Goal: Task Accomplishment & Management: Use online tool/utility

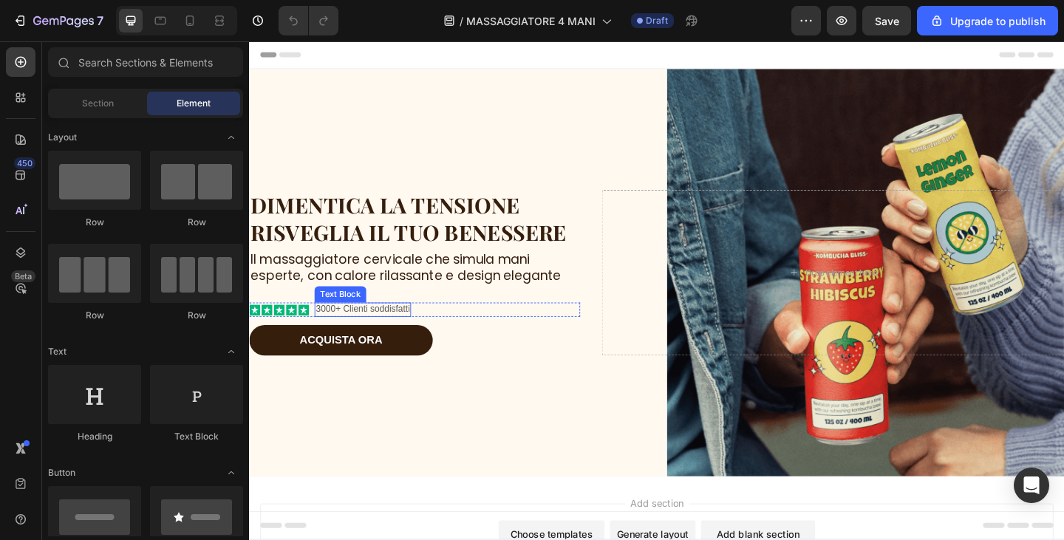
click at [398, 333] on p "3000+ Clienti soddisfatti" at bounding box center [373, 333] width 102 height 13
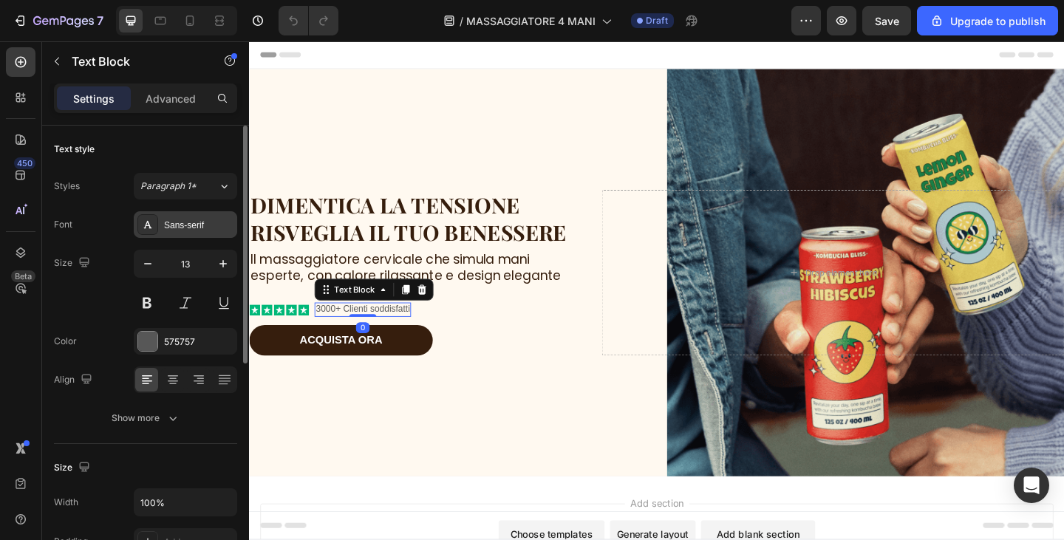
click at [196, 228] on div "Sans-serif" at bounding box center [198, 225] width 69 height 13
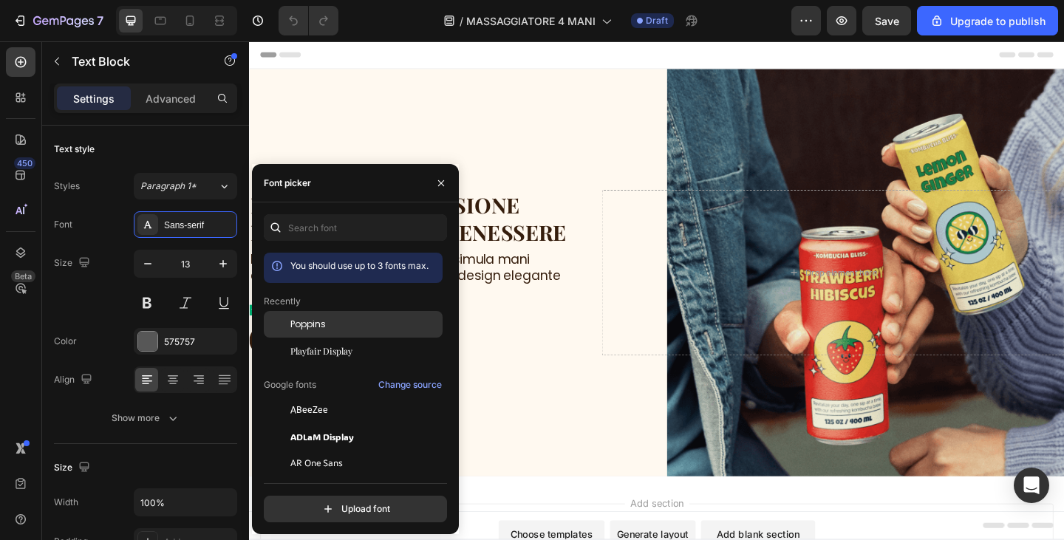
click at [341, 329] on div "Poppins" at bounding box center [365, 324] width 149 height 13
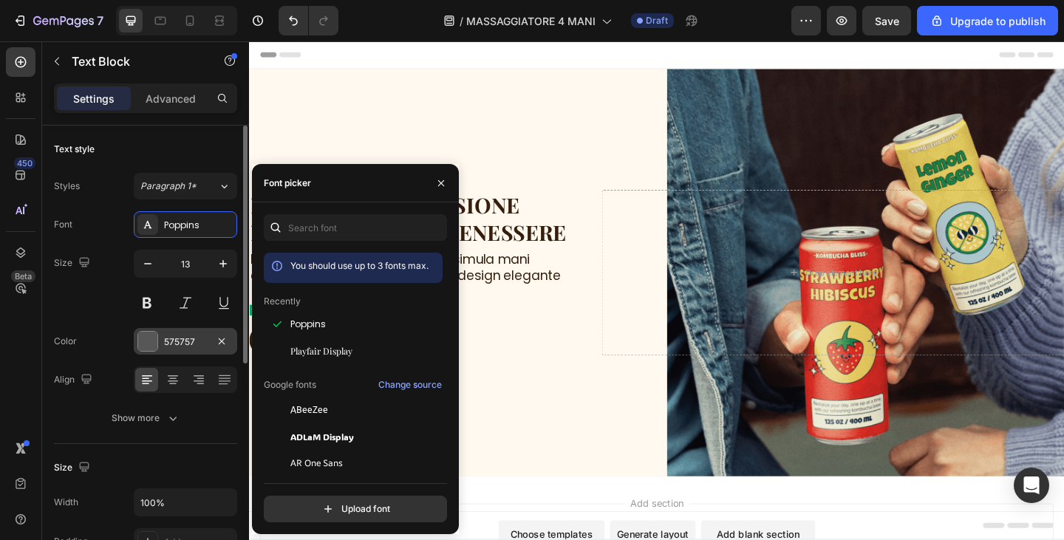
click at [198, 336] on div "575757" at bounding box center [185, 342] width 43 height 13
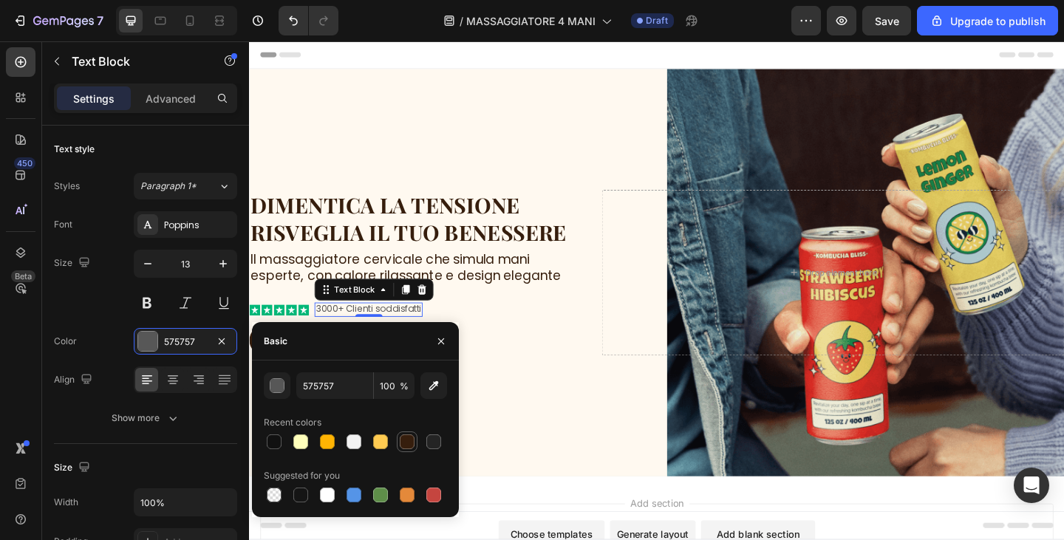
click at [404, 438] on div at bounding box center [407, 442] width 15 height 15
type input "361E0D"
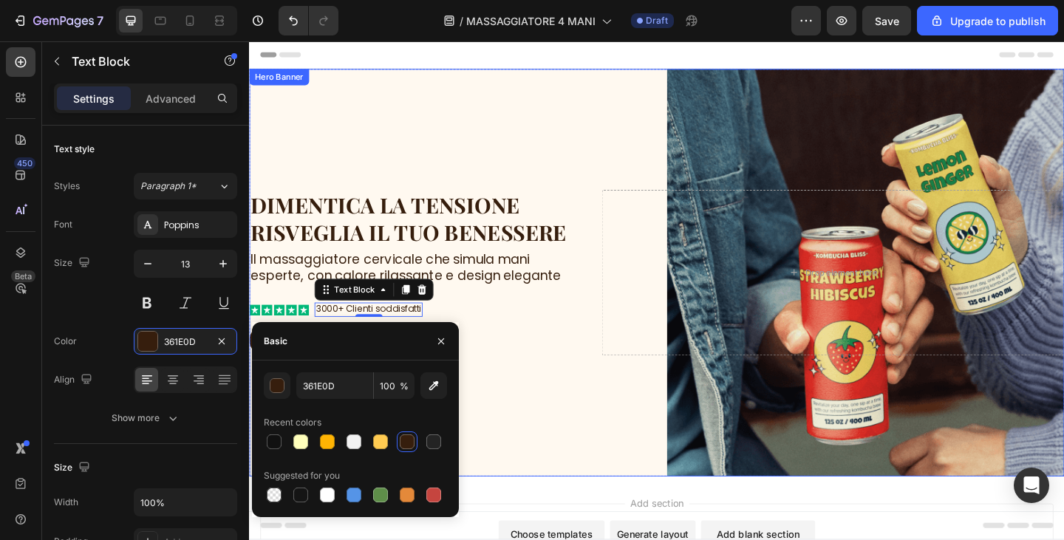
click at [597, 415] on div "Background Image" at bounding box center [692, 294] width 887 height 444
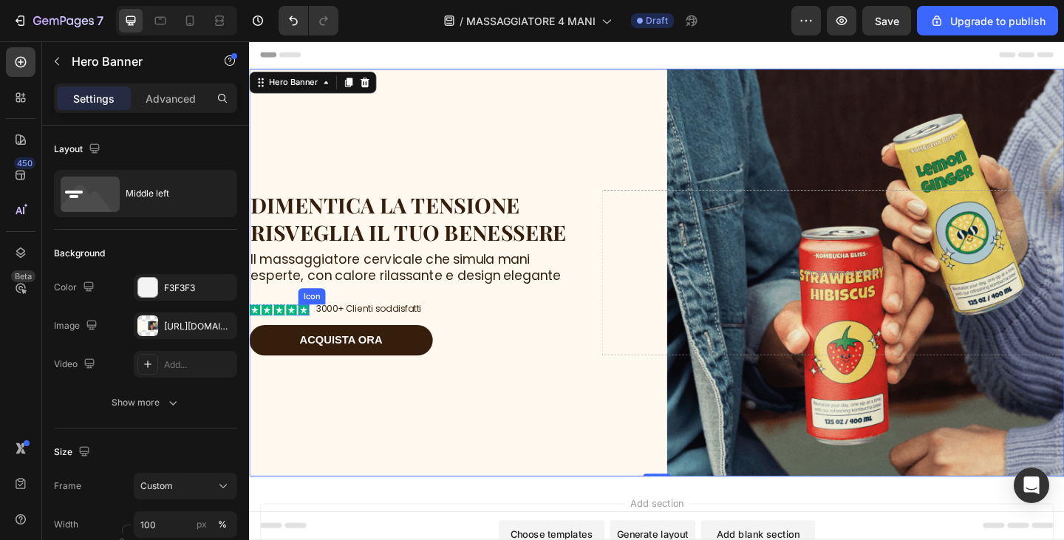
click at [307, 336] on icon at bounding box center [309, 334] width 8 height 8
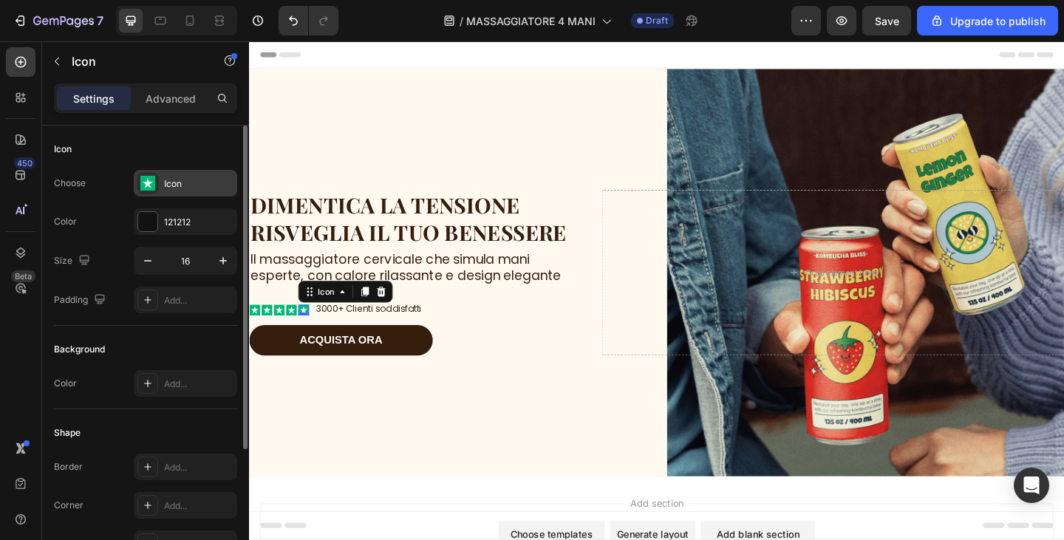
click at [179, 181] on div "Icon" at bounding box center [198, 183] width 69 height 13
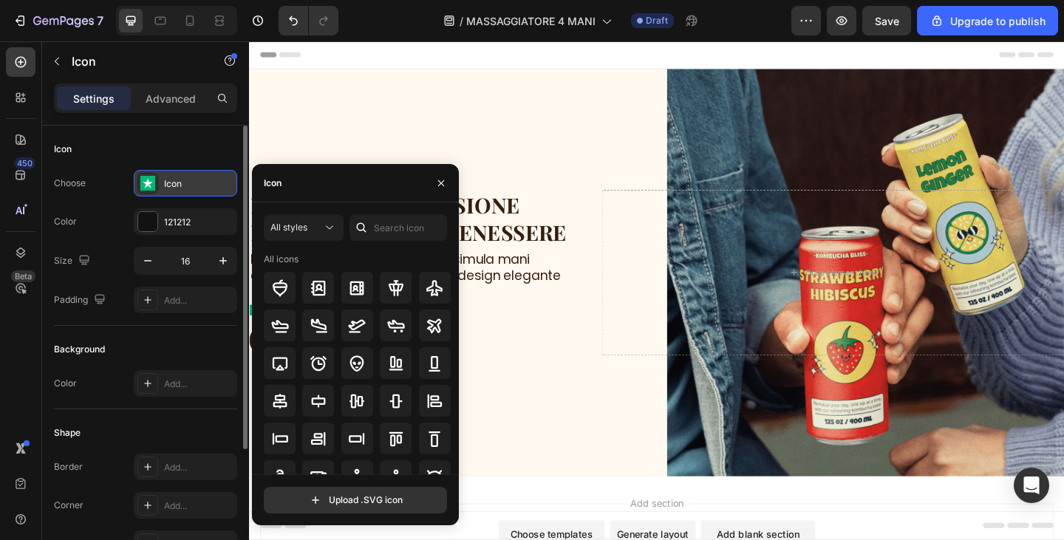
click at [179, 181] on div "Icon" at bounding box center [198, 183] width 69 height 13
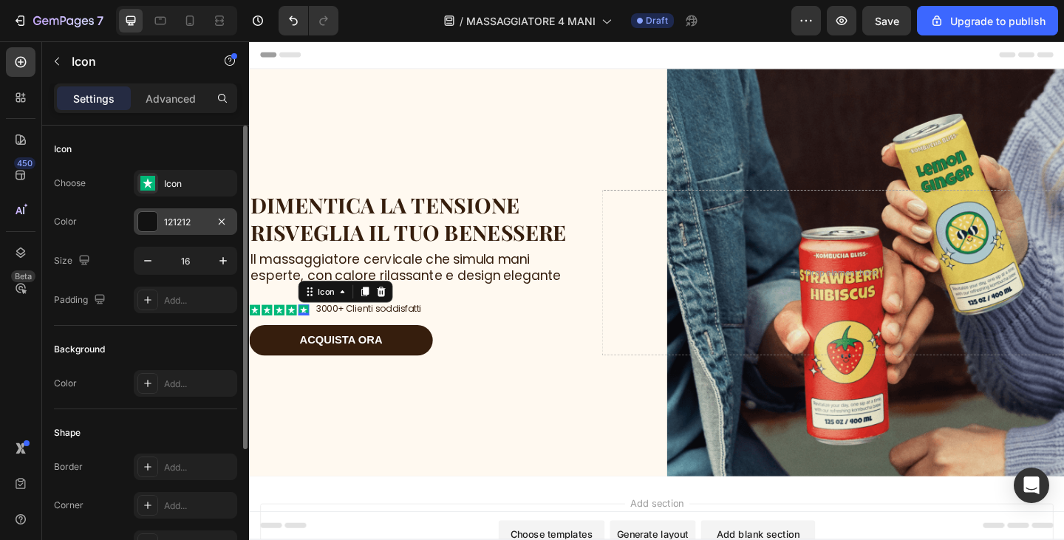
click at [189, 214] on div "121212" at bounding box center [185, 221] width 103 height 27
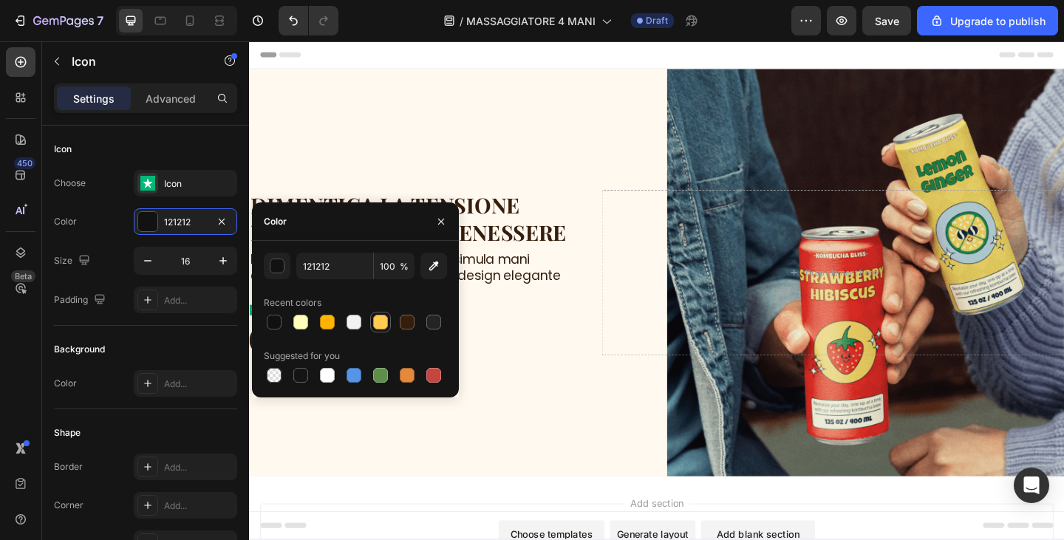
click at [381, 318] on div at bounding box center [380, 322] width 15 height 15
type input "FFCB51"
click at [744, 461] on div "Background Image" at bounding box center [692, 294] width 887 height 444
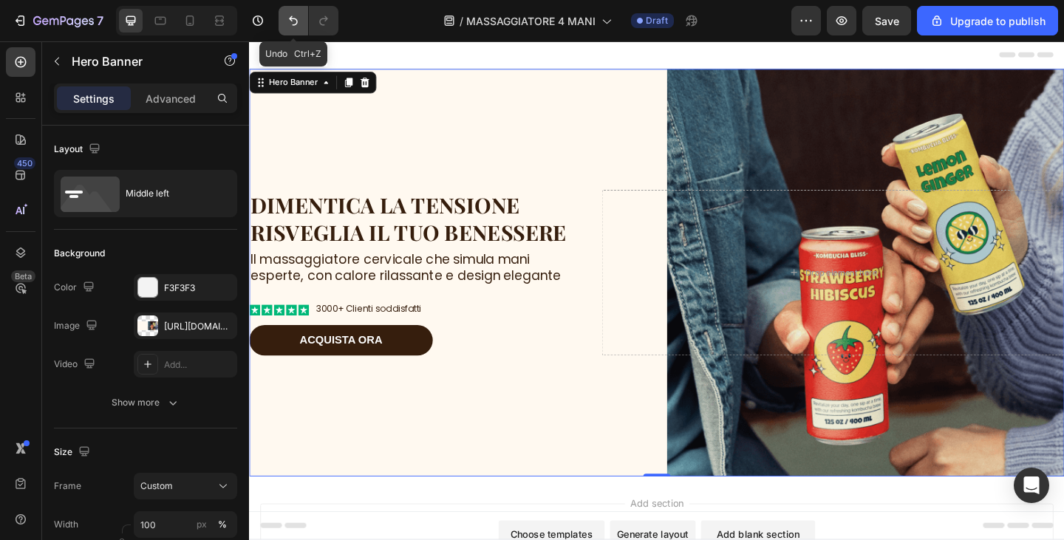
click at [293, 19] on icon "Undo/Redo" at bounding box center [293, 21] width 9 height 10
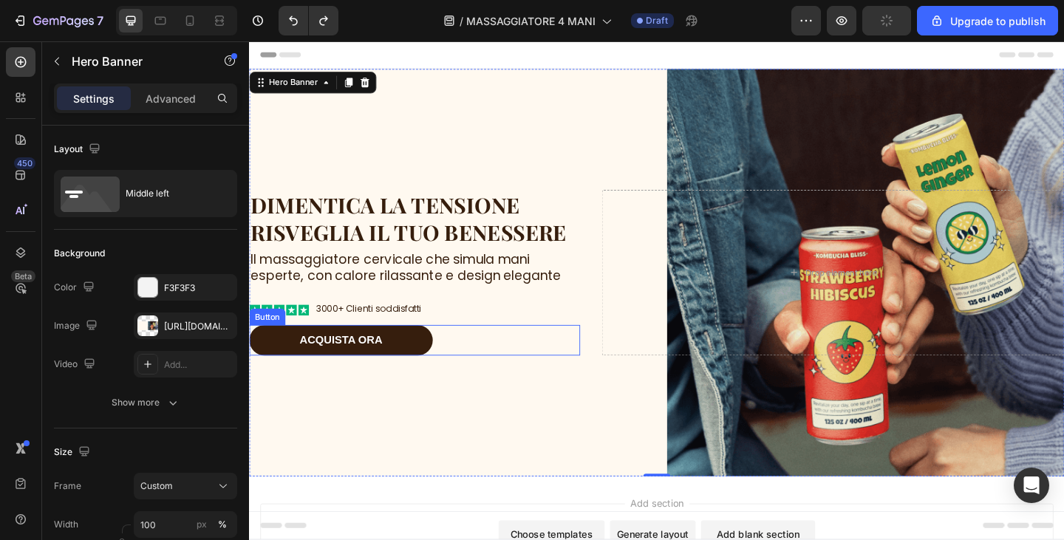
click at [279, 341] on div "Button" at bounding box center [268, 341] width 33 height 13
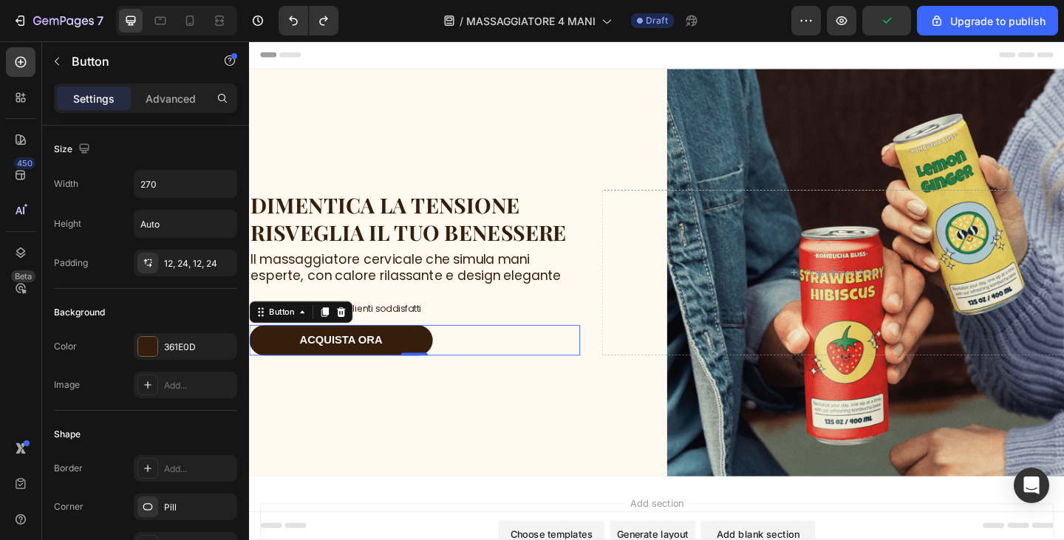
click at [406, 428] on div "Background Image" at bounding box center [692, 294] width 887 height 444
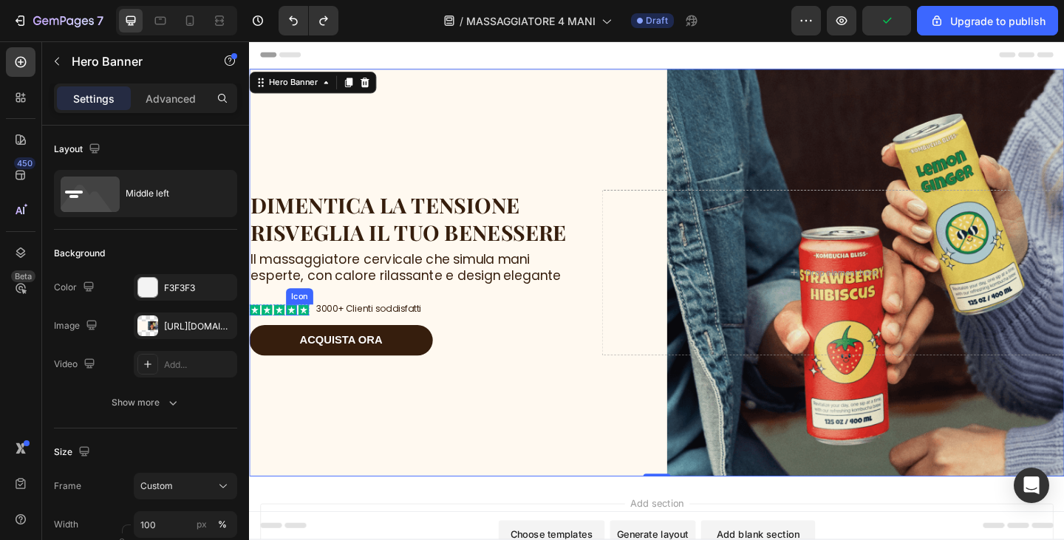
click at [295, 332] on icon at bounding box center [295, 334] width 8 height 8
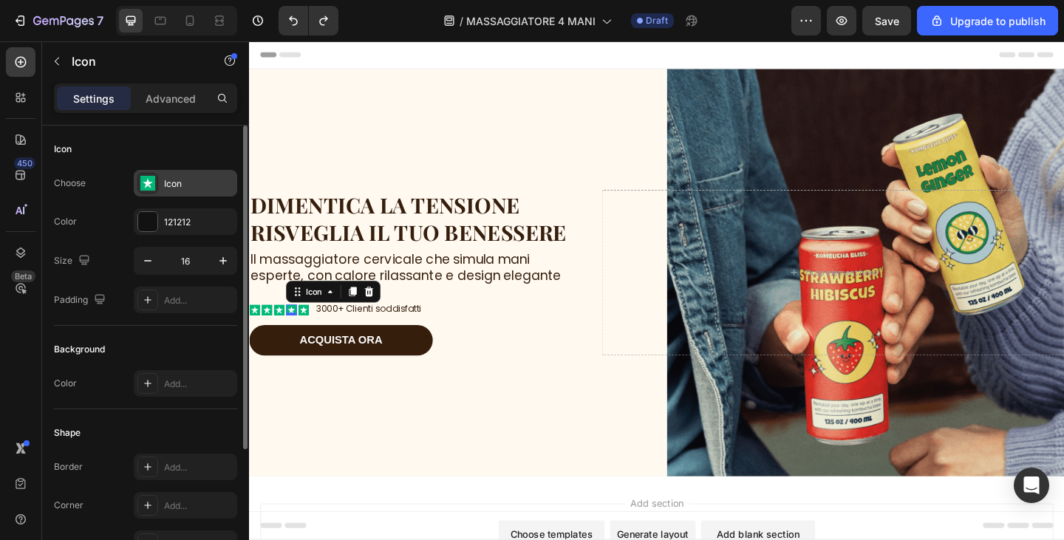
click at [162, 182] on div "Icon" at bounding box center [185, 183] width 103 height 27
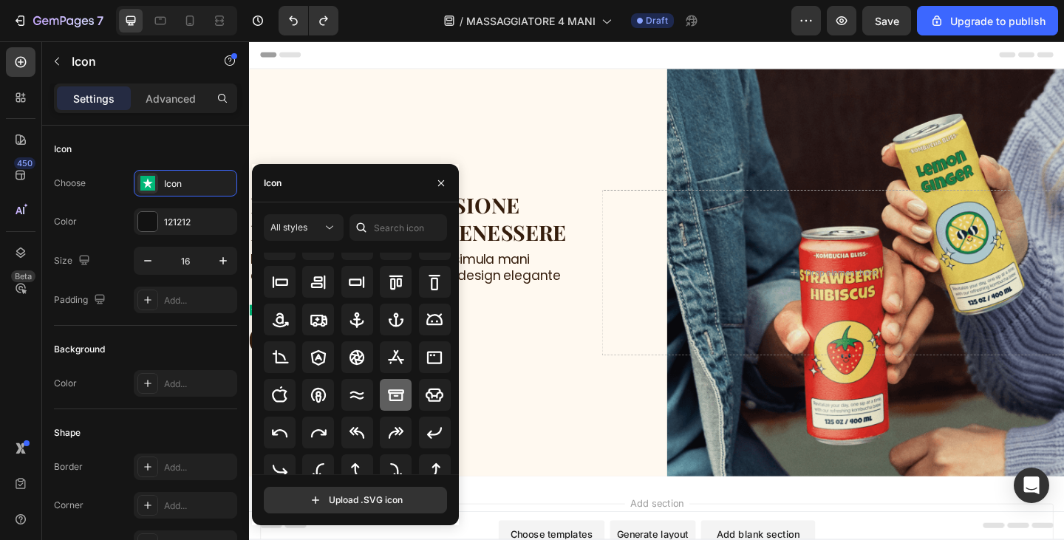
scroll to position [163, 0]
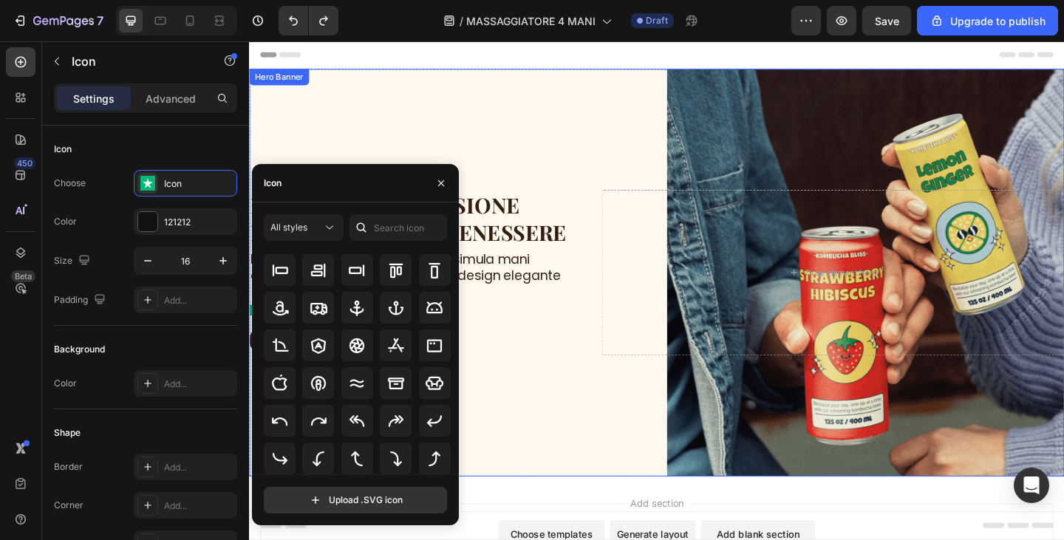
click at [539, 452] on div "Background Image" at bounding box center [692, 294] width 887 height 444
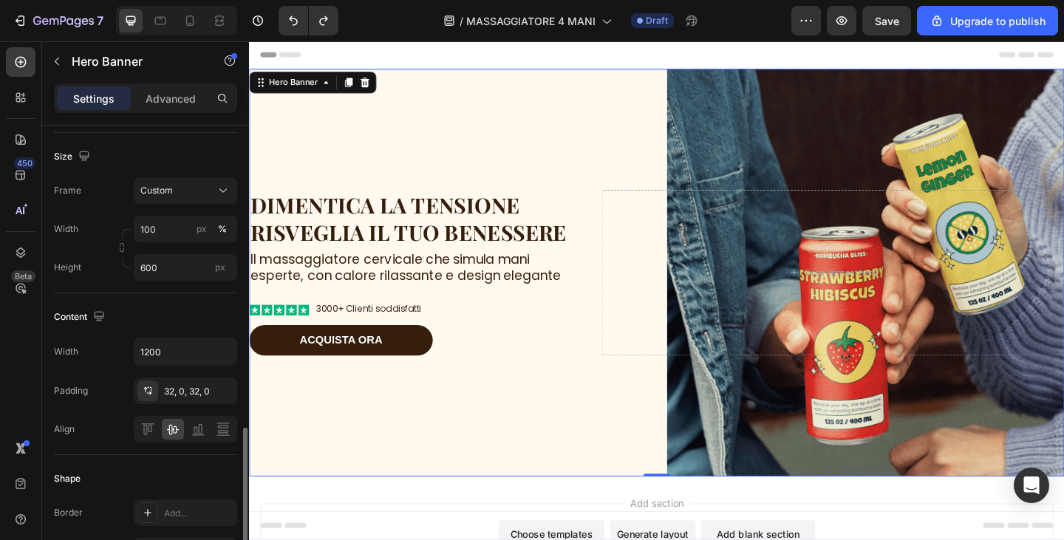
scroll to position [444, 0]
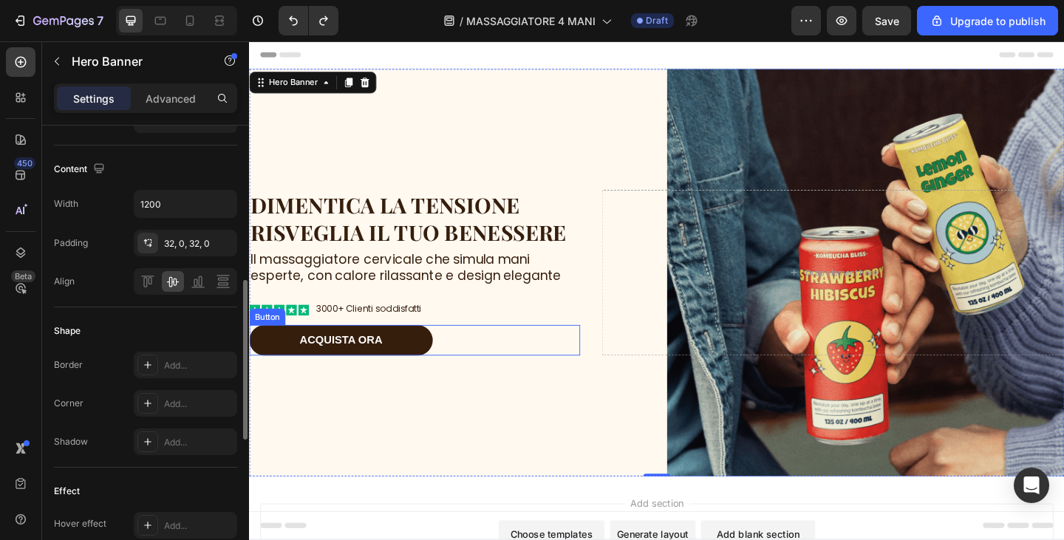
click at [500, 373] on div "ACQUISTA ORA Button" at bounding box center [429, 366] width 360 height 33
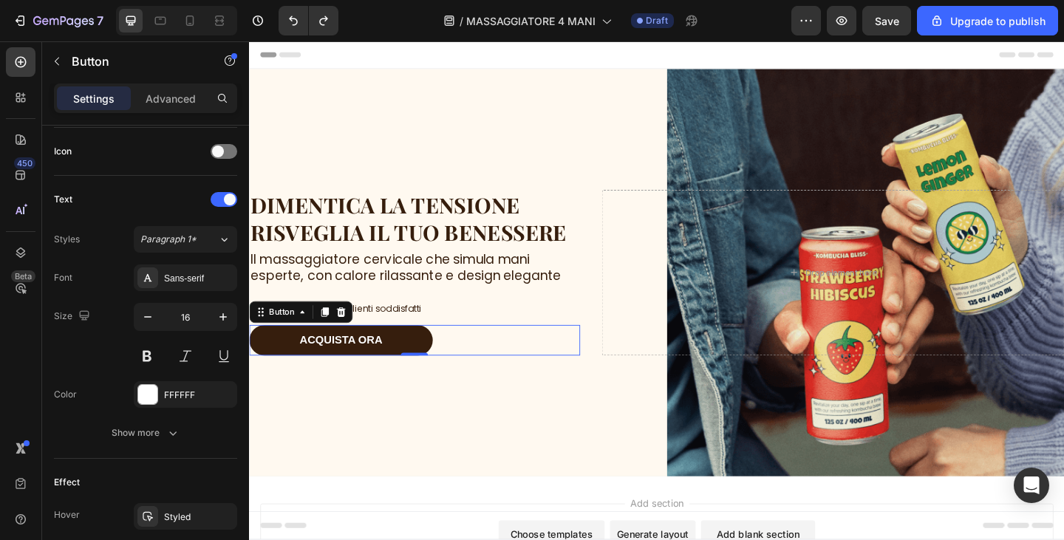
scroll to position [0, 0]
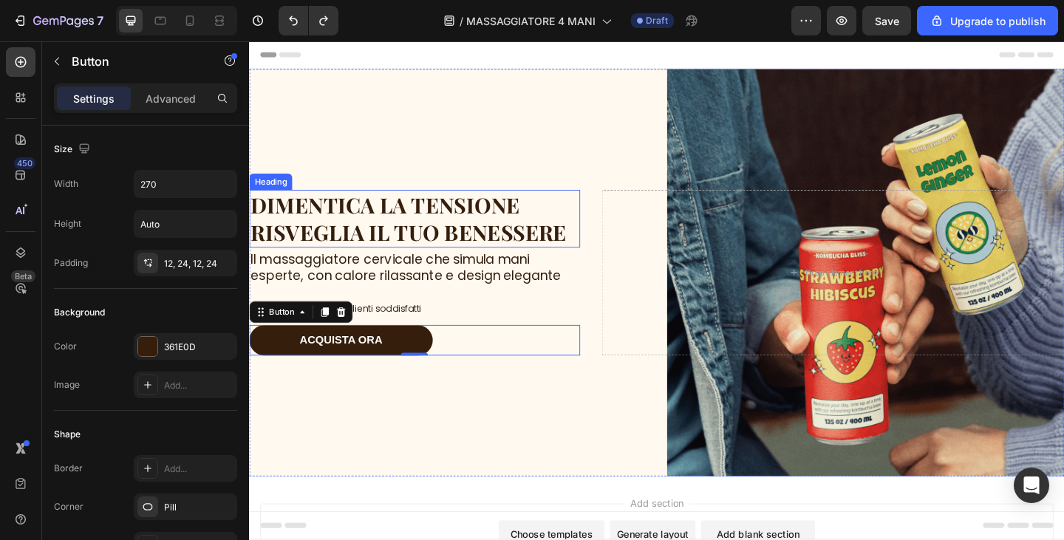
click at [416, 233] on h2 "Dimentica la tensione Risveglia il tuo benessere" at bounding box center [429, 234] width 360 height 63
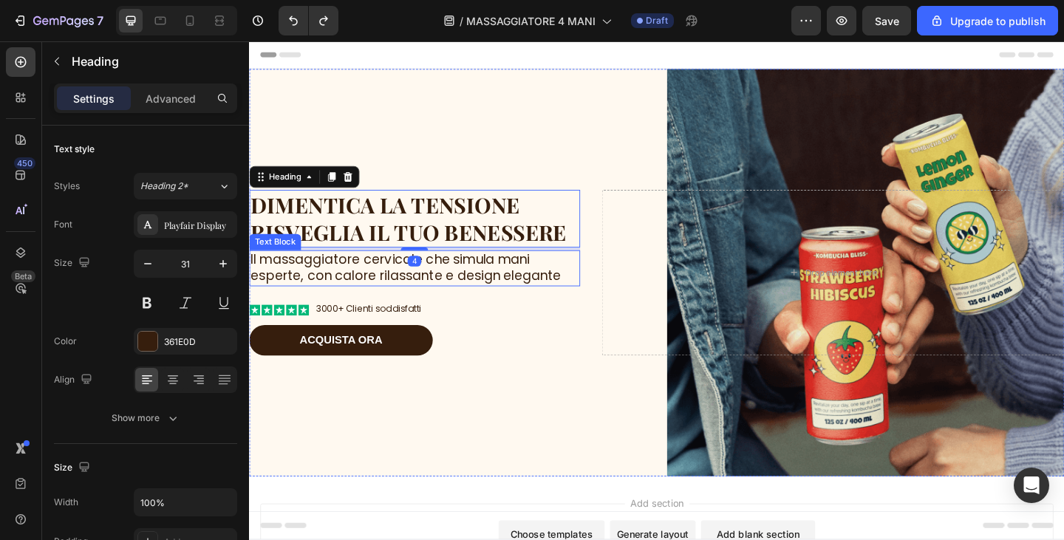
click at [463, 291] on p "Il massaggiatore cervicale che simula mani esperte, con calore rilassante e des…" at bounding box center [429, 289] width 357 height 36
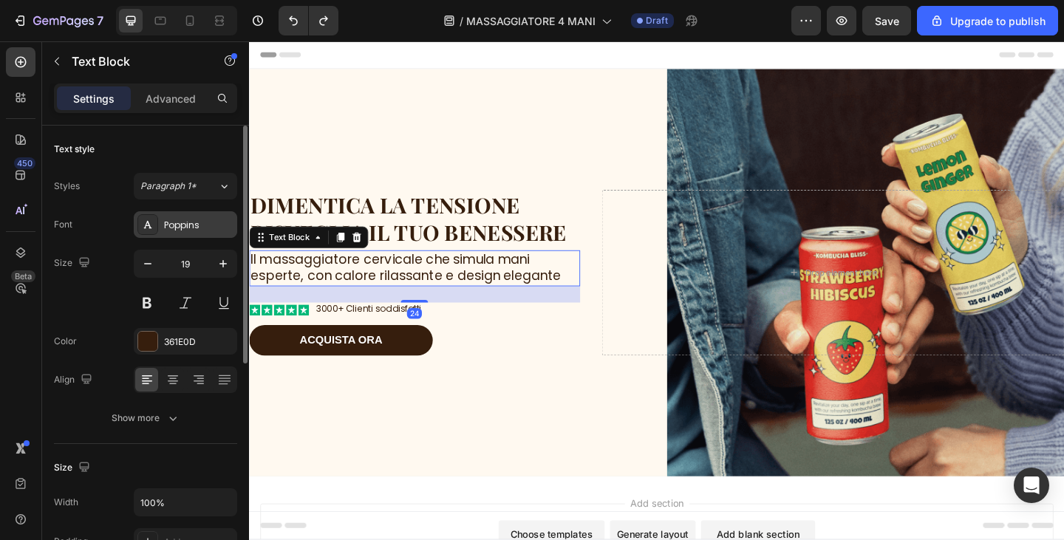
click at [198, 224] on div "Poppins" at bounding box center [198, 225] width 69 height 13
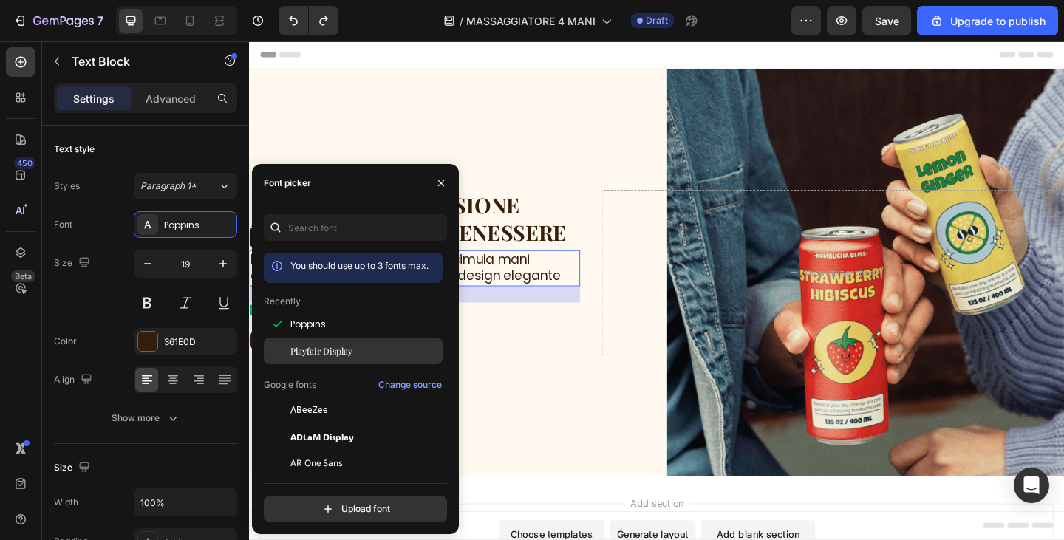
click at [323, 503] on div "Playfair Display" at bounding box center [353, 516] width 179 height 27
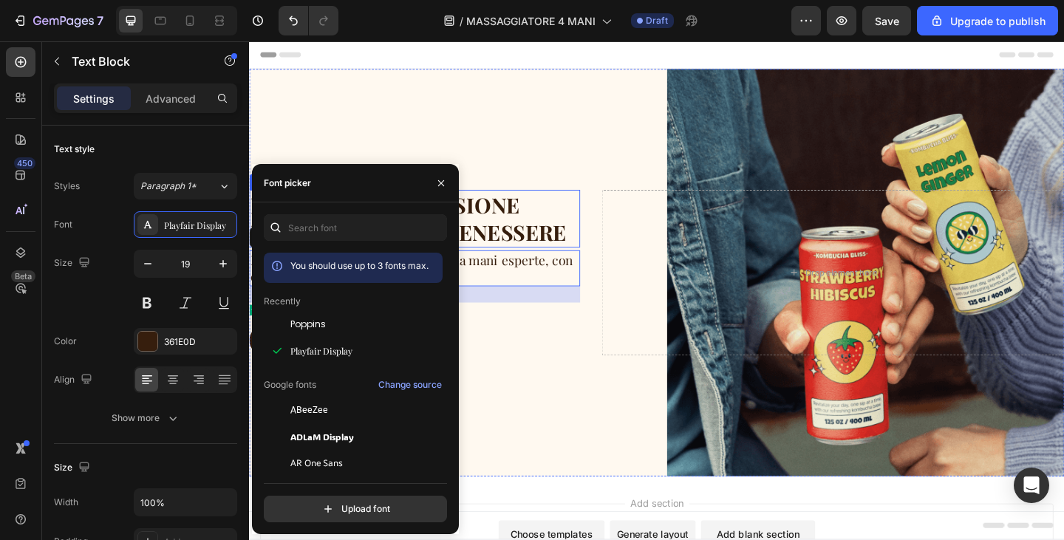
click at [513, 237] on h2 "Dimentica la tensione Risveglia il tuo benessere" at bounding box center [429, 234] width 360 height 63
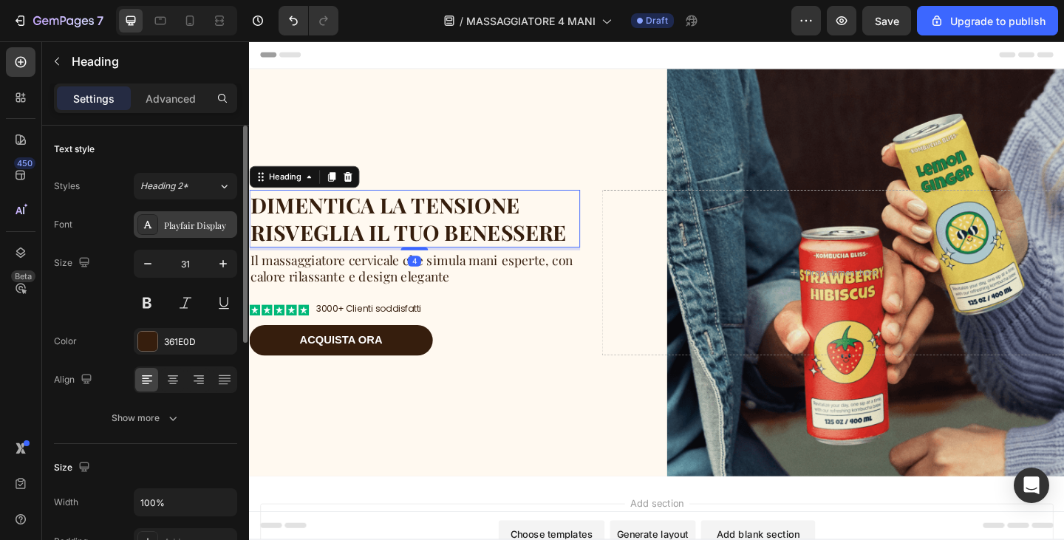
click at [172, 223] on div "Playfair Display" at bounding box center [198, 225] width 69 height 13
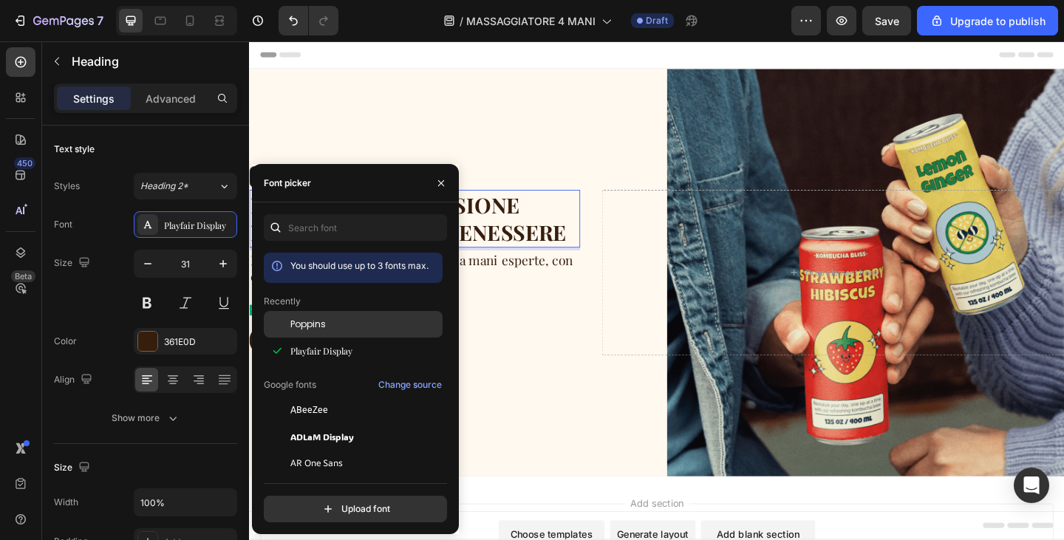
click at [308, 424] on div "Poppins" at bounding box center [353, 437] width 179 height 27
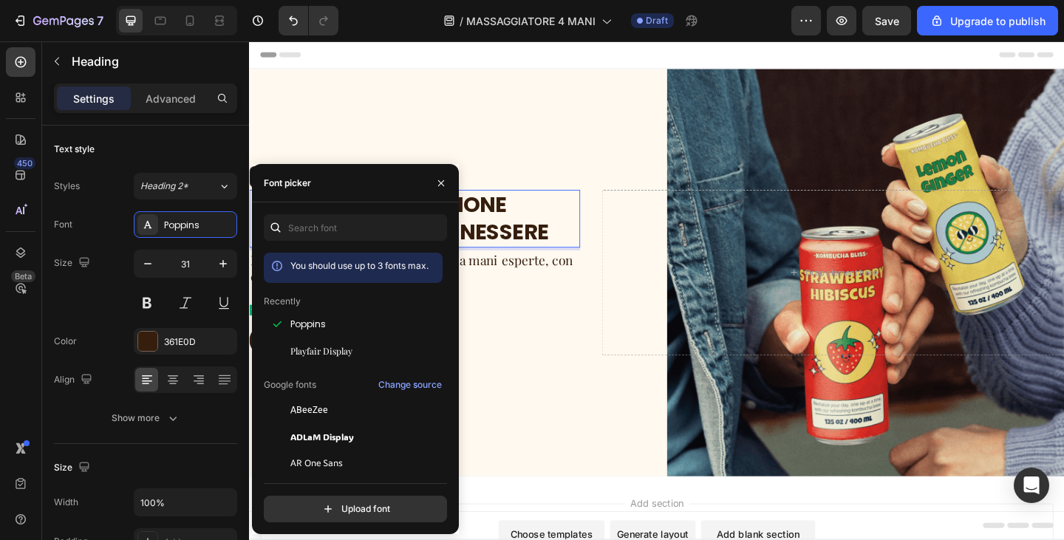
click at [599, 371] on div "ACQUISTA ORA Button" at bounding box center [429, 366] width 360 height 33
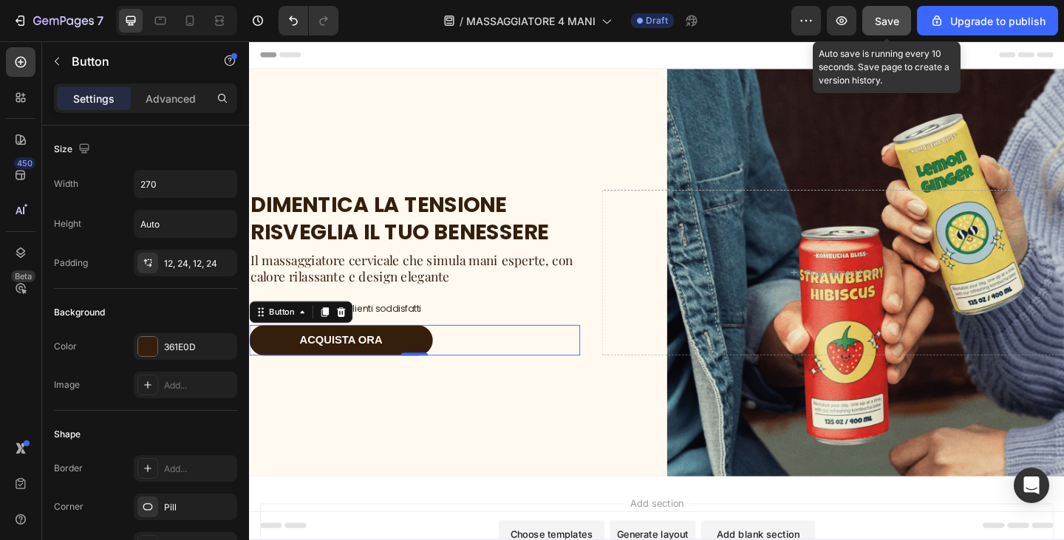
click at [886, 16] on button "Save" at bounding box center [887, 21] width 49 height 30
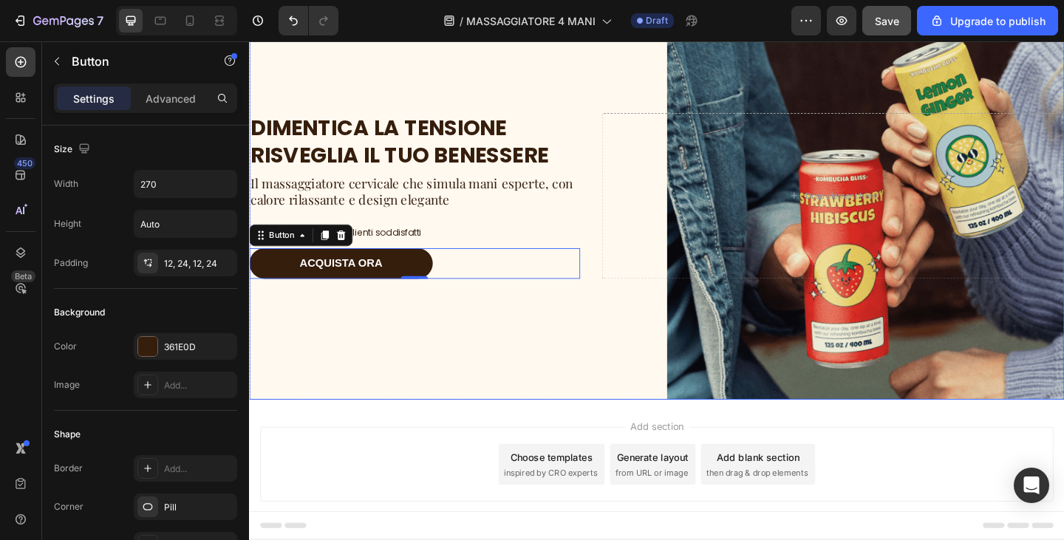
scroll to position [112, 0]
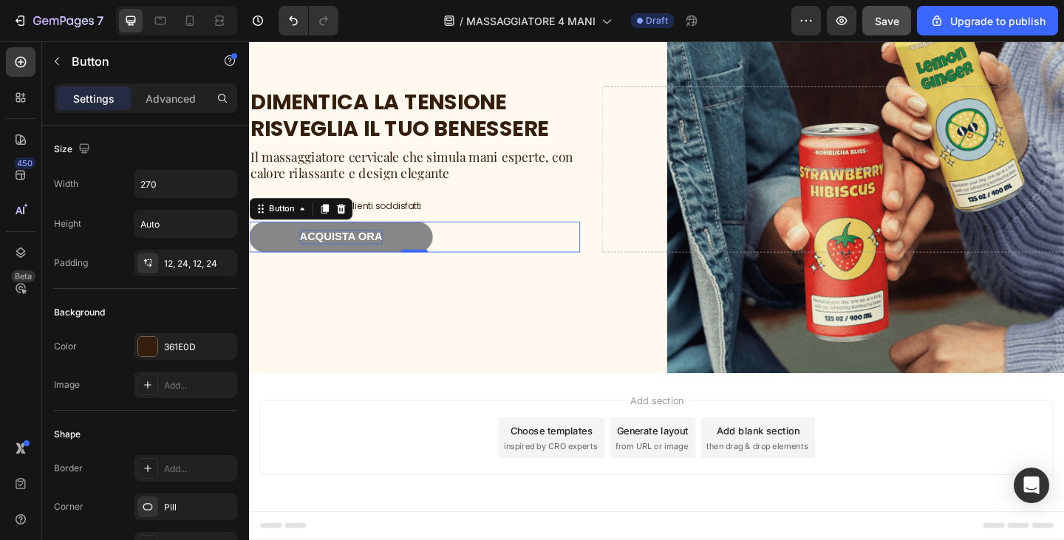
click at [355, 255] on p "ACQUISTA ORA" at bounding box center [349, 255] width 90 height 16
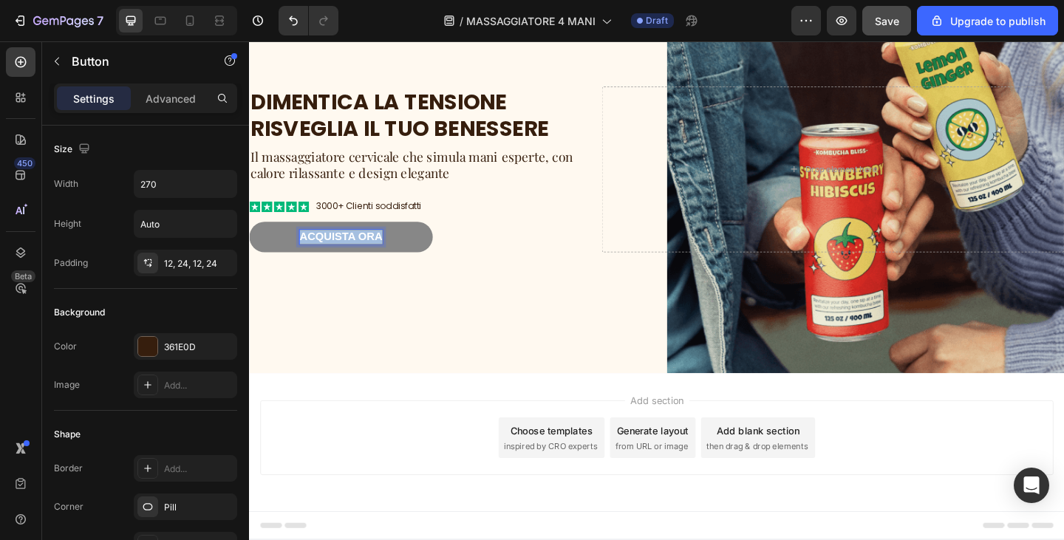
click at [355, 255] on p "ACQUISTA ORA" at bounding box center [349, 255] width 90 height 16
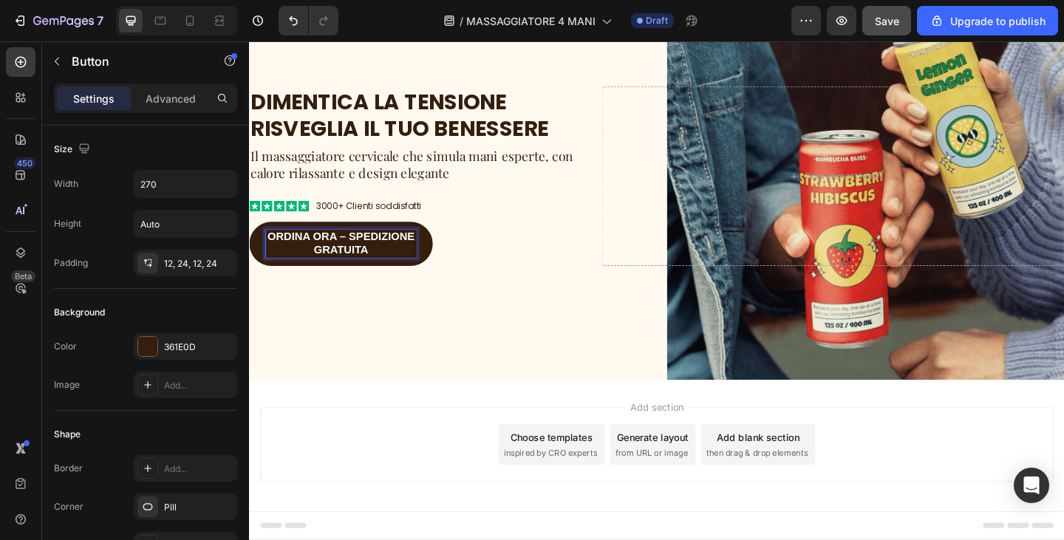
scroll to position [370, 0]
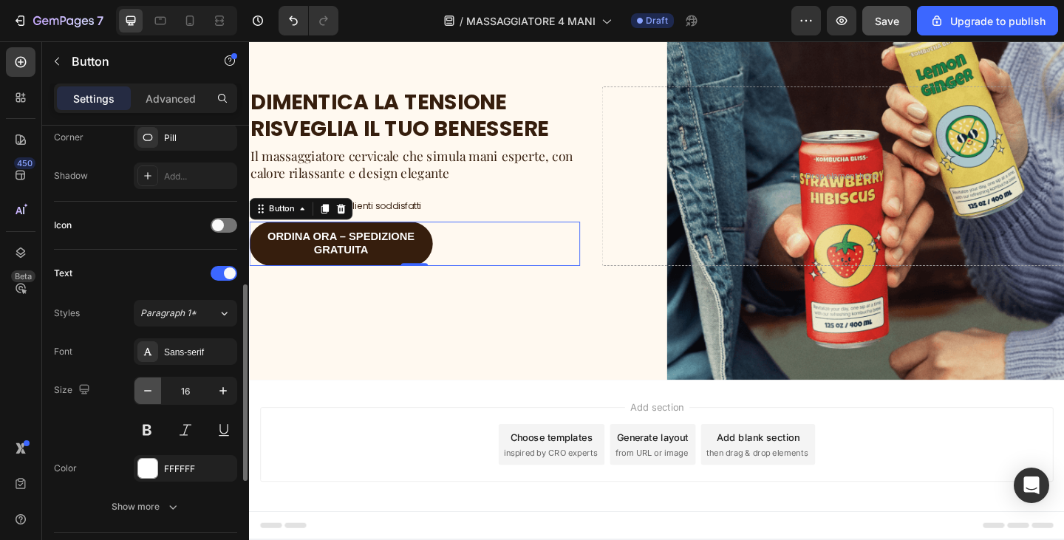
click at [152, 398] on button "button" at bounding box center [148, 391] width 27 height 27
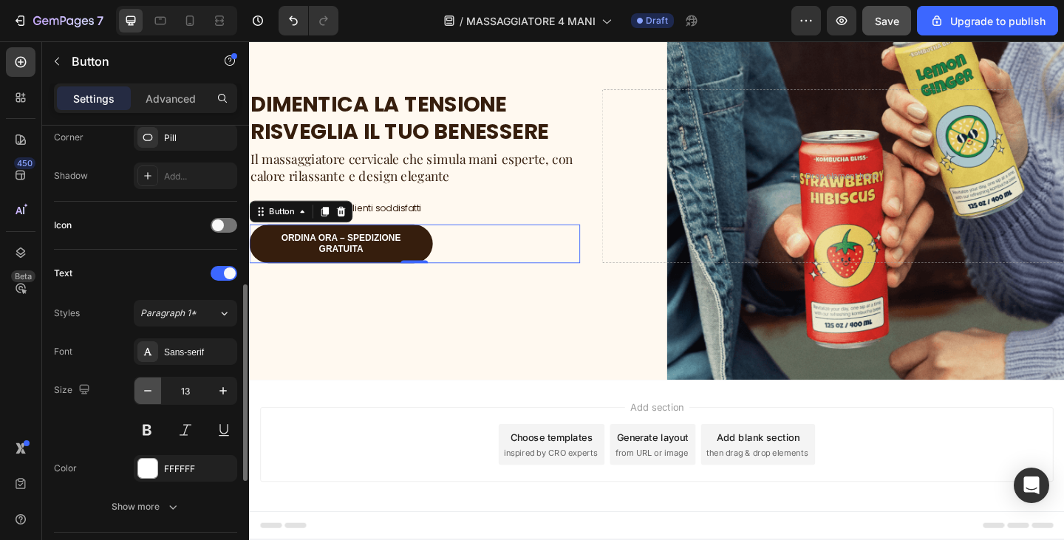
click at [152, 398] on button "button" at bounding box center [148, 391] width 27 height 27
type input "11"
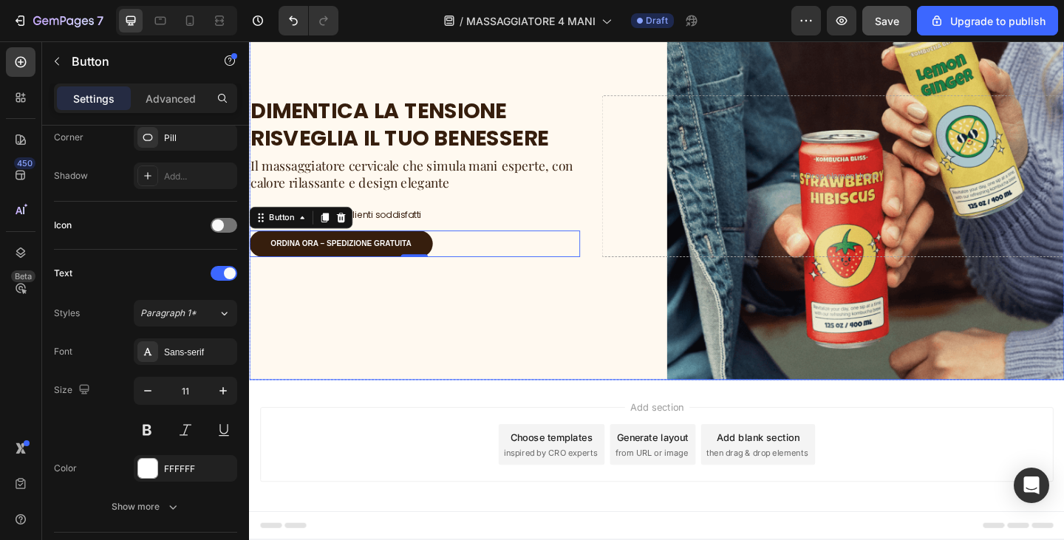
click at [523, 341] on div "Background Image" at bounding box center [692, 189] width 887 height 444
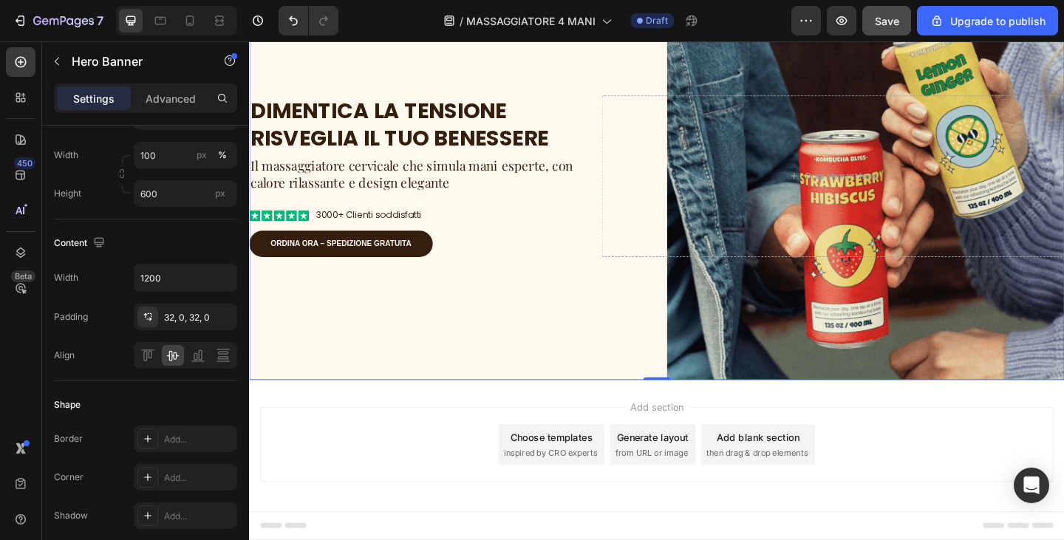
scroll to position [0, 0]
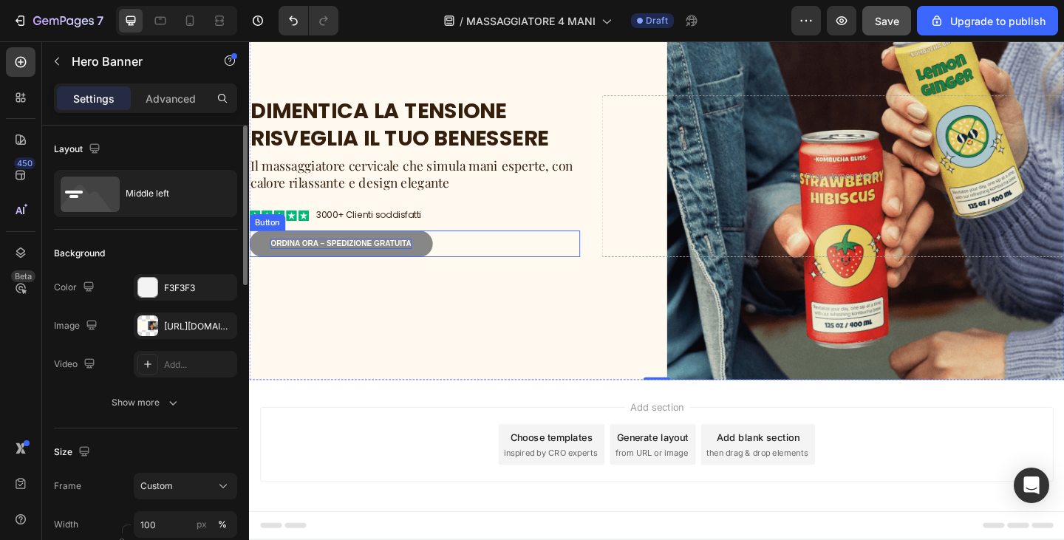
click at [411, 260] on p "Ordina Ora – Spedizione Gratuita" at bounding box center [348, 262] width 153 height 10
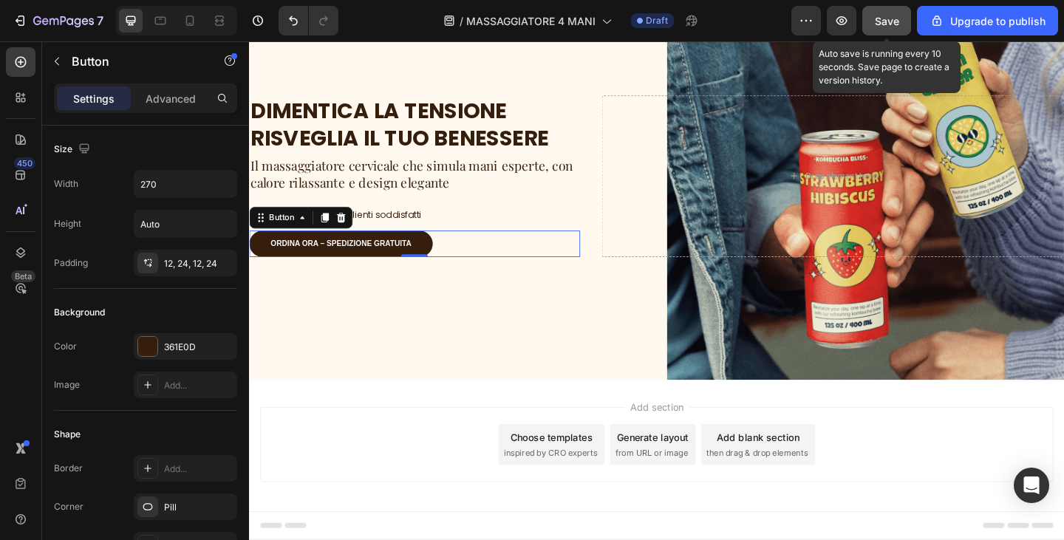
click at [885, 16] on span "Save" at bounding box center [887, 21] width 24 height 13
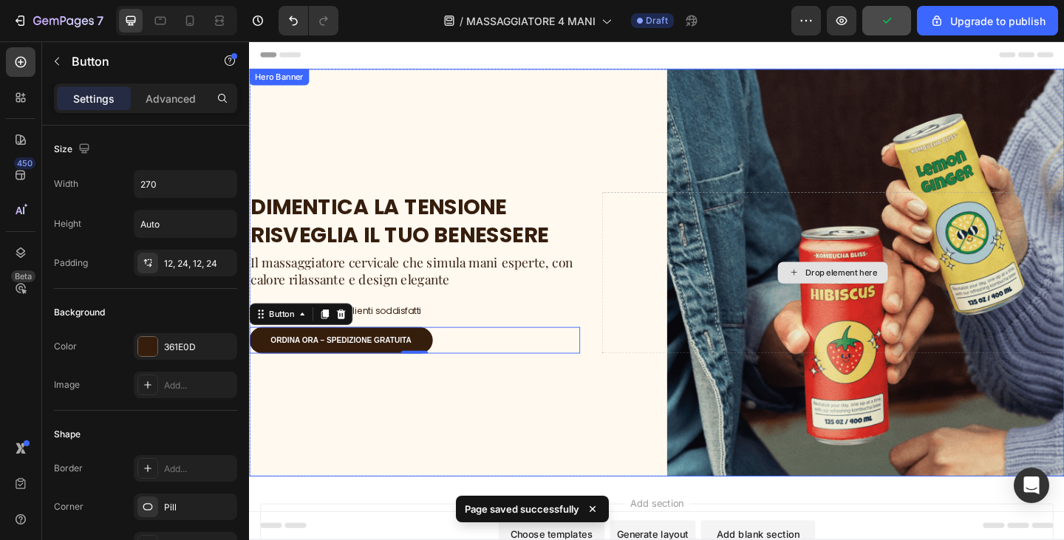
click at [881, 136] on div "Background Image" at bounding box center [692, 294] width 887 height 444
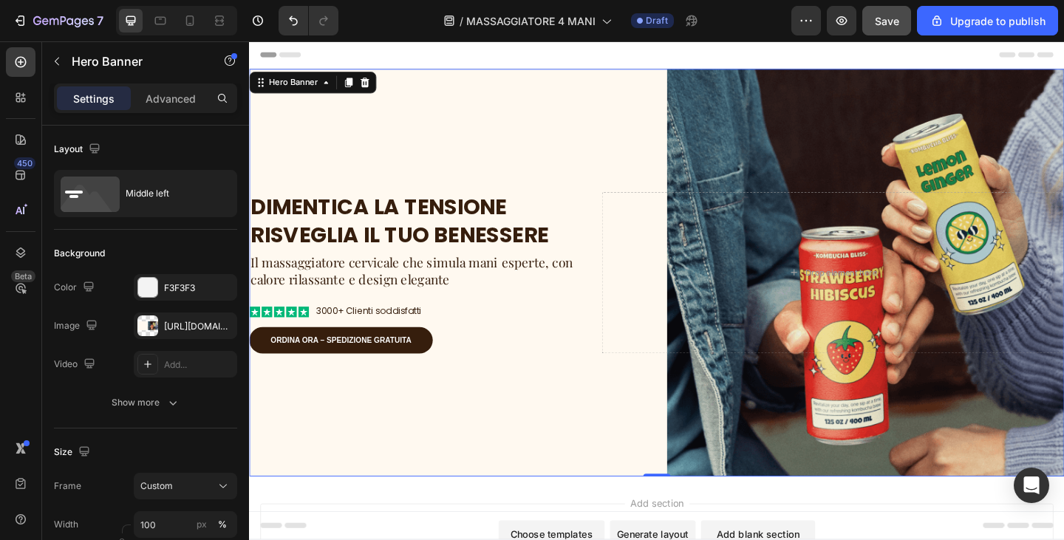
click at [891, 143] on div "Background Image" at bounding box center [692, 294] width 887 height 444
click at [186, 330] on div "https://cdn.shopify.com/s/files/1/0840/3386/4027/files/gempages_580028468054458…" at bounding box center [185, 326] width 43 height 13
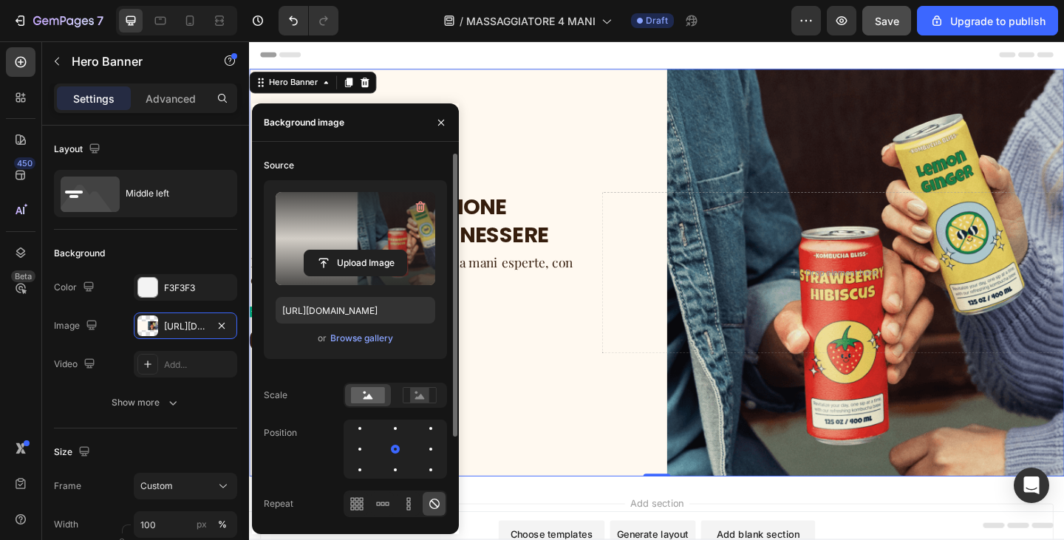
click at [345, 214] on label at bounding box center [356, 238] width 160 height 93
click at [345, 251] on input "file" at bounding box center [356, 263] width 102 height 25
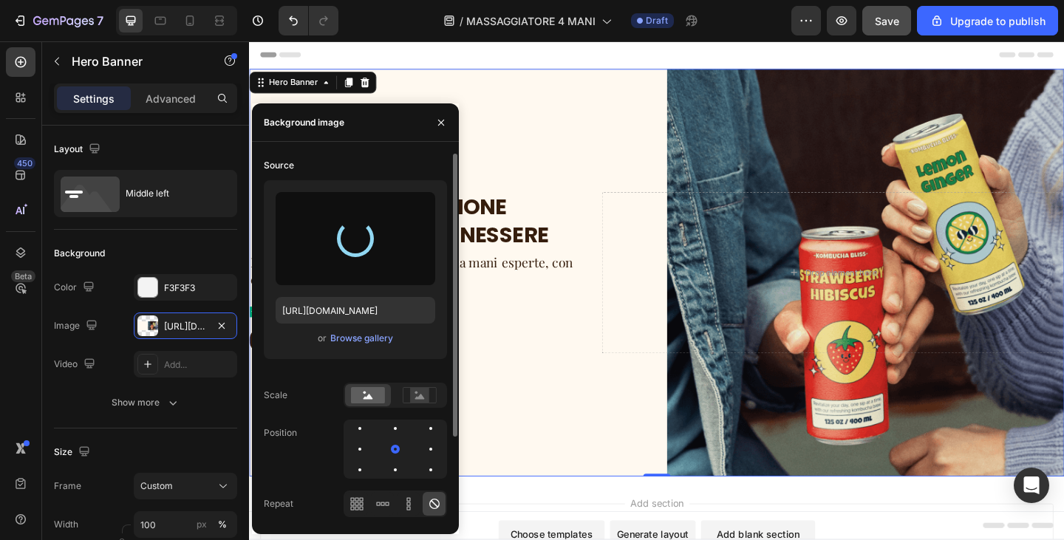
type input "https://cdn.shopify.com/s/files/1/0840/3386/4027/files/gempages_580028468054458…"
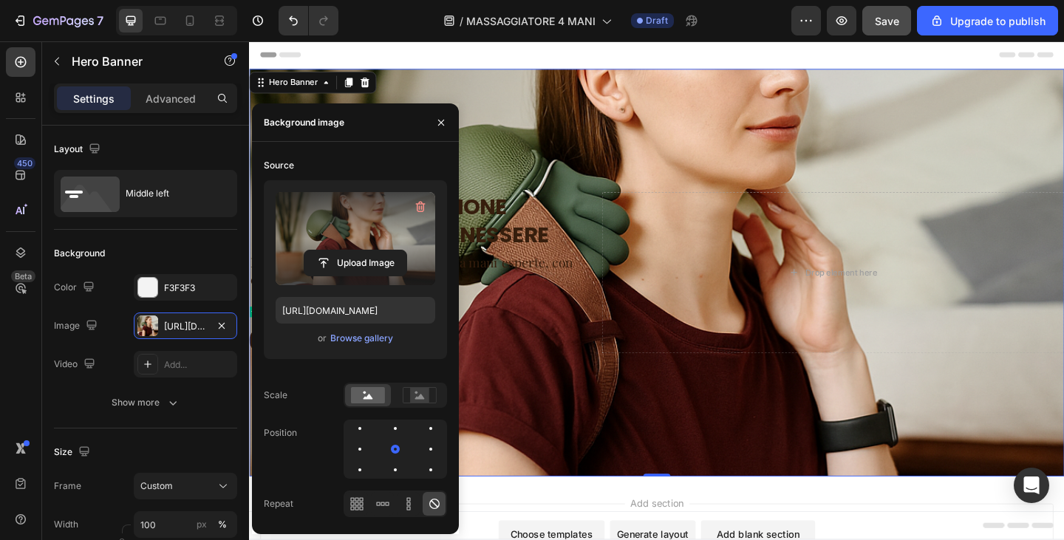
click at [822, 159] on div "Background Image" at bounding box center [692, 294] width 887 height 444
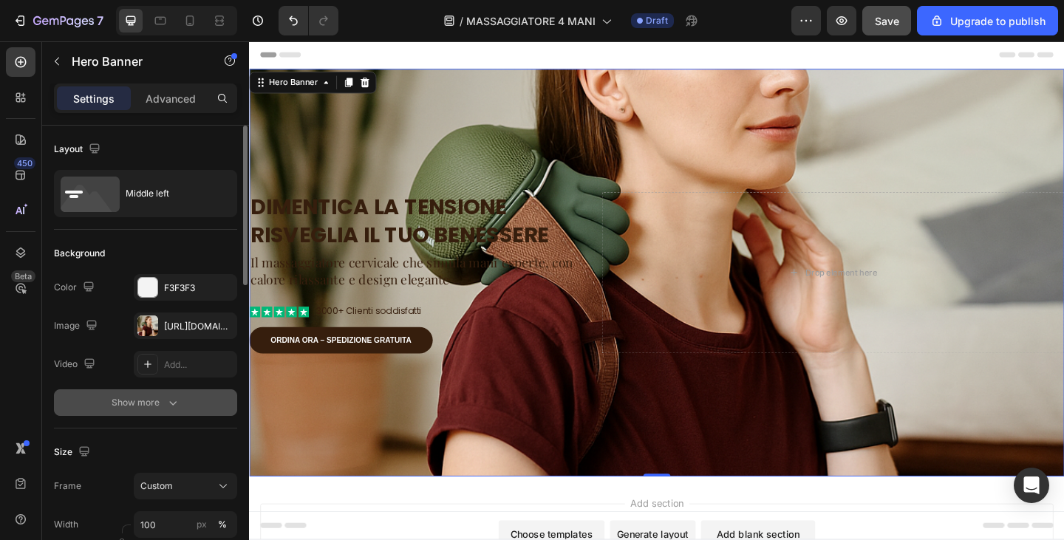
click at [169, 401] on icon "button" at bounding box center [173, 402] width 15 height 15
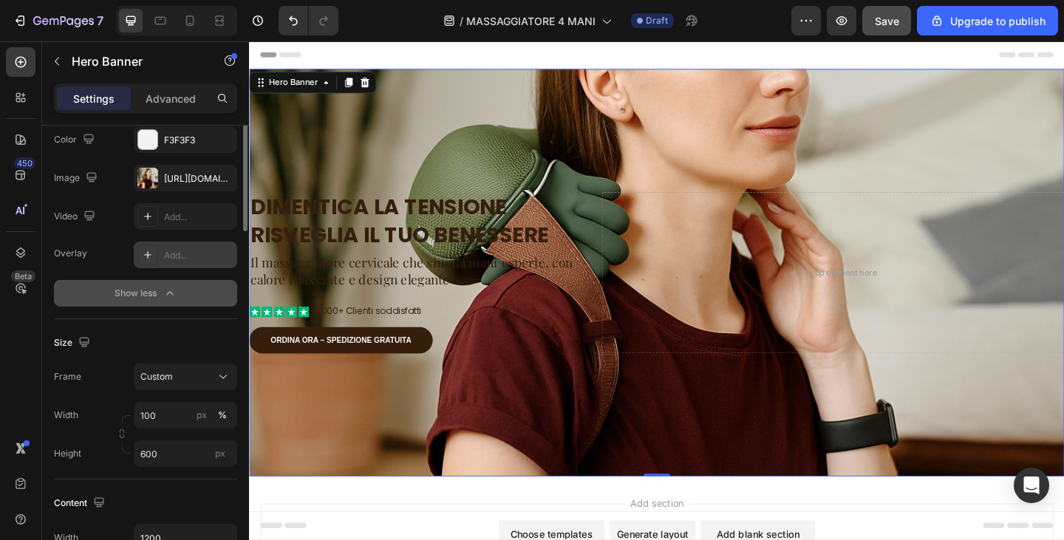
scroll to position [222, 0]
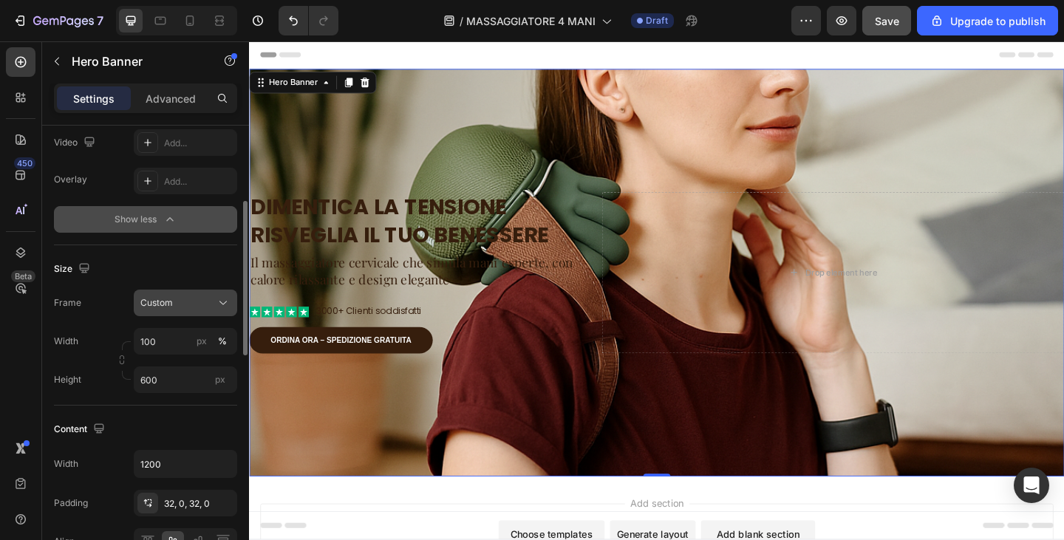
click at [185, 294] on button "Custom" at bounding box center [185, 303] width 103 height 27
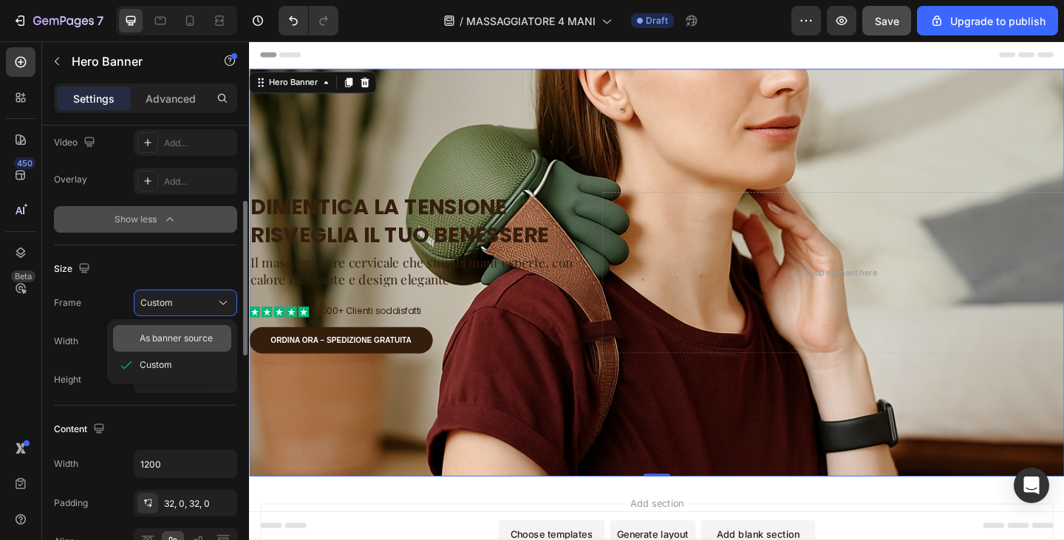
click at [187, 338] on span "As banner source" at bounding box center [176, 338] width 73 height 13
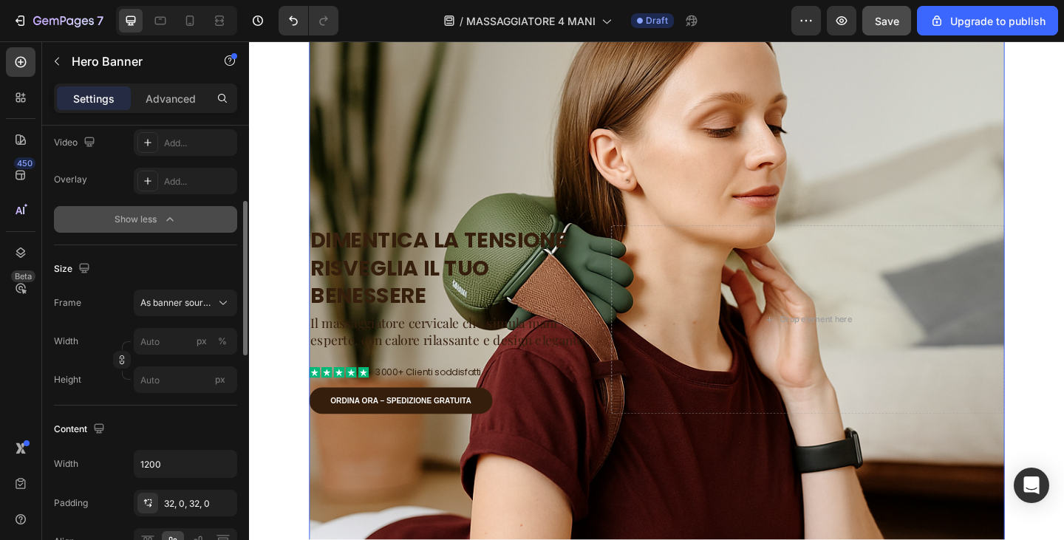
scroll to position [148, 0]
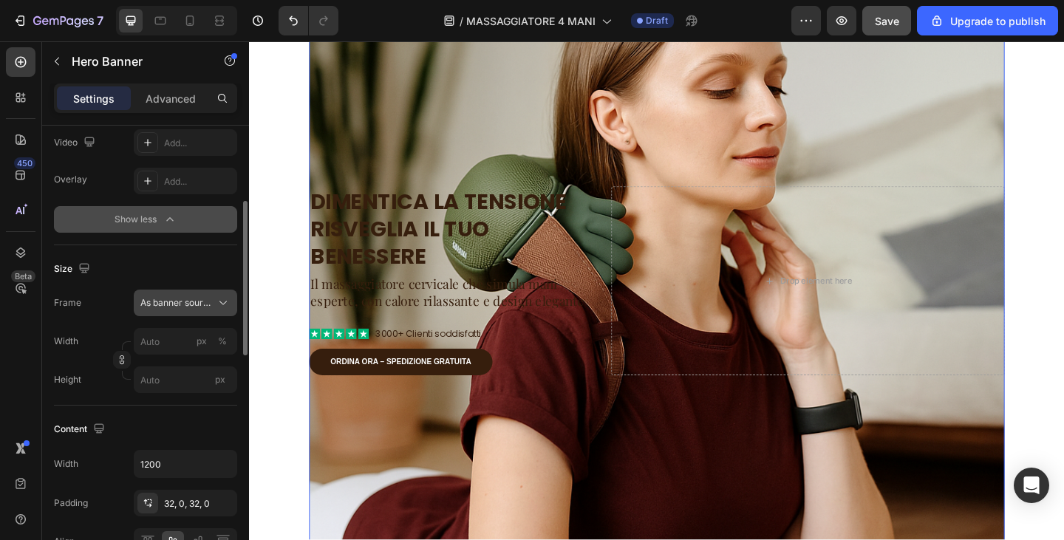
click at [172, 308] on span "As banner source" at bounding box center [176, 302] width 72 height 13
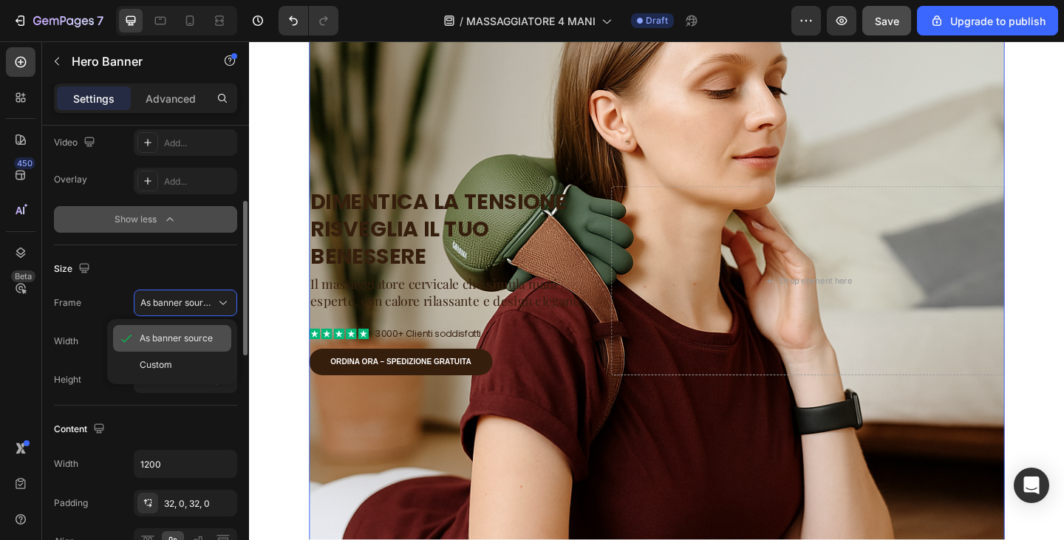
click at [192, 333] on span "As banner source" at bounding box center [176, 338] width 73 height 13
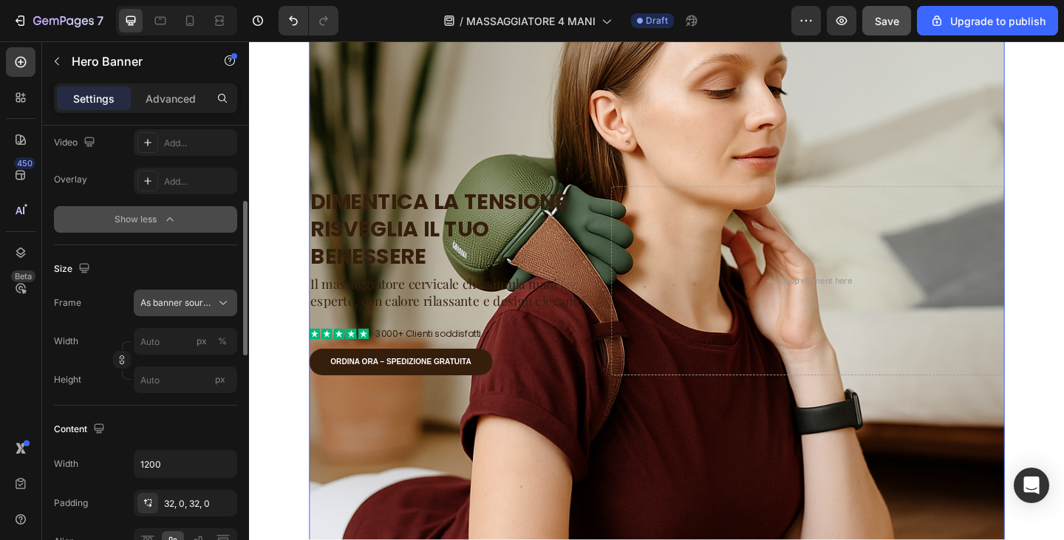
click at [184, 301] on span "As banner source" at bounding box center [176, 302] width 72 height 13
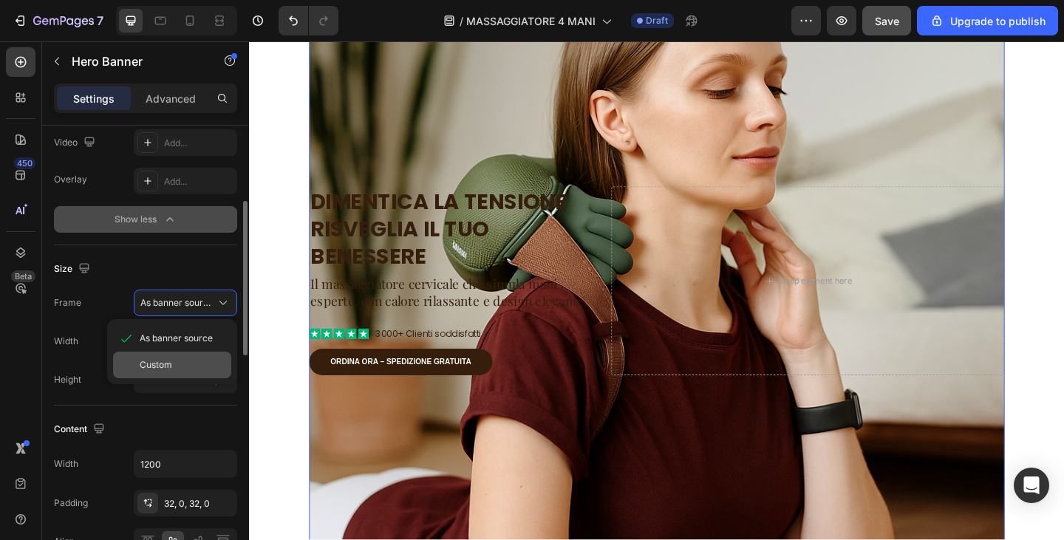
click at [187, 353] on div "Custom" at bounding box center [172, 365] width 118 height 27
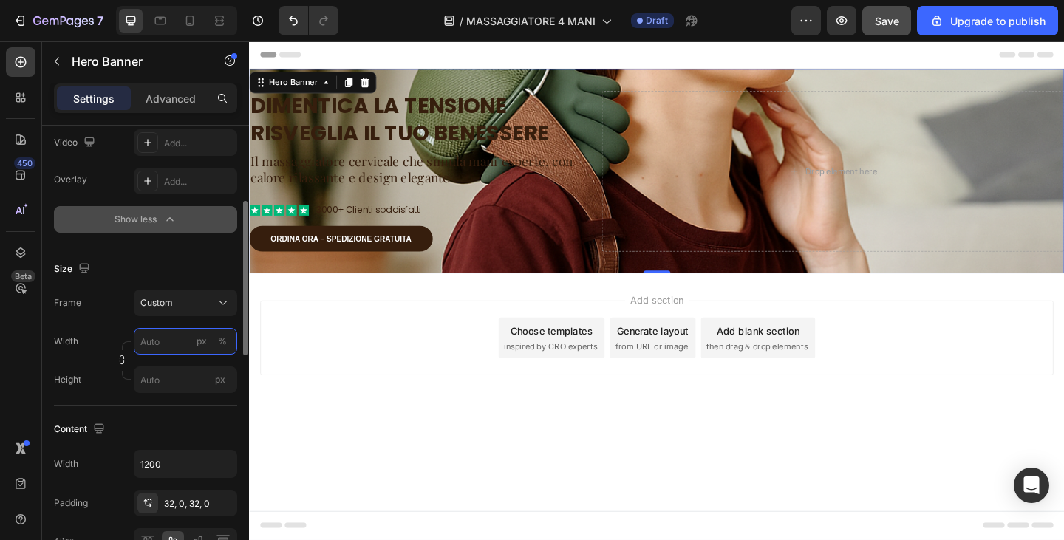
scroll to position [0, 0]
click at [172, 385] on input "px" at bounding box center [185, 380] width 103 height 27
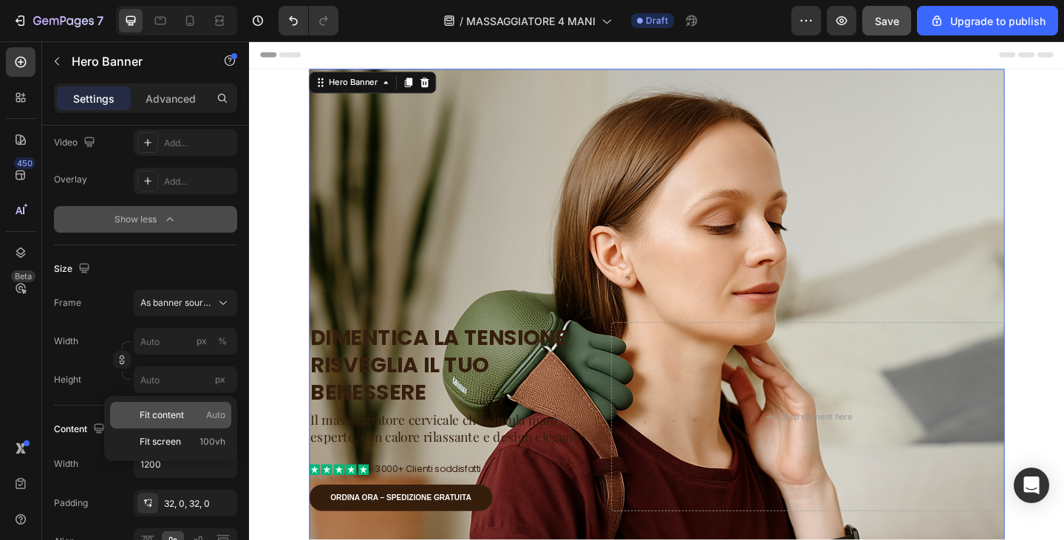
click at [169, 417] on span "Fit content" at bounding box center [162, 415] width 44 height 13
type input "100"
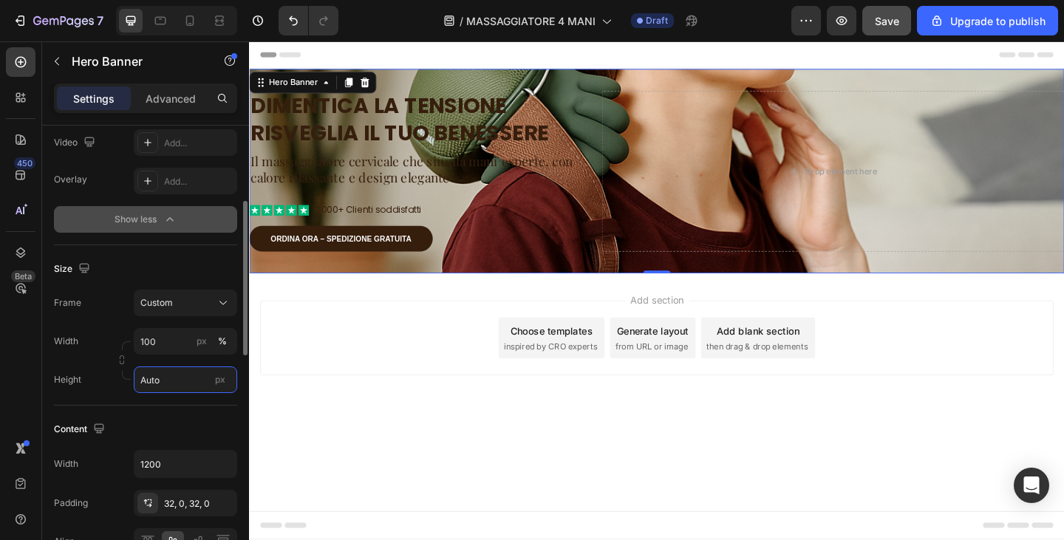
click at [171, 383] on input "Auto" at bounding box center [185, 380] width 103 height 27
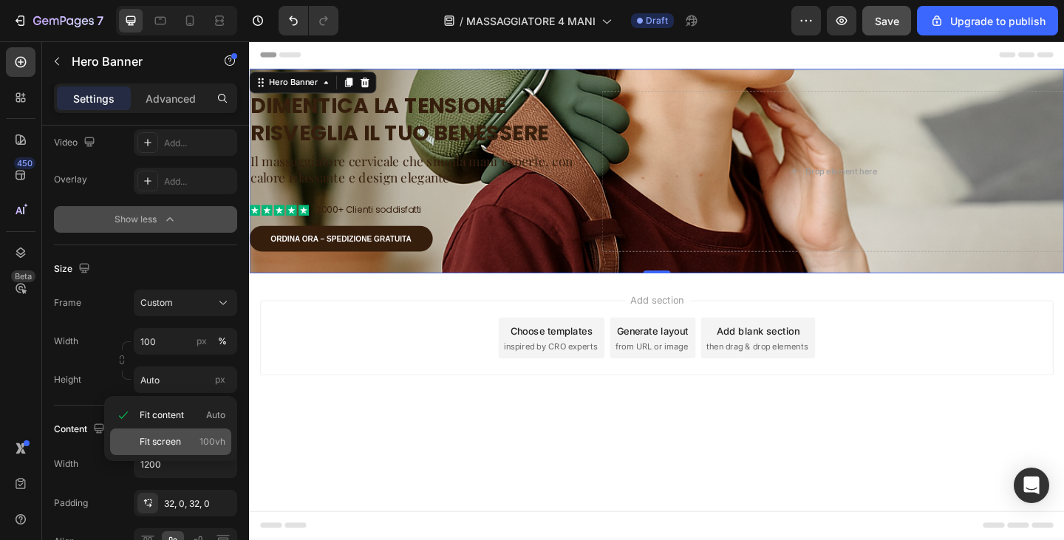
click at [163, 432] on div "Fit screen 100vh" at bounding box center [170, 442] width 121 height 27
type input "100 vh"
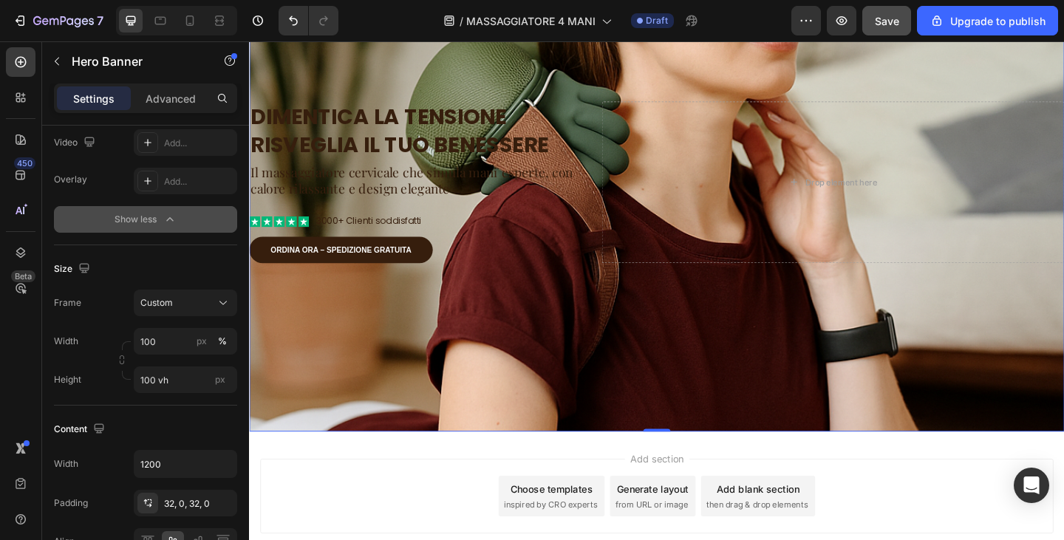
click at [494, 346] on div "Background Image" at bounding box center [692, 195] width 887 height 543
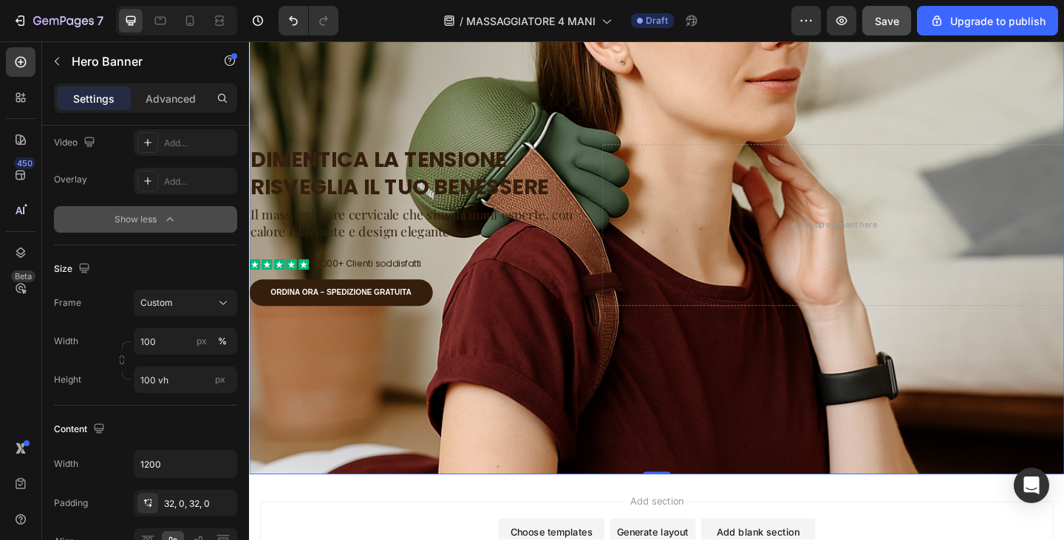
scroll to position [74, 0]
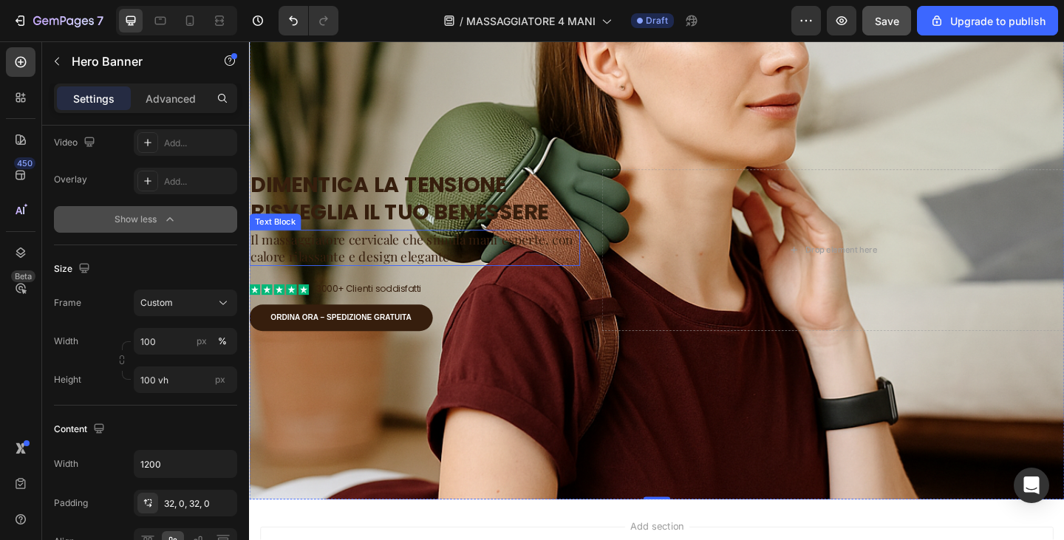
click at [412, 226] on h2 "Dimentica la tensione Risveglia il tuo benessere" at bounding box center [429, 212] width 360 height 63
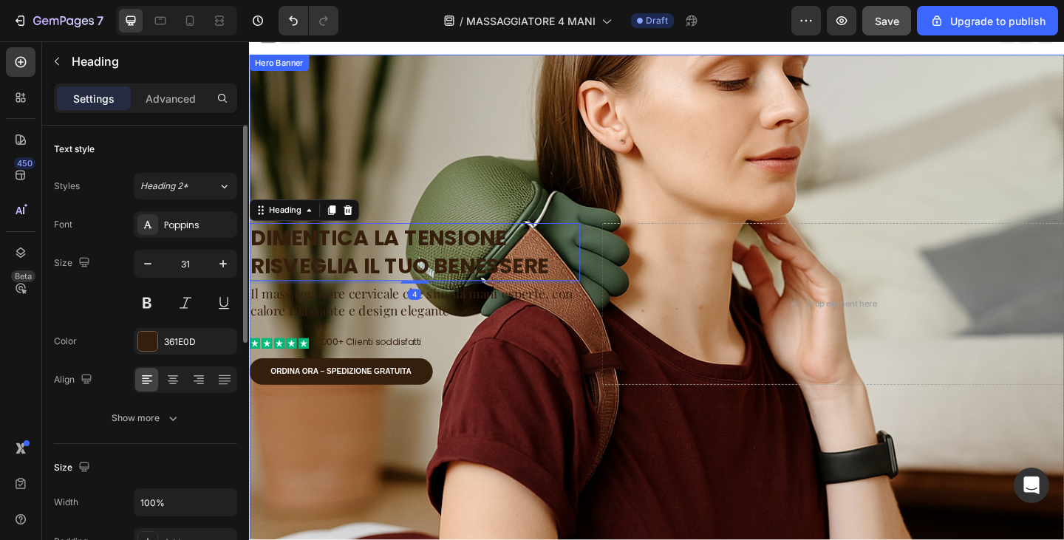
scroll to position [0, 0]
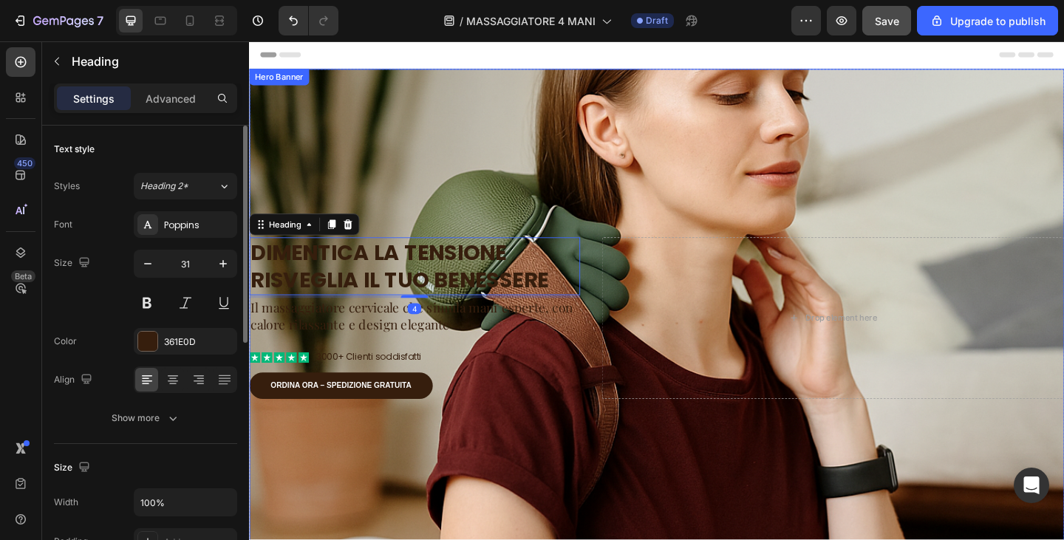
click at [721, 146] on div "Background Image" at bounding box center [692, 343] width 887 height 543
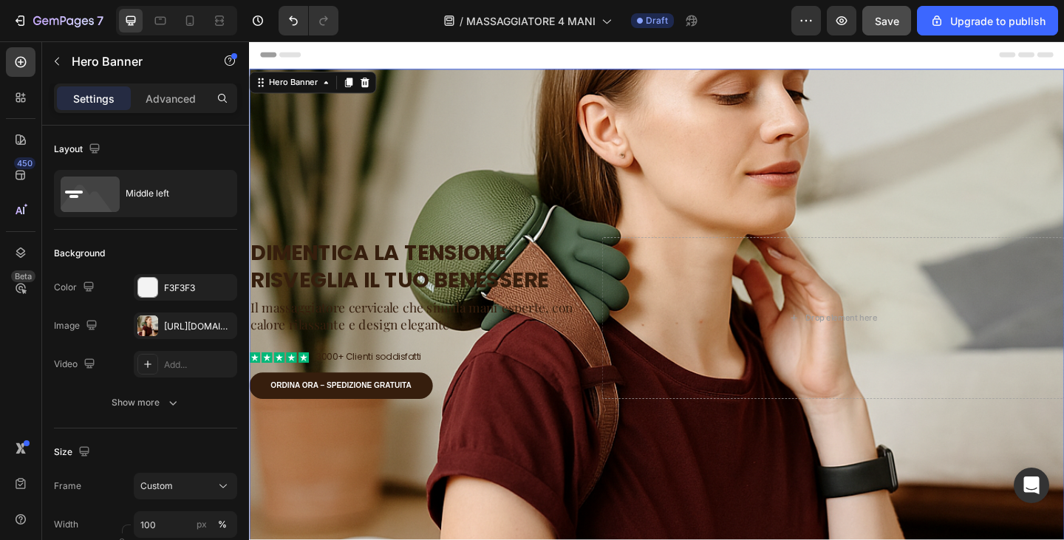
click at [554, 140] on div "Background Image" at bounding box center [692, 343] width 887 height 543
click at [292, 29] on button "Undo/Redo" at bounding box center [294, 21] width 30 height 30
type input "Auto"
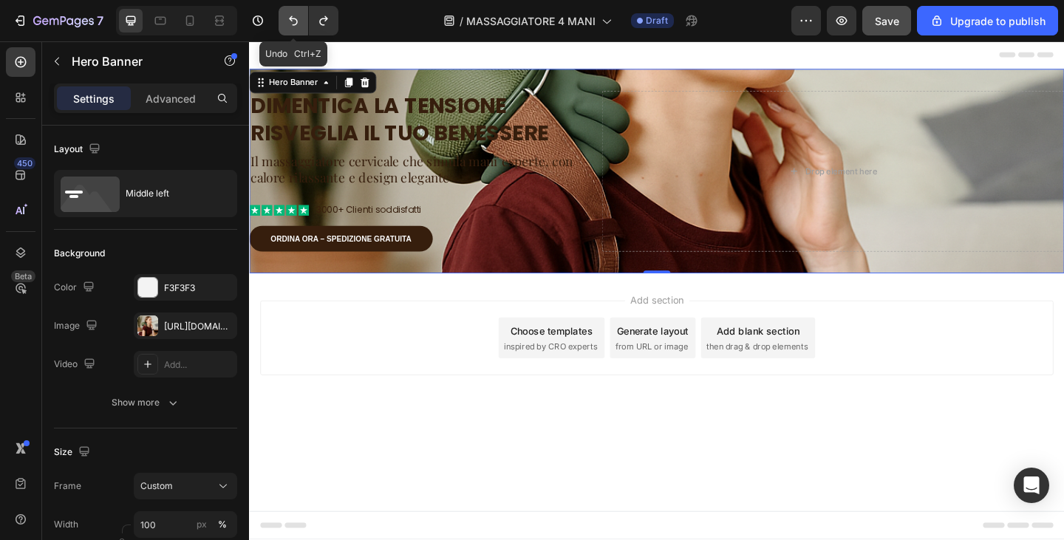
click at [293, 26] on icon "Undo/Redo" at bounding box center [293, 20] width 15 height 15
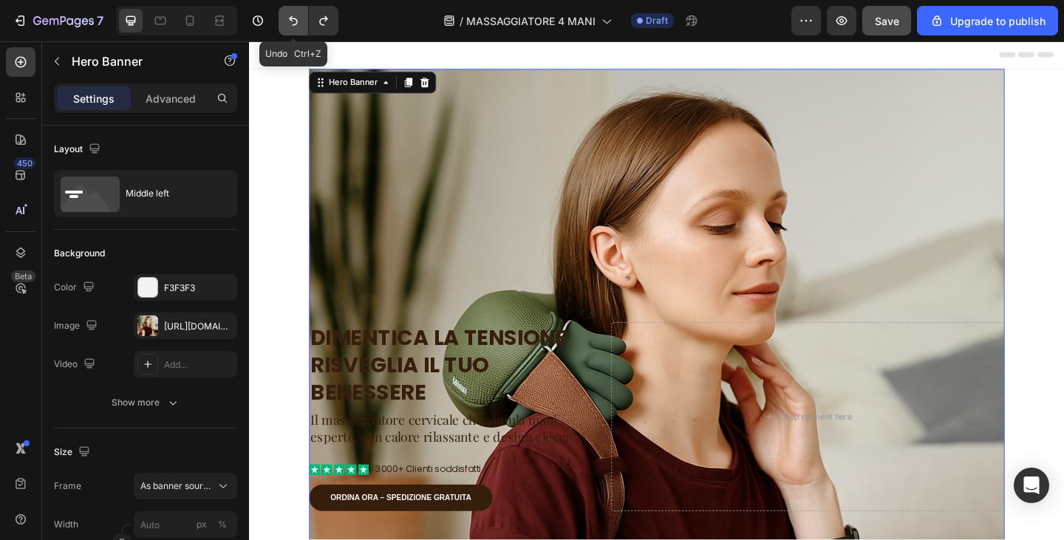
click at [293, 26] on icon "Undo/Redo" at bounding box center [293, 20] width 15 height 15
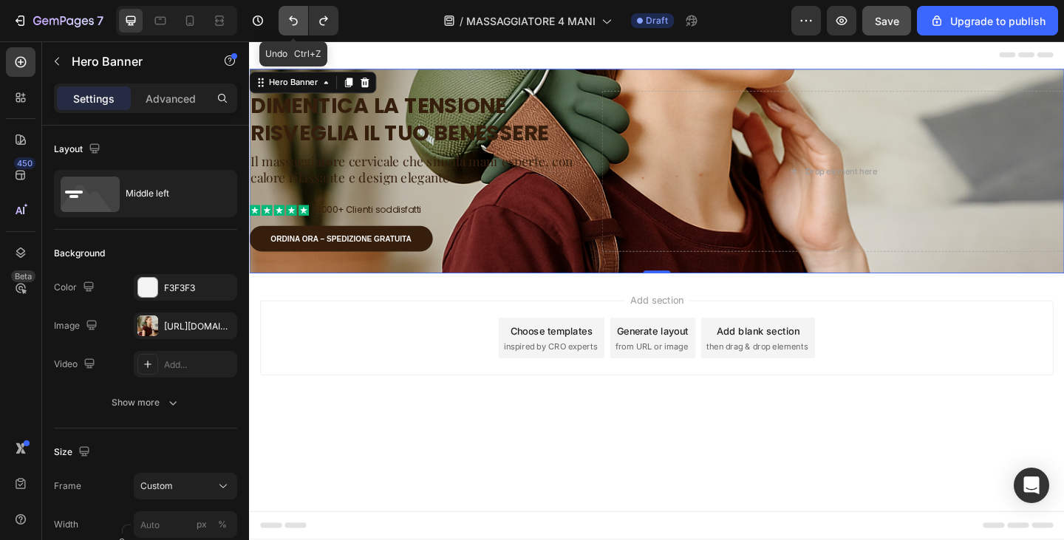
click at [293, 26] on icon "Undo/Redo" at bounding box center [293, 20] width 15 height 15
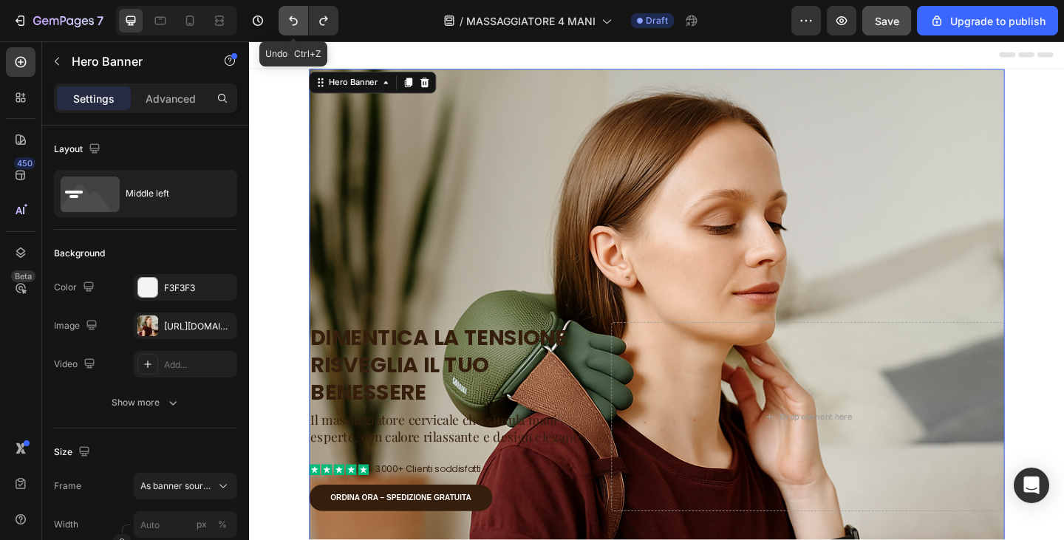
click at [293, 26] on icon "Undo/Redo" at bounding box center [293, 20] width 15 height 15
type input "100"
type input "600"
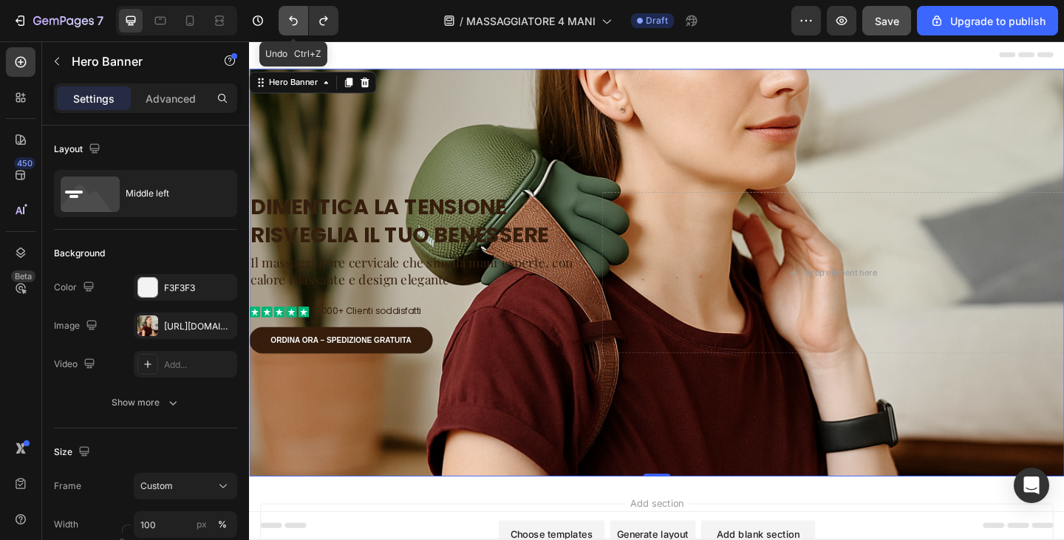
click at [293, 26] on icon "Undo/Redo" at bounding box center [293, 20] width 15 height 15
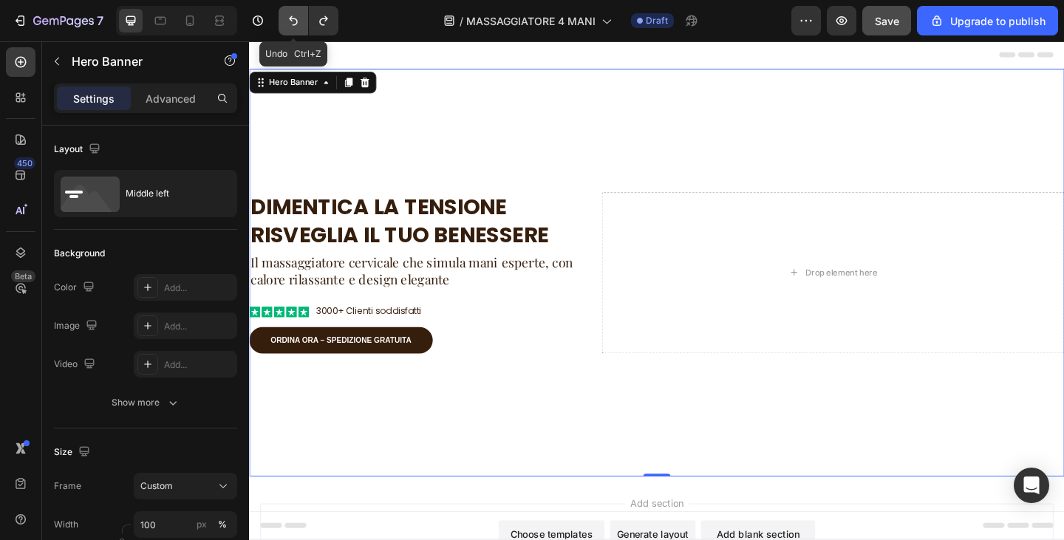
click at [296, 21] on icon "Undo/Redo" at bounding box center [293, 20] width 15 height 15
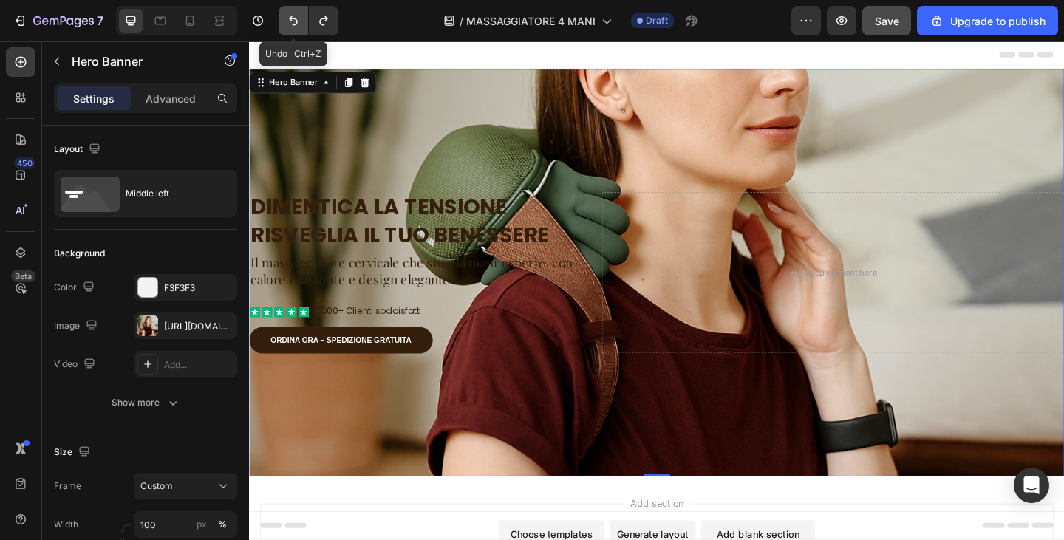
click at [296, 21] on icon "Undo/Redo" at bounding box center [293, 20] width 15 height 15
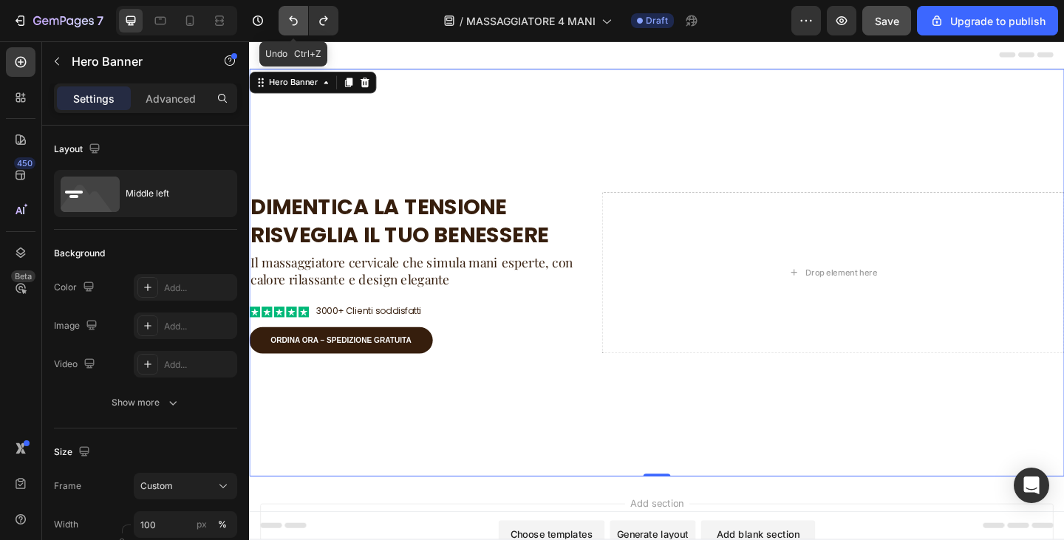
click at [296, 21] on icon "Undo/Redo" at bounding box center [293, 20] width 15 height 15
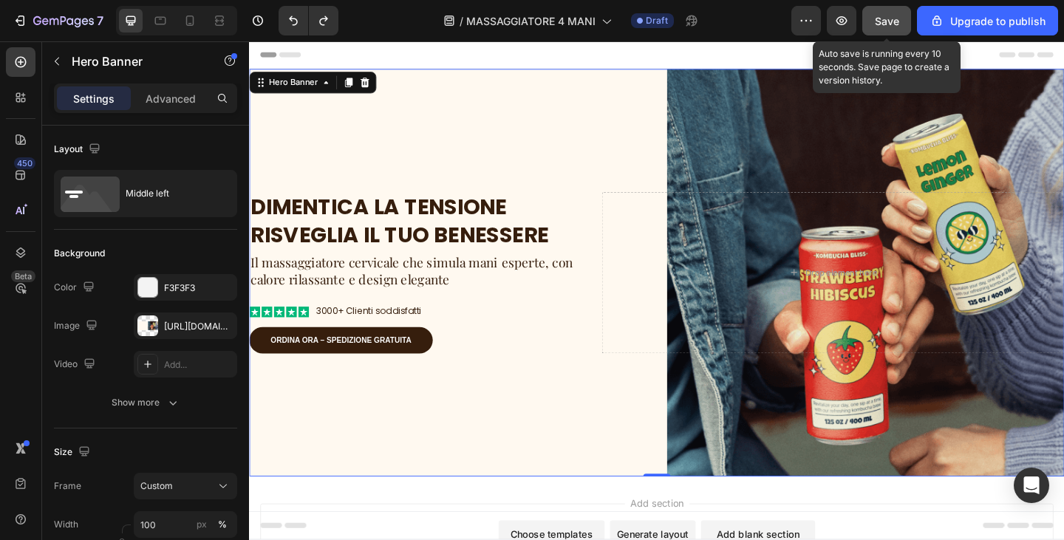
click at [875, 15] on button "Save" at bounding box center [887, 21] width 49 height 30
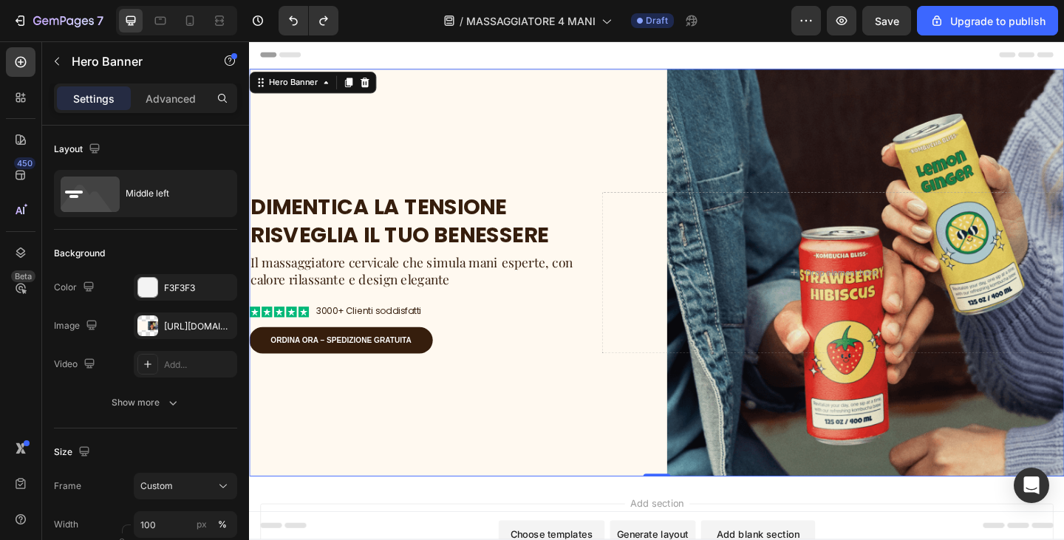
click at [910, 99] on div "Background Image" at bounding box center [692, 294] width 887 height 444
click at [163, 329] on div "https://cdn.shopify.com/s/files/1/0840/3386/4027/files/gempages_580028468054458…" at bounding box center [185, 326] width 103 height 27
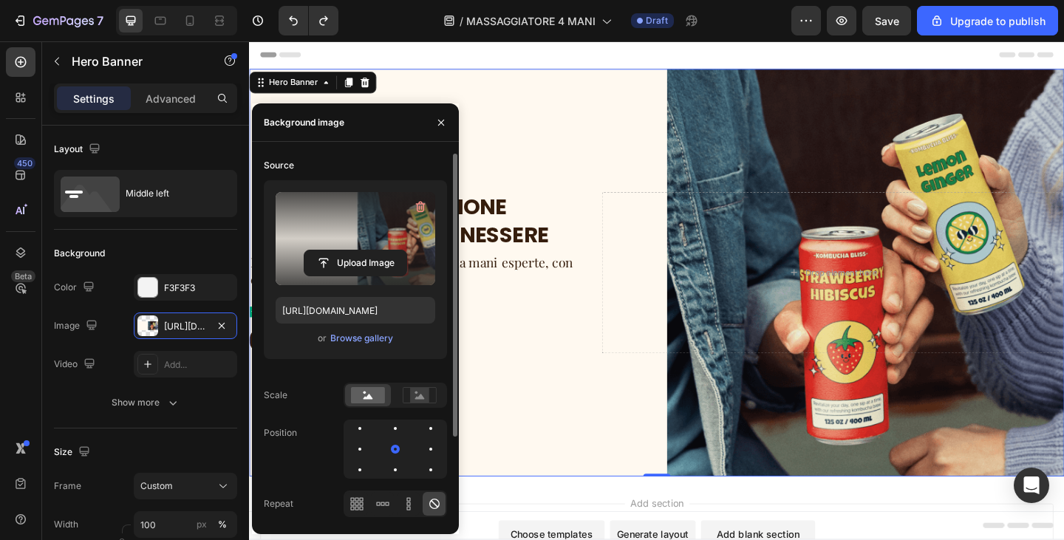
click at [348, 203] on label at bounding box center [356, 238] width 160 height 93
click at [348, 251] on input "file" at bounding box center [356, 263] width 102 height 25
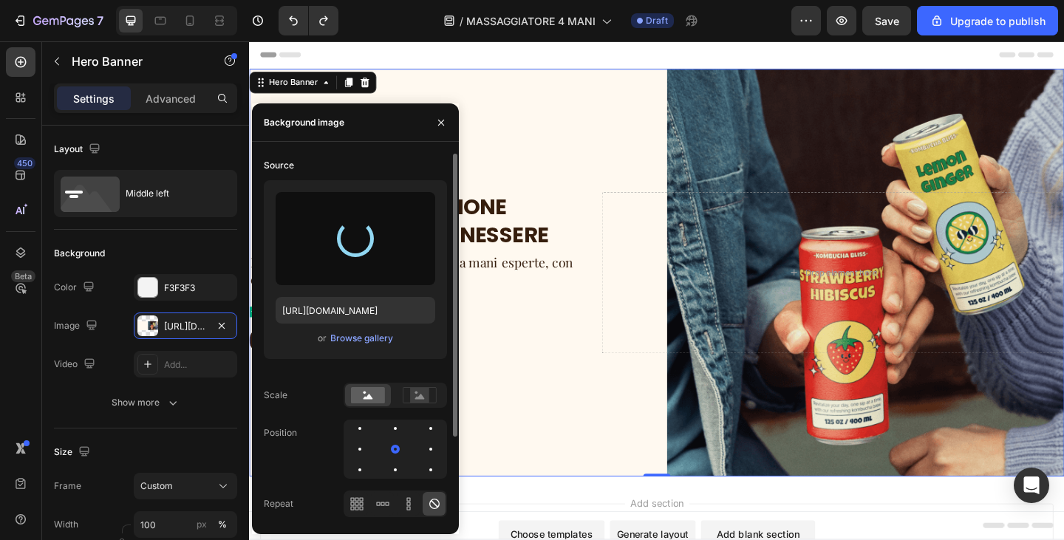
type input "[URL][DOMAIN_NAME]"
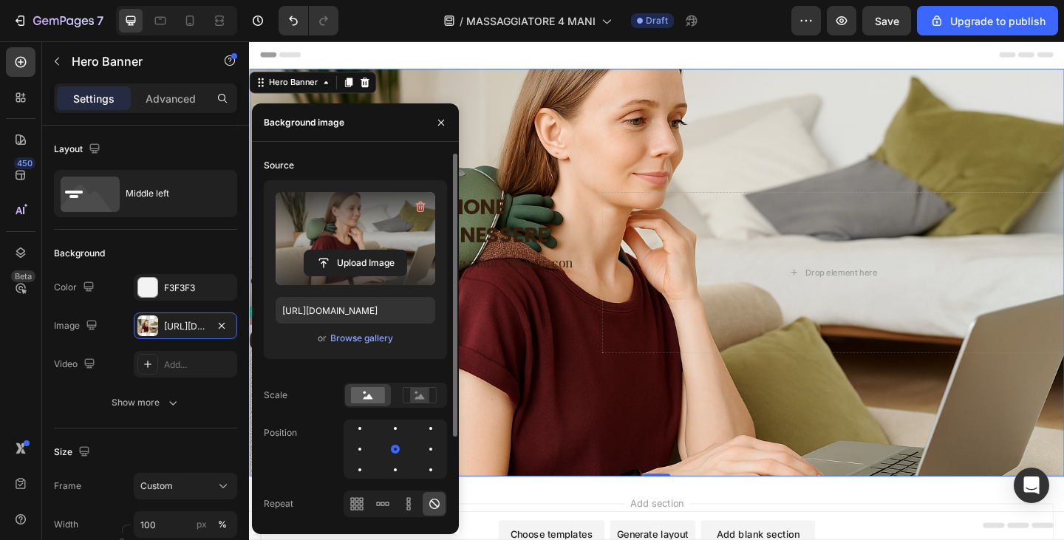
click at [621, 435] on div "Background Image" at bounding box center [692, 294] width 887 height 444
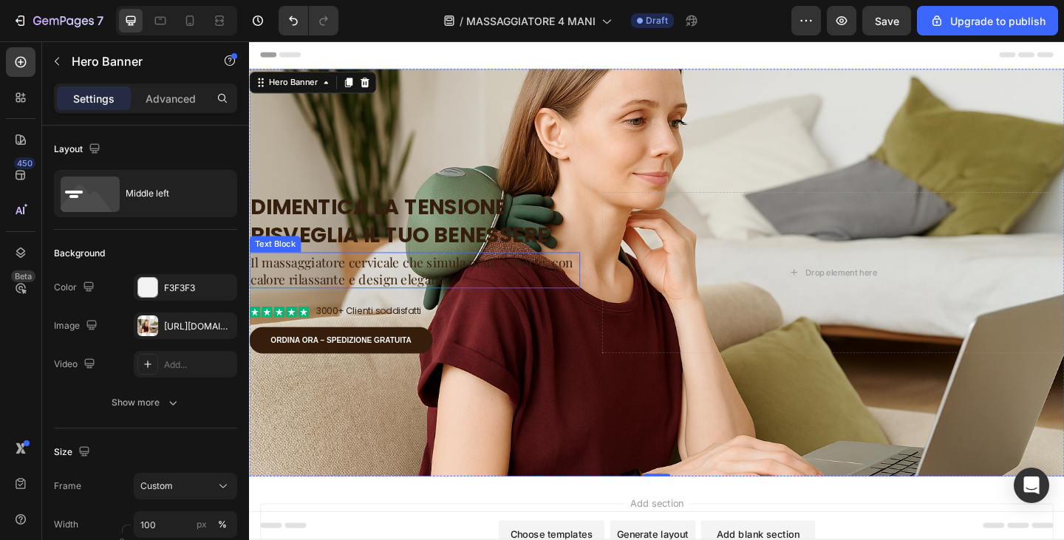
click at [414, 240] on h2 "Dimentica la tensione Risveglia il tuo benessere" at bounding box center [429, 237] width 360 height 63
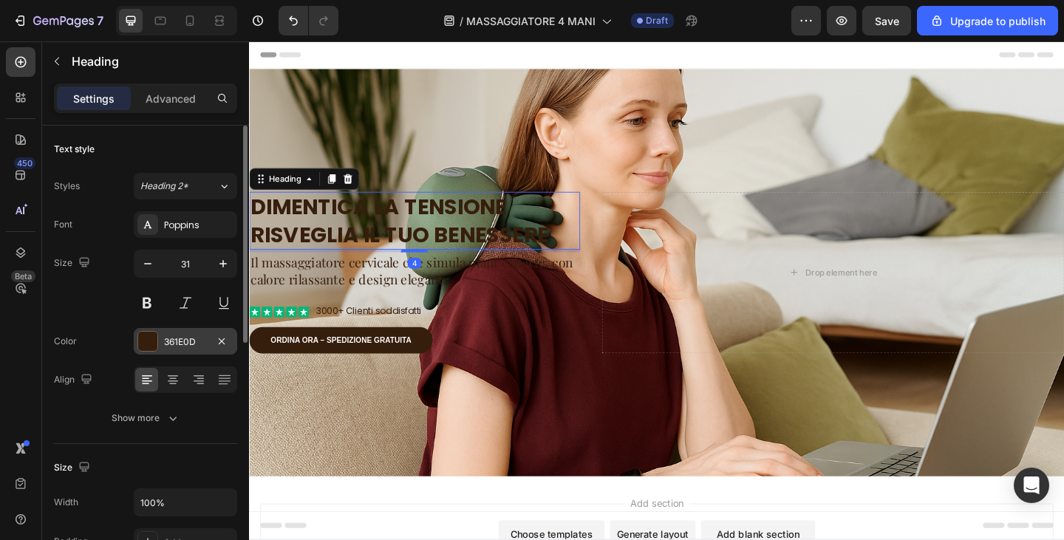
click at [160, 344] on div "361E0D" at bounding box center [185, 341] width 103 height 27
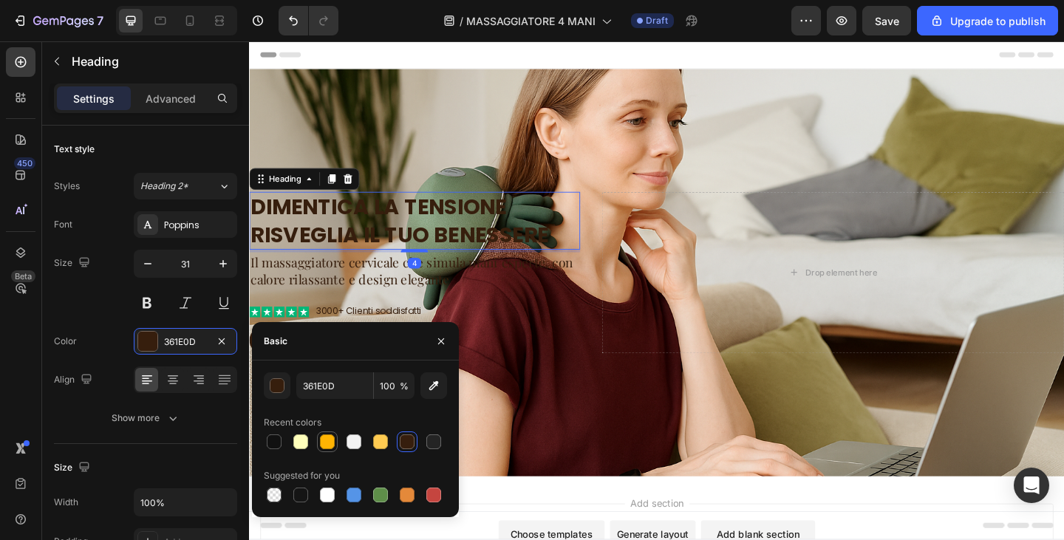
click at [323, 441] on div at bounding box center [327, 442] width 15 height 15
type input "FFB403"
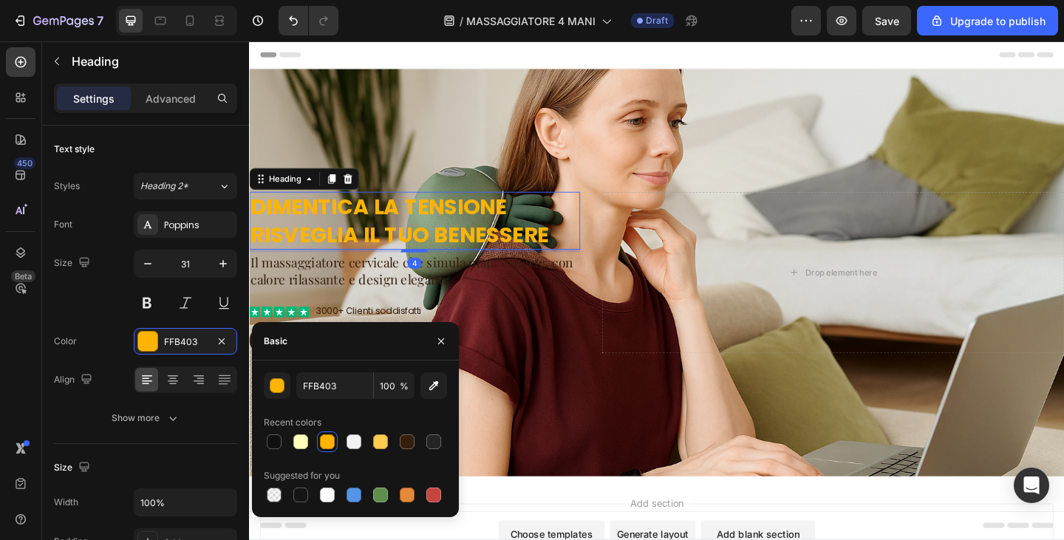
click at [585, 424] on div "Background Image" at bounding box center [692, 294] width 887 height 444
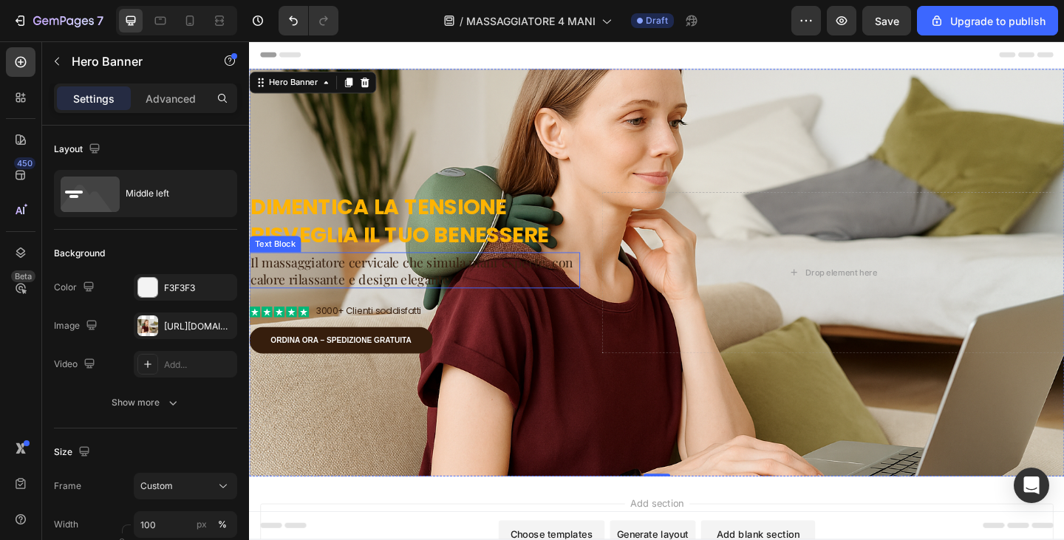
click at [397, 285] on p "Il massaggiatore cervicale che simula mani esperte, con calore rilassante e des…" at bounding box center [429, 291] width 357 height 36
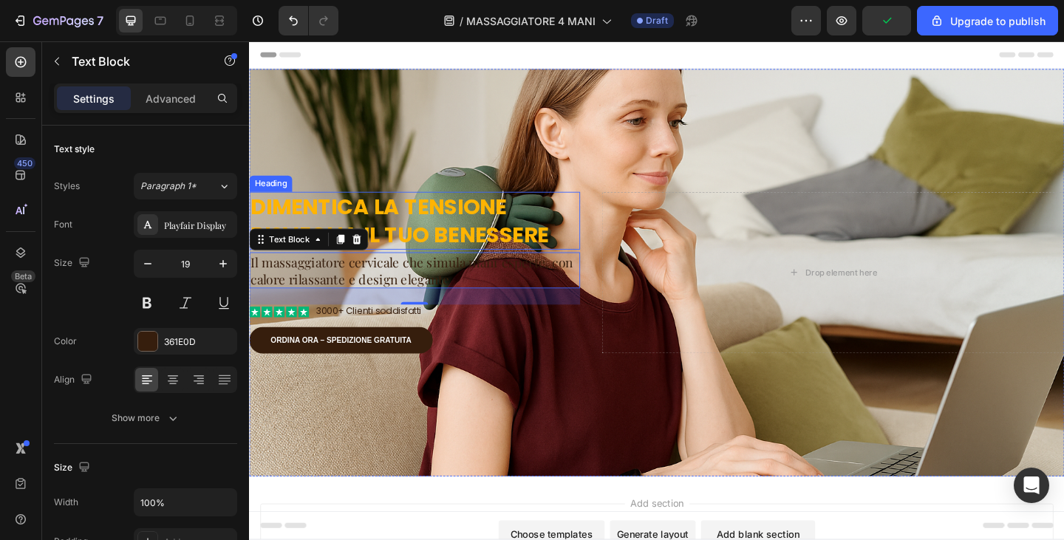
click at [502, 226] on h2 "Dimentica la tensione Risveglia il tuo benessere" at bounding box center [429, 237] width 360 height 63
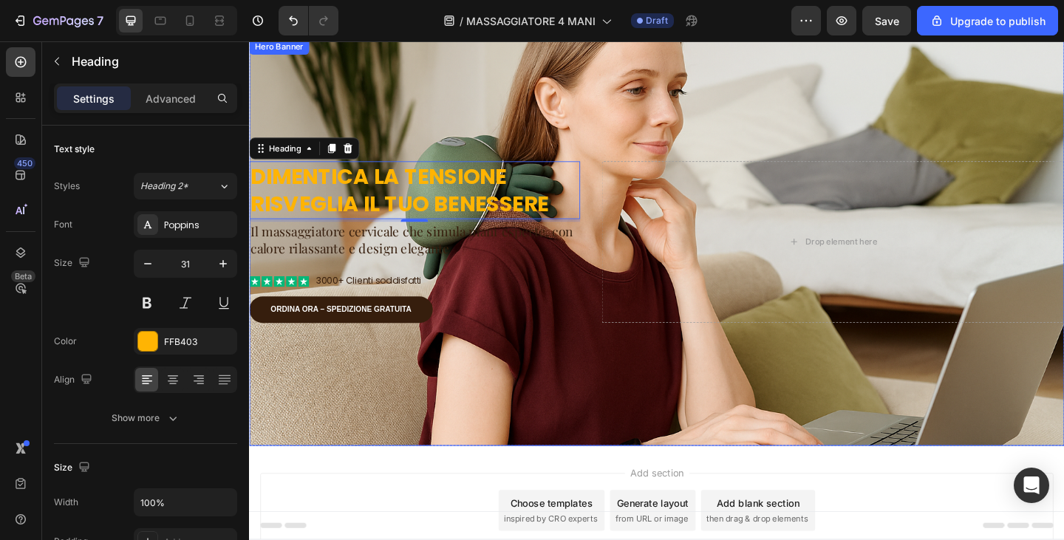
scroll to position [74, 0]
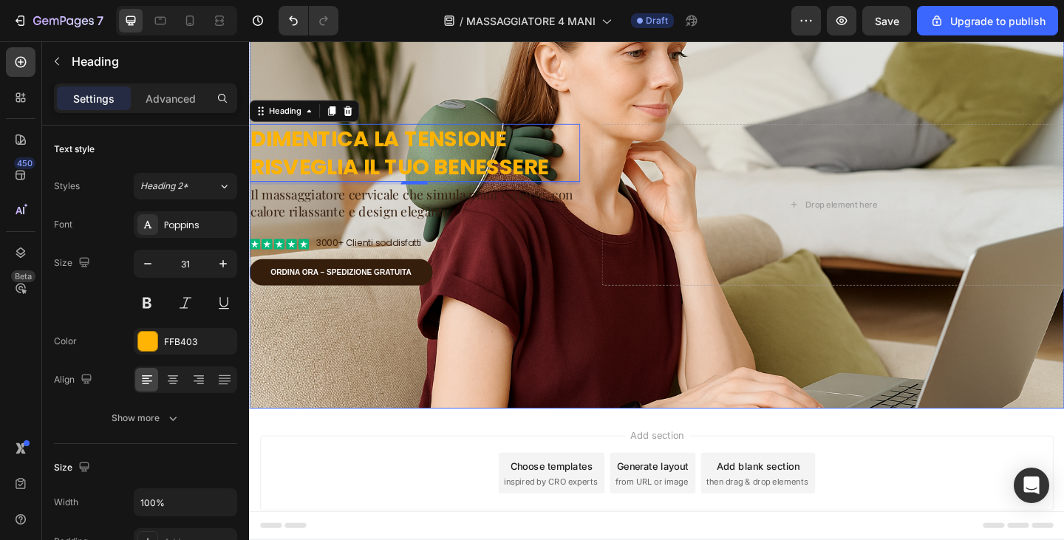
click at [543, 412] on div "Background Image" at bounding box center [692, 220] width 887 height 444
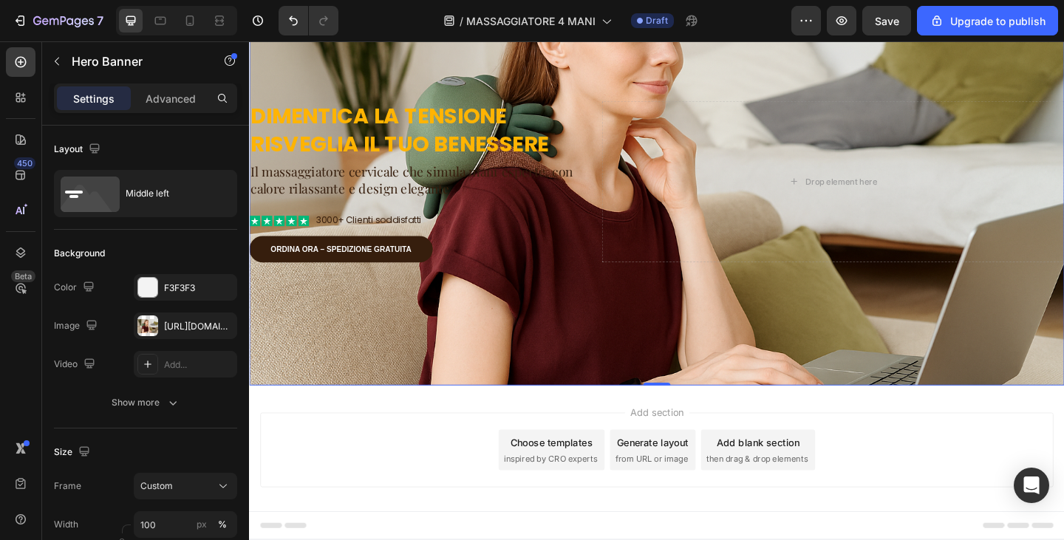
scroll to position [112, 0]
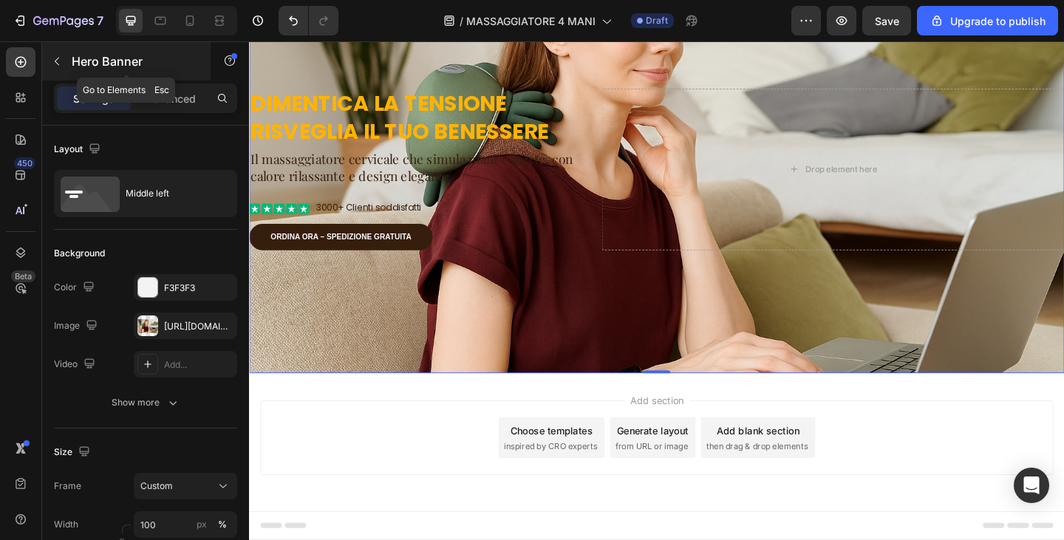
click at [64, 60] on button "button" at bounding box center [57, 62] width 24 height 24
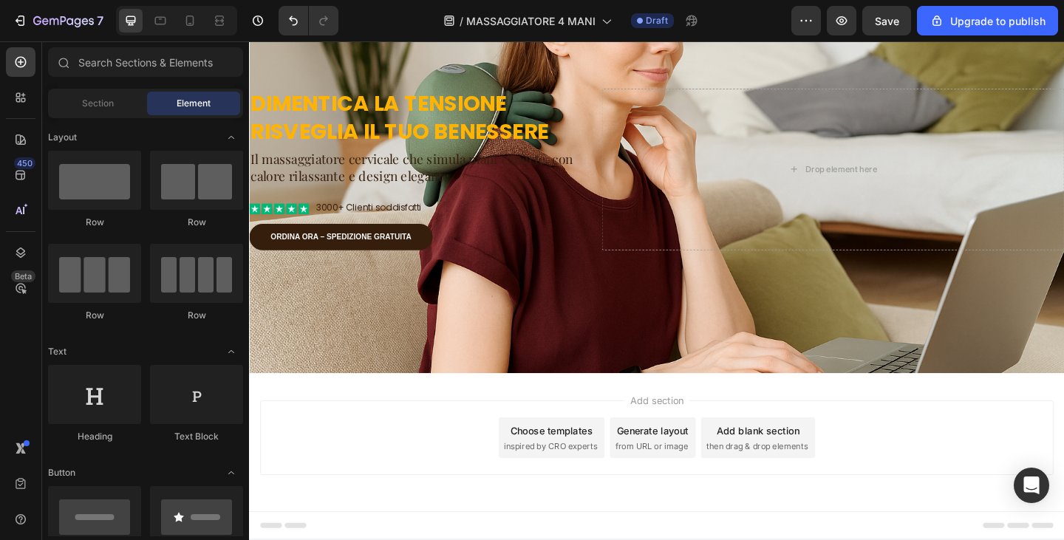
click at [114, 115] on div "Section Element" at bounding box center [145, 104] width 195 height 30
click at [114, 113] on div "Section" at bounding box center [97, 104] width 93 height 24
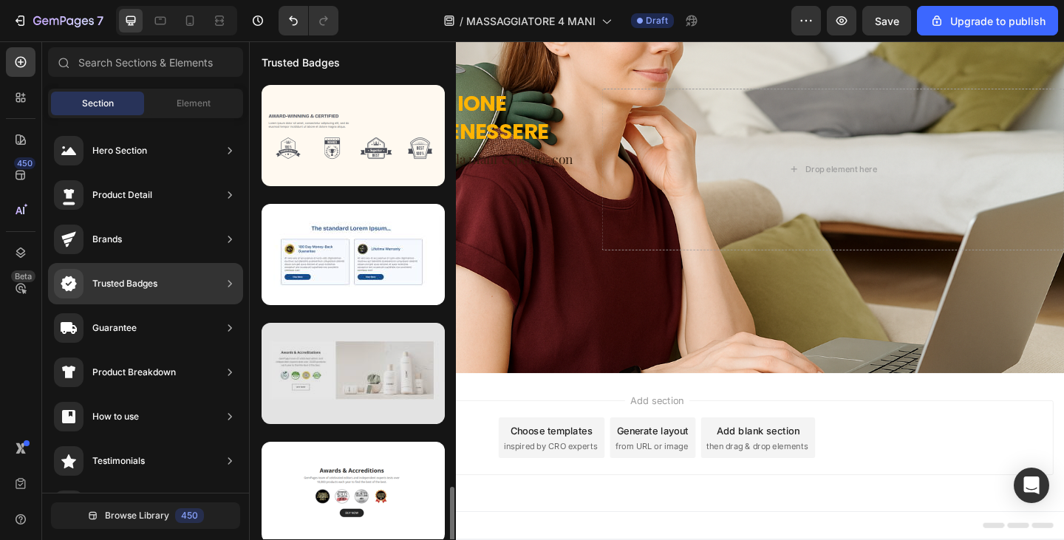
scroll to position [246, 0]
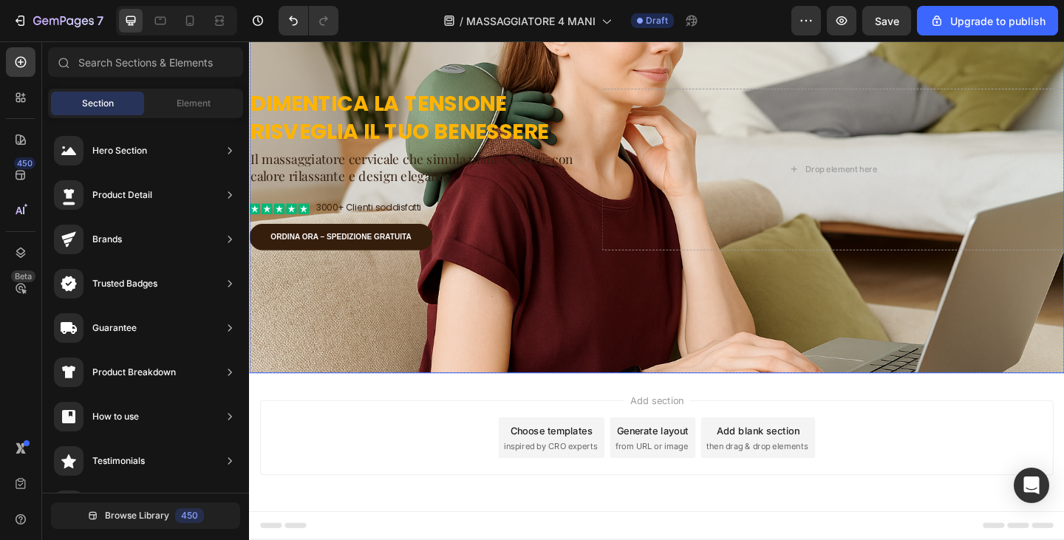
click at [478, 324] on div "Background Image" at bounding box center [692, 181] width 887 height 444
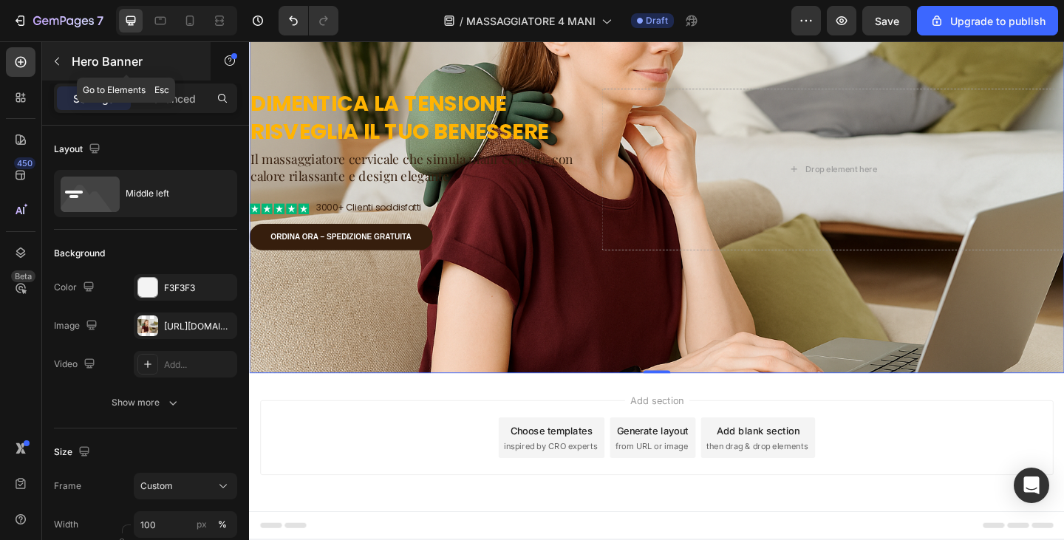
click at [65, 60] on button "button" at bounding box center [57, 62] width 24 height 24
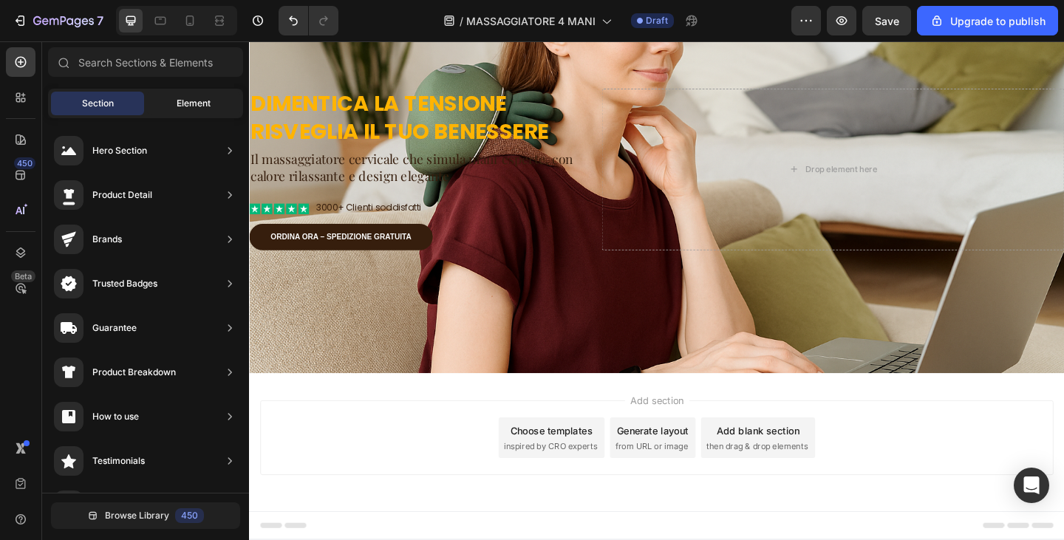
click at [209, 109] on span "Element" at bounding box center [194, 103] width 34 height 13
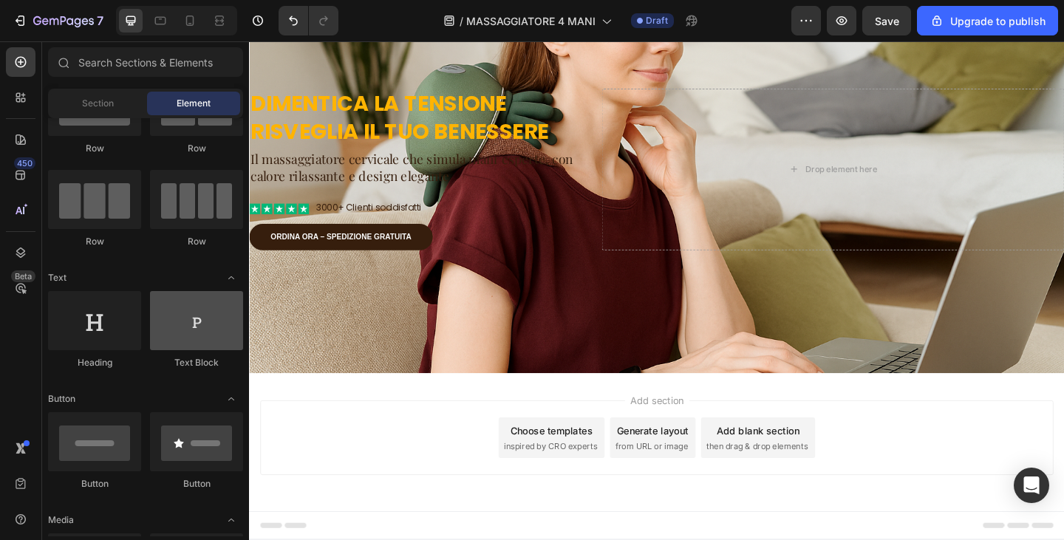
scroll to position [148, 0]
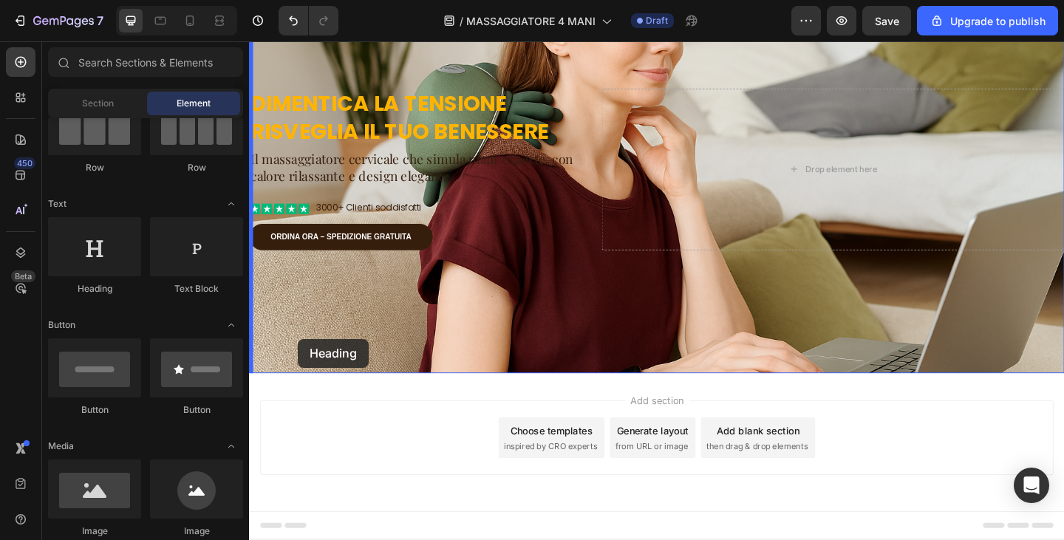
drag, startPoint x: 351, startPoint y: 303, endPoint x: 302, endPoint y: 367, distance: 80.7
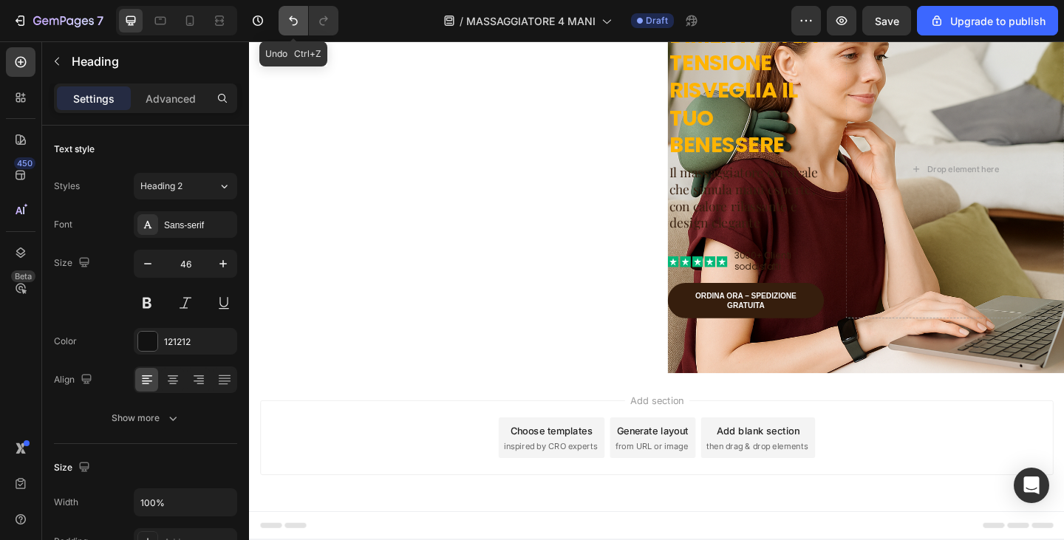
click at [291, 13] on icon "Undo/Redo" at bounding box center [293, 20] width 15 height 15
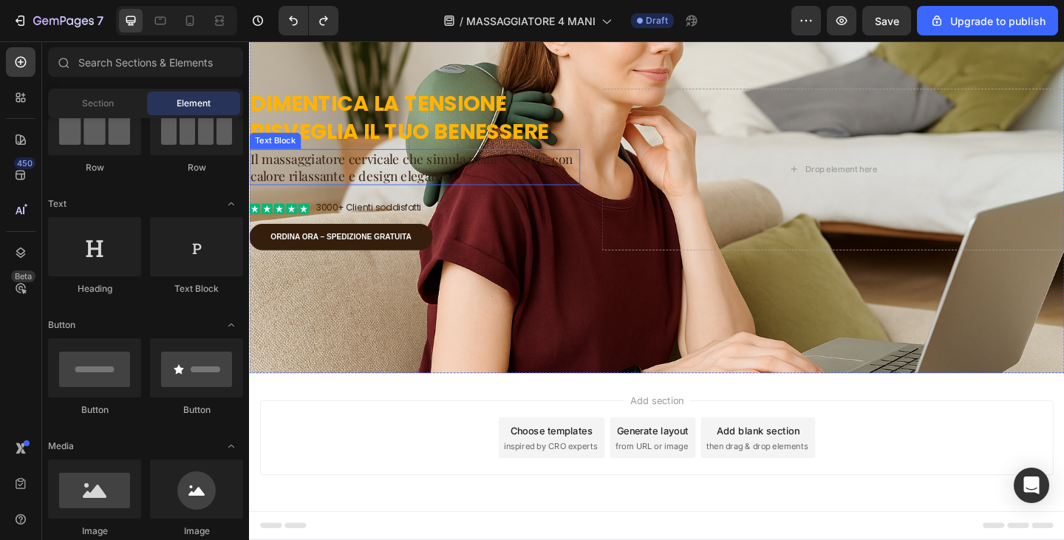
click at [458, 361] on div "Background Image" at bounding box center [692, 181] width 887 height 444
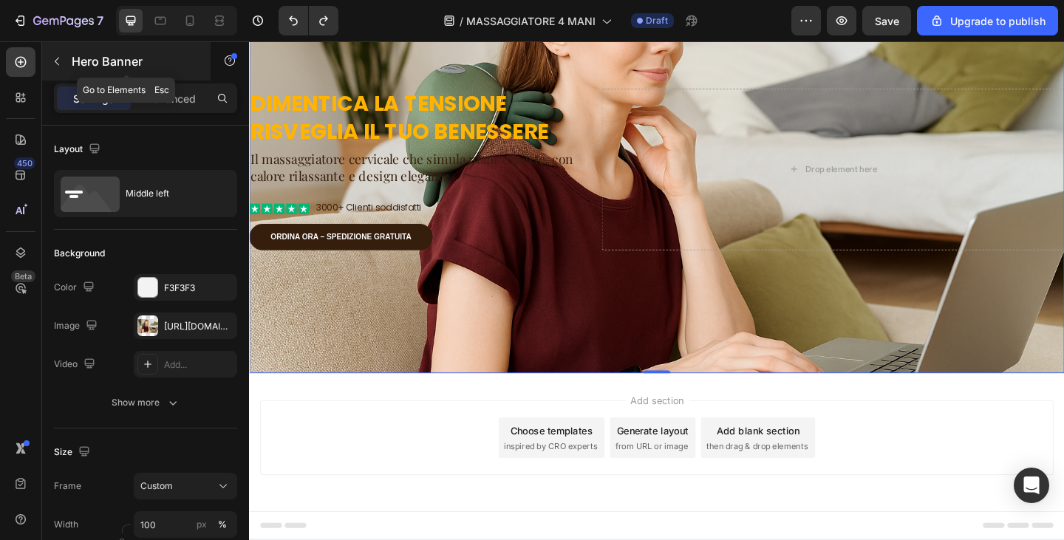
click at [67, 58] on button "button" at bounding box center [57, 62] width 24 height 24
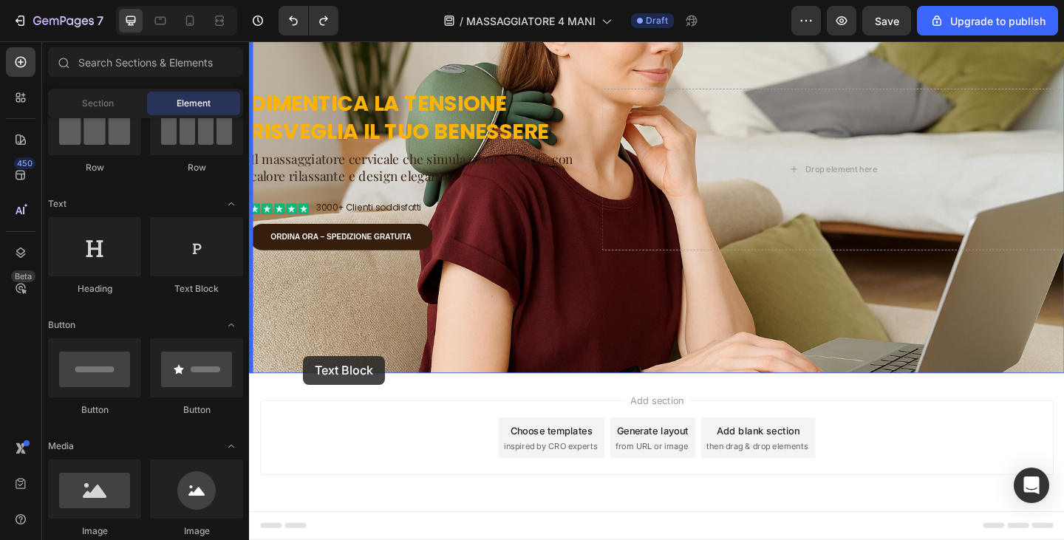
drag, startPoint x: 464, startPoint y: 293, endPoint x: 308, endPoint y: 384, distance: 181.2
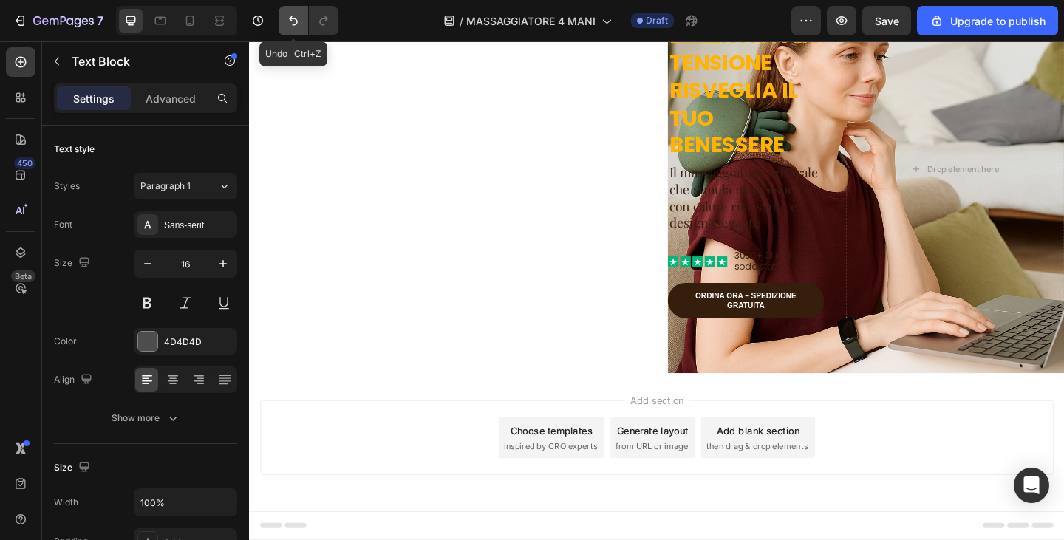
click at [283, 21] on button "Undo/Redo" at bounding box center [294, 21] width 30 height 30
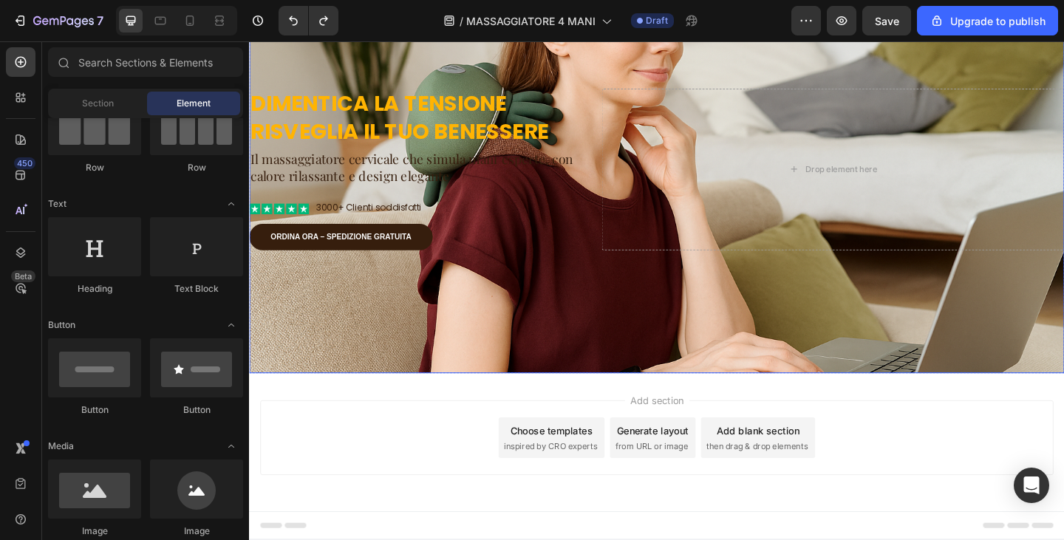
click at [316, 360] on div "Background Image" at bounding box center [692, 181] width 887 height 444
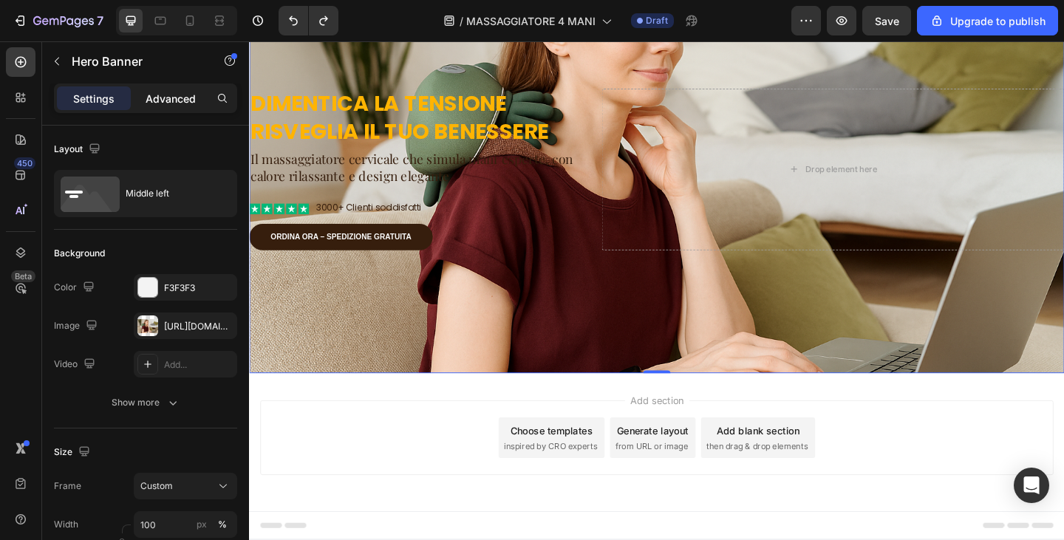
click at [140, 103] on div "Advanced" at bounding box center [171, 98] width 74 height 24
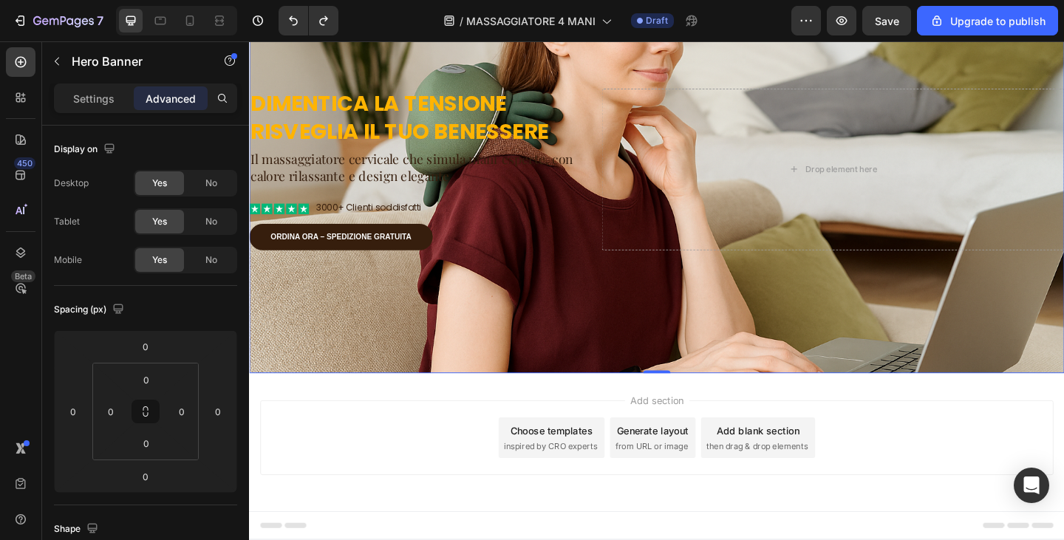
click at [106, 99] on p "Settings" at bounding box center [93, 99] width 41 height 16
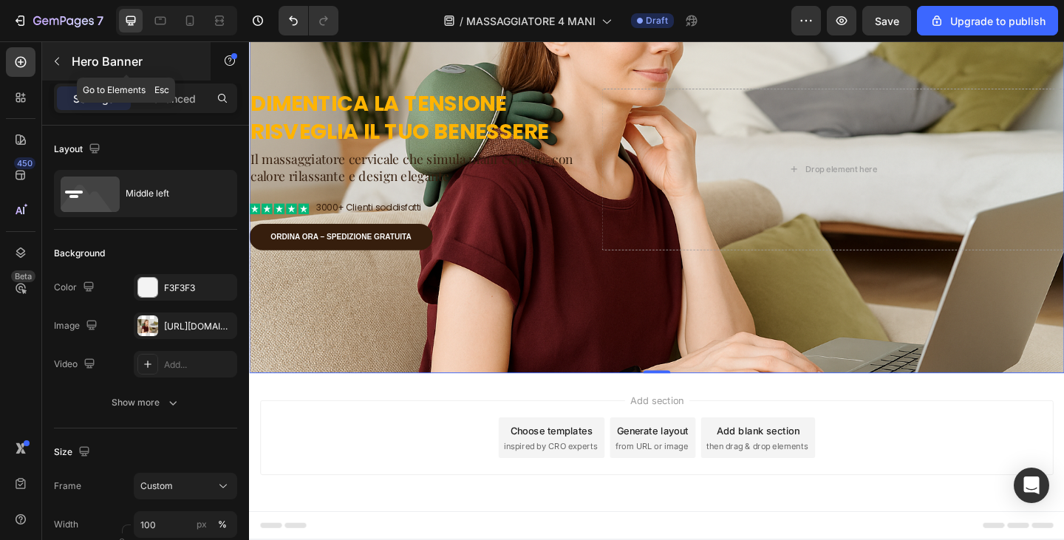
click at [61, 58] on icon "button" at bounding box center [57, 61] width 12 height 12
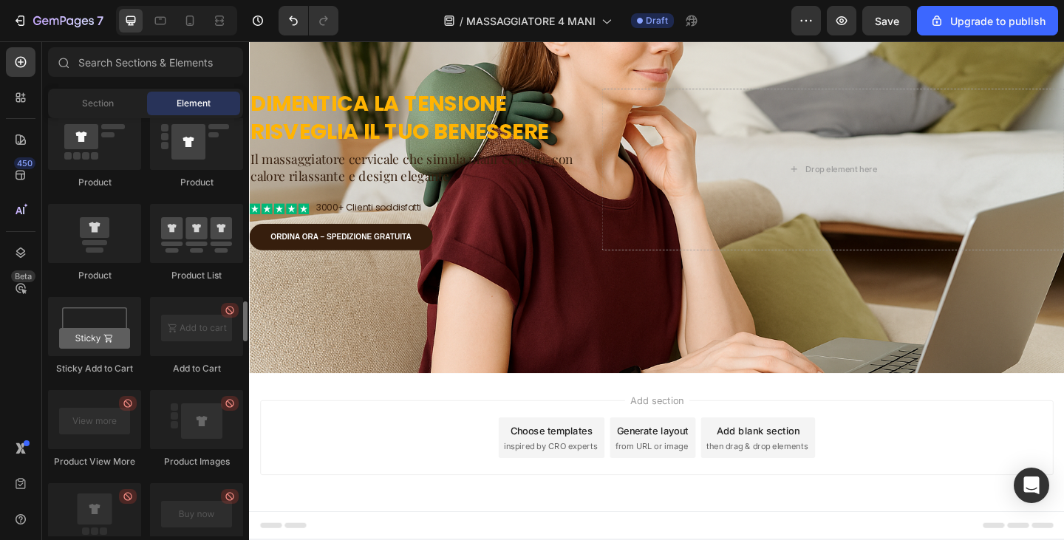
scroll to position [2366, 0]
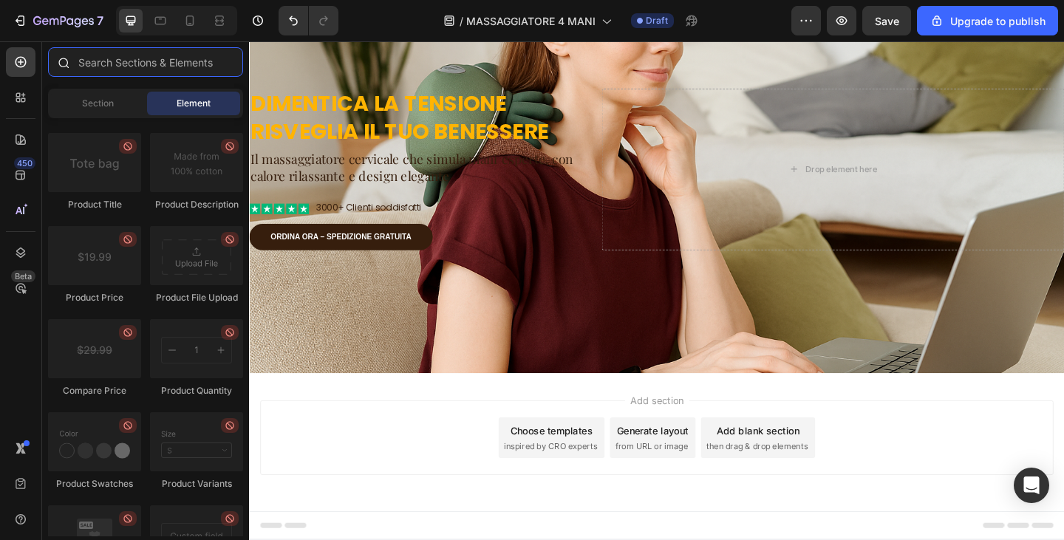
click at [161, 63] on input "text" at bounding box center [145, 62] width 195 height 30
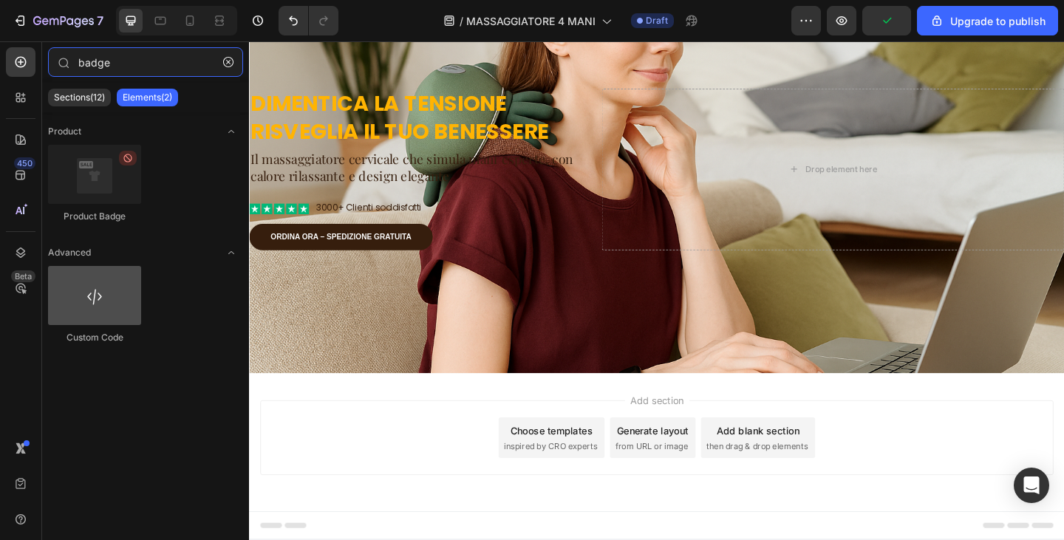
type input "badge"
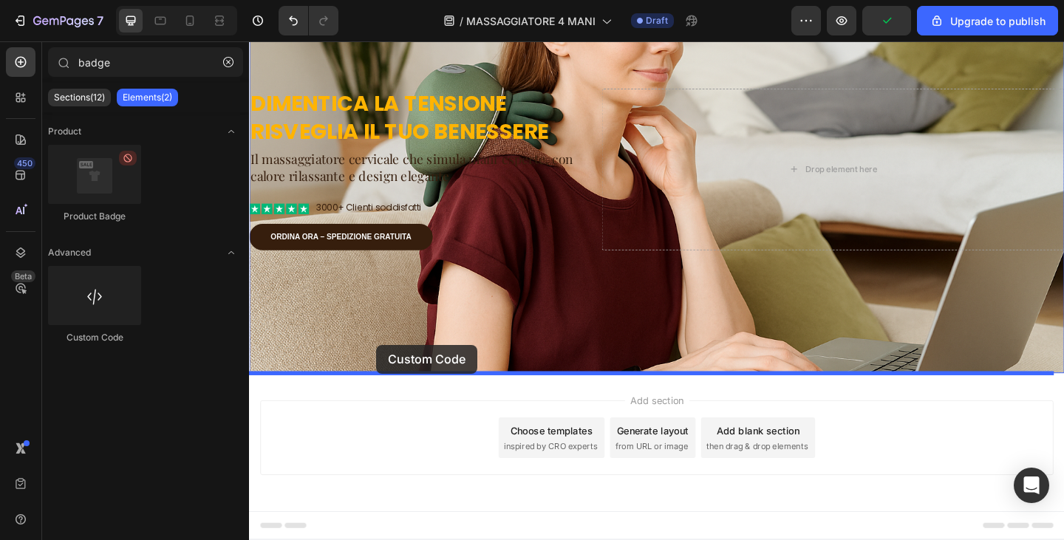
drag, startPoint x: 366, startPoint y: 352, endPoint x: 385, endPoint y: 370, distance: 26.2
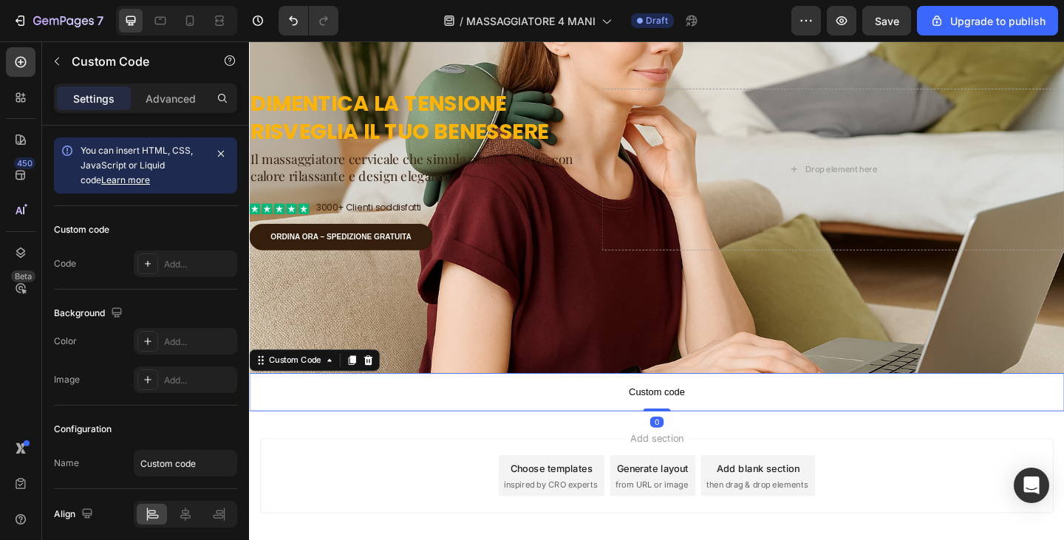
click at [480, 422] on span "Custom code" at bounding box center [692, 424] width 887 height 18
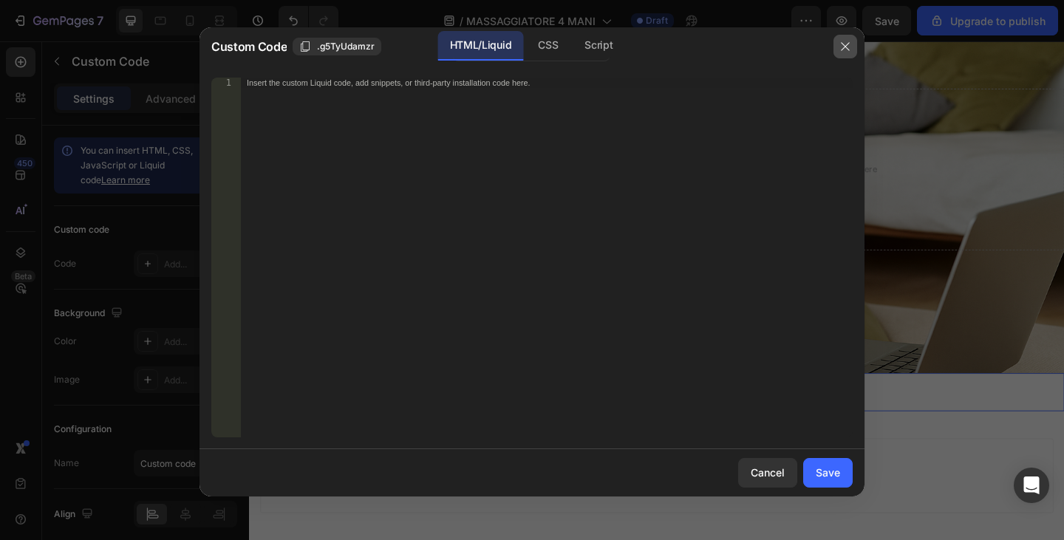
click at [842, 53] on button "button" at bounding box center [846, 47] width 24 height 24
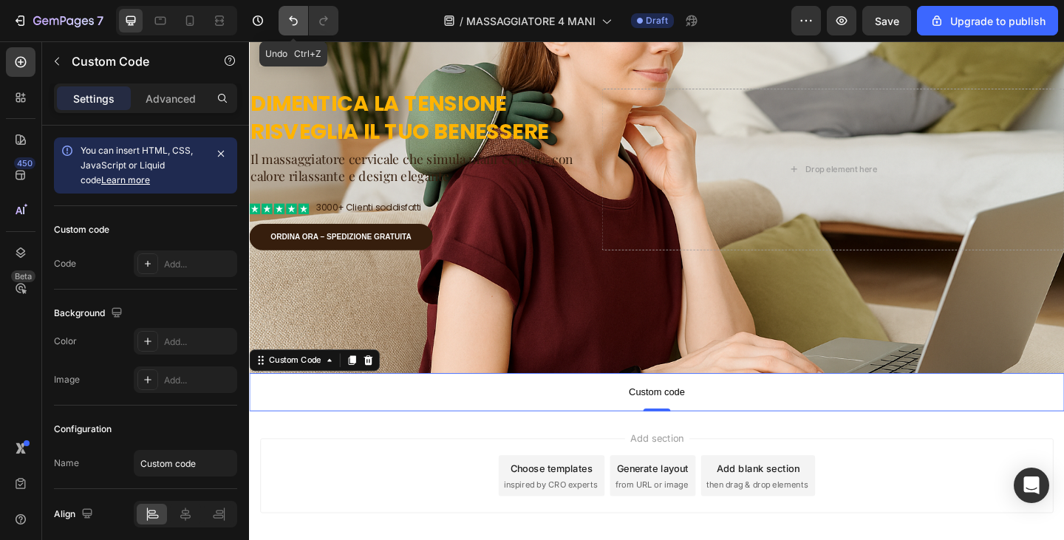
click at [299, 26] on icon "Undo/Redo" at bounding box center [293, 20] width 15 height 15
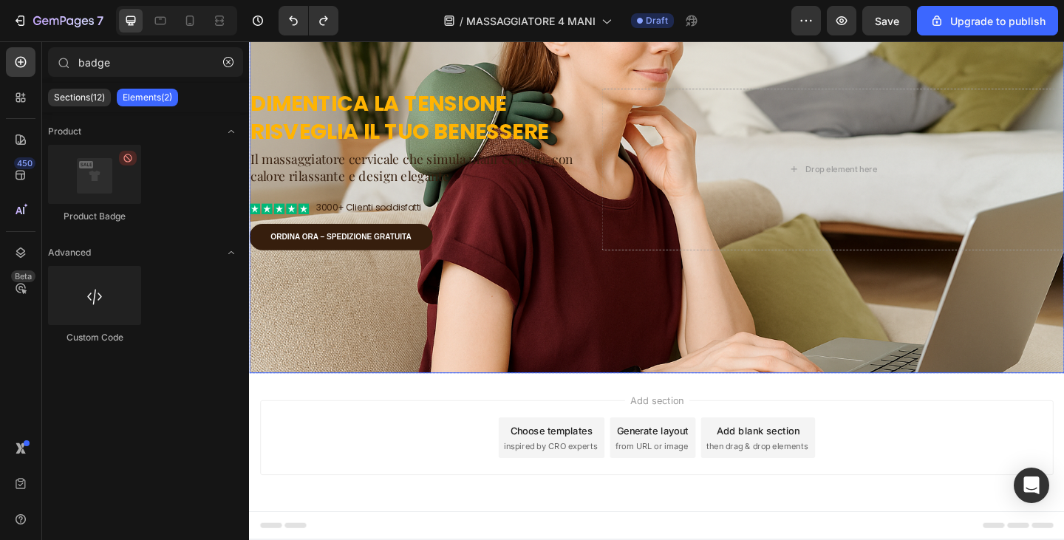
click at [485, 312] on div "Background Image" at bounding box center [692, 181] width 887 height 444
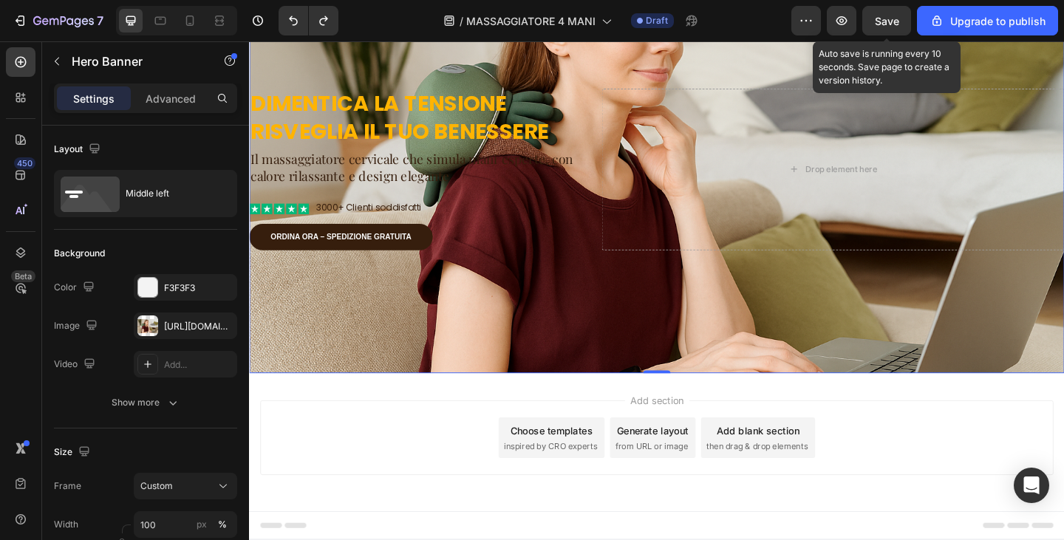
click at [889, 16] on span "Save" at bounding box center [887, 21] width 24 height 13
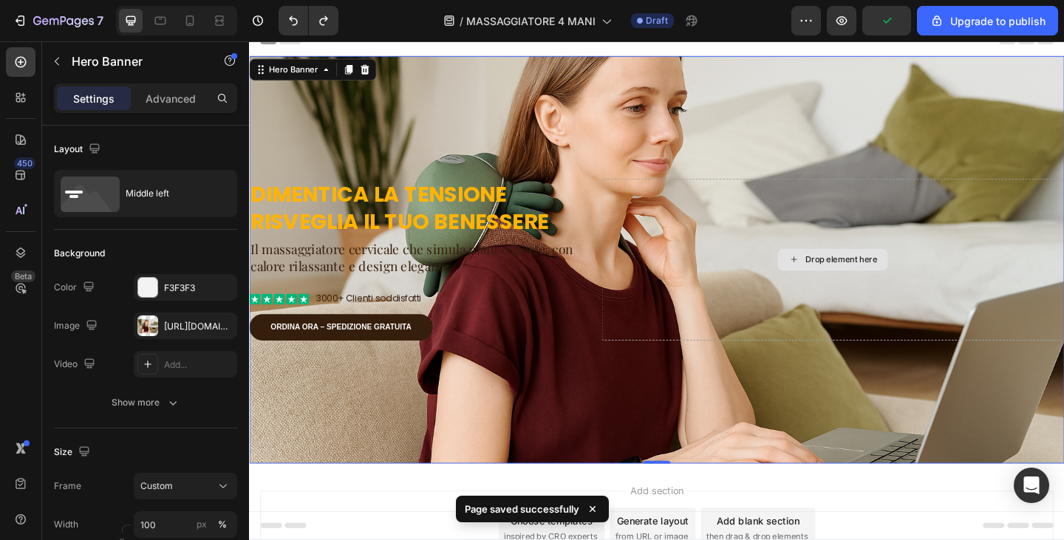
scroll to position [0, 0]
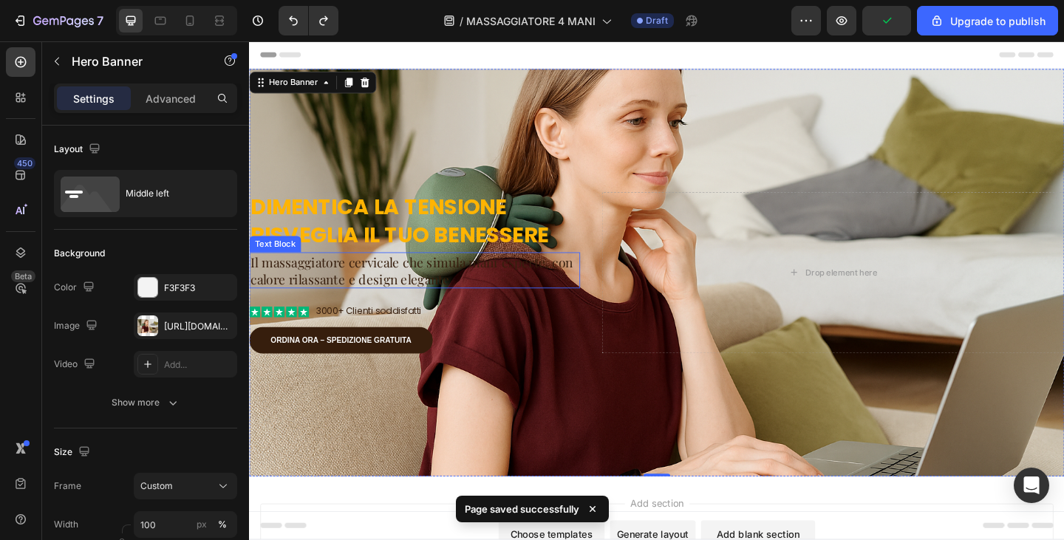
click at [437, 288] on p "Il massaggiatore cervicale che simula mani esperte, con calore rilassante e des…" at bounding box center [429, 291] width 357 height 36
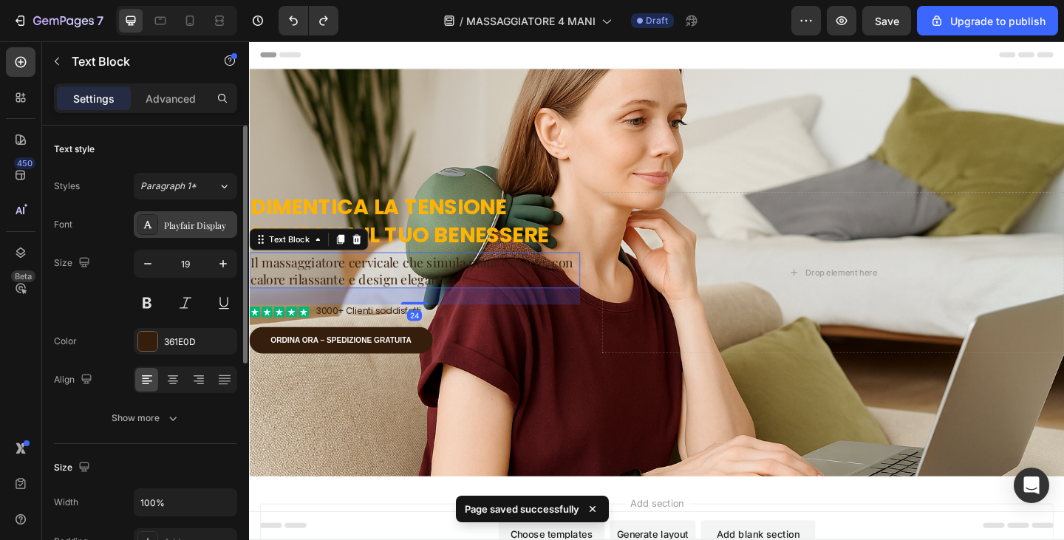
click at [181, 230] on div "Playfair Display" at bounding box center [198, 225] width 69 height 13
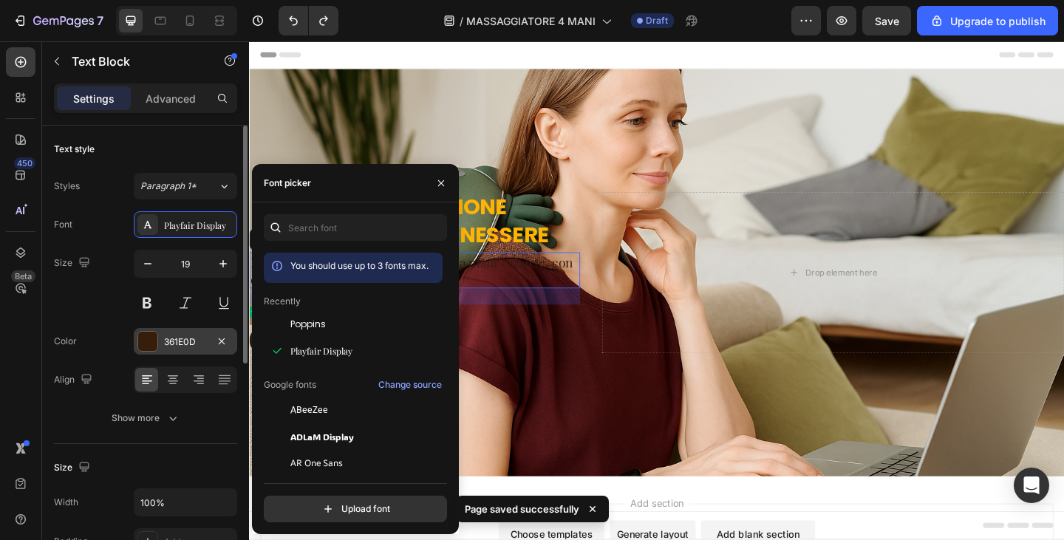
click at [195, 343] on div "361E0D" at bounding box center [185, 342] width 43 height 13
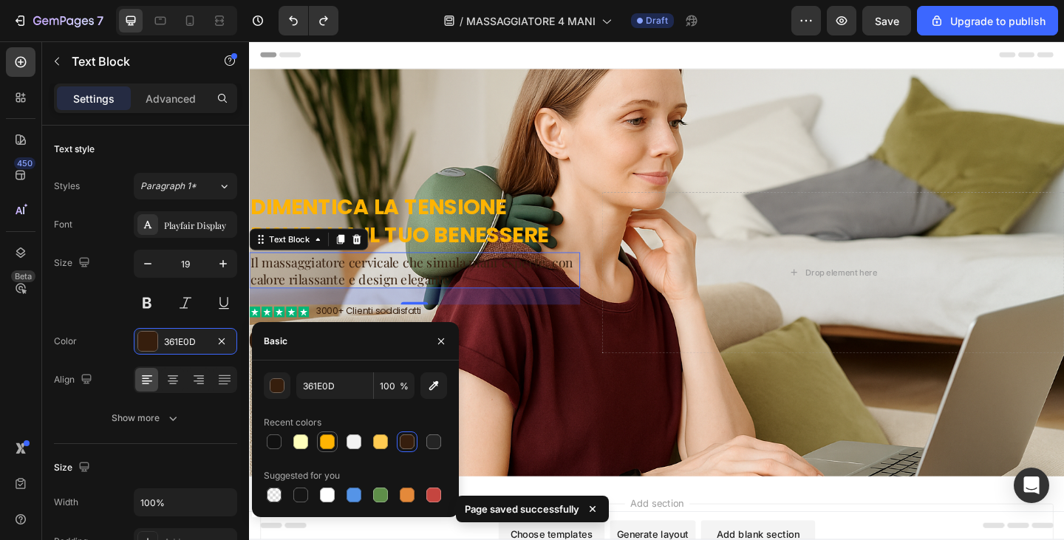
click at [325, 442] on div at bounding box center [327, 442] width 15 height 15
type input "FFB403"
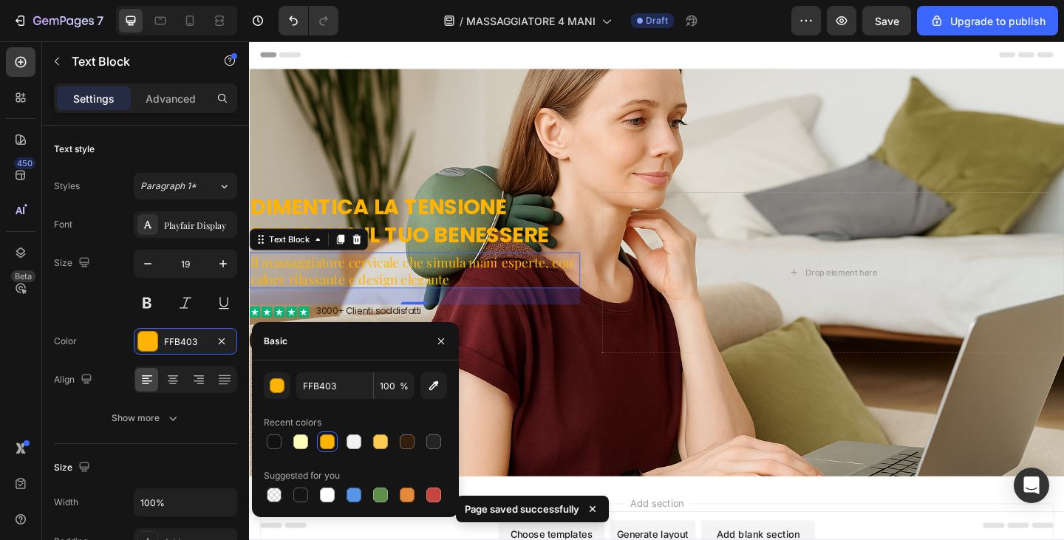
click at [686, 412] on div "Background Image" at bounding box center [692, 294] width 887 height 444
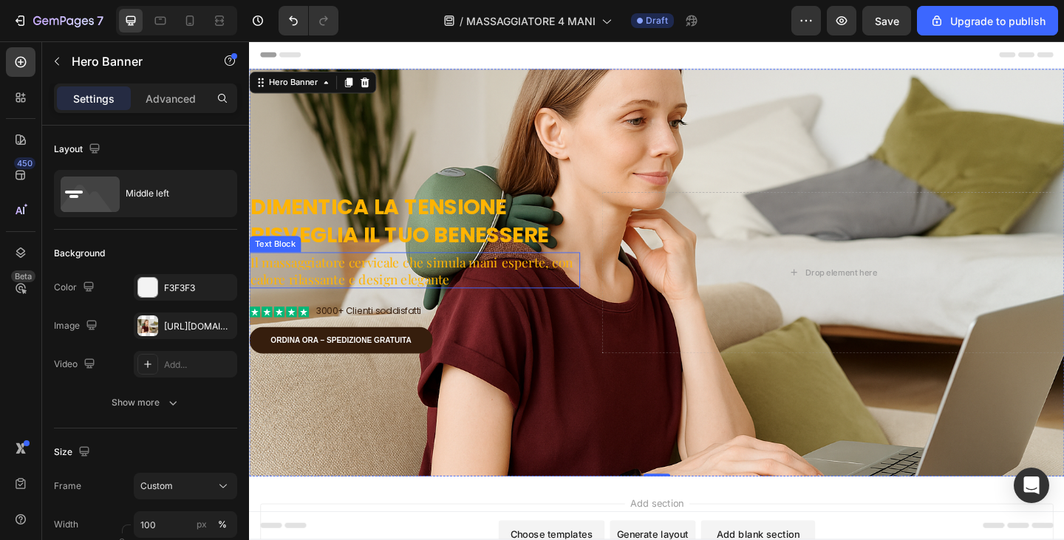
click at [403, 293] on p "Il massaggiatore cervicale che simula mani esperte, con calore rilassante e des…" at bounding box center [429, 291] width 357 height 36
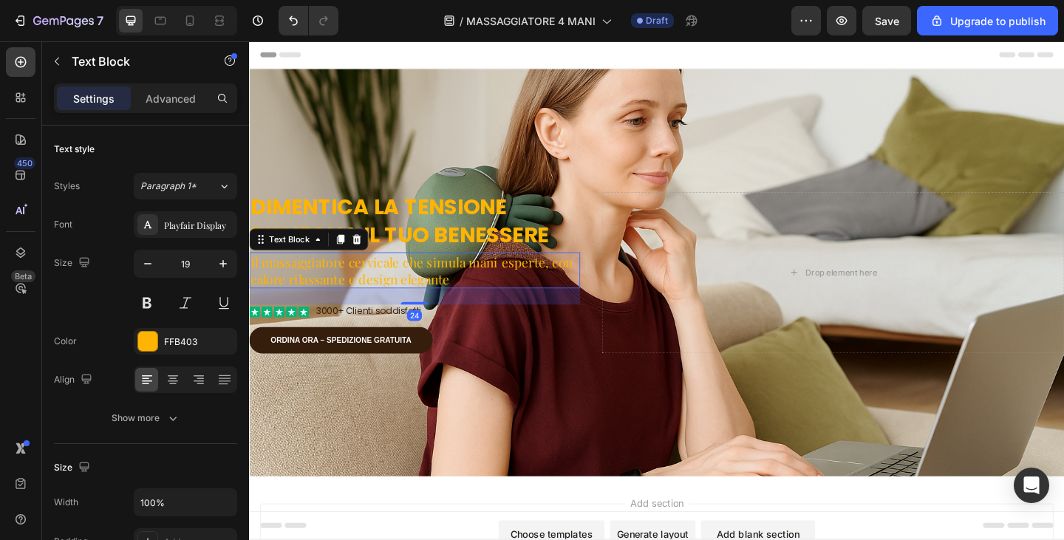
click at [355, 285] on p "Il massaggiatore cervicale che simula mani esperte, con calore rilassante e des…" at bounding box center [429, 291] width 357 height 36
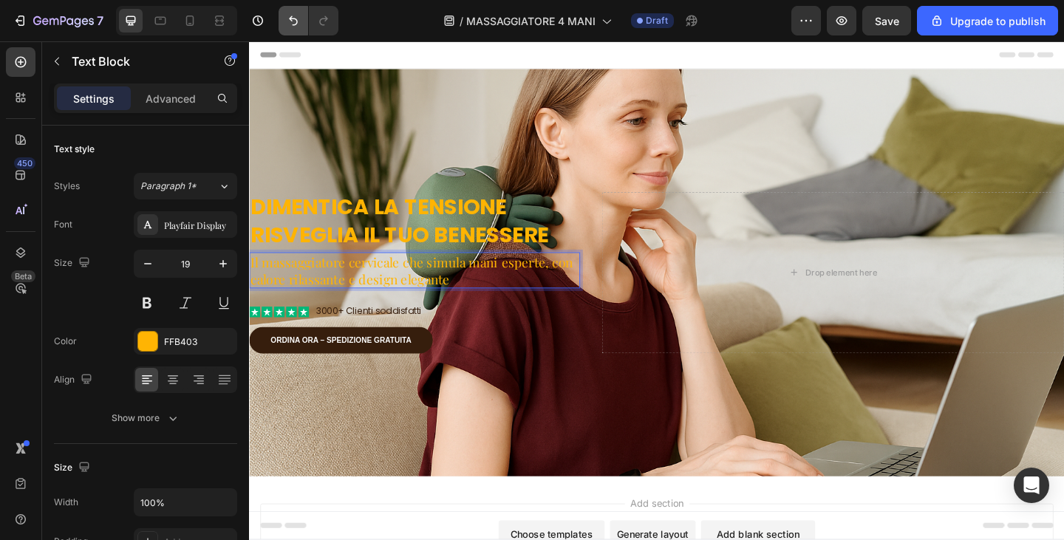
click at [296, 10] on button "Undo/Redo" at bounding box center [294, 21] width 30 height 30
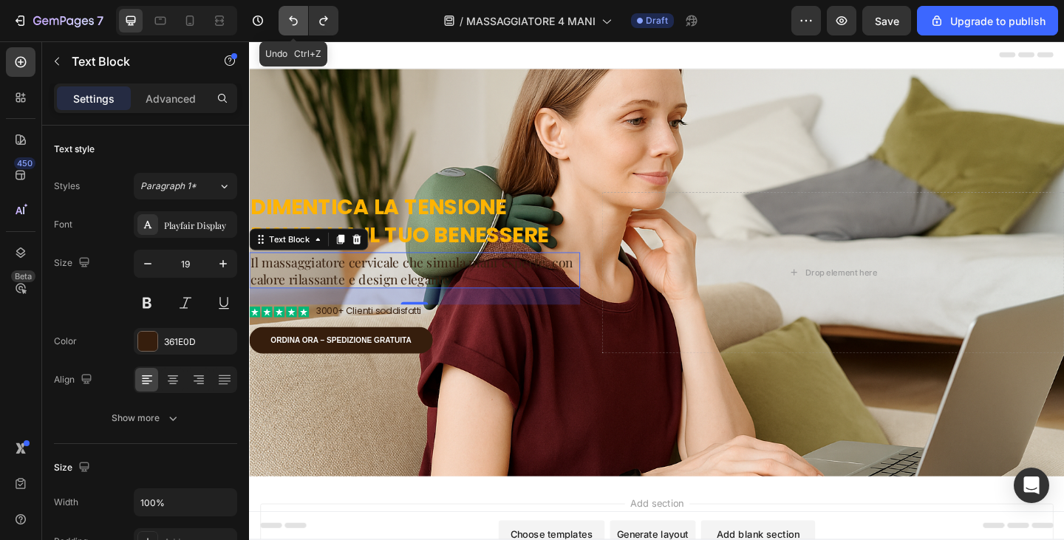
click at [296, 10] on button "Undo/Redo" at bounding box center [294, 21] width 30 height 30
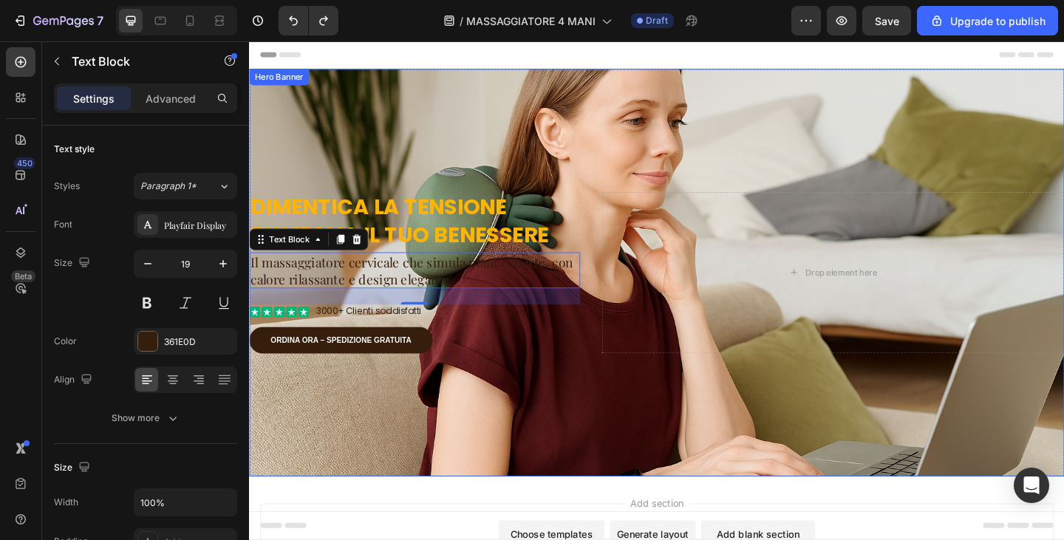
click at [423, 237] on h2 "Dimentica la tensione Risveglia il tuo benessere" at bounding box center [429, 237] width 360 height 63
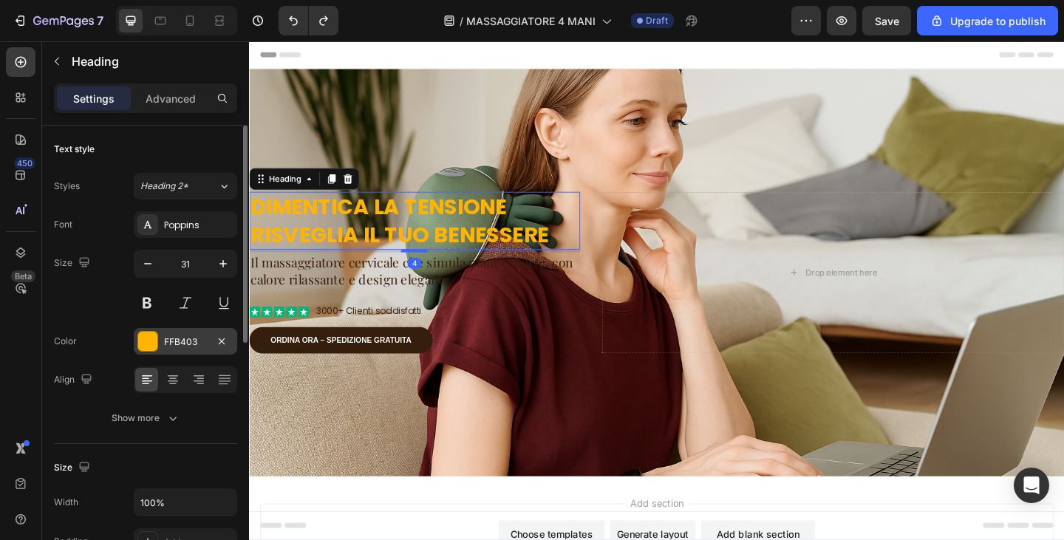
click at [151, 354] on div "FFB403" at bounding box center [185, 341] width 103 height 27
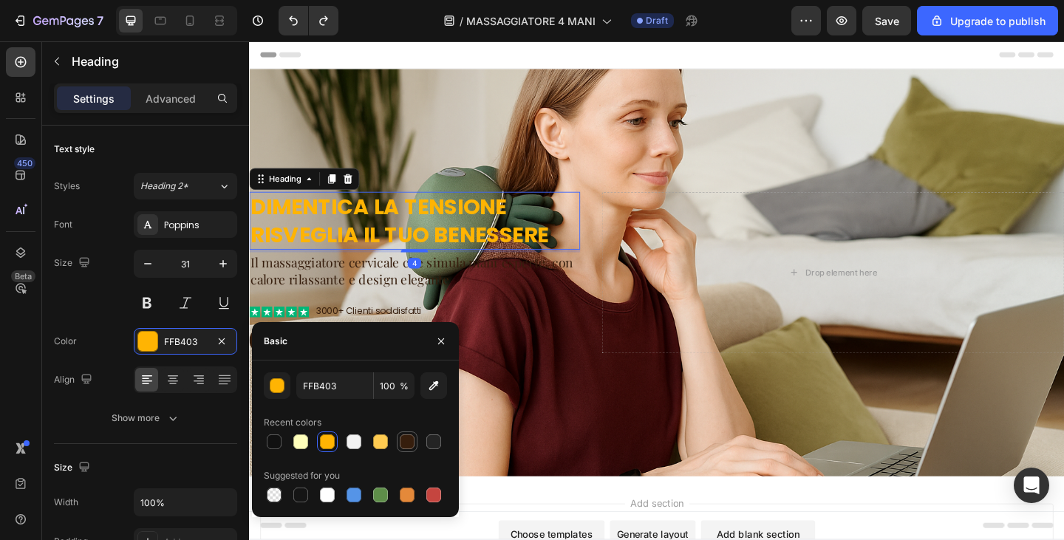
click at [404, 439] on div at bounding box center [407, 442] width 15 height 15
type input "361E0D"
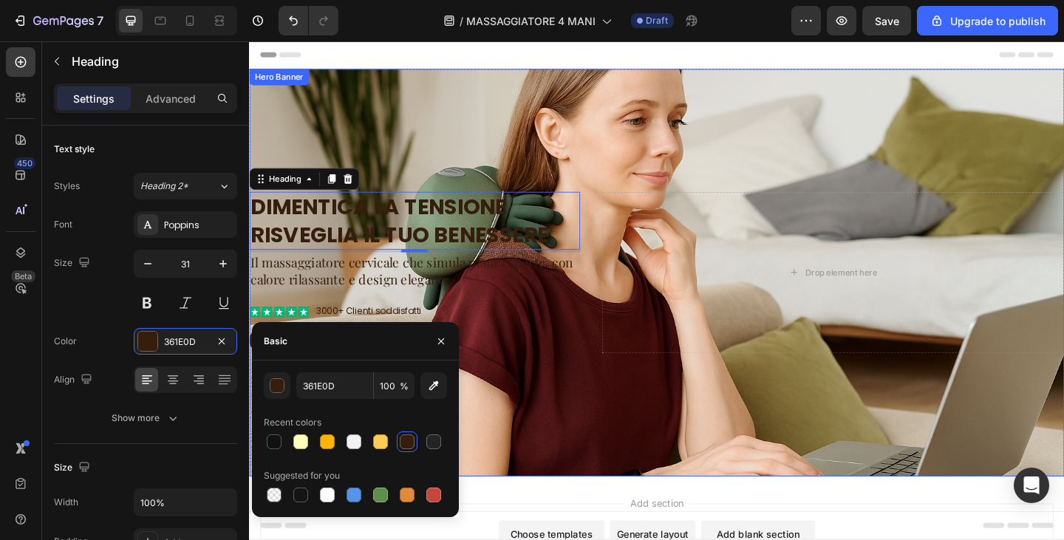
click at [561, 451] on div "Background Image" at bounding box center [692, 294] width 887 height 444
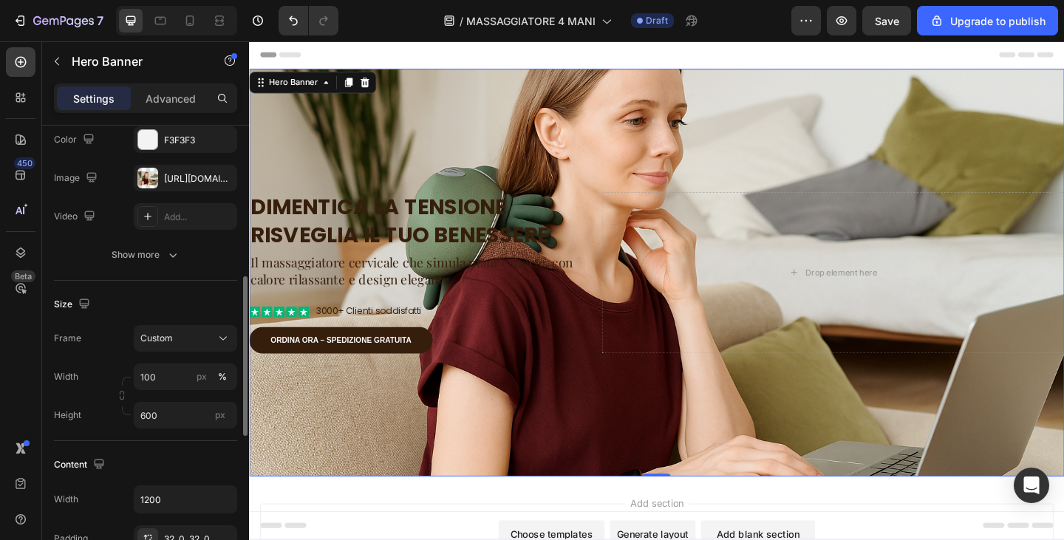
scroll to position [222, 0]
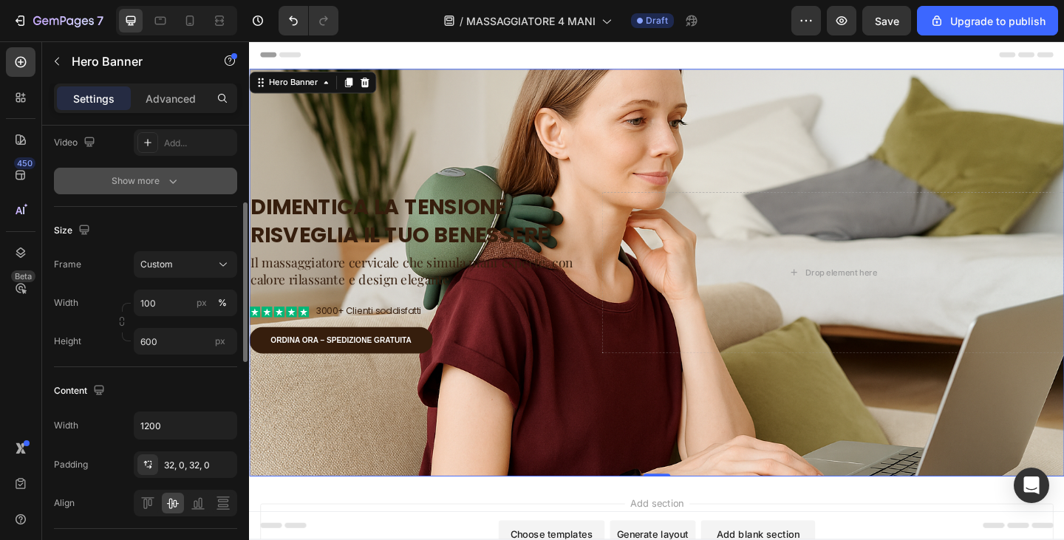
click at [137, 180] on div "Show more" at bounding box center [146, 181] width 69 height 15
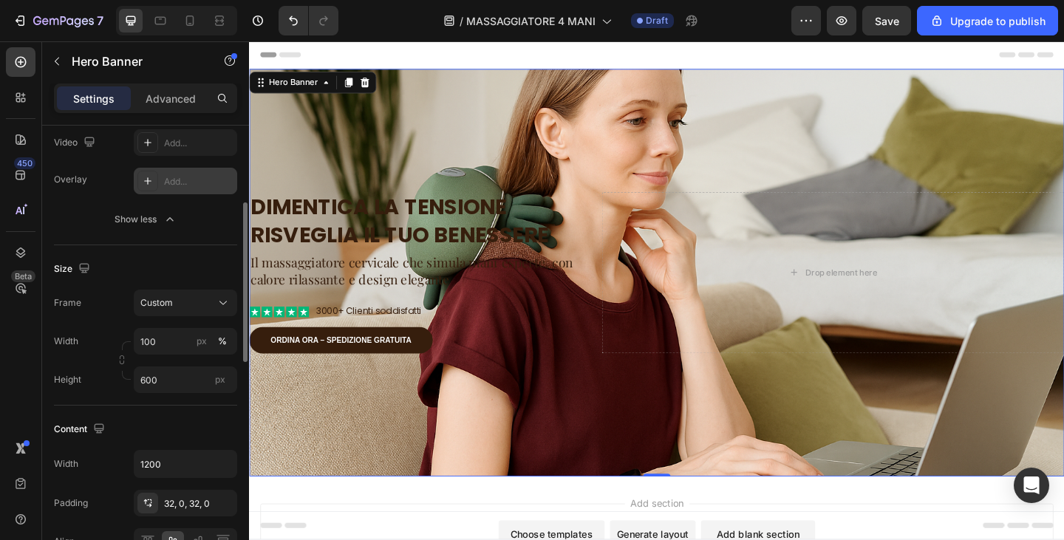
click at [166, 182] on div "Add..." at bounding box center [198, 181] width 69 height 13
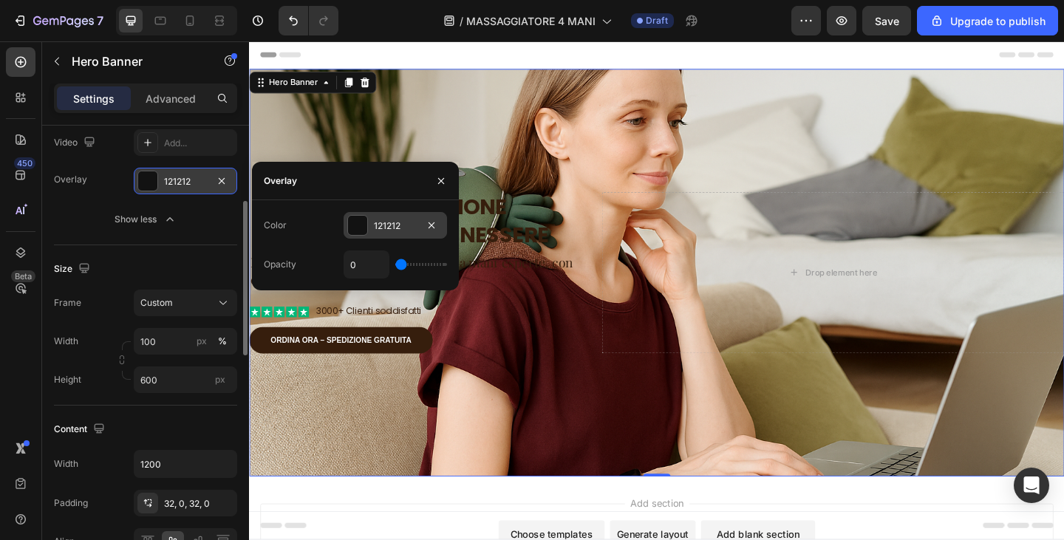
click at [370, 227] on div "121212" at bounding box center [395, 225] width 103 height 27
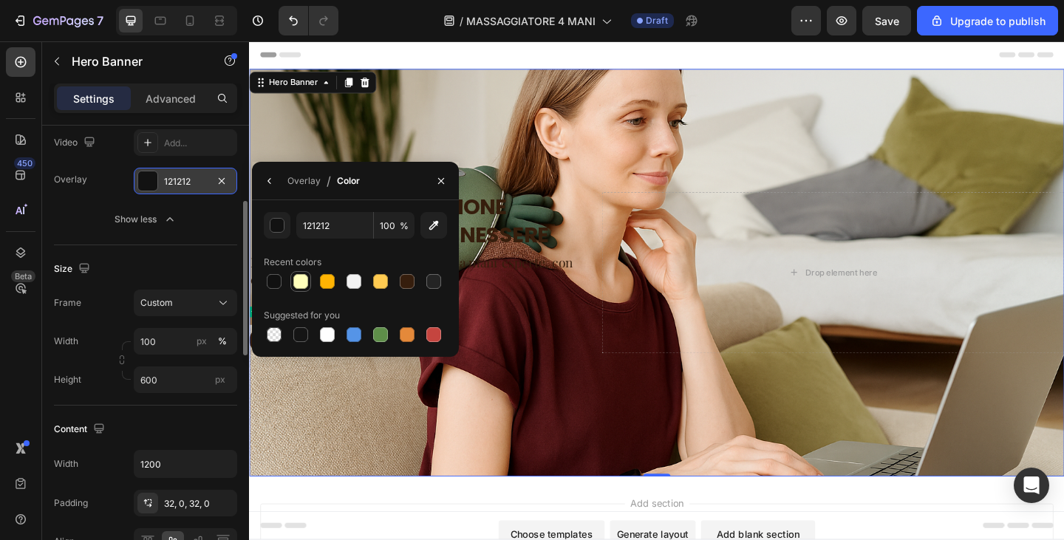
click at [298, 280] on div at bounding box center [300, 281] width 15 height 15
type input "FFFFBB"
click at [152, 180] on div at bounding box center [147, 181] width 19 height 19
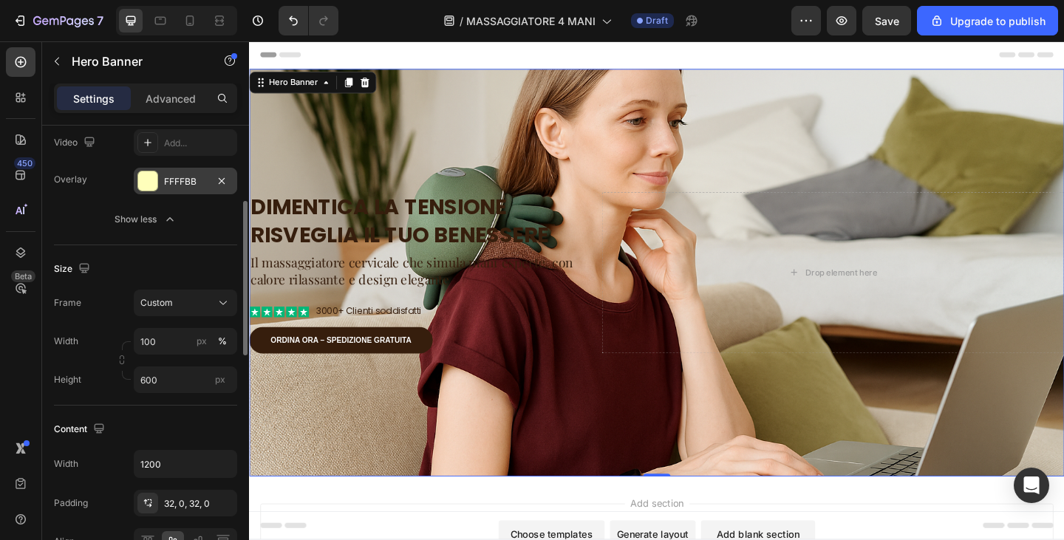
click at [152, 180] on div at bounding box center [147, 181] width 19 height 19
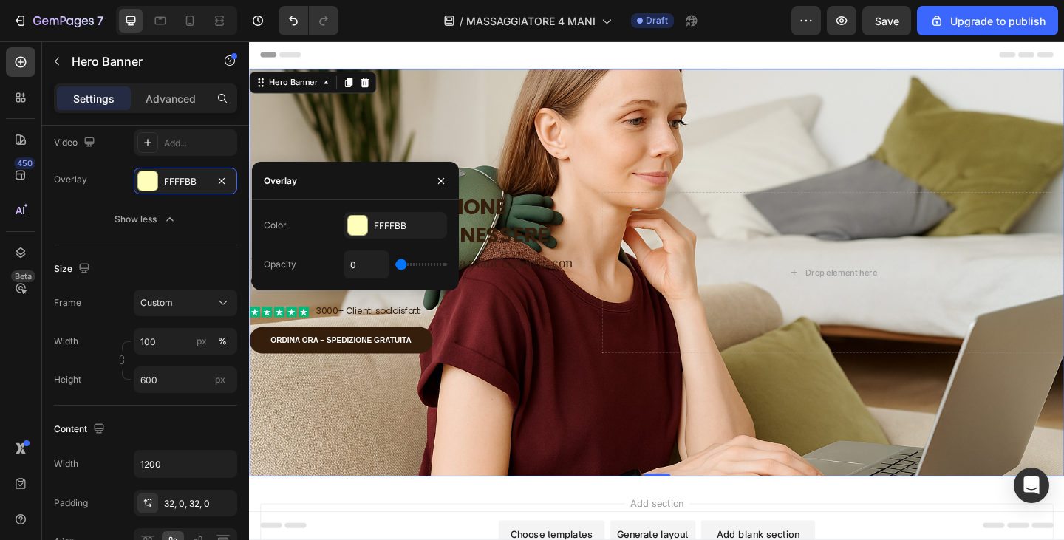
type input "7%"
type input "7"
type input "9%"
type input "9"
type input "11%"
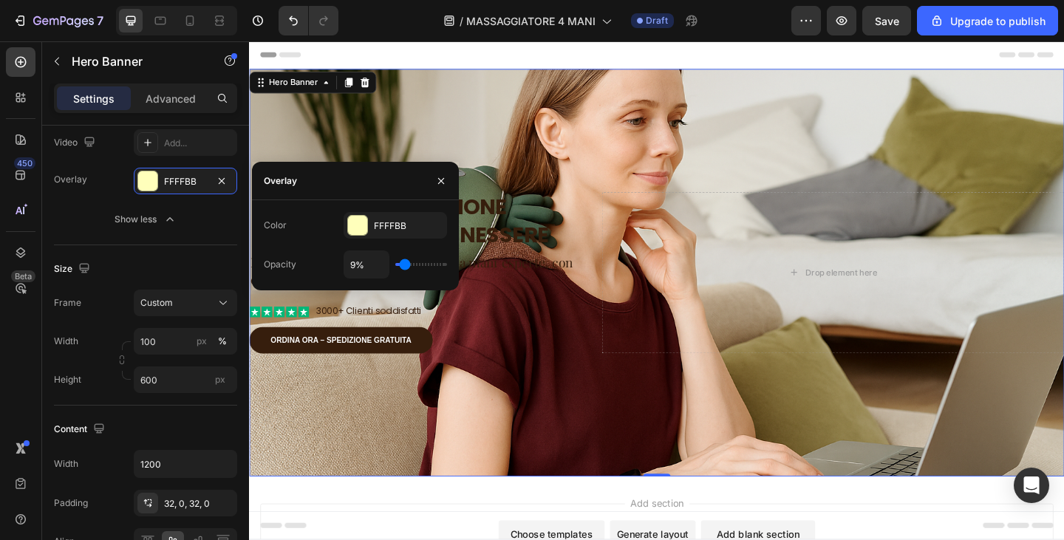
type input "11"
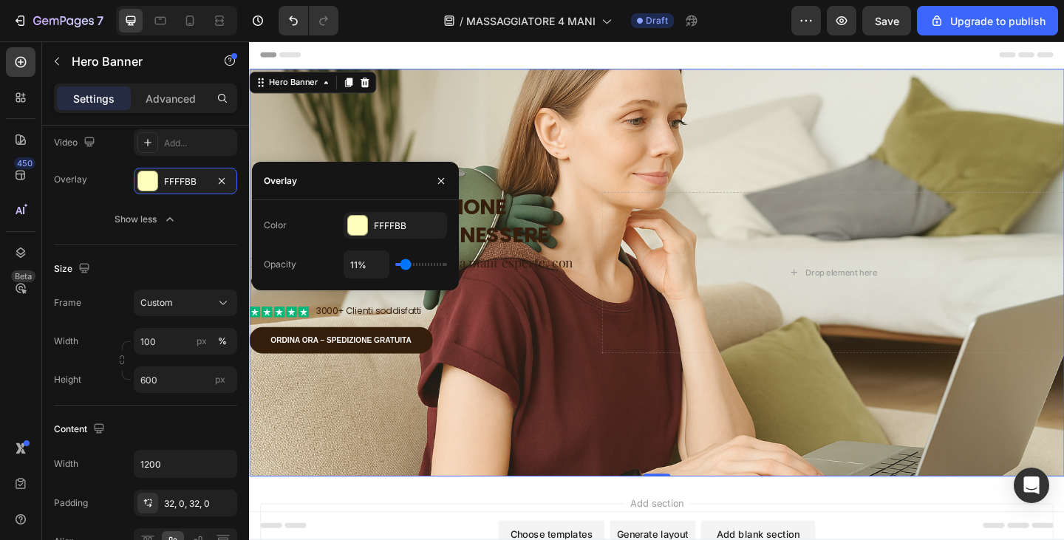
type input "12%"
type input "12"
type input "15%"
type input "15"
type input "16%"
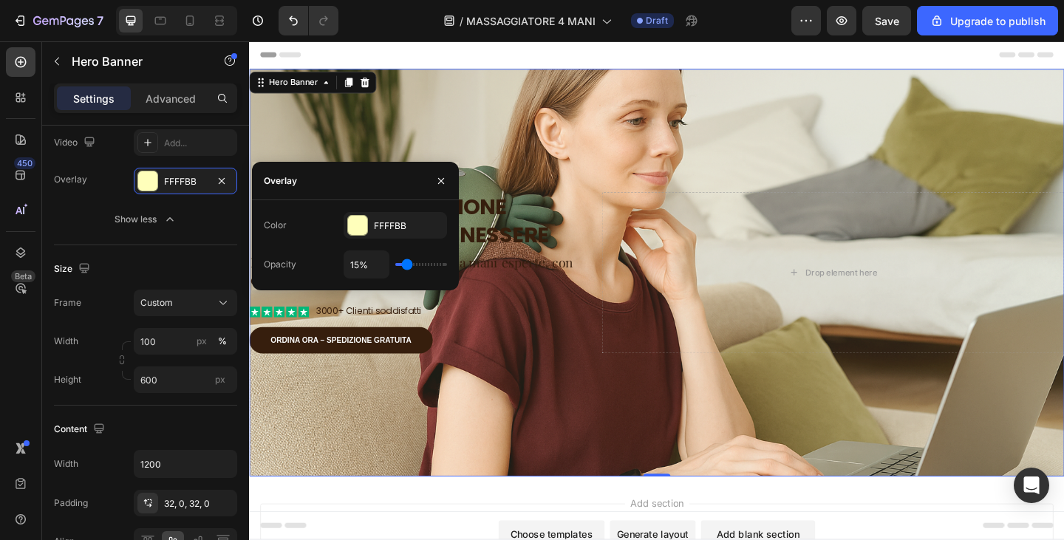
type input "16"
type input "18%"
type input "18"
type input "19%"
type input "19"
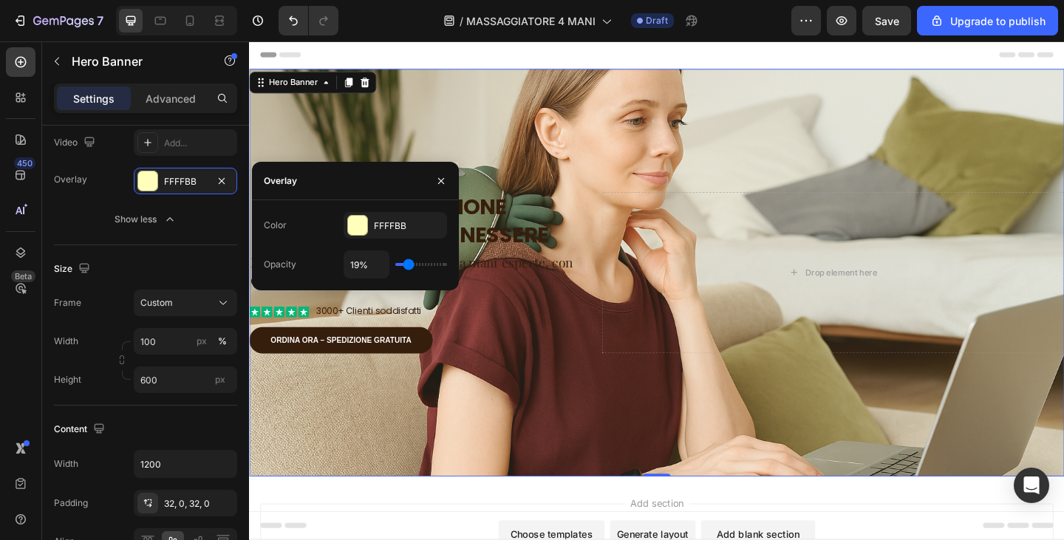
type input "20%"
type input "20"
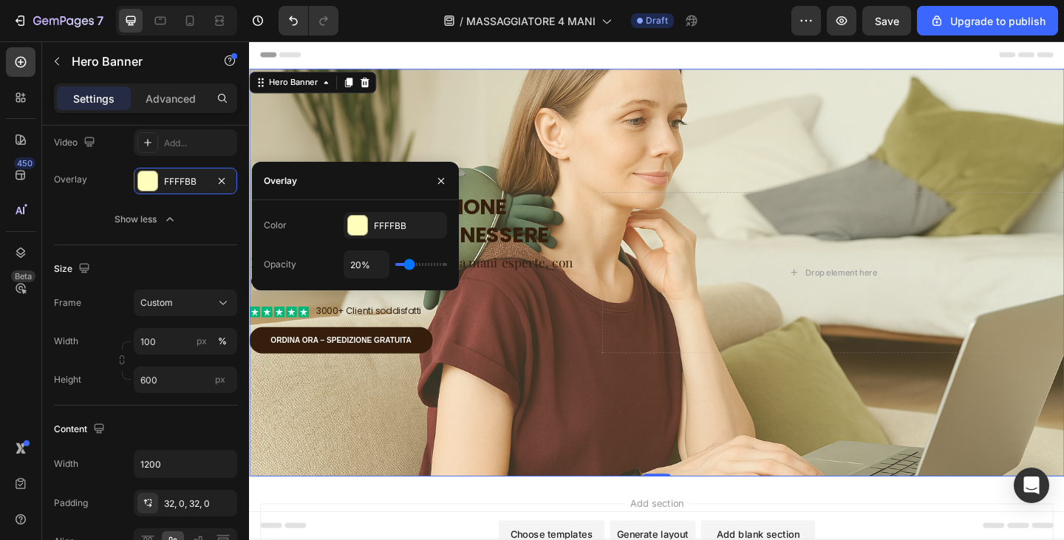
type input "22%"
type input "22"
type input "23%"
type input "23"
type input "24%"
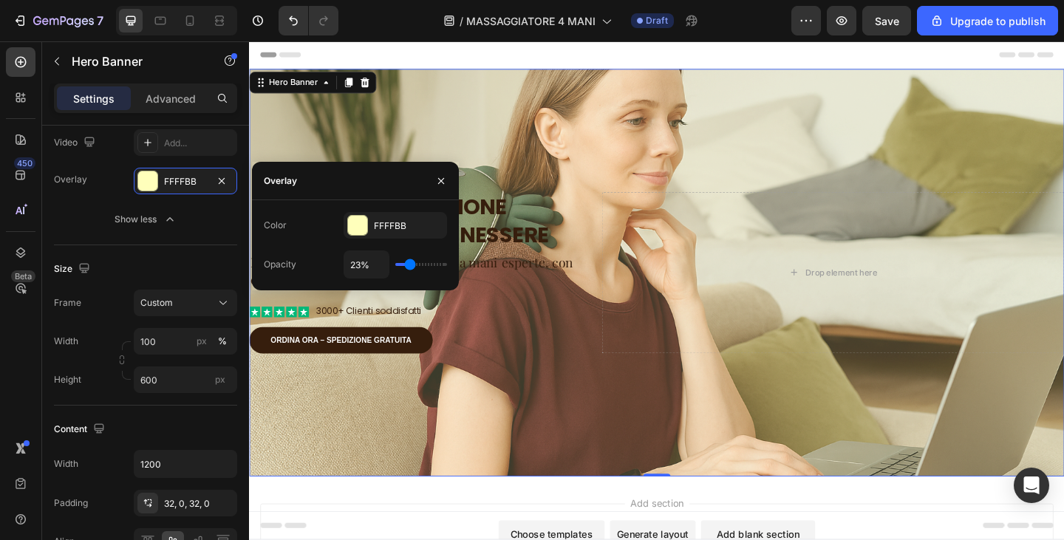
type input "24"
type input "25%"
type input "25"
type input "21%"
type input "21"
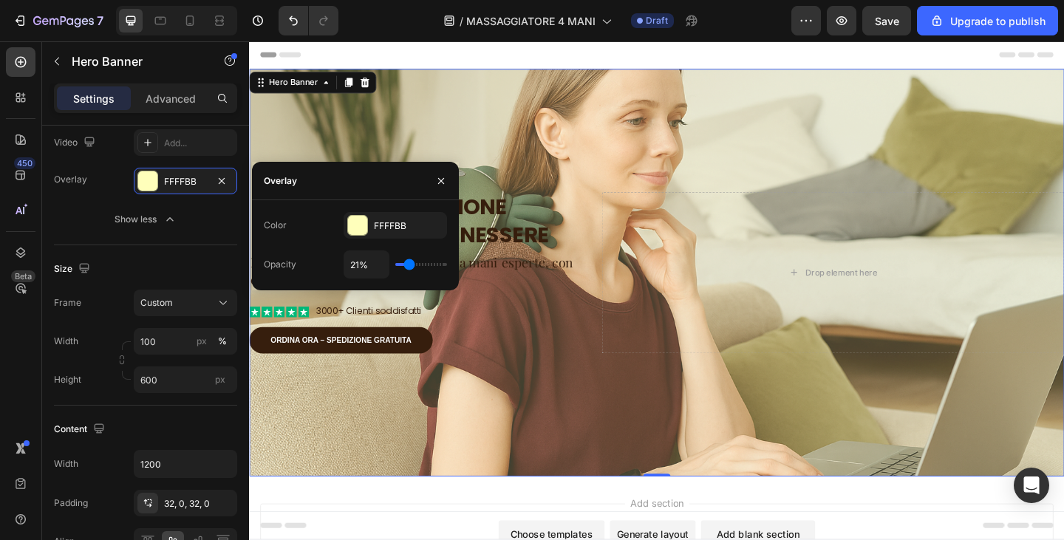
type input "19%"
type input "19"
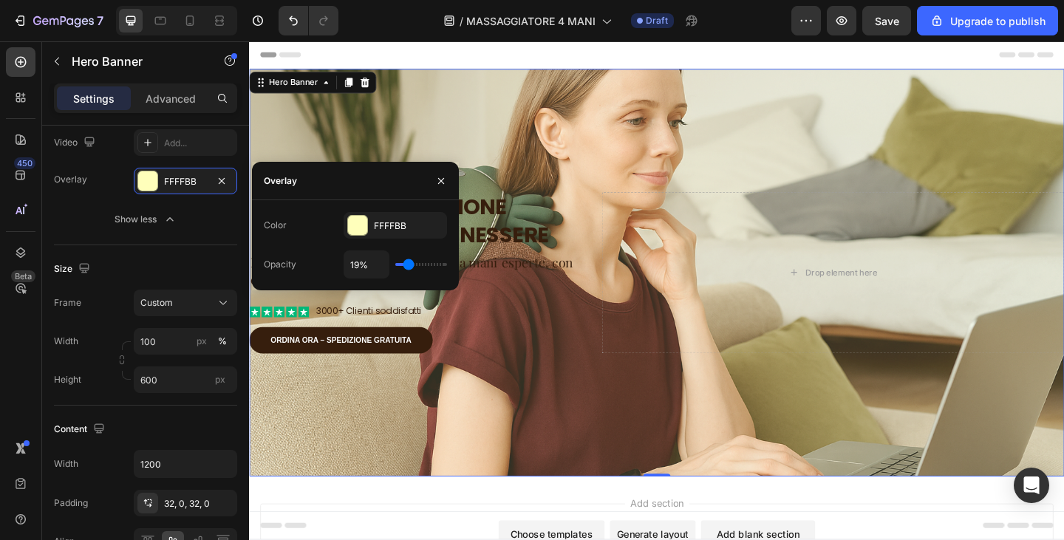
type input "18%"
type input "18"
type input "17%"
type input "17"
type input "16%"
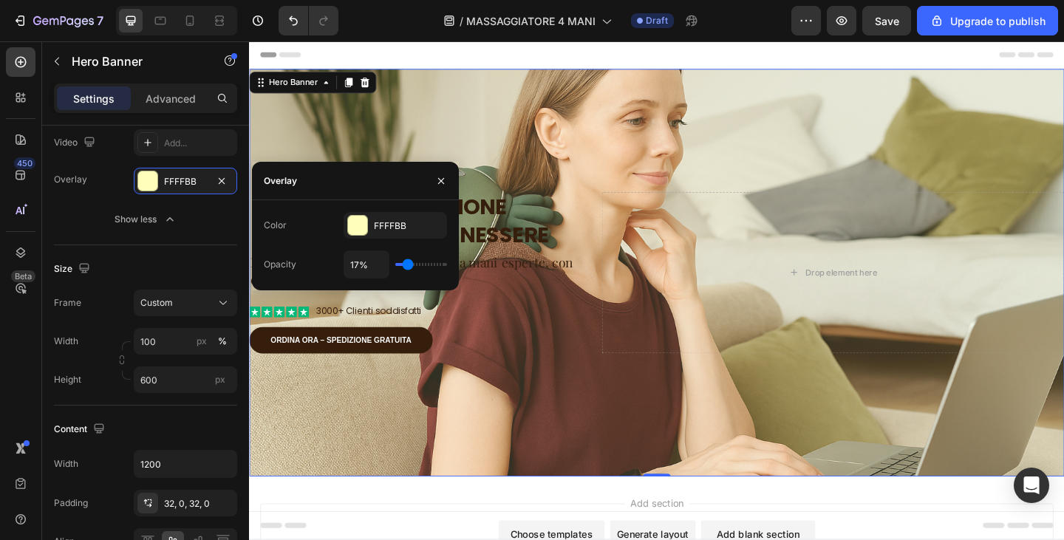
type input "16"
type input "13%"
type input "13"
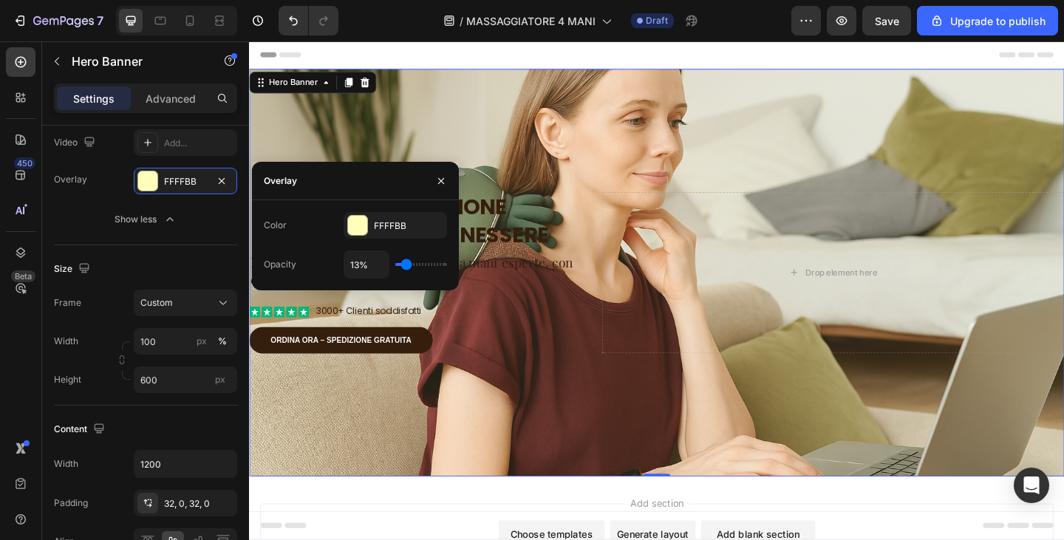
type input "12%"
type input "12"
type input "11%"
type input "11"
type input "10%"
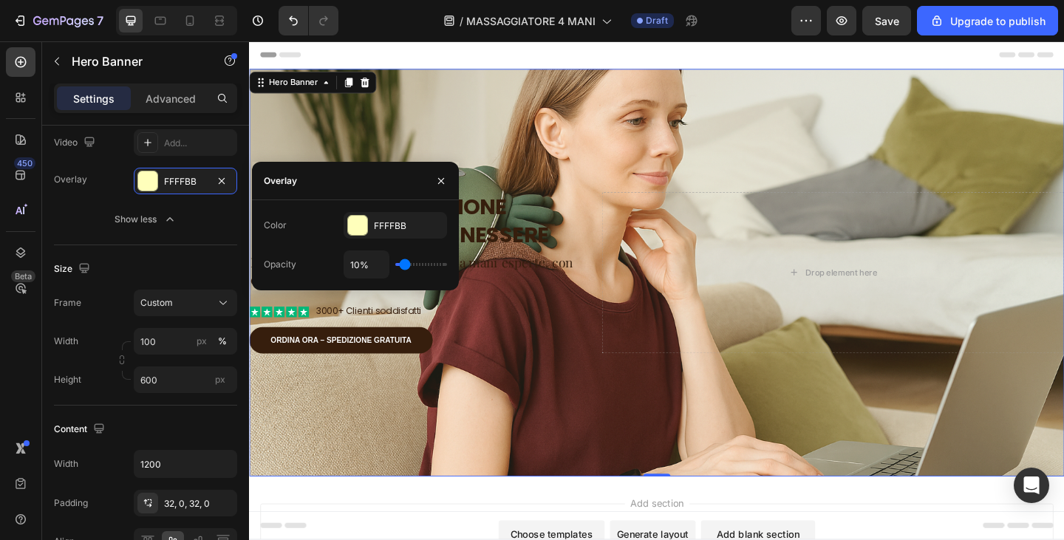
type input "10"
click at [405, 266] on input "range" at bounding box center [421, 264] width 52 height 3
click at [513, 401] on div "Dimentica la tensione Risveglia il tuo benessere Heading Il massaggiatore cervi…" at bounding box center [692, 293] width 887 height 223
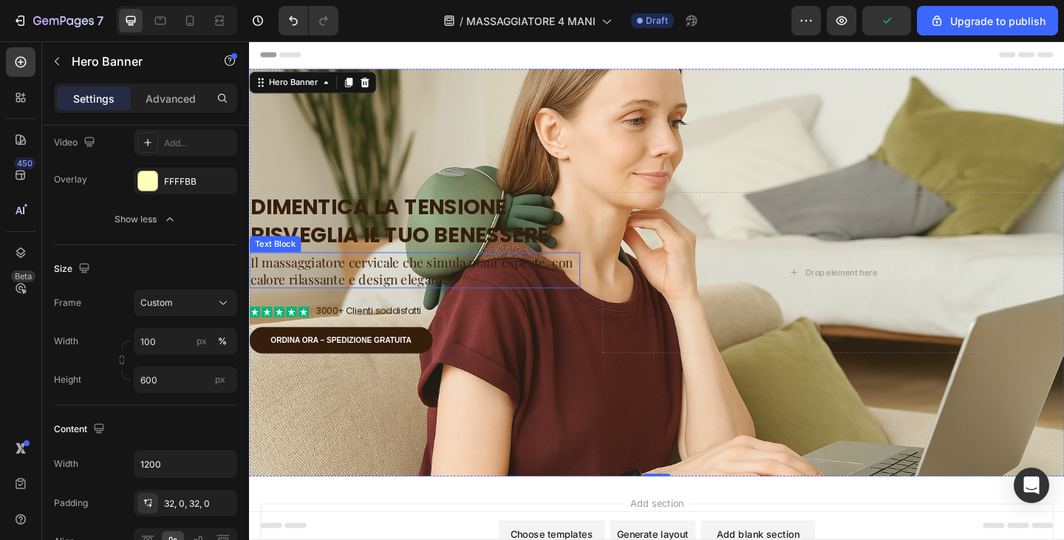
click at [492, 294] on p "Il massaggiatore cervicale che simula mani esperte, con calore rilassante e des…" at bounding box center [429, 291] width 357 height 36
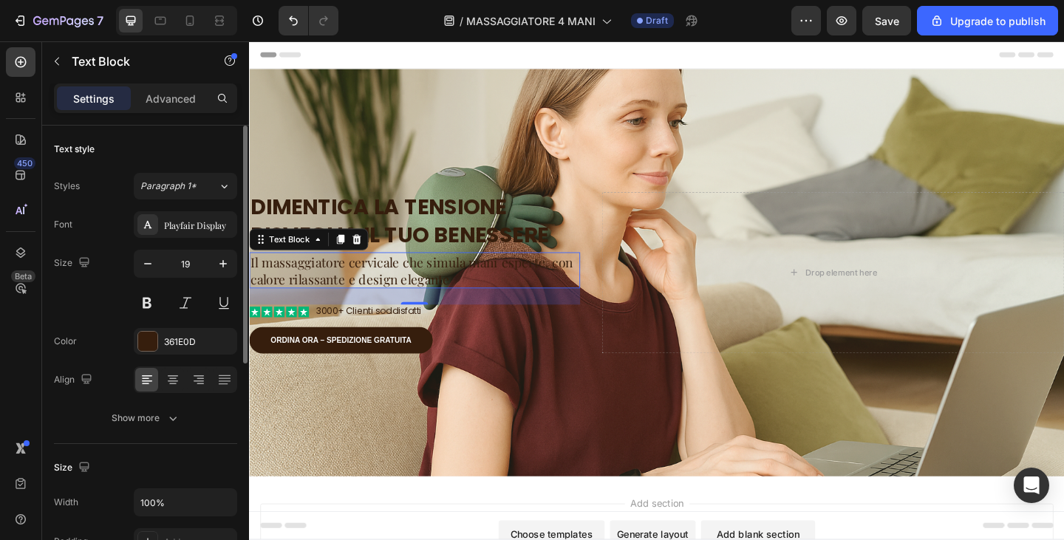
scroll to position [296, 0]
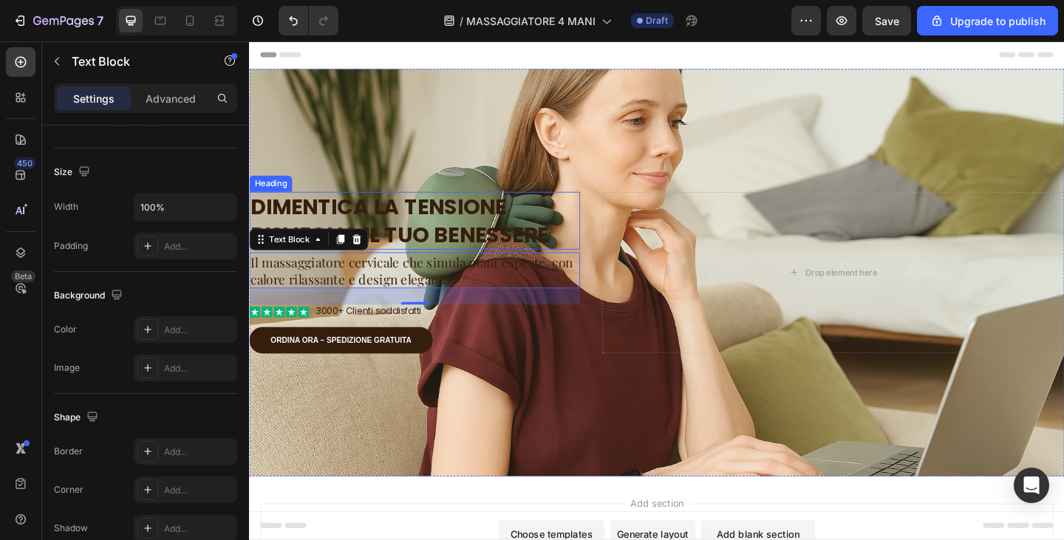
click at [441, 138] on div "Overlay" at bounding box center [692, 294] width 887 height 444
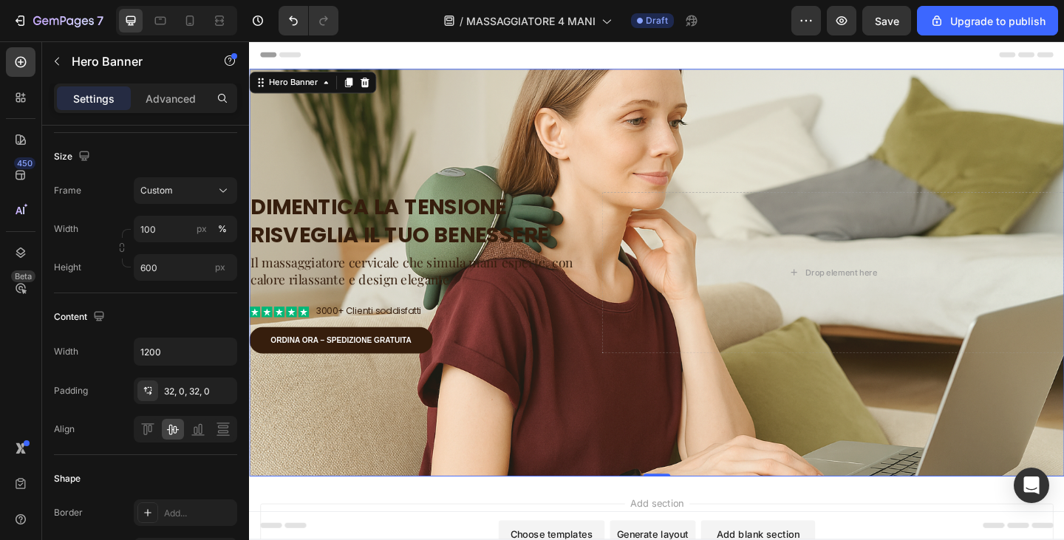
scroll to position [0, 0]
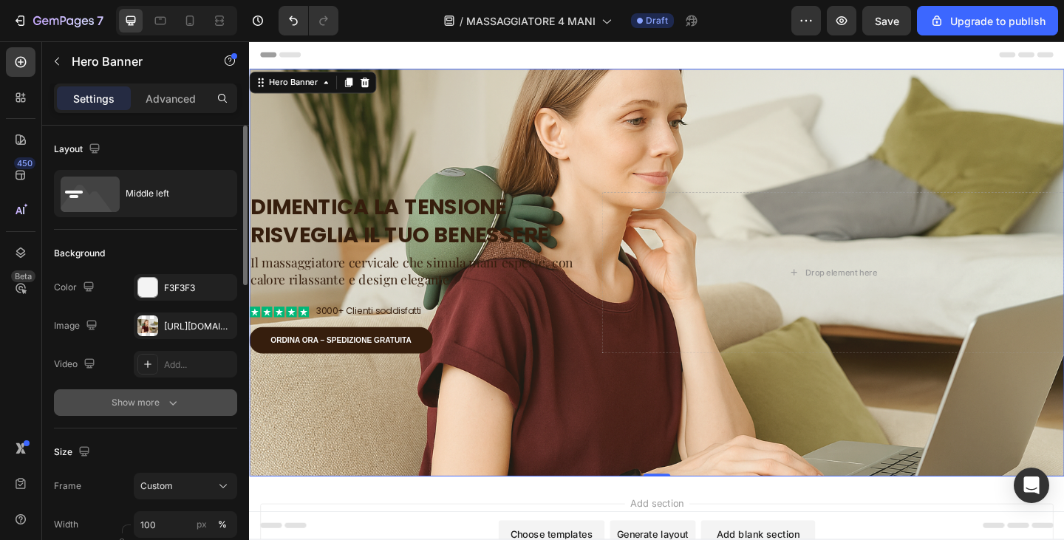
click at [172, 400] on icon "button" at bounding box center [173, 402] width 15 height 15
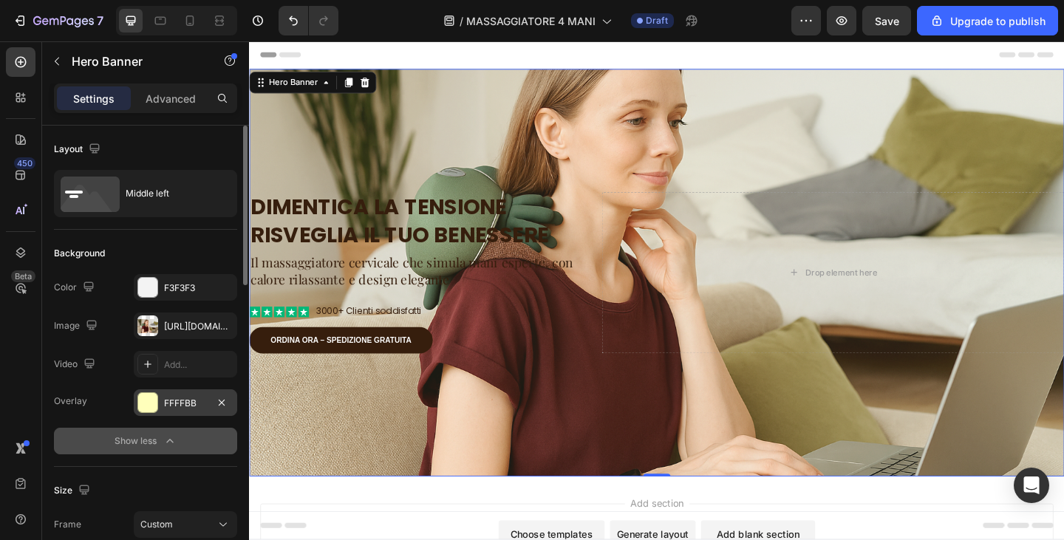
click at [179, 408] on div "FFFFBB" at bounding box center [185, 403] width 43 height 13
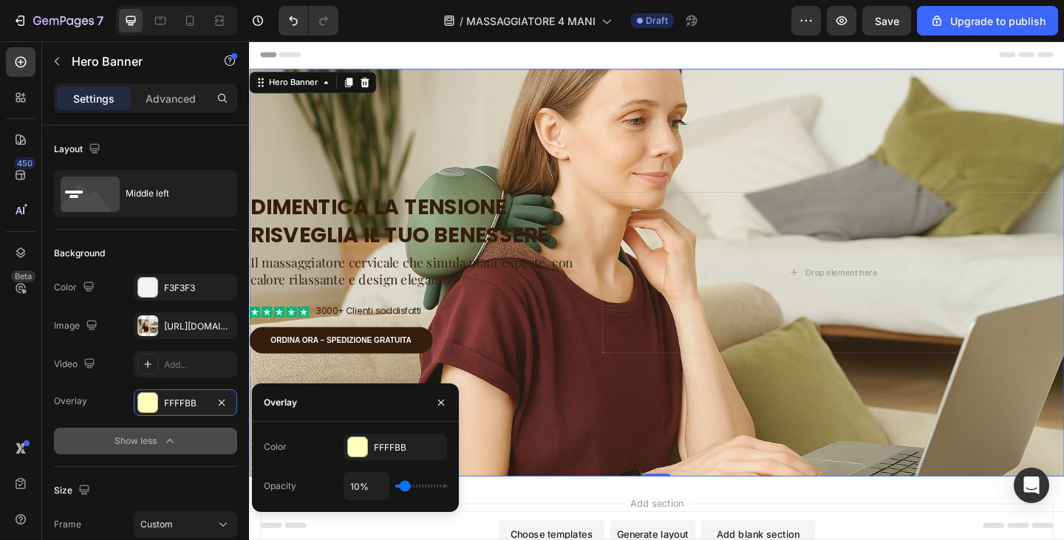
type input "6%"
type input "6"
type input "7%"
type input "7"
type input "9%"
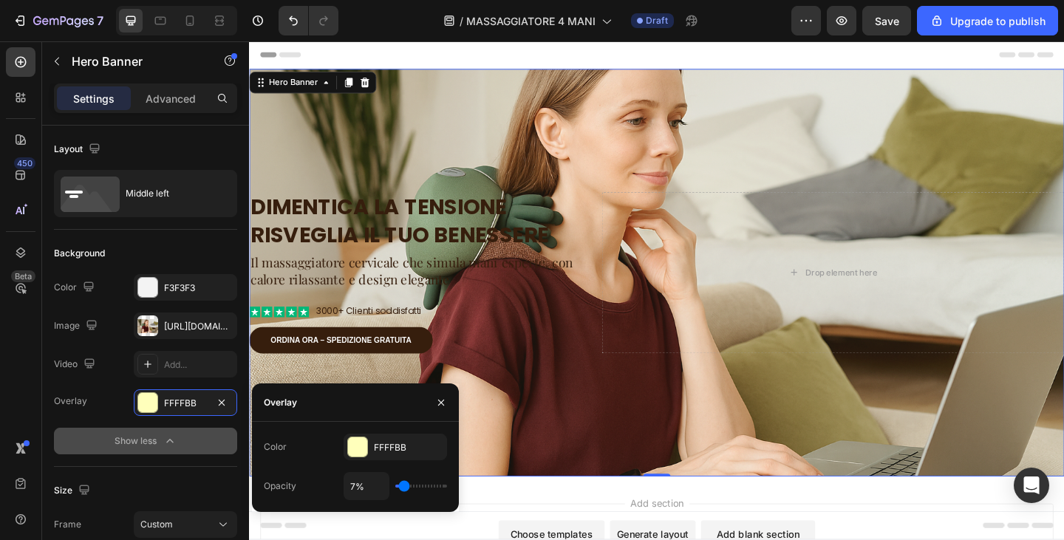
type input "9"
type input "10%"
type input "10"
type input "11%"
type input "11"
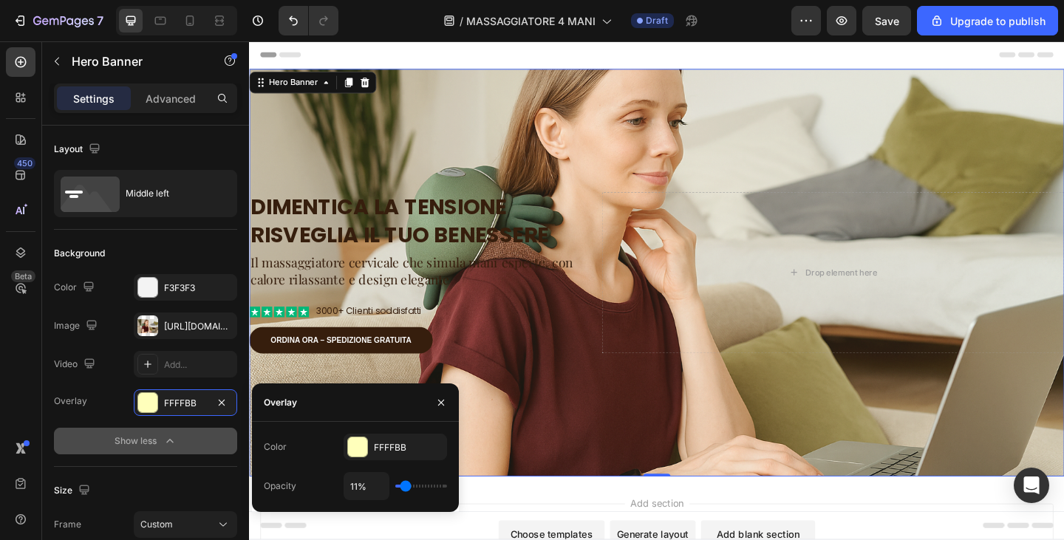
type input "12%"
type input "12"
type input "13%"
type input "13"
type input "14%"
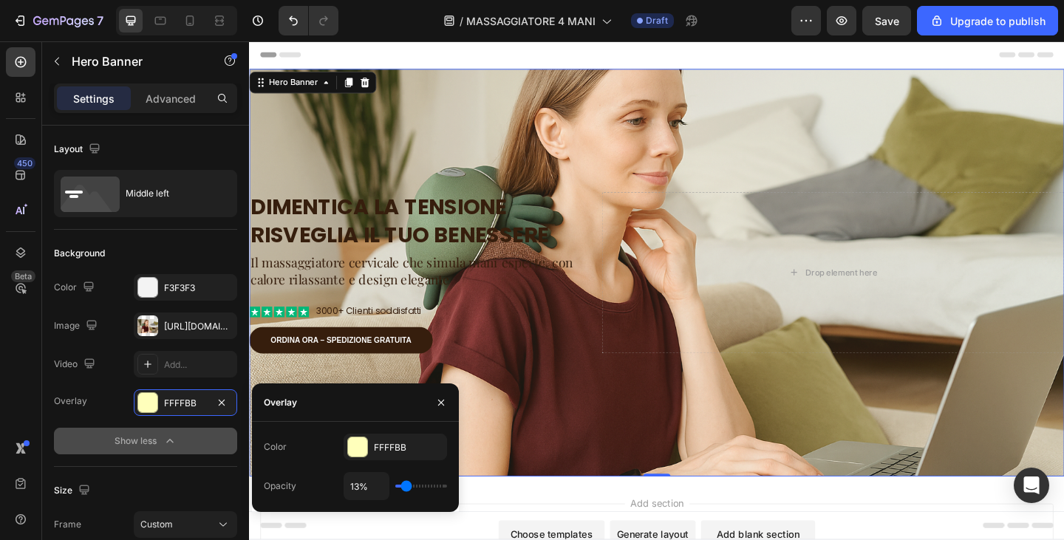
type input "14"
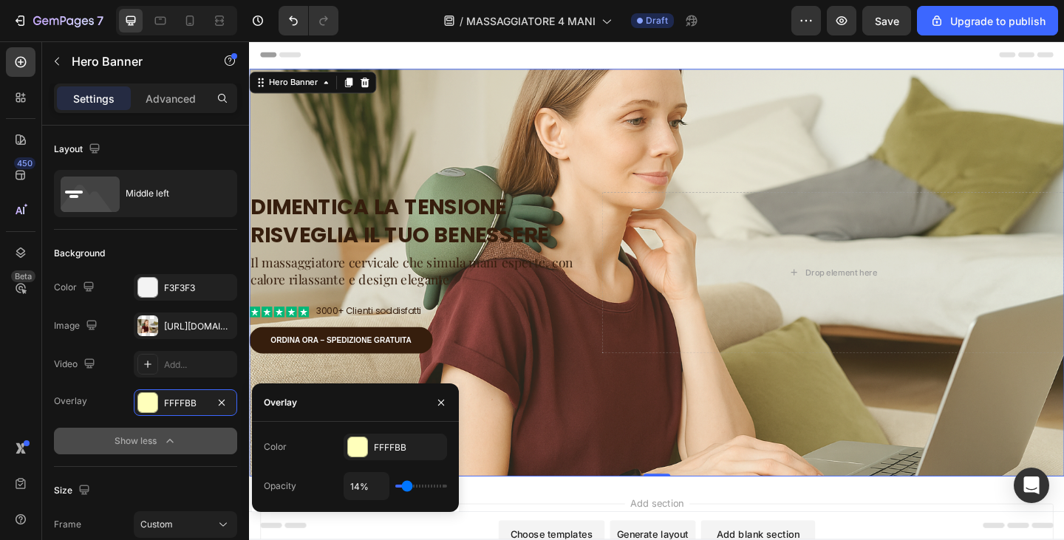
type input "15%"
type input "15"
type input "16%"
type input "16"
type input "18%"
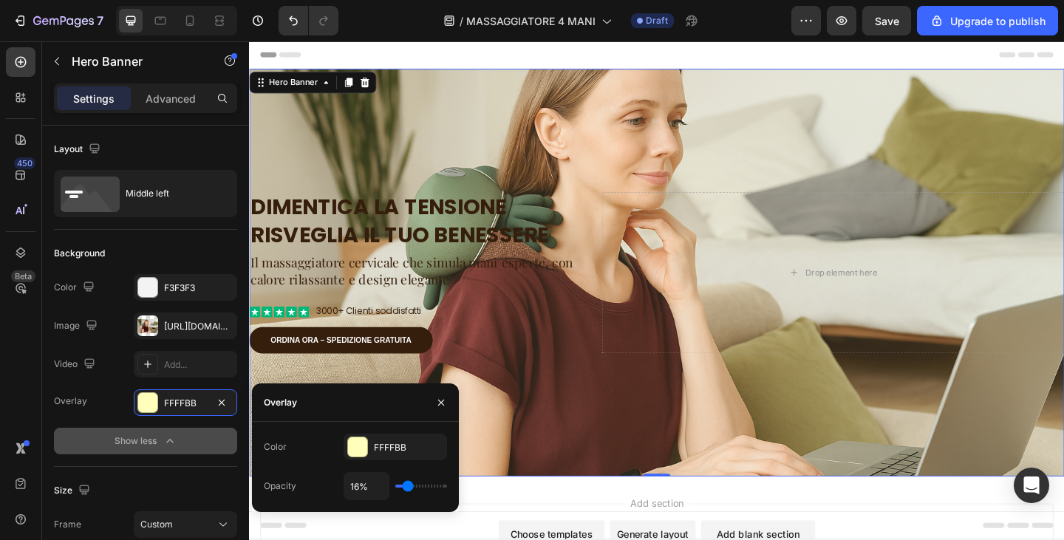
type input "18"
type input "19%"
type input "19"
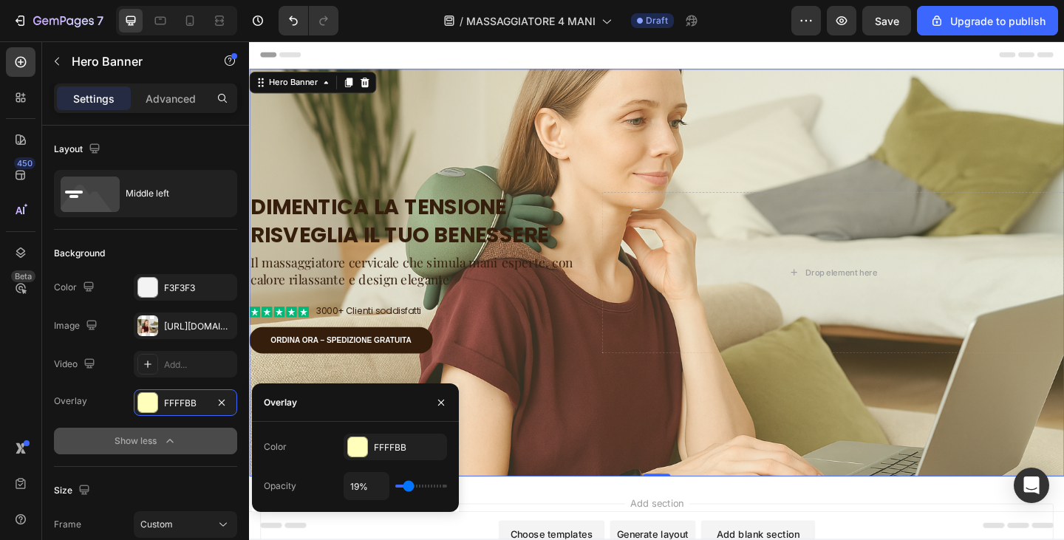
type input "20%"
type input "20"
type input "21%"
type input "21"
type input "20%"
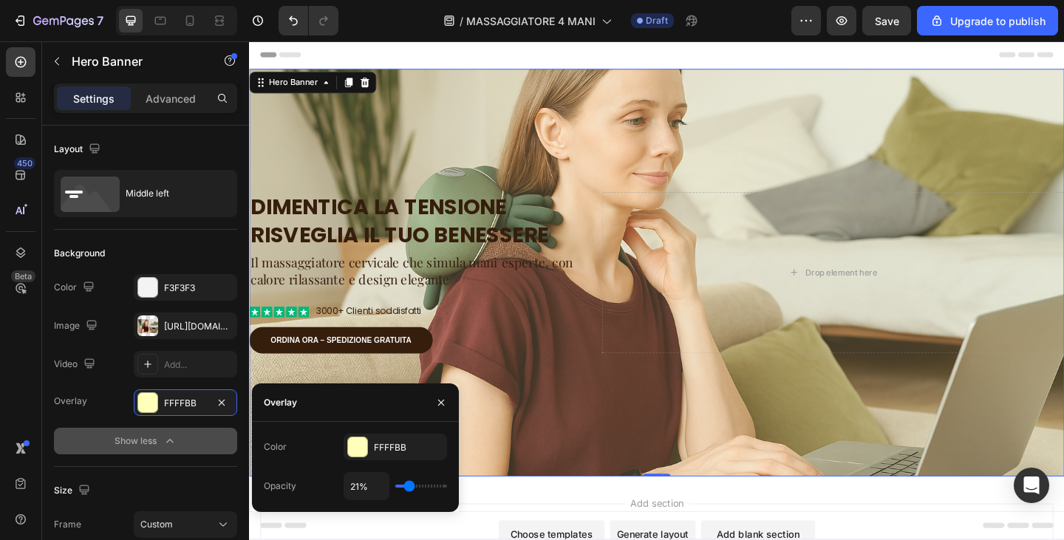
type input "20"
type input "19%"
type input "19"
type input "17%"
type input "17"
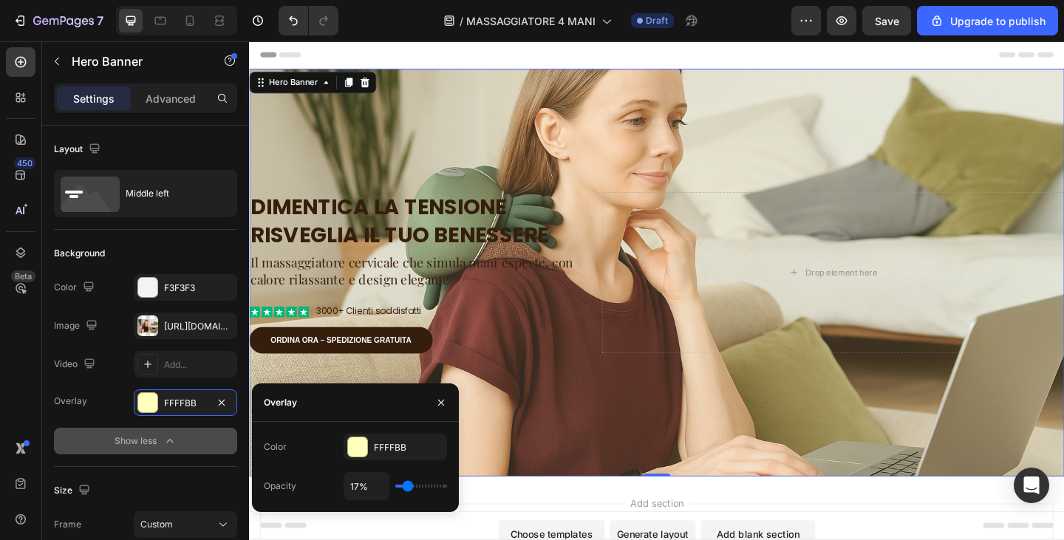
type input "16%"
type input "16"
click at [407, 488] on input "range" at bounding box center [421, 486] width 52 height 3
click at [506, 288] on p "Il massaggiatore cervicale che simula mani esperte, con calore rilassante e des…" at bounding box center [429, 291] width 357 height 36
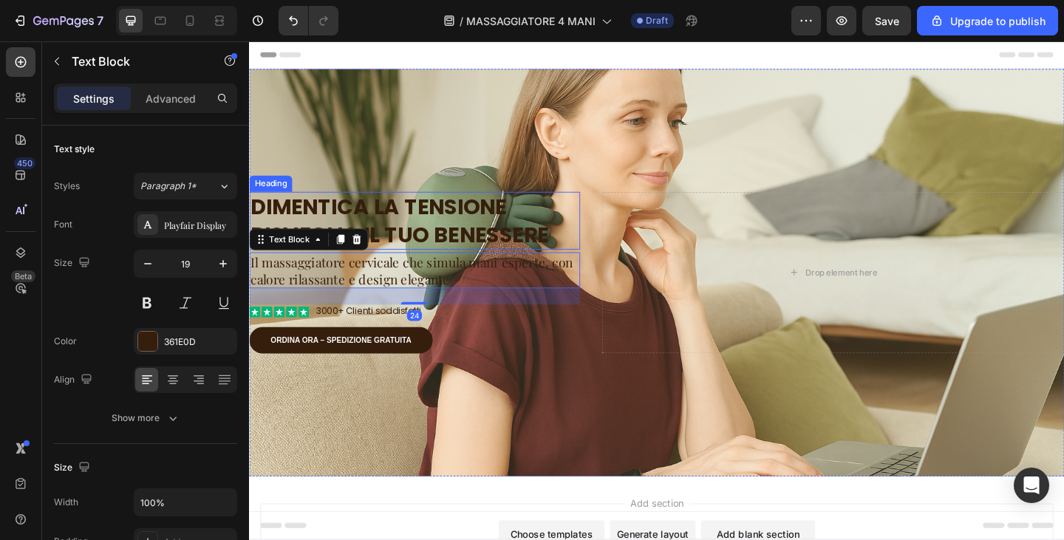
click at [320, 221] on h2 "Dimentica la tensione Risveglia il tuo benessere" at bounding box center [429, 237] width 360 height 63
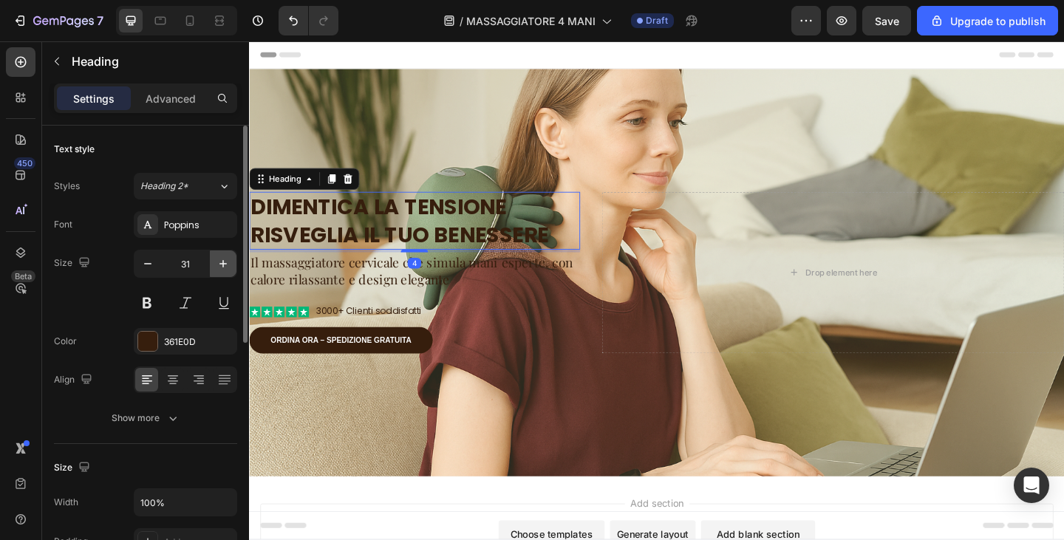
click at [229, 261] on icon "button" at bounding box center [223, 264] width 15 height 15
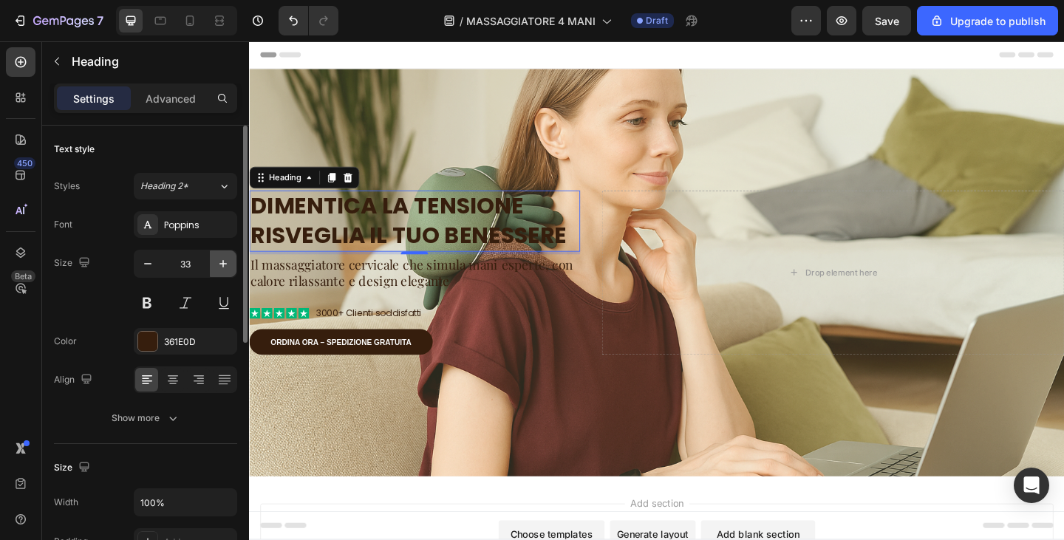
click at [229, 261] on icon "button" at bounding box center [223, 264] width 15 height 15
click at [146, 265] on icon "button" at bounding box center [147, 264] width 15 height 15
type input "33"
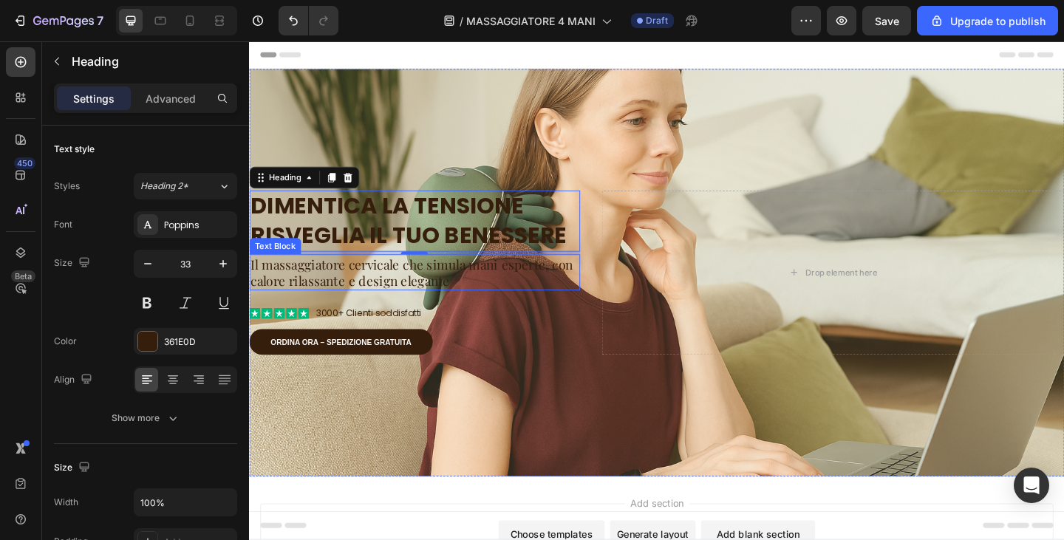
click at [356, 287] on p "Il massaggiatore cervicale che simula mani esperte, con calore rilassante e des…" at bounding box center [429, 293] width 357 height 36
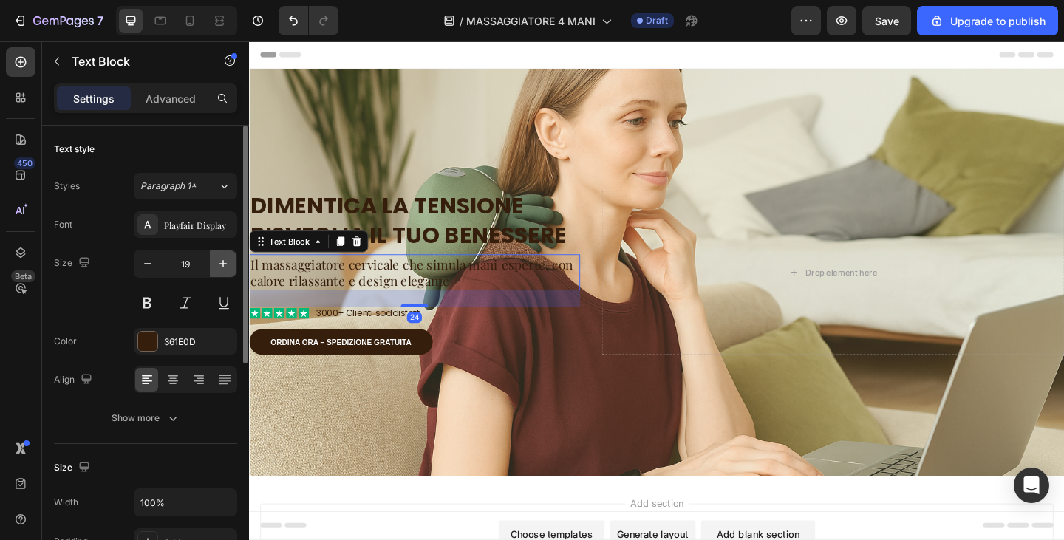
click at [223, 262] on icon "button" at bounding box center [223, 263] width 7 height 7
type input "21"
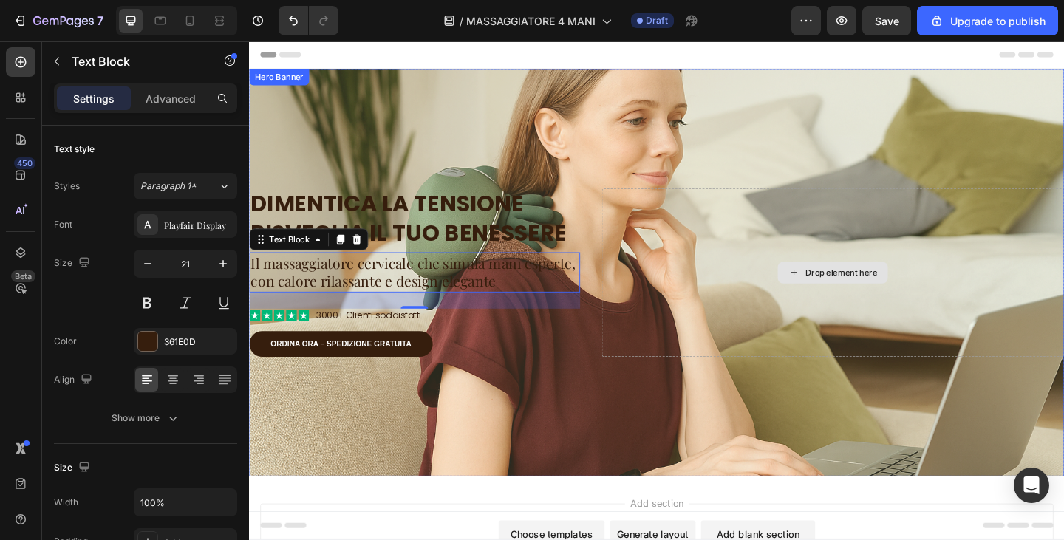
click at [638, 368] on div "Drop element here" at bounding box center [884, 293] width 503 height 183
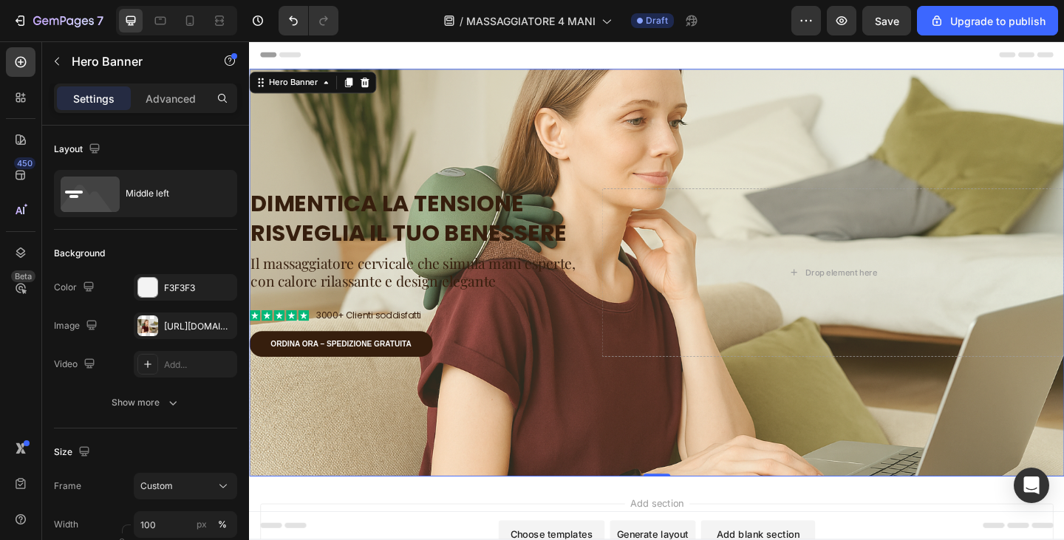
click at [465, 293] on p "Il massaggiatore cervicale che simula mani esperte, con calore rilassante e des…" at bounding box center [429, 293] width 357 height 41
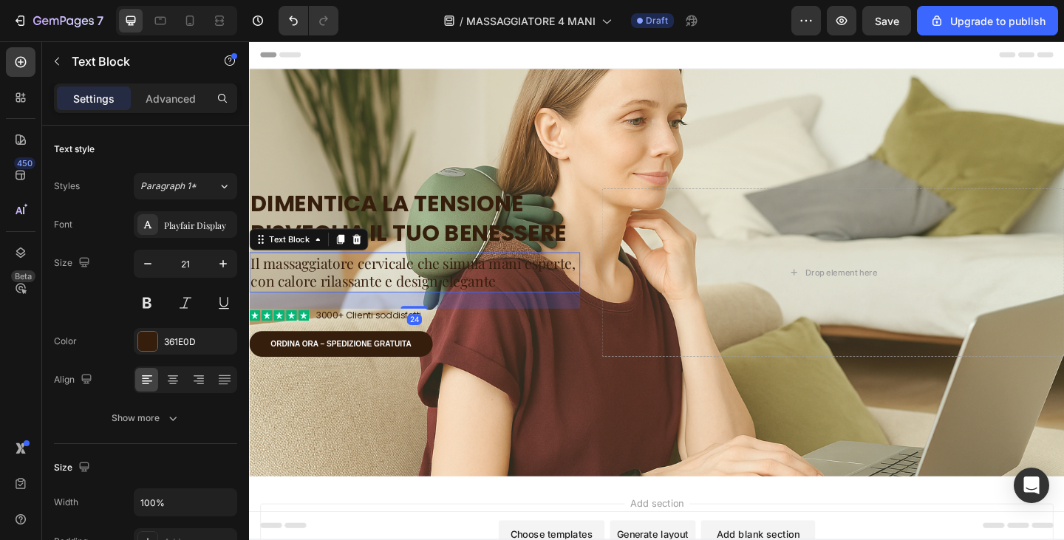
click at [521, 390] on div "Dimentica la tensione Risveglia il tuo benessere Heading Il massaggiatore cervi…" at bounding box center [692, 293] width 887 height 231
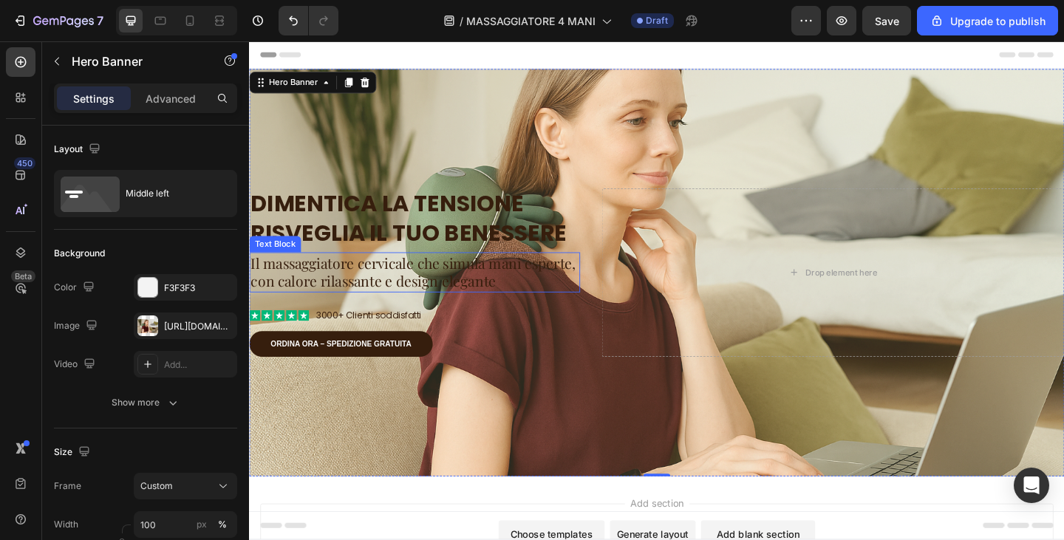
click at [319, 314] on div "Il massaggiatore cervicale che simula mani esperte, con calore rilassante e des…" at bounding box center [429, 293] width 360 height 44
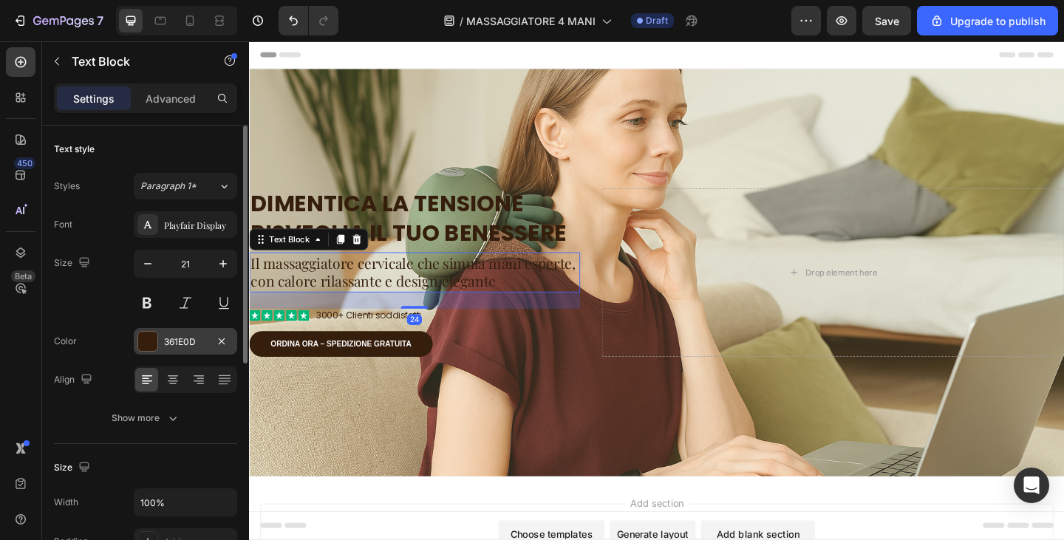
click at [172, 336] on div "361E0D" at bounding box center [185, 342] width 43 height 13
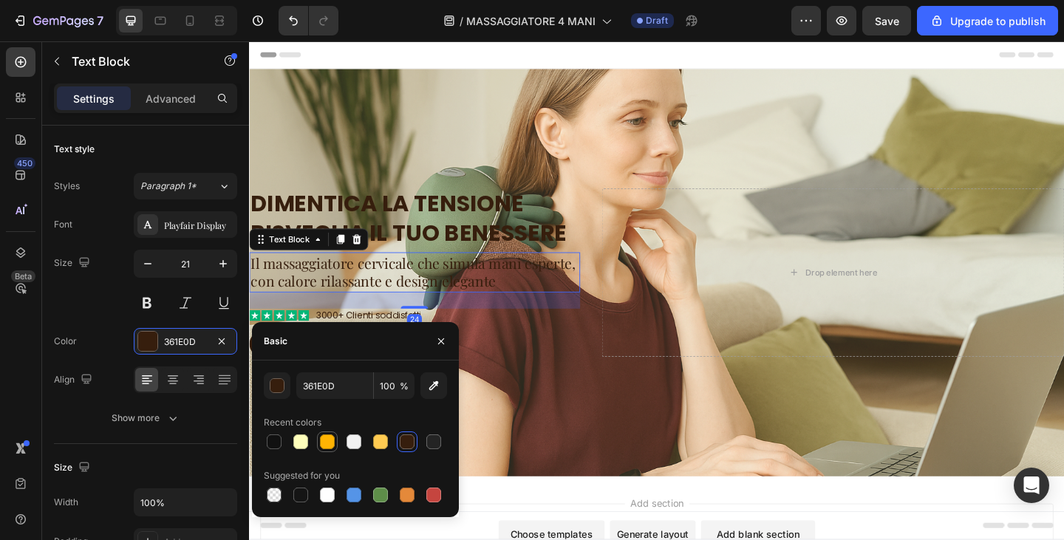
click at [330, 439] on div at bounding box center [327, 442] width 15 height 15
type input "FFB403"
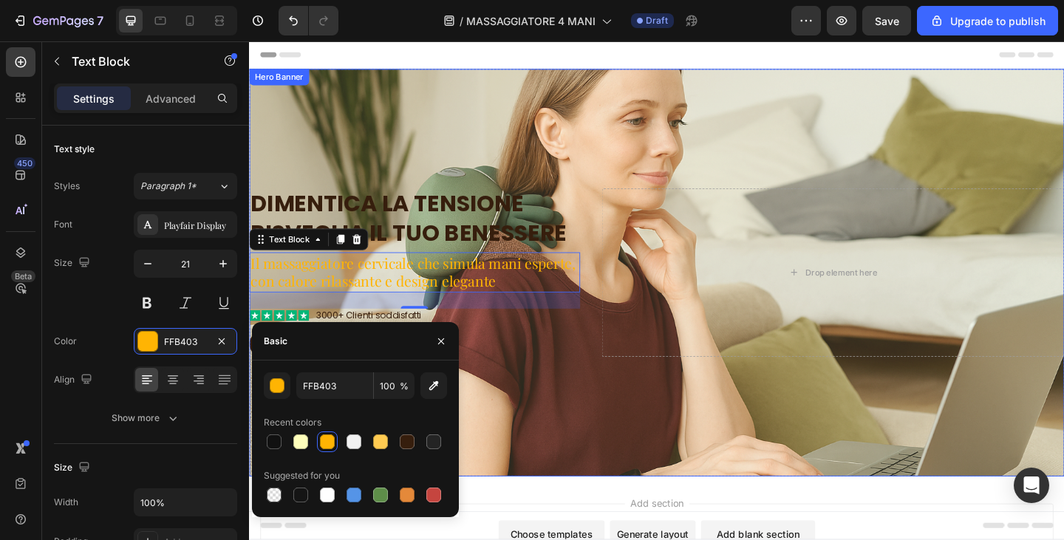
click at [772, 448] on div "Overlay" at bounding box center [692, 294] width 887 height 444
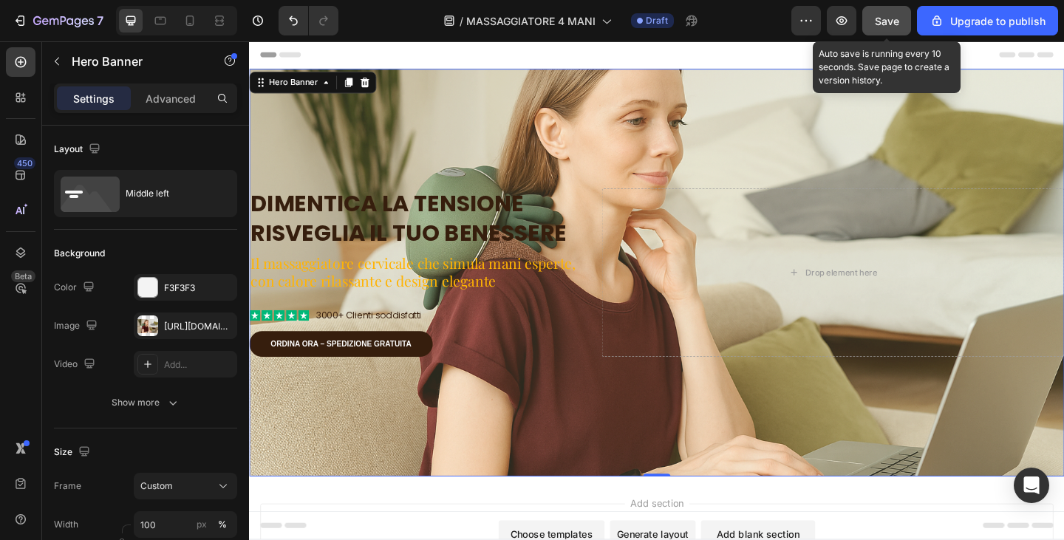
click at [886, 35] on button "Save" at bounding box center [887, 21] width 49 height 30
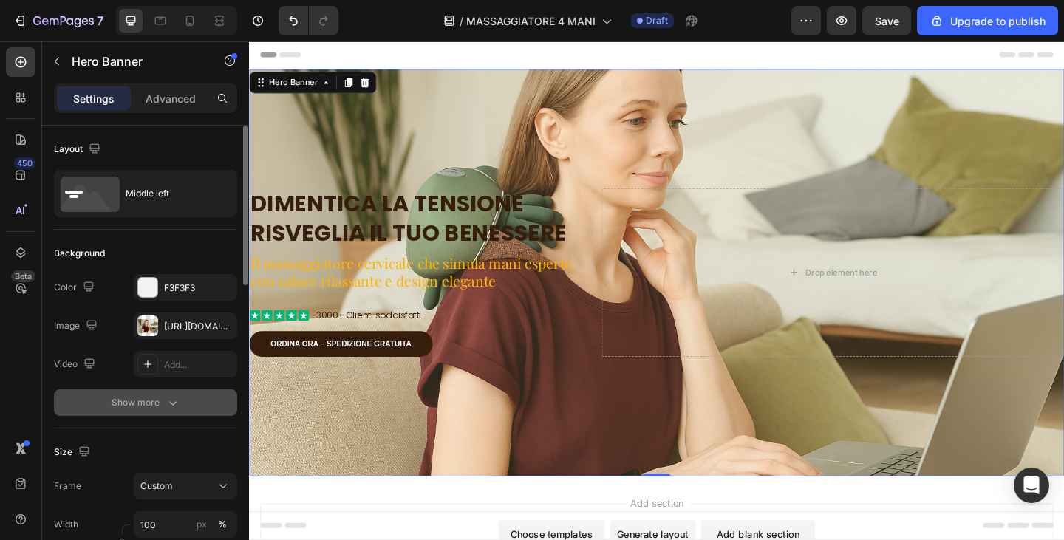
click at [146, 410] on div "Show more" at bounding box center [146, 402] width 69 height 15
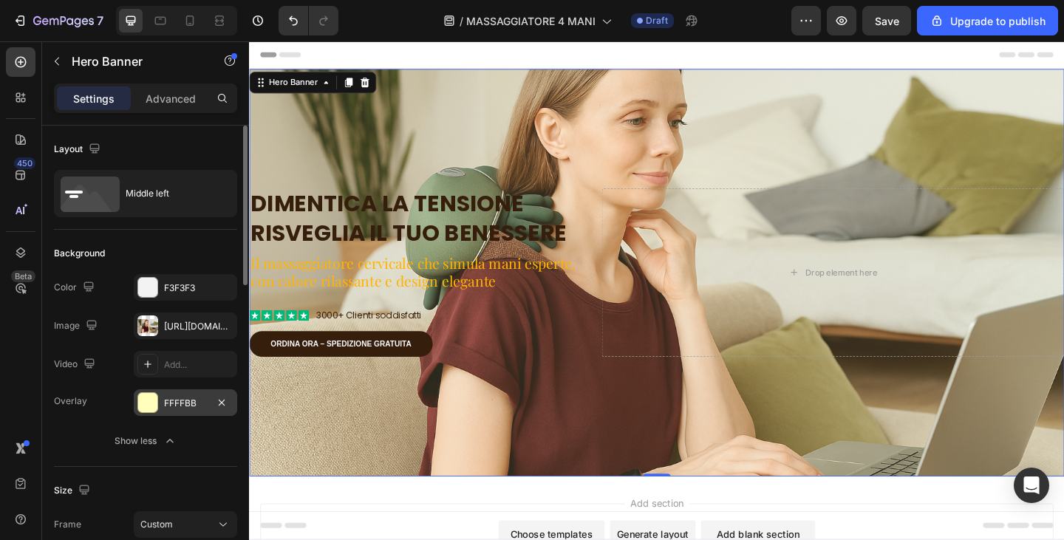
click at [152, 404] on div at bounding box center [147, 402] width 19 height 19
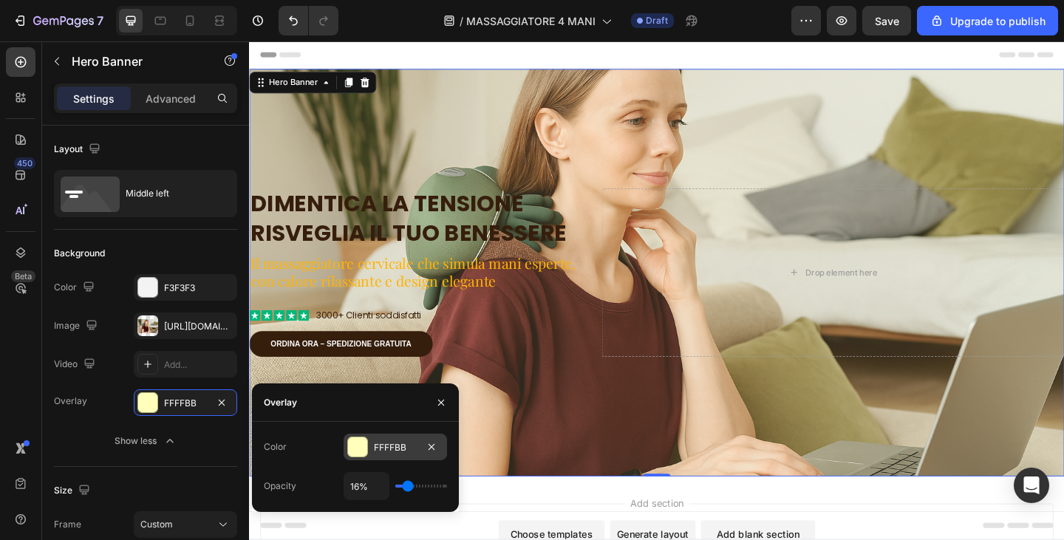
click at [350, 452] on div at bounding box center [357, 447] width 19 height 19
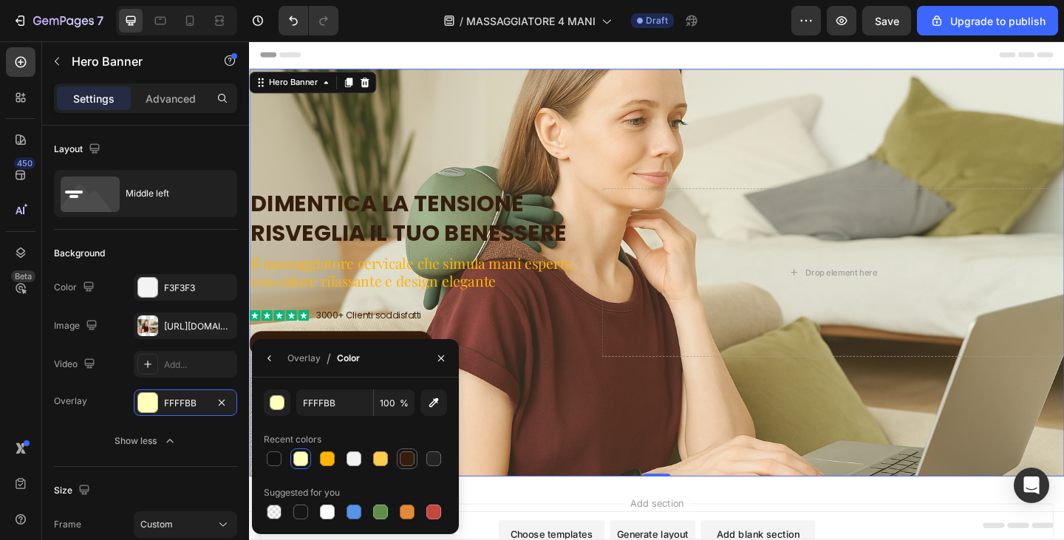
click at [406, 458] on div at bounding box center [407, 459] width 15 height 15
type input "361E0D"
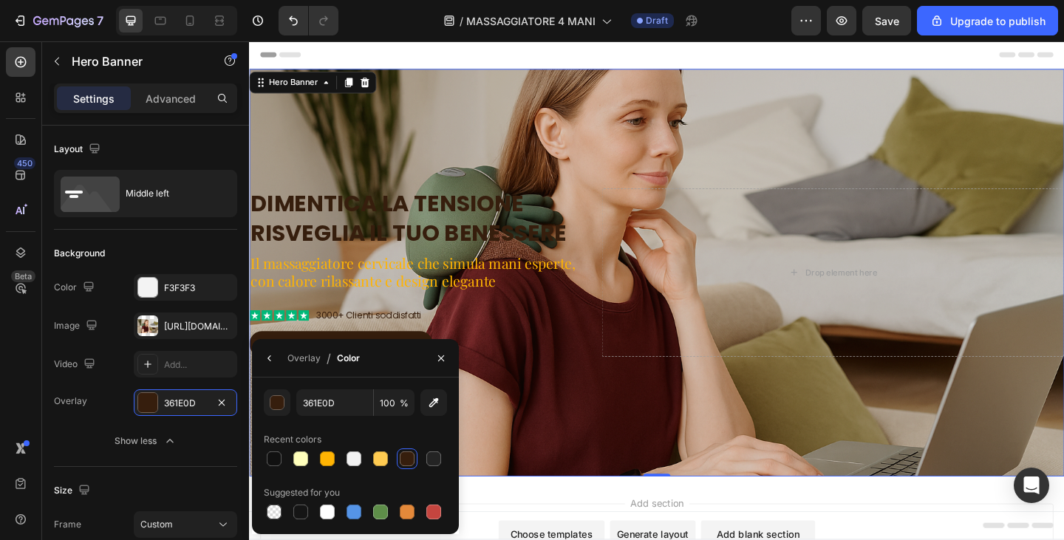
click at [651, 442] on div "Overlay" at bounding box center [692, 294] width 887 height 444
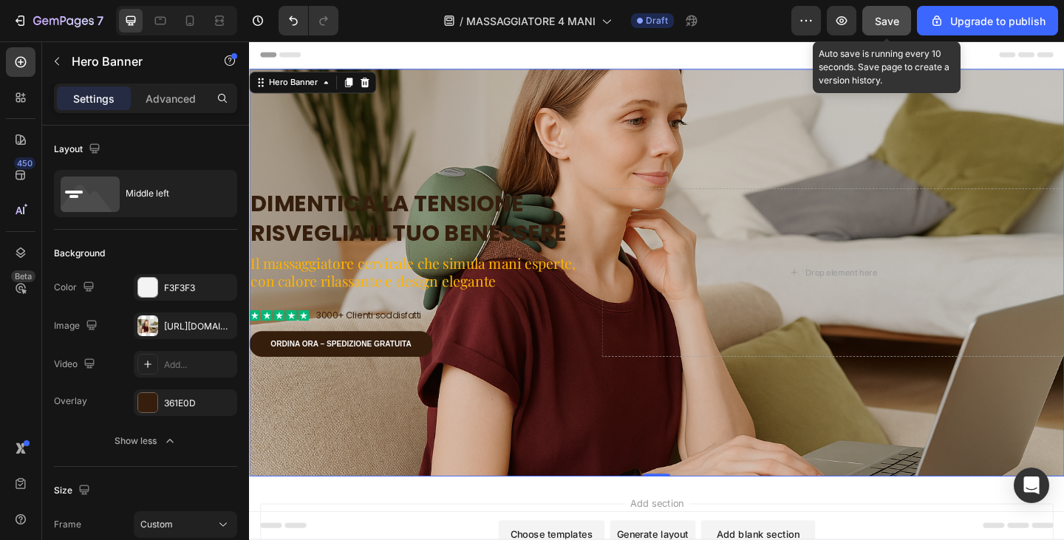
click at [892, 30] on button "Save" at bounding box center [887, 21] width 49 height 30
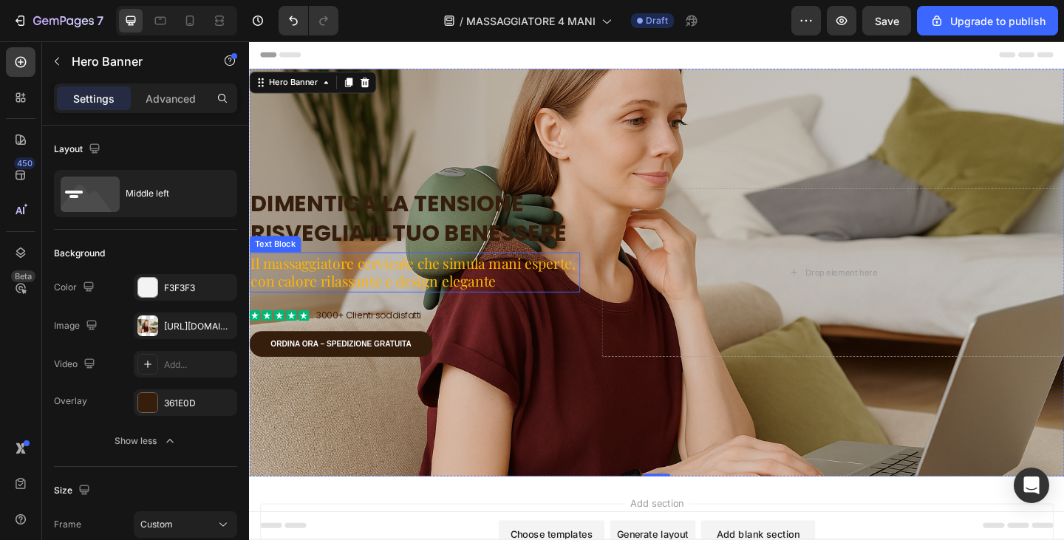
click at [412, 305] on p "Il massaggiatore cervicale che simula mani esperte, con calore rilassante e des…" at bounding box center [429, 293] width 357 height 41
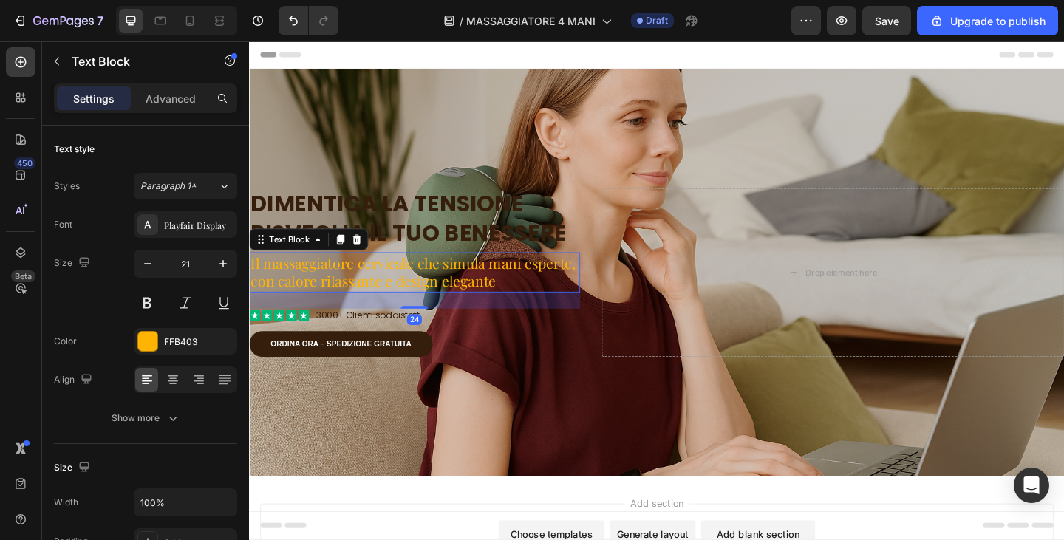
click at [346, 259] on icon at bounding box center [348, 257] width 8 height 10
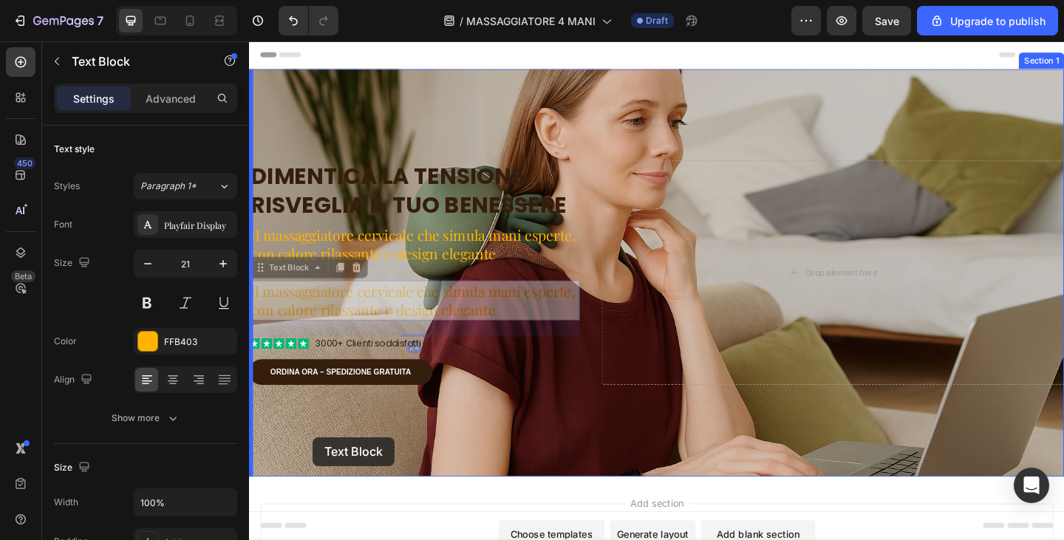
drag, startPoint x: 303, startPoint y: 285, endPoint x: 316, endPoint y: 473, distance: 189.0
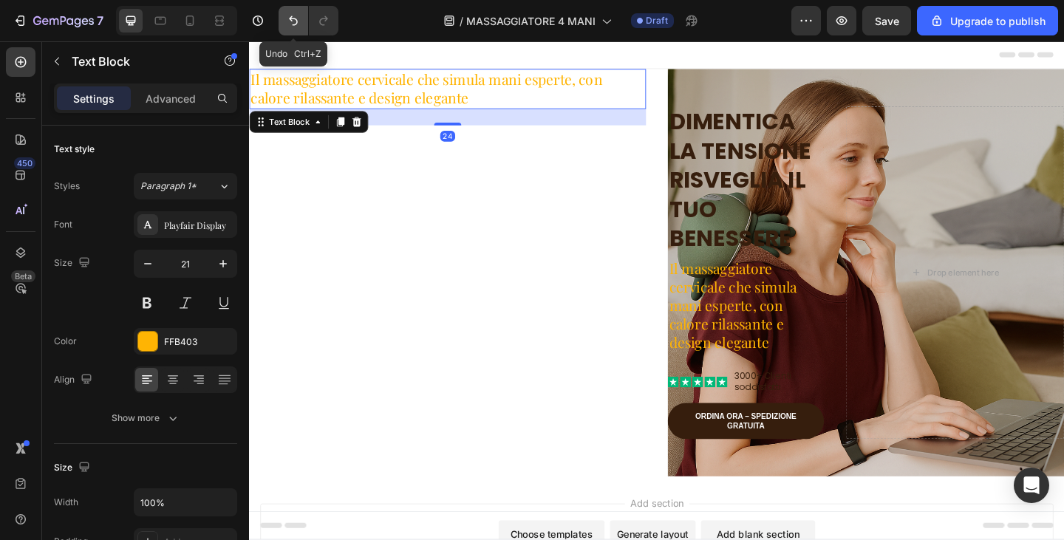
click at [296, 21] on icon "Undo/Redo" at bounding box center [293, 20] width 15 height 15
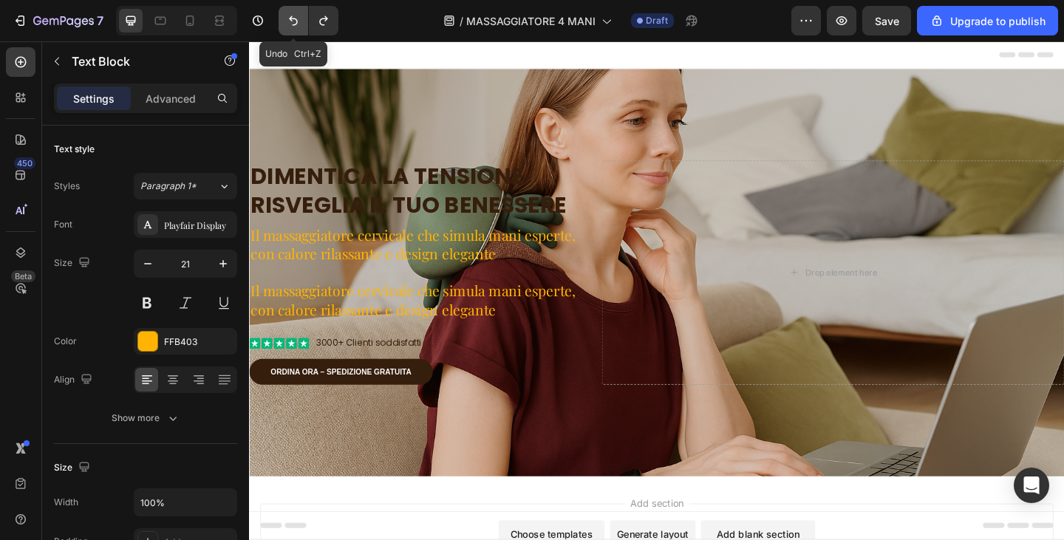
click at [296, 21] on icon "Undo/Redo" at bounding box center [293, 20] width 15 height 15
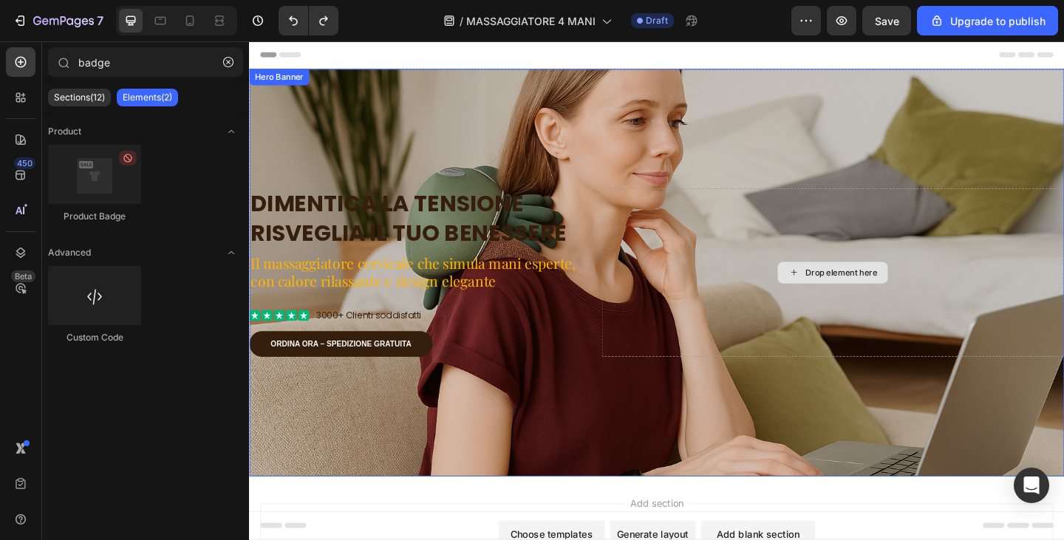
click at [796, 349] on div "Drop element here" at bounding box center [884, 293] width 503 height 183
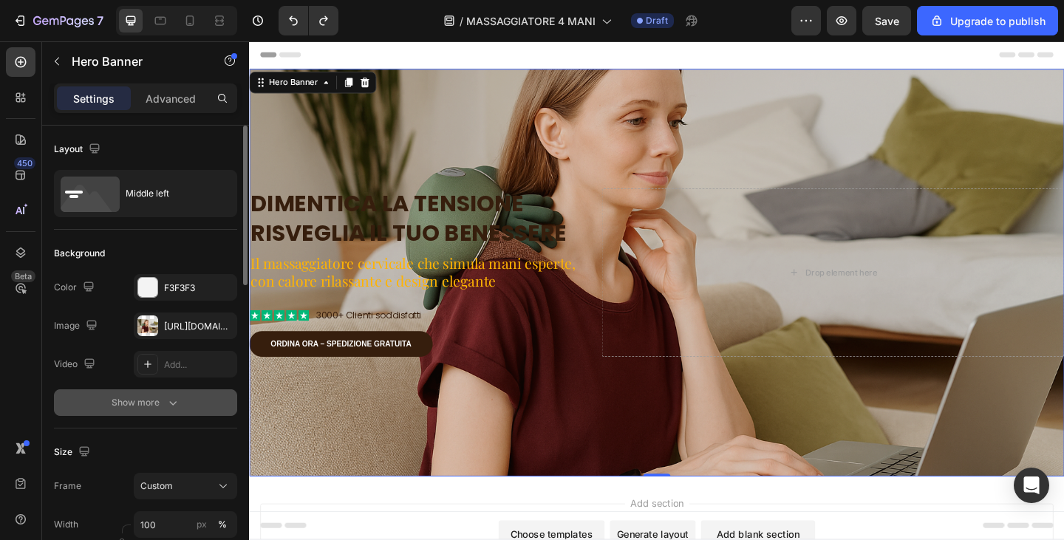
click at [118, 404] on div "Show more" at bounding box center [146, 402] width 69 height 15
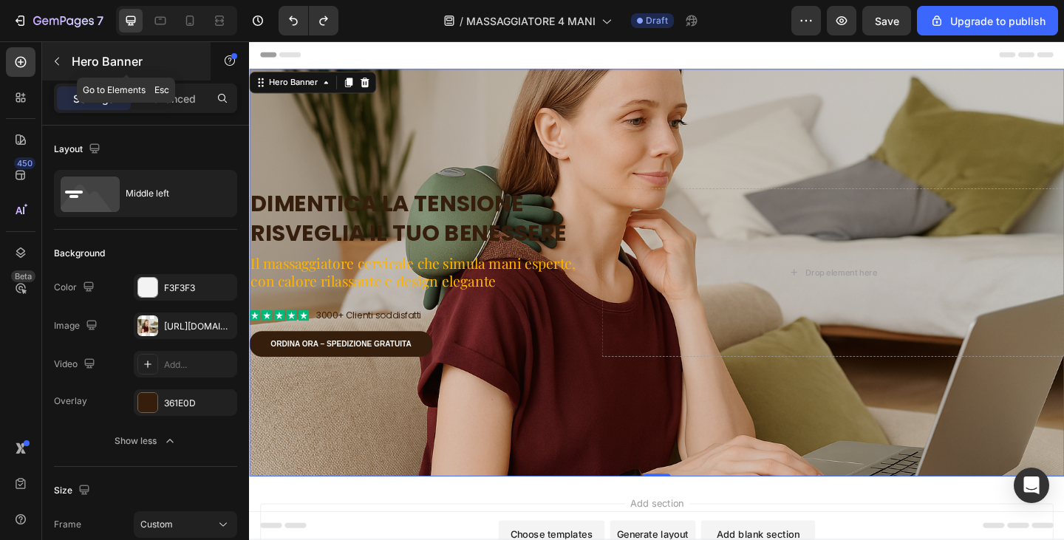
click at [55, 58] on icon "button" at bounding box center [57, 61] width 12 height 12
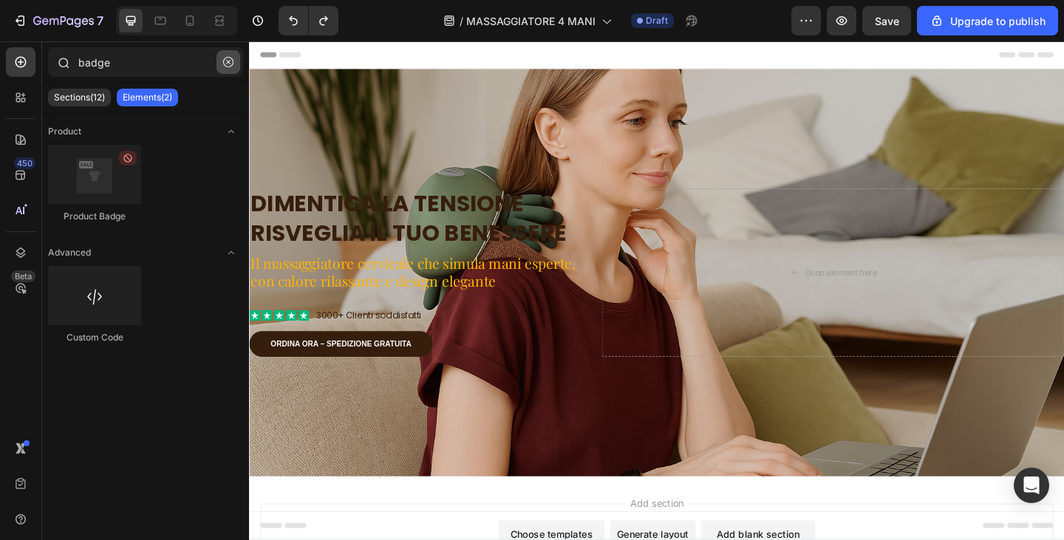
click at [231, 61] on icon "button" at bounding box center [228, 62] width 10 height 10
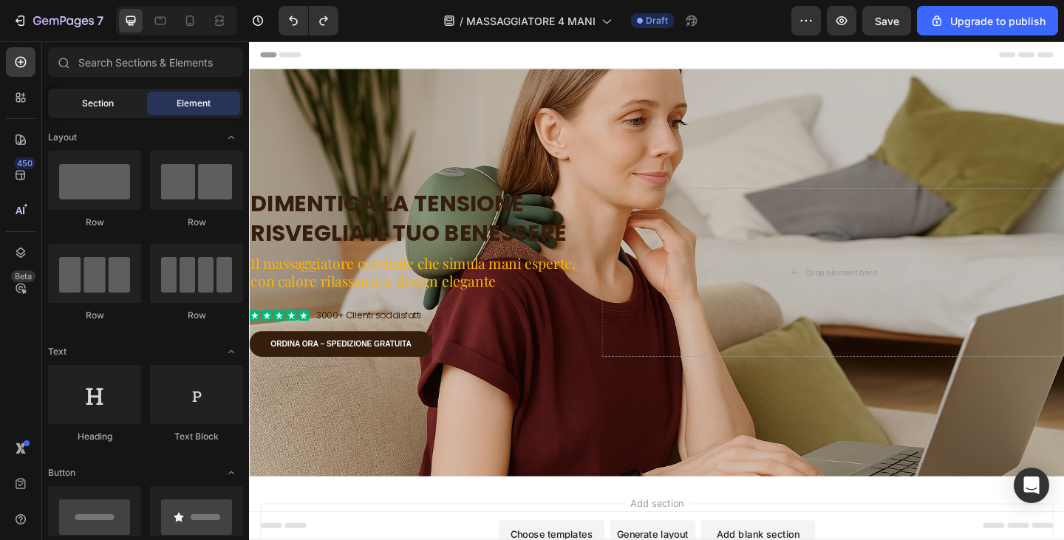
click at [86, 99] on span "Section" at bounding box center [98, 103] width 32 height 13
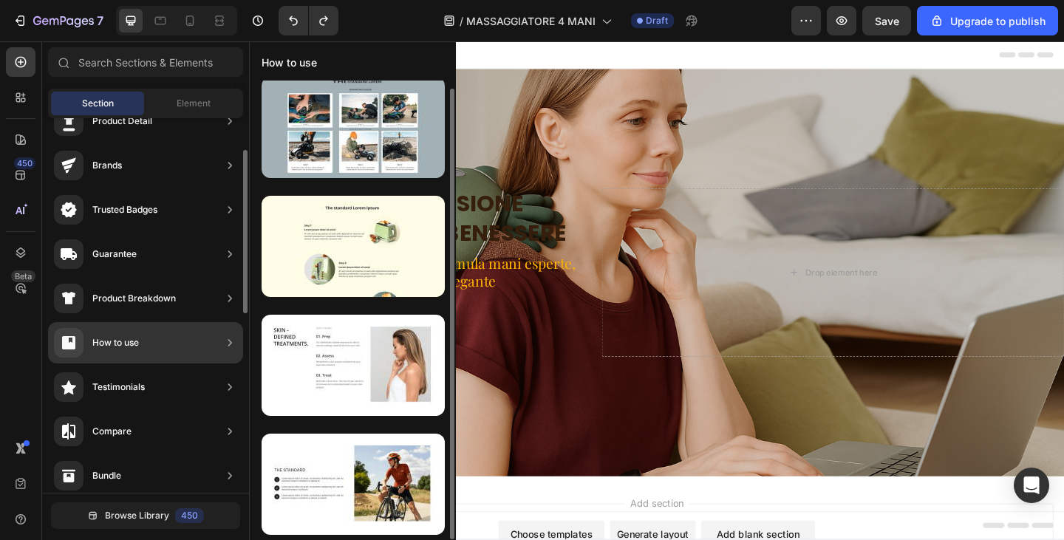
scroll to position [8, 0]
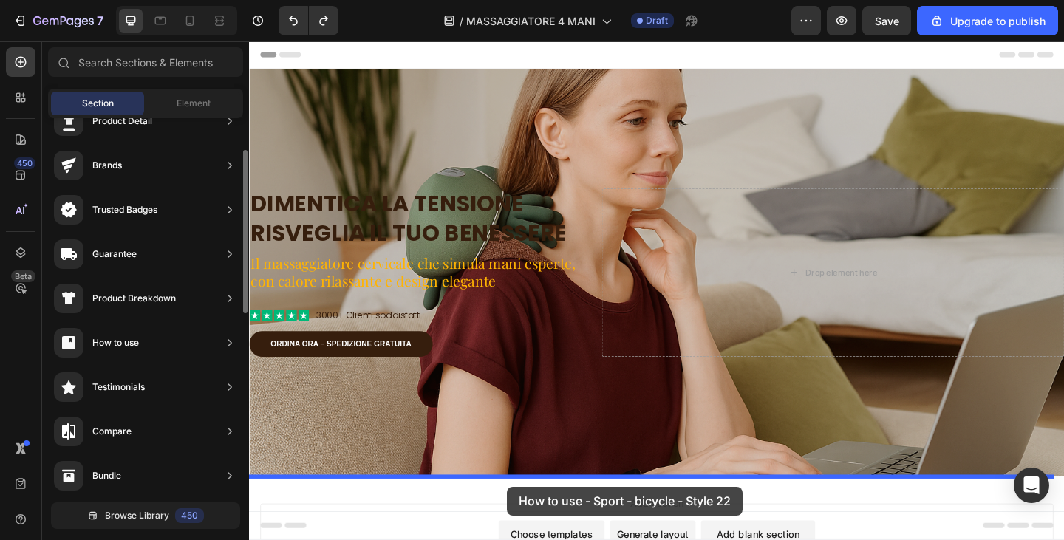
drag, startPoint x: 621, startPoint y: 511, endPoint x: 530, endPoint y: 526, distance: 92.2
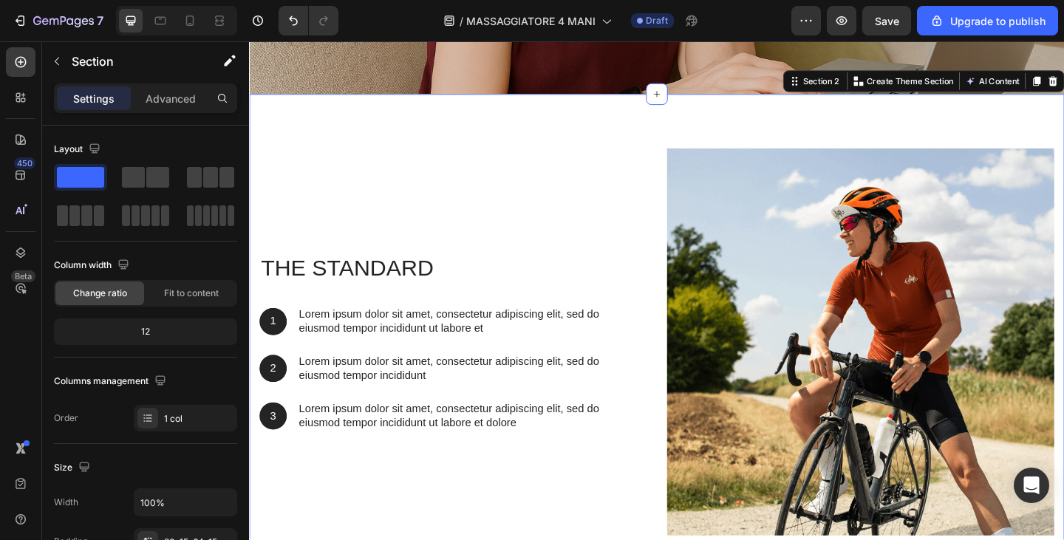
scroll to position [422, 0]
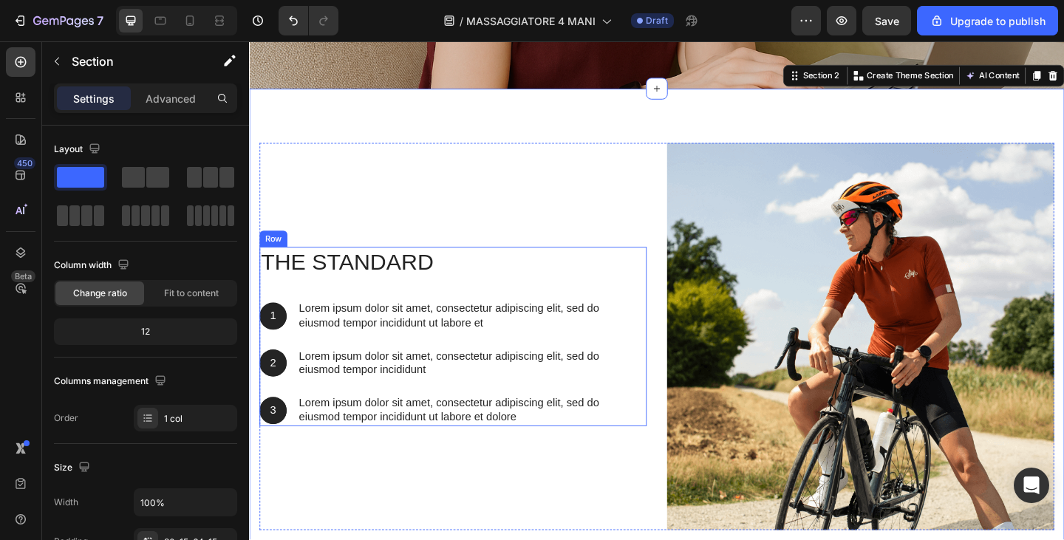
click at [456, 361] on div "The standard Heading 1 Text Block Hero Banner Lorem ipsum dolor sit amet, conse…" at bounding box center [453, 362] width 386 height 195
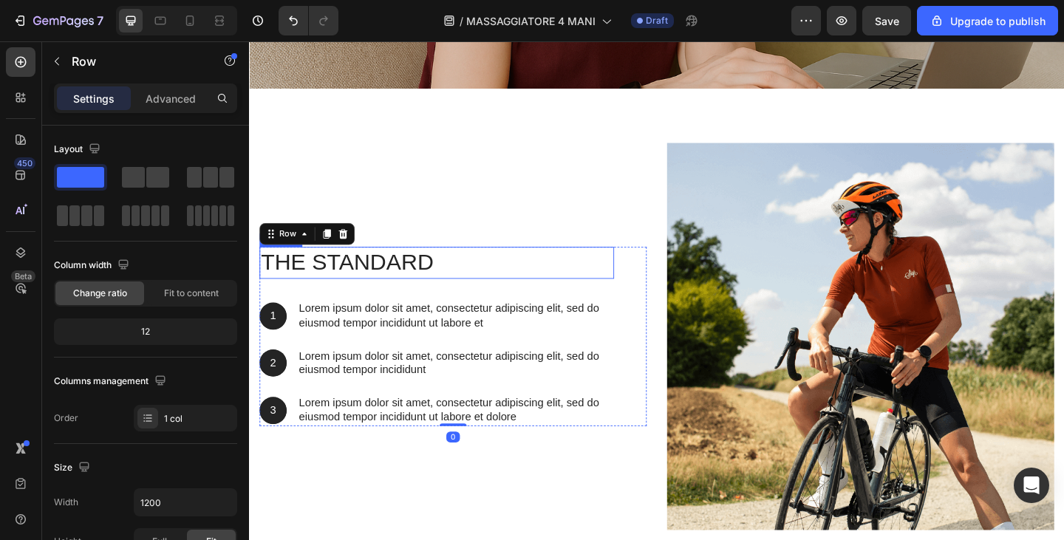
click at [330, 286] on h2 "The standard" at bounding box center [453, 282] width 386 height 35
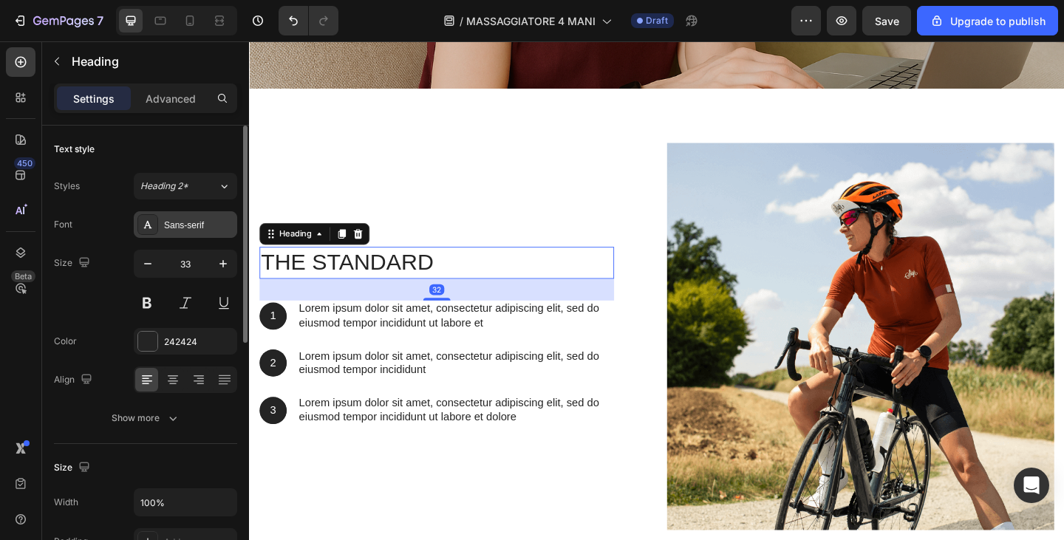
click at [196, 230] on div "Sans-serif" at bounding box center [198, 225] width 69 height 13
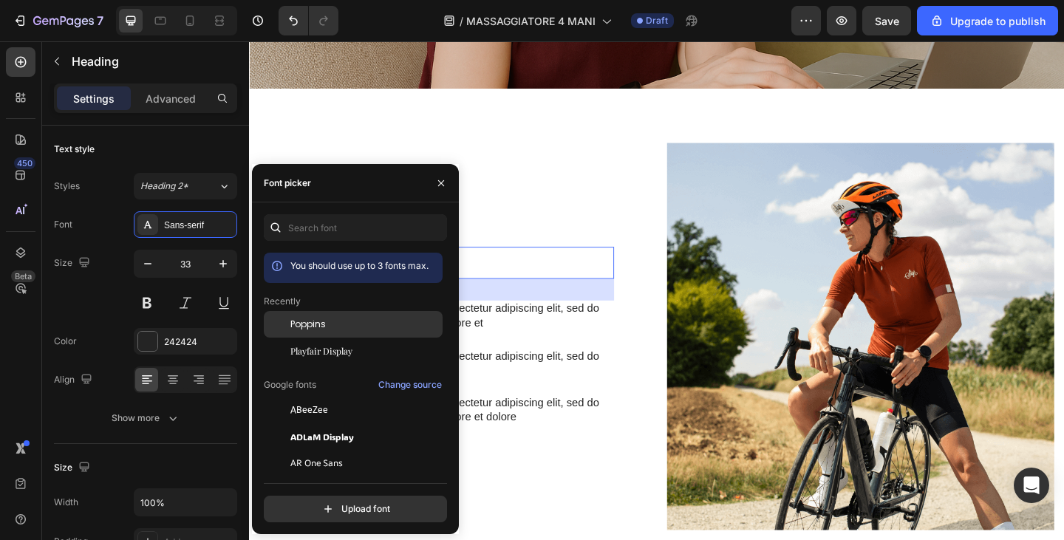
click at [346, 321] on div "Poppins" at bounding box center [365, 324] width 149 height 13
click at [316, 503] on div "Playfair Display" at bounding box center [353, 516] width 179 height 27
click at [561, 361] on div "The standard Heading 32 1 Text Block Hero Banner Lorem ipsum dolor sit amet, co…" at bounding box center [453, 362] width 386 height 195
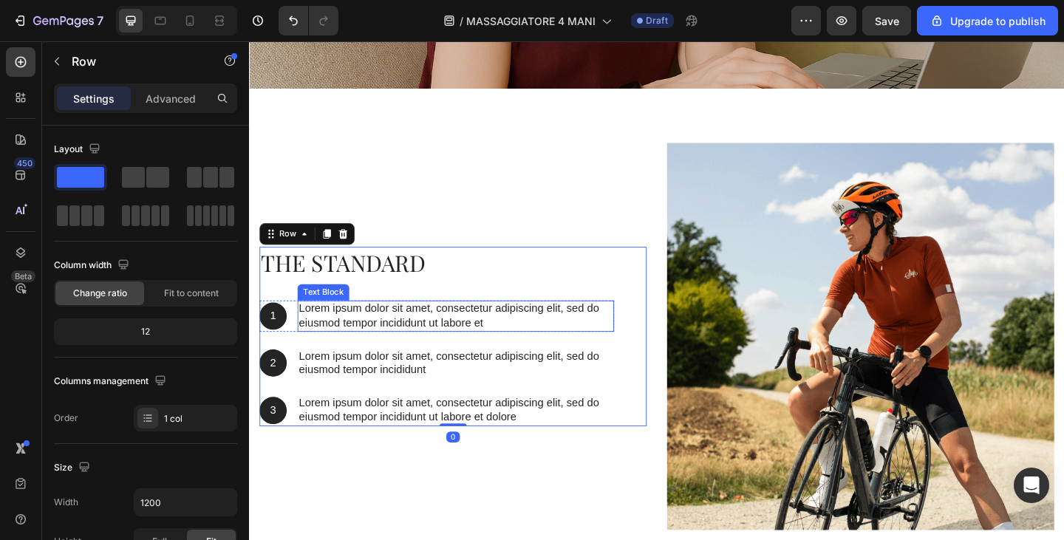
click at [464, 327] on p "Lorem ipsum dolor sit amet, consectetur adipiscing elit, sed do eiusmod tempor …" at bounding box center [474, 340] width 342 height 31
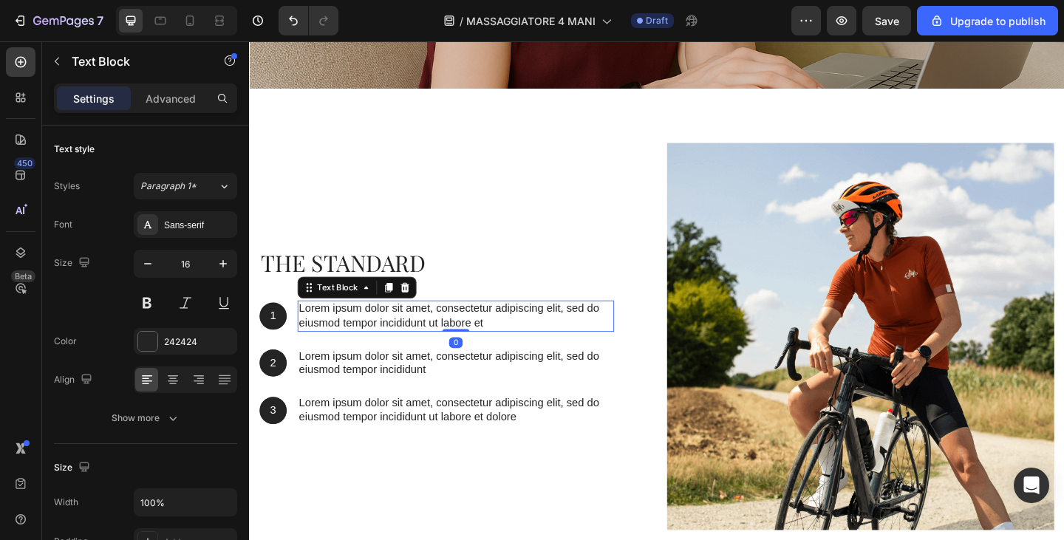
click at [332, 330] on p "Lorem ipsum dolor sit amet, consectetur adipiscing elit, sed do eiusmod tempor …" at bounding box center [474, 340] width 342 height 31
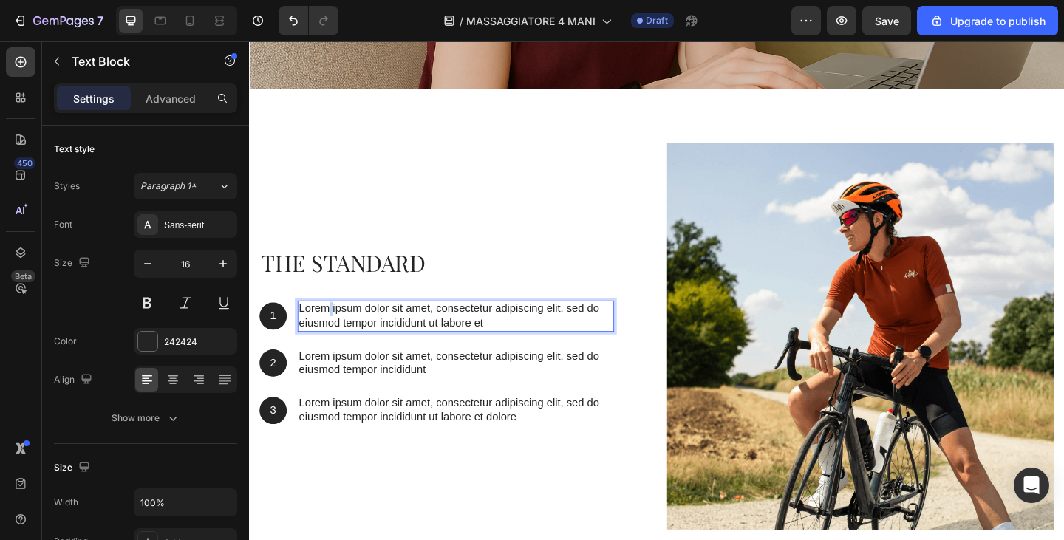
click at [332, 330] on p "Lorem ipsum dolor sit amet, consectetur adipiscing elit, sed do eiusmod tempor …" at bounding box center [474, 340] width 342 height 31
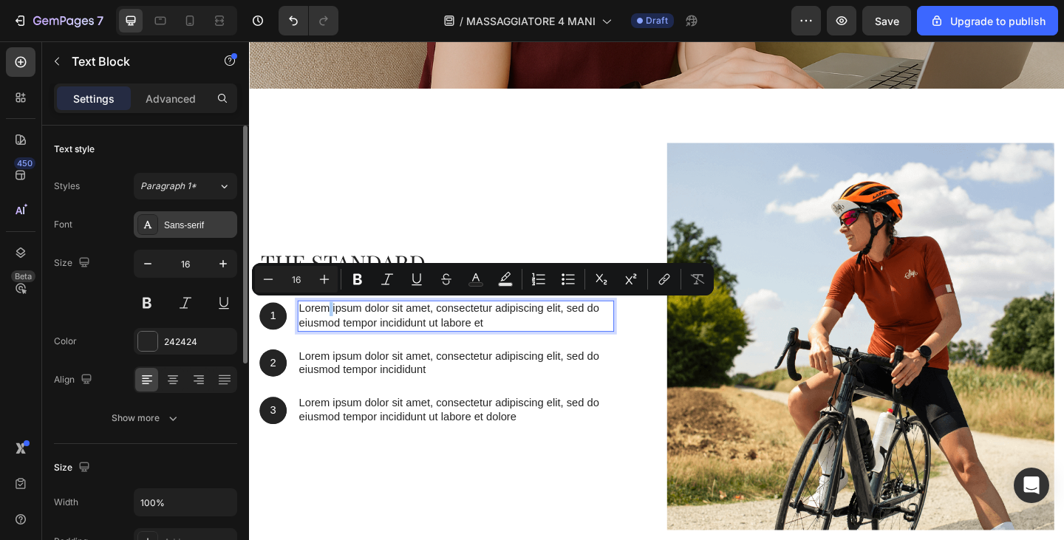
click at [204, 232] on div "Sans-serif" at bounding box center [185, 224] width 103 height 27
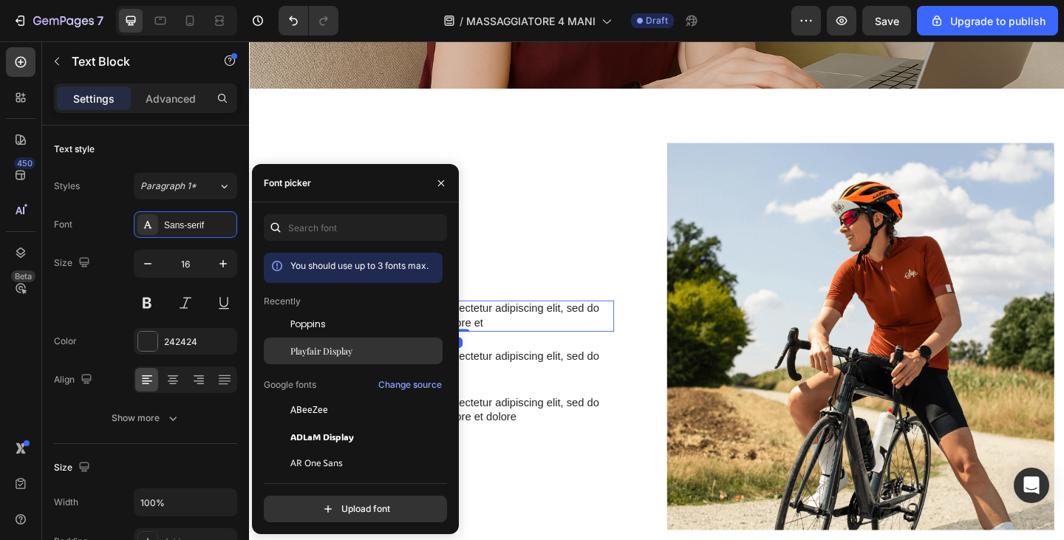
click at [324, 354] on span "Playfair Display" at bounding box center [322, 350] width 62 height 13
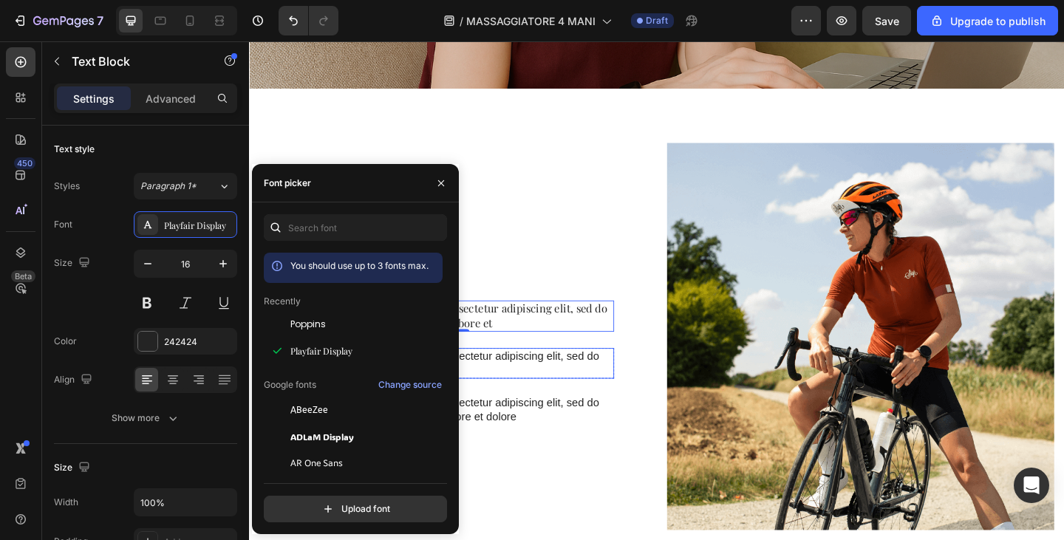
click at [578, 396] on p "Lorem ipsum dolor sit amet, consectetur adipiscing elit, sed do eiusmod tempor …" at bounding box center [474, 392] width 342 height 31
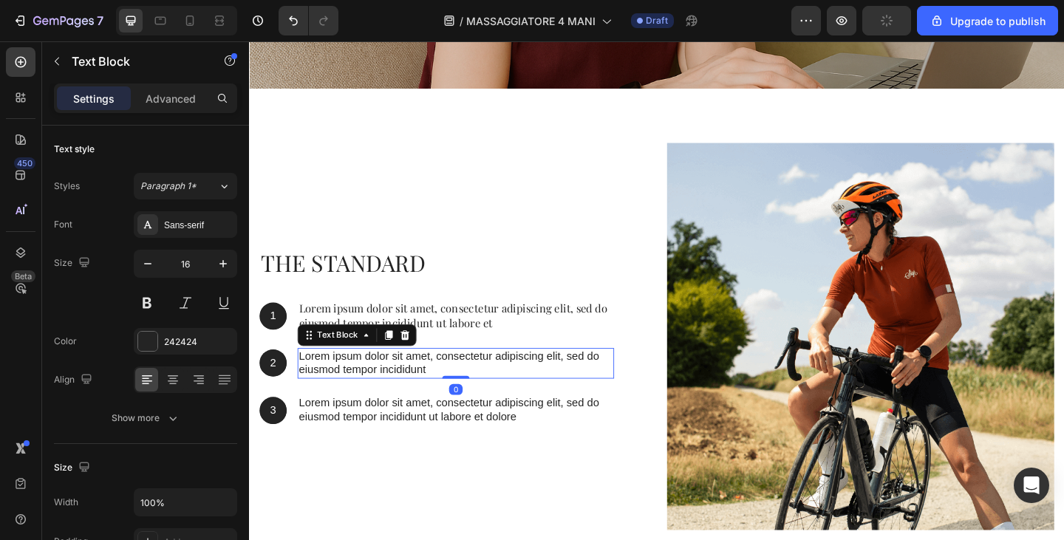
click at [578, 396] on p "Lorem ipsum dolor sit amet, consectetur adipiscing elit, sed do eiusmod tempor …" at bounding box center [474, 392] width 342 height 31
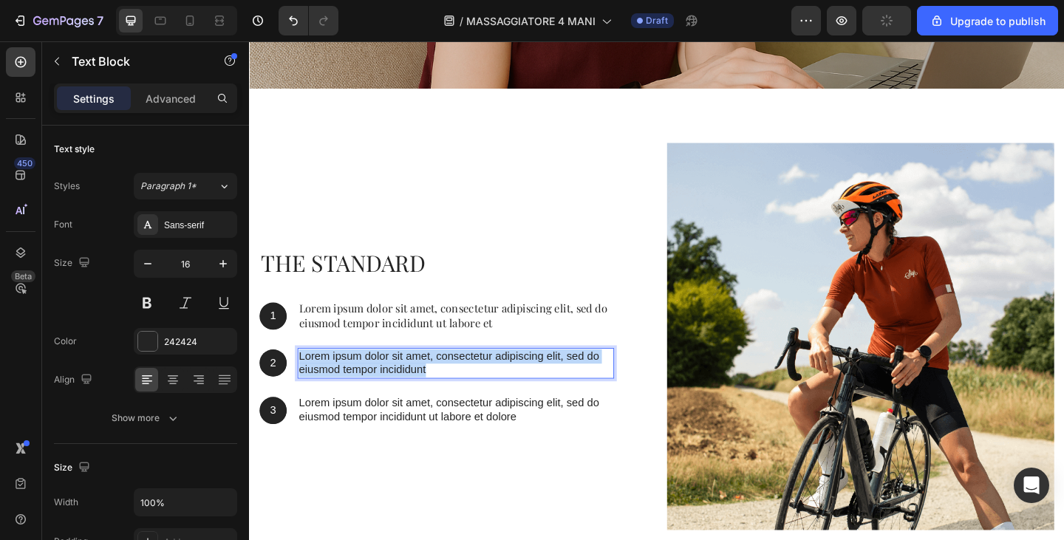
click at [578, 396] on p "Lorem ipsum dolor sit amet, consectetur adipiscing elit, sed do eiusmod tempor …" at bounding box center [474, 392] width 342 height 31
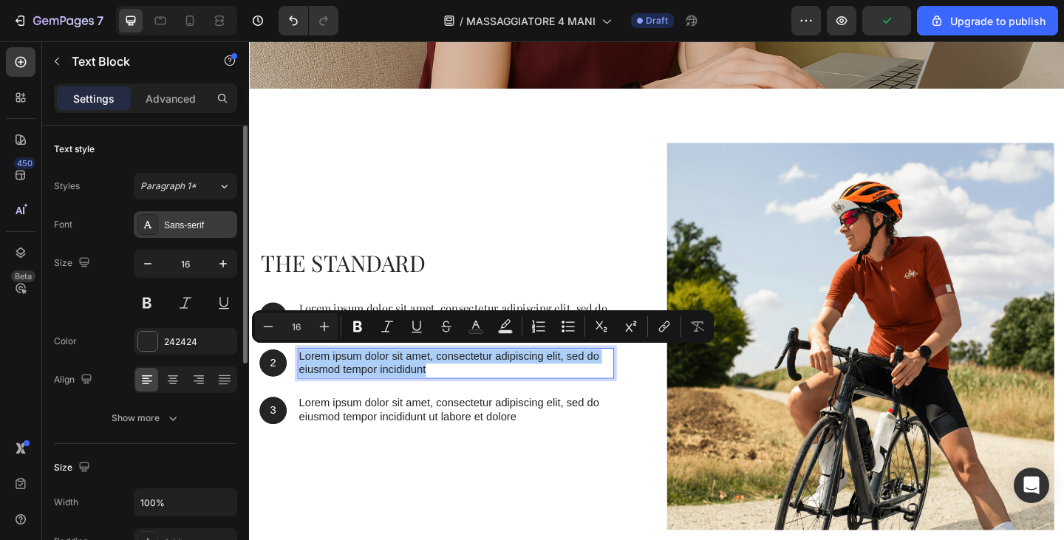
click at [189, 237] on div "Sans-serif" at bounding box center [185, 224] width 103 height 27
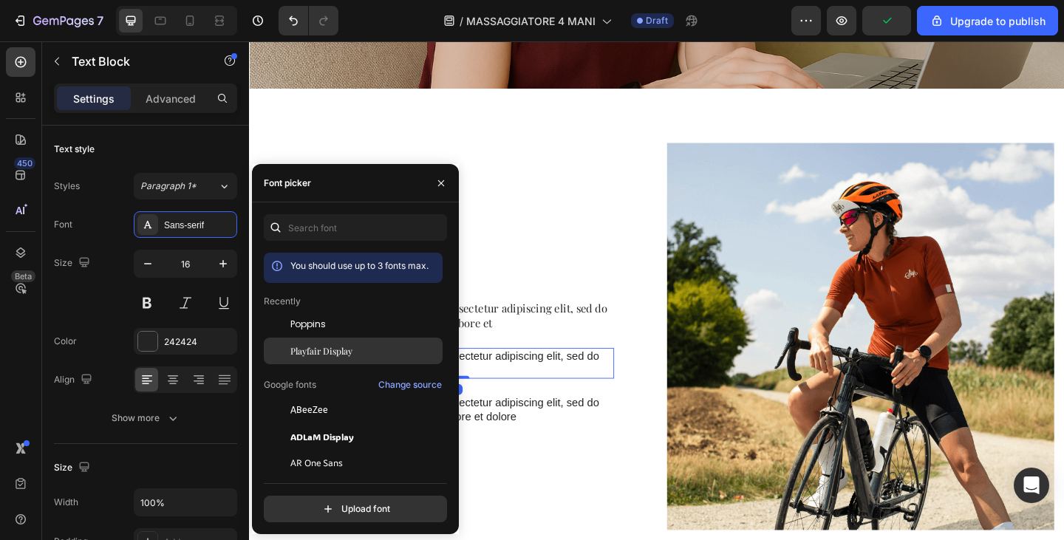
click at [315, 503] on div "Playfair Display" at bounding box center [353, 516] width 179 height 27
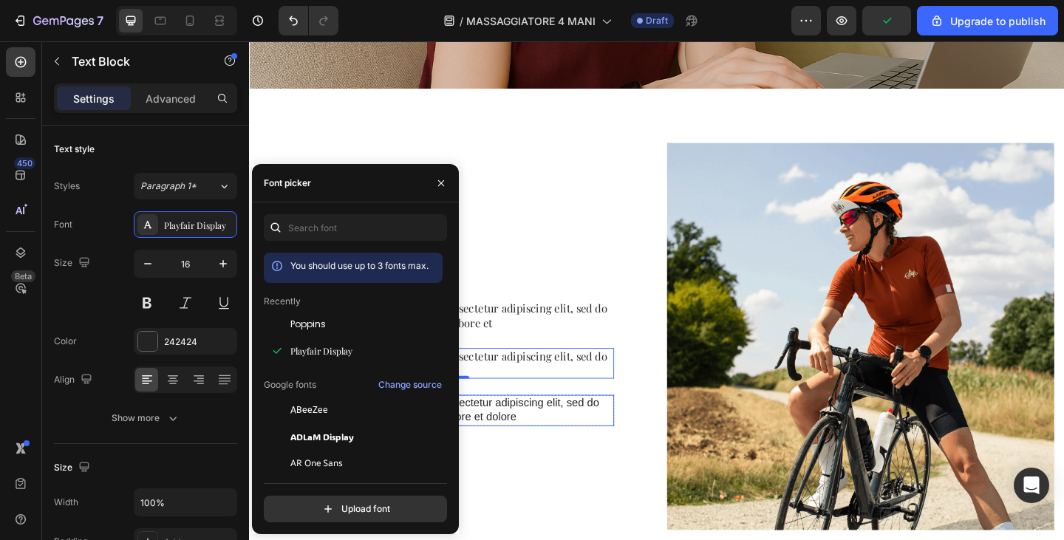
click at [520, 433] on p "Lorem ipsum dolor sit amet, consectetur adipiscing elit, sed do eiusmod tempor …" at bounding box center [474, 443] width 342 height 31
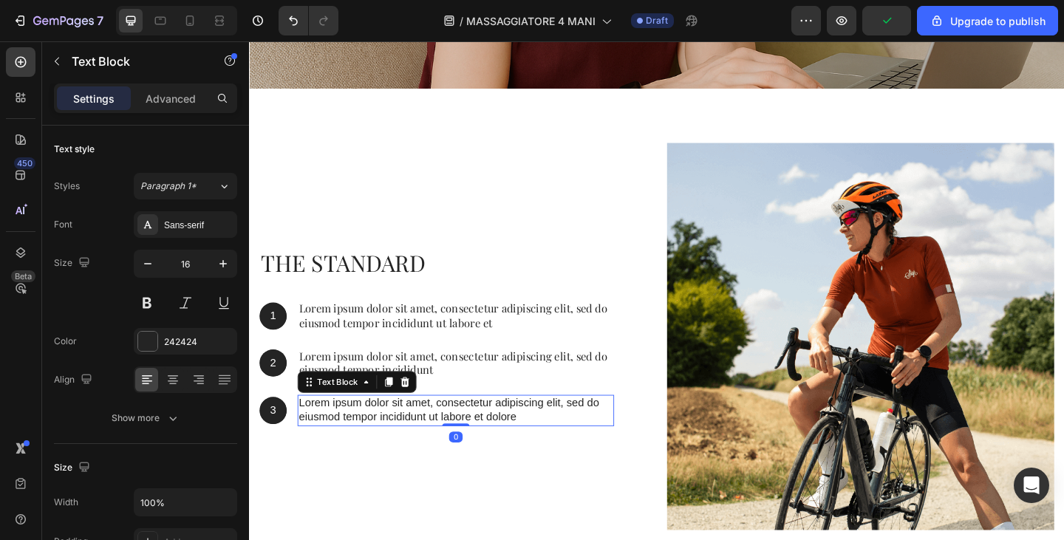
click at [520, 433] on p "Lorem ipsum dolor sit amet, consectetur adipiscing elit, sed do eiusmod tempor …" at bounding box center [474, 443] width 342 height 31
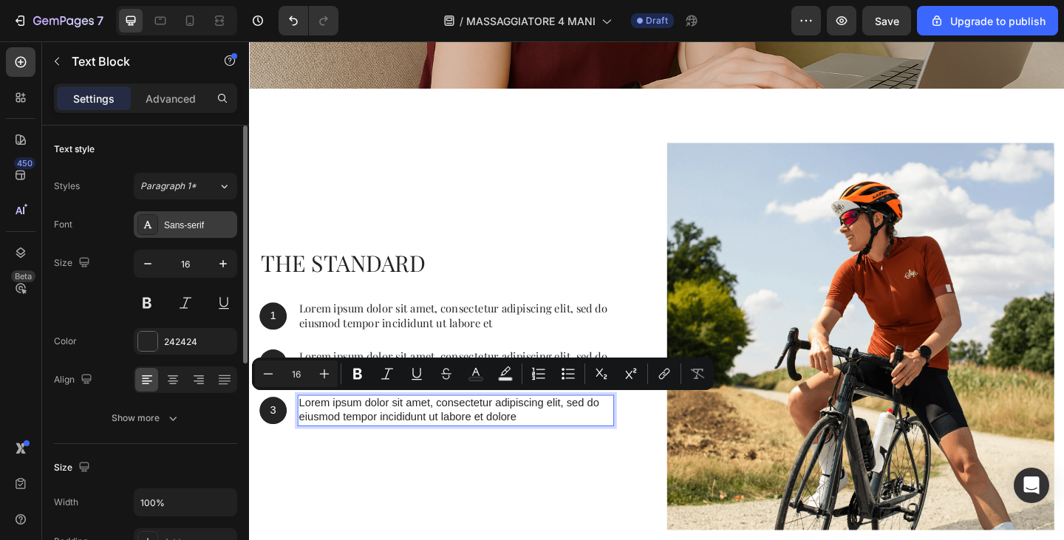
click at [186, 234] on div "Sans-serif" at bounding box center [185, 224] width 103 height 27
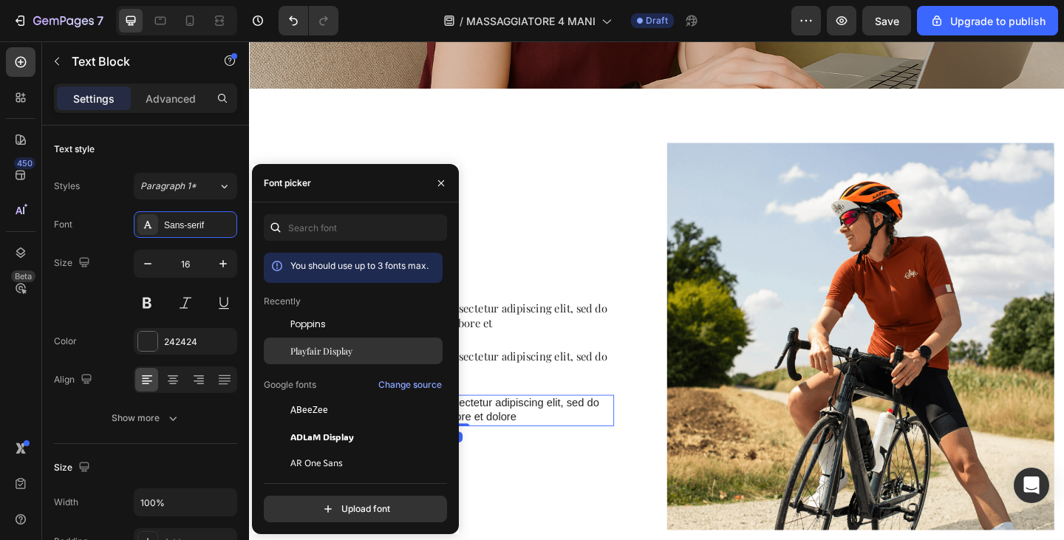
click at [309, 353] on span "Playfair Display" at bounding box center [322, 350] width 62 height 13
click at [545, 278] on h2 "The standard" at bounding box center [453, 282] width 386 height 35
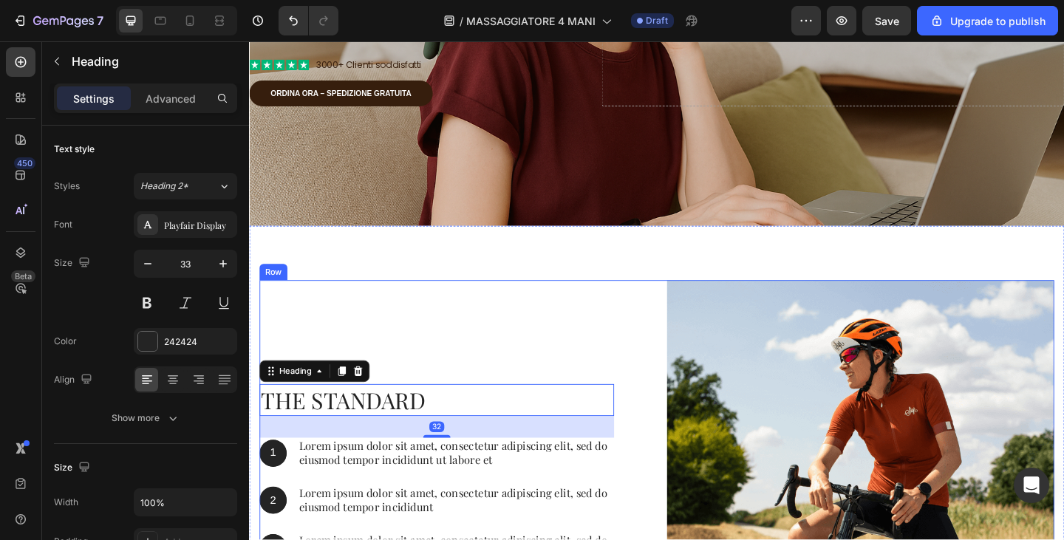
scroll to position [126, 0]
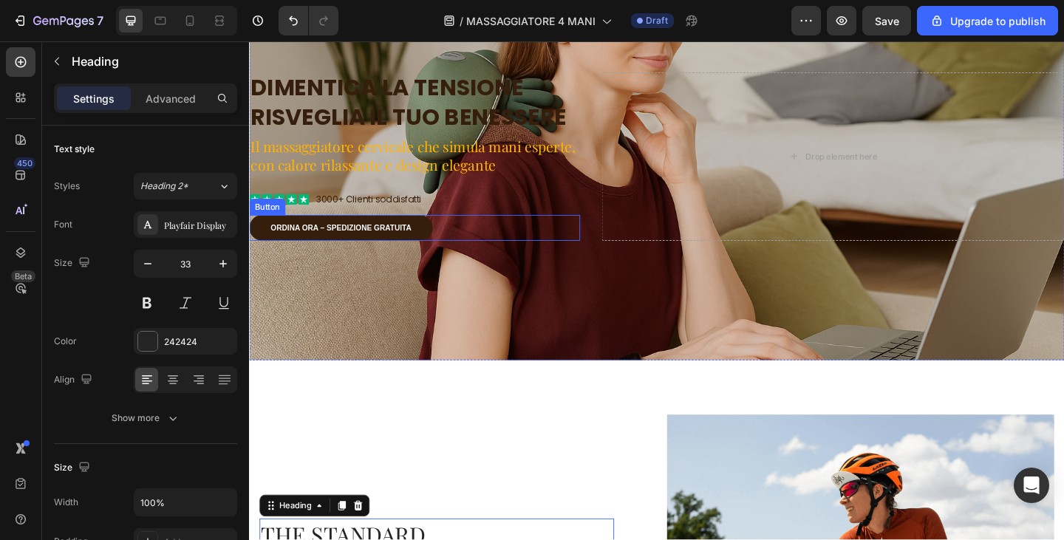
click at [517, 305] on div "Overlay" at bounding box center [692, 167] width 887 height 444
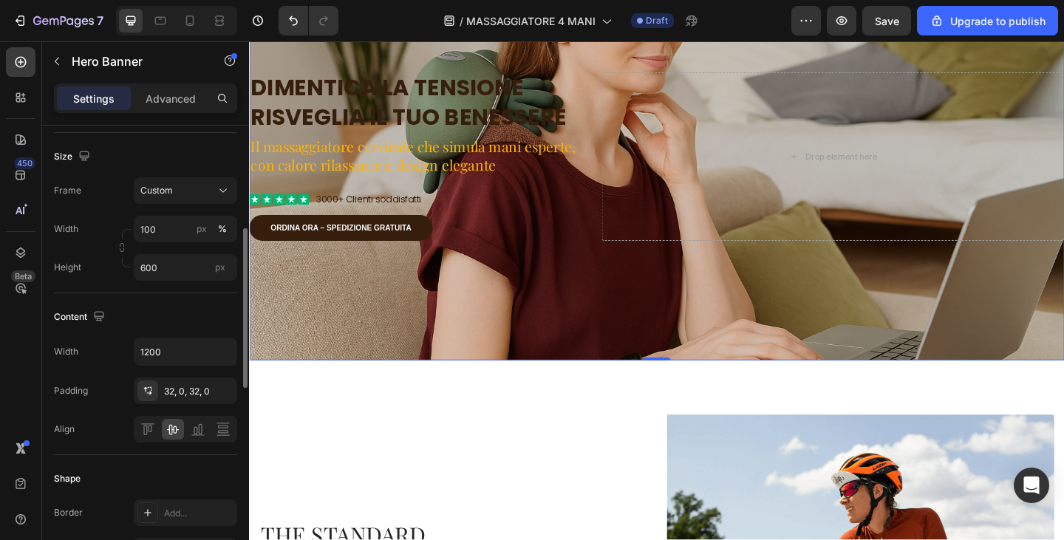
scroll to position [222, 0]
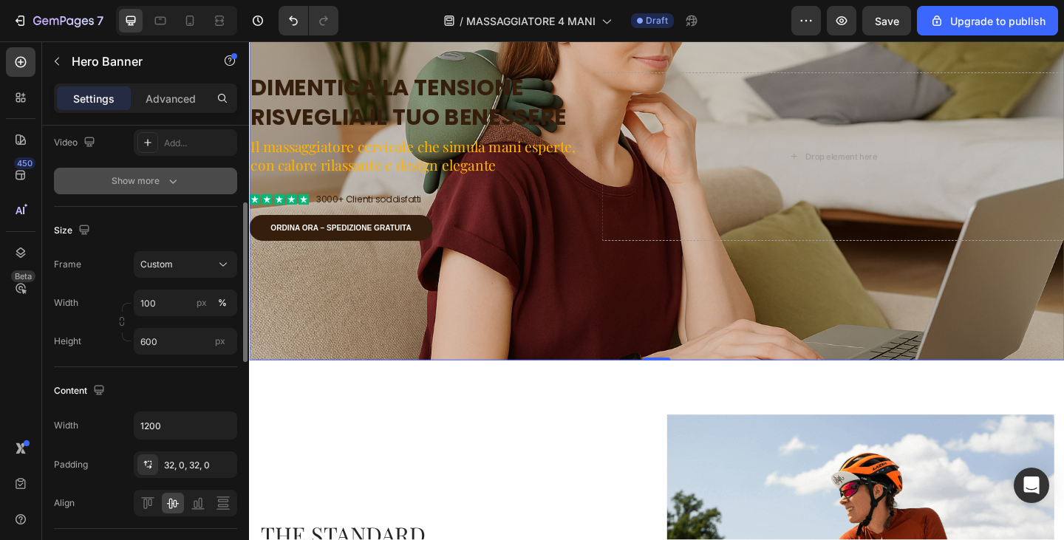
click at [150, 192] on button "Show more" at bounding box center [145, 181] width 183 height 27
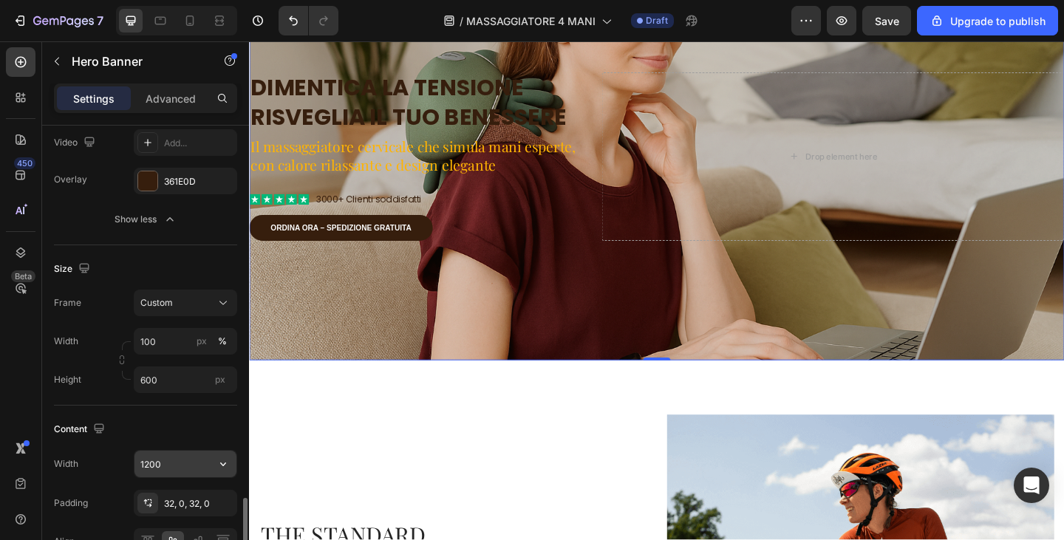
scroll to position [665, 0]
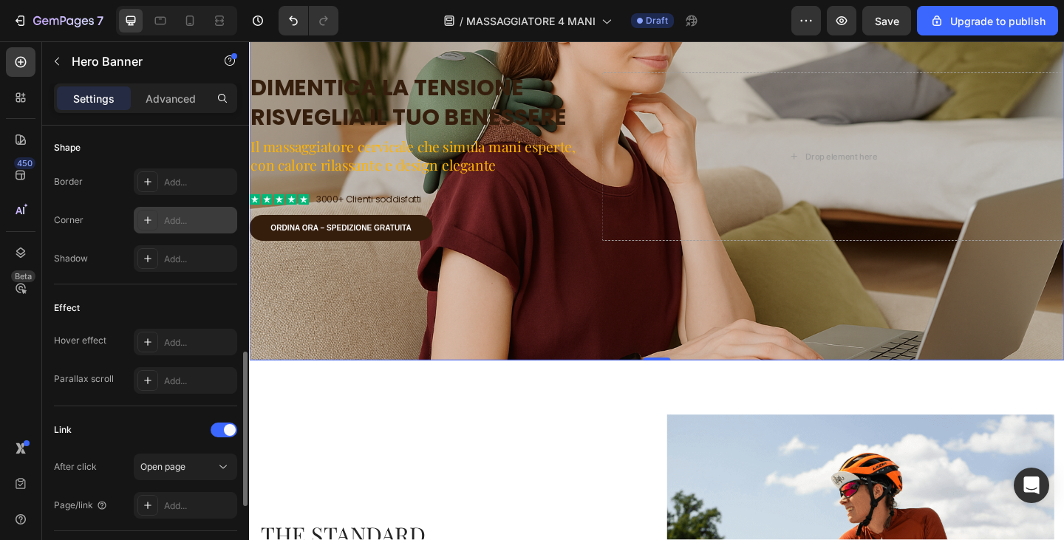
click at [152, 212] on div at bounding box center [147, 220] width 21 height 21
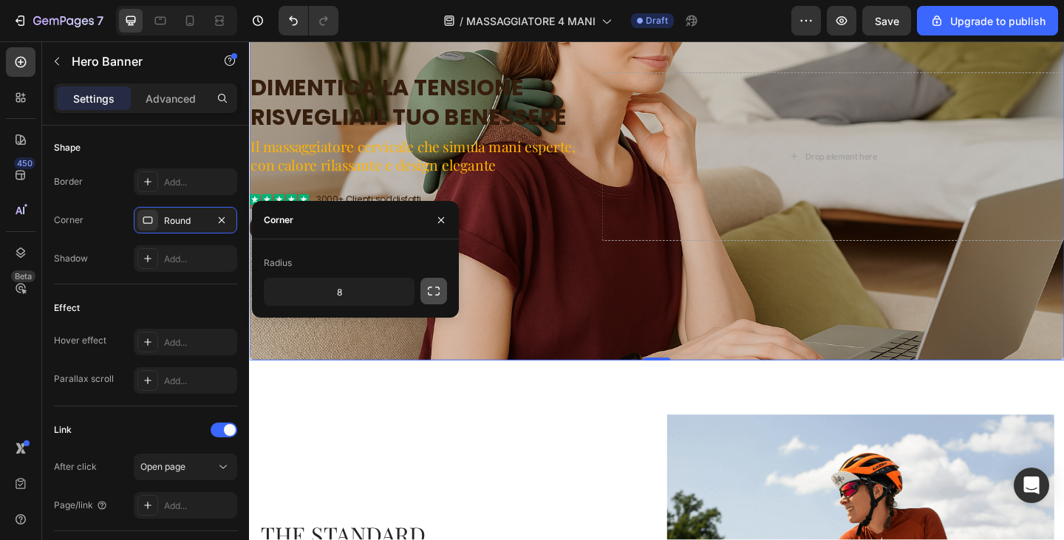
click at [423, 299] on button "button" at bounding box center [434, 291] width 27 height 27
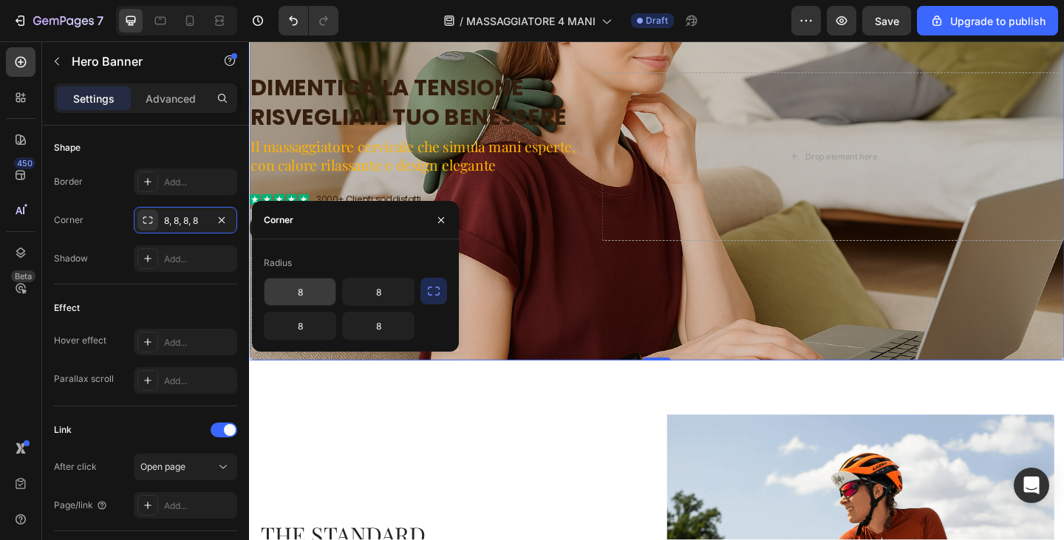
click at [318, 288] on input "8" at bounding box center [300, 292] width 71 height 27
click at [318, 288] on input "82" at bounding box center [300, 292] width 71 height 27
type input "25"
click at [312, 319] on input "8" at bounding box center [300, 326] width 71 height 27
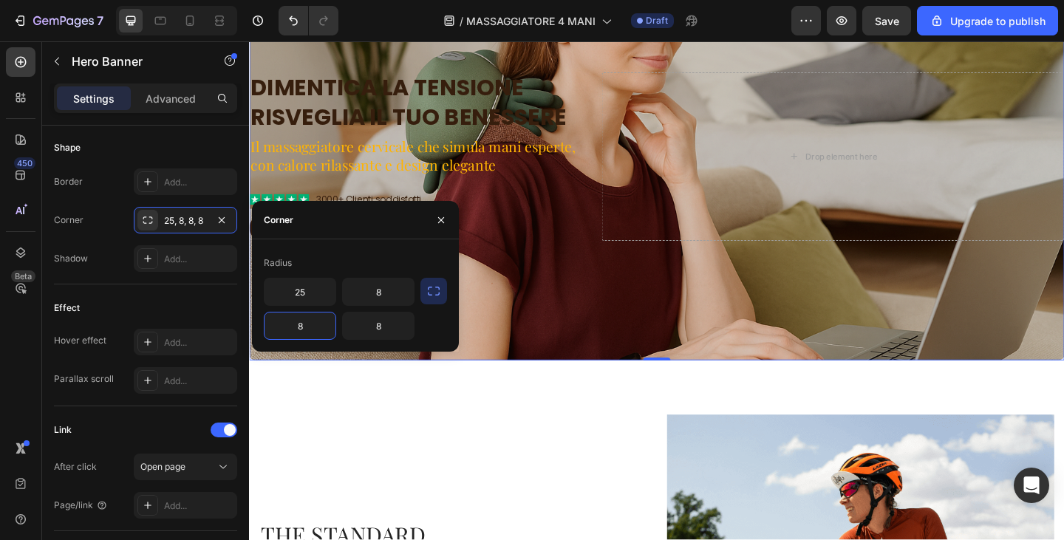
click at [312, 319] on input "8" at bounding box center [300, 326] width 71 height 27
type input "25"
click at [385, 290] on input "8" at bounding box center [378, 292] width 71 height 27
type input "25"
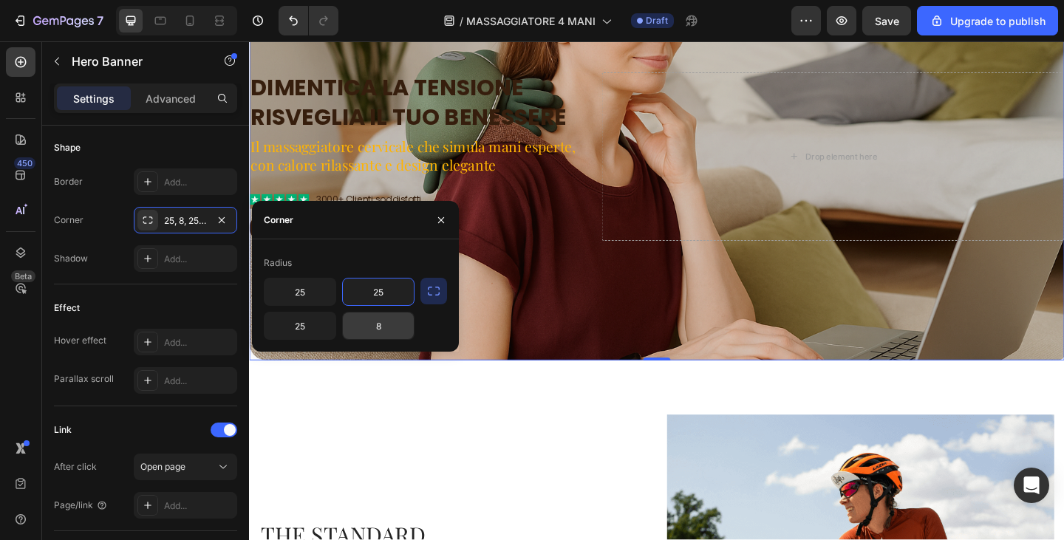
click at [386, 326] on input "8" at bounding box center [378, 326] width 71 height 27
type input "25"
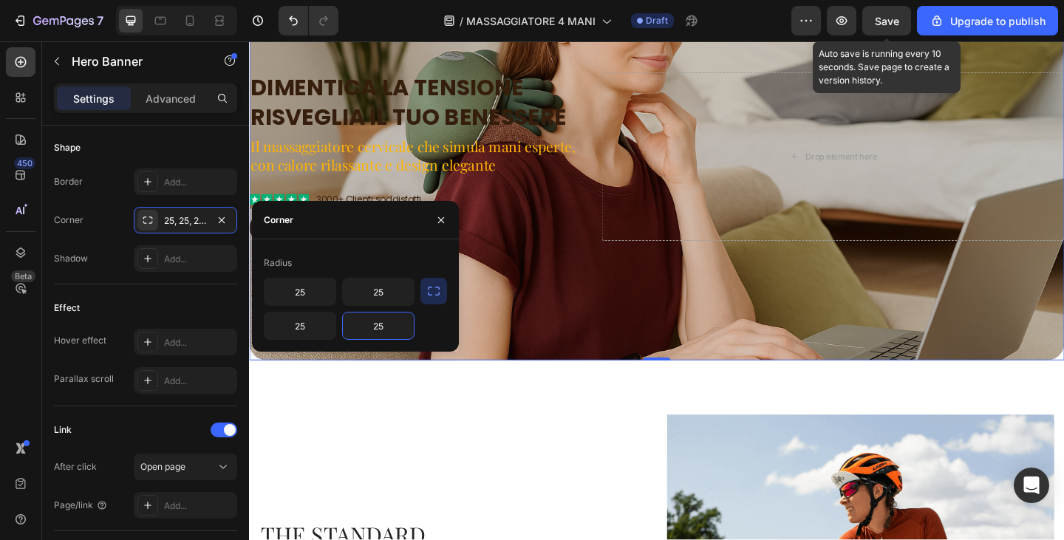
click at [880, 27] on div "Save" at bounding box center [887, 21] width 24 height 16
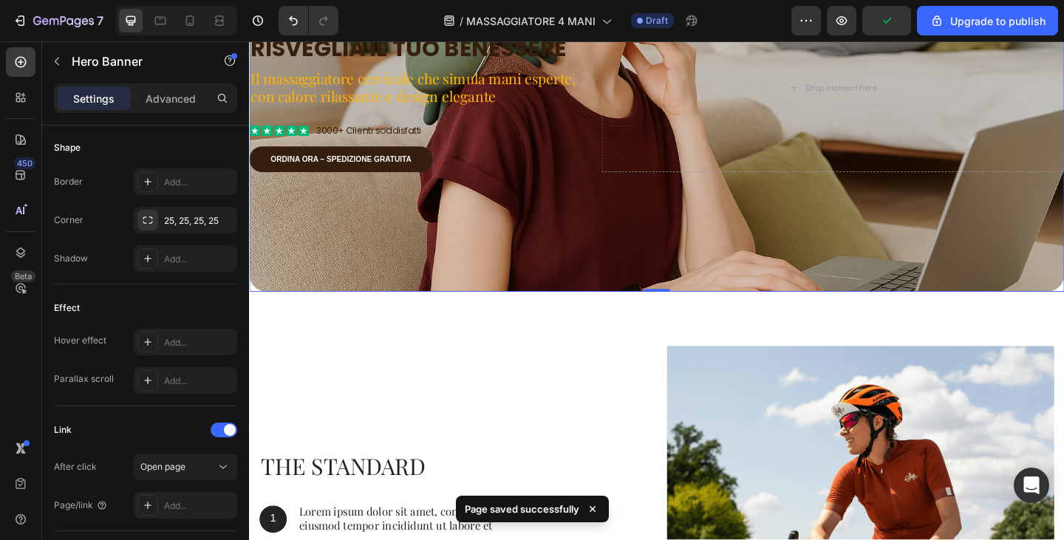
scroll to position [274, 0]
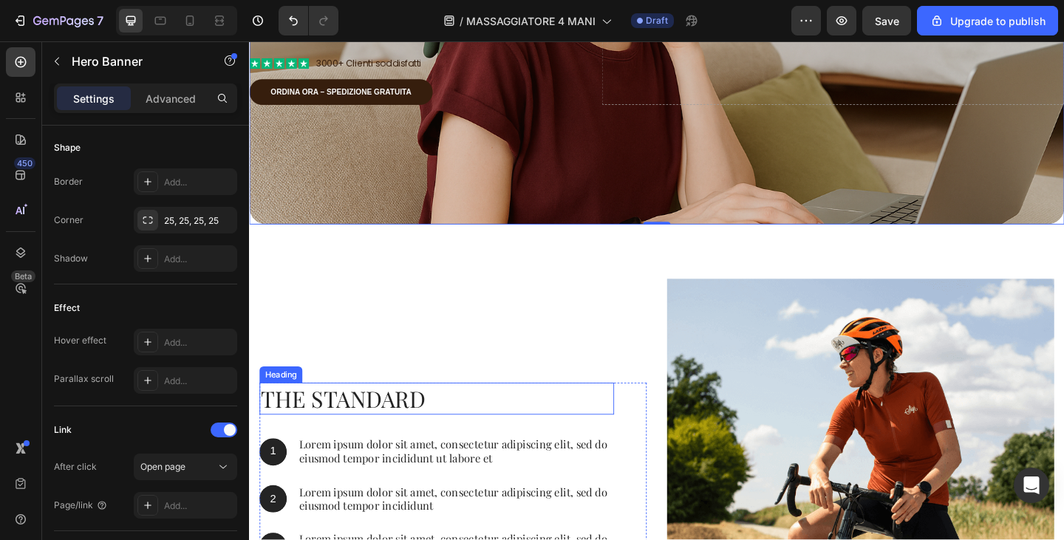
click at [361, 436] on h2 "The standard" at bounding box center [453, 430] width 386 height 35
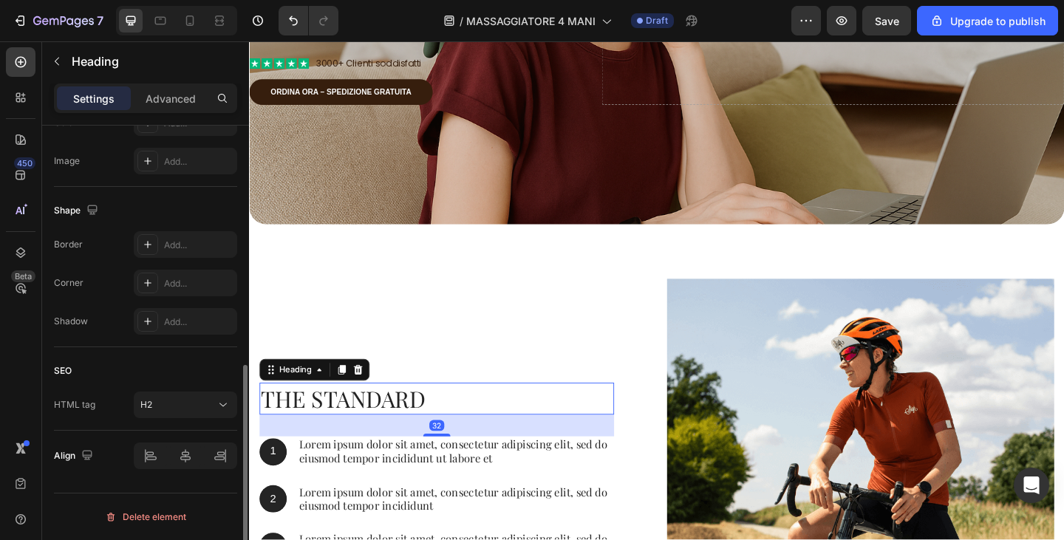
scroll to position [0, 0]
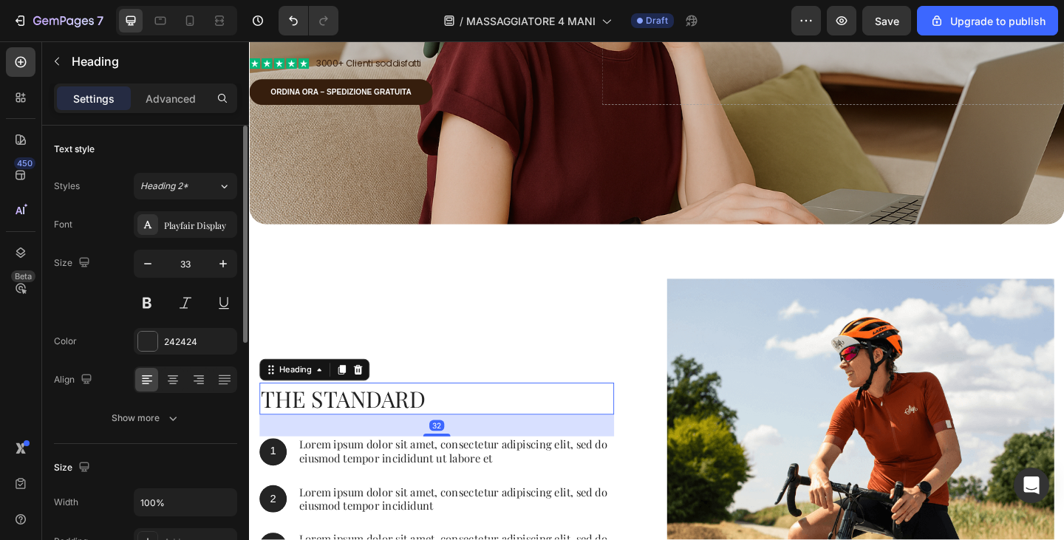
click at [361, 436] on h2 "The standard" at bounding box center [453, 430] width 386 height 35
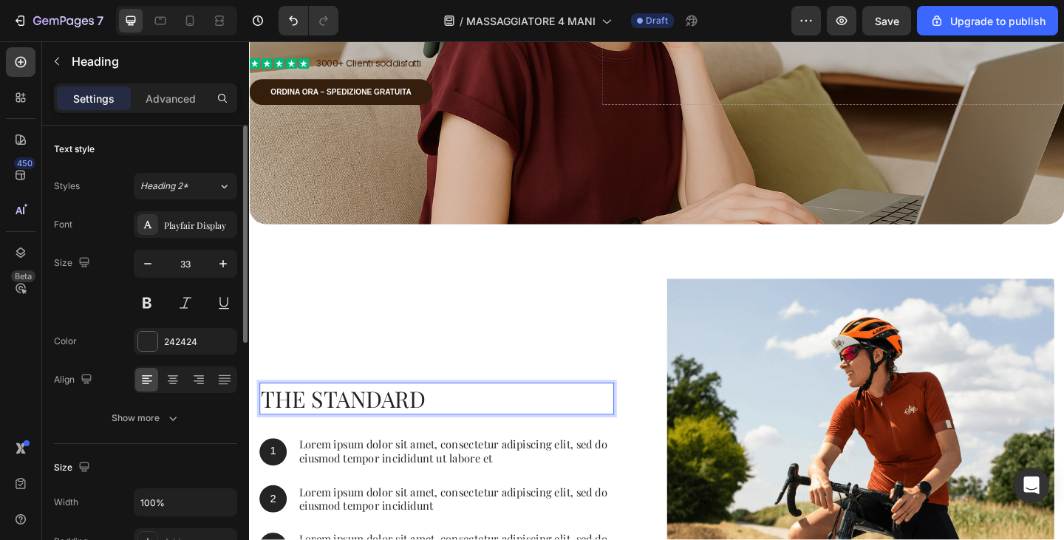
click at [361, 436] on p "The standard" at bounding box center [453, 431] width 383 height 32
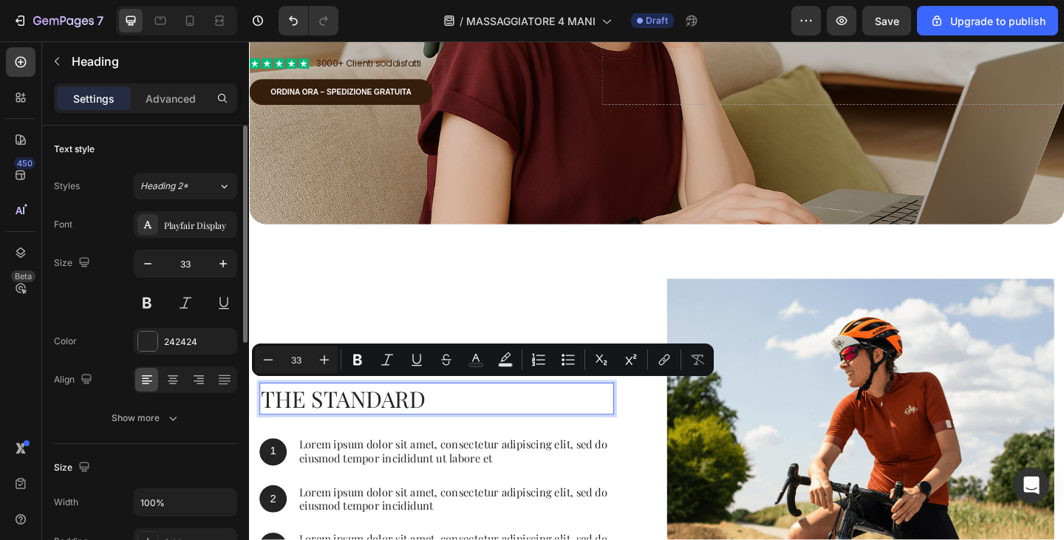
click at [191, 324] on div "Font Playfair Display Size 33 Color 242424 Align Show more" at bounding box center [145, 321] width 183 height 220
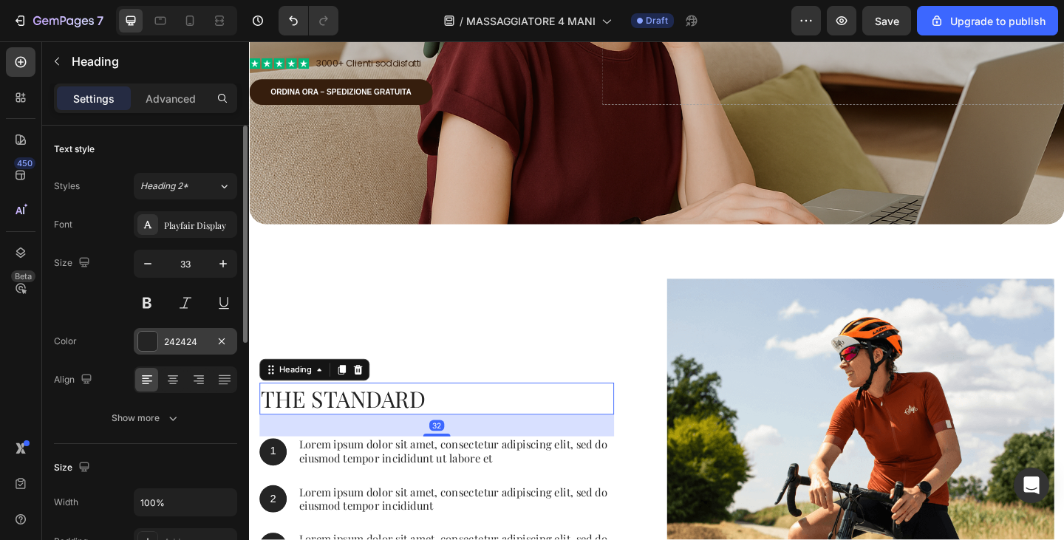
click at [190, 342] on div "242424" at bounding box center [185, 342] width 43 height 13
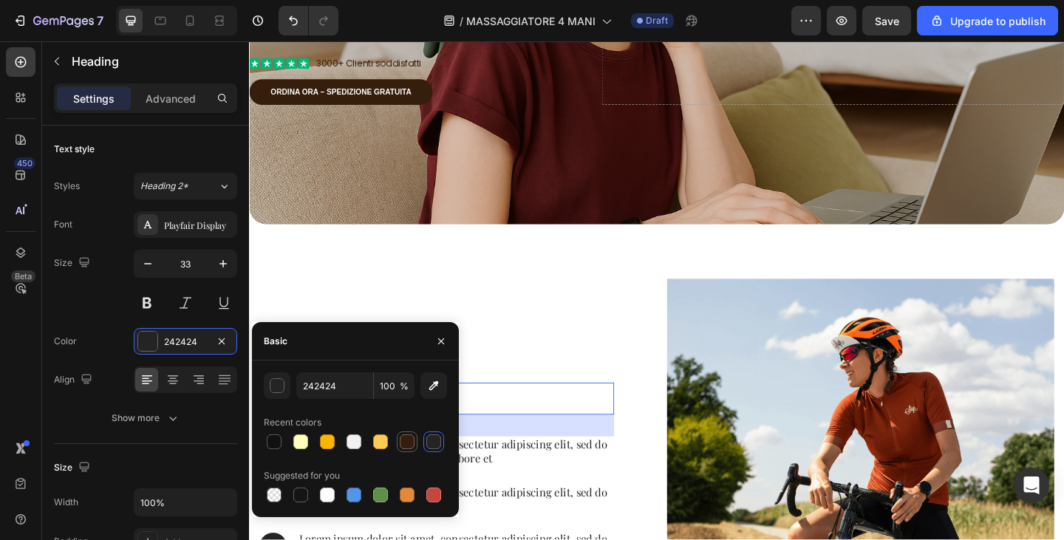
click at [412, 441] on div at bounding box center [407, 442] width 15 height 15
type input "361E0D"
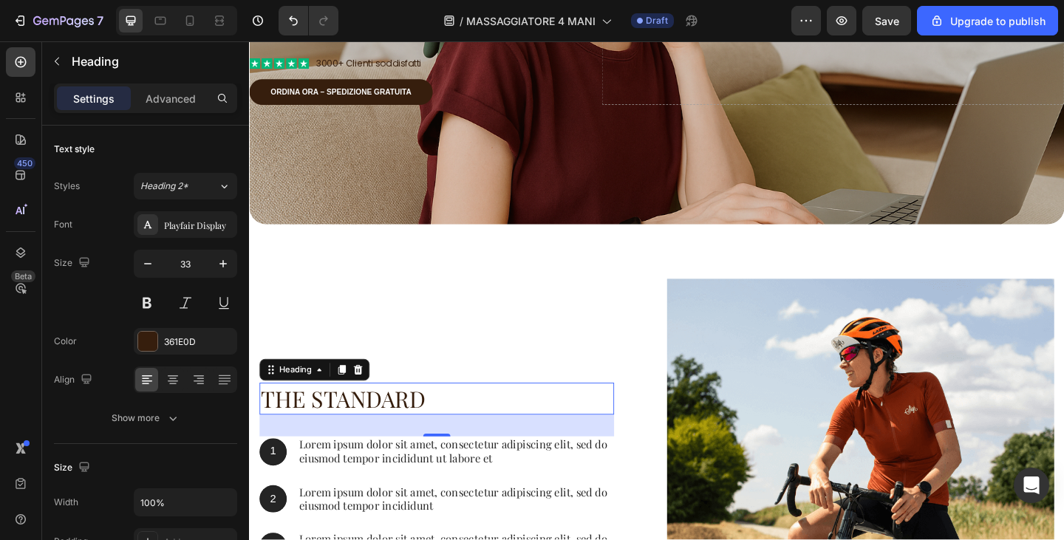
click at [520, 432] on p "The standard" at bounding box center [453, 431] width 383 height 32
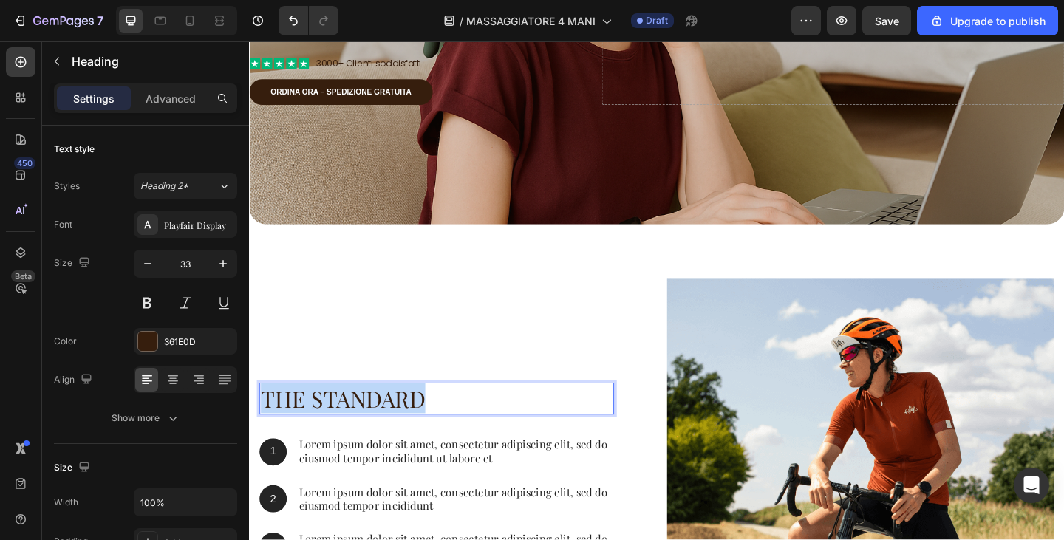
click at [520, 432] on p "The standard" at bounding box center [453, 431] width 383 height 32
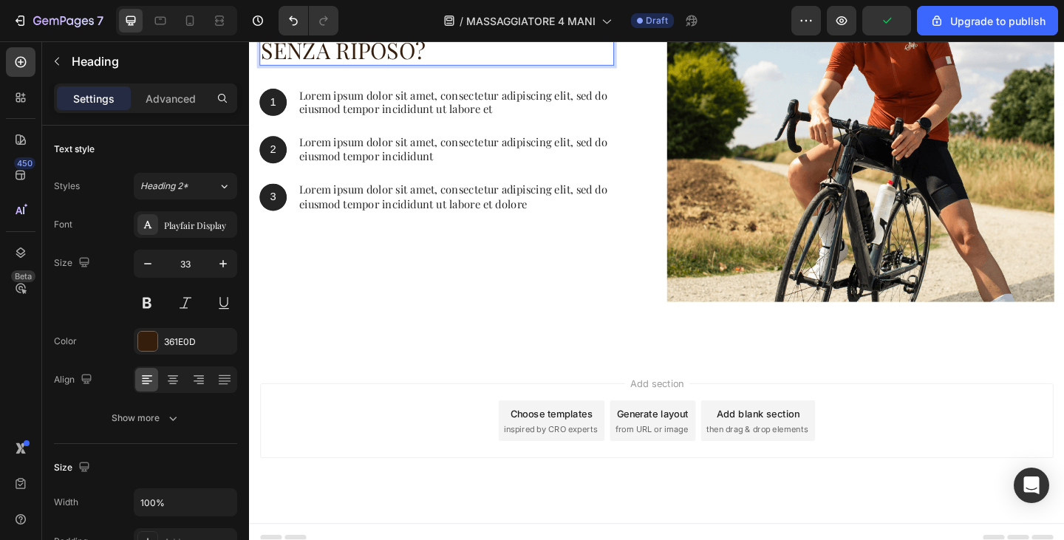
scroll to position [678, 0]
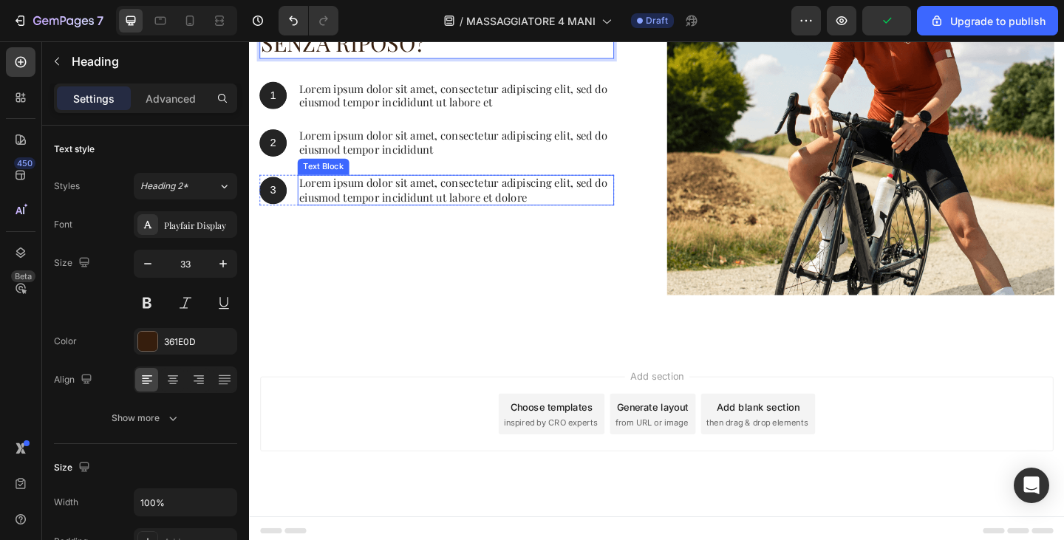
click at [380, 208] on p "Lorem ipsum dolor sit amet, consectetur adipiscing elit, sed do eiusmod tempor …" at bounding box center [474, 204] width 342 height 31
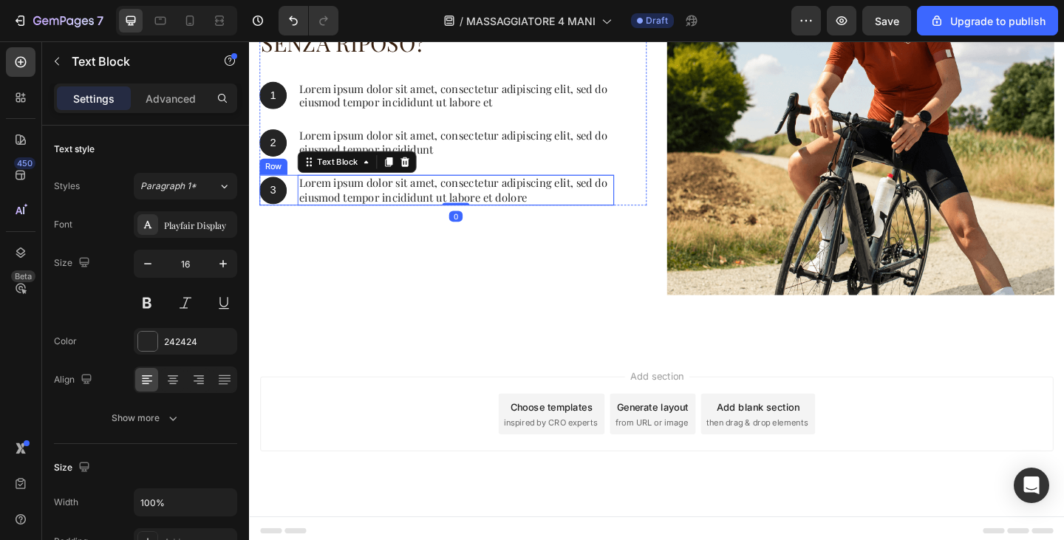
click at [293, 212] on div "3 Text Block Hero Banner Lorem ipsum dolor sit amet, consectetur adipiscing eli…" at bounding box center [453, 204] width 386 height 34
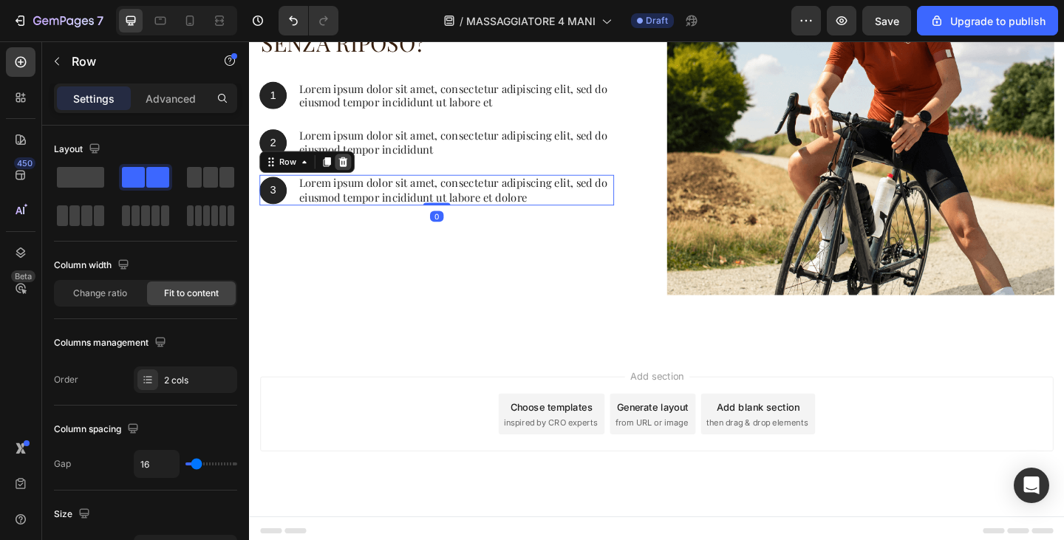
click at [348, 175] on icon at bounding box center [351, 173] width 12 height 12
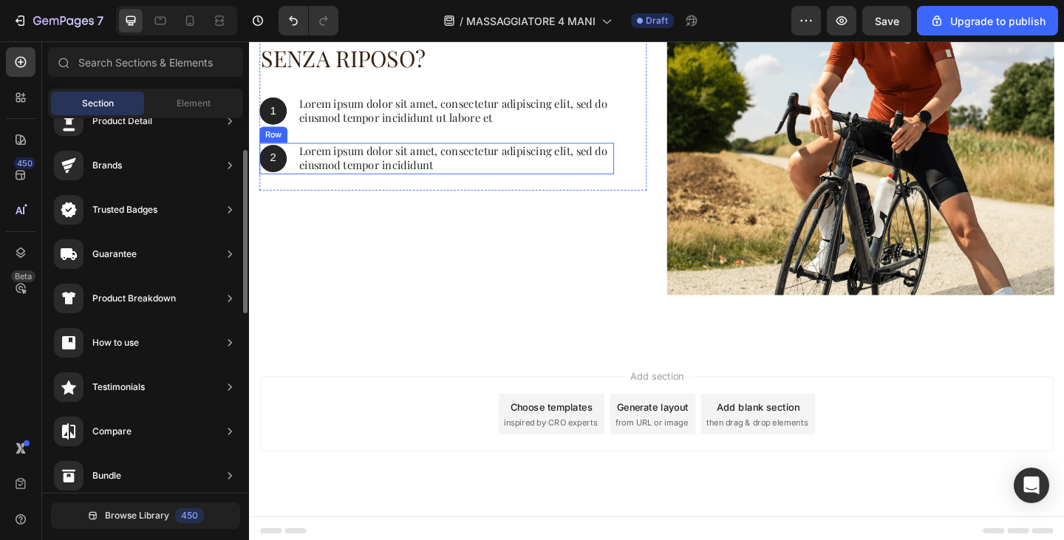
click at [291, 175] on div "2 Text Block Hero Banner Lorem ipsum dolor sit amet, consectetur adipiscing eli…" at bounding box center [453, 169] width 386 height 34
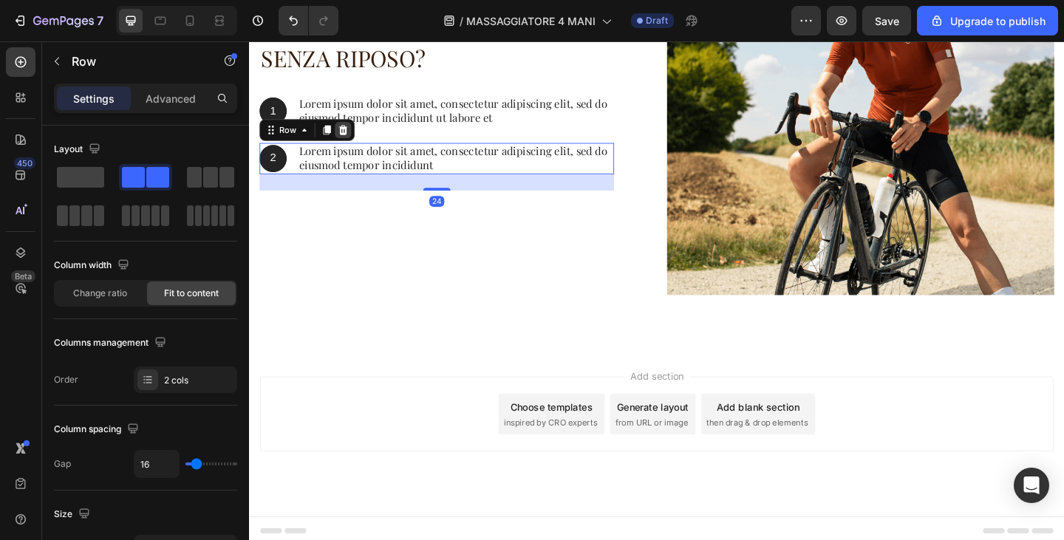
click at [352, 138] on icon at bounding box center [351, 138] width 12 height 12
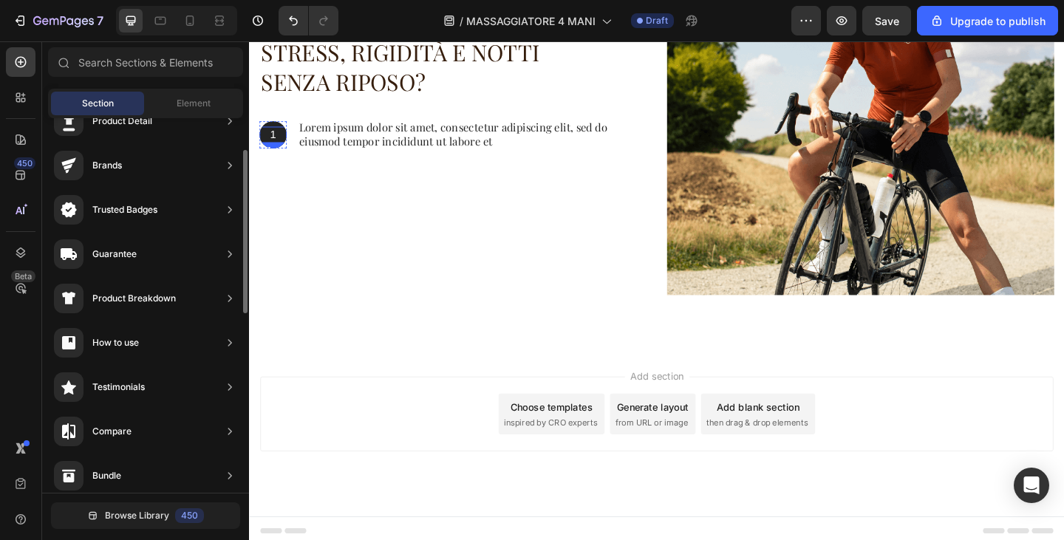
click at [274, 143] on p "1" at bounding box center [275, 144] width 27 height 16
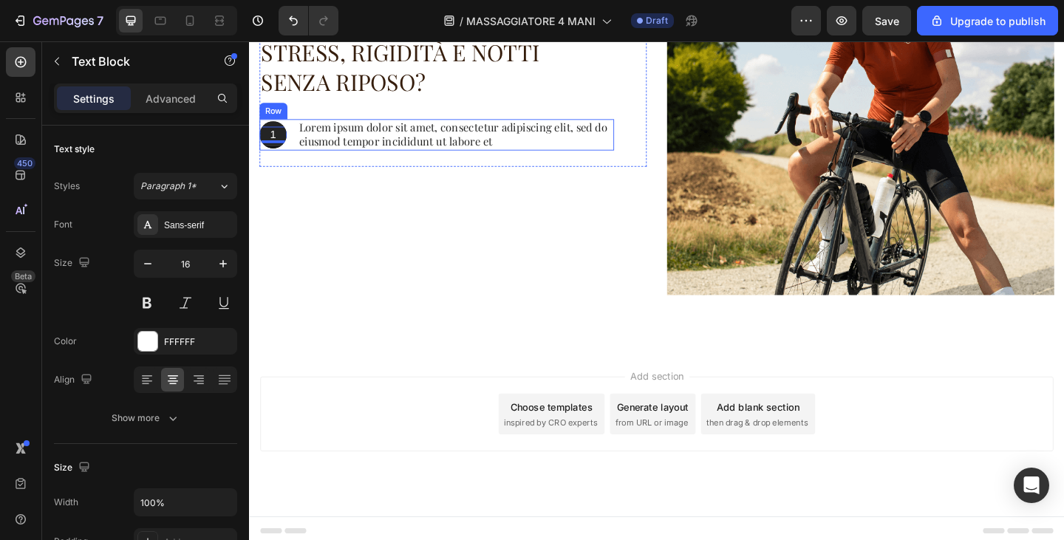
click at [298, 144] on div "1 Text Block 0 Hero Banner Lorem ipsum dolor sit amet, consectetur adipiscing e…" at bounding box center [453, 143] width 386 height 34
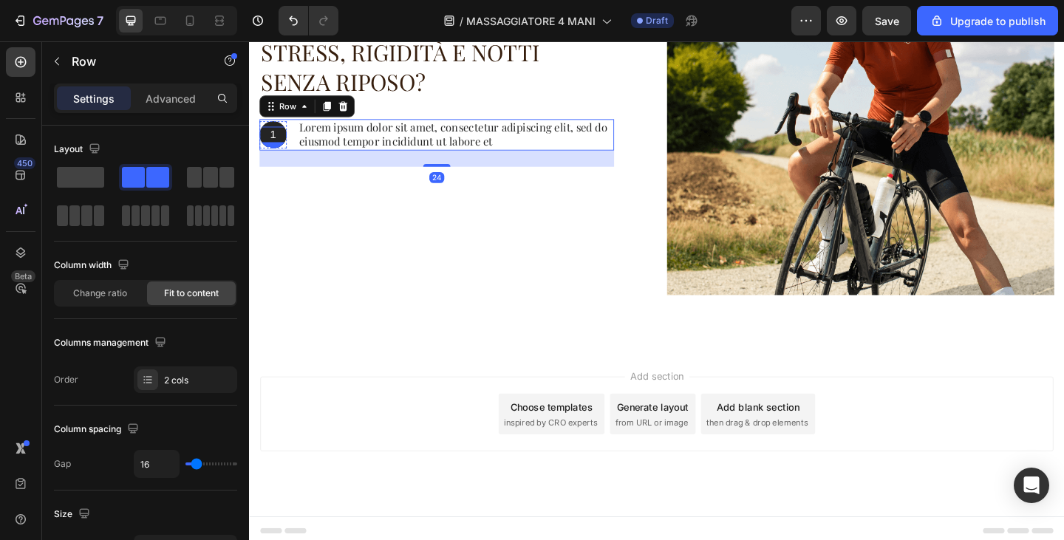
click at [280, 137] on p "1" at bounding box center [275, 144] width 27 height 16
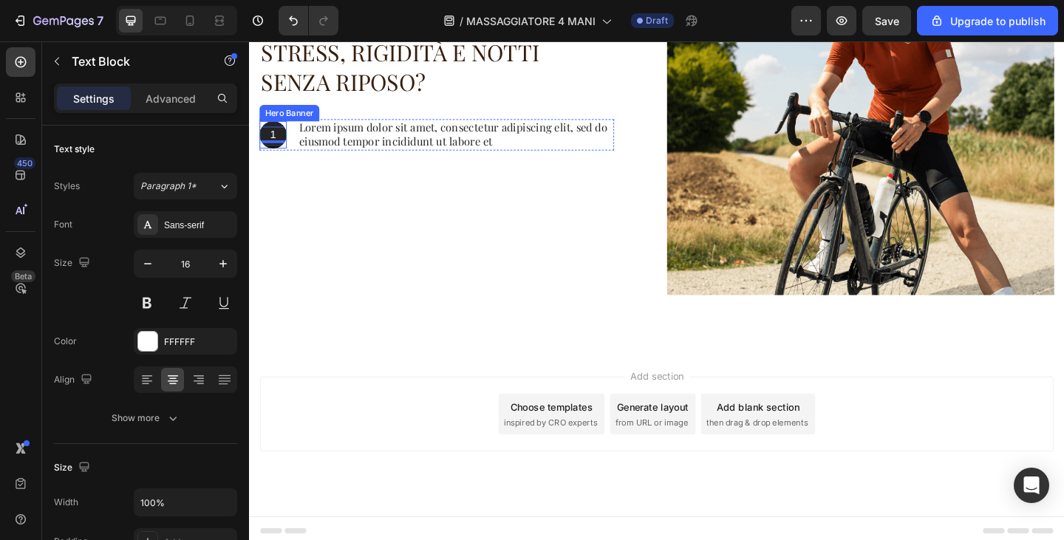
click at [282, 129] on div "Background Image" at bounding box center [275, 144] width 30 height 30
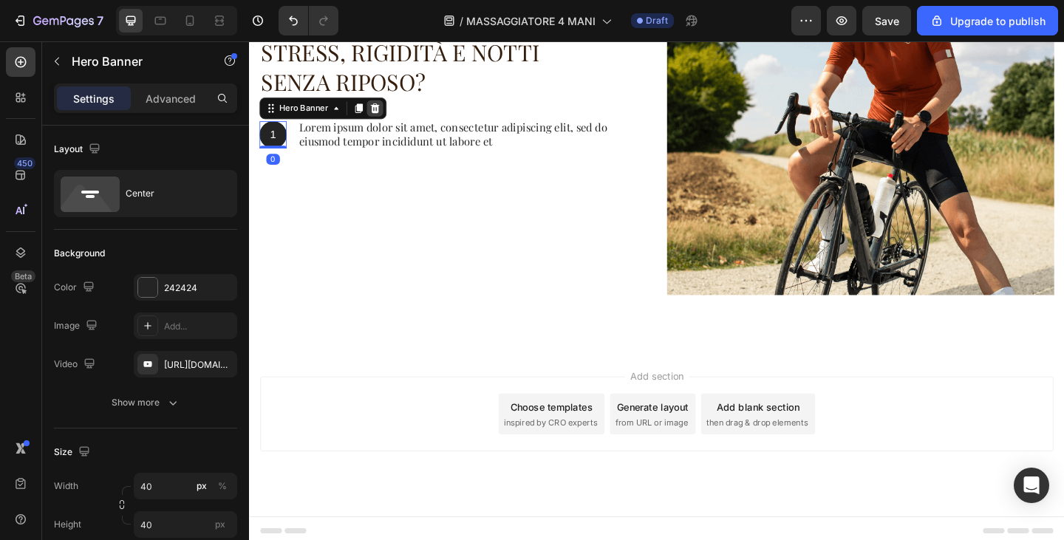
click at [384, 114] on icon at bounding box center [386, 115] width 12 height 12
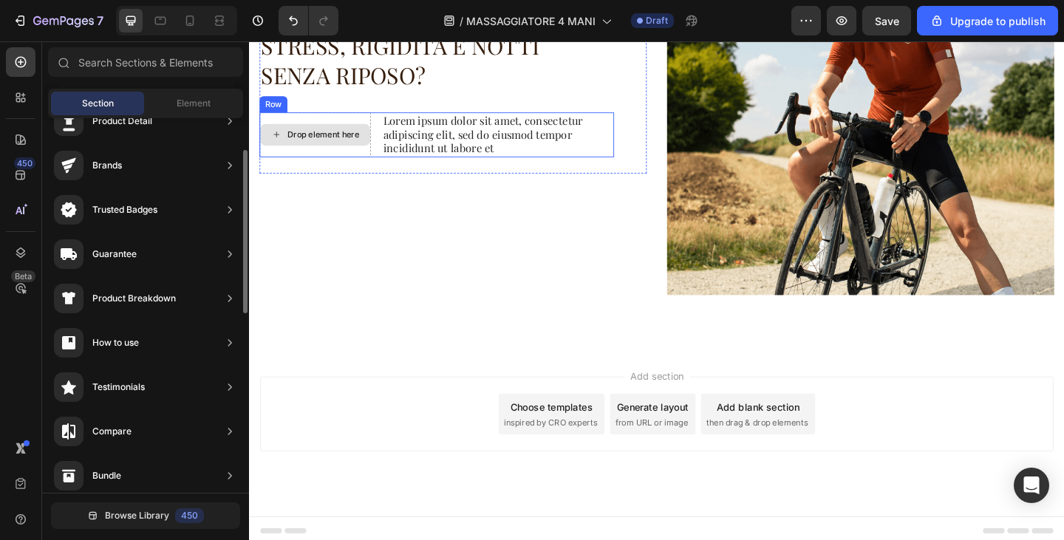
click at [350, 143] on div "Drop element here" at bounding box center [330, 143] width 78 height 12
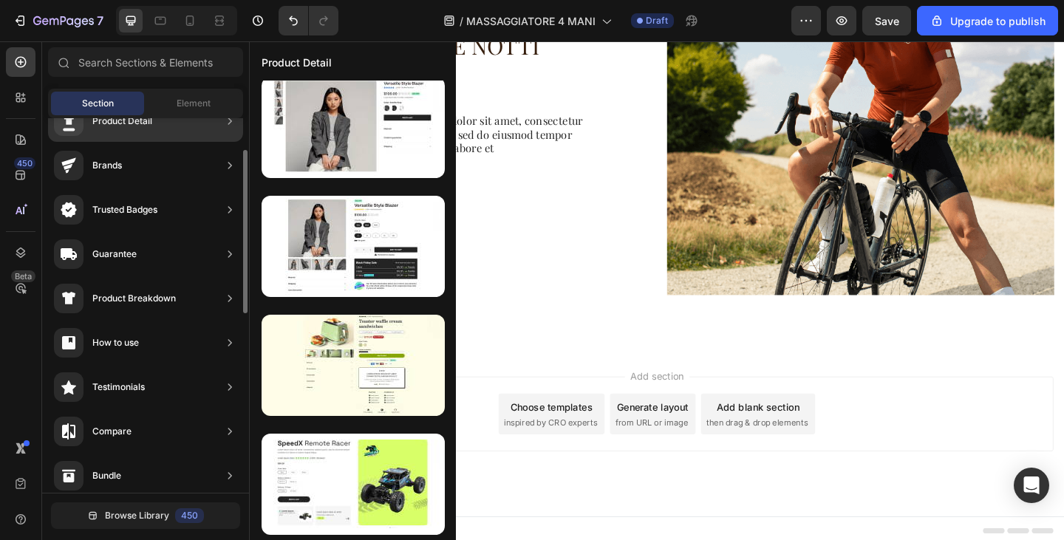
click at [338, 146] on div at bounding box center [353, 127] width 183 height 101
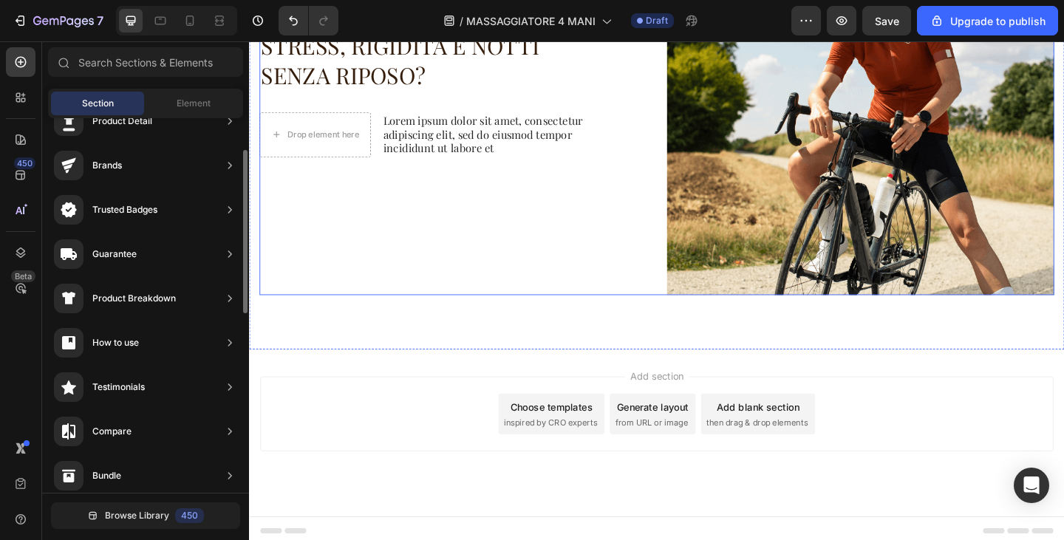
click at [551, 236] on div "STRESS, RIGIDITÀ E NOTTI SENZA RIPOSO? Heading Drop element here Lorem ipsum do…" at bounding box center [470, 107] width 421 height 421
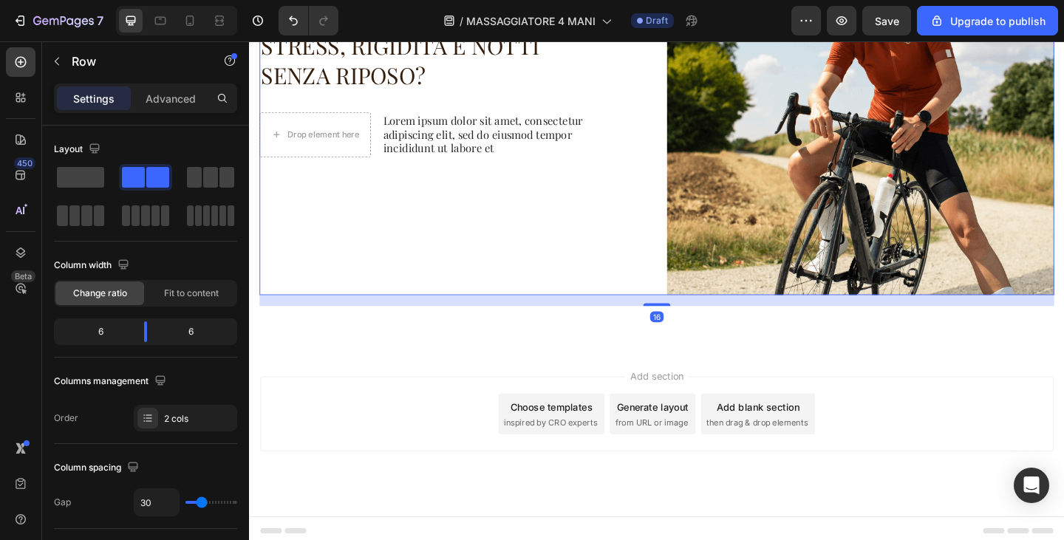
click at [417, 152] on p "Lorem ipsum dolor sit amet, consectetur adipiscing elit, sed do eiusmod tempor …" at bounding box center [520, 143] width 250 height 46
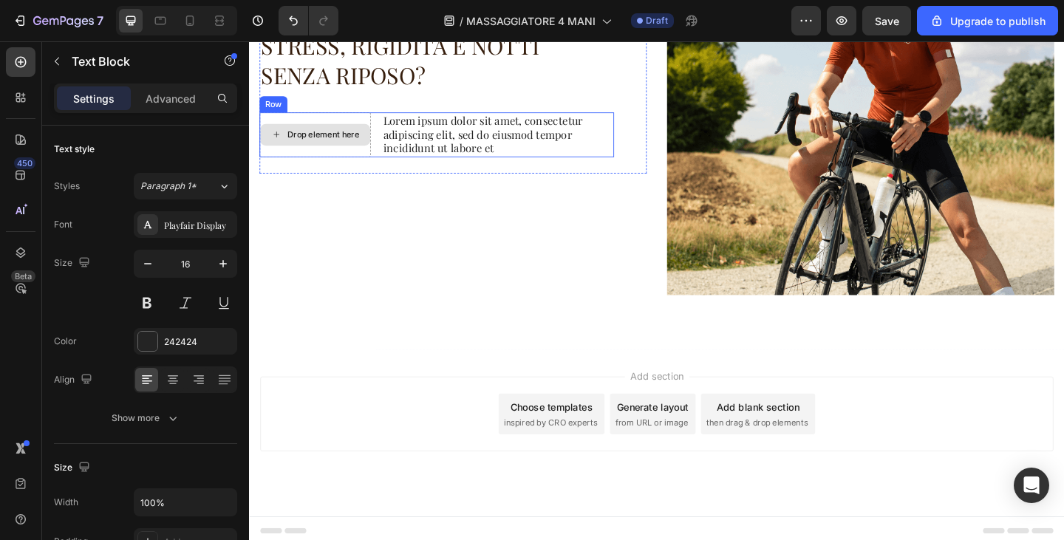
click at [334, 143] on div "Drop element here" at bounding box center [330, 143] width 78 height 12
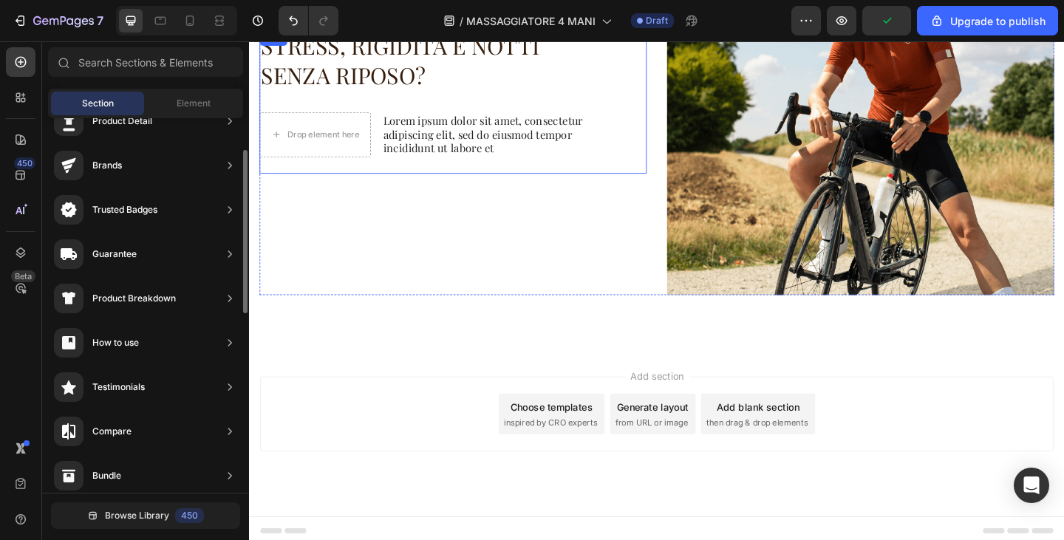
click at [345, 168] on div "STRESS, RIGIDITÀ E NOTTI SENZA RIPOSO? Heading Drop element here Lorem ipsum do…" at bounding box center [453, 107] width 386 height 157
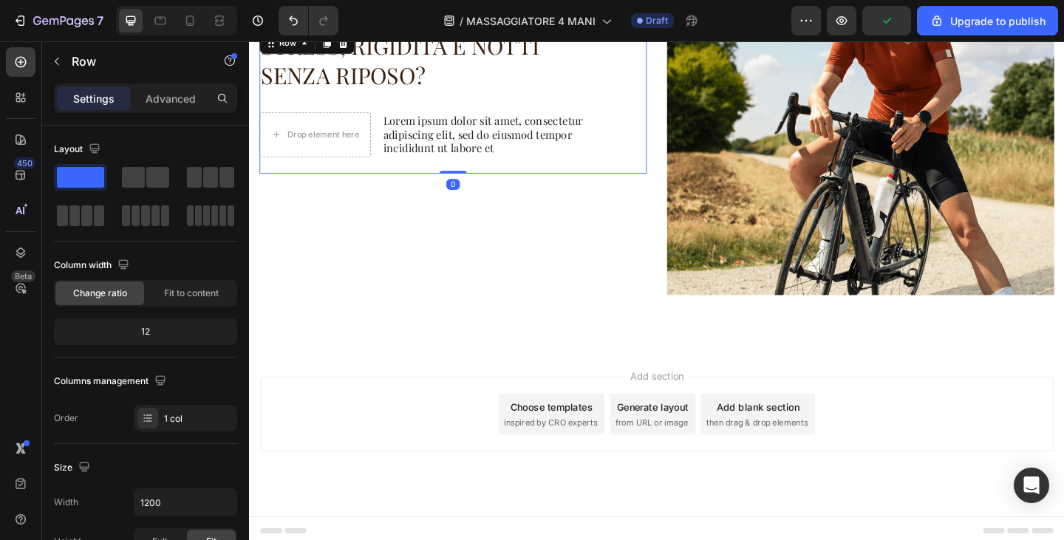
click at [349, 157] on div "Drop element here" at bounding box center [320, 143] width 121 height 49
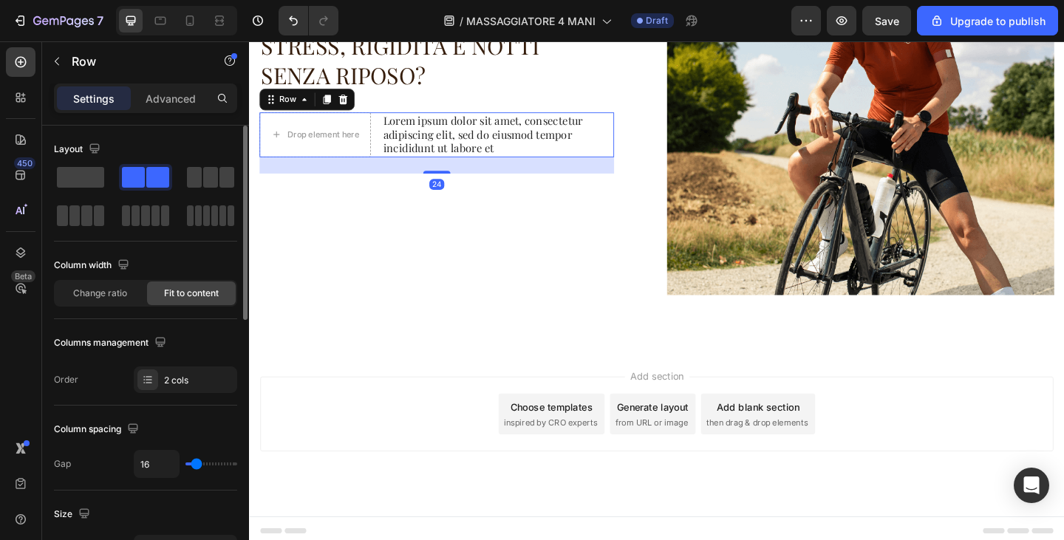
click at [86, 177] on span at bounding box center [80, 177] width 47 height 21
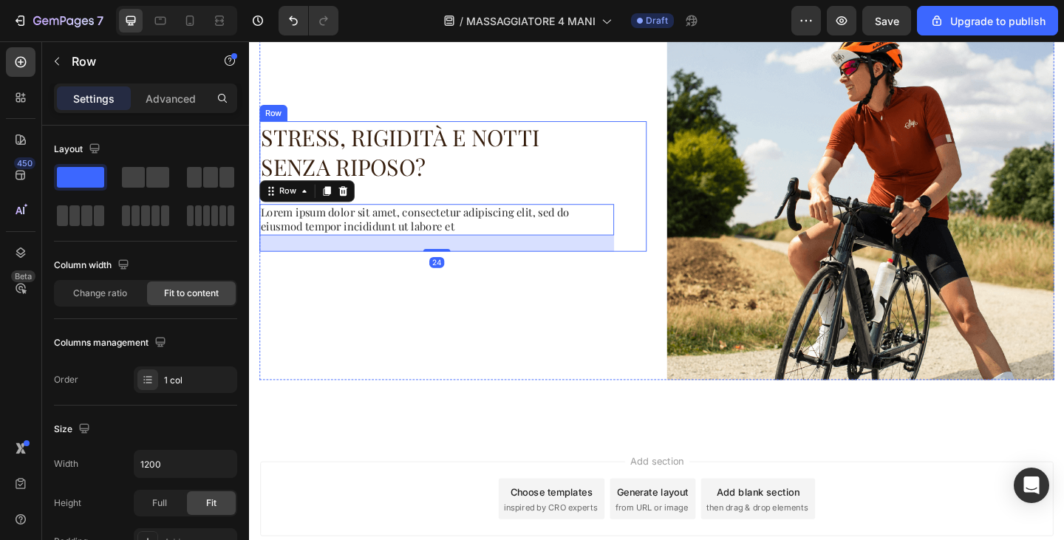
scroll to position [530, 0]
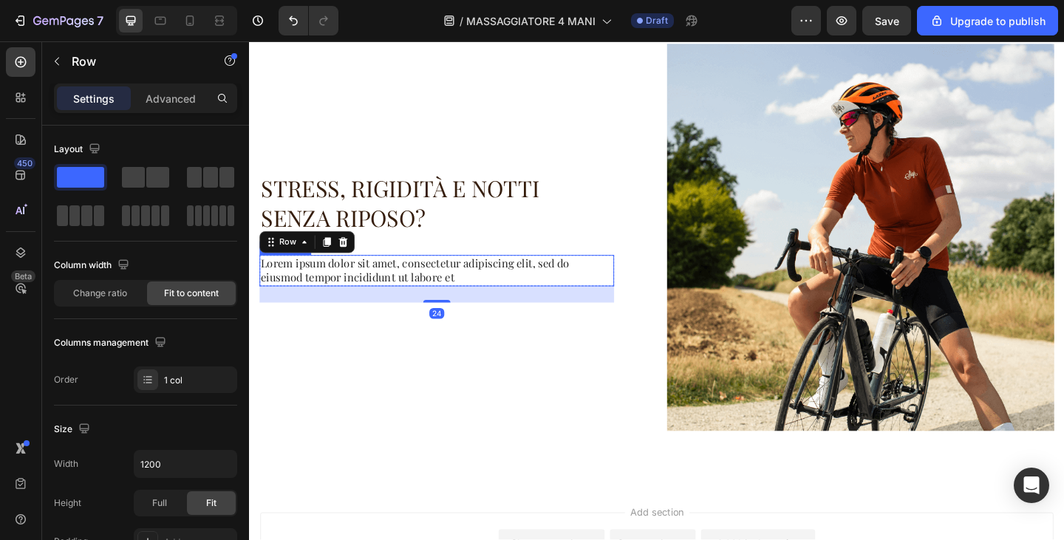
click at [441, 290] on p "Lorem ipsum dolor sit amet, consectetur adipiscing elit, sed do eiusmod tempor …" at bounding box center [453, 291] width 383 height 31
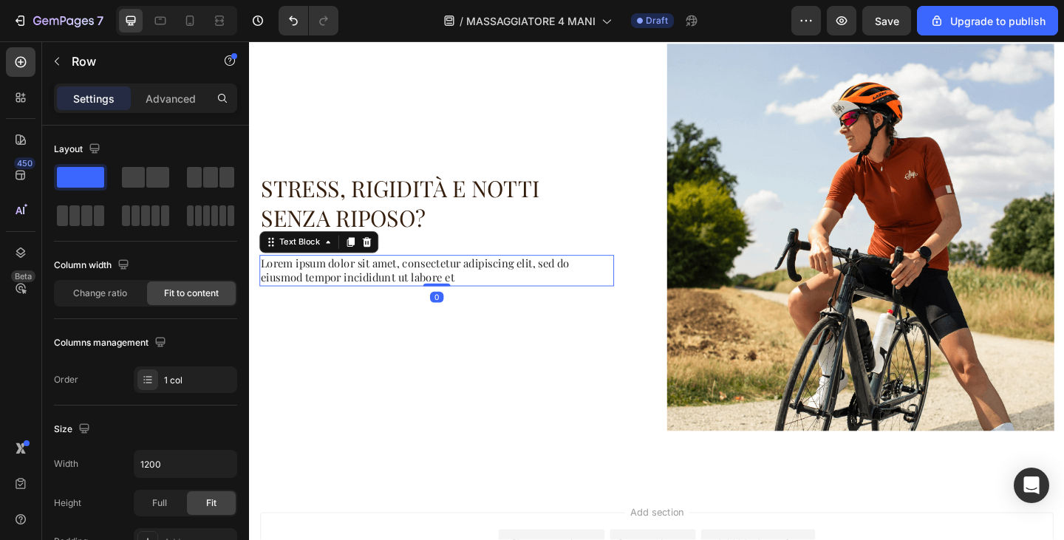
click at [441, 290] on p "Lorem ipsum dolor sit amet, consectetur adipiscing elit, sed do eiusmod tempor …" at bounding box center [453, 291] width 383 height 31
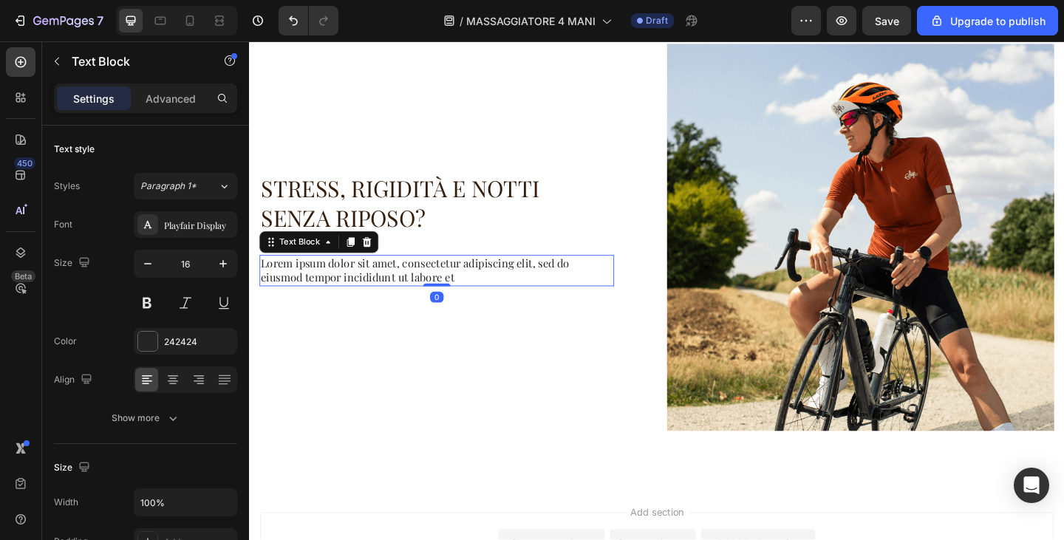
click at [441, 290] on p "Lorem ipsum dolor sit amet, consectetur adipiscing elit, sed do eiusmod tempor …" at bounding box center [453, 291] width 383 height 31
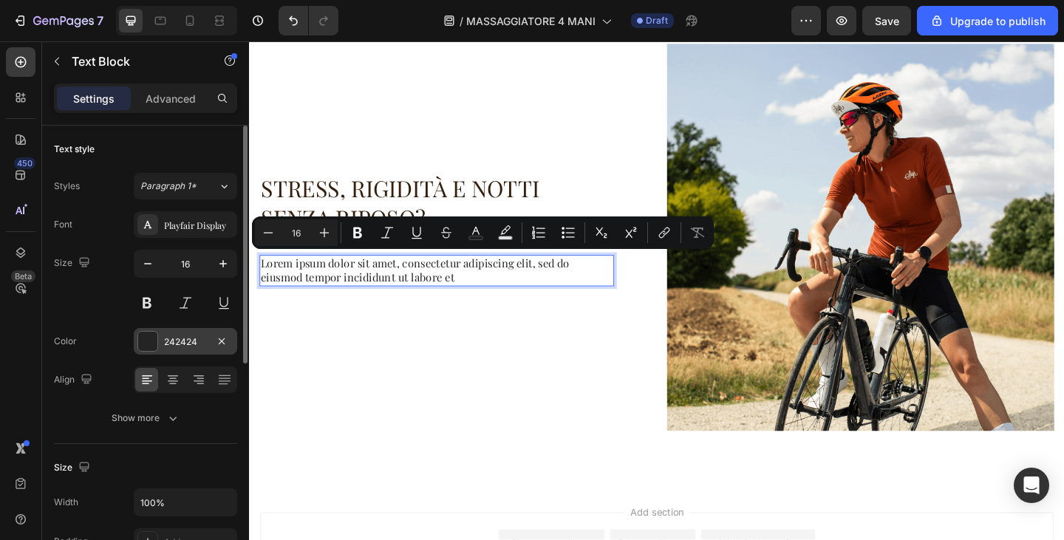
click at [175, 353] on div "242424" at bounding box center [185, 341] width 103 height 27
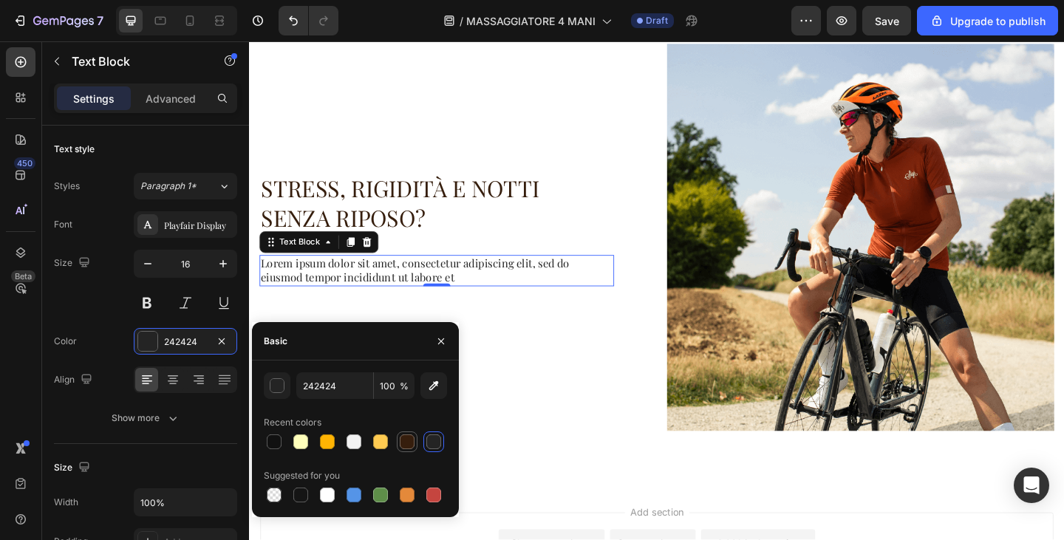
click at [407, 435] on div at bounding box center [407, 442] width 15 height 15
type input "361E0D"
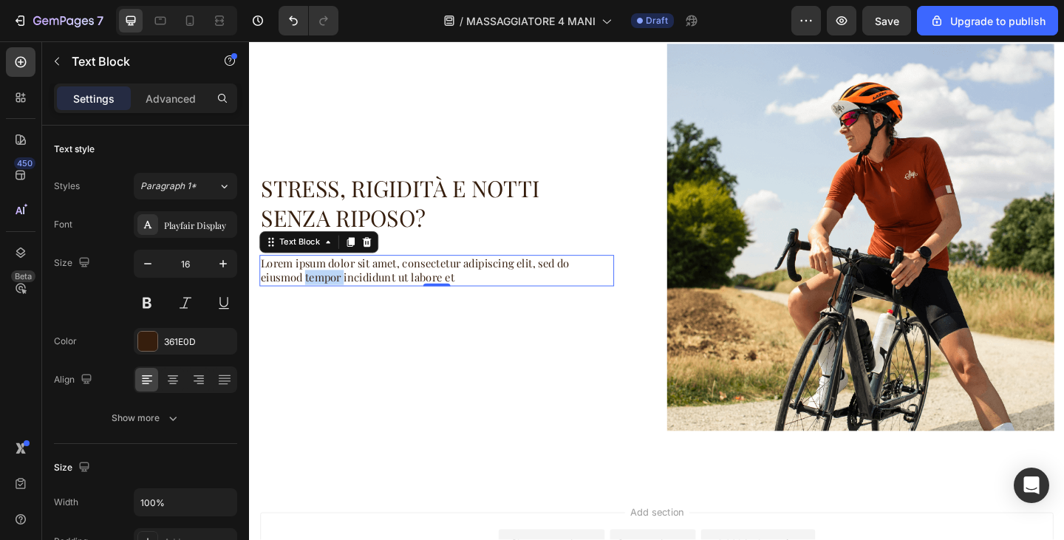
click at [329, 296] on p "Lorem ipsum dolor sit amet, consectetur adipiscing elit, sed do eiusmod tempor …" at bounding box center [453, 291] width 383 height 31
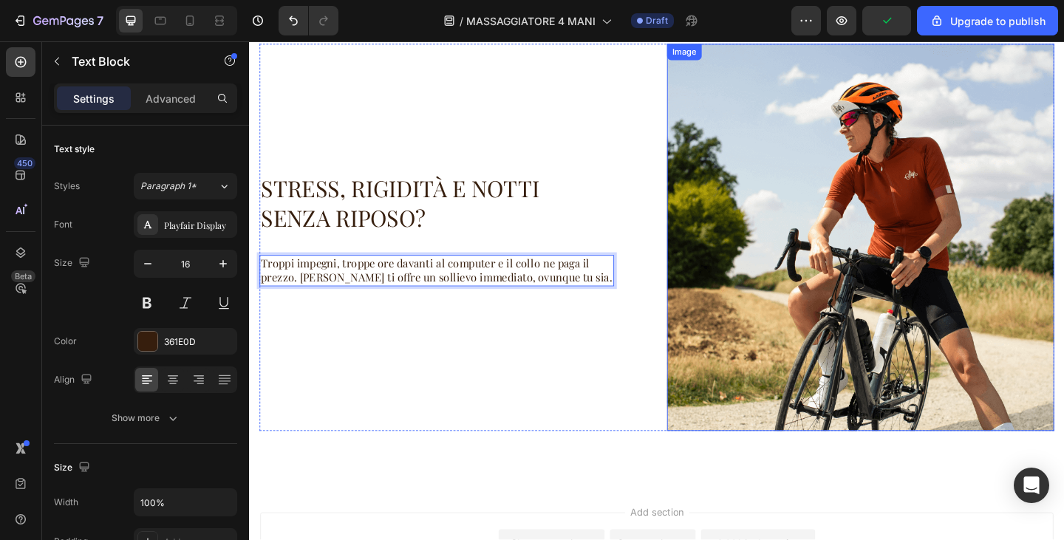
click at [894, 316] on img at bounding box center [914, 254] width 421 height 421
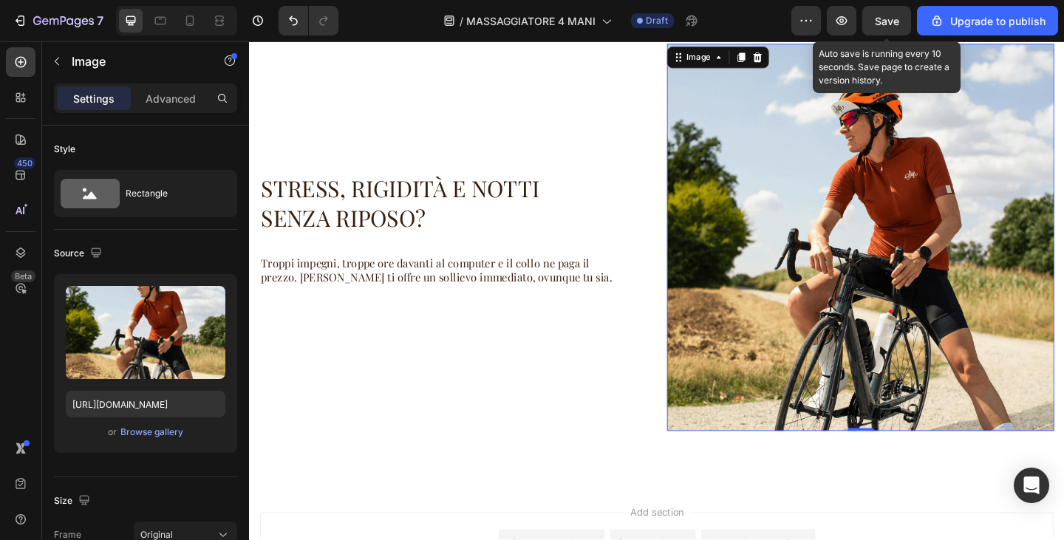
click at [891, 26] on span "Save" at bounding box center [887, 21] width 24 height 13
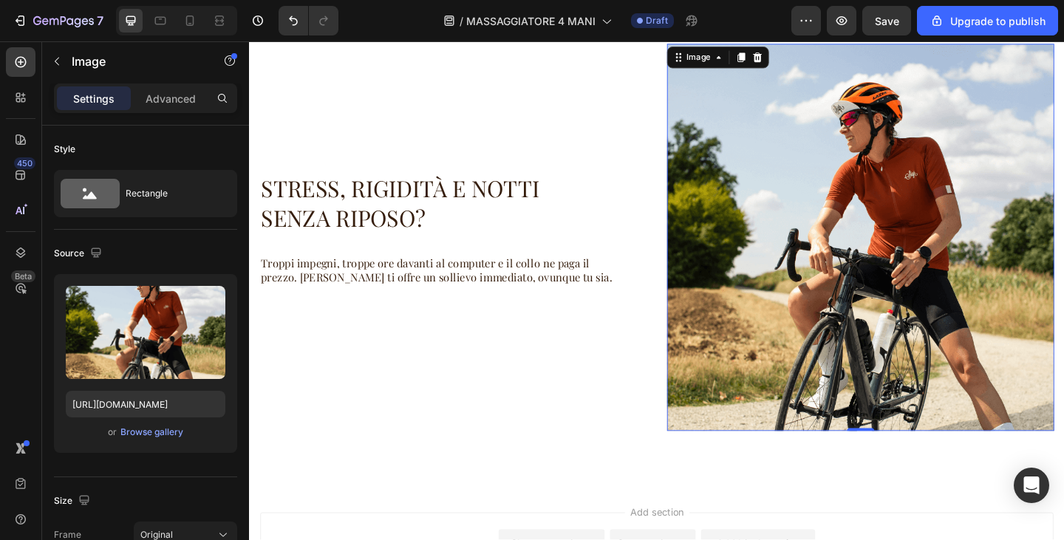
click at [876, 261] on img at bounding box center [914, 254] width 421 height 421
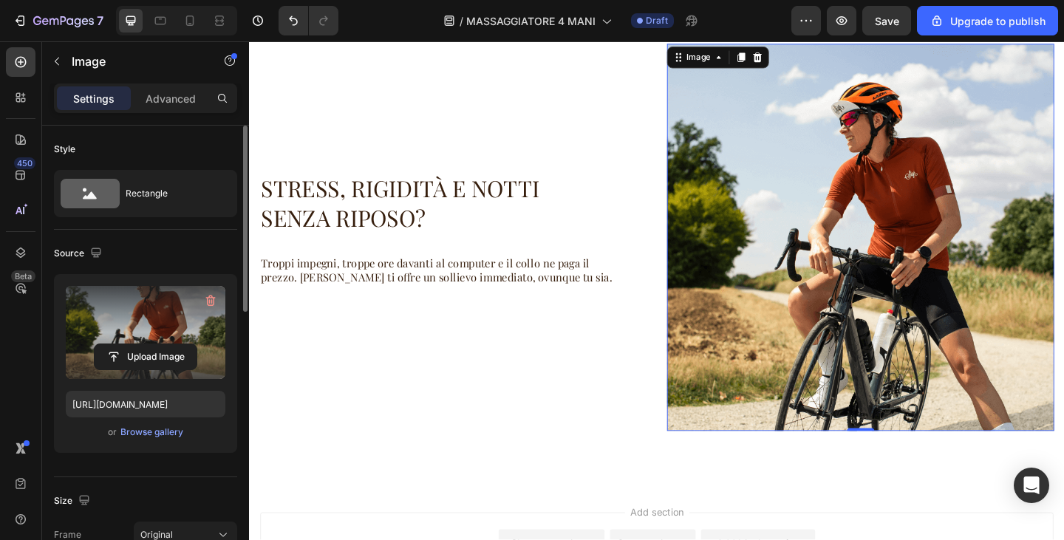
click at [180, 316] on label at bounding box center [146, 332] width 160 height 93
click at [180, 344] on input "file" at bounding box center [146, 356] width 102 height 25
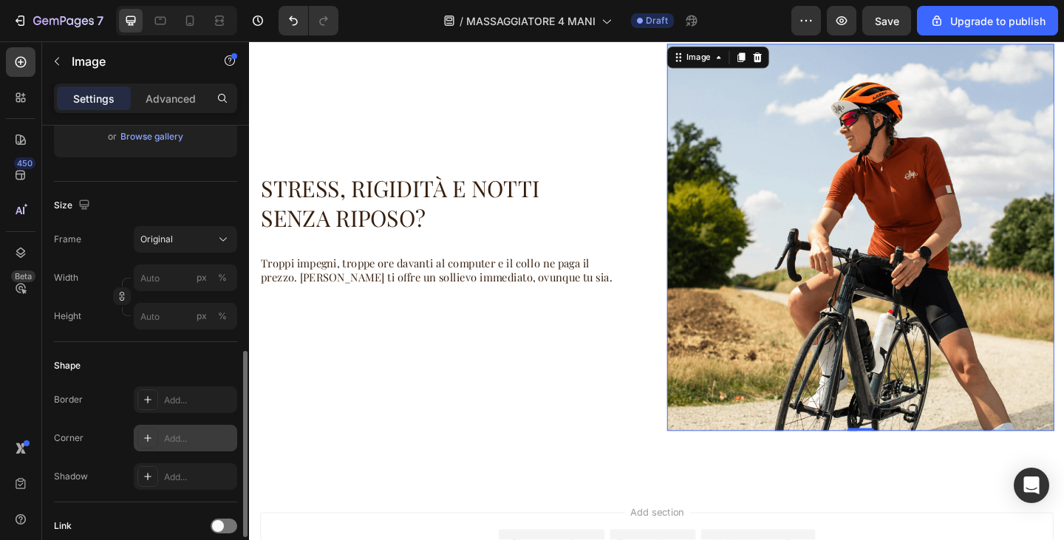
scroll to position [370, 0]
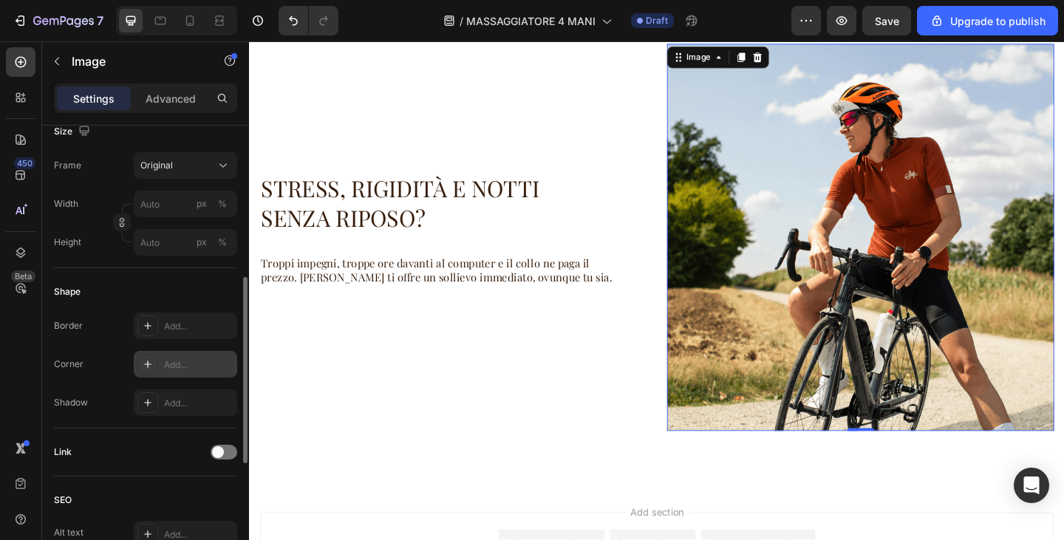
click at [166, 366] on div "Add..." at bounding box center [198, 365] width 69 height 13
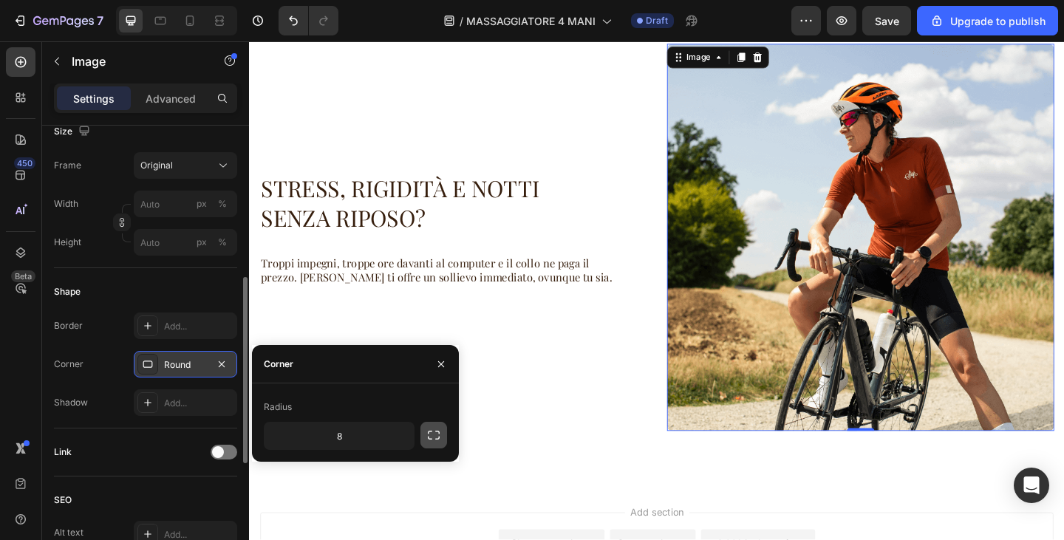
click at [434, 434] on icon "button" at bounding box center [434, 435] width 15 height 15
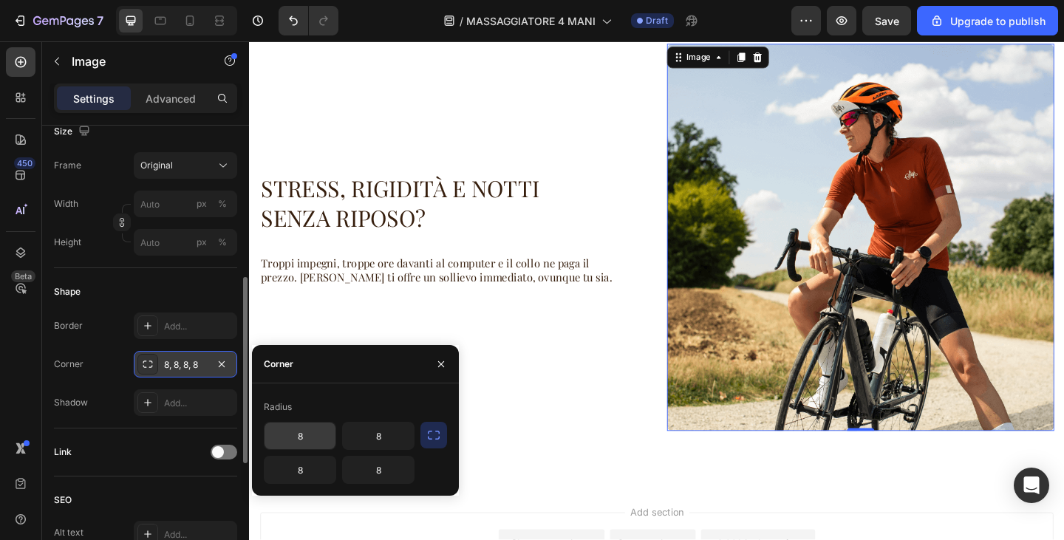
click at [312, 440] on input "8" at bounding box center [300, 436] width 71 height 27
type input "2"
type input "https://cdn.shopify.com/s/files/1/0840/3386/4027/files/gempages_580028468054458…"
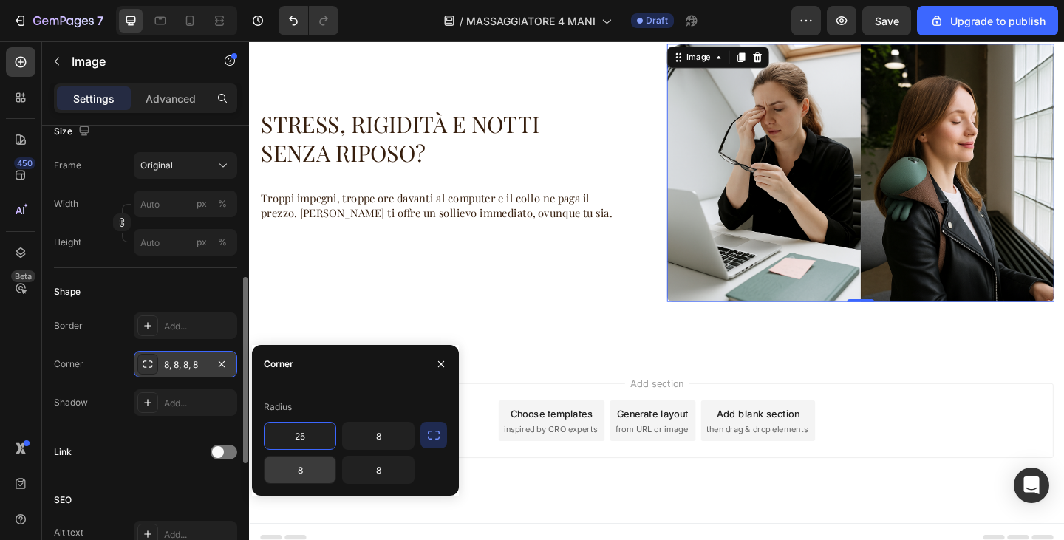
type input "25"
click at [308, 477] on input "8" at bounding box center [300, 470] width 71 height 27
type input "25"
click at [384, 434] on input "8" at bounding box center [378, 436] width 71 height 27
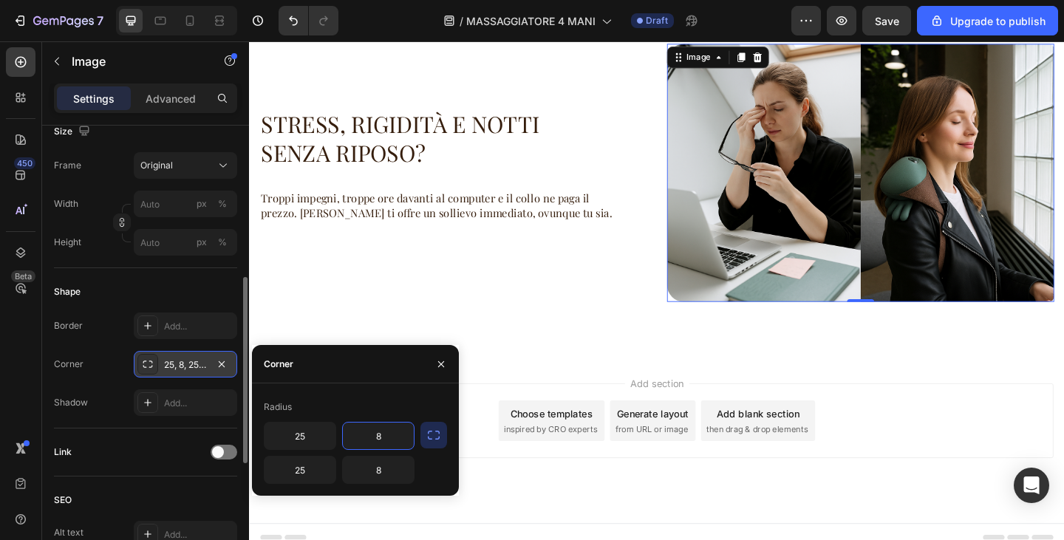
click at [384, 434] on input "8" at bounding box center [378, 436] width 71 height 27
type input "25"
click at [388, 472] on input "8" at bounding box center [378, 470] width 71 height 27
type input "25"
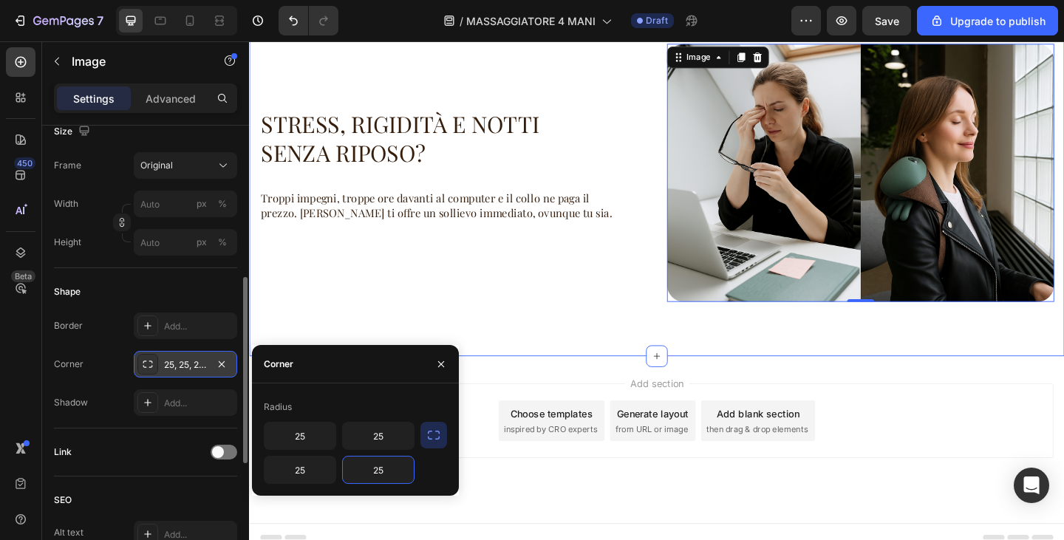
click at [993, 336] on div "STRESS, RIGIDITÀ E NOTTI SENZA RIPOSO? Heading Troppi impegni, troppe ore davan…" at bounding box center [692, 184] width 887 height 399
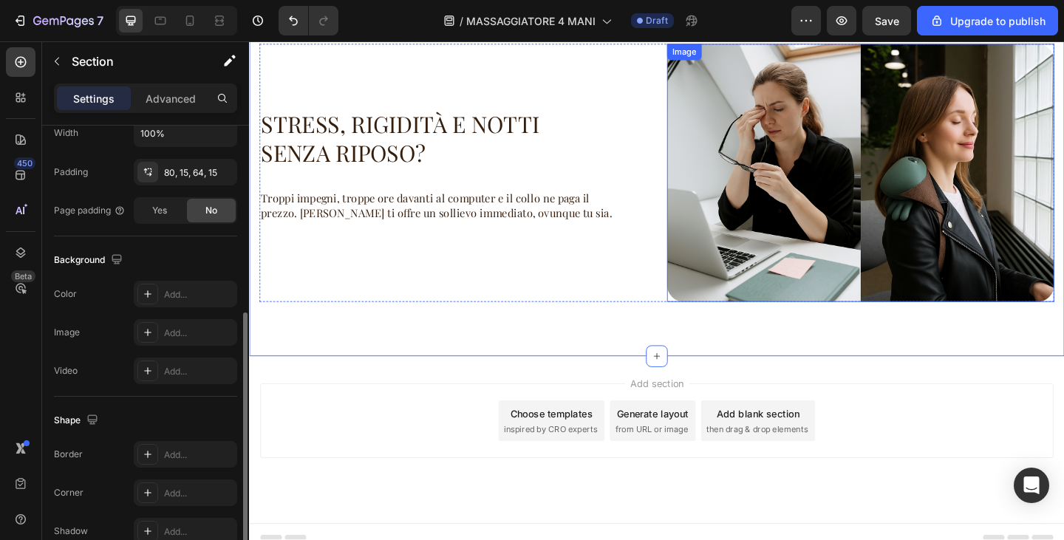
scroll to position [0, 0]
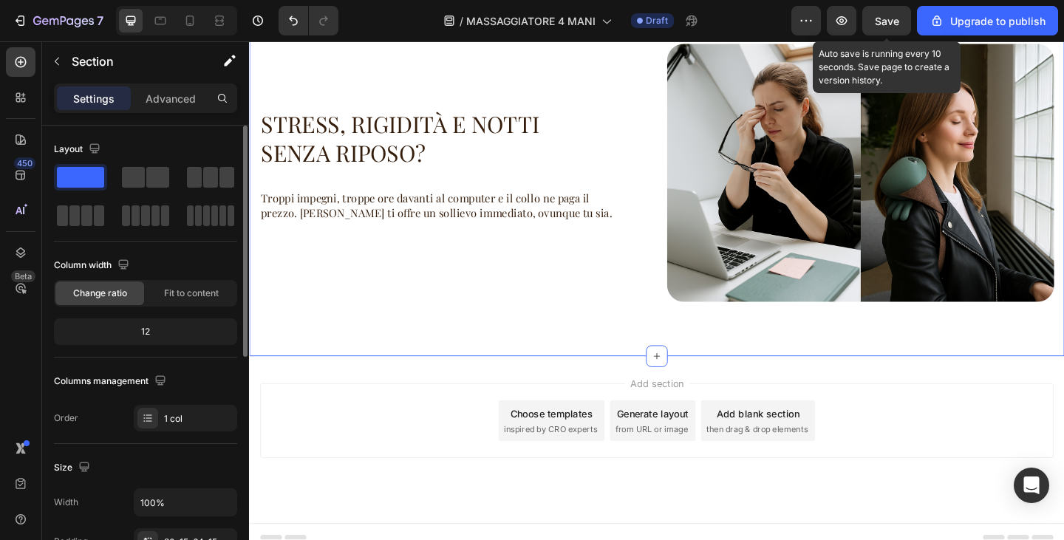
click at [891, 25] on span "Save" at bounding box center [887, 21] width 24 height 13
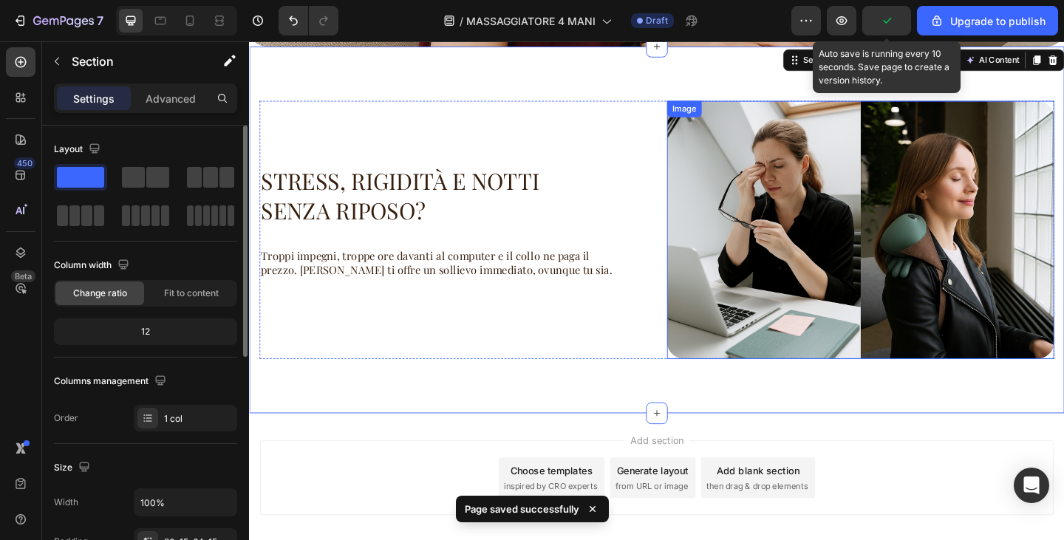
scroll to position [456, 0]
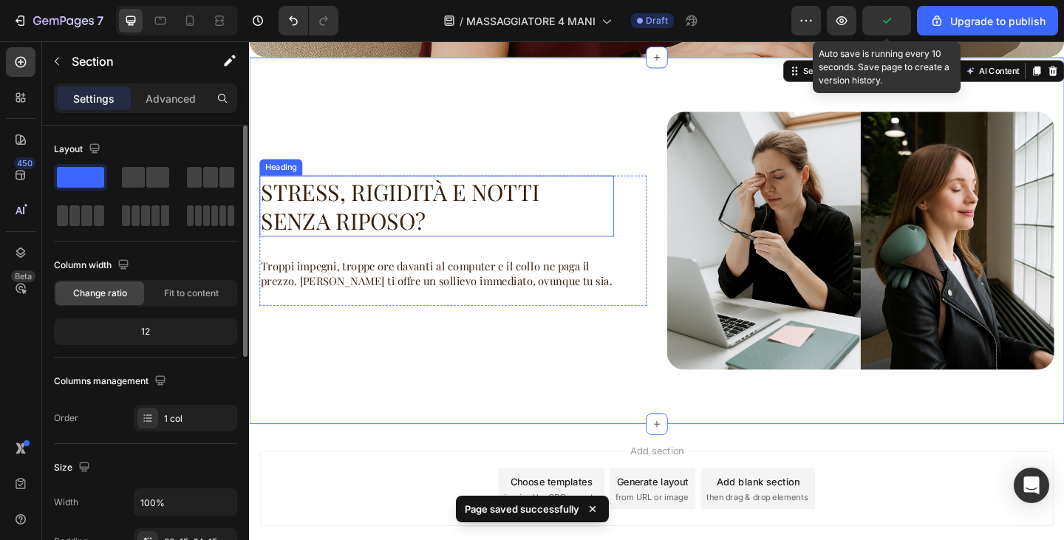
click at [476, 229] on p "STRESS, RIGIDITÀ E NOTTI SENZA RIPOSO?" at bounding box center [453, 221] width 383 height 64
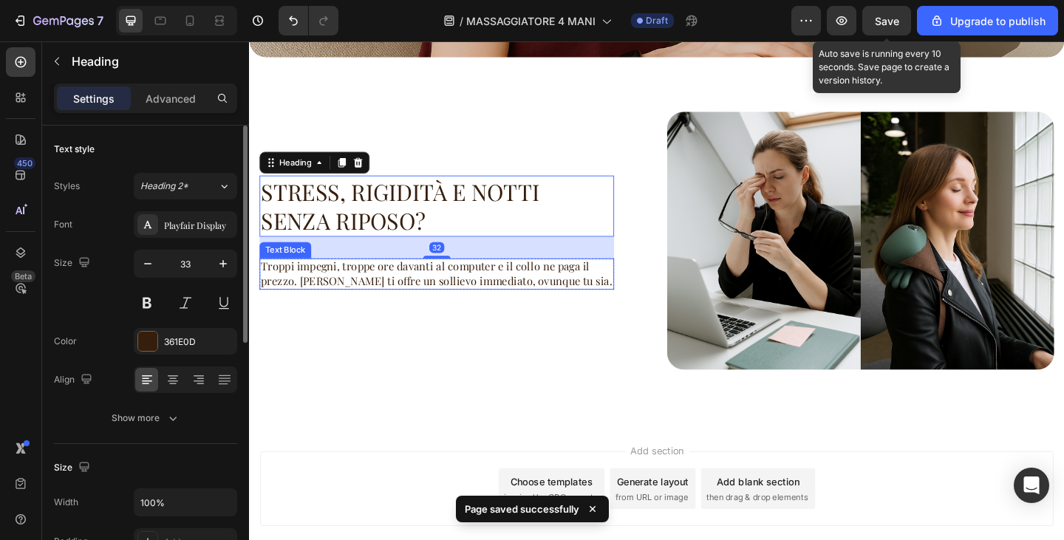
click at [464, 293] on p "Troppi impegni, troppe ore davanti al computer e il collo ne paga il prezzo. Ri…" at bounding box center [453, 294] width 383 height 31
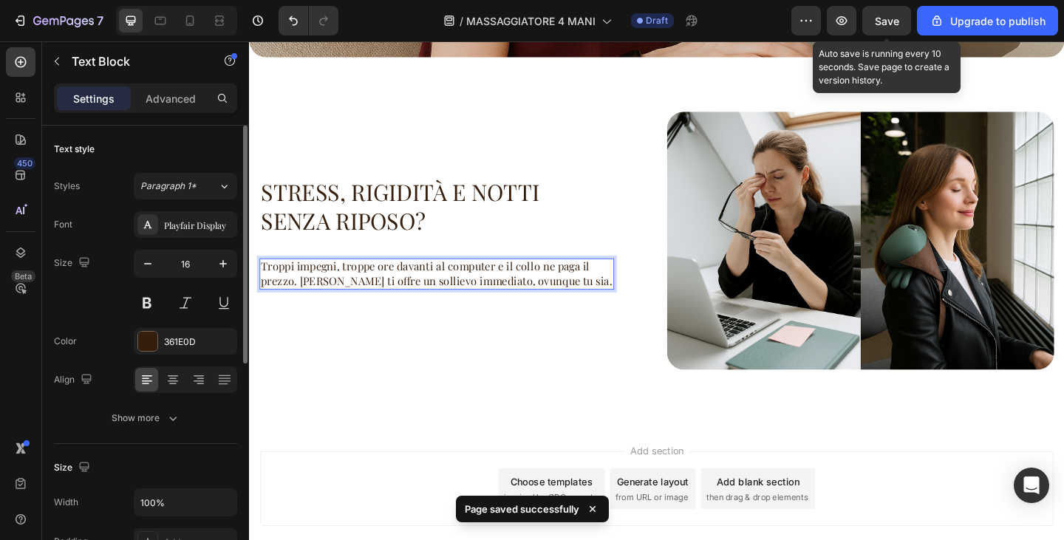
click at [312, 296] on p "Troppi impegni, troppe ore davanti al computer e il collo ne paga il prezzo. Ri…" at bounding box center [453, 294] width 383 height 31
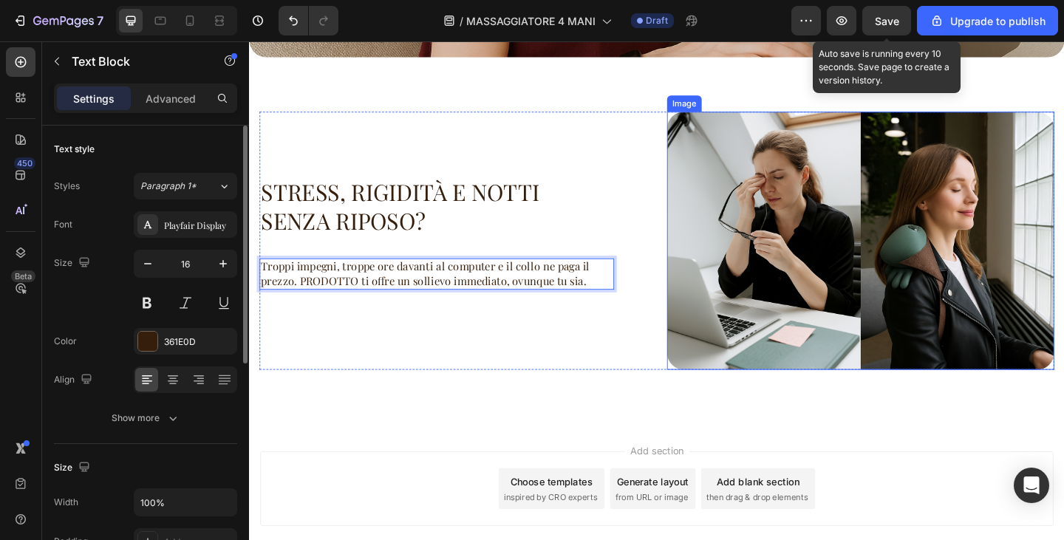
click at [892, 308] on img at bounding box center [914, 258] width 421 height 281
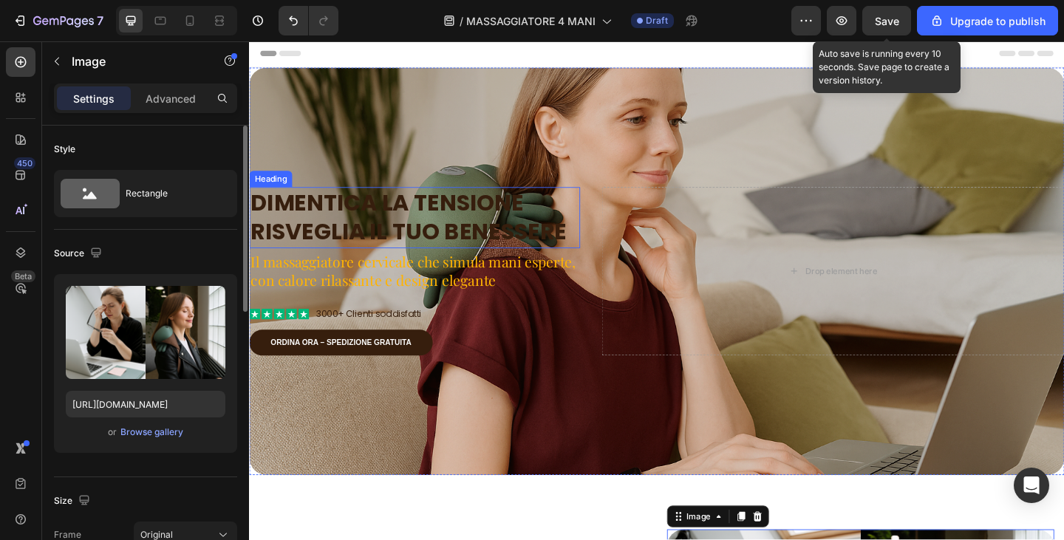
scroll to position [0, 0]
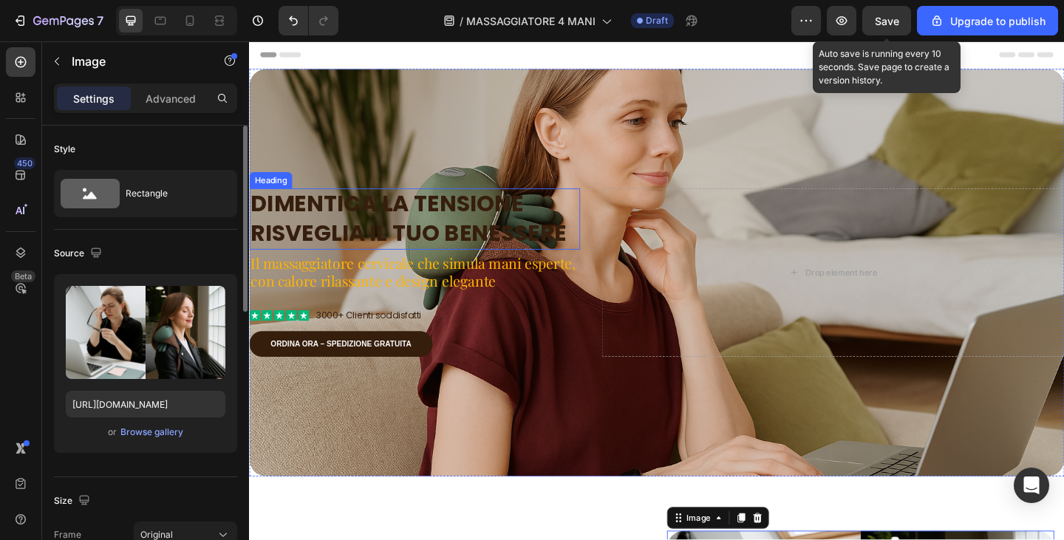
click at [487, 240] on h2 "Dimentica la tensione Risveglia il tuo benessere" at bounding box center [429, 235] width 360 height 67
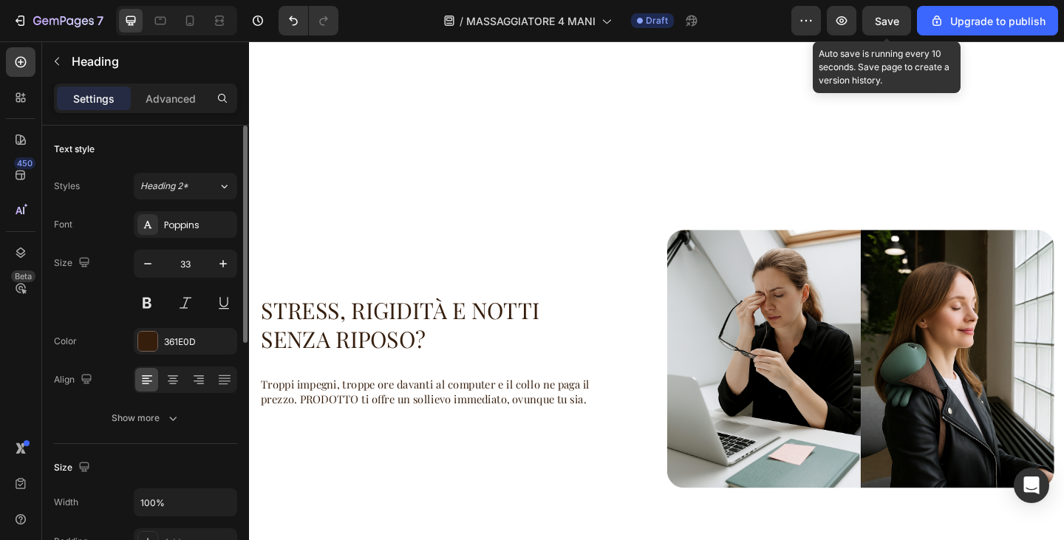
scroll to position [517, 0]
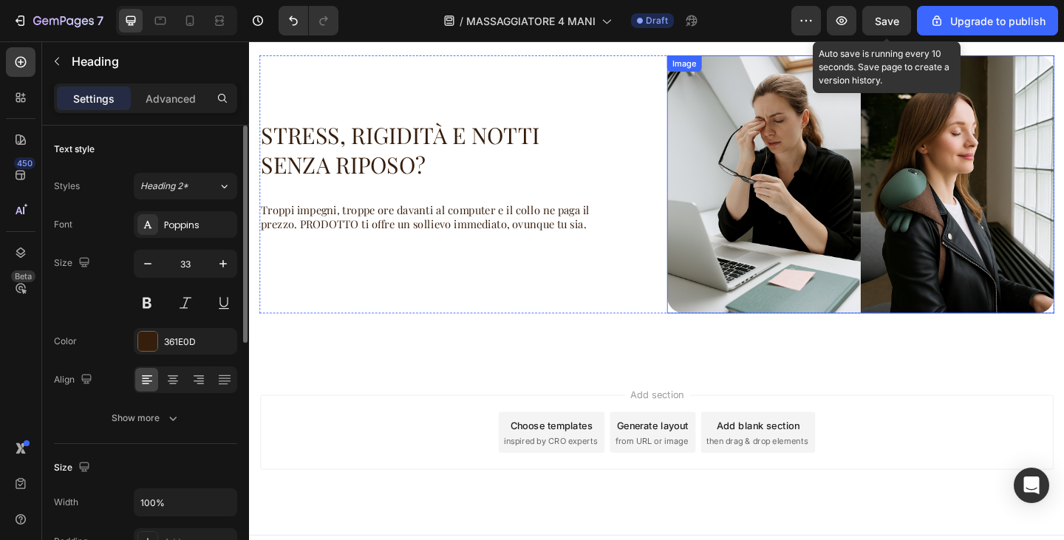
click at [772, 206] on img at bounding box center [914, 197] width 421 height 281
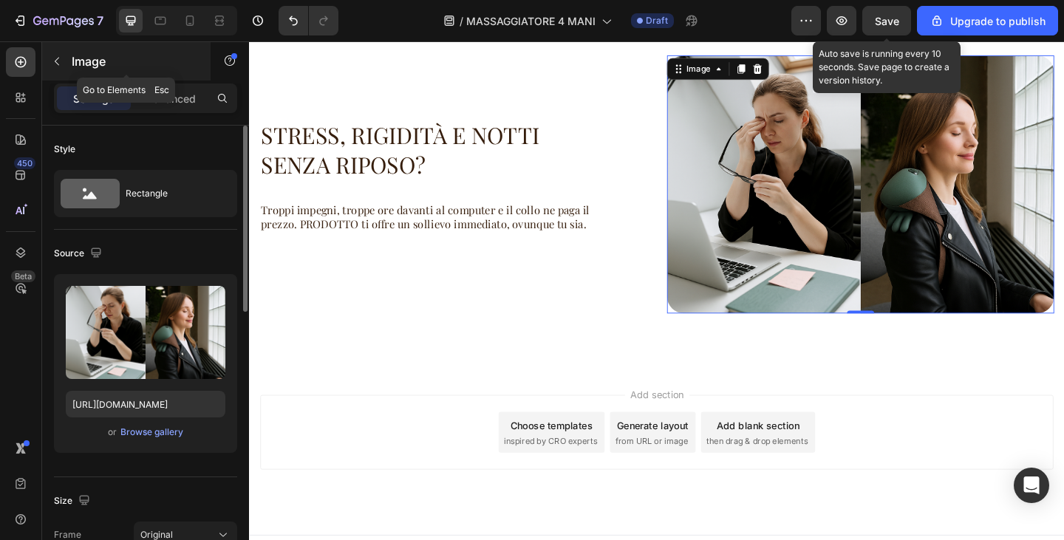
click at [61, 67] on button "button" at bounding box center [57, 62] width 24 height 24
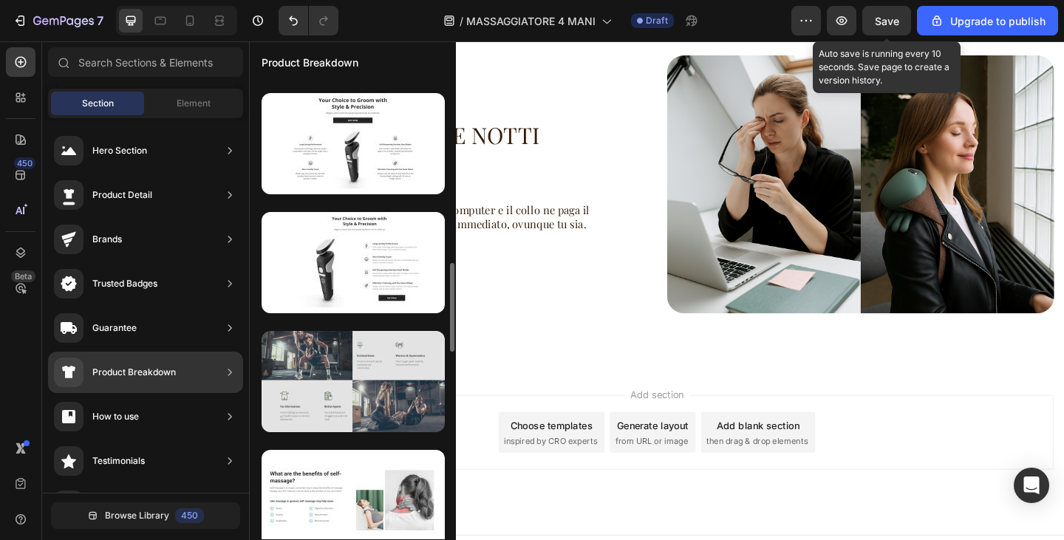
scroll to position [1166, 0]
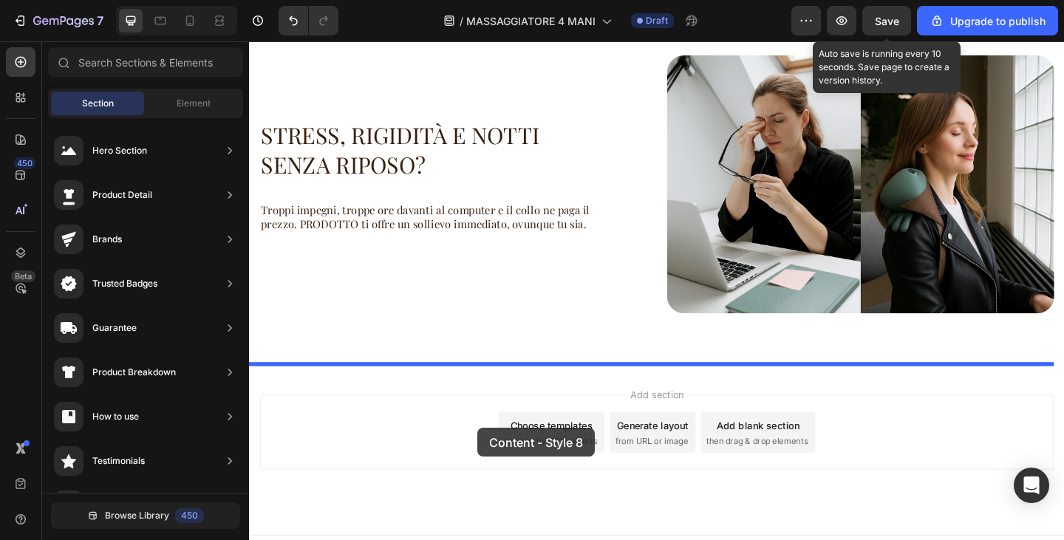
drag, startPoint x: 568, startPoint y: 343, endPoint x: 498, endPoint y: 462, distance: 138.6
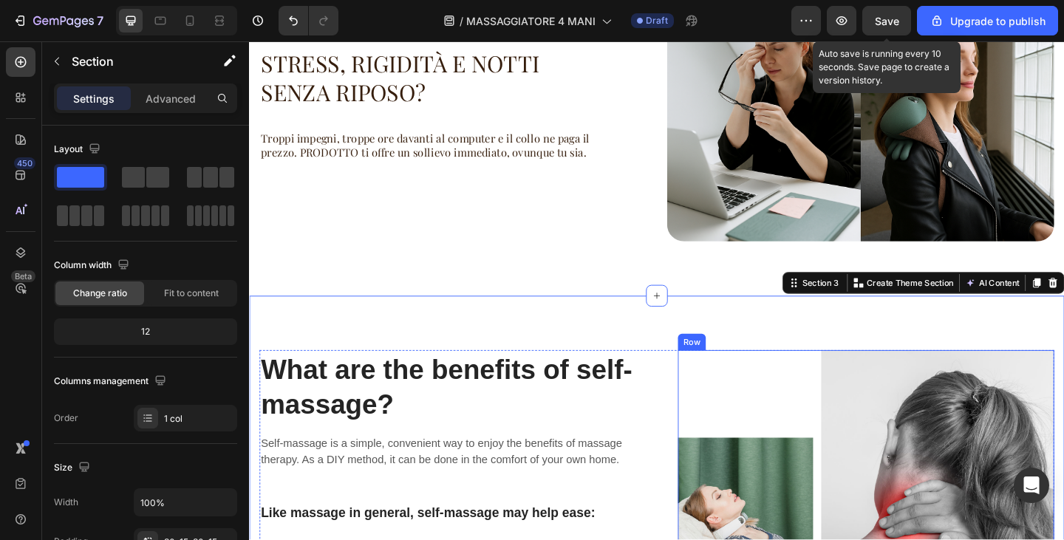
scroll to position [744, 0]
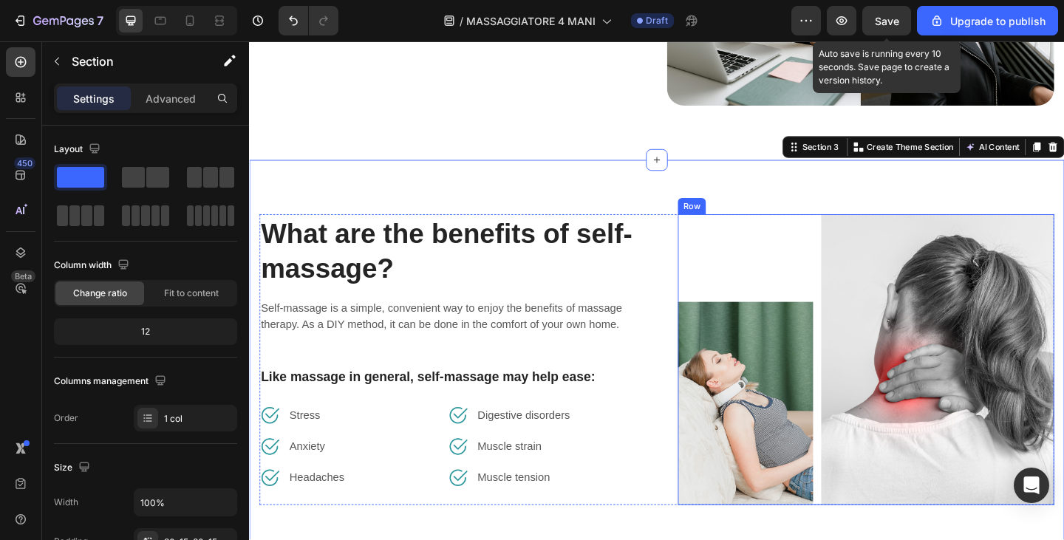
click at [1033, 363] on img at bounding box center [999, 388] width 254 height 316
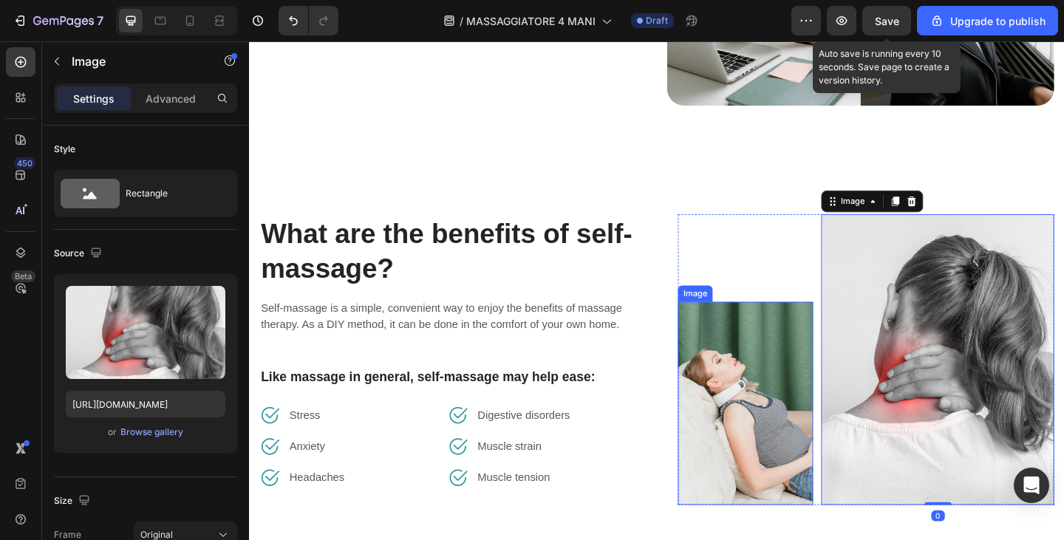
click at [801, 444] on img at bounding box center [789, 435] width 147 height 221
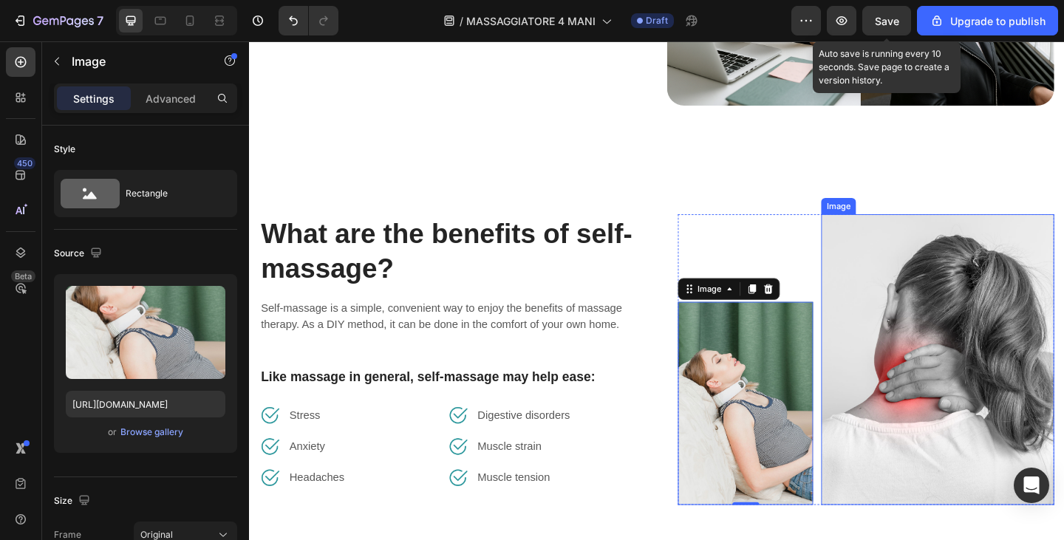
click at [943, 365] on img at bounding box center [999, 388] width 254 height 316
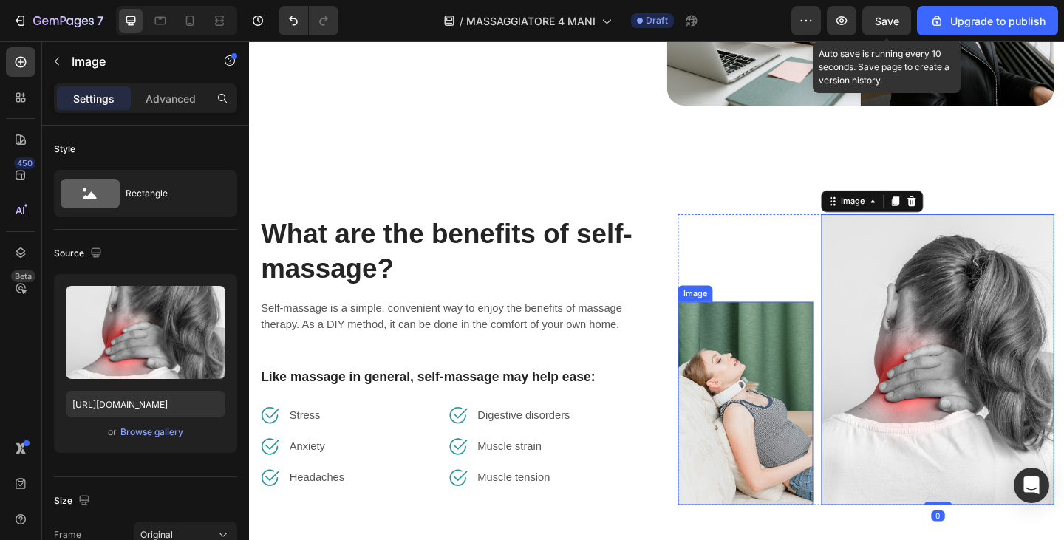
click at [778, 420] on img at bounding box center [789, 435] width 147 height 221
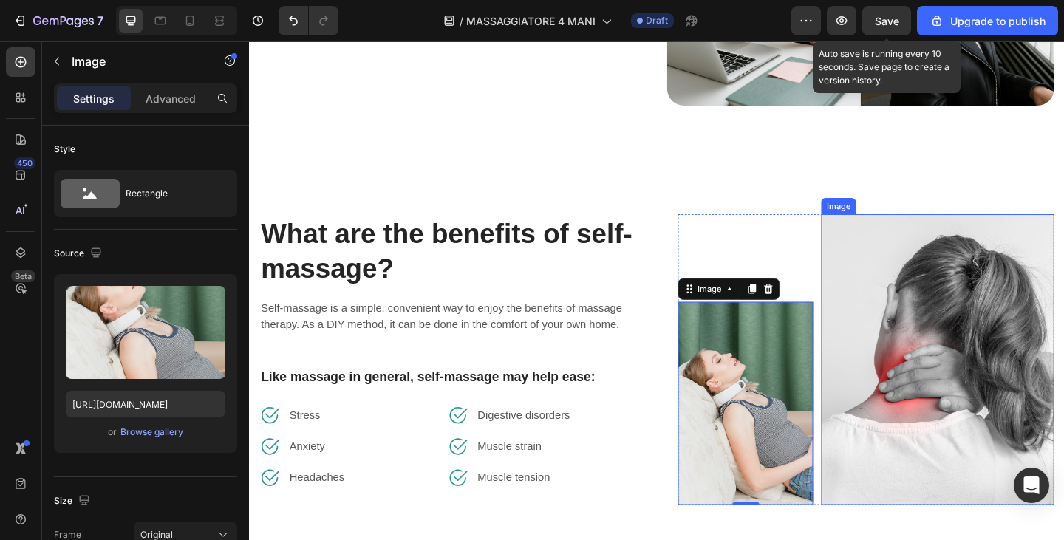
click at [1045, 409] on img at bounding box center [999, 388] width 254 height 316
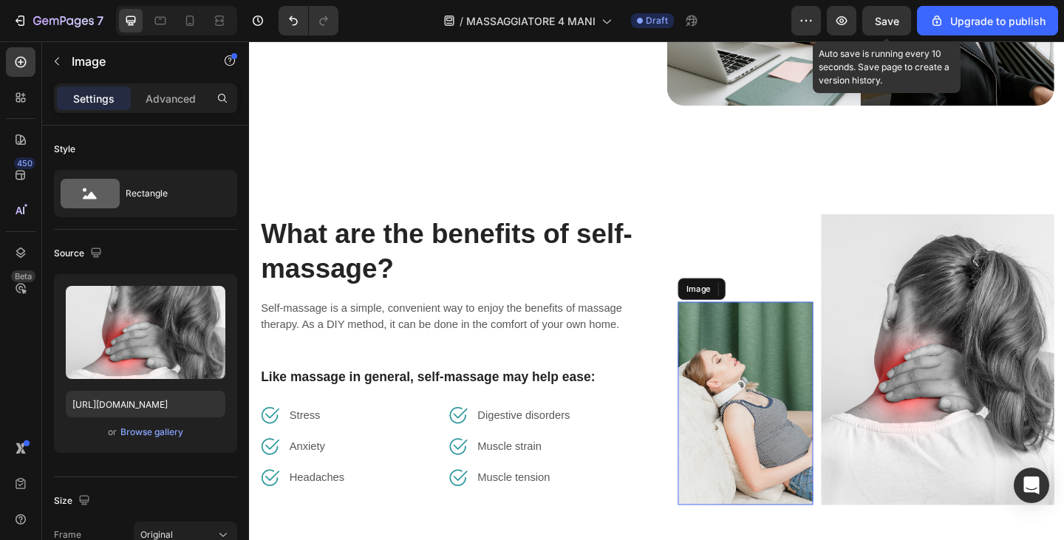
click at [778, 446] on img at bounding box center [789, 435] width 147 height 221
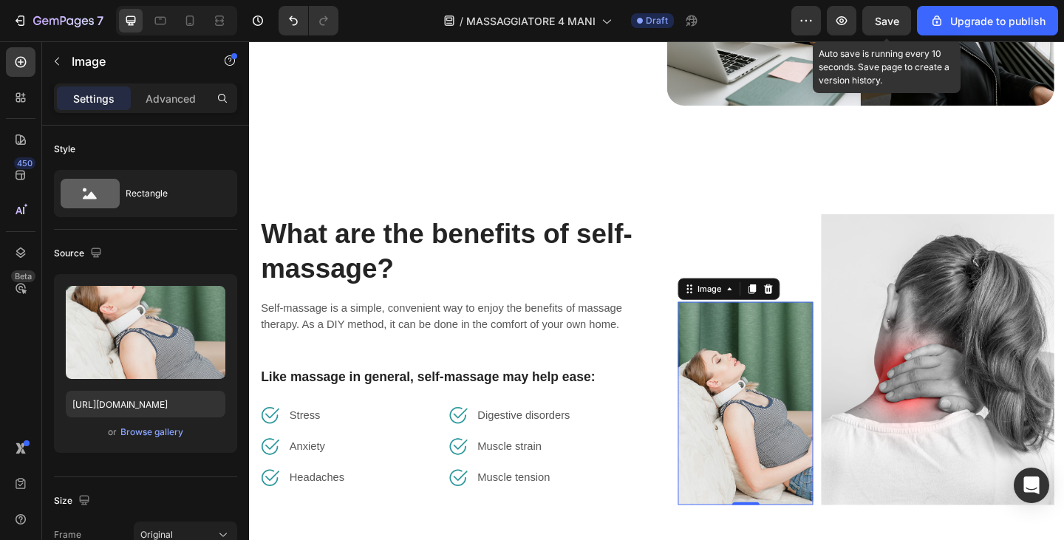
click at [778, 446] on img at bounding box center [789, 435] width 147 height 221
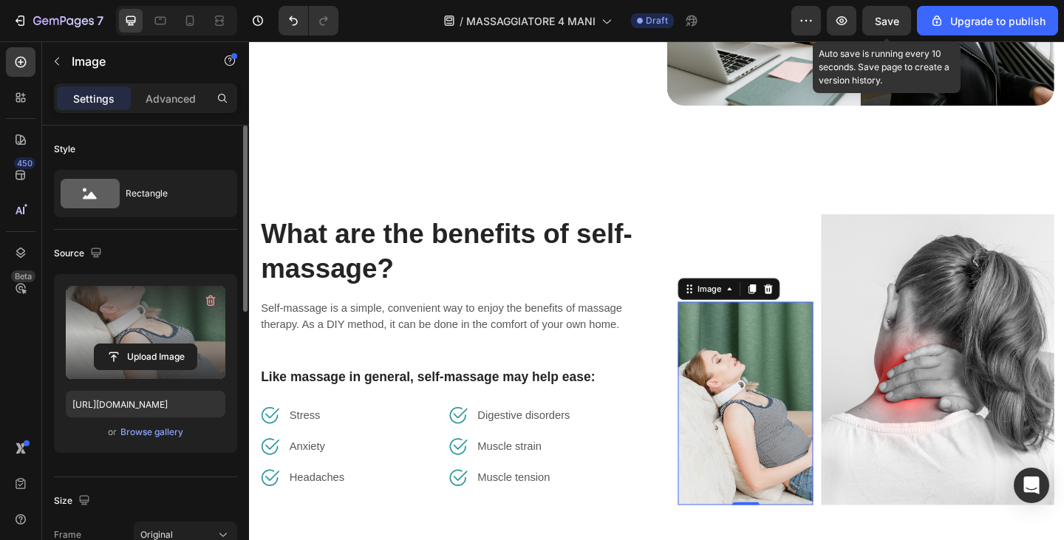
click at [123, 314] on label at bounding box center [146, 332] width 160 height 93
click at [123, 344] on input "file" at bounding box center [146, 356] width 102 height 25
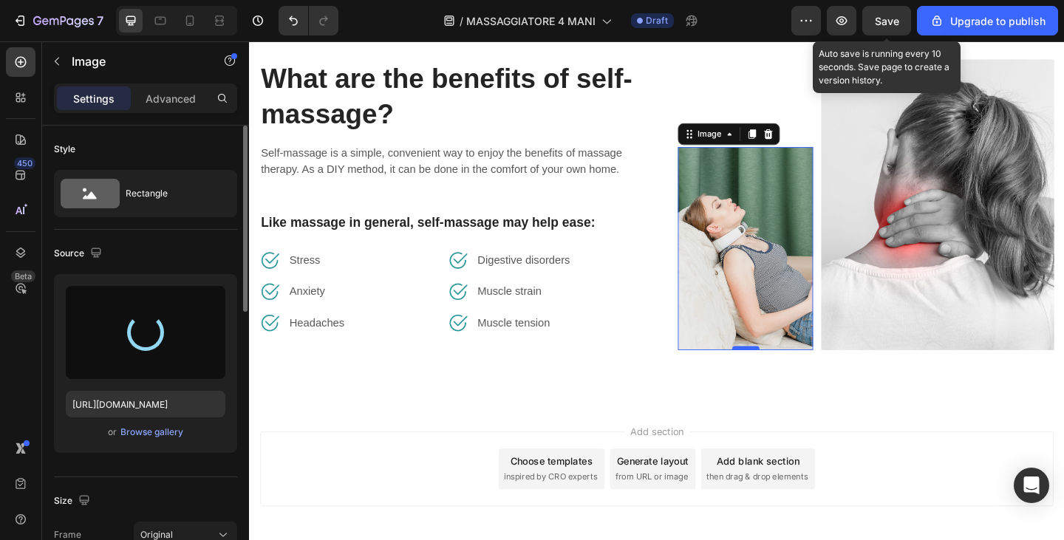
scroll to position [892, 0]
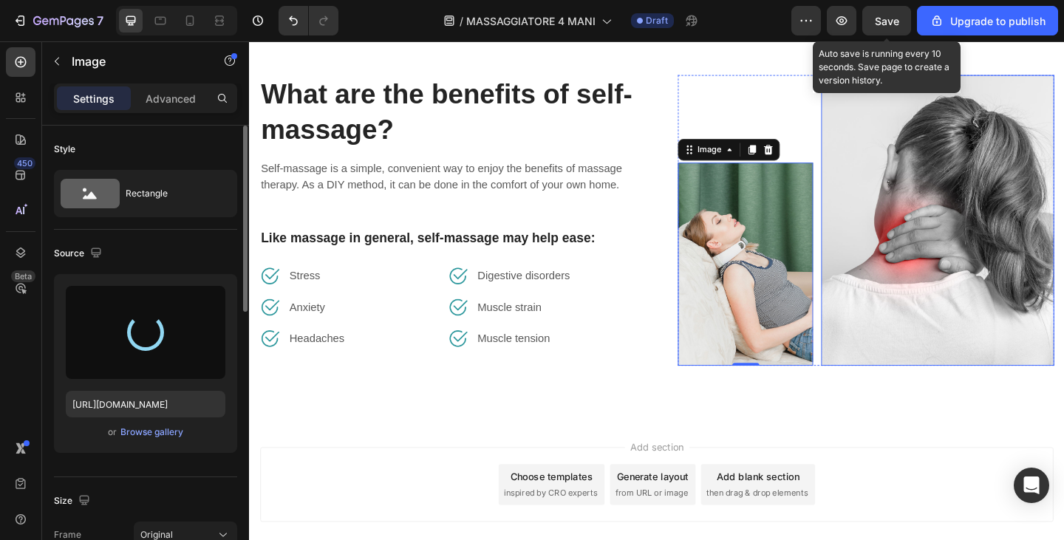
type input "https://cdn.shopify.com/s/files/1/0840/3386/4027/files/gempages_580028468054458…"
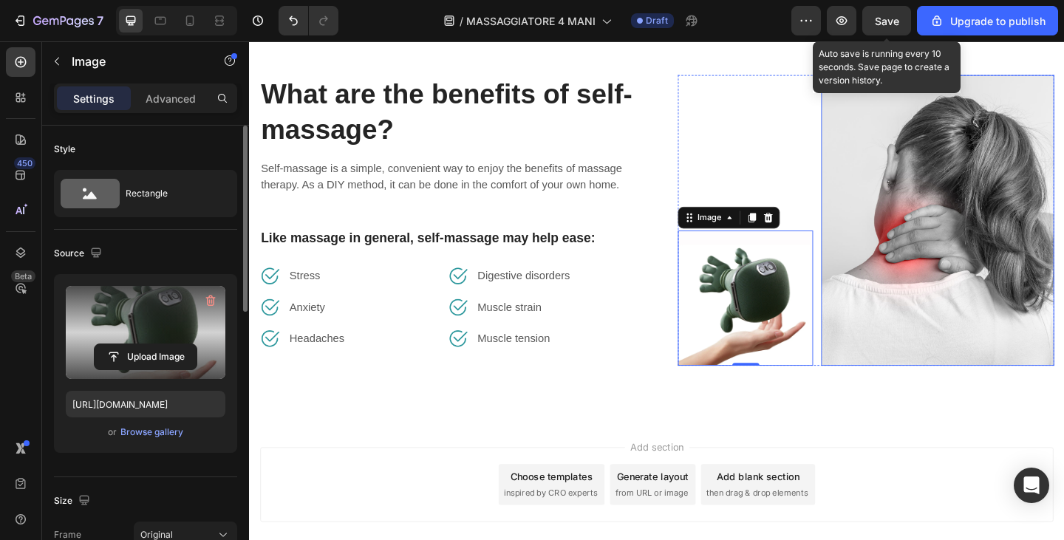
click at [978, 188] on img at bounding box center [999, 236] width 254 height 316
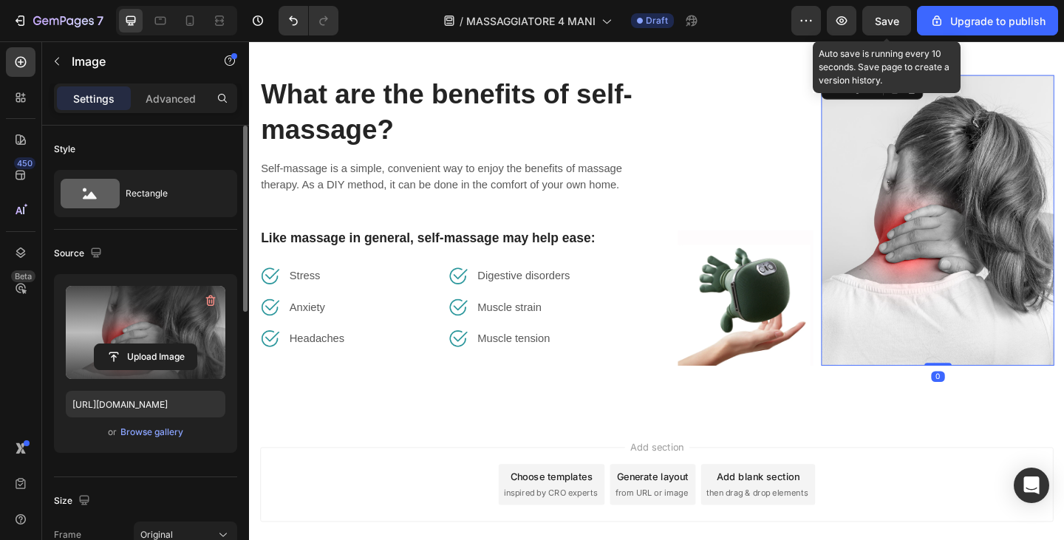
click at [112, 332] on label at bounding box center [146, 332] width 160 height 93
click at [112, 344] on input "file" at bounding box center [146, 356] width 102 height 25
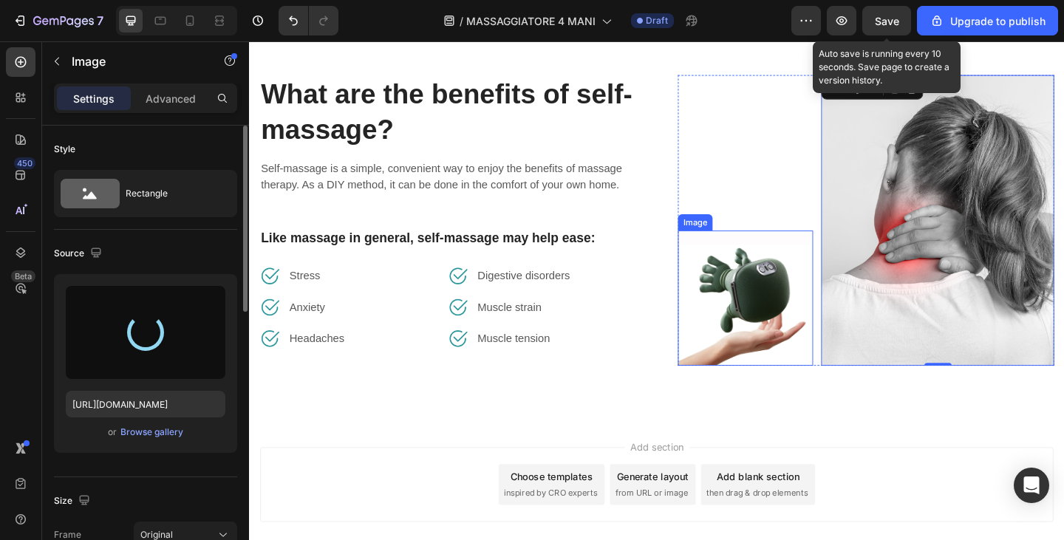
type input "https://cdn.shopify.com/s/files/1/0840/3386/4027/files/gempages_580028468054458…"
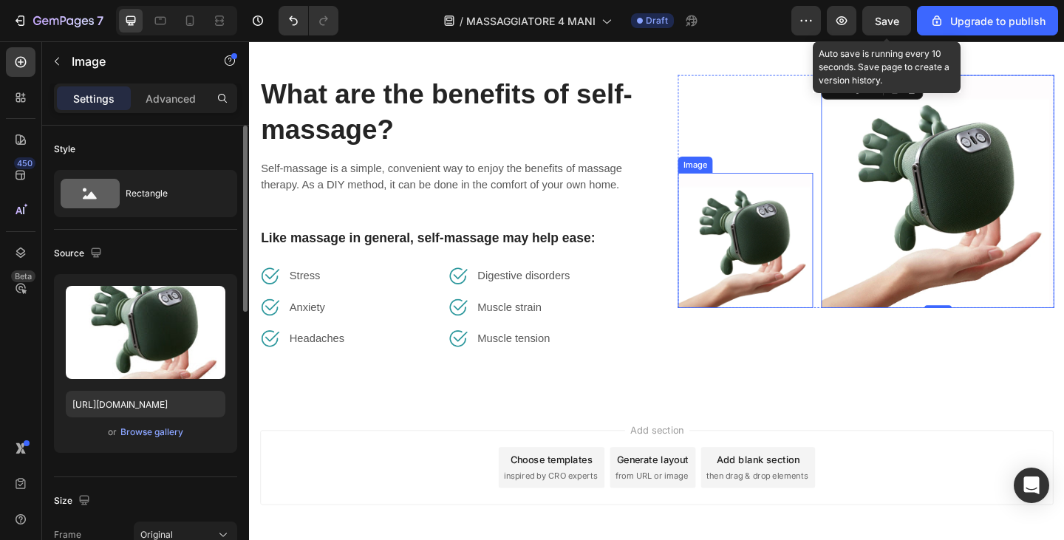
click at [776, 269] on img at bounding box center [789, 258] width 147 height 147
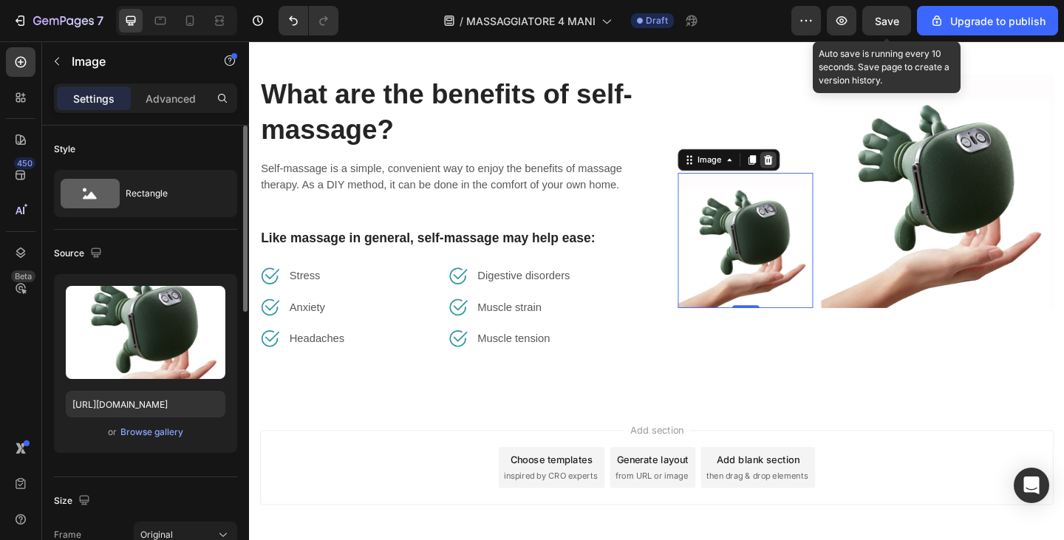
click at [809, 166] on icon at bounding box center [814, 171] width 10 height 10
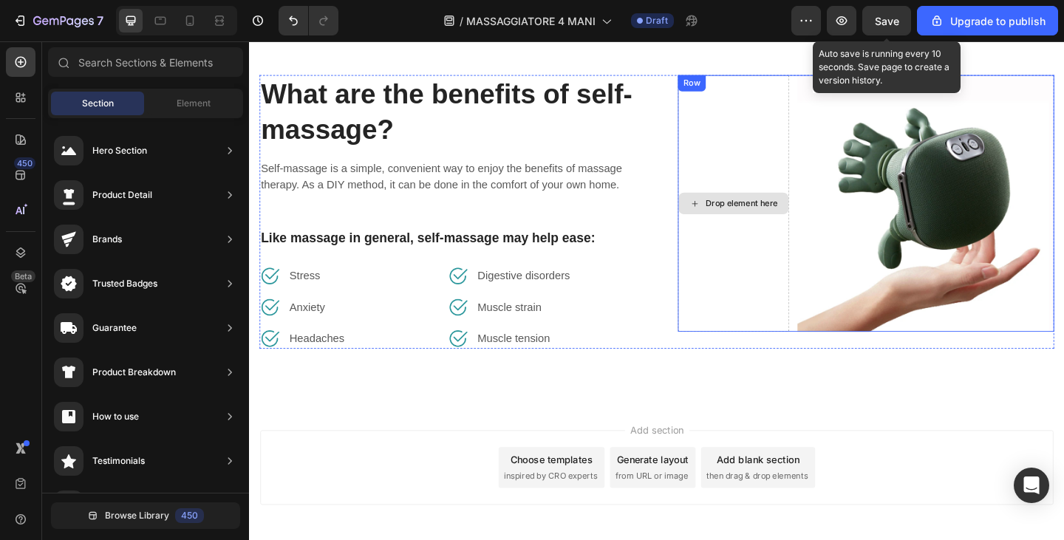
click at [926, 242] on img at bounding box center [985, 217] width 279 height 279
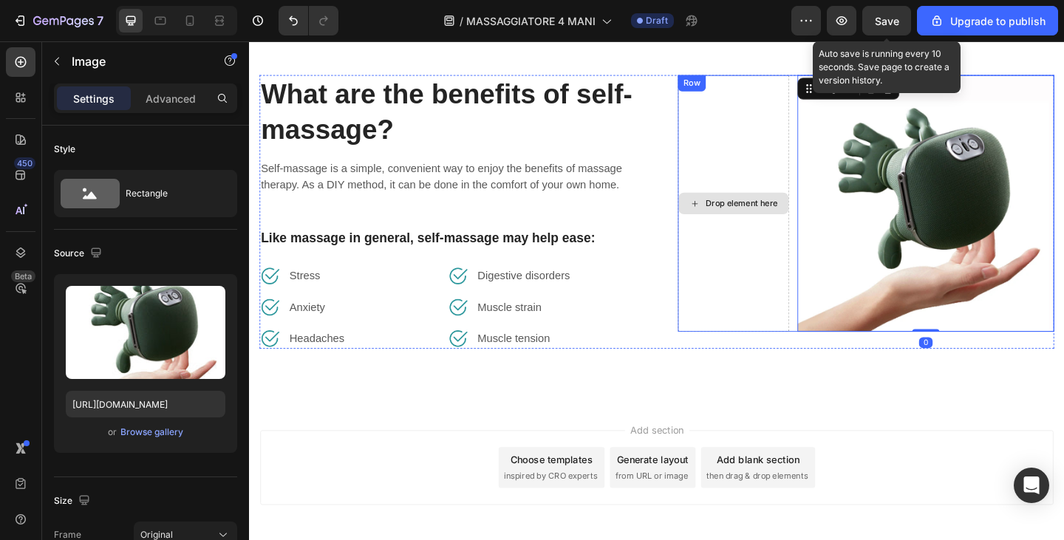
click at [789, 249] on div "Drop element here" at bounding box center [776, 217] width 121 height 279
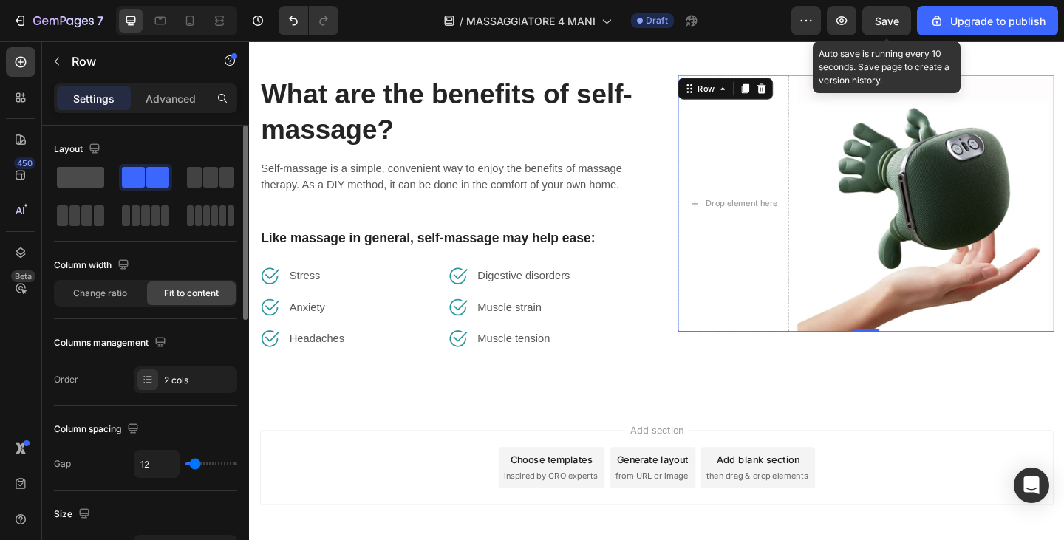
click at [119, 166] on div at bounding box center [145, 177] width 53 height 27
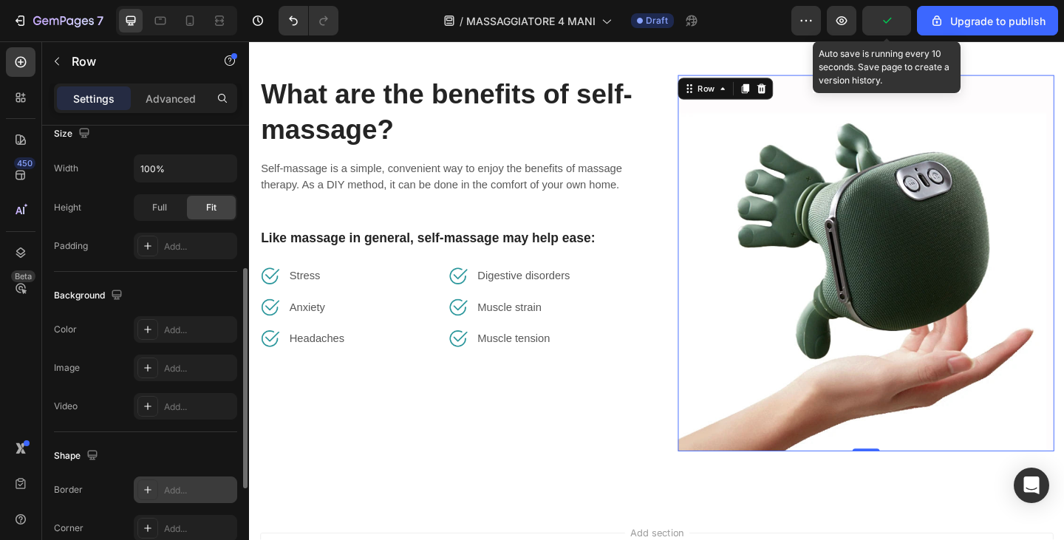
scroll to position [490, 0]
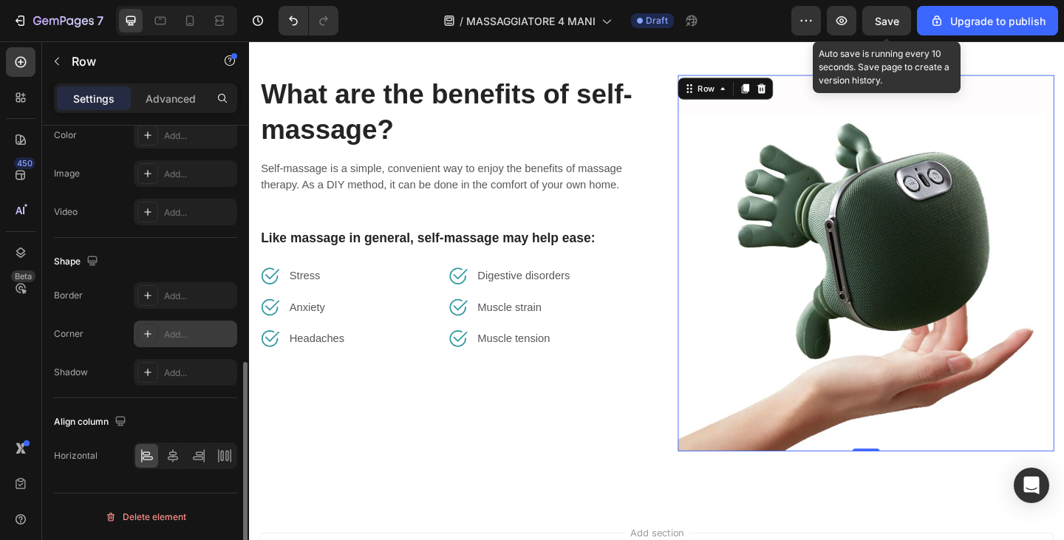
click at [170, 336] on div "Add..." at bounding box center [198, 334] width 69 height 13
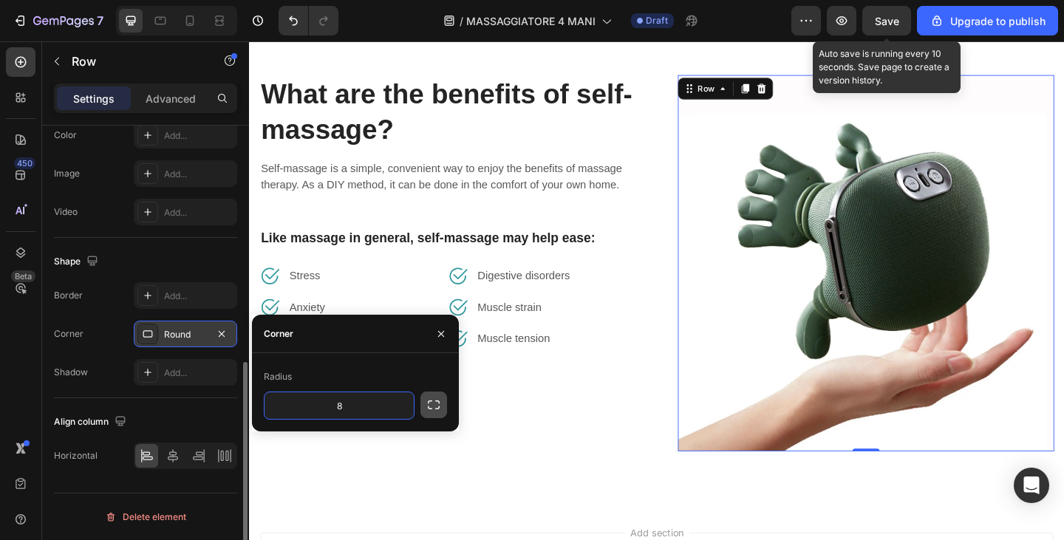
click at [441, 402] on button "button" at bounding box center [434, 405] width 27 height 27
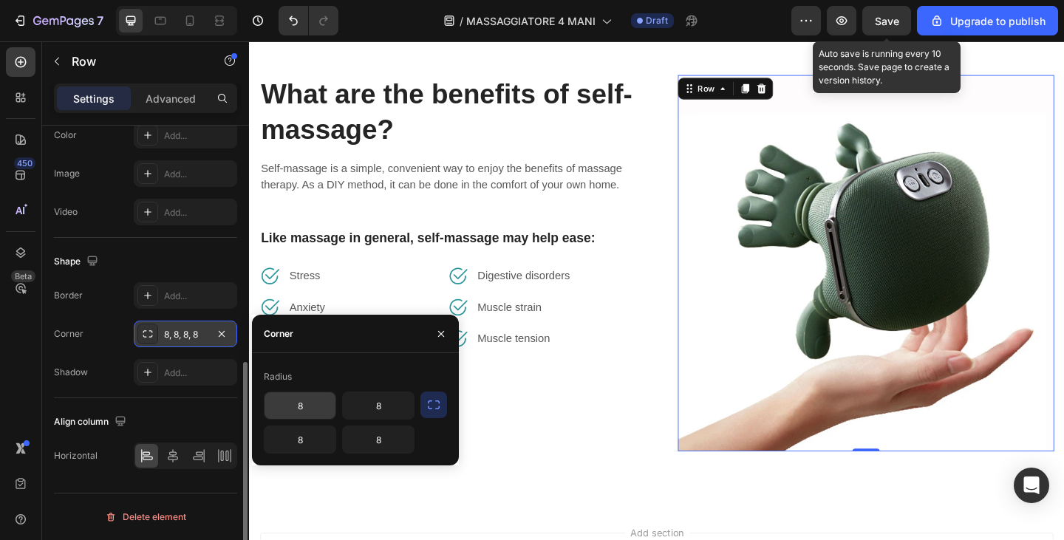
click at [325, 415] on input "8" at bounding box center [300, 406] width 71 height 27
click at [323, 412] on input "8" at bounding box center [300, 406] width 71 height 27
type input "25"
click at [313, 433] on input "8" at bounding box center [300, 440] width 71 height 27
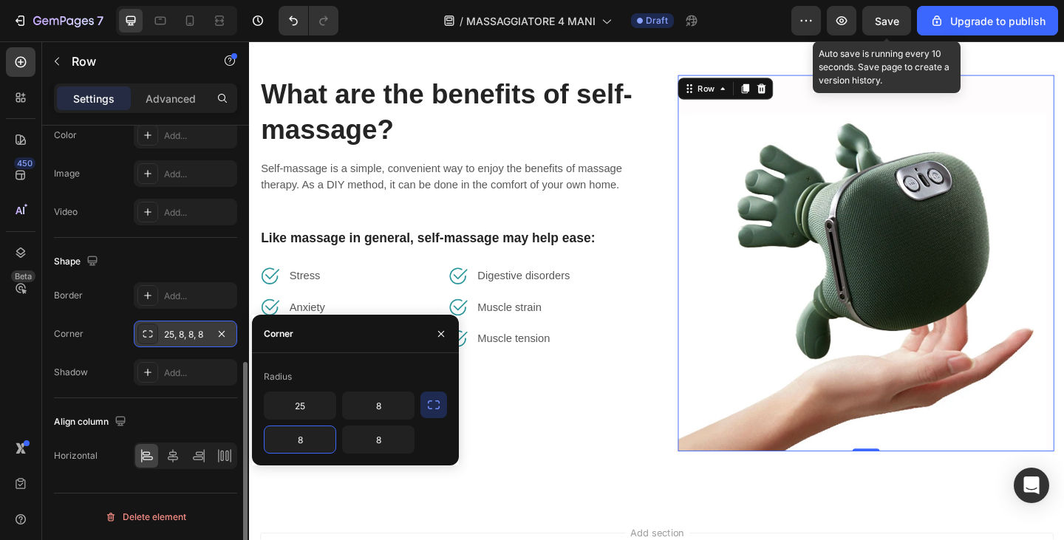
click at [313, 433] on input "8" at bounding box center [300, 440] width 71 height 27
type input "25"
click at [385, 406] on input "8" at bounding box center [378, 406] width 71 height 27
type input "25"
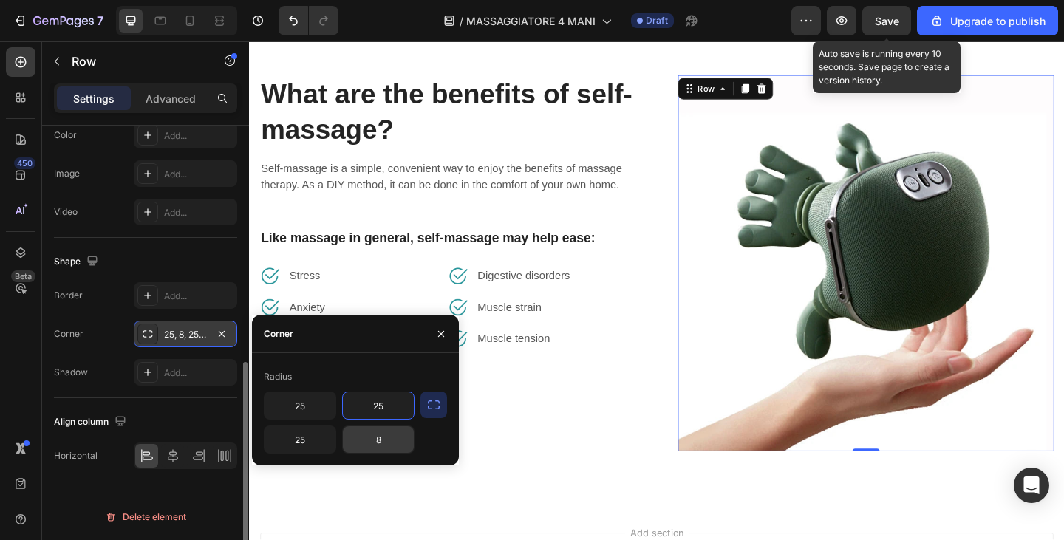
click at [382, 449] on input "8" at bounding box center [378, 440] width 71 height 27
click at [382, 449] on input "2" at bounding box center [378, 440] width 71 height 27
type input "25"
click at [821, 338] on img at bounding box center [921, 283] width 410 height 410
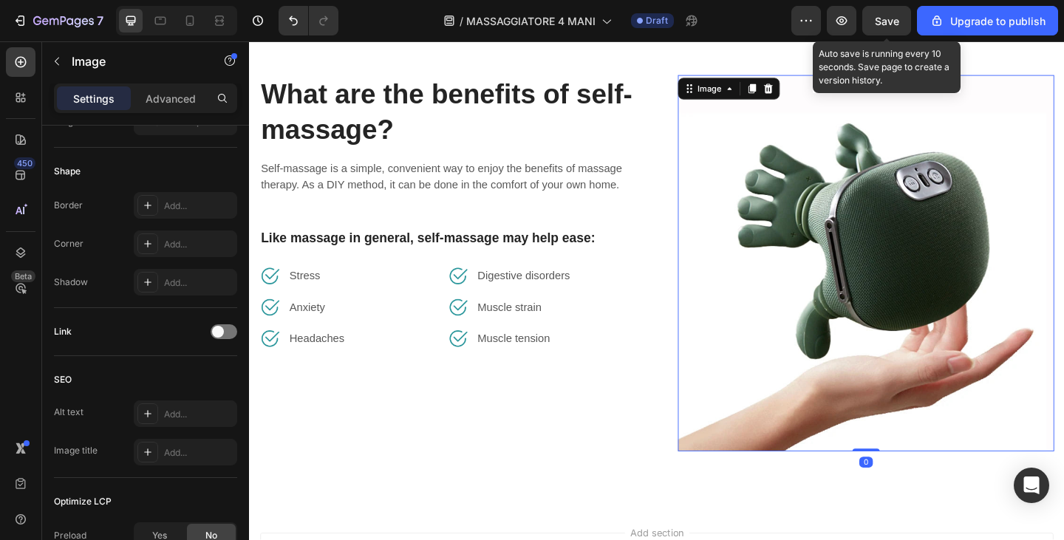
scroll to position [0, 0]
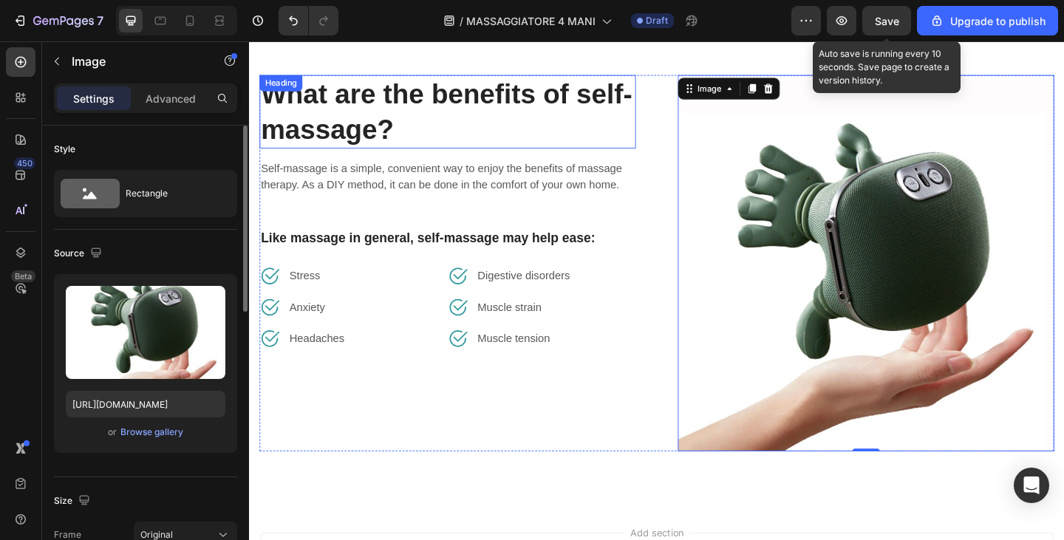
click at [405, 115] on p "What are the benefits of self-massage?" at bounding box center [465, 118] width 407 height 77
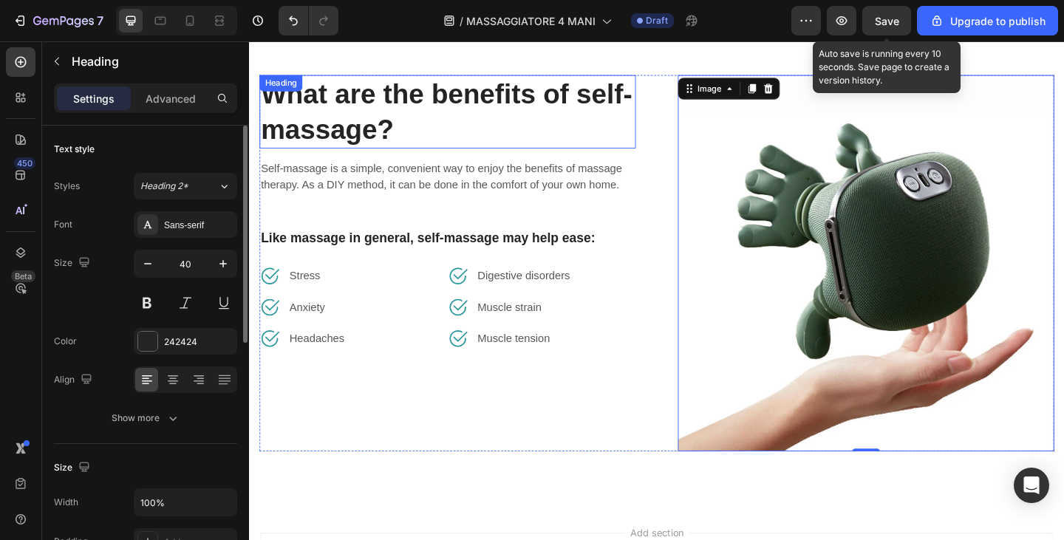
click at [405, 115] on p "What are the benefits of self-massage?" at bounding box center [465, 118] width 407 height 77
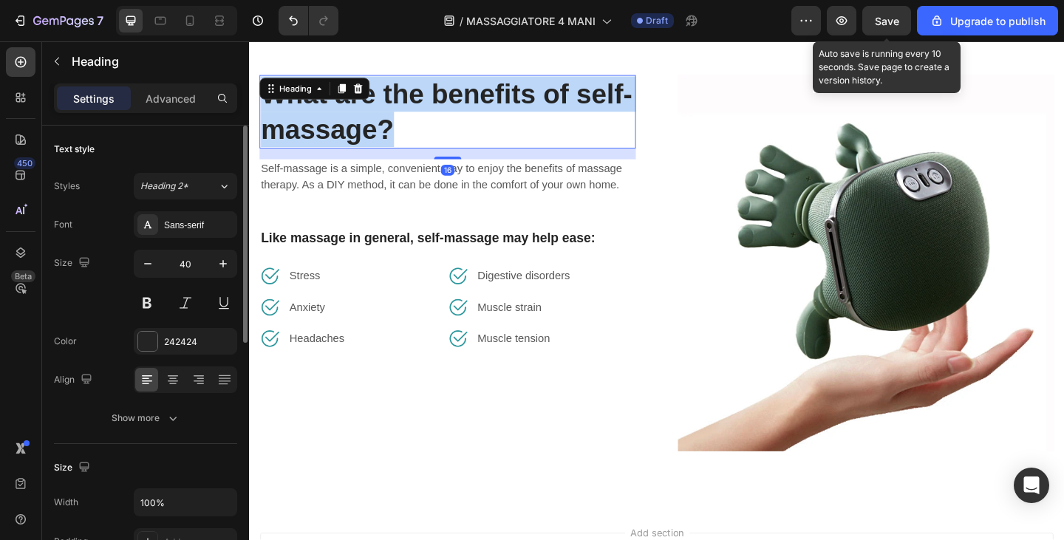
click at [405, 115] on p "What are the benefits of self-massage?" at bounding box center [465, 118] width 407 height 77
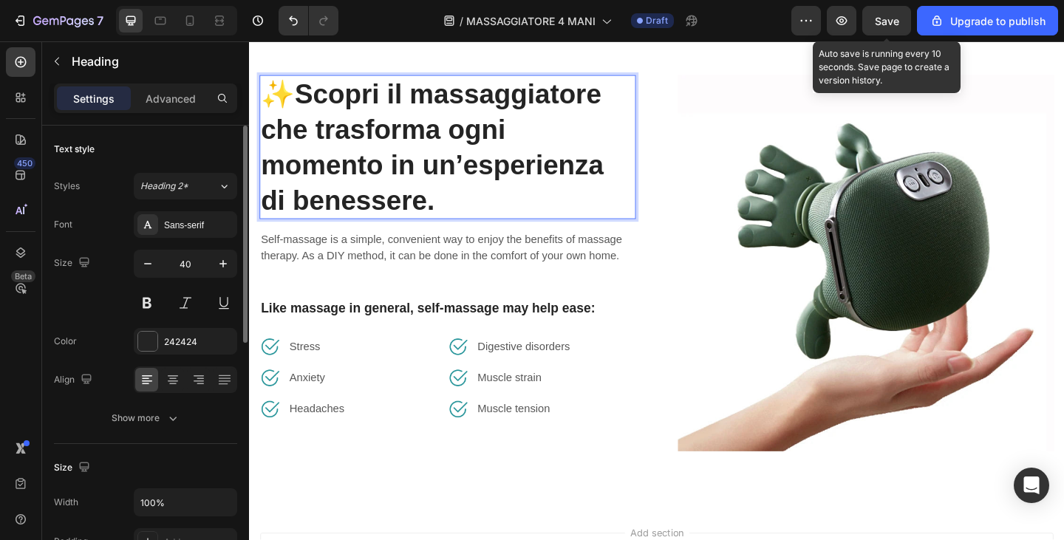
click at [309, 103] on p "✨ Scopri il massaggiatore che trasforma ogni momento in un’esperienza di beness…" at bounding box center [465, 157] width 407 height 154
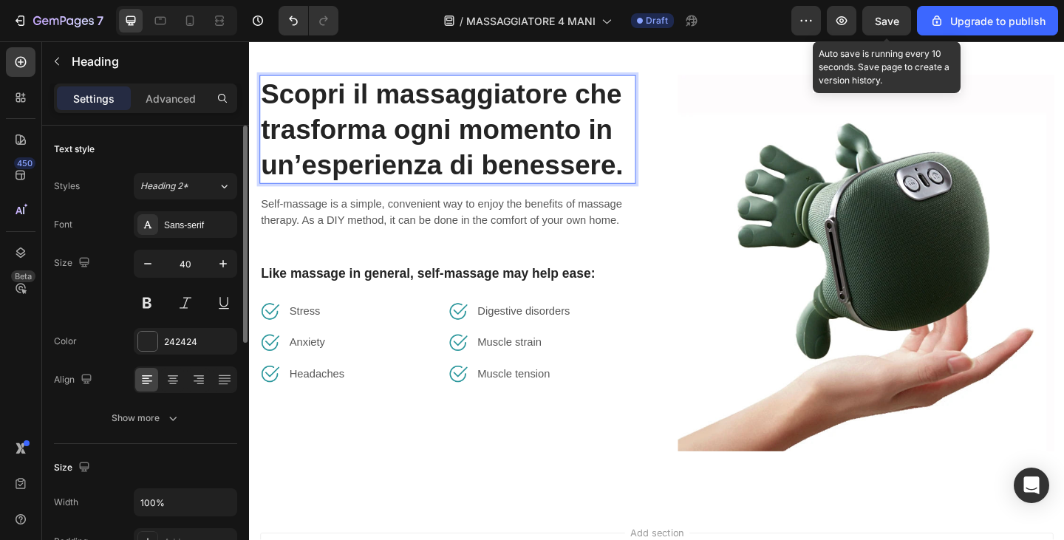
click at [655, 185] on strong "Scopri il massaggiatore che trasforma ogni momento in un’esperienza di benesser…" at bounding box center [459, 137] width 395 height 109
click at [172, 233] on div "Sans-serif" at bounding box center [185, 224] width 103 height 27
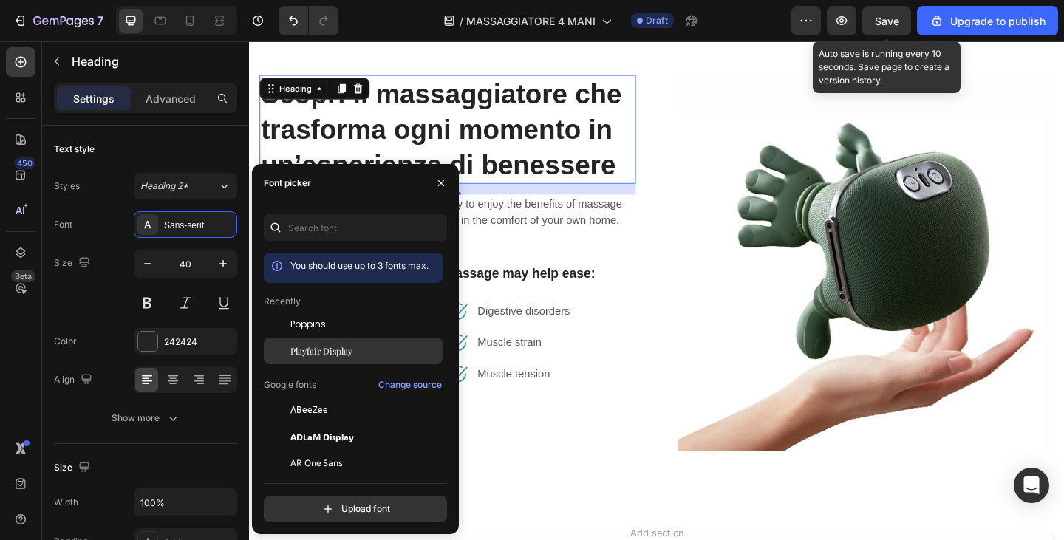
click at [369, 350] on div "Playfair Display" at bounding box center [365, 350] width 149 height 13
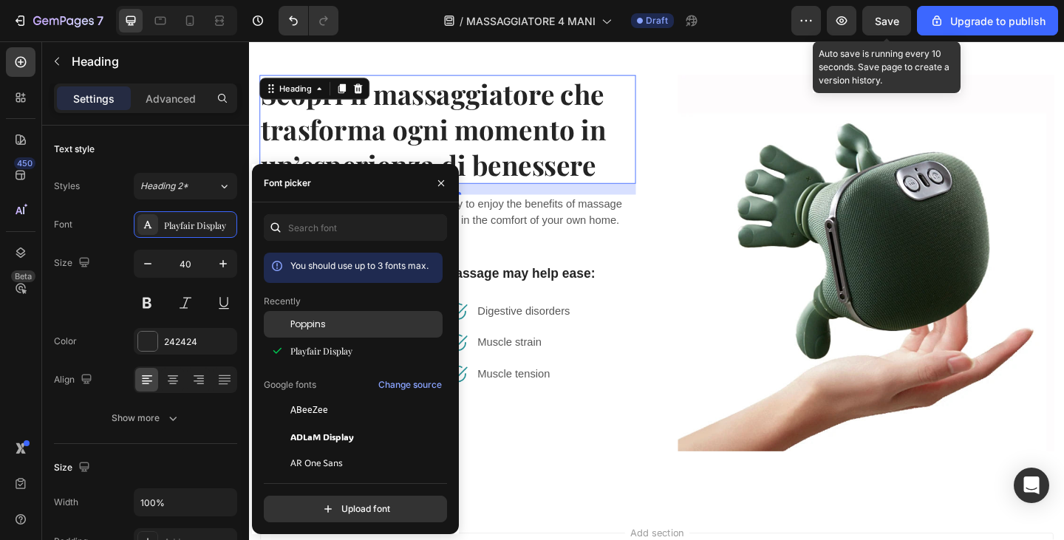
click at [357, 329] on div "Poppins" at bounding box center [365, 324] width 149 height 13
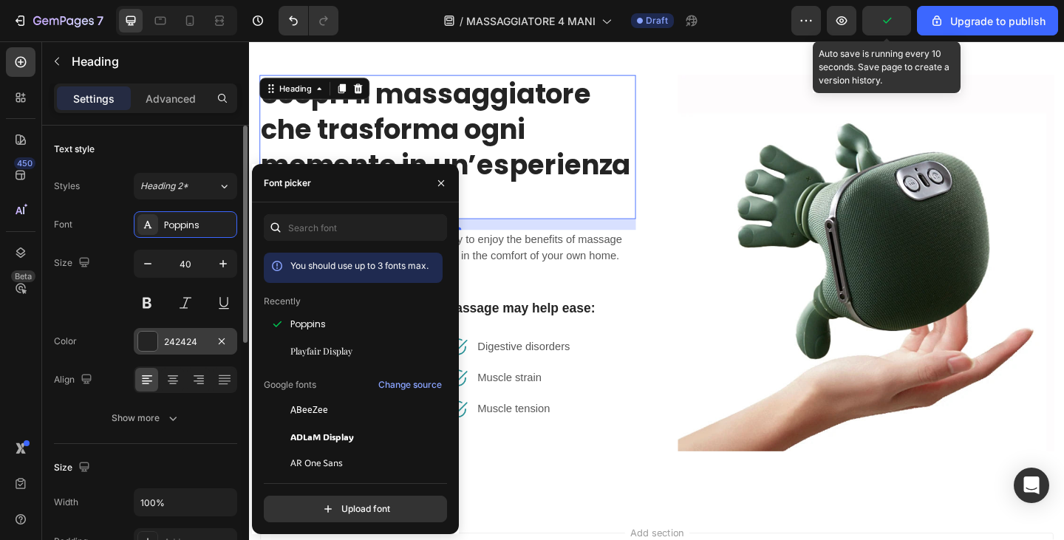
click at [189, 338] on div "242424" at bounding box center [185, 342] width 43 height 13
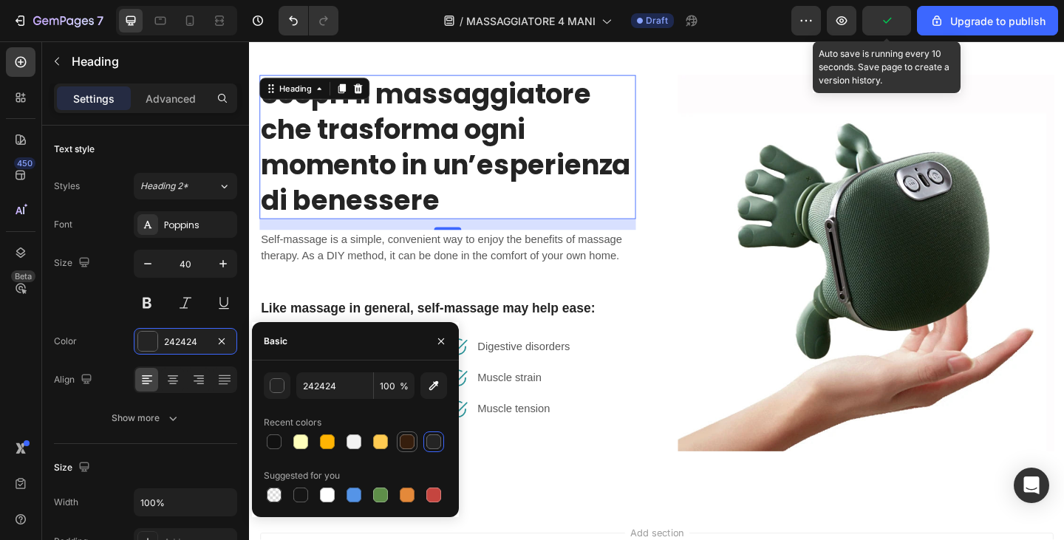
click at [407, 435] on div at bounding box center [407, 442] width 15 height 15
type input "361E0D"
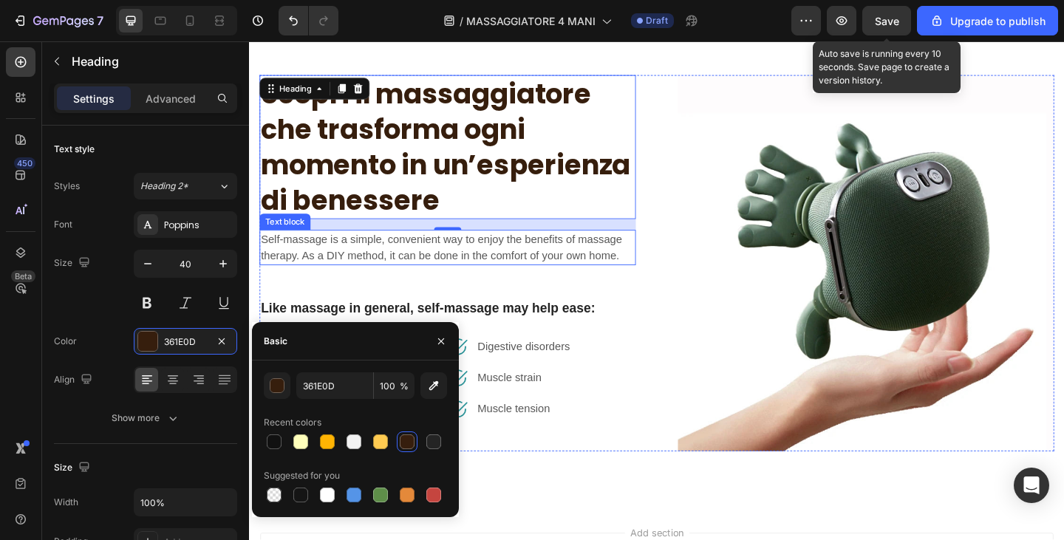
click at [389, 284] on p "Self-massage is a simple, convenient way to enjoy the benefits of massage thera…" at bounding box center [465, 265] width 407 height 35
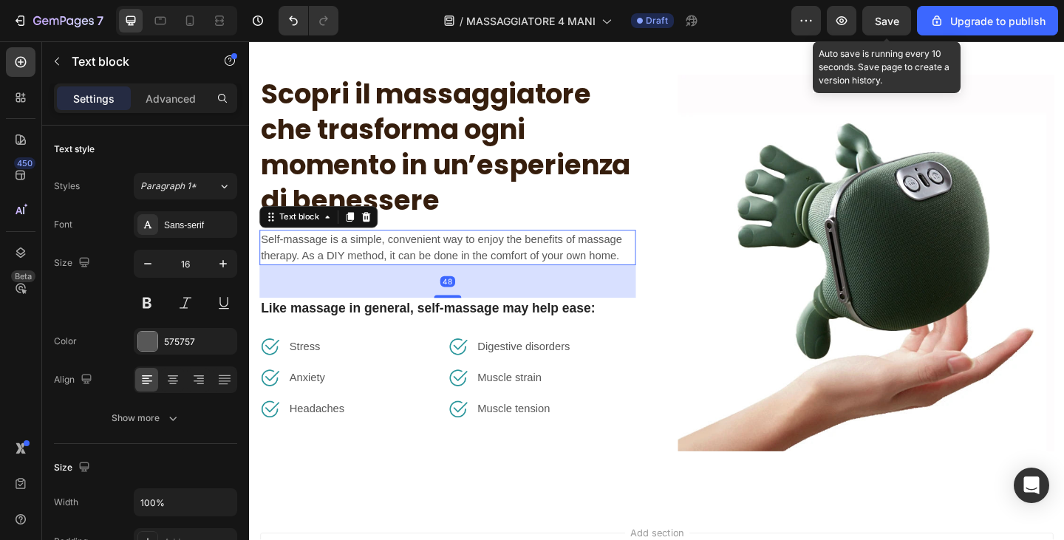
click at [389, 284] on p "Self-massage is a simple, convenient way to enjoy the benefits of massage thera…" at bounding box center [465, 265] width 407 height 35
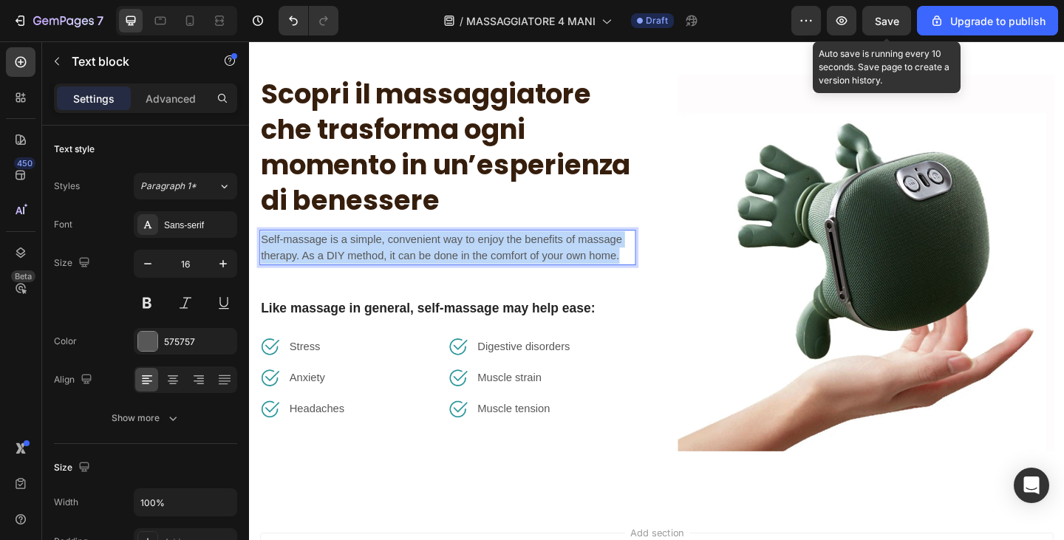
click at [389, 284] on p "Self-massage is a simple, convenient way to enjoy the benefits of massage thera…" at bounding box center [465, 265] width 407 height 35
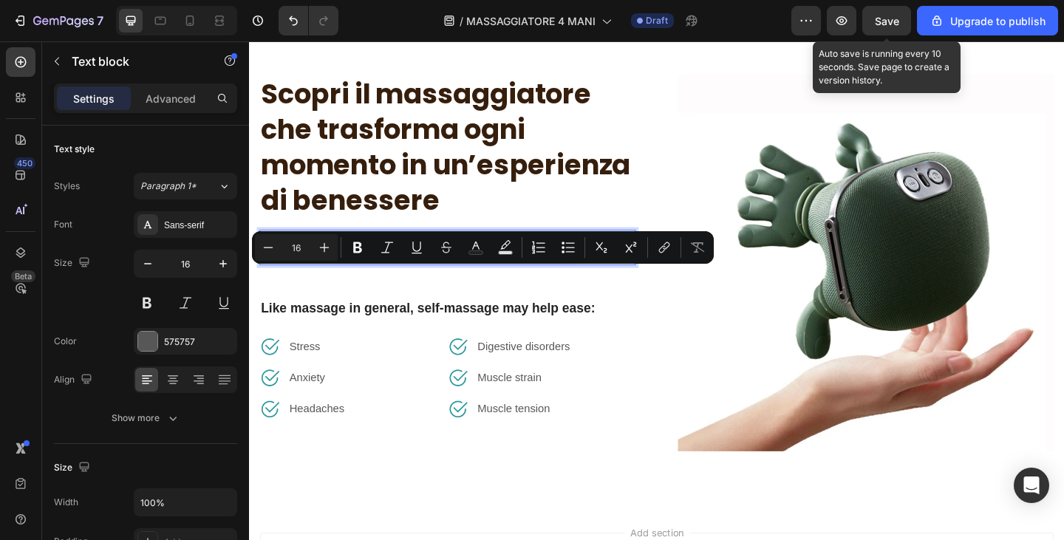
drag, startPoint x: 622, startPoint y: 316, endPoint x: 237, endPoint y: 292, distance: 385.1
click at [175, 345] on div "575757" at bounding box center [185, 342] width 43 height 13
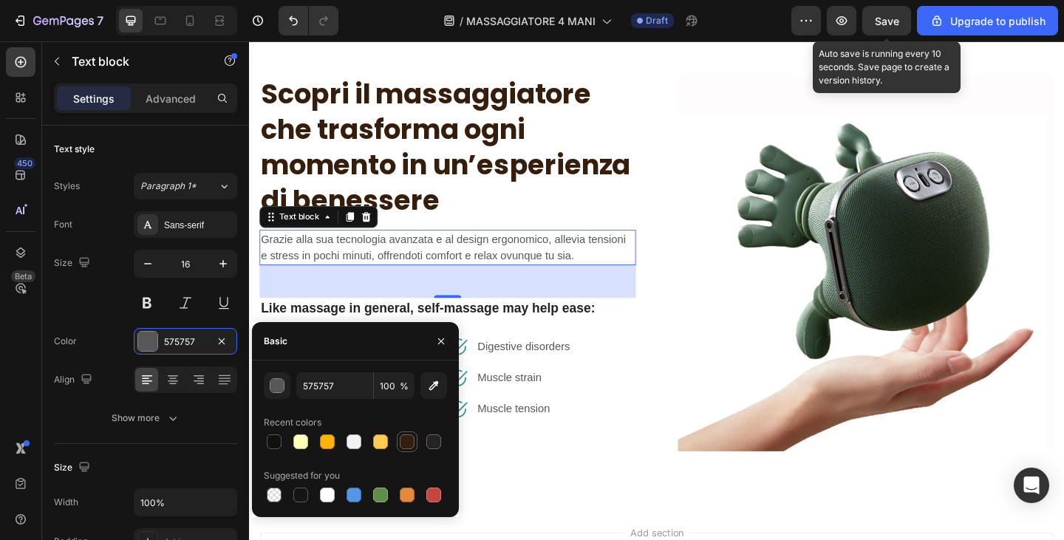
click at [402, 439] on div at bounding box center [407, 442] width 15 height 15
type input "361E0D"
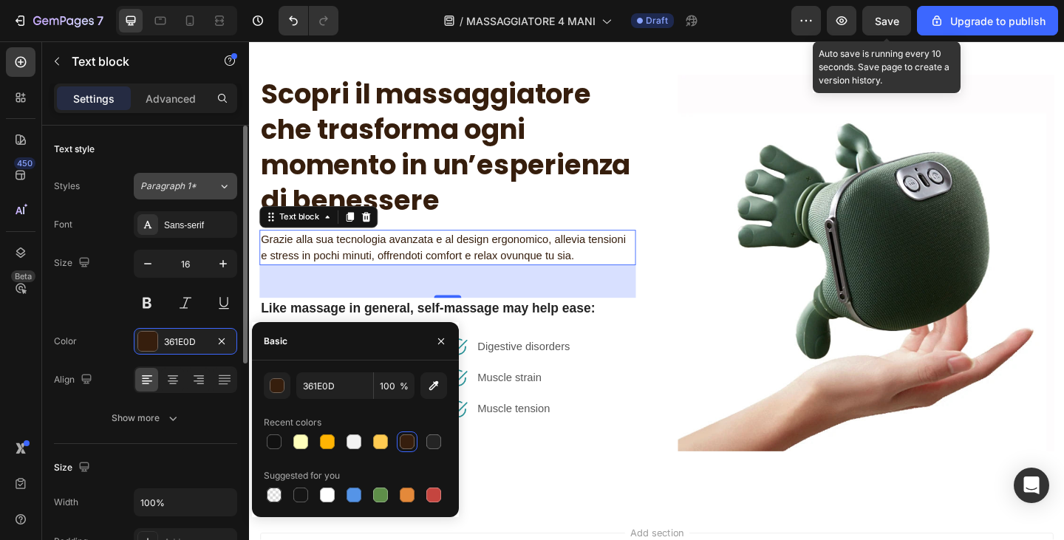
click at [181, 185] on span "Paragraph 1*" at bounding box center [168, 186] width 56 height 13
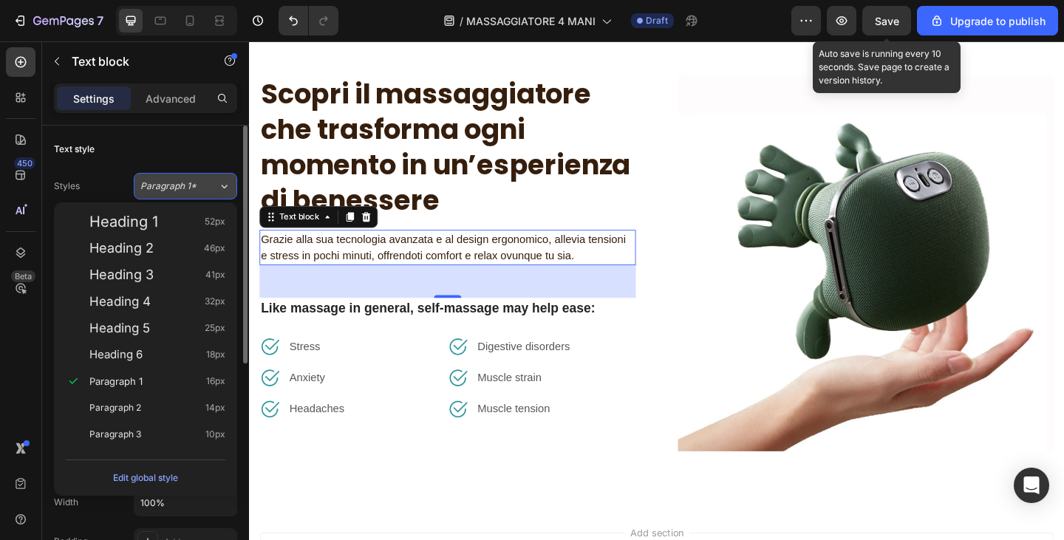
click at [181, 185] on span "Paragraph 1*" at bounding box center [168, 186] width 56 height 13
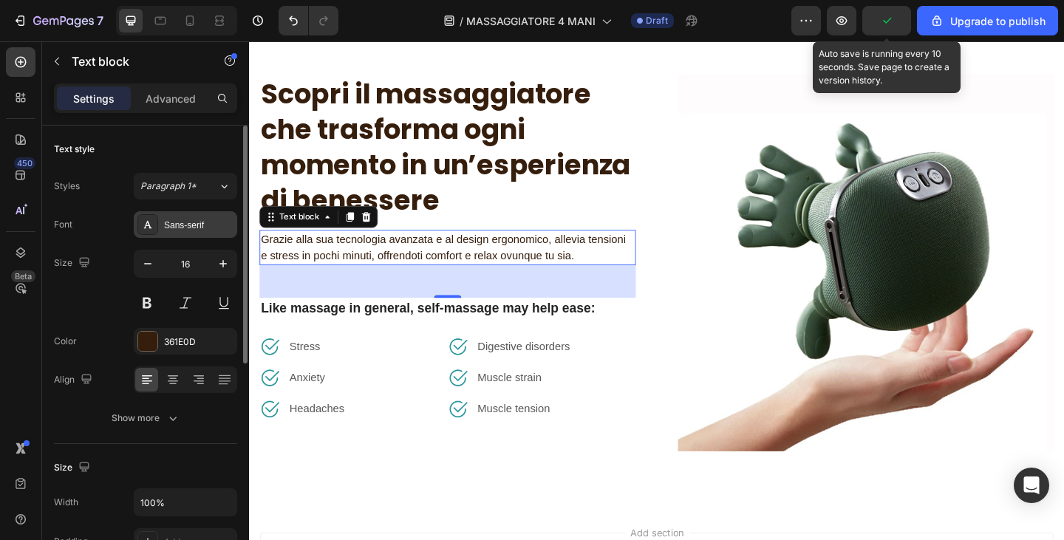
click at [188, 225] on div "Sans-serif" at bounding box center [198, 225] width 69 height 13
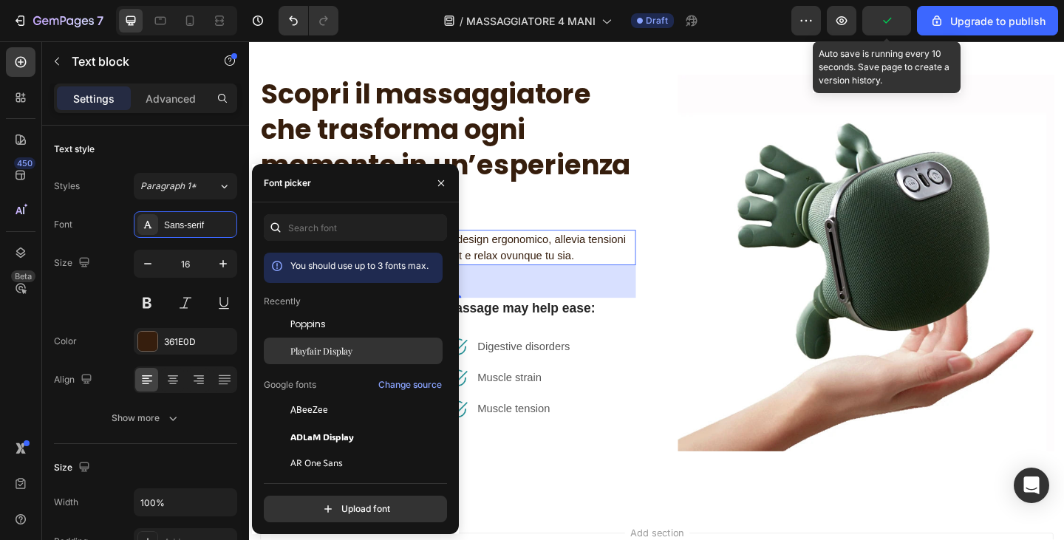
click at [326, 353] on span "Playfair Display" at bounding box center [322, 350] width 62 height 13
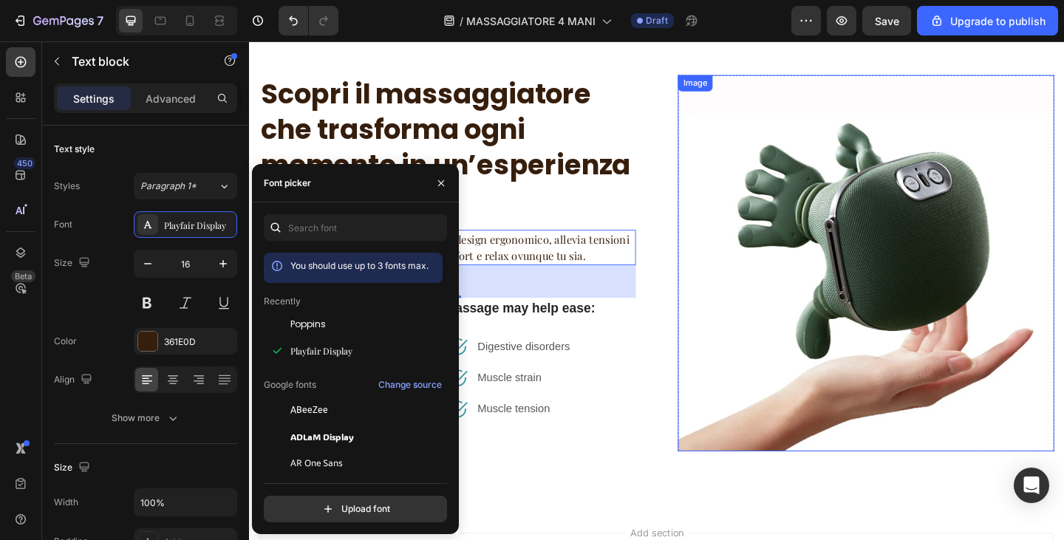
click at [776, 180] on img at bounding box center [921, 283] width 410 height 410
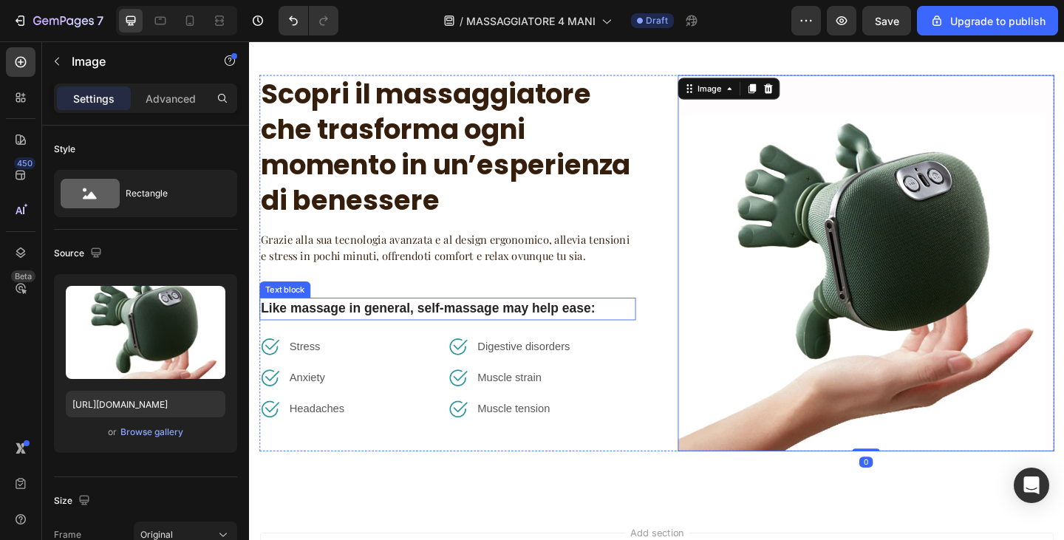
click at [372, 344] on p "Like massage in general, self-massage may help ease:" at bounding box center [465, 332] width 407 height 21
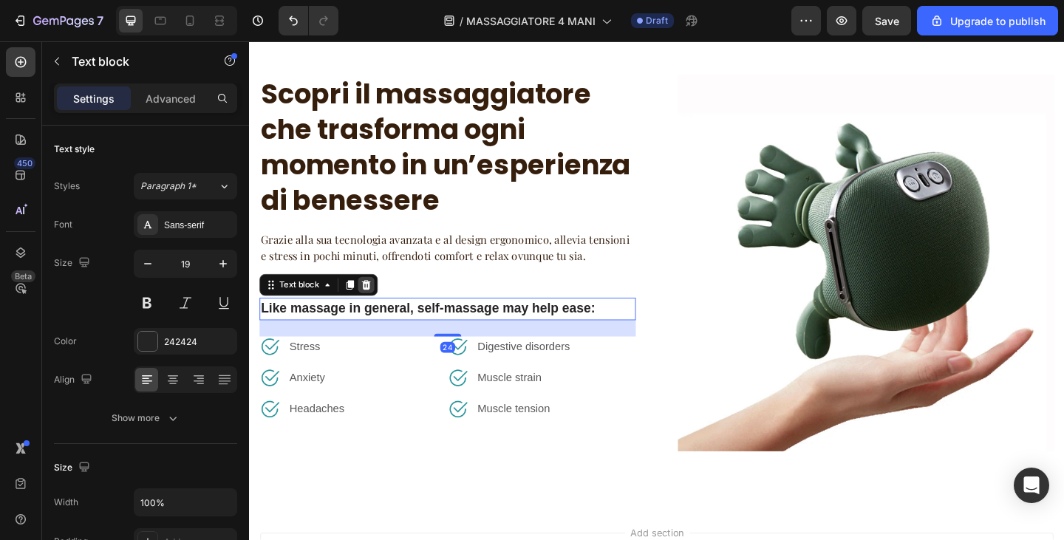
click at [379, 312] on icon at bounding box center [377, 307] width 10 height 10
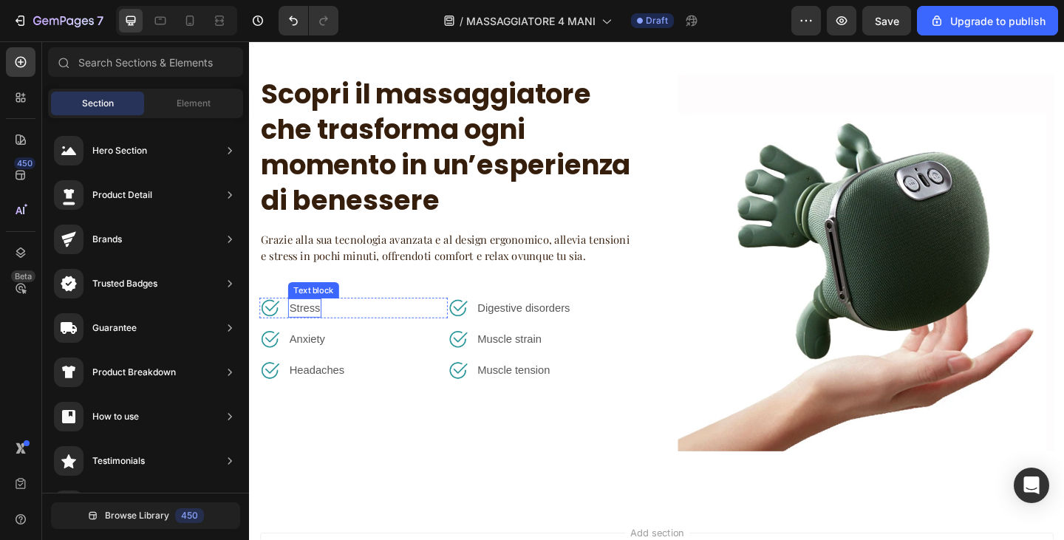
click at [299, 341] on p "Stress" at bounding box center [309, 332] width 33 height 18
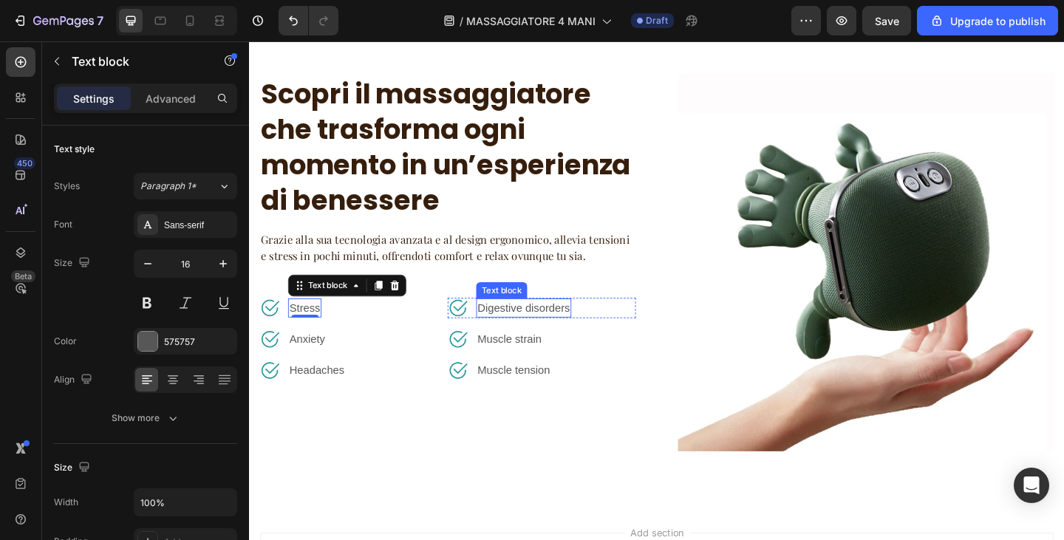
click at [538, 341] on p "Digestive disorders" at bounding box center [548, 332] width 101 height 18
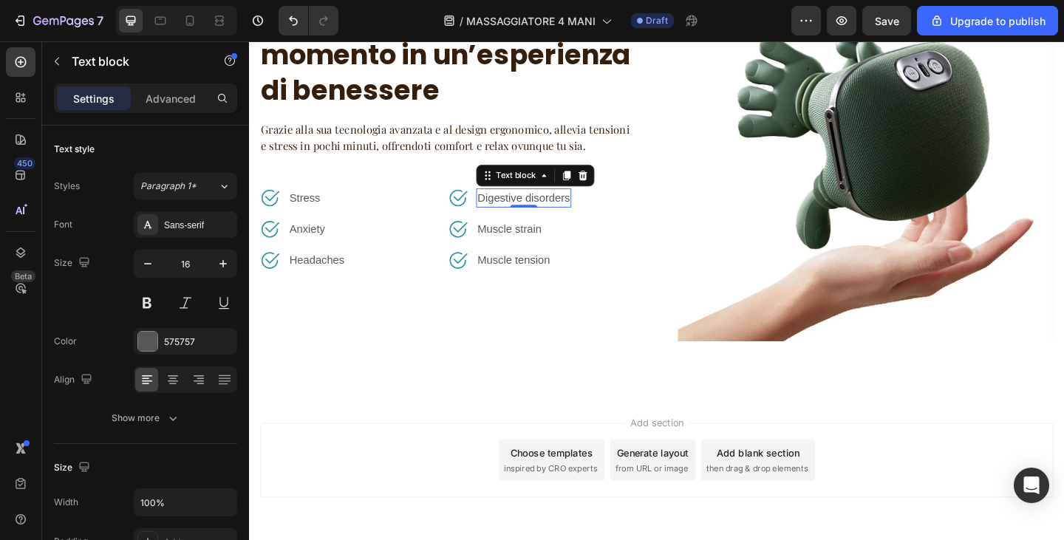
scroll to position [1039, 0]
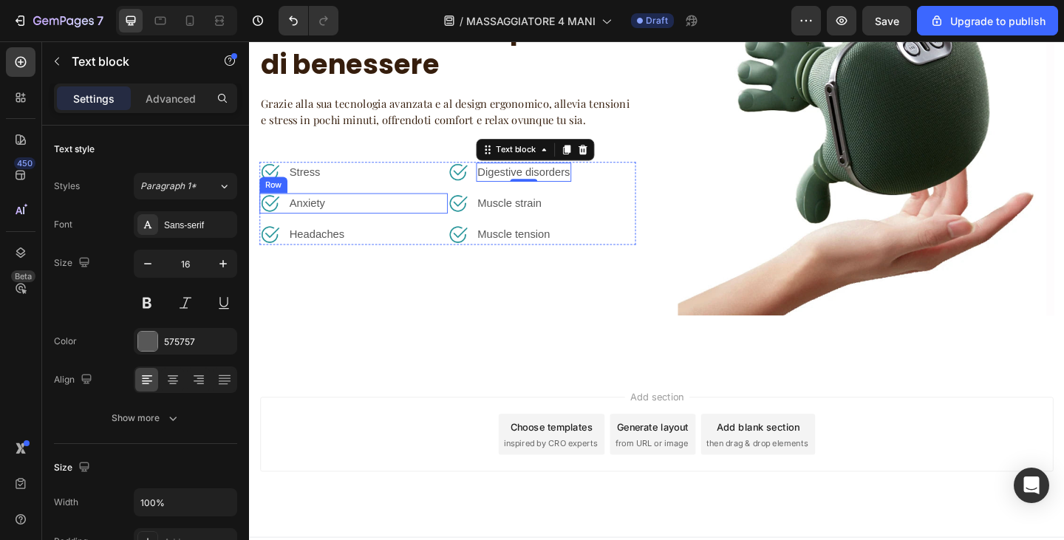
click at [427, 229] on div "Image Anxiety Text block Row" at bounding box center [362, 218] width 205 height 22
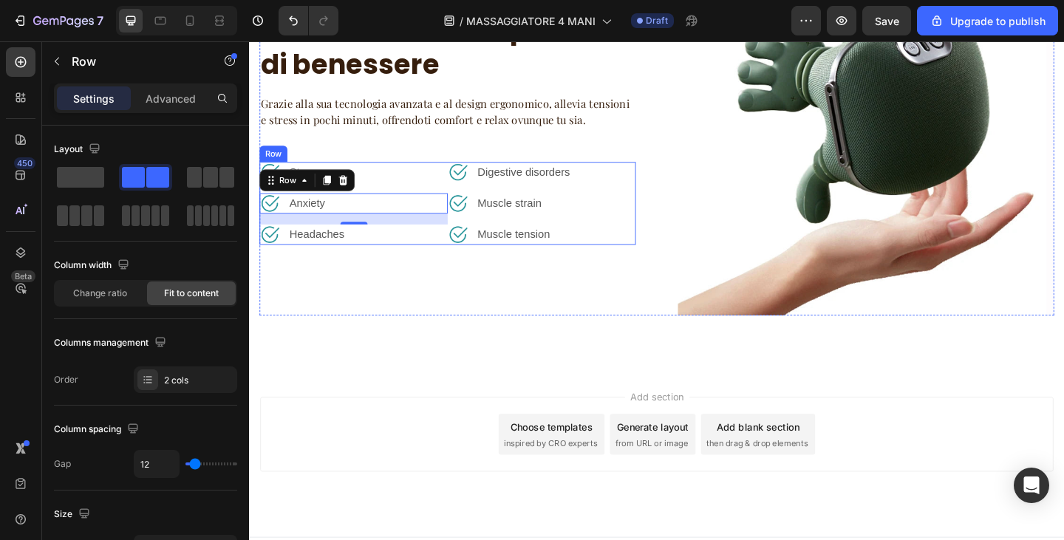
click at [617, 263] on div "Image Digestive disorders Text block Row Image Muscle strain Text block Row Ima…" at bounding box center [567, 218] width 205 height 90
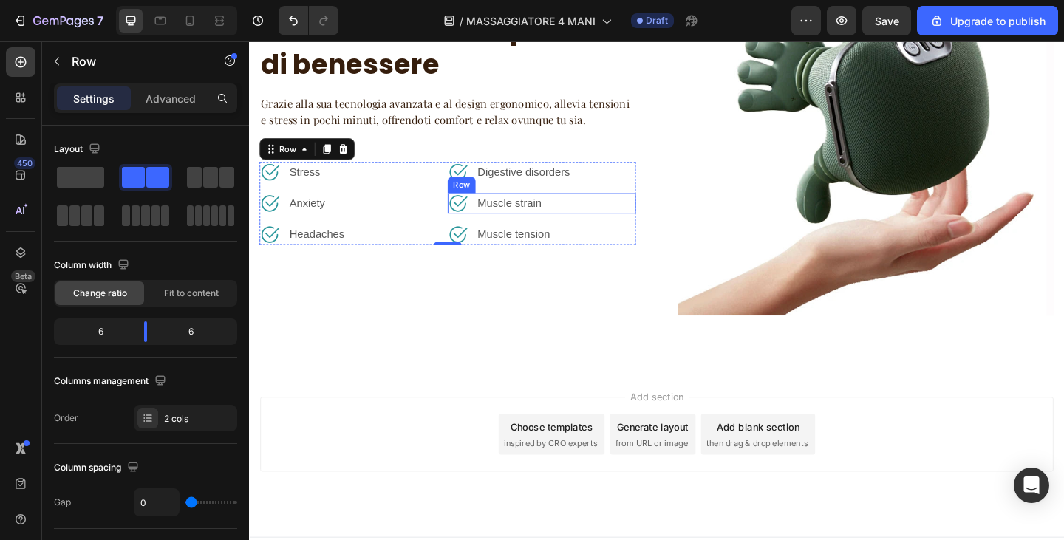
click at [584, 229] on div "Image Muscle strain Text block Row" at bounding box center [567, 218] width 205 height 22
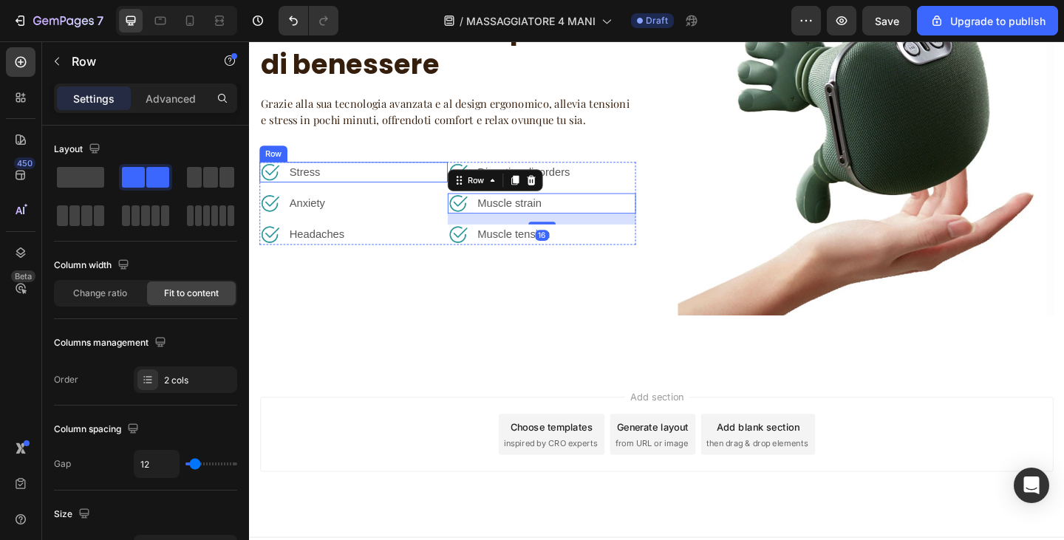
click at [329, 195] on div "Image Stress Text block Row" at bounding box center [362, 184] width 205 height 22
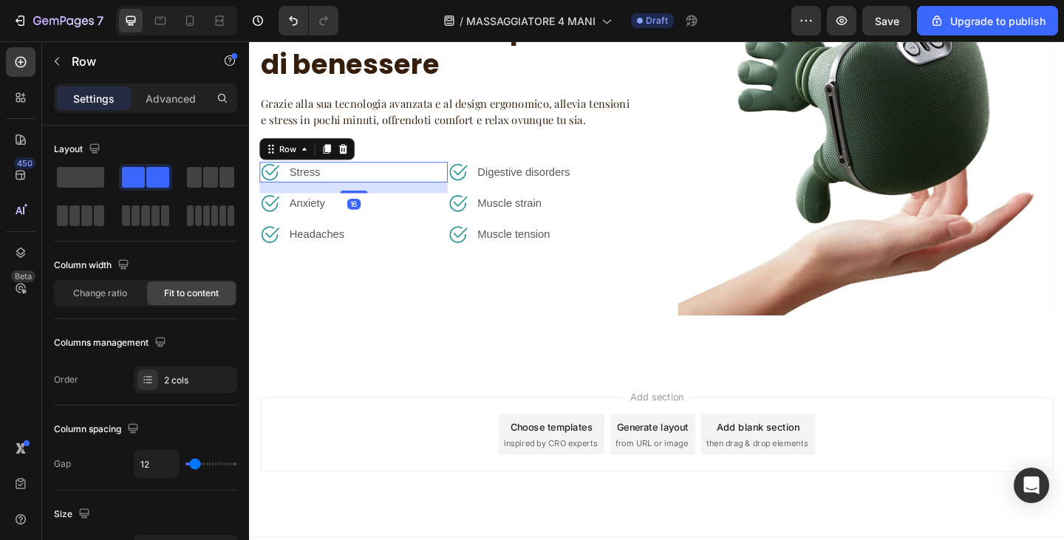
click at [329, 195] on div "Image Stress Text block Row 16" at bounding box center [362, 184] width 205 height 22
click at [302, 193] on p "Stress" at bounding box center [309, 184] width 33 height 18
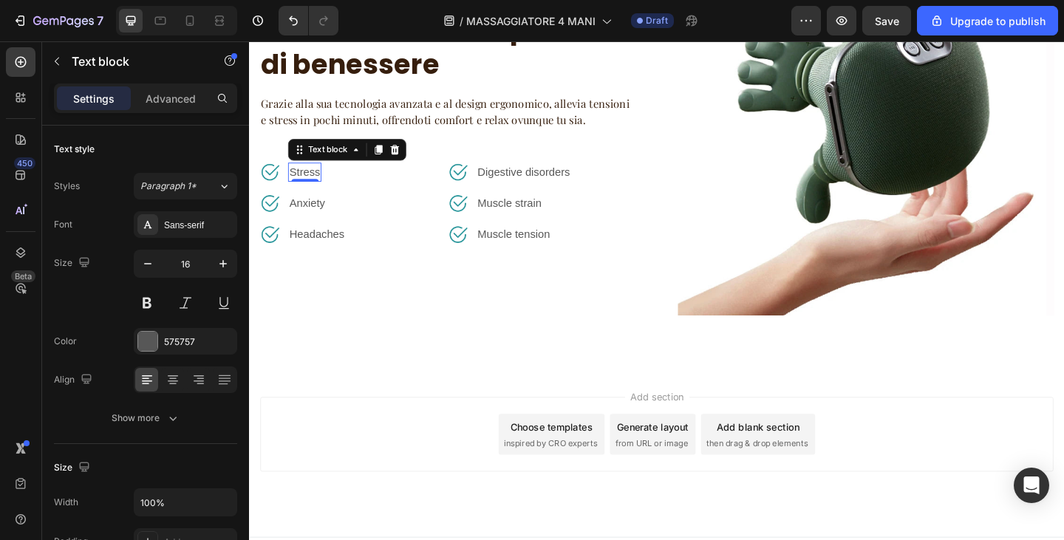
click at [302, 193] on p "Stress" at bounding box center [309, 184] width 33 height 18
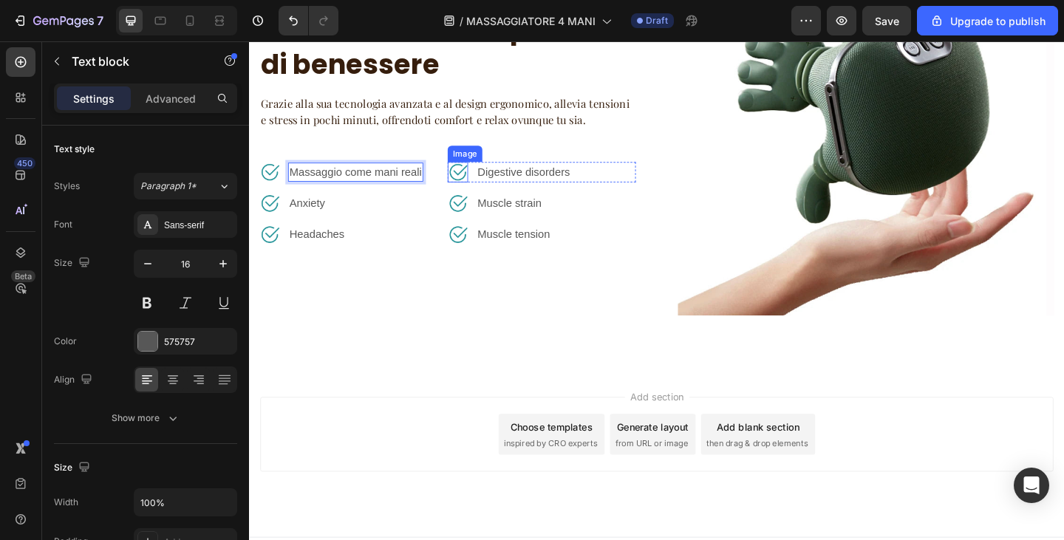
click at [476, 195] on img at bounding box center [476, 184] width 22 height 22
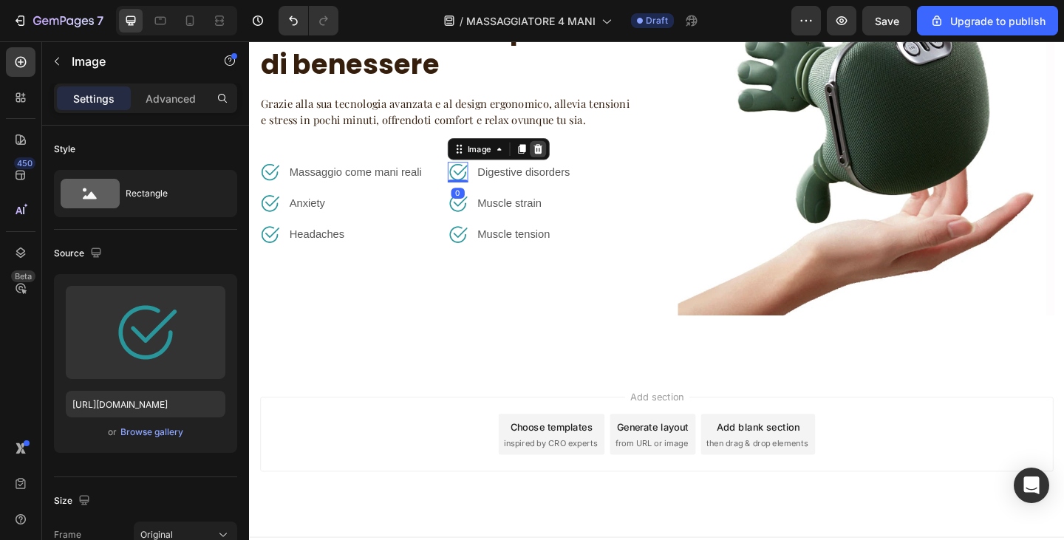
click at [559, 165] on icon at bounding box center [563, 159] width 12 height 12
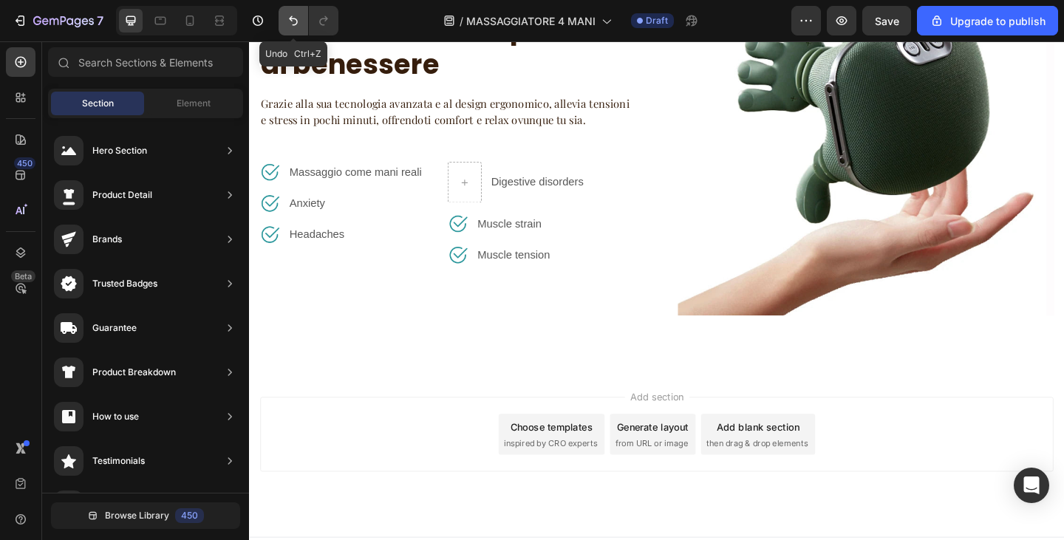
click at [290, 13] on button "Undo/Redo" at bounding box center [294, 21] width 30 height 30
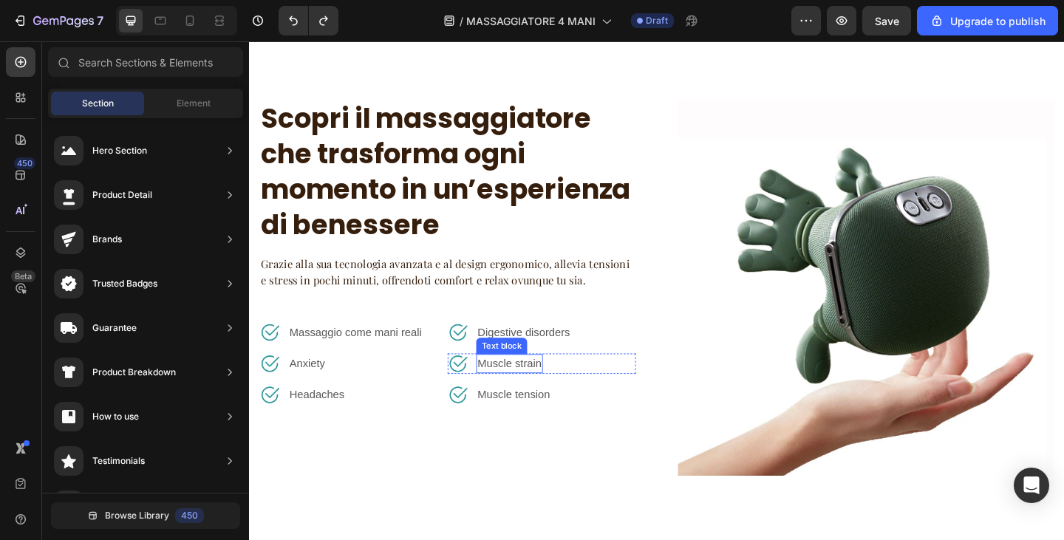
scroll to position [818, 0]
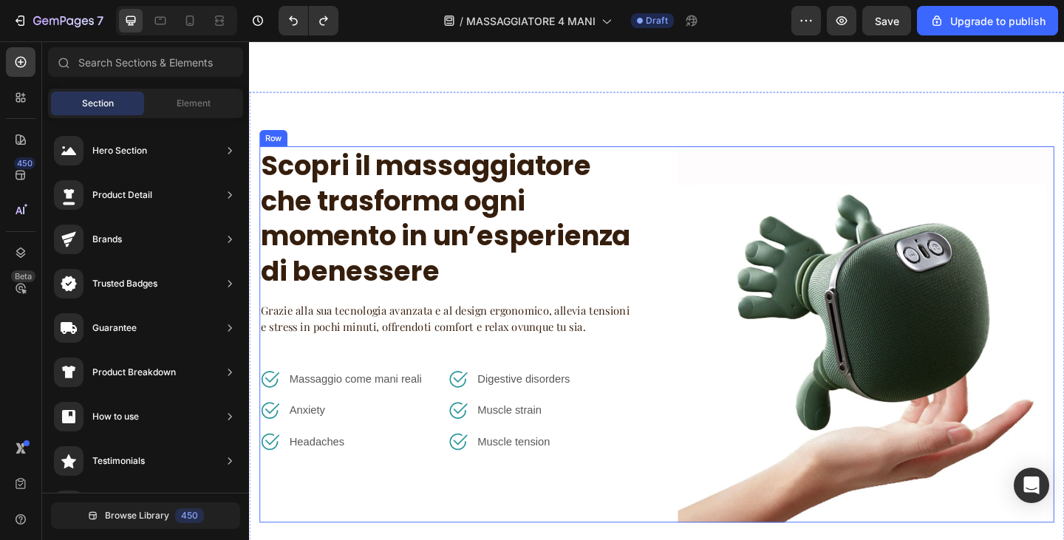
click at [742, 302] on img at bounding box center [921, 361] width 410 height 410
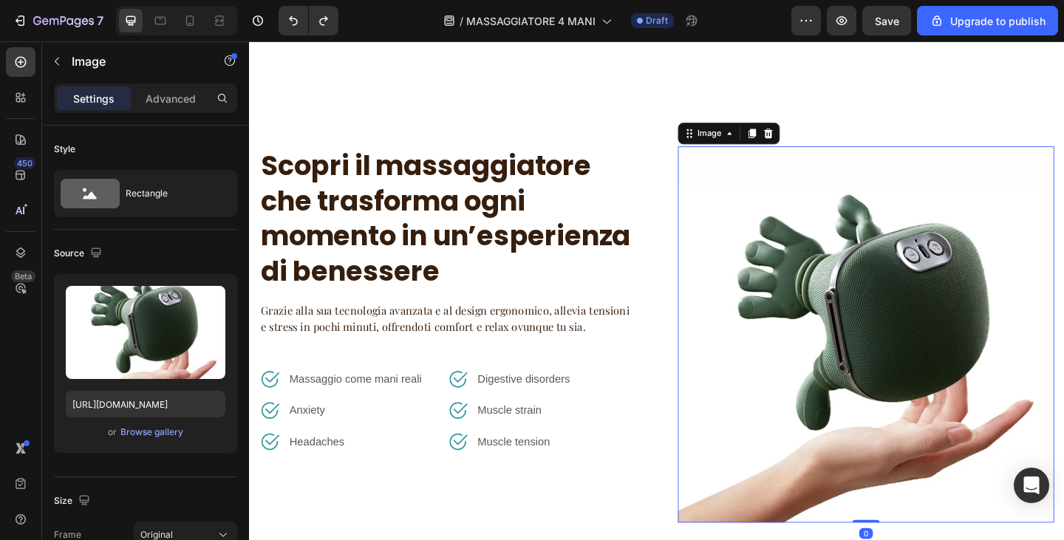
click at [696, 279] on div "⁠⁠⁠⁠⁠⁠⁠ Scopri il massaggiatore che trasforma ogni momento in un’esperienza di …" at bounding box center [692, 361] width 865 height 410
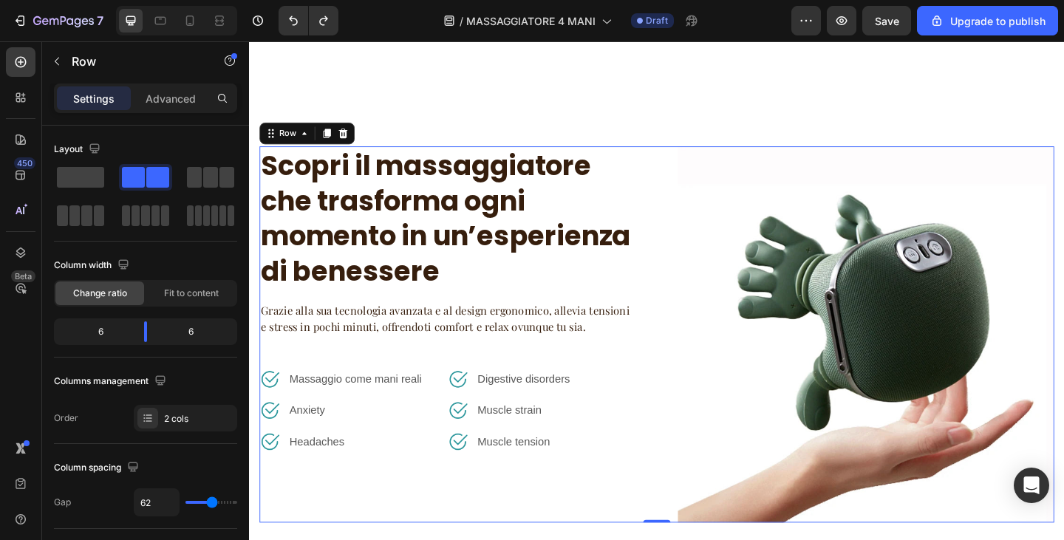
click at [696, 279] on div "⁠⁠⁠⁠⁠⁠⁠ Scopri il massaggiatore che trasforma ogni momento in un’esperienza di …" at bounding box center [692, 361] width 865 height 410
click at [349, 133] on div at bounding box center [351, 142] width 18 height 18
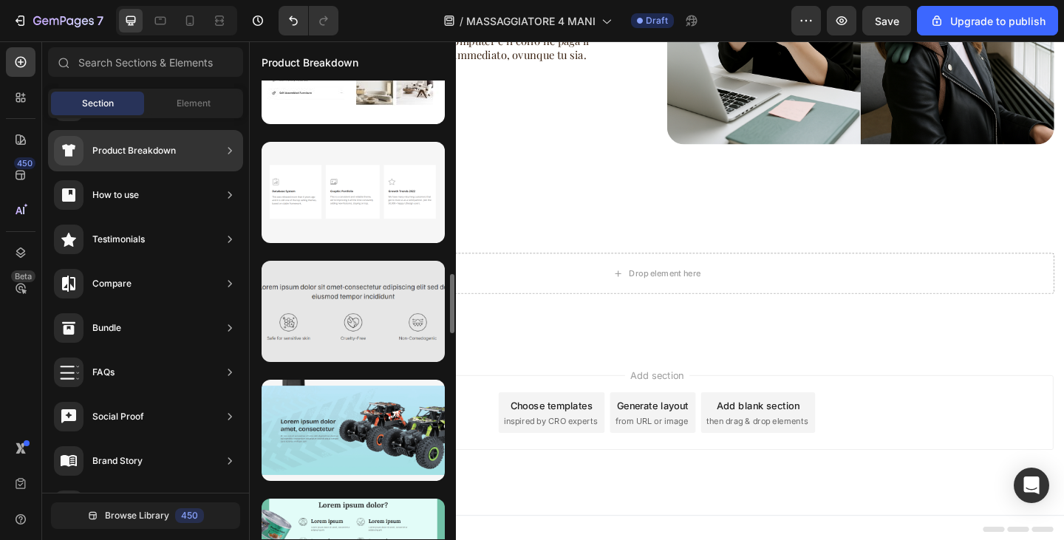
scroll to position [2652, 0]
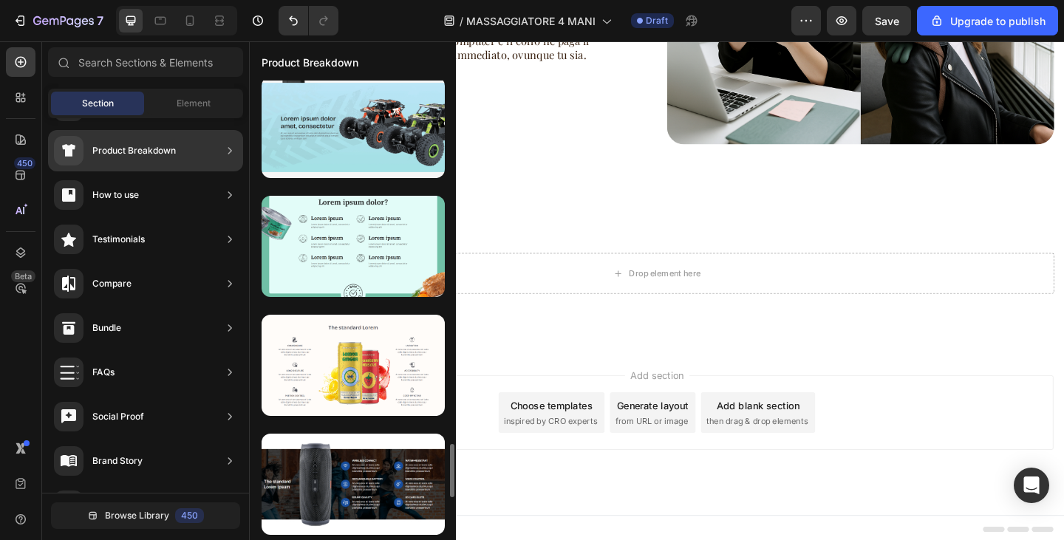
scroll to position [3250, 0]
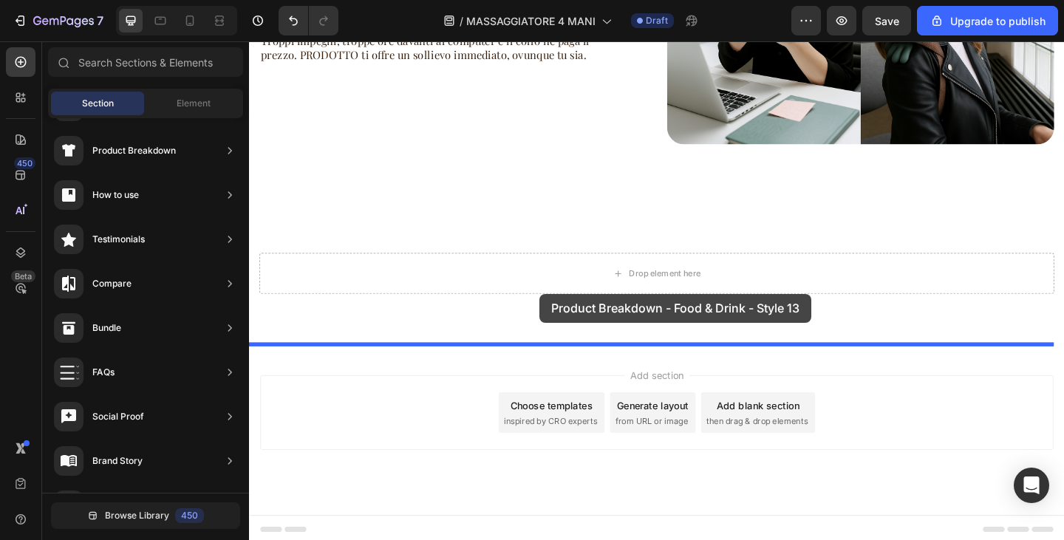
drag, startPoint x: 607, startPoint y: 268, endPoint x: 566, endPoint y: 316, distance: 64.0
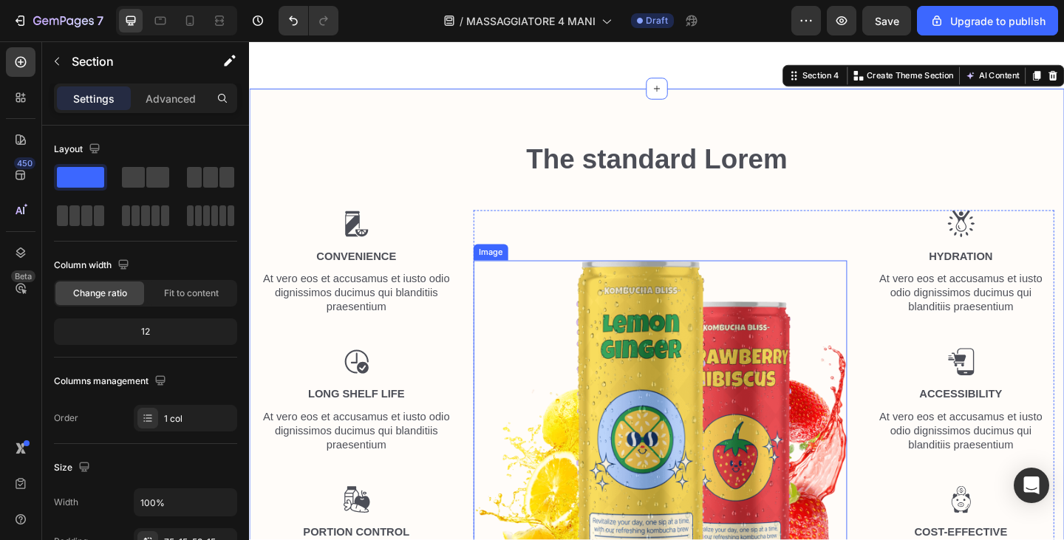
click at [730, 347] on img at bounding box center [696, 460] width 407 height 360
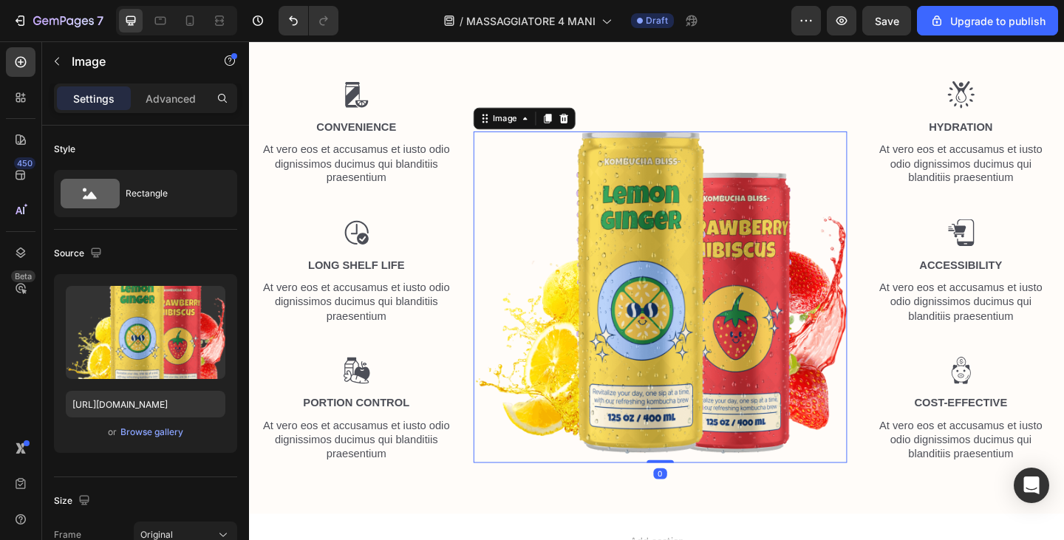
scroll to position [1276, 0]
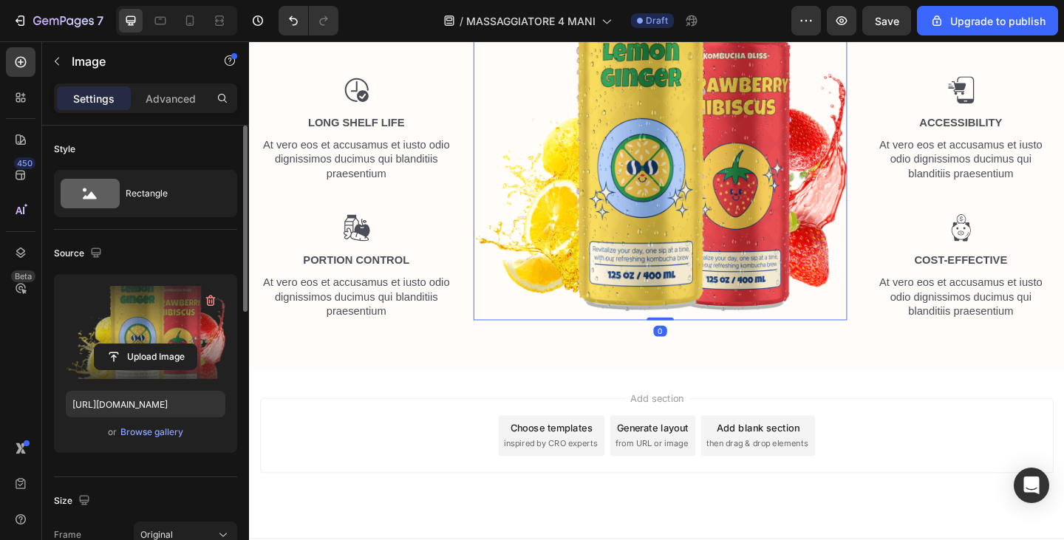
click at [79, 310] on label at bounding box center [146, 332] width 160 height 93
click at [95, 344] on input "file" at bounding box center [146, 356] width 102 height 25
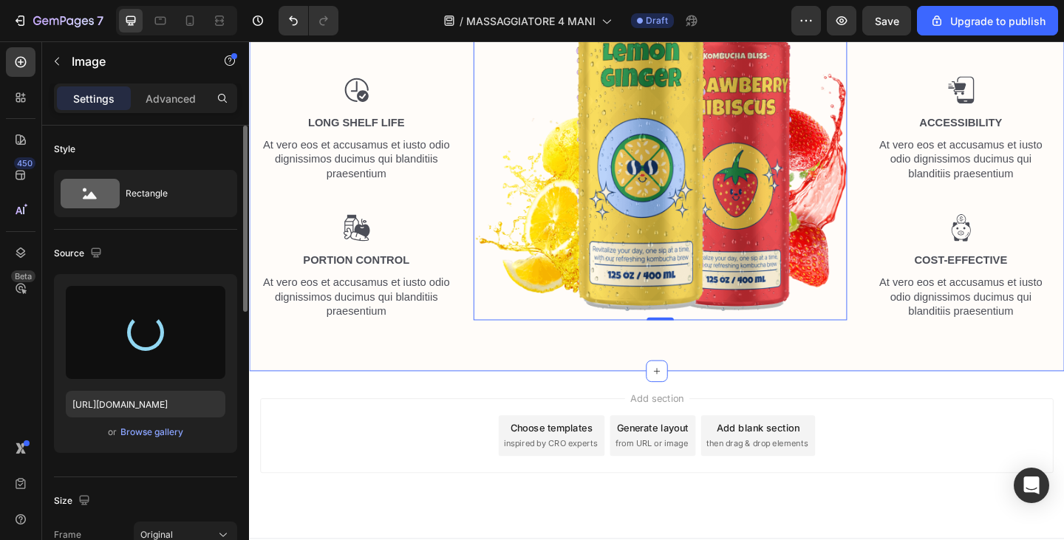
type input "https://cdn.shopify.com/s/files/1/0840/3386/4027/files/gempages_580028468054458…"
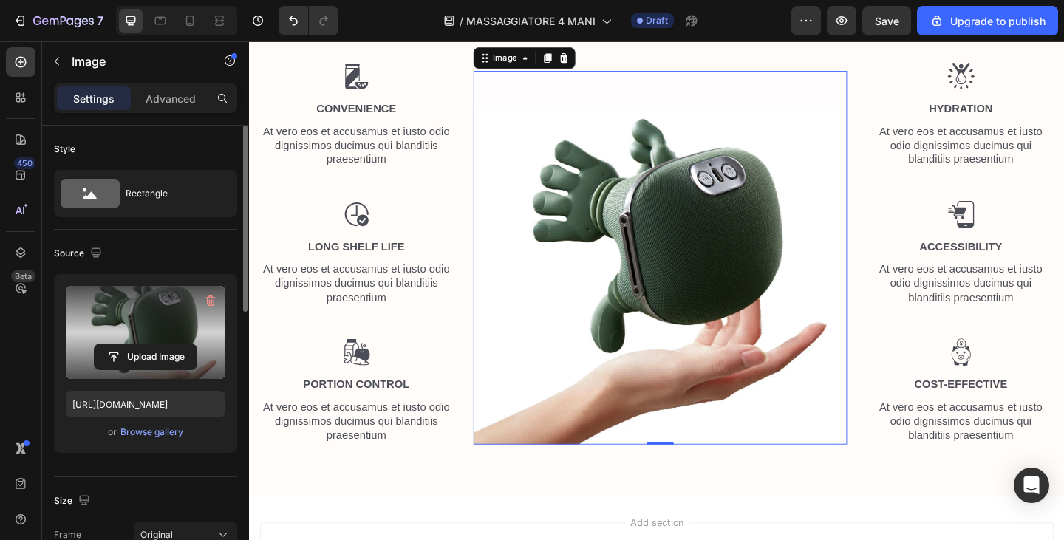
scroll to position [1054, 0]
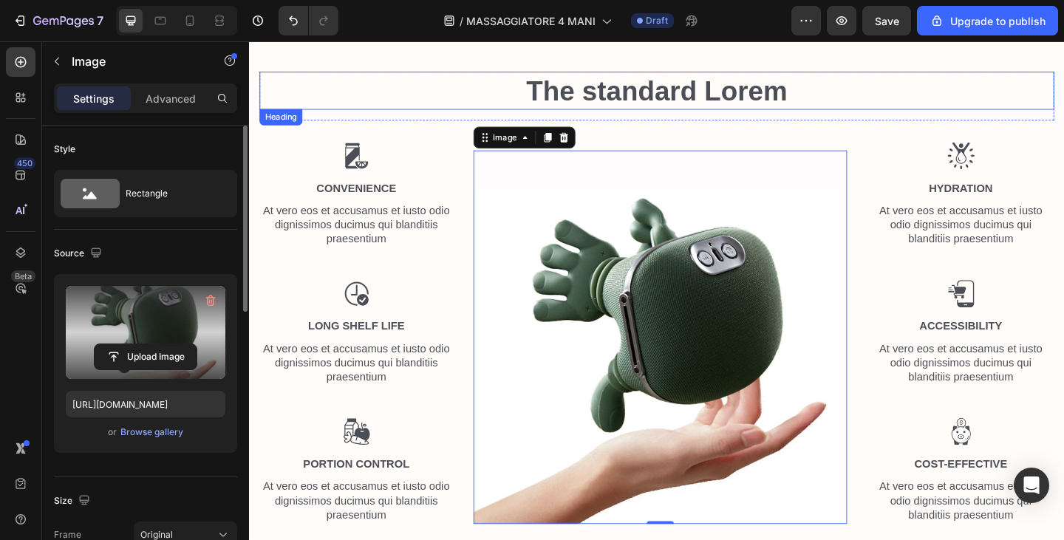
click at [411, 110] on h2 "The standard Lorem" at bounding box center [692, 95] width 865 height 41
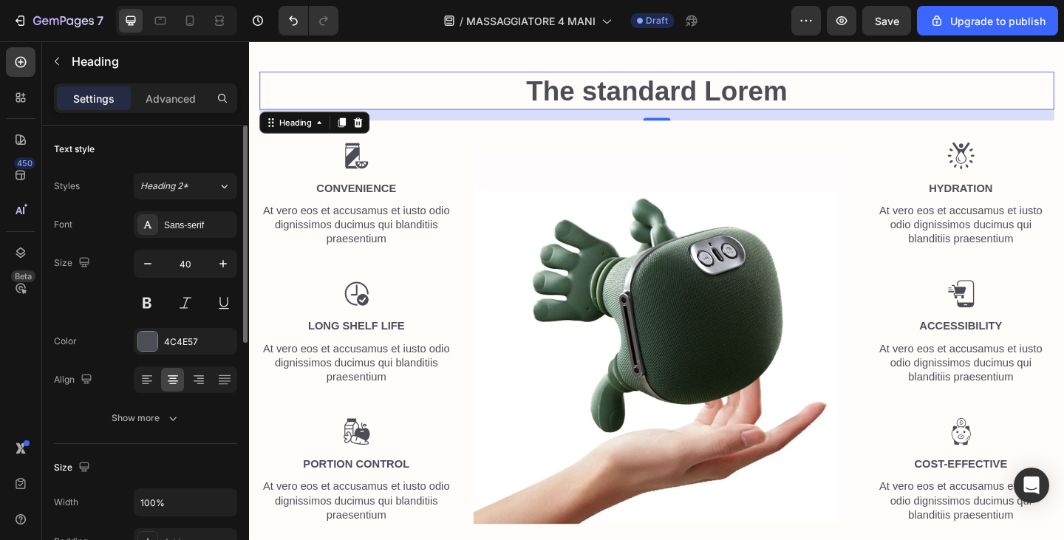
click at [625, 91] on h2 "The standard Lorem" at bounding box center [692, 95] width 865 height 41
click at [625, 91] on p "The standard Lorem" at bounding box center [693, 95] width 862 height 38
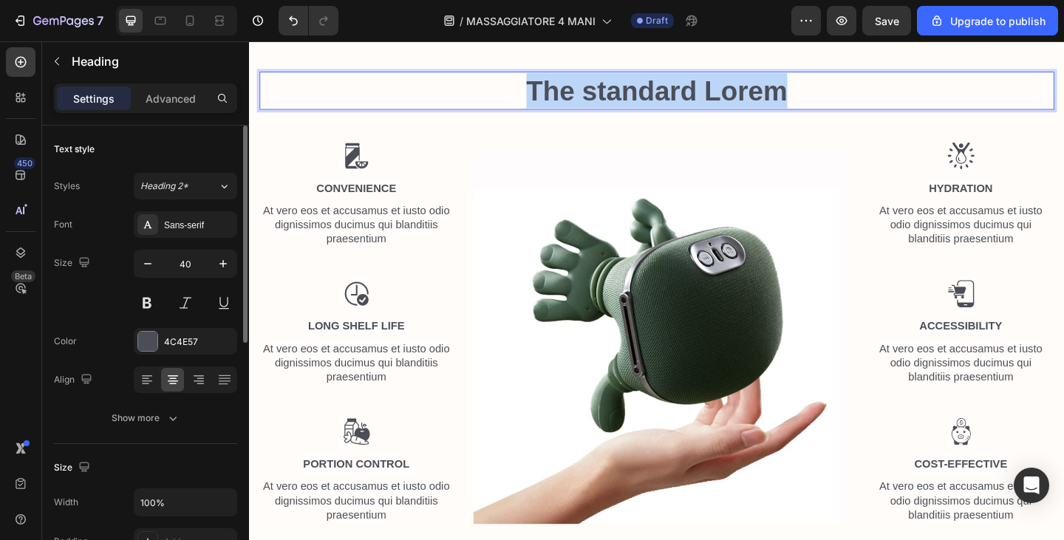
click at [625, 91] on p "The standard Lorem" at bounding box center [693, 95] width 862 height 38
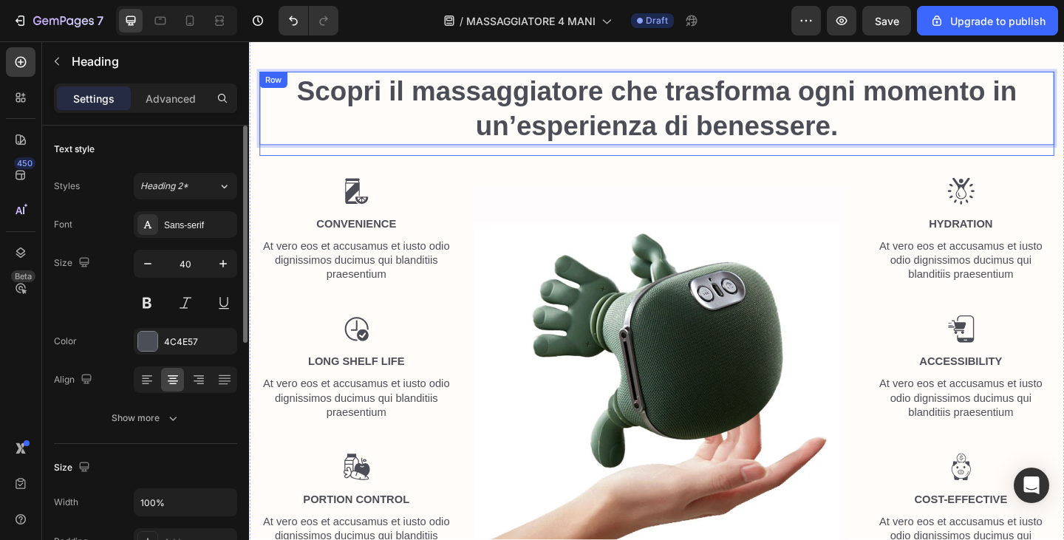
click at [469, 140] on p "Scopri il massaggiatore che trasforma ogni momento in un’esperienza di benesser…" at bounding box center [693, 114] width 862 height 77
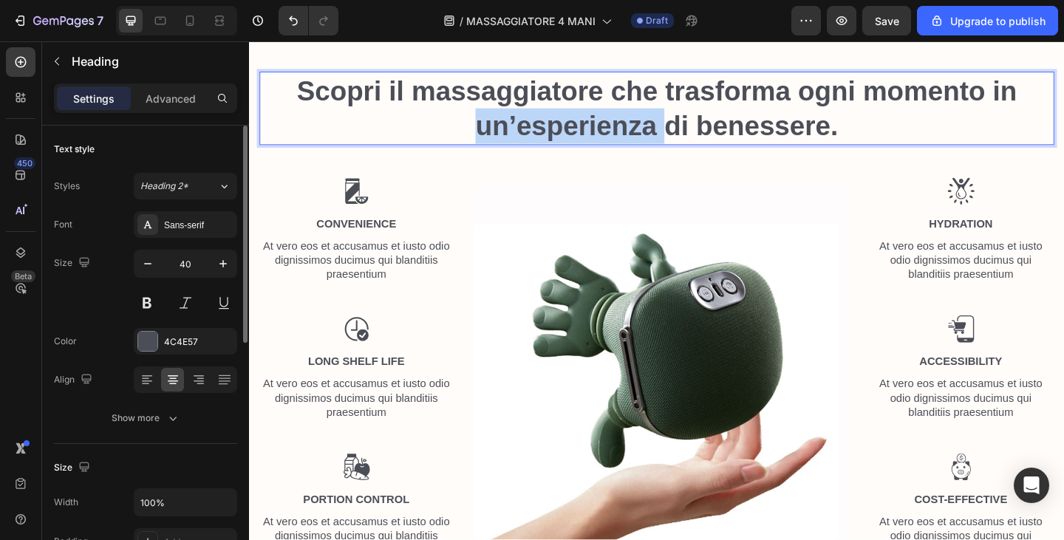
click at [469, 140] on p "Scopri il massaggiatore che trasforma ogni momento in un’esperienza di benesser…" at bounding box center [693, 114] width 862 height 77
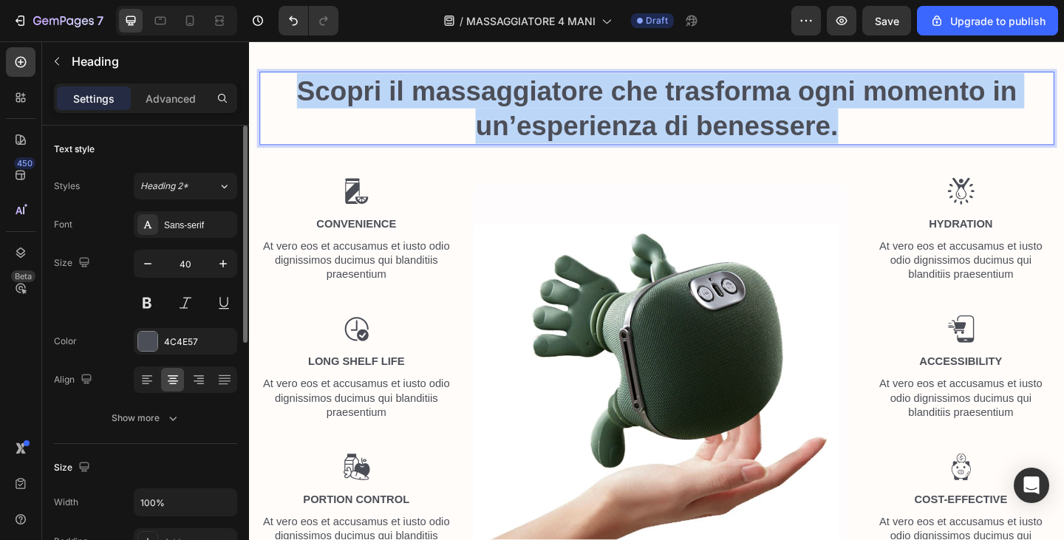
click at [469, 140] on p "Scopri il massaggiatore che trasforma ogni momento in un’esperienza di benesser…" at bounding box center [693, 114] width 862 height 77
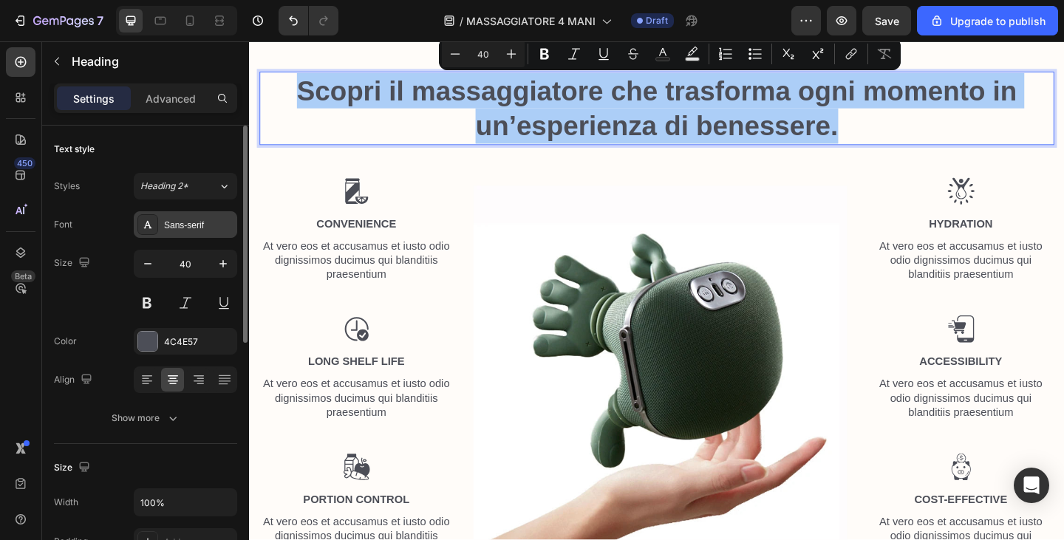
click at [166, 218] on div "Sans-serif" at bounding box center [185, 224] width 103 height 27
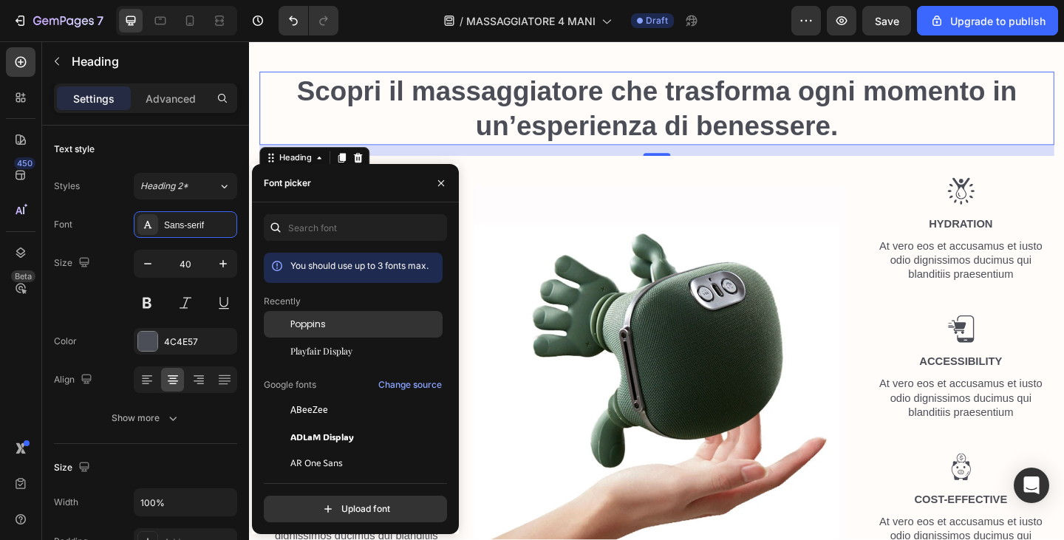
click at [348, 329] on div "Poppins" at bounding box center [365, 324] width 149 height 13
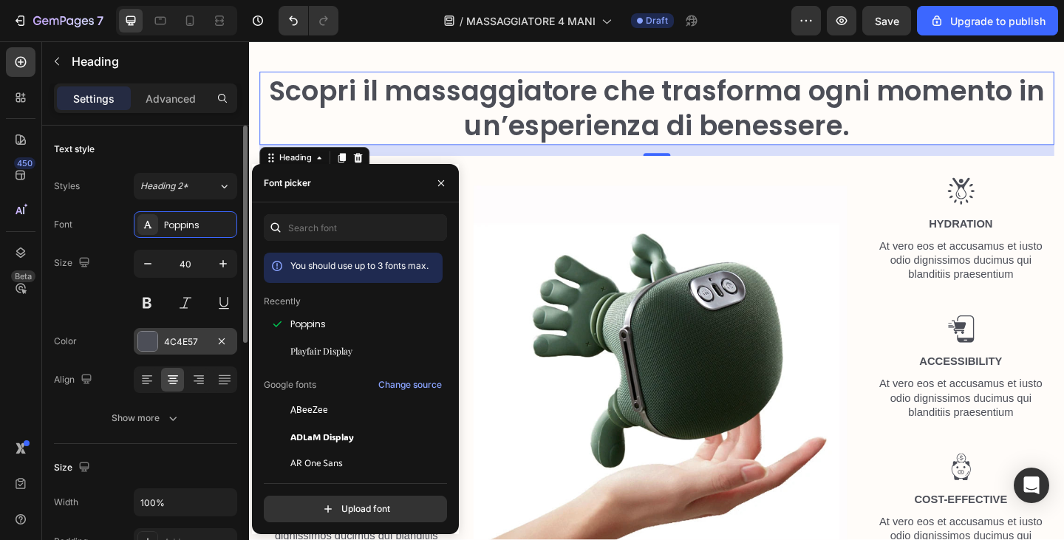
click at [174, 342] on div "4C4E57" at bounding box center [185, 342] width 43 height 13
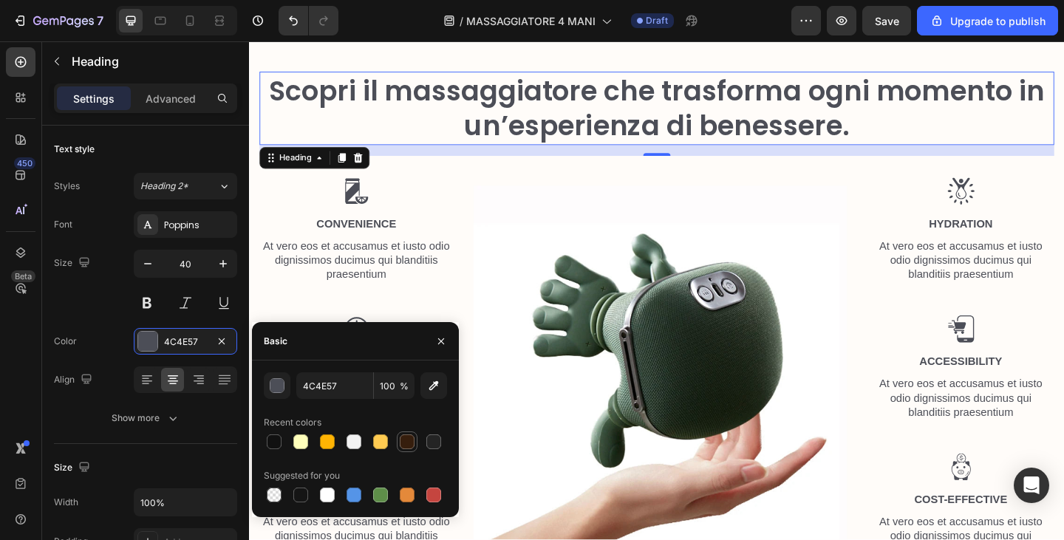
click at [398, 441] on div at bounding box center [407, 442] width 21 height 21
type input "361E0D"
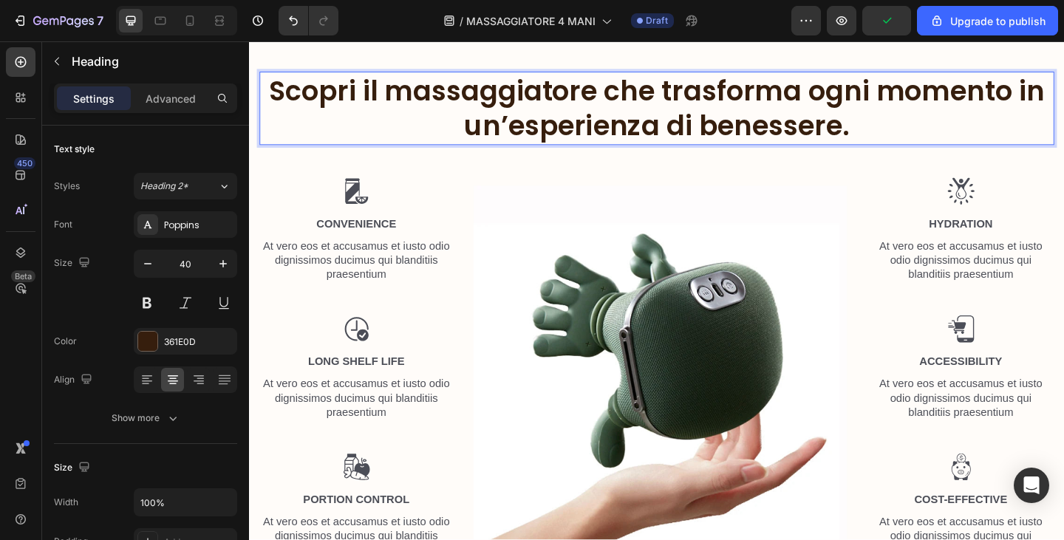
click at [446, 108] on p "Scopri il massaggiatore che trasforma ogni momento in un’esperienza di benesser…" at bounding box center [693, 114] width 862 height 77
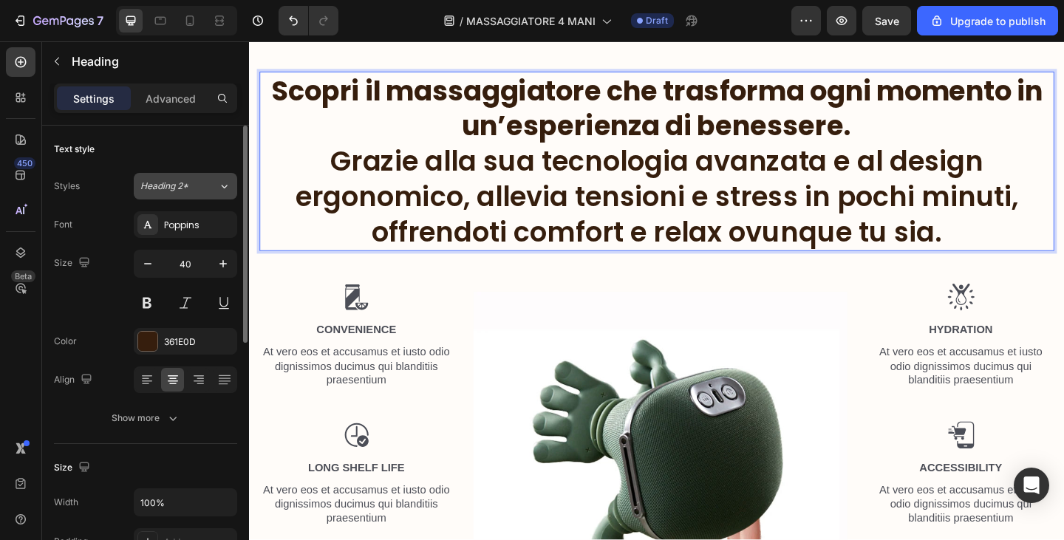
click at [187, 189] on span "Heading 2*" at bounding box center [164, 186] width 48 height 13
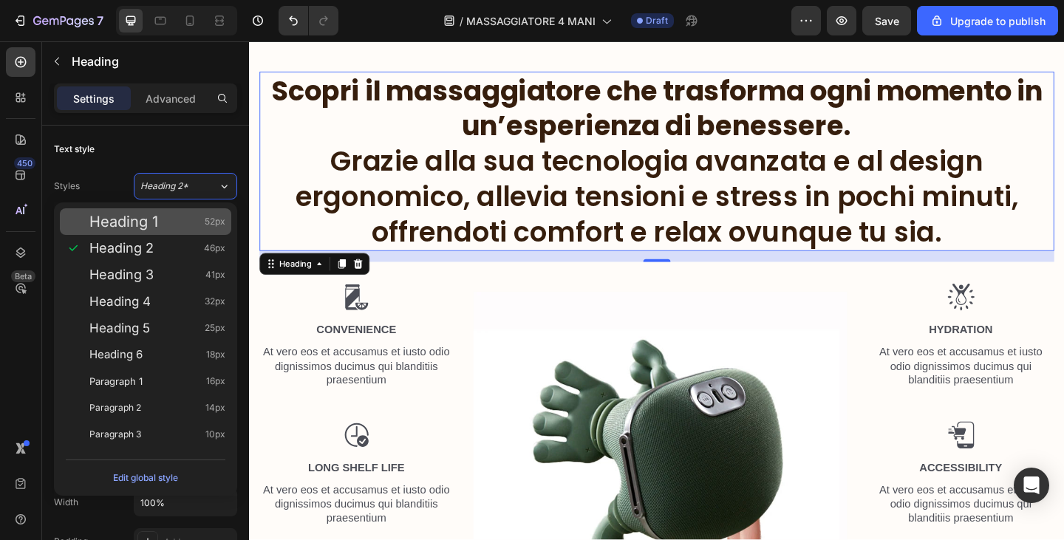
click at [171, 231] on div "Heading 1 52px" at bounding box center [146, 221] width 172 height 27
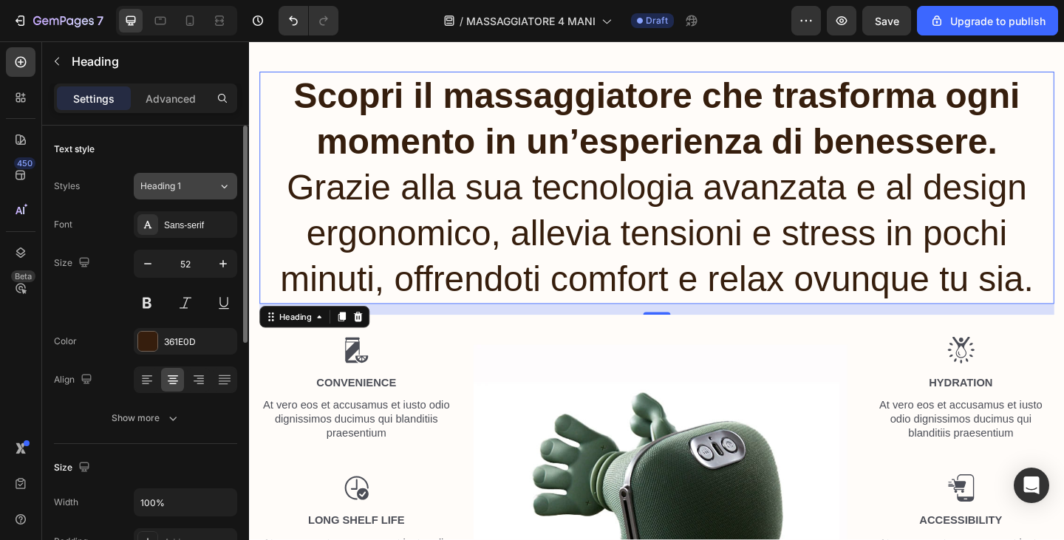
click at [186, 195] on button "Heading 1" at bounding box center [185, 186] width 103 height 27
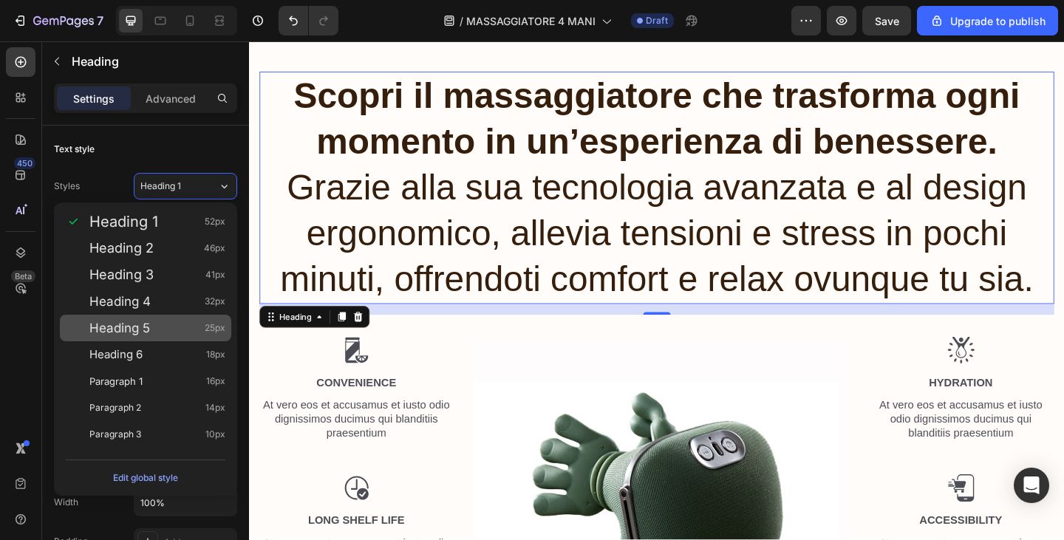
click at [163, 324] on div "Heading 5 25px" at bounding box center [157, 328] width 136 height 15
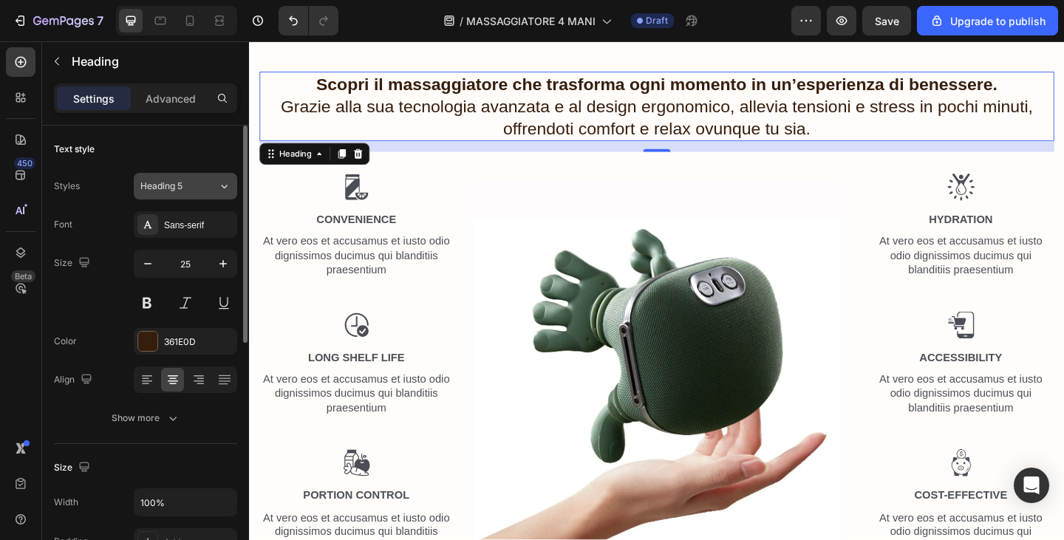
click at [189, 187] on div "Heading 5" at bounding box center [170, 186] width 60 height 13
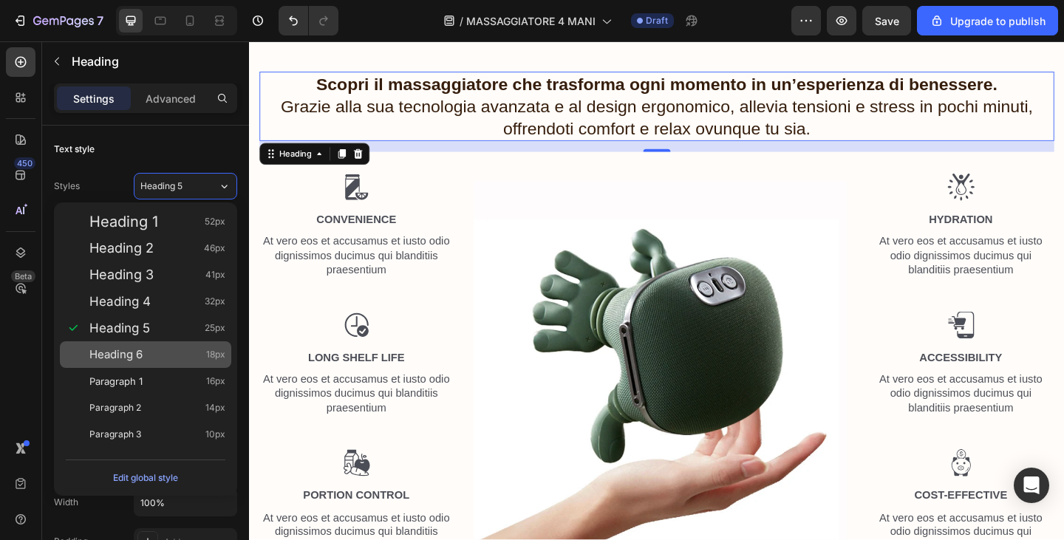
click at [176, 347] on div "Heading 6 18px" at bounding box center [146, 355] width 172 height 27
type input "18"
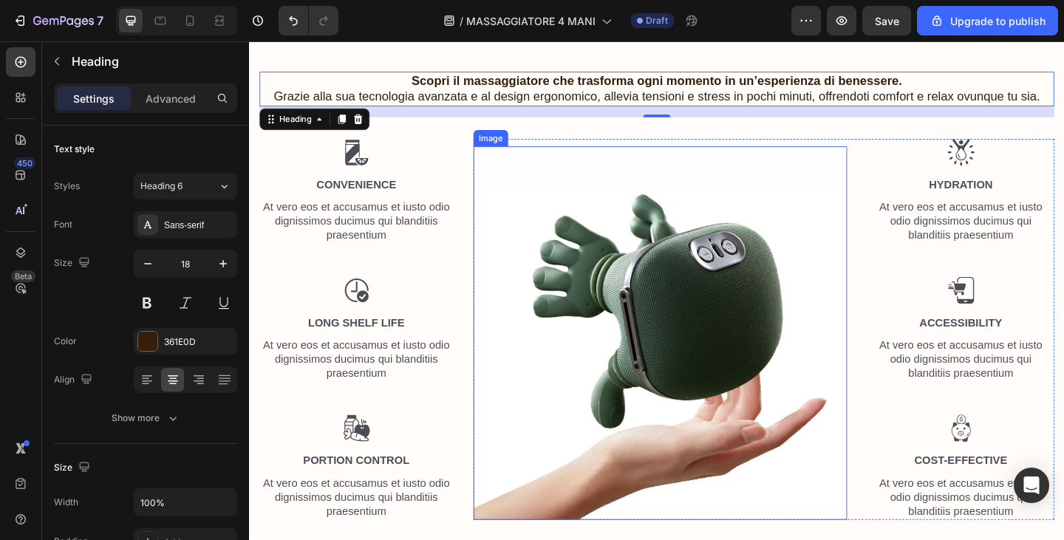
click at [787, 162] on img at bounding box center [696, 359] width 407 height 407
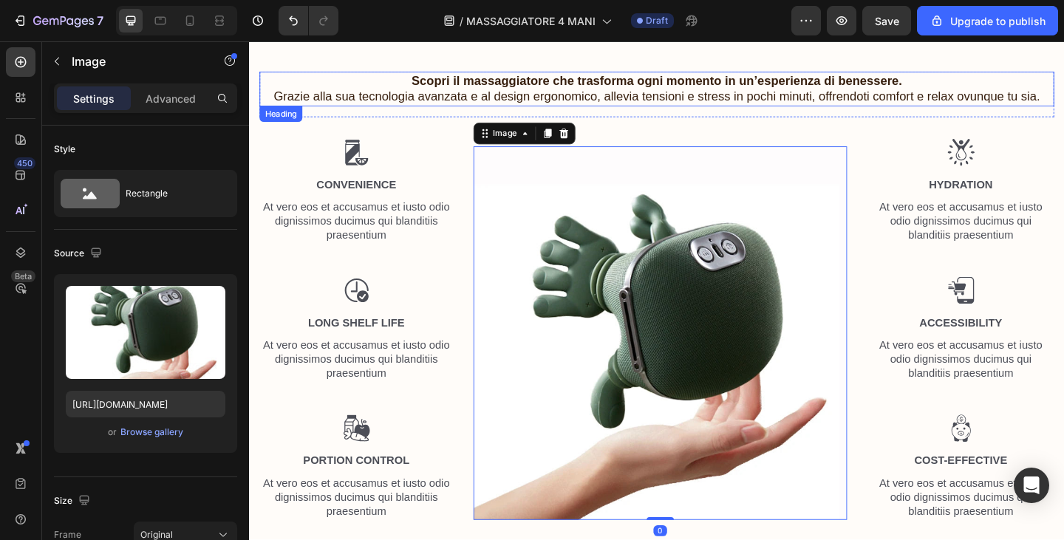
click at [959, 87] on p "⁠⁠⁠⁠⁠⁠⁠ Scopri il massaggiatore che trasforma ogni momento in un’esperienza di …" at bounding box center [693, 93] width 862 height 35
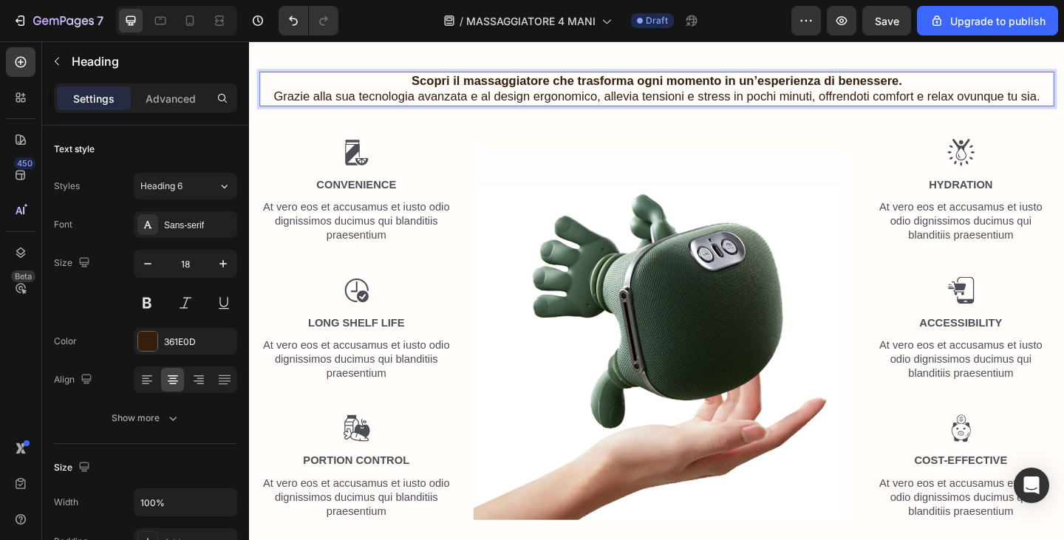
click at [594, 88] on strong "Scopri il massaggiatore che trasforma ogni momento in un’esperienza di benesser…" at bounding box center [693, 84] width 534 height 15
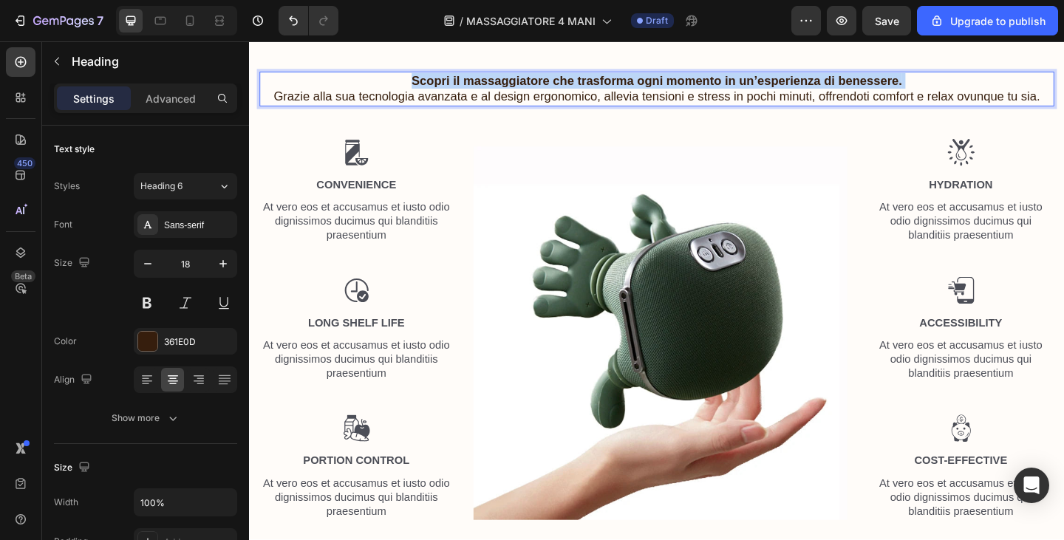
click at [594, 88] on strong "Scopri il massaggiatore che trasforma ogni momento in un’esperienza di benesser…" at bounding box center [693, 84] width 534 height 15
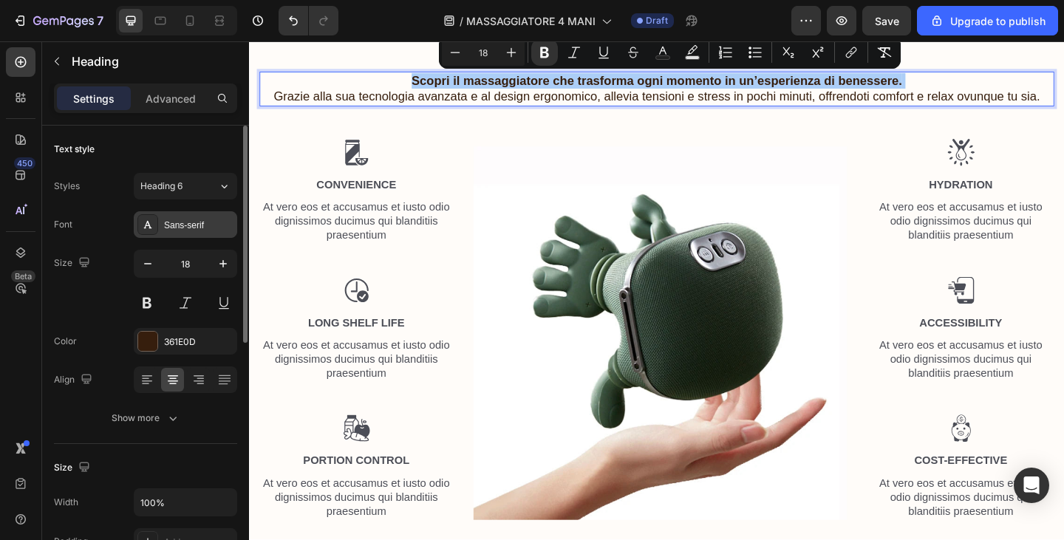
click at [175, 233] on div "Sans-serif" at bounding box center [185, 224] width 103 height 27
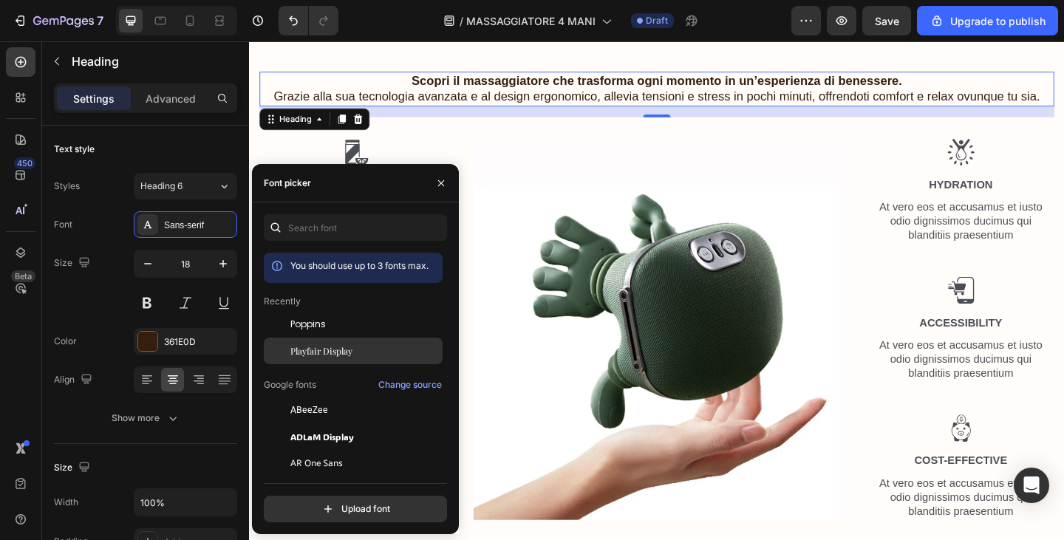
click at [339, 350] on span "Playfair Display" at bounding box center [322, 350] width 62 height 13
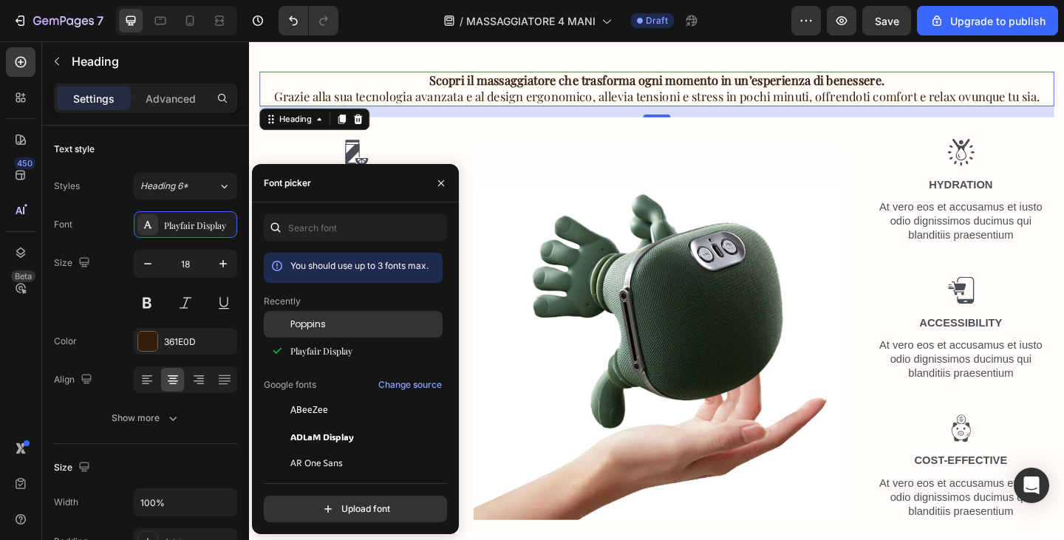
click at [328, 327] on div "Poppins" at bounding box center [365, 324] width 149 height 13
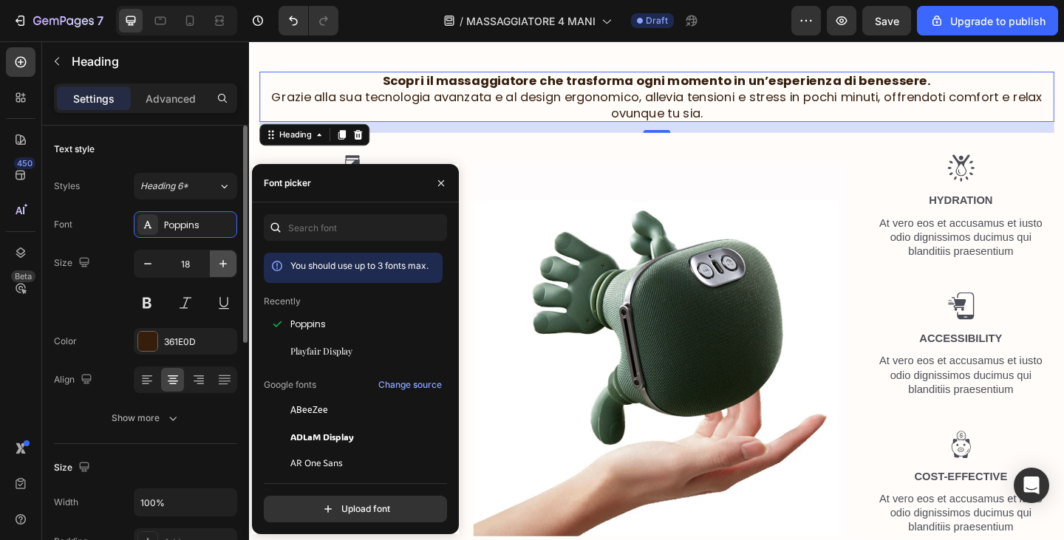
click at [220, 265] on icon "button" at bounding box center [223, 264] width 15 height 15
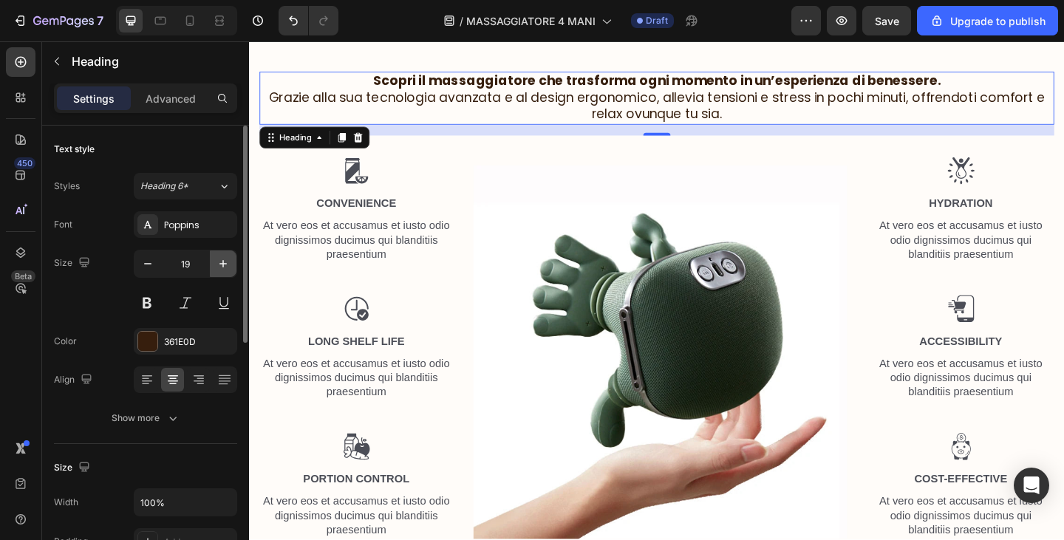
click at [220, 265] on icon "button" at bounding box center [223, 264] width 15 height 15
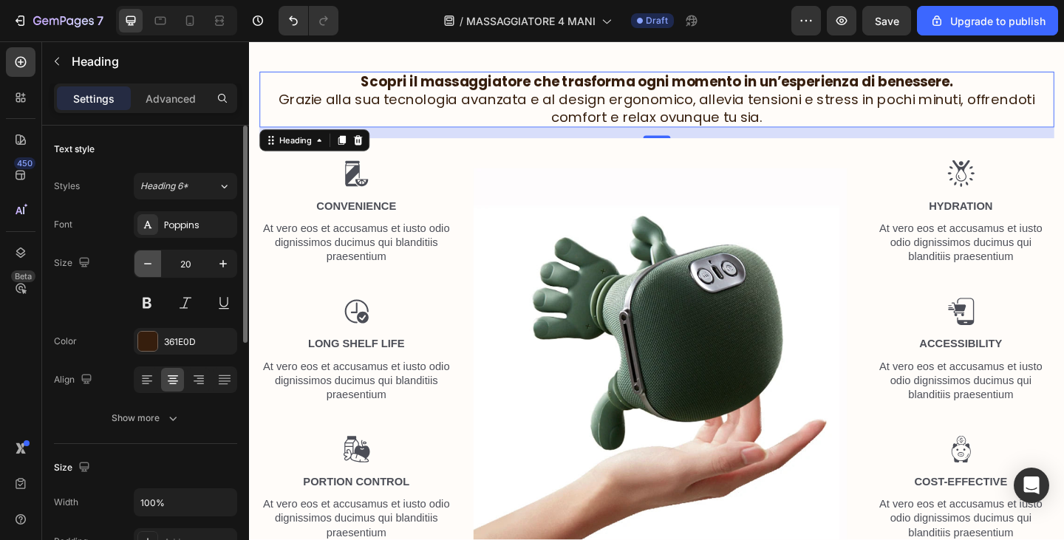
click at [151, 261] on icon "button" at bounding box center [147, 264] width 15 height 15
type input "19"
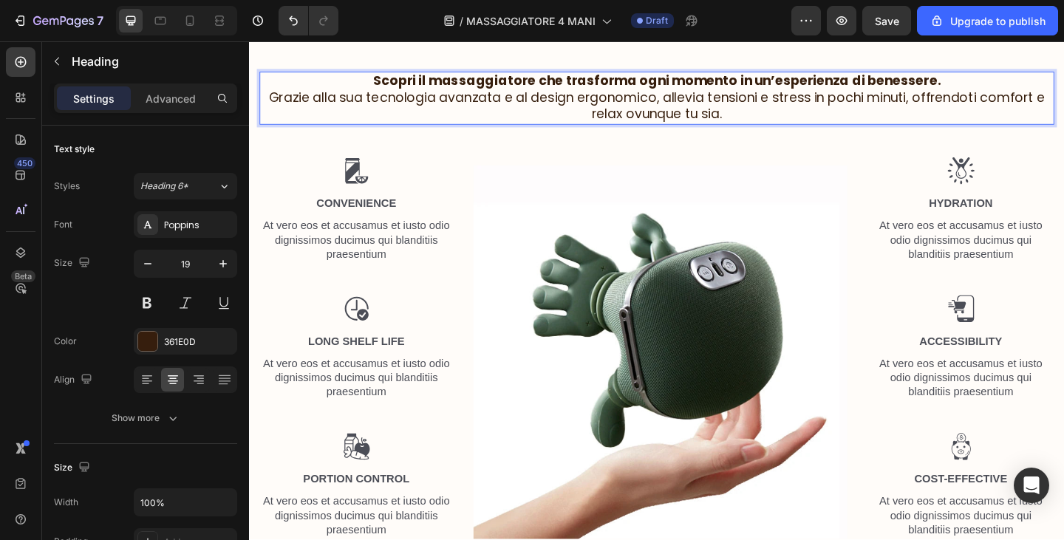
click at [970, 106] on p "Scopri il massaggiatore che trasforma ogni momento in un’esperienza di benesser…" at bounding box center [693, 103] width 862 height 55
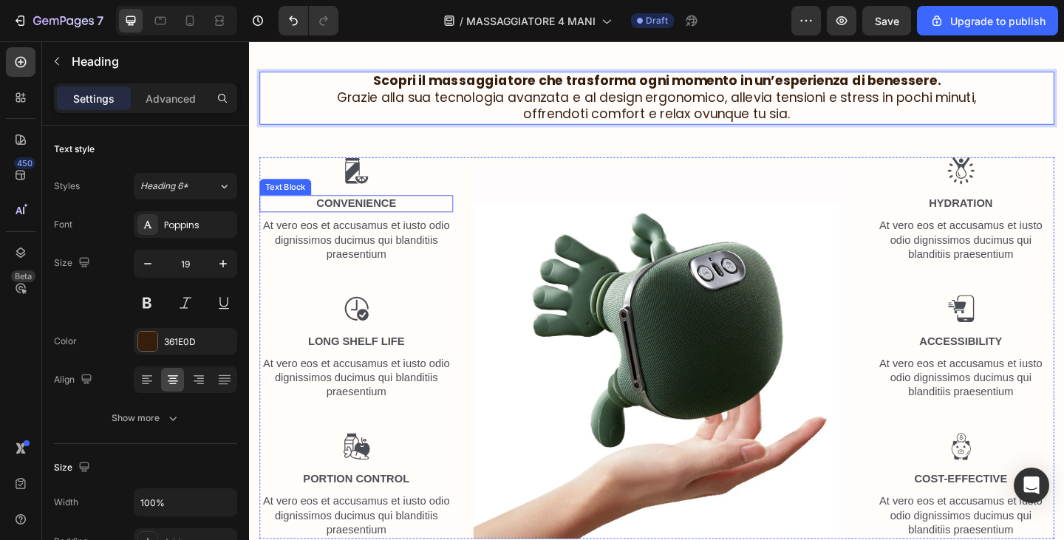
click at [389, 225] on p "Convenience" at bounding box center [366, 219] width 208 height 16
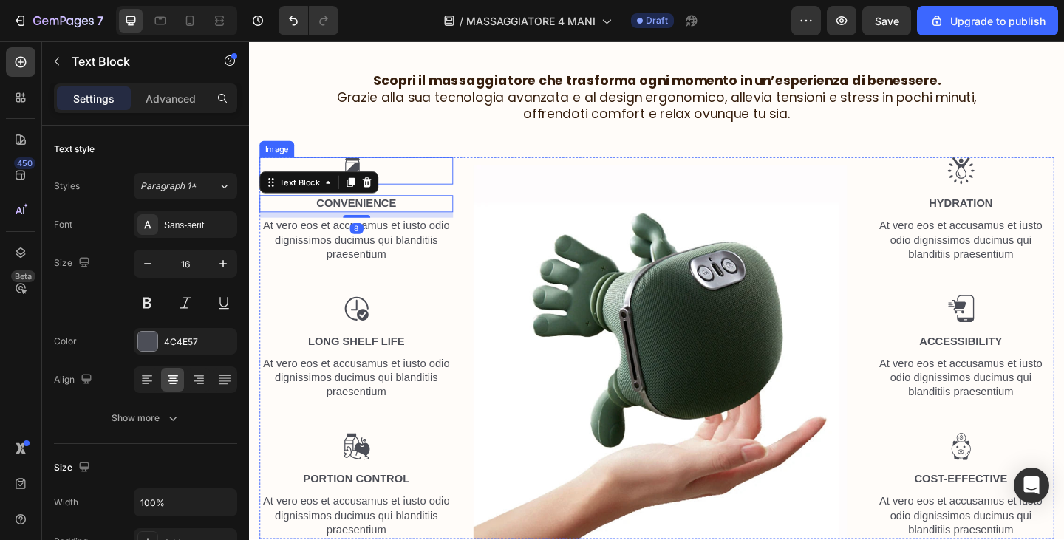
click at [370, 168] on img at bounding box center [366, 183] width 30 height 30
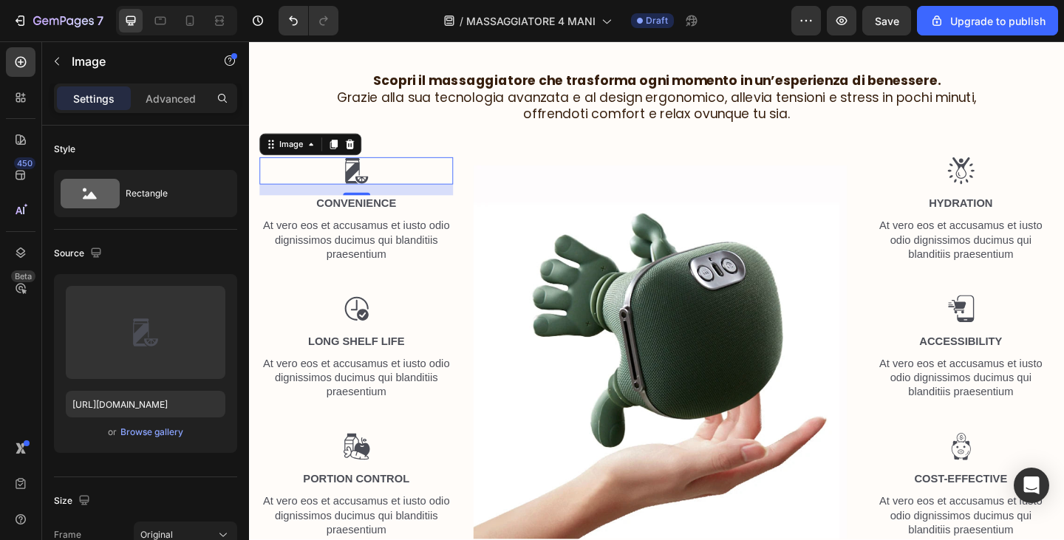
click at [363, 220] on div "16" at bounding box center [366, 221] width 15 height 12
click at [364, 216] on div "16" at bounding box center [366, 221] width 15 height 12
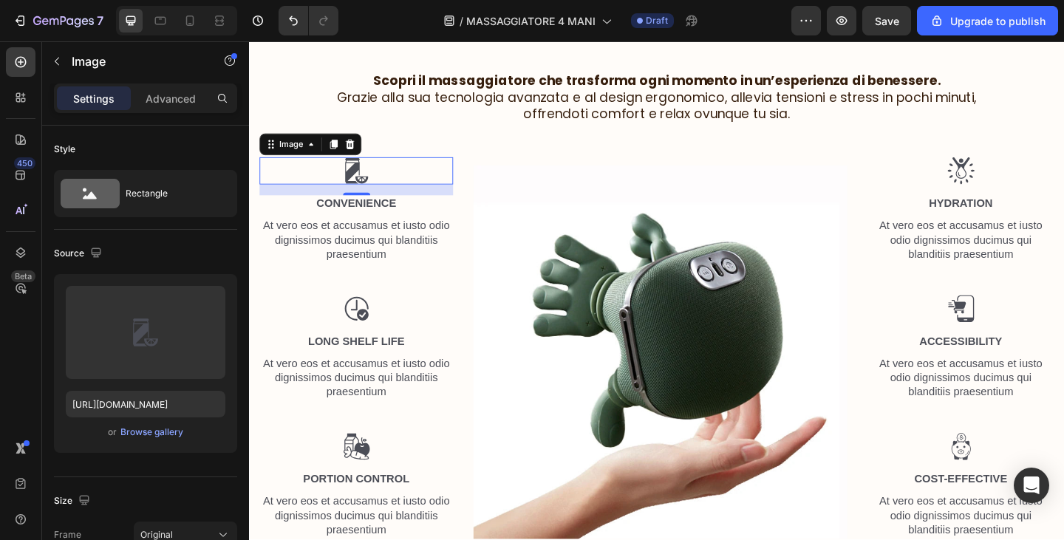
click at [373, 242] on p "At vero eos et accusamus et iusto odio dignissimos ducimus qui blanditiis praes…" at bounding box center [366, 258] width 208 height 46
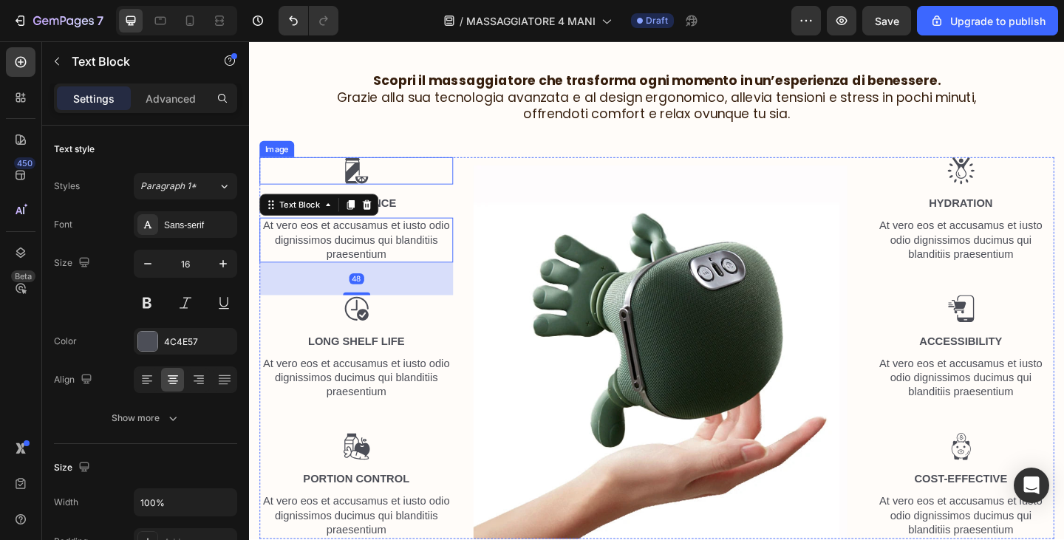
click at [366, 180] on img at bounding box center [366, 183] width 30 height 30
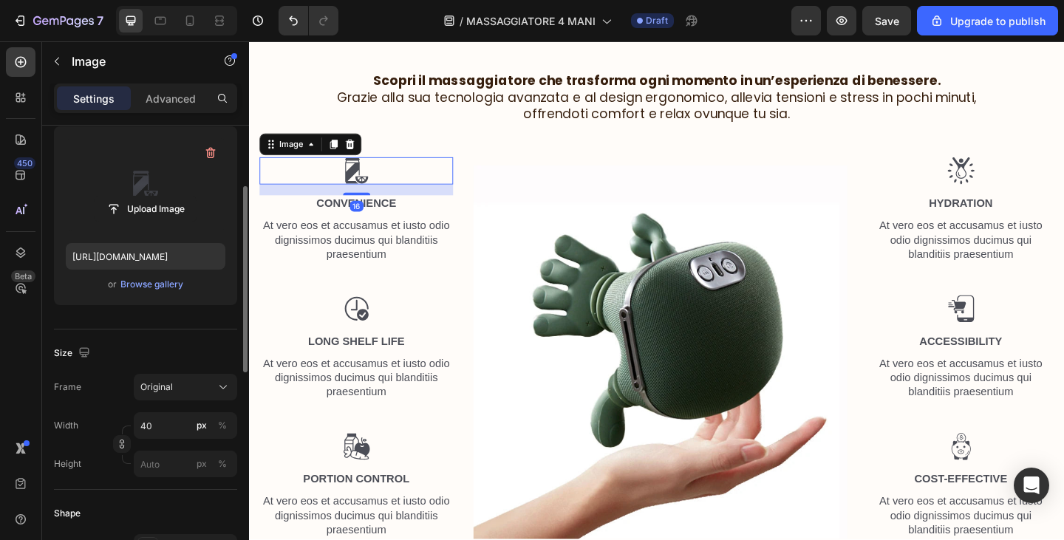
scroll to position [74, 0]
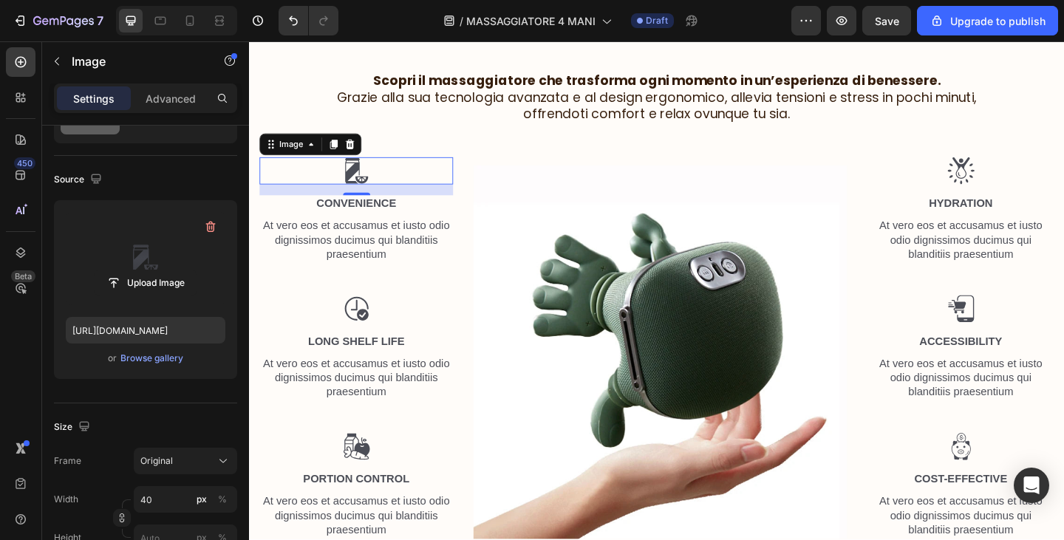
click at [146, 236] on label at bounding box center [146, 258] width 160 height 93
click at [146, 271] on input "file" at bounding box center [146, 283] width 102 height 25
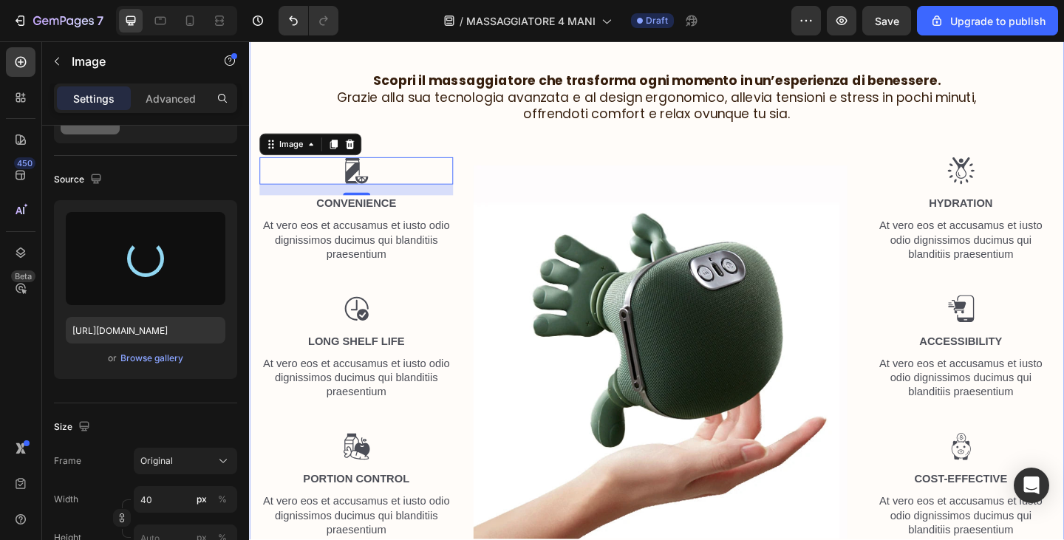
type input "https://cdn.shopify.com/s/files/1/0840/3386/4027/files/gempages_580028468054458…"
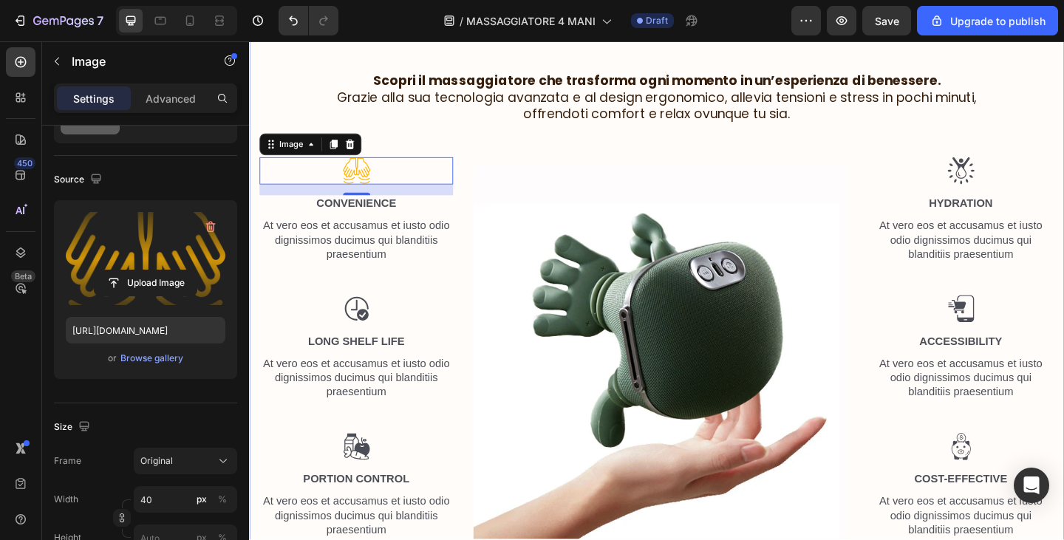
click at [1050, 58] on div "⁠⁠⁠⁠⁠⁠⁠ Scopri il massaggiatore che trasforma ogni momento in un’esperienza di …" at bounding box center [692, 328] width 887 height 619
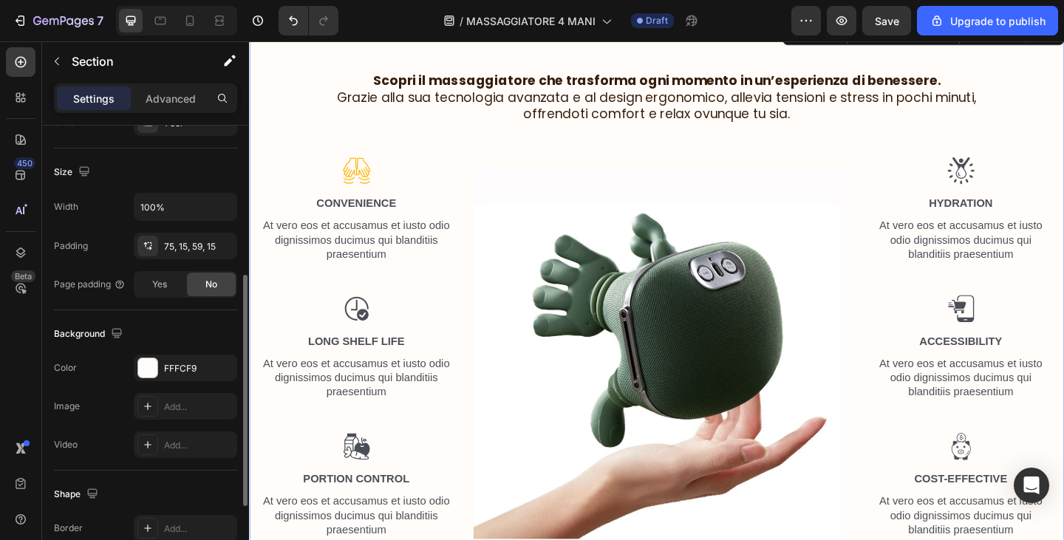
scroll to position [370, 0]
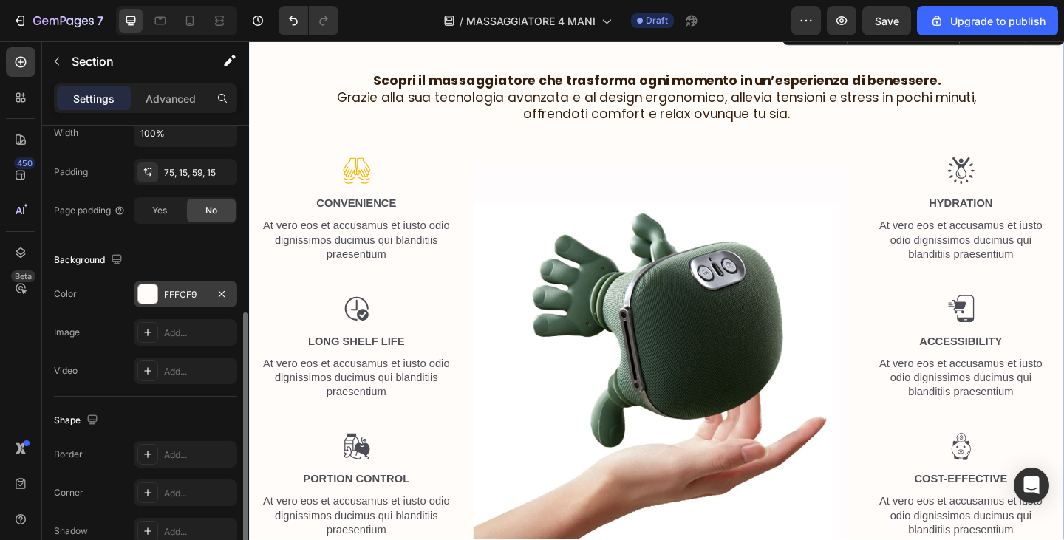
click at [165, 298] on div "FFFCF9" at bounding box center [185, 294] width 43 height 13
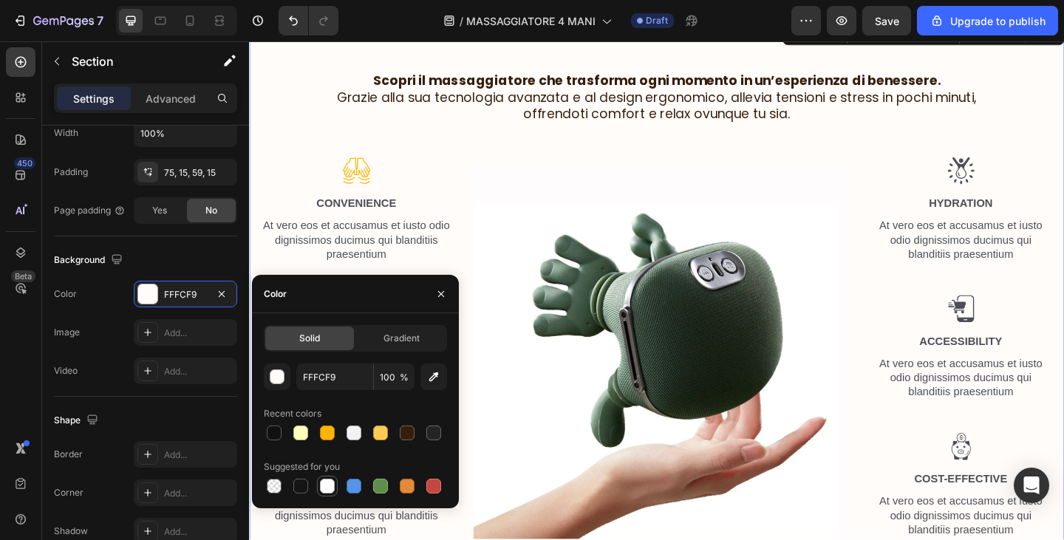
click at [324, 484] on div at bounding box center [327, 486] width 15 height 15
type input "FFFFFF"
click at [324, 484] on div at bounding box center [327, 486] width 15 height 15
click at [462, 186] on div at bounding box center [365, 183] width 211 height 30
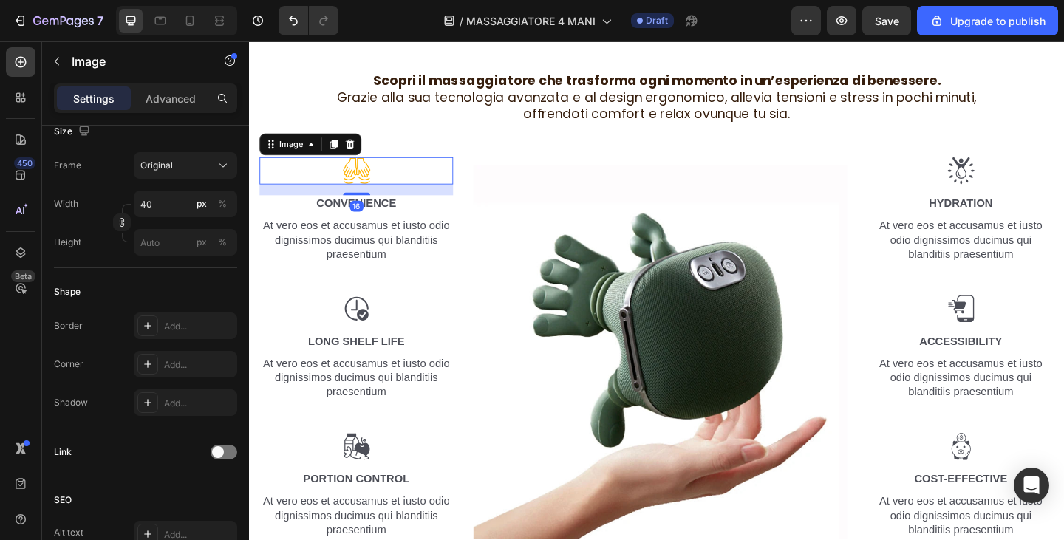
scroll to position [0, 0]
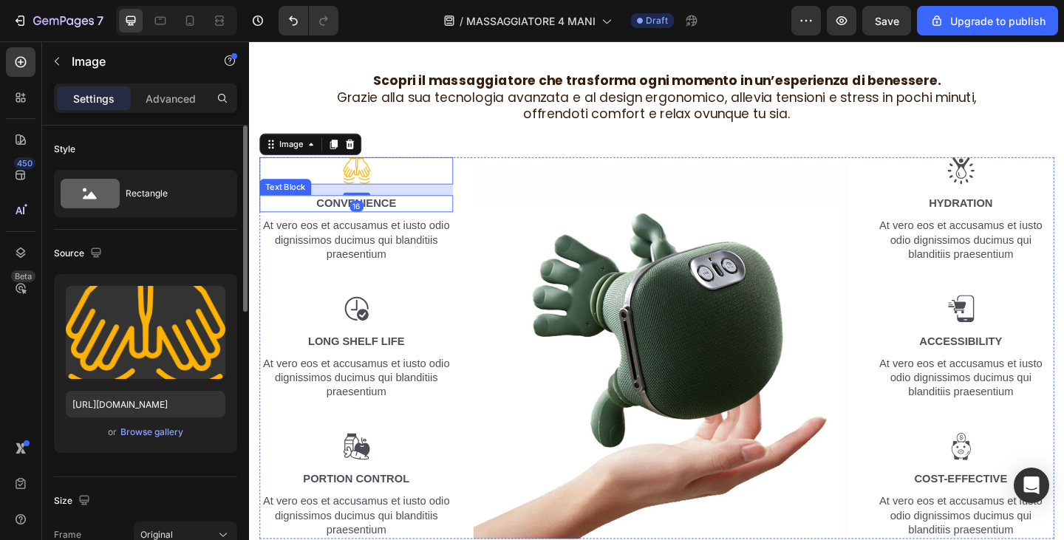
click at [395, 220] on p "Convenience" at bounding box center [366, 219] width 208 height 16
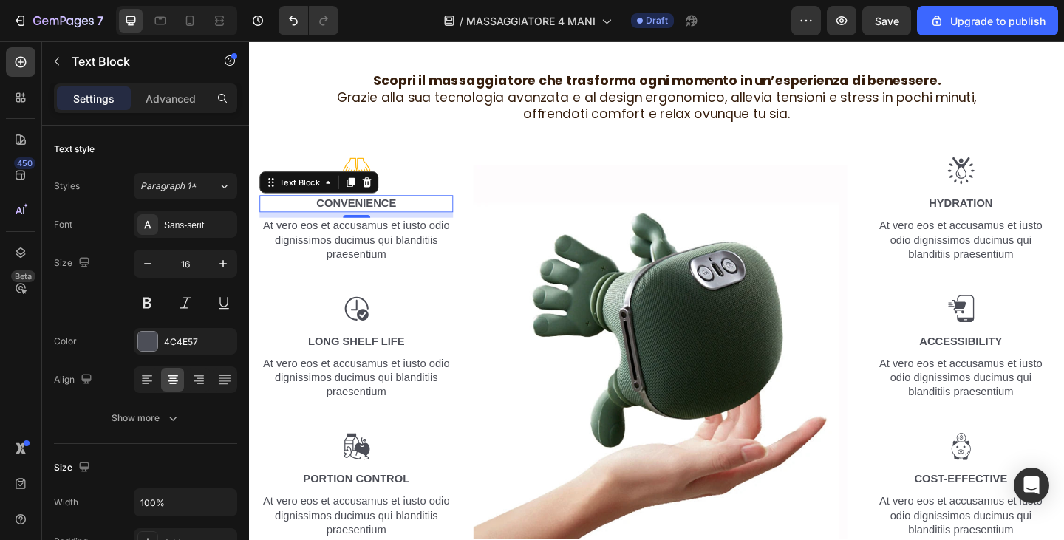
click at [338, 216] on p "Convenience" at bounding box center [366, 219] width 208 height 16
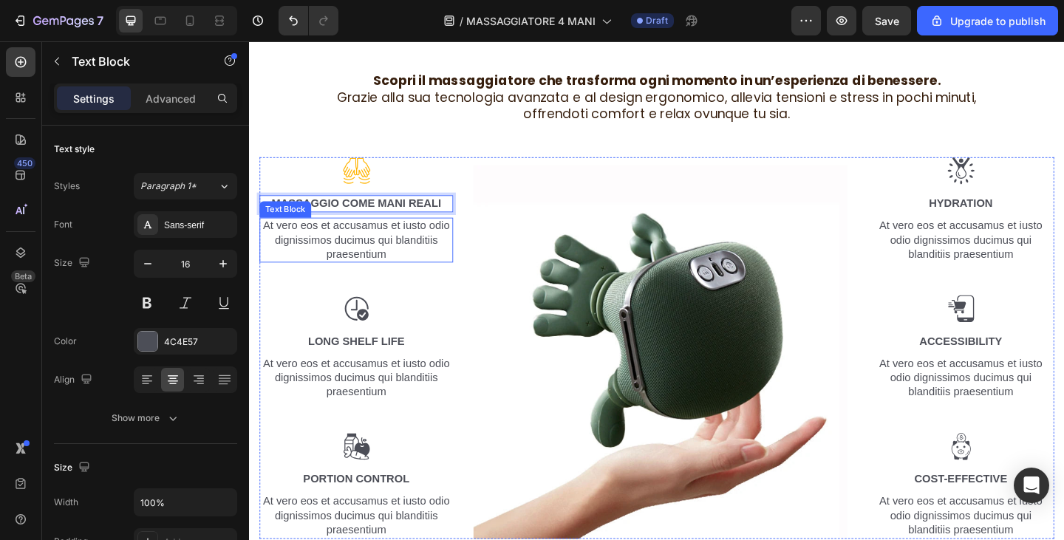
click at [389, 278] on p "At vero eos et accusamus et iusto odio dignissimos ducimus qui blanditiis praes…" at bounding box center [366, 258] width 208 height 46
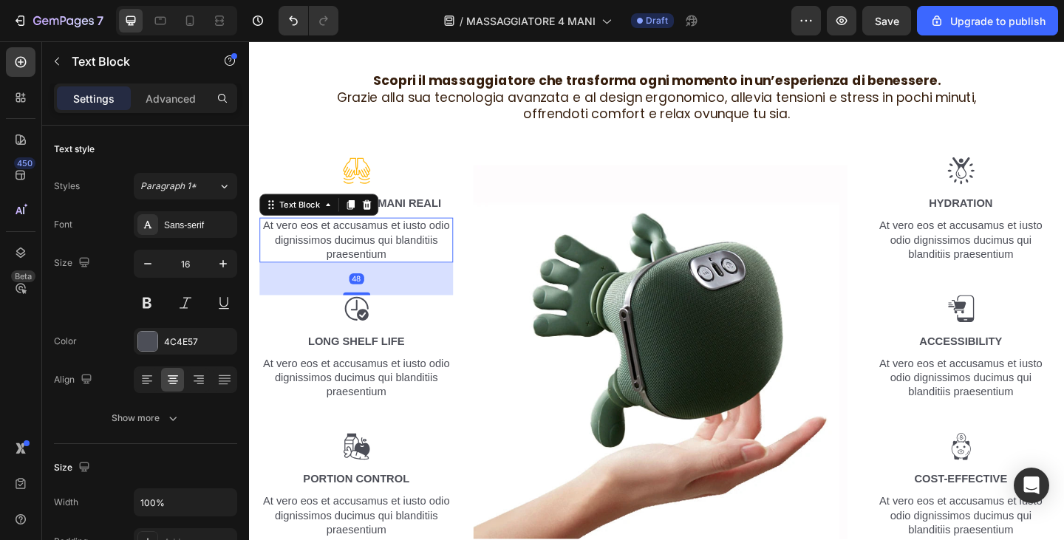
click at [389, 278] on p "At vero eos et accusamus et iusto odio dignissimos ducimus qui blanditiis praes…" at bounding box center [366, 258] width 208 height 46
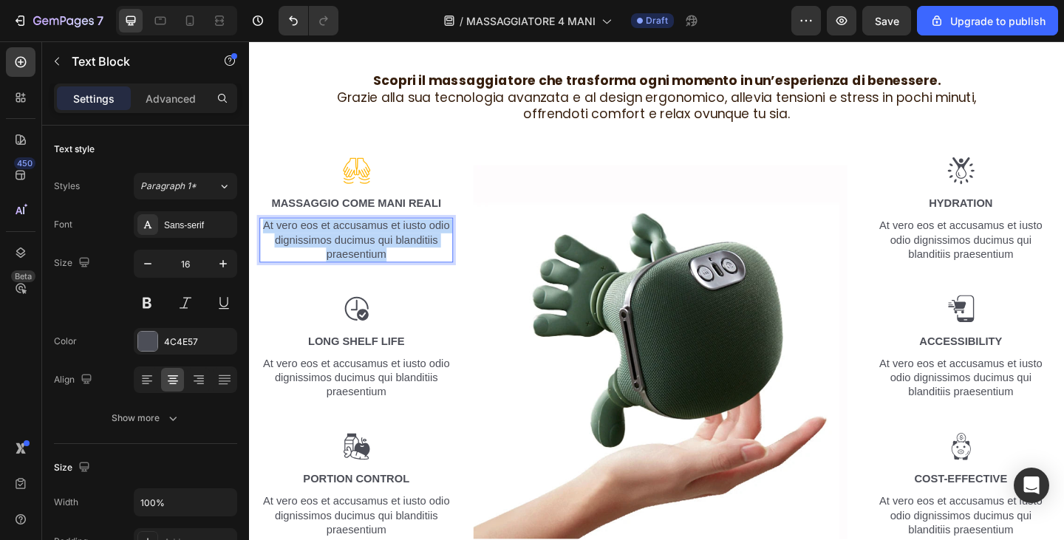
click at [389, 278] on p "At vero eos et accusamus et iusto odio dignissimos ducimus qui blanditiis praes…" at bounding box center [366, 258] width 208 height 46
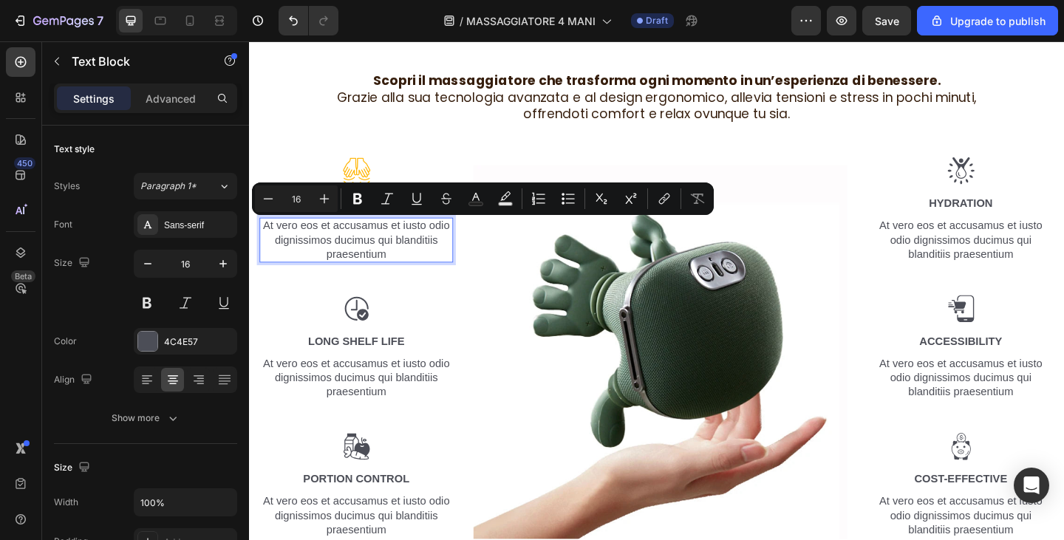
scroll to position [1069, 0]
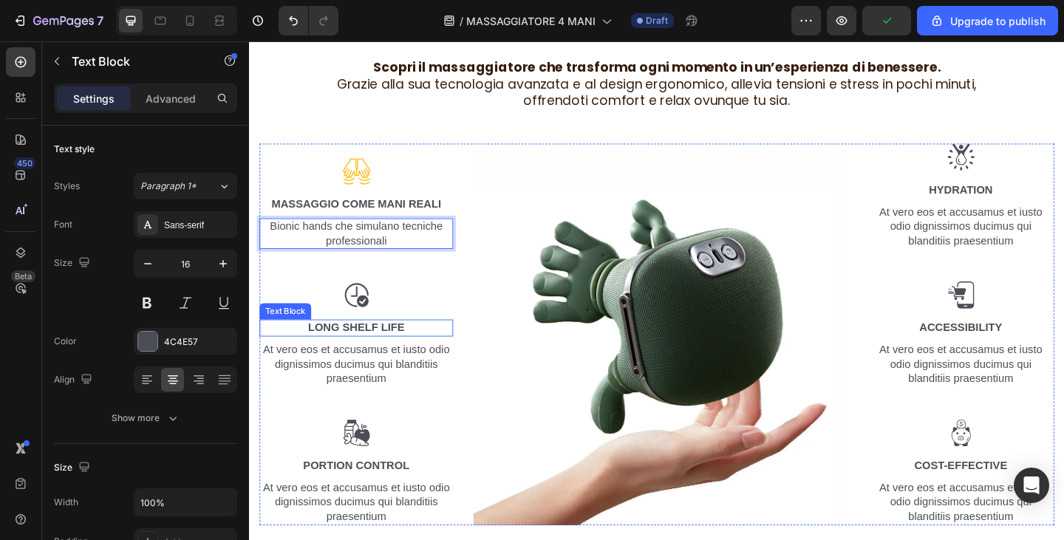
click at [362, 350] on p "Long Shelf Life" at bounding box center [366, 354] width 208 height 16
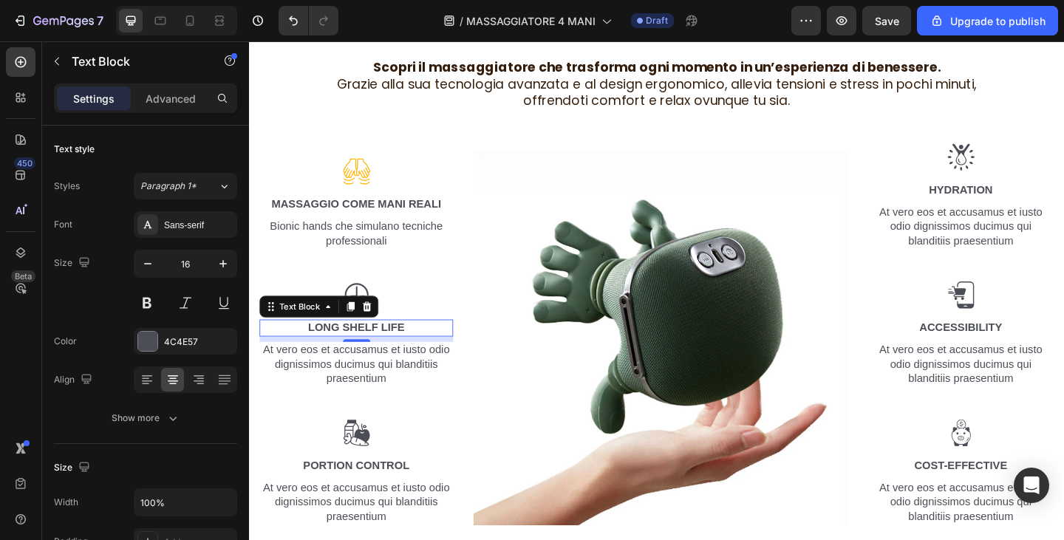
click at [362, 350] on p "Long Shelf Life" at bounding box center [366, 354] width 208 height 16
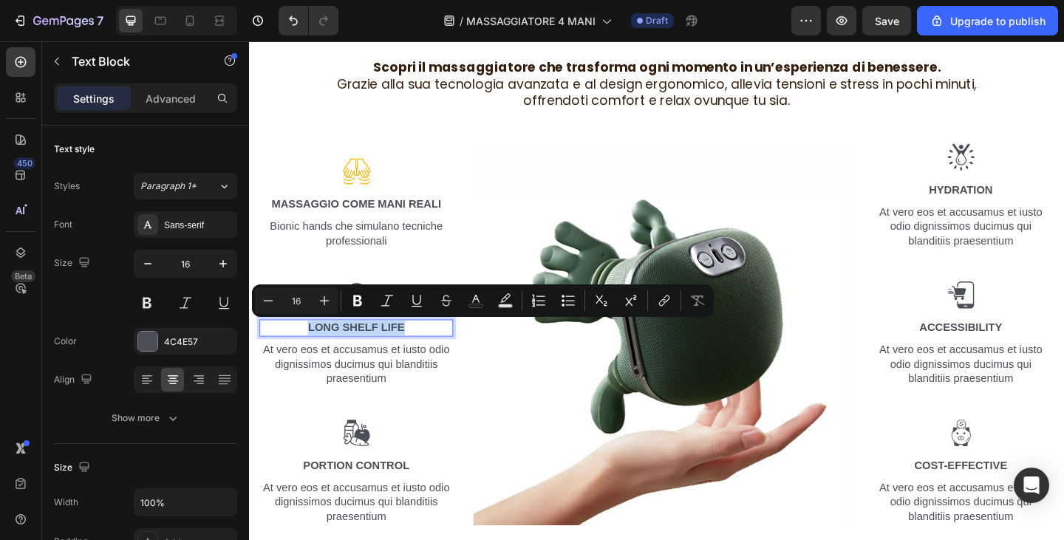
click at [362, 350] on p "Long Shelf Life" at bounding box center [366, 354] width 208 height 16
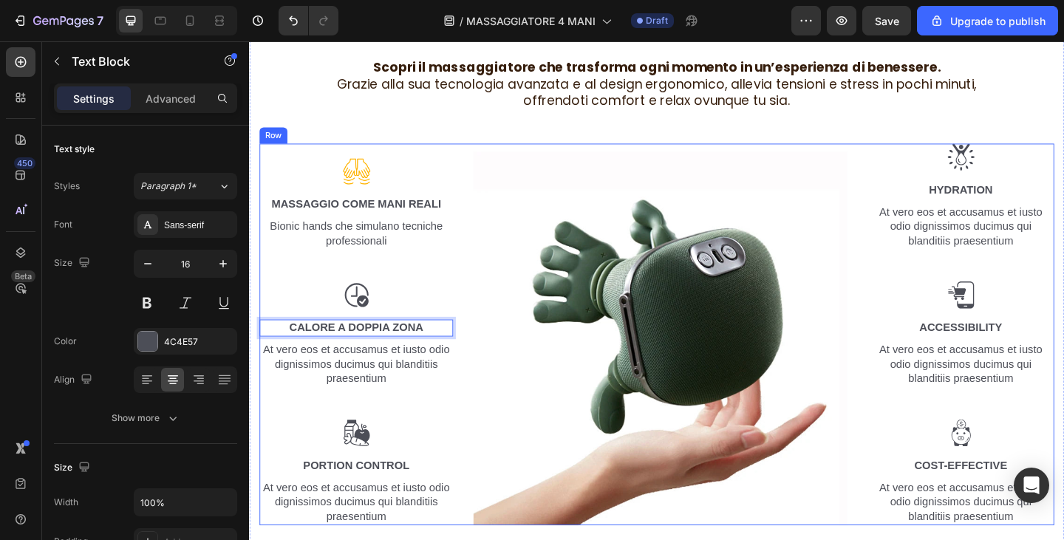
click at [367, 308] on img at bounding box center [366, 318] width 30 height 30
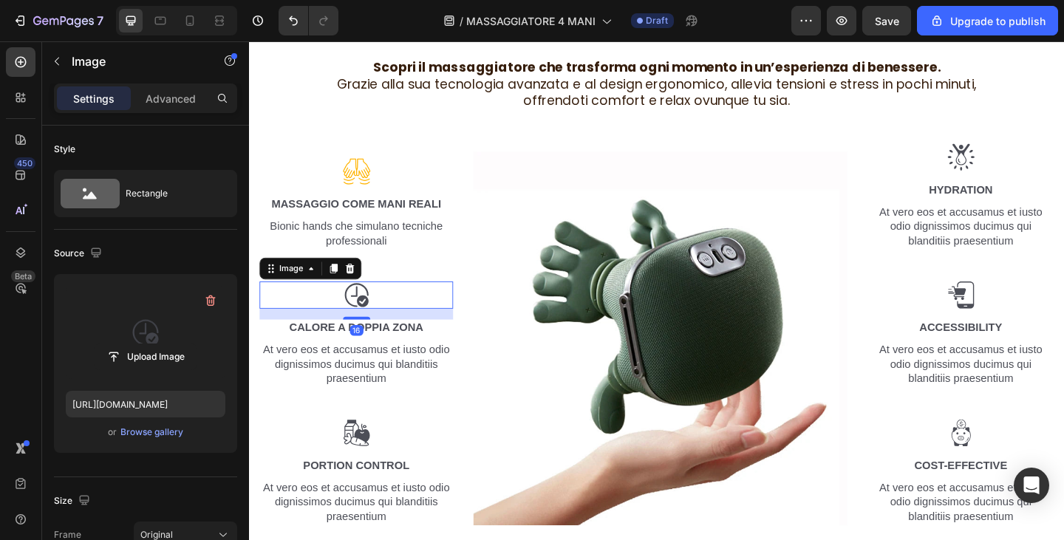
click at [140, 332] on label at bounding box center [146, 332] width 160 height 93
click at [140, 344] on input "file" at bounding box center [146, 356] width 102 height 25
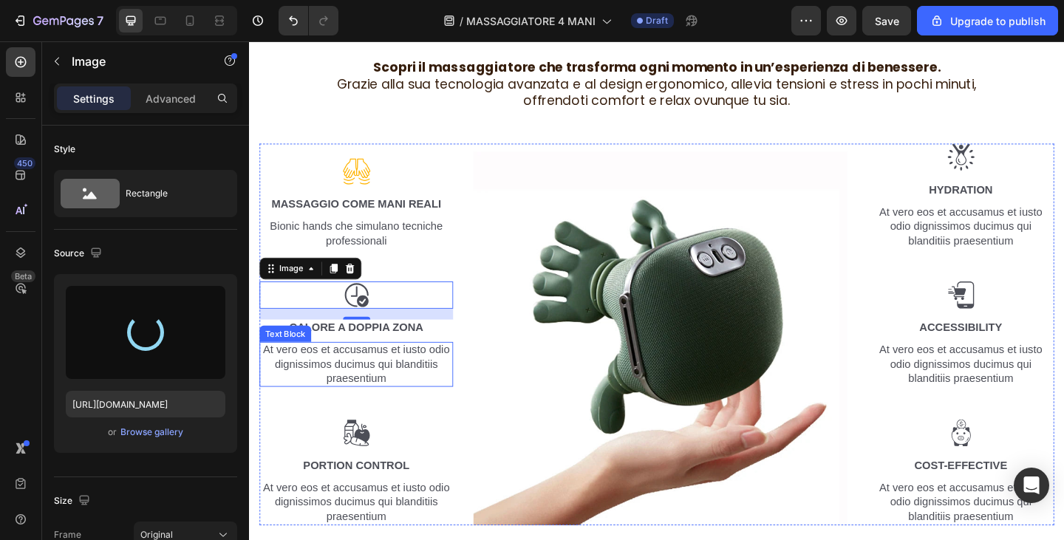
type input "https://cdn.shopify.com/s/files/1/0840/3386/4027/files/gempages_580028468054458…"
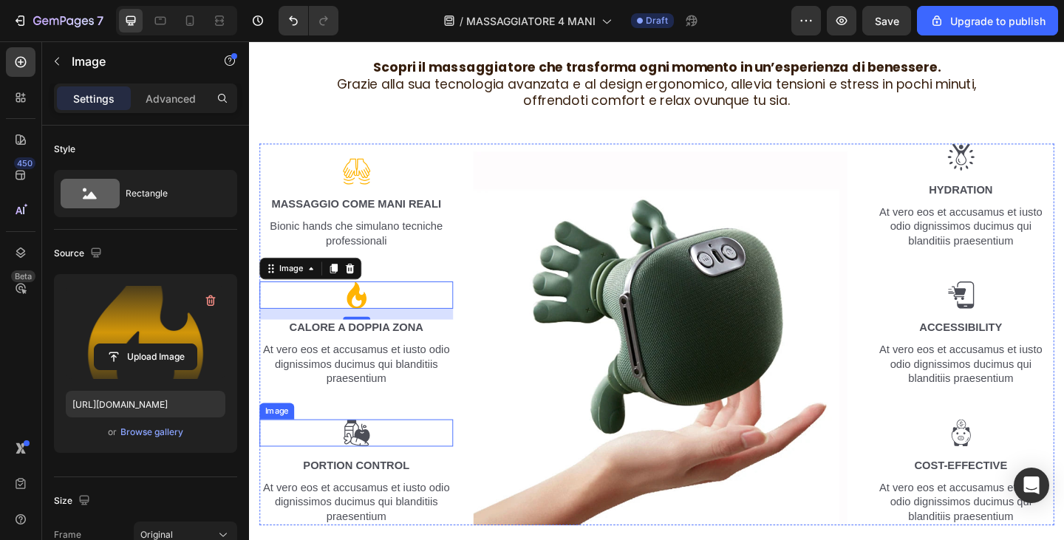
click at [361, 466] on img at bounding box center [366, 468] width 30 height 30
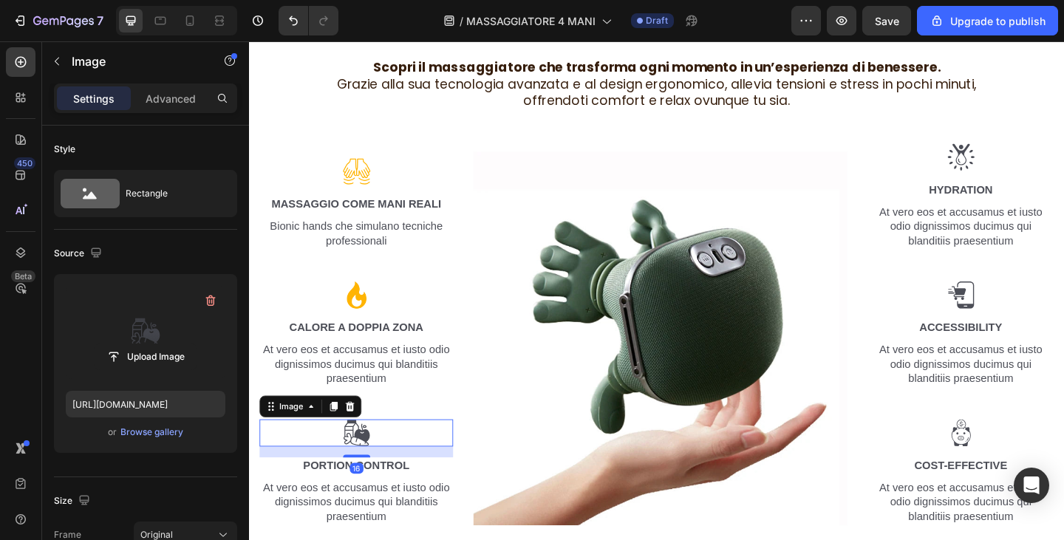
click at [116, 310] on label at bounding box center [146, 332] width 160 height 93
click at [116, 344] on input "file" at bounding box center [146, 356] width 102 height 25
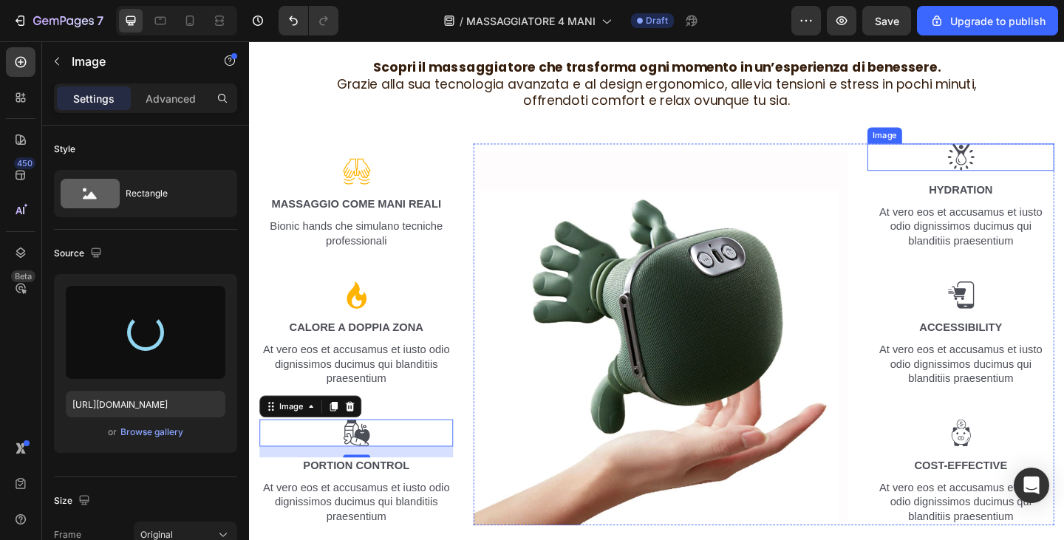
type input "https://cdn.shopify.com/s/files/1/0840/3386/4027/files/gempages_580028468054458…"
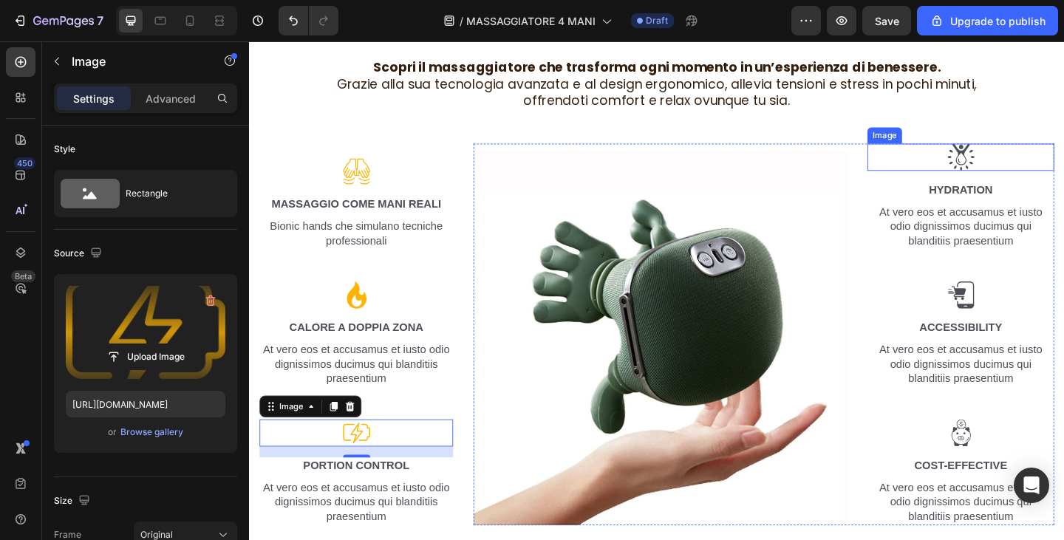
click at [1013, 167] on img at bounding box center [1024, 168] width 30 height 30
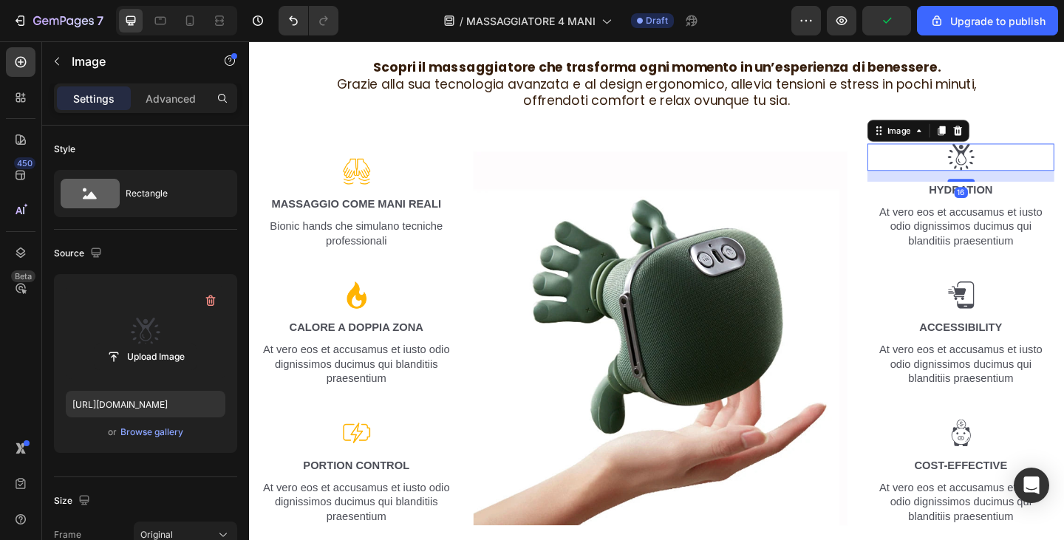
click at [129, 312] on label at bounding box center [146, 332] width 160 height 93
click at [129, 344] on input "file" at bounding box center [146, 356] width 102 height 25
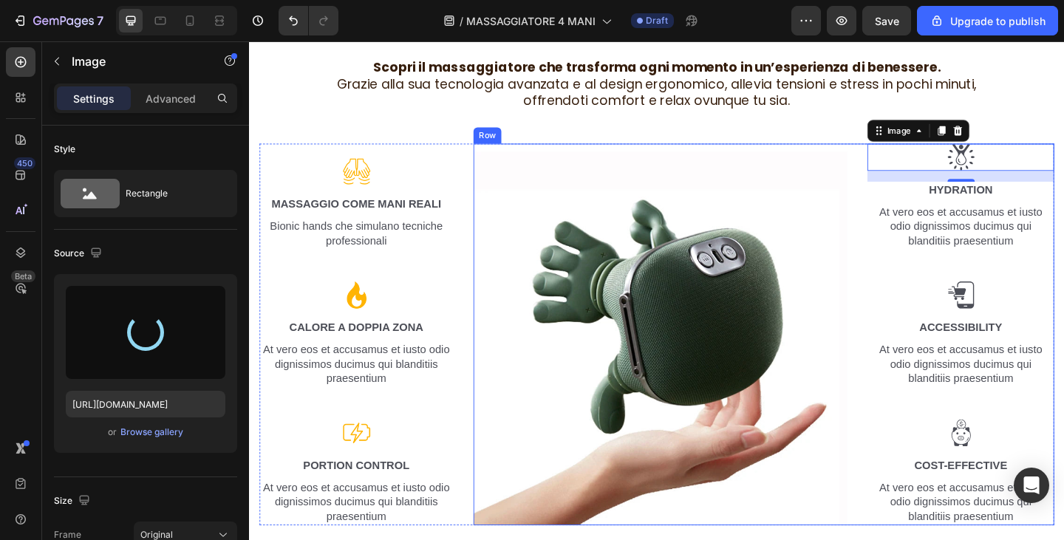
type input "https://cdn.shopify.com/s/files/1/0840/3386/4027/files/gempages_580028468054458…"
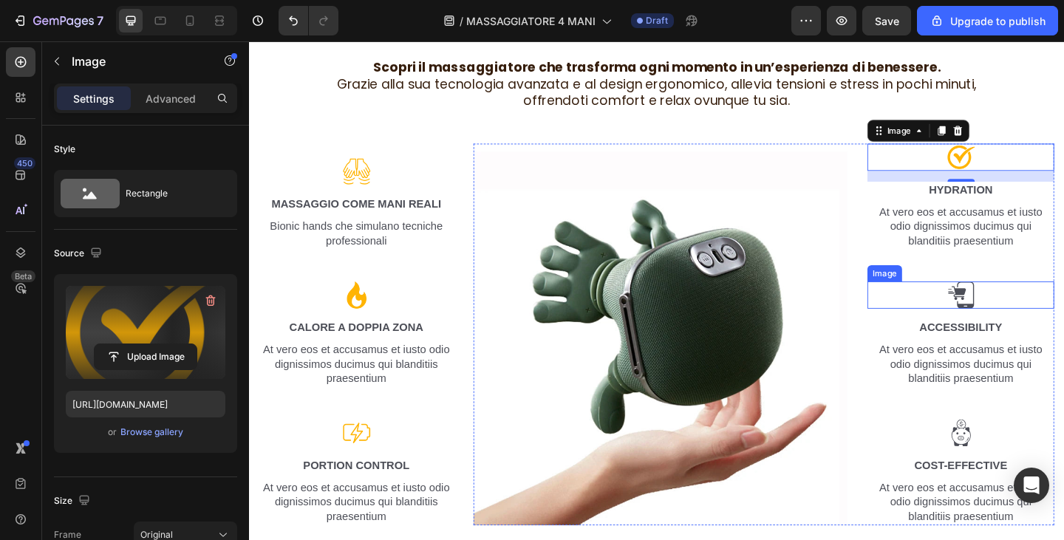
click at [1020, 316] on img at bounding box center [1024, 318] width 30 height 30
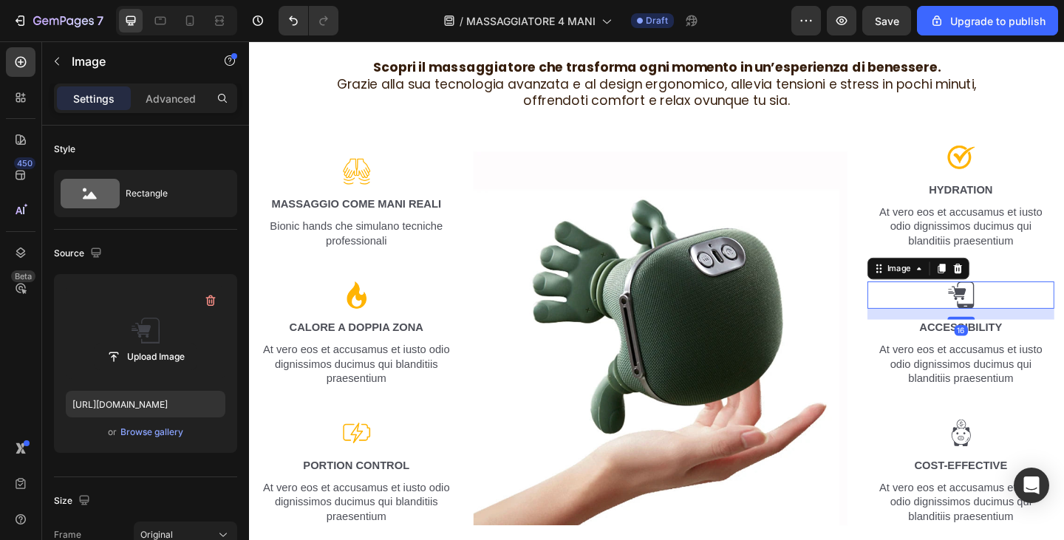
click at [134, 327] on label at bounding box center [146, 332] width 160 height 93
click at [134, 344] on input "file" at bounding box center [146, 356] width 102 height 25
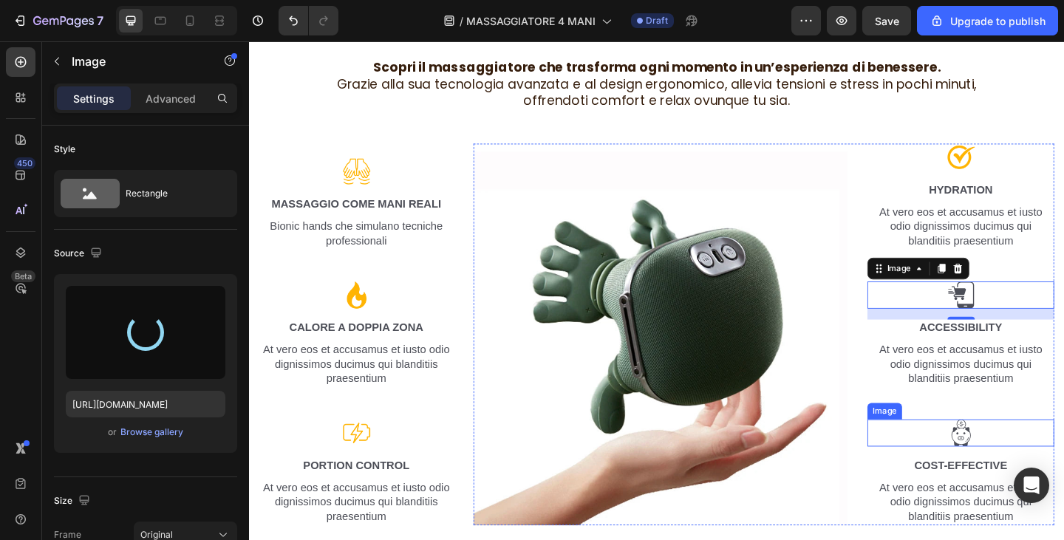
type input "https://cdn.shopify.com/s/files/1/0840/3386/4027/files/gempages_580028468054458…"
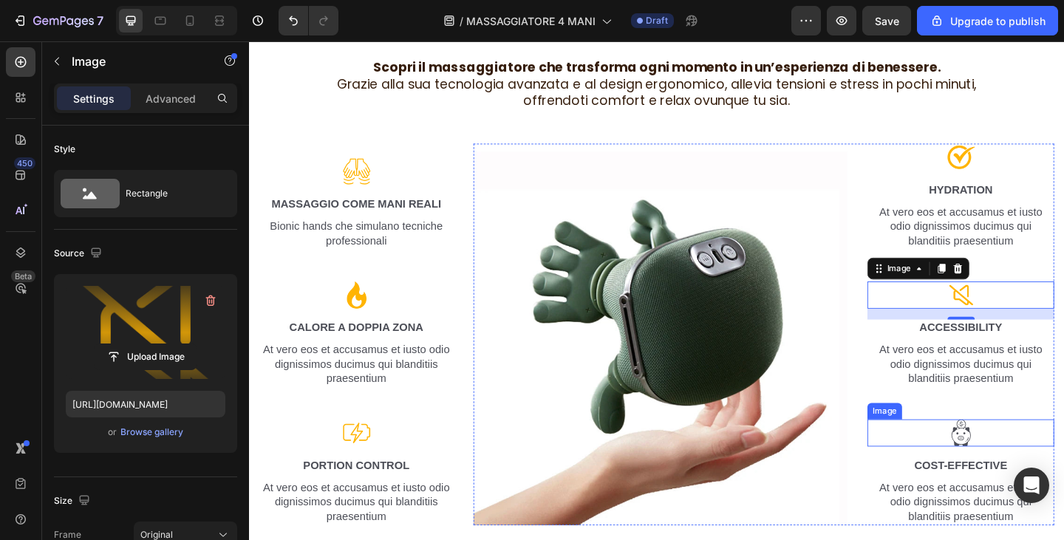
click at [1013, 472] on img at bounding box center [1024, 468] width 30 height 30
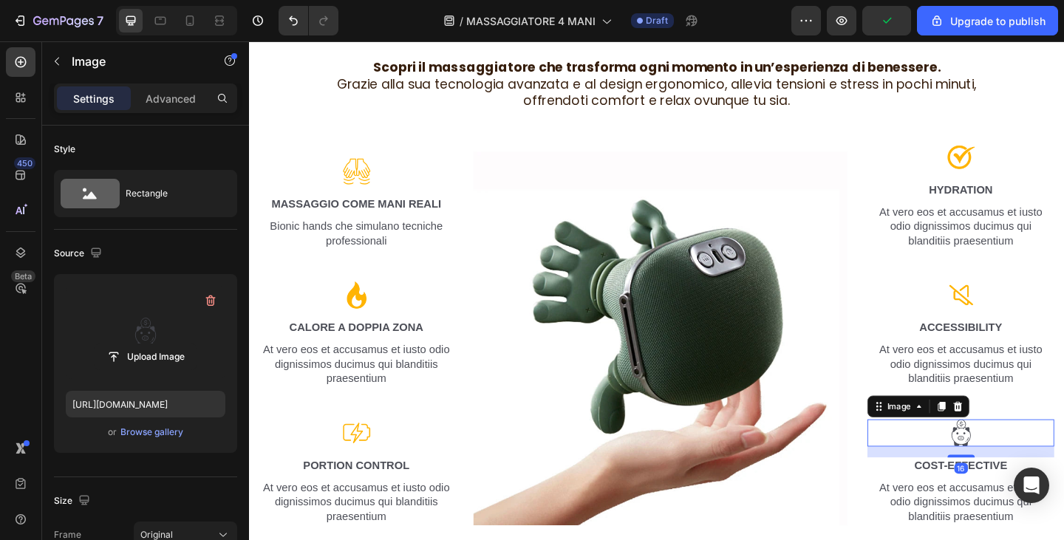
click at [137, 329] on label at bounding box center [146, 332] width 160 height 93
click at [137, 344] on input "file" at bounding box center [146, 356] width 102 height 25
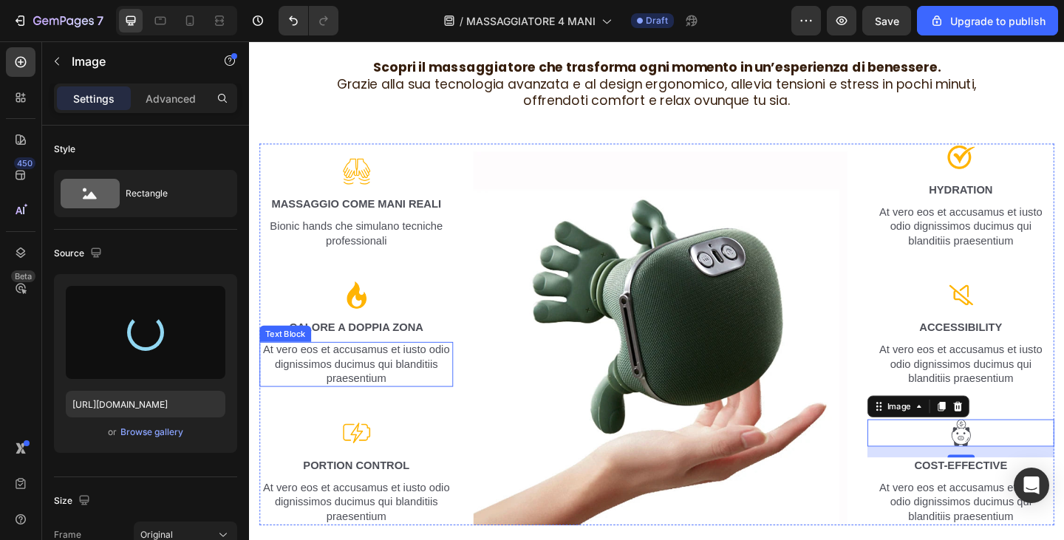
click at [344, 381] on p "At vero eos et accusamus et iusto odio dignissimos ducimus qui blanditiis praes…" at bounding box center [366, 393] width 208 height 46
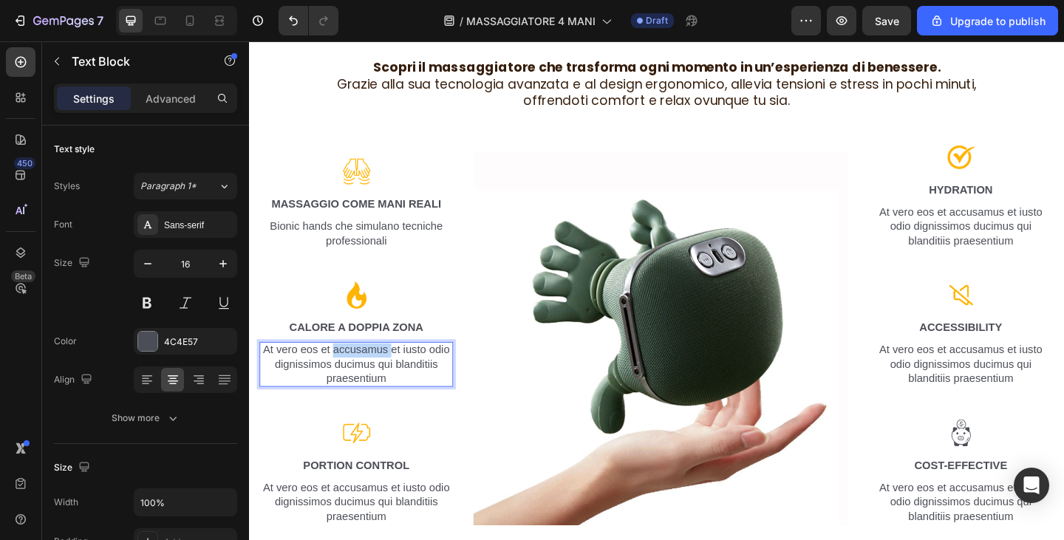
click at [344, 381] on p "At vero eos et accusamus et iusto odio dignissimos ducimus qui blanditiis praes…" at bounding box center [366, 393] width 208 height 46
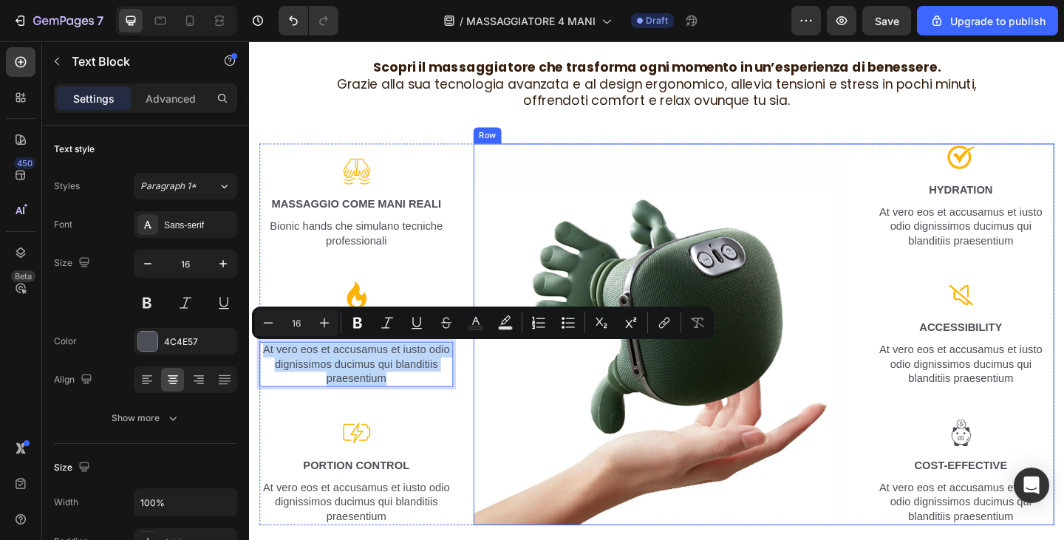
click at [1014, 475] on img at bounding box center [1024, 468] width 30 height 30
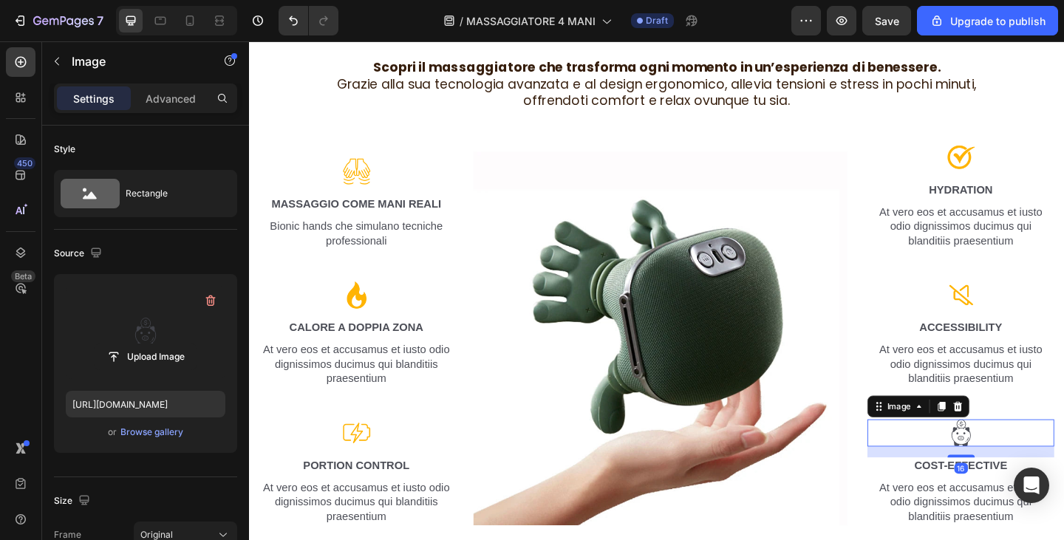
click at [153, 325] on label at bounding box center [146, 332] width 160 height 93
click at [153, 344] on input "file" at bounding box center [146, 356] width 102 height 25
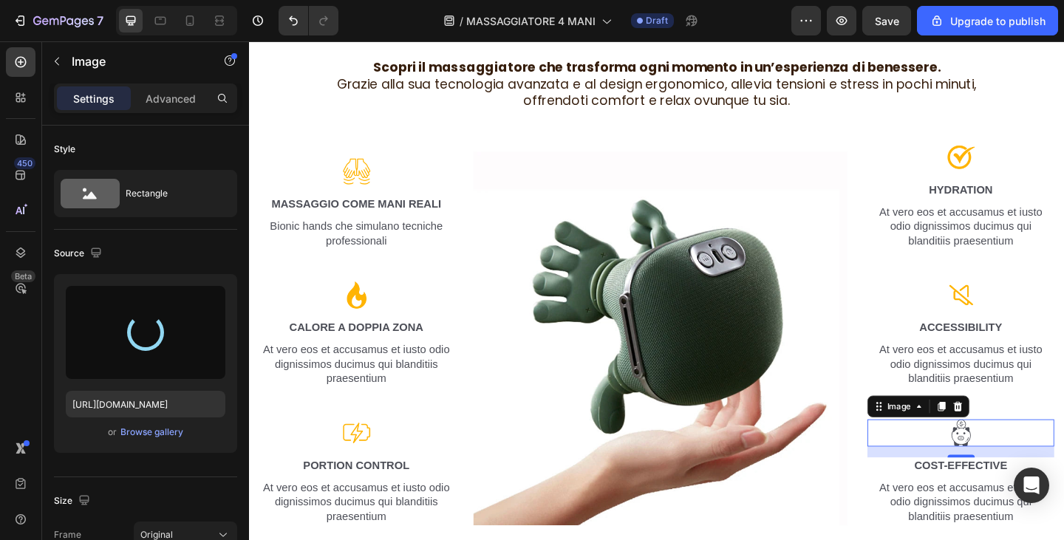
type input "https://cdn.shopify.com/s/files/1/0840/3386/4027/files/gempages_580028468054458…"
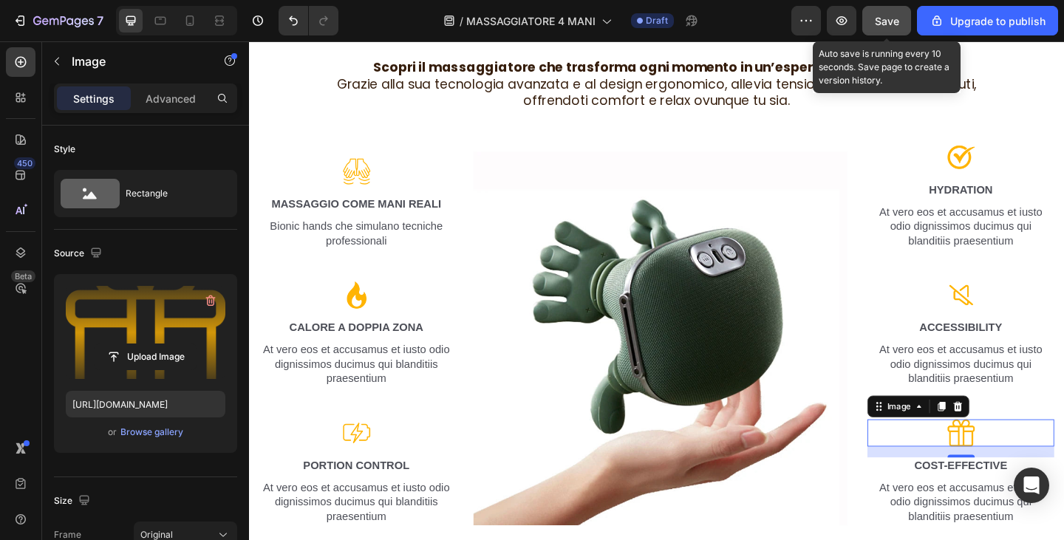
click at [880, 18] on span "Save" at bounding box center [887, 21] width 24 height 13
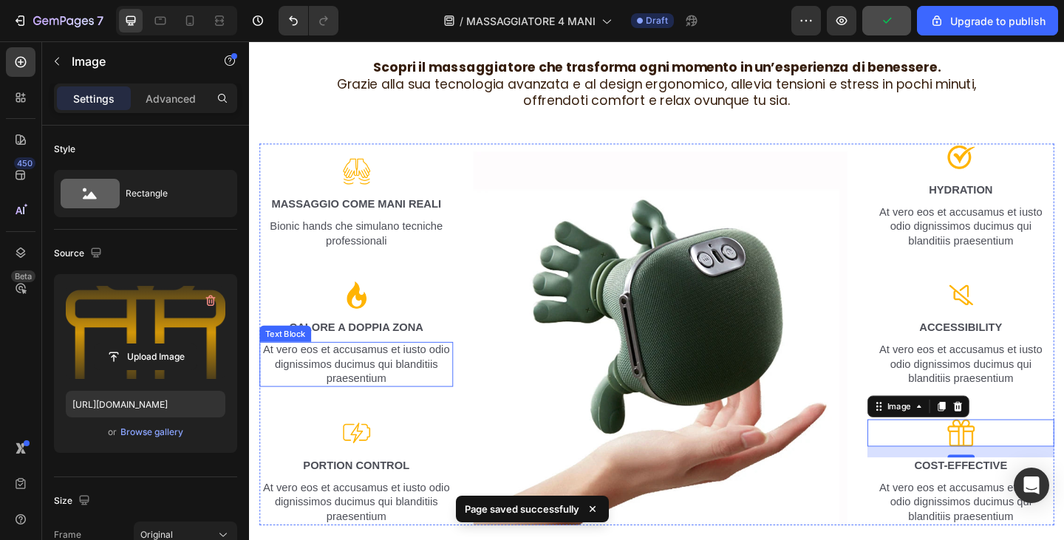
click at [379, 397] on p "At vero eos et accusamus et iusto odio dignissimos ducimus qui blanditiis praes…" at bounding box center [366, 393] width 208 height 46
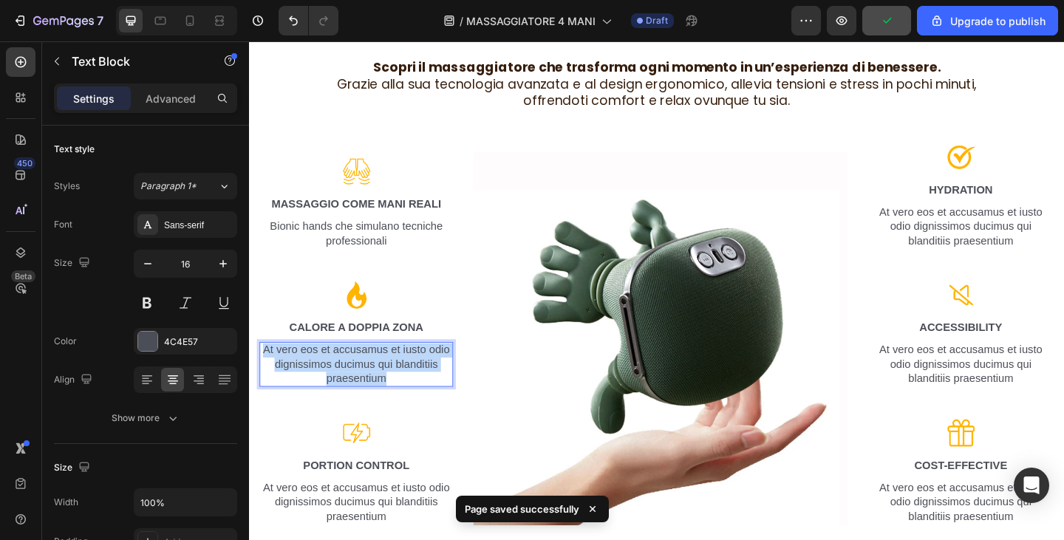
click at [379, 397] on p "At vero eos et accusamus et iusto odio dignissimos ducimus qui blanditiis praes…" at bounding box center [366, 393] width 208 height 46
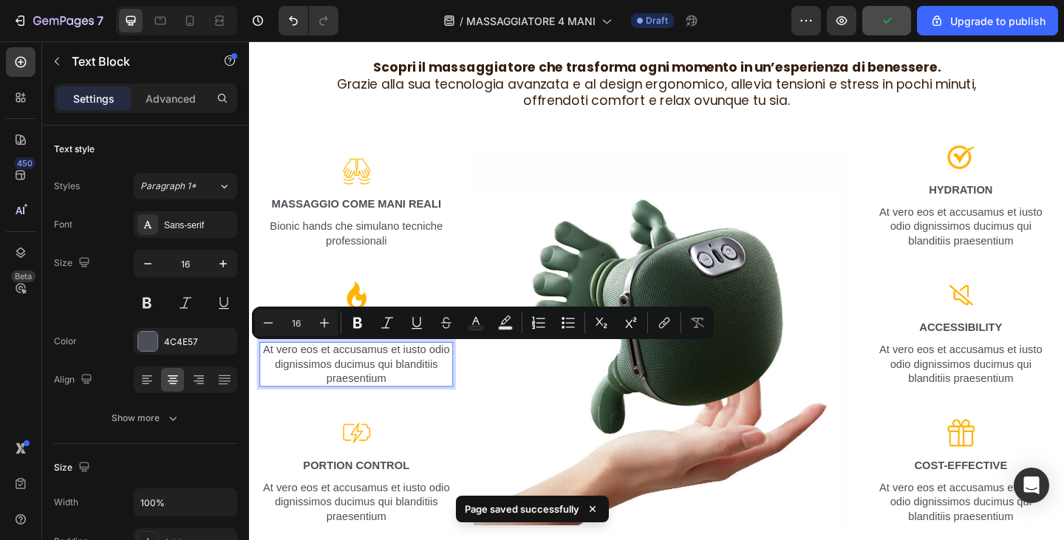
scroll to position [1100, 0]
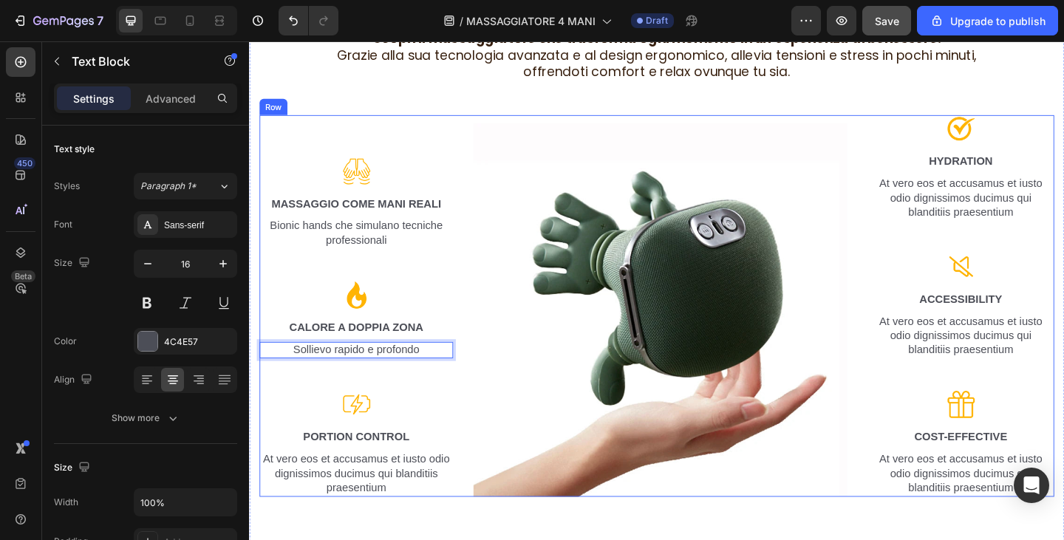
click at [378, 499] on p "At vero eos et accusamus et iusto odio dignissimos ducimus qui blanditiis praes…" at bounding box center [366, 512] width 208 height 46
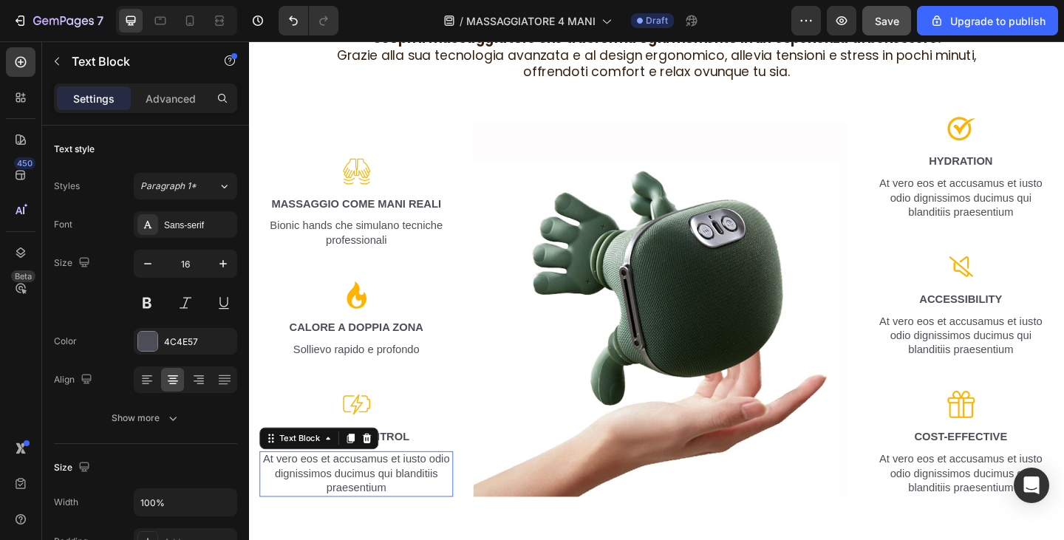
click at [378, 499] on p "At vero eos et accusamus et iusto odio dignissimos ducimus qui blanditiis praes…" at bounding box center [366, 512] width 208 height 46
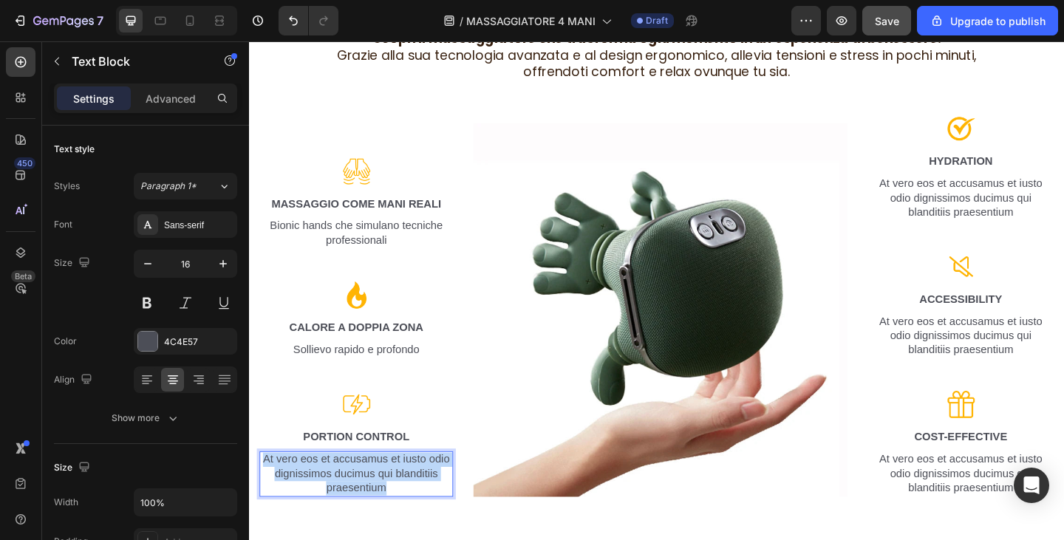
scroll to position [1130, 0]
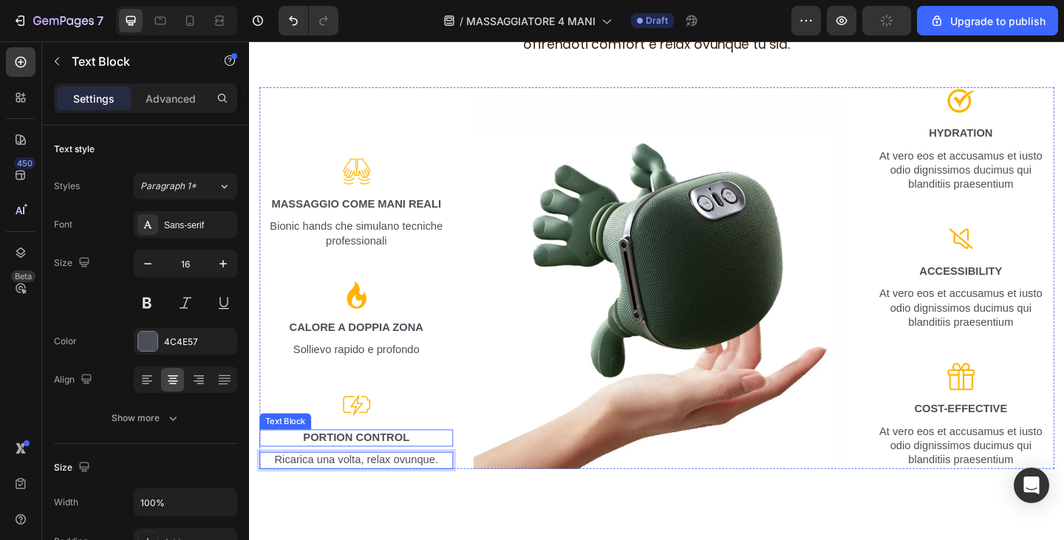
click at [366, 476] on p "Portion Control" at bounding box center [366, 474] width 208 height 16
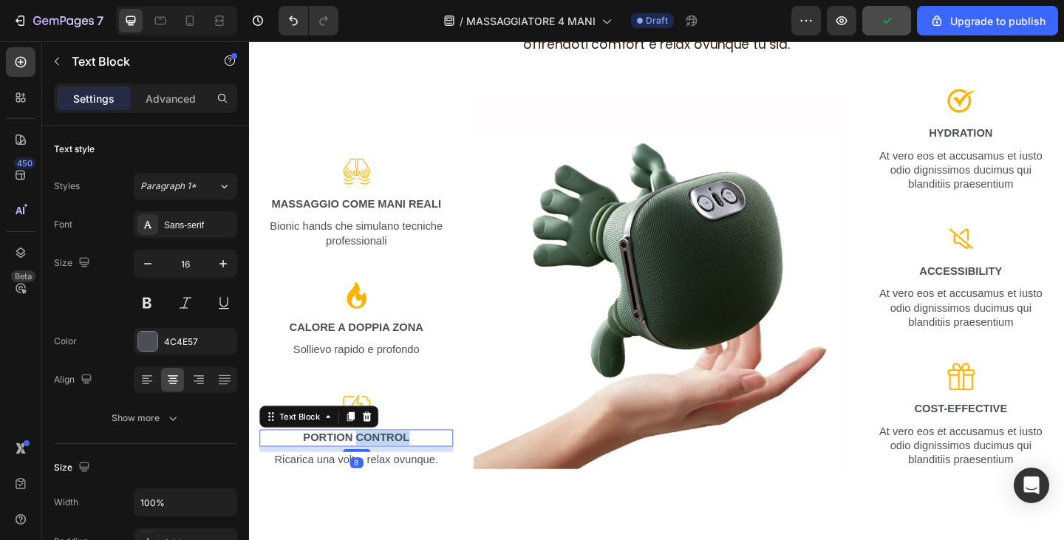
click at [366, 476] on p "Portion Control" at bounding box center [366, 474] width 208 height 16
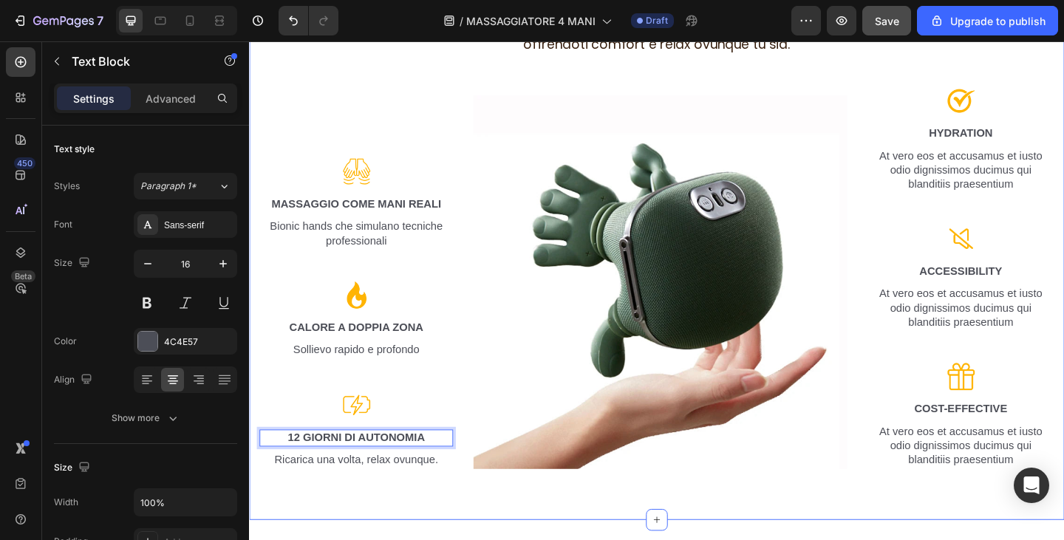
click at [465, 492] on p "Ricarica una volta, relax ovunque." at bounding box center [366, 498] width 208 height 16
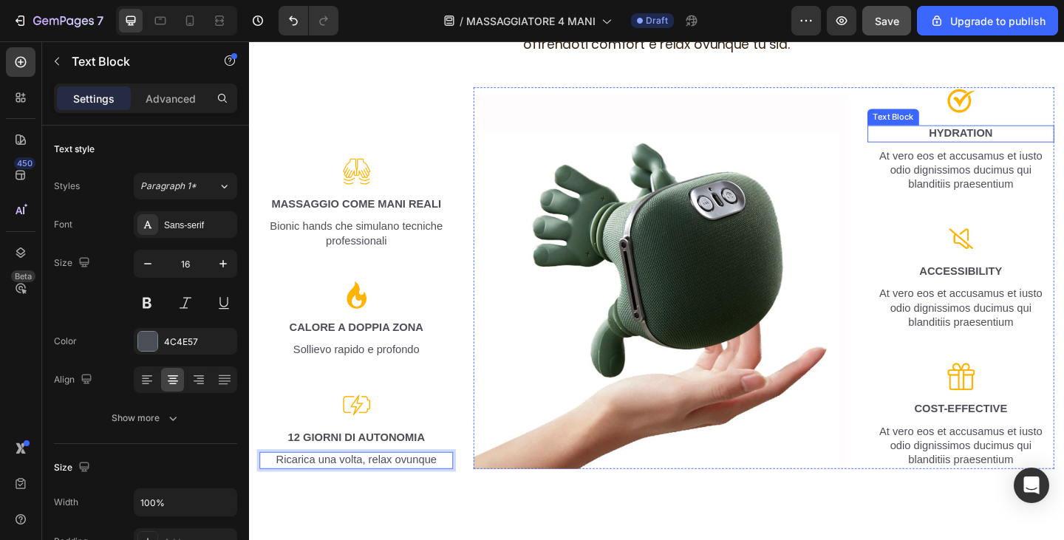
click at [1020, 144] on p "Hydration" at bounding box center [1023, 143] width 200 height 16
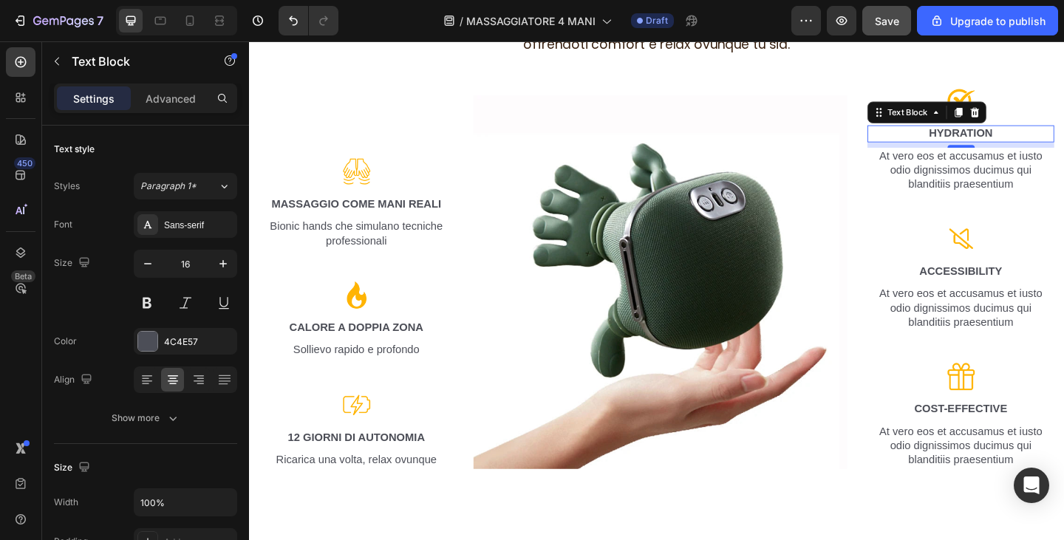
click at [1020, 144] on p "Hydration" at bounding box center [1023, 143] width 200 height 16
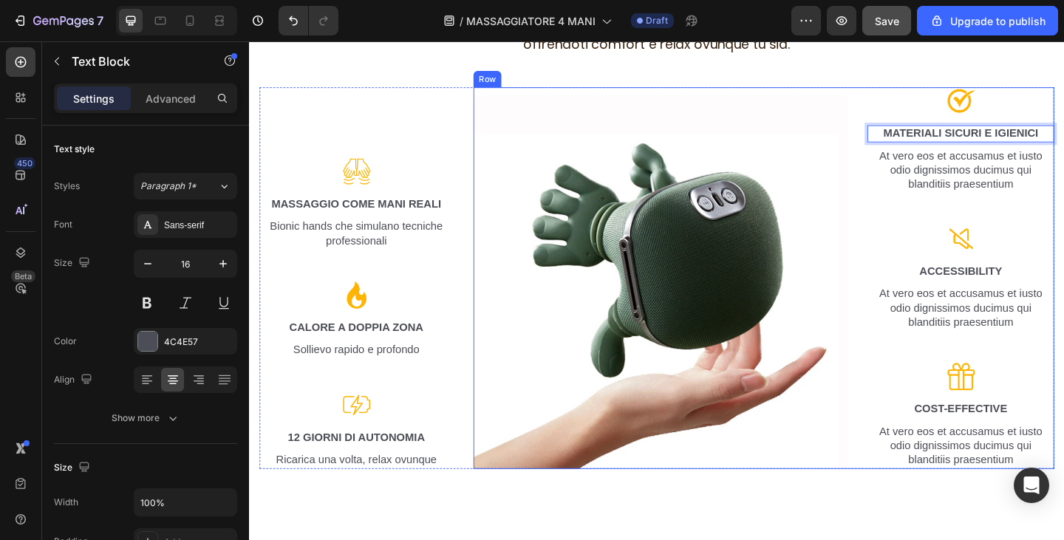
click at [999, 171] on p "At vero eos et accusamus et iusto odio dignissimos ducimus qui blanditiis praes…" at bounding box center [1023, 182] width 200 height 46
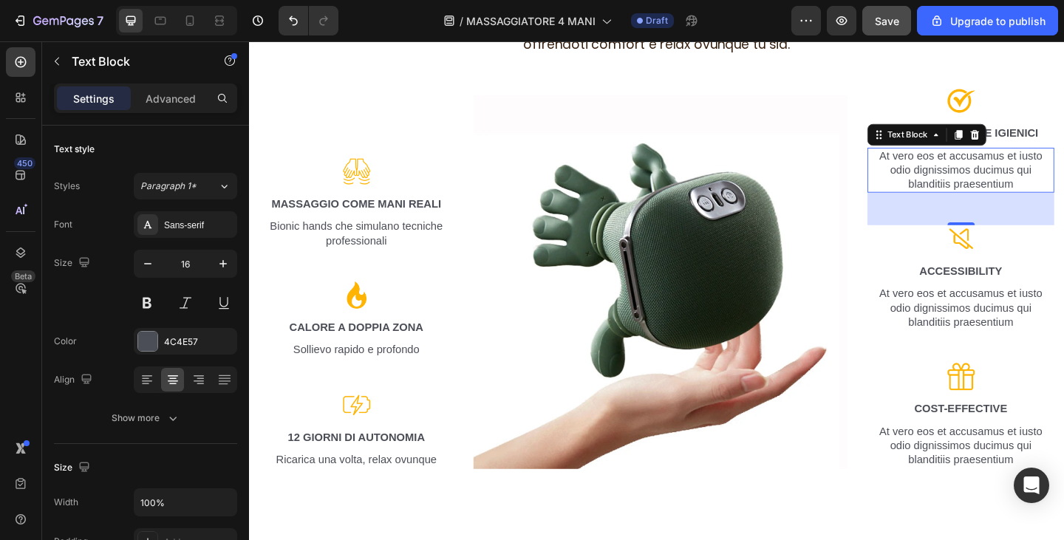
click at [999, 171] on p "At vero eos et accusamus et iusto odio dignissimos ducimus qui blanditiis praes…" at bounding box center [1023, 182] width 200 height 46
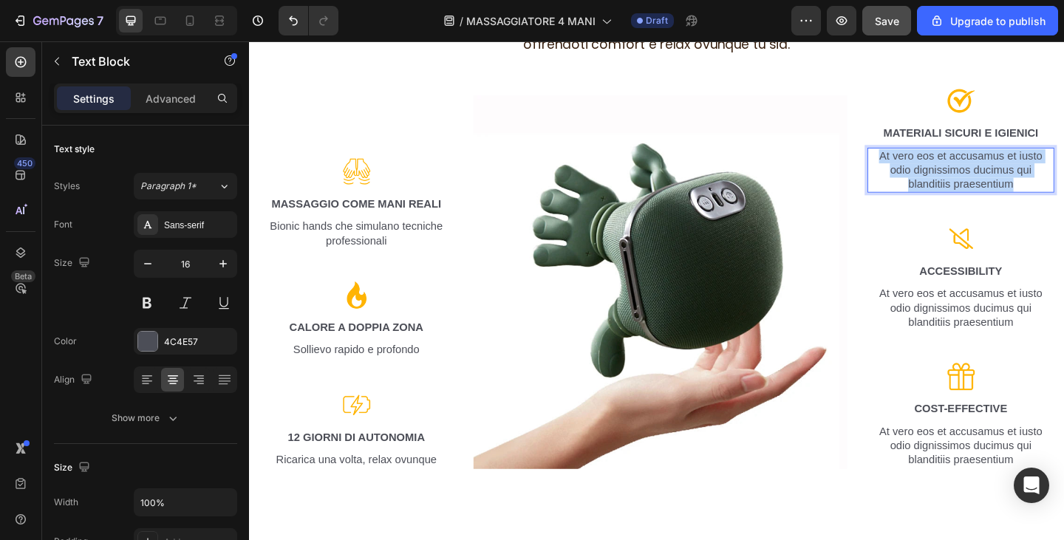
click at [999, 171] on p "At vero eos et accusamus et iusto odio dignissimos ducimus qui blanditiis praes…" at bounding box center [1023, 182] width 200 height 46
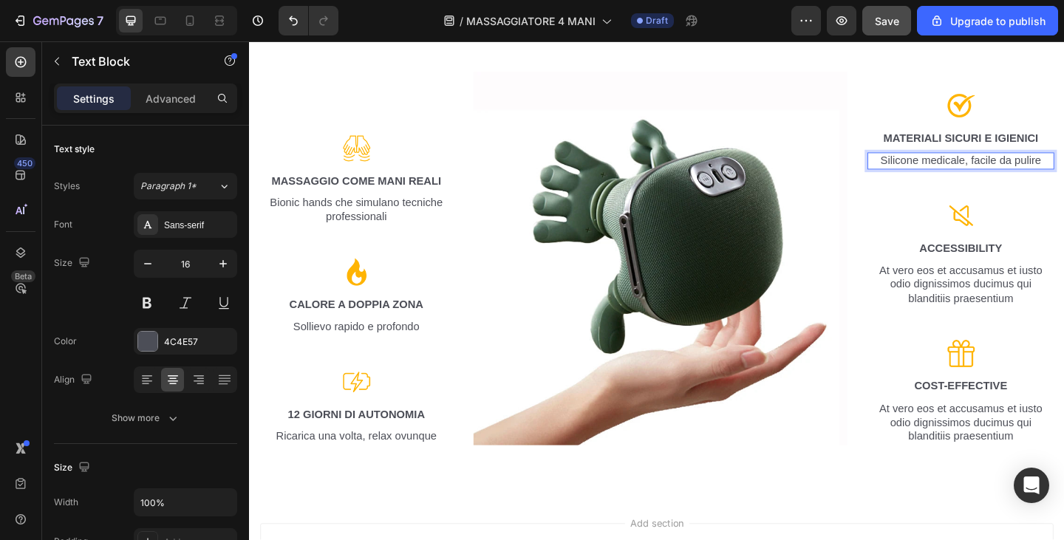
click at [1064, 166] on p "Silicone medicale, facile da pulire" at bounding box center [1023, 172] width 200 height 16
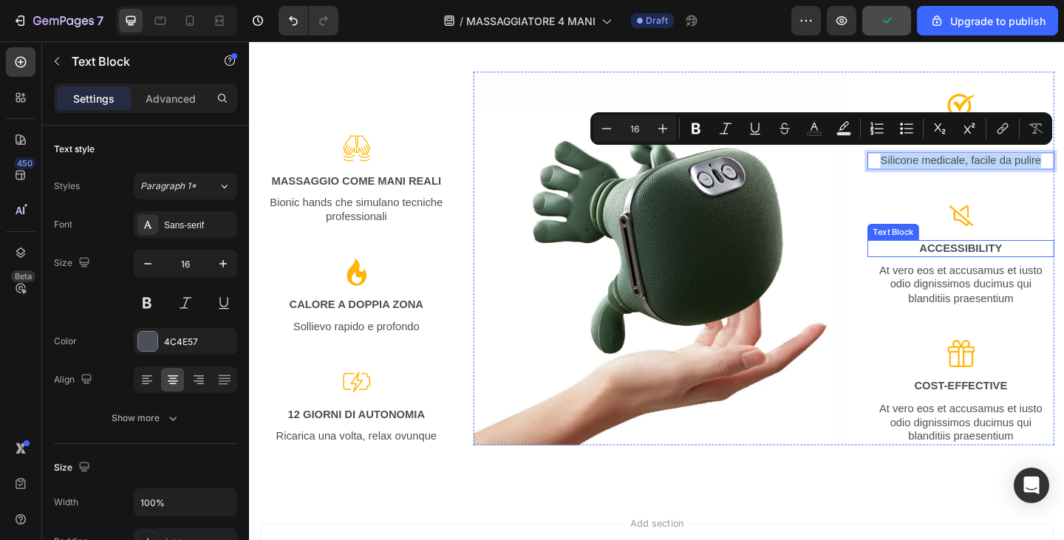
click at [1046, 262] on p "Accessibility" at bounding box center [1023, 267] width 200 height 16
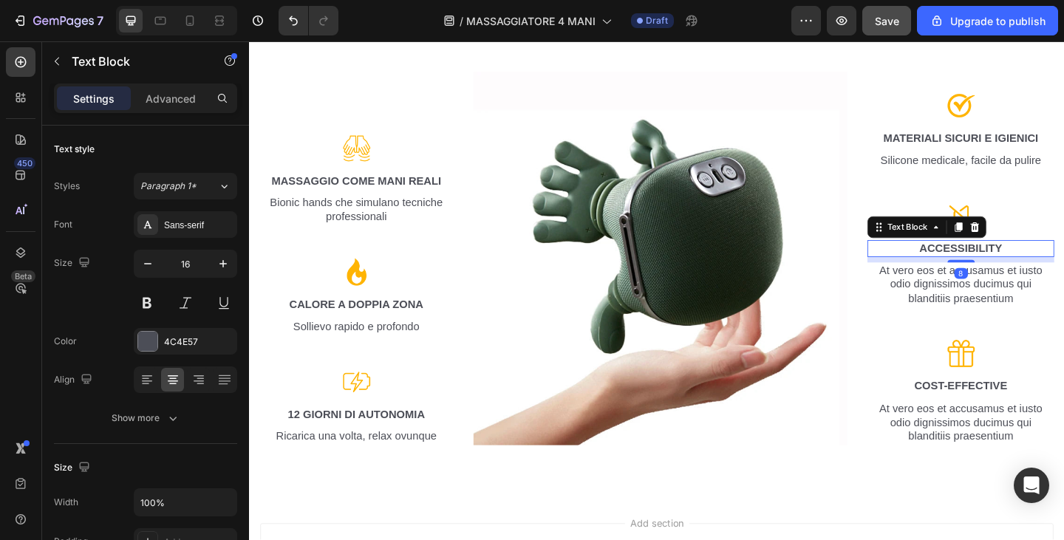
click at [1046, 262] on p "Accessibility" at bounding box center [1023, 267] width 200 height 16
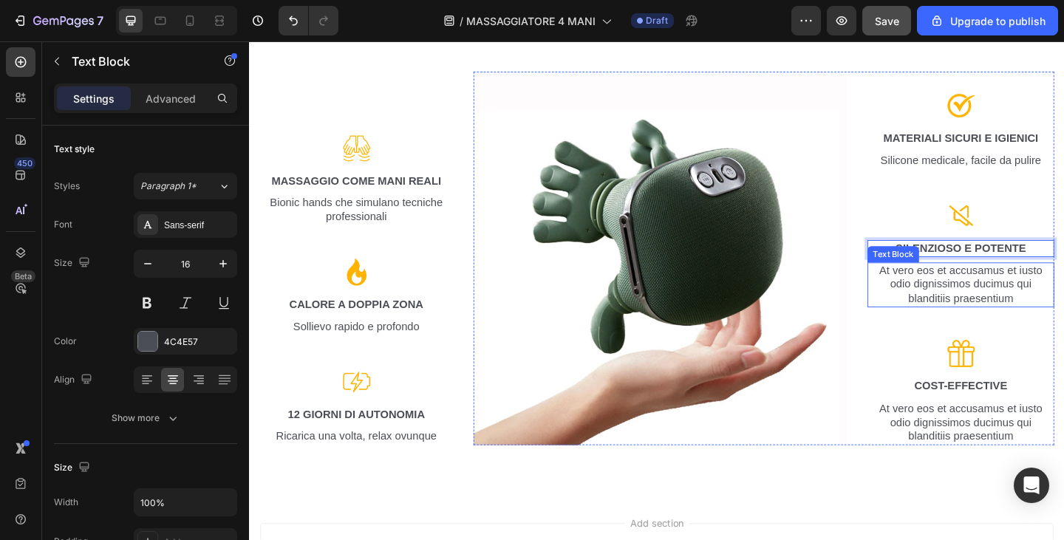
click at [1007, 319] on p "At vero eos et accusamus et iusto odio dignissimos ducimus qui blanditiis praes…" at bounding box center [1023, 307] width 200 height 46
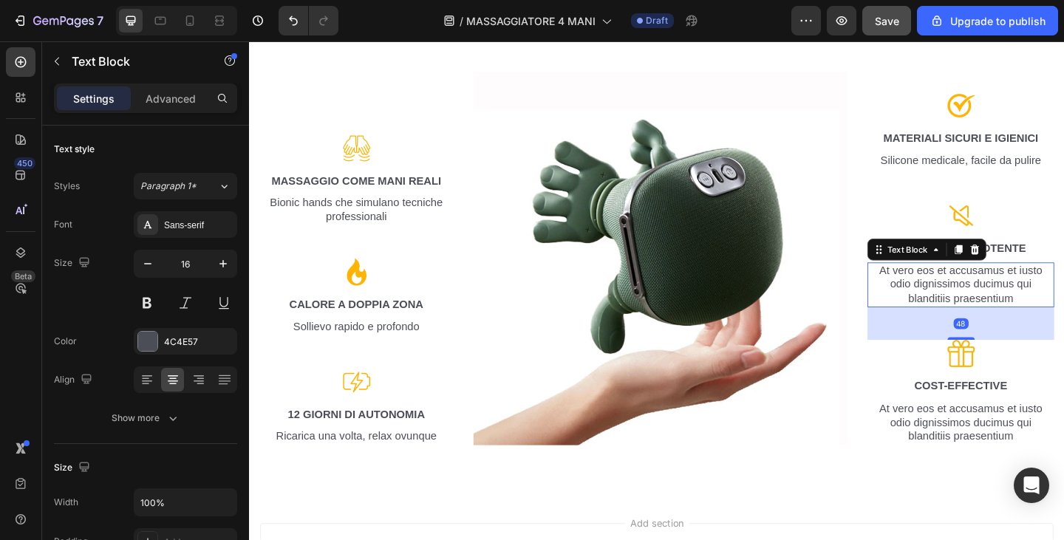
click at [1007, 319] on p "At vero eos et accusamus et iusto odio dignissimos ducimus qui blanditiis praes…" at bounding box center [1023, 307] width 200 height 46
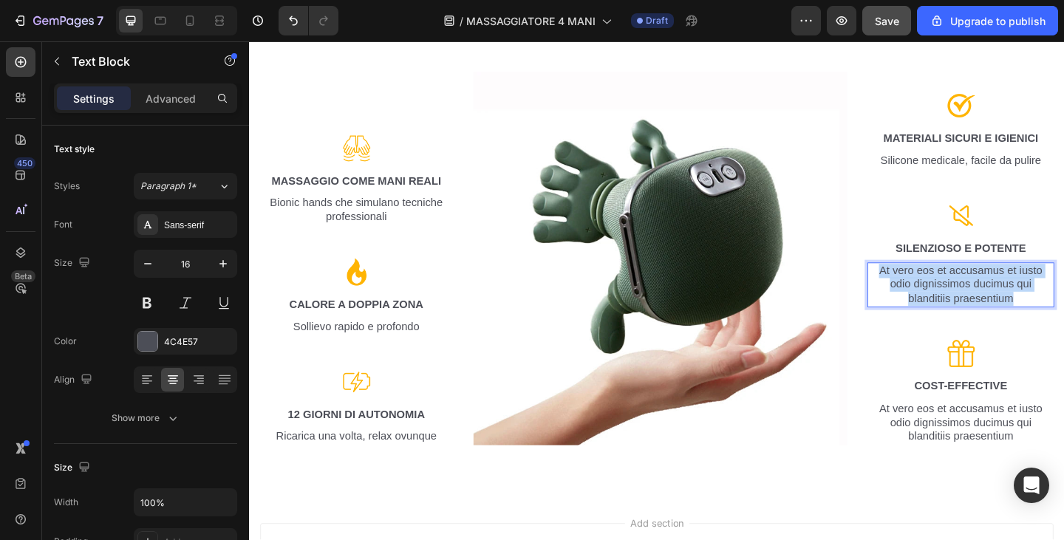
click at [1007, 319] on p "At vero eos et accusamus et iusto odio dignissimos ducimus qui blanditiis praes…" at bounding box center [1023, 307] width 200 height 46
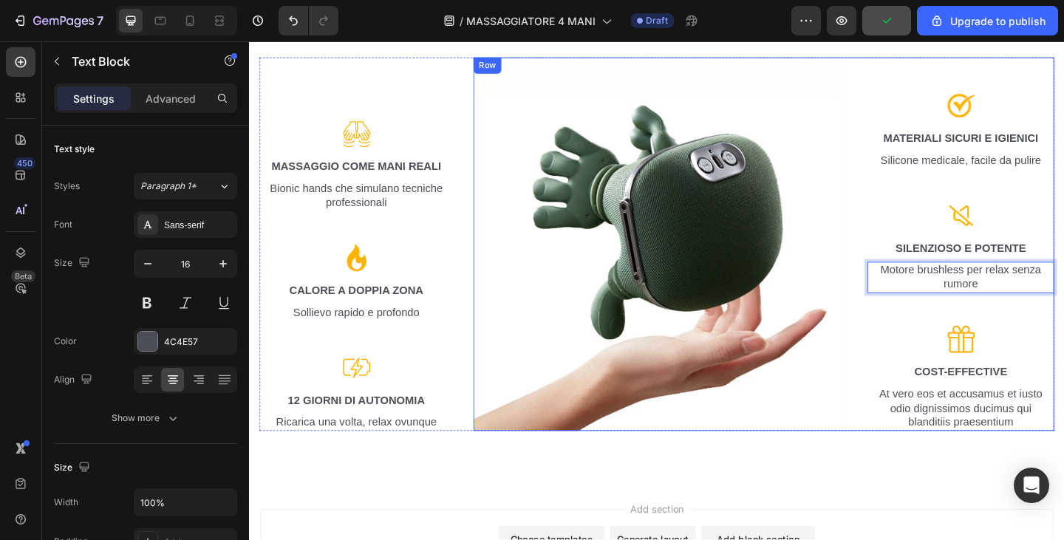
click at [1016, 394] on p "Cost-Effective" at bounding box center [1023, 402] width 200 height 16
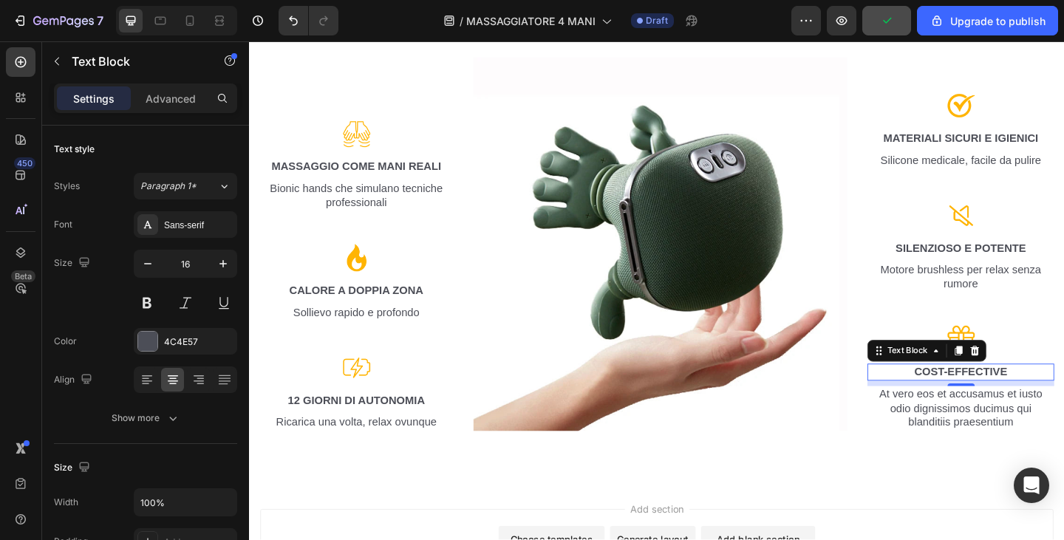
click at [1016, 394] on p "Cost-Effective" at bounding box center [1023, 402] width 200 height 16
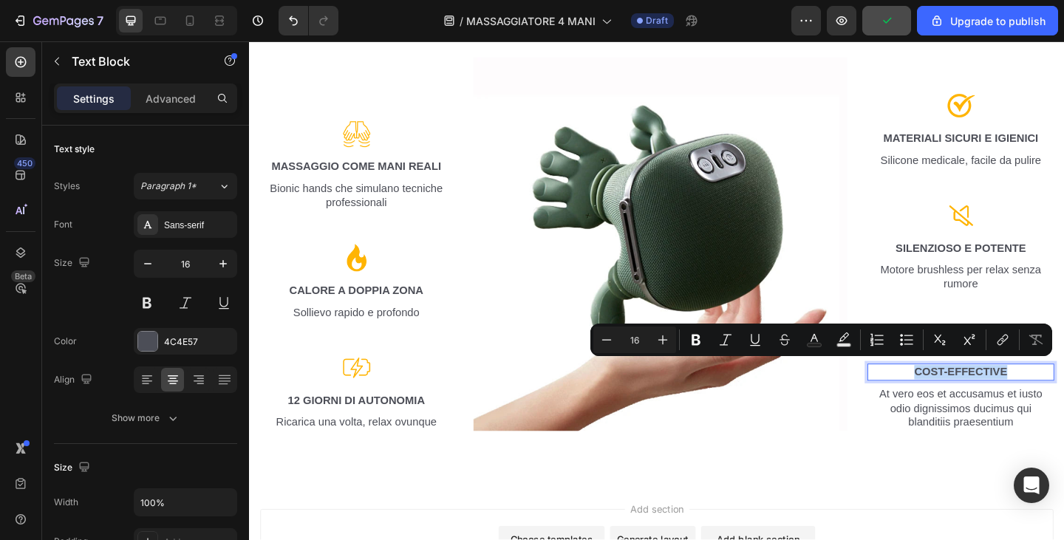
click at [1016, 394] on p "Cost-Effective" at bounding box center [1023, 402] width 200 height 16
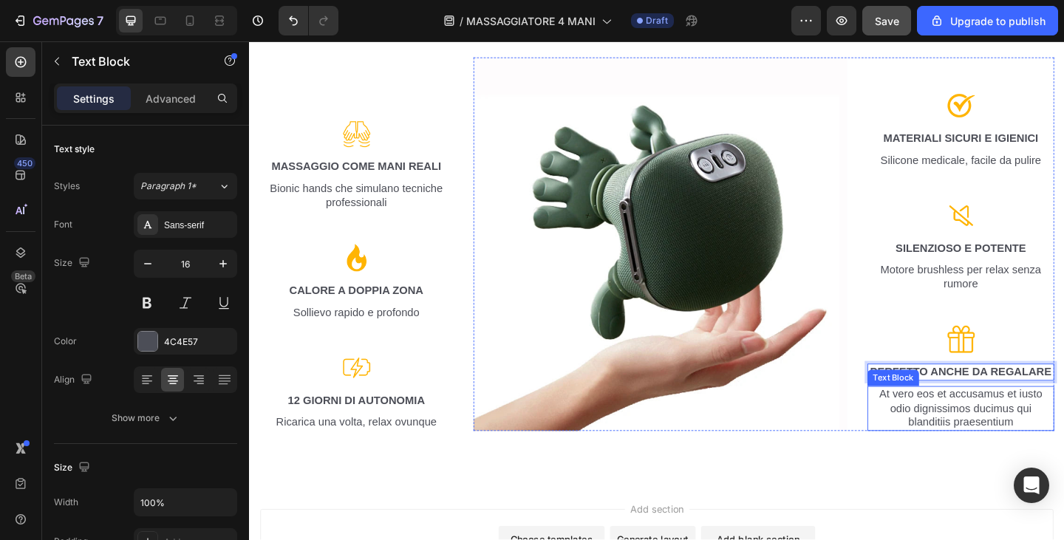
click at [950, 427] on p "At vero eos et accusamus et iusto odio dignissimos ducimus qui blanditiis praes…" at bounding box center [1023, 441] width 200 height 46
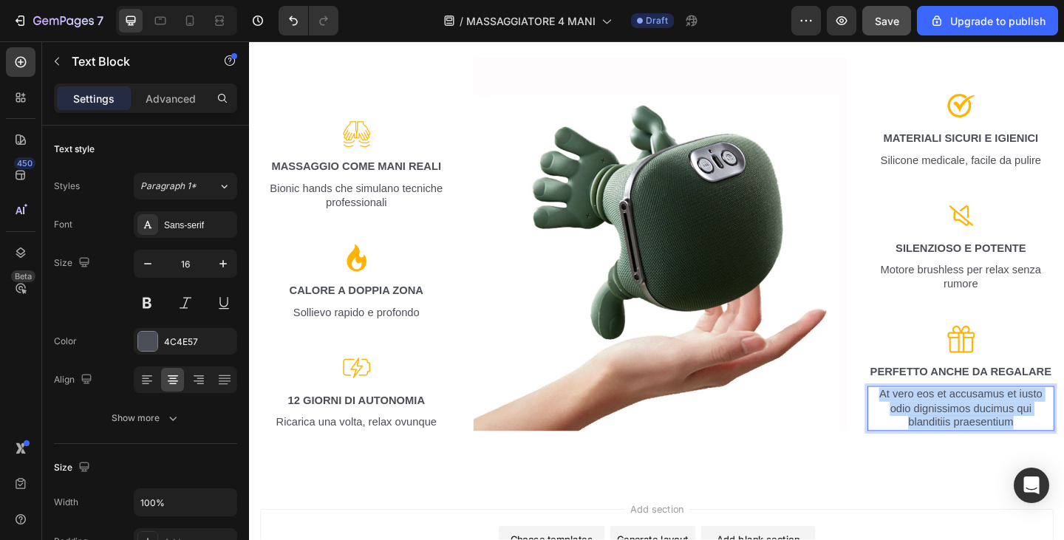
click at [950, 427] on p "At vero eos et accusamus et iusto odio dignissimos ducimus qui blanditiis praes…" at bounding box center [1023, 441] width 200 height 46
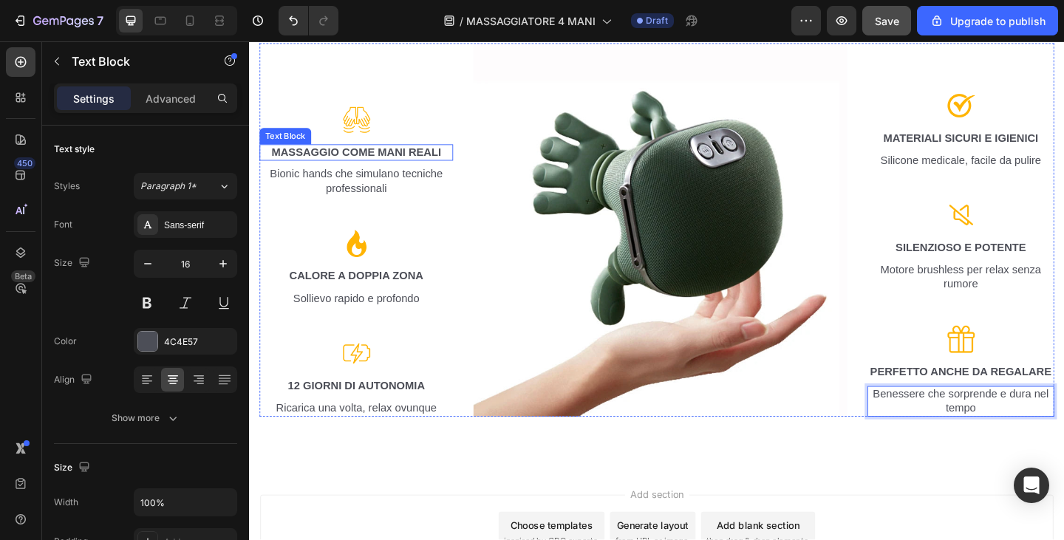
click at [346, 159] on p "Massaggio come mani reali" at bounding box center [366, 163] width 208 height 16
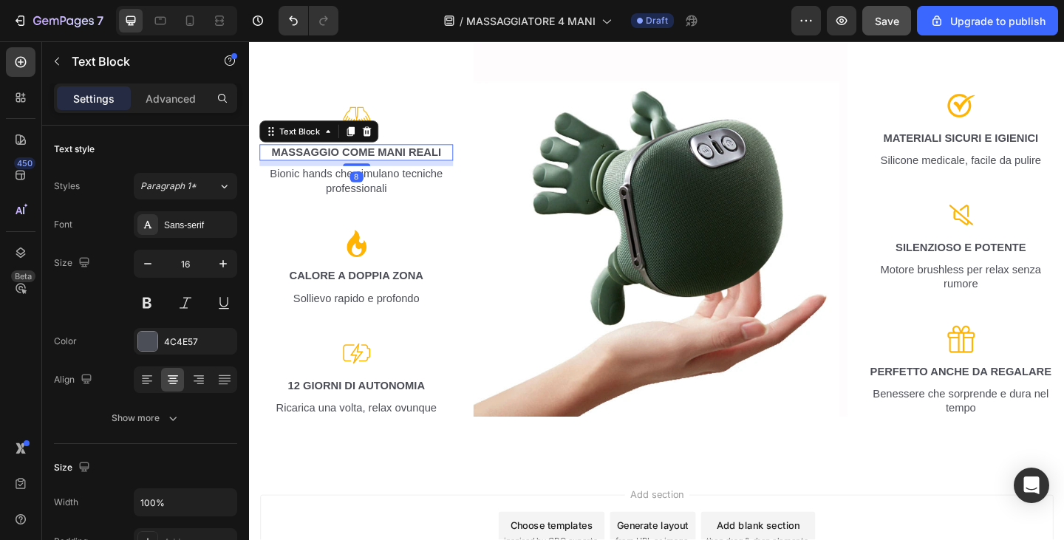
click at [353, 180] on p "Bionic hands che simulano tecniche professionali" at bounding box center [366, 194] width 208 height 31
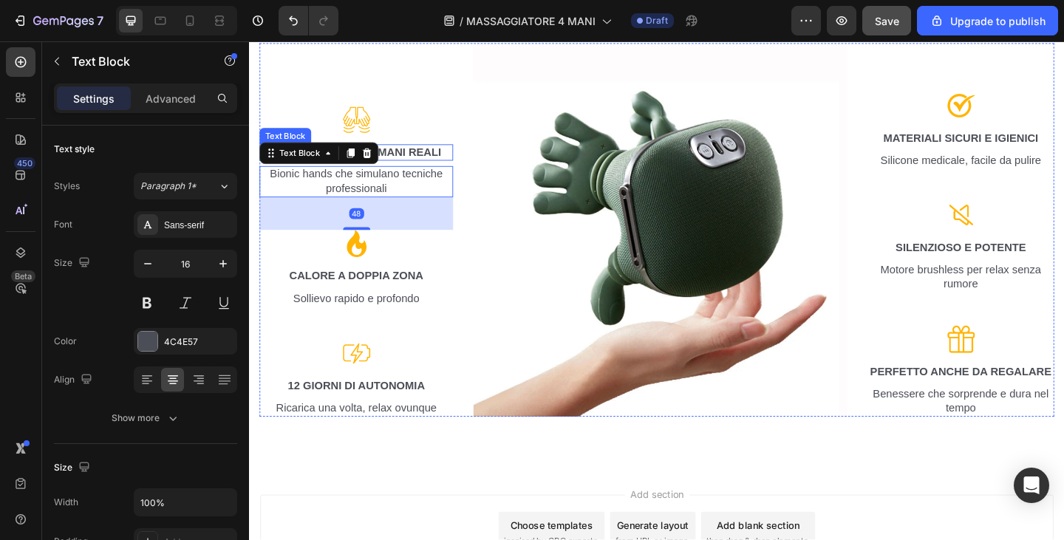
click at [421, 163] on p "Massaggio come mani reali" at bounding box center [366, 163] width 208 height 16
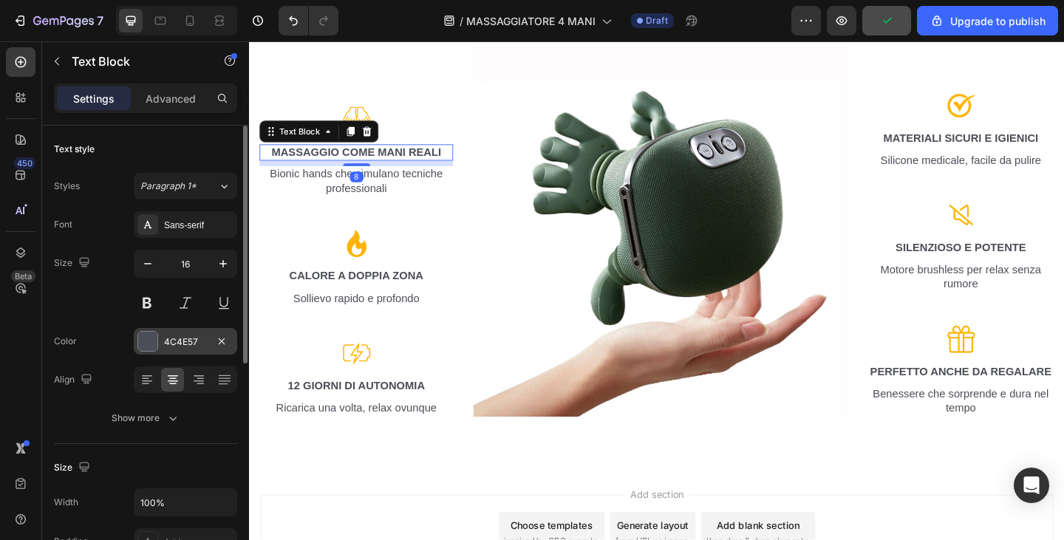
click at [194, 343] on div "4C4E57" at bounding box center [185, 342] width 43 height 13
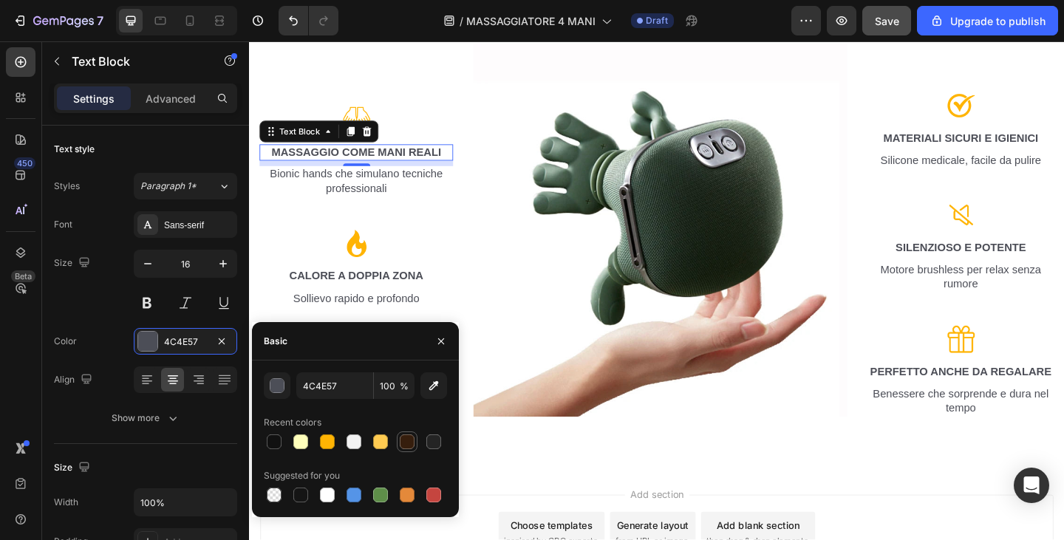
click at [398, 444] on div at bounding box center [407, 442] width 21 height 21
type input "361E0D"
click at [384, 293] on p "CALORE A DOPPIA ZONA" at bounding box center [366, 298] width 208 height 16
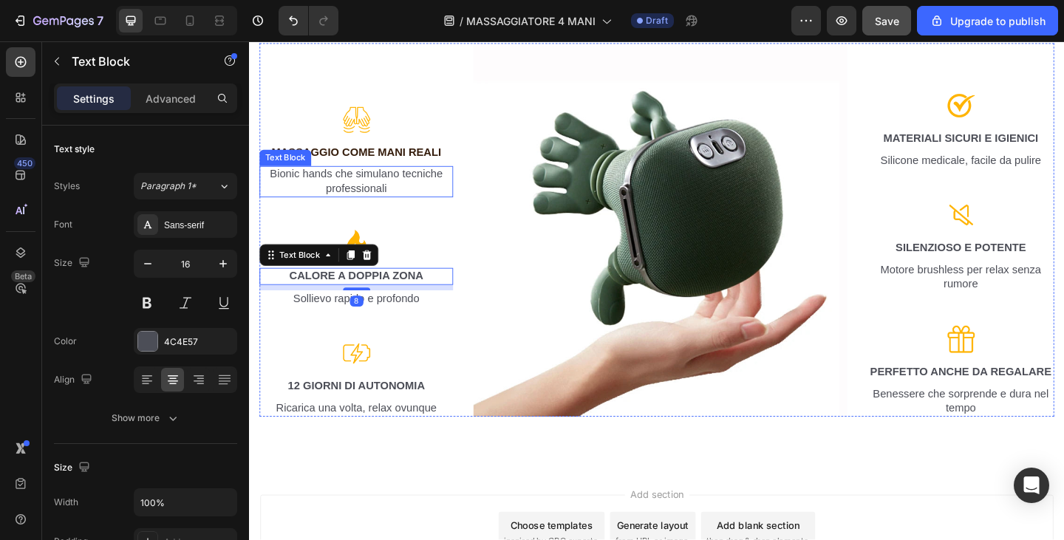
click at [381, 195] on p "Bionic hands che simulano tecniche professionali" at bounding box center [366, 194] width 208 height 31
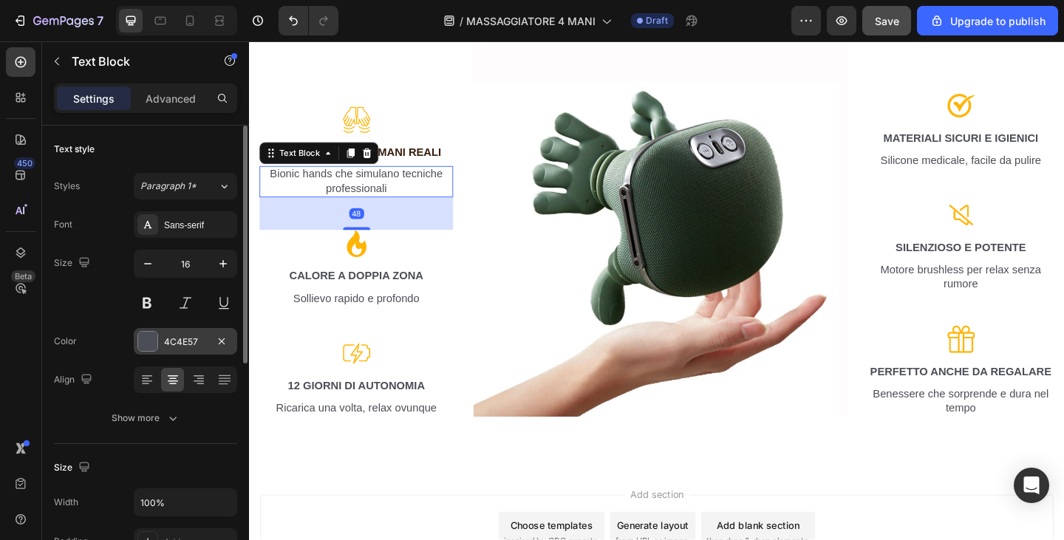
click at [189, 344] on div "4C4E57" at bounding box center [185, 342] width 43 height 13
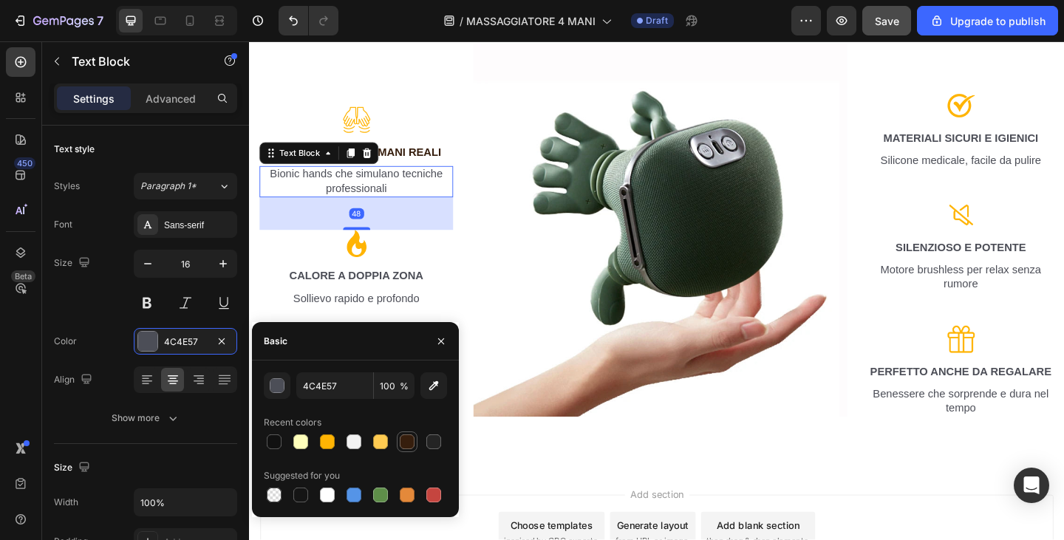
click at [405, 442] on div at bounding box center [407, 442] width 15 height 15
type input "361E0D"
click at [417, 155] on p "Massaggio come mani reali" at bounding box center [366, 163] width 208 height 16
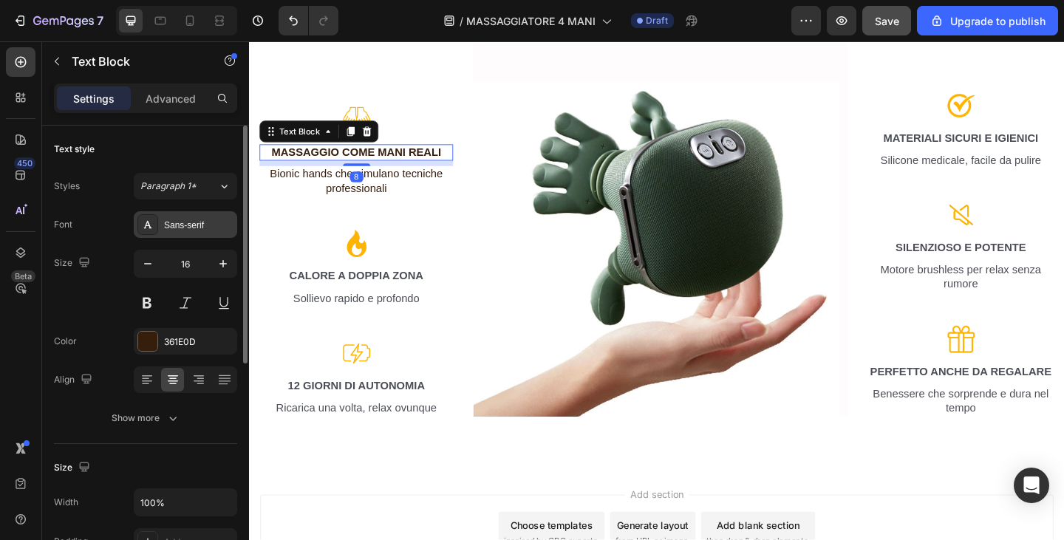
click at [167, 221] on div "Sans-serif" at bounding box center [198, 225] width 69 height 13
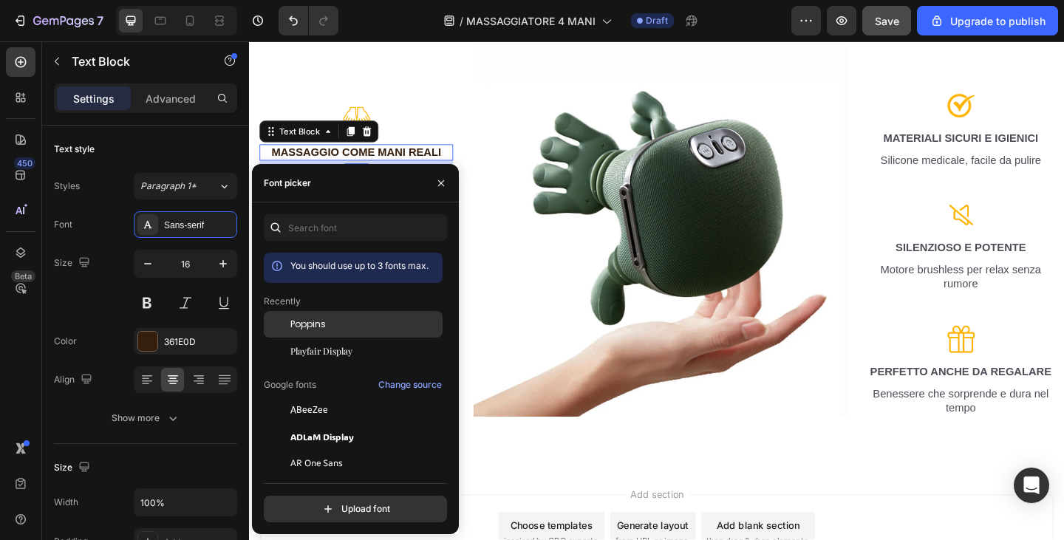
click at [330, 424] on div "Poppins" at bounding box center [353, 437] width 179 height 27
click at [507, 236] on img at bounding box center [696, 247] width 407 height 407
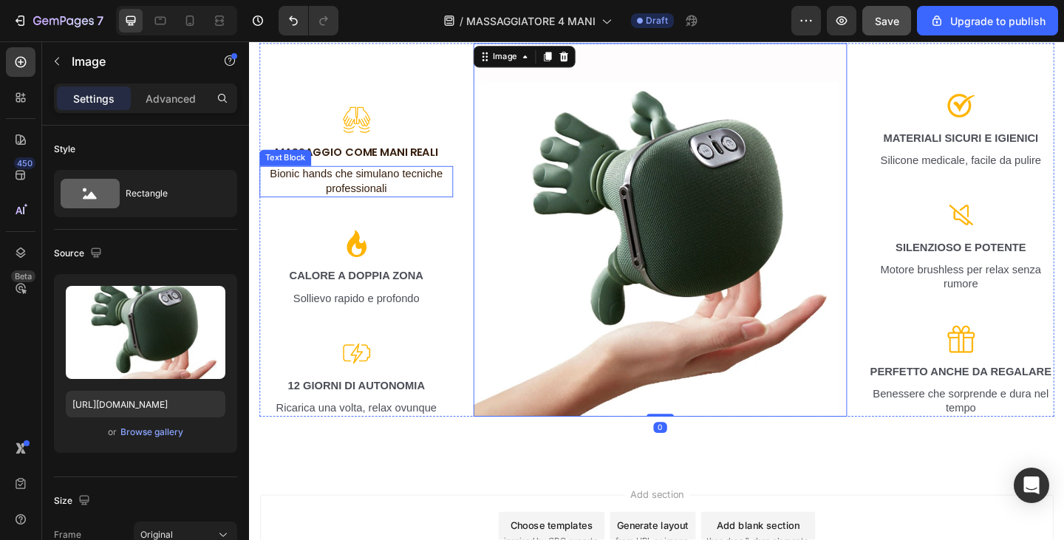
click at [374, 203] on p "Bionic hands che simulano tecniche professionali" at bounding box center [366, 194] width 208 height 31
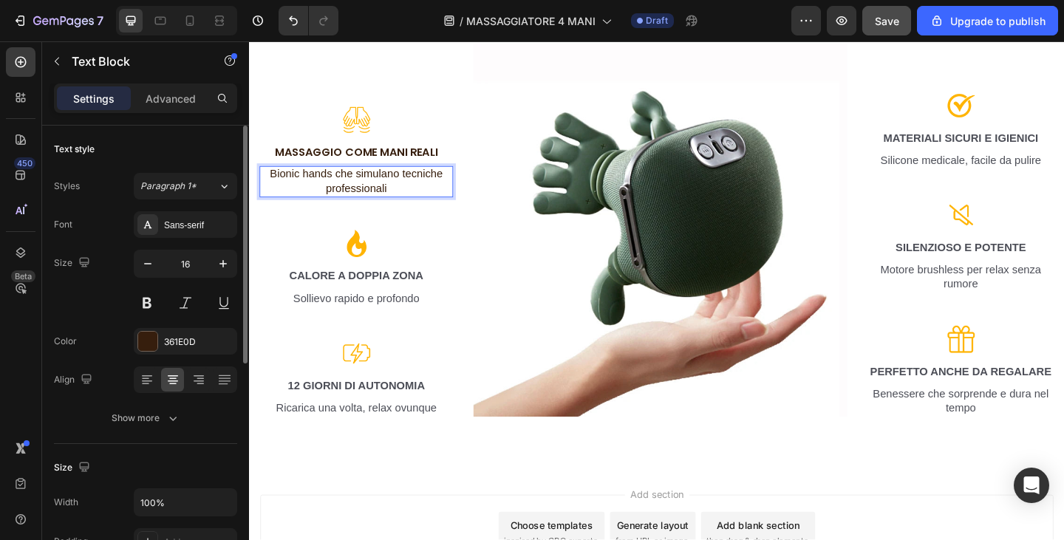
click at [163, 239] on div "Font Sans-serif Size 16 Color 361E0D Align Show more" at bounding box center [145, 321] width 183 height 220
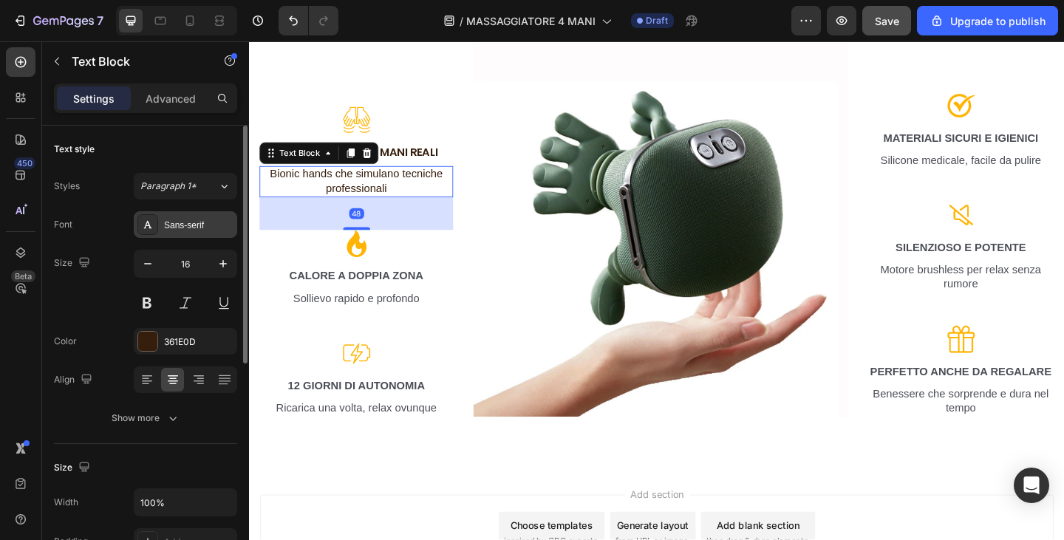
click at [172, 219] on div "Sans-serif" at bounding box center [198, 225] width 69 height 13
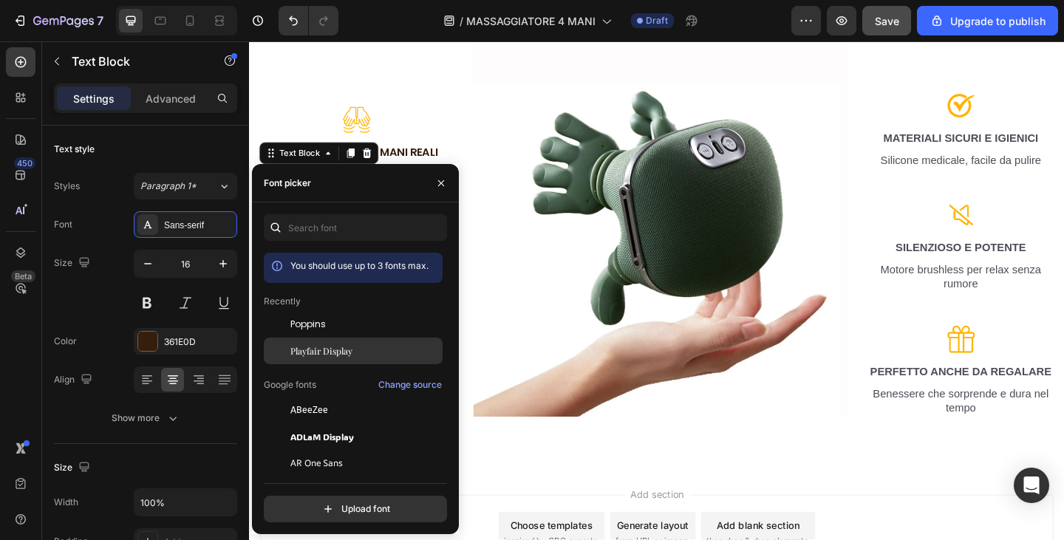
click at [325, 345] on span "Playfair Display" at bounding box center [322, 350] width 62 height 13
click at [557, 336] on img at bounding box center [696, 247] width 407 height 407
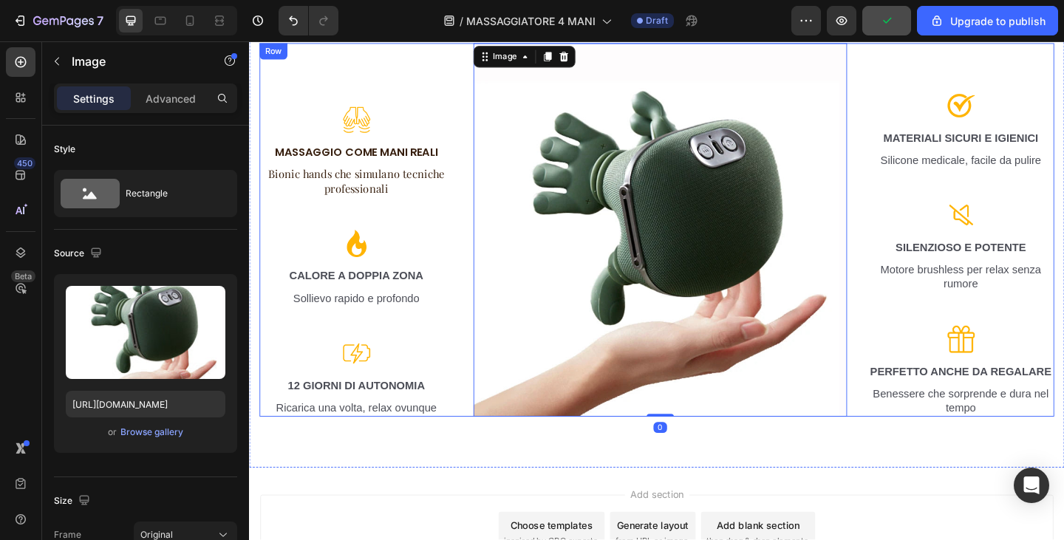
click at [408, 301] on div "Image Massaggio come mani reali Text Block Bionic hands che simulano tecniche p…" at bounding box center [365, 247] width 211 height 407
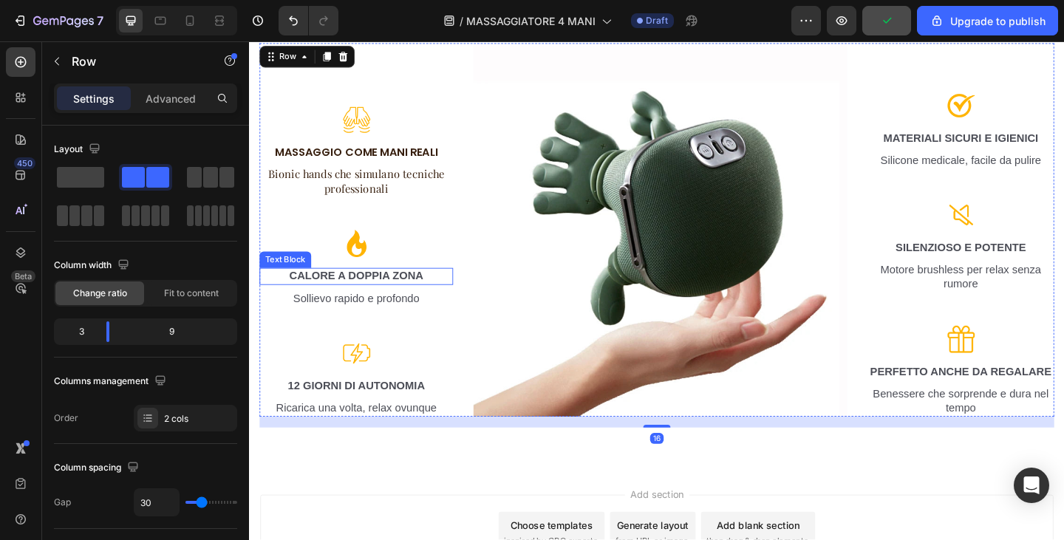
click at [403, 295] on p "CALORE A DOPPIA ZONA" at bounding box center [366, 298] width 208 height 16
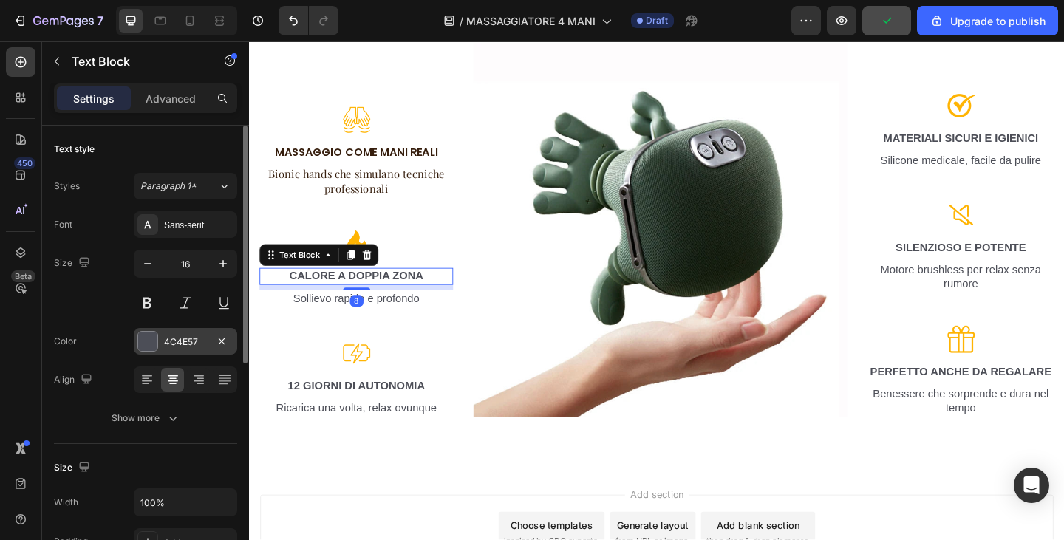
click at [192, 340] on div "4C4E57" at bounding box center [185, 342] width 43 height 13
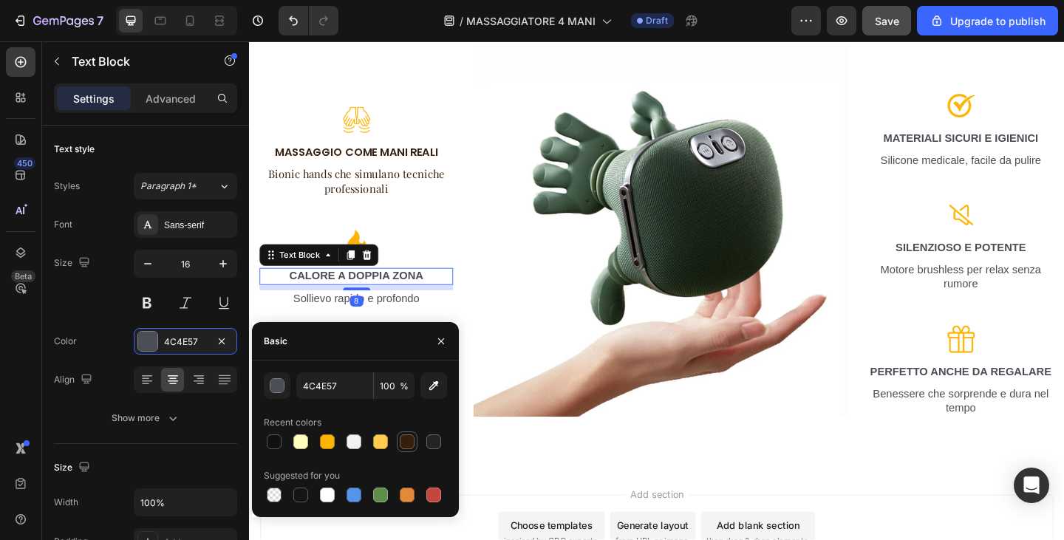
click at [402, 441] on div at bounding box center [407, 442] width 15 height 15
type input "361E0D"
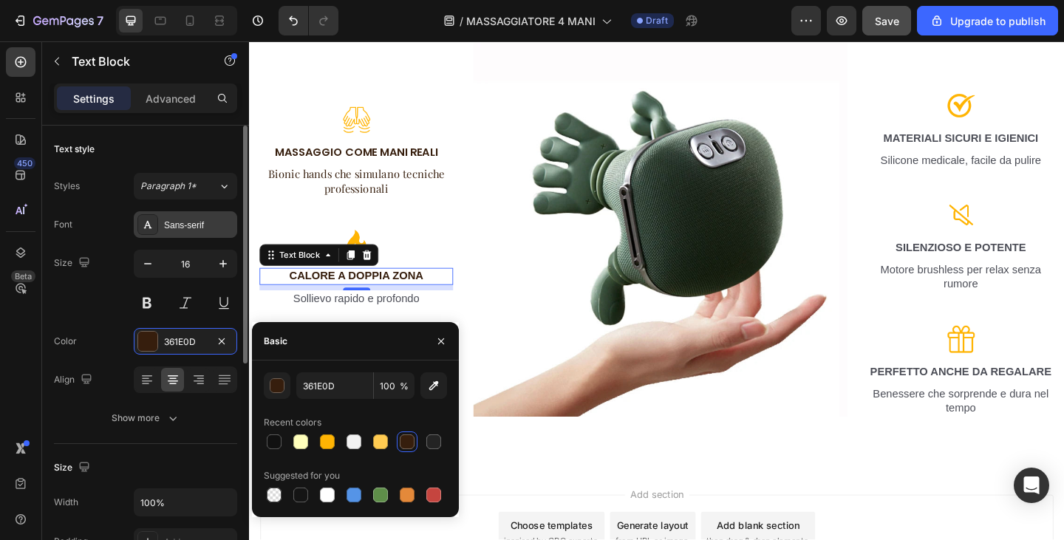
click at [208, 231] on div "Sans-serif" at bounding box center [185, 224] width 103 height 27
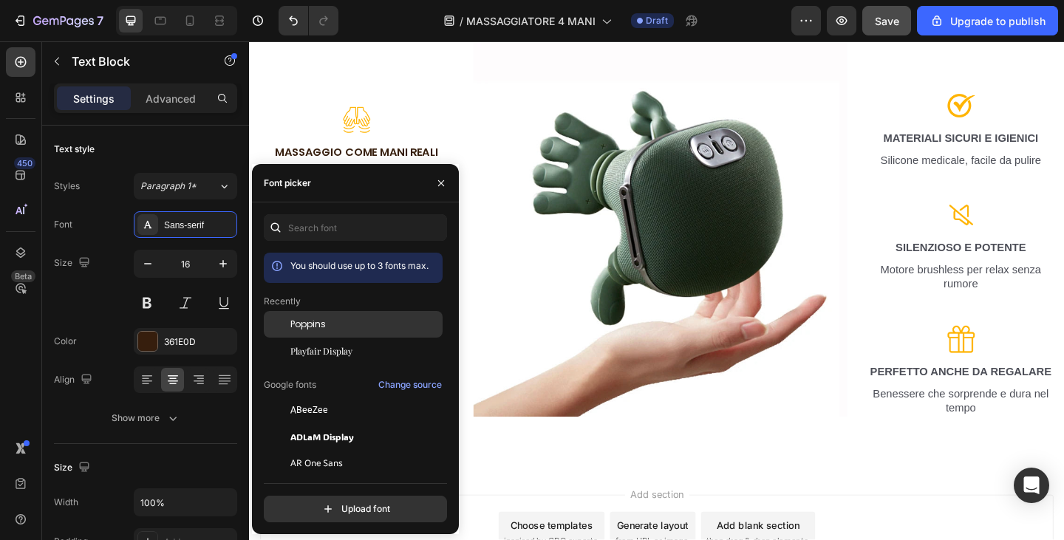
click at [321, 424] on div "Poppins" at bounding box center [353, 437] width 179 height 27
click at [452, 316] on div "You should use up to 3 fonts max. Recently Poppins Playfair Display Google font…" at bounding box center [355, 368] width 207 height 308
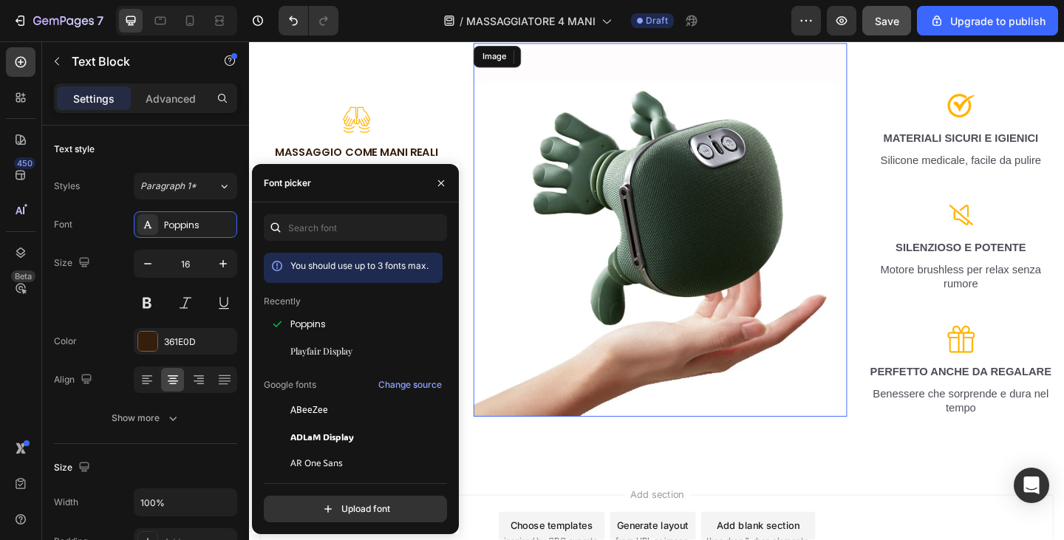
click at [570, 342] on img at bounding box center [696, 247] width 407 height 407
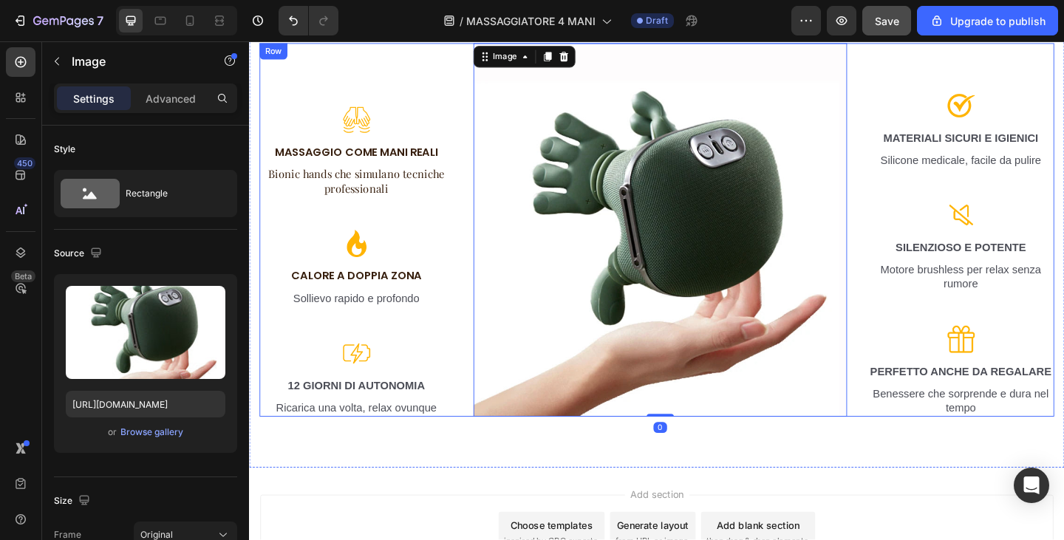
click at [358, 323] on p "Sollievo rapido e profondo" at bounding box center [366, 322] width 208 height 16
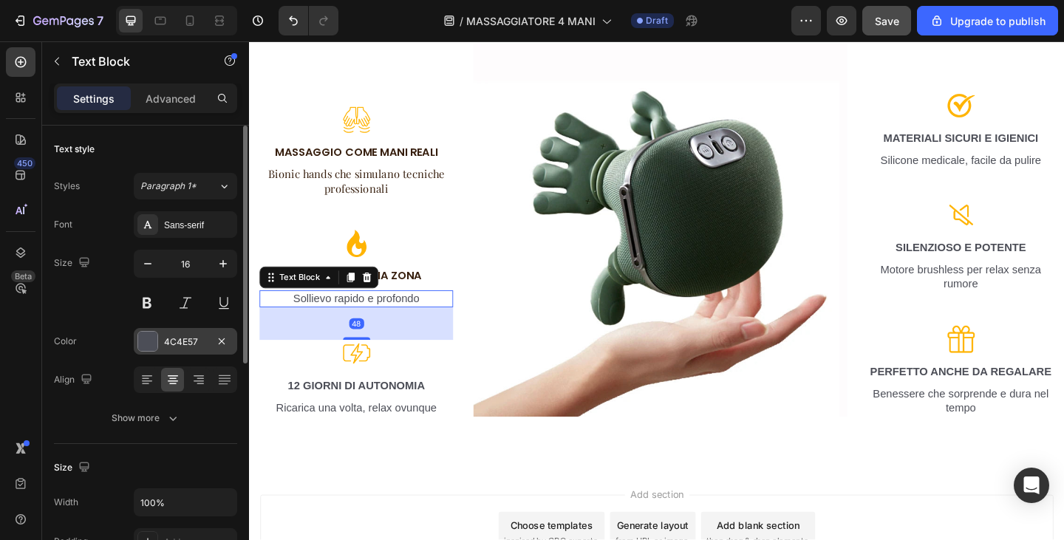
click at [186, 339] on div "4C4E57" at bounding box center [185, 342] width 43 height 13
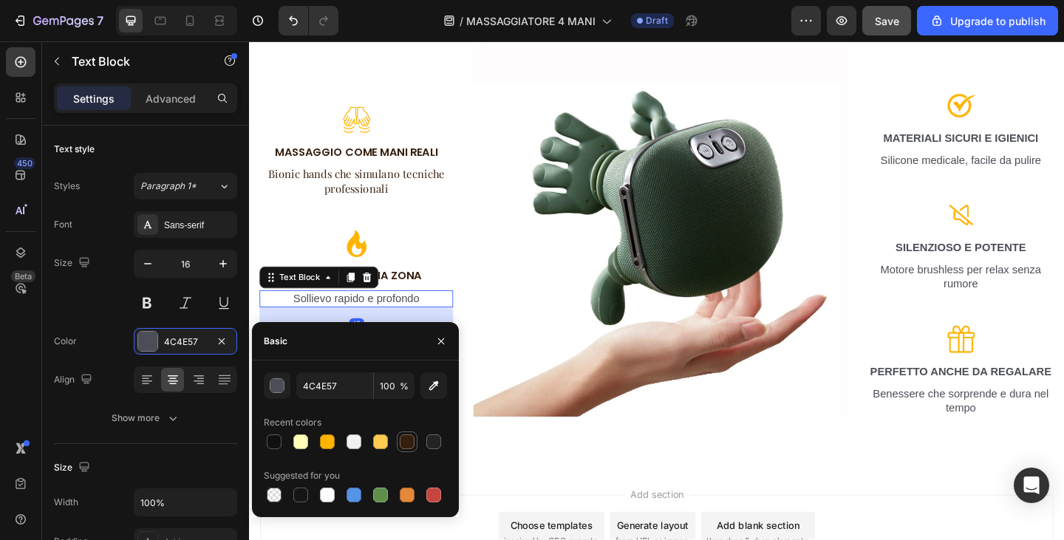
click at [409, 439] on div at bounding box center [407, 442] width 15 height 15
type input "361E0D"
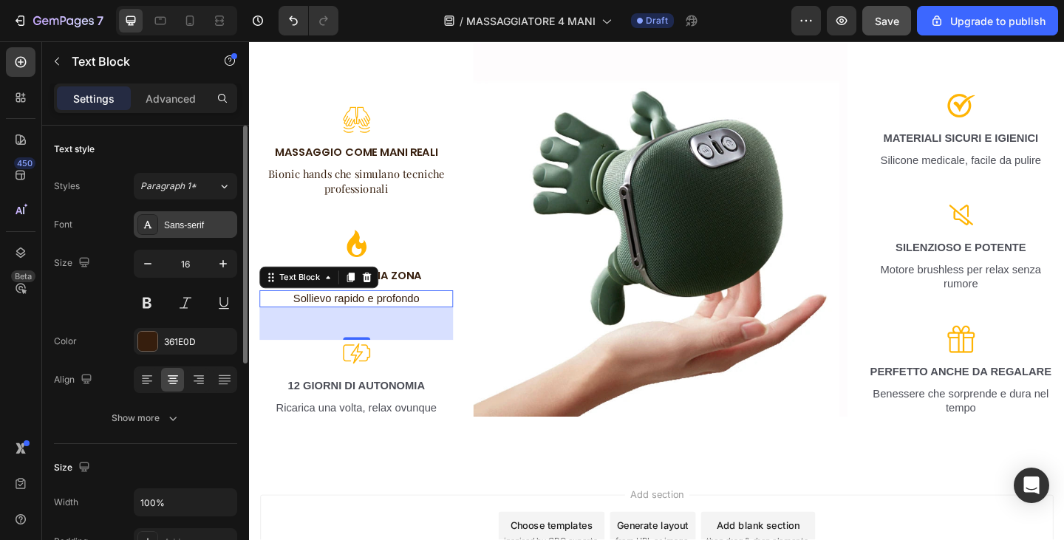
click at [203, 231] on div "Sans-serif" at bounding box center [185, 224] width 103 height 27
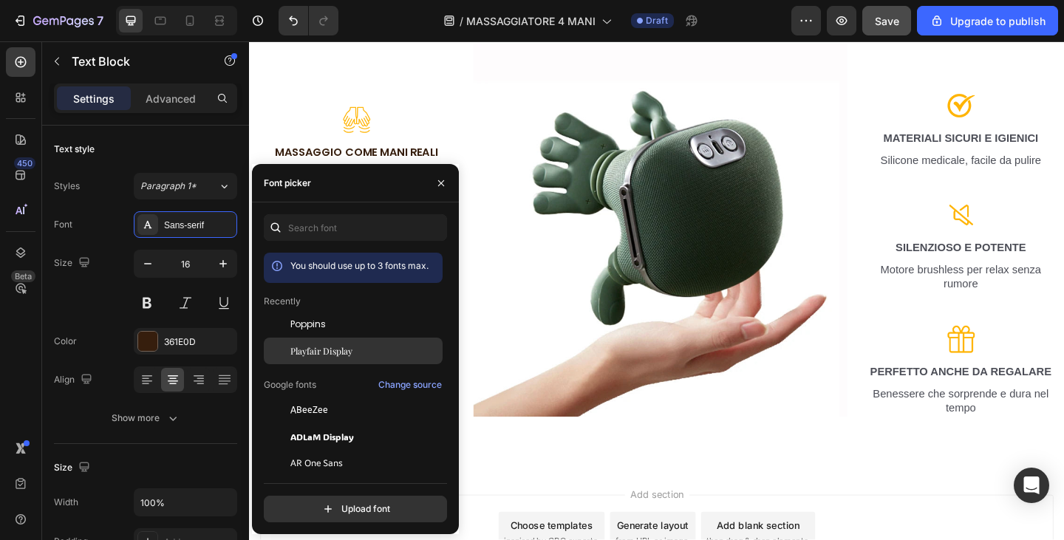
click at [331, 349] on span "Playfair Display" at bounding box center [322, 350] width 62 height 13
click at [580, 353] on img at bounding box center [696, 247] width 407 height 407
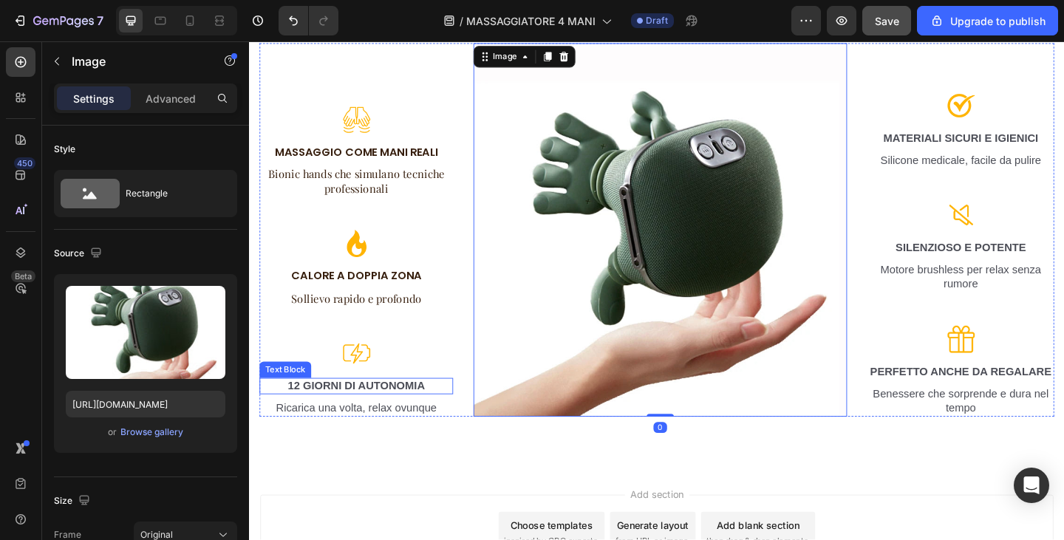
click at [378, 412] on p "12 GIORNI DI AUTONOMIA" at bounding box center [366, 418] width 208 height 16
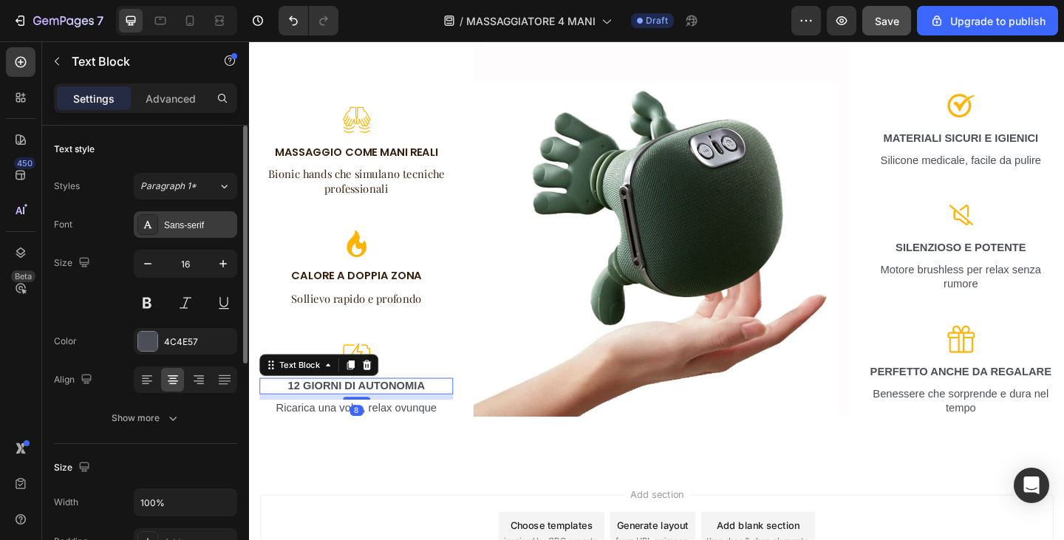
click at [174, 219] on div "Sans-serif" at bounding box center [198, 225] width 69 height 13
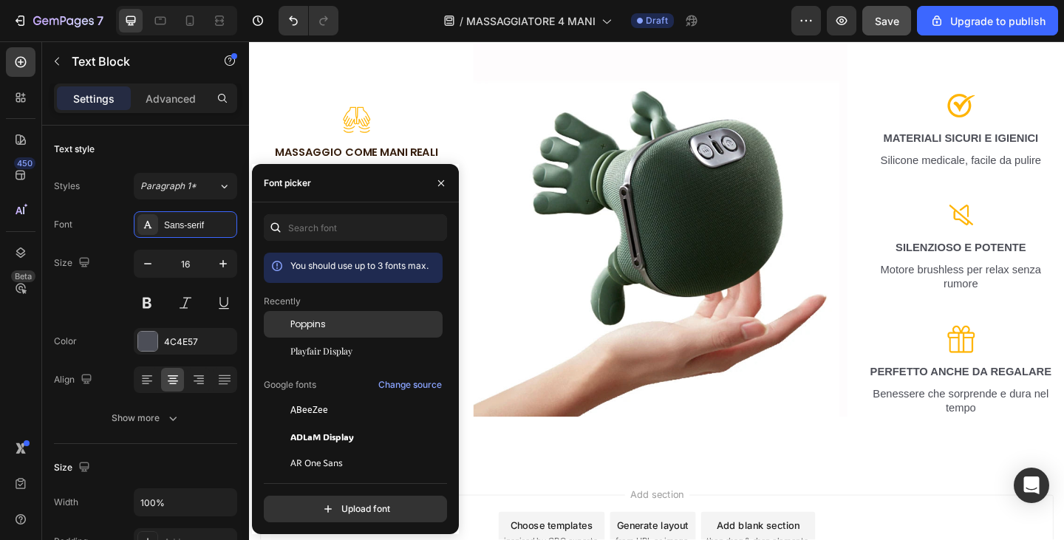
click at [331, 327] on div "Poppins" at bounding box center [365, 324] width 149 height 13
click at [588, 359] on img at bounding box center [696, 247] width 407 height 407
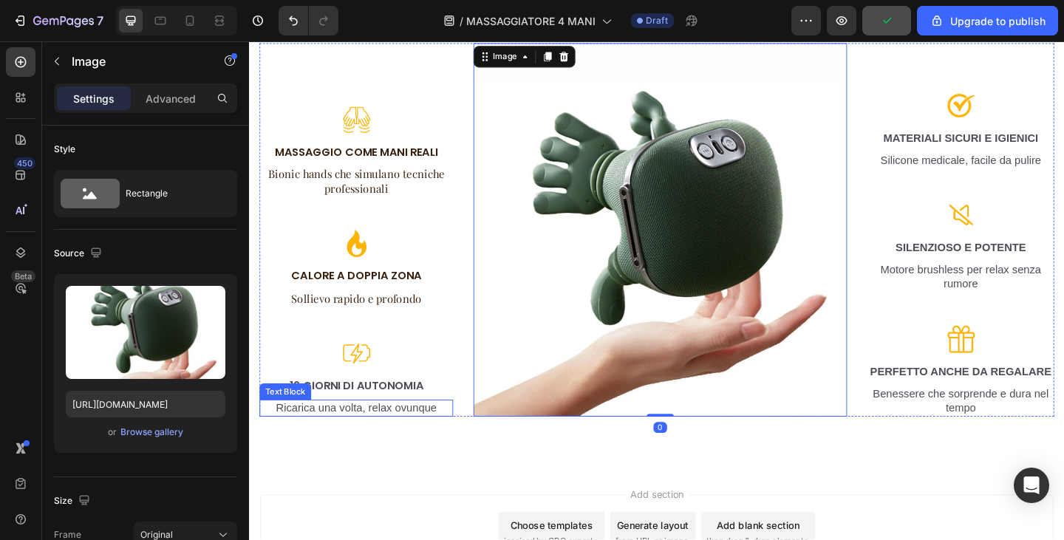
click at [371, 433] on p "Ricarica una volta, relax ovunque" at bounding box center [366, 441] width 208 height 16
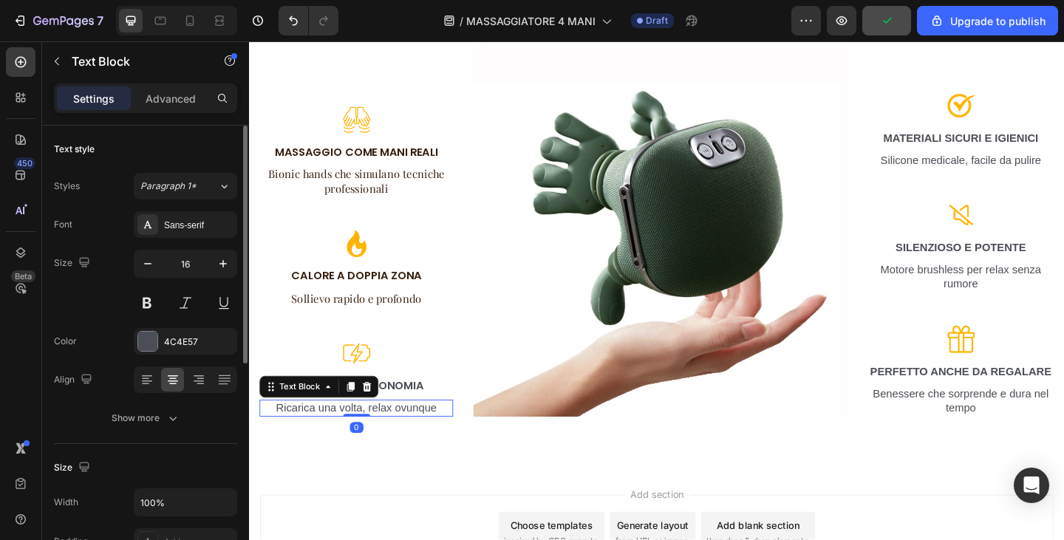
click at [200, 363] on div "Font Sans-serif Size 16 Color 4C4E57 Align Show more" at bounding box center [145, 321] width 183 height 220
click at [179, 337] on div "4C4E57" at bounding box center [185, 342] width 43 height 13
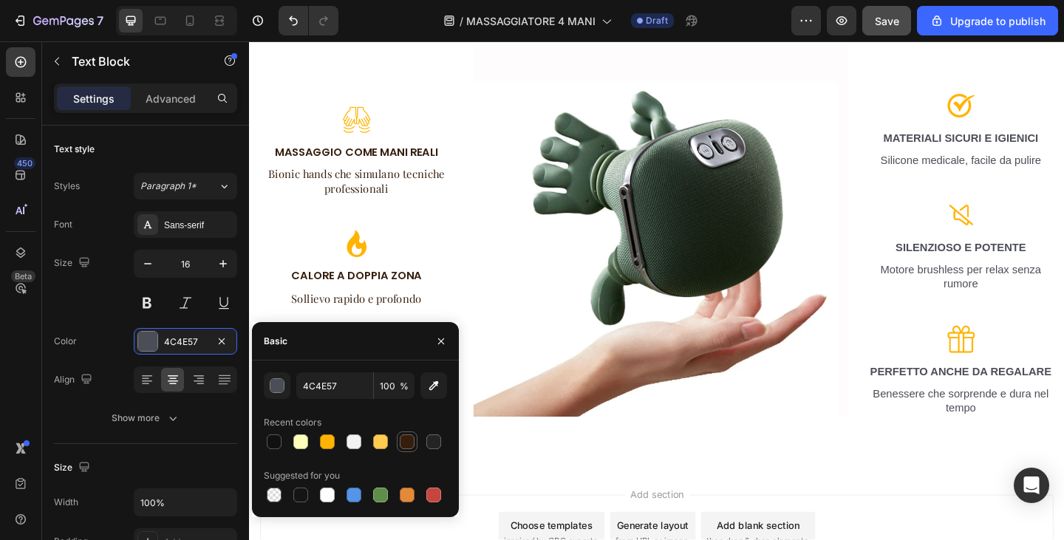
click at [410, 443] on div at bounding box center [407, 442] width 15 height 15
type input "361E0D"
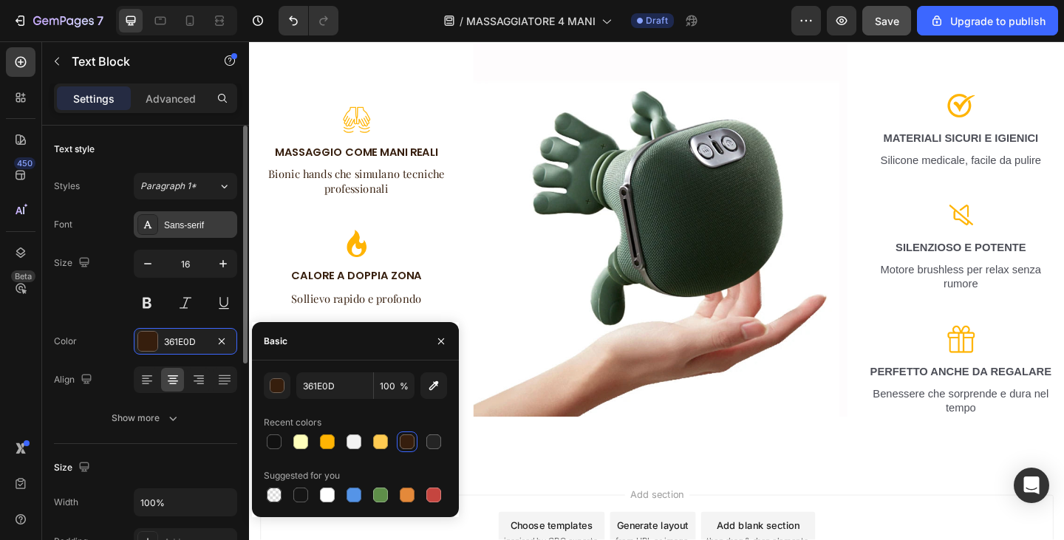
click at [180, 226] on div "Sans-serif" at bounding box center [198, 225] width 69 height 13
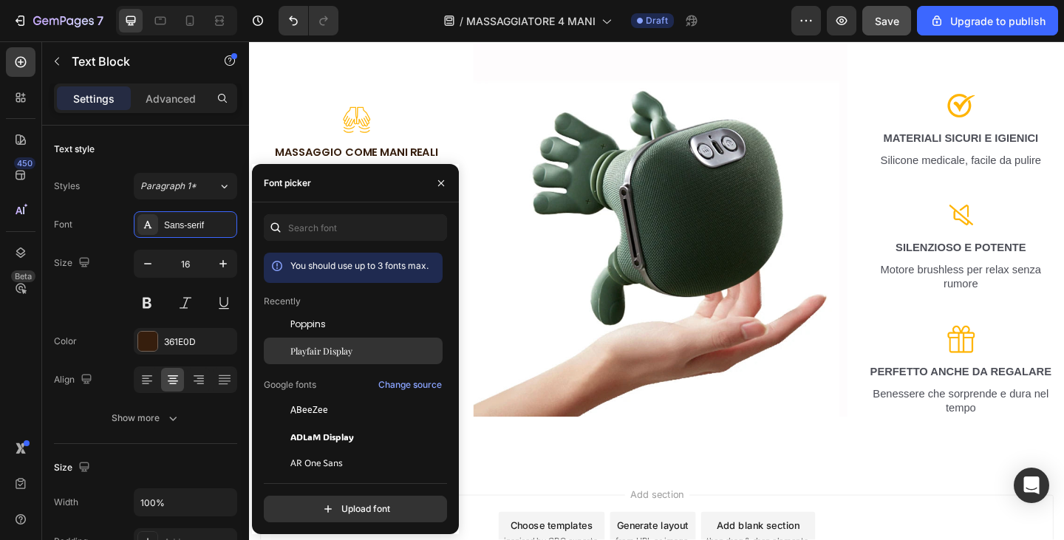
click at [330, 503] on div "Playfair Display" at bounding box center [353, 516] width 179 height 27
click at [638, 367] on img at bounding box center [696, 247] width 407 height 407
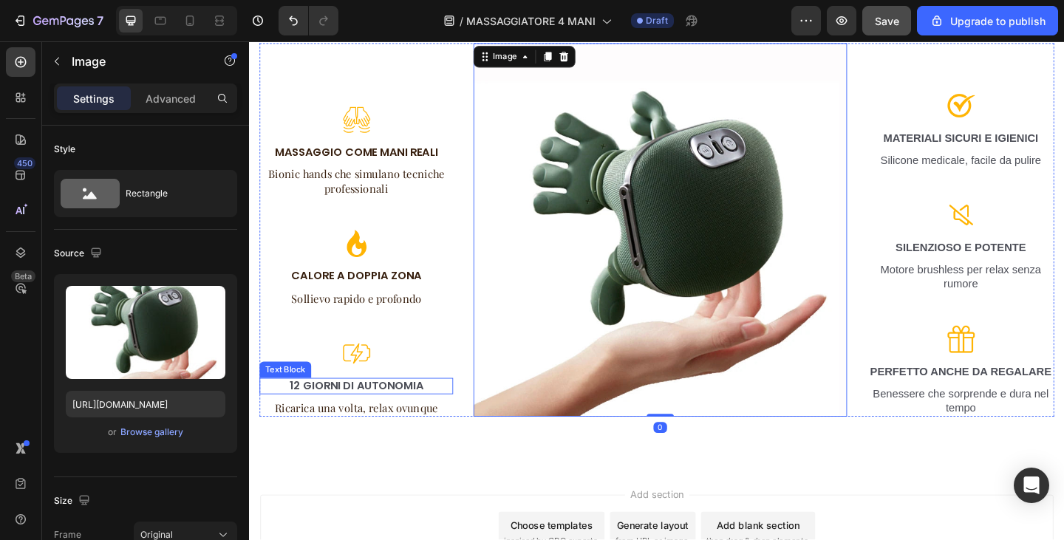
click at [371, 415] on p "12 GIORNI DI AUTONOMIA" at bounding box center [366, 418] width 208 height 16
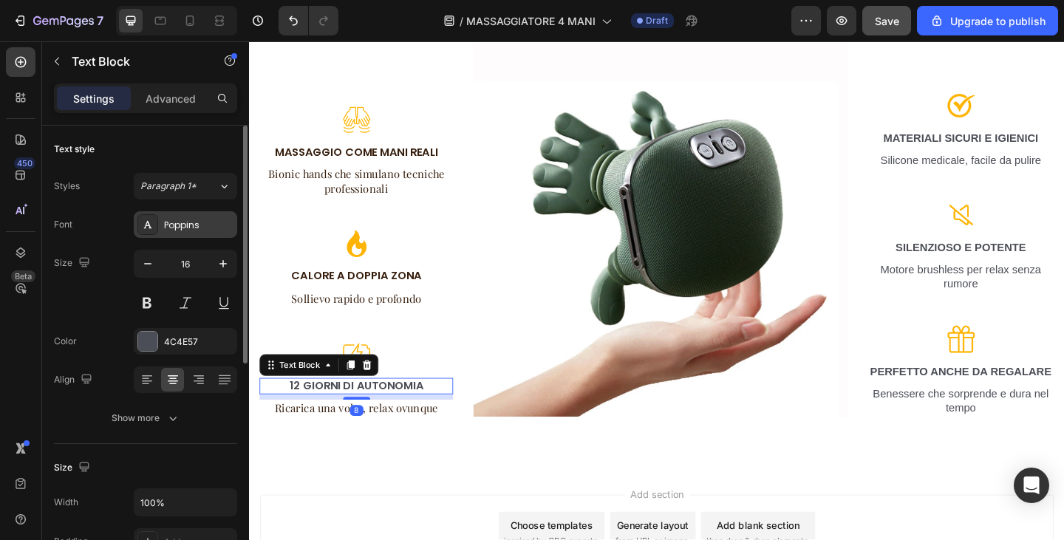
click at [200, 222] on div "Poppins" at bounding box center [198, 225] width 69 height 13
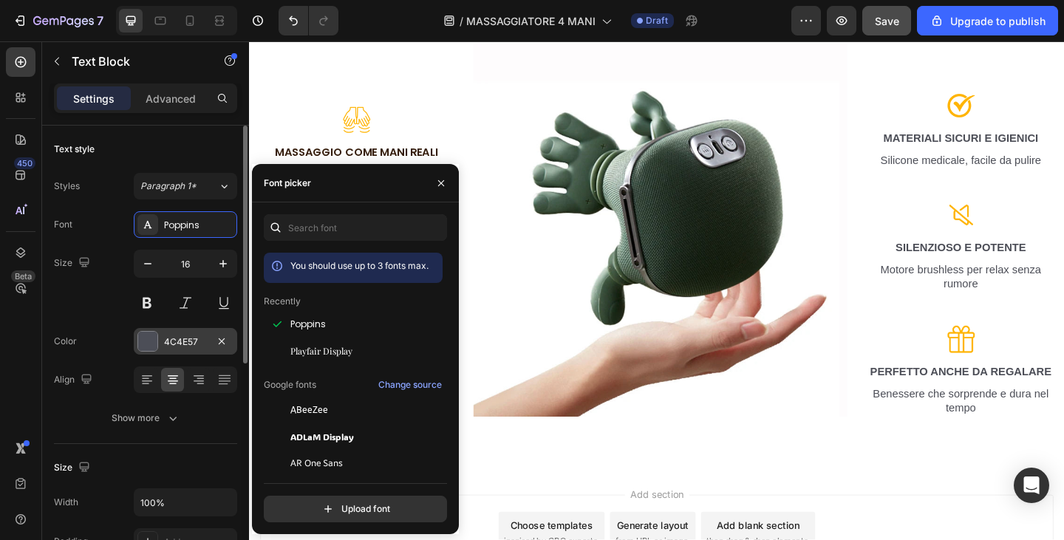
click at [179, 340] on div "4C4E57" at bounding box center [185, 342] width 43 height 13
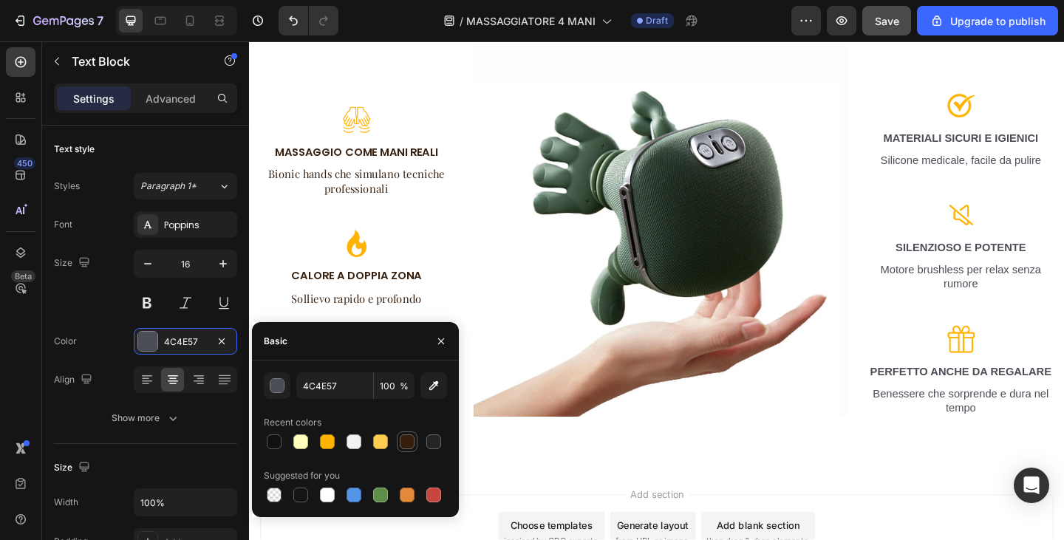
click at [398, 436] on div at bounding box center [407, 442] width 18 height 18
type input "361E0D"
click at [977, 146] on p "MATERIALI SICURI E IGIENICI" at bounding box center [1023, 148] width 200 height 16
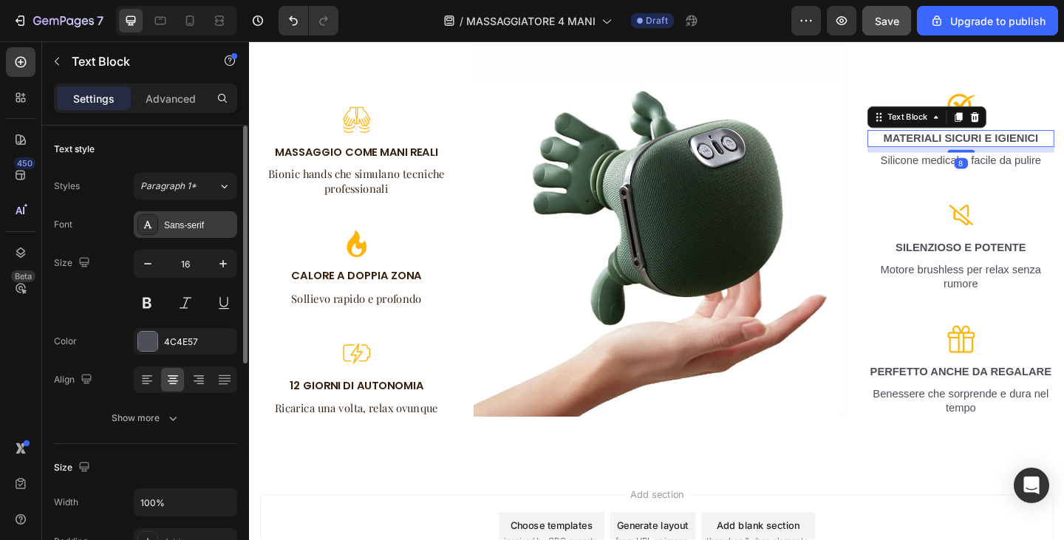
click at [194, 220] on div "Sans-serif" at bounding box center [198, 225] width 69 height 13
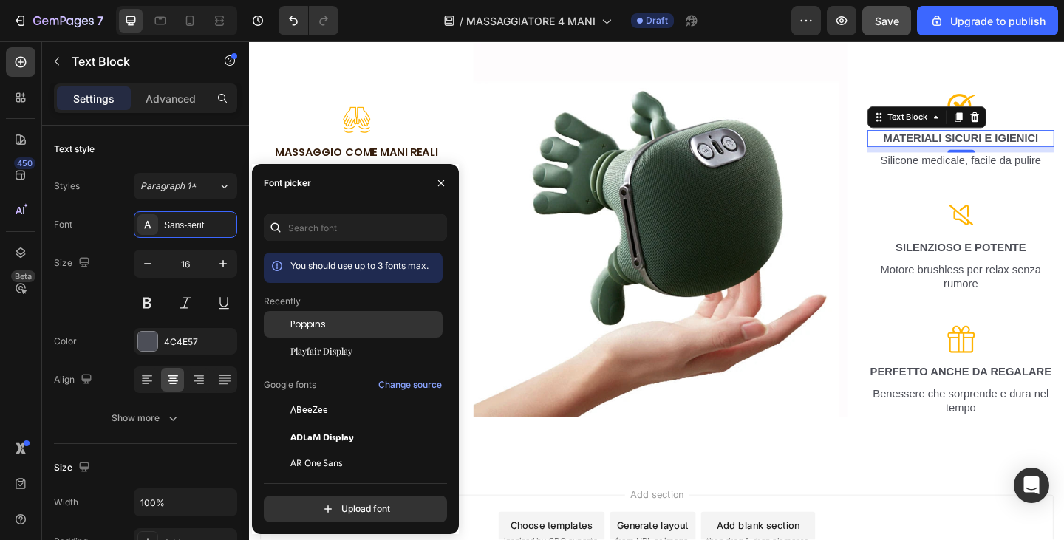
click at [327, 319] on div "Poppins" at bounding box center [365, 324] width 149 height 13
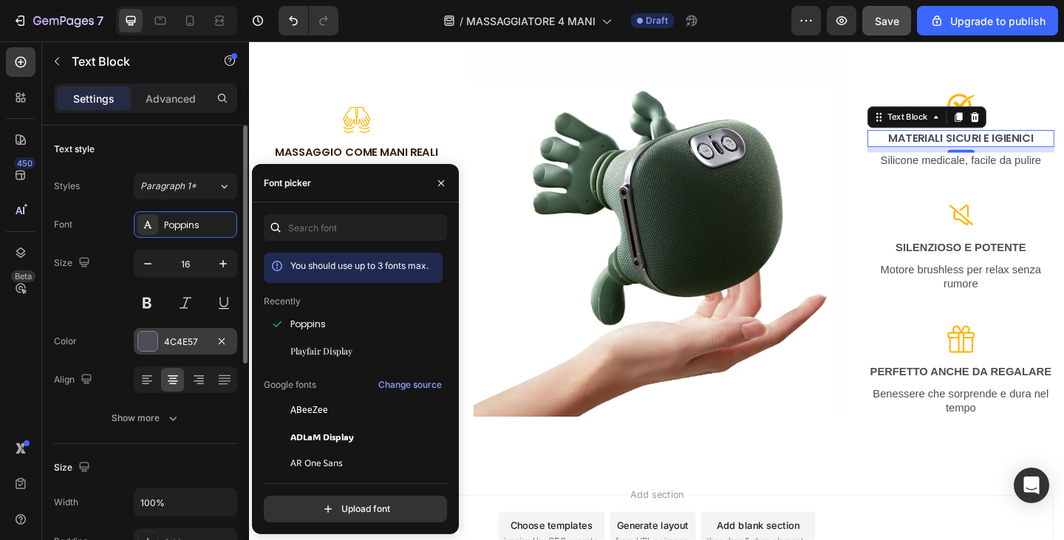
click at [188, 341] on div "4C4E57" at bounding box center [185, 342] width 43 height 13
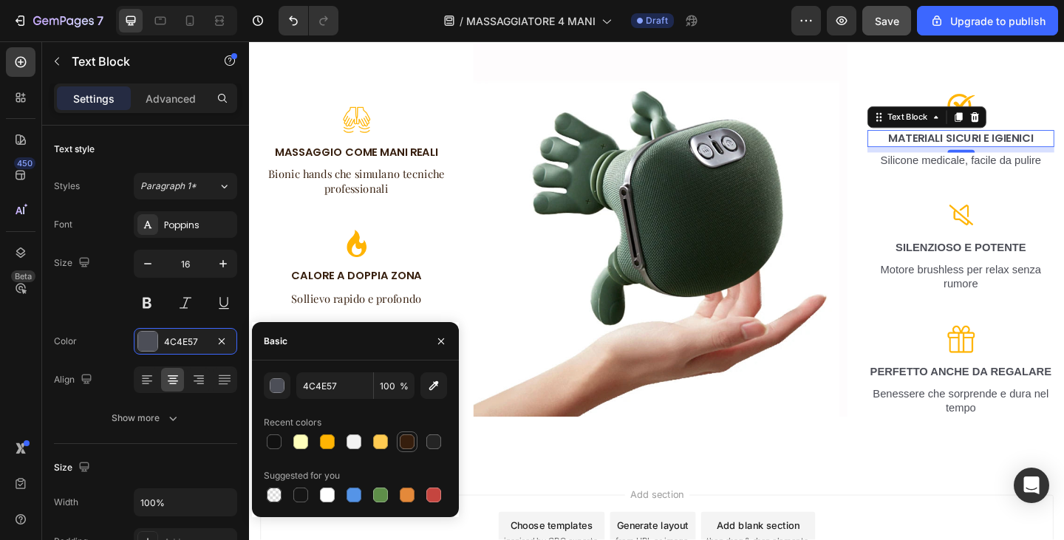
click at [403, 434] on div at bounding box center [407, 442] width 18 height 18
type input "361E0D"
click at [925, 164] on p "Silicone medicale, facile da pulire" at bounding box center [1023, 172] width 200 height 16
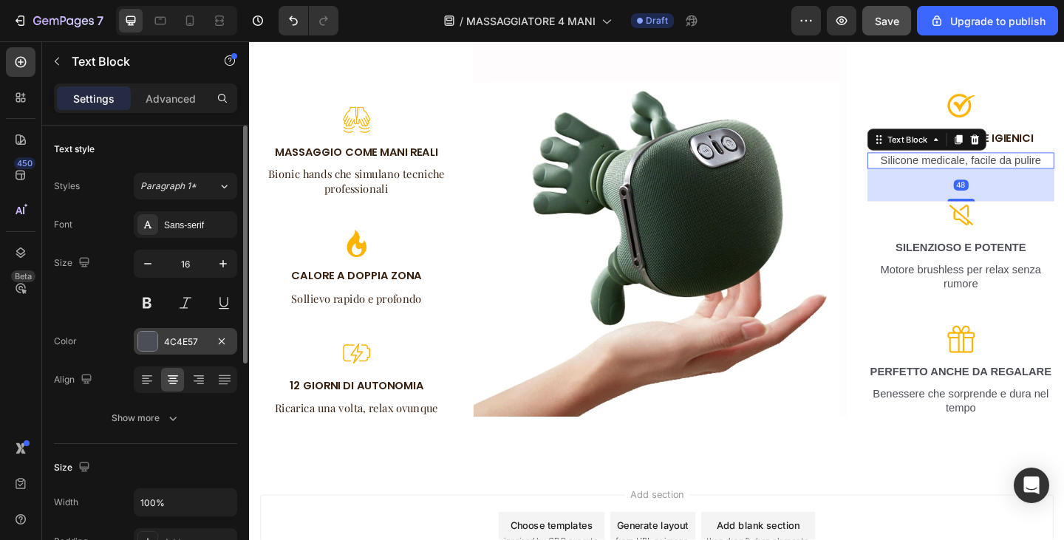
click at [192, 335] on div "4C4E57" at bounding box center [185, 341] width 103 height 27
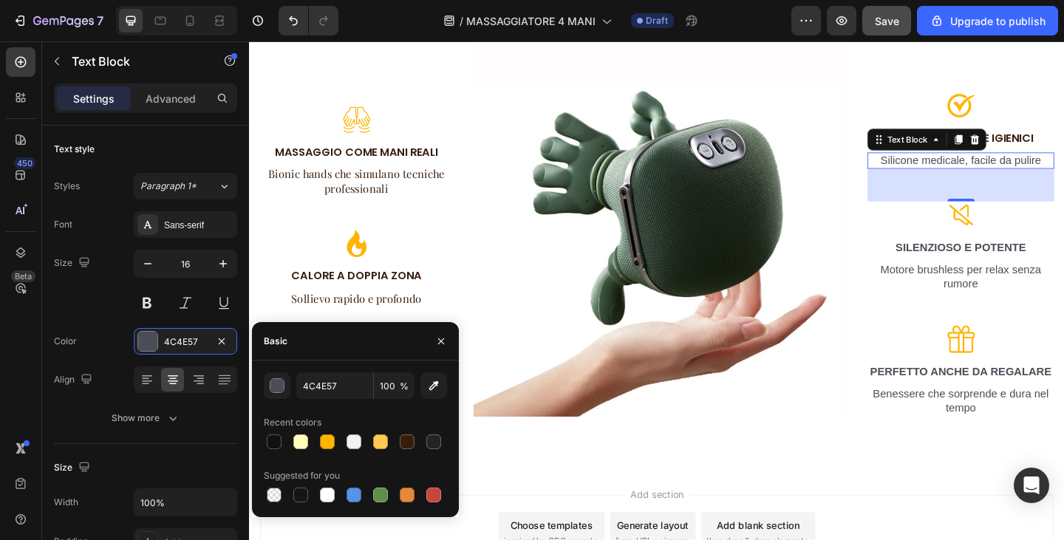
click at [402, 438] on div at bounding box center [407, 442] width 15 height 15
type input "361E0D"
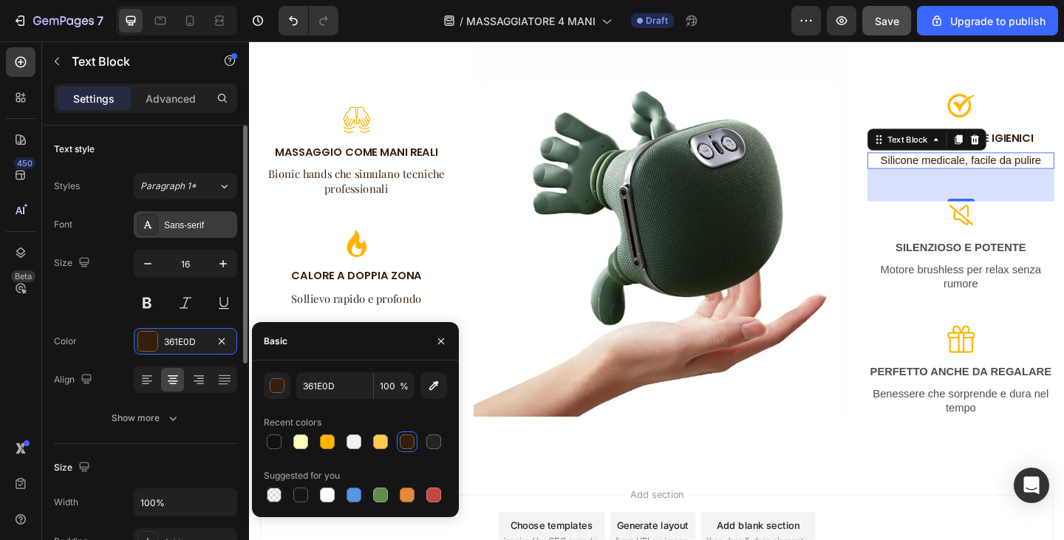
click at [163, 227] on div "Sans-serif" at bounding box center [185, 224] width 103 height 27
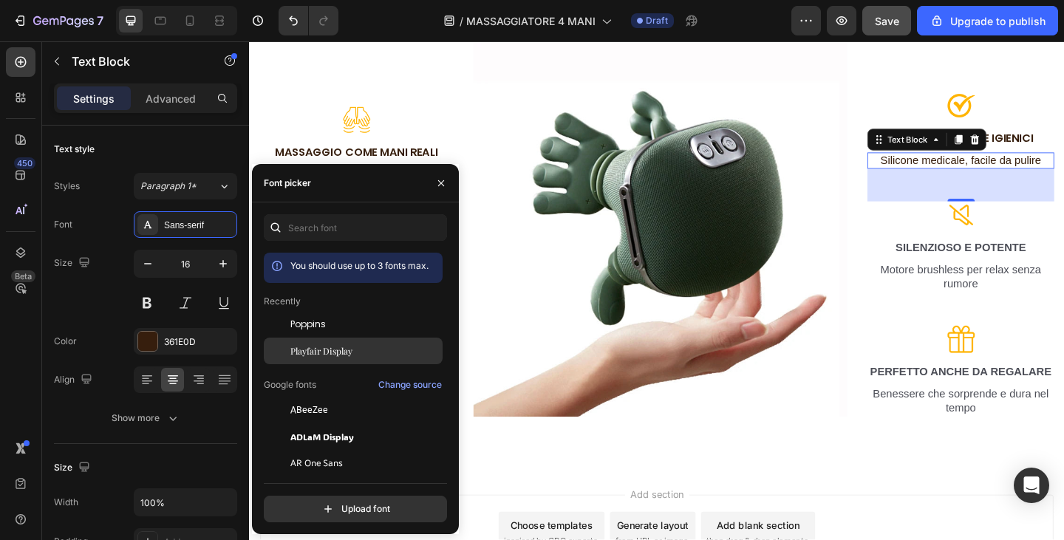
click at [316, 353] on span "Playfair Display" at bounding box center [322, 350] width 62 height 13
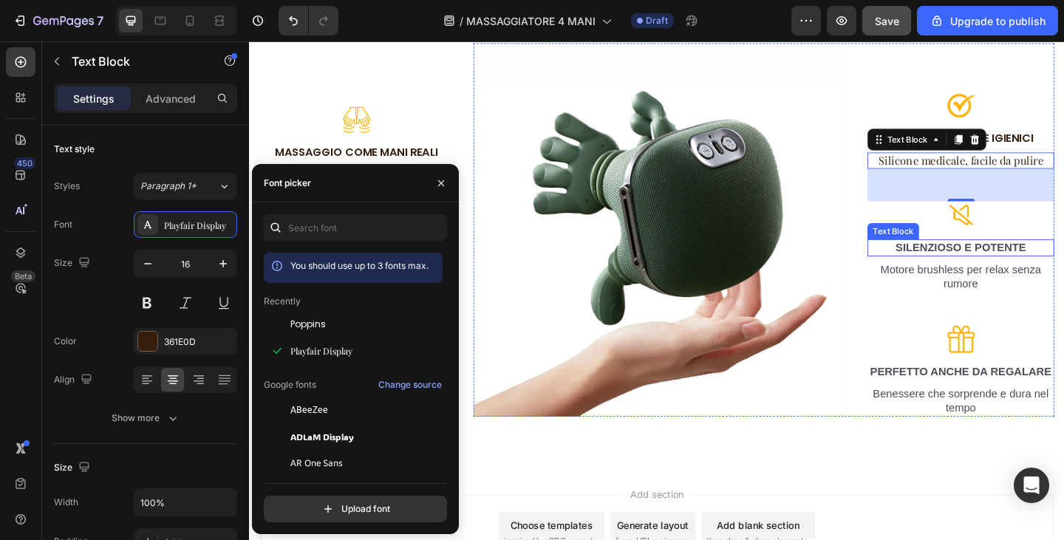
click at [1049, 259] on p "SILENZIOSO E POTENTE" at bounding box center [1023, 267] width 200 height 16
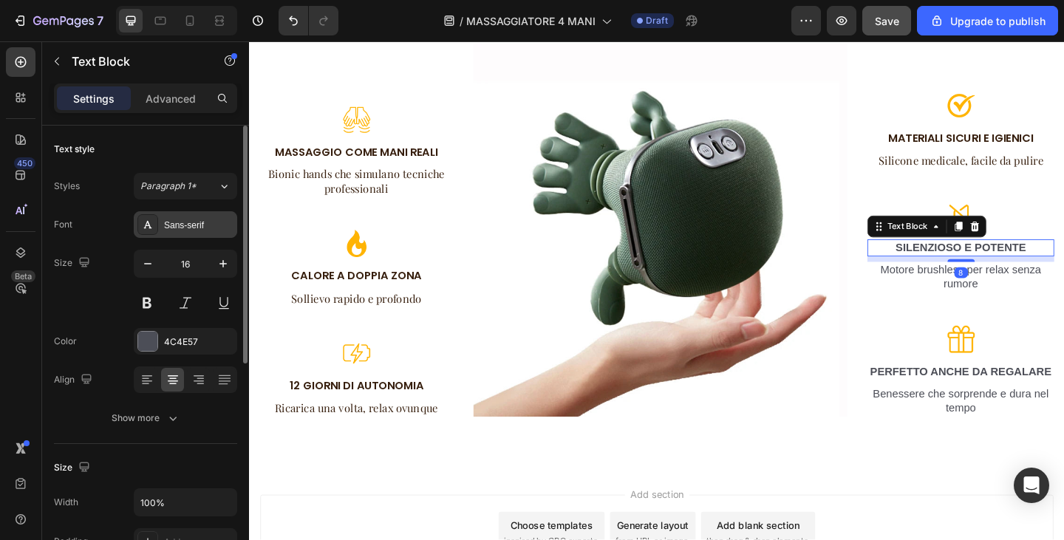
click at [205, 231] on div "Sans-serif" at bounding box center [198, 225] width 69 height 13
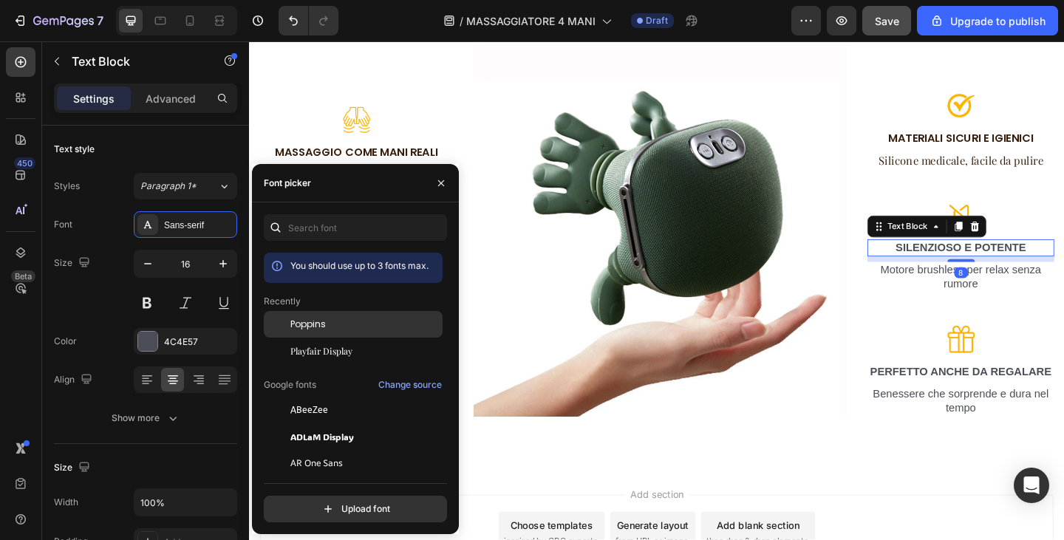
click at [285, 319] on div at bounding box center [277, 324] width 27 height 27
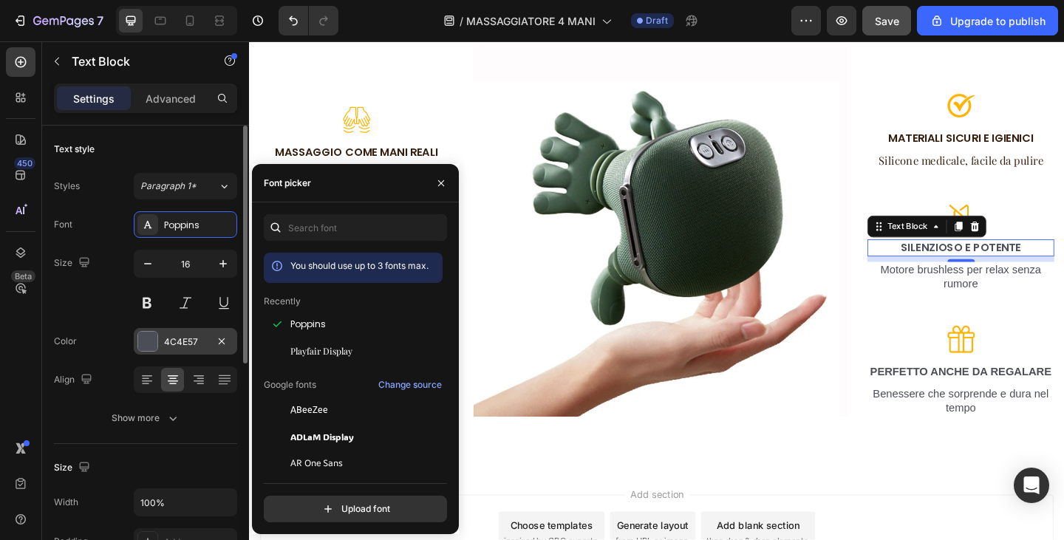
click at [193, 339] on div "4C4E57" at bounding box center [185, 342] width 43 height 13
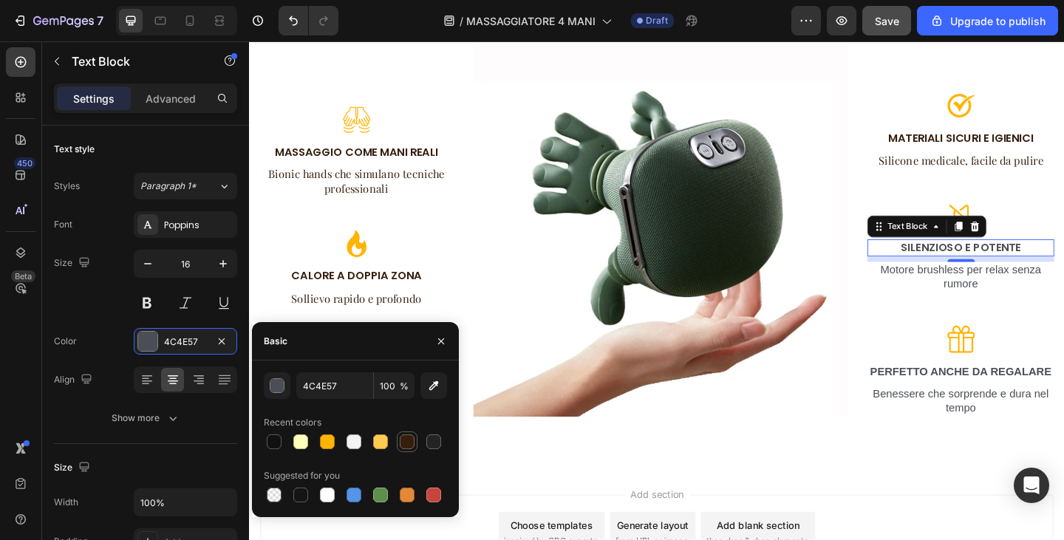
click at [407, 446] on div at bounding box center [407, 442] width 15 height 15
type input "361E0D"
click at [965, 292] on p "Motore brushless per relax senza rumore" at bounding box center [1023, 298] width 200 height 31
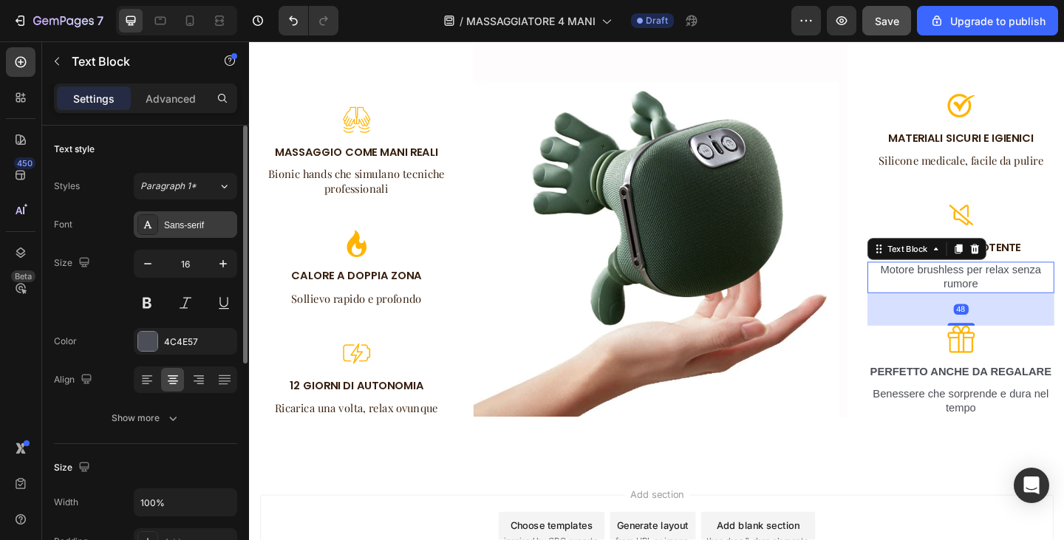
click at [190, 227] on div "Sans-serif" at bounding box center [198, 225] width 69 height 13
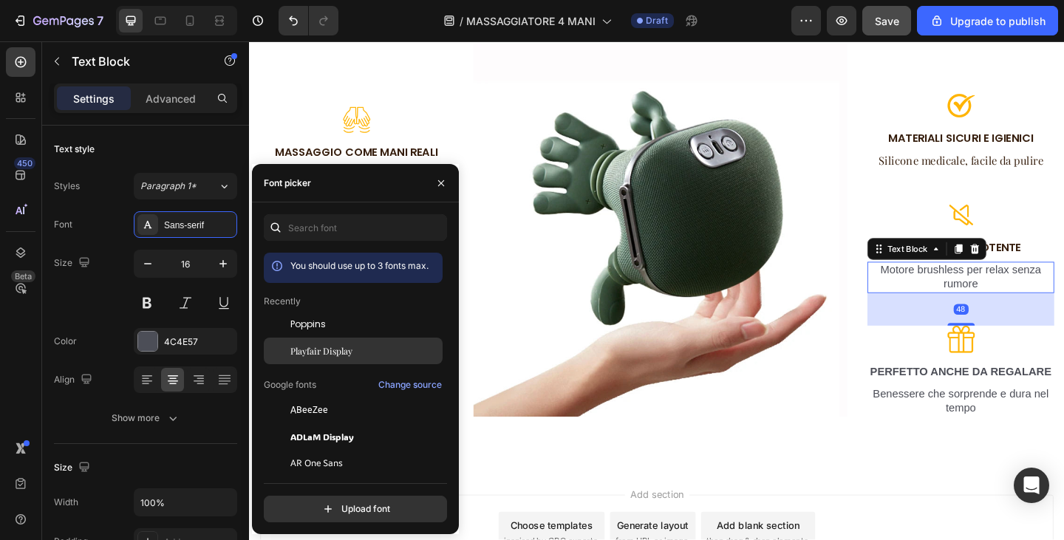
click at [302, 503] on div "Playfair Display" at bounding box center [353, 516] width 179 height 27
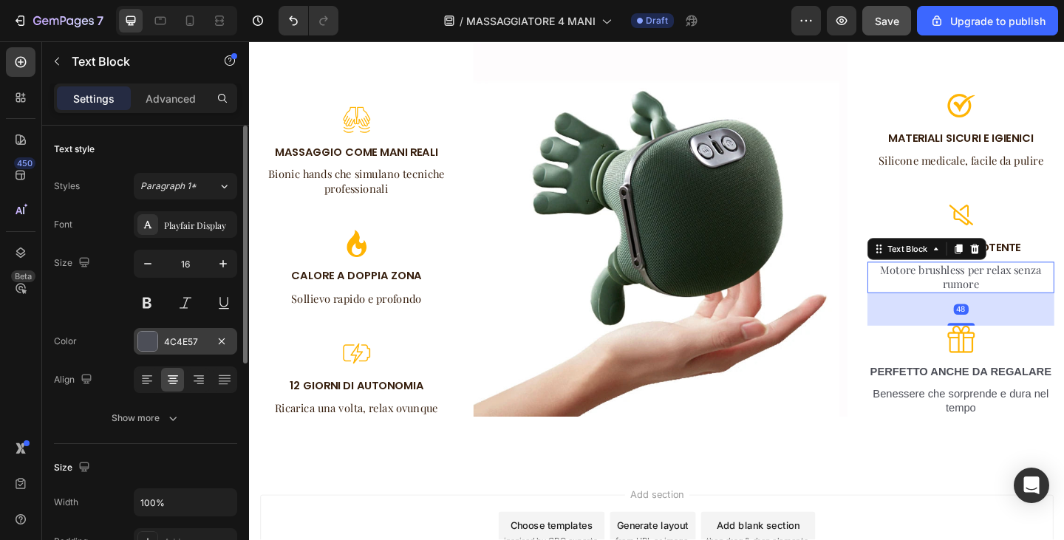
click at [189, 338] on div "4C4E57" at bounding box center [185, 342] width 43 height 13
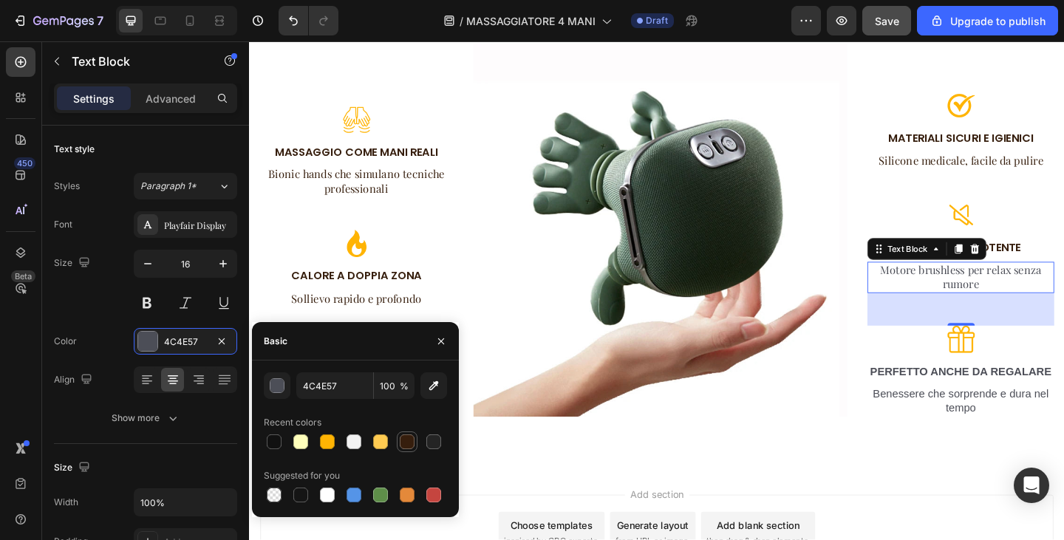
click at [404, 441] on div at bounding box center [407, 442] width 15 height 15
type input "361E0D"
click at [996, 394] on p "PERFETTO ANCHE DA REGALARE" at bounding box center [1023, 402] width 200 height 16
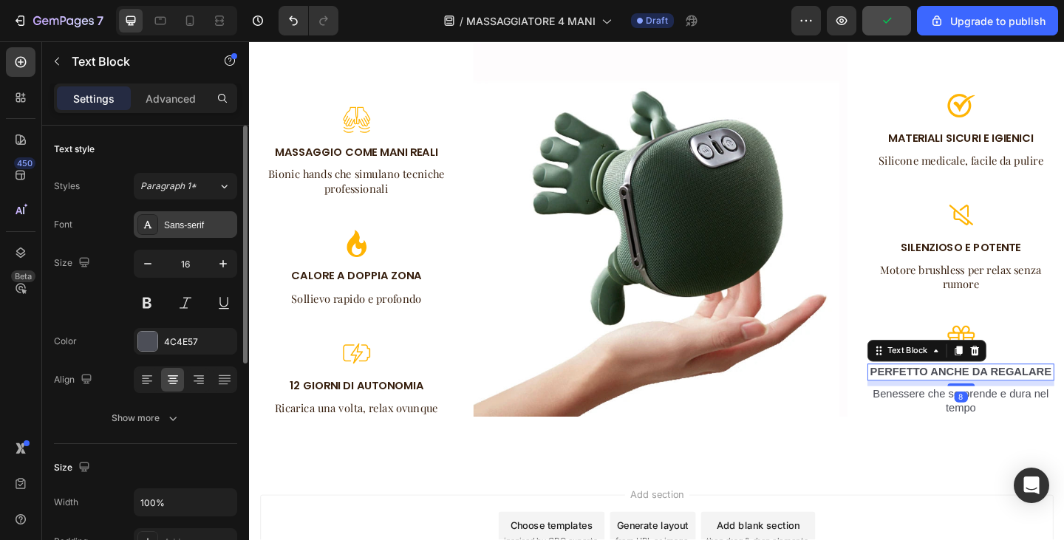
click at [177, 233] on div "Sans-serif" at bounding box center [185, 224] width 103 height 27
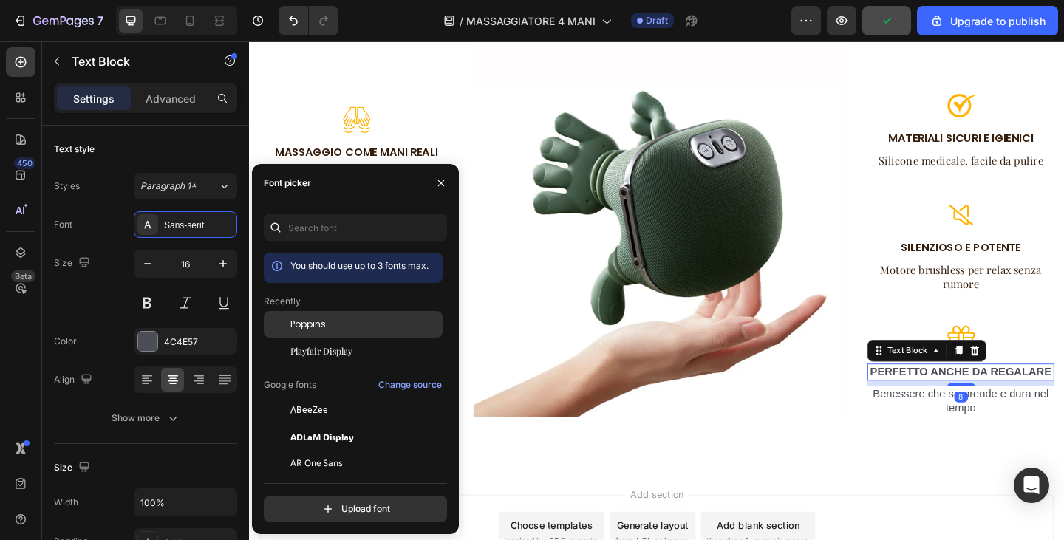
click at [287, 327] on div at bounding box center [277, 324] width 27 height 27
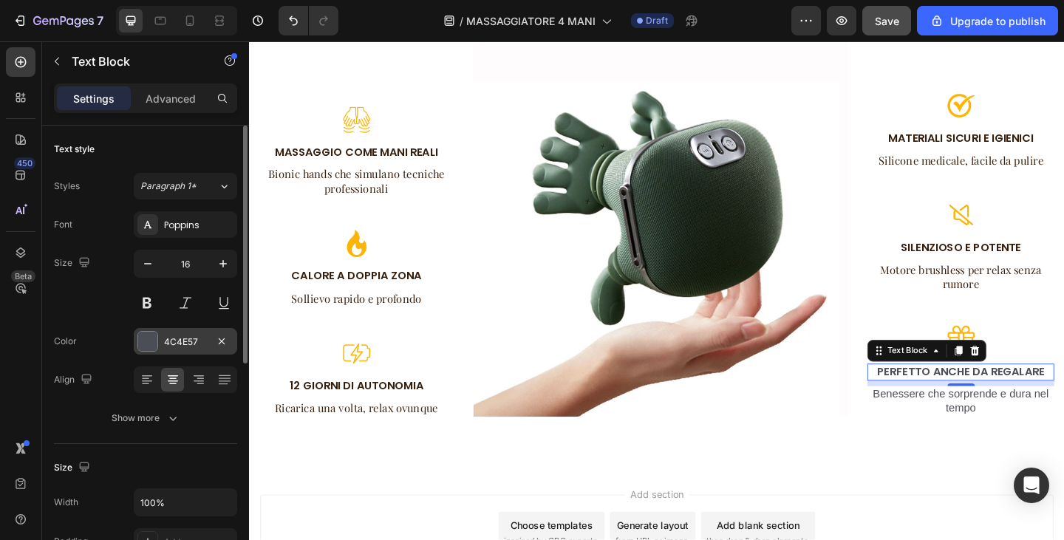
click at [163, 343] on div "4C4E57" at bounding box center [185, 341] width 103 height 27
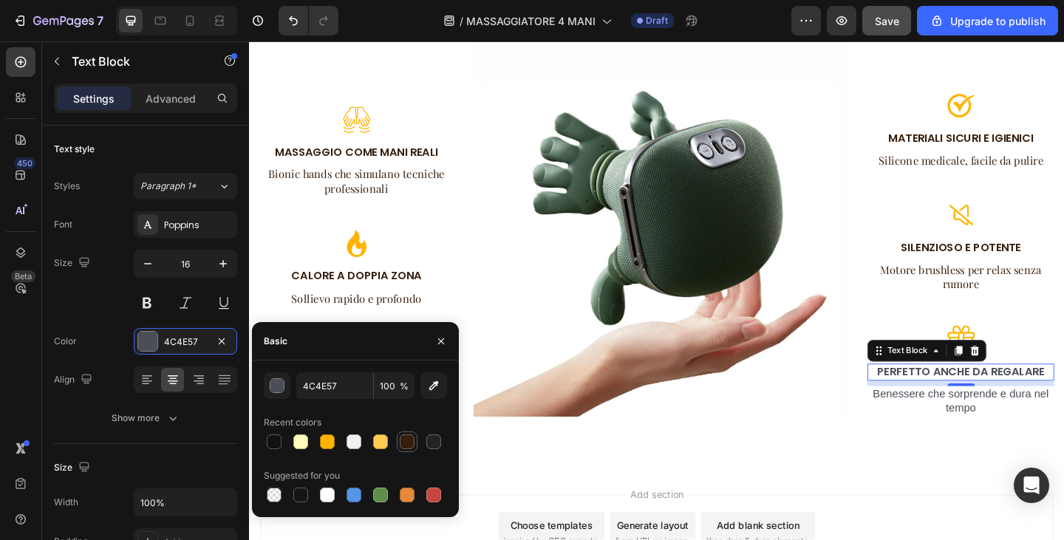
click at [415, 439] on div at bounding box center [407, 442] width 18 height 18
type input "361E0D"
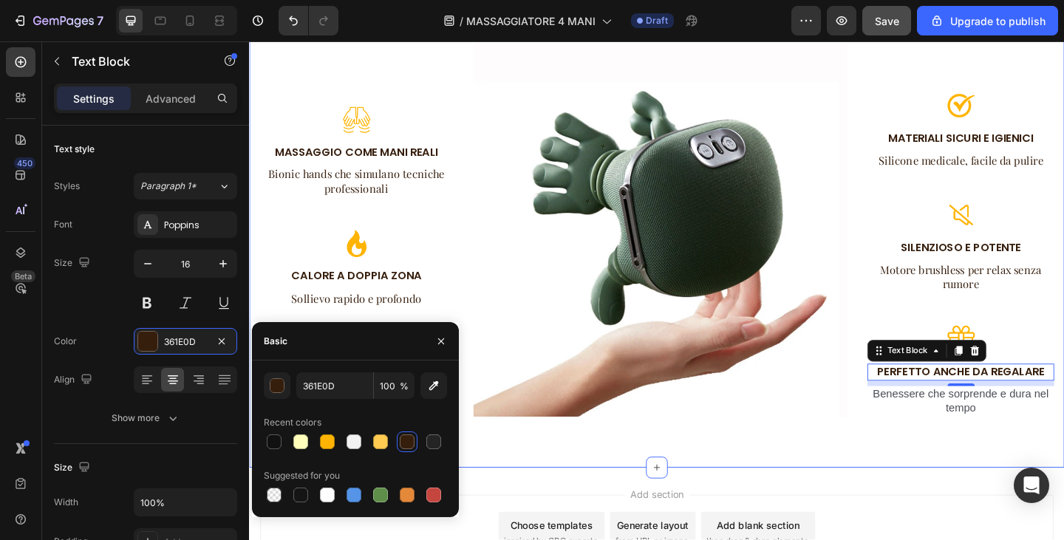
click at [1031, 427] on p "Benessere che sorprende e dura nel tempo" at bounding box center [1023, 433] width 200 height 31
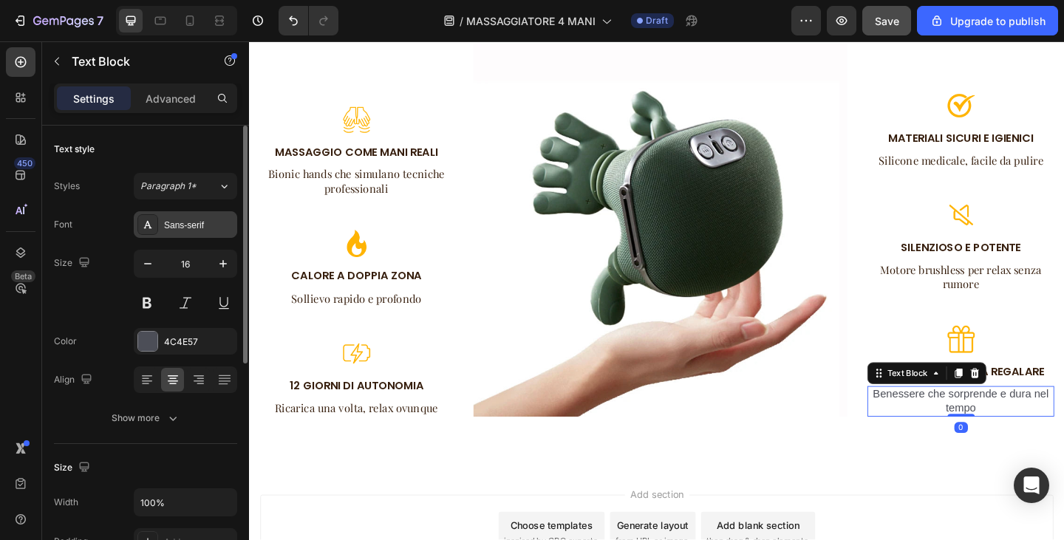
click at [197, 225] on div "Sans-serif" at bounding box center [198, 225] width 69 height 13
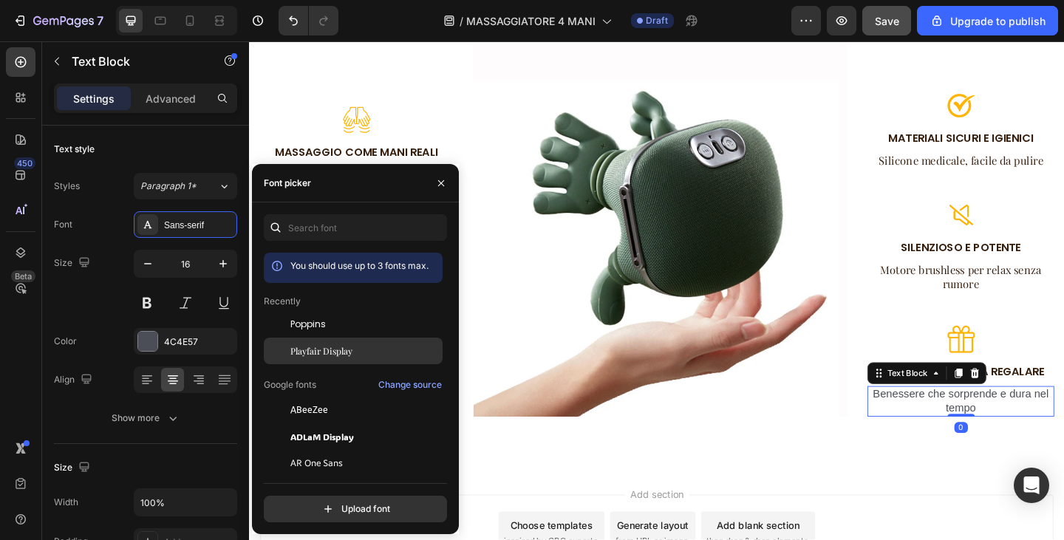
click at [327, 503] on div "Playfair Display" at bounding box center [353, 516] width 179 height 27
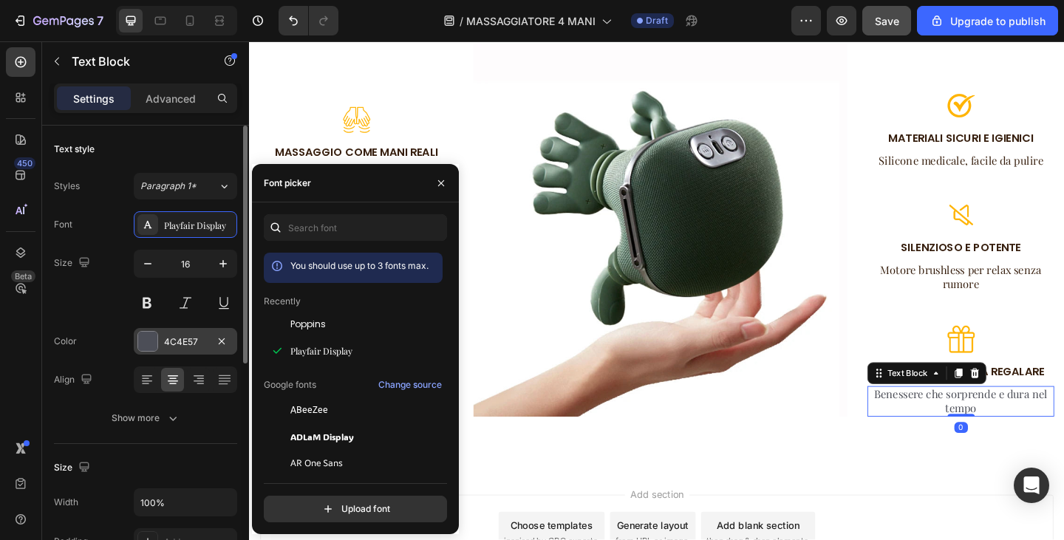
click at [190, 336] on div "4C4E57" at bounding box center [185, 342] width 43 height 13
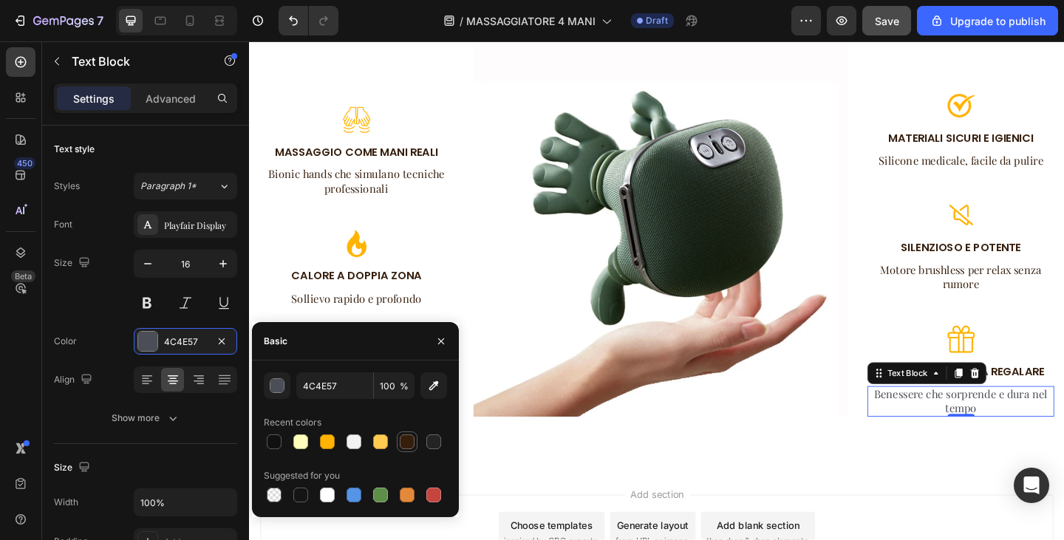
click at [407, 439] on div at bounding box center [407, 442] width 15 height 15
type input "361E0D"
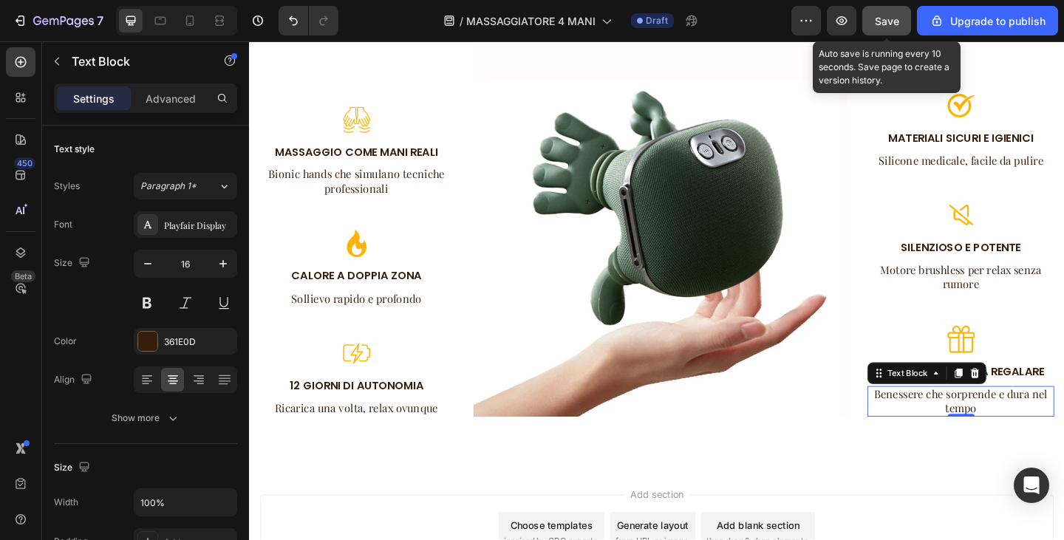
click at [877, 20] on span "Save" at bounding box center [887, 21] width 24 height 13
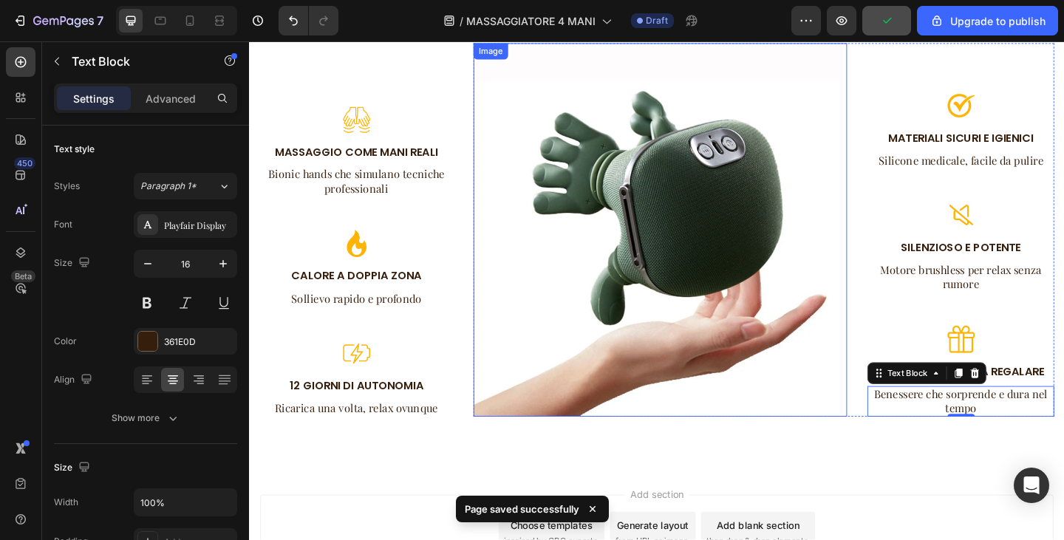
click at [750, 191] on img at bounding box center [696, 247] width 407 height 407
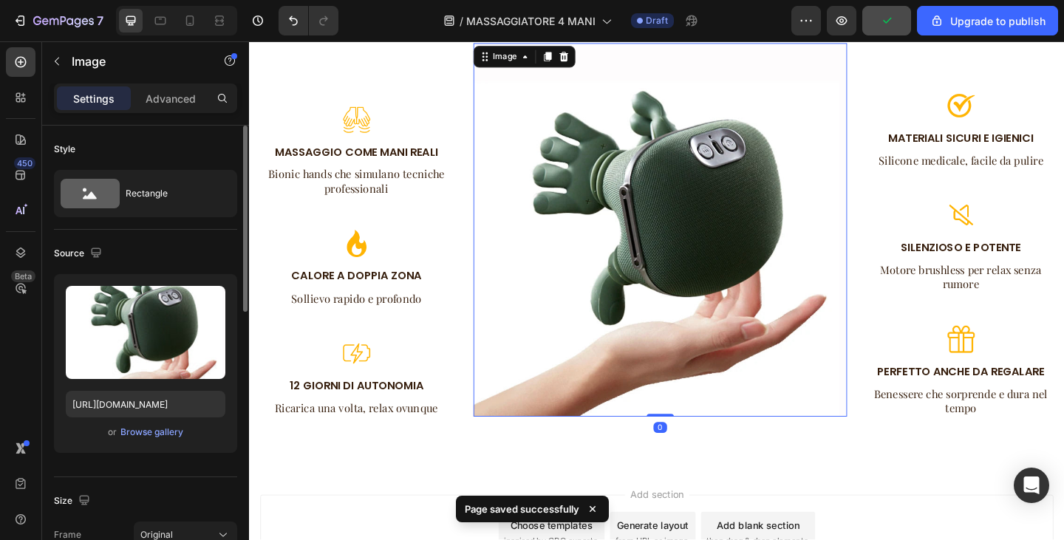
scroll to position [444, 0]
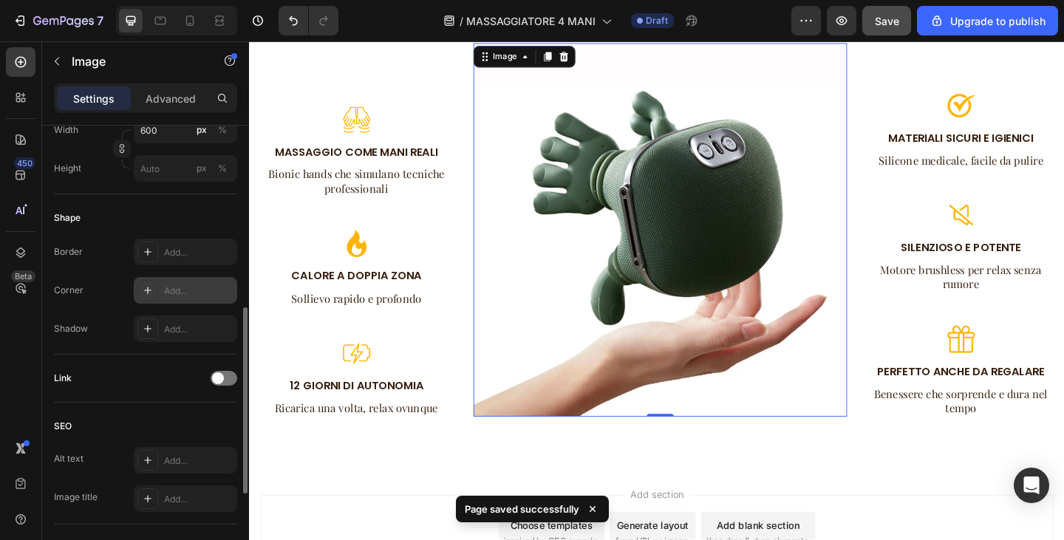
click at [170, 286] on div "Add..." at bounding box center [198, 291] width 69 height 13
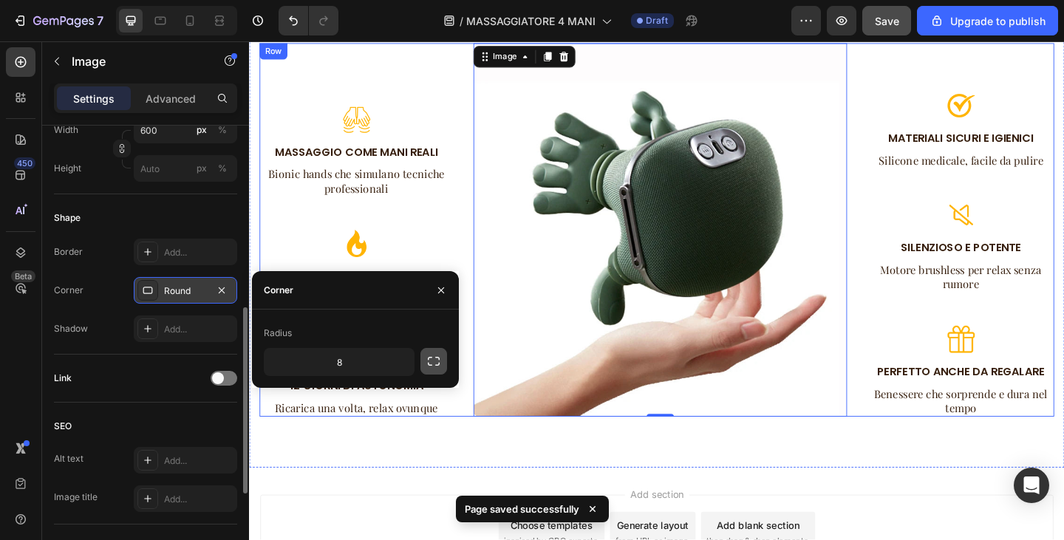
click at [430, 359] on icon "button" at bounding box center [434, 361] width 15 height 15
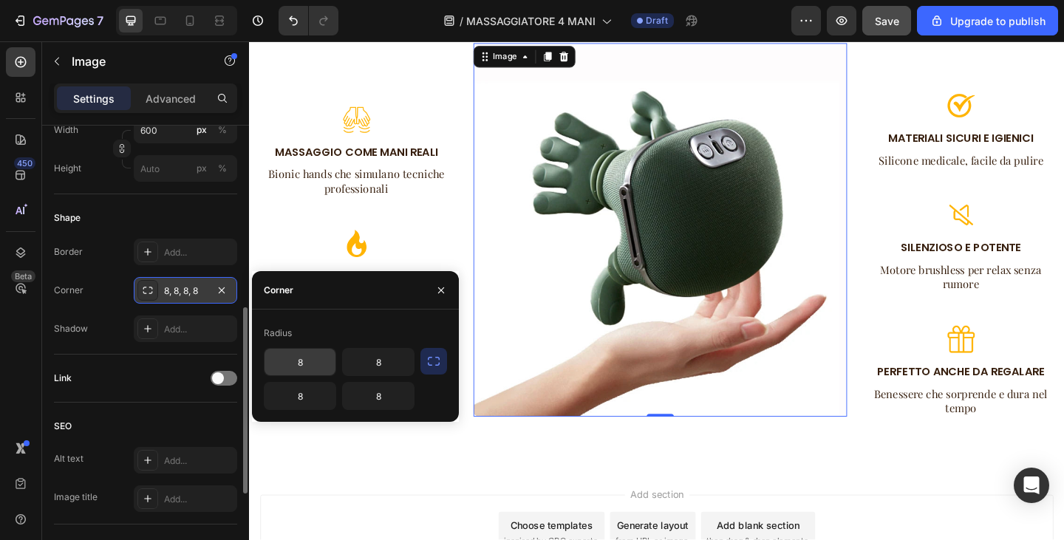
click at [306, 356] on input "8" at bounding box center [300, 362] width 71 height 27
type input "25"
click at [308, 396] on input "8" at bounding box center [300, 396] width 71 height 27
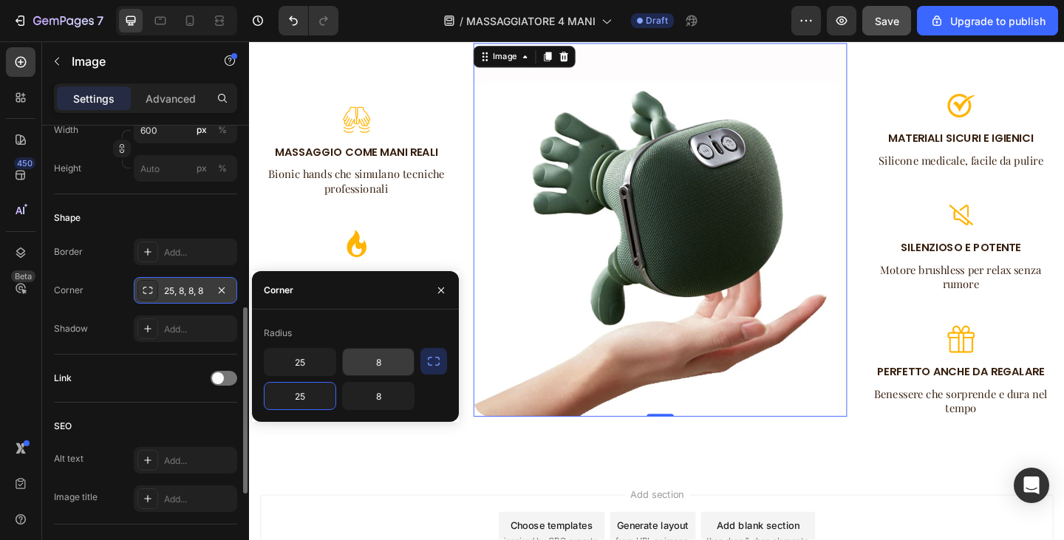
type input "25"
click at [376, 367] on input "8" at bounding box center [378, 362] width 71 height 27
type input "25"
click at [392, 398] on input "8" at bounding box center [378, 396] width 71 height 27
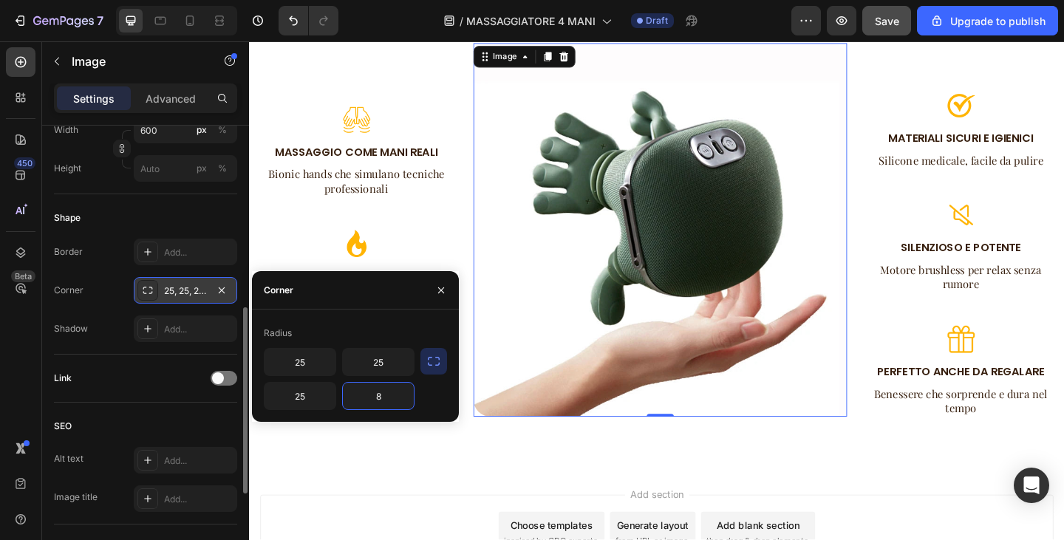
click at [392, 398] on input "8" at bounding box center [378, 396] width 71 height 27
type input "25"
click at [897, 19] on span "Save" at bounding box center [887, 21] width 24 height 13
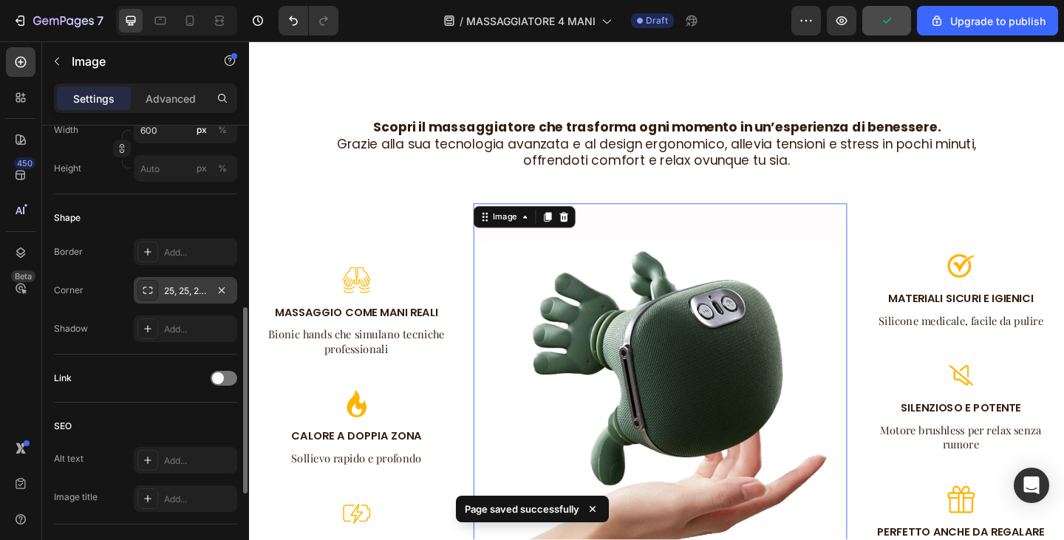
scroll to position [957, 0]
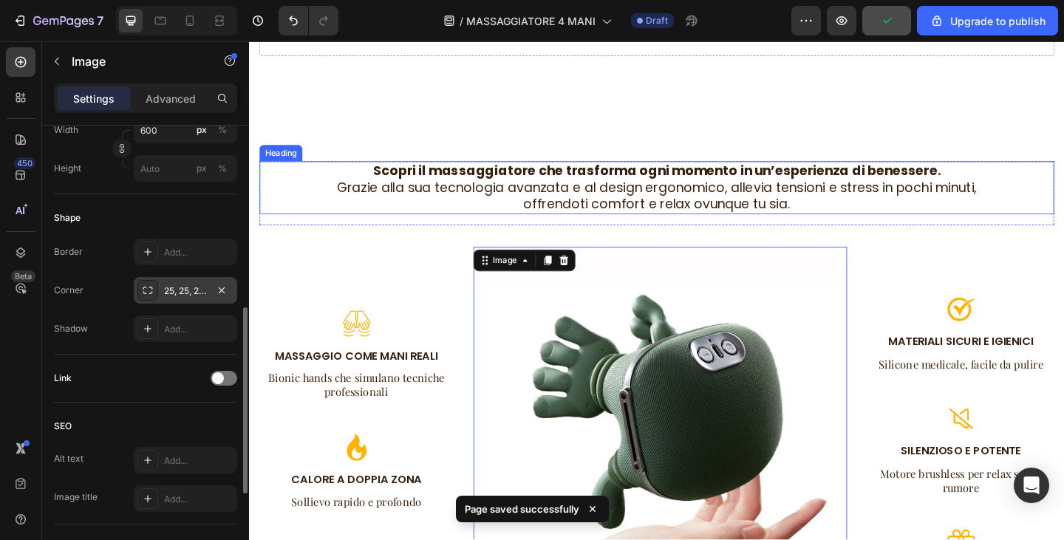
click at [729, 202] on p "⁠⁠⁠⁠⁠⁠⁠ Scopri il massaggiatore che trasforma ogni momento in un’esperienza di …" at bounding box center [693, 201] width 862 height 55
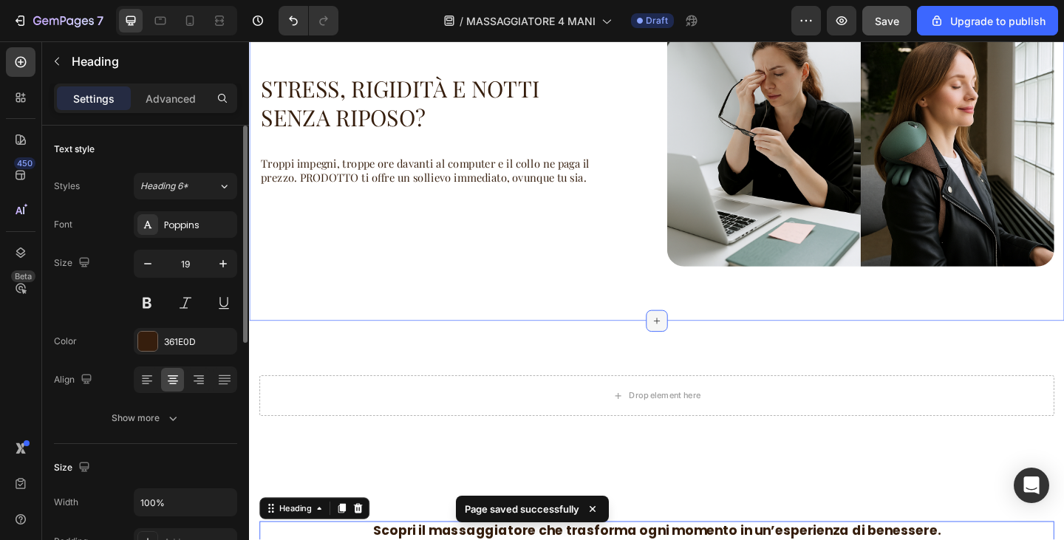
scroll to position [587, 0]
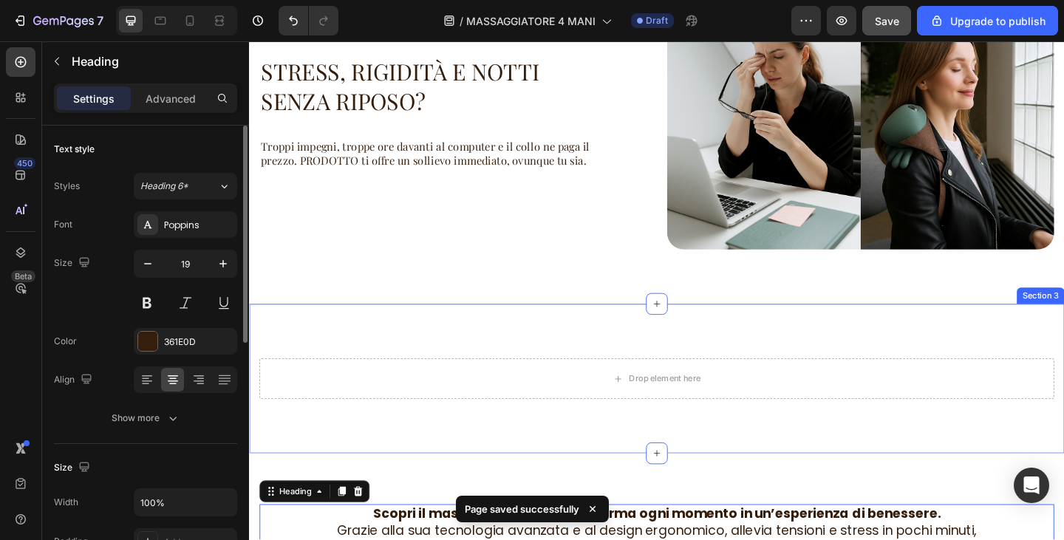
click at [679, 361] on div "Drop element here Section 3" at bounding box center [692, 408] width 887 height 163
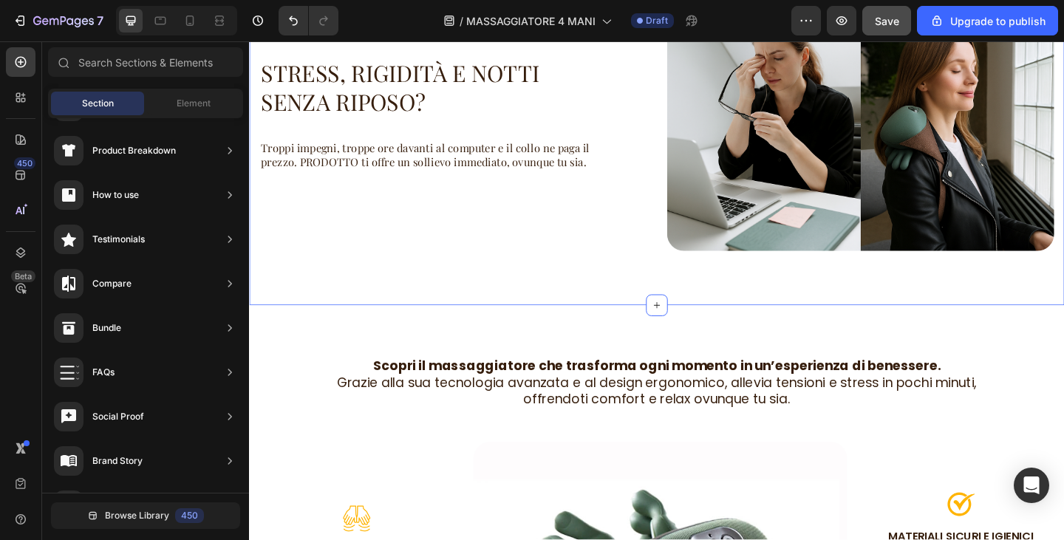
scroll to position [439, 0]
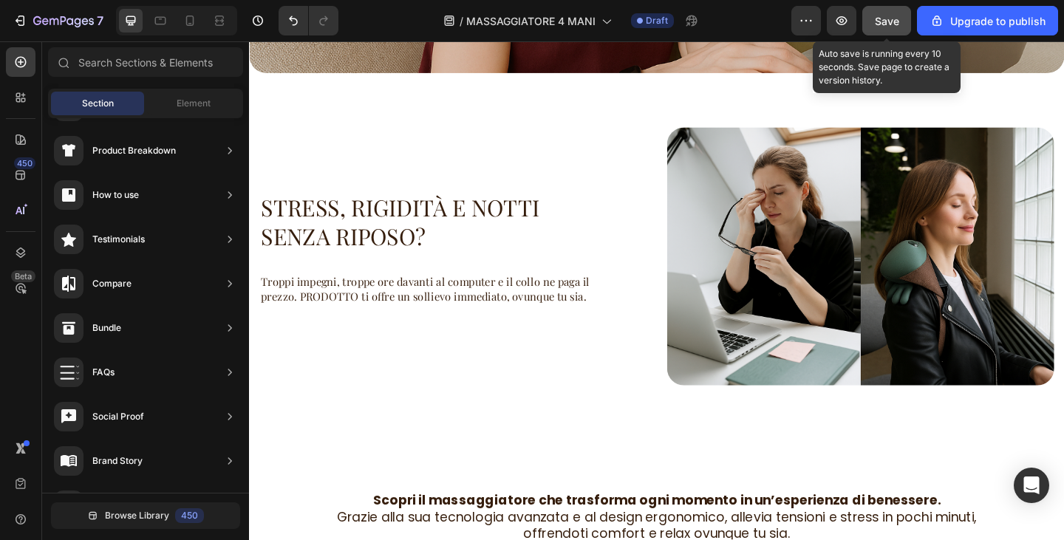
click at [875, 21] on button "Save" at bounding box center [887, 21] width 49 height 30
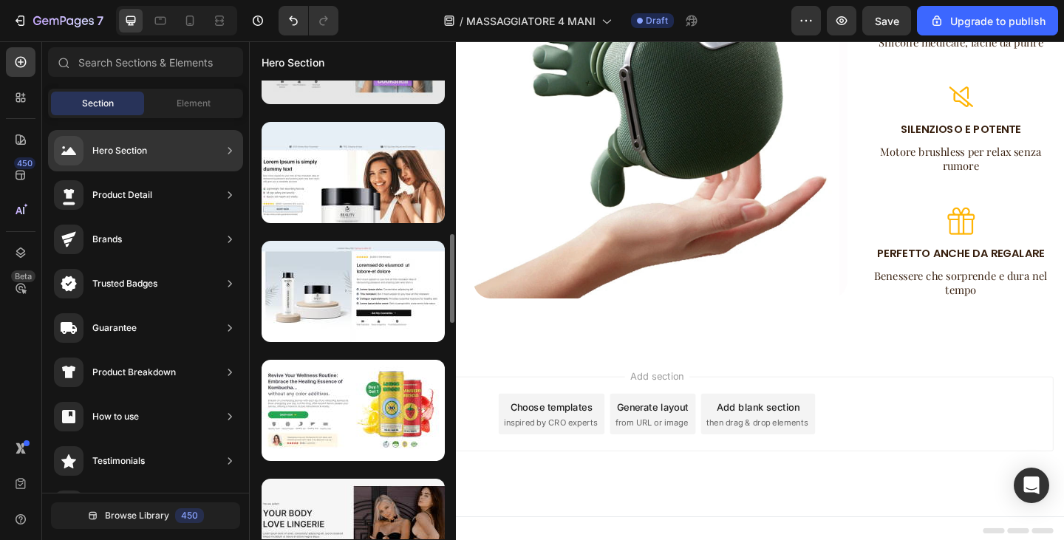
scroll to position [944, 0]
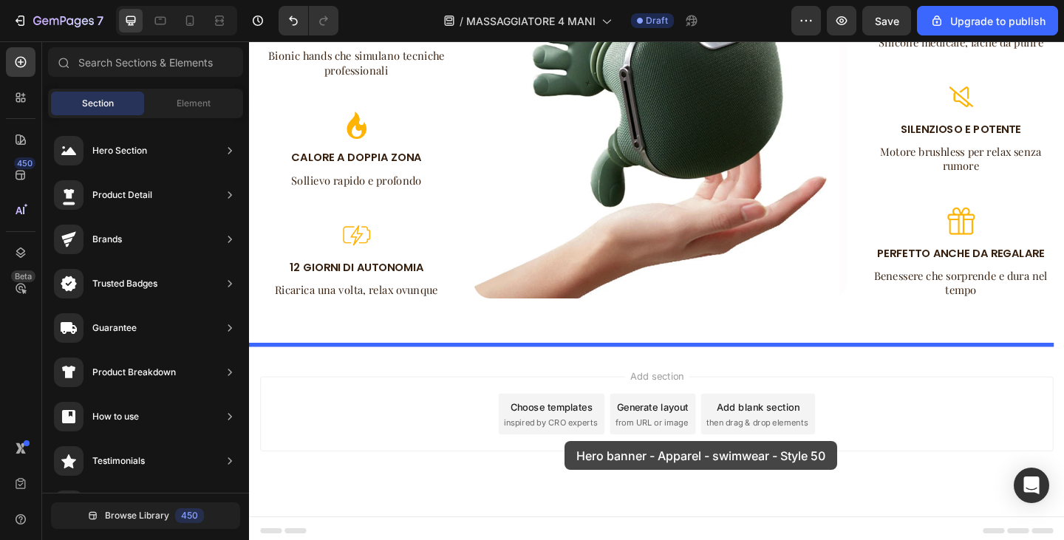
drag, startPoint x: 589, startPoint y: 416, endPoint x: 593, endPoint y: 477, distance: 60.7
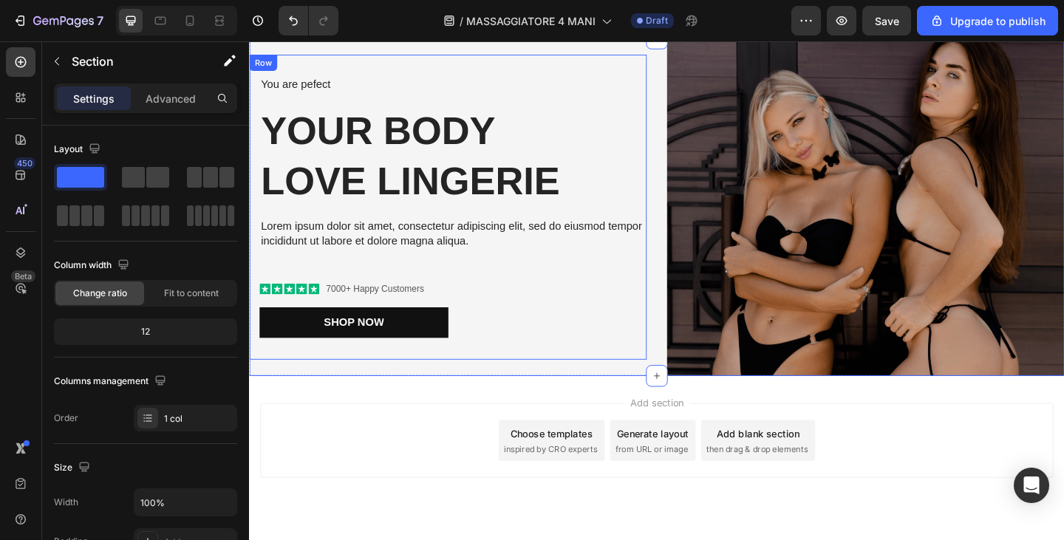
click at [545, 370] on div "You are pefect Text Block Your Body love Lingerie Heading Lorem ipsum dolor sit…" at bounding box center [465, 221] width 432 height 331
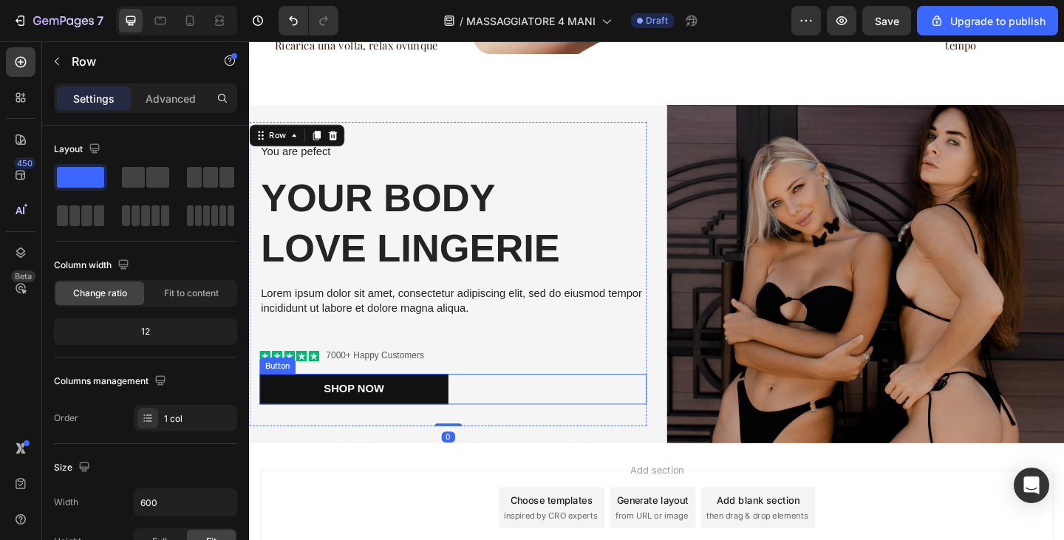
scroll to position [1404, 0]
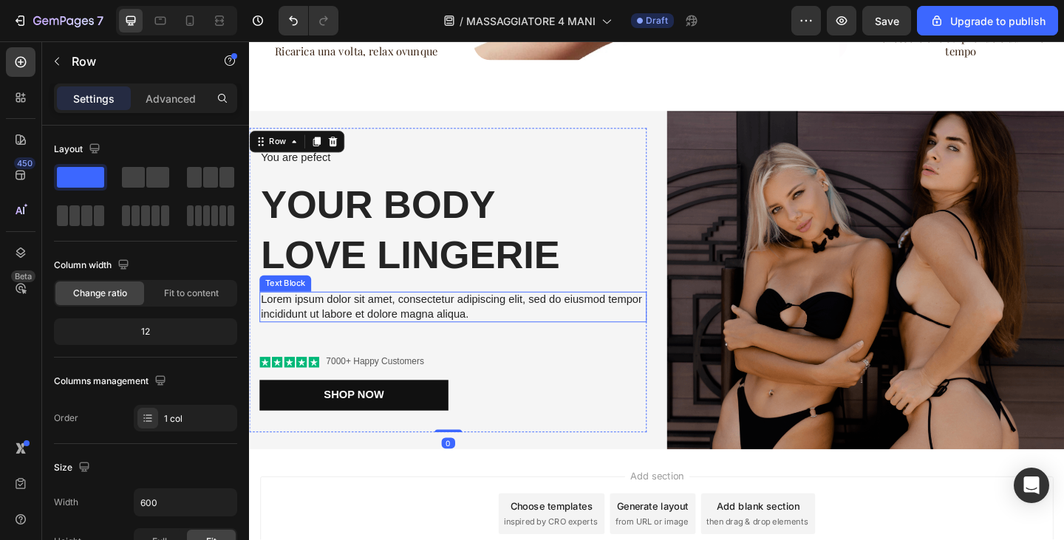
click at [486, 326] on p "Lorem ipsum dolor sit amet, consectetur adipiscing elit, sed do eiusmod tempor …" at bounding box center [471, 331] width 418 height 31
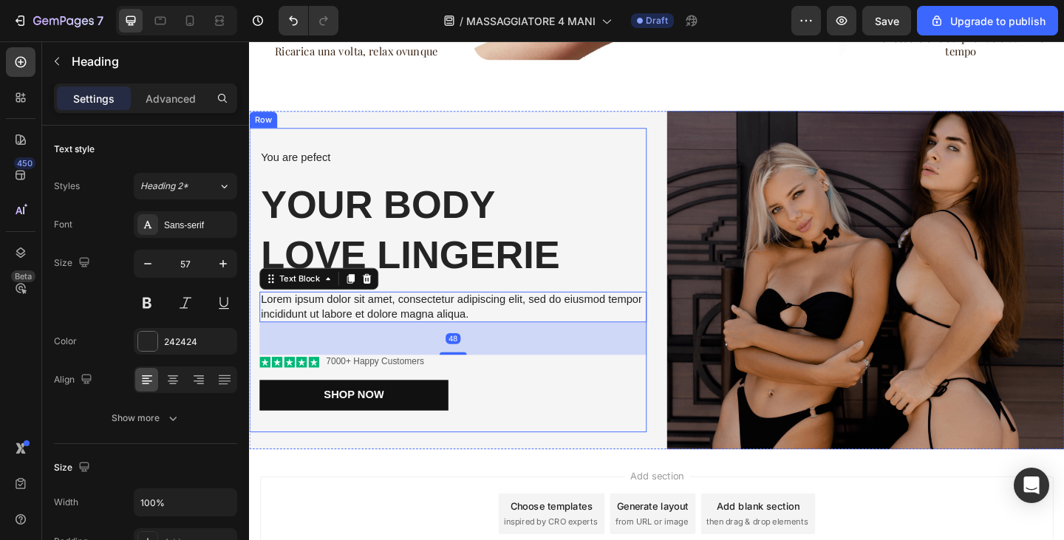
click at [435, 209] on h2 "Your Body love Lingerie" at bounding box center [470, 246] width 421 height 112
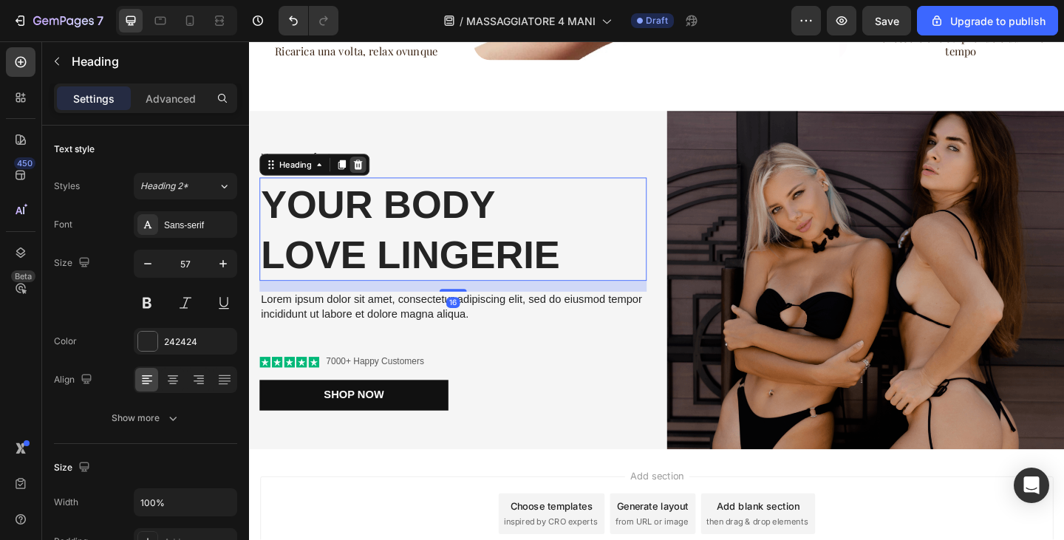
click at [369, 170] on icon at bounding box center [368, 175] width 10 height 10
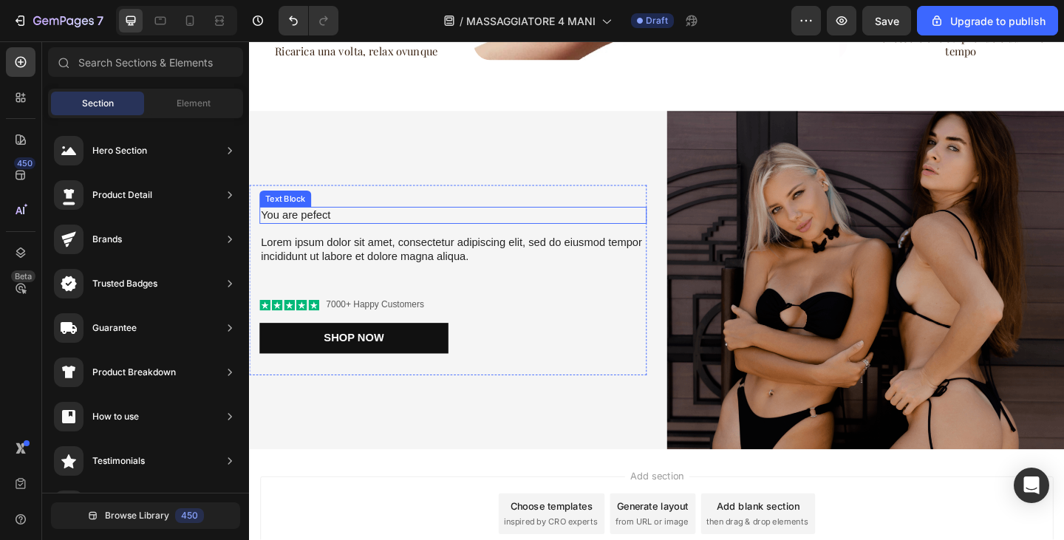
click at [368, 223] on p "You are pefect" at bounding box center [471, 231] width 418 height 16
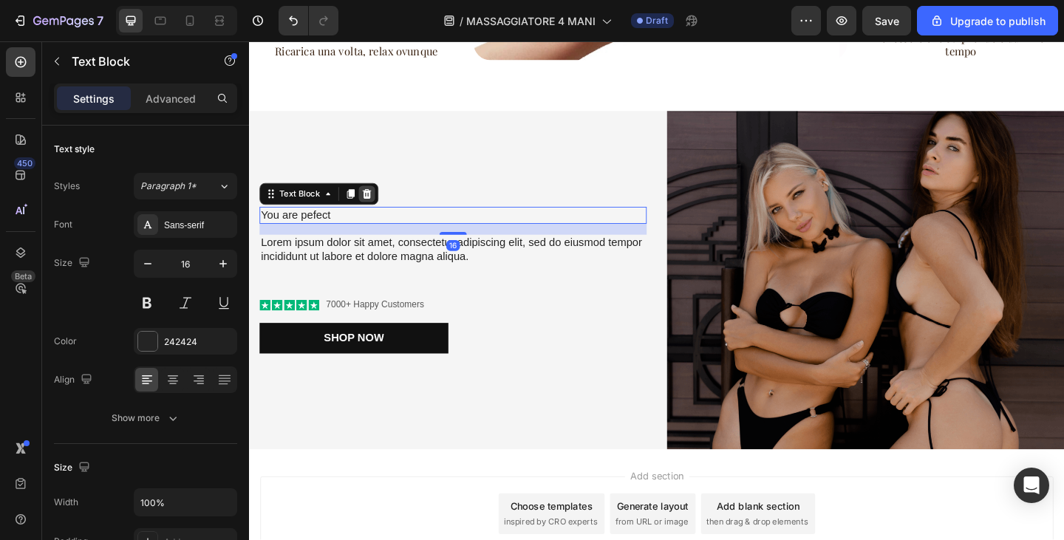
click at [382, 202] on icon at bounding box center [377, 208] width 12 height 12
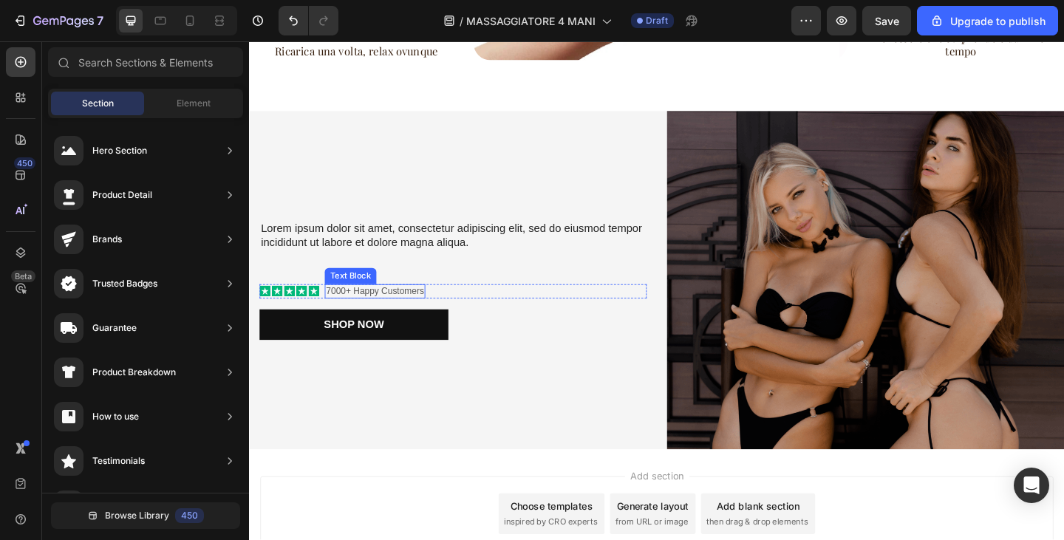
click at [410, 308] on p "7000+ Happy Customers" at bounding box center [386, 314] width 106 height 13
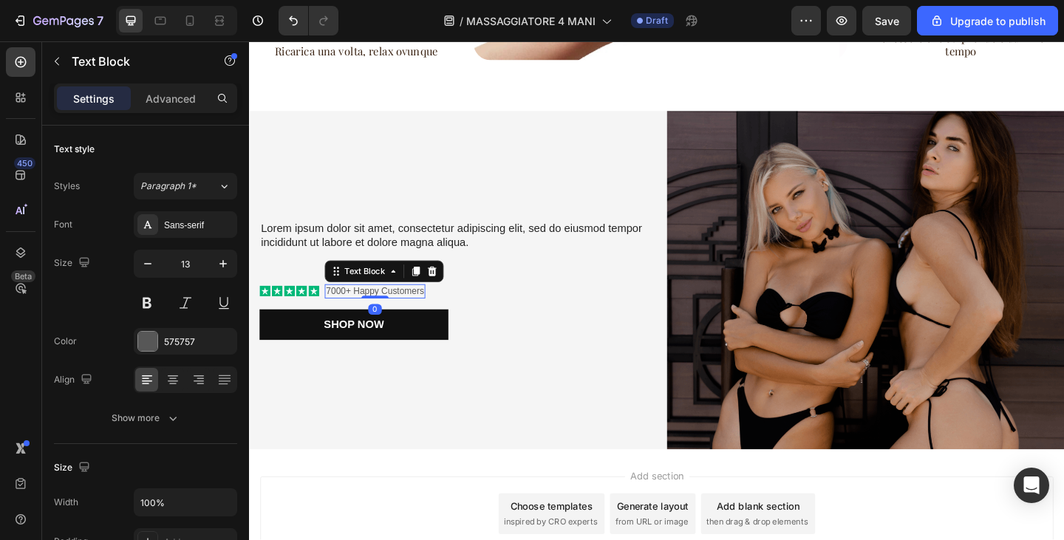
click at [496, 306] on div "Icon Icon Icon Icon Icon Icon List 7000+ Happy Customers Text Block 0 Row" at bounding box center [470, 314] width 421 height 16
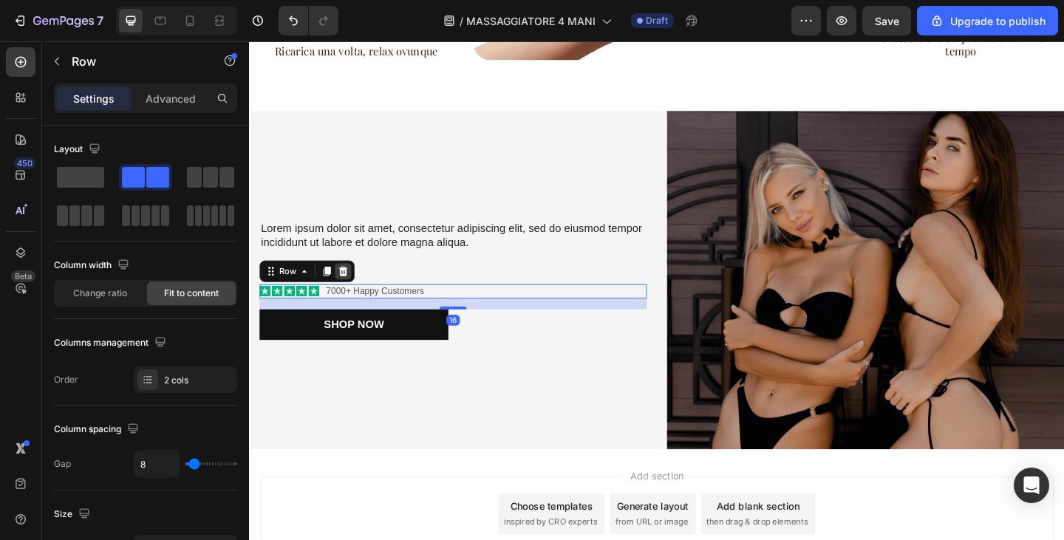
click at [358, 283] on div at bounding box center [351, 292] width 18 height 18
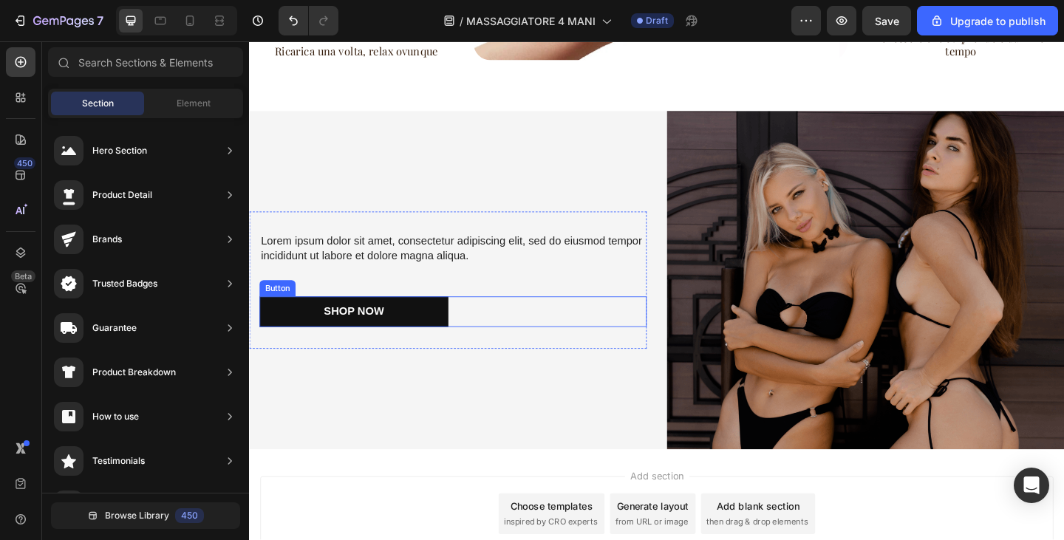
click at [536, 342] on div "Shop Now Button" at bounding box center [470, 335] width 421 height 33
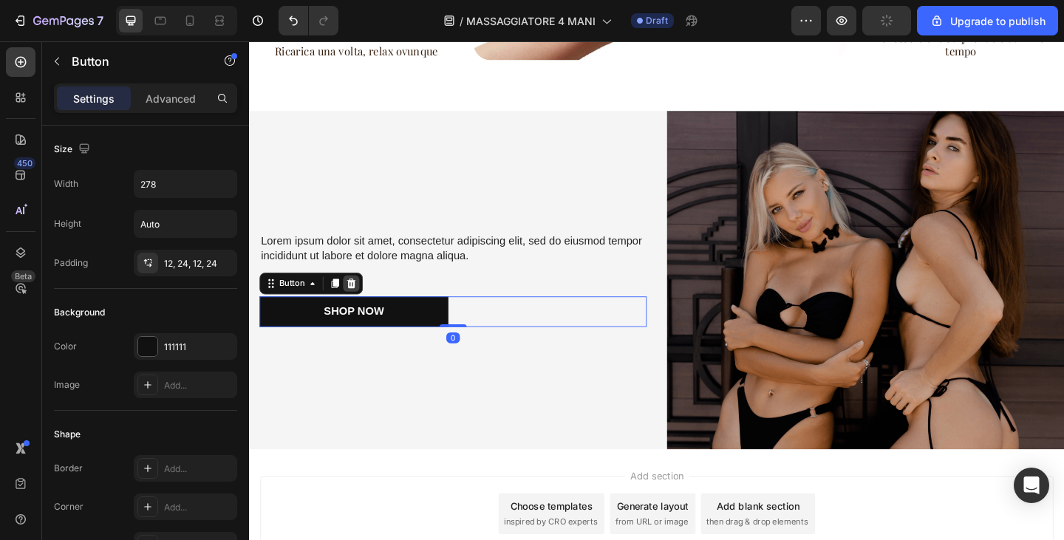
click at [364, 300] on icon at bounding box center [361, 305] width 10 height 10
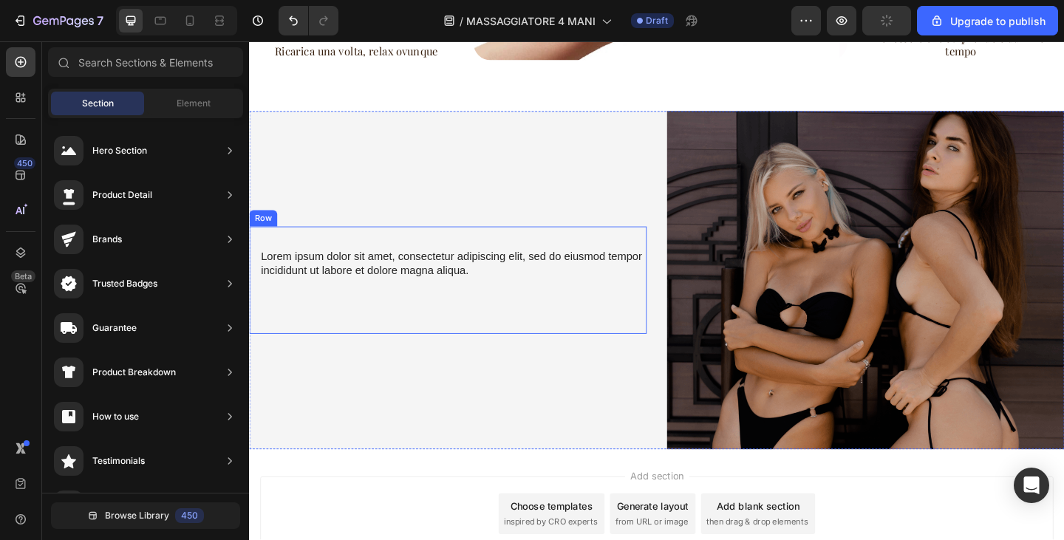
click at [424, 274] on p "Lorem ipsum dolor sit amet, consectetur adipiscing elit, sed do eiusmod tempor …" at bounding box center [471, 283] width 418 height 31
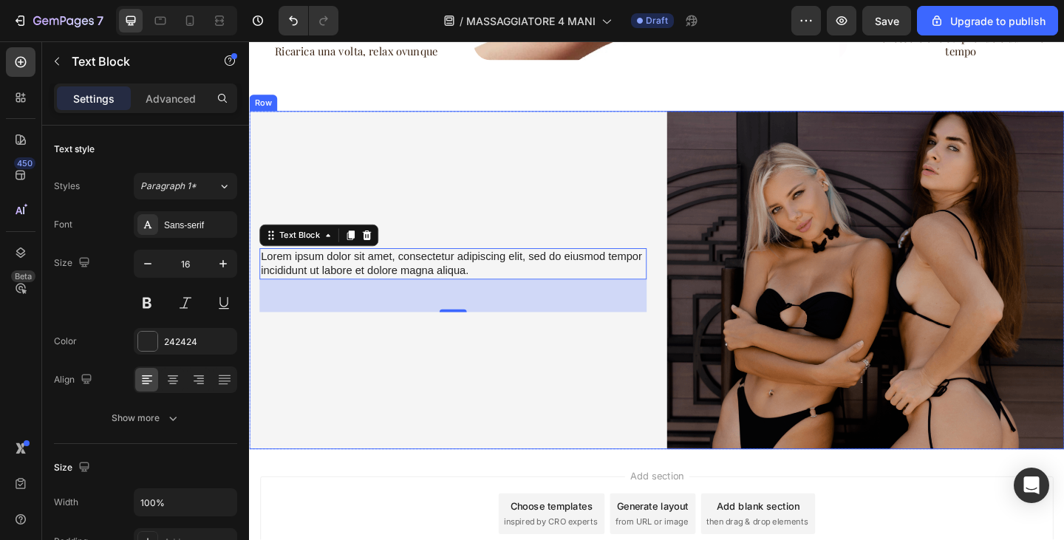
scroll to position [1256, 0]
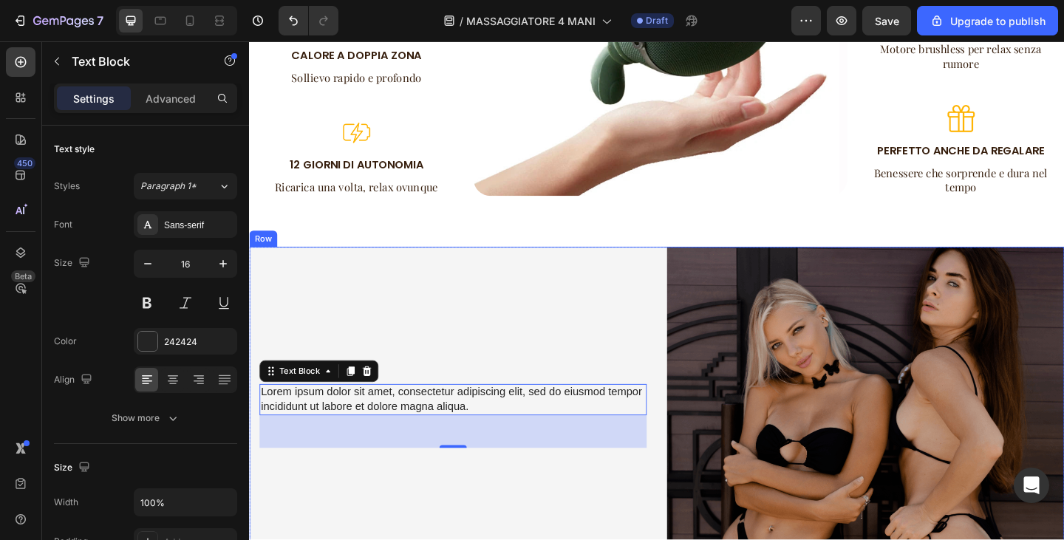
click at [468, 279] on div "Lorem ipsum dolor sit amet, consectetur adipiscing elit, sed do eiusmod tempor …" at bounding box center [465, 449] width 432 height 368
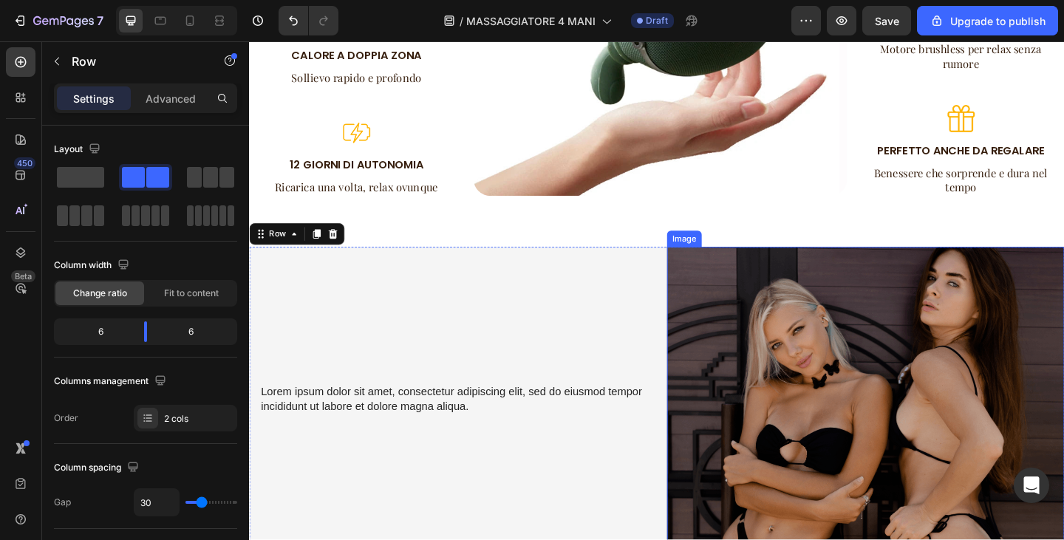
click at [899, 329] on img at bounding box center [920, 449] width 432 height 368
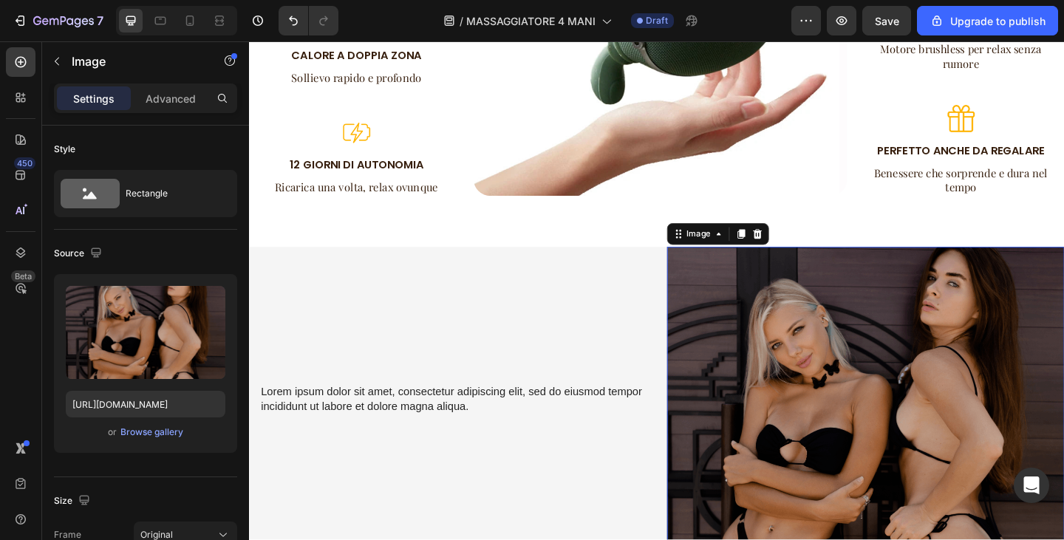
click at [506, 361] on div "Lorem ipsum dolor sit amet, consectetur adipiscing elit, sed do eiusmod tempor …" at bounding box center [465, 449] width 432 height 368
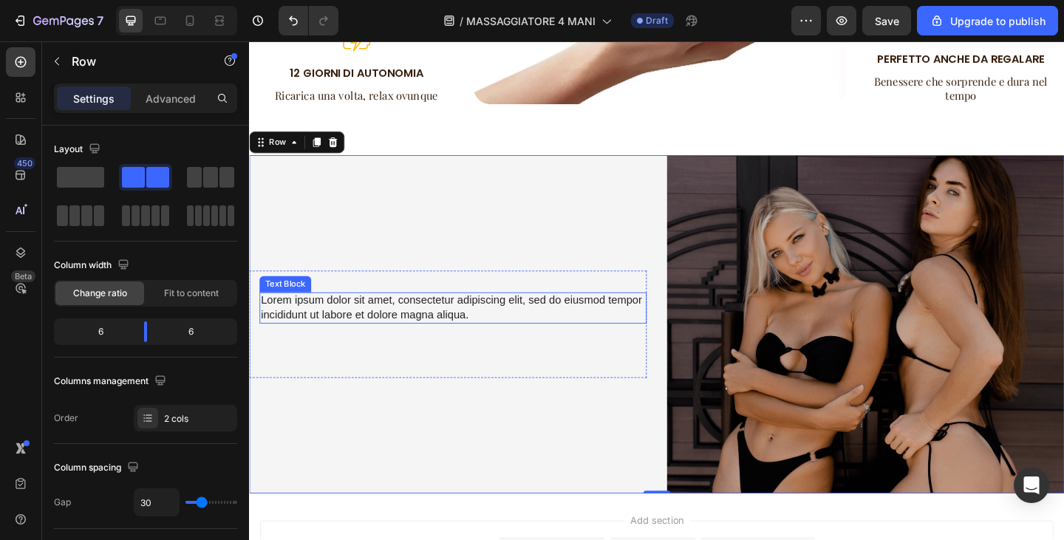
scroll to position [1404, 0]
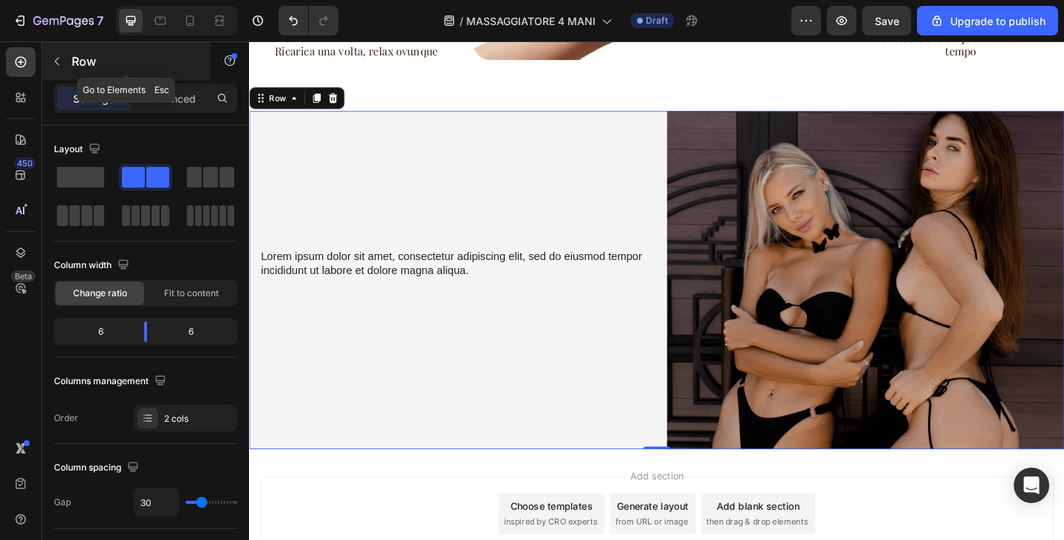
click at [59, 67] on icon "button" at bounding box center [57, 61] width 12 height 12
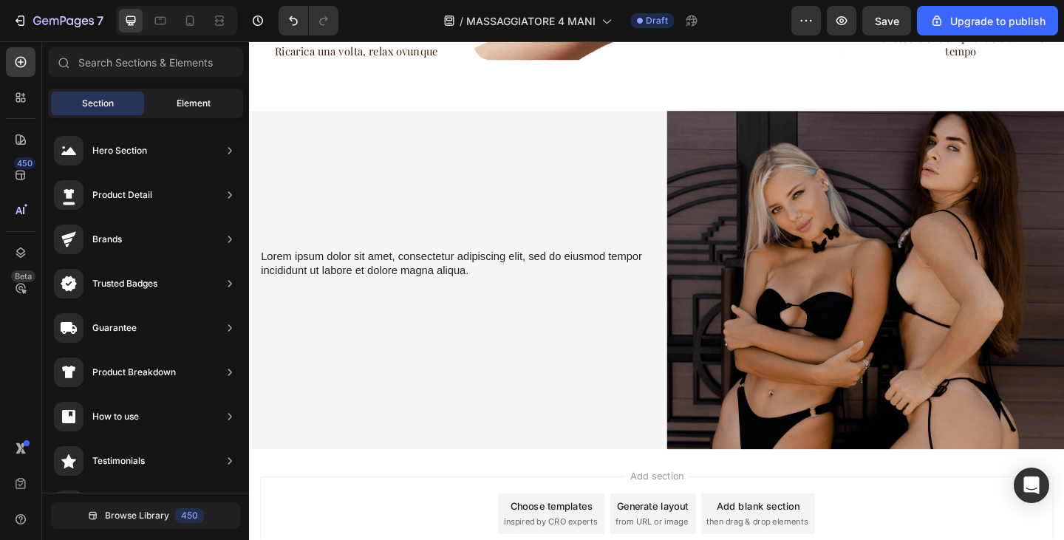
click at [190, 103] on span "Element" at bounding box center [194, 103] width 34 height 13
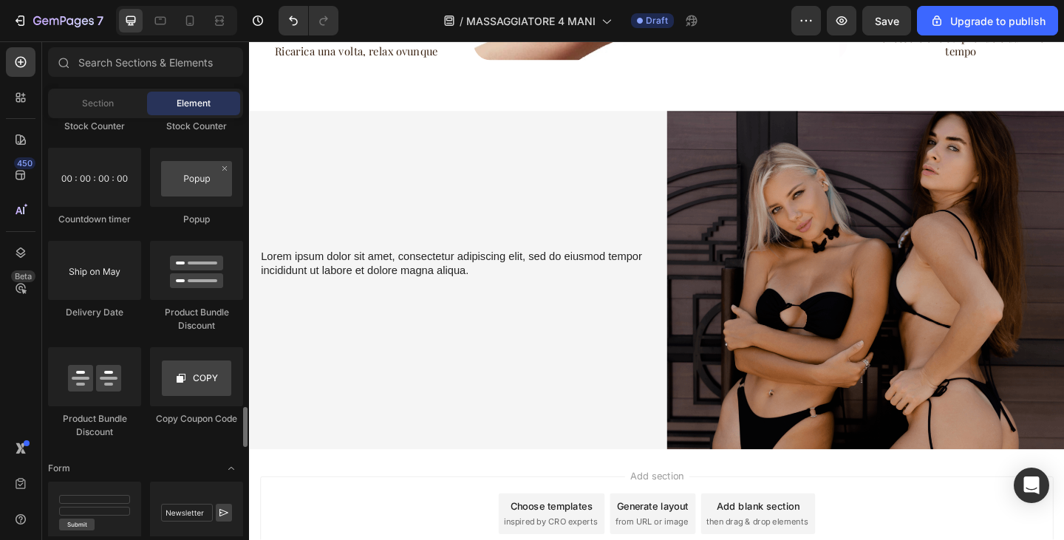
scroll to position [3622, 0]
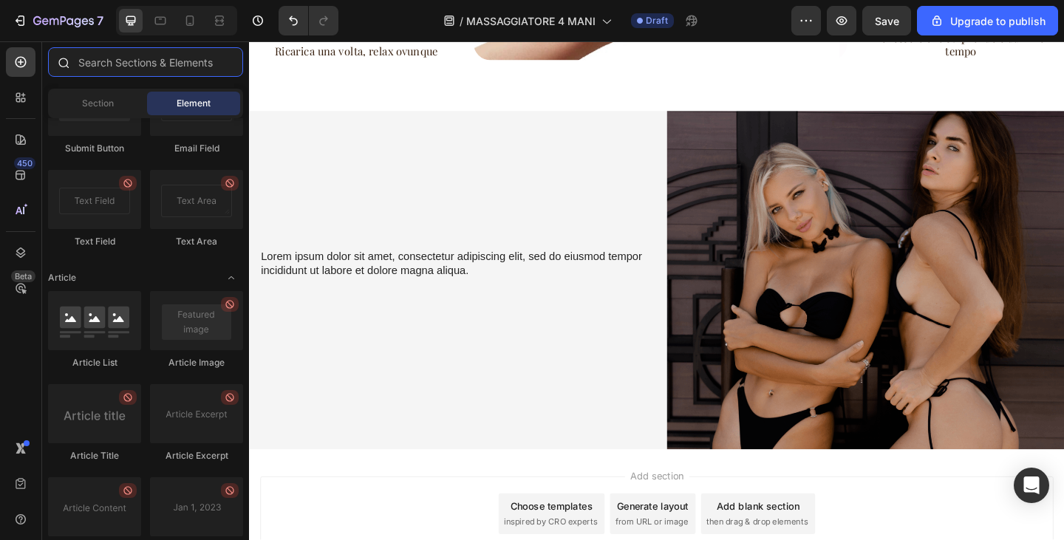
click at [165, 52] on input "text" at bounding box center [145, 62] width 195 height 30
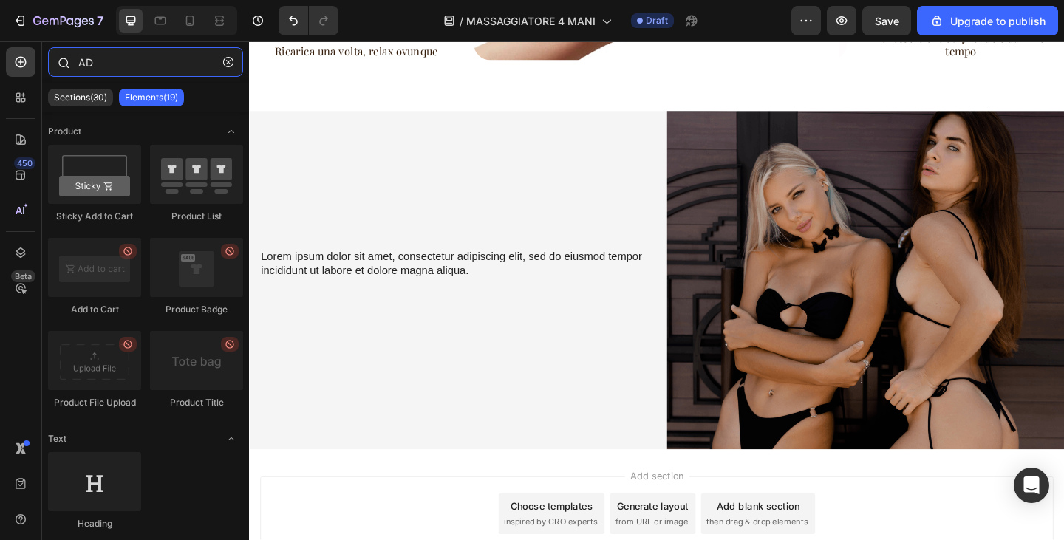
type input "ADD"
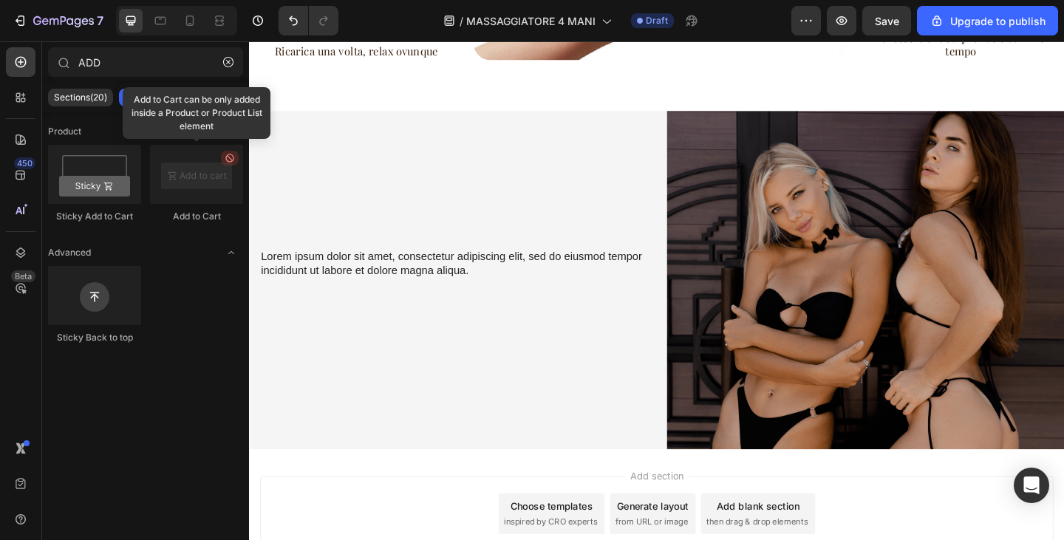
click at [424, 218] on div "Lorem ipsum dolor sit amet, consectetur adipiscing elit, sed do eiusmod tempor …" at bounding box center [465, 302] width 432 height 368
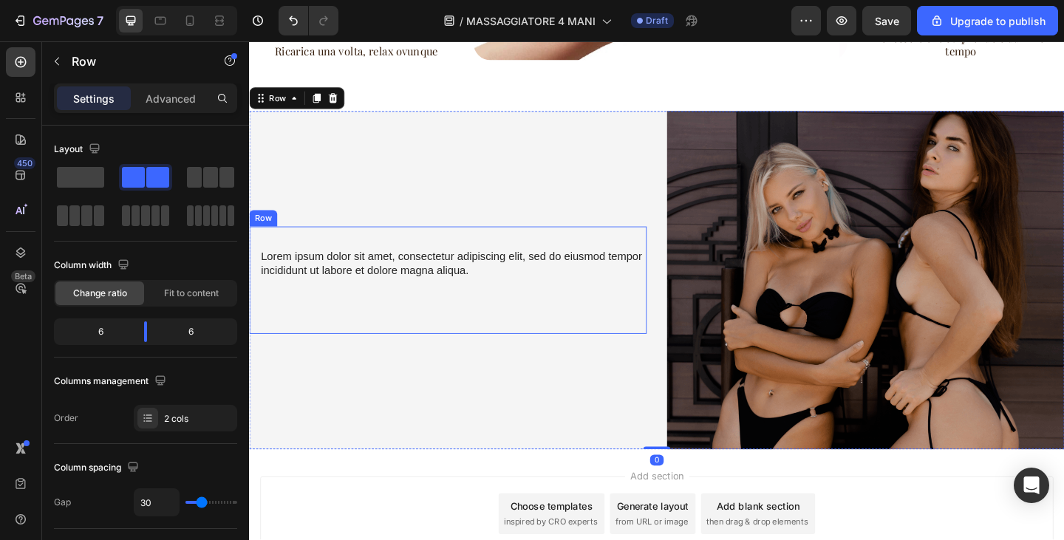
click at [388, 283] on p "Lorem ipsum dolor sit amet, consectetur adipiscing elit, sed do eiusmod tempor …" at bounding box center [471, 283] width 418 height 31
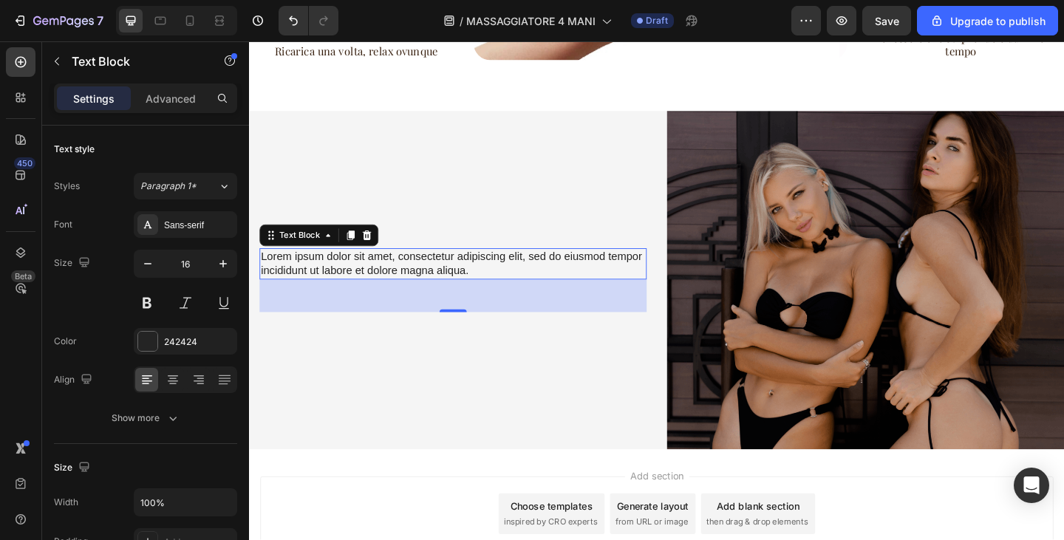
click at [388, 283] on p "Lorem ipsum dolor sit amet, consectetur adipiscing elit, sed do eiusmod tempor …" at bounding box center [471, 283] width 418 height 31
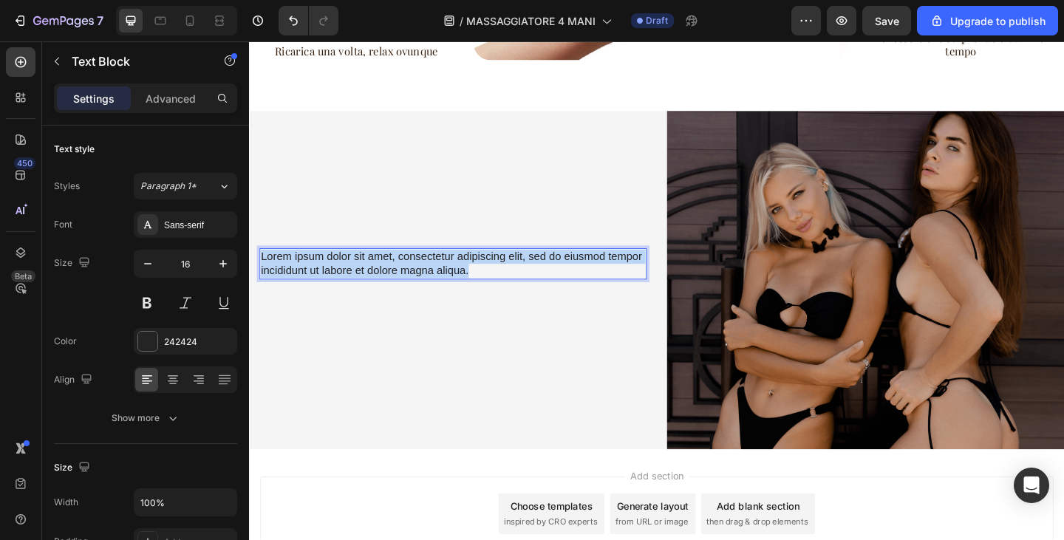
click at [388, 283] on p "Lorem ipsum dolor sit amet, consectetur adipiscing elit, sed do eiusmod tempor …" at bounding box center [471, 283] width 418 height 31
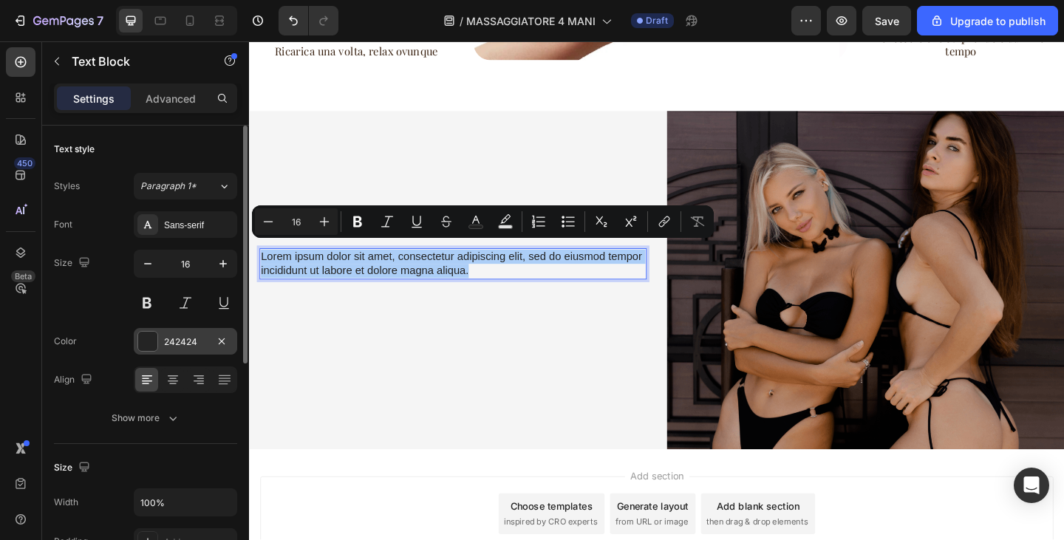
click at [190, 344] on div "242424" at bounding box center [185, 342] width 43 height 13
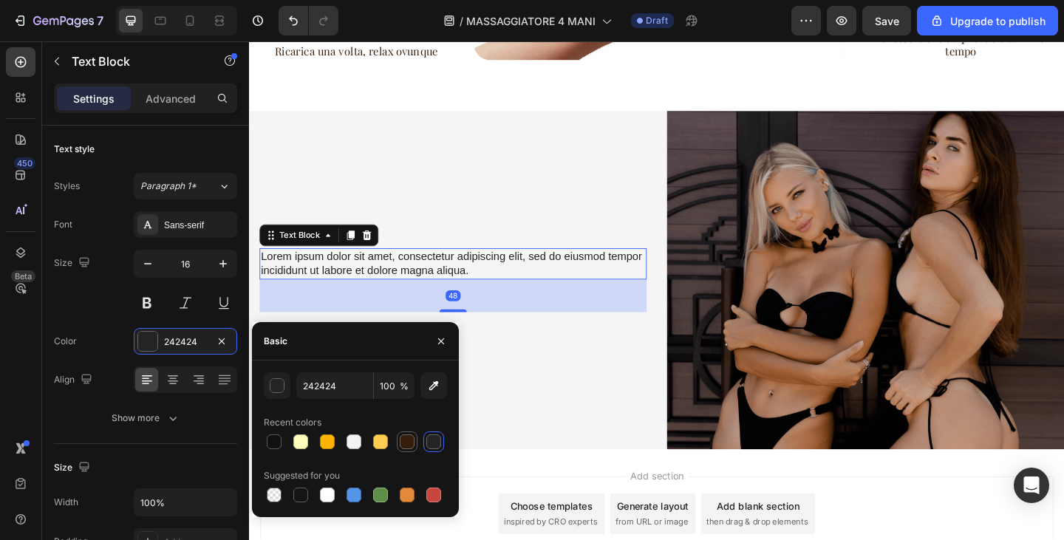
click at [402, 444] on div at bounding box center [407, 442] width 15 height 15
type input "361E0D"
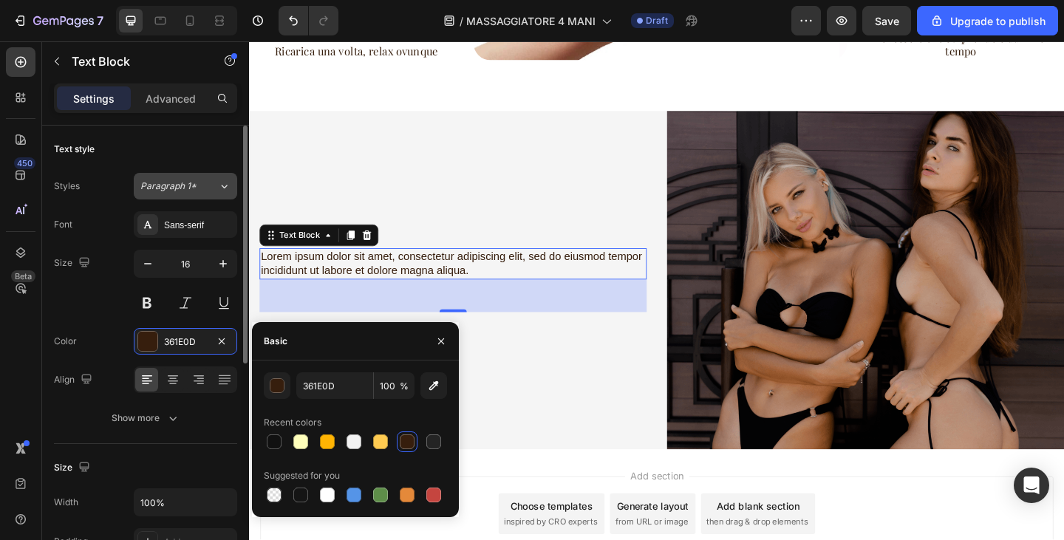
click at [173, 198] on button "Paragraph 1*" at bounding box center [185, 186] width 103 height 27
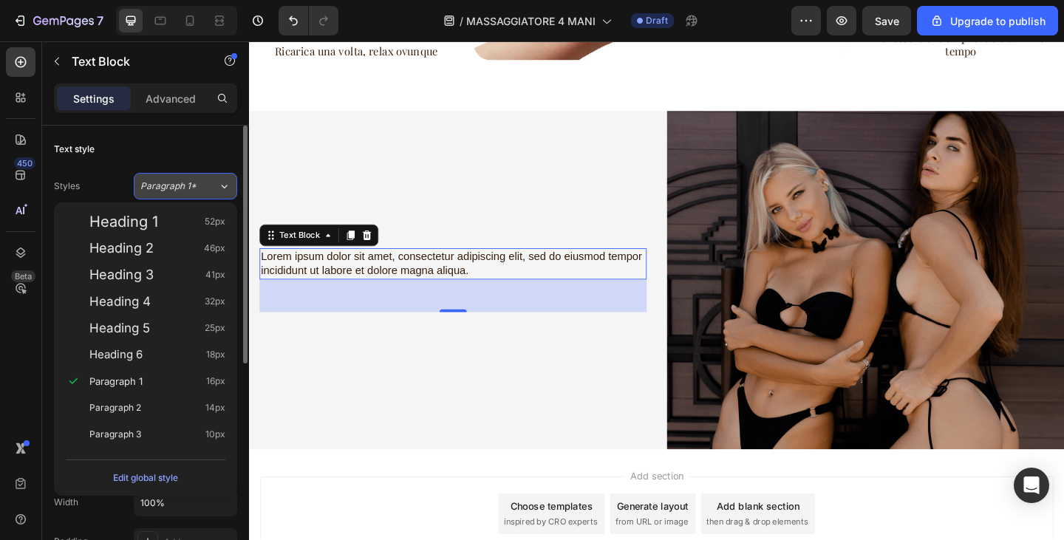
click at [177, 186] on span "Paragraph 1*" at bounding box center [168, 186] width 56 height 13
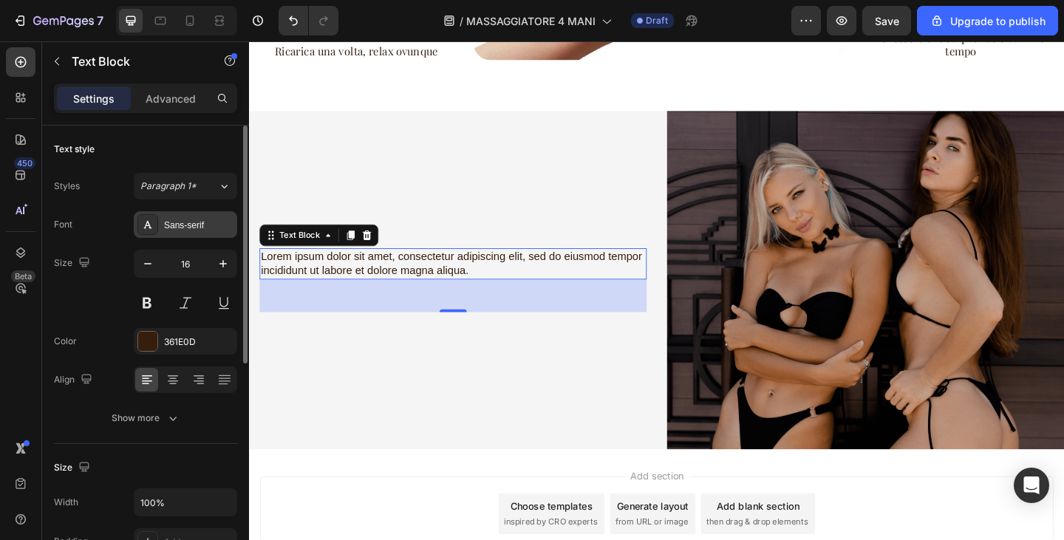
click at [186, 223] on div "Sans-serif" at bounding box center [198, 225] width 69 height 13
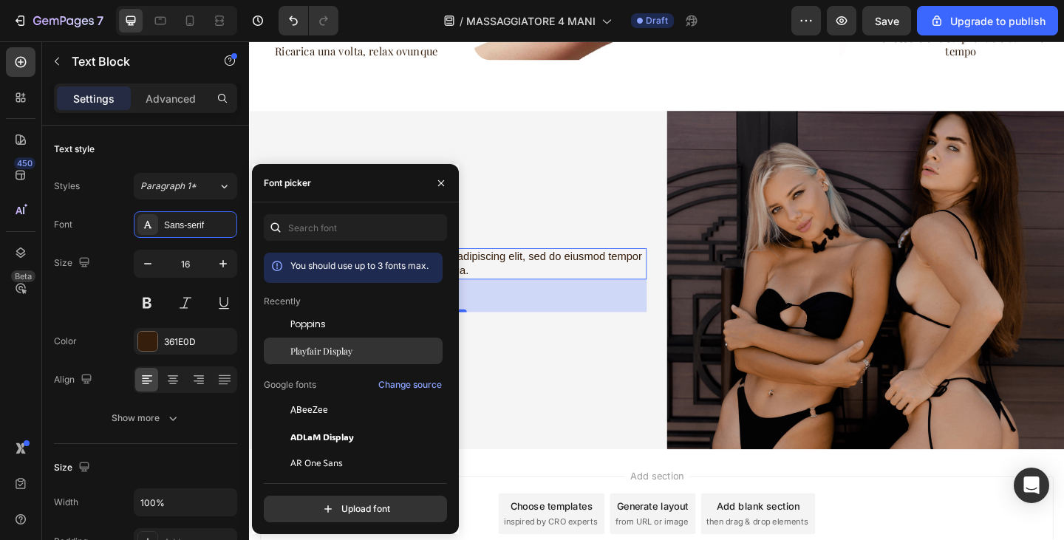
click at [359, 351] on div "Playfair Display" at bounding box center [365, 350] width 149 height 13
click at [597, 356] on div "Lorem ipsum dolor sit amet, consectetur adipiscing elit, sed do eiusmod tempor …" at bounding box center [465, 302] width 432 height 368
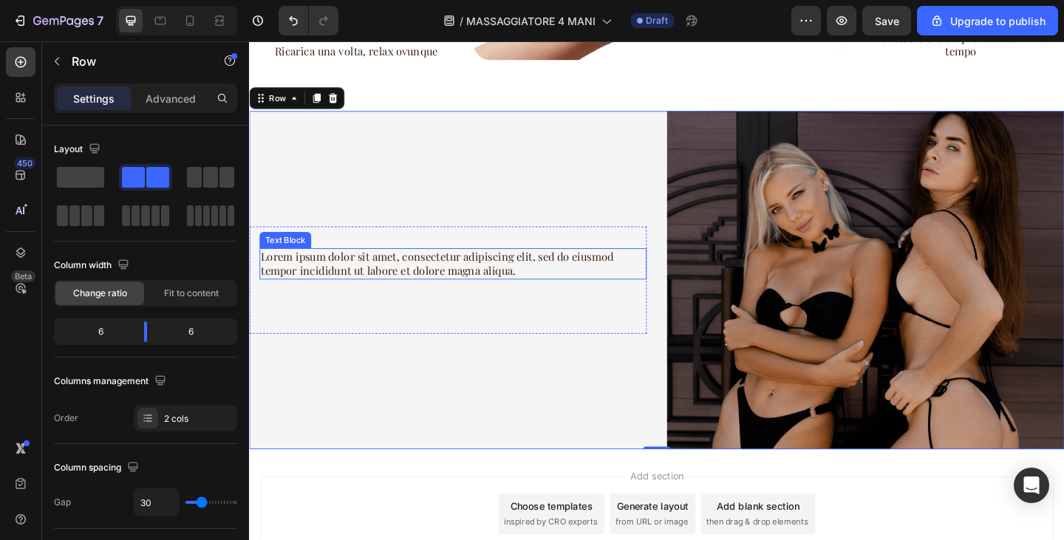
click at [362, 289] on p "Lorem ipsum dolor sit amet, consectetur adipiscing elit, sed do eiusmod tempor …" at bounding box center [471, 283] width 418 height 31
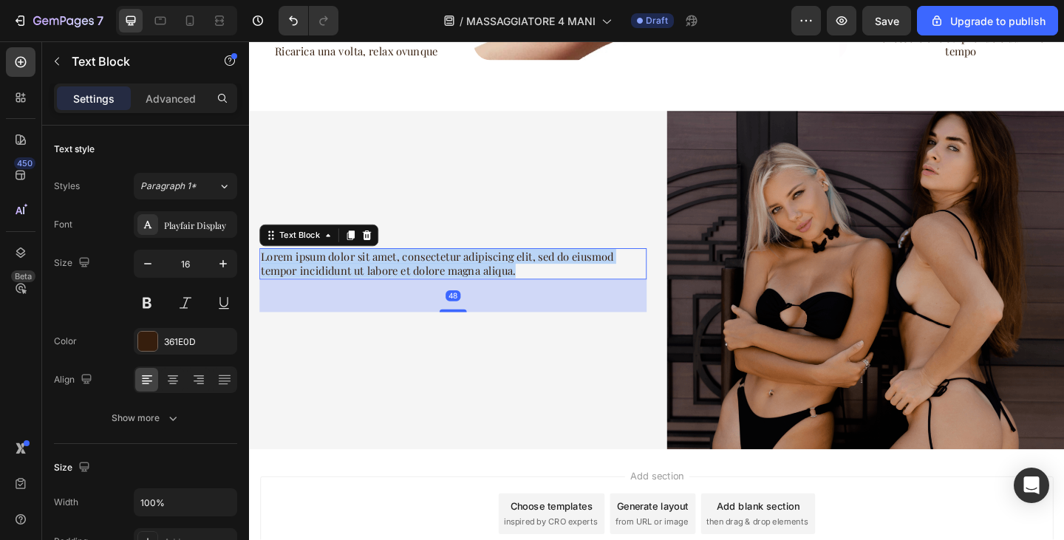
click at [362, 289] on p "Lorem ipsum dolor sit amet, consectetur adipiscing elit, sed do eiusmod tempor …" at bounding box center [471, 283] width 418 height 31
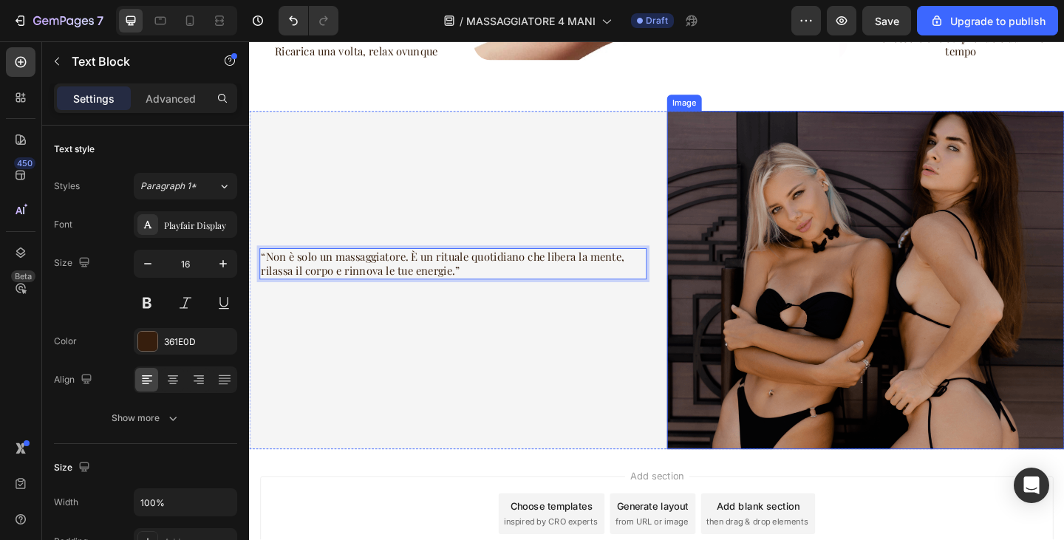
click at [939, 321] on img at bounding box center [920, 302] width 432 height 368
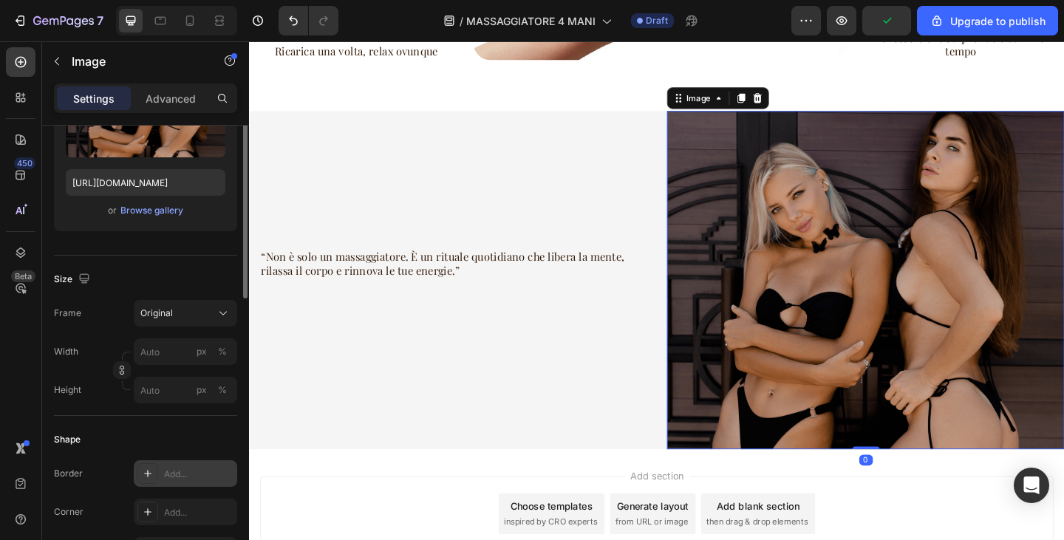
scroll to position [148, 0]
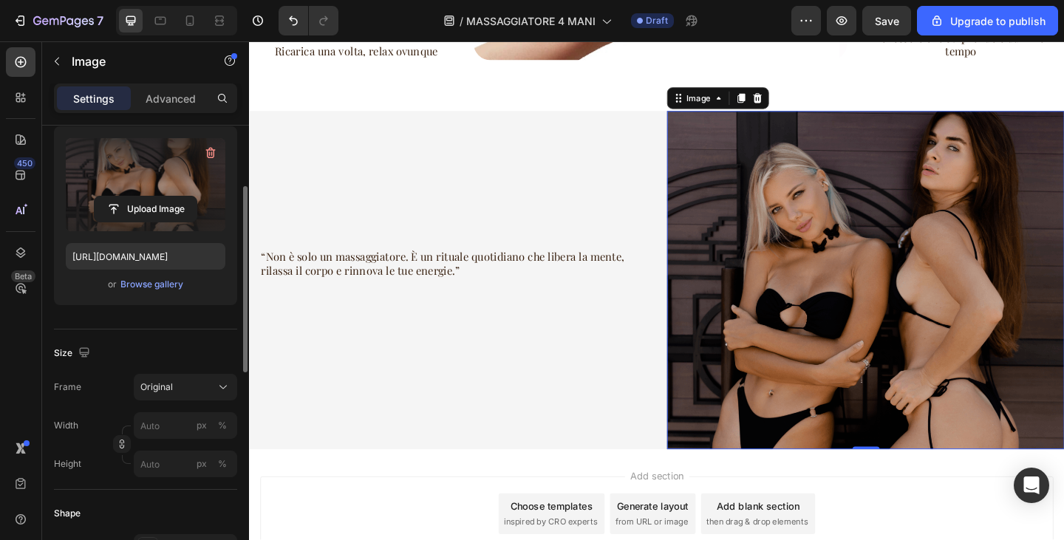
click at [152, 183] on label at bounding box center [146, 184] width 160 height 93
click at [152, 197] on input "file" at bounding box center [146, 209] width 102 height 25
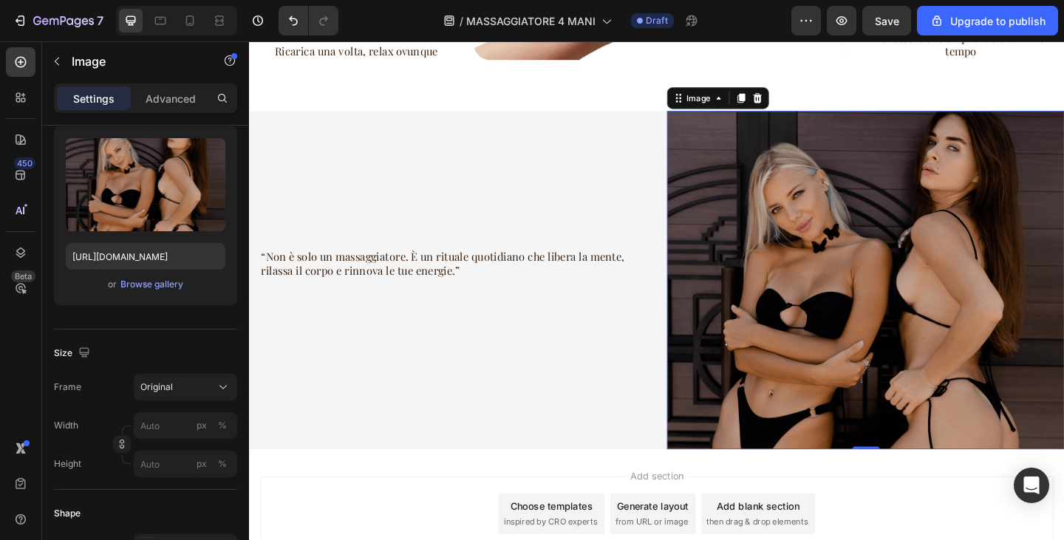
click at [772, 325] on img at bounding box center [920, 302] width 432 height 368
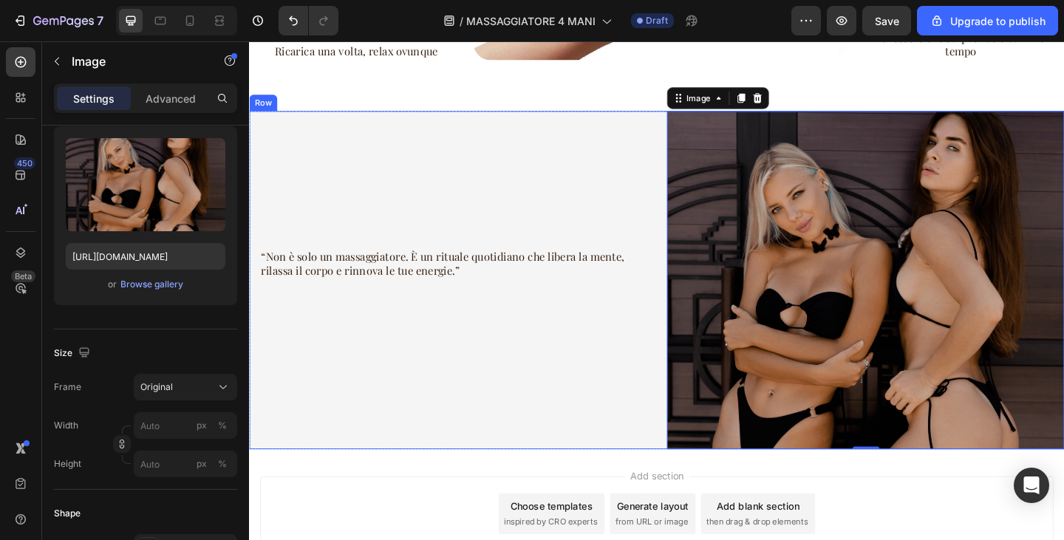
scroll to position [444, 0]
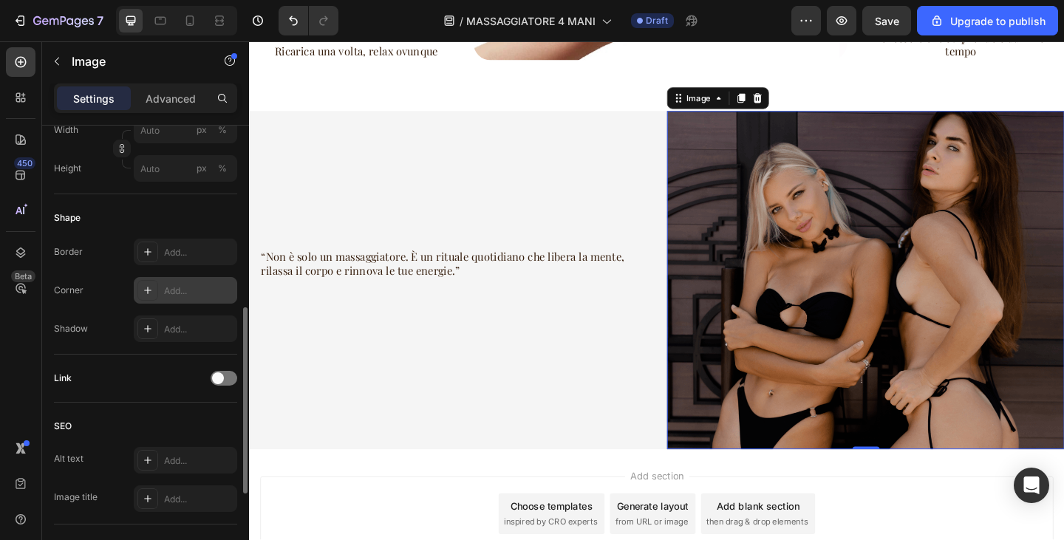
click at [163, 295] on div "Add..." at bounding box center [185, 290] width 103 height 27
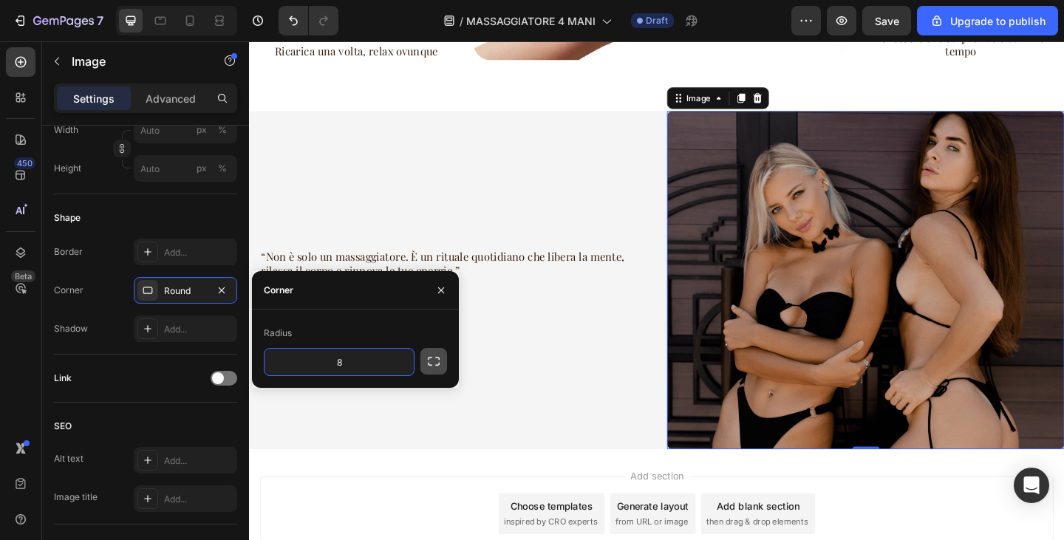
click at [432, 367] on icon "button" at bounding box center [434, 361] width 15 height 15
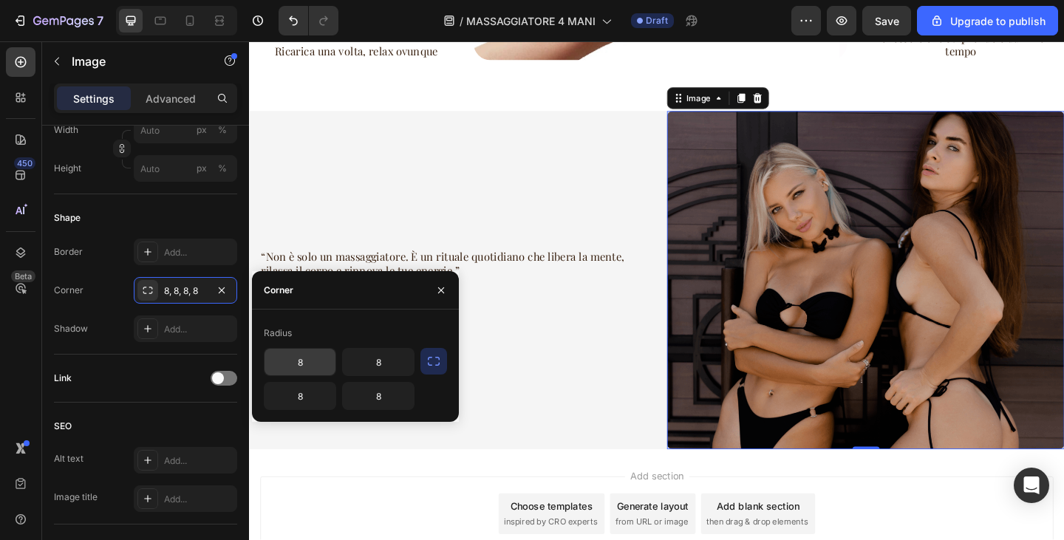
click at [307, 362] on input "8" at bounding box center [300, 362] width 71 height 27
click at [307, 362] on input "82" at bounding box center [300, 362] width 71 height 27
type input "25"
click at [309, 398] on input "8" at bounding box center [300, 396] width 71 height 27
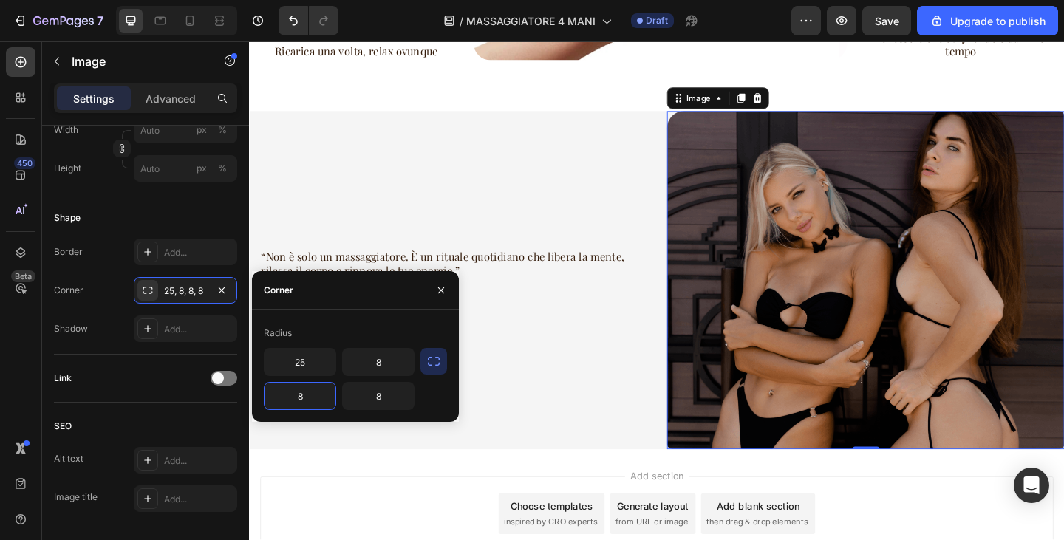
click at [309, 398] on input "8" at bounding box center [300, 396] width 71 height 27
type input "25"
click at [387, 372] on input "8" at bounding box center [378, 362] width 71 height 27
click at [387, 372] on input "2" at bounding box center [378, 362] width 71 height 27
type input "25"
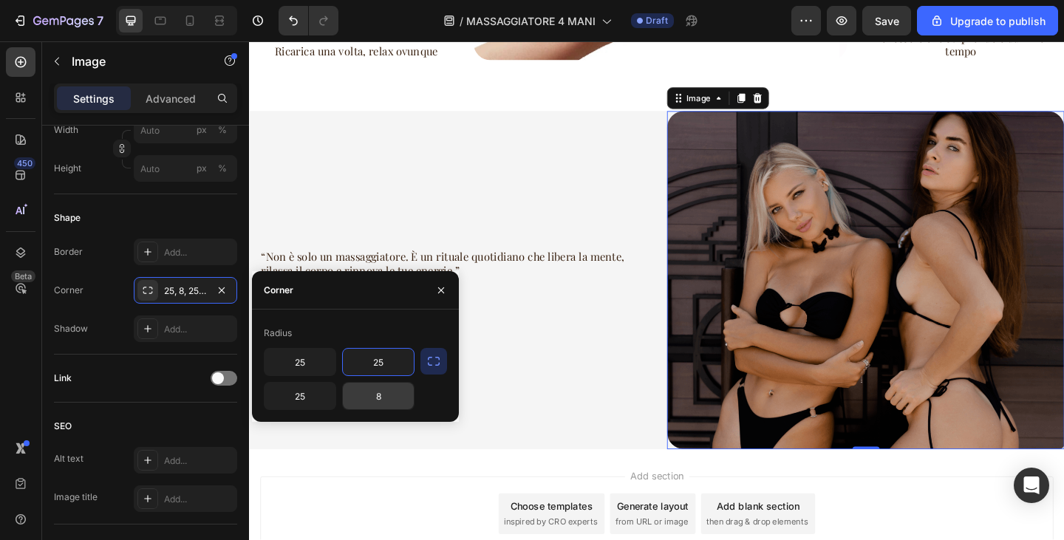
click at [390, 403] on input "8" at bounding box center [378, 396] width 71 height 27
type input "25"
click at [1043, 296] on img at bounding box center [920, 302] width 432 height 368
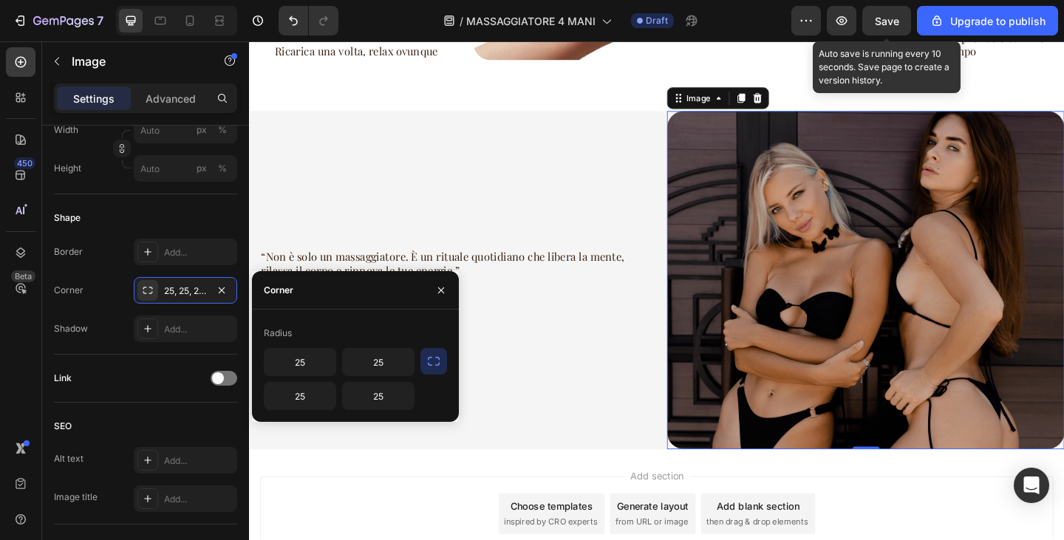
click at [894, 27] on div "Save" at bounding box center [887, 21] width 24 height 16
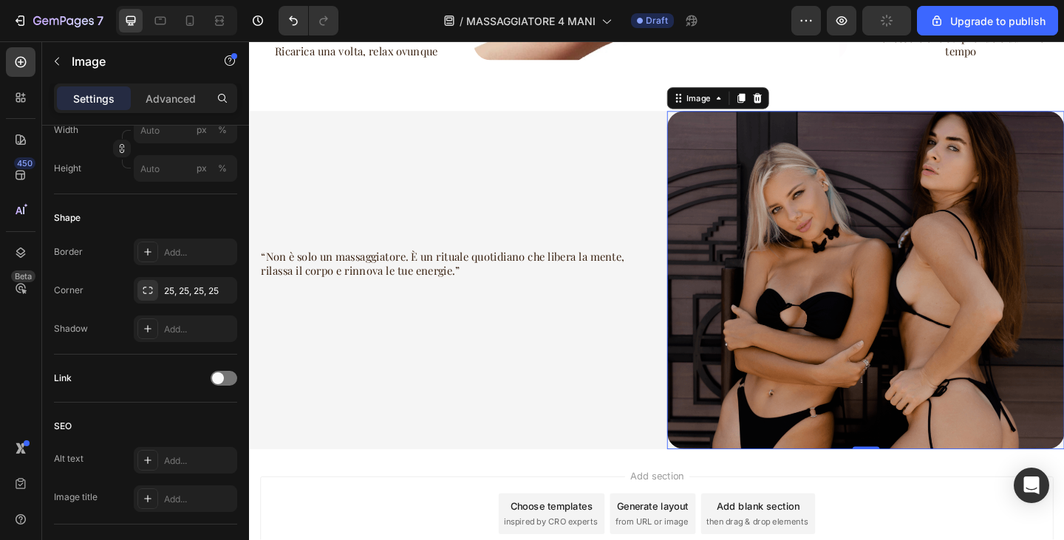
scroll to position [960, 0]
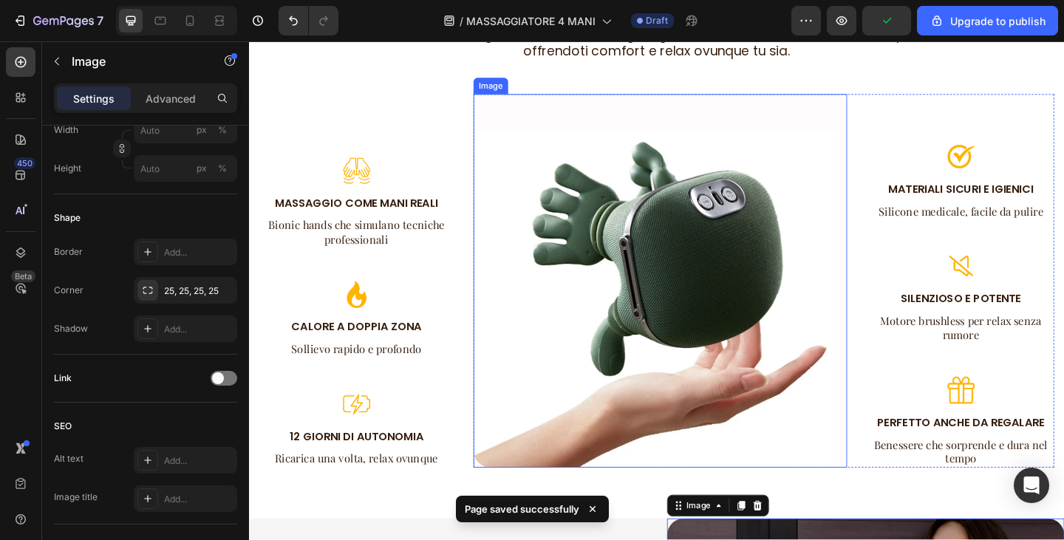
click at [688, 229] on img at bounding box center [696, 302] width 407 height 407
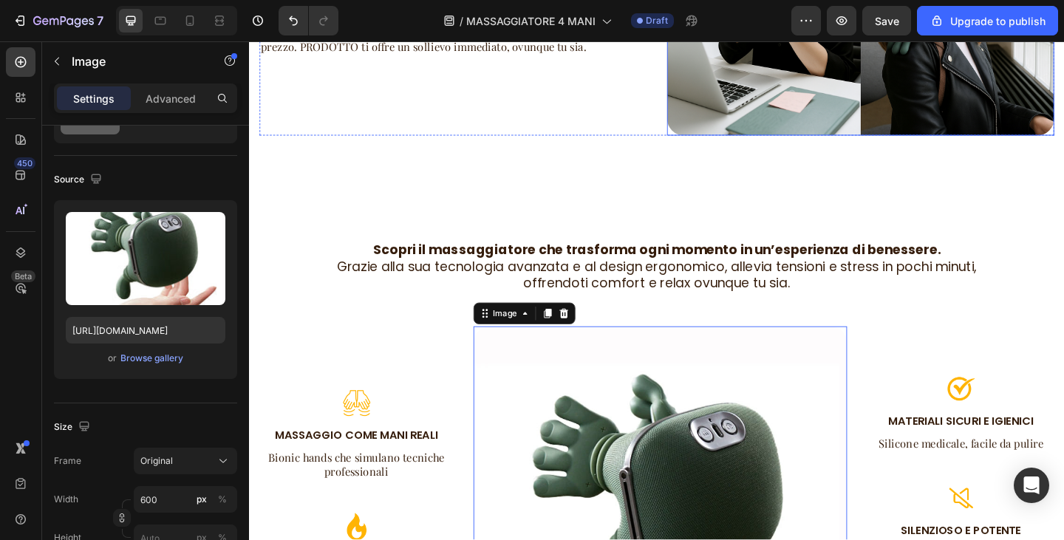
scroll to position [665, 0]
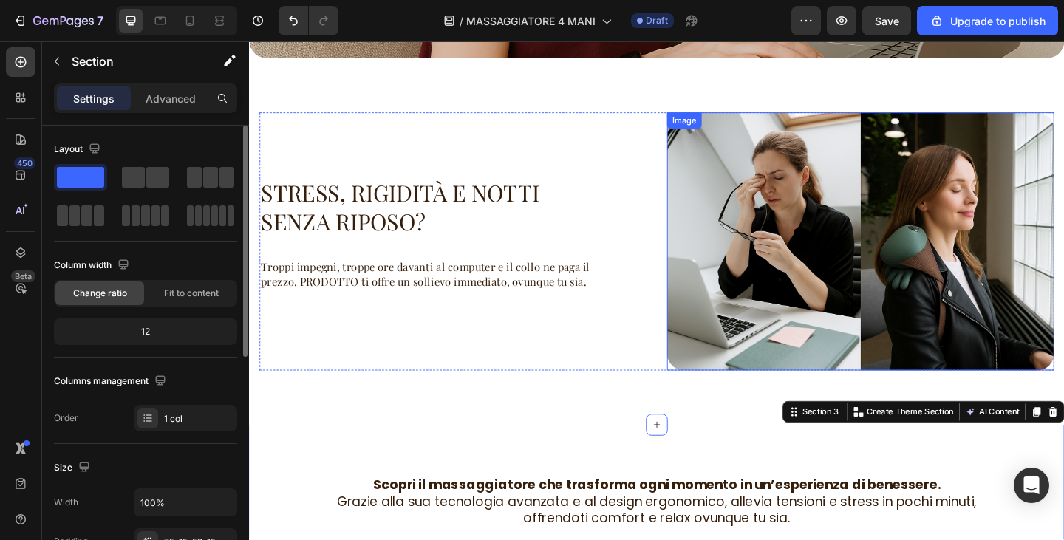
scroll to position [369, 0]
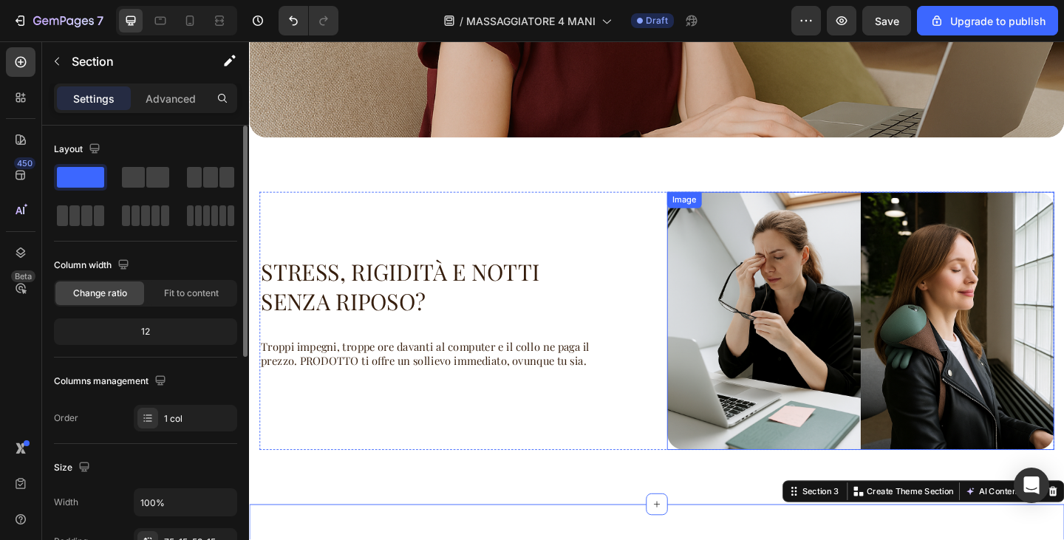
click at [795, 314] on img at bounding box center [914, 346] width 421 height 281
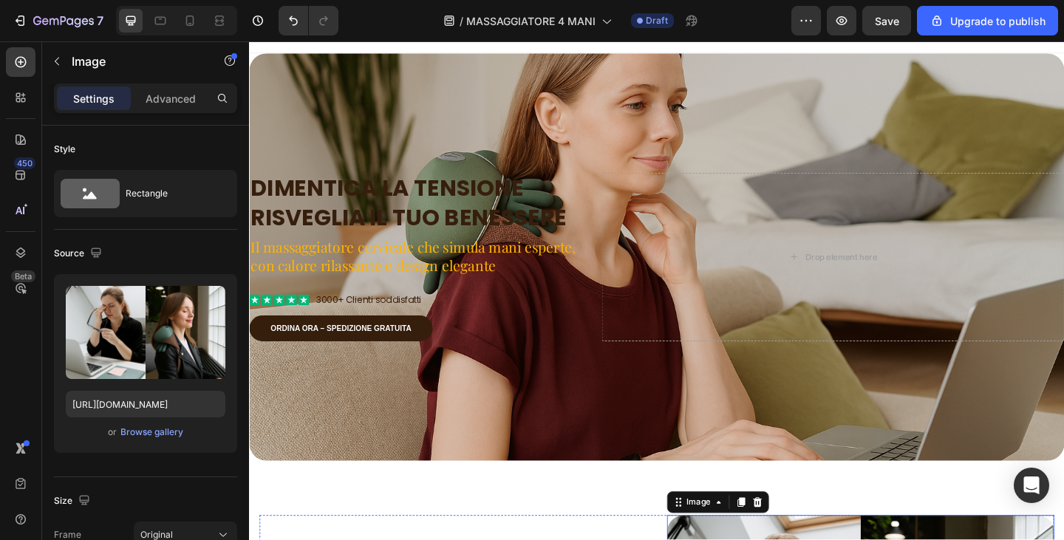
scroll to position [0, 0]
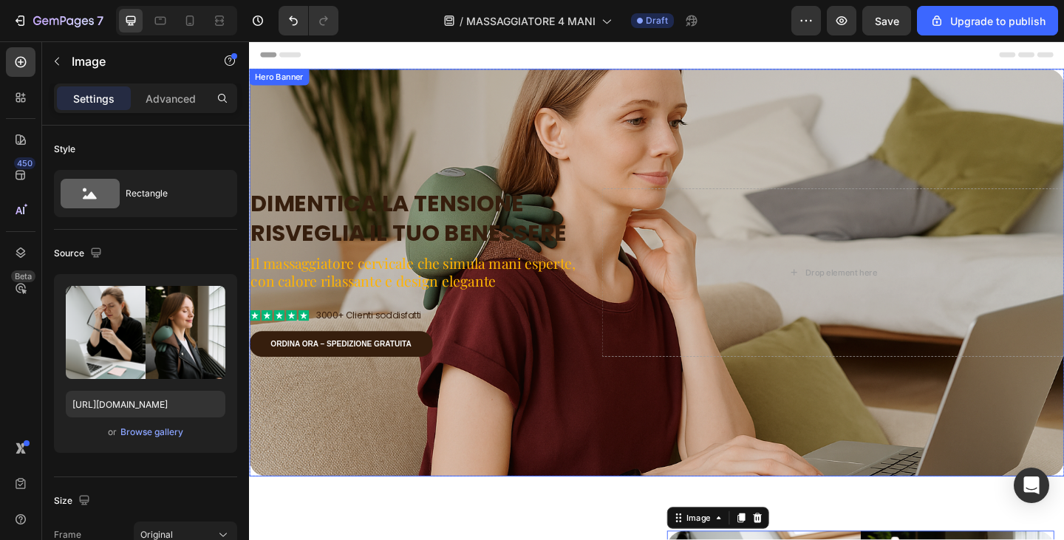
click at [659, 143] on div "Overlay" at bounding box center [692, 294] width 887 height 444
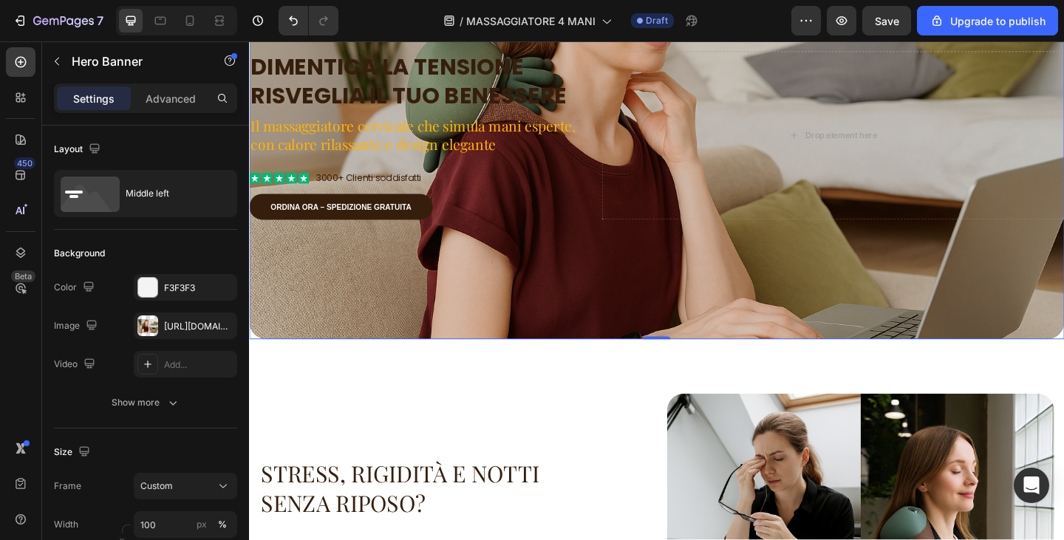
scroll to position [444, 0]
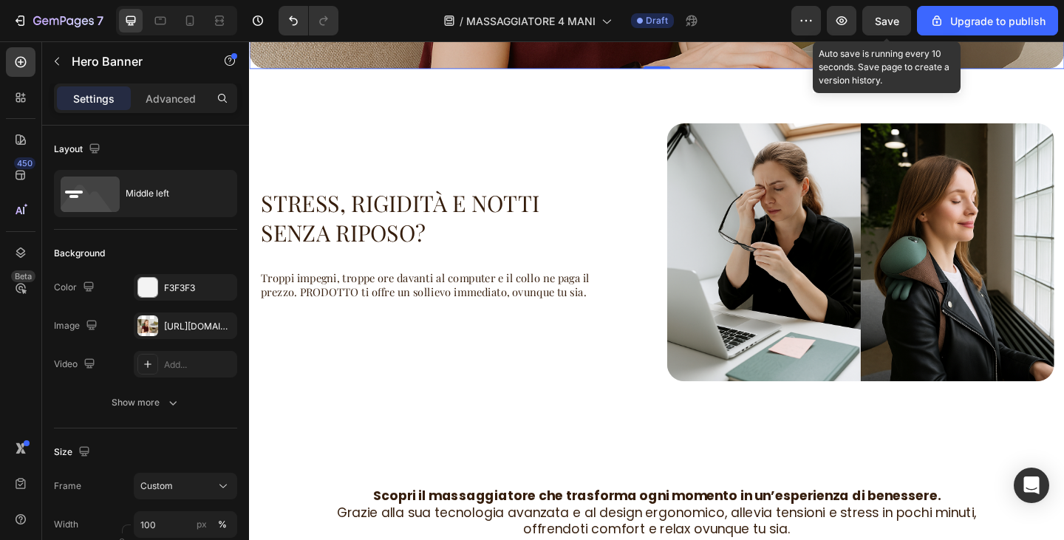
click at [879, 21] on span "Save" at bounding box center [887, 21] width 24 height 13
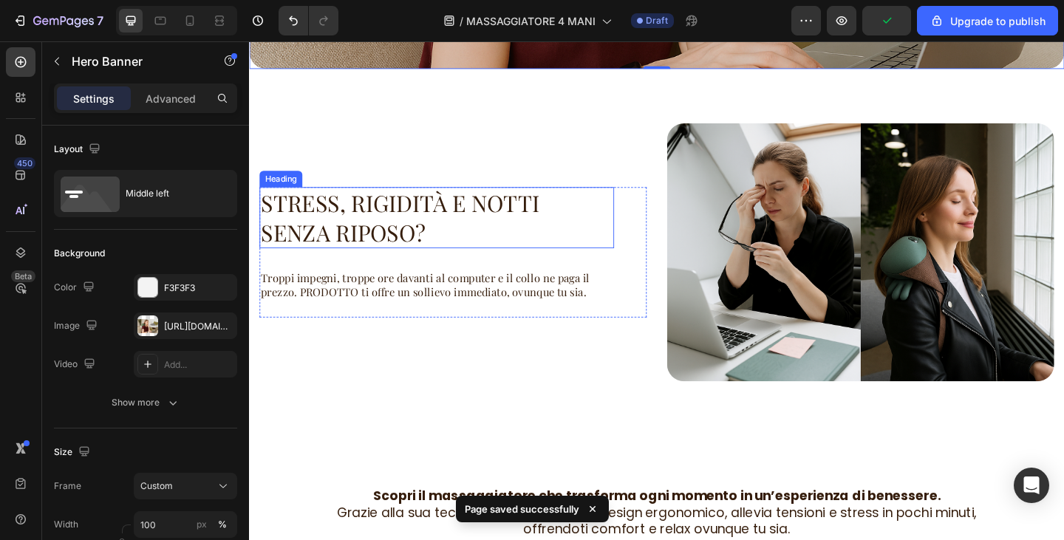
click at [462, 224] on h2 "STRESS, RIGIDITÀ E NOTTI SENZA RIPOSO?" at bounding box center [453, 233] width 386 height 67
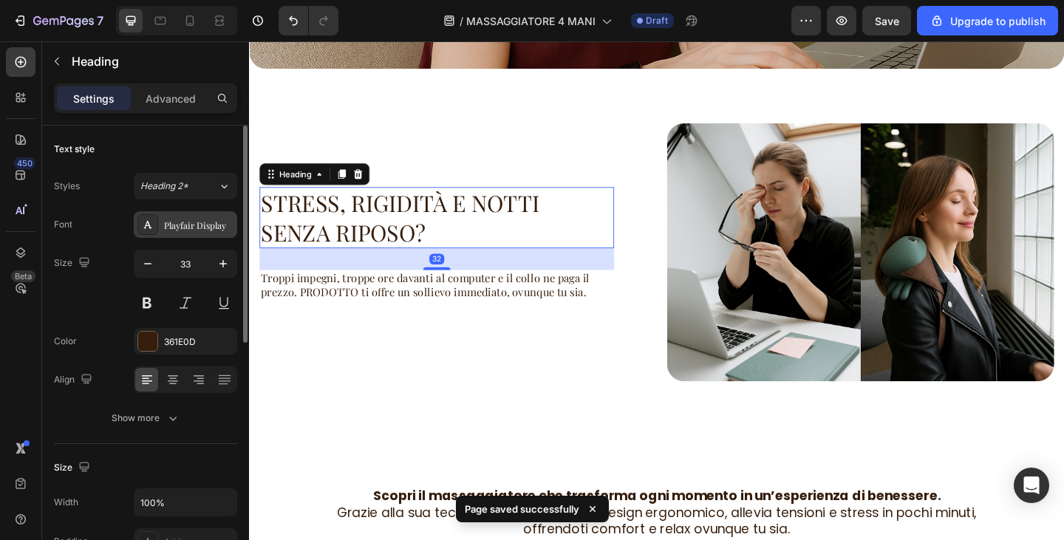
click at [208, 233] on div "Playfair Display" at bounding box center [185, 224] width 103 height 27
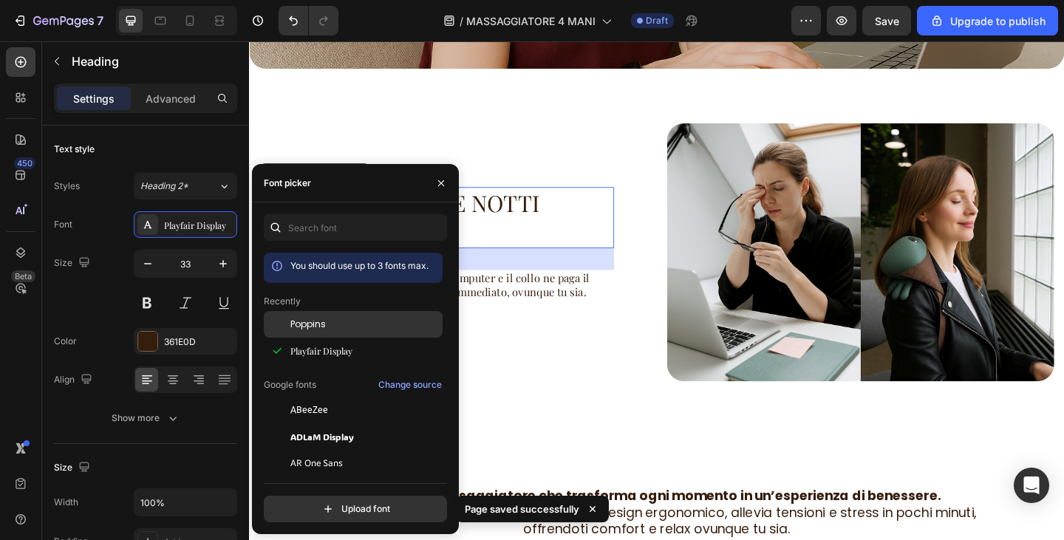
click at [309, 329] on span "Poppins" at bounding box center [308, 324] width 35 height 13
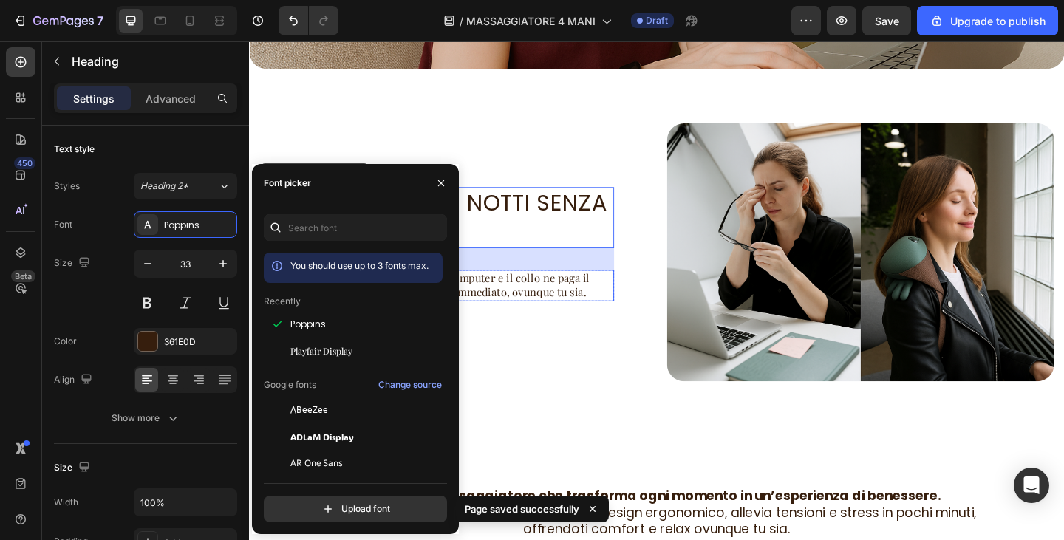
click at [577, 311] on p "Troppi impegni, troppe ore davanti al computer e il collo ne paga il prezzo. PR…" at bounding box center [453, 307] width 383 height 31
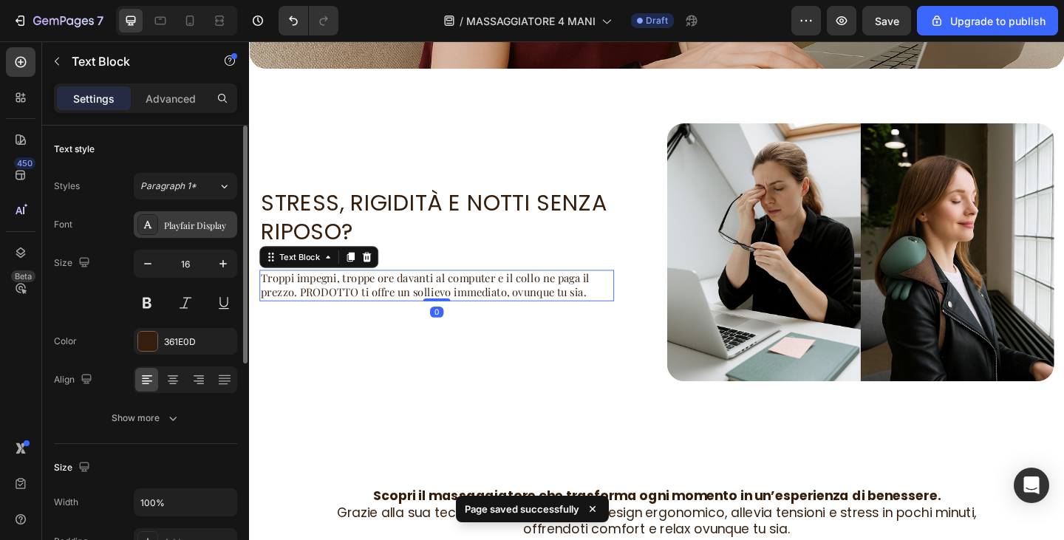
click at [207, 228] on div "Playfair Display" at bounding box center [198, 225] width 69 height 13
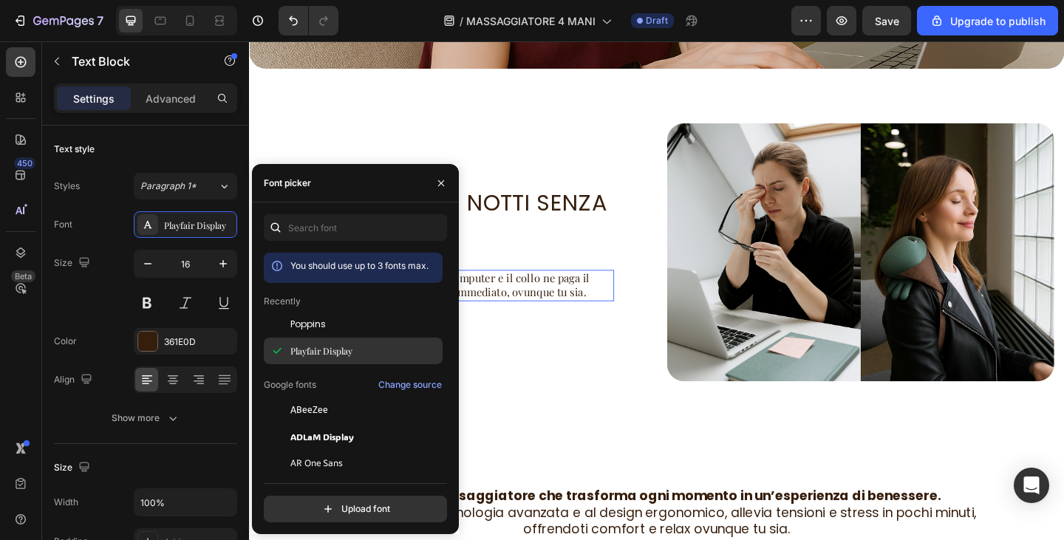
click at [318, 350] on span "Playfair Display" at bounding box center [322, 350] width 62 height 13
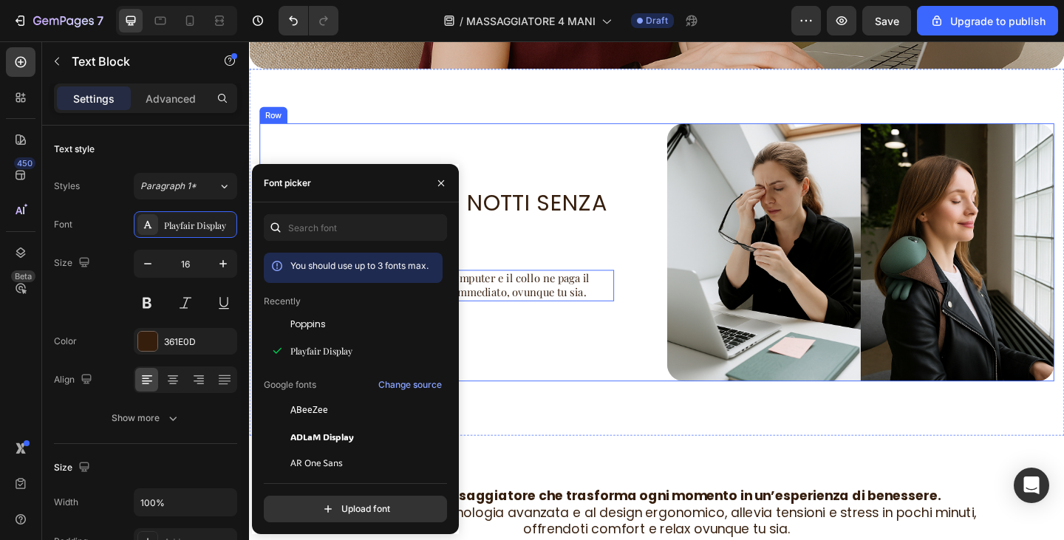
click at [565, 390] on div "STRESS, RIGIDITÀ E NOTTI SENZA RIPOSO? Heading Troppi impegni, troppe ore davan…" at bounding box center [470, 271] width 421 height 281
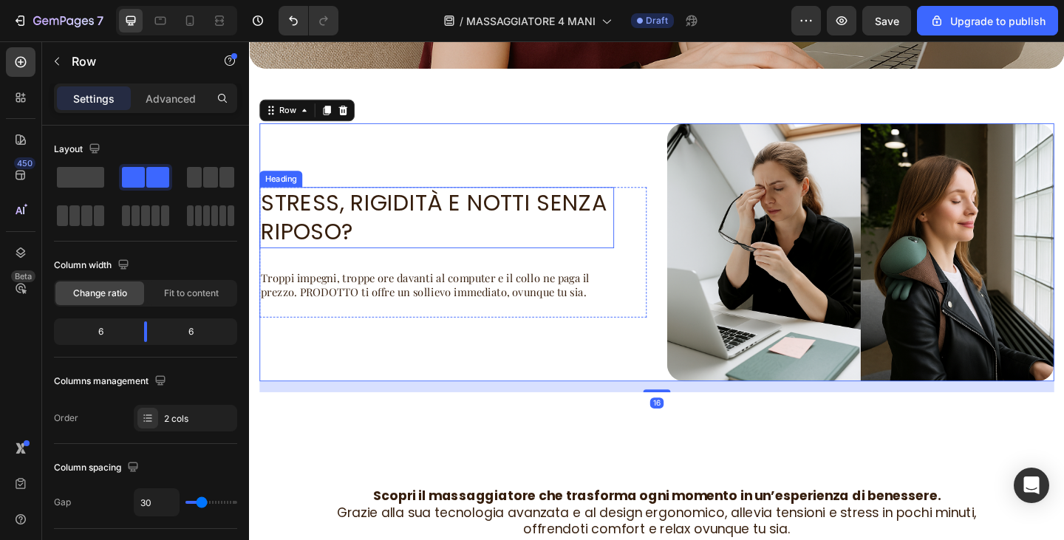
click at [410, 229] on h2 "STRESS, RIGIDITÀ E NOTTI SENZA RIPOSO?" at bounding box center [453, 233] width 386 height 67
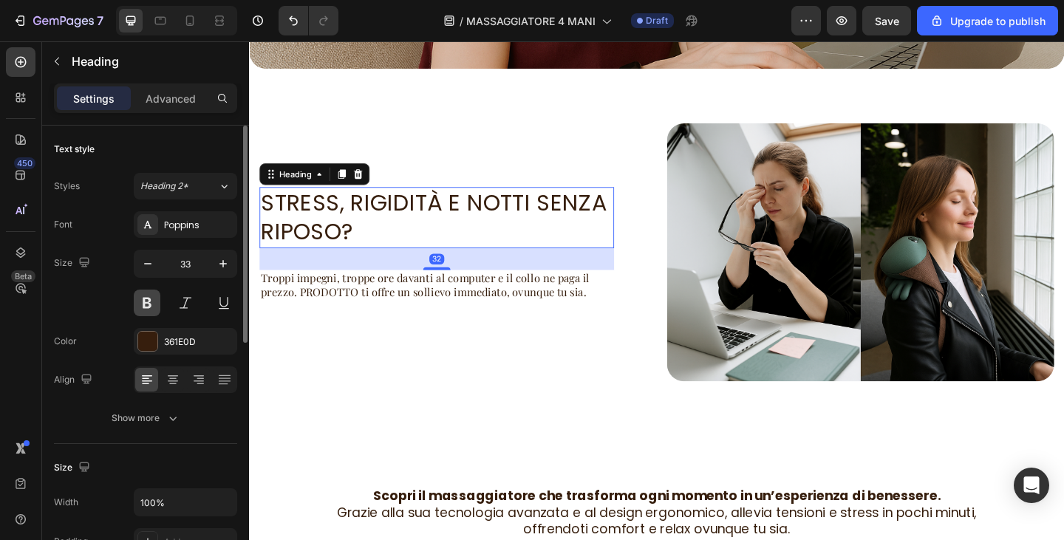
click at [144, 297] on button at bounding box center [147, 303] width 27 height 27
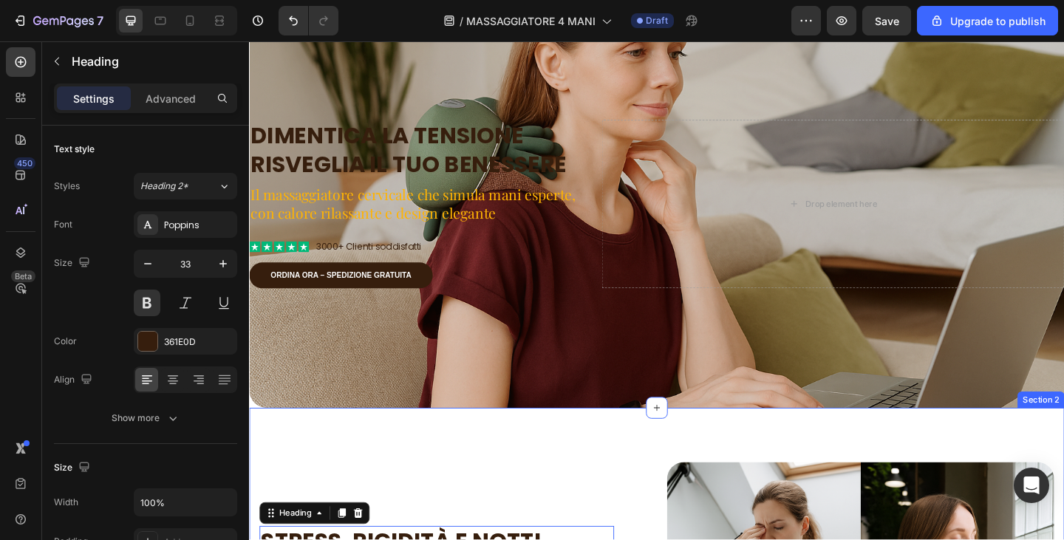
scroll to position [74, 0]
click at [446, 141] on h2 "Dimentica la tensione Risveglia il tuo benessere" at bounding box center [429, 161] width 360 height 67
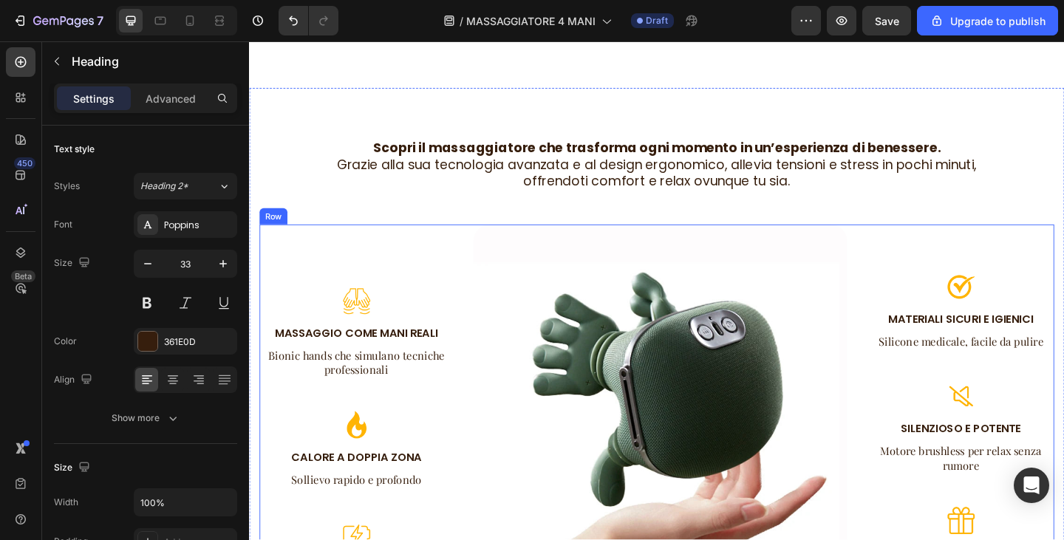
scroll to position [813, 0]
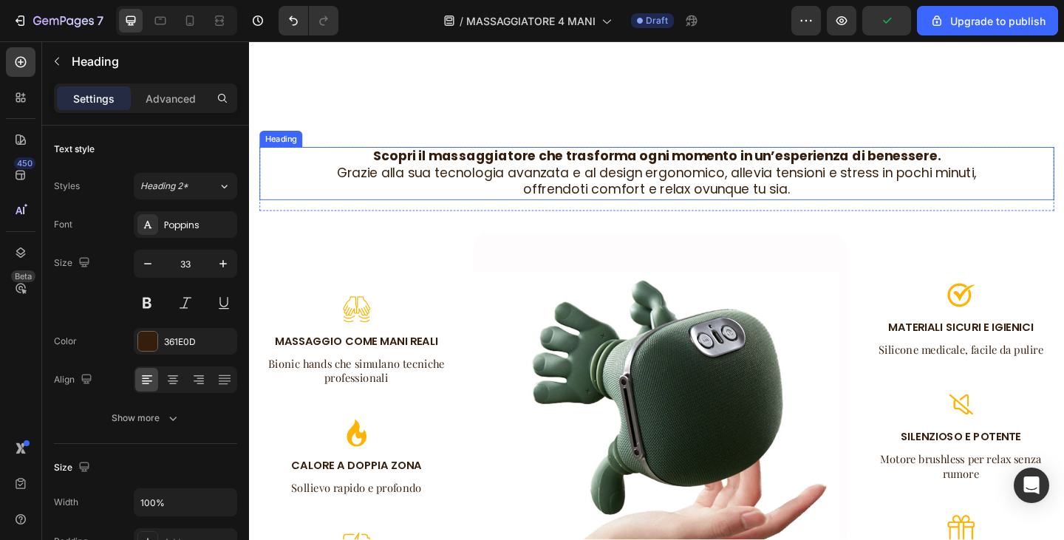
click at [589, 166] on strong "Scopri il massaggiatore che trasforma ogni momento in un’esperienza di benesser…" at bounding box center [693, 167] width 618 height 20
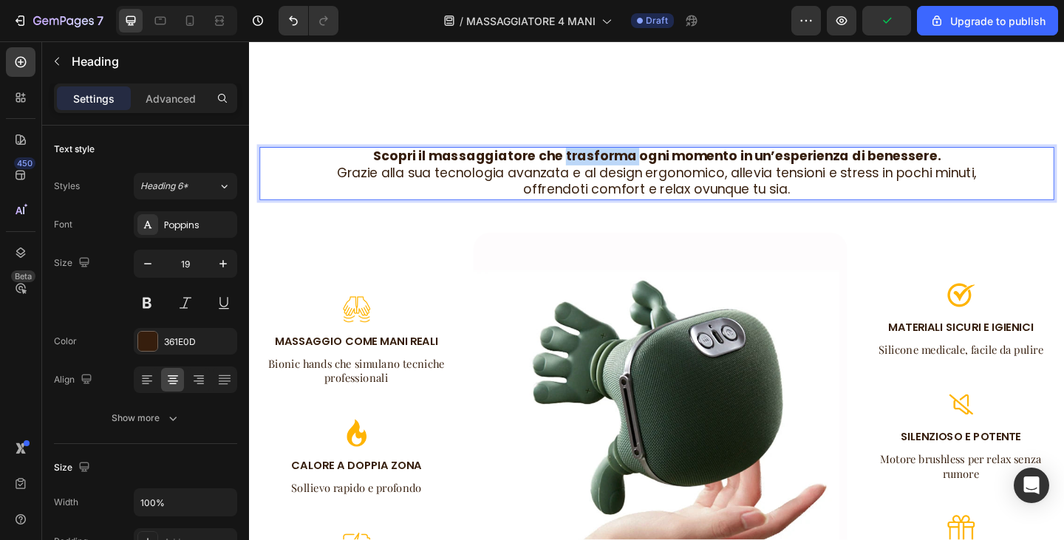
click at [587, 162] on strong "Scopri il massaggiatore che trasforma ogni momento in un’esperienza di benesser…" at bounding box center [693, 167] width 618 height 20
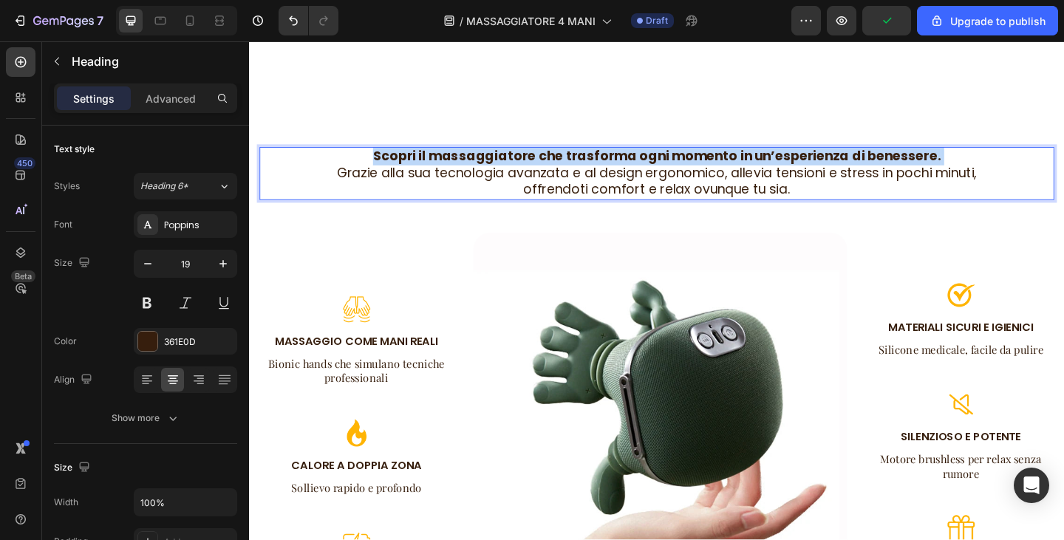
click at [587, 162] on strong "Scopri il massaggiatore che trasforma ogni momento in un’esperienza di benesser…" at bounding box center [693, 167] width 618 height 20
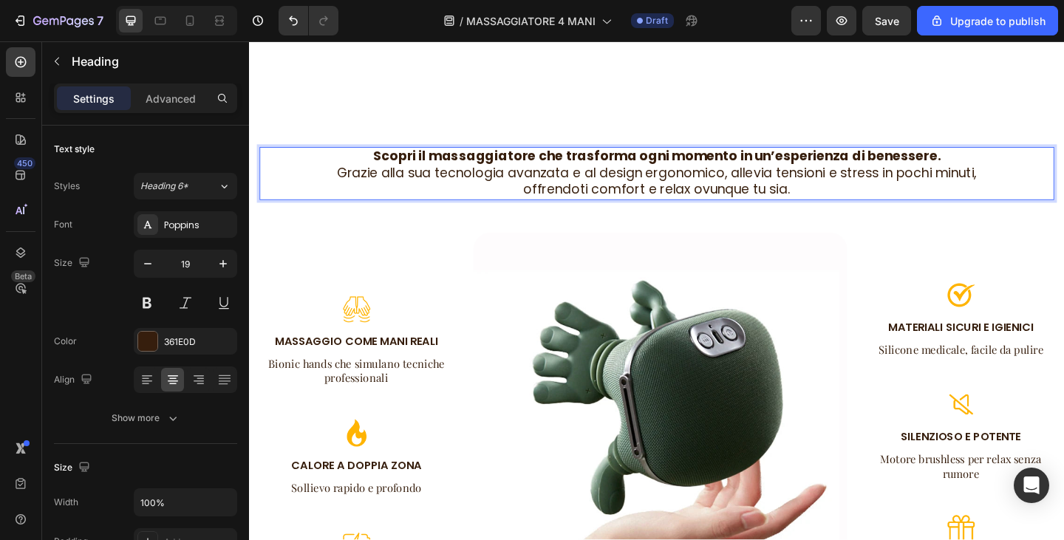
click at [418, 186] on p "Scopri il massaggiatore che trasforma ogni momento in un’esperienza di benesser…" at bounding box center [693, 185] width 862 height 55
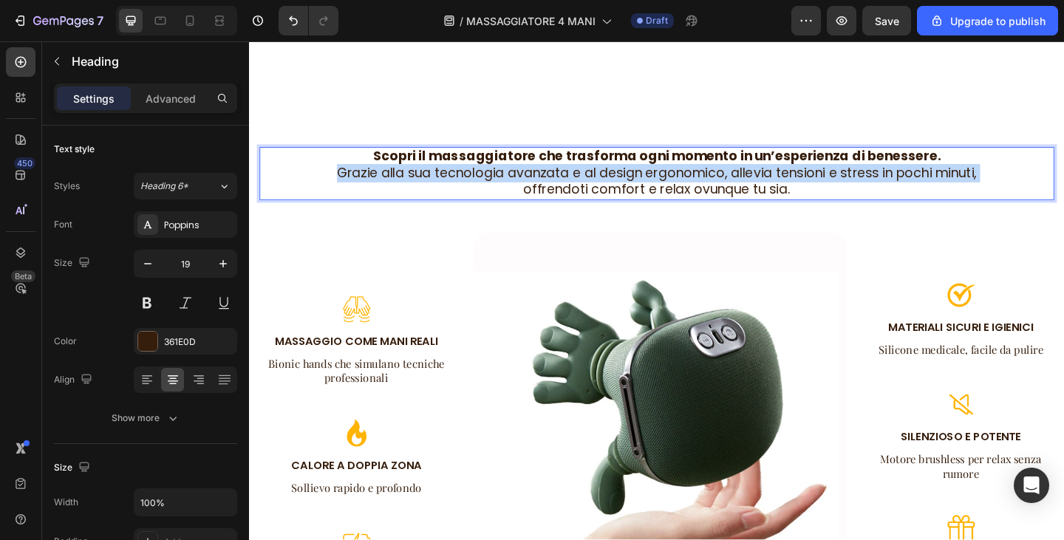
click at [418, 186] on p "Scopri il massaggiatore che trasforma ogni momento in un’esperienza di benesser…" at bounding box center [693, 185] width 862 height 55
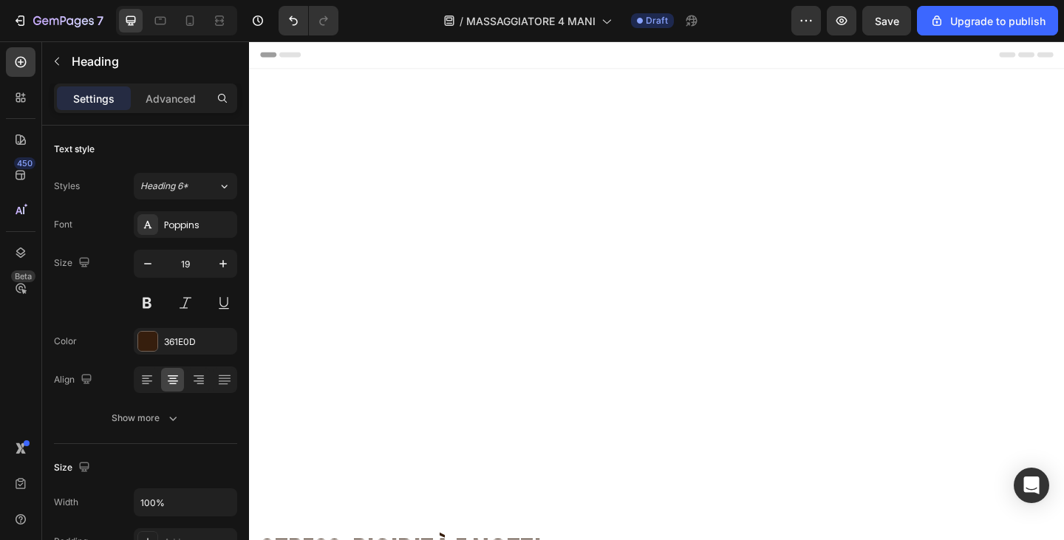
scroll to position [813, 0]
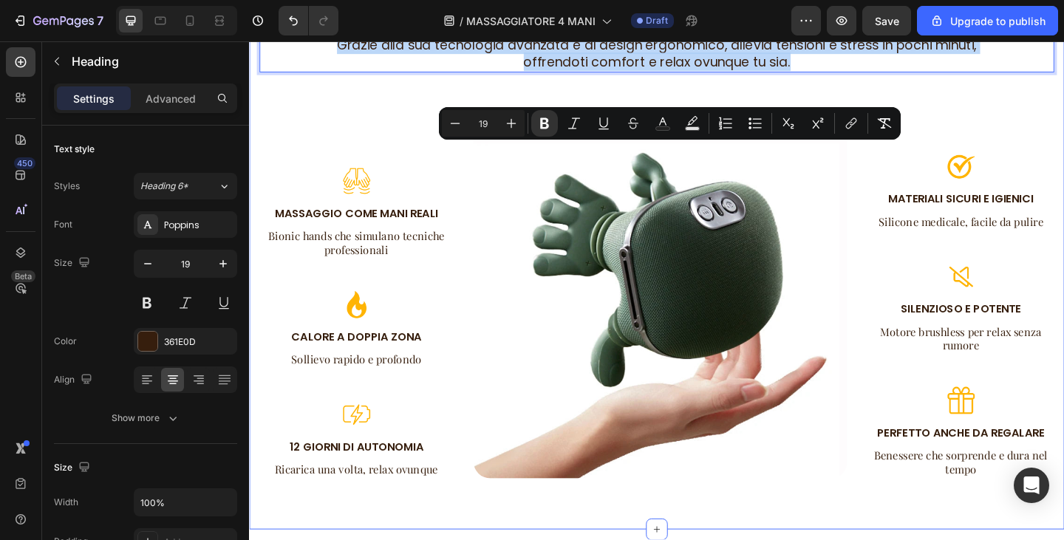
drag, startPoint x: 842, startPoint y: 199, endPoint x: 255, endPoint y: 161, distance: 588.2
click at [255, 161] on div "Scopri il massaggiatore che trasforma ogni momento in un’esperienza di benesser…" at bounding box center [692, 267] width 887 height 611
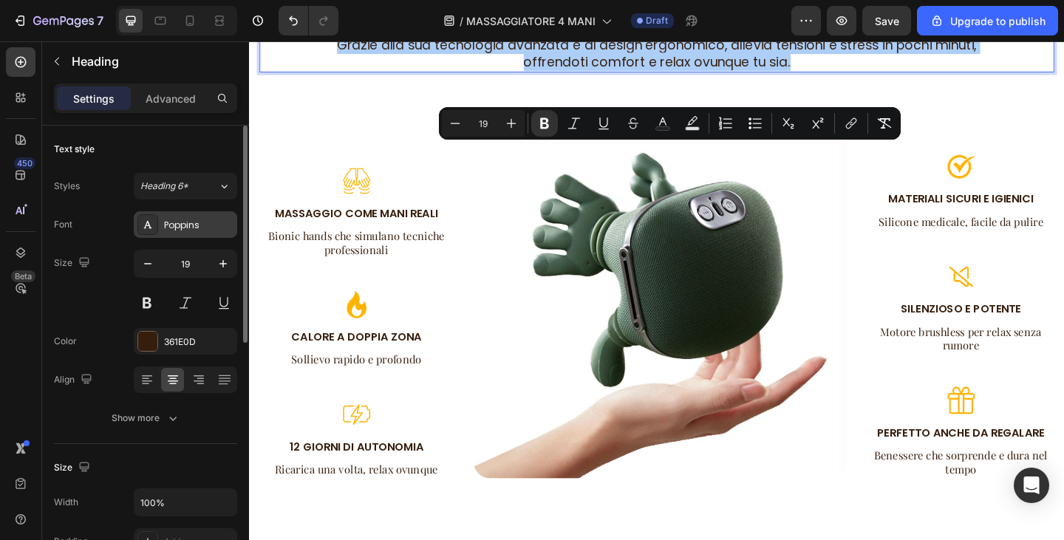
click at [178, 224] on div "Poppins" at bounding box center [198, 225] width 69 height 13
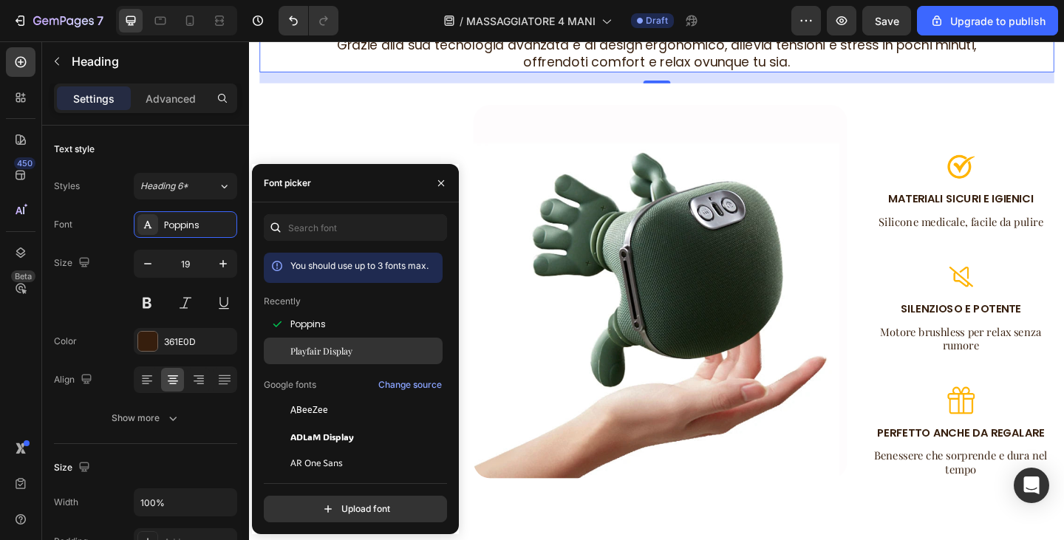
click at [340, 347] on span "Playfair Display" at bounding box center [322, 350] width 62 height 13
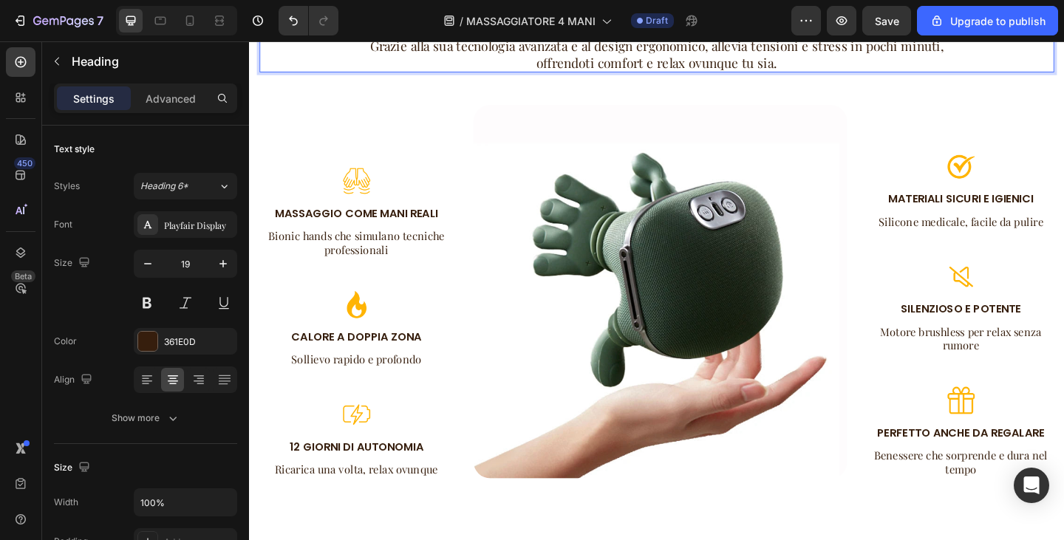
click at [655, 73] on p "Scopri il massaggiatore che trasforma ogni momento in un’esperienza di benesser…" at bounding box center [693, 45] width 862 height 55
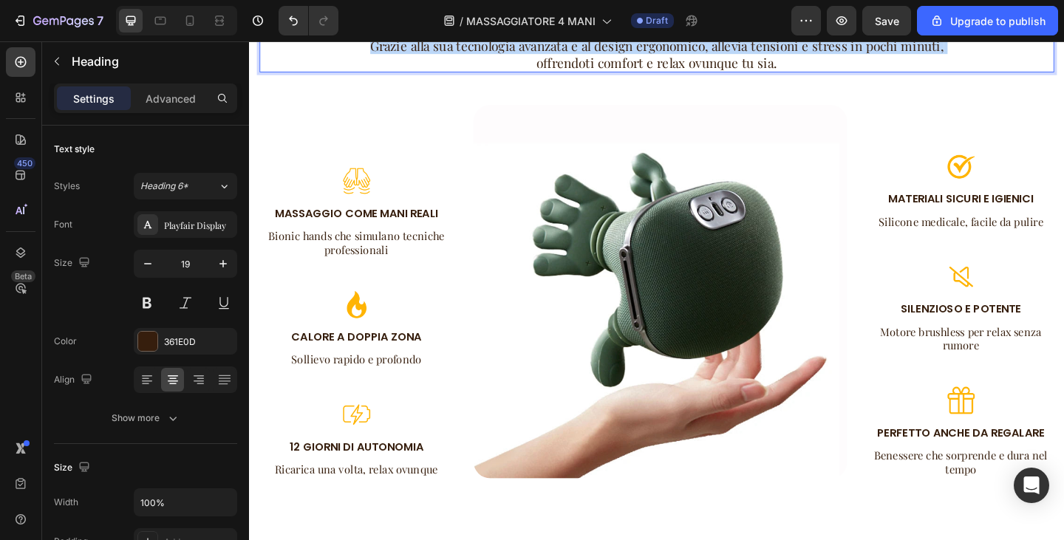
click at [655, 73] on p "Scopri il massaggiatore che trasforma ogni momento in un’esperienza di benesser…" at bounding box center [693, 45] width 862 height 55
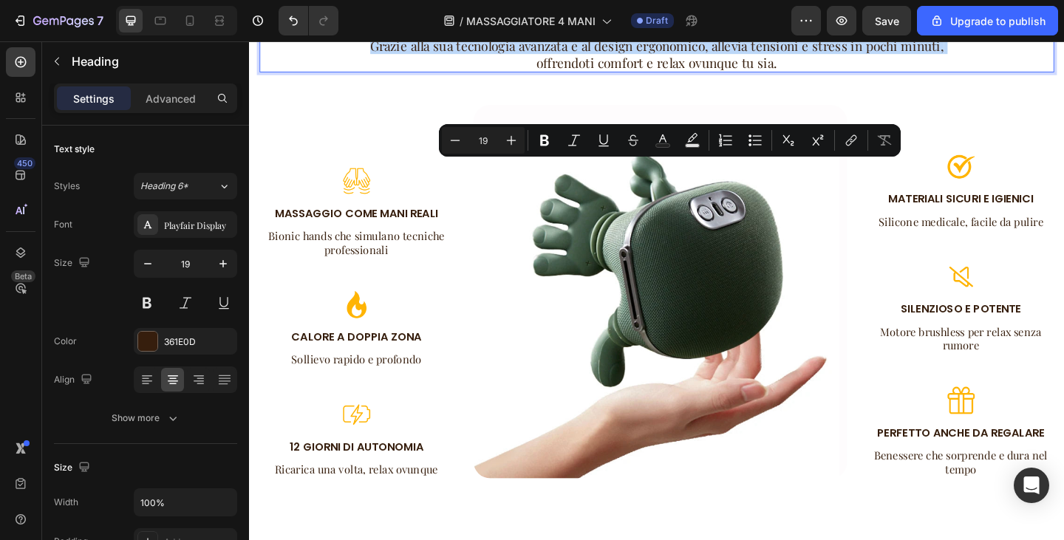
click at [668, 73] on p "Scopri il massaggiatore che trasforma ogni momento in un’esperienza di benesser…" at bounding box center [693, 45] width 862 height 55
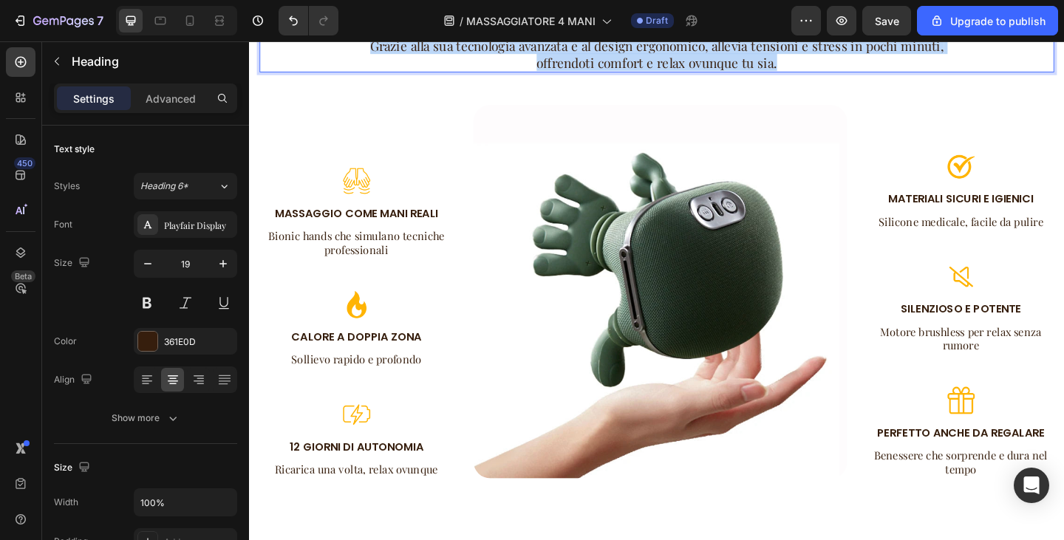
drag, startPoint x: 875, startPoint y: 200, endPoint x: 381, endPoint y: 161, distance: 495.4
click at [381, 73] on p "Scopri il massaggiatore che trasforma ogni momento in un’esperienza di benesser…" at bounding box center [693, 45] width 862 height 55
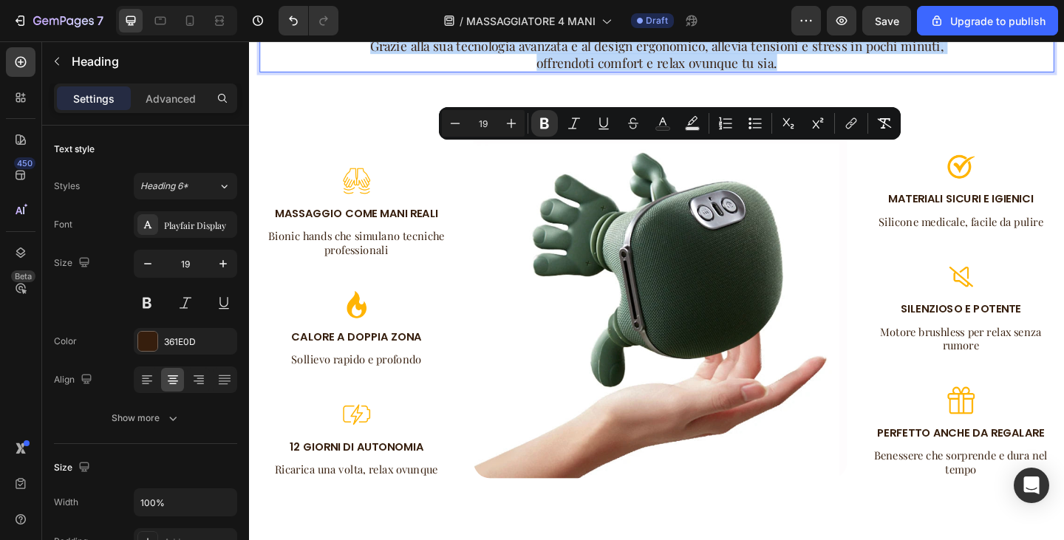
copy p "Scopri il massaggiatore che trasforma ogni momento in un’esperienza di benesser…"
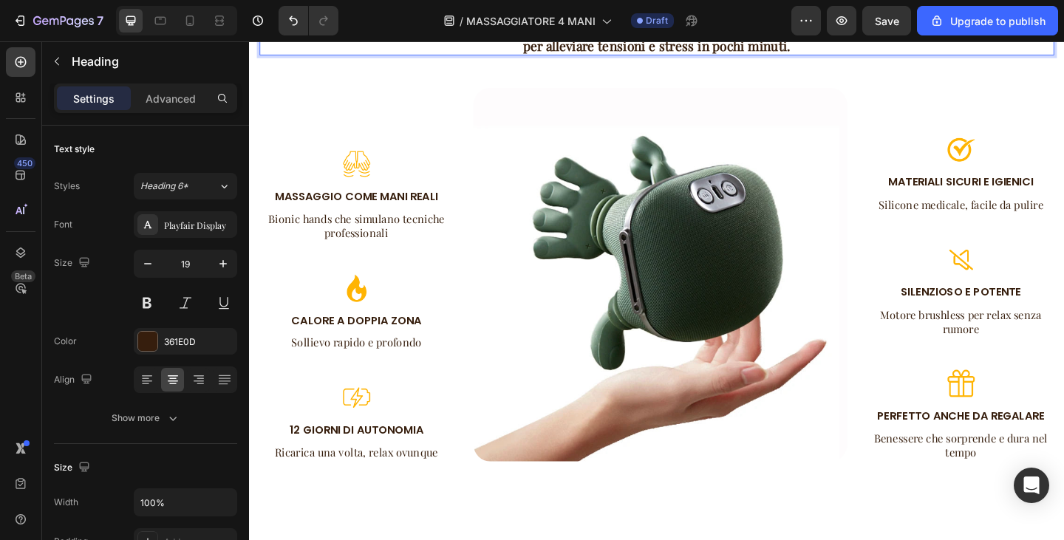
click at [527, 55] on p "Un'esperienza di benessere senza precedenti, ovunque tu sia: il nostro massaggi…" at bounding box center [693, 36] width 862 height 36
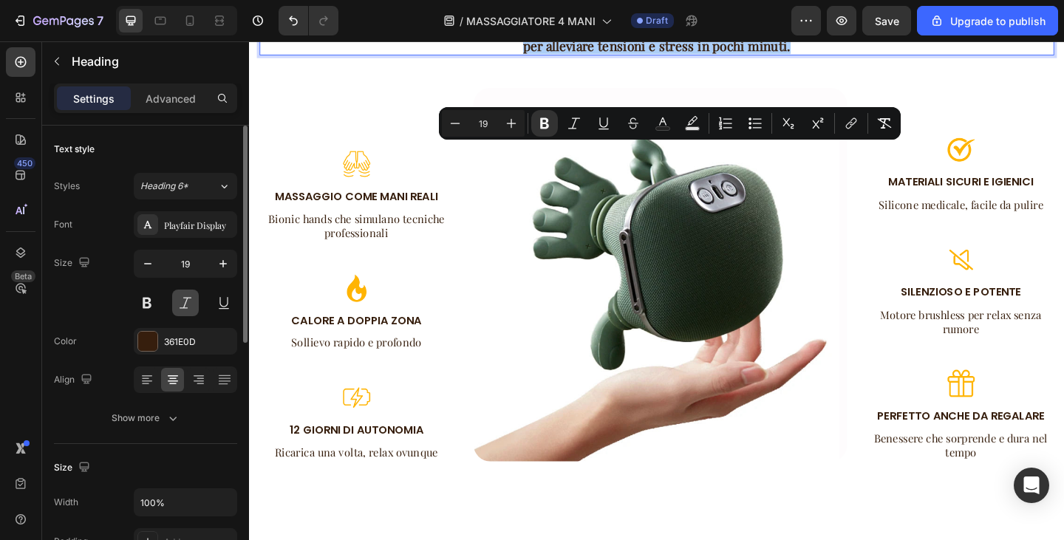
click at [186, 310] on button at bounding box center [185, 303] width 27 height 27
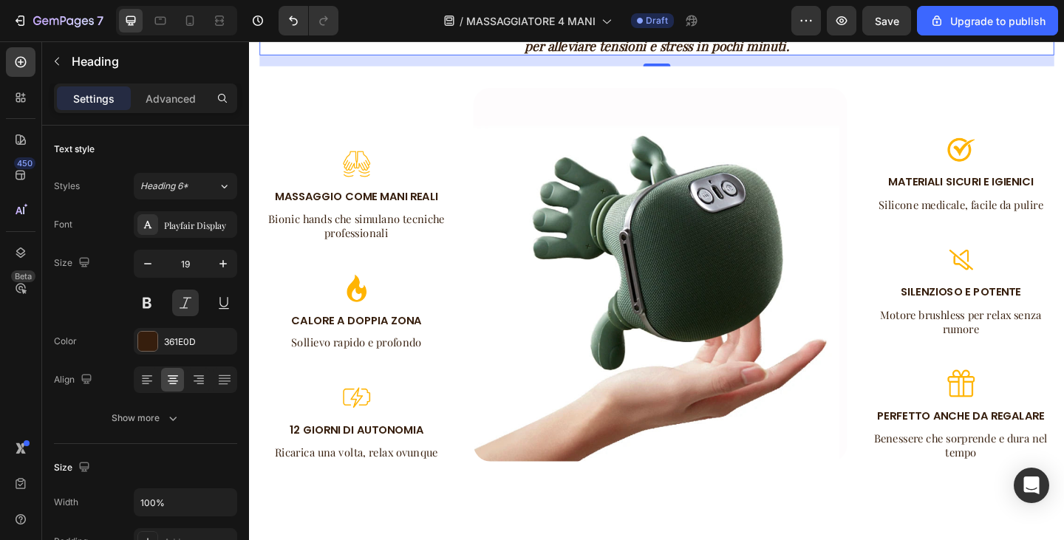
click at [674, 150] on div "Un'esperienza di benessere senza precedenti, ovunque tu sia: il nostro massaggi…" at bounding box center [692, 258] width 887 height 592
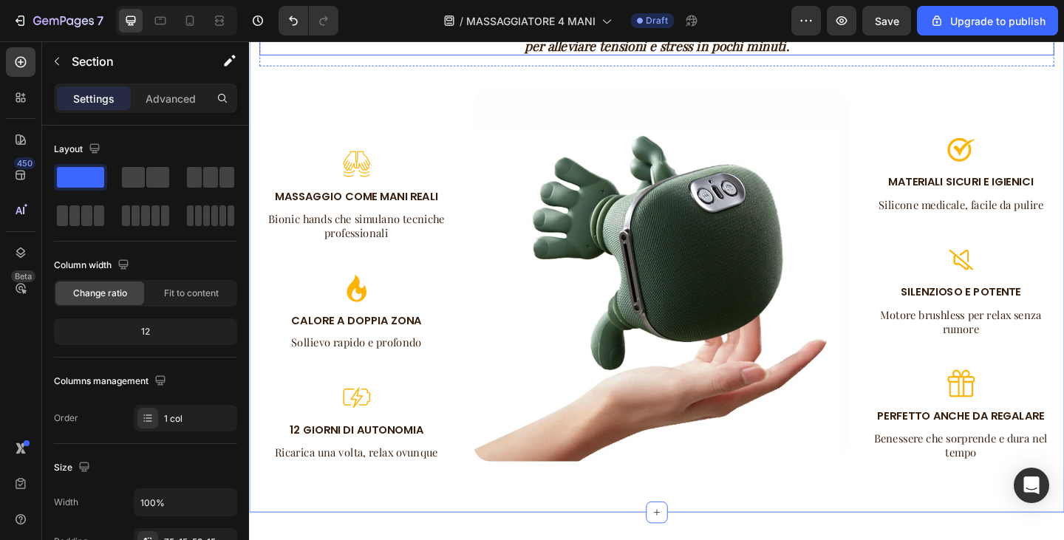
click at [648, 55] on strong "Un'esperienza di benessere senza precedenti, ovunque tu sia: il nostro massaggi…" at bounding box center [693, 37] width 838 height 38
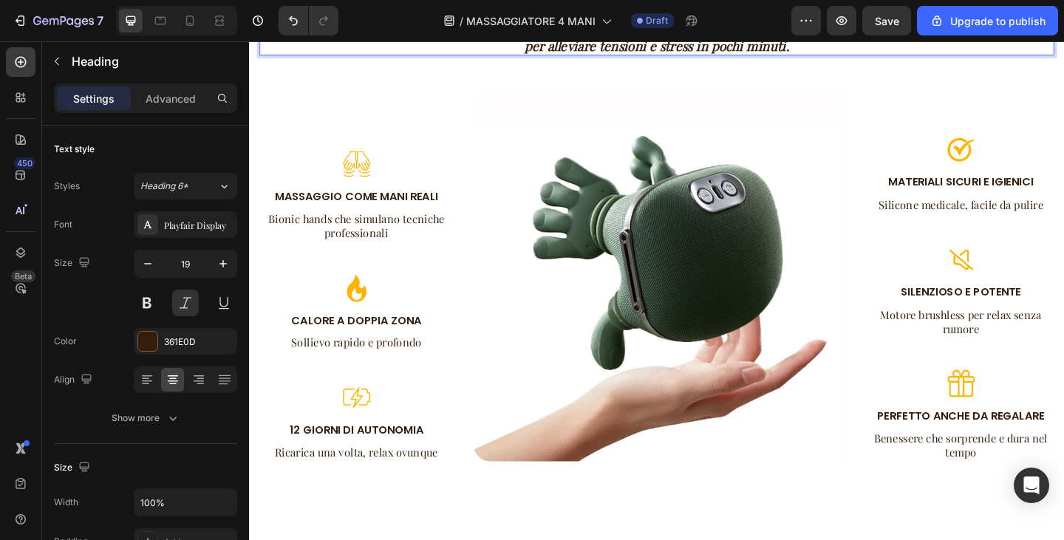
click at [653, 55] on strong "Un'esperienza di benessere senza precedenti, ovunque tu sia: il nostro massaggi…" at bounding box center [693, 37] width 838 height 38
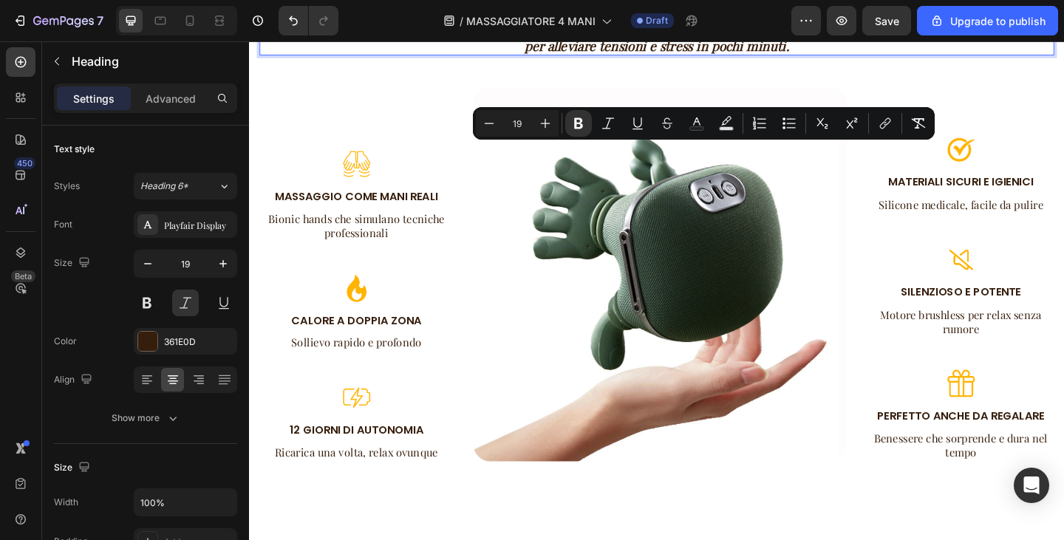
drag, startPoint x: 797, startPoint y: 163, endPoint x: 654, endPoint y: 170, distance: 142.8
click at [654, 55] on strong "Un'esperienza di benessere senza precedenti, ovunque tu sia: il nostro massaggi…" at bounding box center [693, 37] width 838 height 38
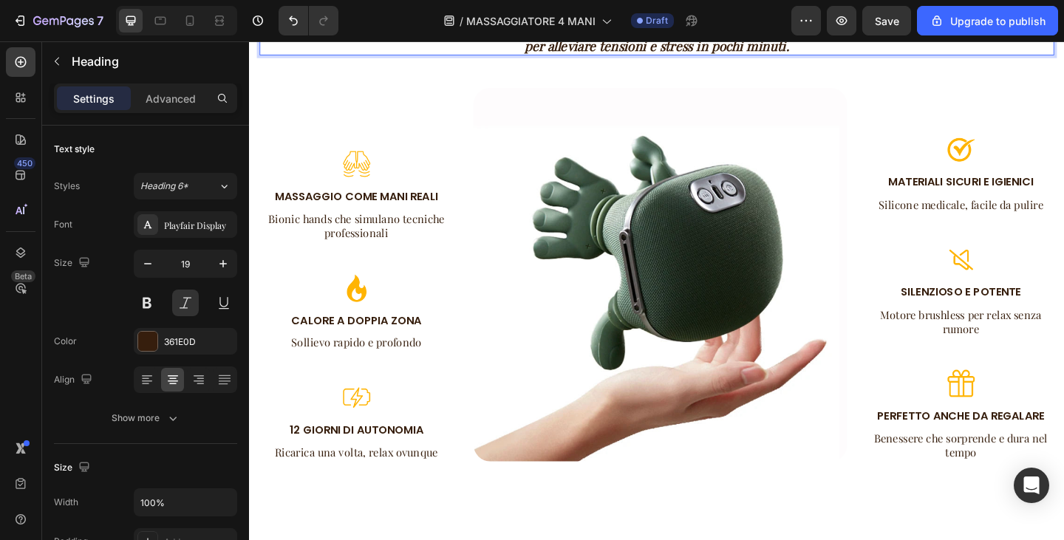
click at [650, 55] on strong "Un'esperienza di benessere senza precedenti, ovunque tu sia: il nostro massaggi…" at bounding box center [693, 37] width 838 height 38
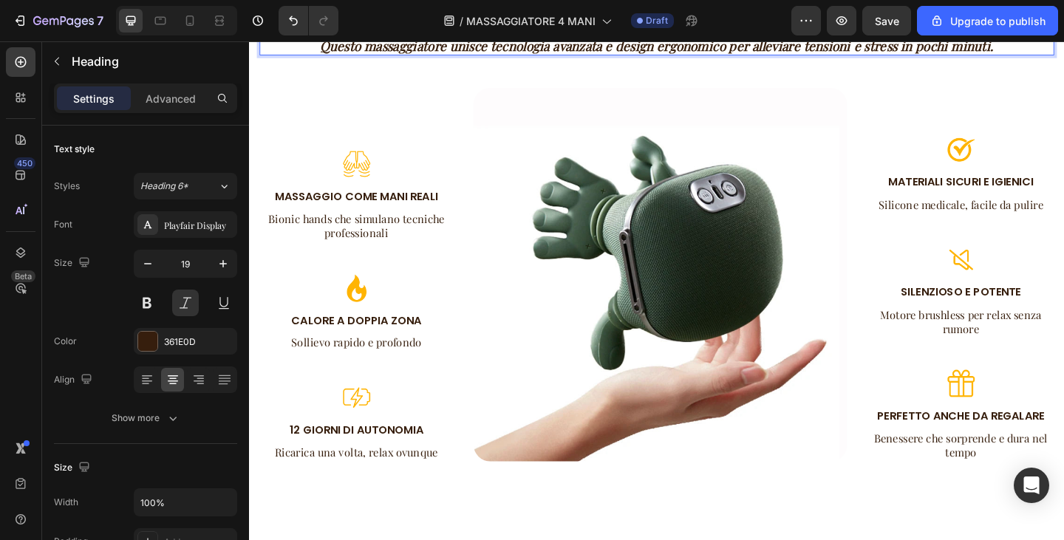
click at [877, 55] on p "Un'esperienza di benessere senza precedenti, ovunque tu sia Questo massaggiator…" at bounding box center [693, 36] width 862 height 36
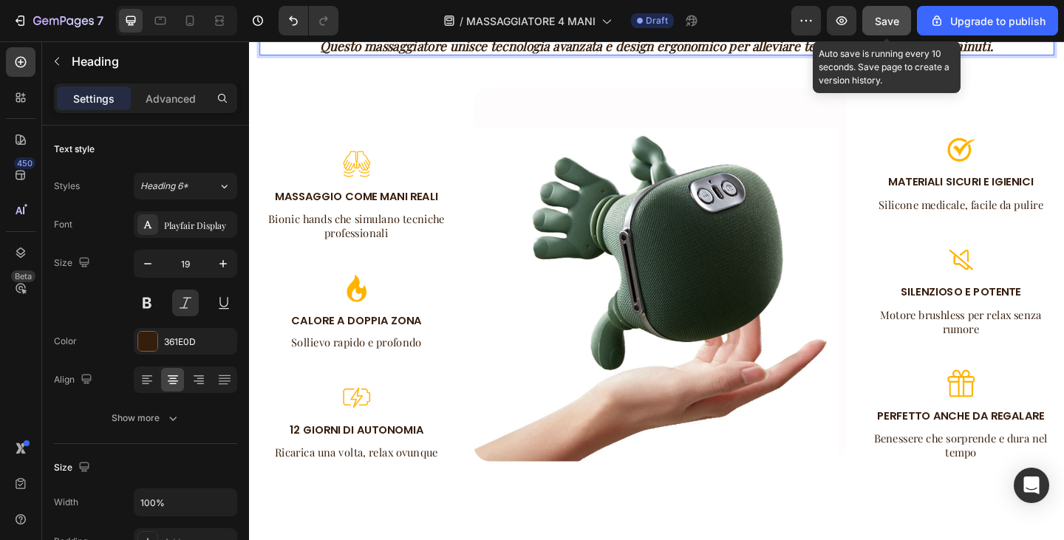
click at [895, 17] on span "Save" at bounding box center [887, 21] width 24 height 13
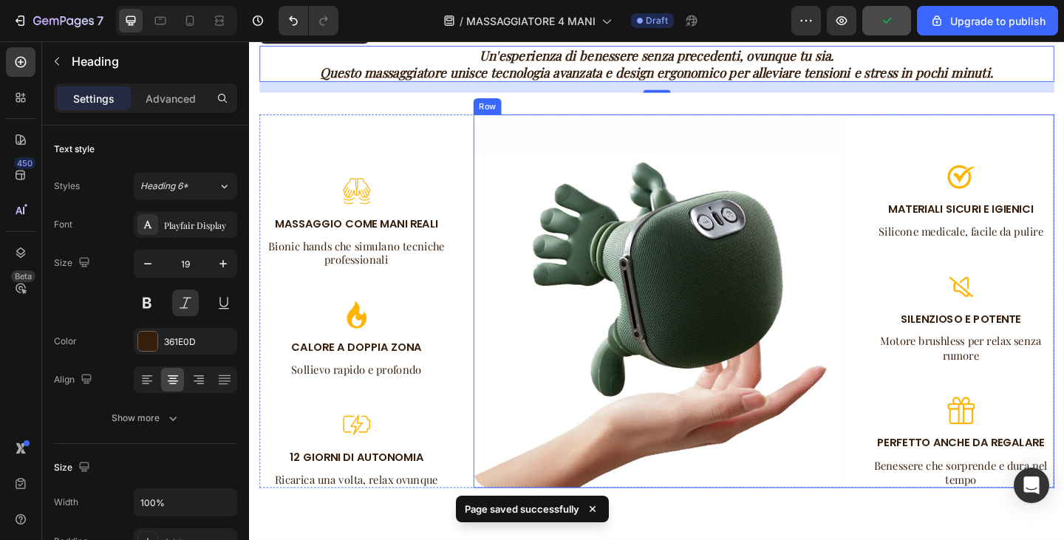
scroll to position [1035, 0]
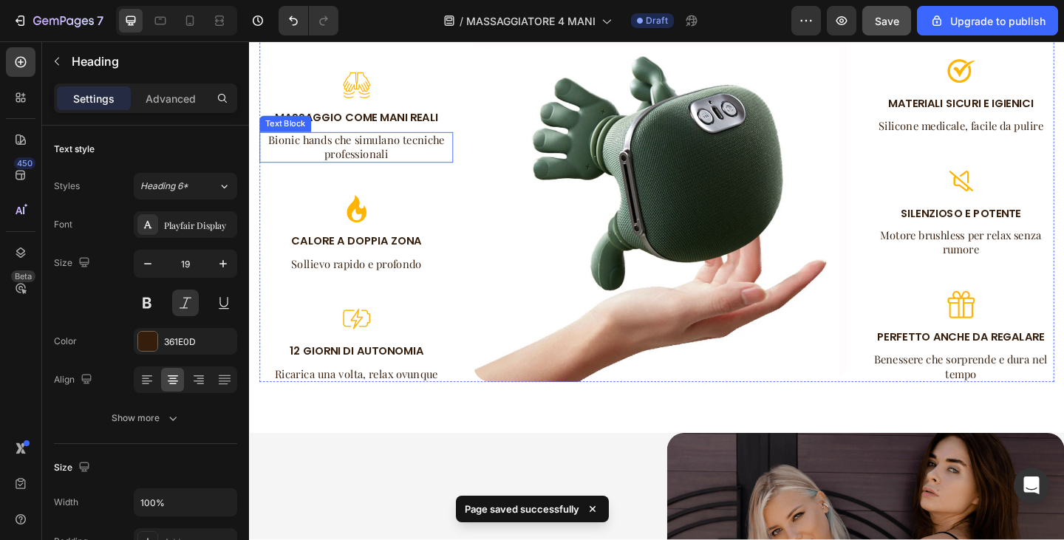
click at [275, 145] on p "Bionic hands che simulano tecniche professionali" at bounding box center [366, 157] width 208 height 31
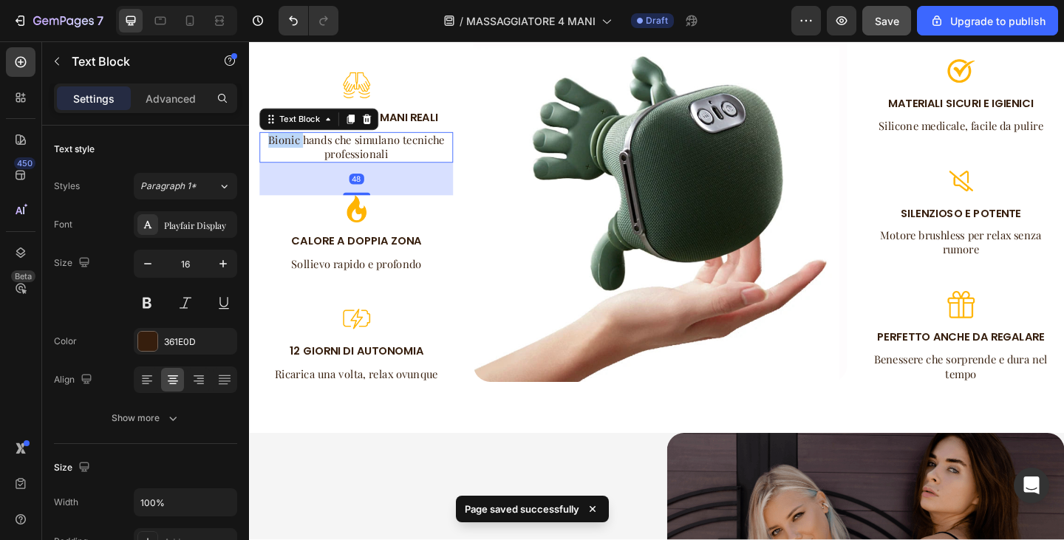
click at [275, 145] on p "Bionic hands che simulano tecniche professionali" at bounding box center [366, 157] width 208 height 31
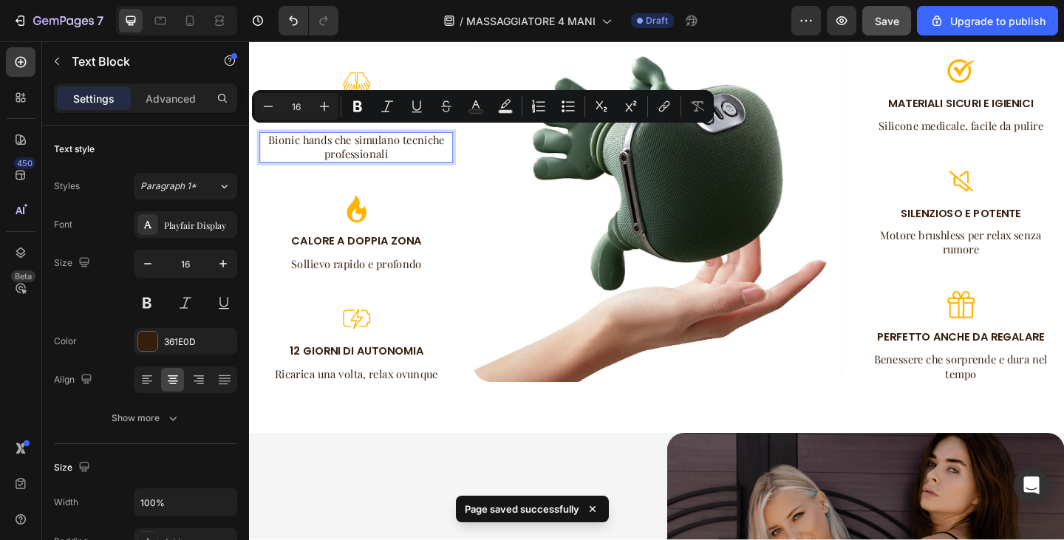
click at [320, 146] on p "Bionic hands che simulano tecniche professionali" at bounding box center [366, 157] width 208 height 31
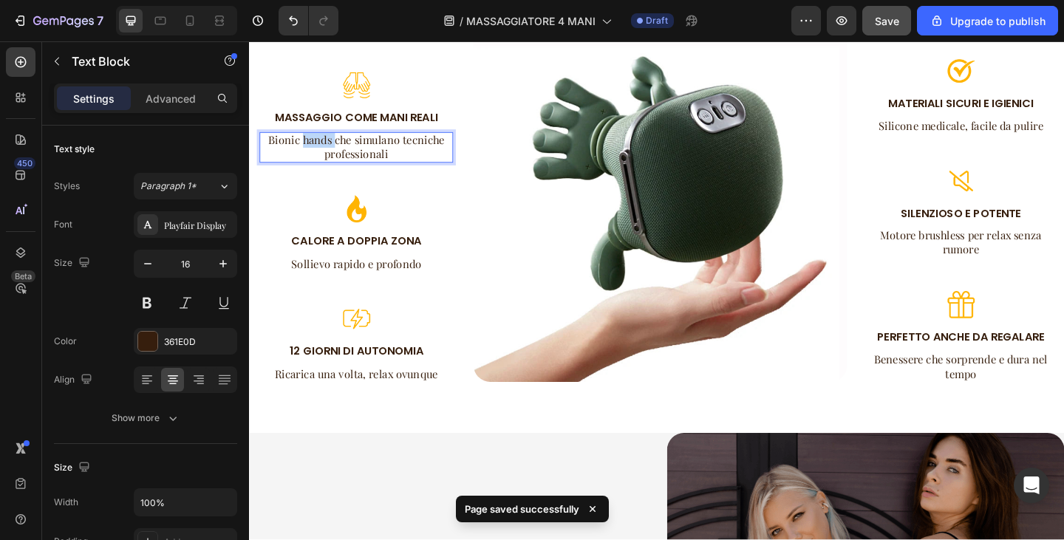
click at [320, 146] on p "Bionic hands che simulano tecniche professionali" at bounding box center [366, 157] width 208 height 31
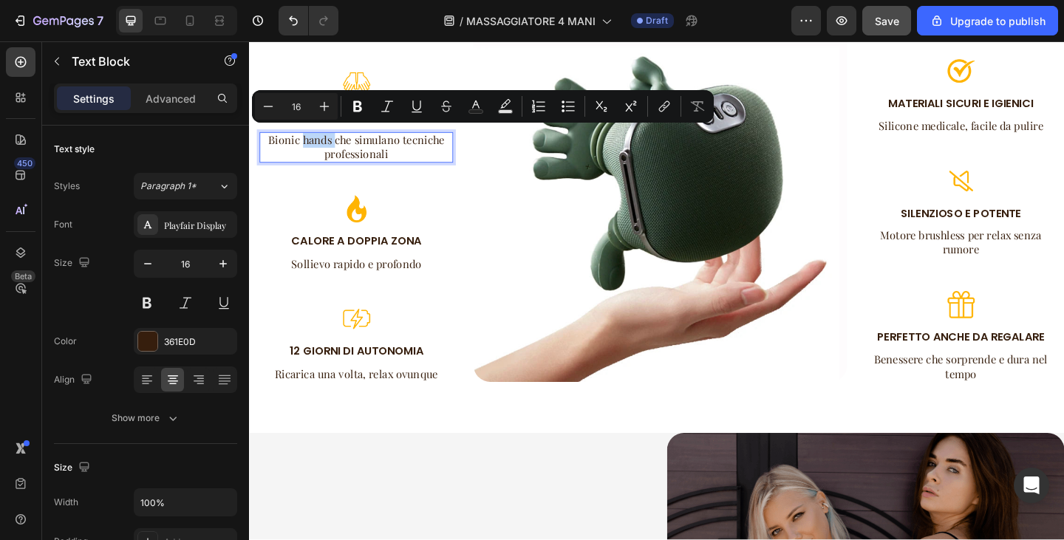
click at [336, 148] on p "Bionic hands che simulano tecniche professionali" at bounding box center [366, 157] width 208 height 31
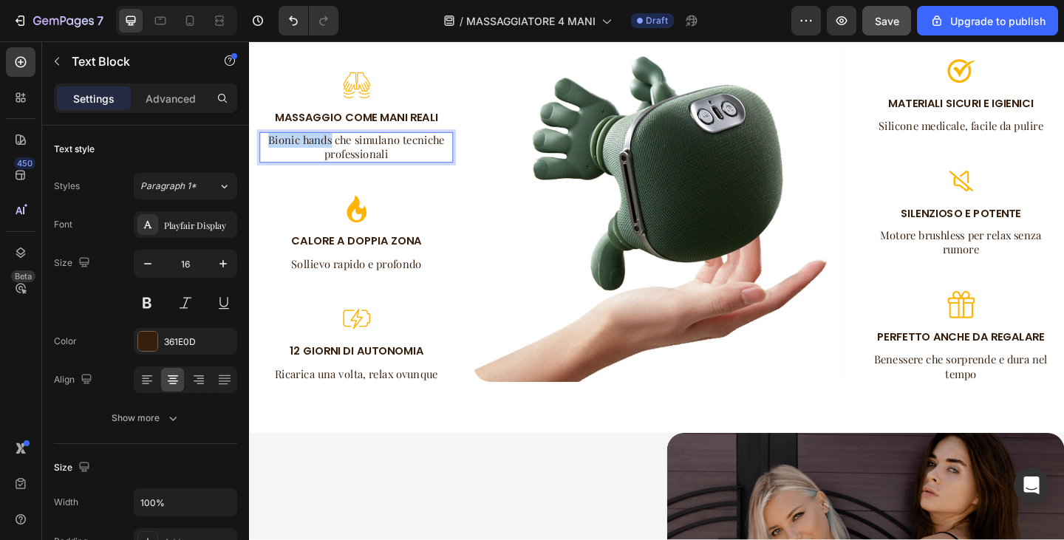
drag, startPoint x: 338, startPoint y: 148, endPoint x: 268, endPoint y: 143, distance: 69.6
click at [268, 143] on p "Bionic hands che simulano tecniche professionali" at bounding box center [366, 157] width 208 height 31
click at [386, 144] on p "Mani meccaniche che simulano tecniche professionali" at bounding box center [366, 157] width 208 height 31
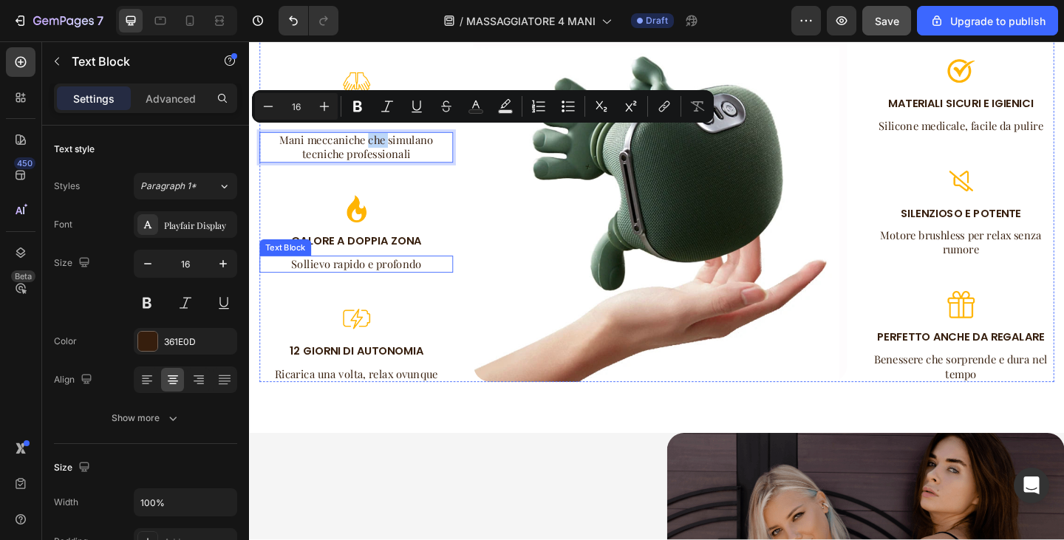
click at [382, 287] on div "Sollievo rapido e profondo" at bounding box center [365, 284] width 211 height 18
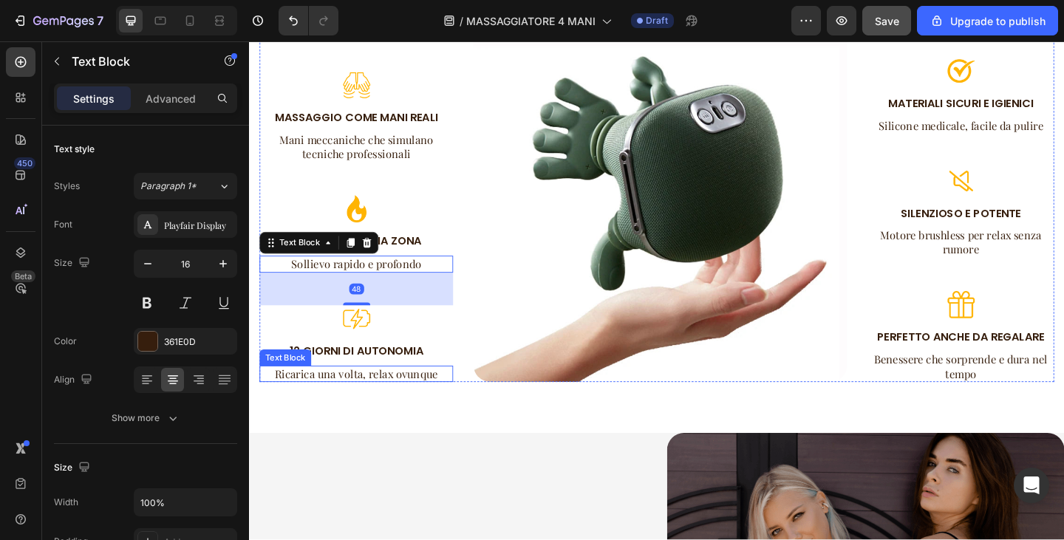
click at [385, 396] on p "Ricarica una volta, relax ovunque" at bounding box center [366, 404] width 208 height 16
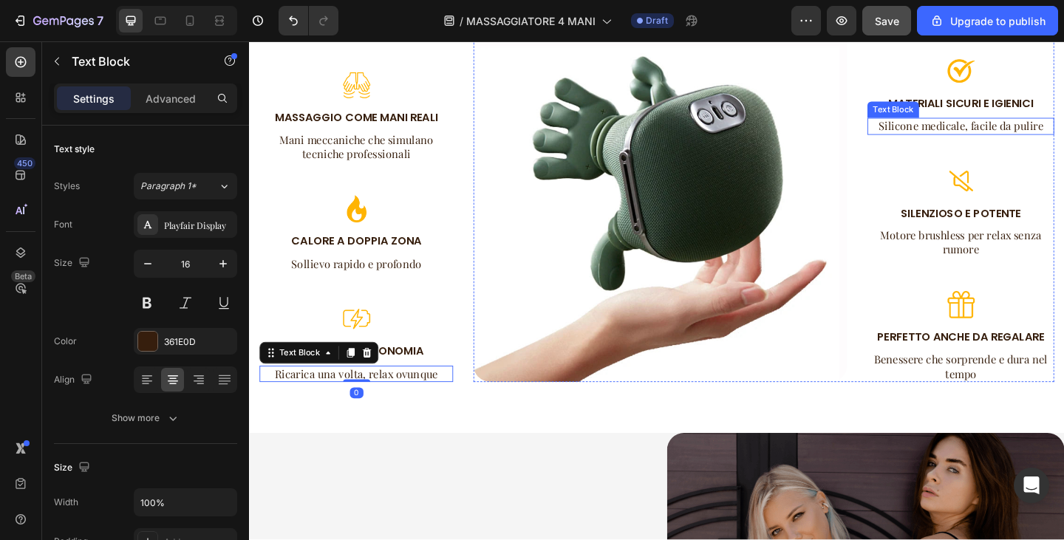
click at [990, 126] on p "Silicone medicale, facile da pulire" at bounding box center [1023, 134] width 200 height 16
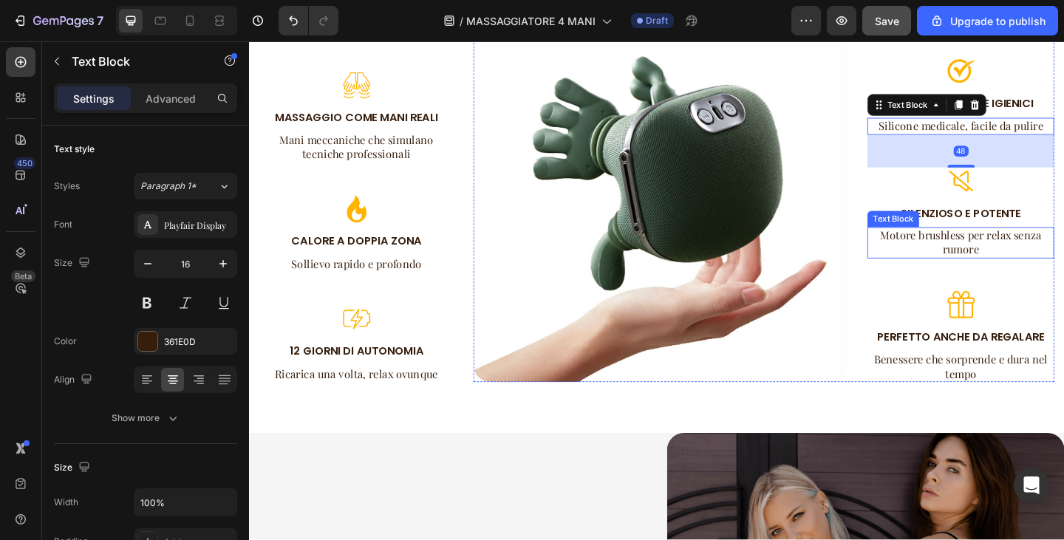
click at [1032, 249] on p "Motore brushless per relax senza rumore" at bounding box center [1023, 260] width 200 height 31
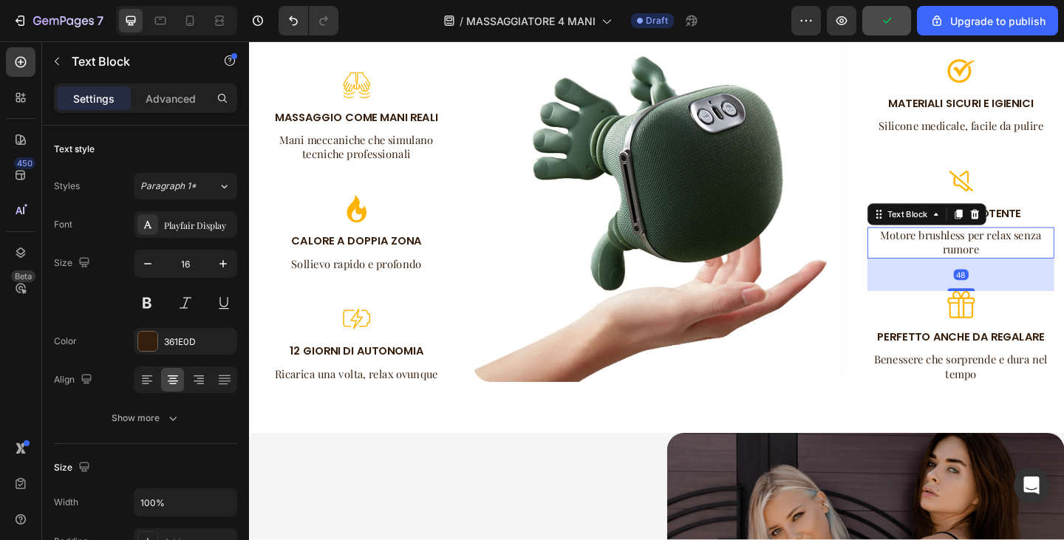
click at [997, 245] on p "Motore brushless per relax senza rumore" at bounding box center [1023, 260] width 200 height 31
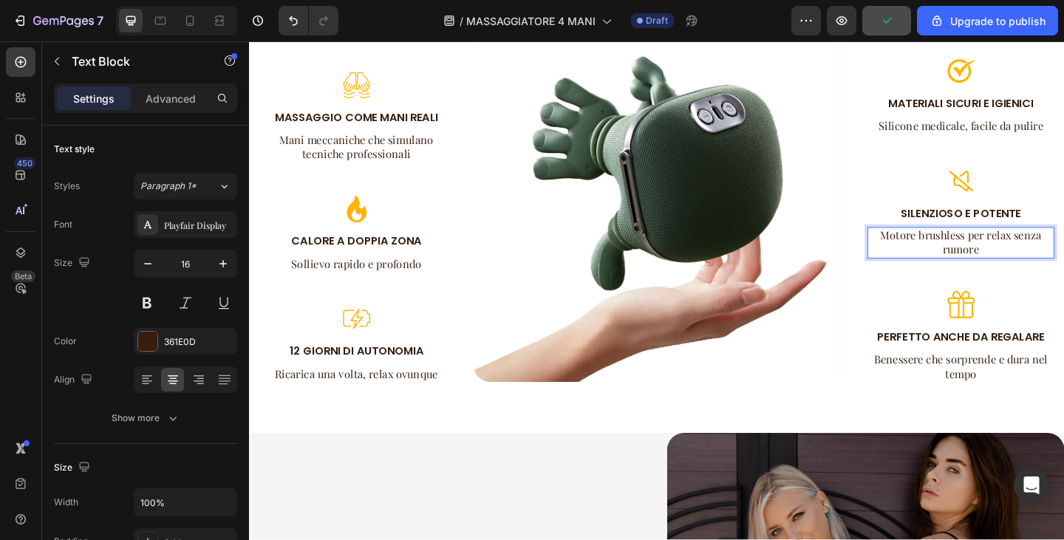
click at [993, 248] on p "Motore brushless per relax senza rumore" at bounding box center [1023, 260] width 200 height 31
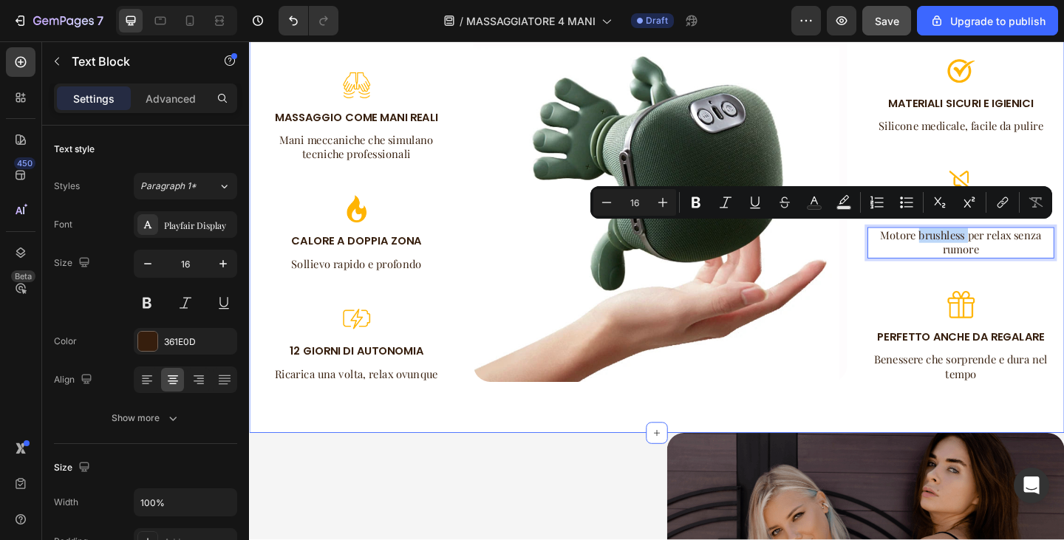
click at [1064, 276] on div "Image MATERIALI SICURI E IGIENICI Text Block Silicone medicale, facile da pulir…" at bounding box center [1023, 209] width 203 height 407
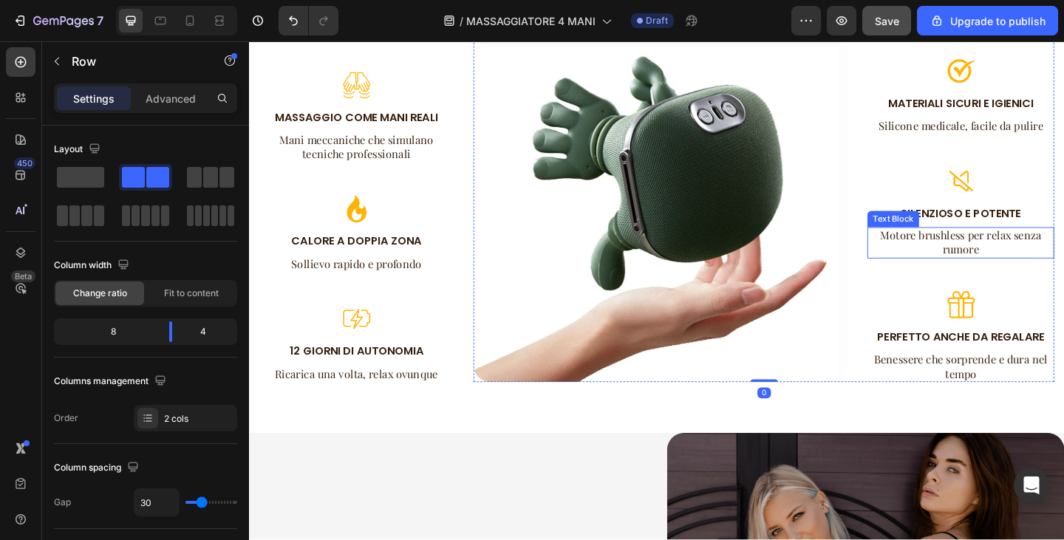
click at [994, 247] on p "Motore brushless per relax senza rumore" at bounding box center [1023, 260] width 200 height 31
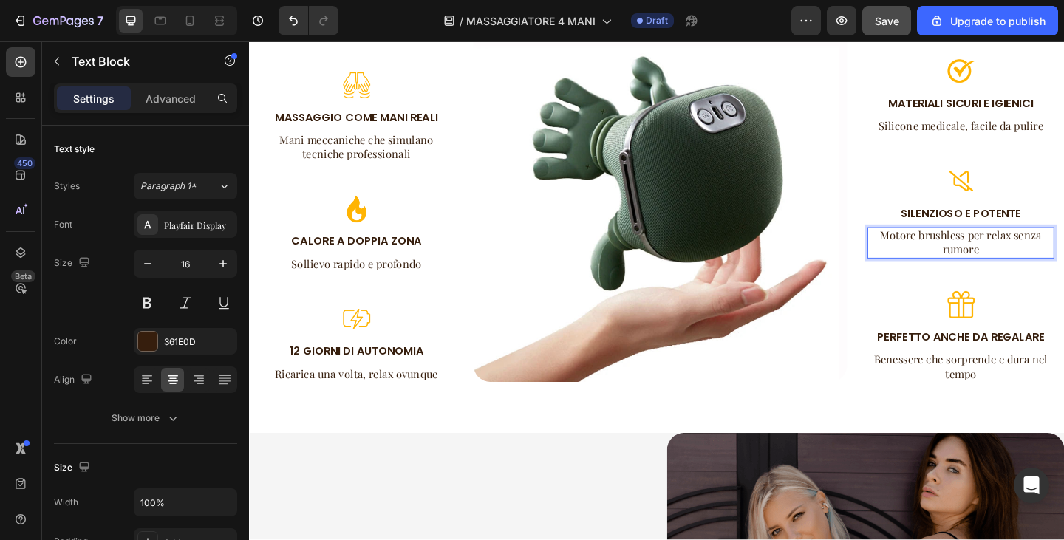
click at [993, 245] on p "Motore brushless per relax senza rumore" at bounding box center [1023, 260] width 200 height 31
click at [1037, 248] on p "Motore silenzioso per relax senza rumore" at bounding box center [1023, 260] width 200 height 31
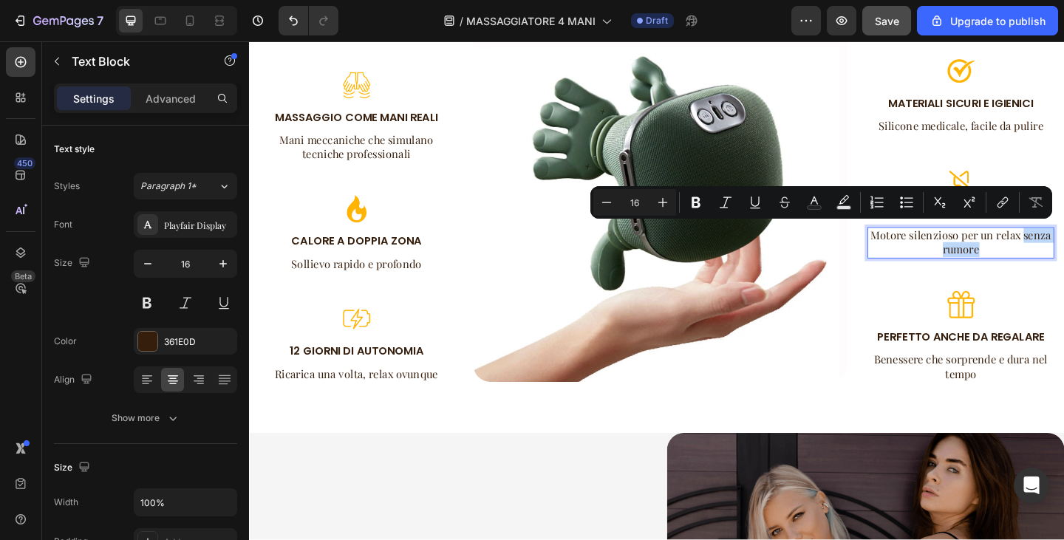
drag, startPoint x: 1051, startPoint y: 268, endPoint x: 1080, endPoint y: 250, distance: 34.2
click at [1064, 250] on p "Motore silenzioso per un relax senza rumore" at bounding box center [1023, 260] width 200 height 31
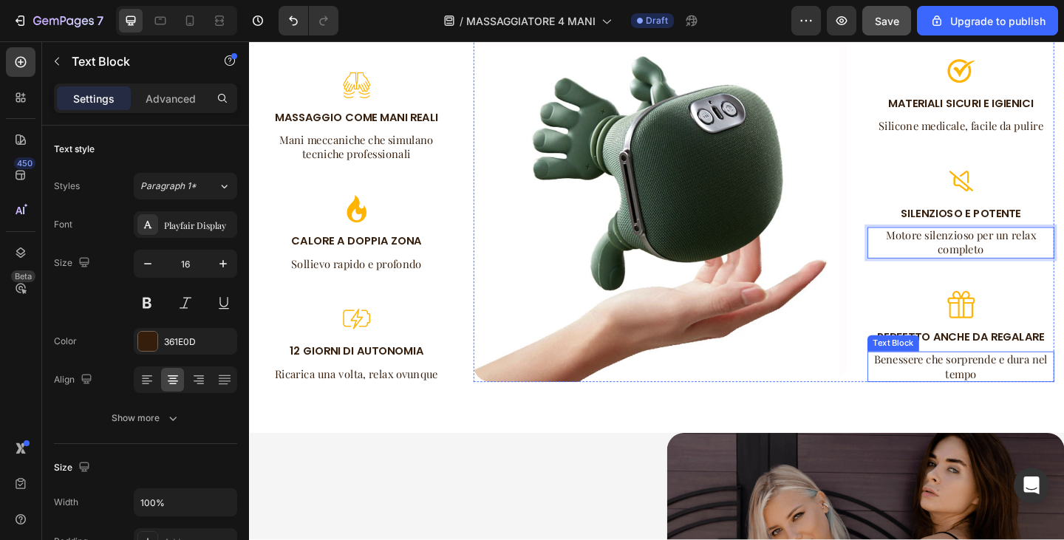
click at [1027, 398] on p "Benessere che sorprende e dura nel tempo" at bounding box center [1023, 396] width 200 height 31
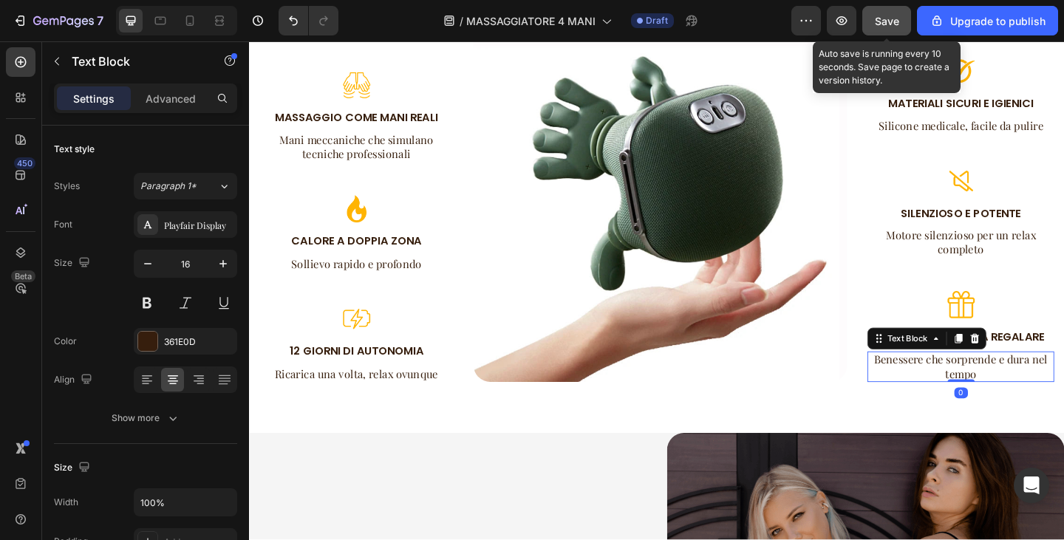
click at [896, 28] on div "Save" at bounding box center [887, 21] width 24 height 16
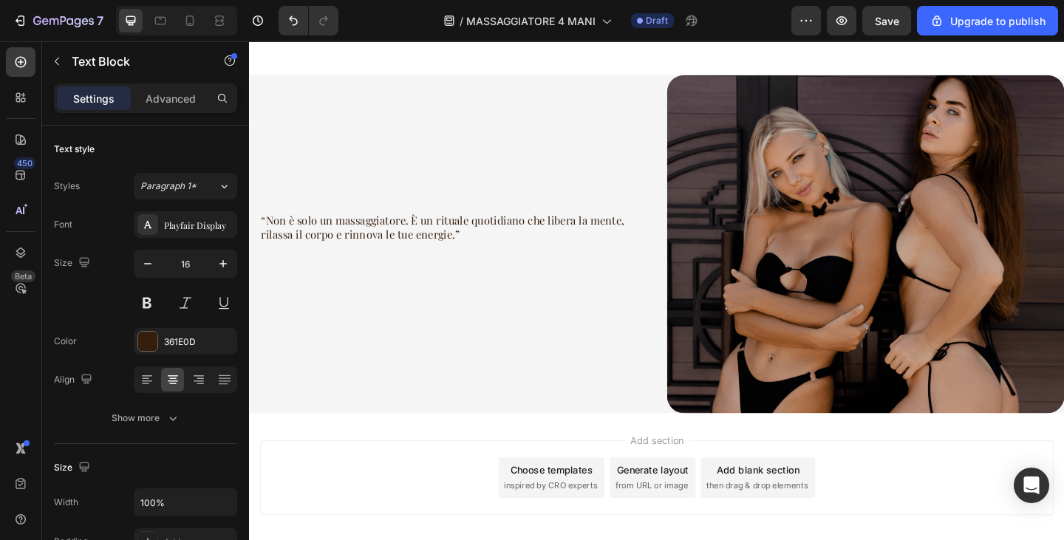
scroll to position [1489, 0]
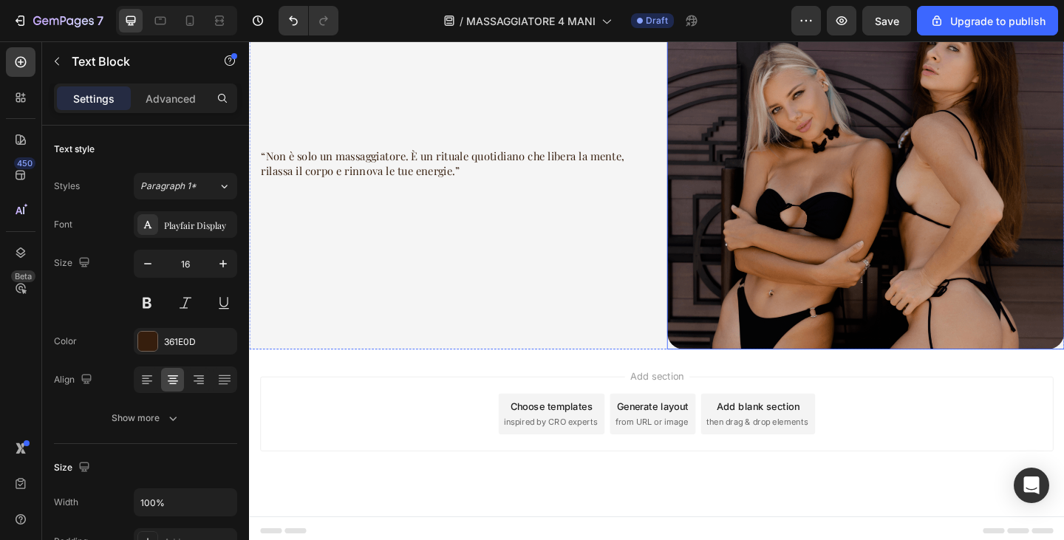
click at [826, 213] on img at bounding box center [920, 193] width 432 height 368
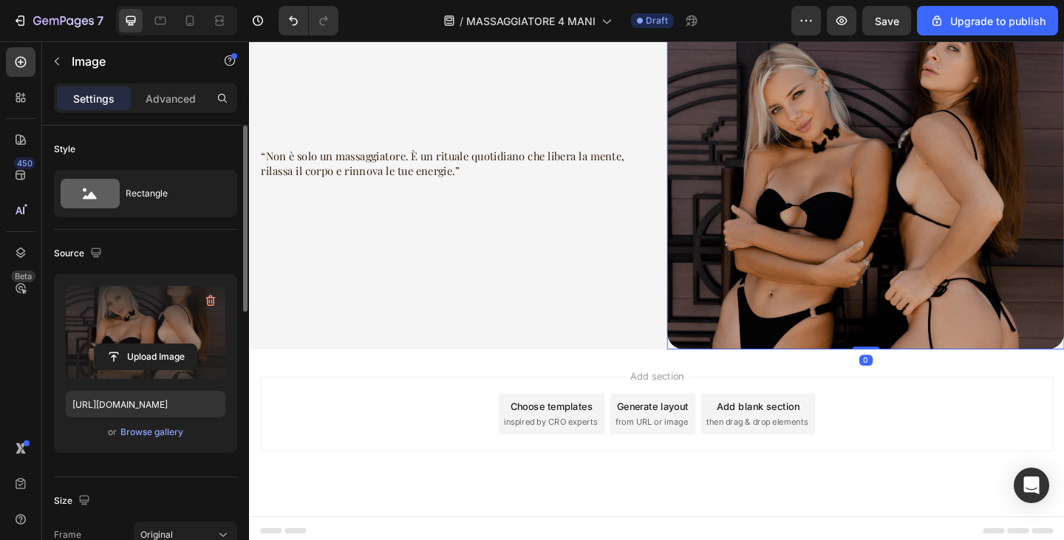
click at [157, 301] on label at bounding box center [146, 332] width 160 height 93
click at [157, 344] on input "file" at bounding box center [146, 356] width 102 height 25
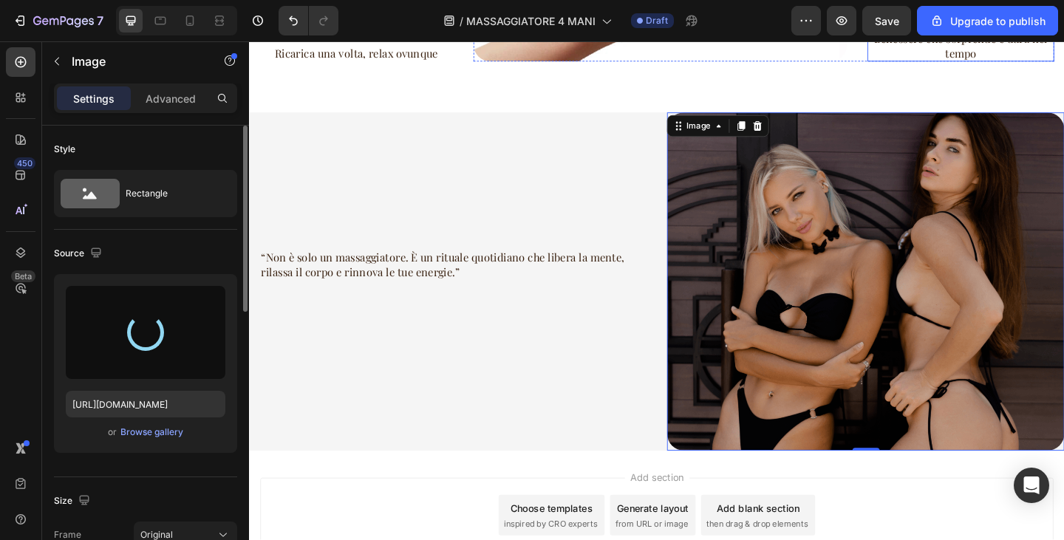
scroll to position [1415, 0]
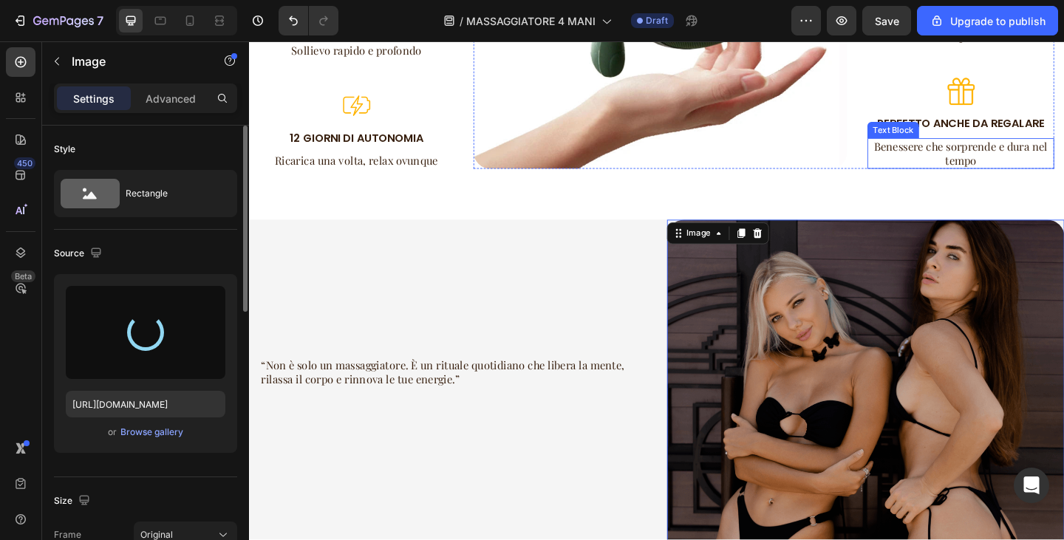
type input "https://cdn.shopify.com/s/files/1/0840/3386/4027/files/gempages_580028468054458…"
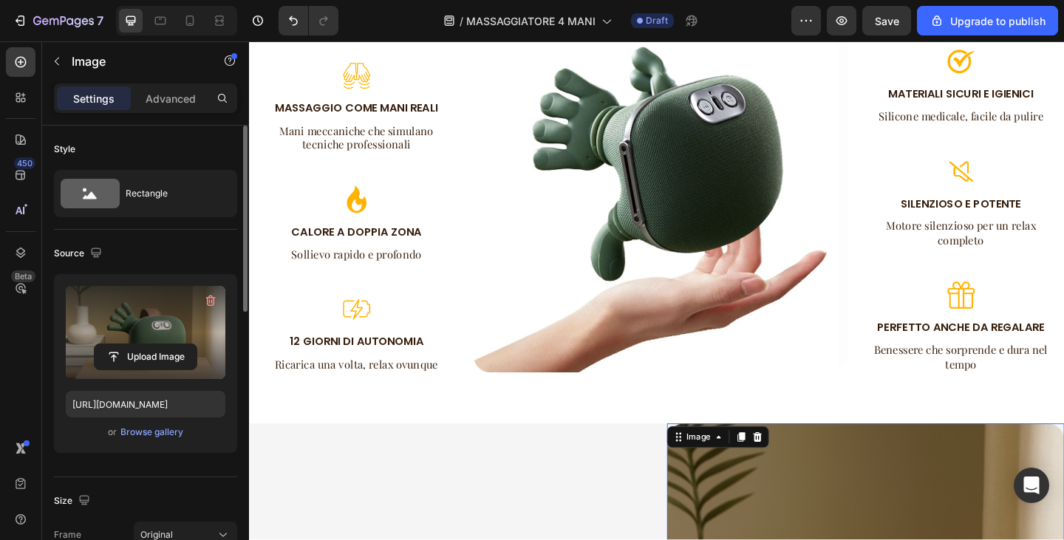
scroll to position [1553, 0]
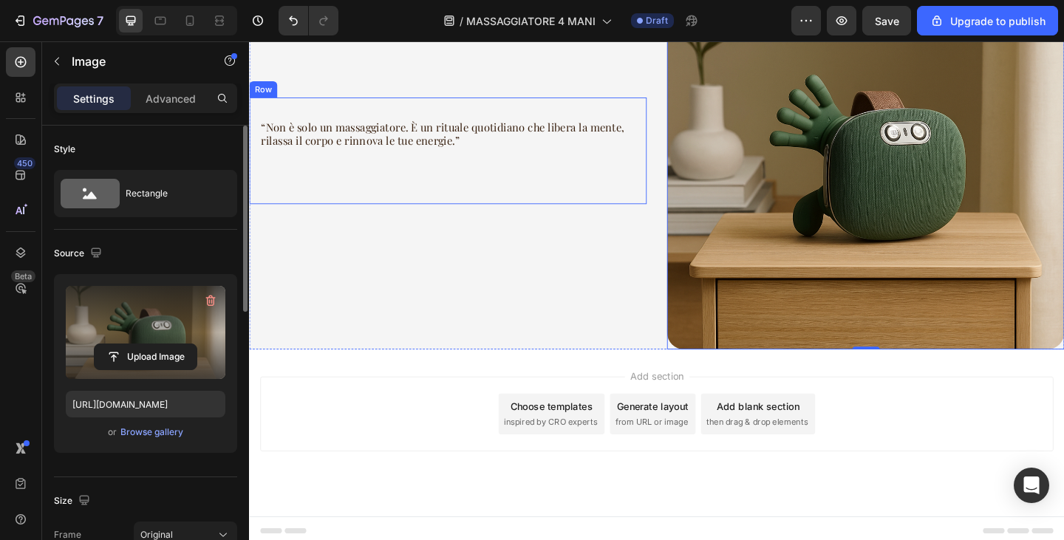
click at [448, 120] on div "“Non è solo un massaggiatore. È un rituale quotidiano che libera la mente, rila…" at bounding box center [465, 161] width 432 height 117
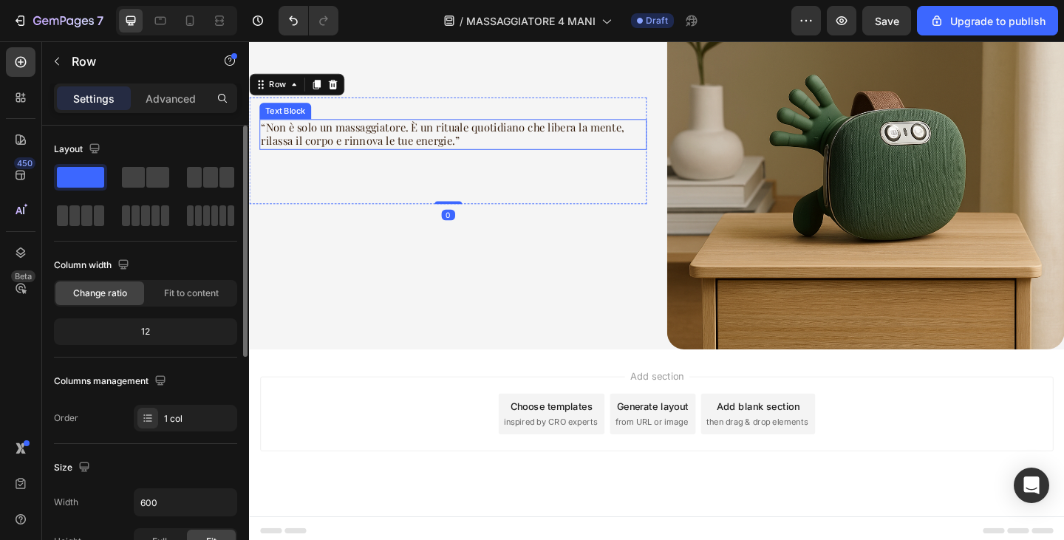
click at [370, 141] on p "“Non è solo un massaggiatore. È un rituale quotidiano che libera la mente, rila…" at bounding box center [471, 143] width 418 height 31
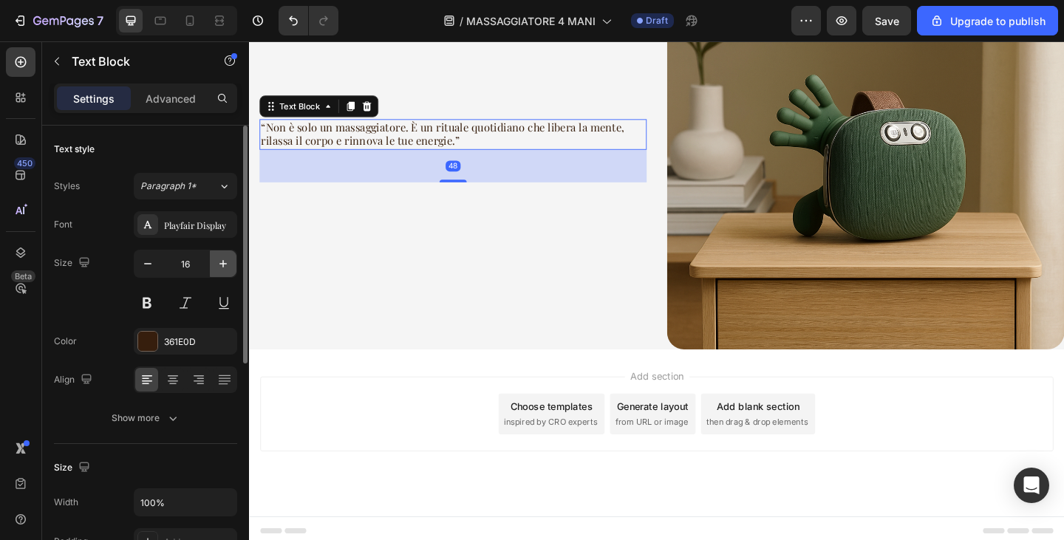
click at [225, 264] on icon "button" at bounding box center [223, 264] width 15 height 15
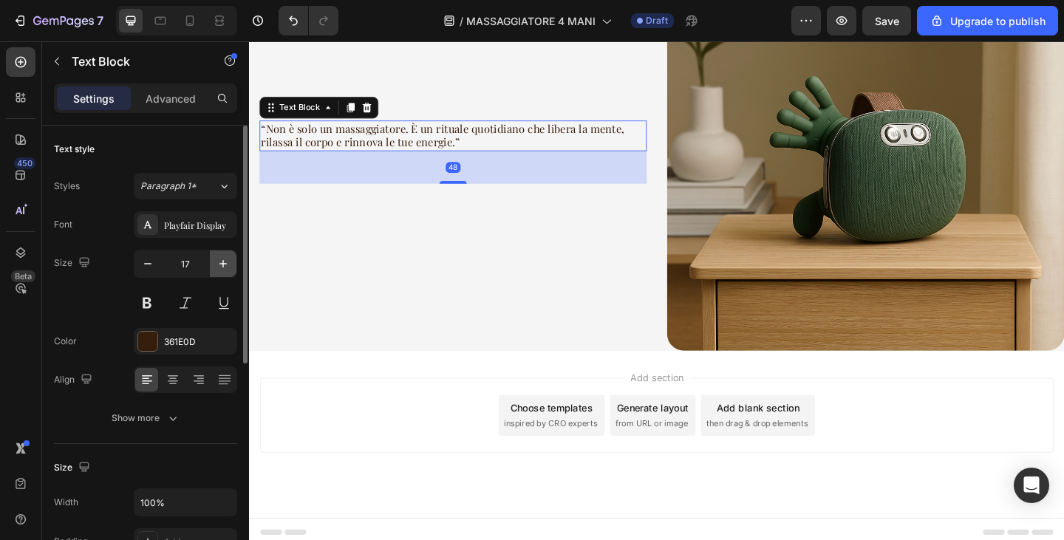
click at [225, 264] on icon "button" at bounding box center [223, 263] width 7 height 7
type input "18"
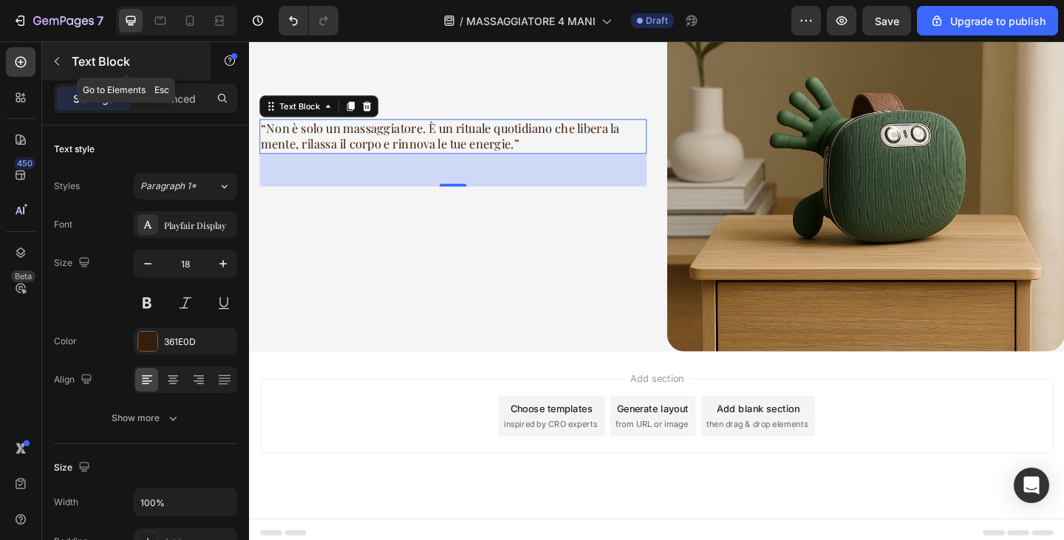
click at [52, 58] on icon "button" at bounding box center [57, 61] width 12 height 12
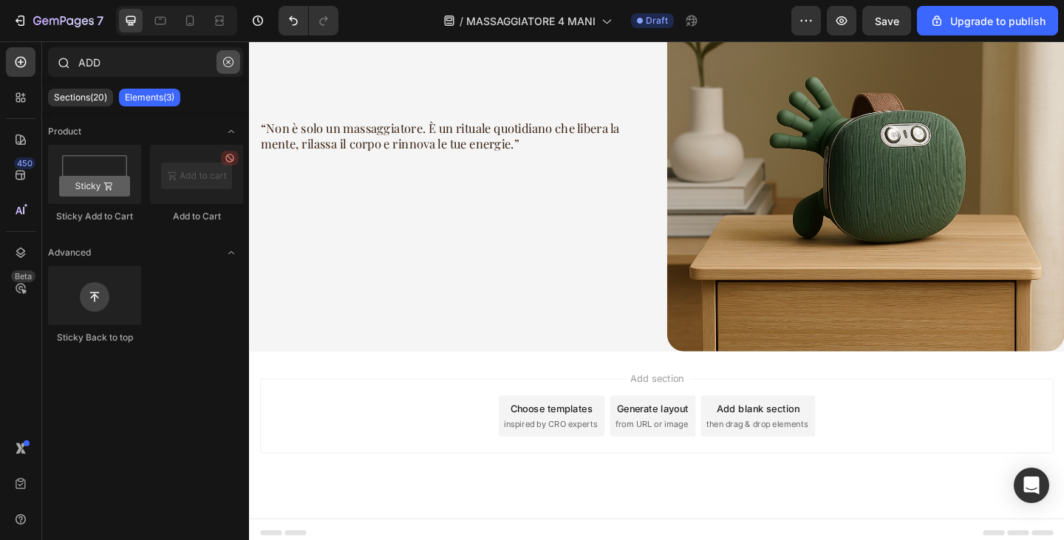
click at [228, 58] on icon "button" at bounding box center [228, 62] width 10 height 10
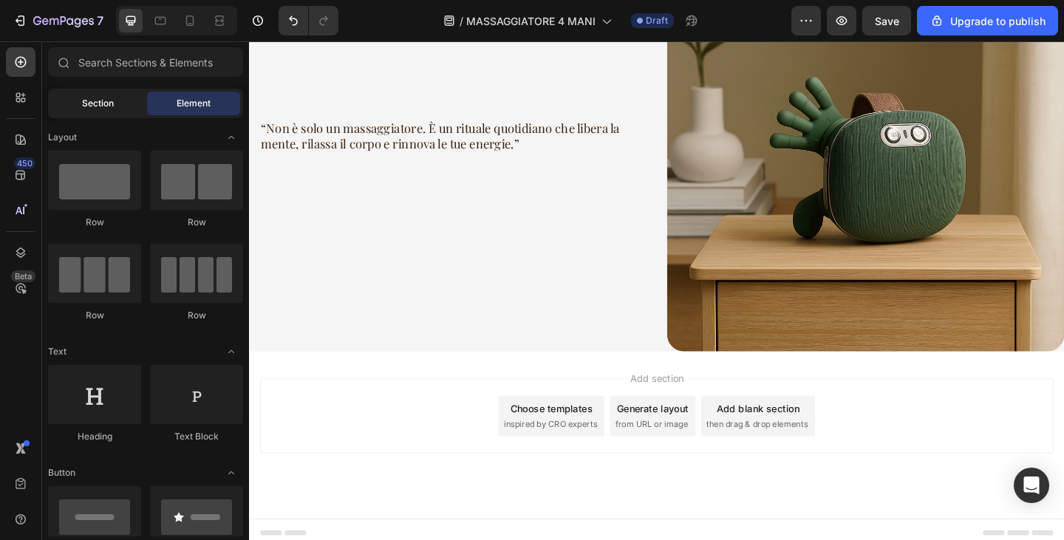
click at [109, 101] on span "Section" at bounding box center [98, 103] width 32 height 13
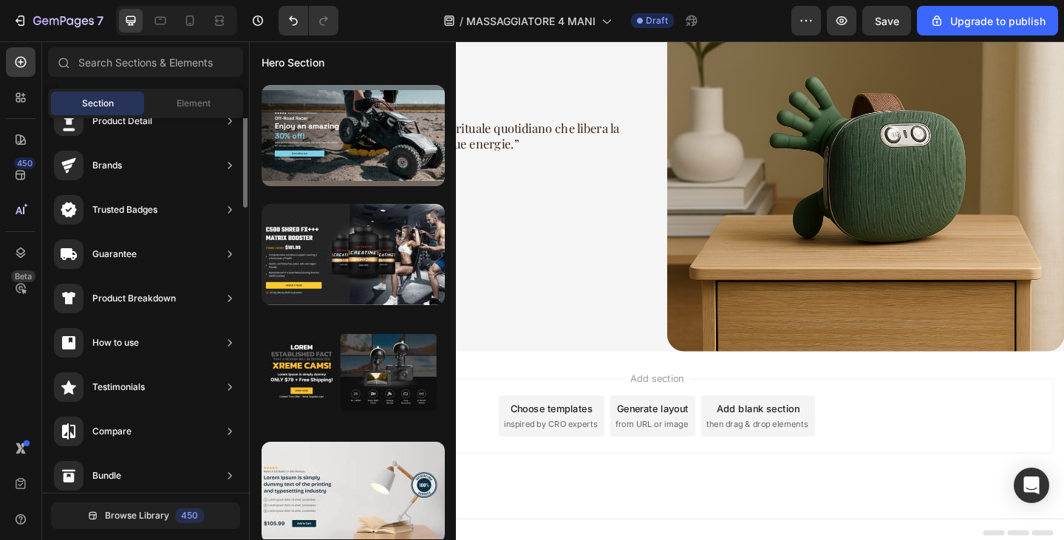
scroll to position [0, 0]
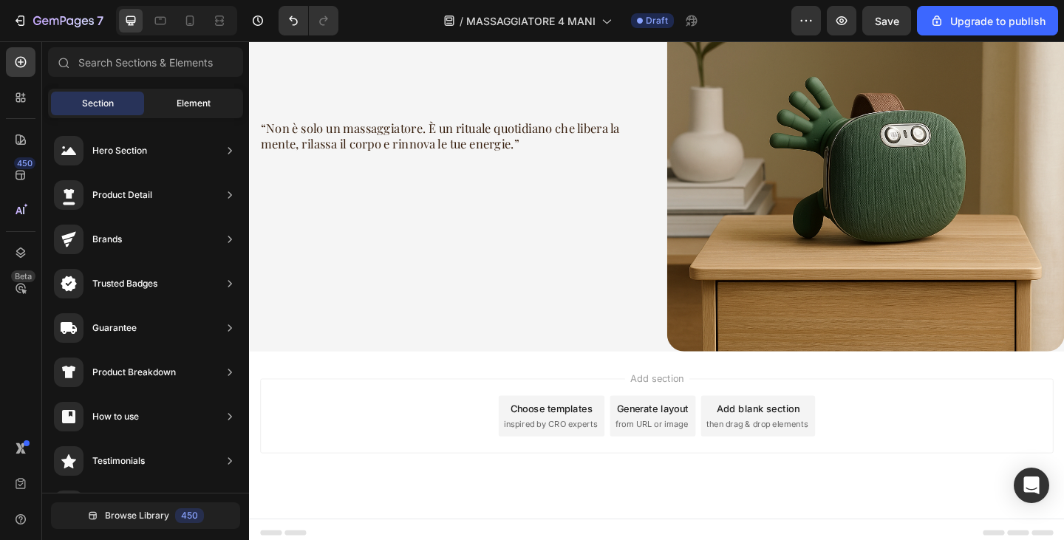
click at [214, 109] on div "Element" at bounding box center [193, 104] width 93 height 24
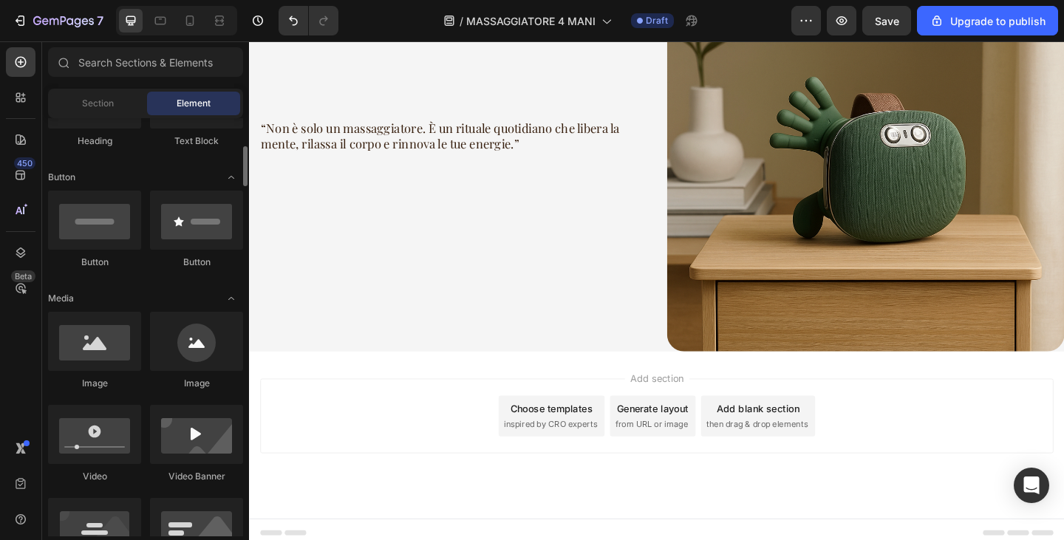
scroll to position [370, 0]
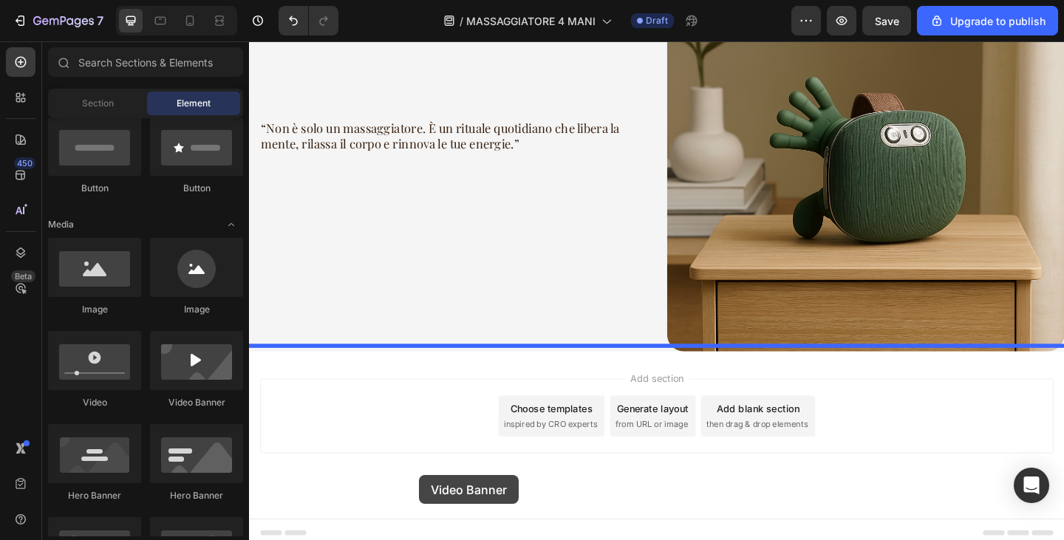
drag, startPoint x: 441, startPoint y: 432, endPoint x: 434, endPoint y: 514, distance: 82.3
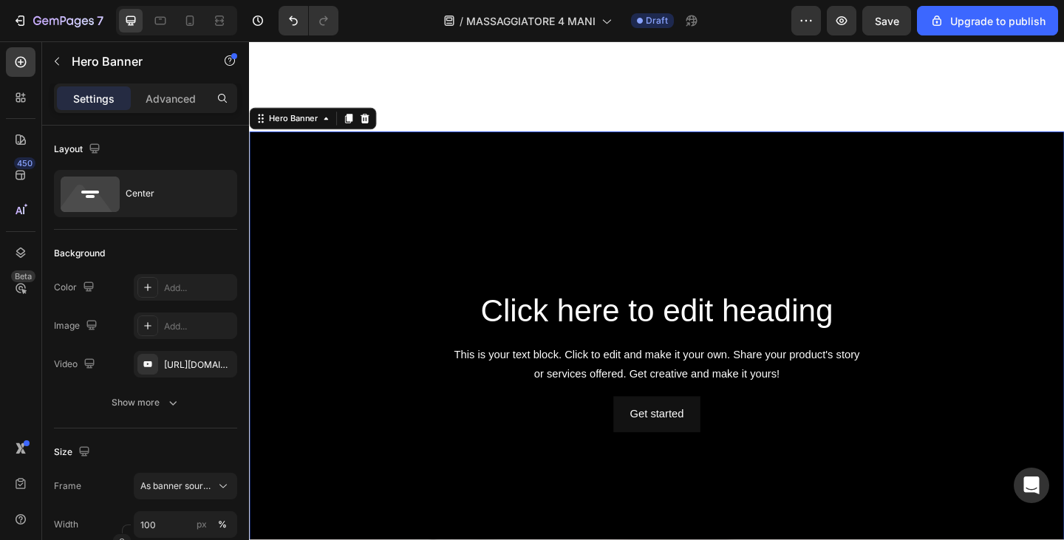
scroll to position [1923, 0]
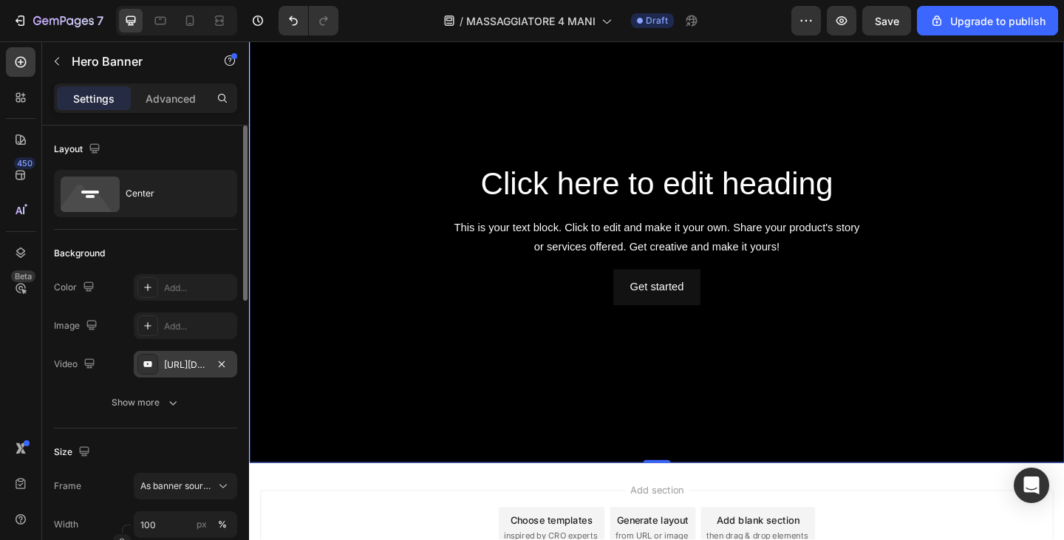
click at [166, 363] on div "https://www.youtube.com/watch?v=drIt4RH_kyQ" at bounding box center [185, 365] width 43 height 13
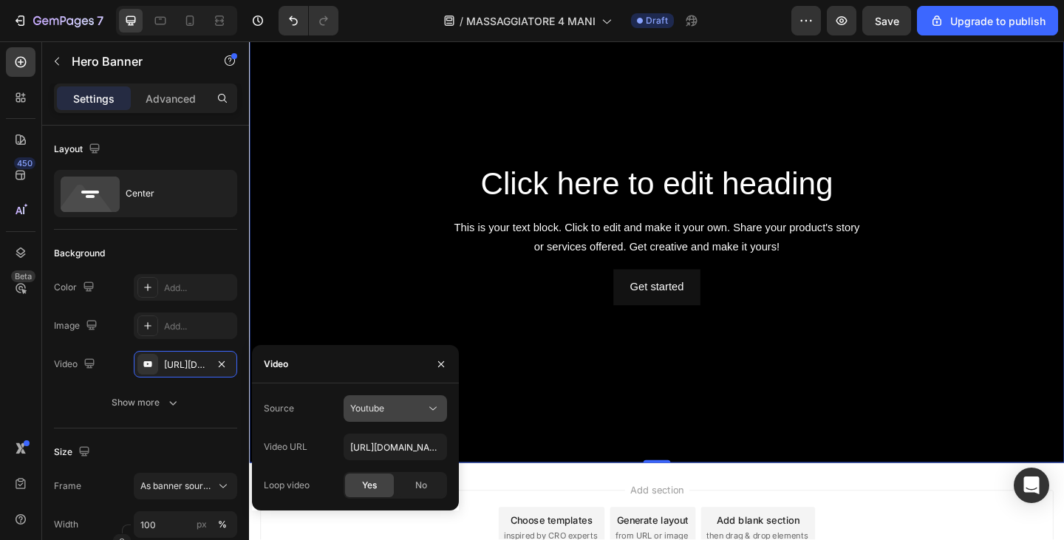
click at [382, 408] on span "Youtube" at bounding box center [367, 408] width 34 height 11
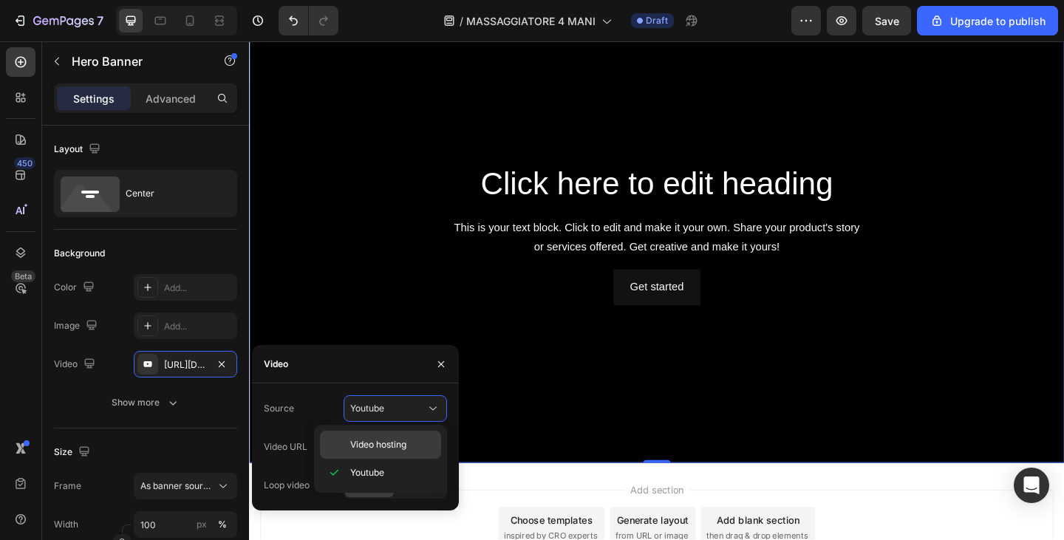
click at [406, 444] on span "Video hosting" at bounding box center [378, 444] width 56 height 13
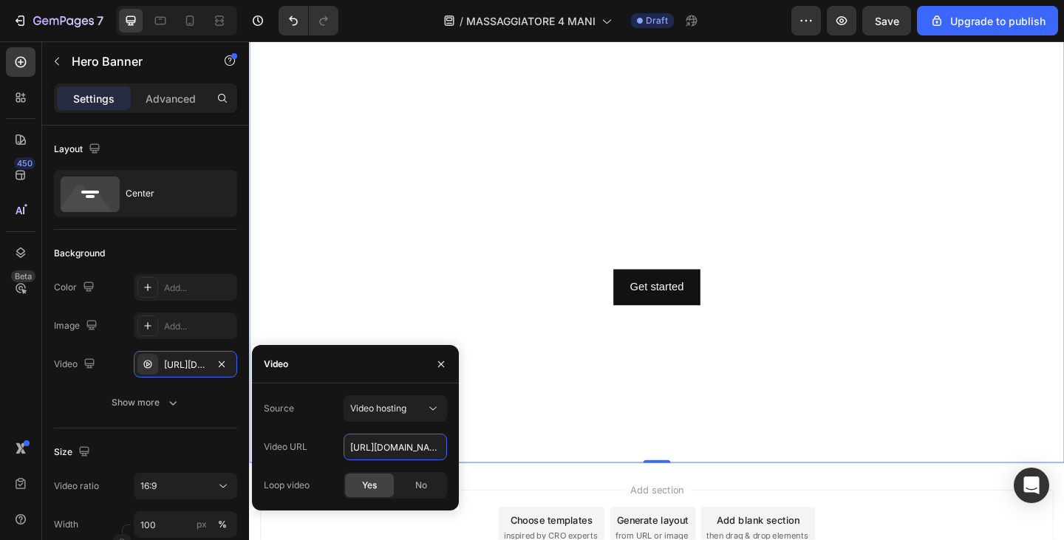
click at [390, 449] on input "https://cdn.shopify.com/videos/c/o/v/92a407d4e0c94a288eb54cac18c387dc.mp4" at bounding box center [395, 447] width 103 height 27
paste input "12cb65f5a0ac40f9884afd9253681f56"
type input "https://cdn.shopify.com/videos/c/o/v/12cb65f5a0ac40f9884afd9253681f56.mp4"
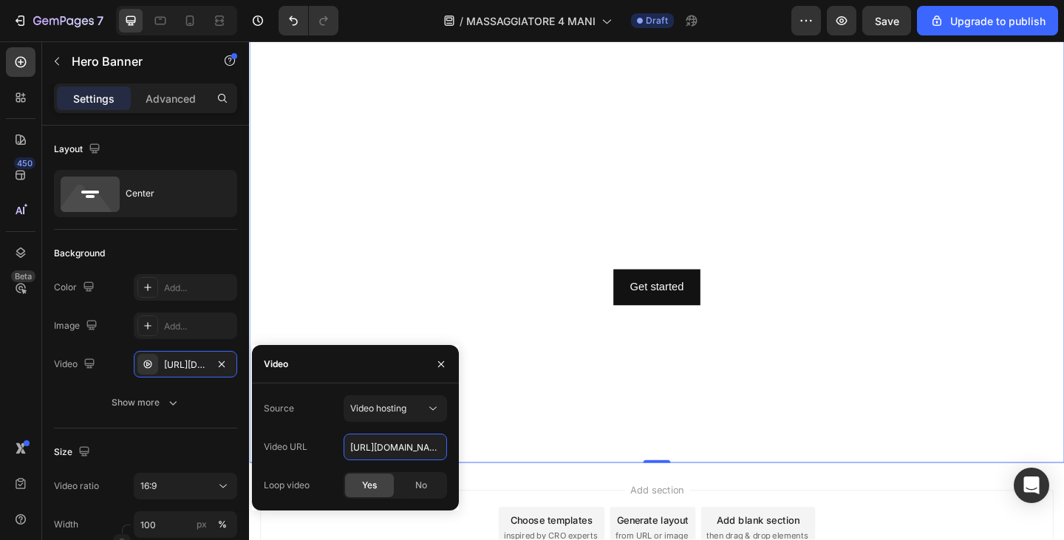
scroll to position [0, 249]
click at [530, 431] on video "Background Image" at bounding box center [692, 250] width 887 height 499
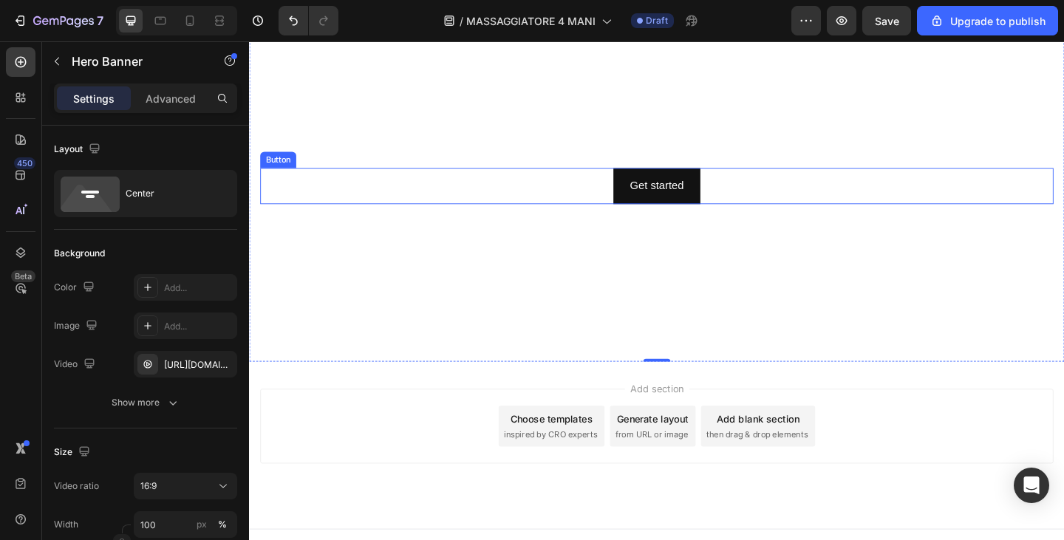
scroll to position [2045, 0]
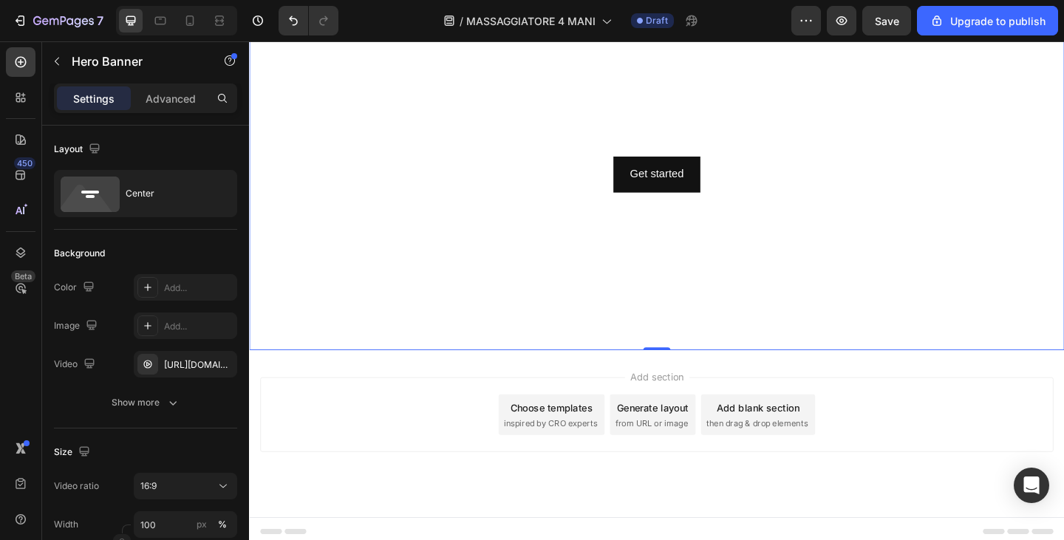
click at [492, 288] on video "Background Image" at bounding box center [692, 128] width 887 height 499
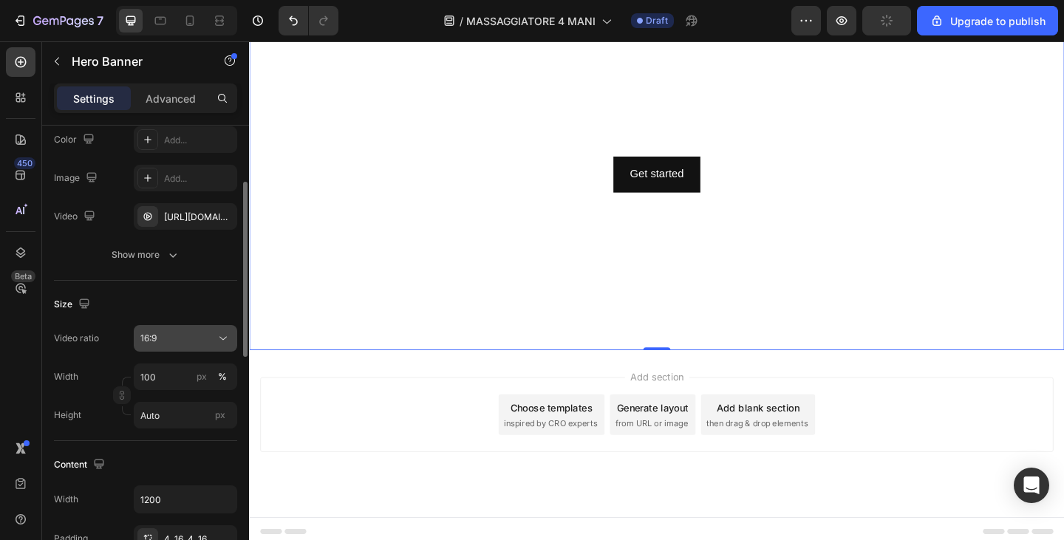
click at [187, 335] on div "16:9" at bounding box center [177, 338] width 75 height 13
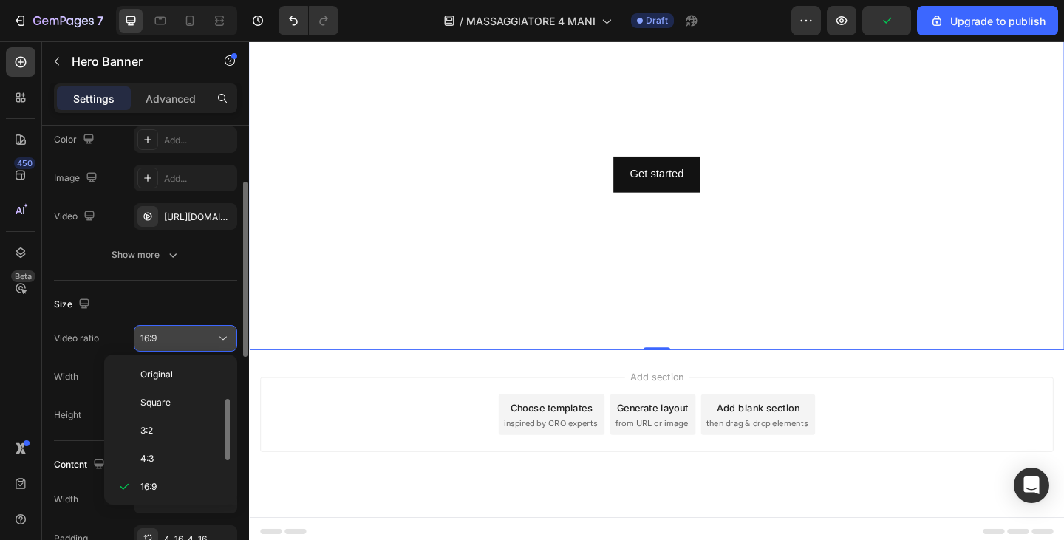
scroll to position [27, 0]
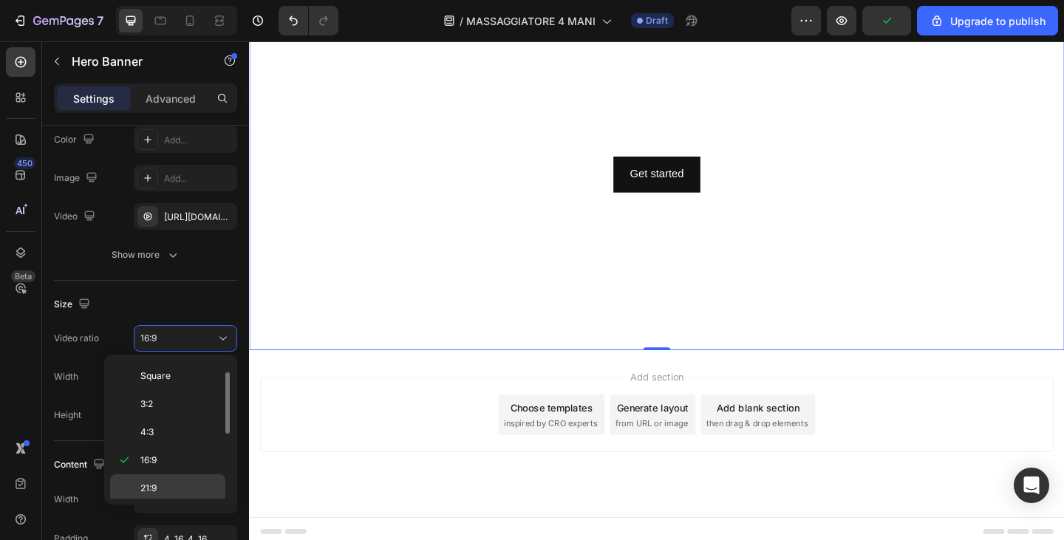
click at [179, 484] on p "21:9" at bounding box center [179, 488] width 78 height 13
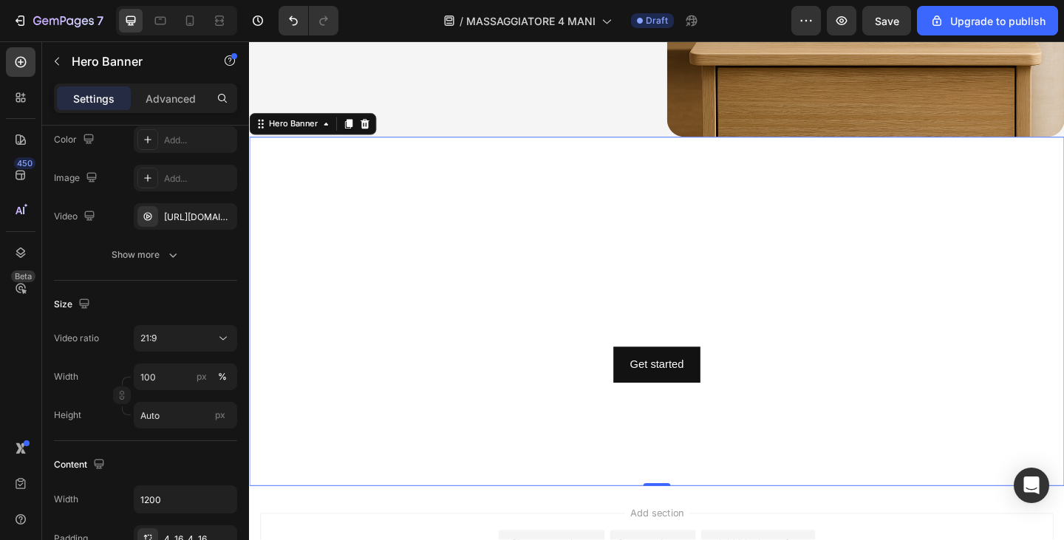
scroll to position [1826, 0]
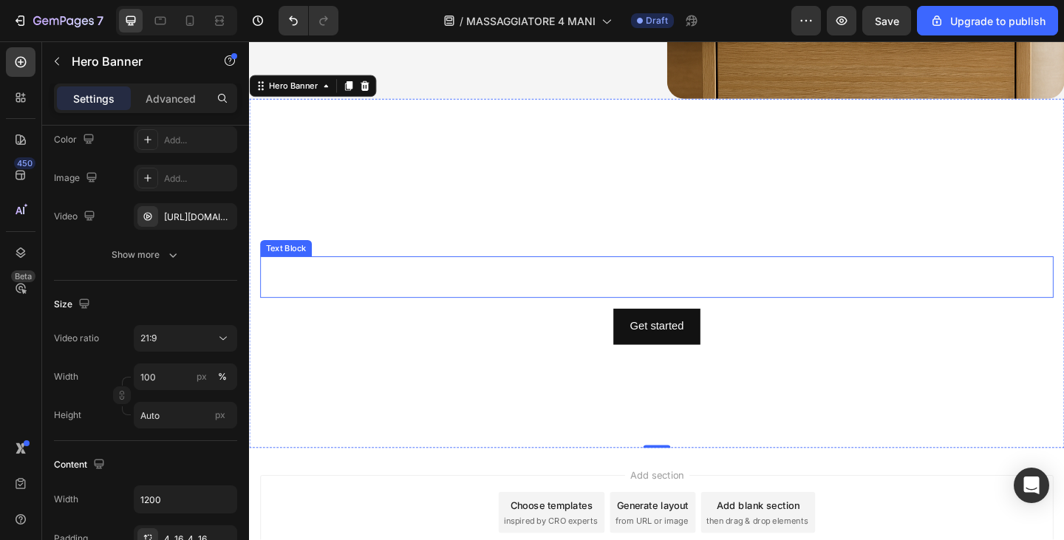
click at [415, 225] on h2 "Click here to edit heading" at bounding box center [692, 240] width 863 height 47
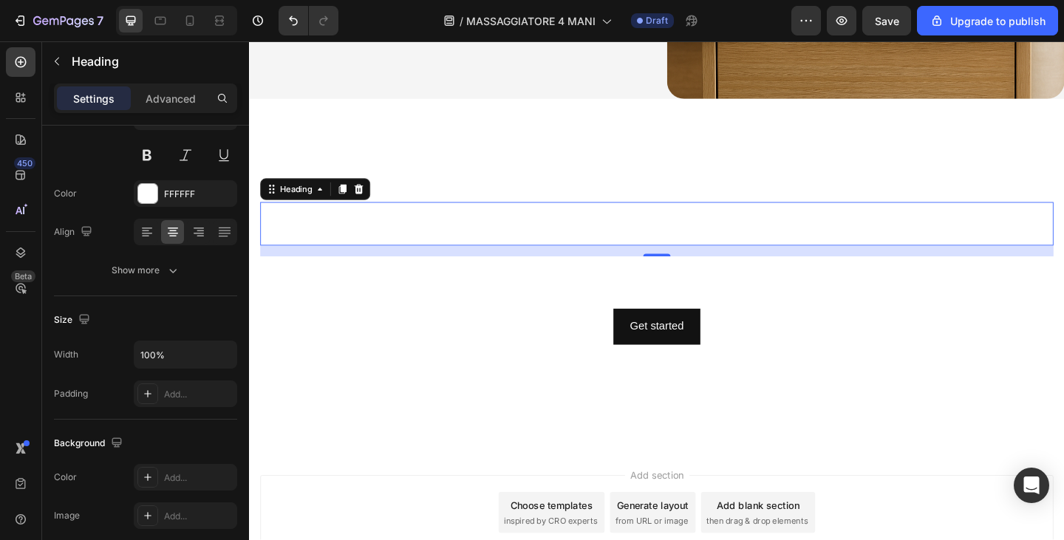
scroll to position [0, 0]
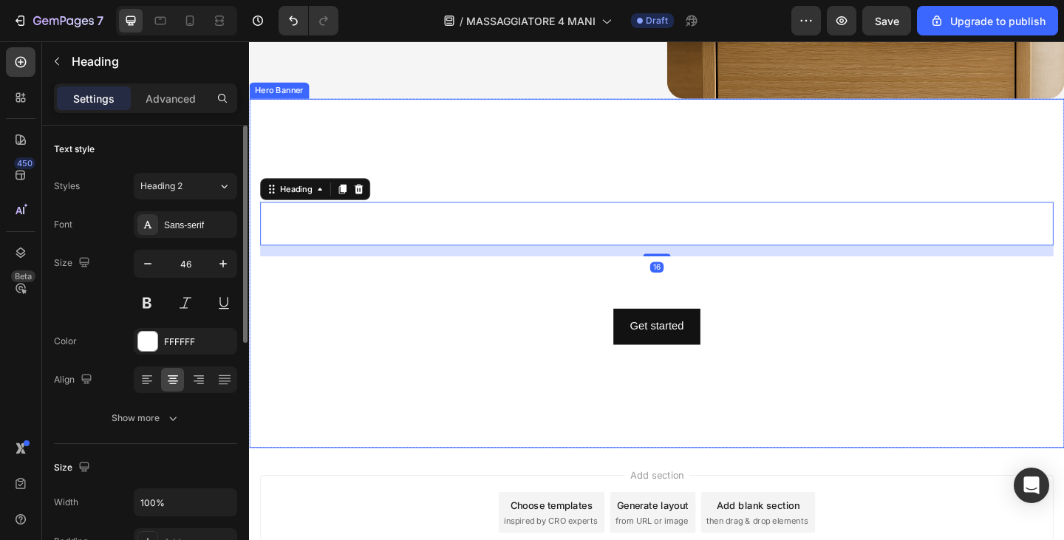
click at [411, 163] on video "Background Image" at bounding box center [692, 294] width 887 height 380
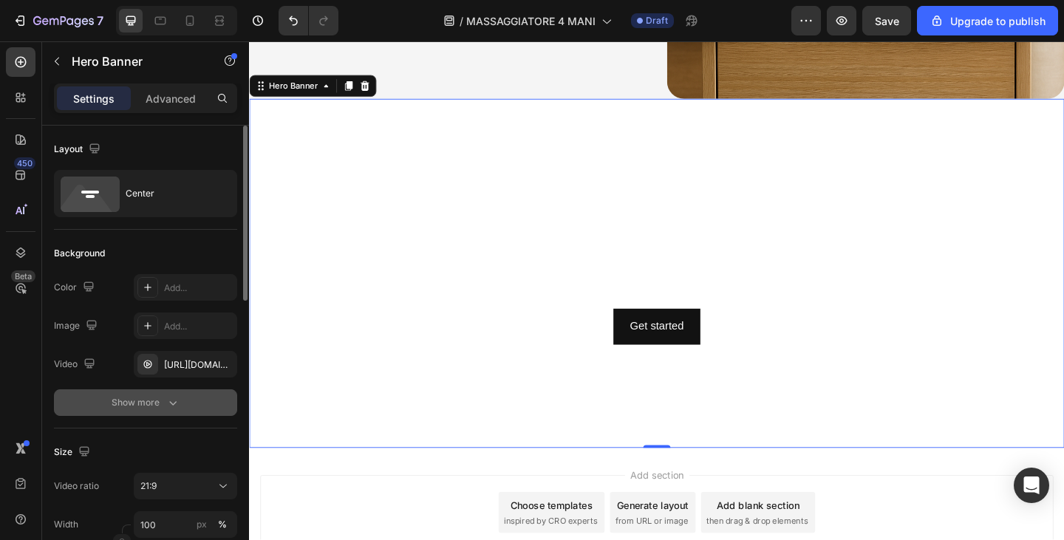
click at [146, 406] on div "Show more" at bounding box center [146, 402] width 69 height 15
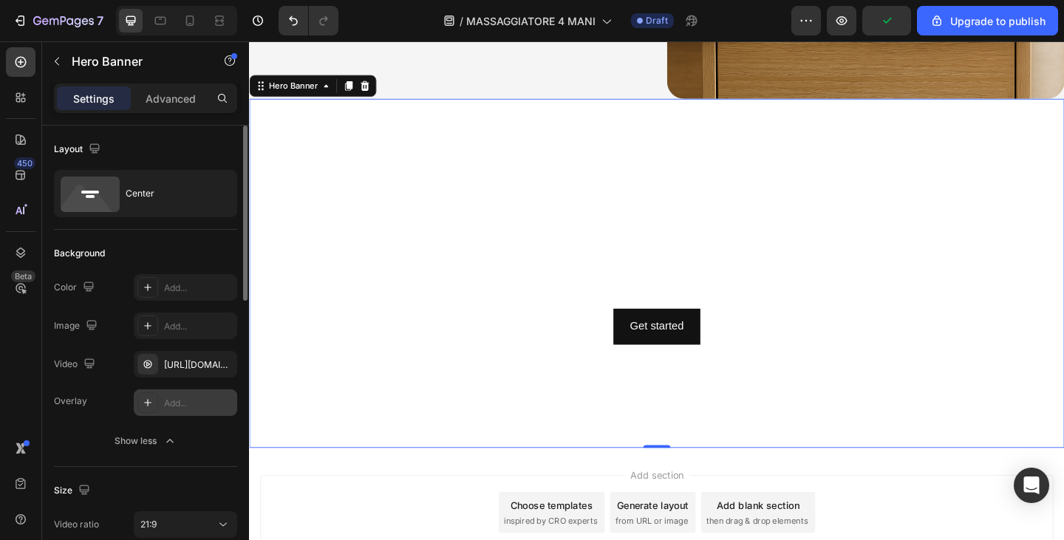
scroll to position [148, 0]
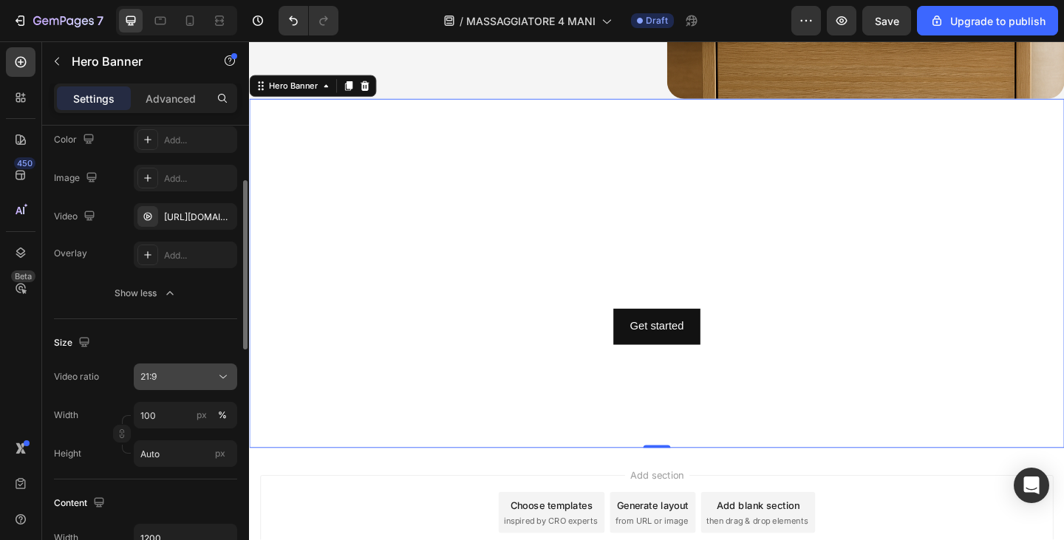
click at [186, 381] on div "21:9" at bounding box center [177, 376] width 75 height 13
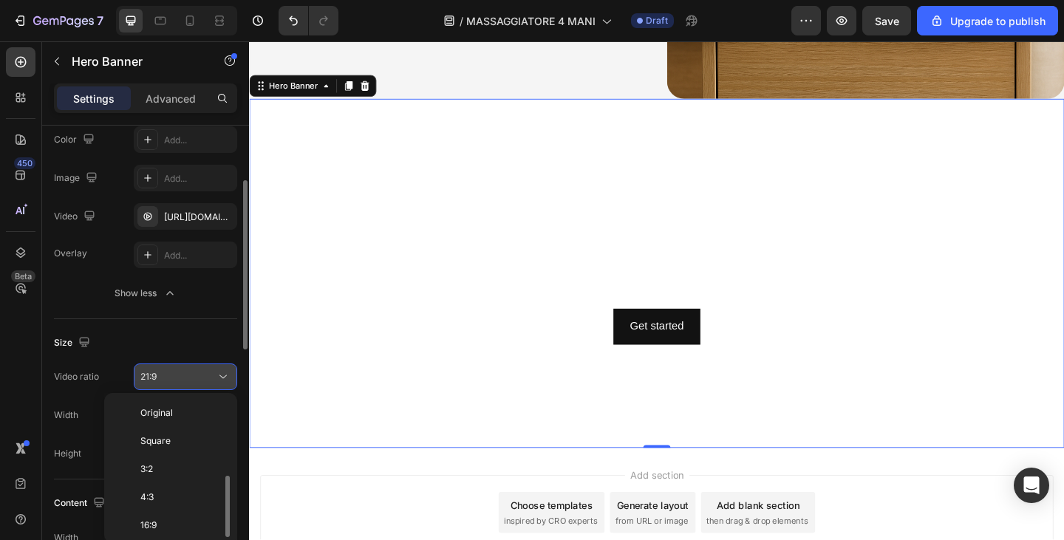
scroll to position [53, 0]
click at [186, 381] on div "21:9" at bounding box center [177, 376] width 75 height 13
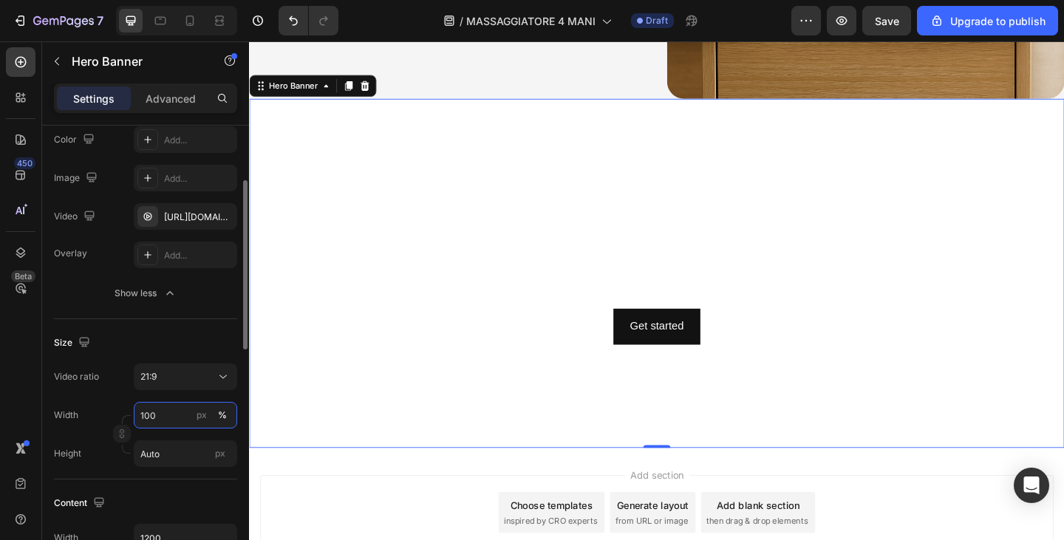
click at [180, 419] on input "100" at bounding box center [185, 415] width 103 height 27
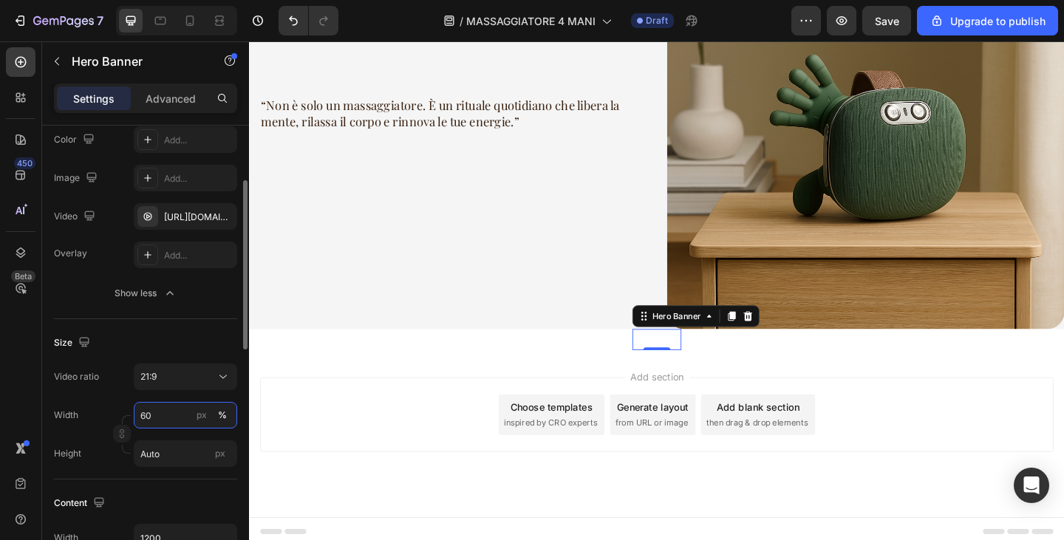
scroll to position [1778, 0]
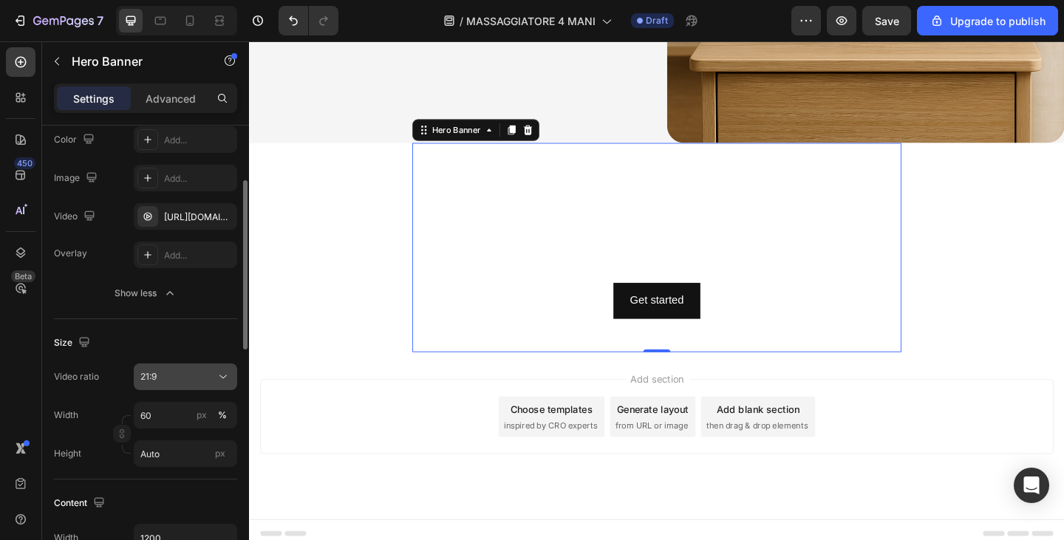
click at [172, 372] on div "21:9" at bounding box center [177, 376] width 75 height 13
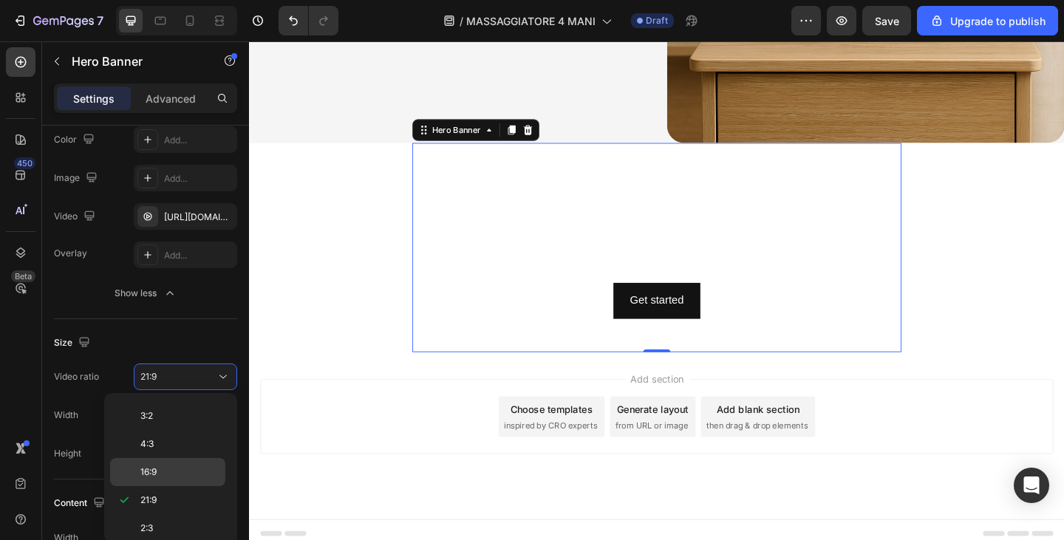
click at [169, 469] on p "16:9" at bounding box center [179, 472] width 78 height 13
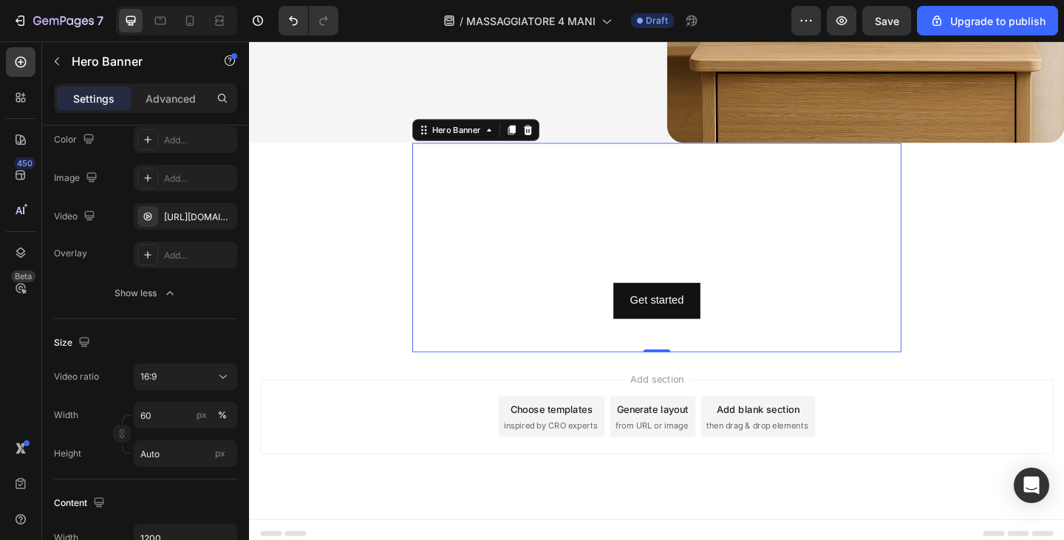
scroll to position [1826, 0]
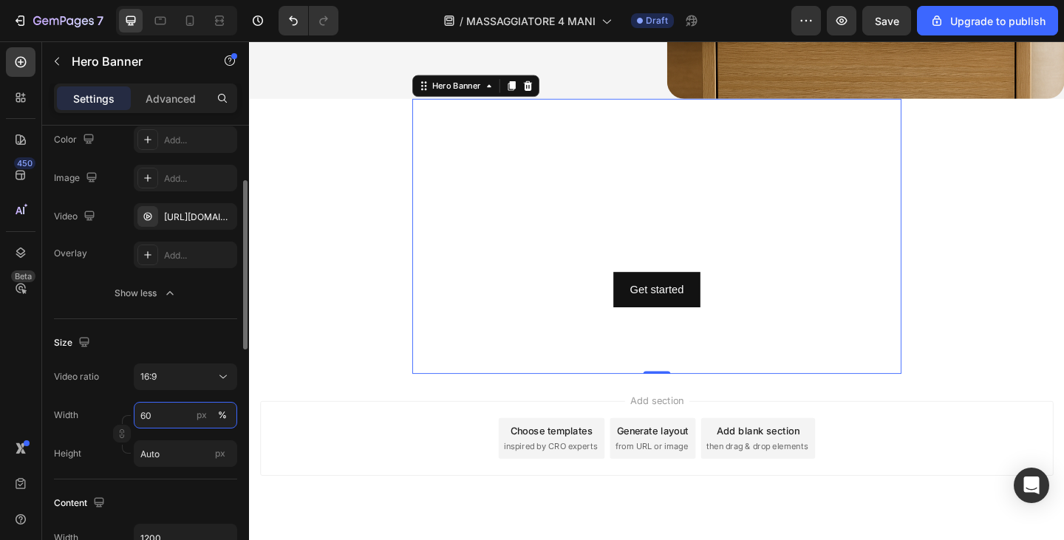
click at [171, 417] on input "60" at bounding box center [185, 415] width 103 height 27
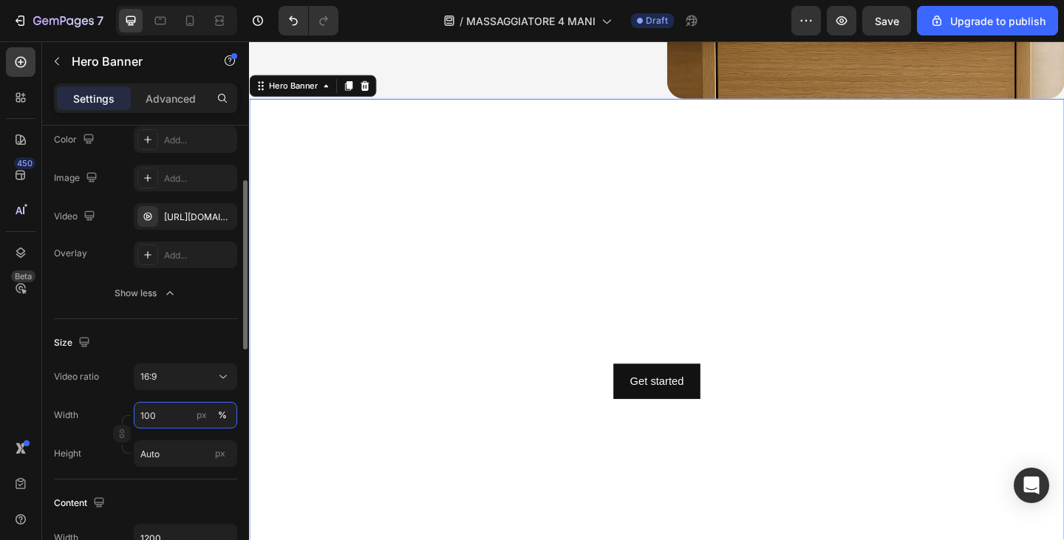
click at [171, 417] on input "100" at bounding box center [185, 415] width 103 height 27
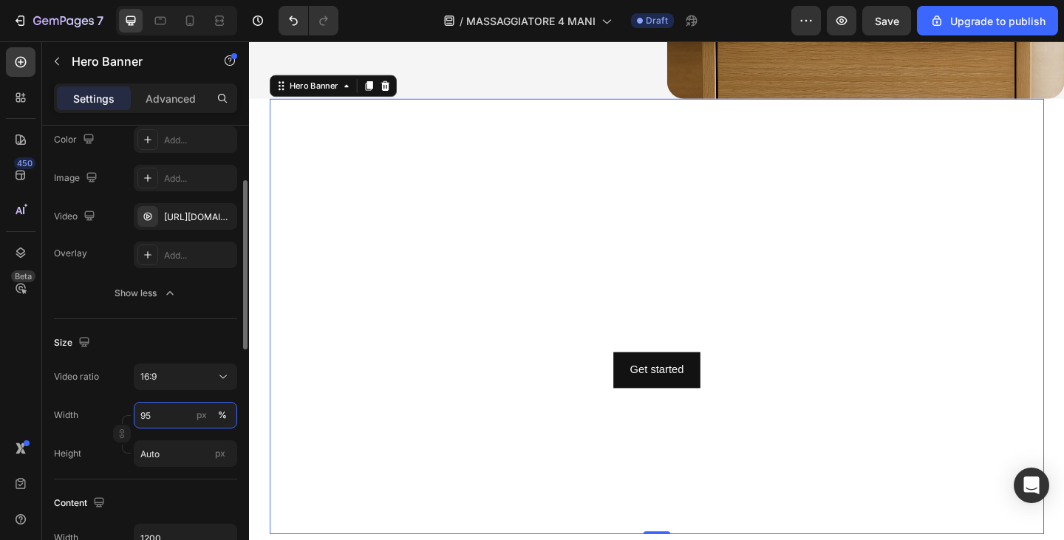
click at [171, 417] on input "95" at bounding box center [185, 415] width 103 height 27
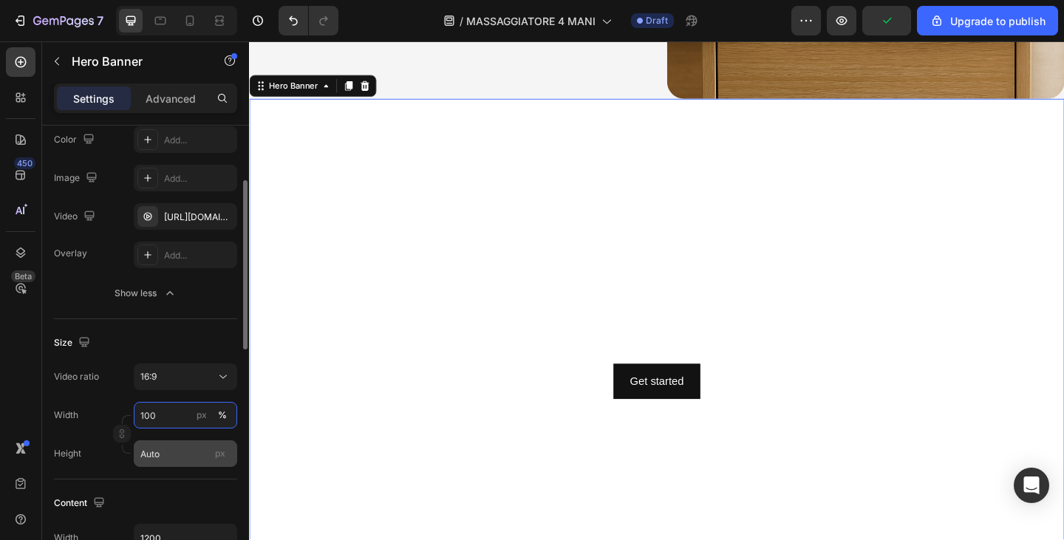
type input "100"
click at [169, 446] on input "Auto" at bounding box center [185, 454] width 103 height 27
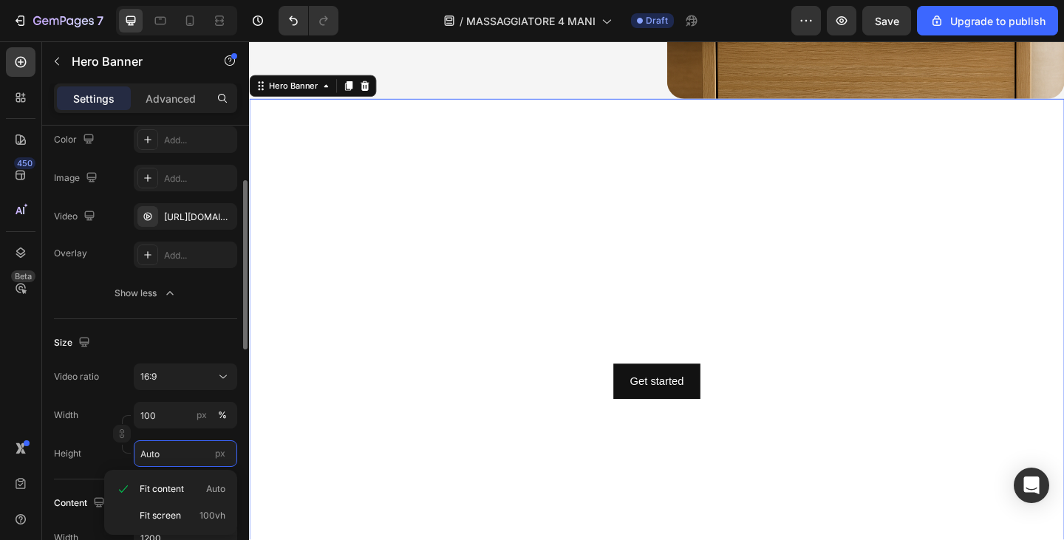
click at [169, 446] on input "Auto" at bounding box center [185, 454] width 103 height 27
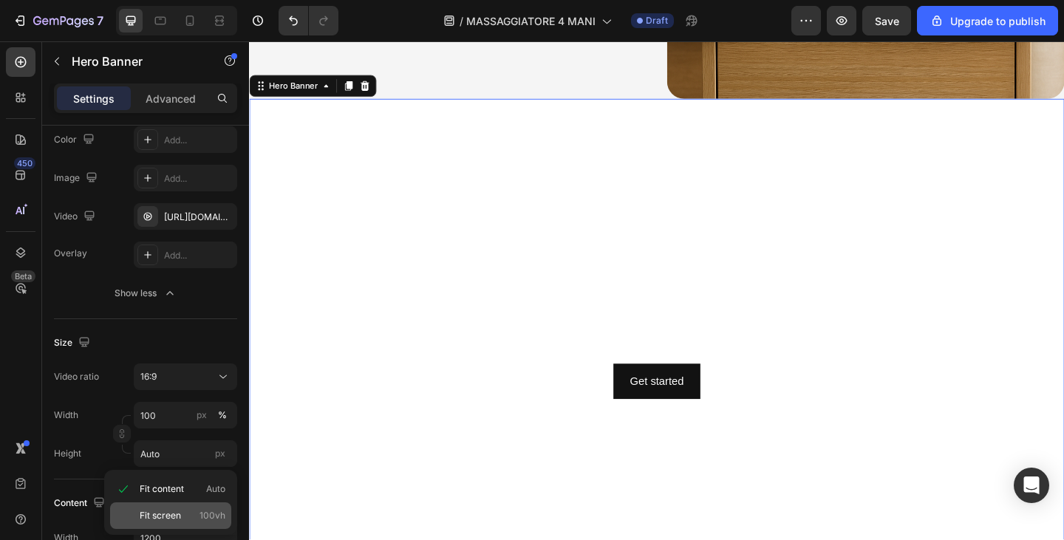
click at [171, 507] on div "Fit screen 100vh" at bounding box center [170, 516] width 121 height 27
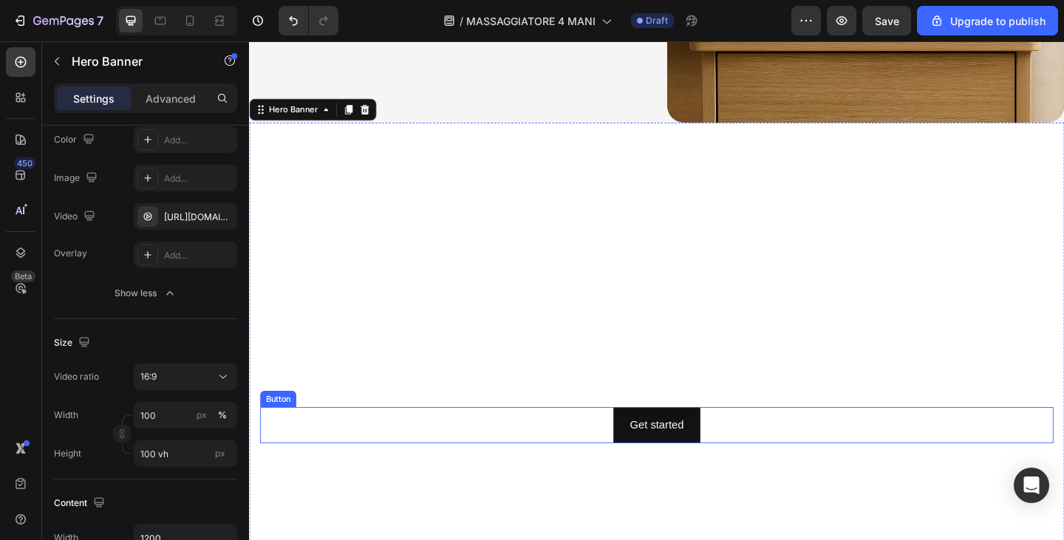
scroll to position [1874, 0]
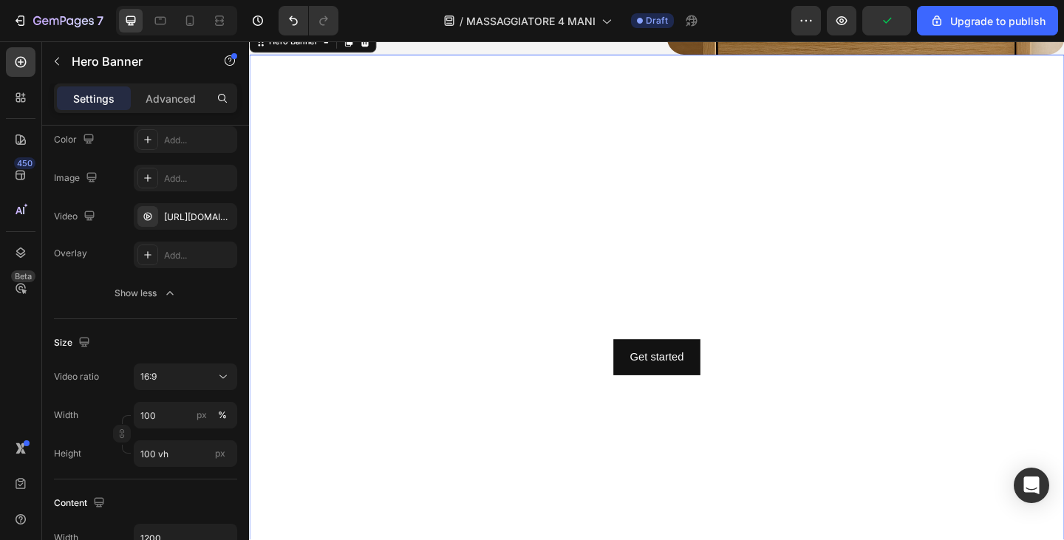
click at [546, 149] on video "Background Image" at bounding box center [692, 305] width 887 height 499
click at [595, 202] on video "Background Image" at bounding box center [692, 305] width 887 height 499
click at [172, 378] on div "16:9" at bounding box center [177, 376] width 75 height 13
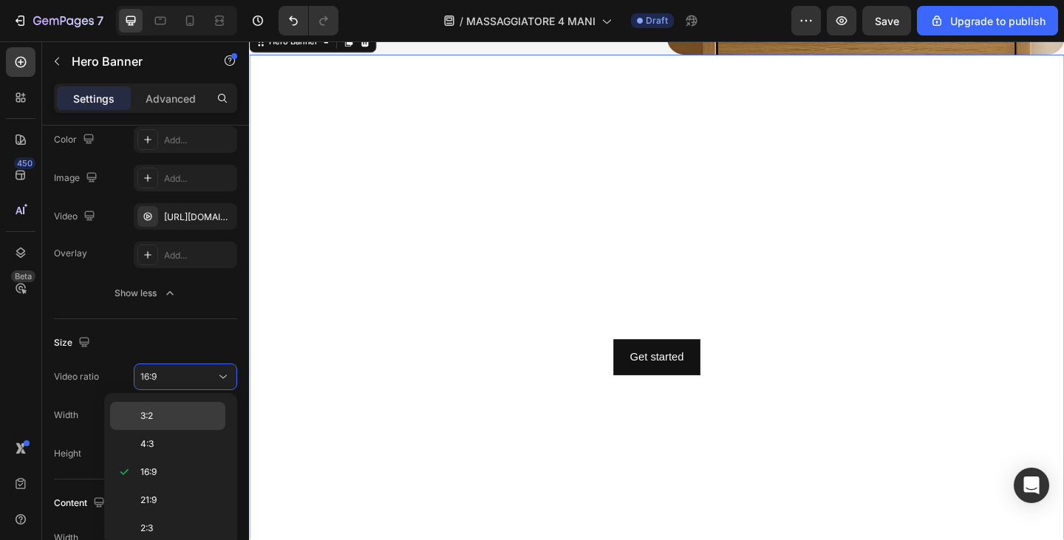
click at [182, 430] on div "3:2" at bounding box center [167, 444] width 115 height 28
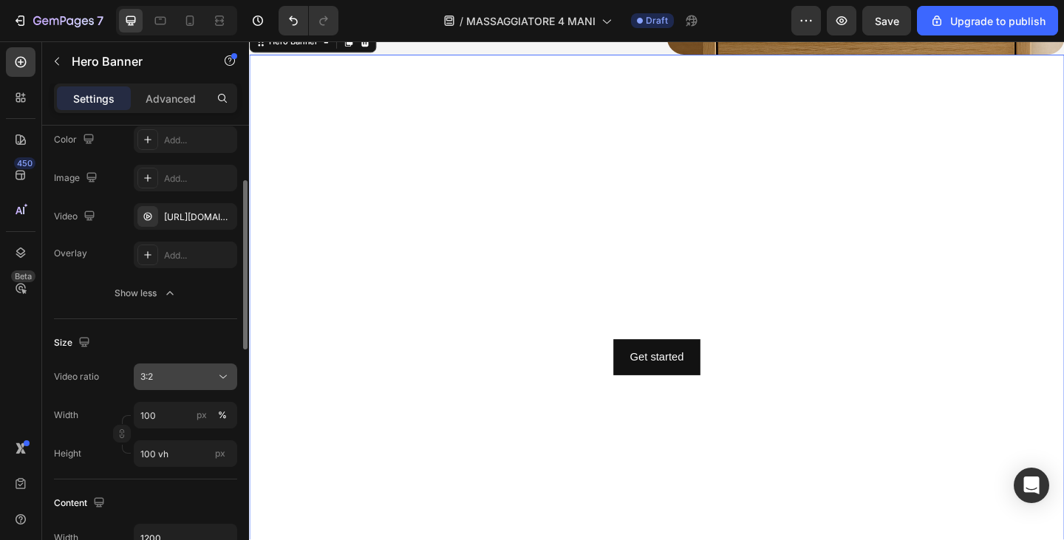
click at [184, 387] on button "3:2" at bounding box center [185, 377] width 103 height 27
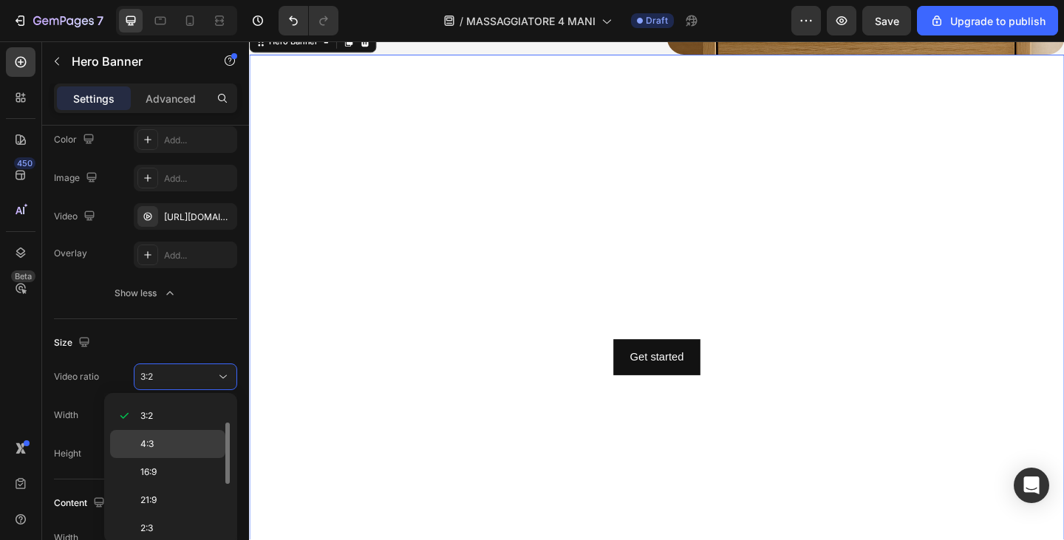
click at [187, 458] on div "4:3" at bounding box center [167, 472] width 115 height 28
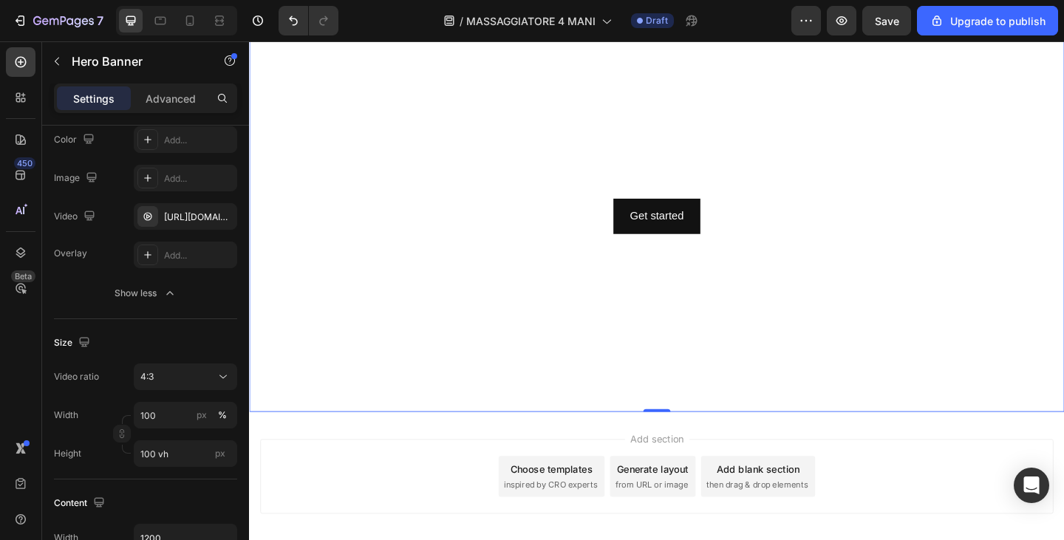
scroll to position [1948, 0]
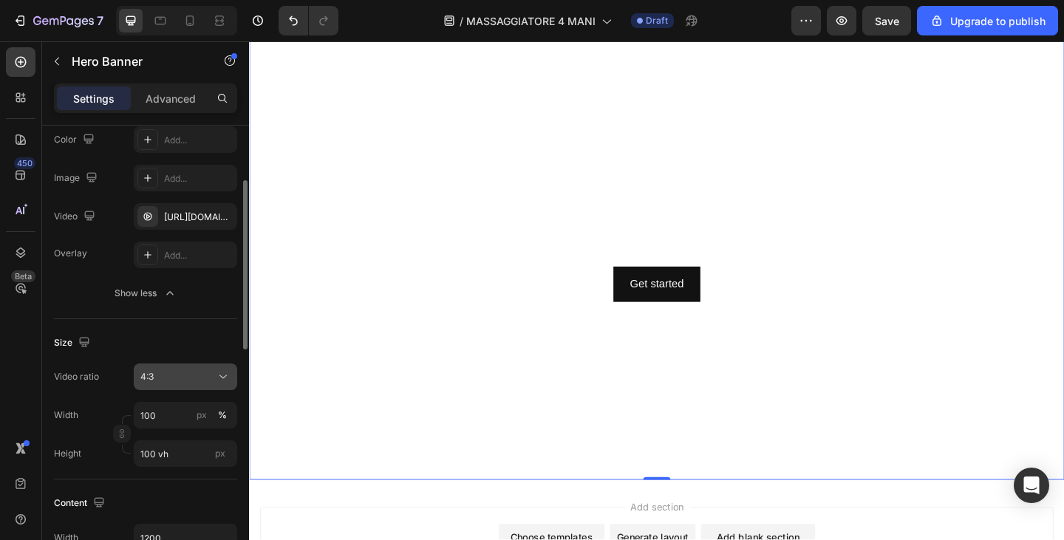
click at [180, 367] on button "4:3" at bounding box center [185, 377] width 103 height 27
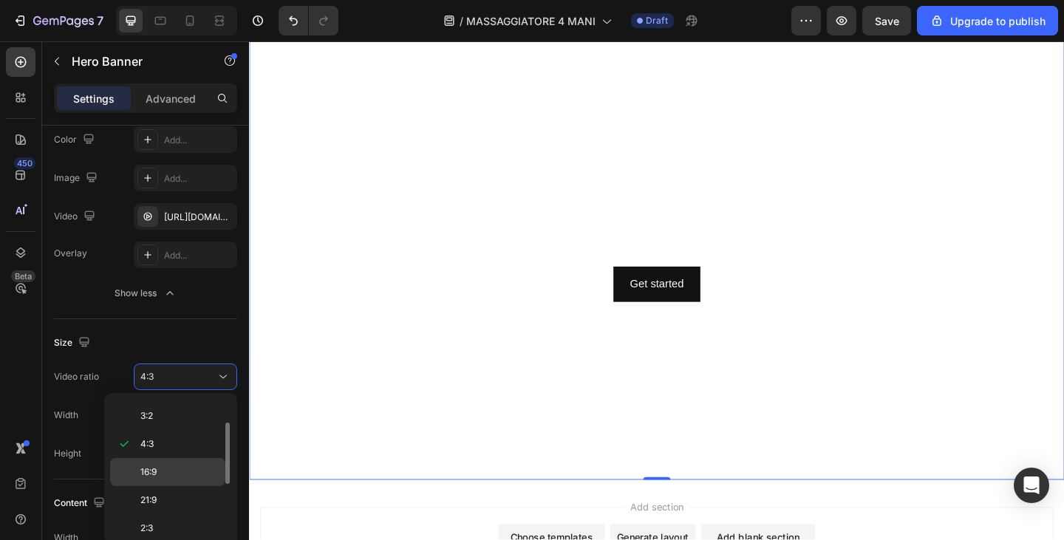
click at [178, 467] on p "16:9" at bounding box center [179, 472] width 78 height 13
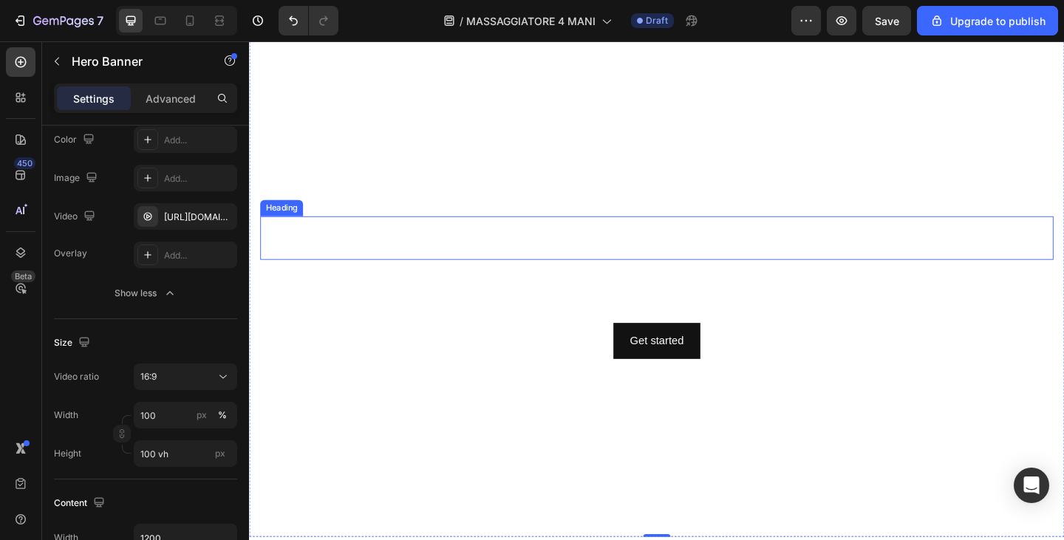
scroll to position [1874, 0]
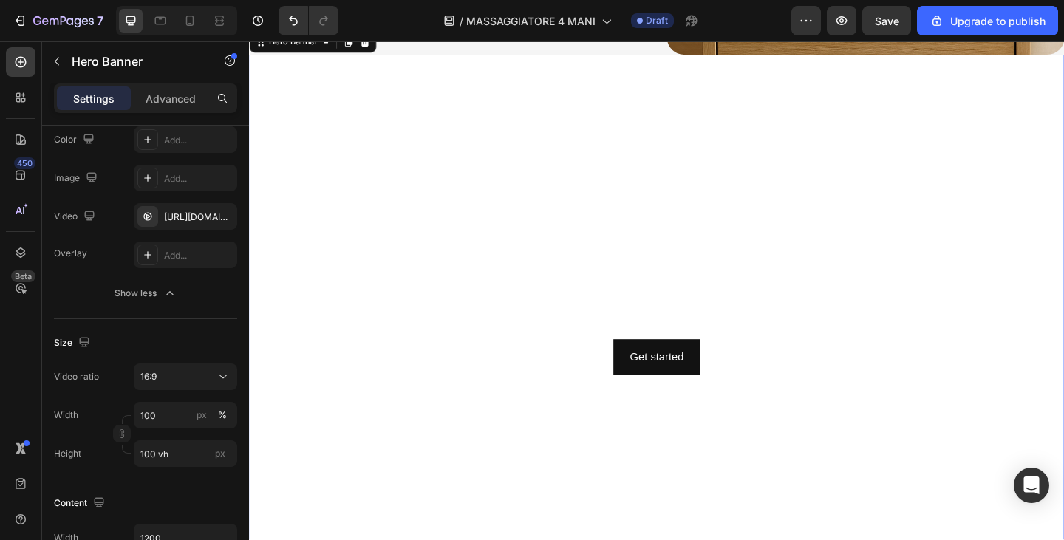
click at [456, 174] on video "Background Image" at bounding box center [692, 305] width 887 height 499
click at [174, 451] on input "100 vh" at bounding box center [185, 454] width 103 height 27
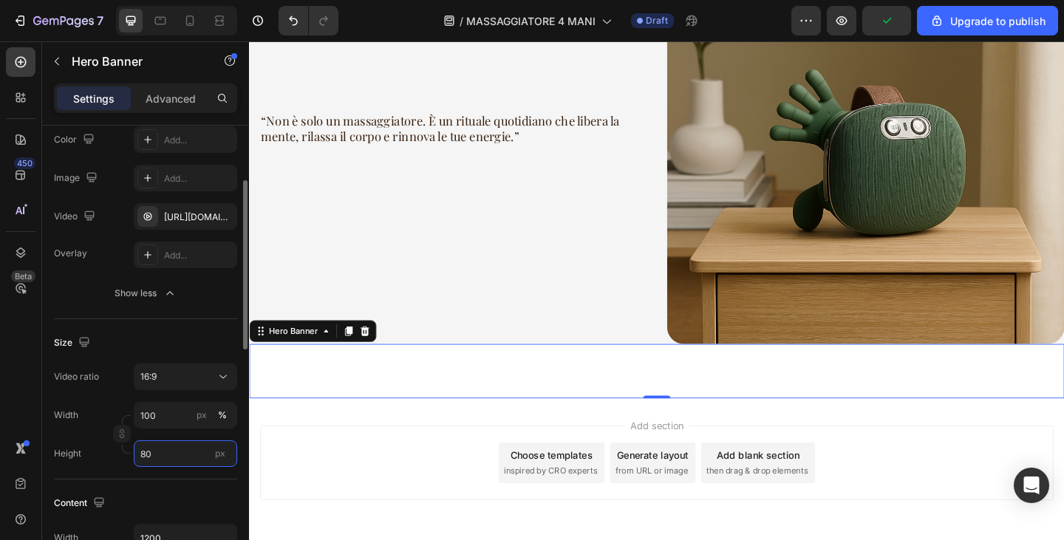
scroll to position [1612, 0]
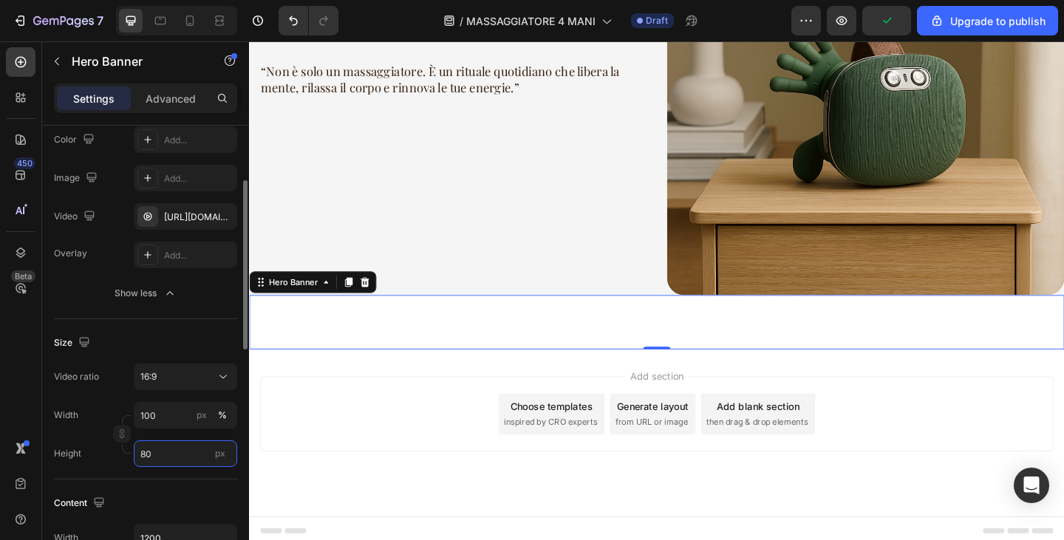
click at [166, 458] on input "80" at bounding box center [185, 454] width 103 height 27
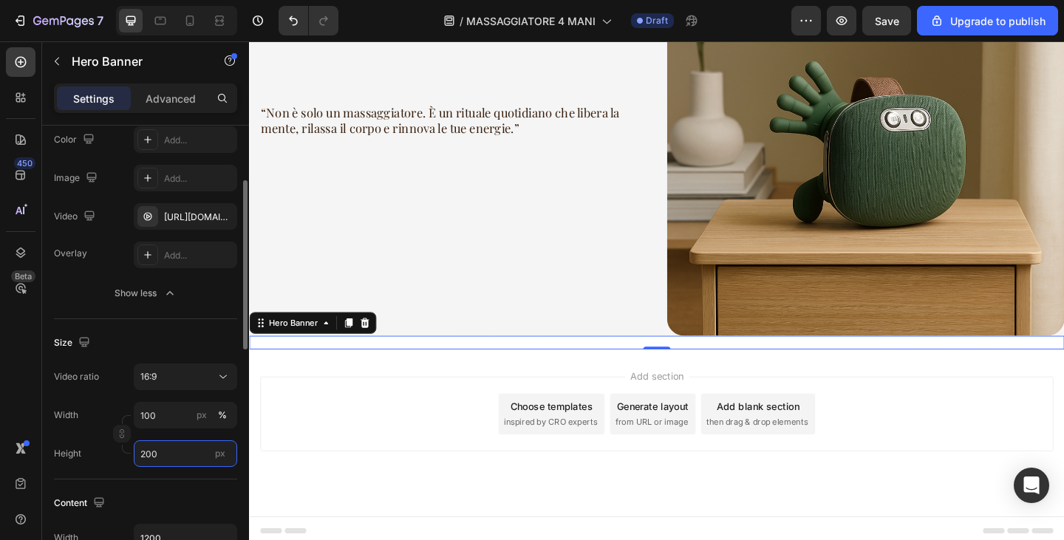
scroll to position [1701, 0]
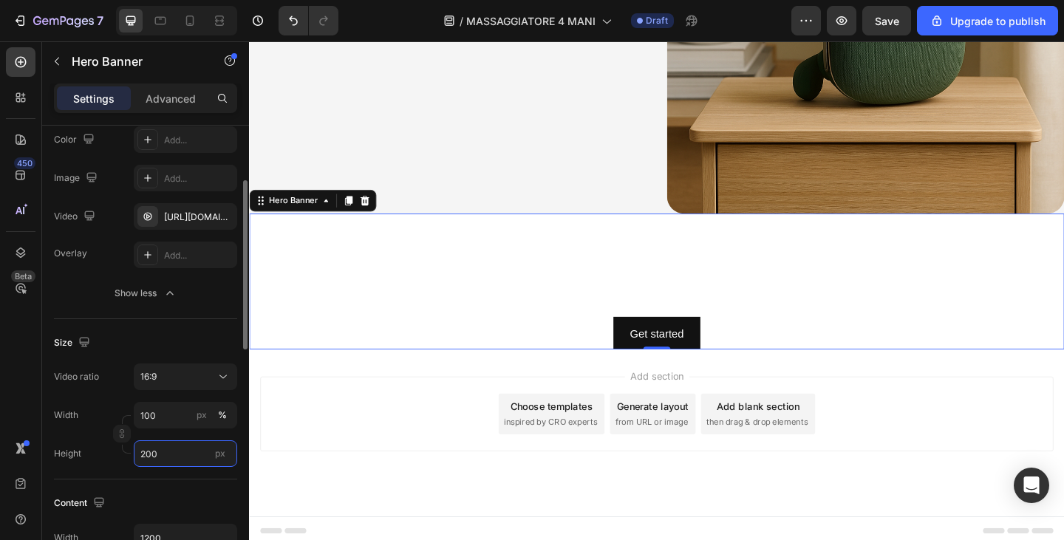
click at [169, 458] on input "200" at bounding box center [185, 454] width 103 height 27
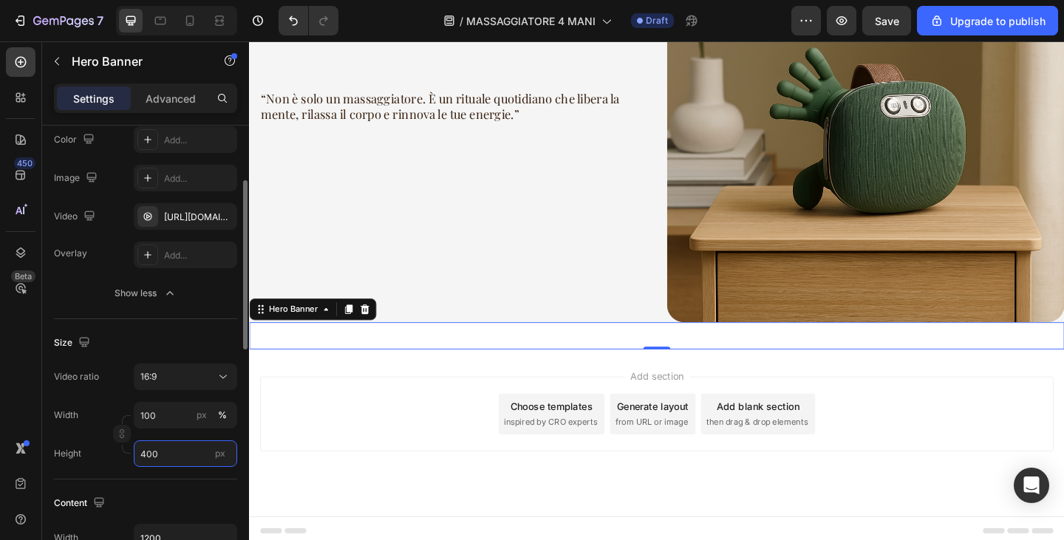
scroll to position [1849, 0]
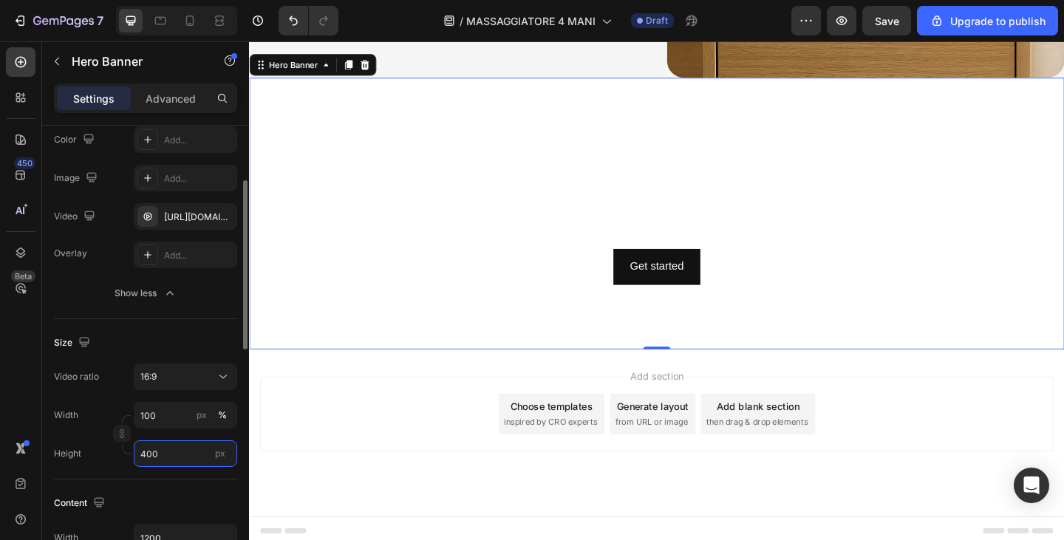
click at [169, 458] on input "400" at bounding box center [185, 454] width 103 height 27
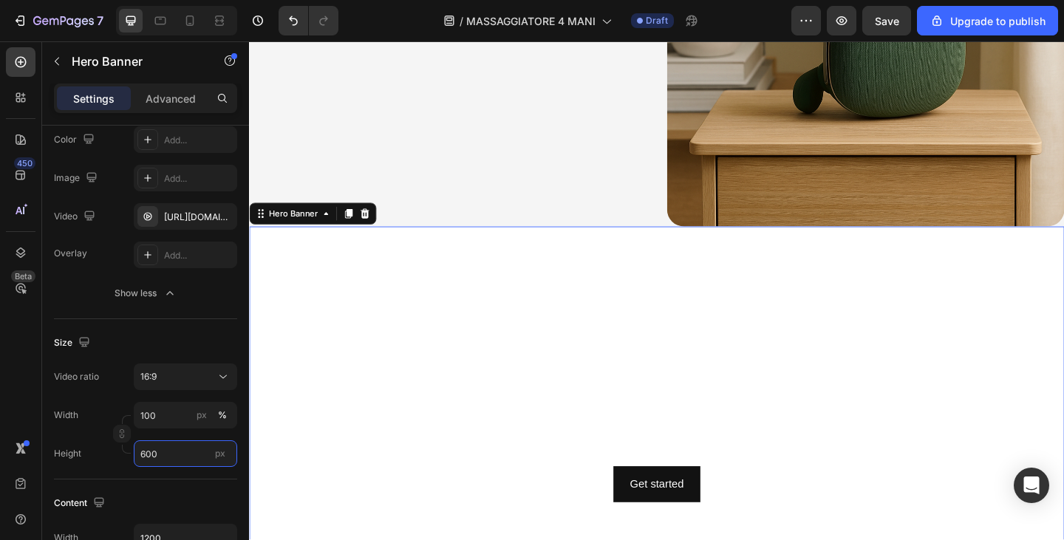
scroll to position [1948, 0]
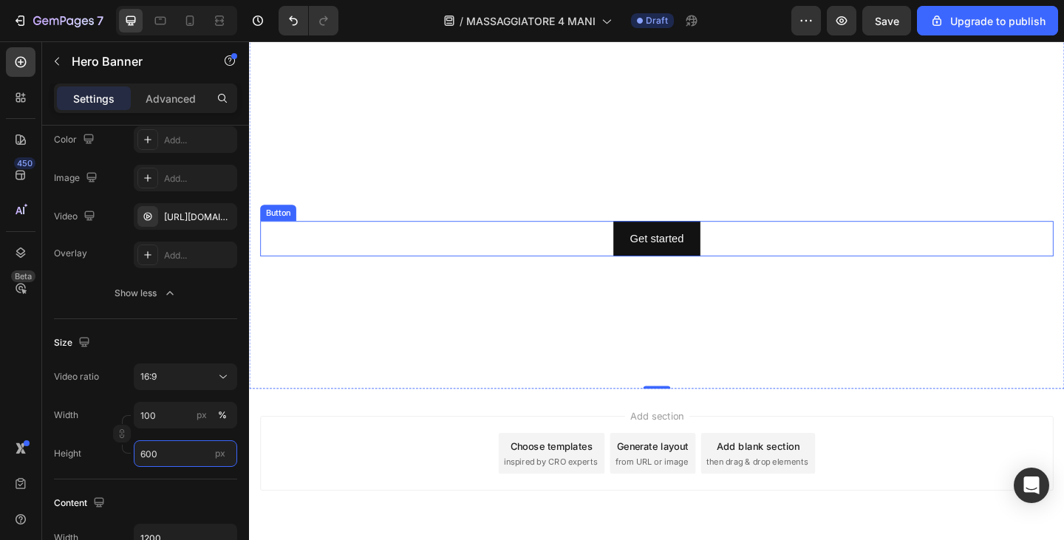
type input "600"
click at [665, 255] on div "Get started" at bounding box center [692, 256] width 58 height 21
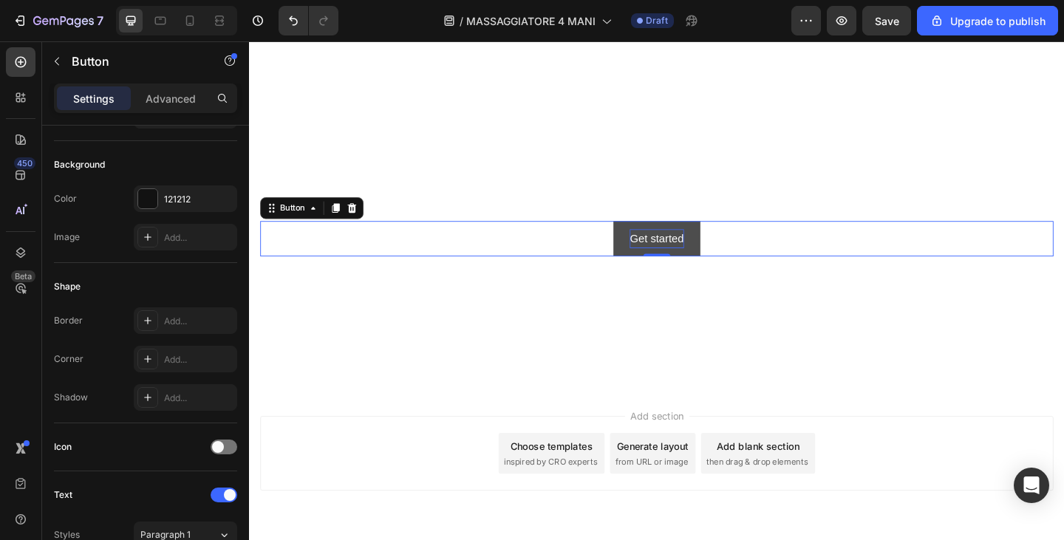
scroll to position [0, 0]
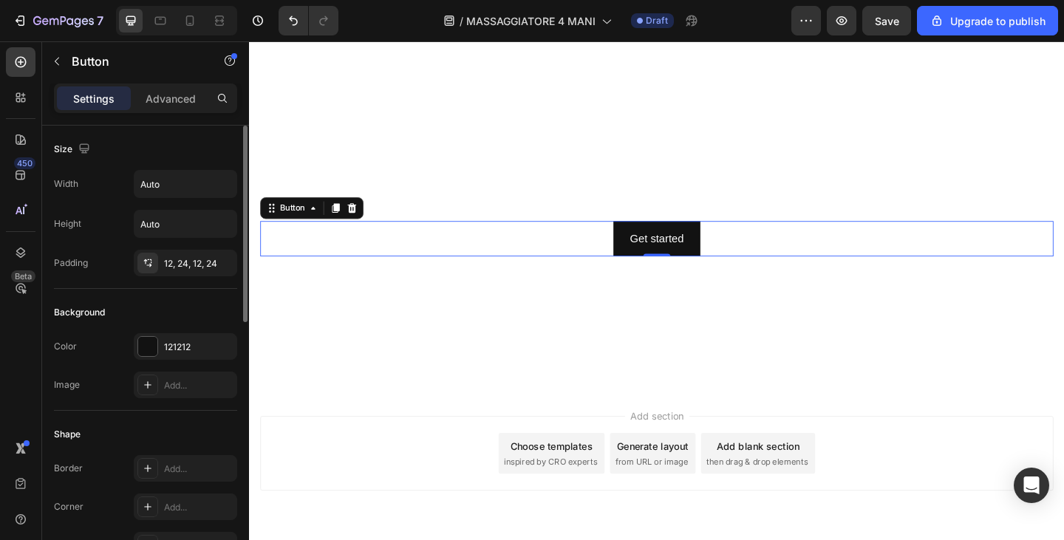
click at [177, 360] on div "Color 121212 Image Add..." at bounding box center [145, 365] width 183 height 65
click at [191, 357] on div "121212" at bounding box center [185, 346] width 103 height 27
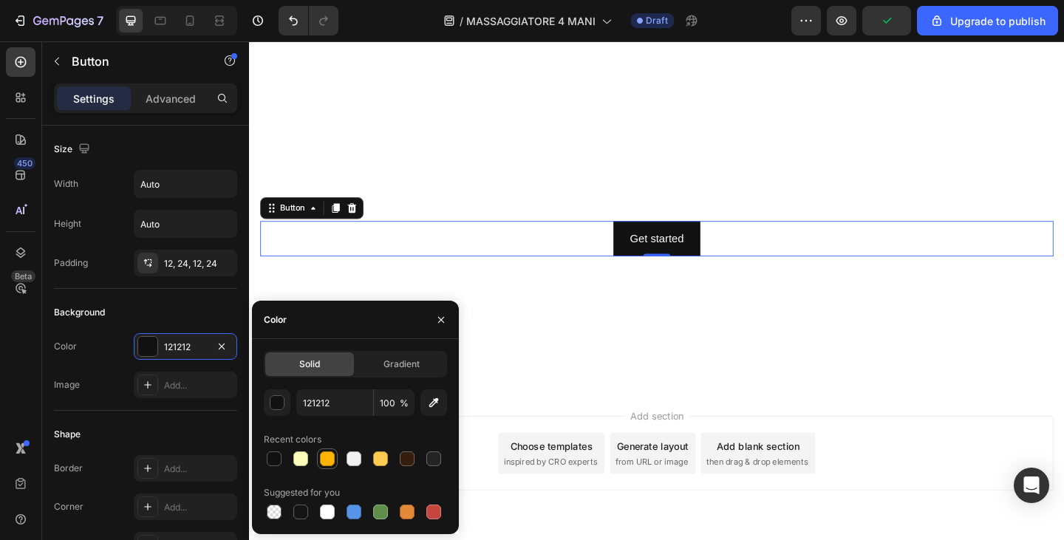
click at [325, 463] on div at bounding box center [327, 459] width 15 height 15
type input "FFB403"
click at [686, 258] on div "Get started" at bounding box center [692, 256] width 58 height 21
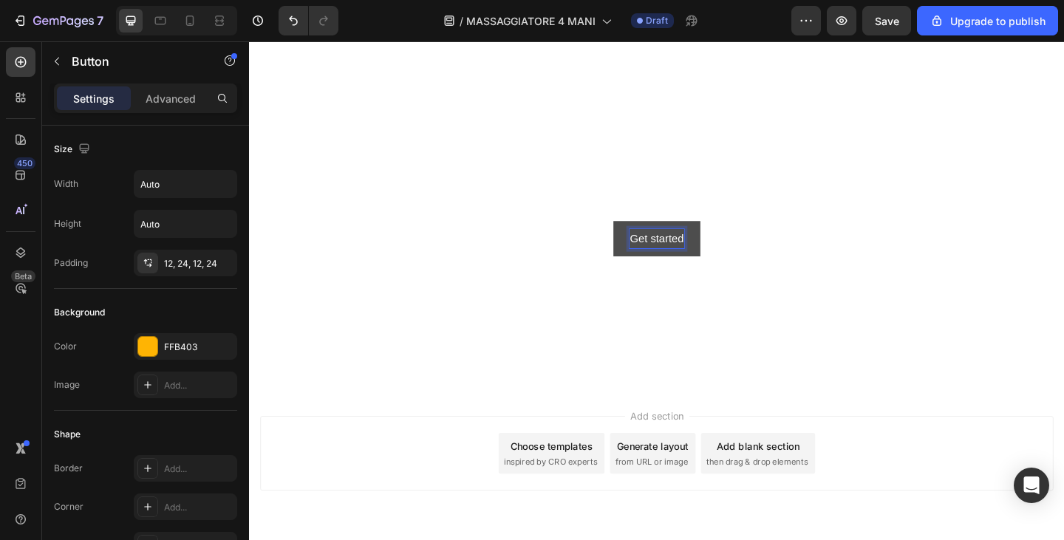
click at [686, 257] on p "Get started" at bounding box center [692, 256] width 58 height 21
click at [650, 237] on button "GUAREA" at bounding box center [693, 256] width 86 height 39
click at [650, 237] on button "GUARDA" at bounding box center [693, 256] width 86 height 39
click at [631, 237] on button "GUARDA COME" at bounding box center [693, 256] width 124 height 39
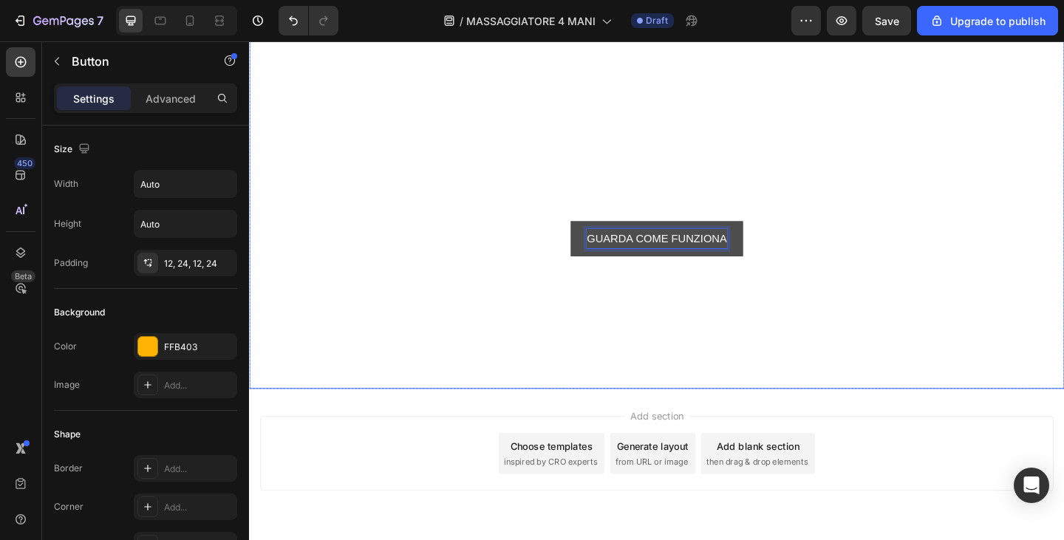
click at [844, 280] on video "Background Image" at bounding box center [692, 225] width 887 height 499
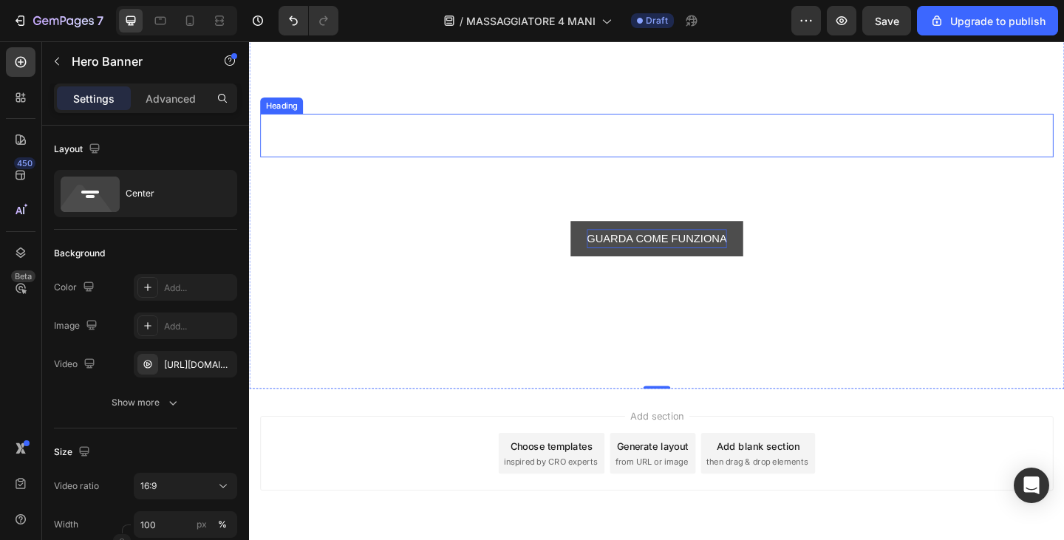
click at [729, 139] on h2 "Click here to edit heading" at bounding box center [692, 143] width 863 height 47
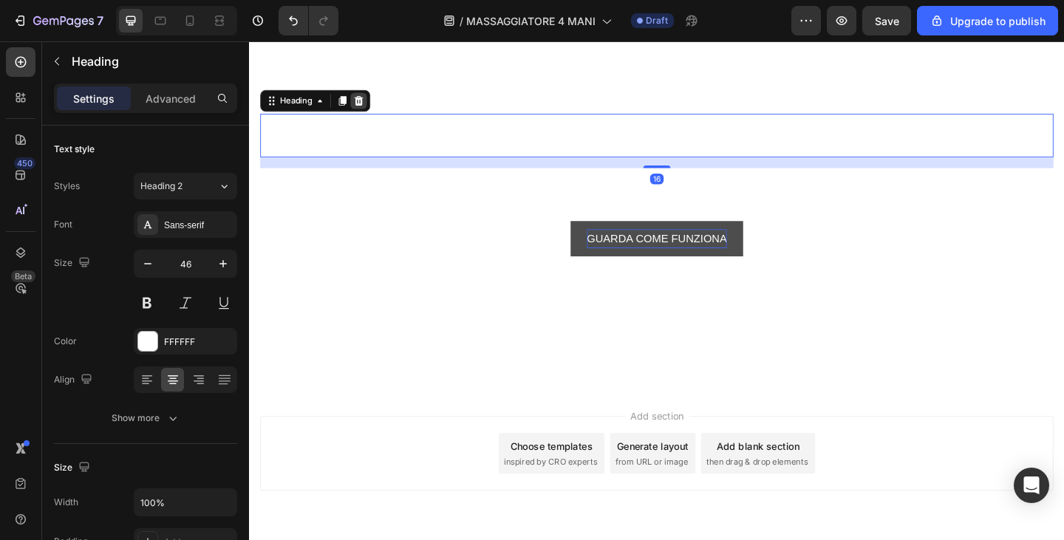
click at [373, 104] on icon at bounding box center [368, 107] width 12 height 12
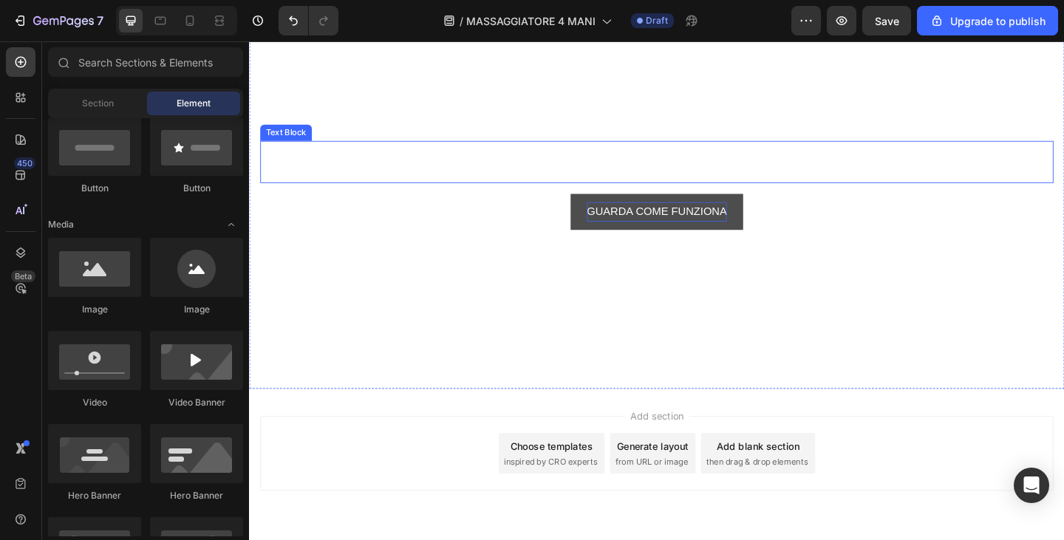
click at [593, 158] on div "This is your text block. Click to edit and make it your own. Share your product…" at bounding box center [692, 173] width 863 height 46
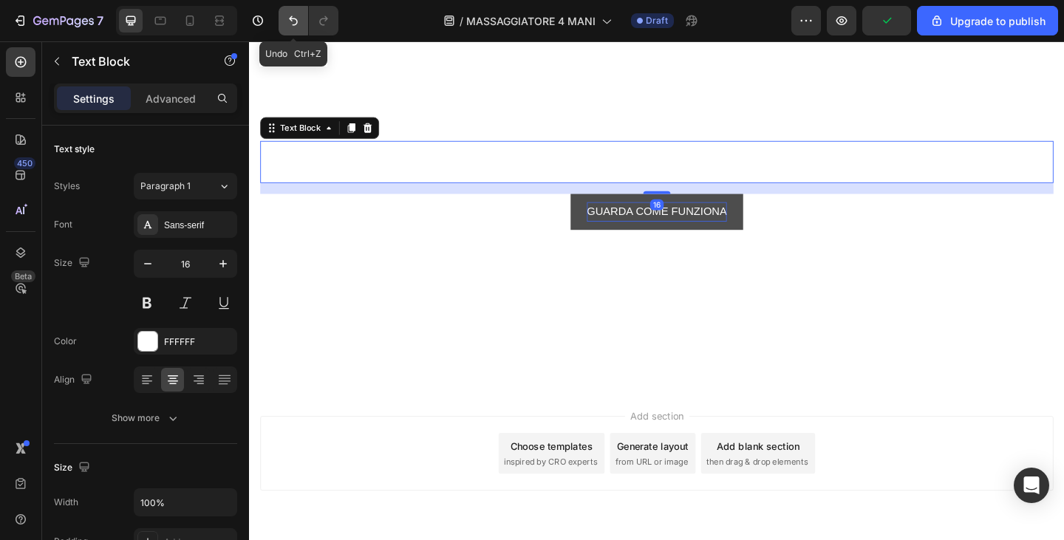
click at [293, 20] on icon "Undo/Redo" at bounding box center [293, 20] width 15 height 15
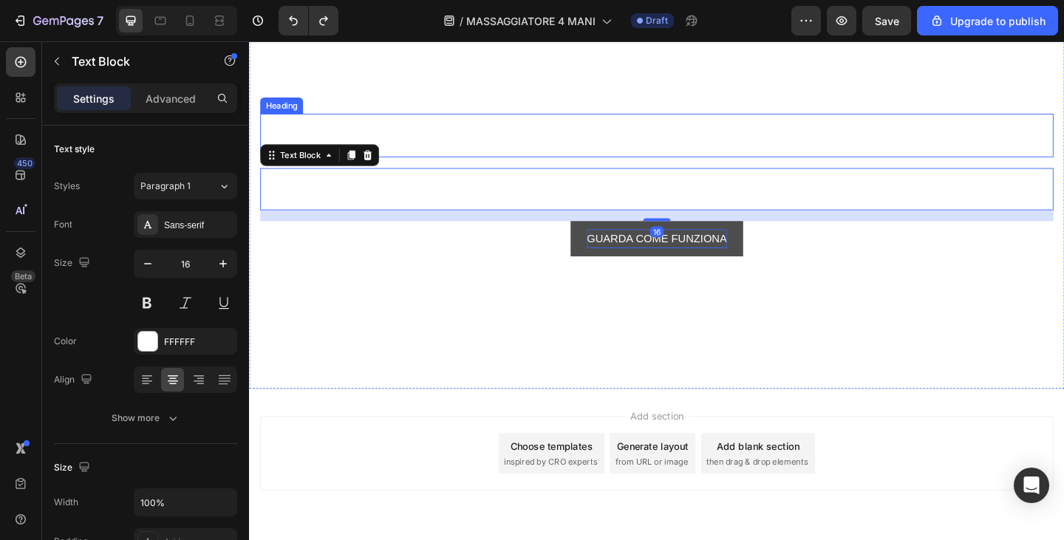
click at [648, 150] on h2 "Click here to edit heading" at bounding box center [692, 143] width 863 height 47
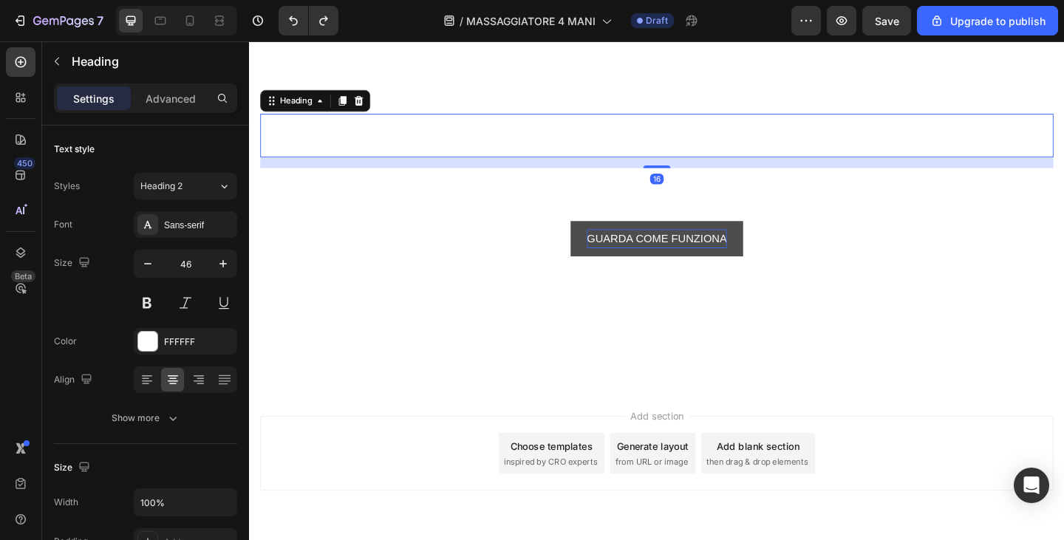
click at [648, 150] on h2 "Click here to edit heading" at bounding box center [692, 143] width 863 height 47
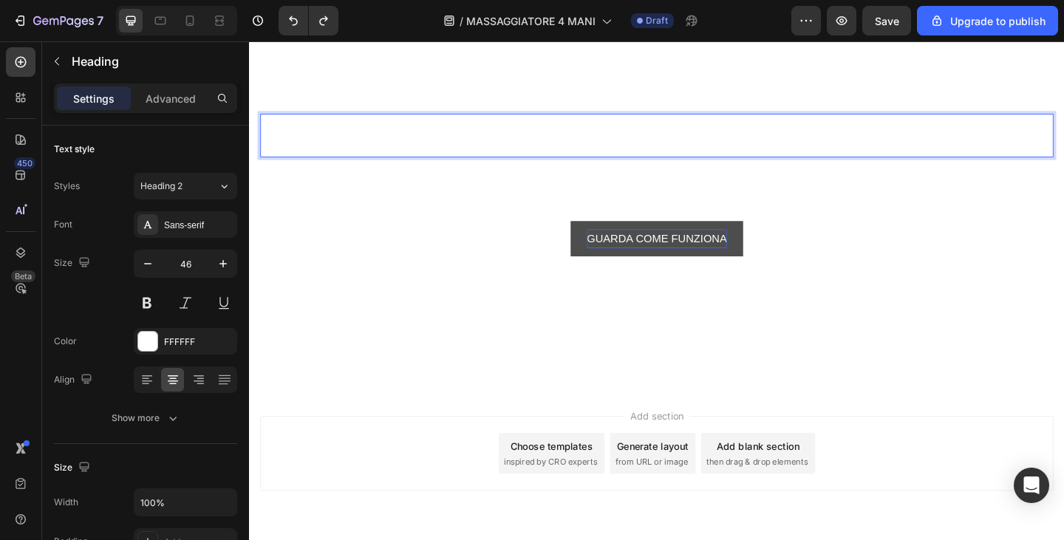
click at [648, 150] on p "Click here to edit heading" at bounding box center [692, 144] width 860 height 44
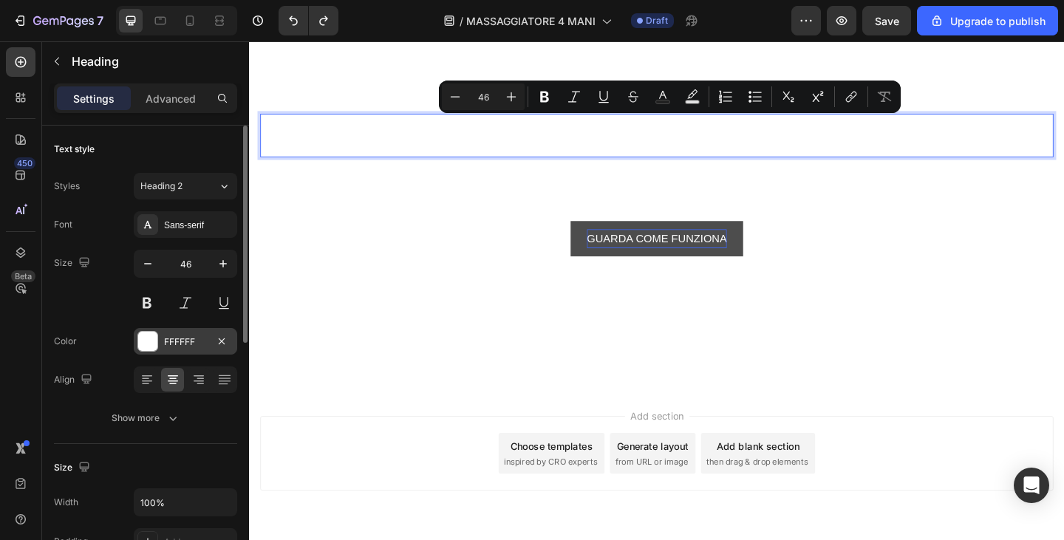
click at [163, 349] on div "FFFFFF" at bounding box center [185, 341] width 103 height 27
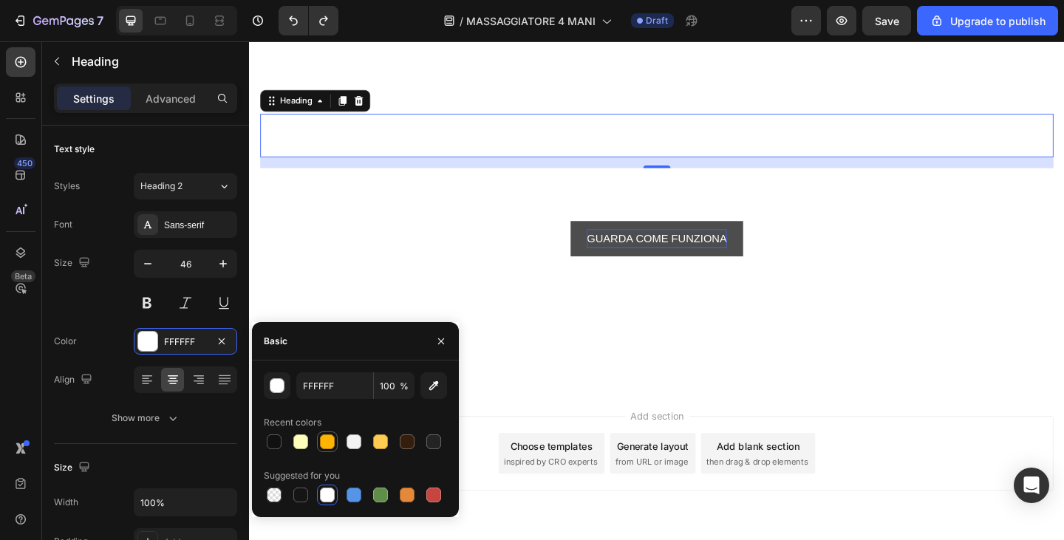
click at [319, 435] on div at bounding box center [328, 442] width 18 height 18
type input "FFB403"
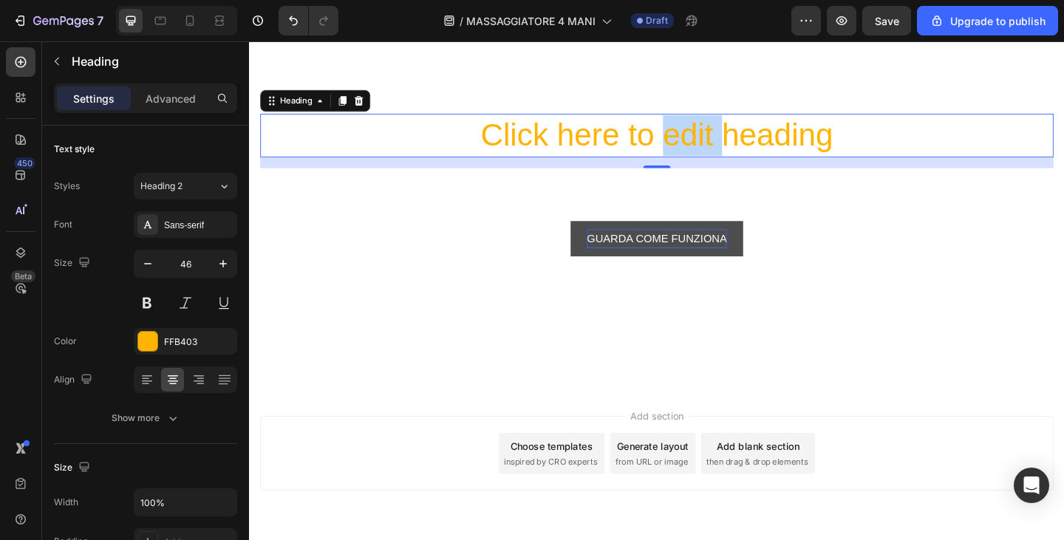
click at [738, 154] on p "Click here to edit heading" at bounding box center [692, 144] width 860 height 44
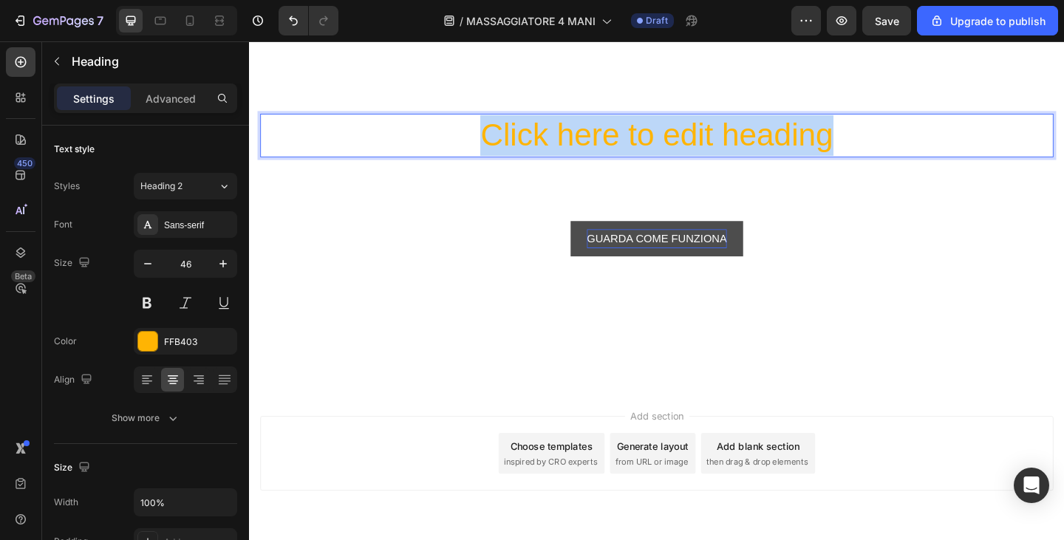
click at [738, 154] on p "Click here to edit heading" at bounding box center [692, 144] width 860 height 44
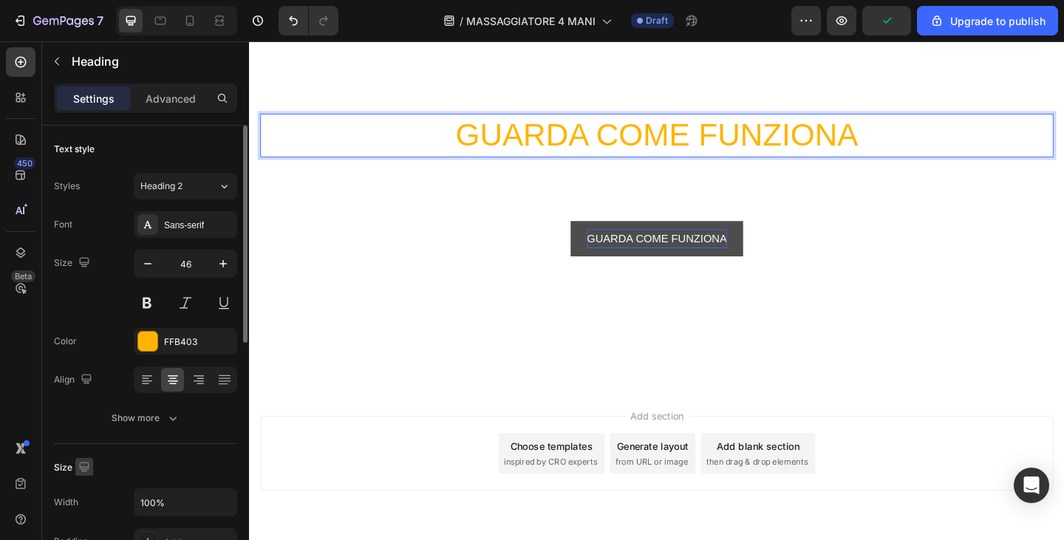
scroll to position [148, 0]
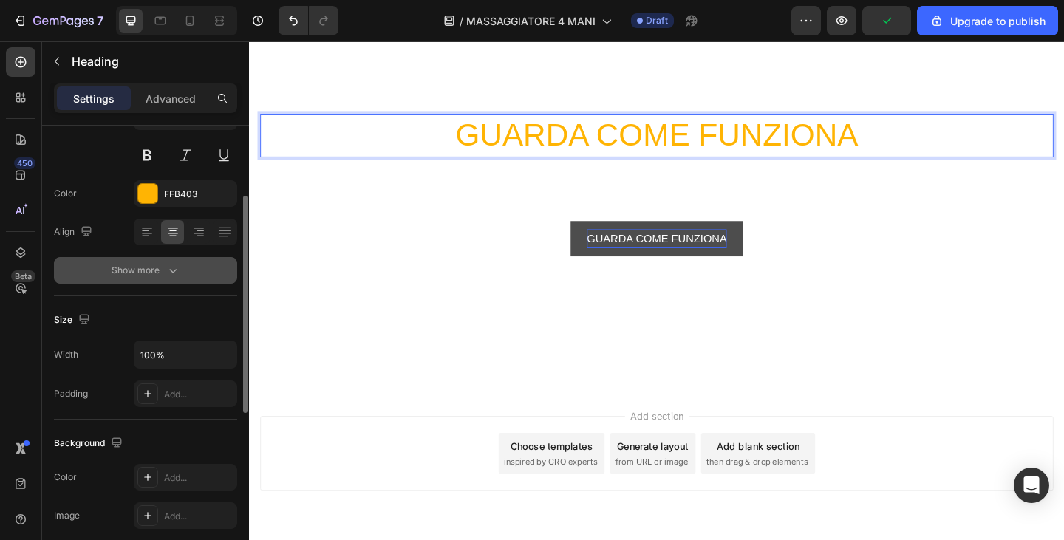
click at [130, 271] on div "Show more" at bounding box center [146, 270] width 69 height 15
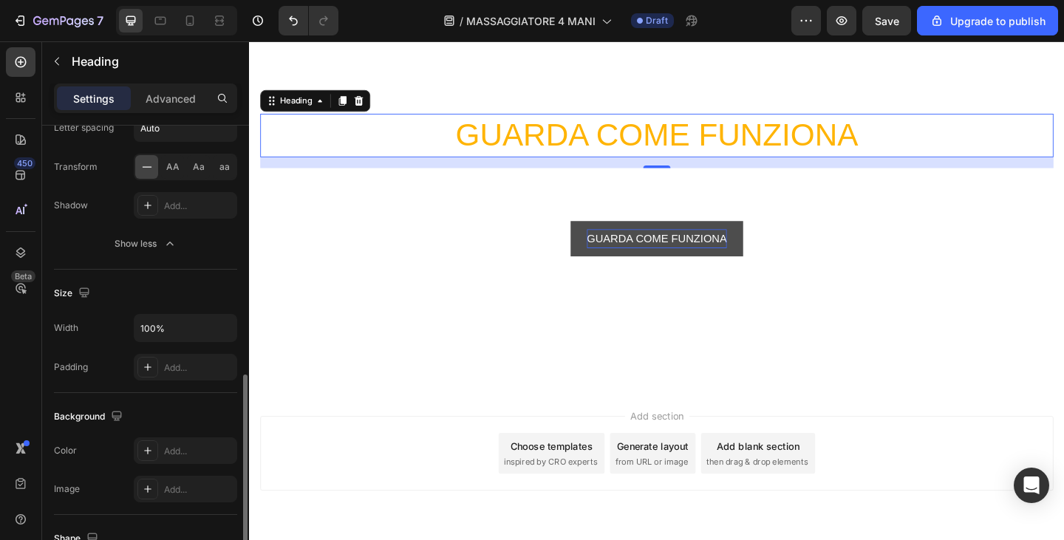
scroll to position [444, 0]
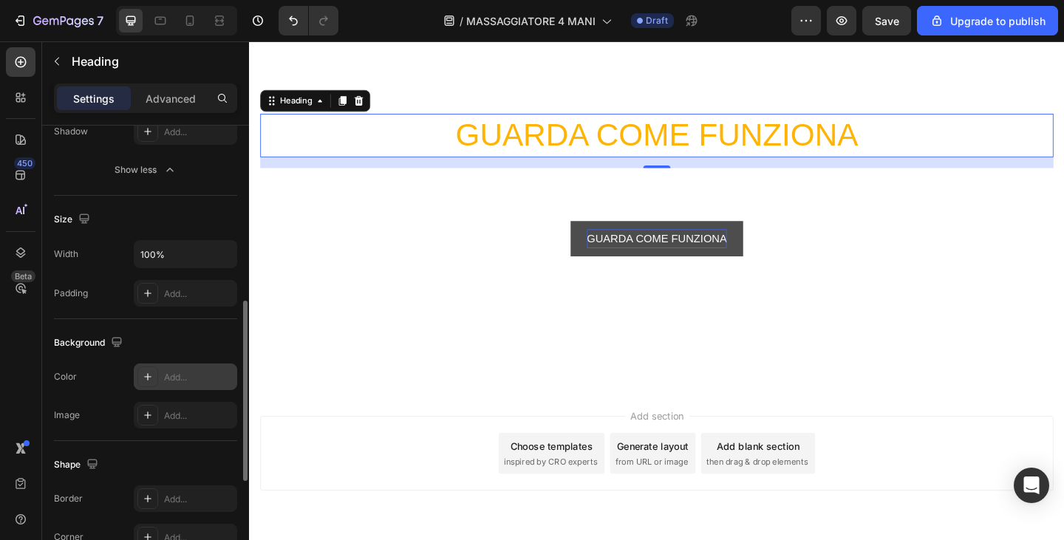
click at [172, 388] on div "Add..." at bounding box center [185, 377] width 103 height 27
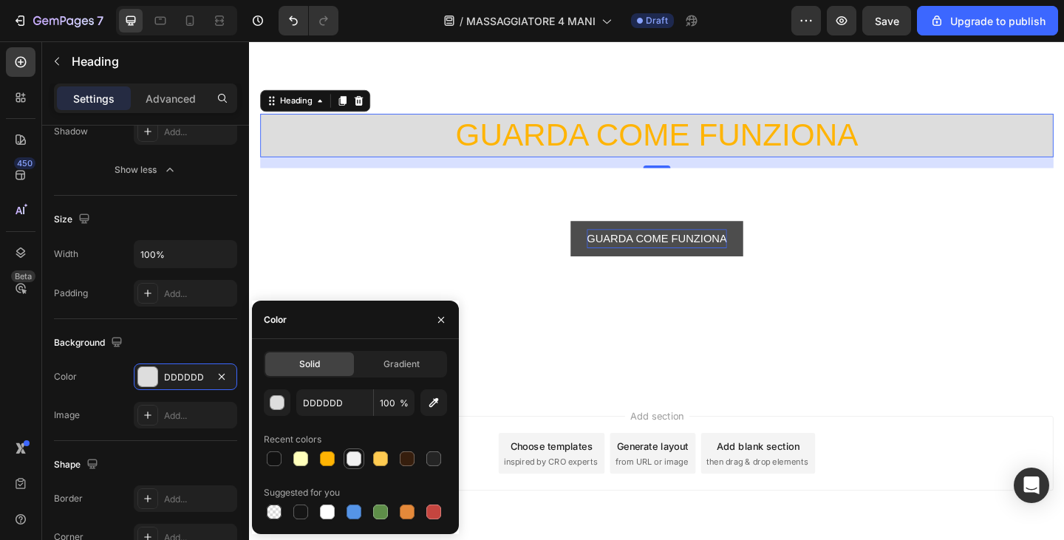
click at [355, 452] on div at bounding box center [354, 459] width 15 height 15
type input "F2F2F2"
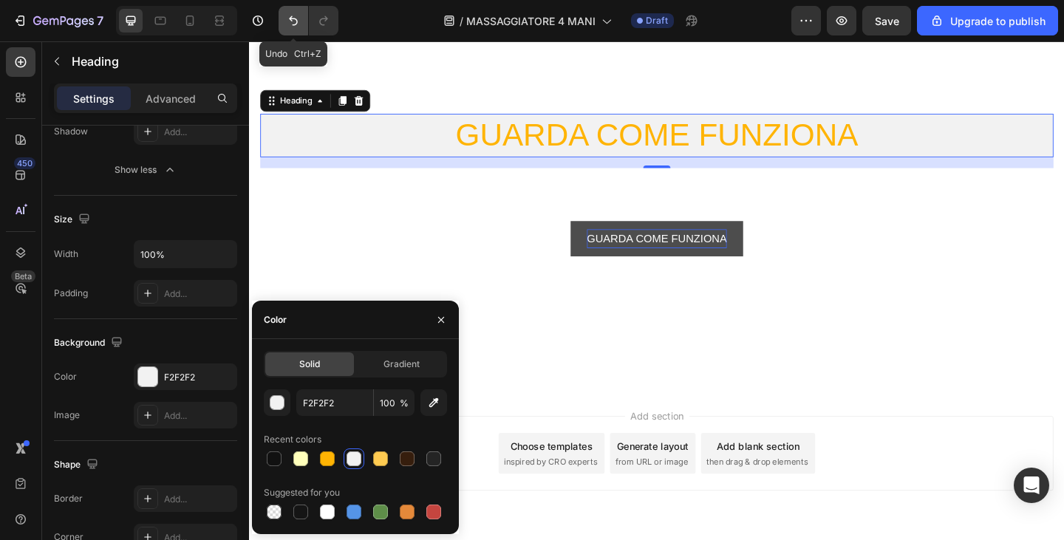
click at [299, 11] on button "Undo/Redo" at bounding box center [294, 21] width 30 height 30
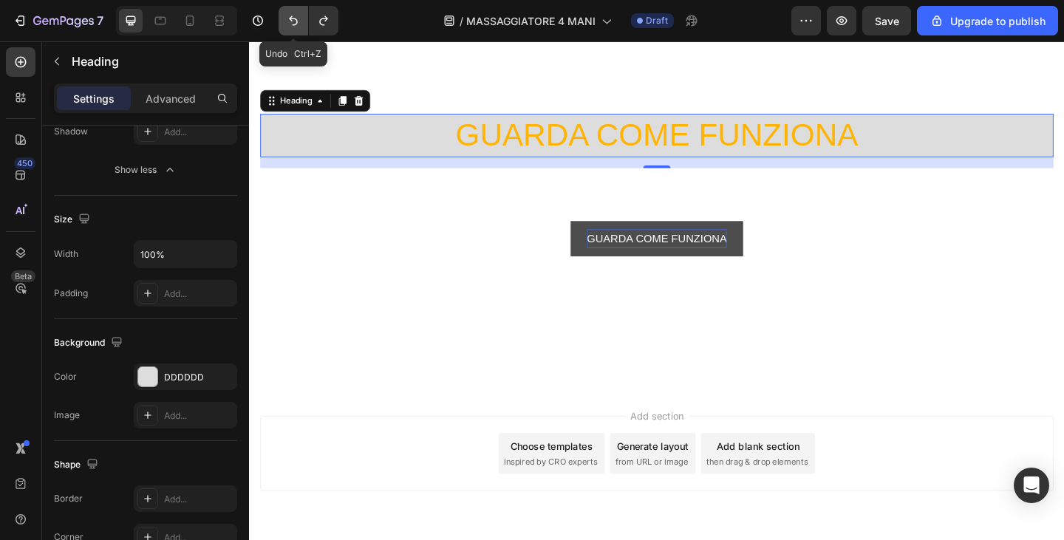
click at [285, 18] on button "Undo/Redo" at bounding box center [294, 21] width 30 height 30
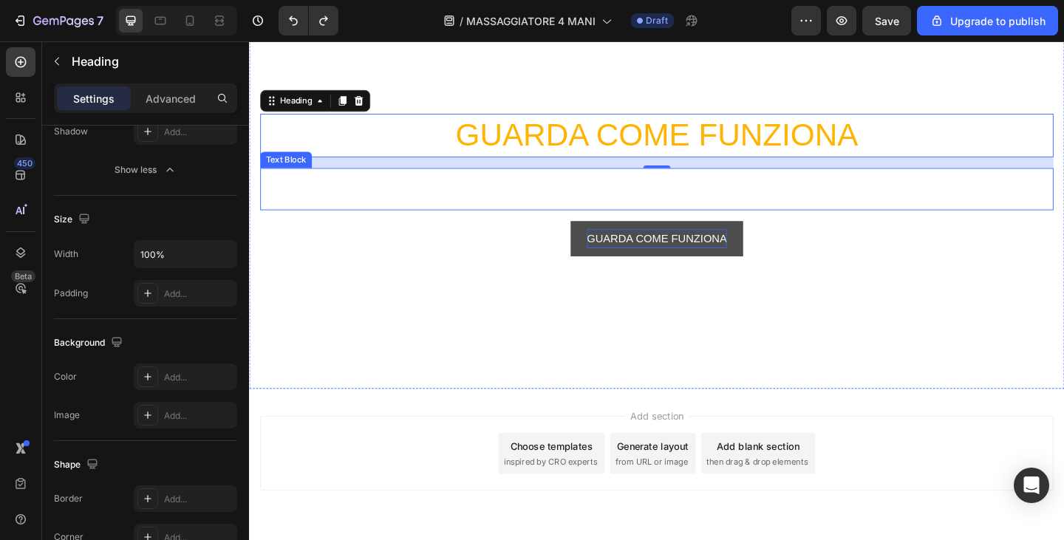
click at [702, 189] on div "This is your text block. Click to edit and make it your own. Share your product…" at bounding box center [692, 203] width 863 height 46
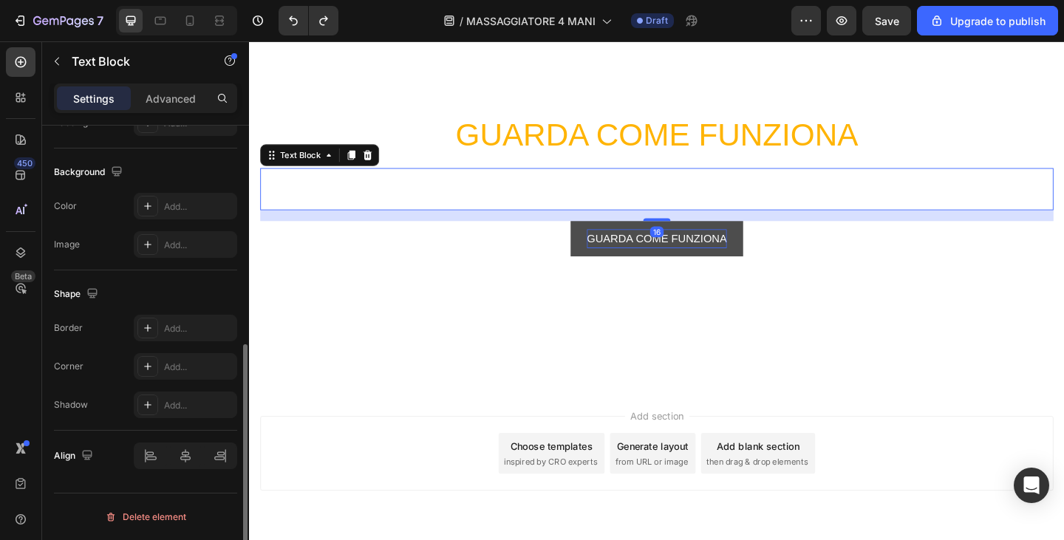
scroll to position [0, 0]
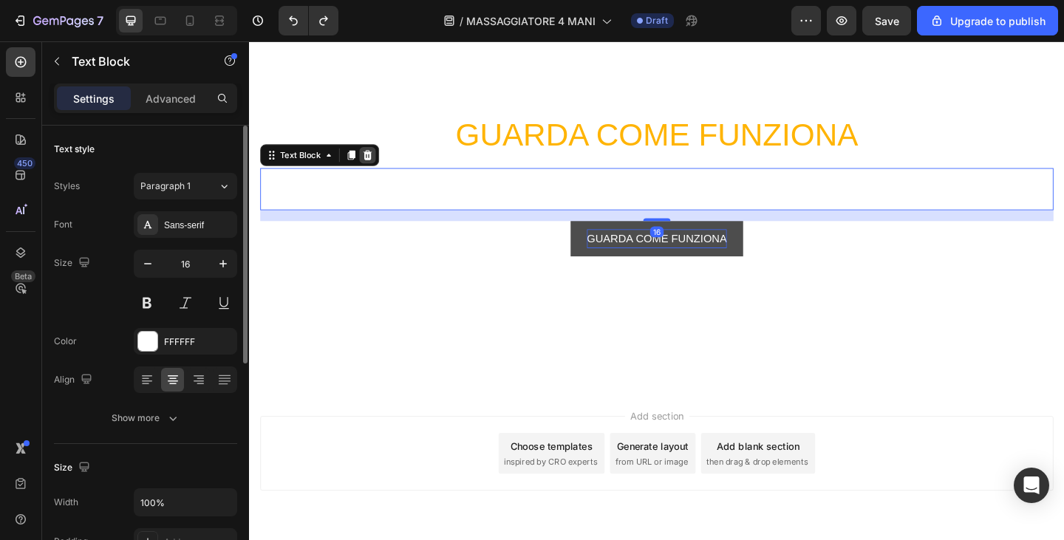
click at [372, 160] on icon at bounding box center [378, 166] width 12 height 12
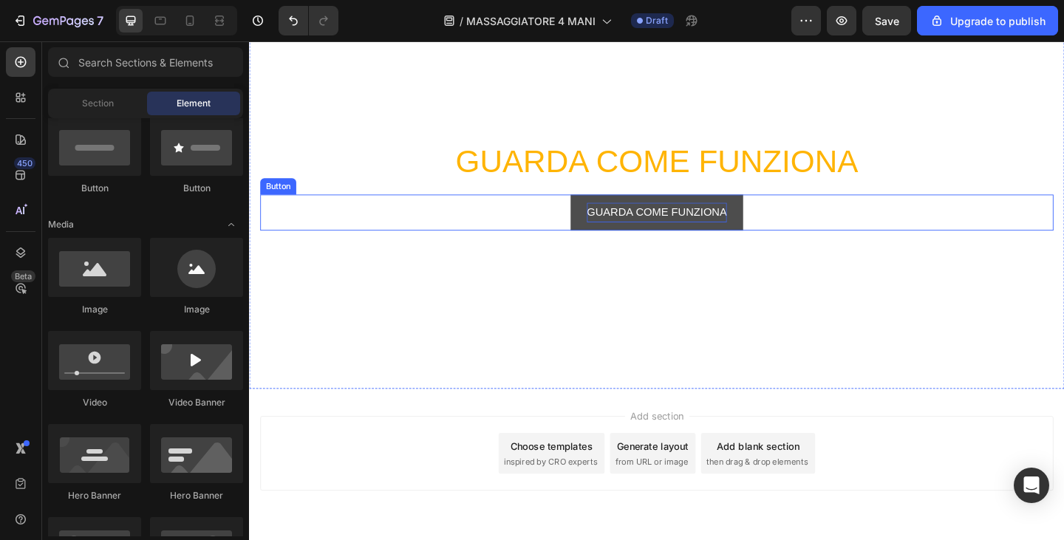
click at [849, 220] on div "GUARDA COME FUNZIONA Button" at bounding box center [692, 227] width 863 height 39
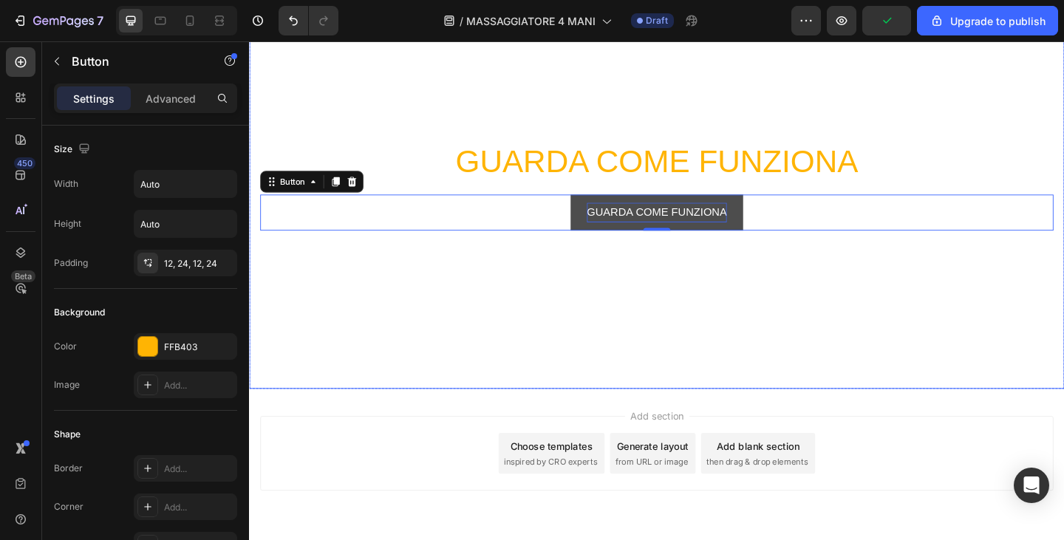
click at [732, 180] on p "GUARDA COME FUNZIONA" at bounding box center [692, 173] width 860 height 44
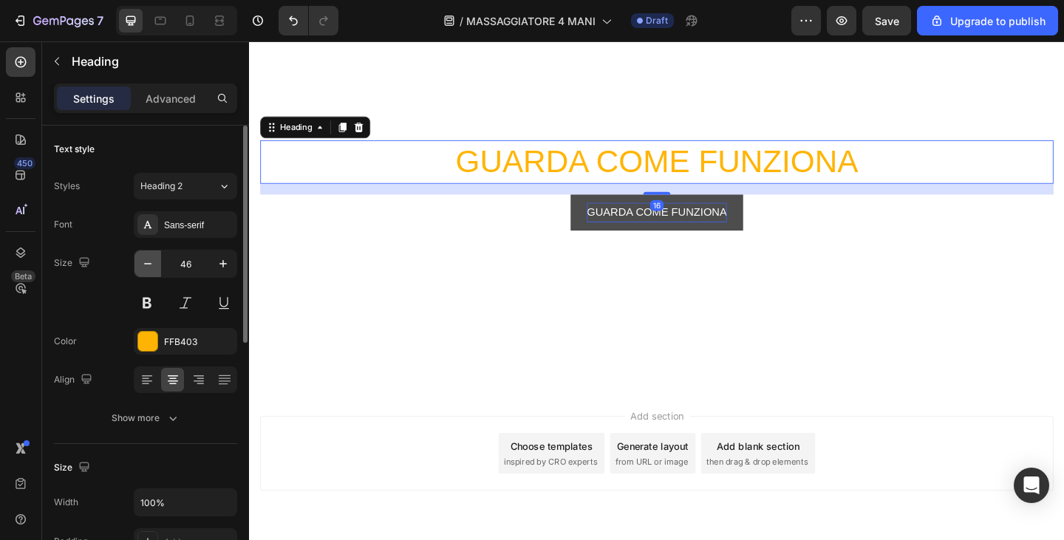
click at [147, 268] on icon "button" at bounding box center [147, 264] width 15 height 15
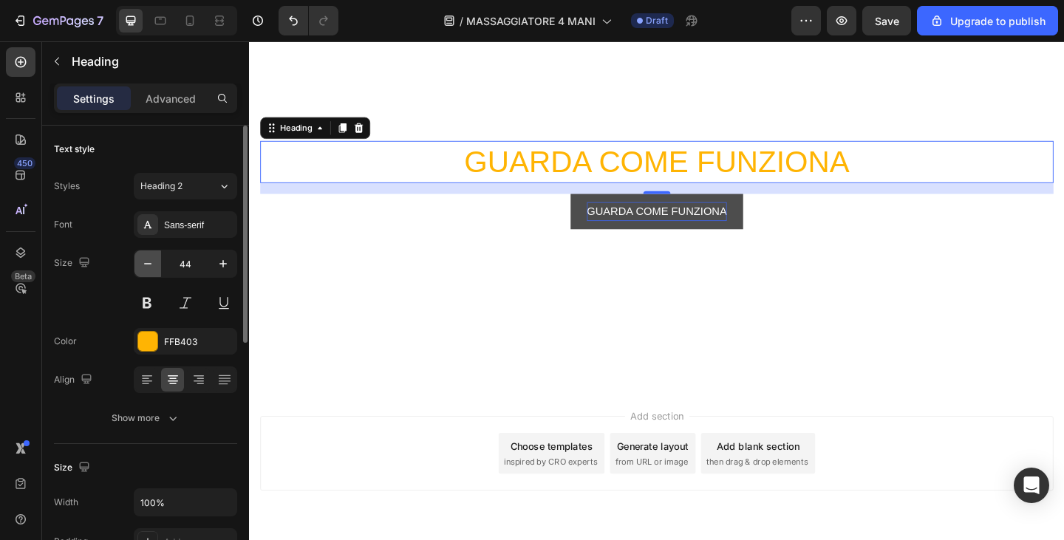
click at [147, 268] on icon "button" at bounding box center [147, 264] width 15 height 15
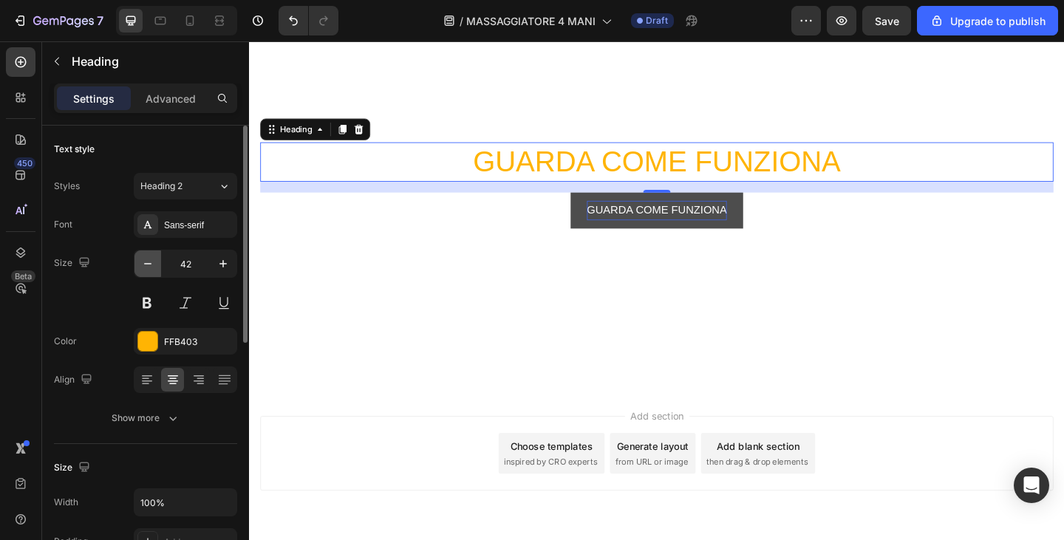
click at [147, 268] on icon "button" at bounding box center [147, 264] width 15 height 15
type input "40"
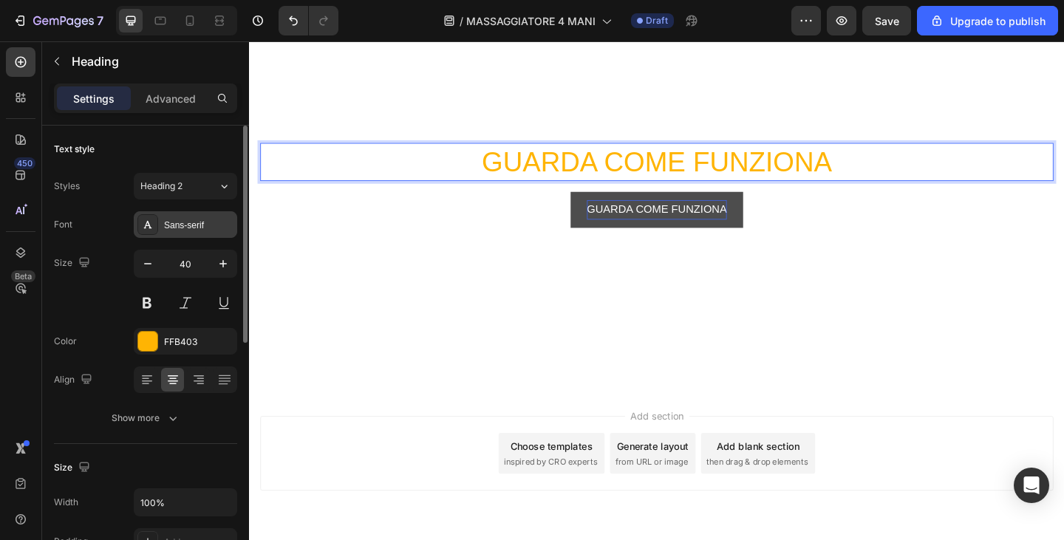
click at [198, 231] on div "Sans-serif" at bounding box center [198, 225] width 69 height 13
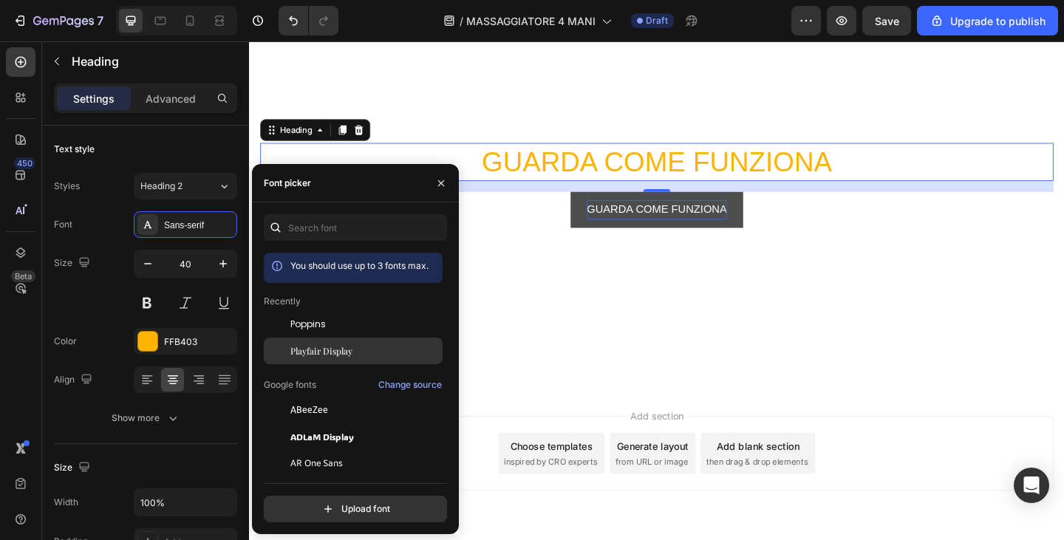
click at [312, 353] on span "Playfair Display" at bounding box center [322, 350] width 62 height 13
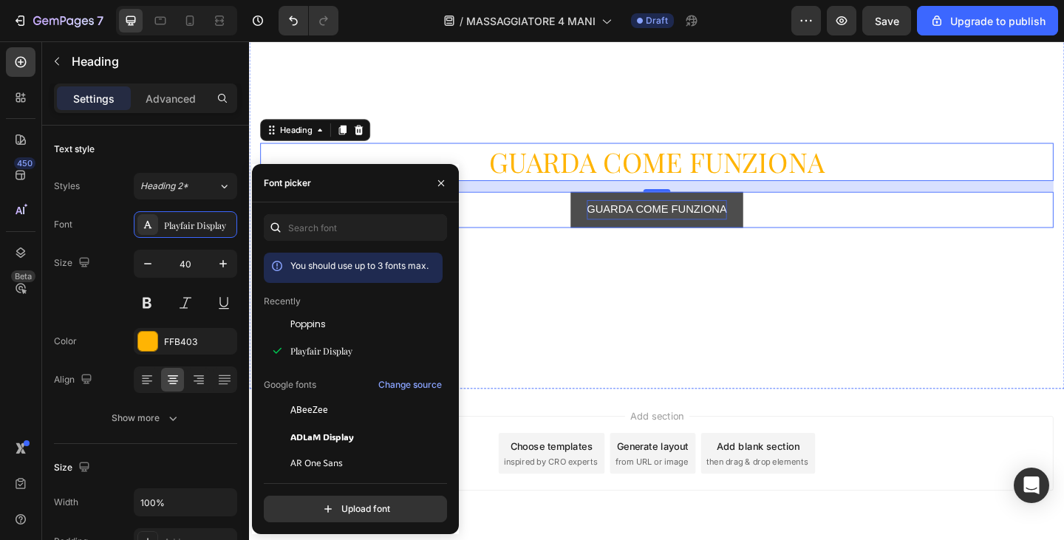
click at [693, 225] on p "GUARDA COME FUNZIONA" at bounding box center [693, 224] width 152 height 21
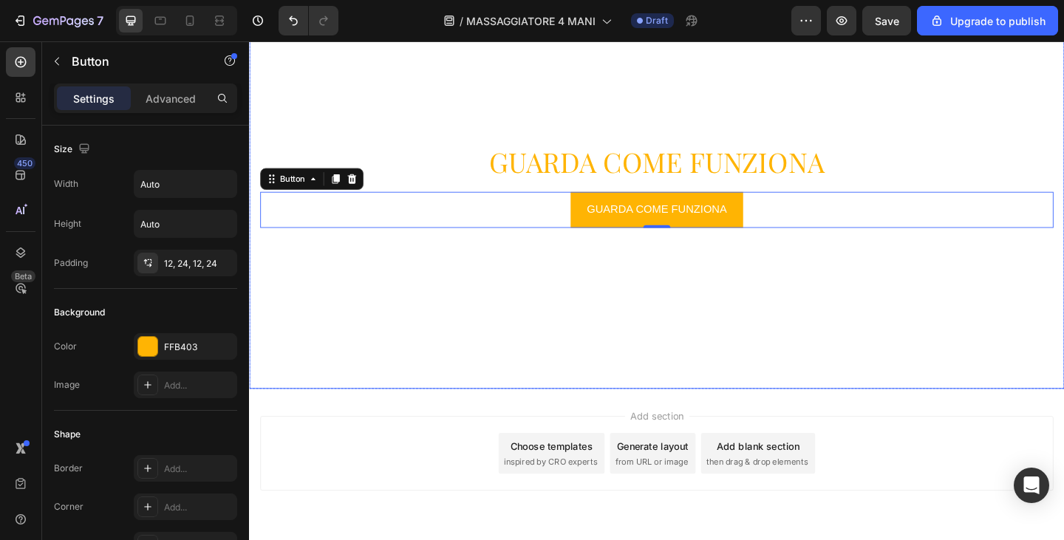
click at [800, 230] on div "GUARDA COME FUNZIONA Button 0" at bounding box center [692, 225] width 863 height 39
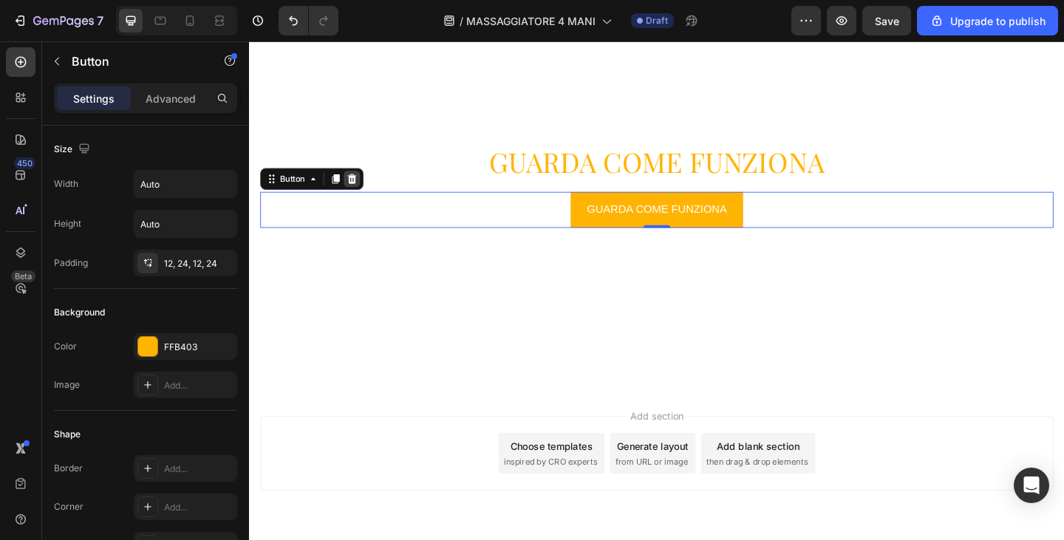
click at [360, 189] on icon at bounding box center [361, 191] width 10 height 10
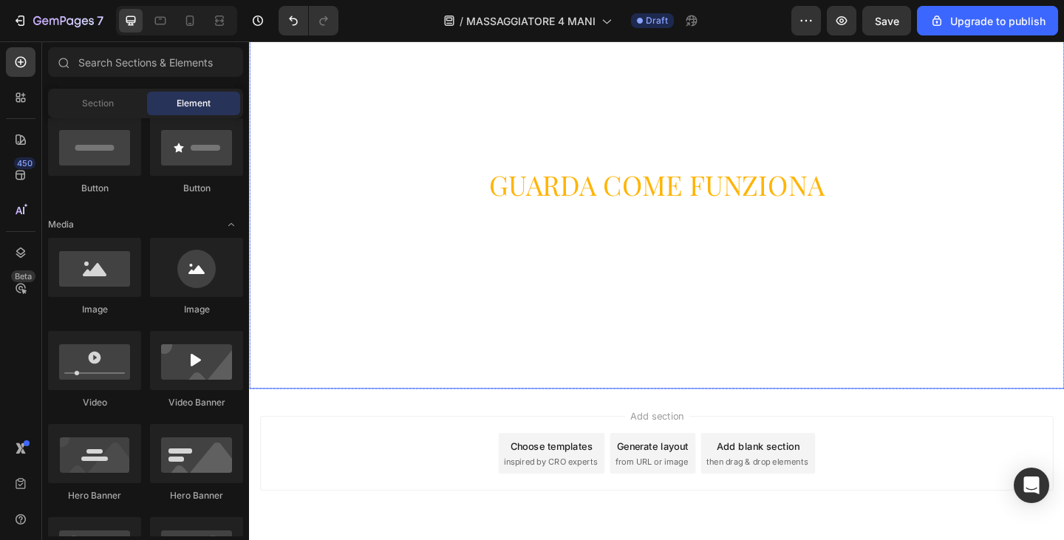
scroll to position [1622, 0]
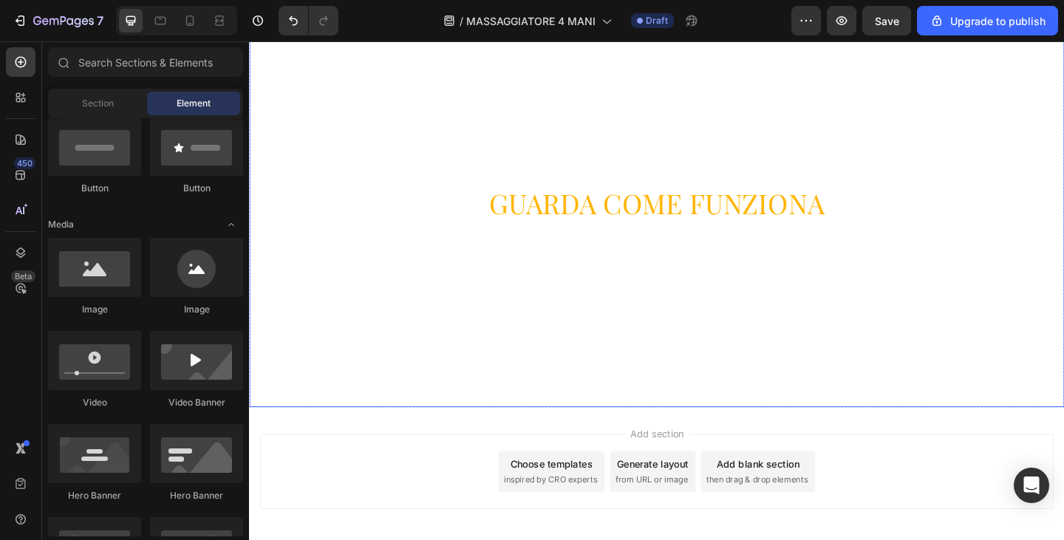
click at [659, 214] on p "GUARDA COME FUNZIONA" at bounding box center [692, 218] width 860 height 38
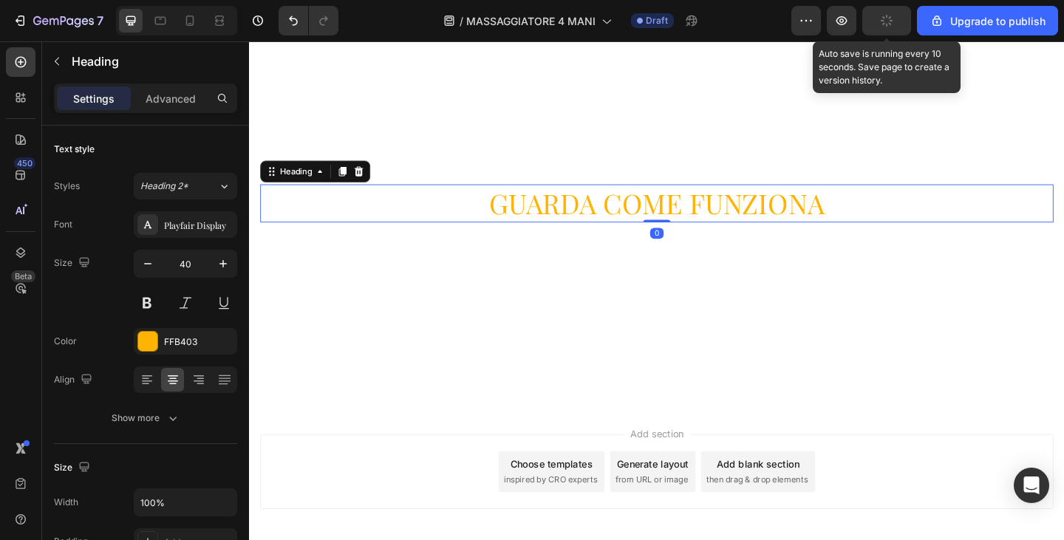
click at [889, 19] on icon "button" at bounding box center [886, 20] width 13 height 13
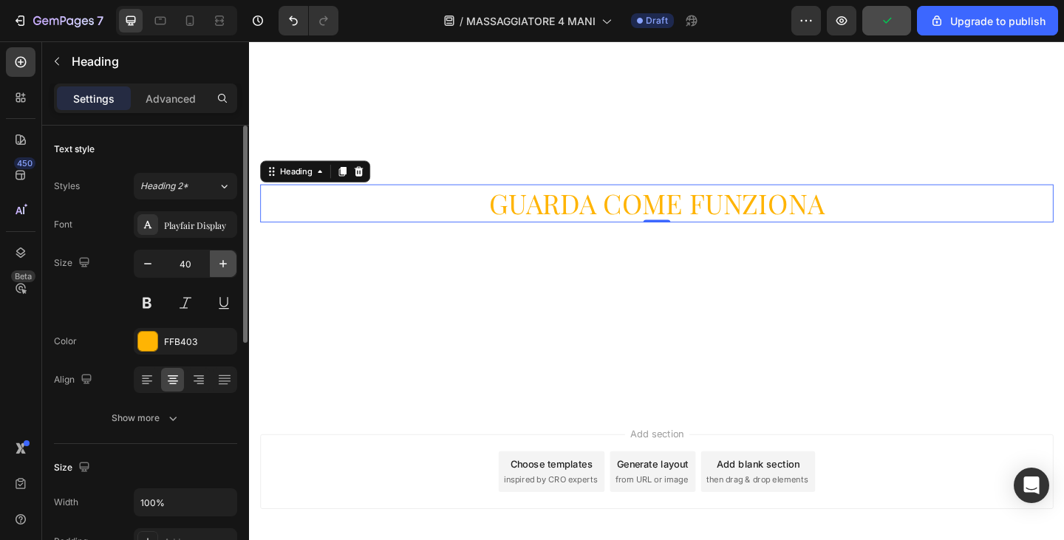
click at [214, 263] on button "button" at bounding box center [223, 264] width 27 height 27
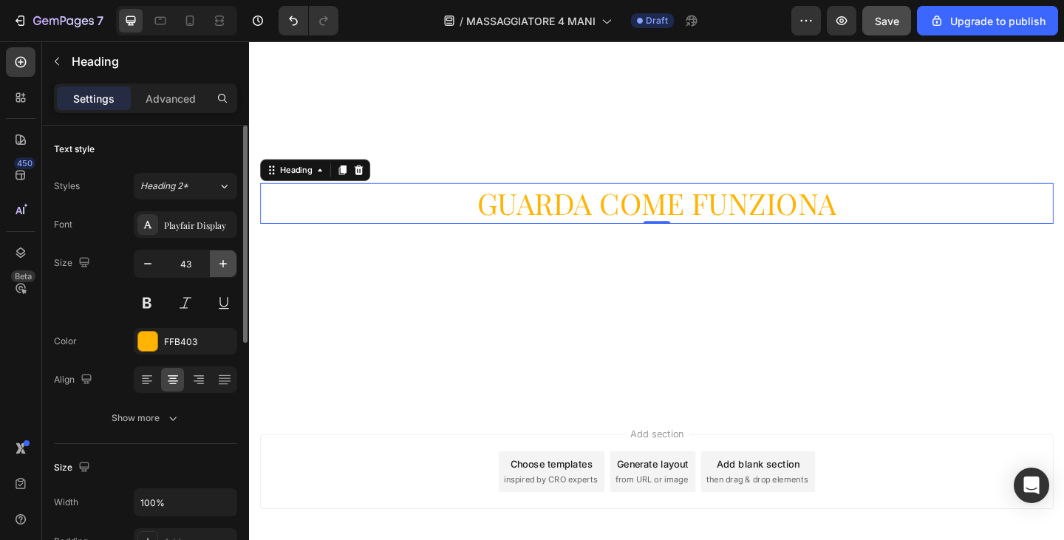
click at [214, 263] on button "button" at bounding box center [223, 264] width 27 height 27
click at [213, 262] on button "button" at bounding box center [223, 264] width 27 height 27
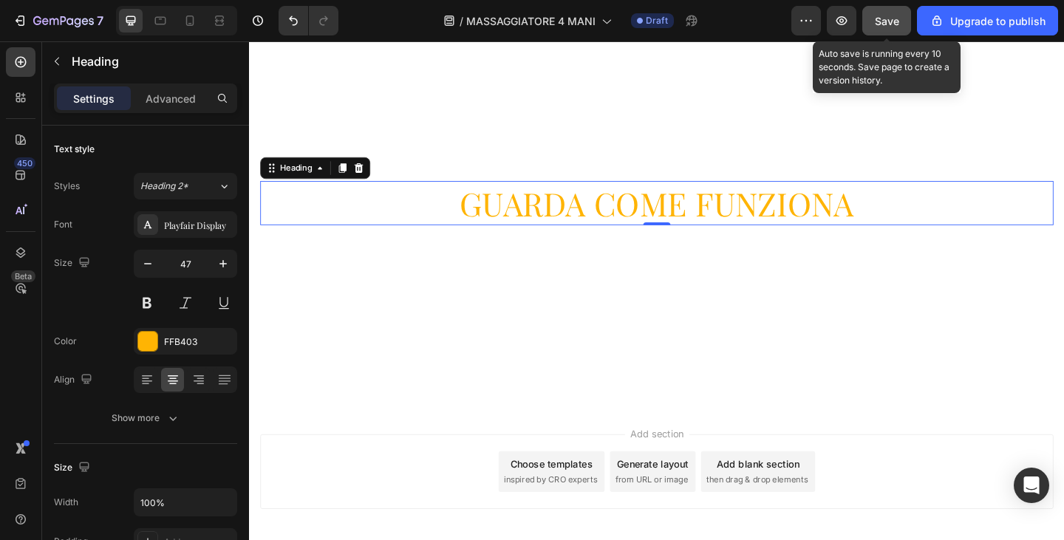
click at [875, 21] on button "Save" at bounding box center [887, 21] width 49 height 30
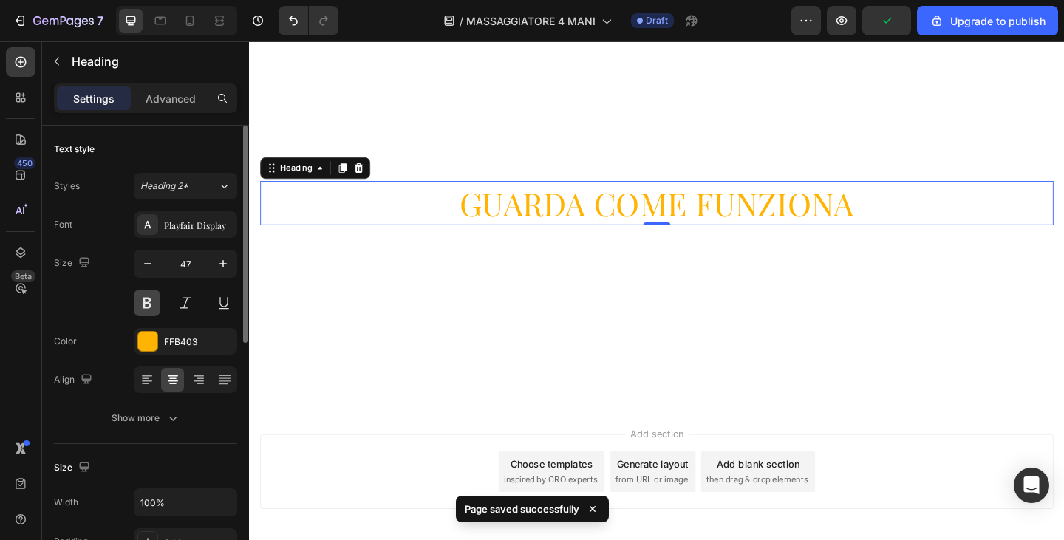
click at [140, 304] on button at bounding box center [147, 303] width 27 height 27
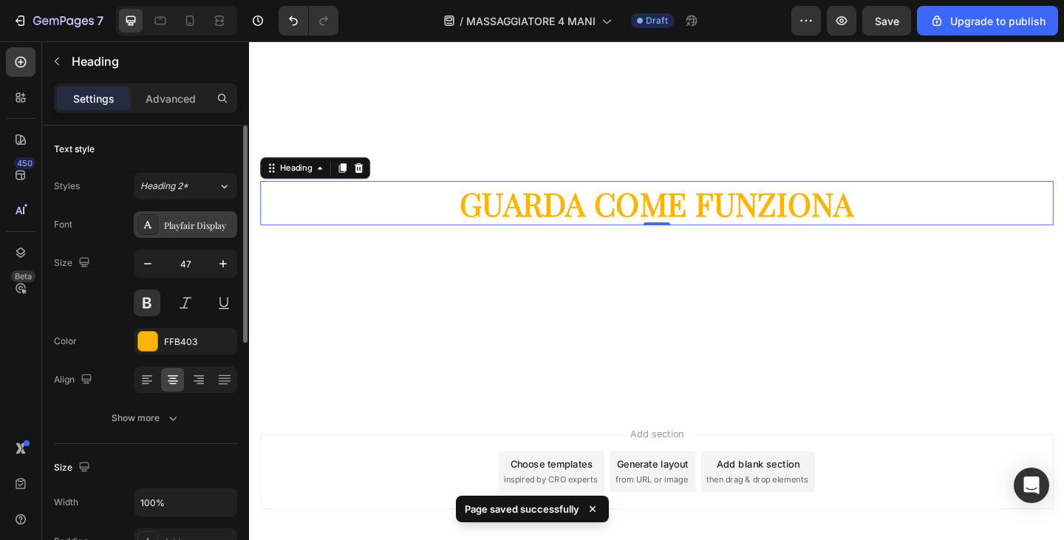
click at [185, 225] on div "Playfair Display" at bounding box center [198, 225] width 69 height 13
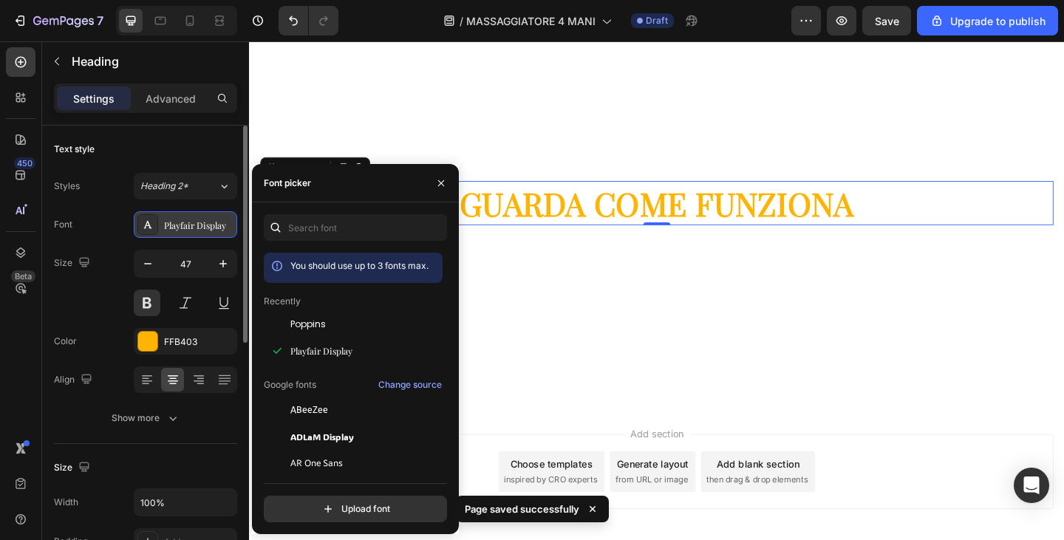
click at [186, 225] on div "Playfair Display" at bounding box center [198, 225] width 69 height 13
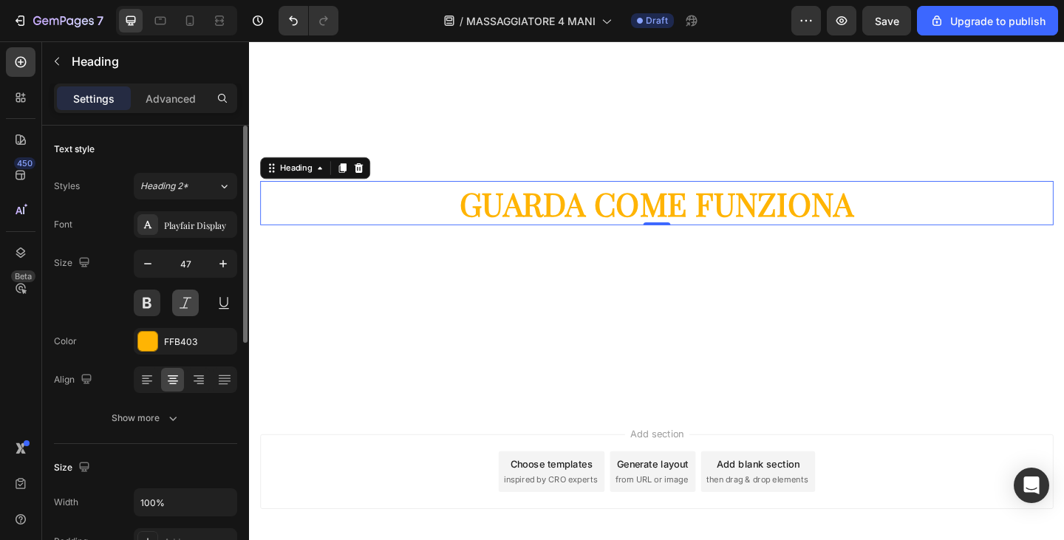
click at [187, 293] on button at bounding box center [185, 303] width 27 height 27
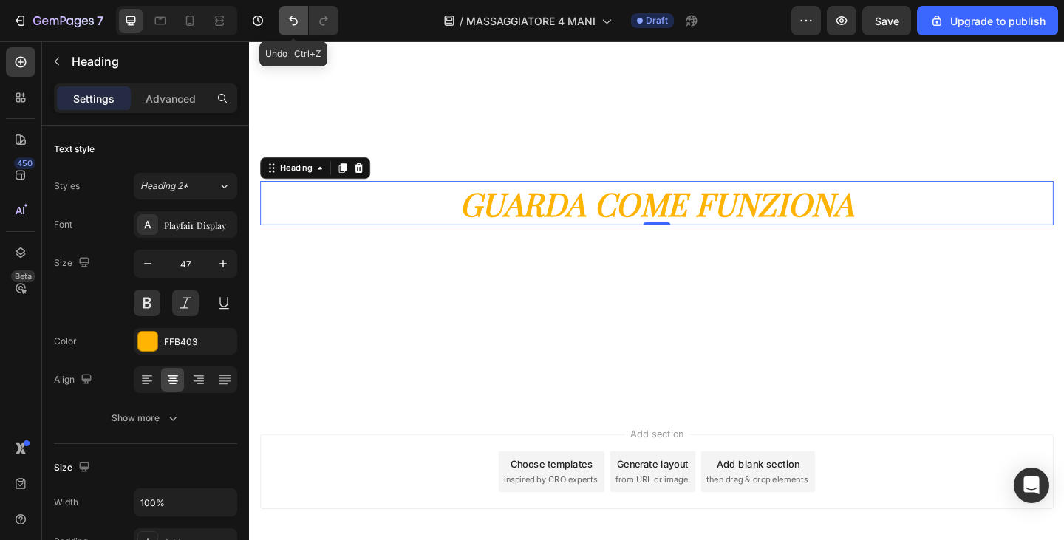
click at [285, 21] on button "Undo/Redo" at bounding box center [294, 21] width 30 height 30
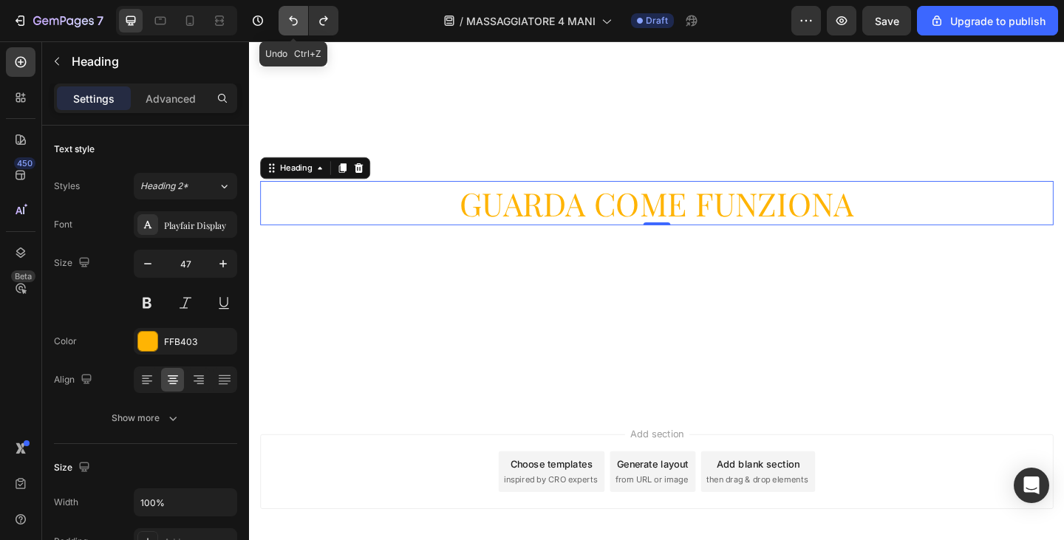
click at [285, 21] on button "Undo/Redo" at bounding box center [294, 21] width 30 height 30
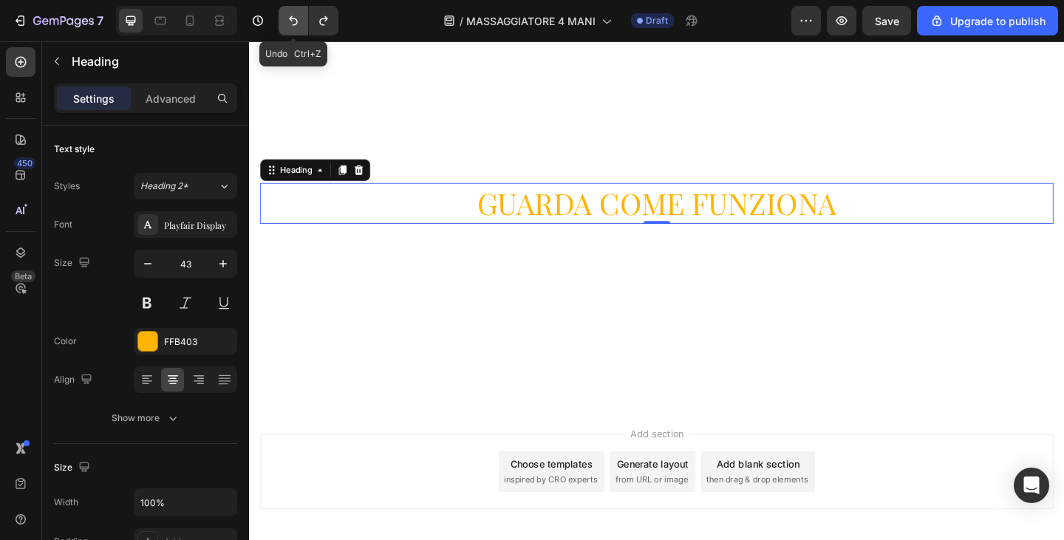
click at [289, 18] on icon "Undo/Redo" at bounding box center [293, 20] width 15 height 15
type input "40"
click at [289, 18] on icon "Undo/Redo" at bounding box center [293, 20] width 15 height 15
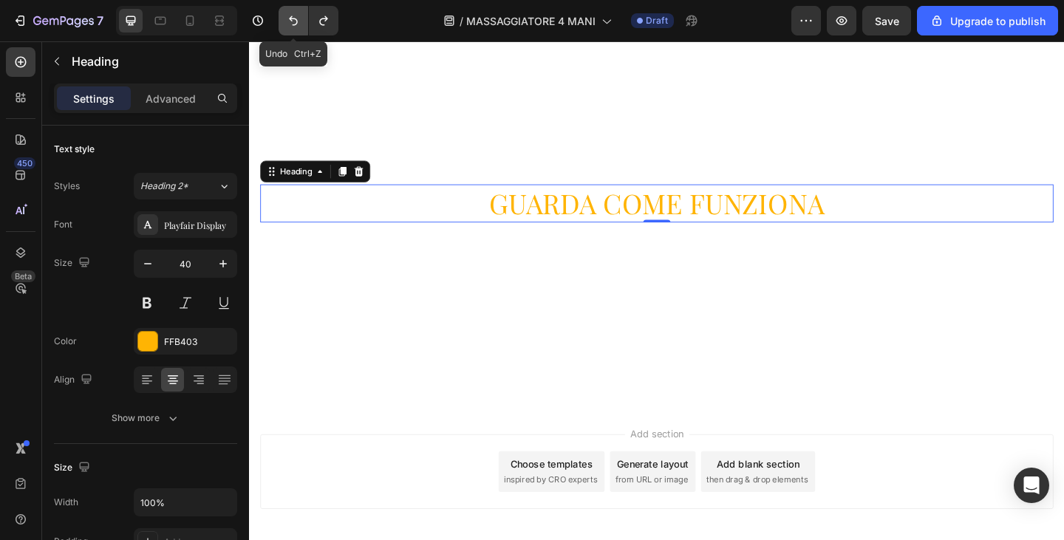
click at [289, 18] on icon "Undo/Redo" at bounding box center [293, 20] width 15 height 15
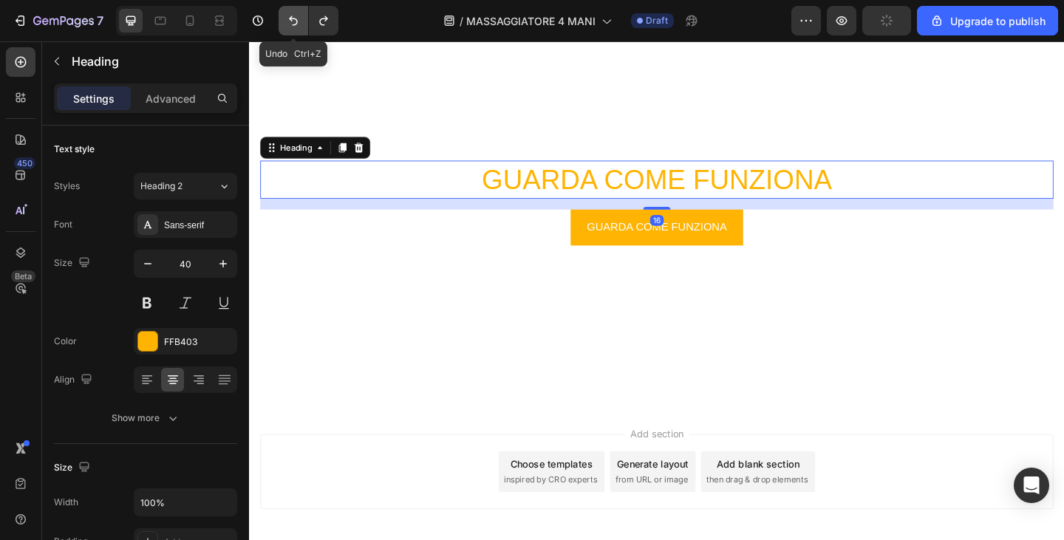
click at [289, 18] on icon "Undo/Redo" at bounding box center [293, 20] width 15 height 15
click at [323, 20] on icon "Undo/Redo" at bounding box center [323, 20] width 15 height 15
click at [297, 22] on icon "Undo/Redo" at bounding box center [293, 21] width 9 height 10
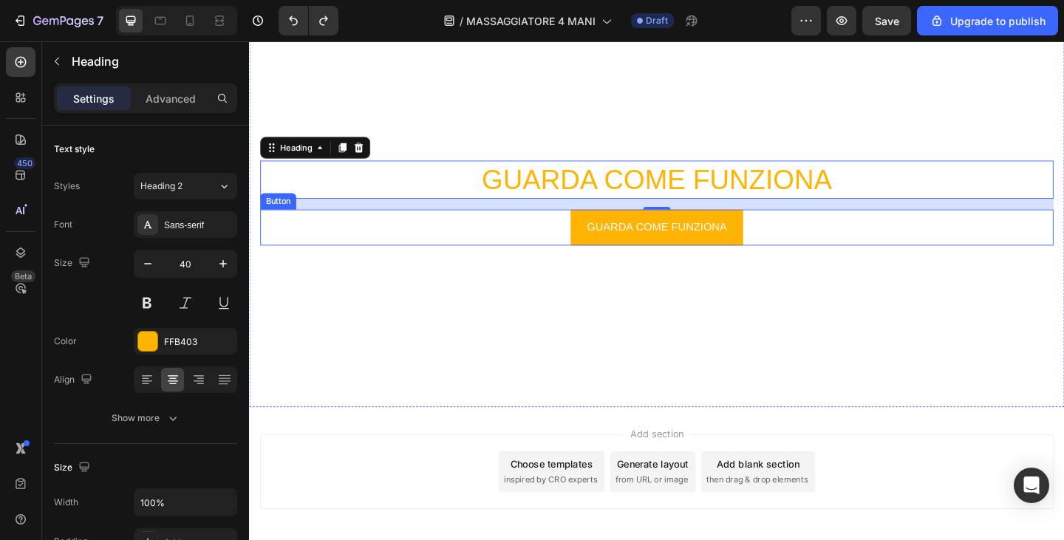
click at [794, 239] on div "GUARDA COME FUNZIONA Button" at bounding box center [692, 244] width 863 height 39
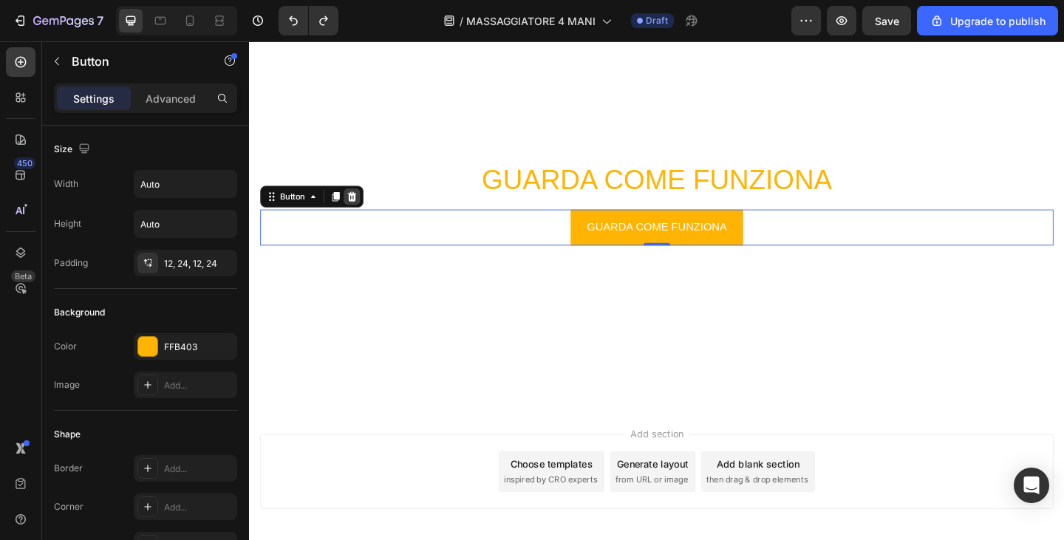
click at [364, 209] on icon at bounding box center [361, 211] width 10 height 10
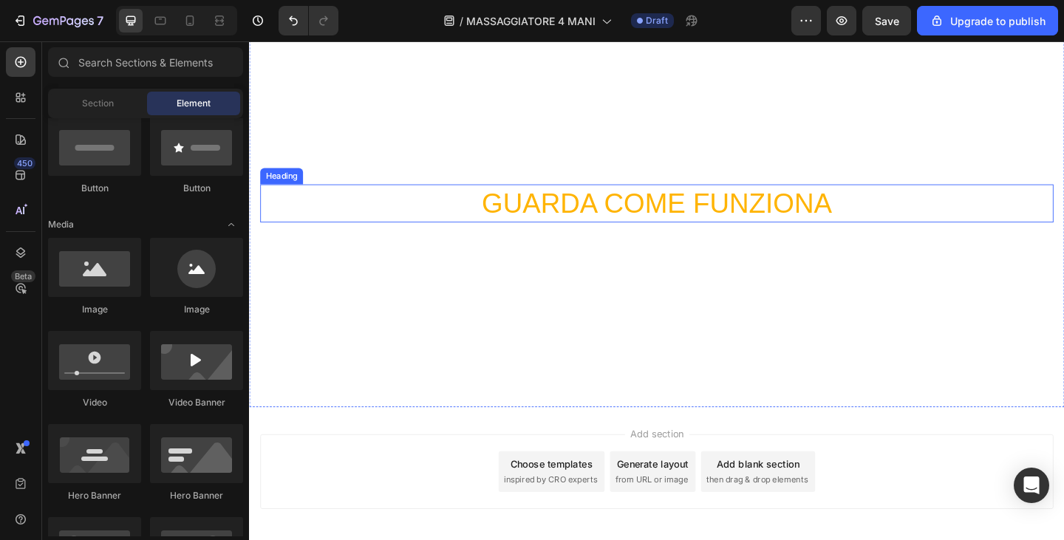
click at [599, 205] on p "GUARDA COME FUNZIONA" at bounding box center [692, 218] width 860 height 38
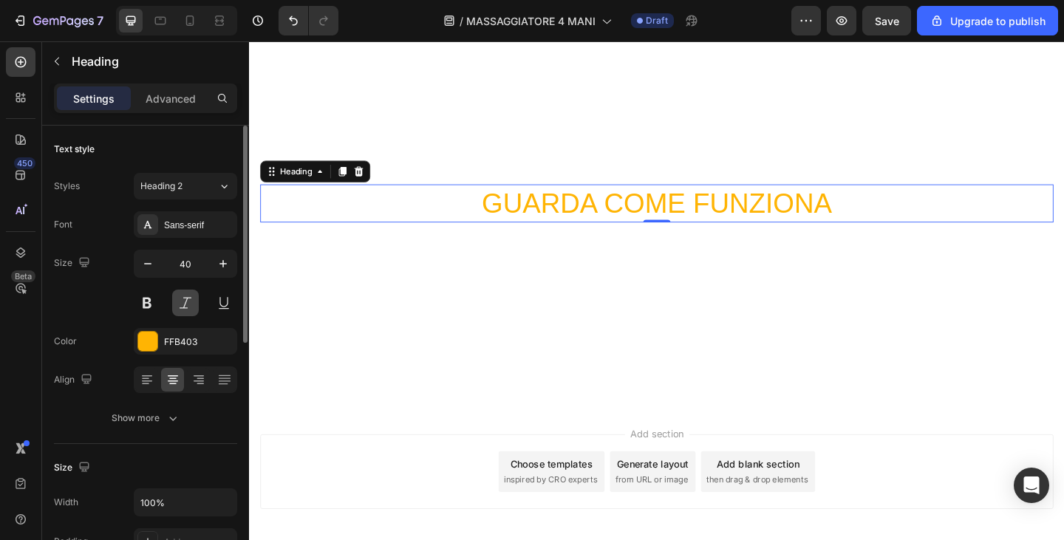
click at [189, 300] on button at bounding box center [185, 303] width 27 height 27
click at [189, 228] on div "Sans-serif" at bounding box center [198, 225] width 69 height 13
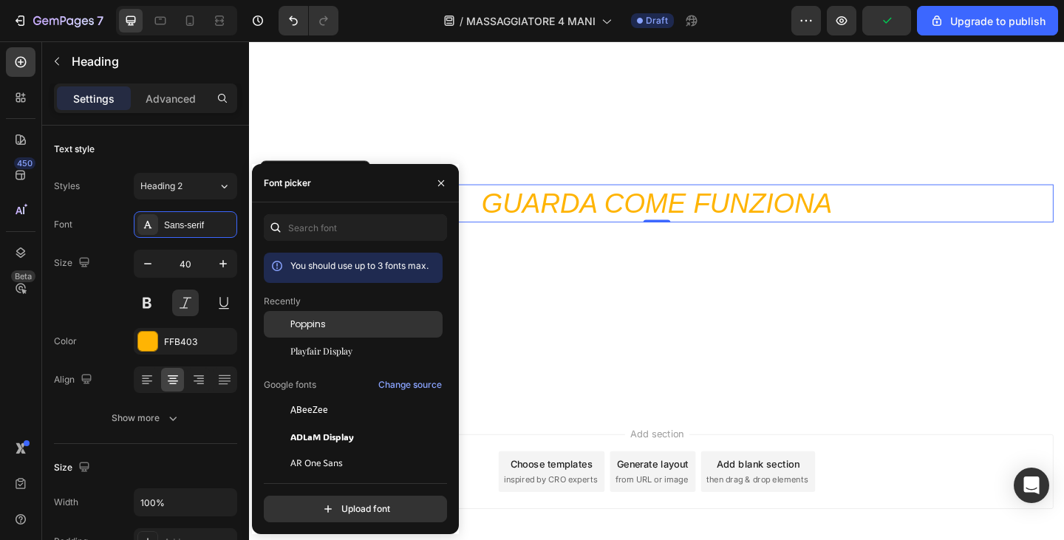
click at [295, 330] on span "Poppins" at bounding box center [308, 324] width 35 height 13
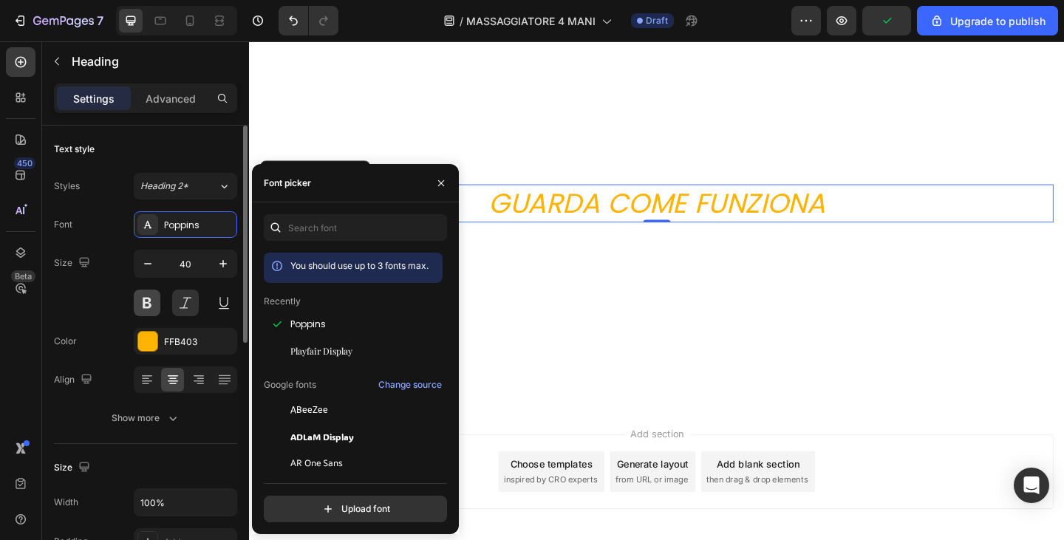
click at [154, 305] on button at bounding box center [147, 303] width 27 height 27
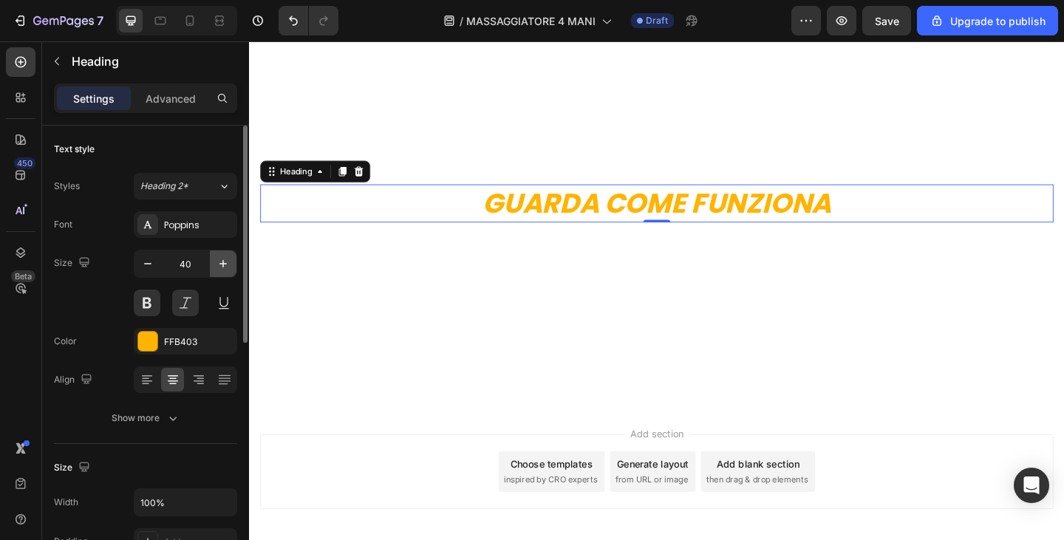
click at [231, 255] on button "button" at bounding box center [223, 264] width 27 height 27
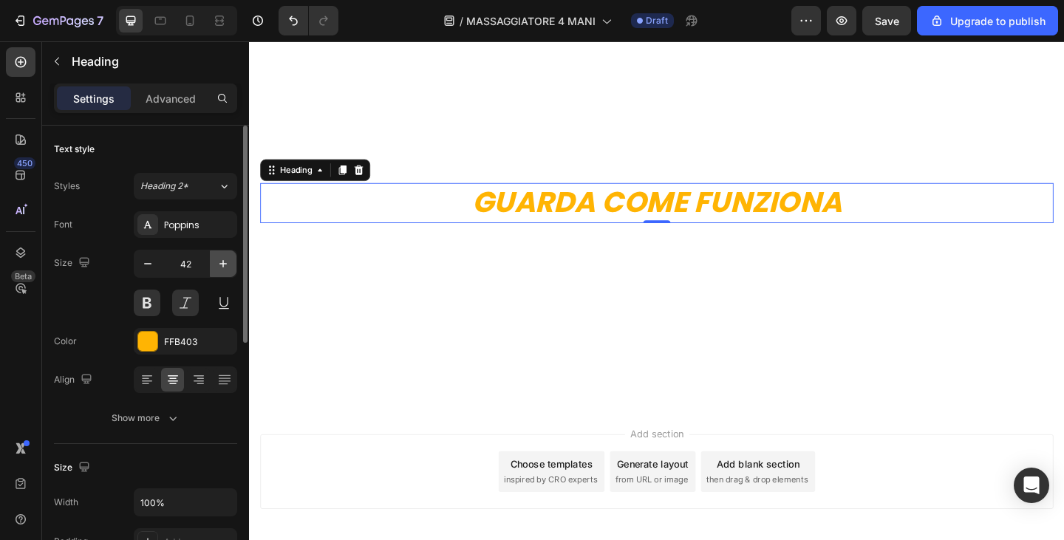
click at [231, 255] on button "button" at bounding box center [223, 264] width 27 height 27
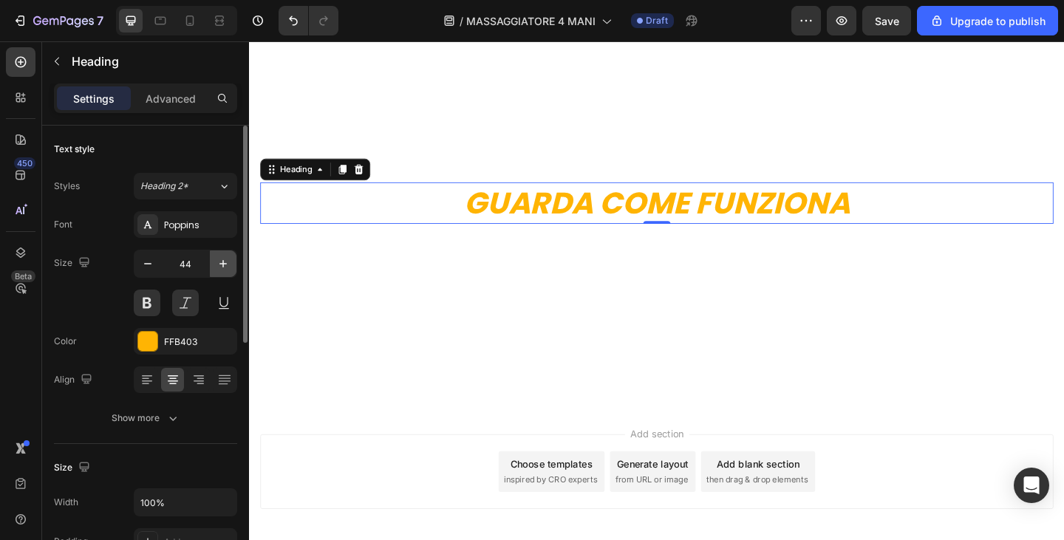
click at [231, 255] on button "button" at bounding box center [223, 264] width 27 height 27
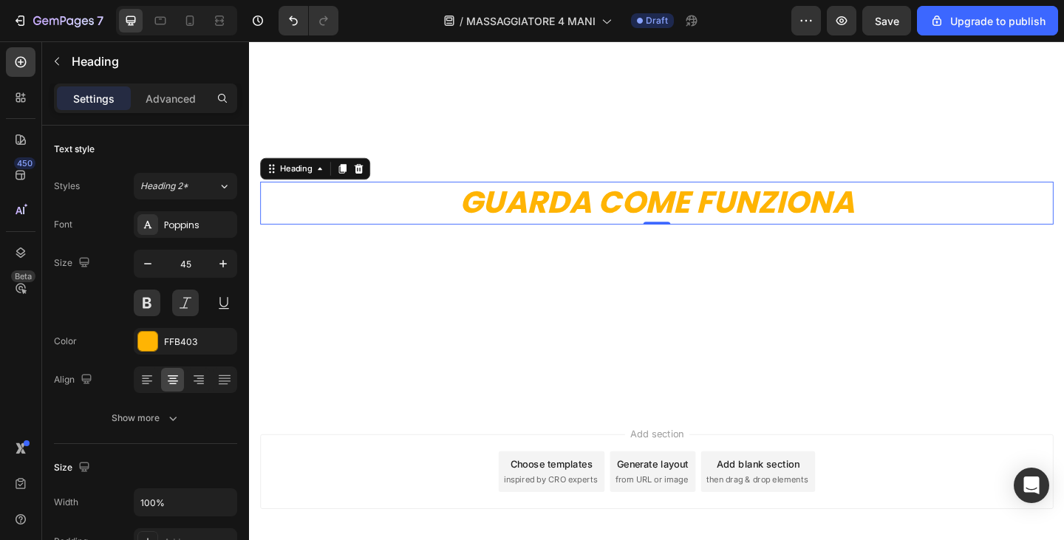
type input "46"
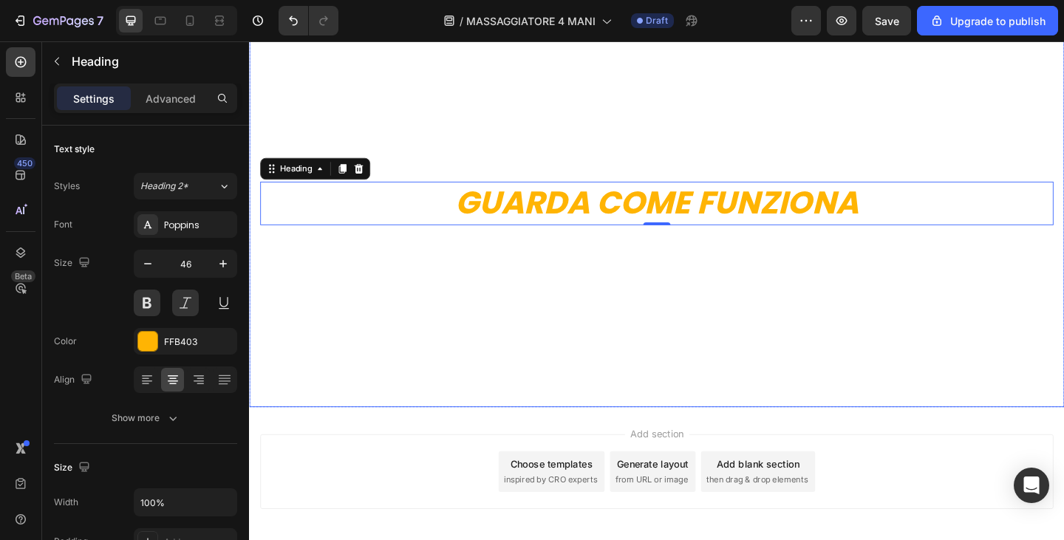
click at [702, 276] on video "Background Image" at bounding box center [692, 245] width 887 height 499
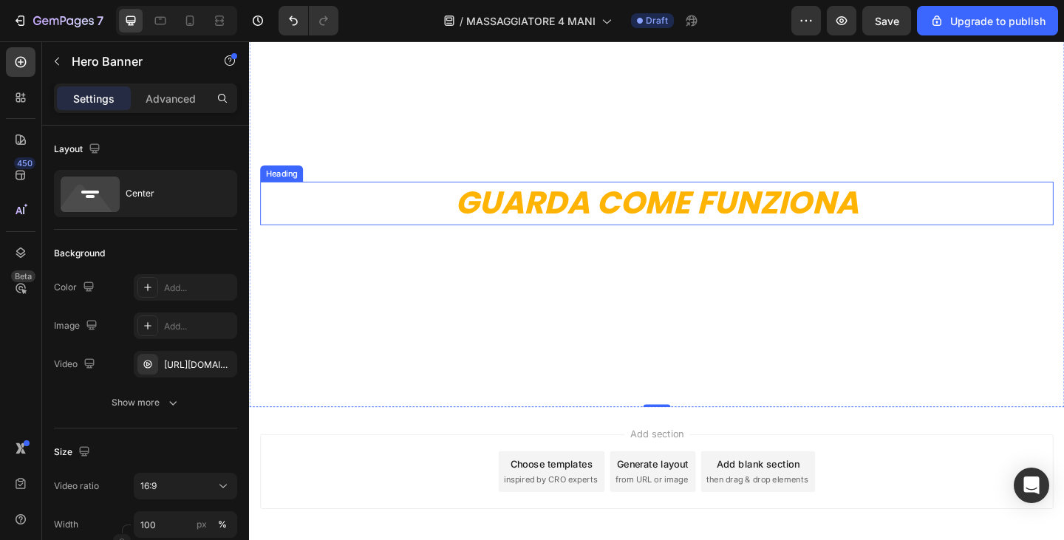
click at [640, 212] on p "GUARDA COME FUNZIONA" at bounding box center [692, 218] width 860 height 44
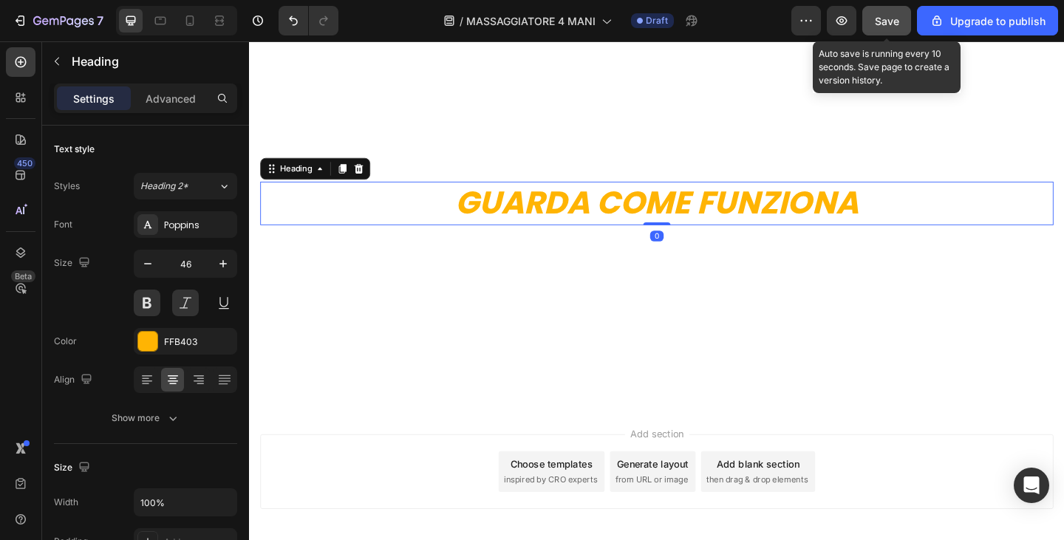
click at [883, 10] on button "Save" at bounding box center [887, 21] width 49 height 30
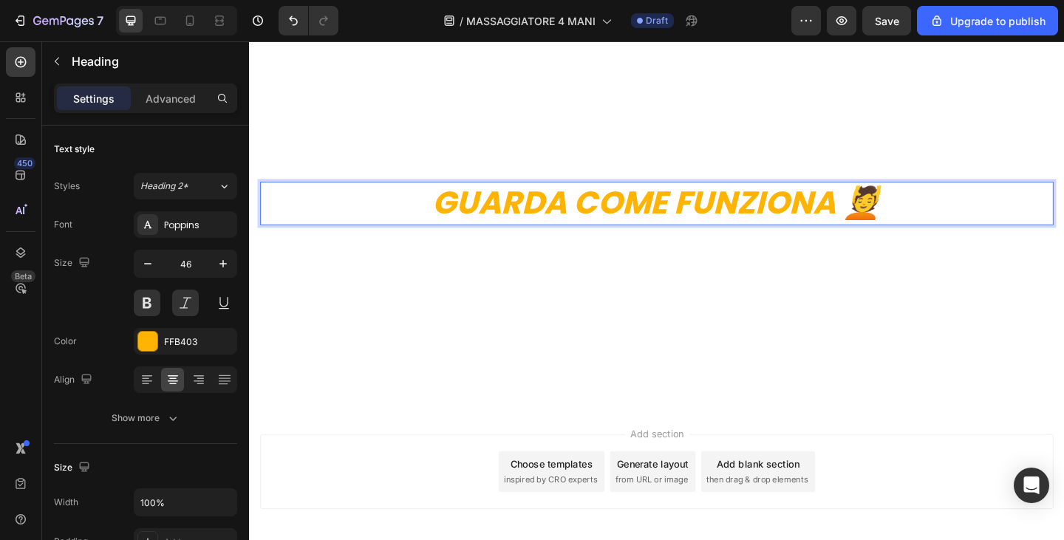
click at [960, 341] on video "Background Image" at bounding box center [692, 245] width 887 height 499
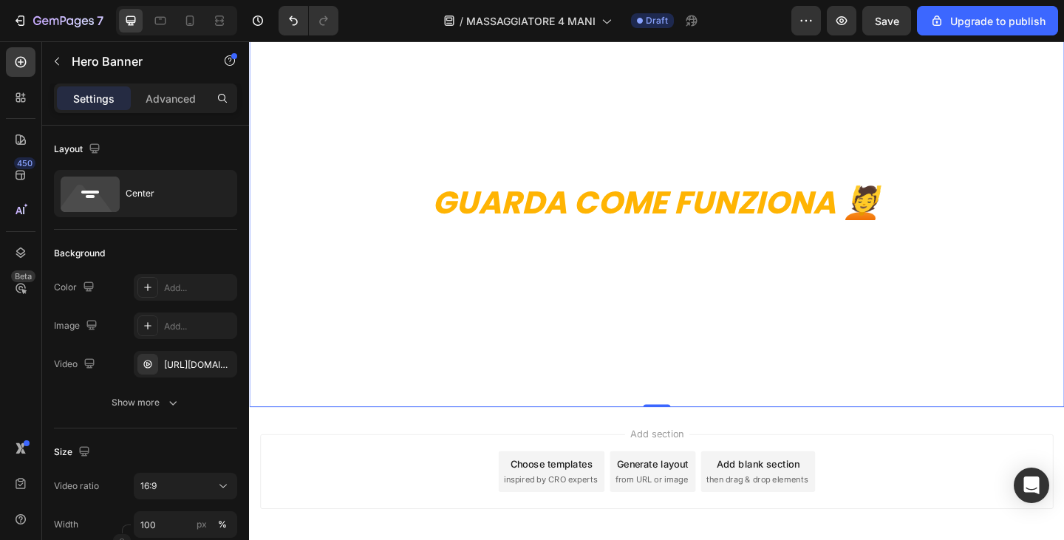
click at [679, 217] on p "GUARDA COME FUNZIONA 💆" at bounding box center [692, 218] width 860 height 44
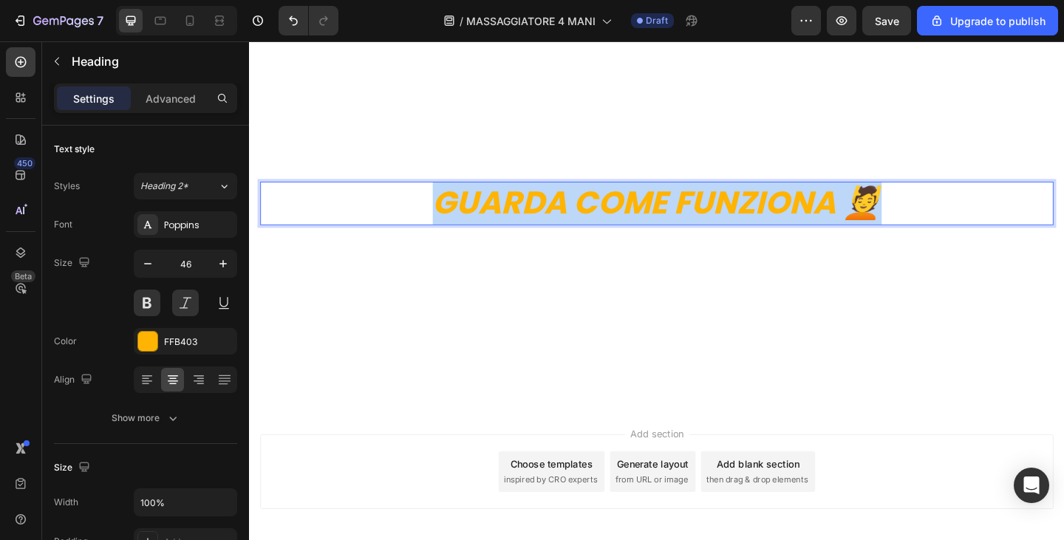
click at [679, 217] on p "GUARDA COME FUNZIONA 💆" at bounding box center [692, 218] width 860 height 44
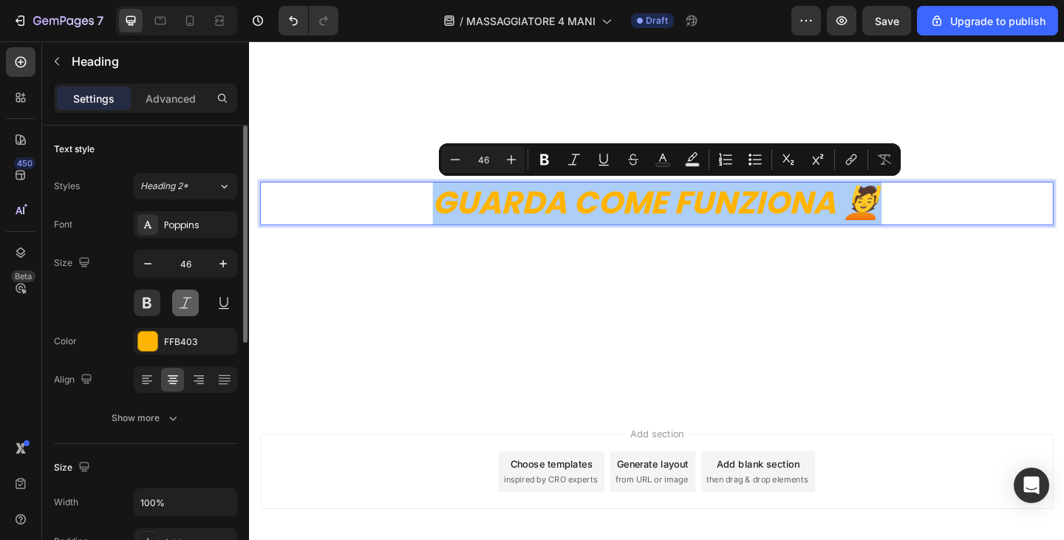
click at [188, 299] on button at bounding box center [185, 303] width 27 height 27
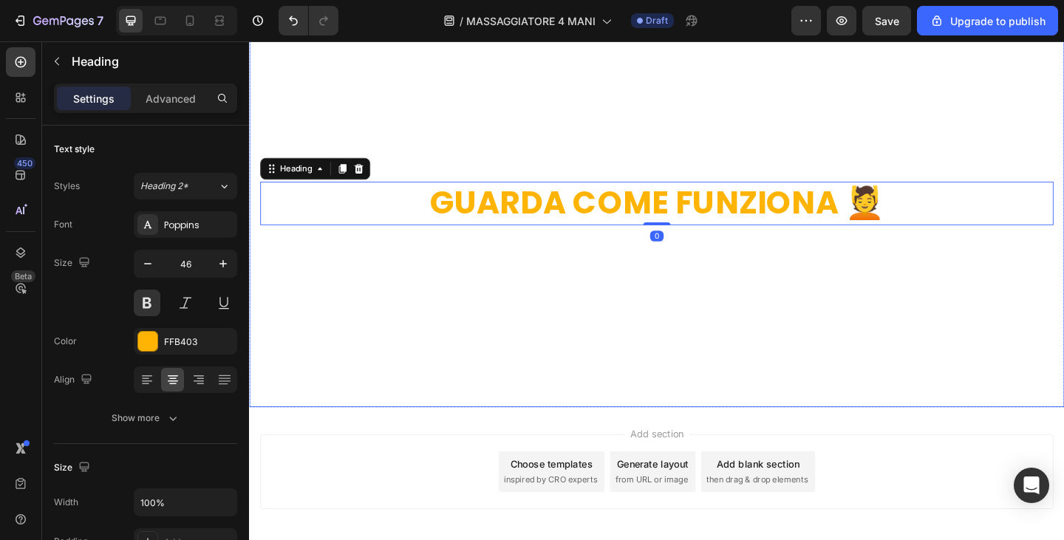
click at [760, 311] on video "Background Image" at bounding box center [692, 245] width 887 height 499
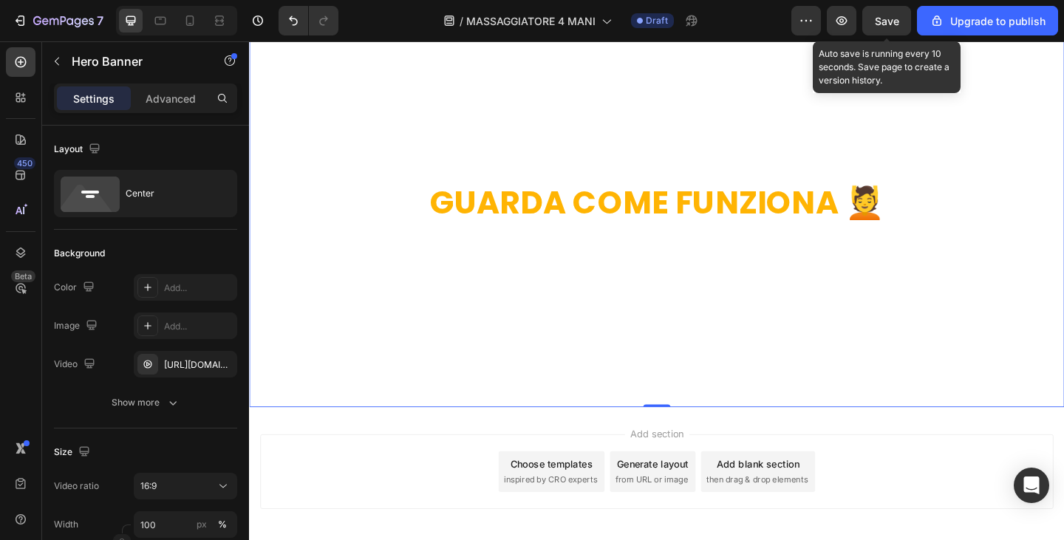
click at [899, 23] on span "Save" at bounding box center [887, 21] width 24 height 13
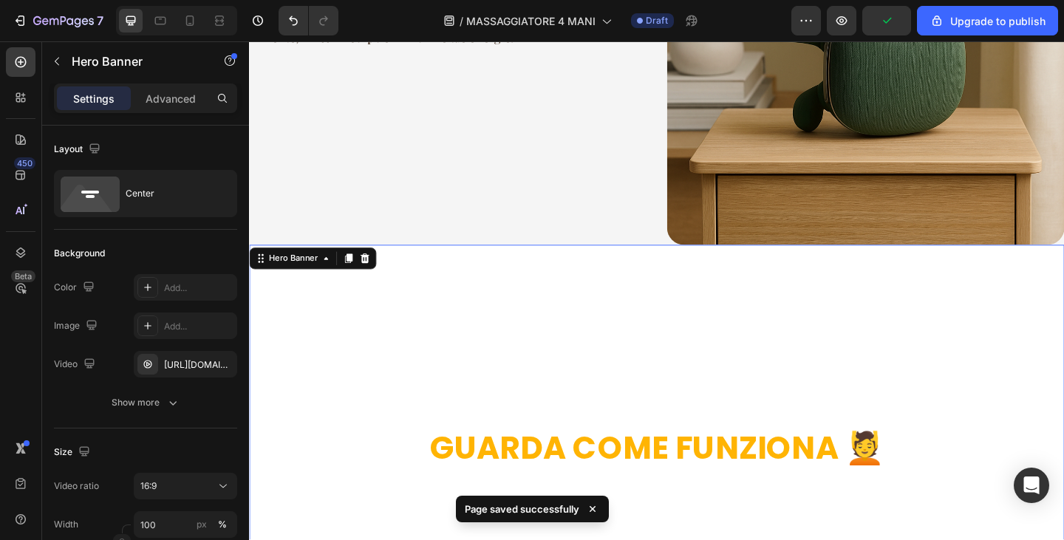
scroll to position [1628, 0]
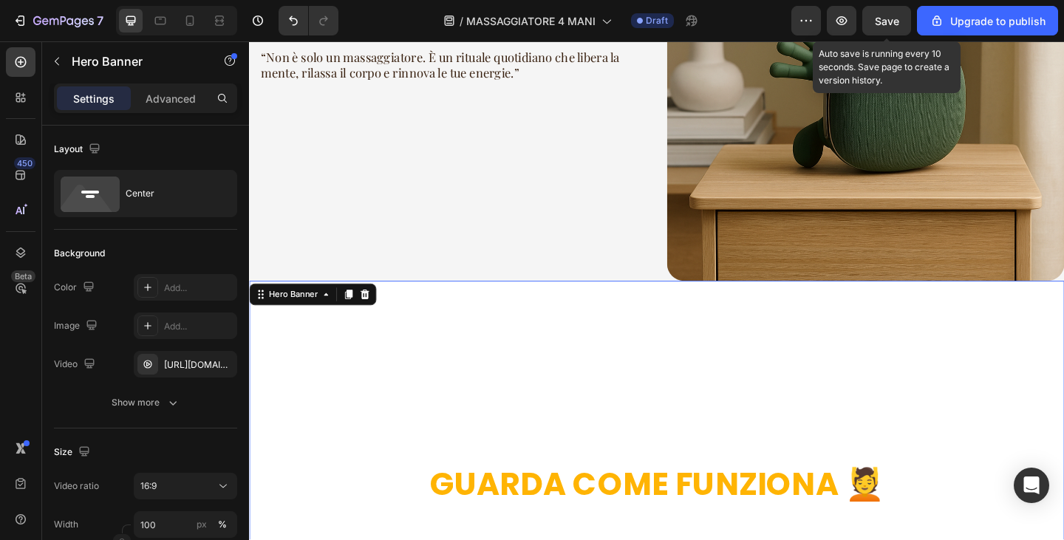
click at [886, 21] on span "Save" at bounding box center [887, 21] width 24 height 13
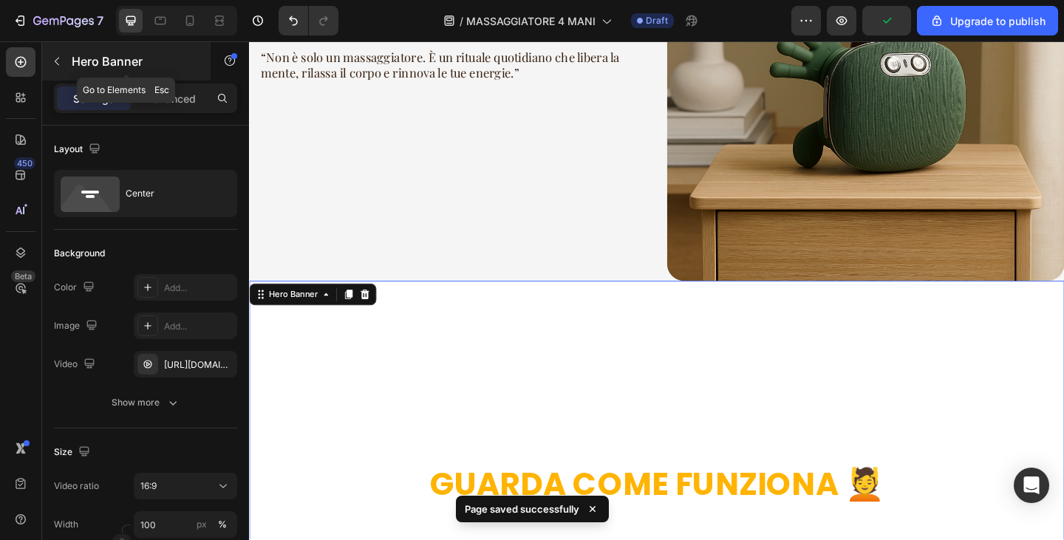
click at [56, 57] on icon "button" at bounding box center [57, 61] width 12 height 12
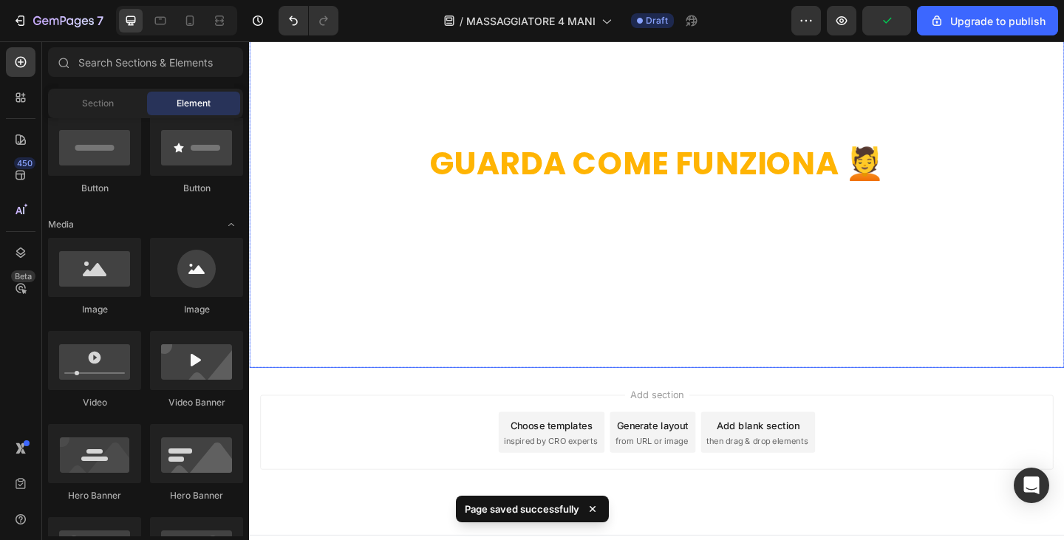
scroll to position [1997, 0]
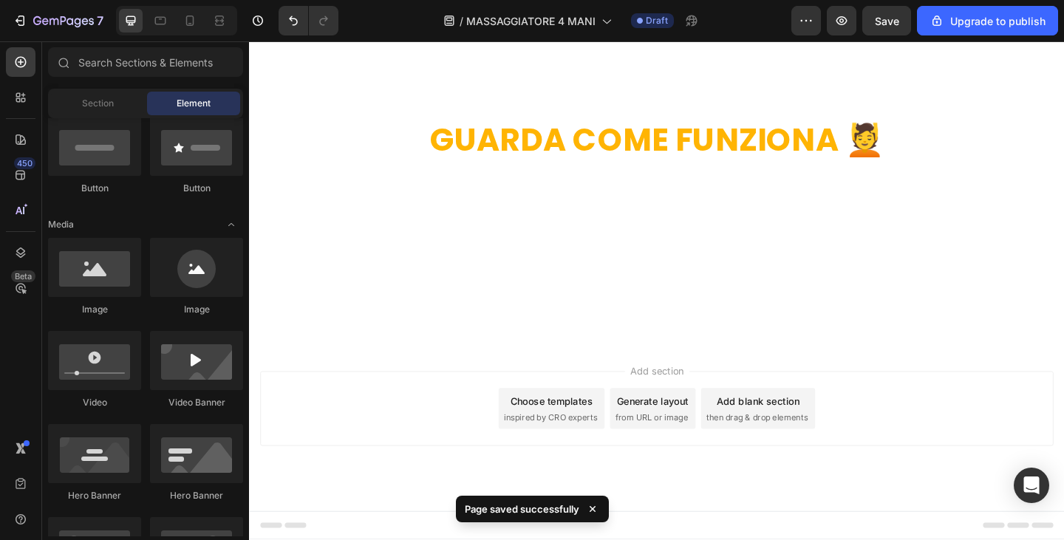
click at [102, 116] on div "Section Element" at bounding box center [145, 104] width 195 height 30
click at [102, 109] on span "Section" at bounding box center [98, 103] width 32 height 13
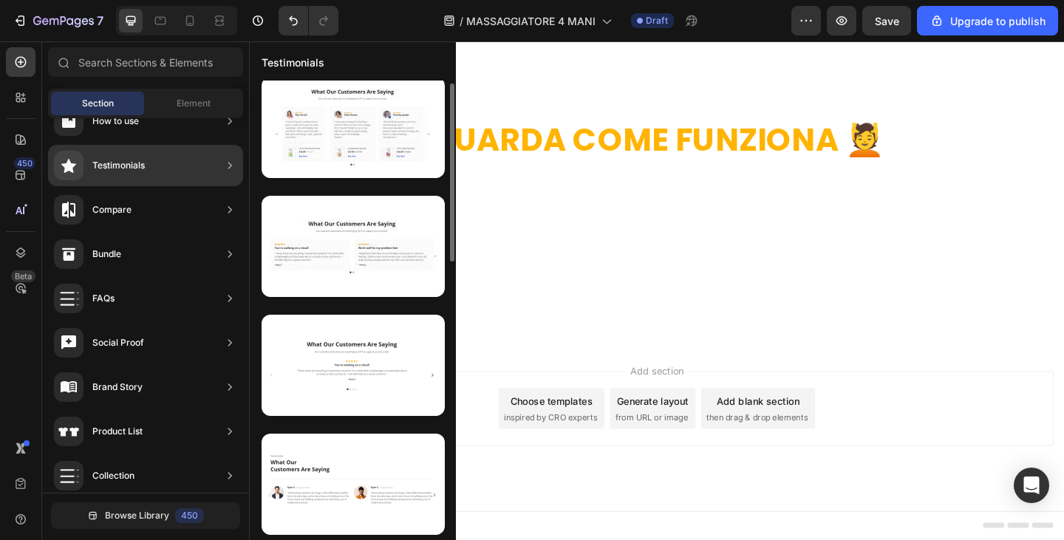
scroll to position [230, 0]
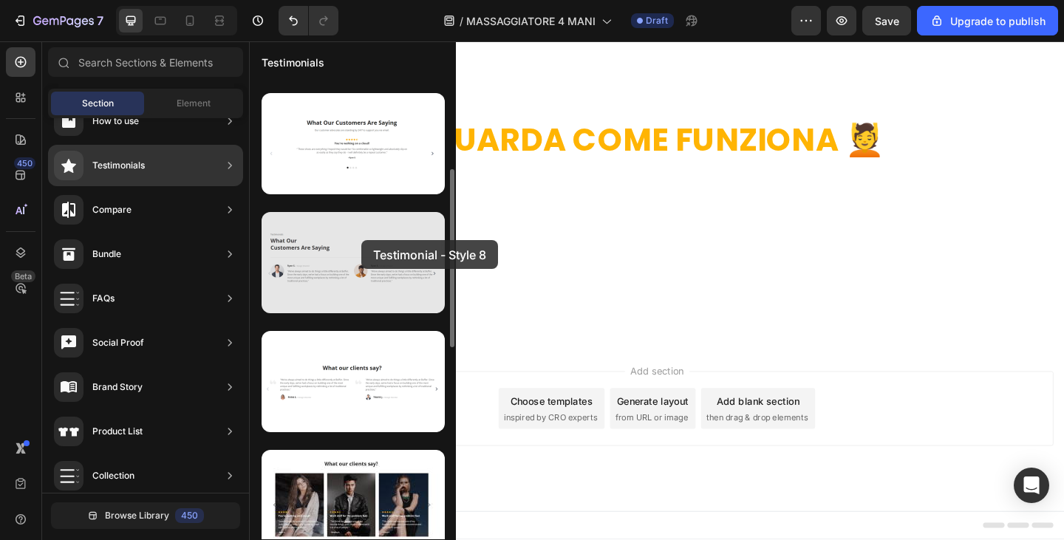
drag, startPoint x: 369, startPoint y: 290, endPoint x: 361, endPoint y: 240, distance: 50.1
click at [361, 240] on div at bounding box center [353, 262] width 183 height 101
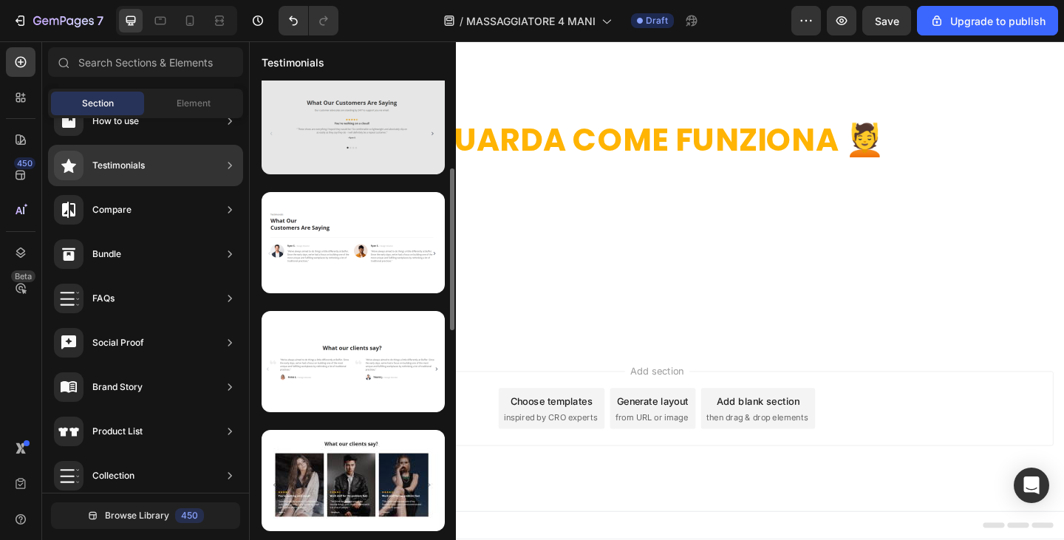
scroll to position [0, 0]
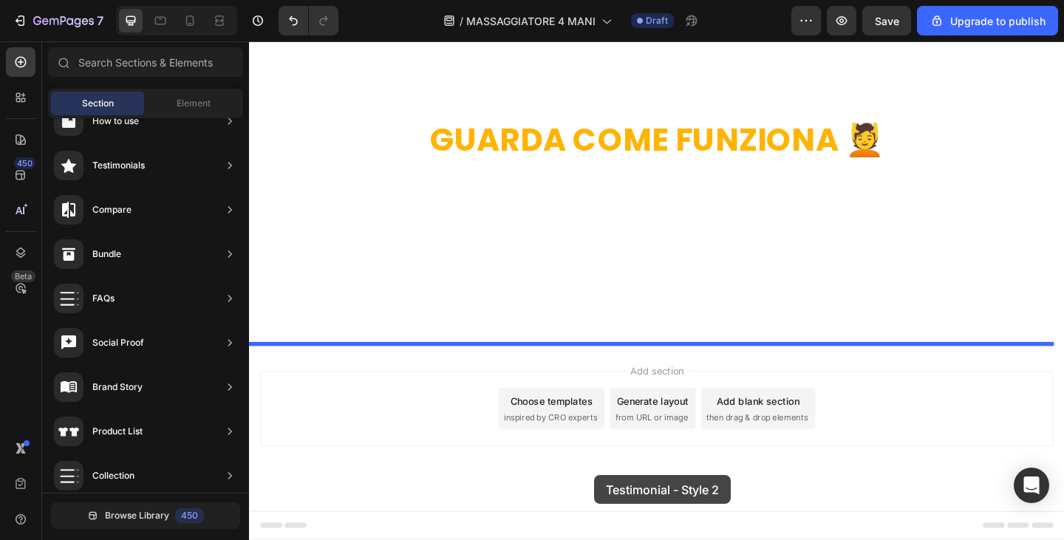
drag, startPoint x: 606, startPoint y: 322, endPoint x: 625, endPoint y: 514, distance: 192.3
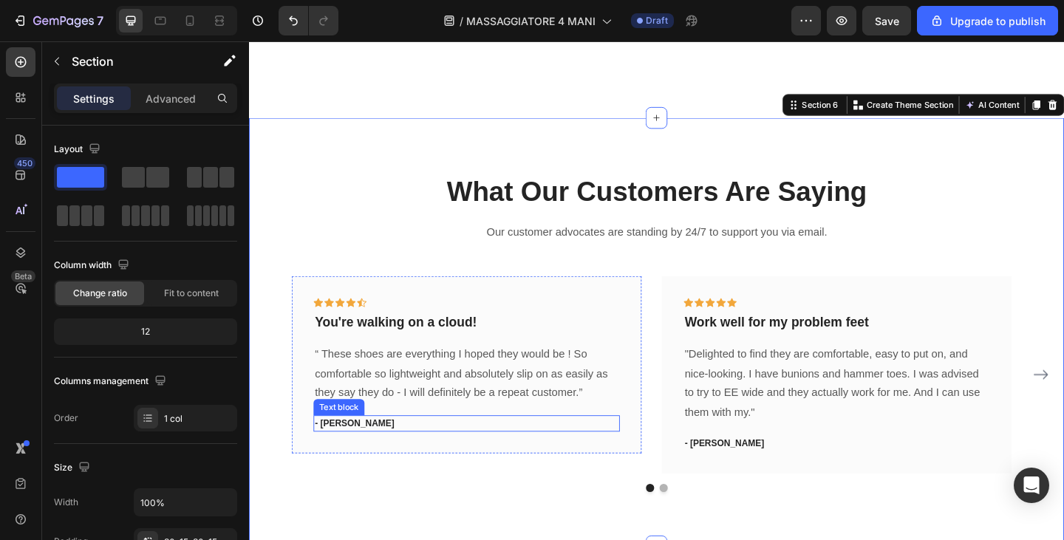
scroll to position [2275, 0]
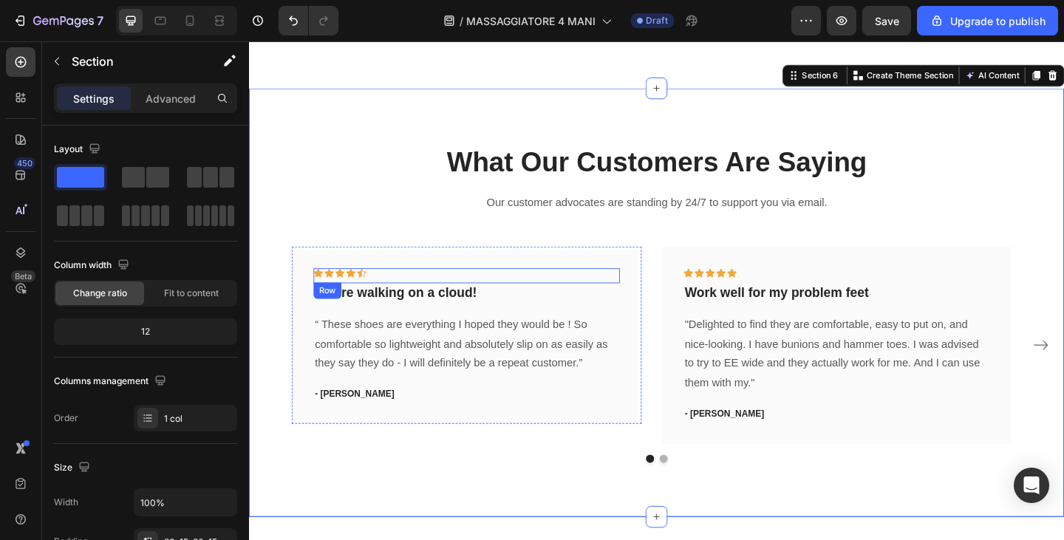
click at [571, 290] on div "Icon Icon Icon Icon Icon Row" at bounding box center [485, 297] width 333 height 16
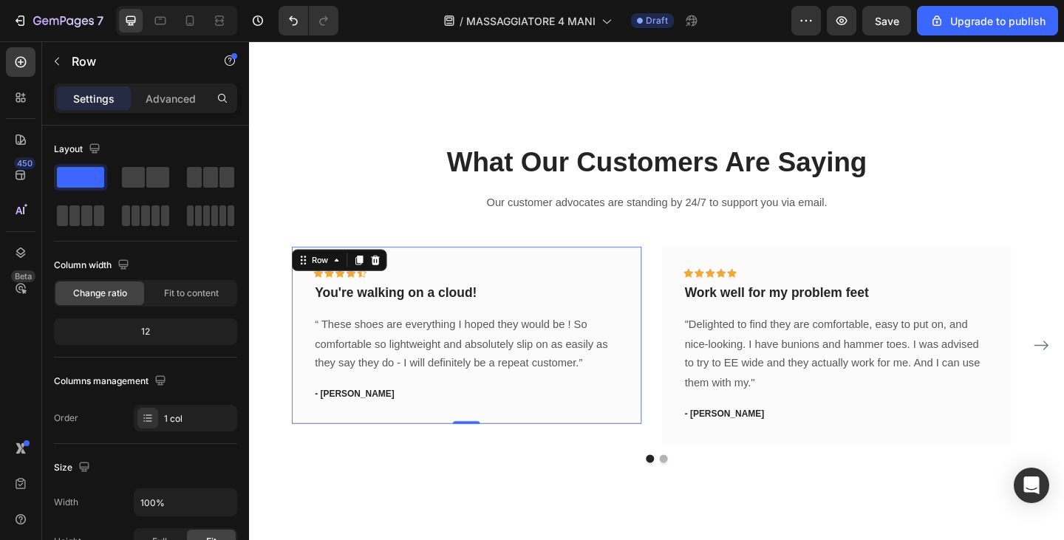
click at [602, 277] on div "Icon Icon Icon Icon Icon Row You're walking on a cloud! Text block “ These shoe…" at bounding box center [486, 361] width 381 height 193
click at [390, 278] on icon at bounding box center [387, 280] width 10 height 10
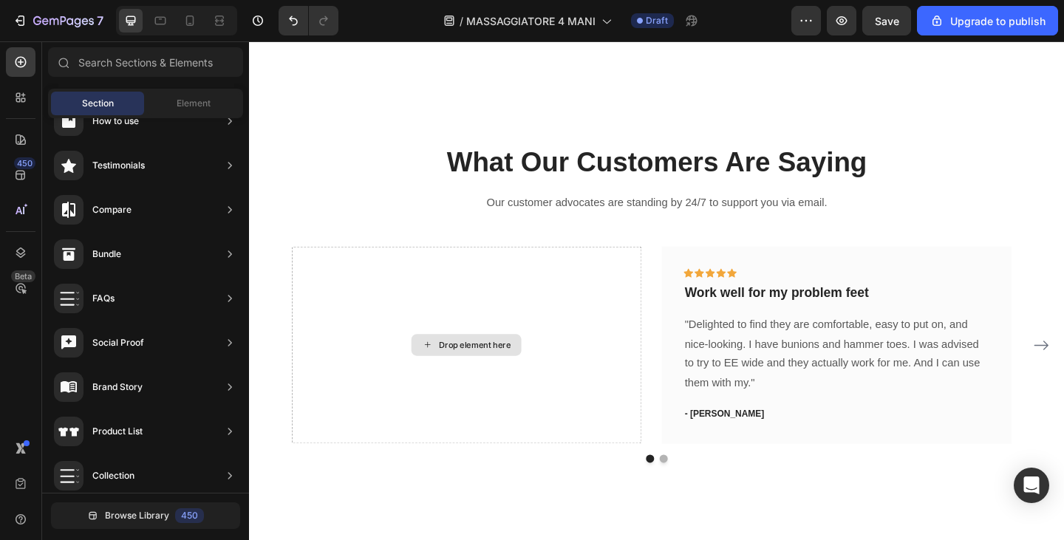
click at [390, 278] on div "Drop element here" at bounding box center [486, 372] width 381 height 214
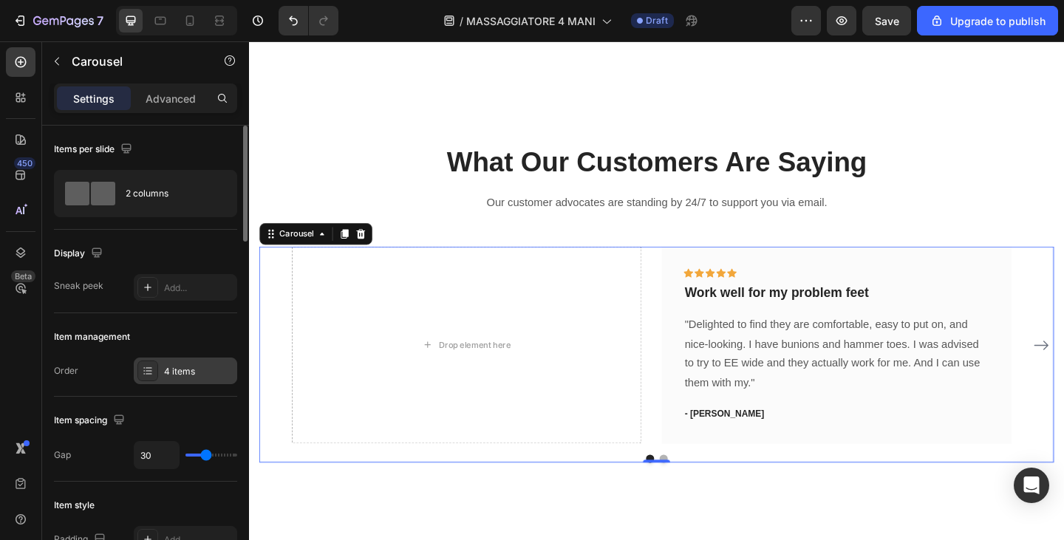
click at [180, 371] on div "4 items" at bounding box center [198, 371] width 69 height 13
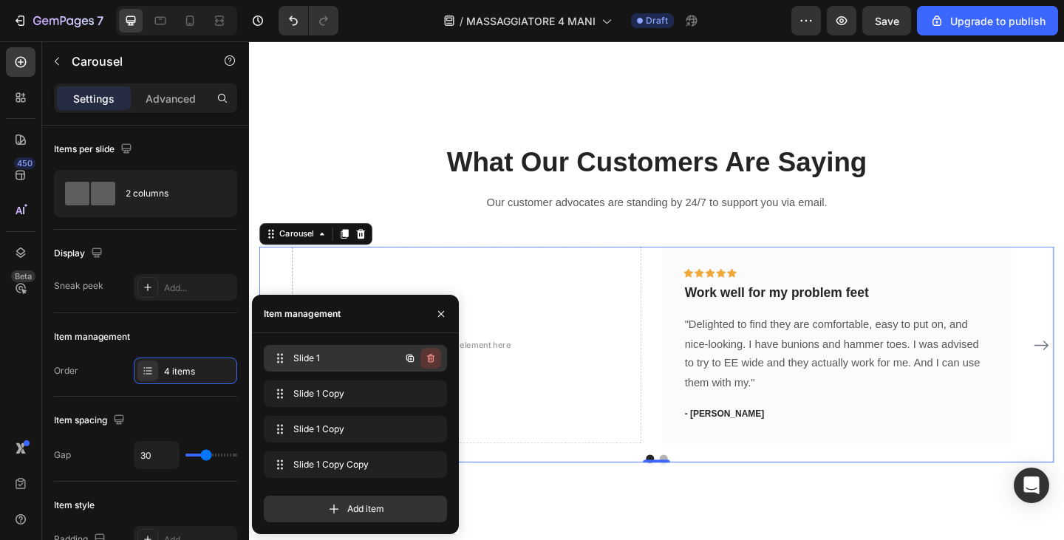
click at [431, 356] on icon "button" at bounding box center [431, 359] width 12 height 12
click at [431, 356] on div "Delete" at bounding box center [420, 358] width 27 height 13
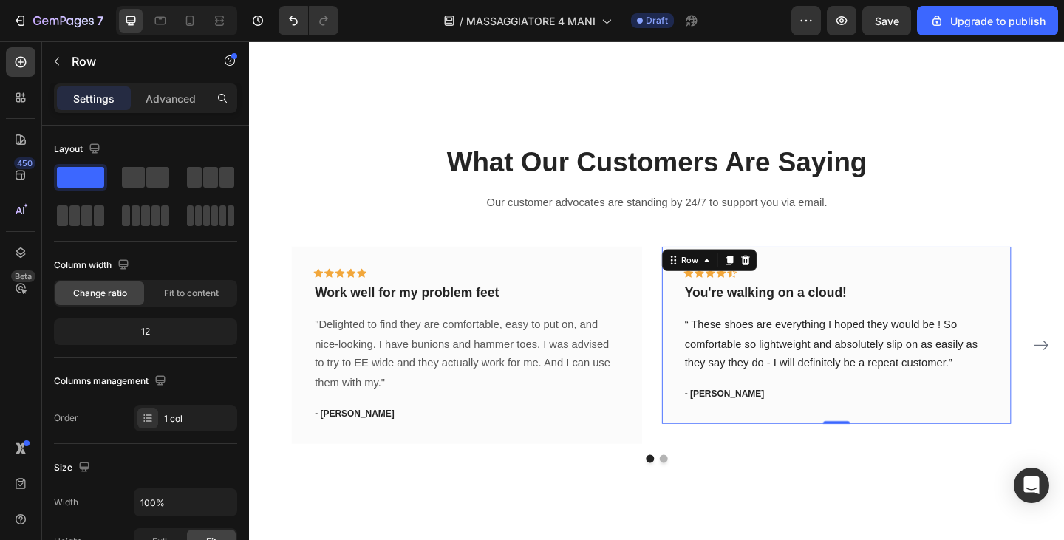
click at [834, 277] on div "Icon Icon Icon Icon Icon Row You're walking on a cloud! Text block “ These shoe…" at bounding box center [889, 361] width 381 height 193
click at [787, 282] on icon at bounding box center [790, 280] width 12 height 12
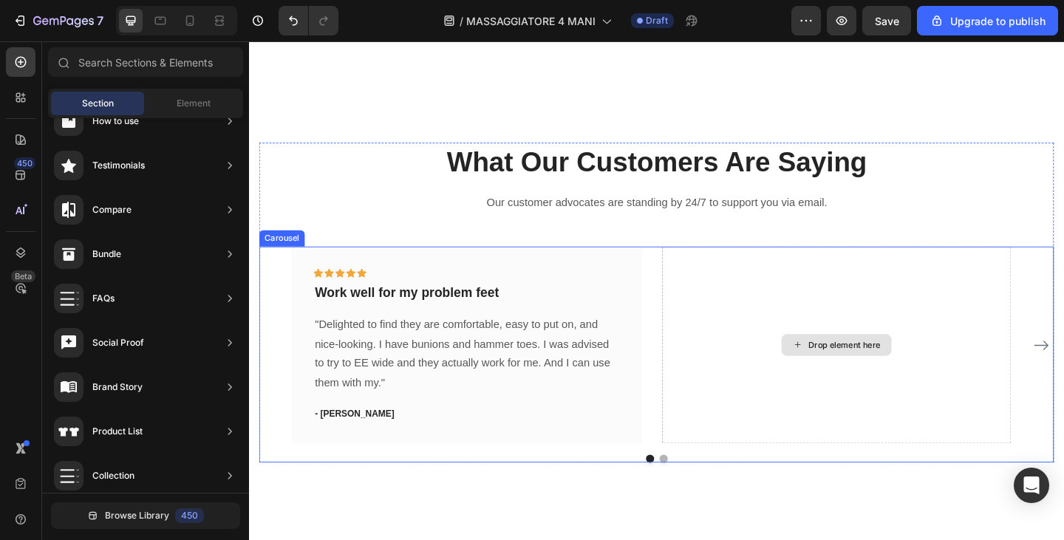
click at [787, 282] on div "Drop element here" at bounding box center [889, 372] width 381 height 214
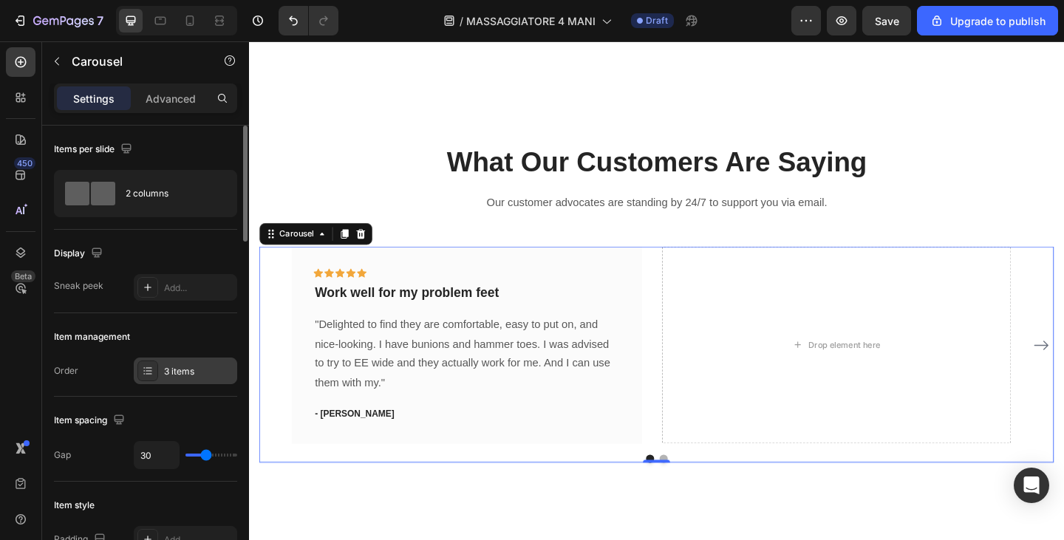
click at [191, 361] on div "3 items" at bounding box center [185, 371] width 103 height 27
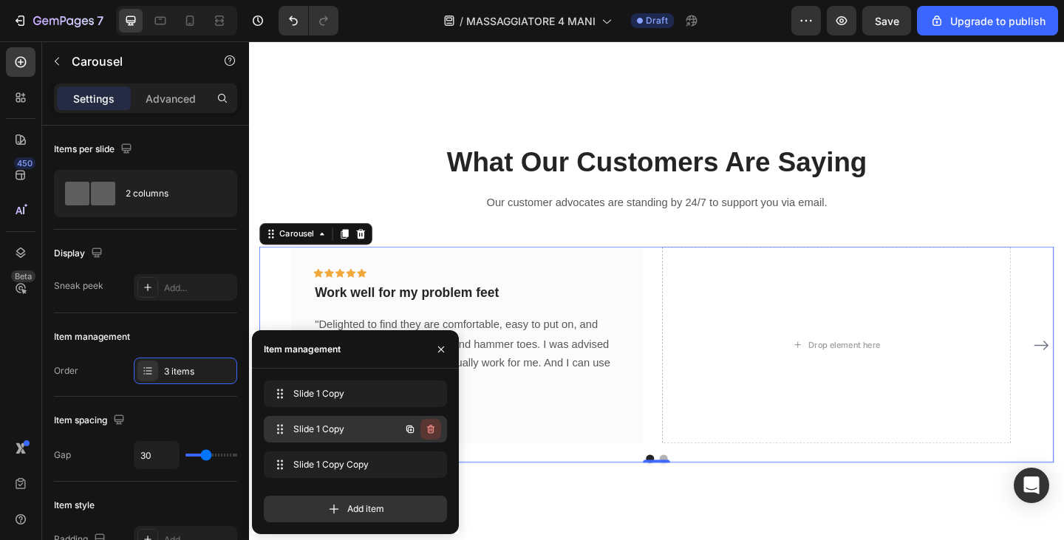
click at [429, 427] on icon "button" at bounding box center [430, 429] width 7 height 9
click at [429, 427] on div "Delete" at bounding box center [420, 429] width 27 height 13
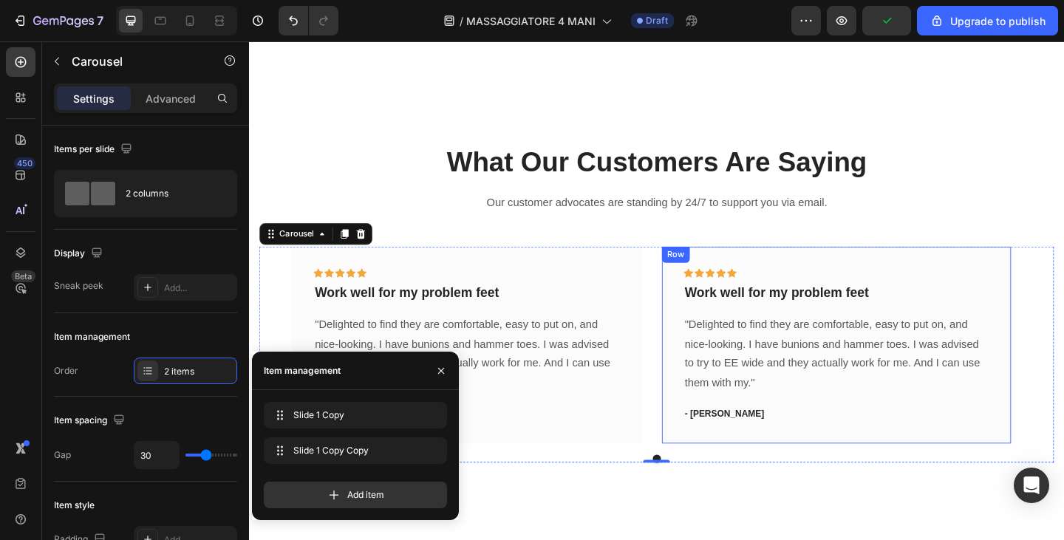
click at [558, 367] on p ""Delighted to find they are comfortable, easy to put on, and nice-looking. I ha…" at bounding box center [486, 382] width 330 height 85
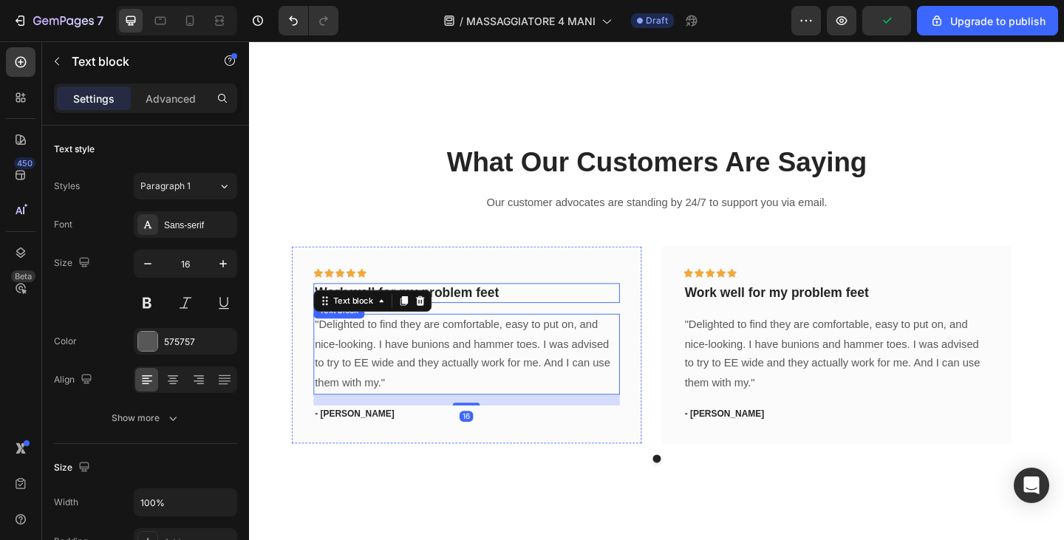
click at [476, 316] on p "Work well for my problem feet" at bounding box center [486, 316] width 330 height 18
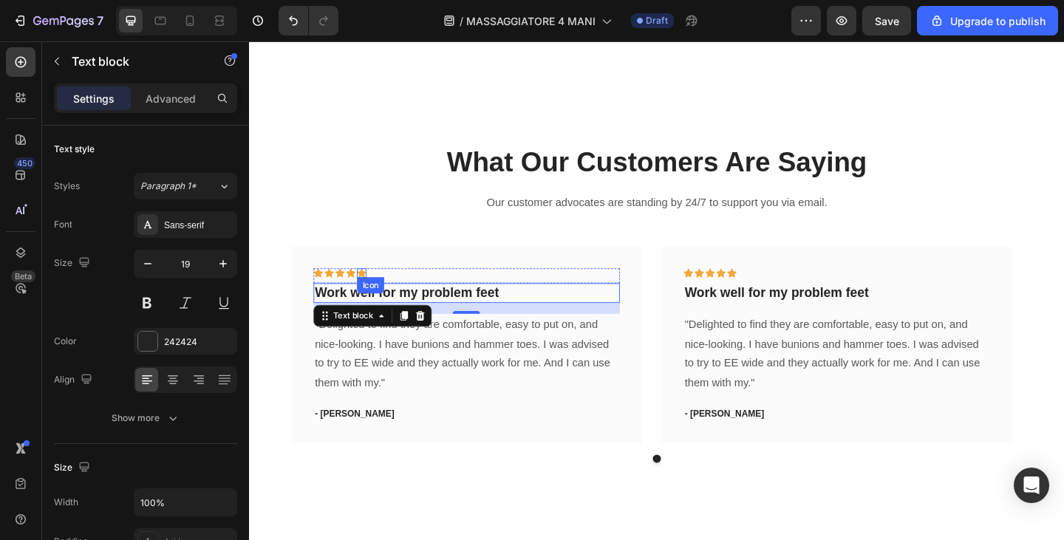
click at [399, 398] on p ""Delighted to find they are comfortable, easy to put on, and nice-looking. I ha…" at bounding box center [486, 382] width 330 height 85
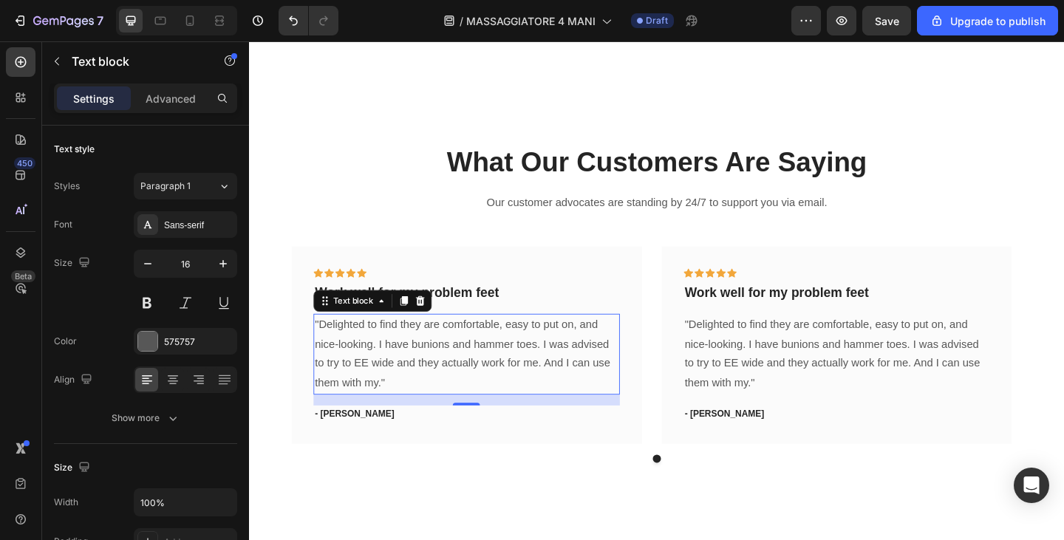
click at [399, 398] on p ""Delighted to find they are comfortable, easy to put on, and nice-looking. I ha…" at bounding box center [486, 382] width 330 height 85
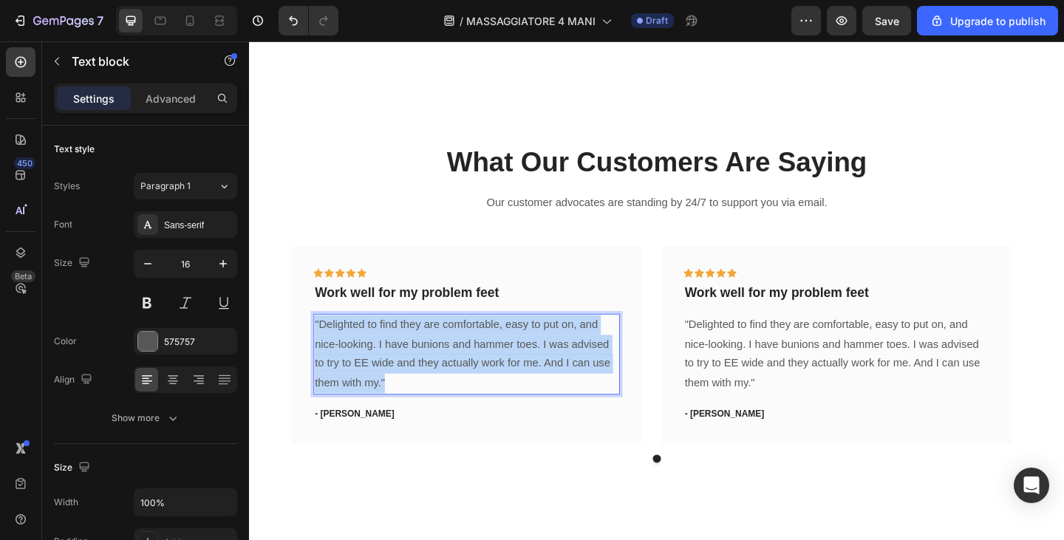
click at [399, 398] on p ""Delighted to find they are comfortable, easy to put on, and nice-looking. I ha…" at bounding box center [486, 382] width 330 height 85
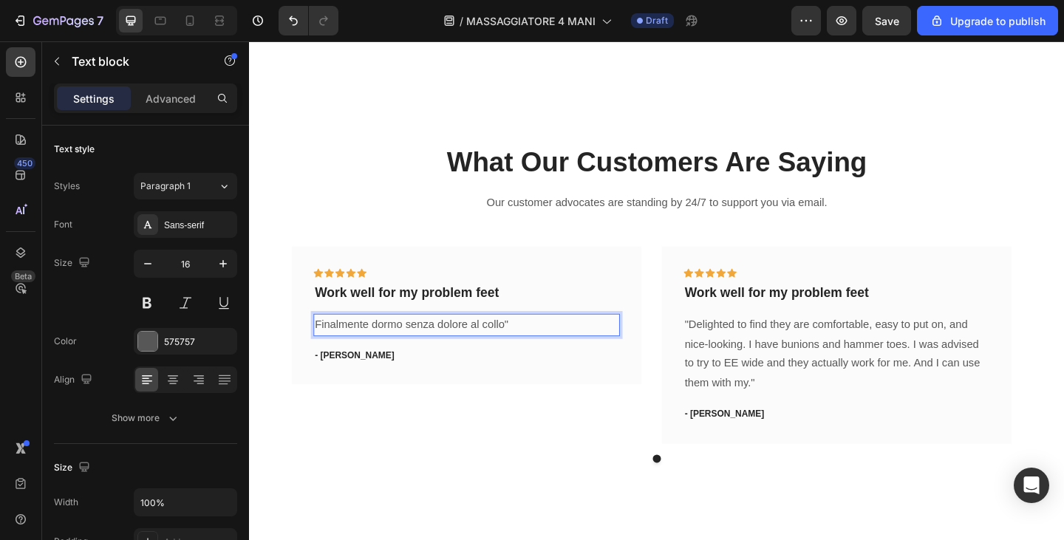
click at [322, 348] on p "Finalmente dormo senza dolore al collo"" at bounding box center [486, 350] width 330 height 21
click at [406, 310] on p "Work well for my problem feet" at bounding box center [486, 316] width 330 height 18
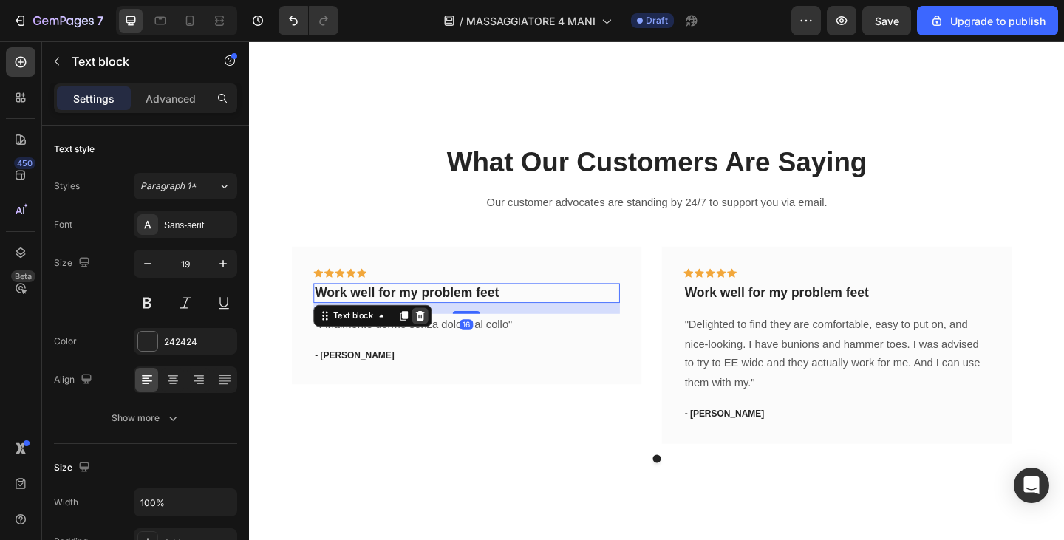
click at [433, 342] on icon at bounding box center [436, 341] width 10 height 10
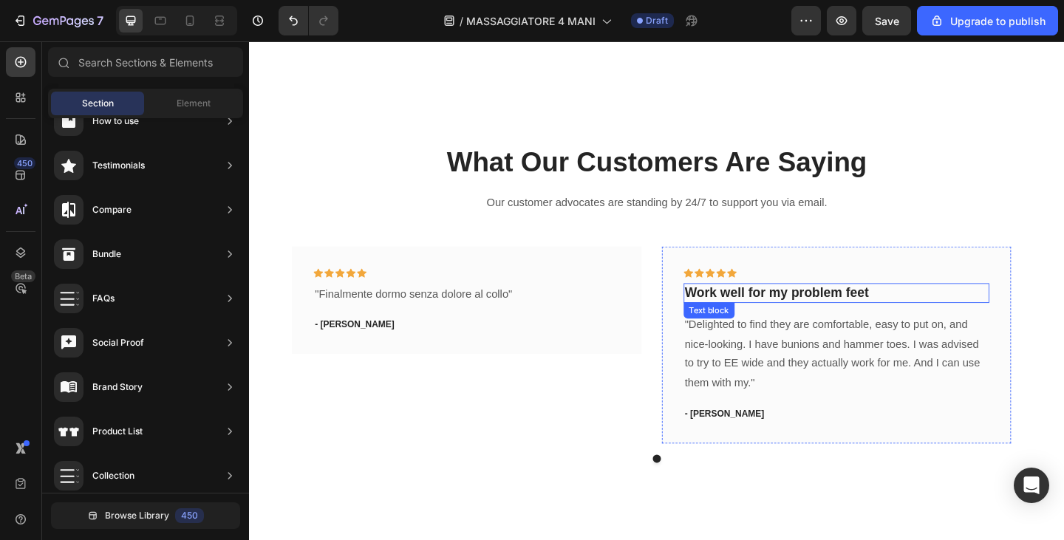
click at [855, 313] on p "Work well for my problem feet" at bounding box center [889, 316] width 330 height 18
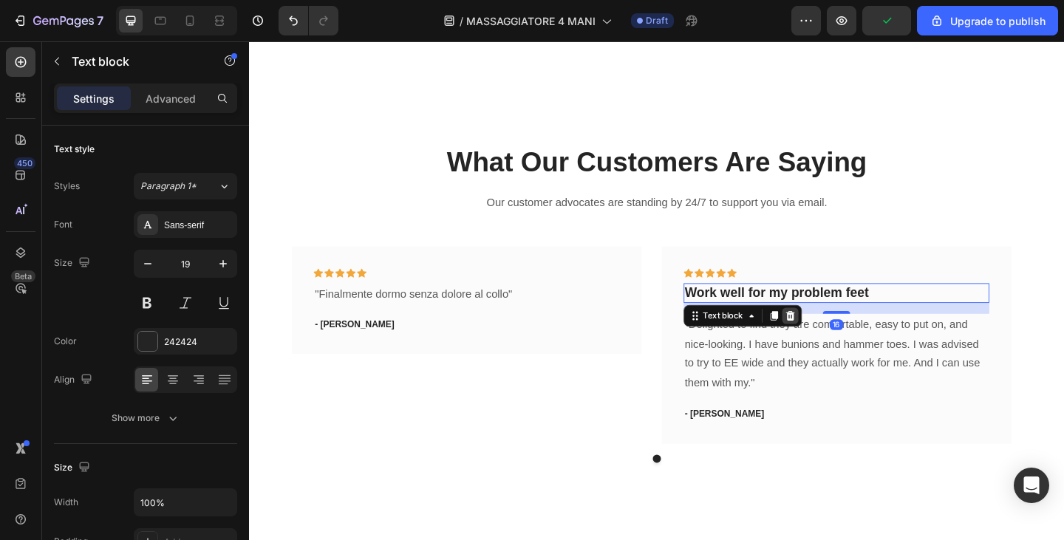
click at [842, 335] on icon at bounding box center [838, 341] width 12 height 12
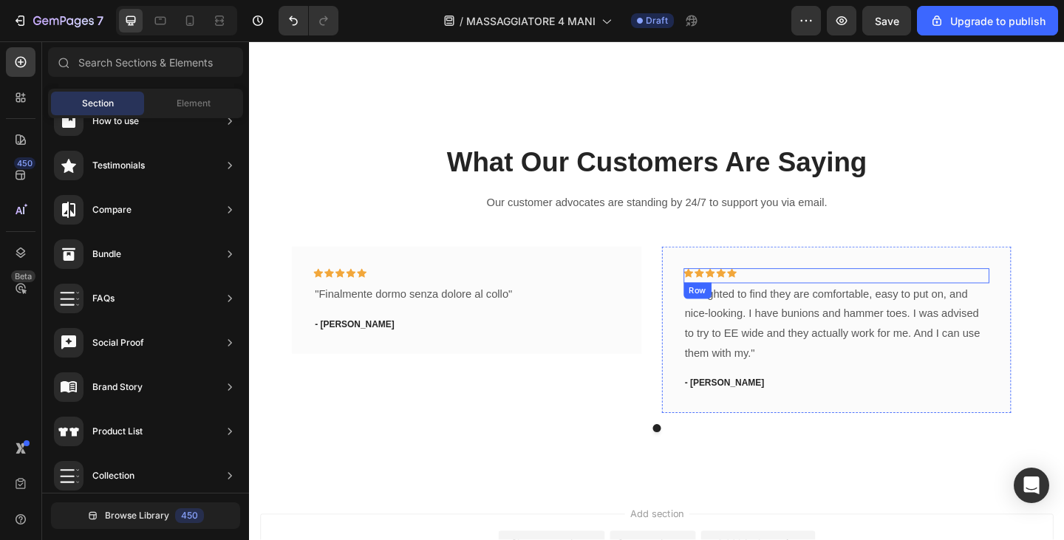
click at [793, 329] on p ""Delighted to find they are comfortable, easy to put on, and nice-looking. I ha…" at bounding box center [889, 349] width 330 height 85
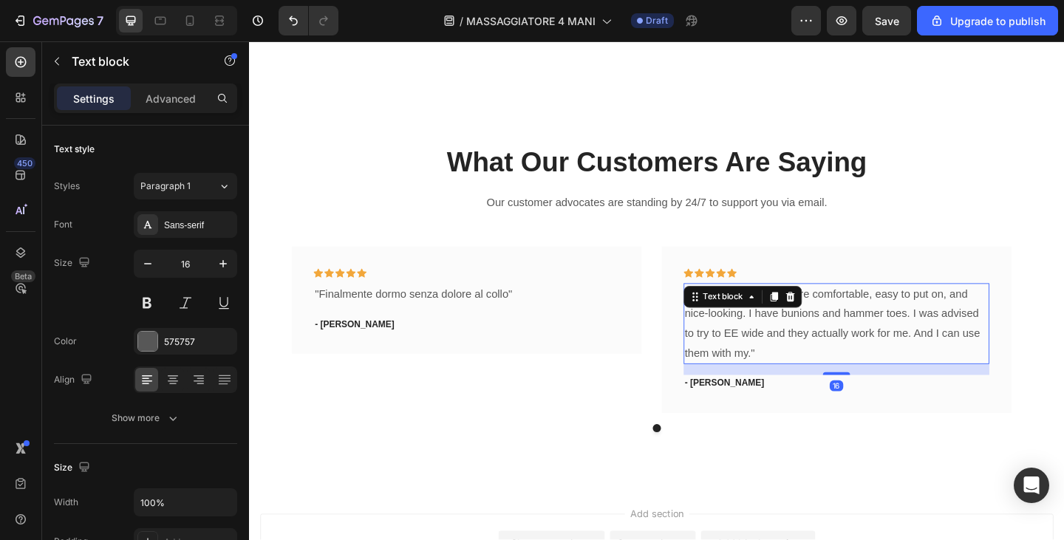
click at [800, 347] on p ""Delighted to find they are comfortable, easy to put on, and nice-looking. I ha…" at bounding box center [889, 349] width 330 height 85
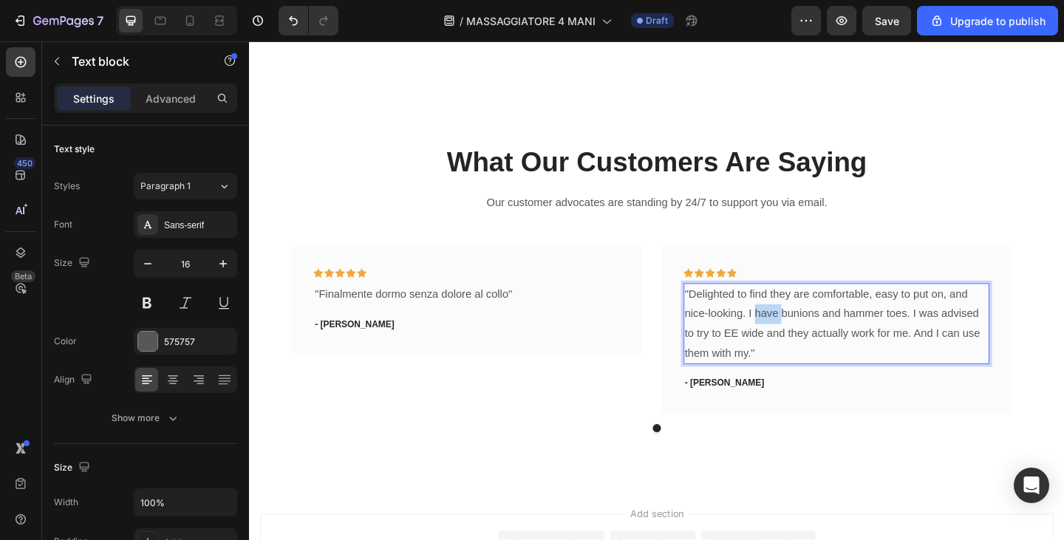
click at [800, 347] on p ""Delighted to find they are comfortable, easy to put on, and nice-looking. I ha…" at bounding box center [889, 349] width 330 height 85
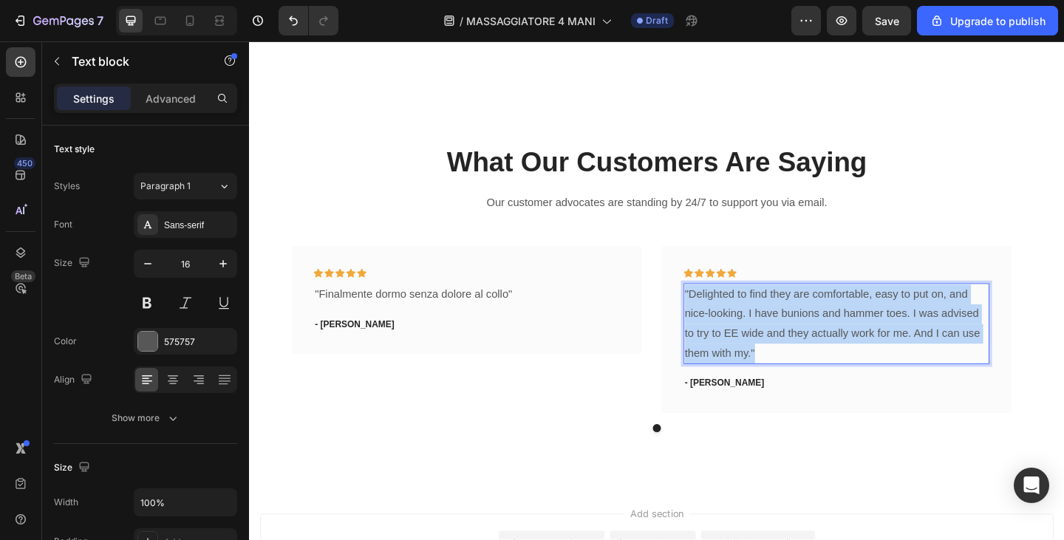
click at [800, 347] on p ""Delighted to find they are comfortable, easy to put on, and nice-looking. I ha…" at bounding box center [889, 349] width 330 height 85
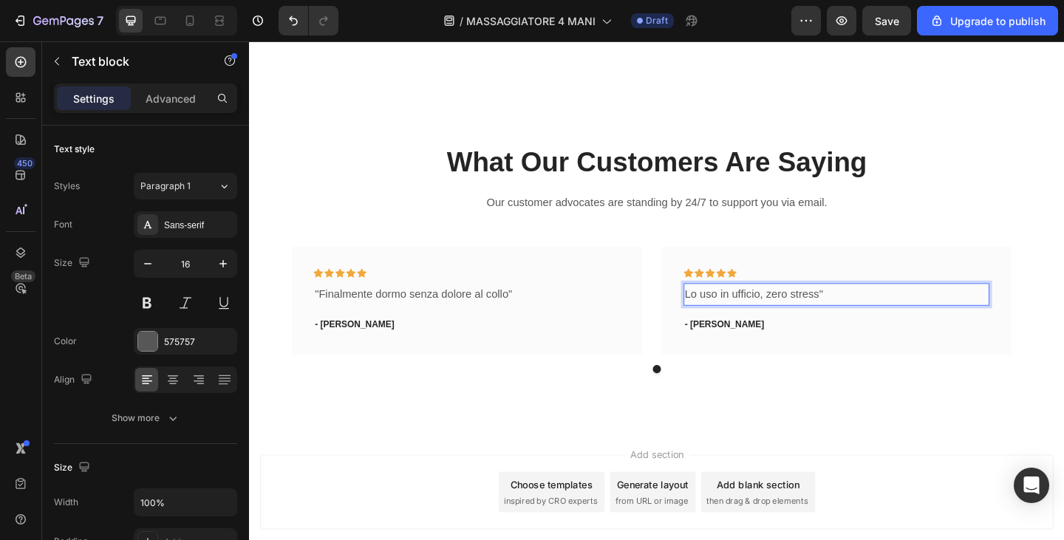
click at [722, 319] on div "Lo uso in ufficio, zero stress"" at bounding box center [888, 317] width 333 height 24
click at [346, 345] on p "- Travis J." at bounding box center [486, 350] width 330 height 15
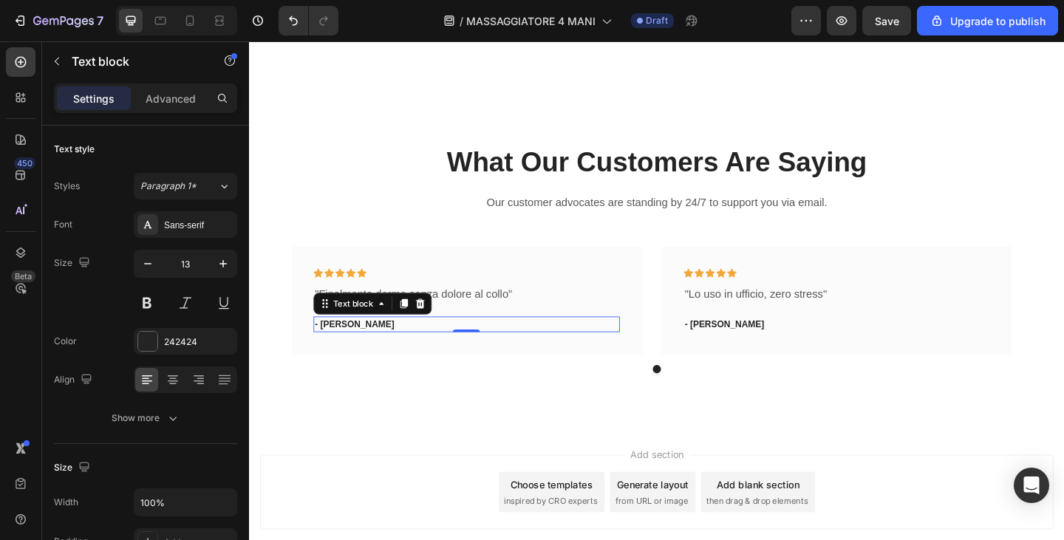
click at [346, 347] on p "- Travis J." at bounding box center [486, 350] width 330 height 15
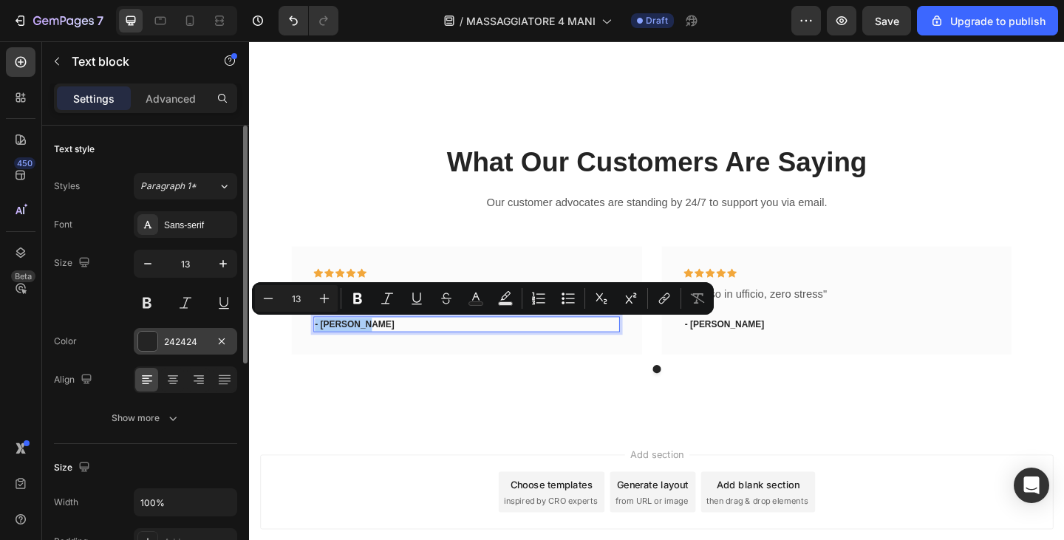
click at [175, 343] on div "242424" at bounding box center [185, 342] width 43 height 13
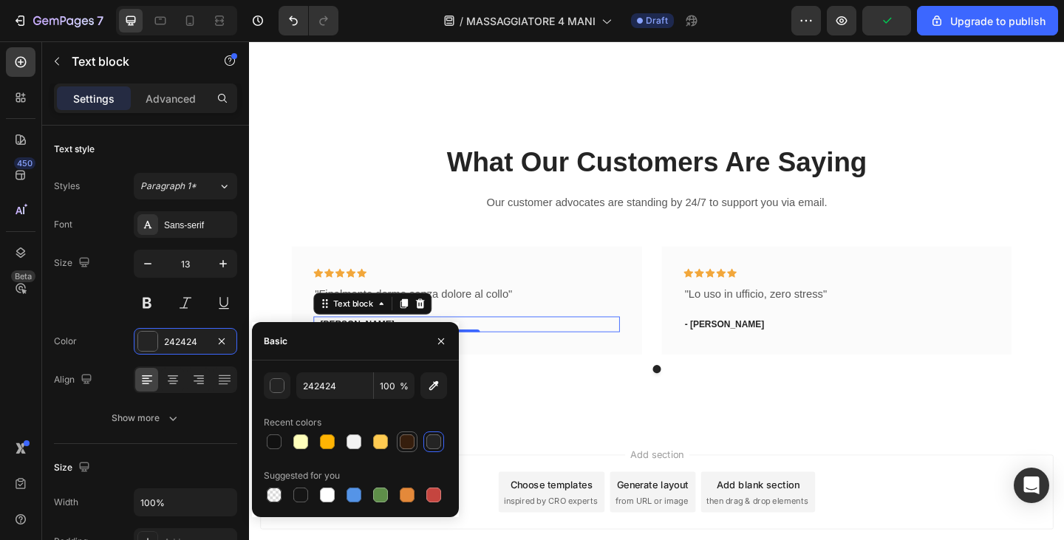
click at [405, 442] on div at bounding box center [407, 442] width 15 height 15
type input "361E0D"
click at [493, 317] on p ""Finalmente dormo senza dolore al collo"" at bounding box center [486, 317] width 330 height 21
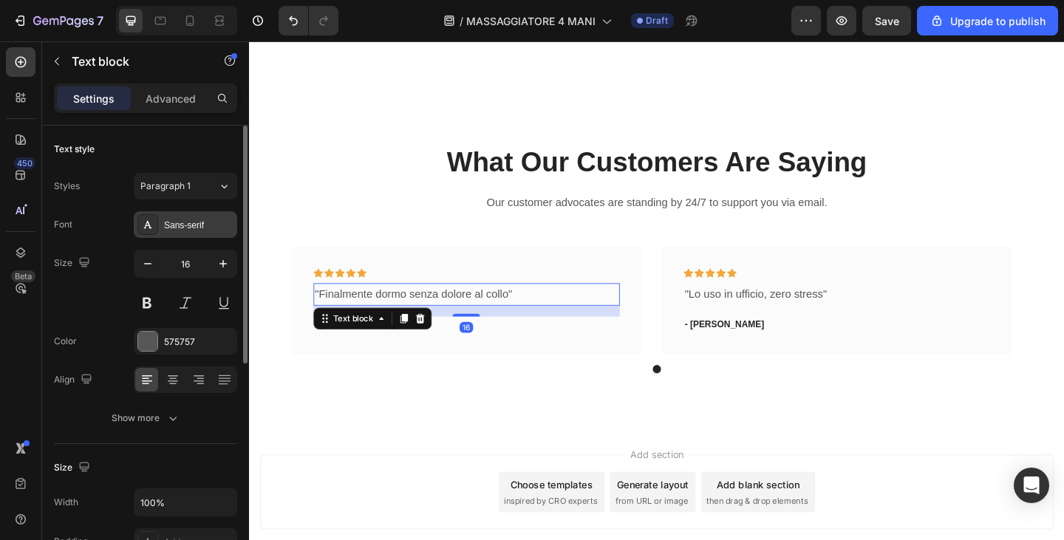
click at [187, 223] on div "Sans-serif" at bounding box center [198, 225] width 69 height 13
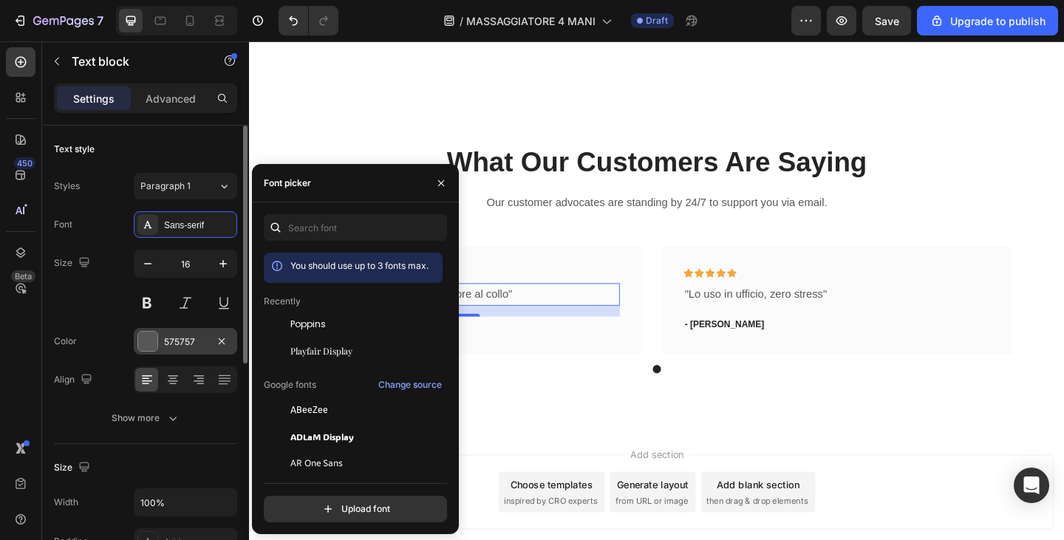
click at [186, 336] on div "575757" at bounding box center [185, 342] width 43 height 13
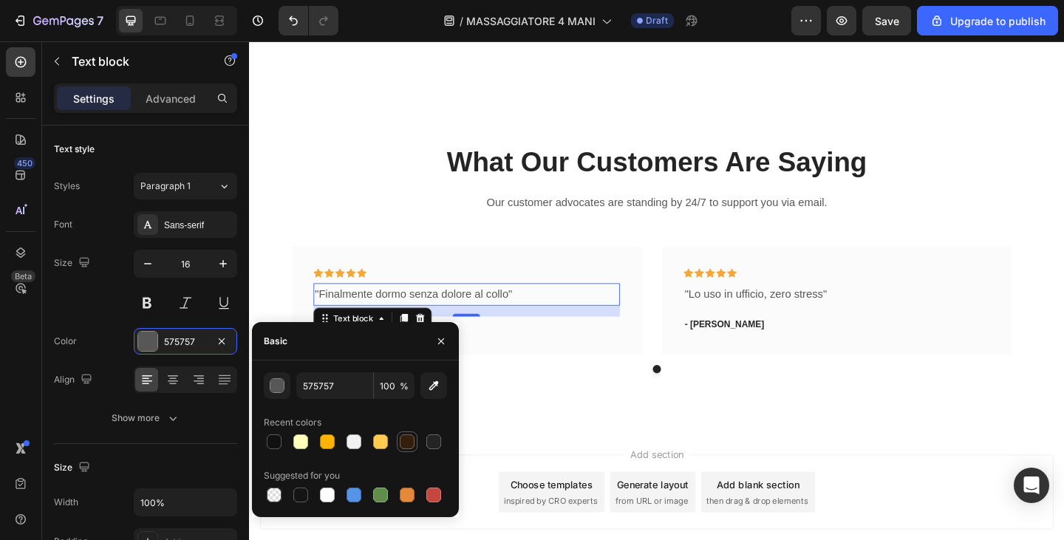
click at [405, 445] on div at bounding box center [407, 442] width 15 height 15
type input "361E0D"
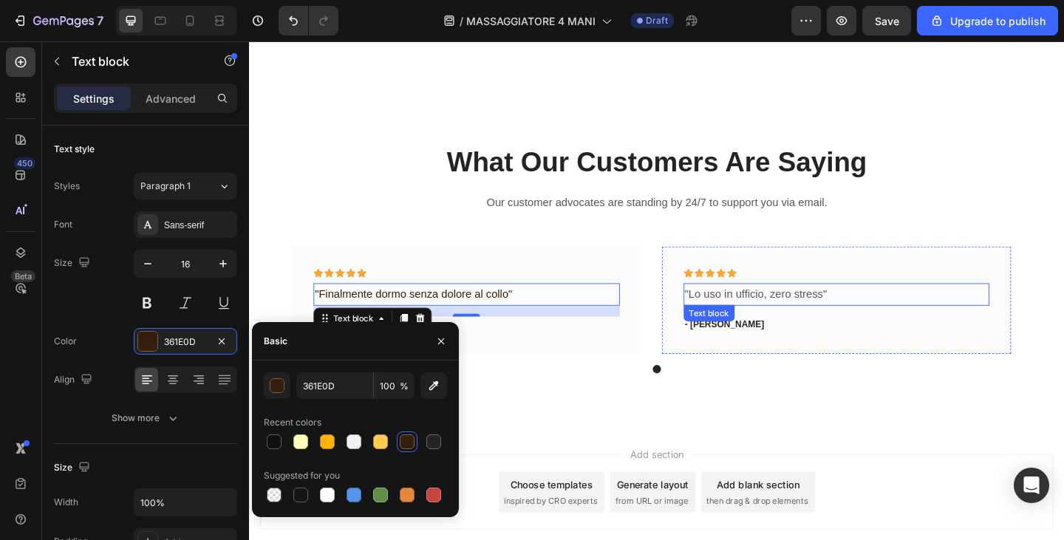
click at [737, 316] on p ""Lo uso in ufficio, zero stress"" at bounding box center [889, 317] width 330 height 21
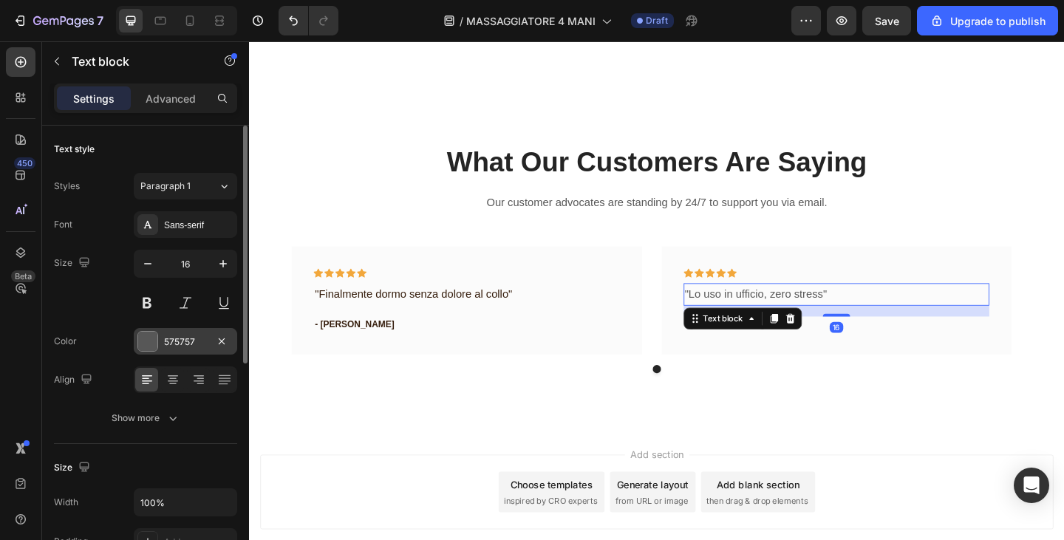
click at [191, 348] on div "575757" at bounding box center [185, 341] width 103 height 27
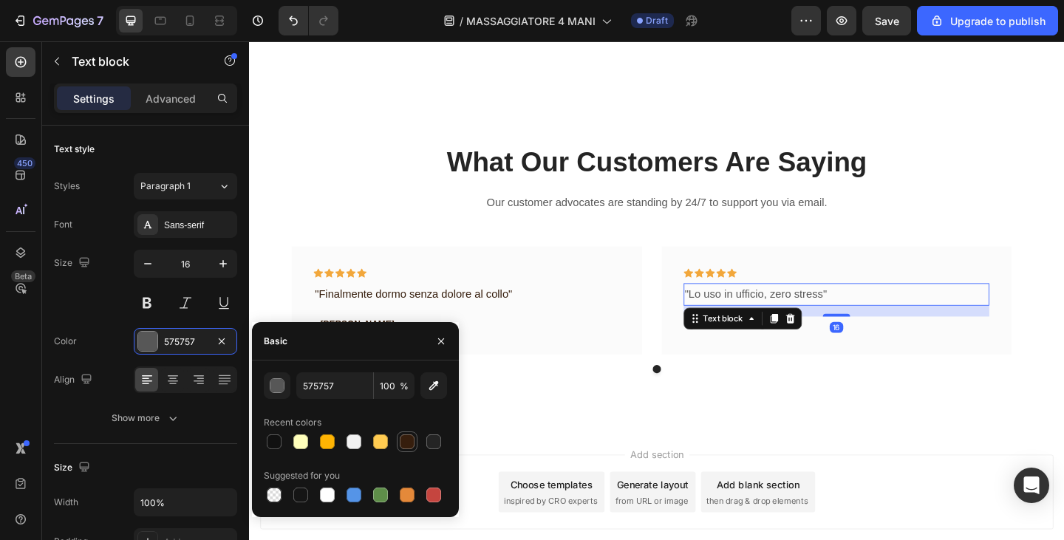
click at [404, 446] on div at bounding box center [407, 442] width 15 height 15
type input "361E0D"
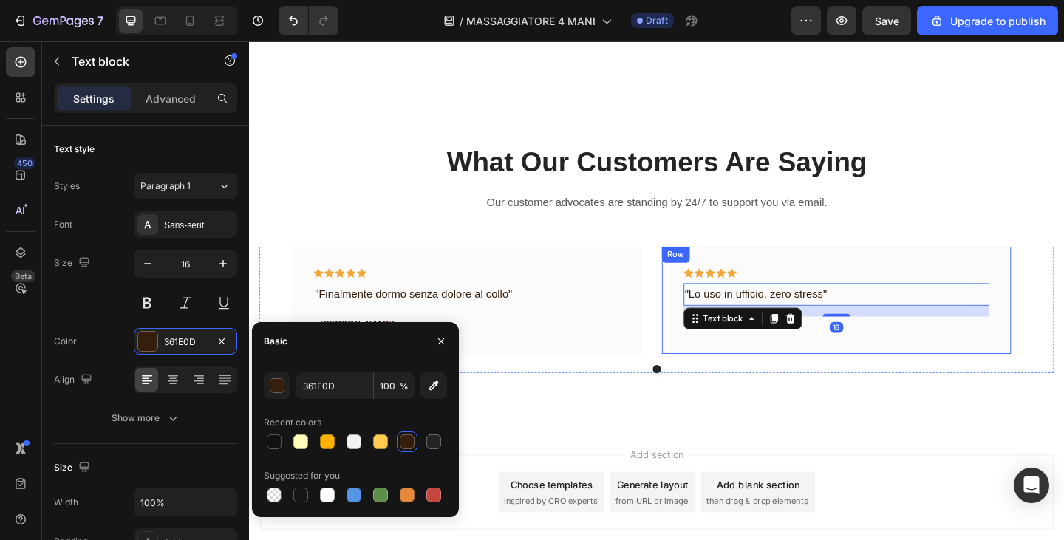
click at [762, 363] on div "Icon Icon Icon Icon Icon Row "Lo uso in ufficio, zero stress" Text block 16 - T…" at bounding box center [889, 323] width 381 height 117
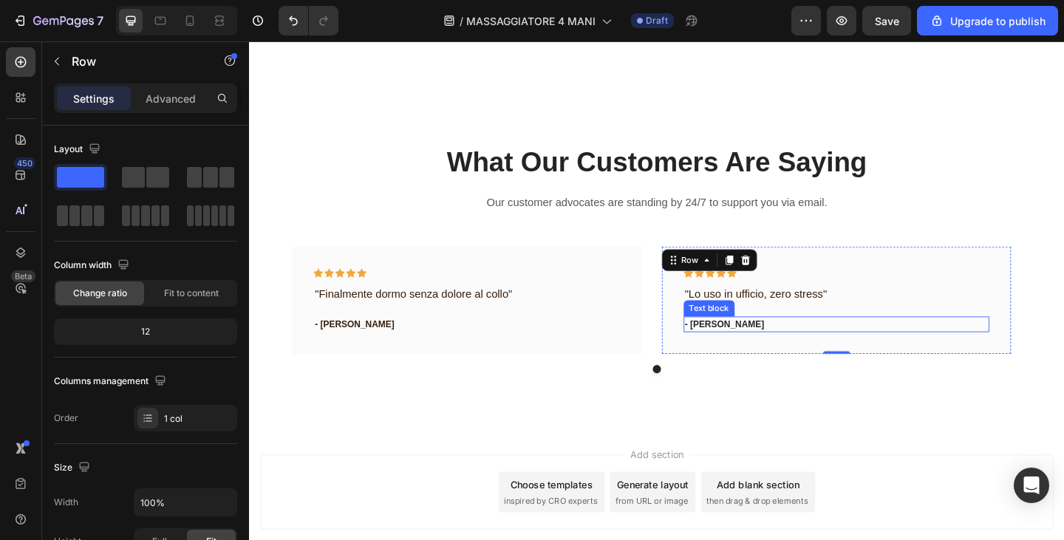
click at [734, 350] on p "- Travis J." at bounding box center [889, 350] width 330 height 15
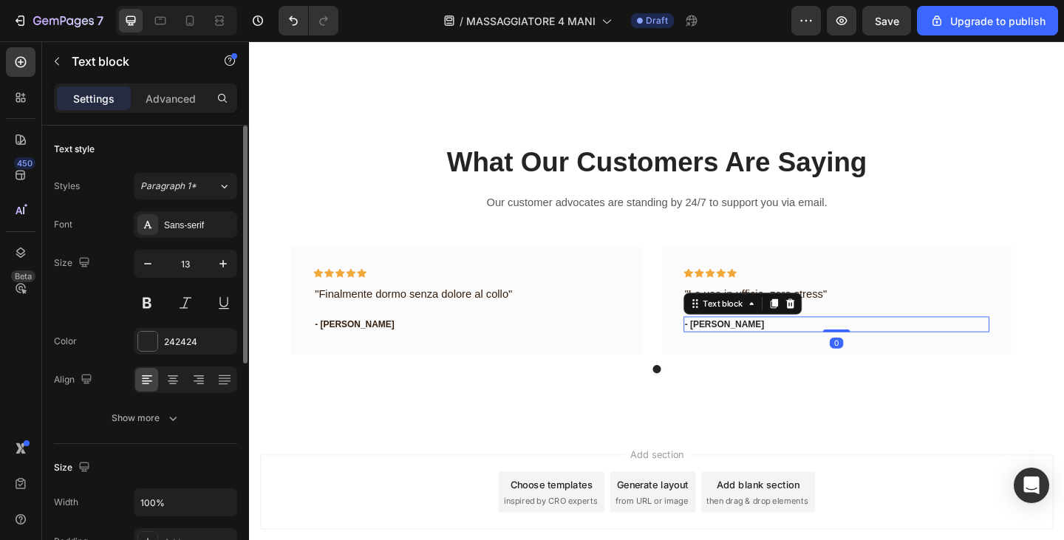
drag, startPoint x: 174, startPoint y: 347, endPoint x: 206, endPoint y: 367, distance: 37.5
click at [174, 346] on div "242424" at bounding box center [198, 342] width 69 height 13
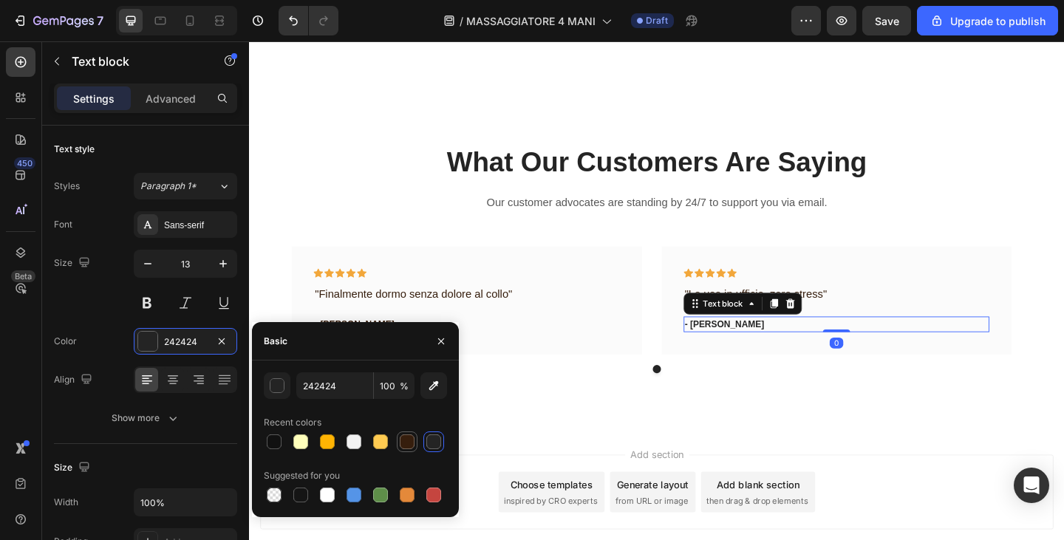
click at [408, 440] on div at bounding box center [407, 442] width 15 height 15
type input "361E0D"
click at [552, 357] on div "- Travis J." at bounding box center [485, 351] width 333 height 18
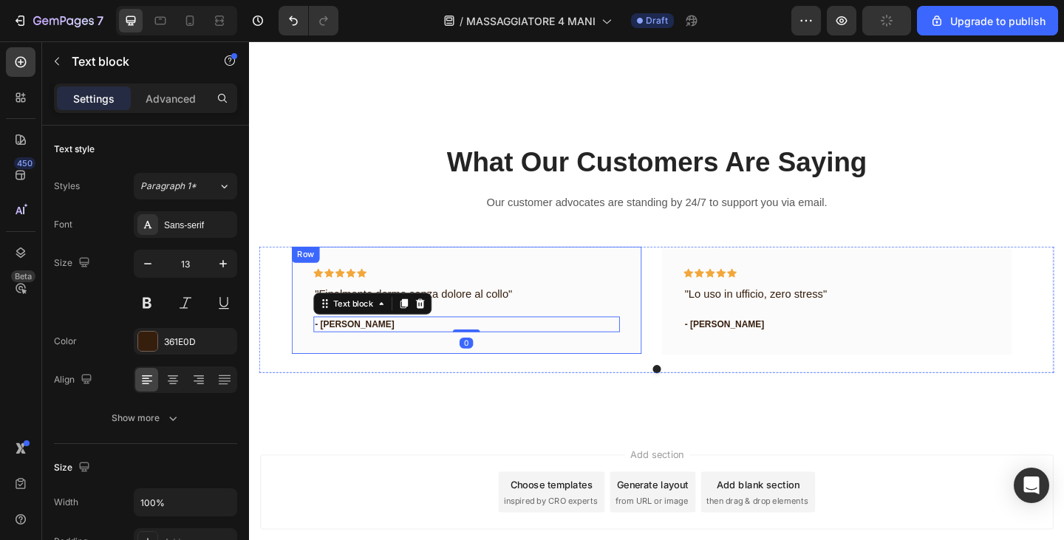
click at [597, 192] on h2 "What Our Customers Are Saying" at bounding box center [692, 172] width 865 height 41
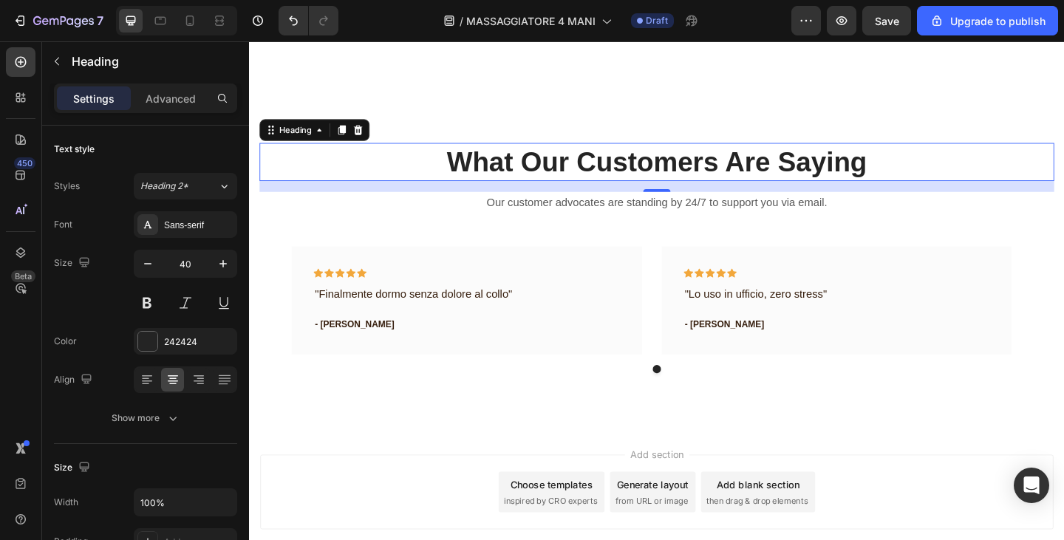
click at [534, 181] on p "What Our Customers Are Saying" at bounding box center [693, 173] width 862 height 38
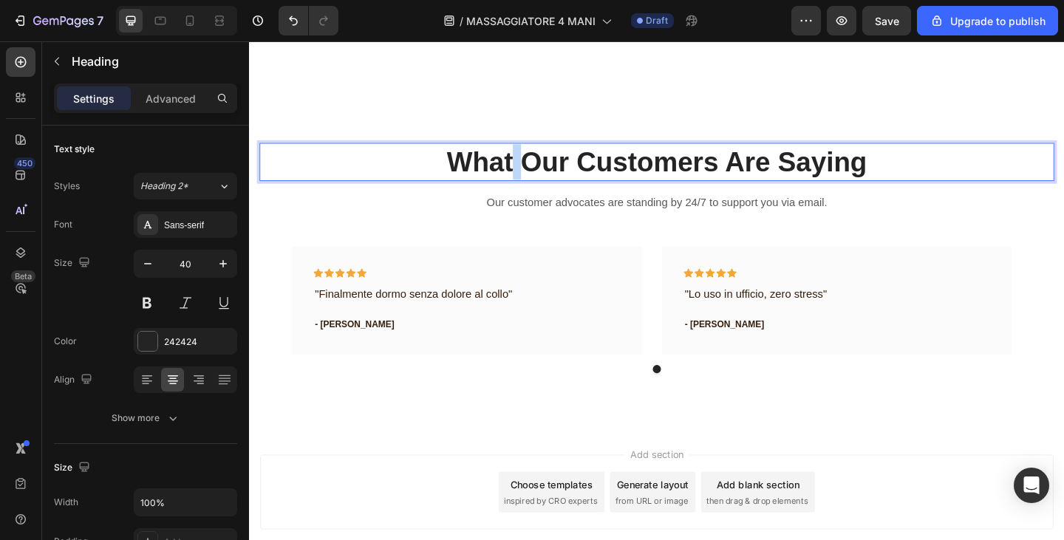
click at [534, 181] on p "What Our Customers Are Saying" at bounding box center [693, 173] width 862 height 38
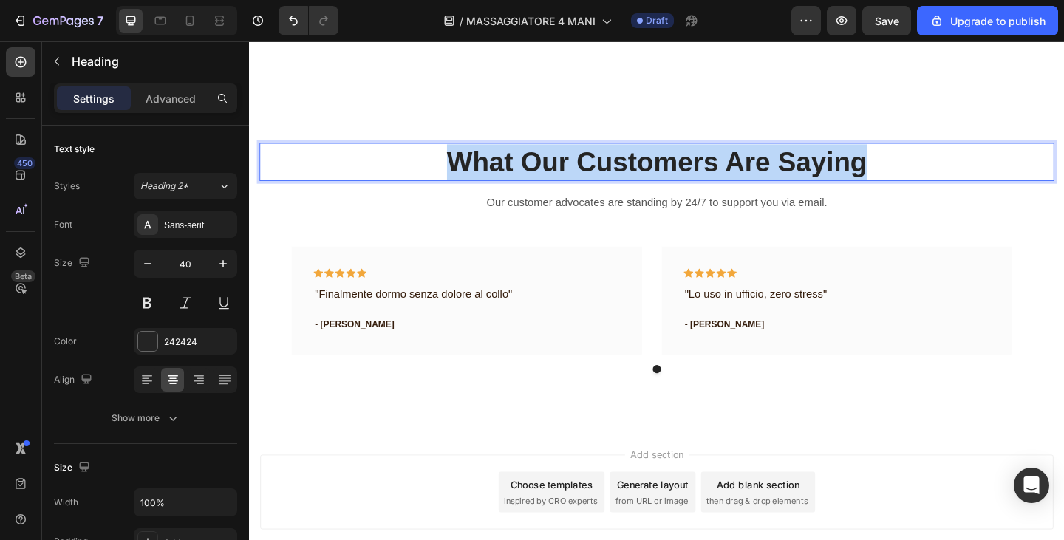
click at [534, 181] on p "What Our Customers Are Saying" at bounding box center [693, 173] width 862 height 38
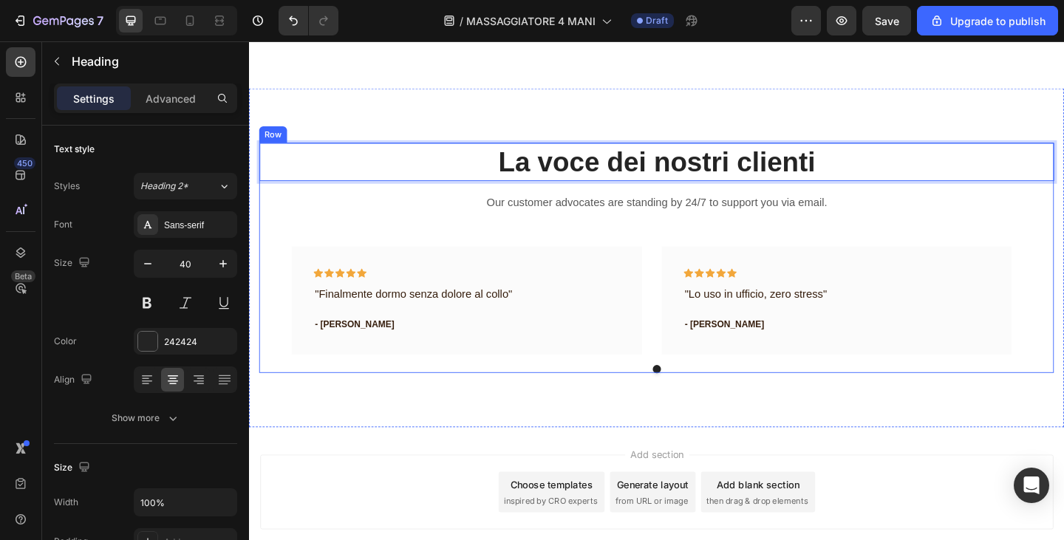
click at [656, 220] on p "Our customer advocates are standing by 24/7 to support you via email." at bounding box center [693, 217] width 862 height 21
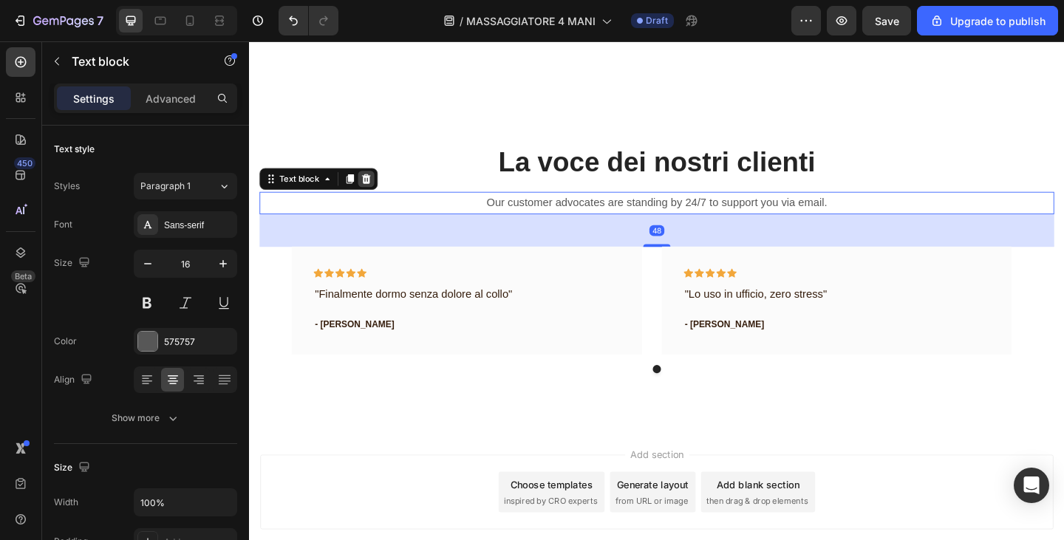
click at [379, 186] on icon at bounding box center [376, 192] width 12 height 12
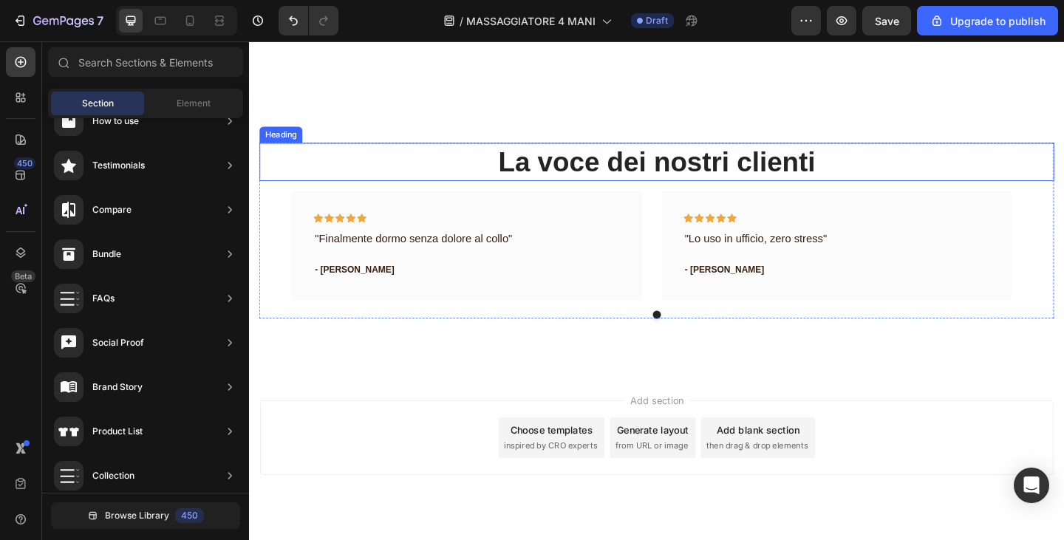
click at [888, 181] on p "La voce dei nostri clienti" at bounding box center [693, 173] width 862 height 38
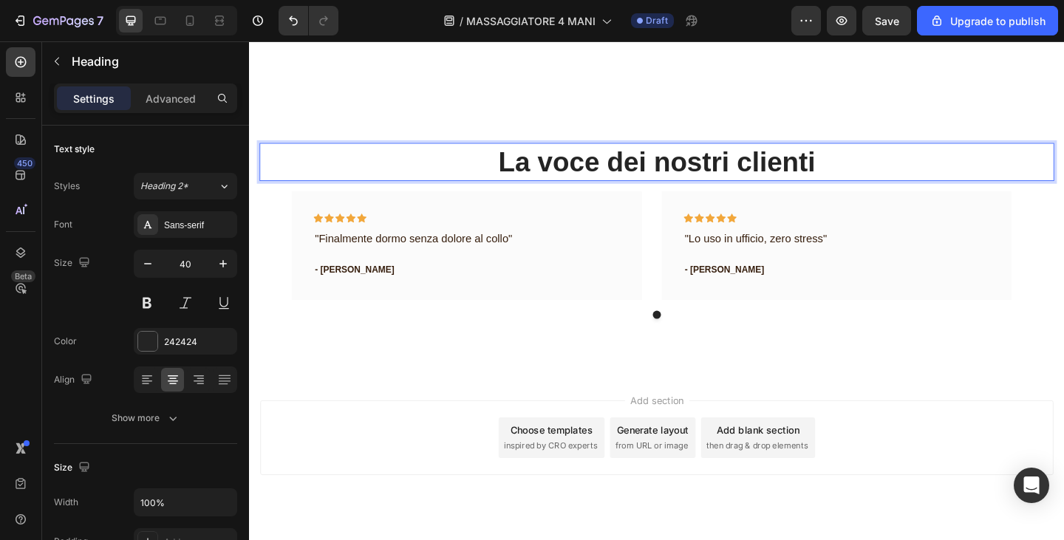
click at [835, 168] on p "La voce dei nostri clienti" at bounding box center [693, 173] width 862 height 38
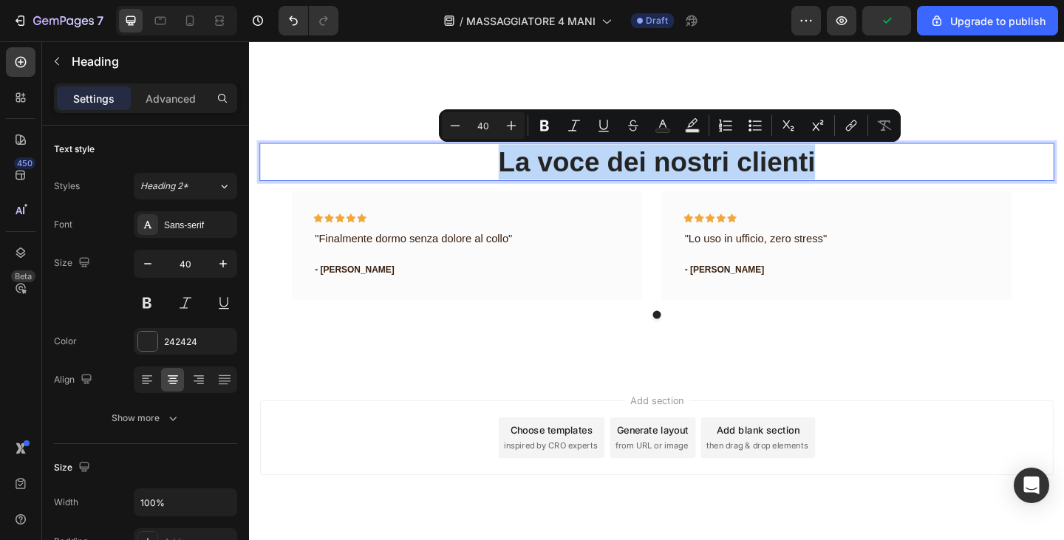
drag, startPoint x: 863, startPoint y: 180, endPoint x: 470, endPoint y: 180, distance: 393.3
click at [470, 180] on p "La voce dei nostri clienti" at bounding box center [693, 173] width 862 height 38
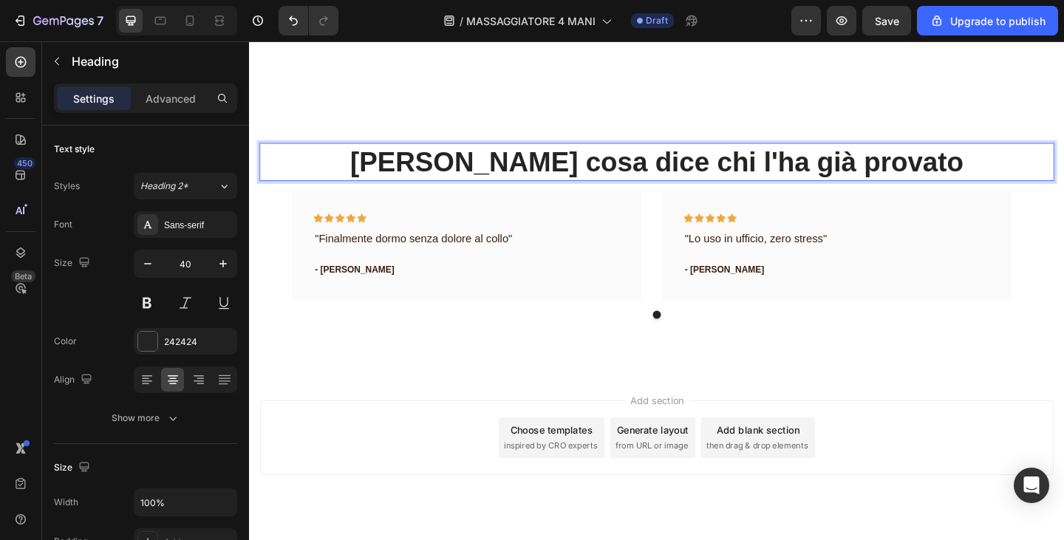
click at [507, 179] on p "[PERSON_NAME] cosa dice chi l'ha [PERSON_NAME]" at bounding box center [693, 173] width 862 height 38
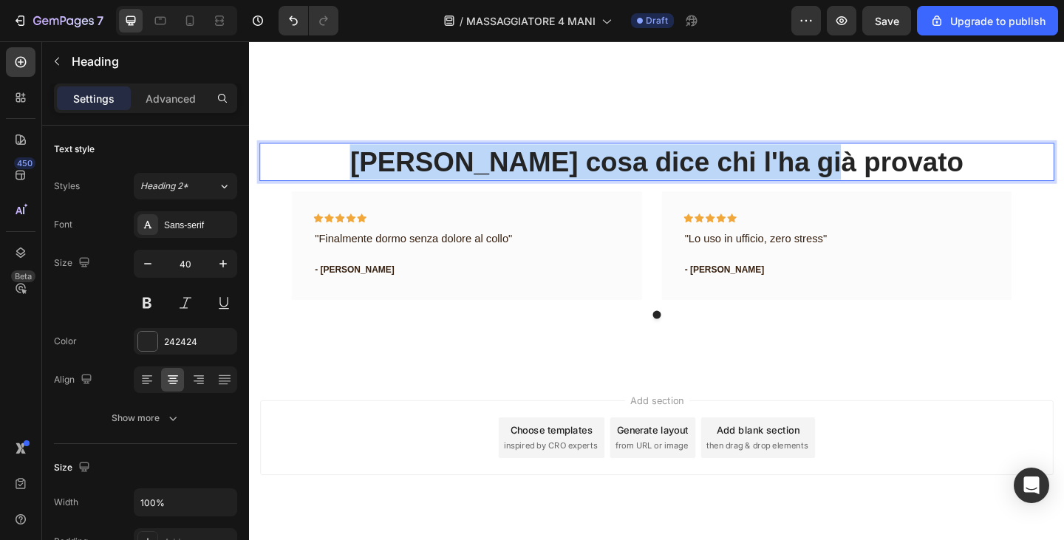
click at [507, 179] on p "[PERSON_NAME] cosa dice chi l'ha [PERSON_NAME]" at bounding box center [693, 173] width 862 height 38
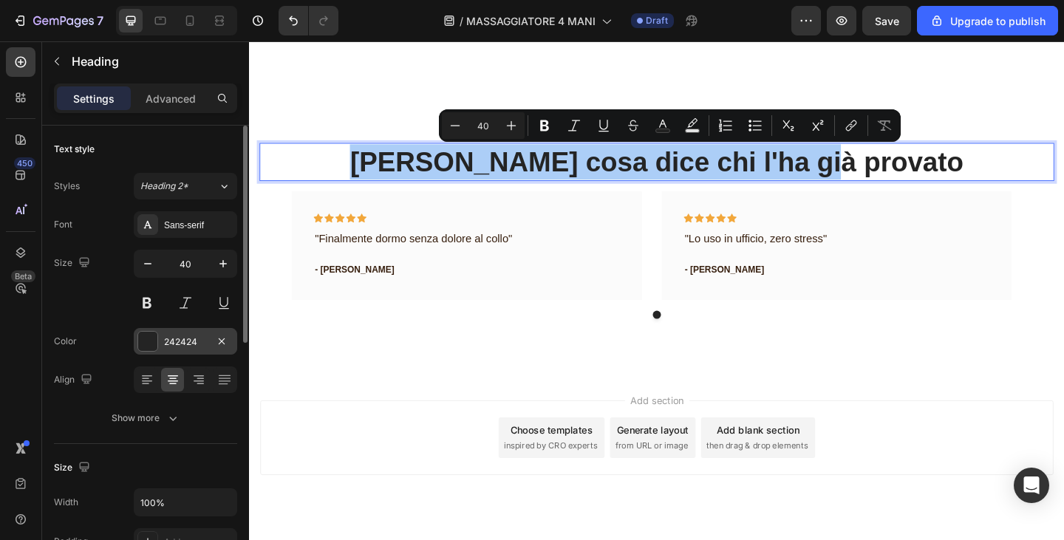
click at [163, 344] on div "242424" at bounding box center [185, 341] width 103 height 27
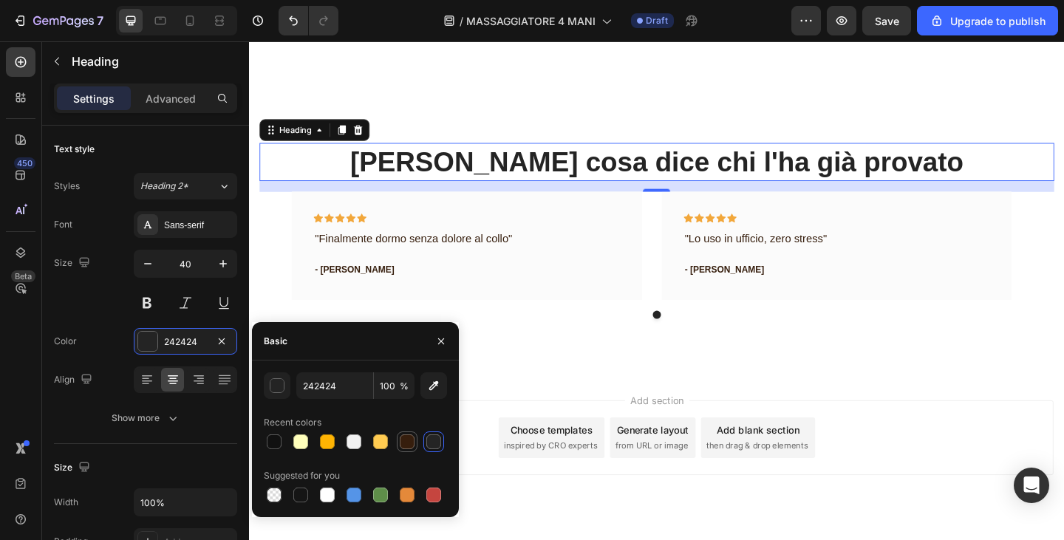
click at [410, 435] on div at bounding box center [407, 442] width 15 height 15
type input "361E0D"
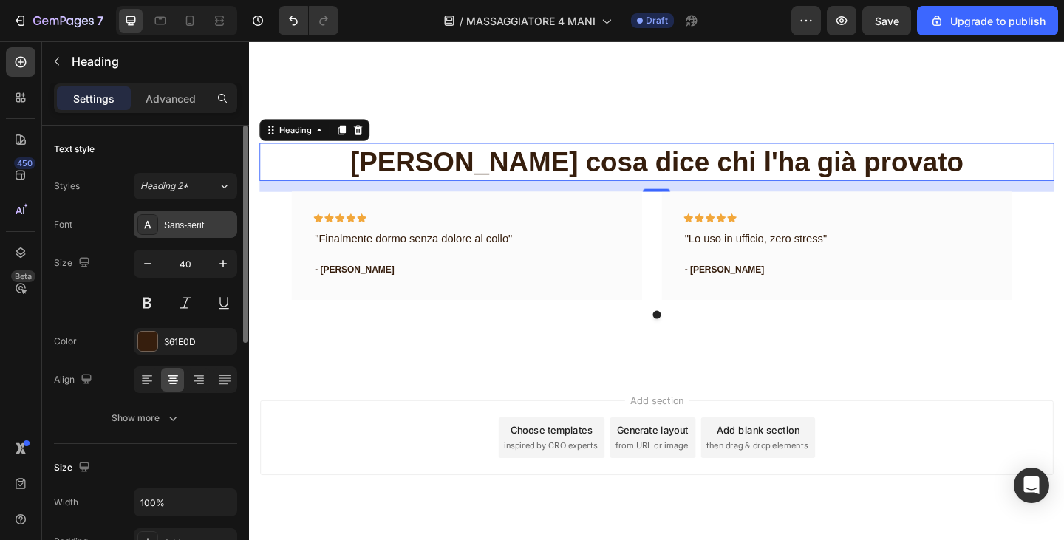
click at [172, 234] on div "Sans-serif" at bounding box center [185, 224] width 103 height 27
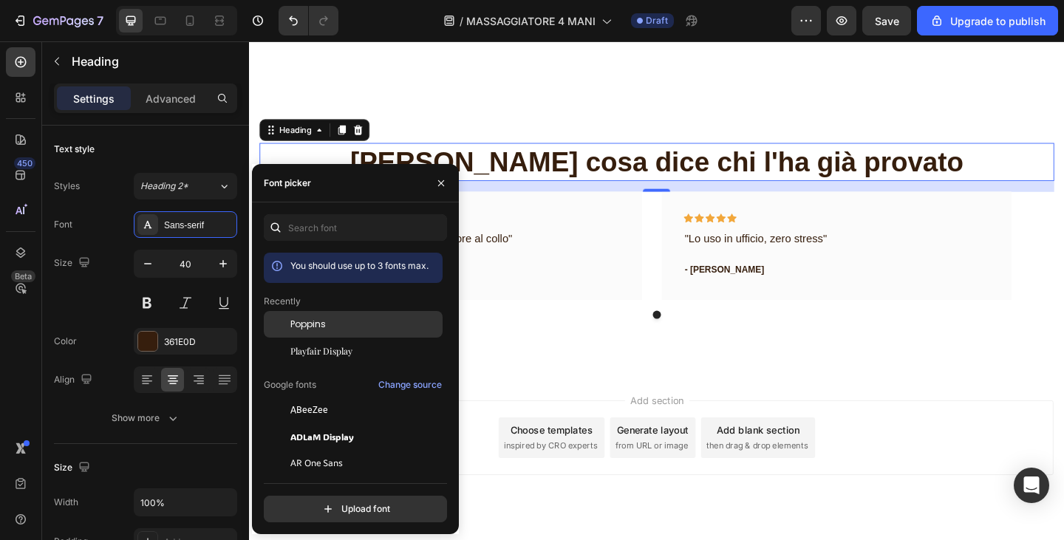
click at [365, 325] on div "Poppins" at bounding box center [365, 324] width 149 height 13
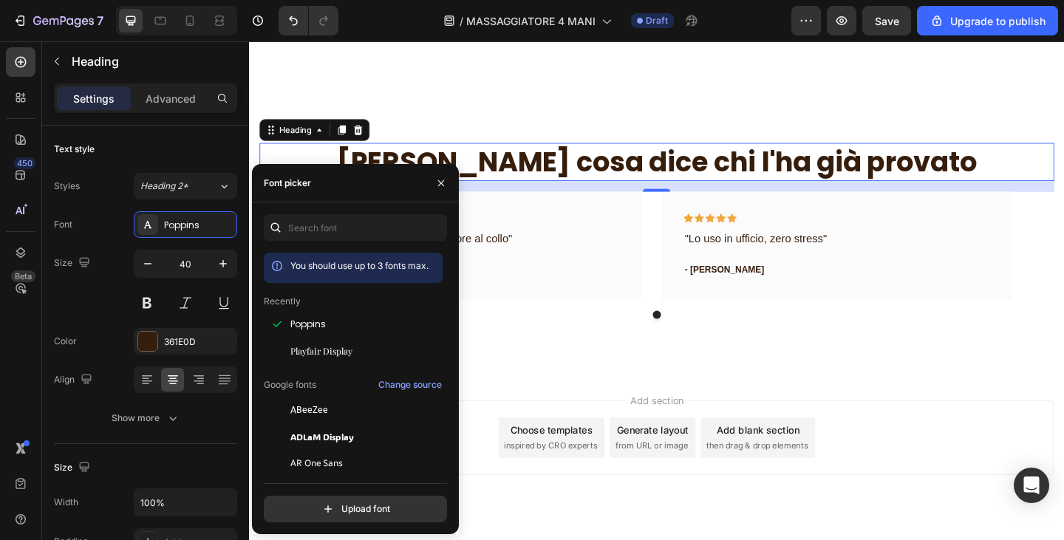
click at [676, 325] on div "Icon Icon Icon Icon Icon Row "Finalmente dormo senza dolore al collo" Text bloc…" at bounding box center [692, 274] width 865 height 137
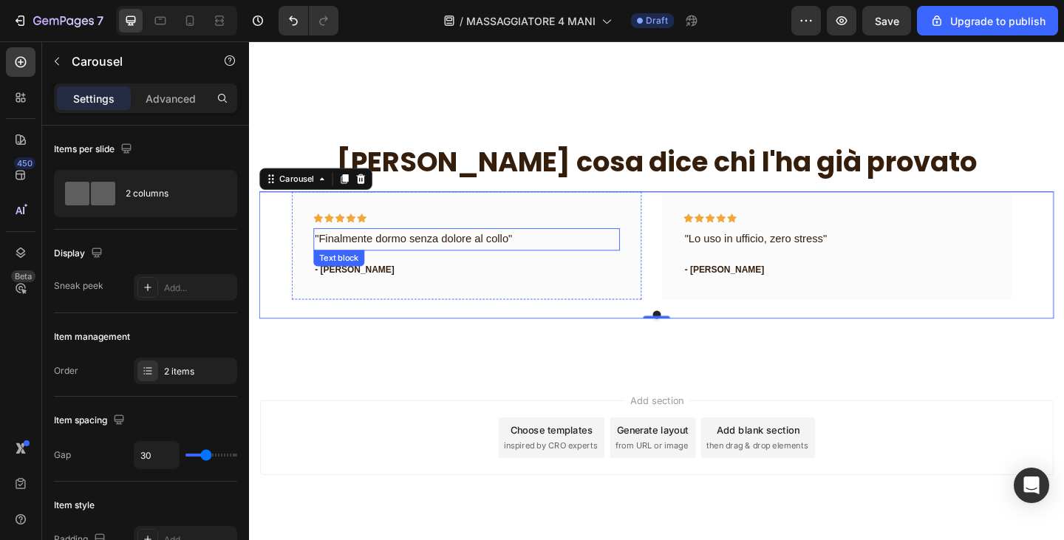
click at [419, 254] on p ""Finalmente dormo senza dolore al collo"" at bounding box center [486, 257] width 330 height 21
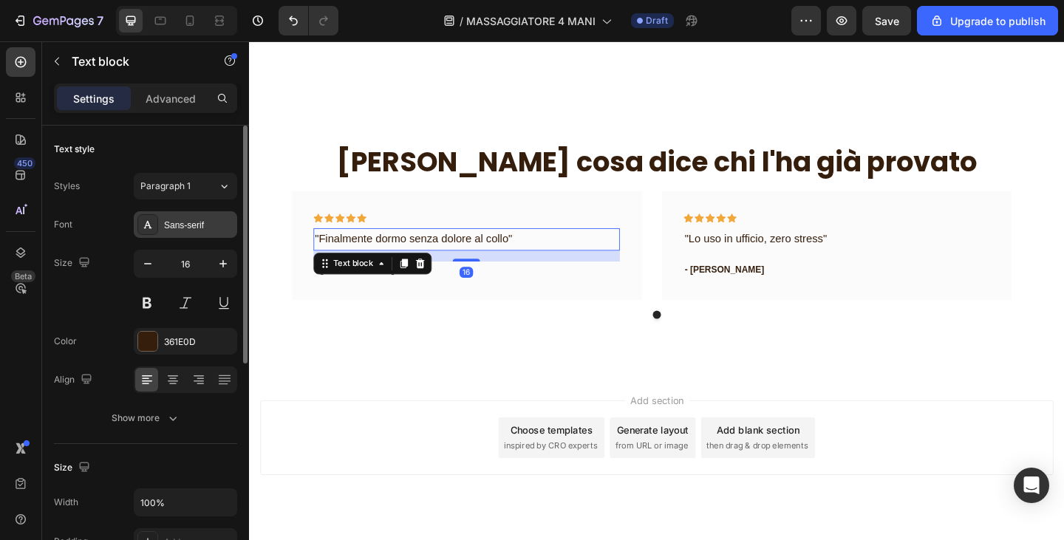
click at [194, 214] on div "Sans-serif" at bounding box center [185, 224] width 103 height 27
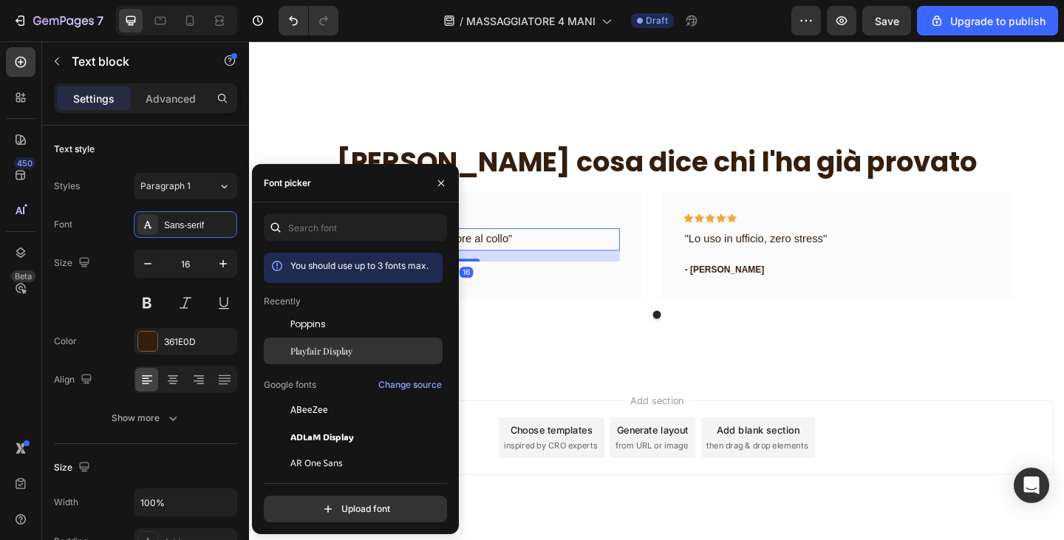
click at [343, 503] on div "Playfair Display" at bounding box center [353, 516] width 179 height 27
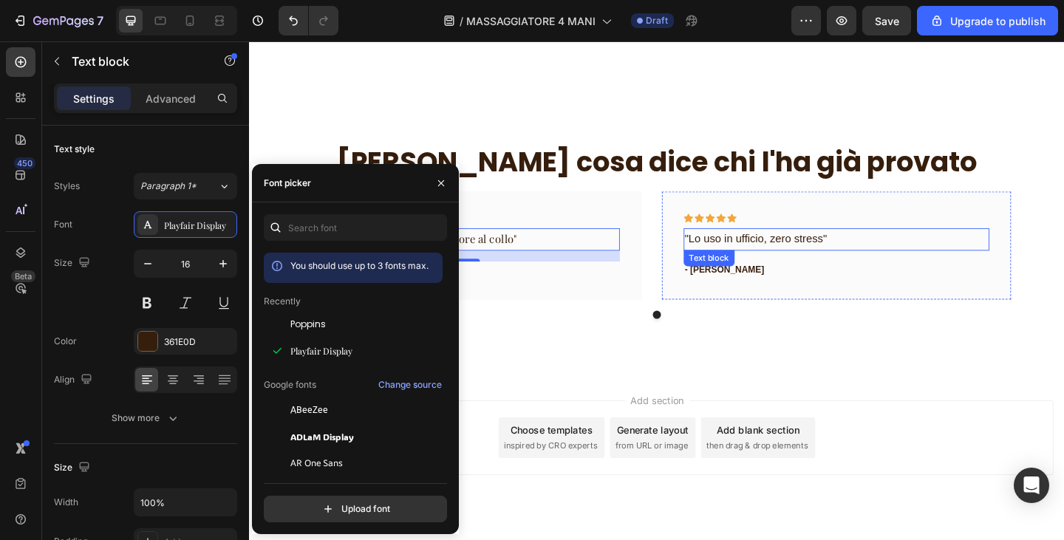
click at [839, 260] on p ""Lo uso in ufficio, zero stress"" at bounding box center [889, 257] width 330 height 21
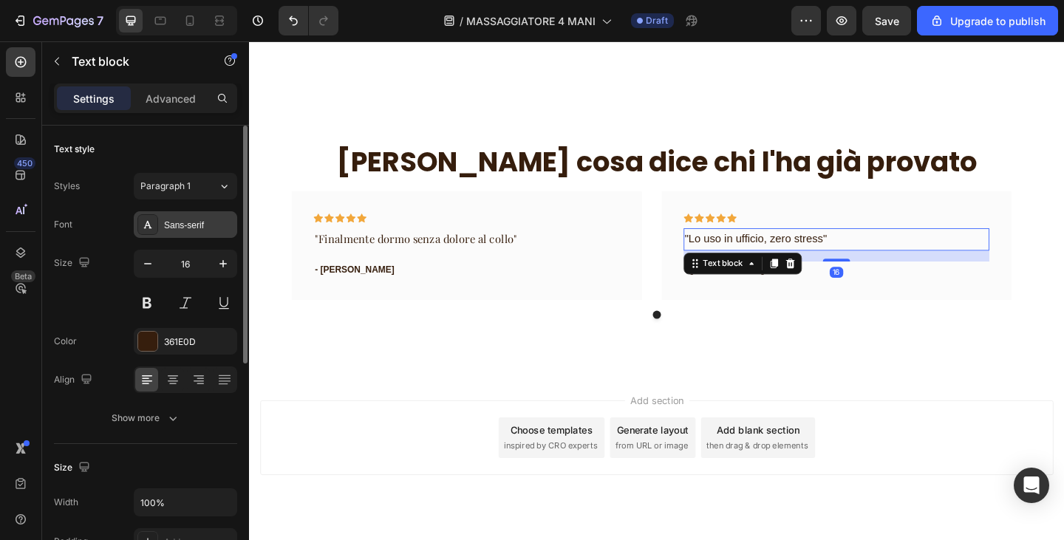
click at [191, 225] on div "Sans-serif" at bounding box center [198, 225] width 69 height 13
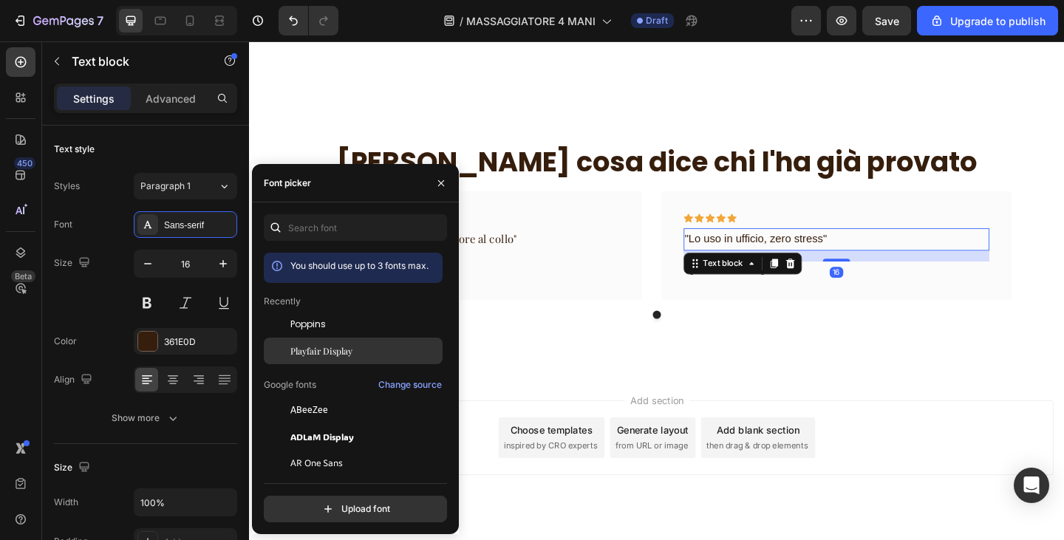
click at [369, 503] on div "Playfair Display" at bounding box center [353, 516] width 179 height 27
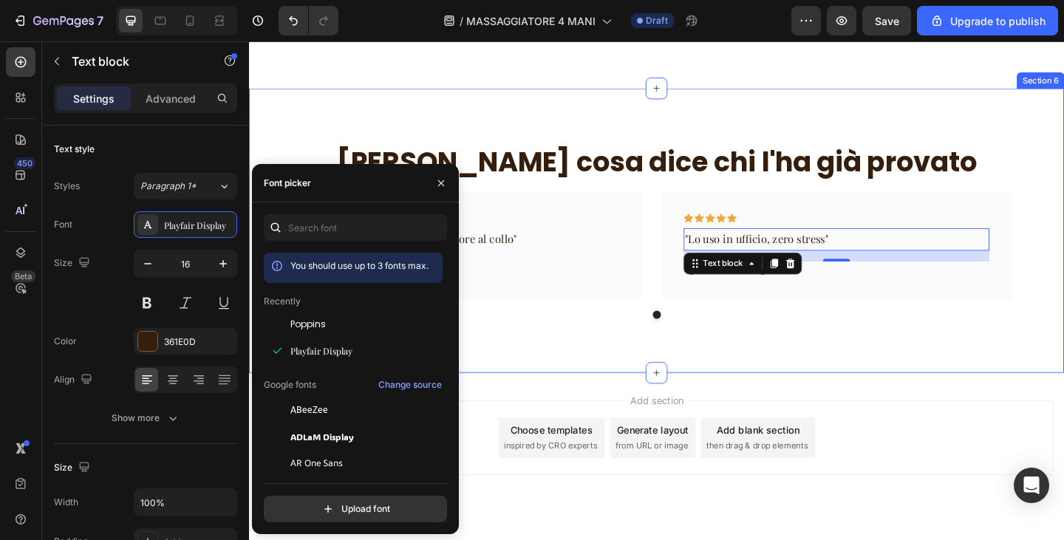
click at [802, 361] on div "Ecco cosa dice chi l'ha già provato Heading Icon Icon Icon Icon Icon Row "Final…" at bounding box center [692, 247] width 887 height 309
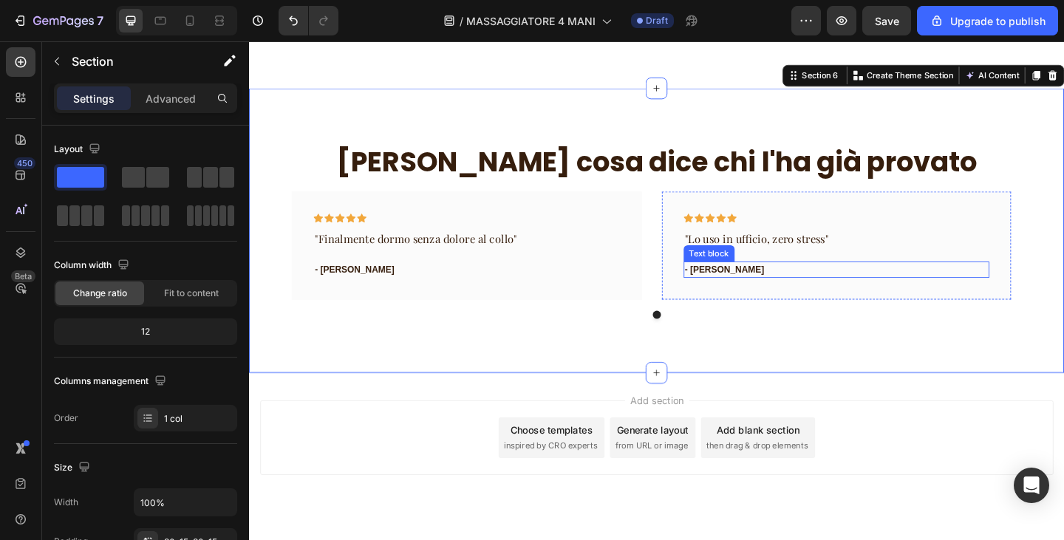
click at [750, 293] on p "- Travis J." at bounding box center [889, 290] width 330 height 15
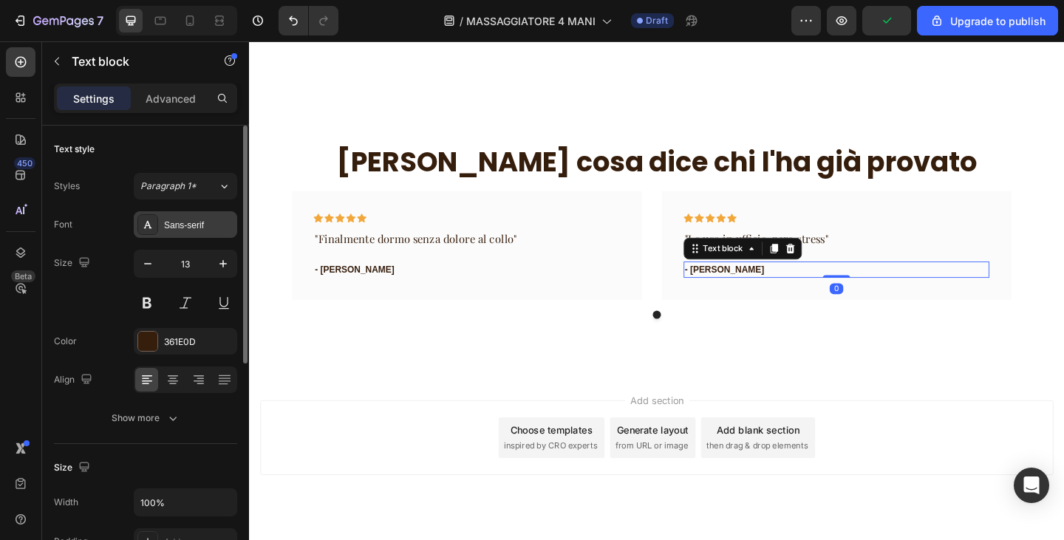
click at [189, 230] on div "Sans-serif" at bounding box center [198, 225] width 69 height 13
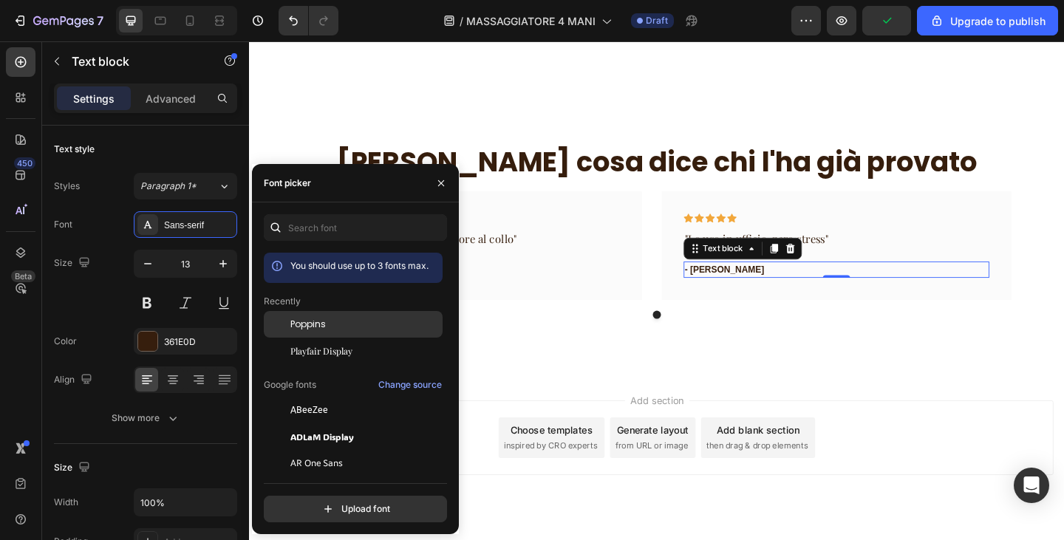
click at [333, 323] on div "Poppins" at bounding box center [365, 324] width 149 height 13
click at [739, 327] on div "Icon Icon Icon Icon Icon Row "Finalmente dormo senza dolore al collo" Text bloc…" at bounding box center [692, 274] width 865 height 137
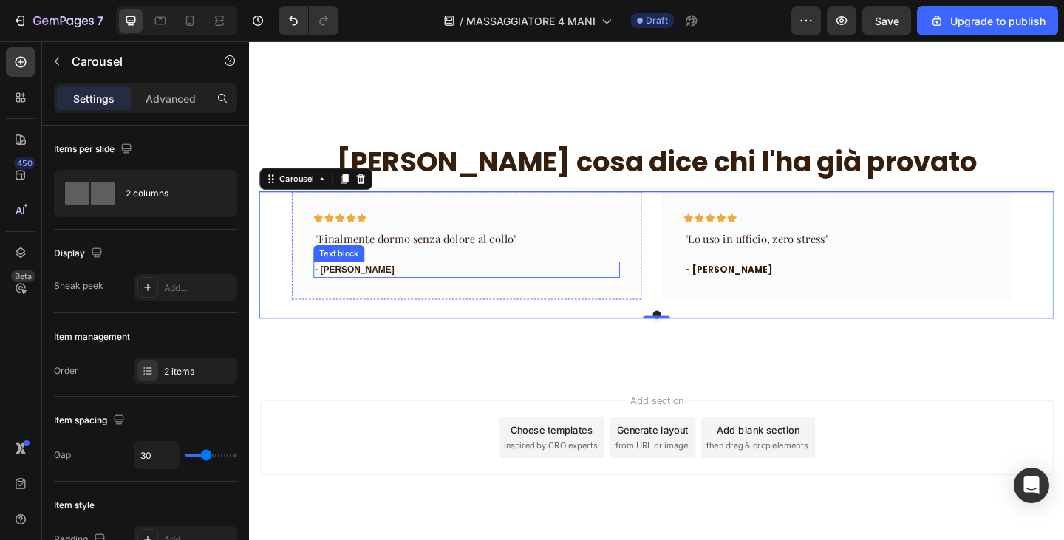
click at [351, 291] on p "- Travis J." at bounding box center [486, 290] width 330 height 15
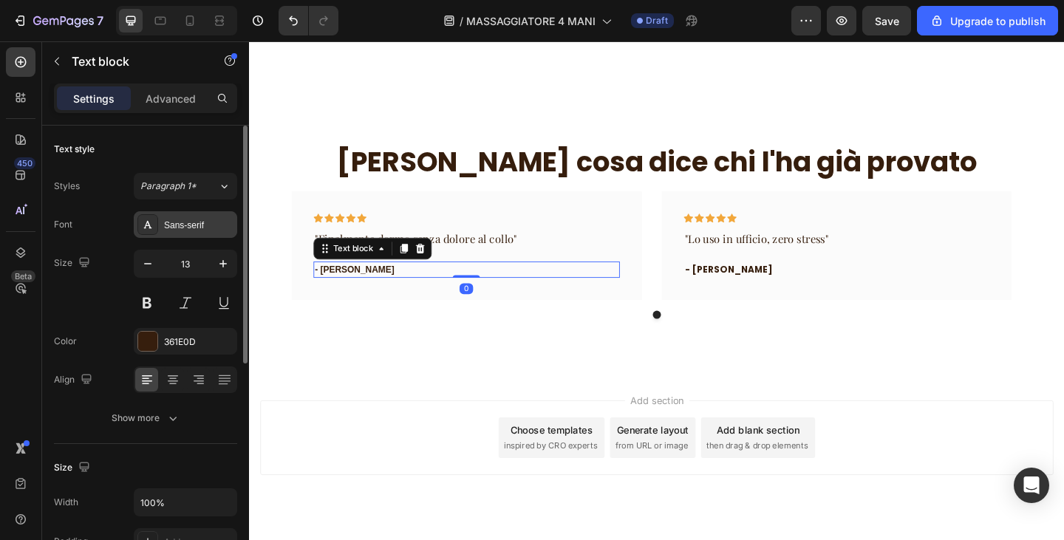
click at [177, 215] on div "Sans-serif" at bounding box center [185, 224] width 103 height 27
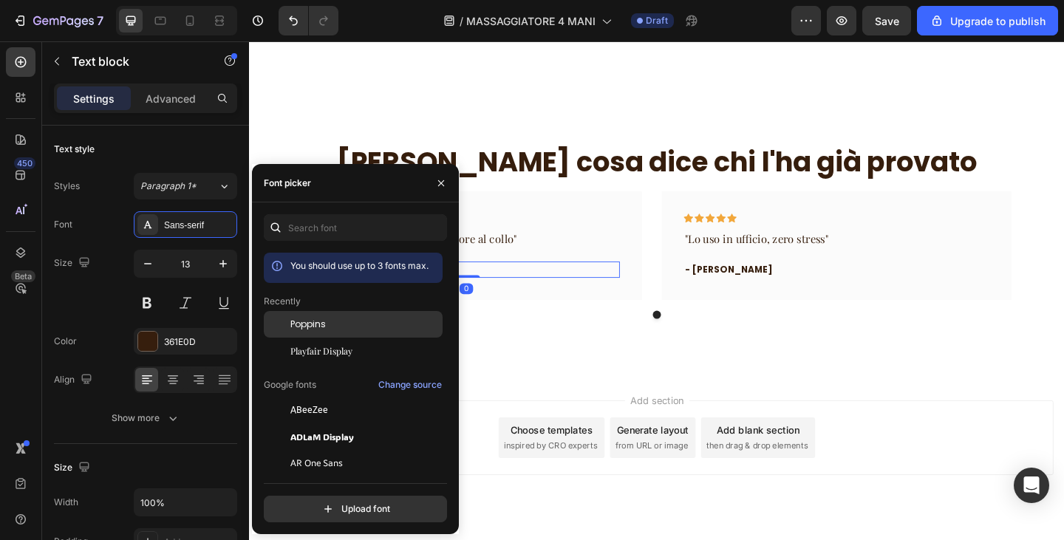
click at [325, 319] on span "Poppins" at bounding box center [308, 324] width 35 height 13
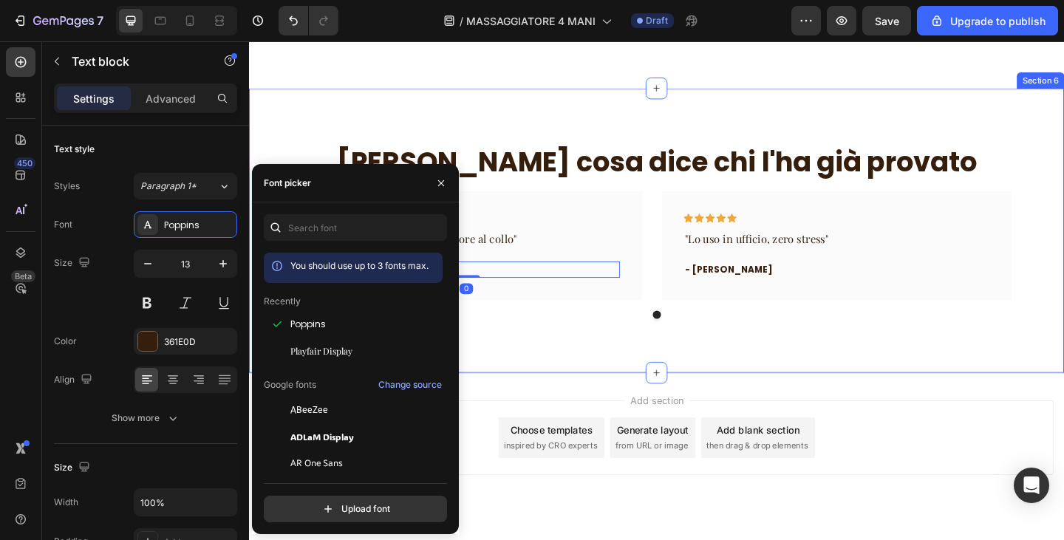
click at [602, 374] on div "Ecco cosa dice chi l'ha già provato Heading Icon Icon Icon Icon Icon Row "Final…" at bounding box center [692, 247] width 887 height 309
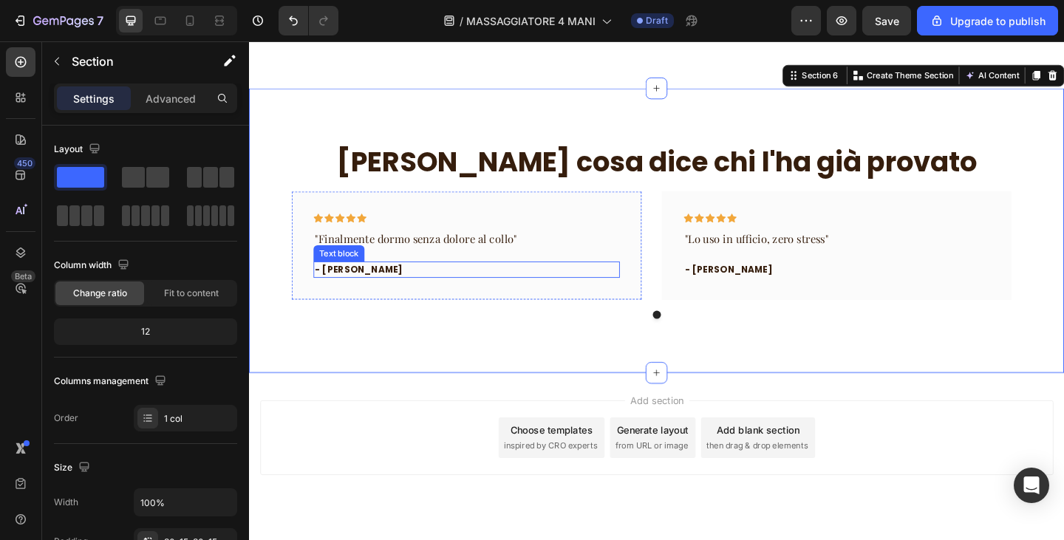
click at [489, 295] on p "- Travis J." at bounding box center [486, 290] width 330 height 15
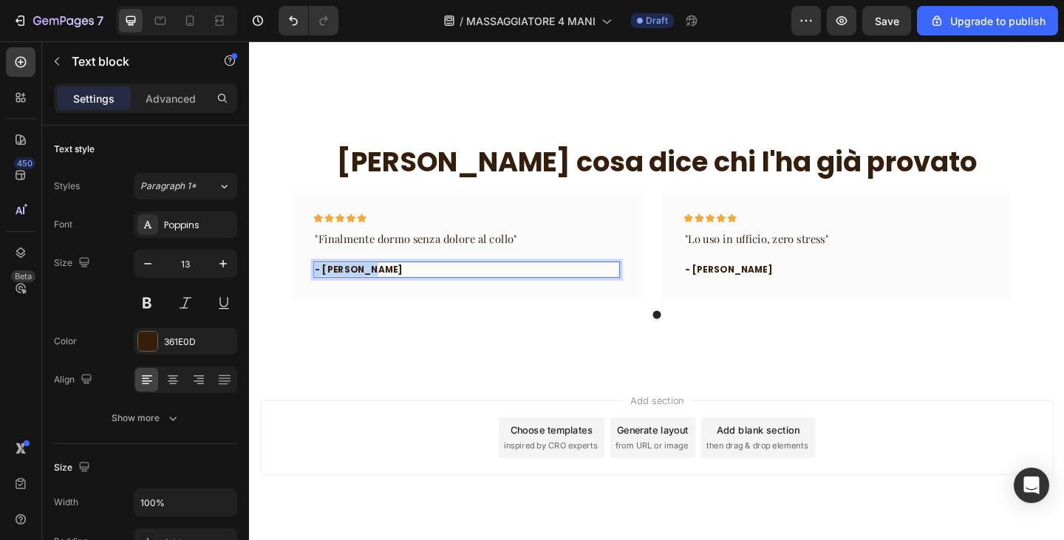
click at [489, 295] on p "- Travis J." at bounding box center [486, 290] width 330 height 15
click at [737, 290] on p "- Travis J." at bounding box center [889, 290] width 330 height 15
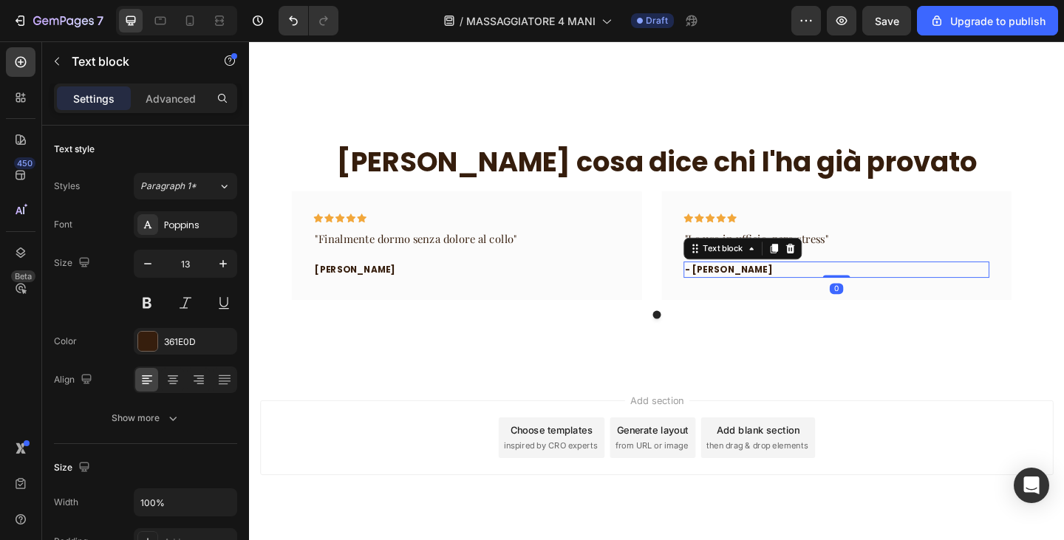
click at [737, 290] on p "- Travis J." at bounding box center [889, 290] width 330 height 15
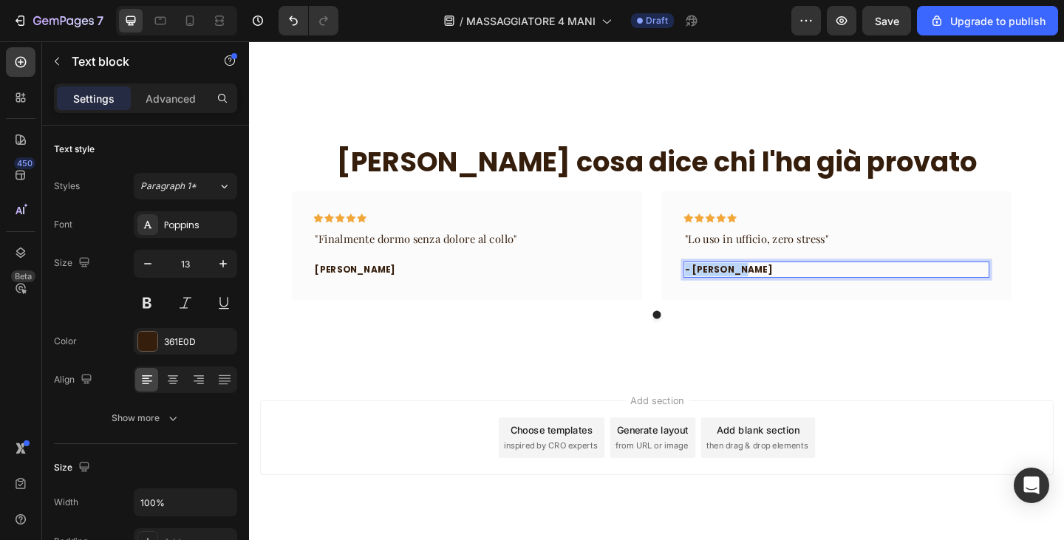
click at [737, 290] on p "- Travis J." at bounding box center [889, 290] width 330 height 15
click at [912, 239] on div "Icon Icon Icon Icon Icon Row" at bounding box center [888, 237] width 333 height 16
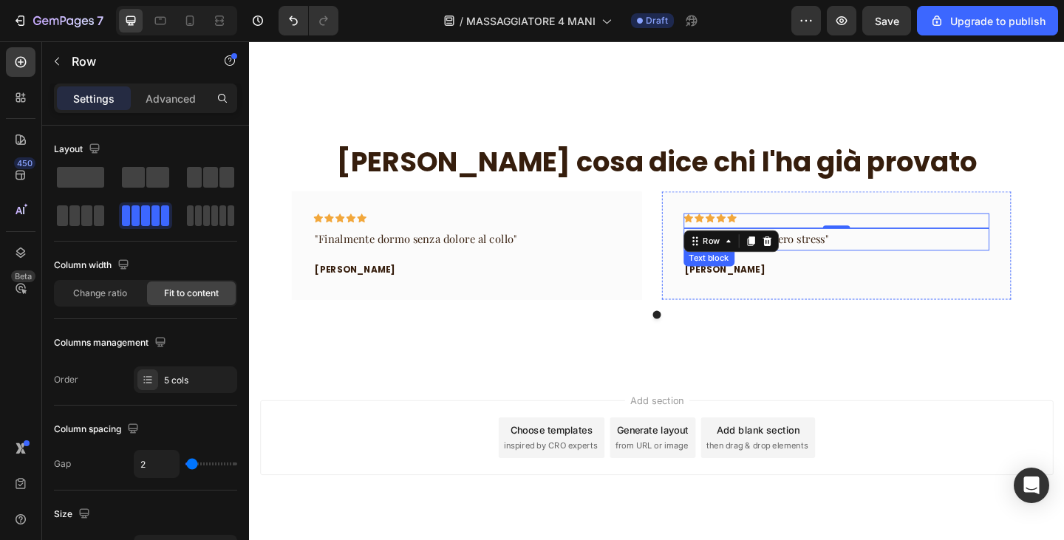
click at [922, 261] on p ""Lo uso in ufficio, zero stress"" at bounding box center [889, 257] width 330 height 21
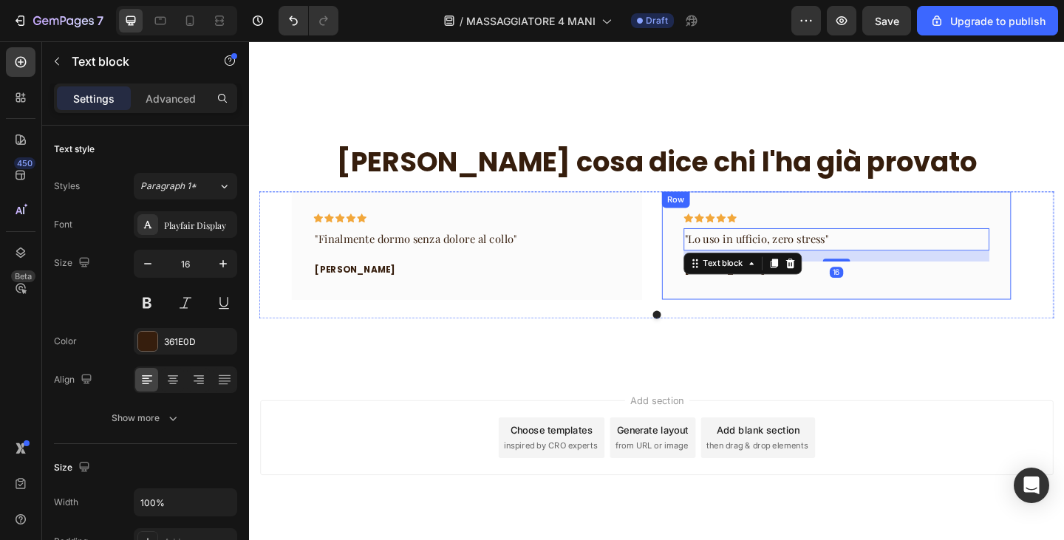
click at [938, 211] on div "Icon Icon Icon Icon Icon Row "Lo uso in ufficio, zero stress" Text block 16 Mar…" at bounding box center [889, 264] width 381 height 117
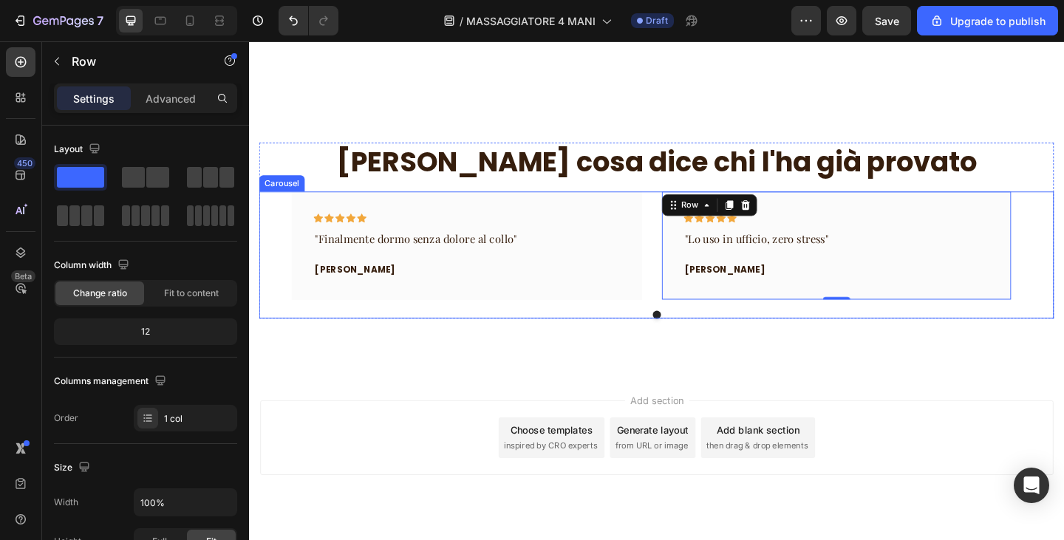
click at [1064, 288] on div "Icon Icon Icon Icon Icon Row "Finalmente dormo senza dolore al collo" Text bloc…" at bounding box center [692, 264] width 865 height 117
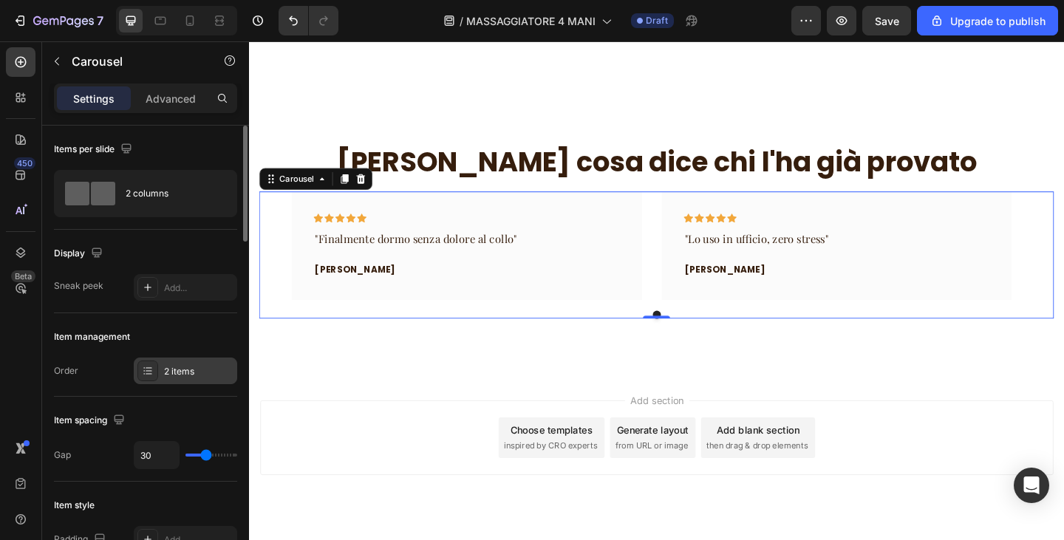
click at [201, 364] on div "2 items" at bounding box center [185, 371] width 103 height 27
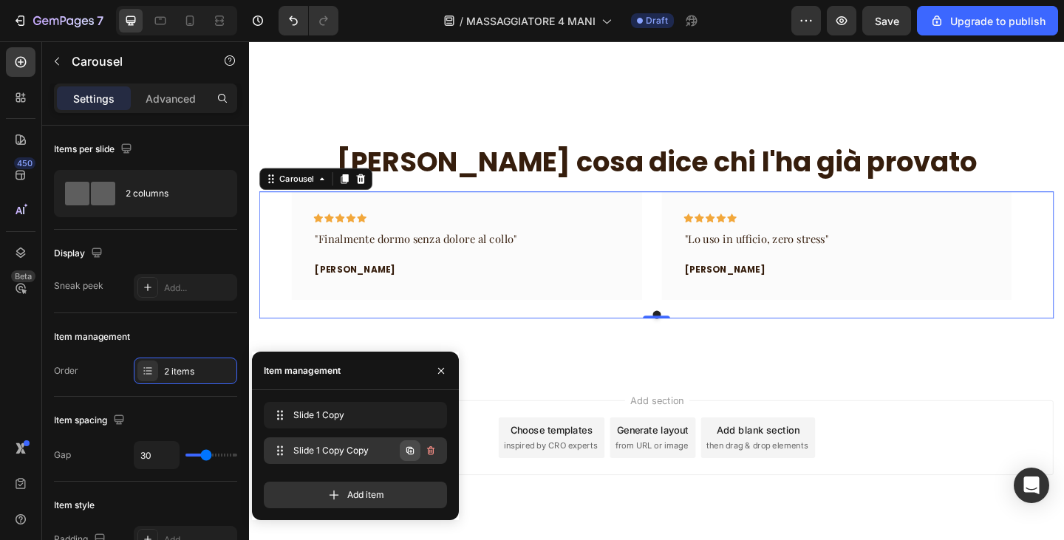
click at [411, 452] on icon "button" at bounding box center [411, 451] width 3 height 3
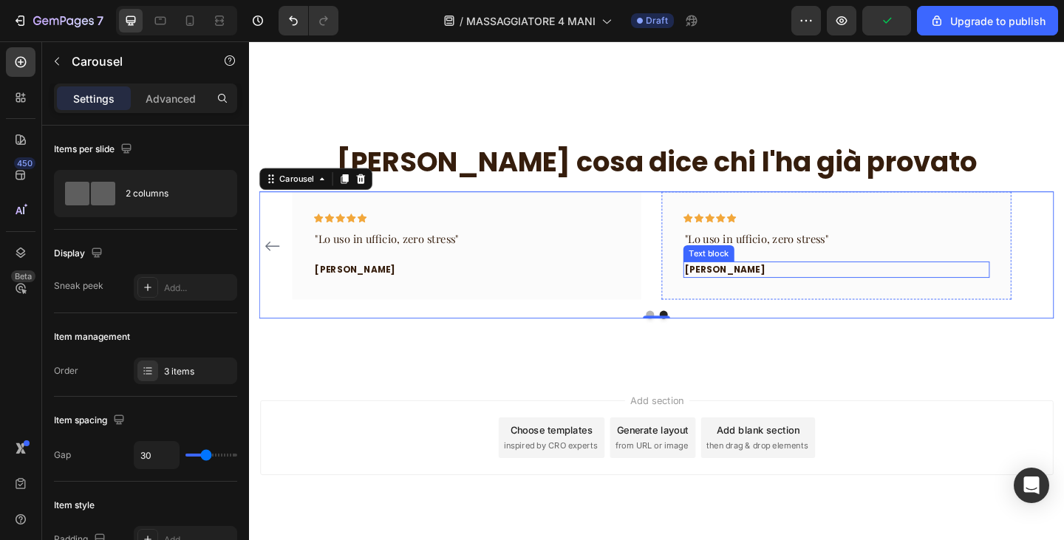
click at [914, 283] on p "[PERSON_NAME]" at bounding box center [889, 290] width 330 height 15
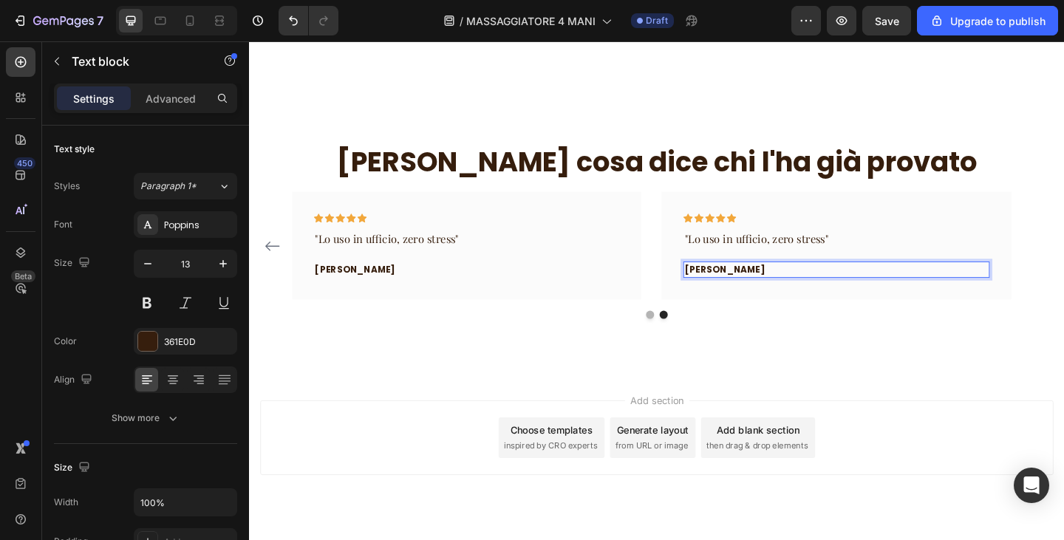
click at [744, 294] on p "[PERSON_NAME]" at bounding box center [889, 290] width 330 height 15
click at [744, 295] on p "[PERSON_NAME]" at bounding box center [889, 290] width 330 height 15
click at [772, 261] on p ""Lo uso in ufficio, zero stress"" at bounding box center [889, 257] width 330 height 21
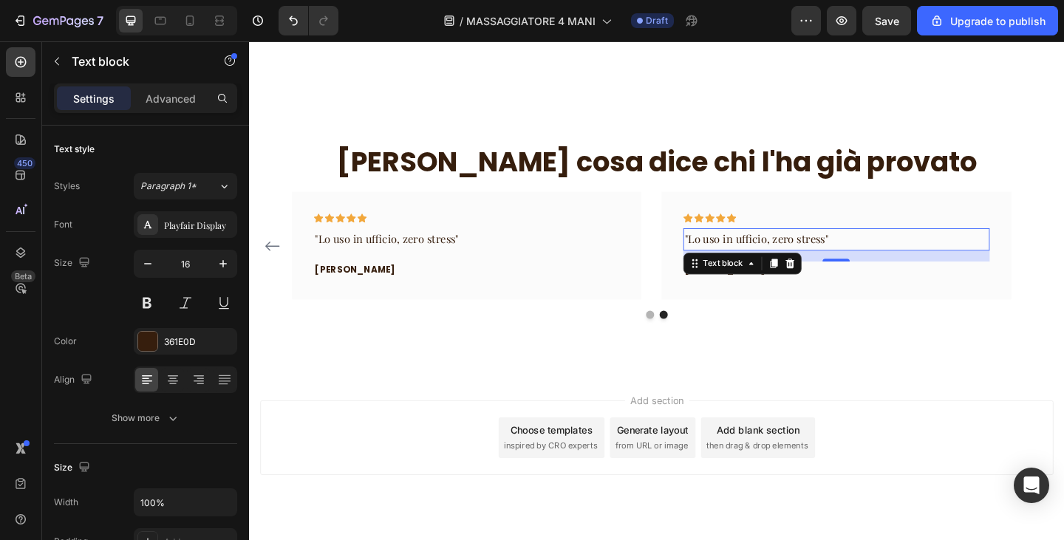
click at [772, 261] on p ""Lo uso in ufficio, zero stress"" at bounding box center [889, 257] width 330 height 21
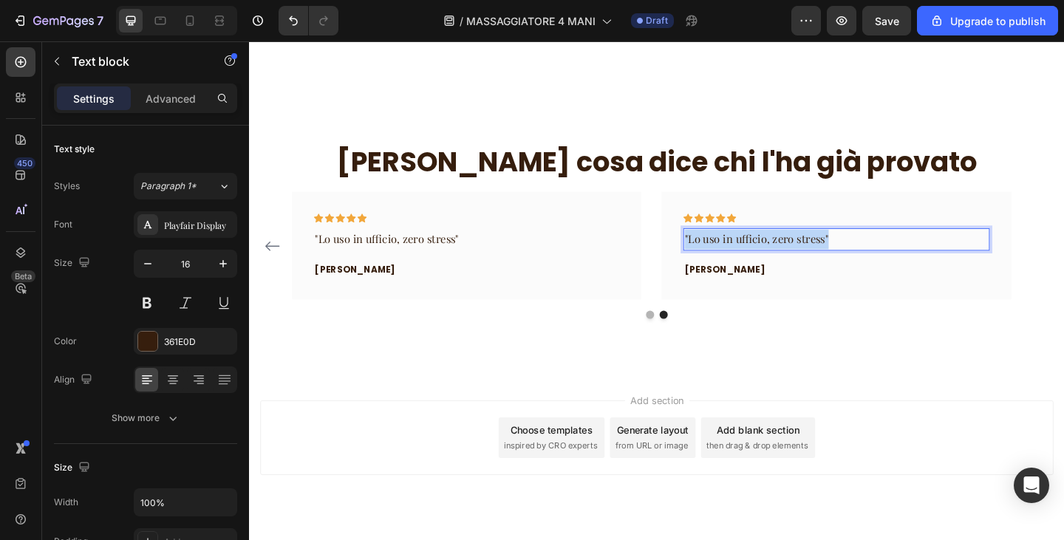
click at [772, 261] on p ""Lo uso in ufficio, zero stress"" at bounding box center [889, 257] width 330 height 21
click at [727, 255] on p "Regalo perfetto per mia madre, lo adora"" at bounding box center [889, 257] width 330 height 21
click at [722, 257] on div "Regalo perfetto per mia madre, lo adora"" at bounding box center [888, 257] width 333 height 24
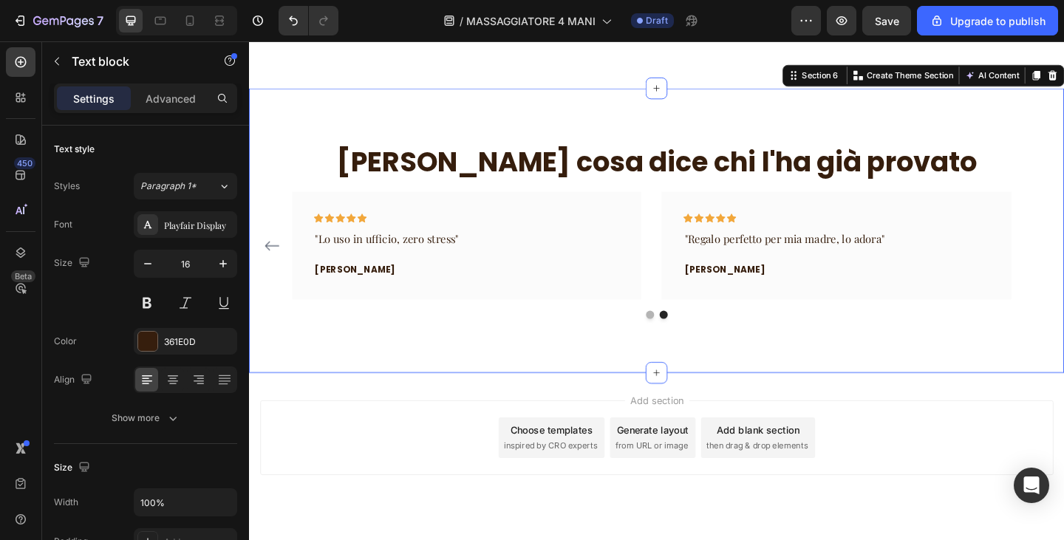
click at [766, 376] on div "Ecco cosa dice chi l'ha già provato Heading Icon Icon Icon Icon Icon Row "Final…" at bounding box center [692, 247] width 887 height 309
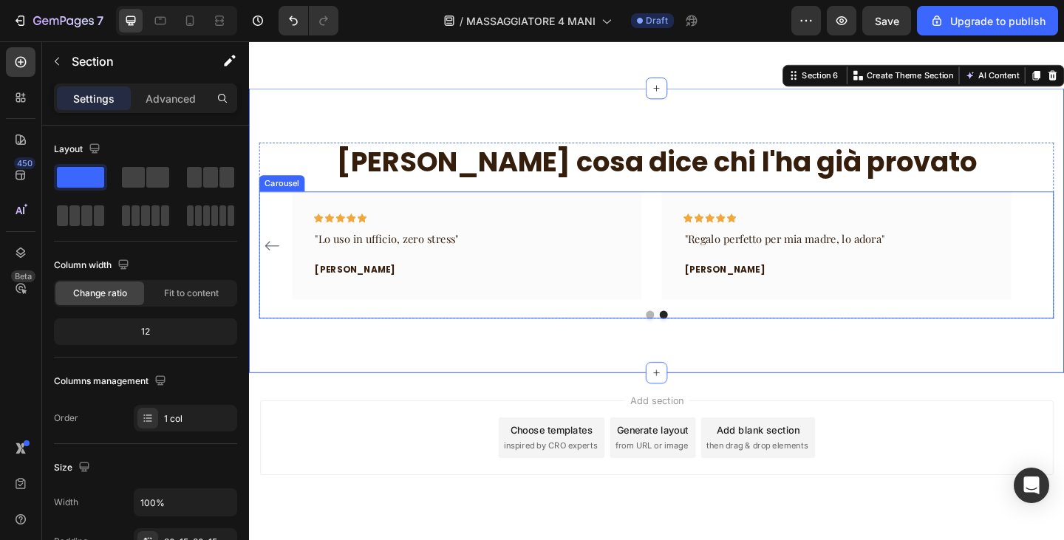
click at [813, 305] on div "Icon Icon Icon Icon Icon Row "Regalo perfetto per mia madre, lo adora" Text blo…" at bounding box center [889, 264] width 381 height 117
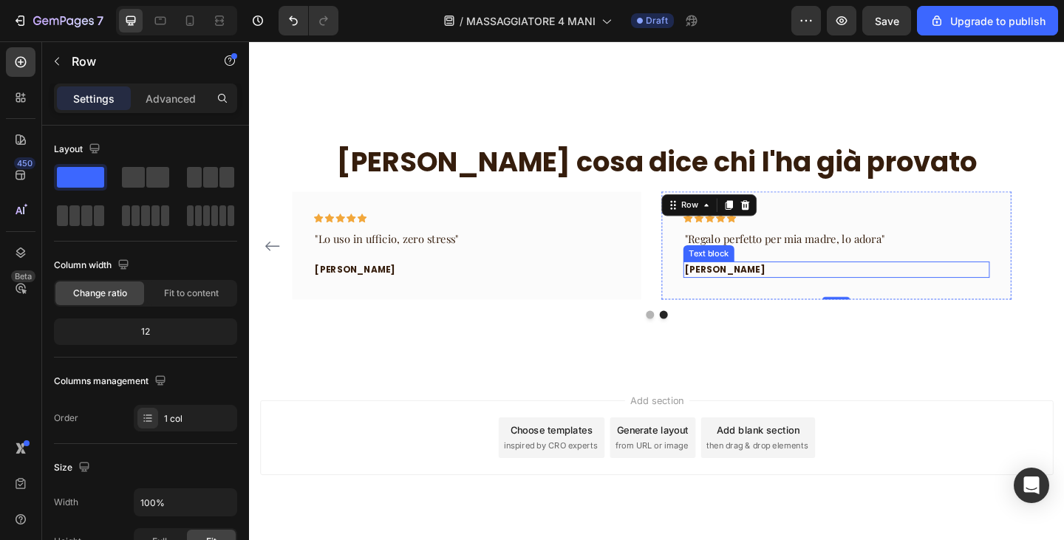
click at [905, 351] on div "Ecco cosa dice chi l'ha già provato Heading Icon Icon Icon Icon Icon Row "Final…" at bounding box center [692, 247] width 887 height 309
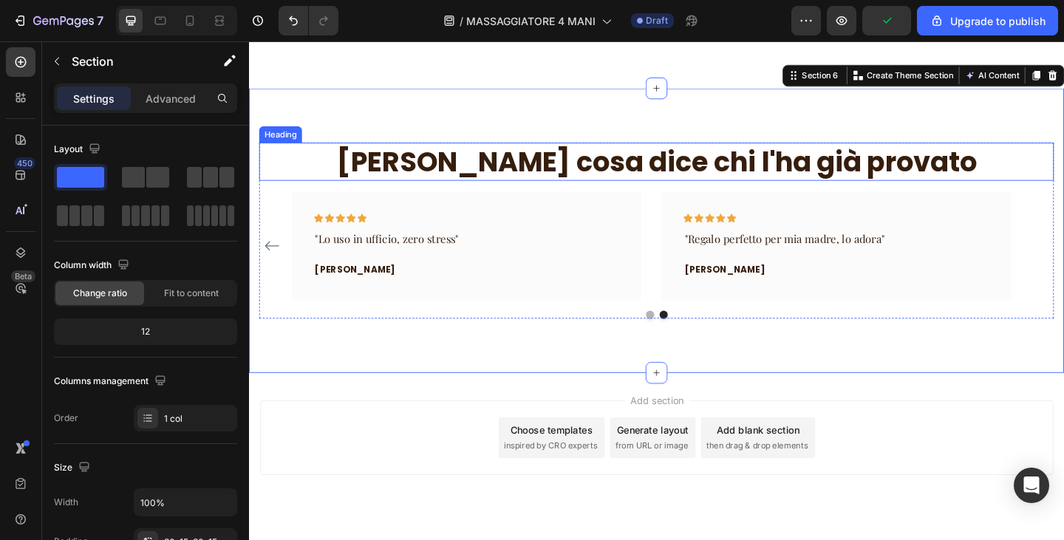
click at [1064, 170] on p "[PERSON_NAME] cosa dice chi l'ha [PERSON_NAME]" at bounding box center [693, 173] width 862 height 38
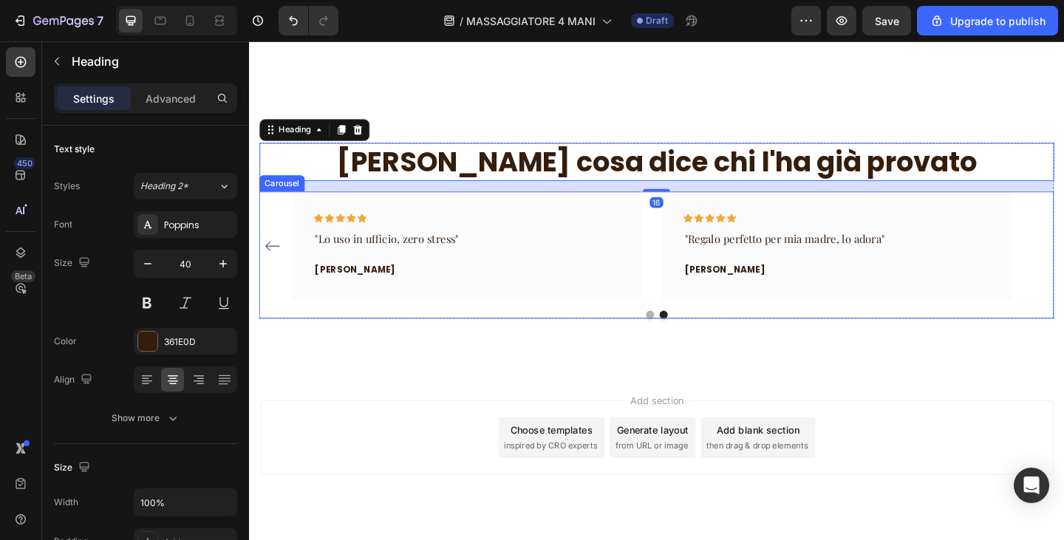
click at [1064, 324] on div "Icon Icon Icon Icon Icon Row "Finalmente dormo senza dolore al collo" Text bloc…" at bounding box center [692, 274] width 865 height 137
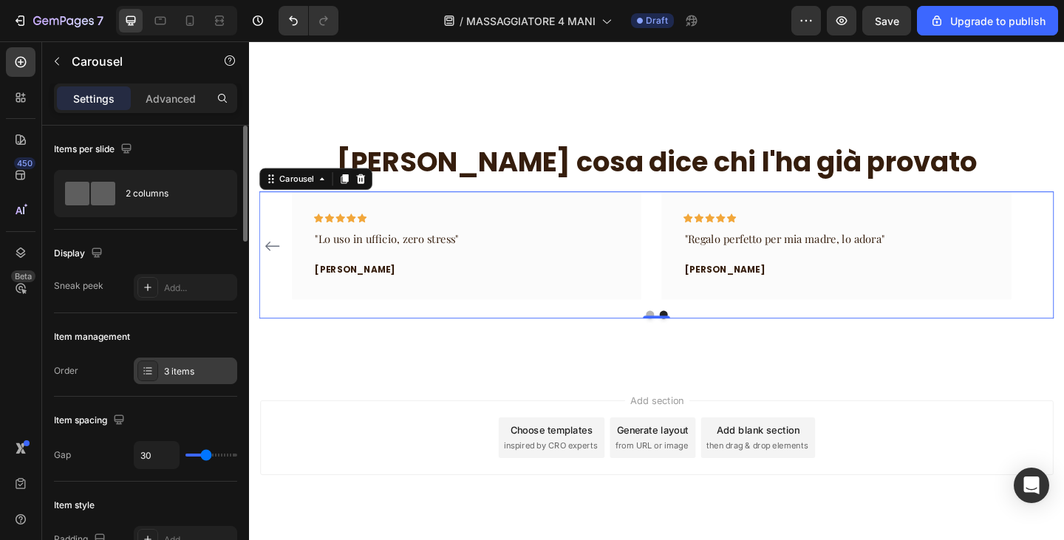
click at [183, 381] on div "3 items" at bounding box center [185, 371] width 103 height 27
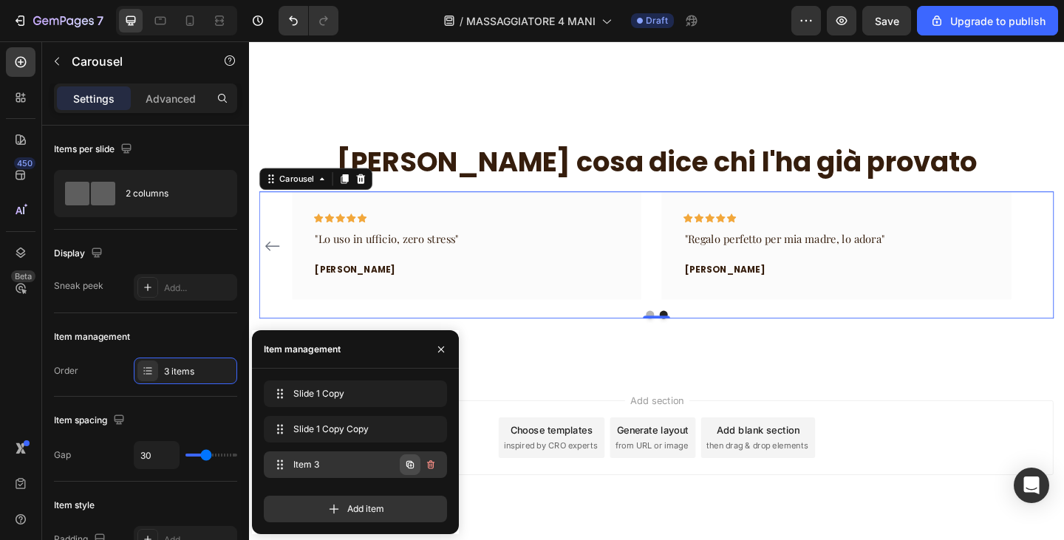
click at [413, 464] on icon "button" at bounding box center [410, 464] width 7 height 7
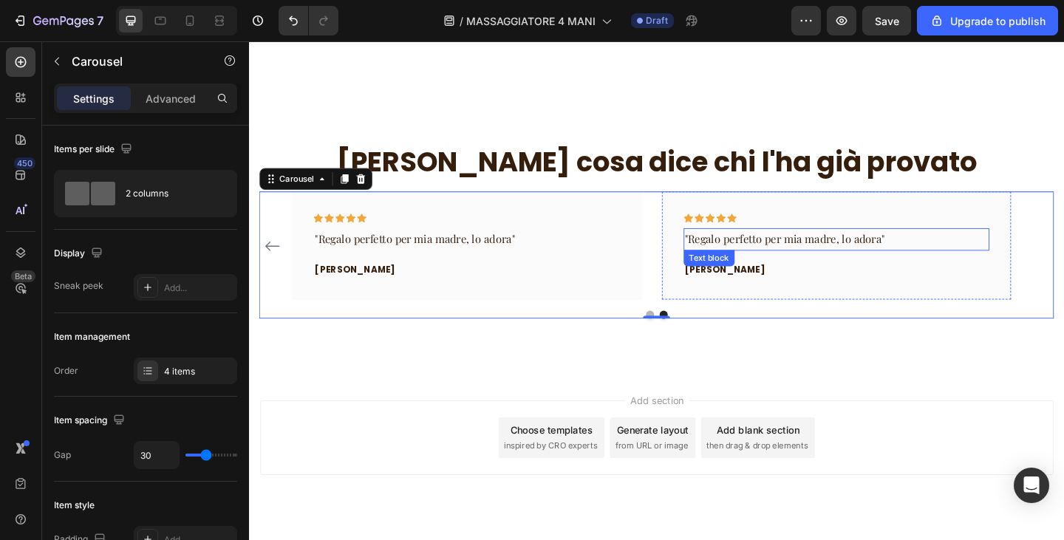
click at [806, 255] on p ""Regalo perfetto per mia madre, lo adora"" at bounding box center [889, 257] width 330 height 21
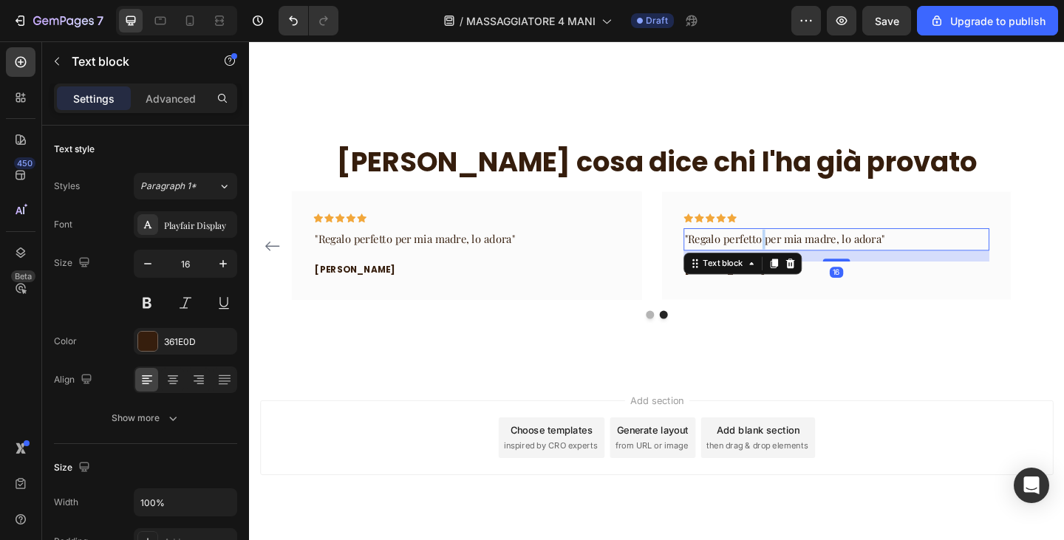
click at [806, 255] on p ""Regalo perfetto per mia madre, lo adora"" at bounding box center [889, 257] width 330 height 21
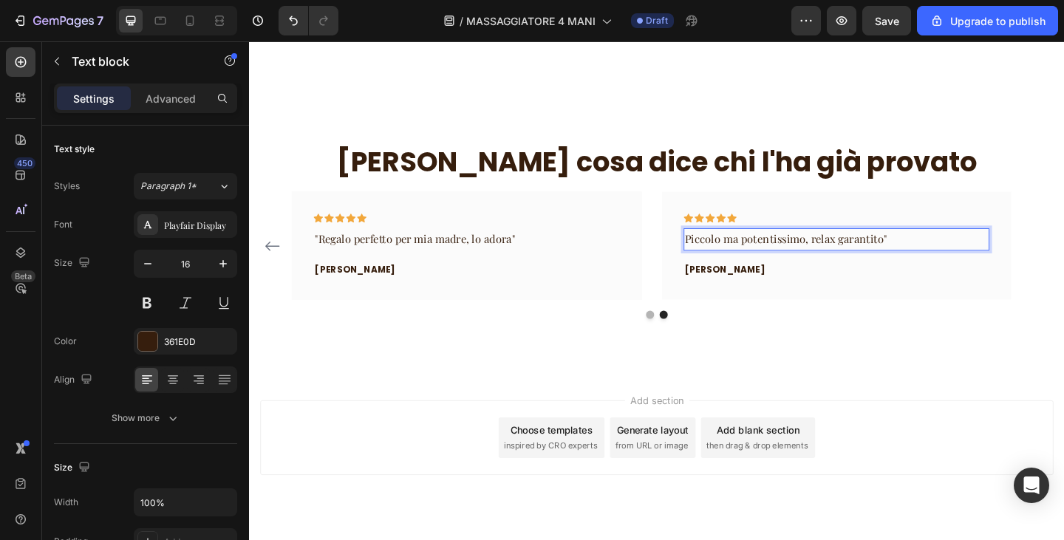
click at [724, 254] on p "Piccolo ma potentissimo, relax garantito"" at bounding box center [889, 257] width 330 height 21
click at [747, 285] on p "[PERSON_NAME]" at bounding box center [889, 290] width 330 height 15
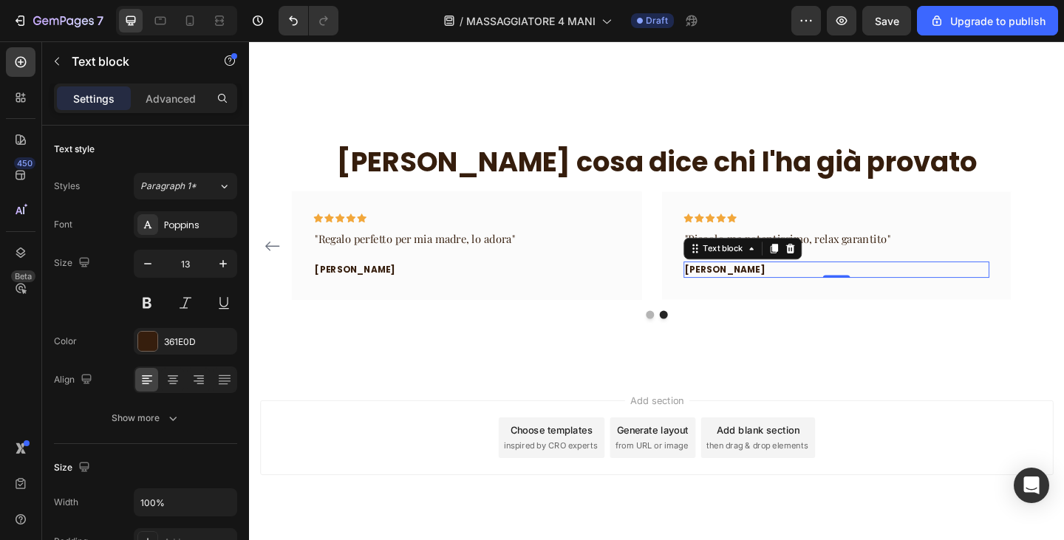
click at [747, 285] on p "[PERSON_NAME]" at bounding box center [889, 290] width 330 height 15
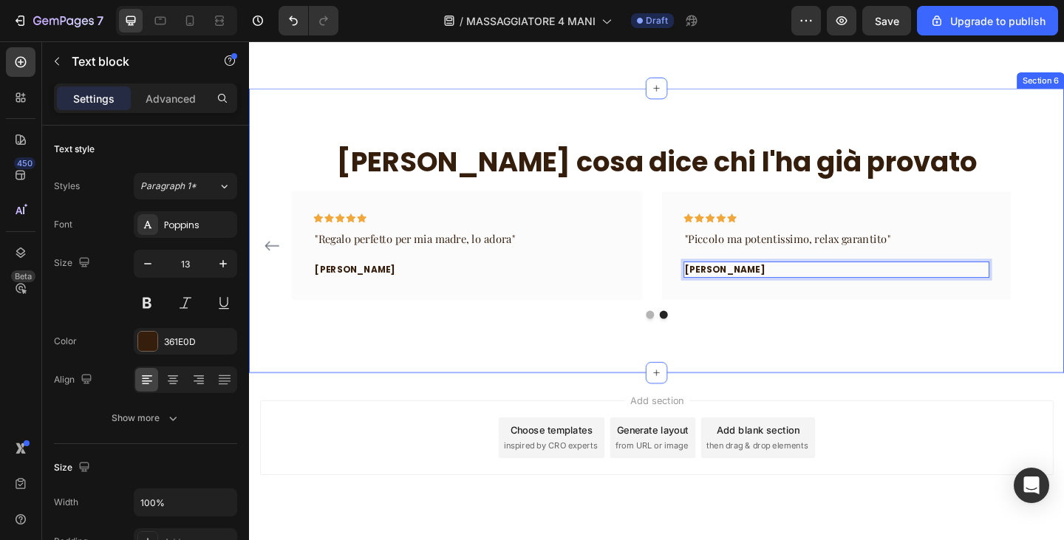
drag, startPoint x: 785, startPoint y: 381, endPoint x: 795, endPoint y: 381, distance: 9.6
click at [795, 381] on div "Ecco cosa dice chi l'ha già provato Heading Icon Icon Icon Icon Icon Row "Final…" at bounding box center [692, 247] width 887 height 309
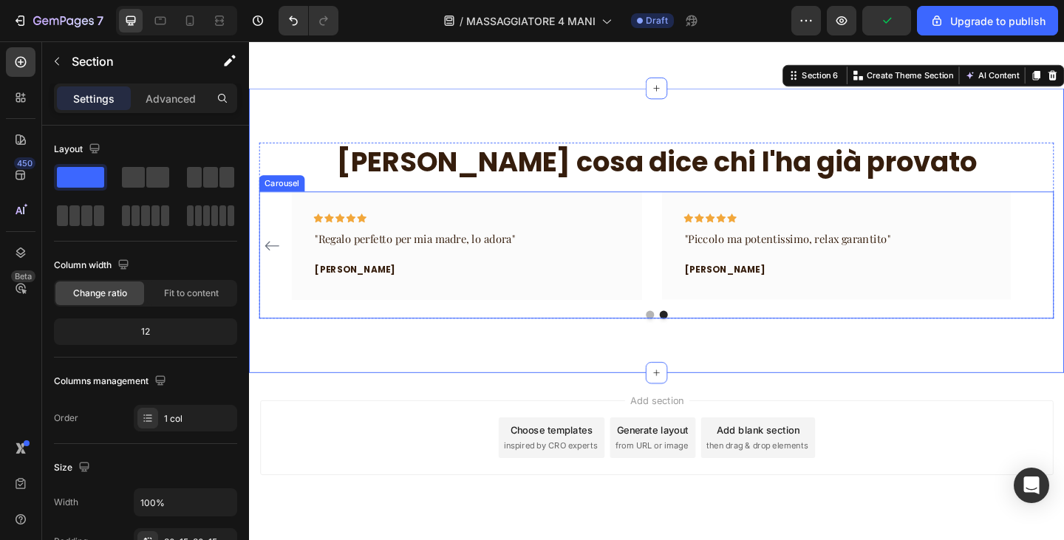
click at [910, 336] on div at bounding box center [692, 339] width 865 height 9
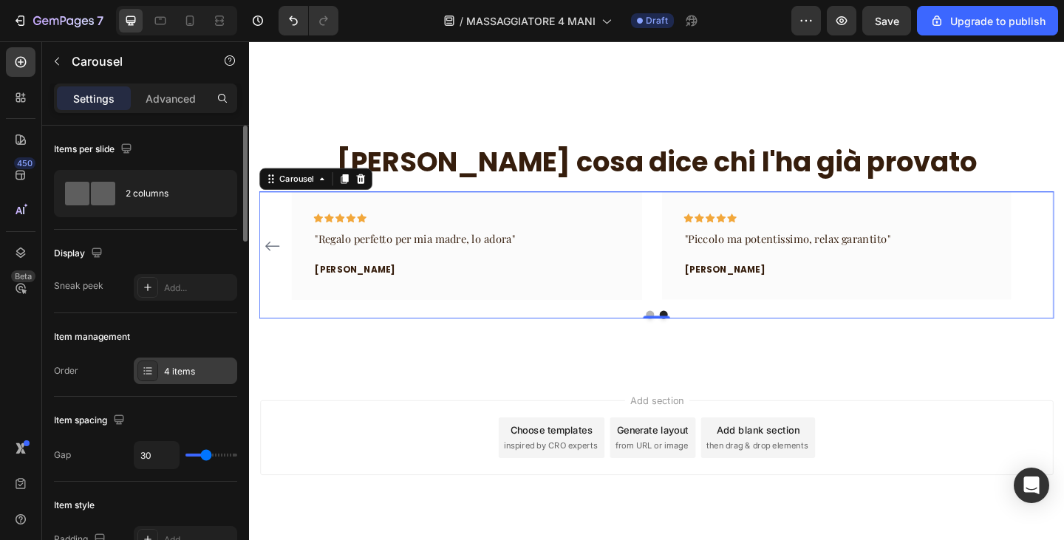
click at [186, 365] on div "4 items" at bounding box center [198, 371] width 69 height 13
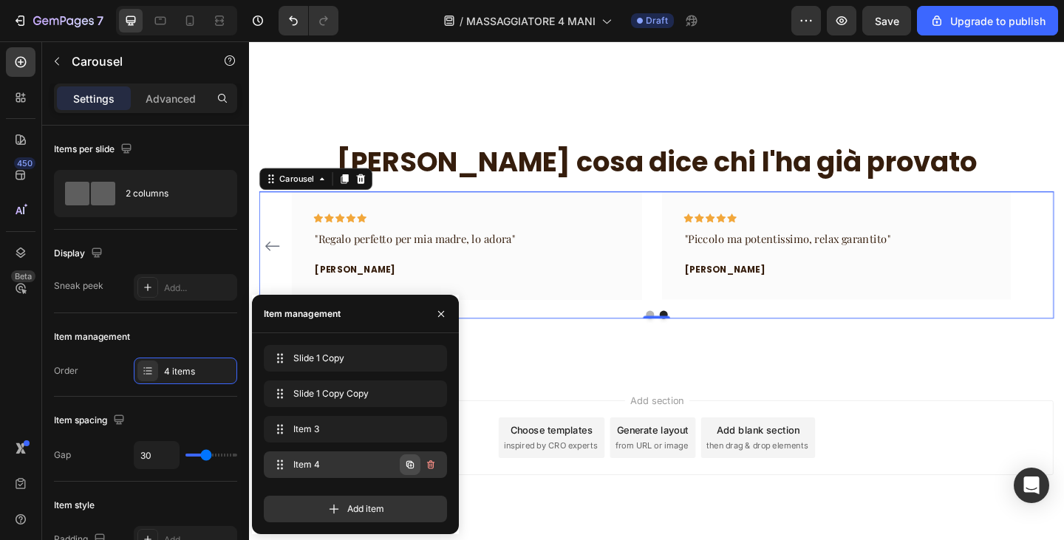
click at [409, 462] on icon "button" at bounding box center [410, 464] width 7 height 7
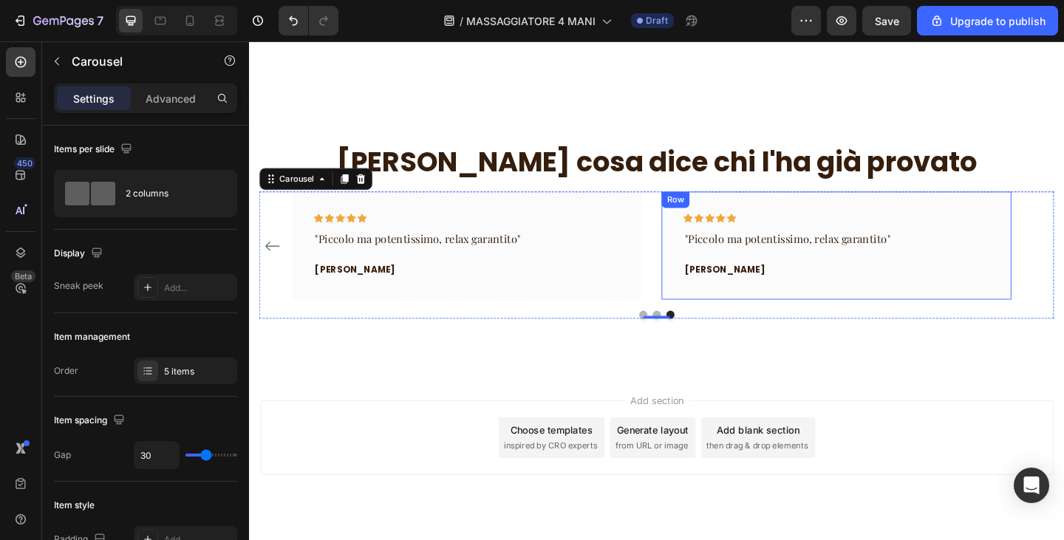
click at [761, 254] on p ""Piccolo ma potentissimo, relax garantito"" at bounding box center [889, 257] width 330 height 21
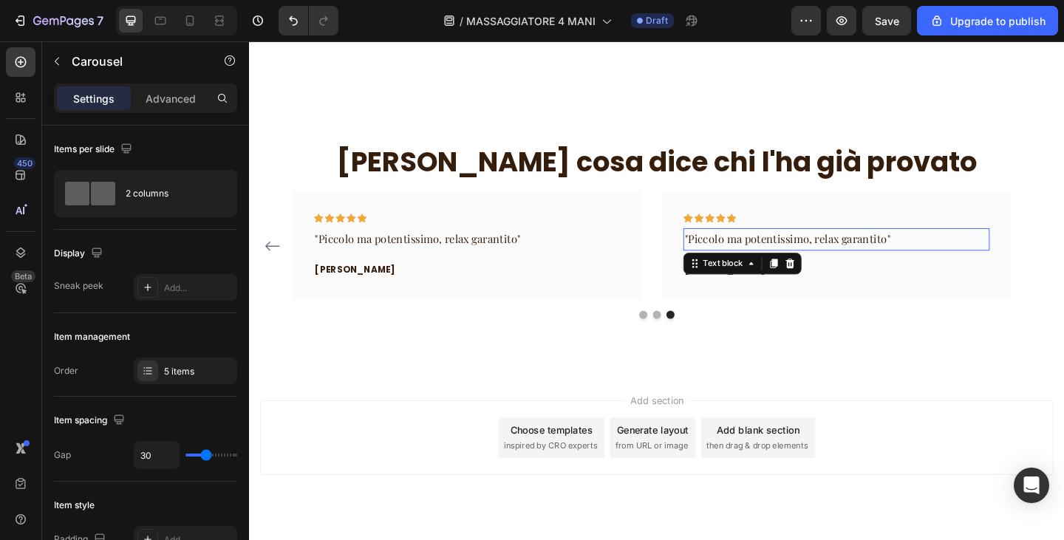
click at [761, 254] on p ""Piccolo ma potentissimo, relax garantito"" at bounding box center [889, 257] width 330 height 21
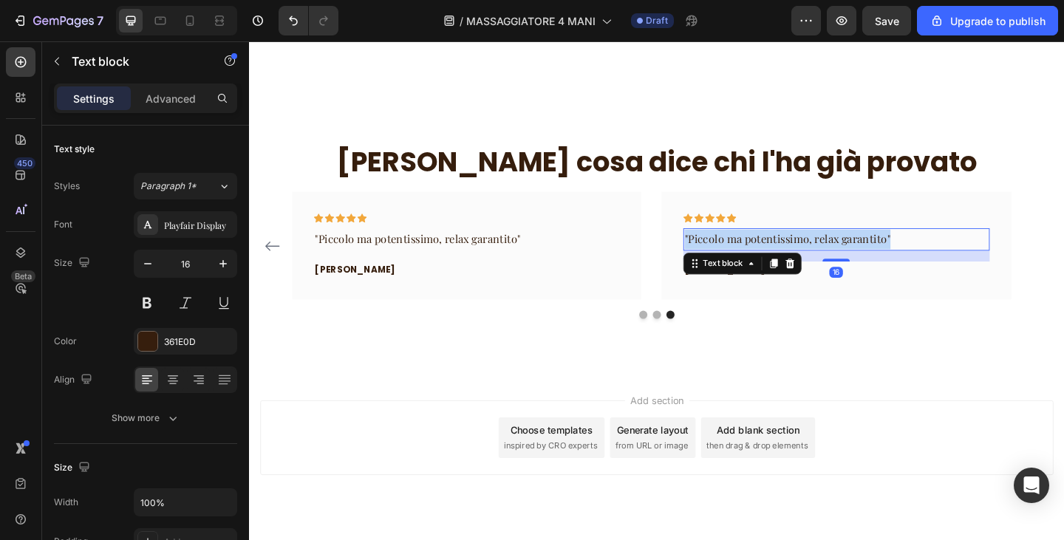
click at [761, 254] on p ""Piccolo ma potentissimo, relax garantito"" at bounding box center [889, 257] width 330 height 21
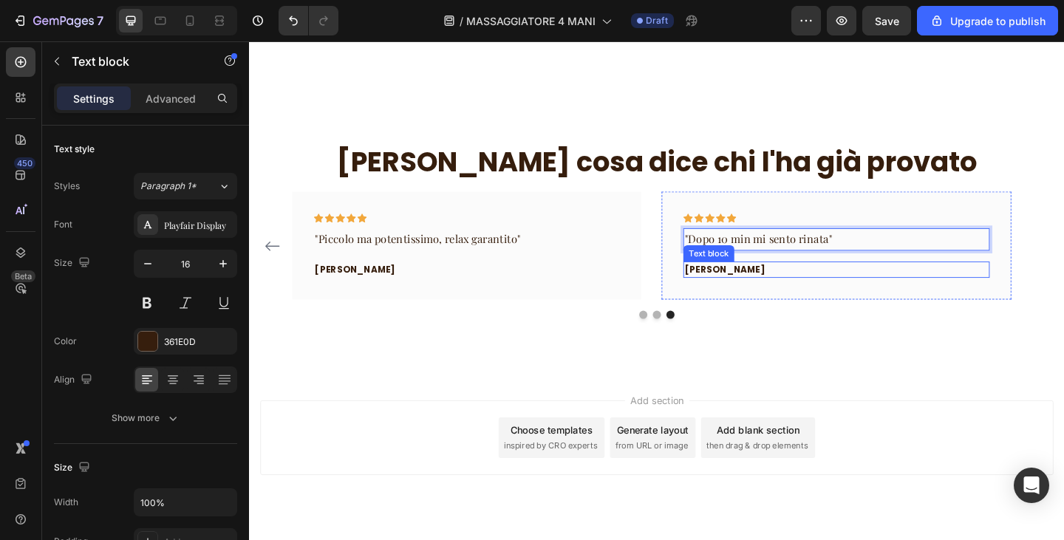
click at [871, 290] on p "[PERSON_NAME]" at bounding box center [889, 290] width 330 height 15
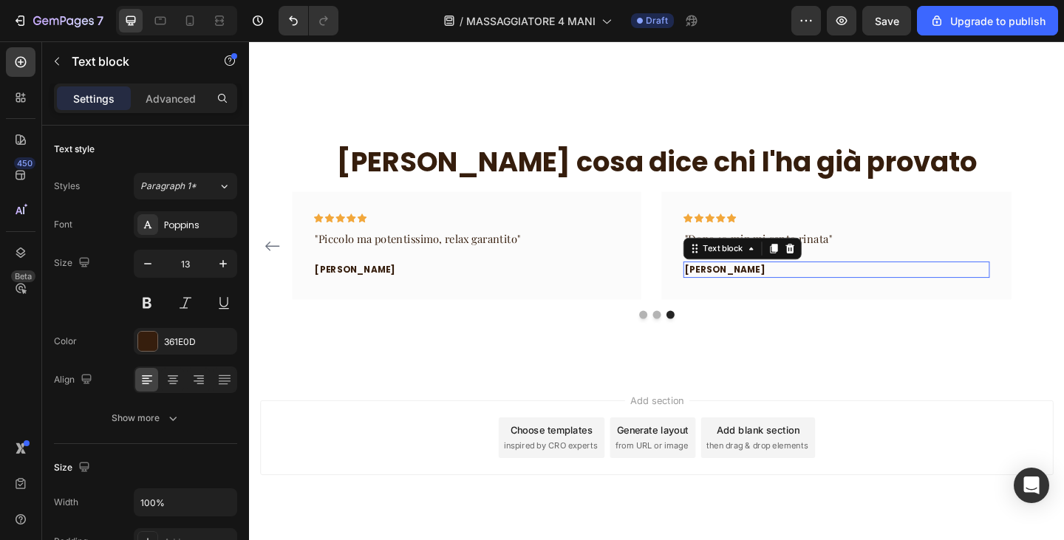
click at [871, 290] on p "[PERSON_NAME]" at bounding box center [889, 290] width 330 height 15
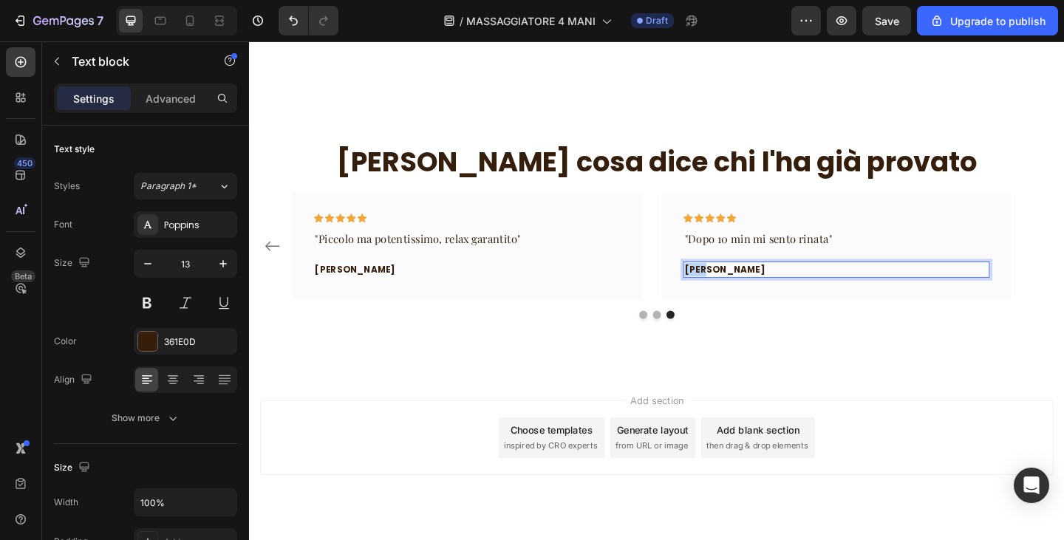
click at [871, 290] on p "[PERSON_NAME]" at bounding box center [889, 290] width 330 height 15
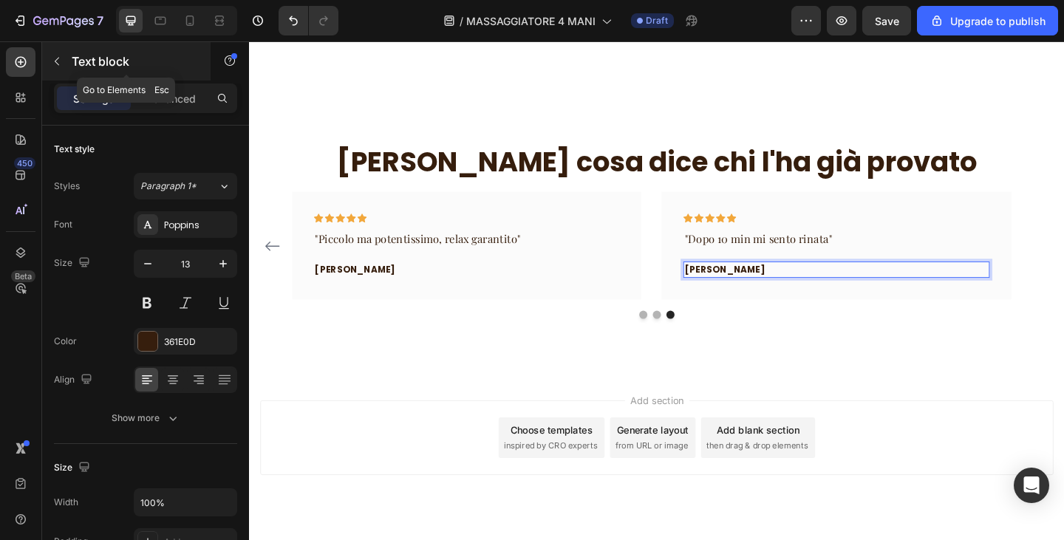
click at [58, 57] on icon "button" at bounding box center [57, 61] width 12 height 12
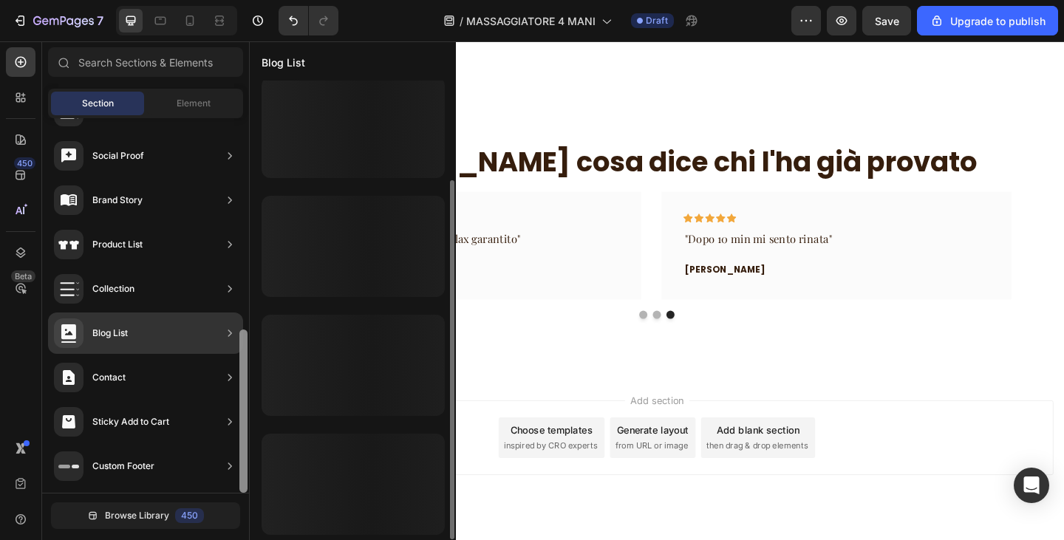
scroll to position [0, 0]
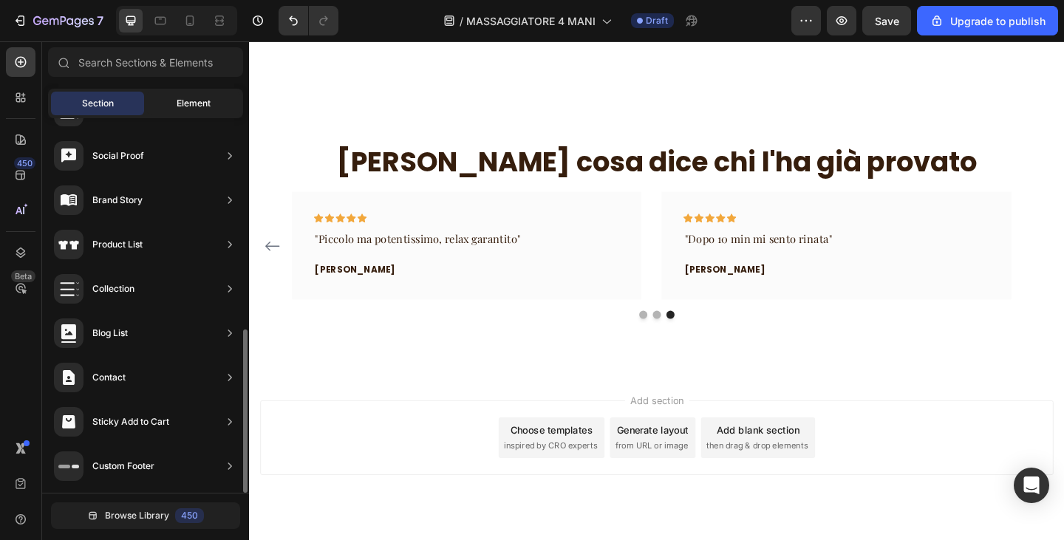
click at [170, 100] on div "Element" at bounding box center [193, 104] width 93 height 24
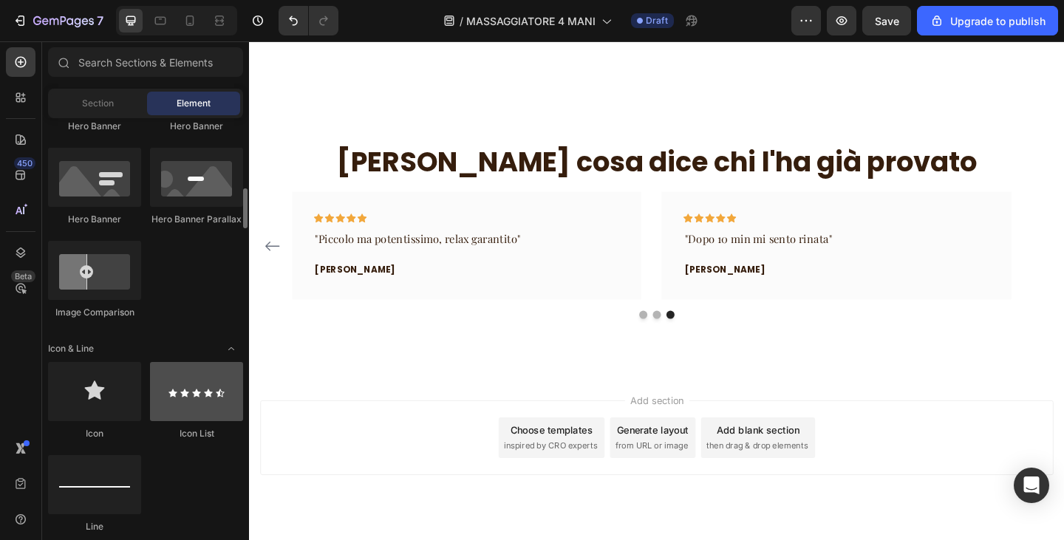
scroll to position [961, 0]
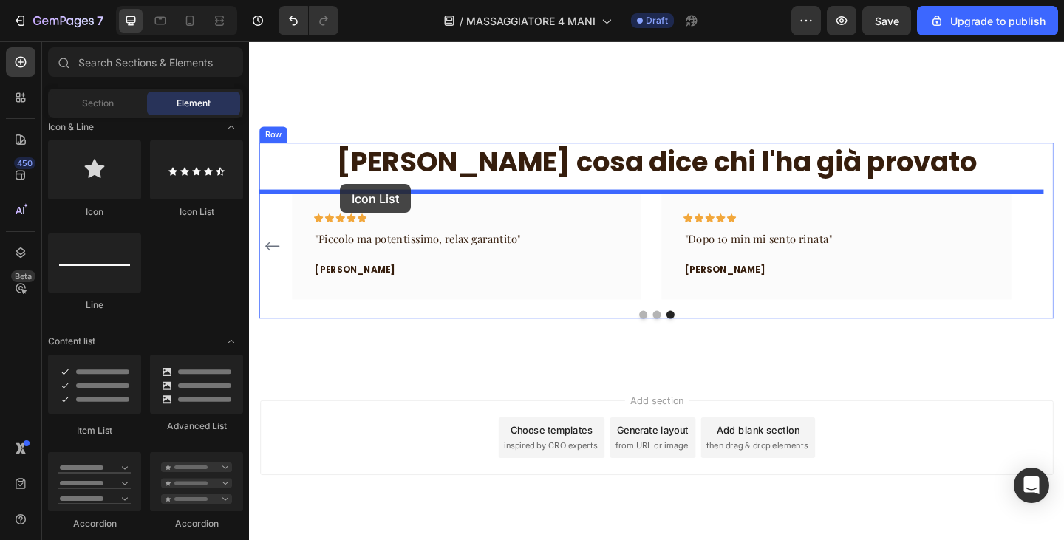
drag, startPoint x: 421, startPoint y: 233, endPoint x: 348, endPoint y: 197, distance: 81.0
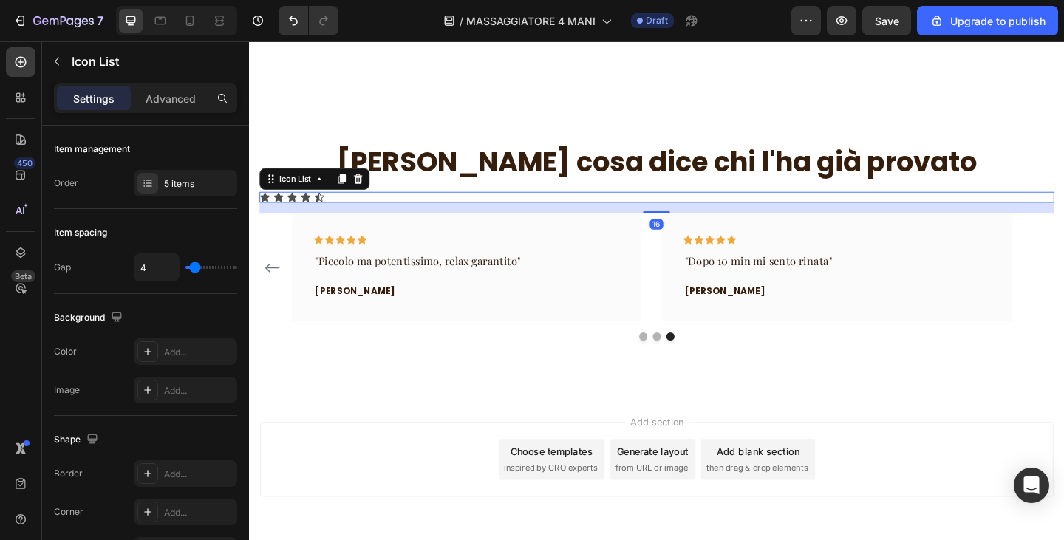
click at [346, 212] on div "Icon Icon Icon Icon Icon" at bounding box center [692, 212] width 865 height 12
click at [294, 13] on icon "Undo/Redo" at bounding box center [293, 20] width 15 height 15
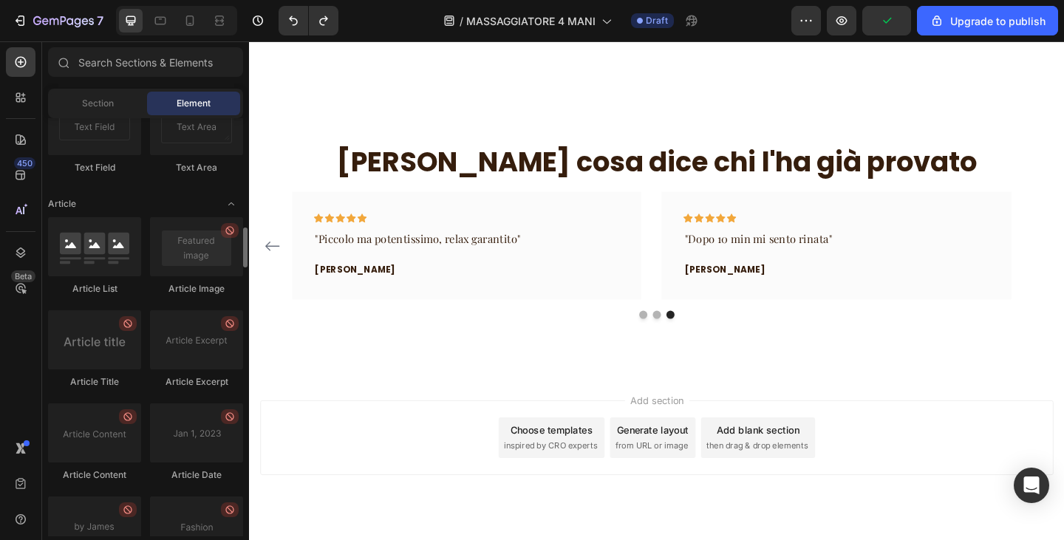
scroll to position [3844, 0]
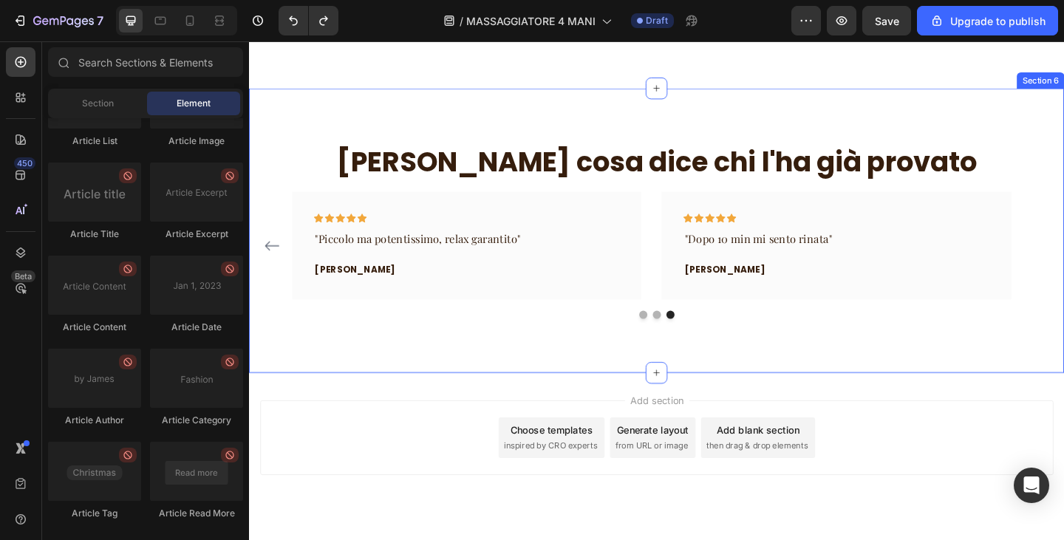
click at [493, 125] on div "Ecco cosa dice chi l'ha già provato Heading Icon Icon Icon Icon Icon Row "Final…" at bounding box center [692, 247] width 887 height 309
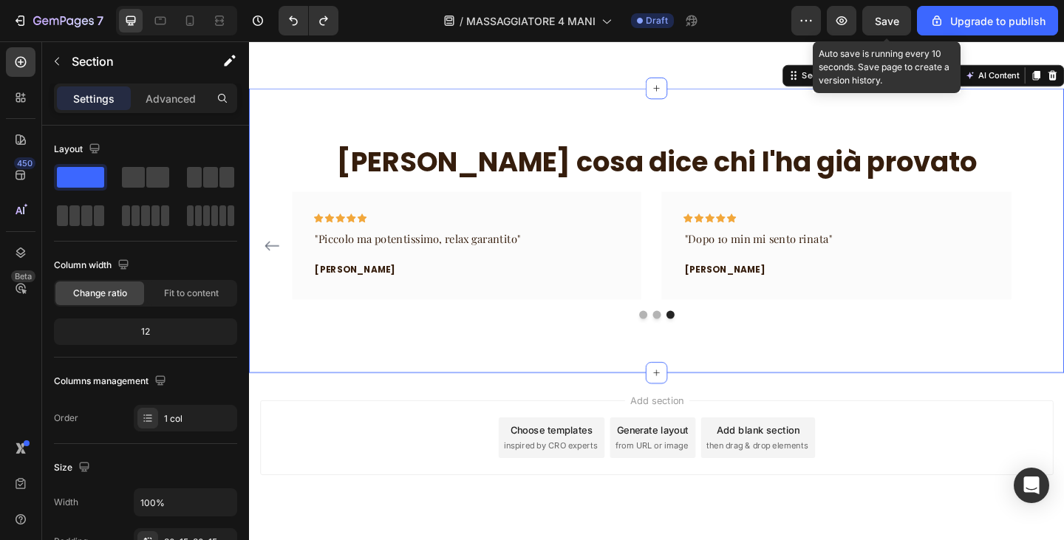
click at [889, 18] on span "Save" at bounding box center [887, 21] width 24 height 13
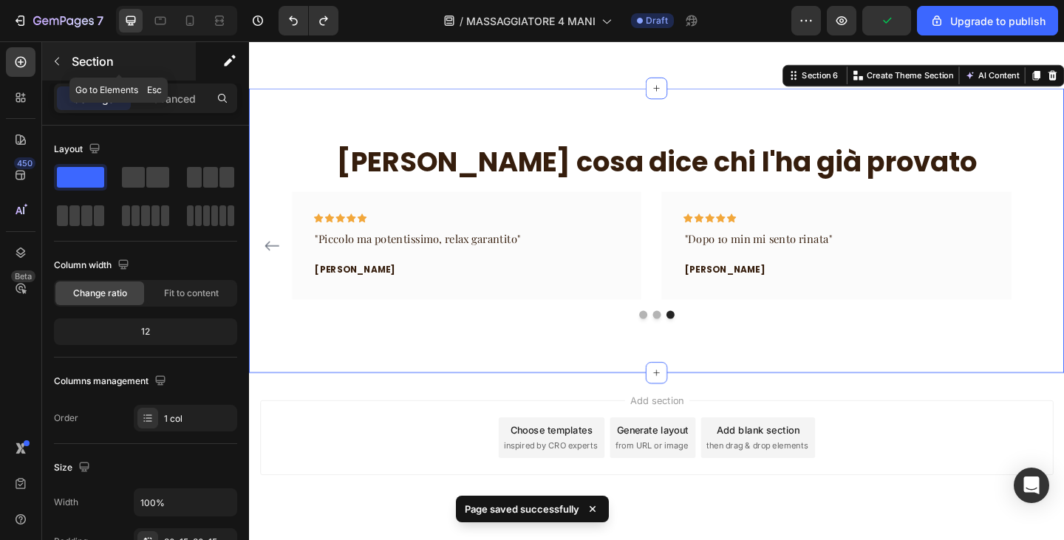
click at [62, 61] on icon "button" at bounding box center [57, 61] width 12 height 12
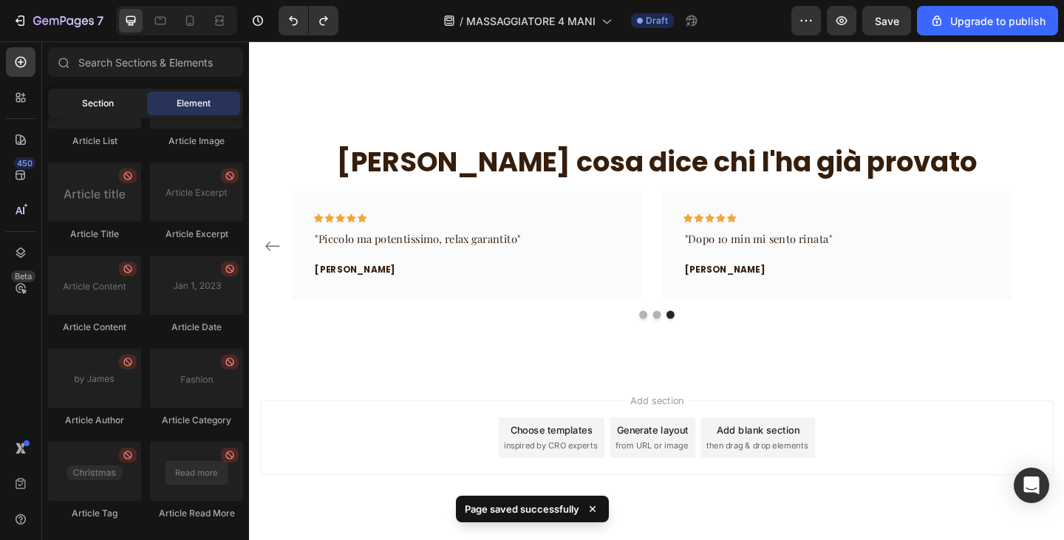
click at [93, 107] on span "Section" at bounding box center [98, 103] width 32 height 13
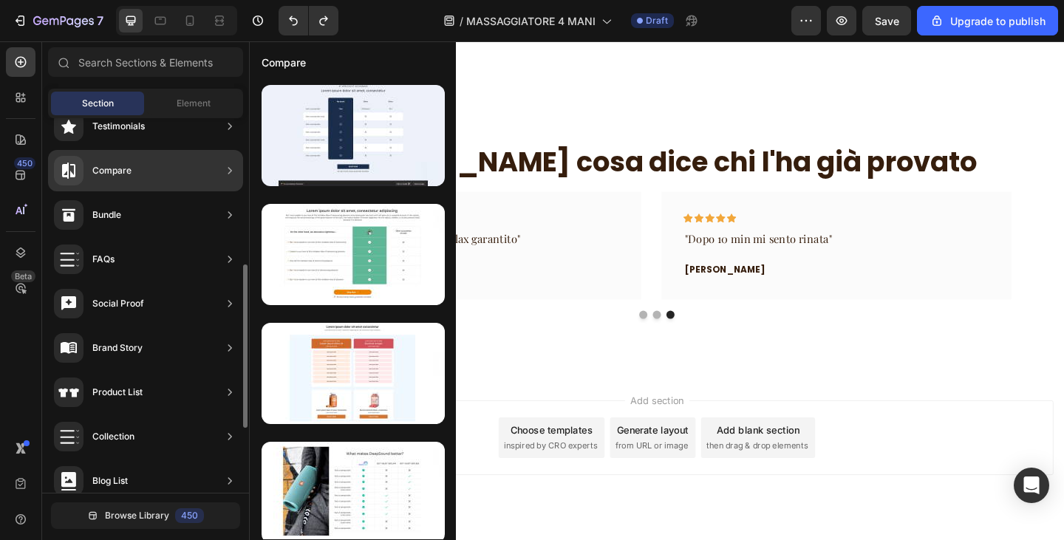
scroll to position [187, 0]
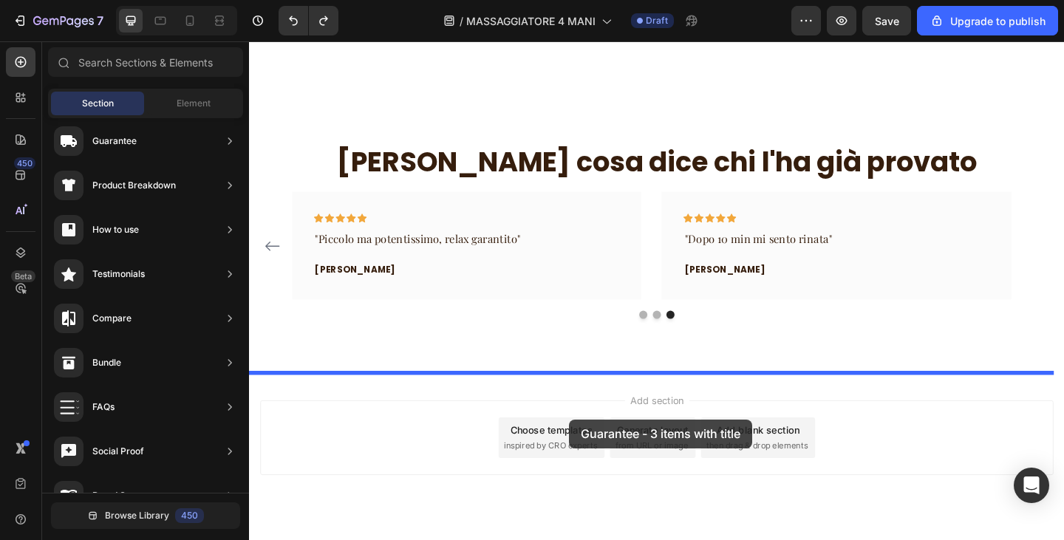
drag, startPoint x: 601, startPoint y: 209, endPoint x: 597, endPoint y: 453, distance: 244.0
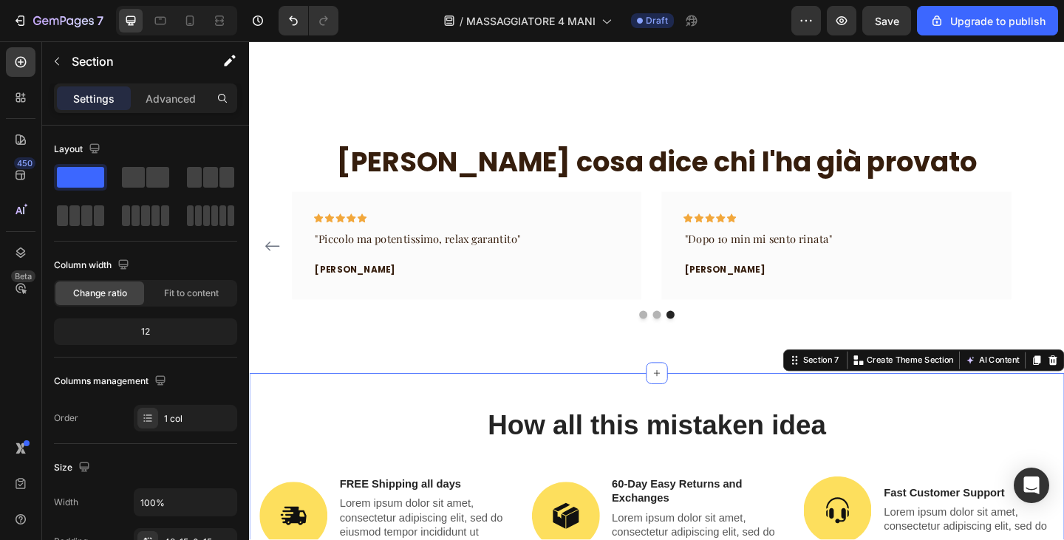
click at [597, 453] on h2 "How all this mistaken idea" at bounding box center [692, 458] width 865 height 41
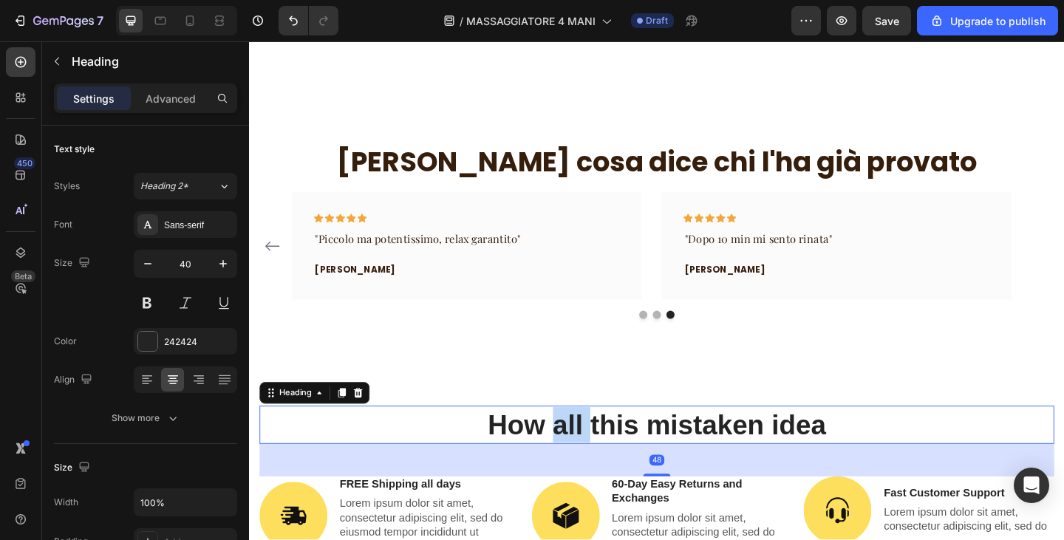
click at [597, 453] on h2 "How all this mistaken idea" at bounding box center [692, 458] width 865 height 41
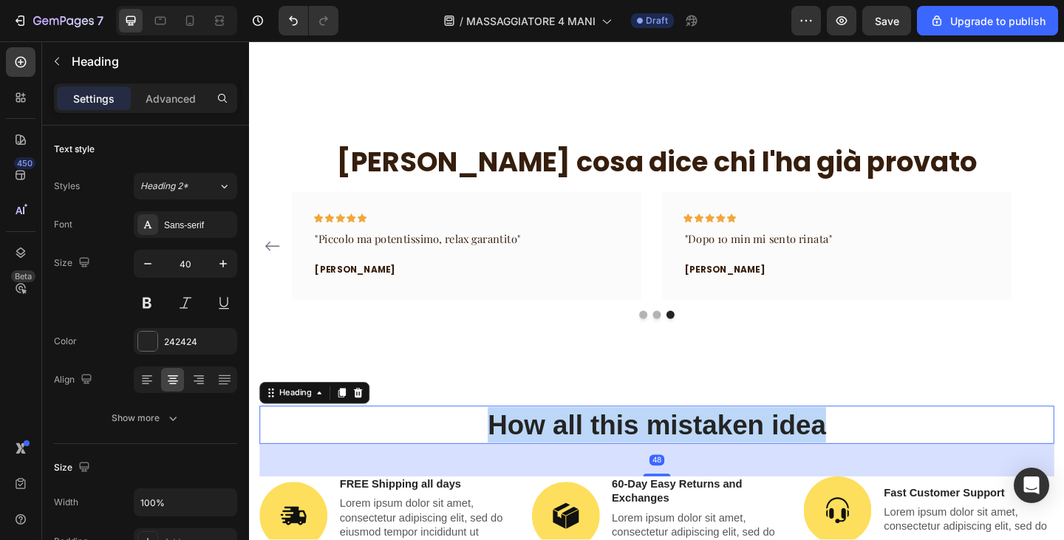
click at [597, 453] on p "How all this mistaken idea" at bounding box center [693, 459] width 862 height 38
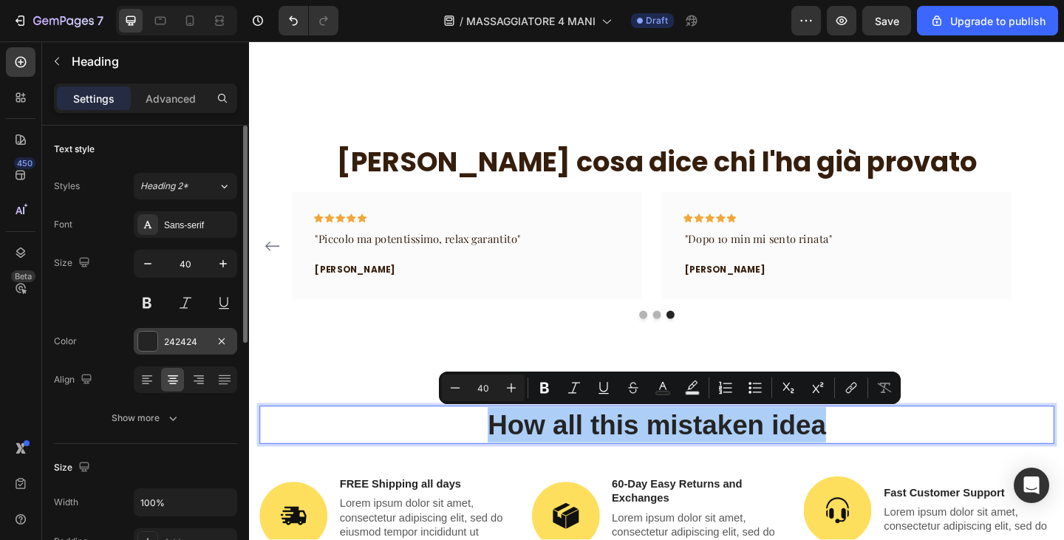
click at [175, 339] on div "242424" at bounding box center [185, 342] width 43 height 13
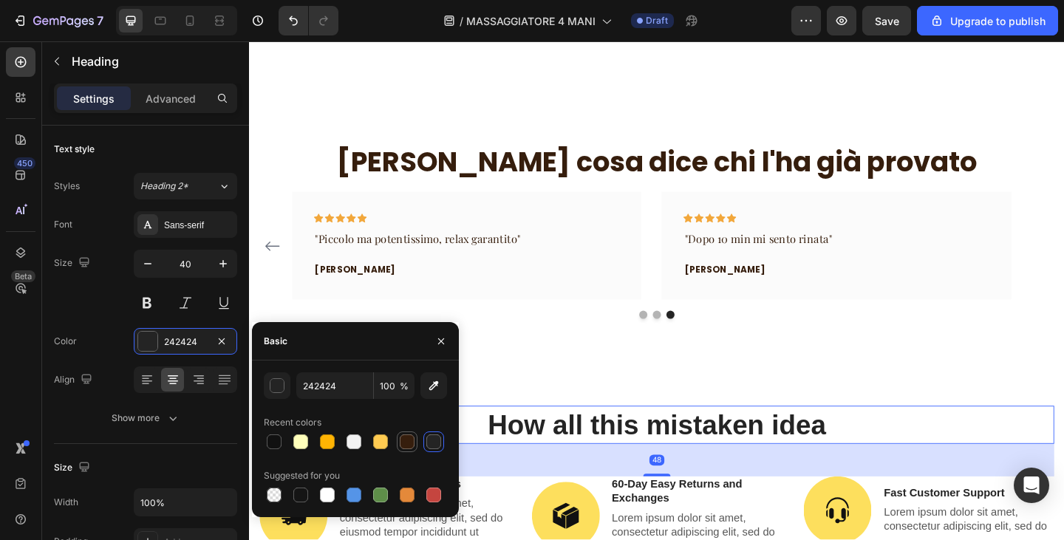
click at [414, 444] on div at bounding box center [407, 442] width 15 height 15
type input "361E0D"
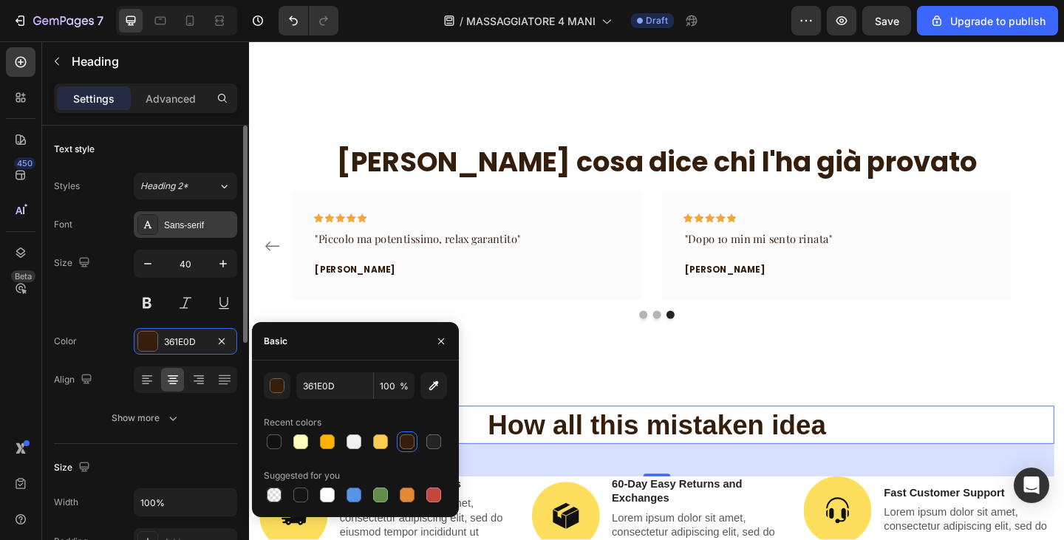
click at [160, 225] on div "Sans-serif" at bounding box center [185, 224] width 103 height 27
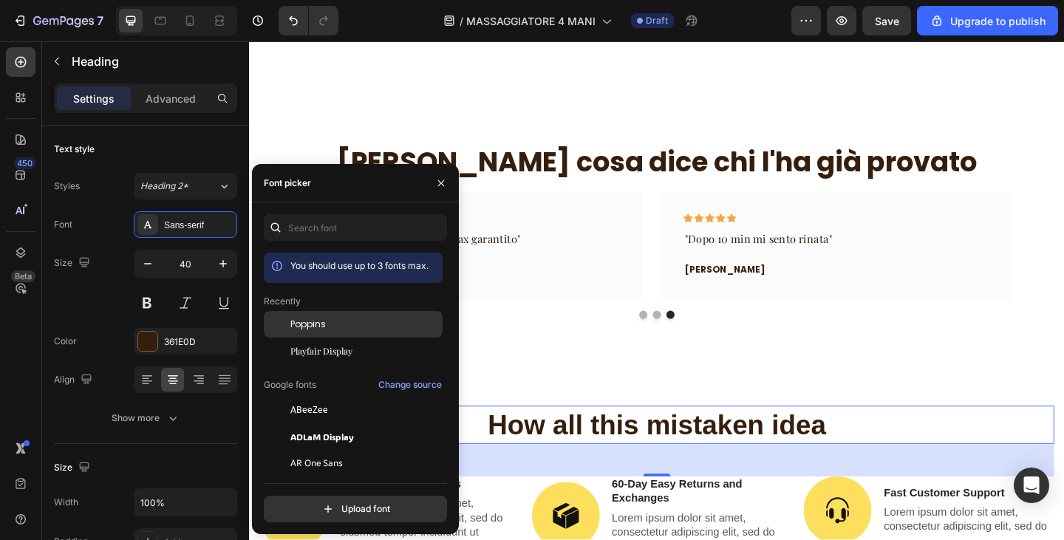
click at [316, 424] on div "Poppins" at bounding box center [353, 437] width 179 height 27
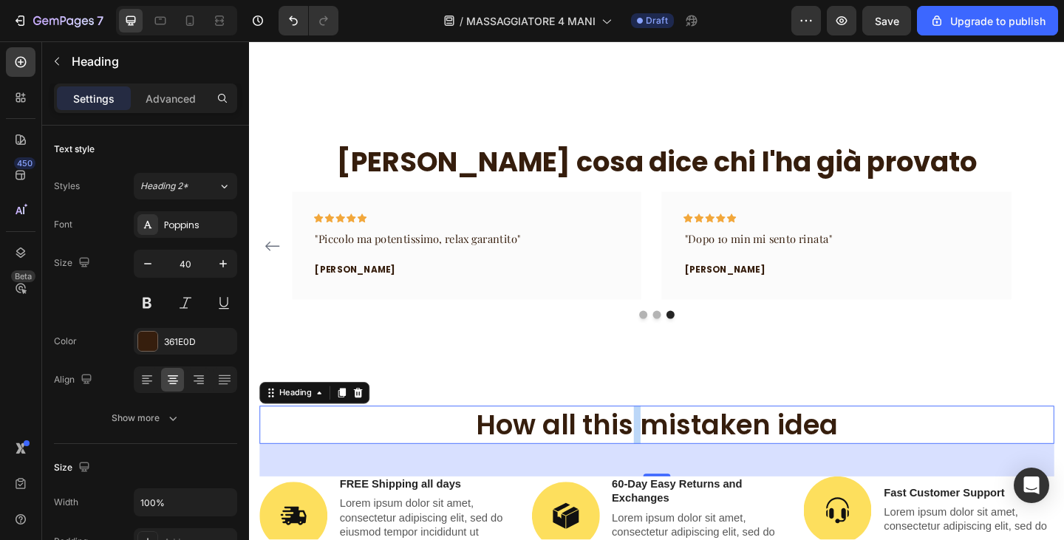
click at [656, 447] on p "How all this mistaken idea" at bounding box center [693, 459] width 862 height 38
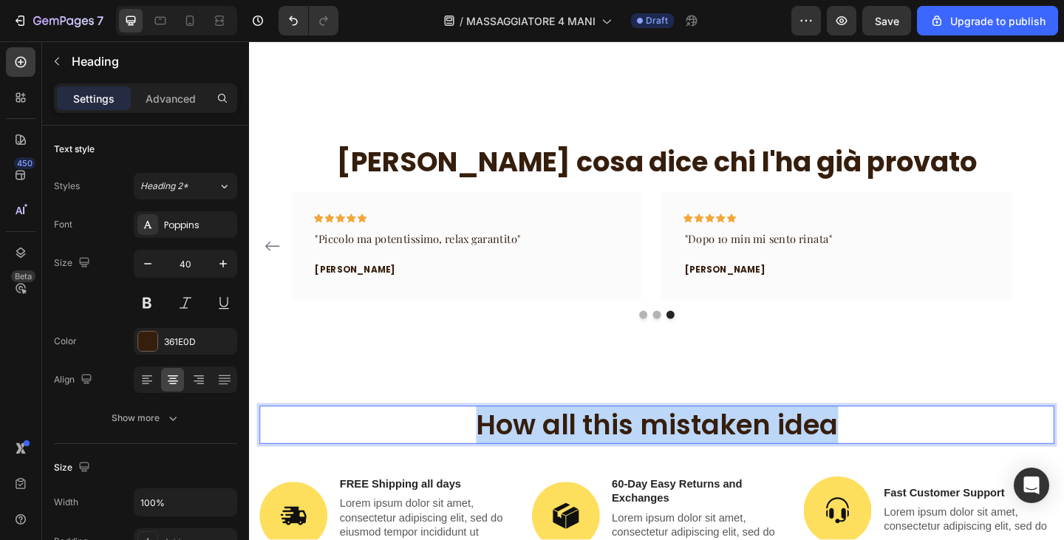
click at [656, 447] on p "How all this mistaken idea" at bounding box center [693, 459] width 862 height 38
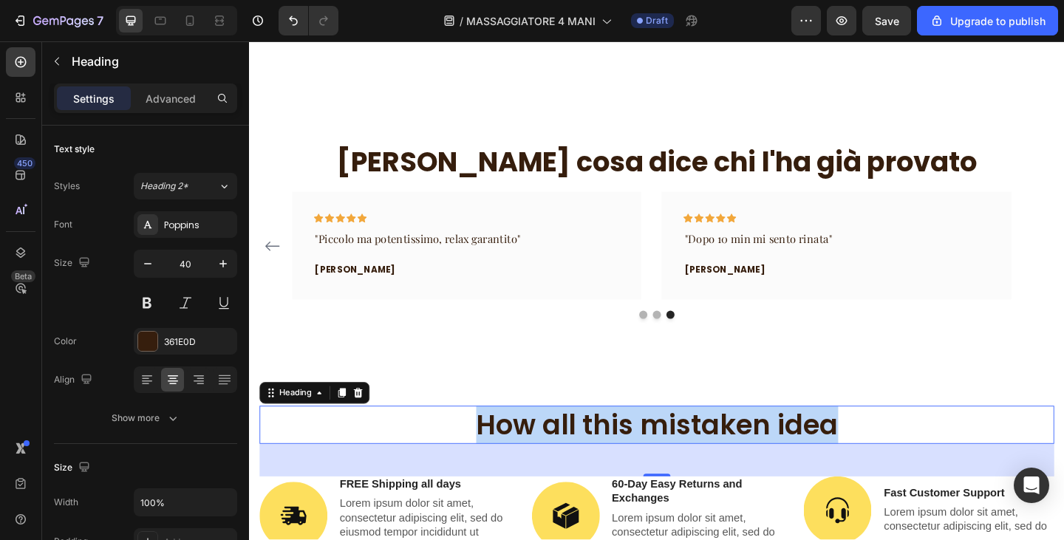
click at [656, 452] on p "How all this mistaken idea" at bounding box center [693, 459] width 862 height 38
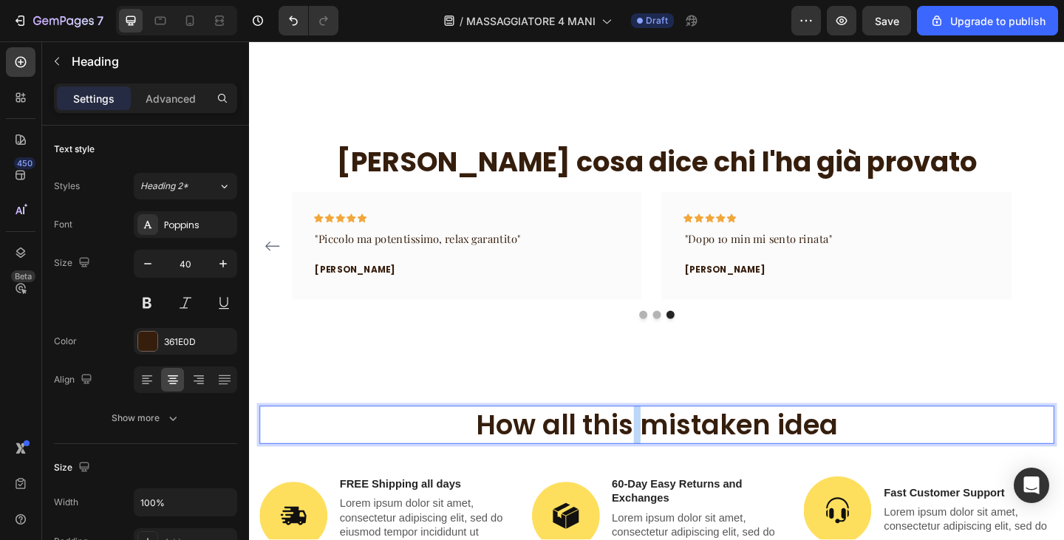
click at [656, 452] on p "How all this mistaken idea" at bounding box center [693, 459] width 862 height 38
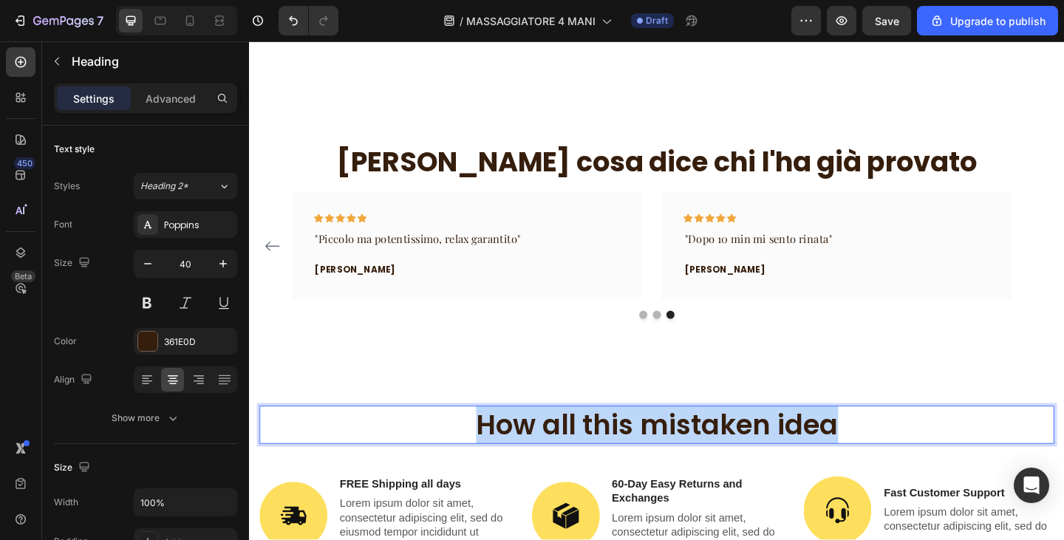
click at [656, 452] on p "How all this mistaken idea" at bounding box center [693, 459] width 862 height 38
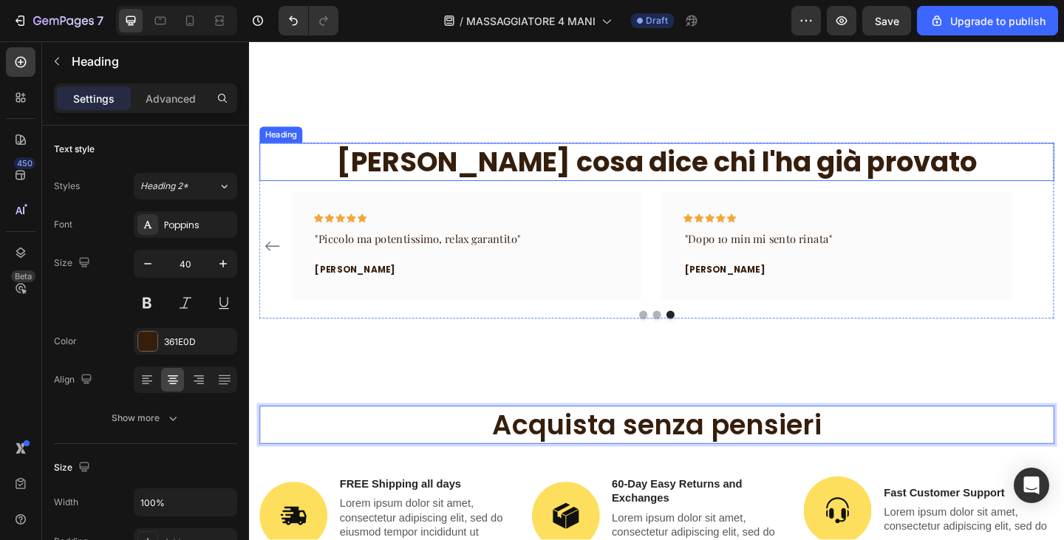
click at [628, 178] on p "[PERSON_NAME] cosa dice chi l'ha [PERSON_NAME]" at bounding box center [693, 173] width 862 height 38
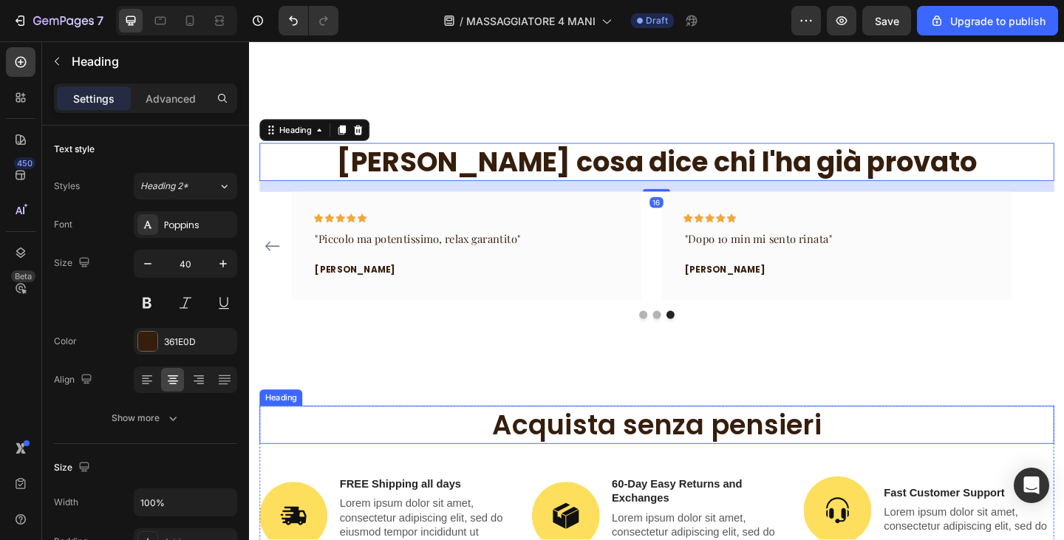
click at [687, 465] on p "Acquista senza pensieri" at bounding box center [693, 459] width 862 height 38
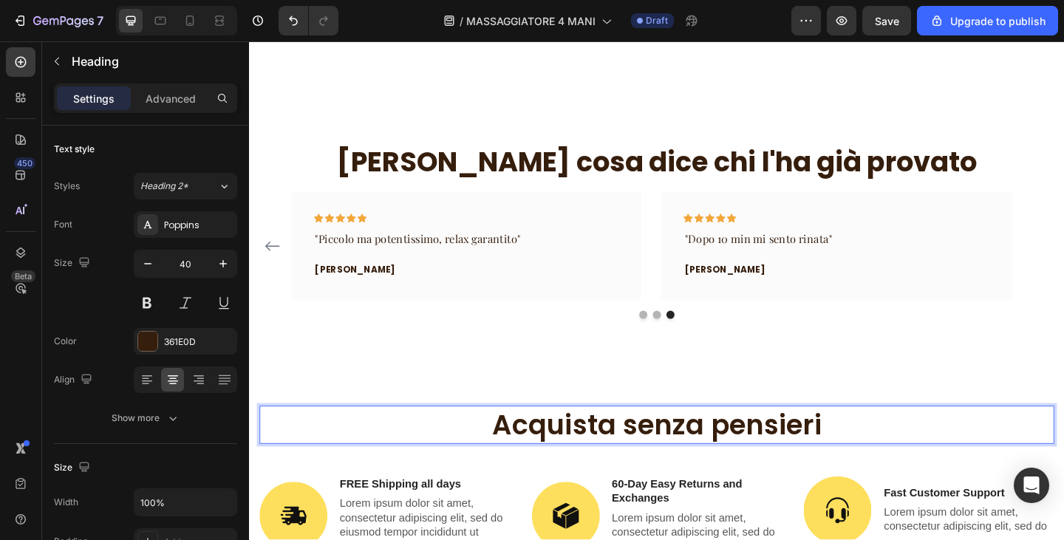
click at [687, 464] on p "Acquista senza pensieri" at bounding box center [693, 459] width 862 height 38
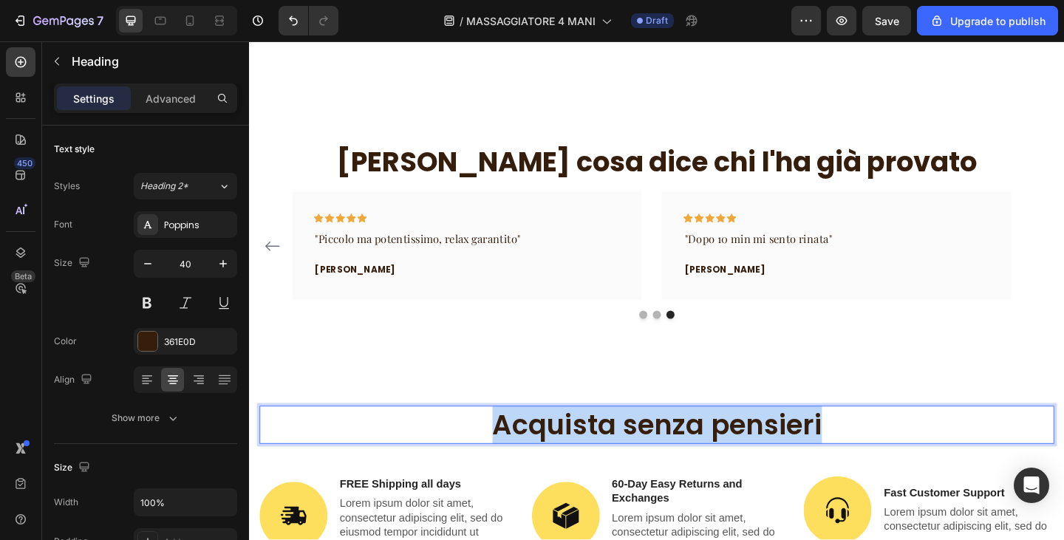
click at [687, 464] on p "Acquista senza pensieri" at bounding box center [693, 459] width 862 height 38
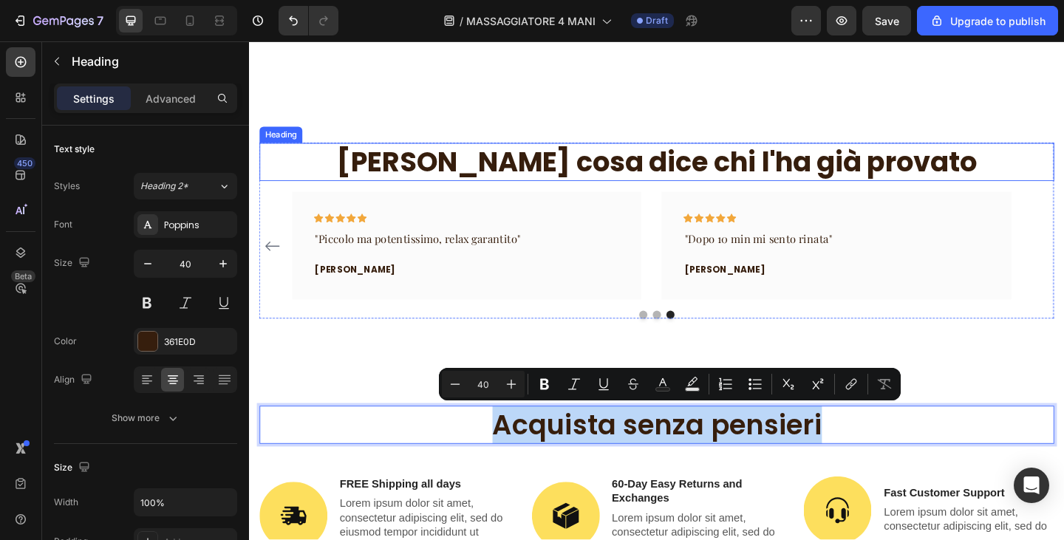
click at [538, 183] on p "[PERSON_NAME] cosa dice chi l'ha [PERSON_NAME]" at bounding box center [693, 173] width 862 height 38
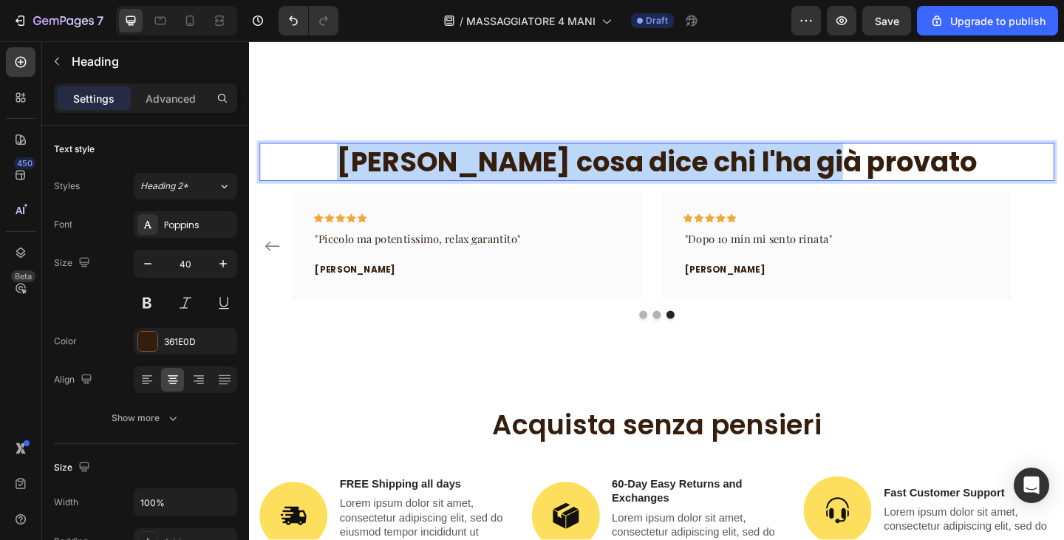
click at [538, 183] on p "[PERSON_NAME] cosa dice chi l'ha [PERSON_NAME]" at bounding box center [693, 173] width 862 height 38
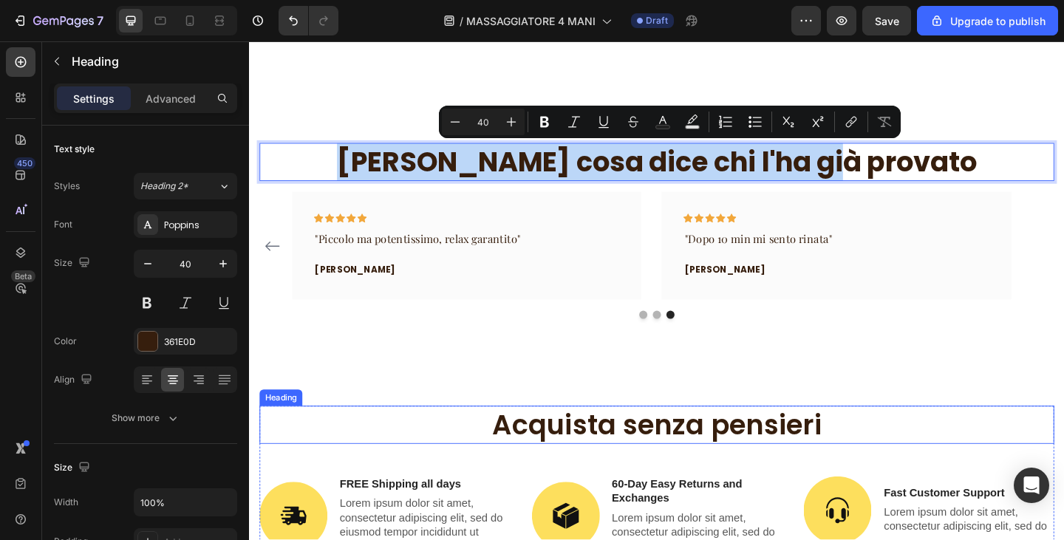
click at [561, 465] on p "Acquista senza pensieri" at bounding box center [693, 459] width 862 height 38
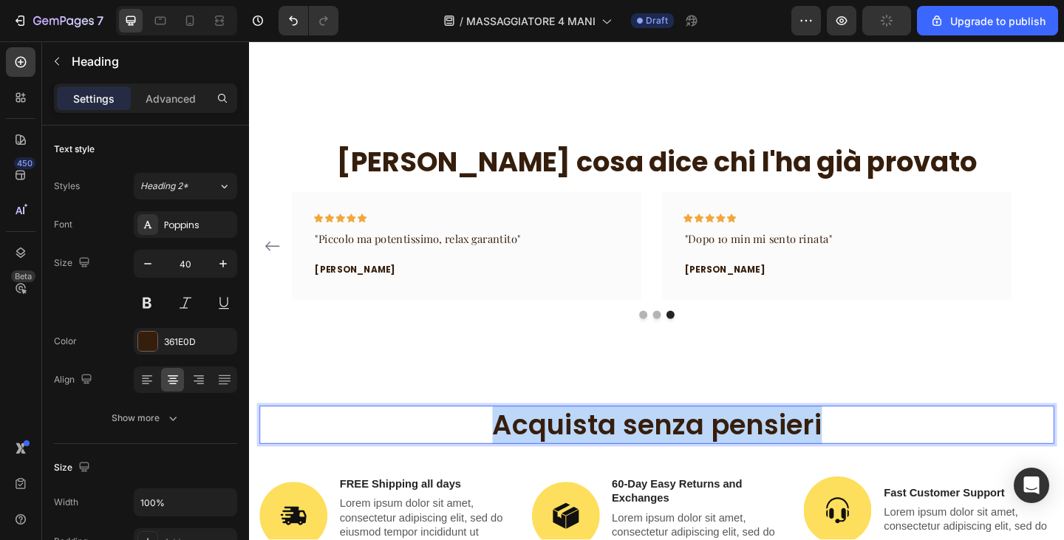
click at [561, 465] on p "Acquista senza pensieri" at bounding box center [693, 459] width 862 height 38
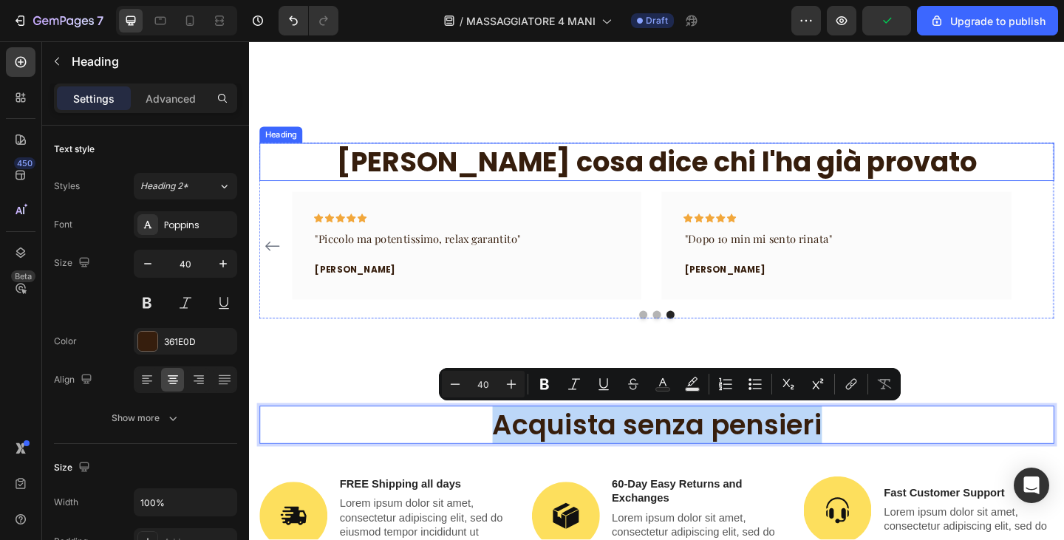
click at [602, 167] on p "[PERSON_NAME] cosa dice chi l'ha [PERSON_NAME]" at bounding box center [693, 173] width 862 height 38
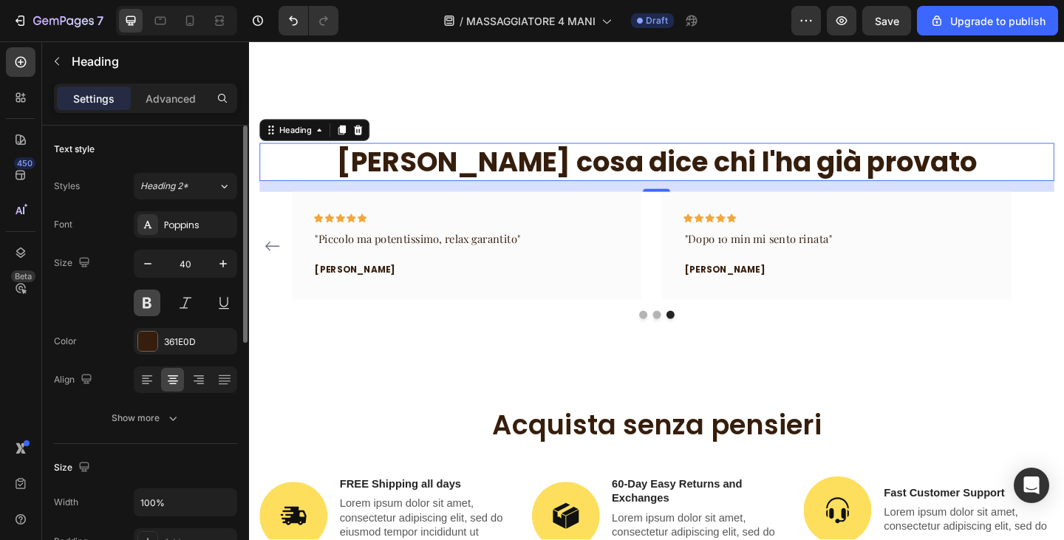
click at [146, 309] on button at bounding box center [147, 303] width 27 height 27
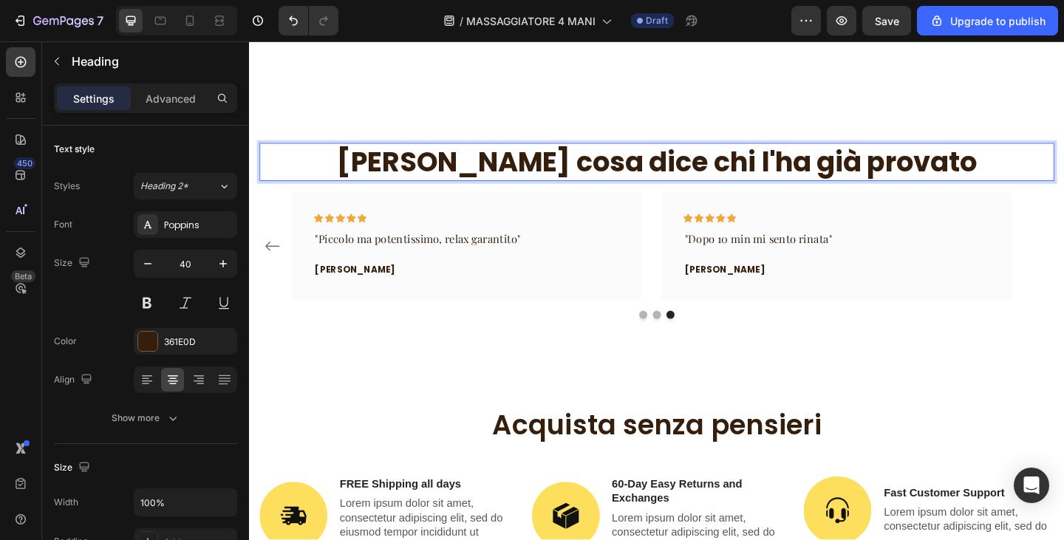
click at [554, 170] on p "[PERSON_NAME] cosa dice chi l'ha [PERSON_NAME]" at bounding box center [693, 173] width 862 height 38
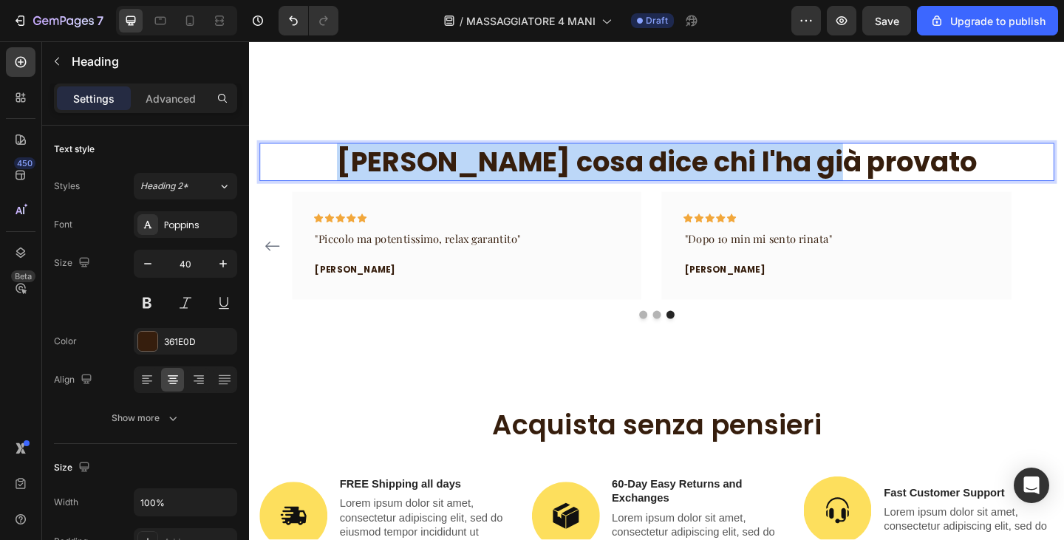
click at [554, 170] on p "[PERSON_NAME] cosa dice chi l'ha [PERSON_NAME]" at bounding box center [693, 173] width 862 height 38
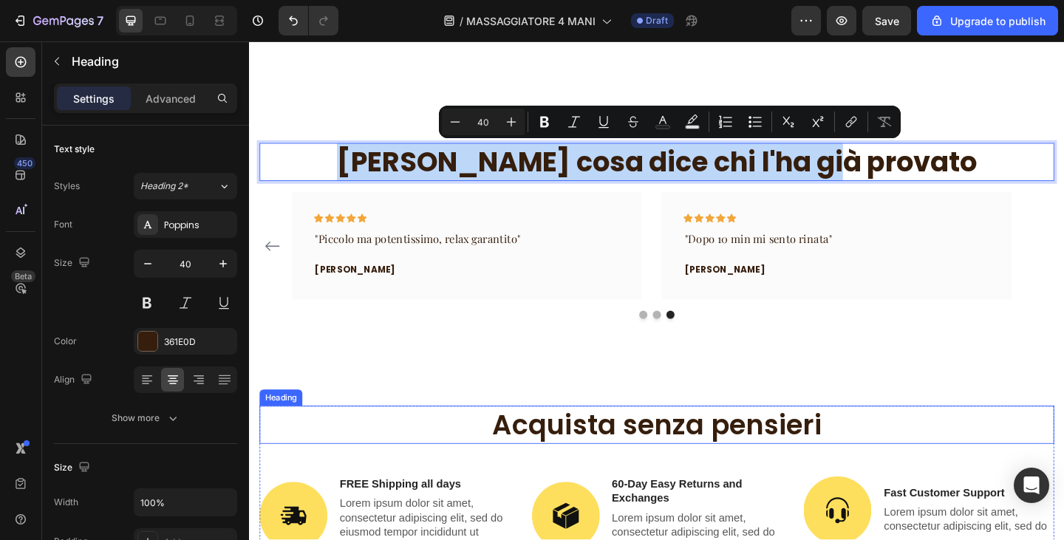
click at [636, 460] on p "Acquista senza pensieri" at bounding box center [693, 459] width 862 height 38
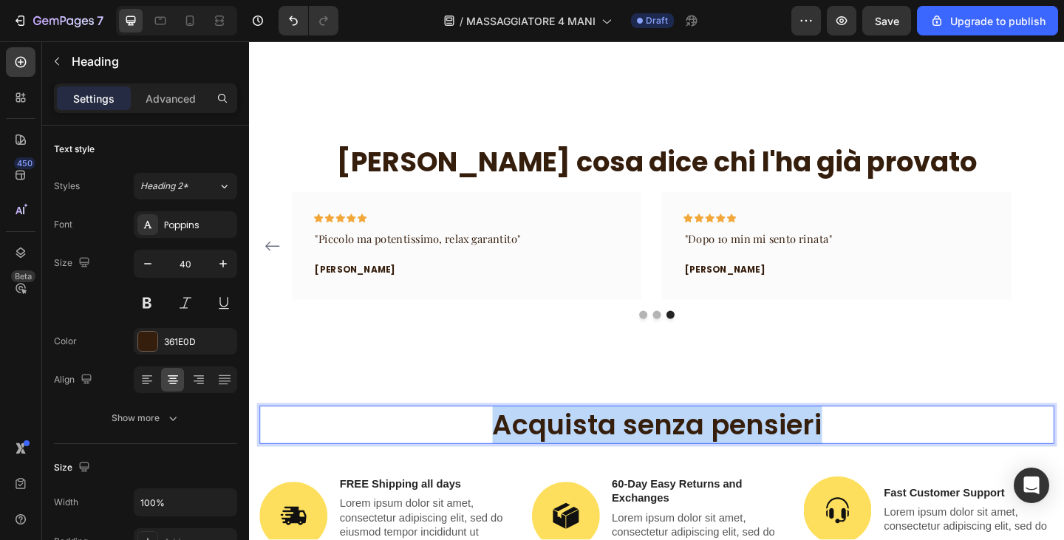
click at [636, 460] on p "Acquista senza pensieri" at bounding box center [693, 459] width 862 height 38
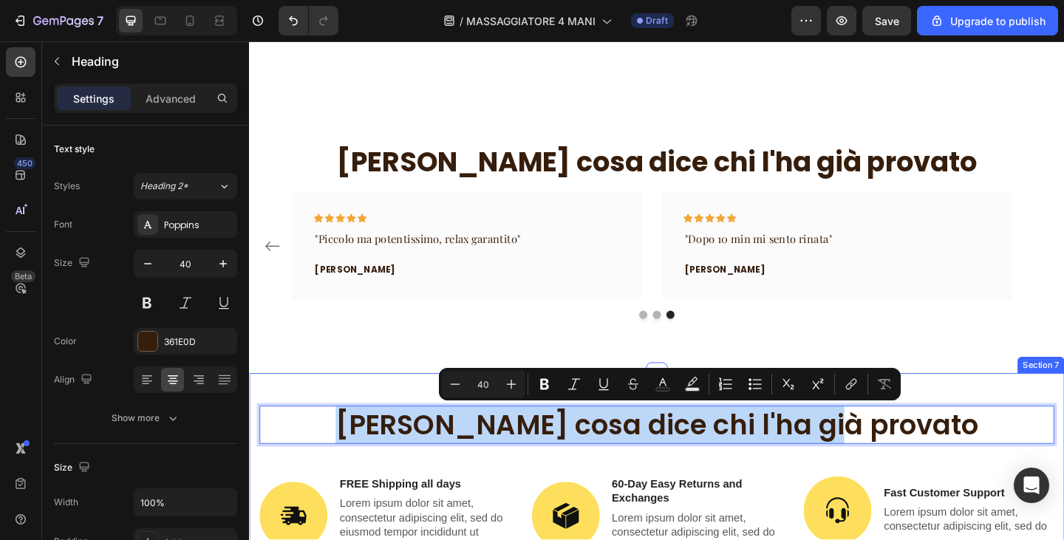
drag, startPoint x: 948, startPoint y: 452, endPoint x: 333, endPoint y: 418, distance: 615.2
click at [333, 418] on div "Ecco cosa dice chi l'ha già provato Heading 48 Image FREE Shipping all days Tex…" at bounding box center [692, 520] width 887 height 234
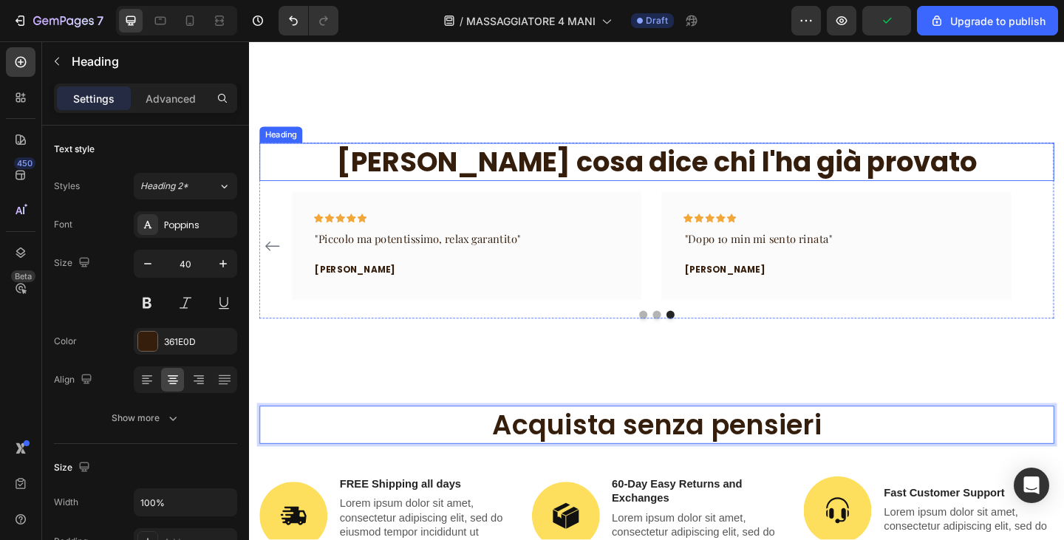
click at [512, 170] on p "[PERSON_NAME] cosa dice chi l'ha [PERSON_NAME]" at bounding box center [693, 173] width 862 height 38
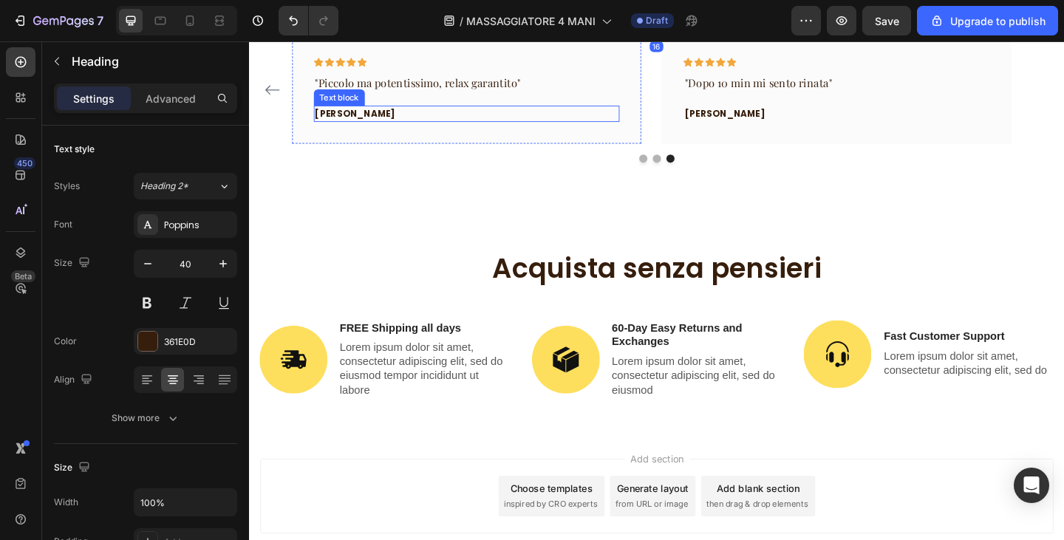
scroll to position [2496, 0]
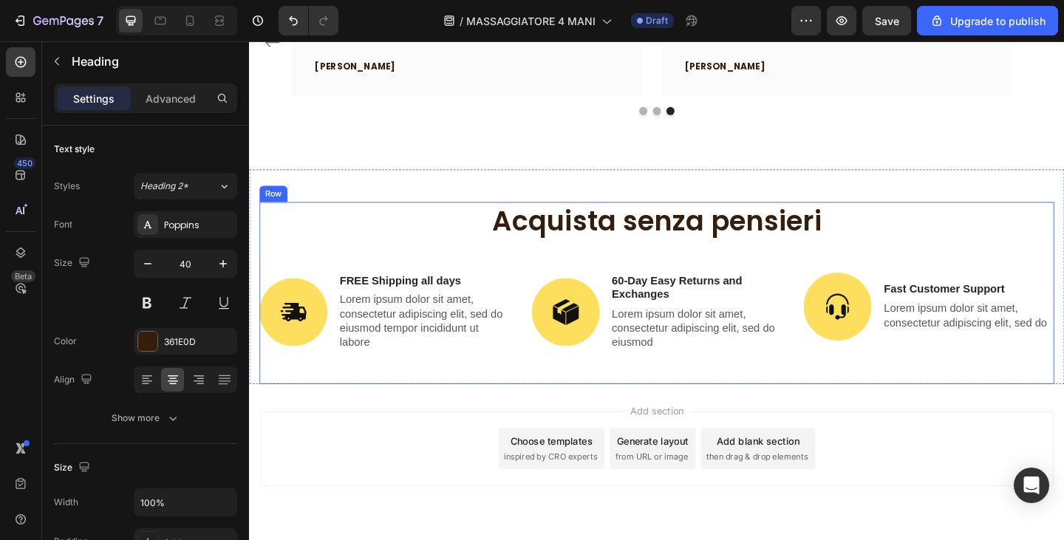
click at [628, 240] on p "Acquista senza pensieri" at bounding box center [693, 237] width 862 height 38
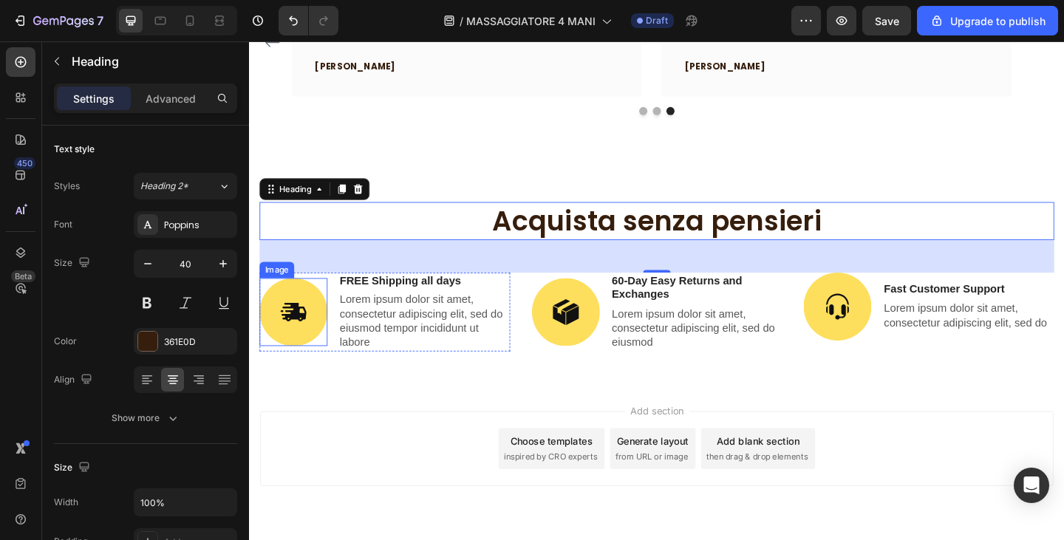
click at [327, 337] on img at bounding box center [297, 336] width 74 height 74
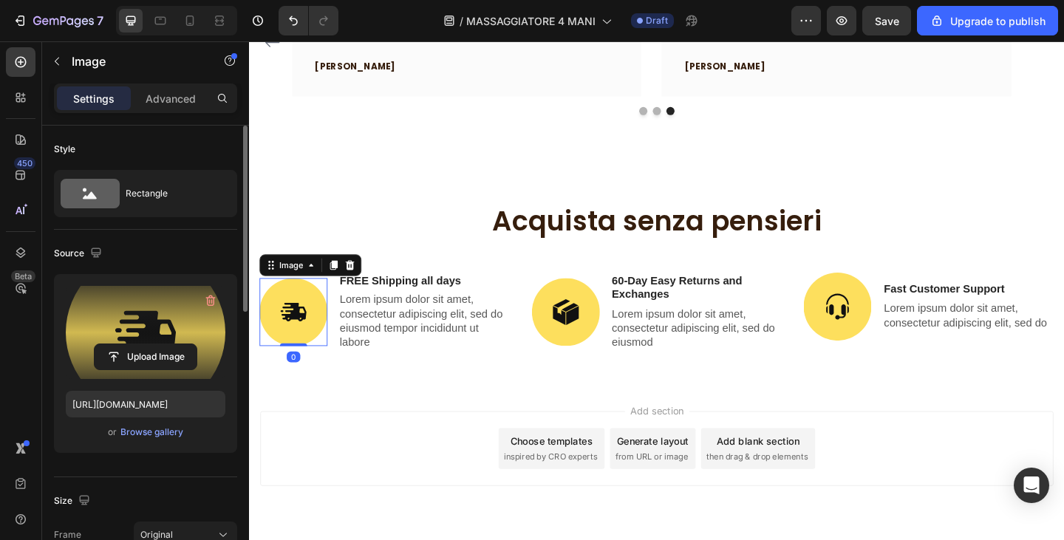
click at [134, 323] on label at bounding box center [146, 332] width 160 height 93
click at [134, 344] on input "file" at bounding box center [146, 356] width 102 height 25
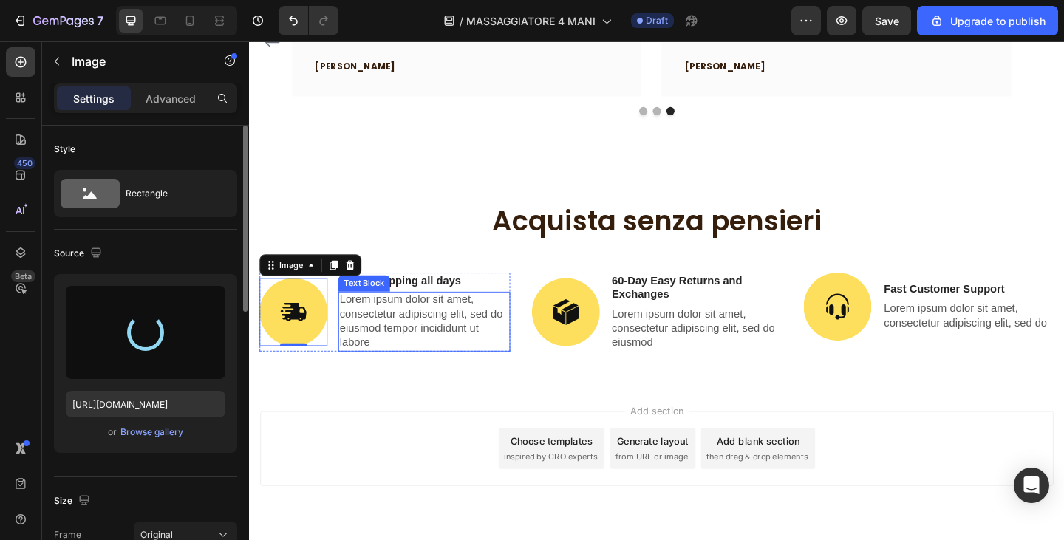
type input "https://cdn.shopify.com/s/files/1/0840/3386/4027/files/gempages_580028468054458…"
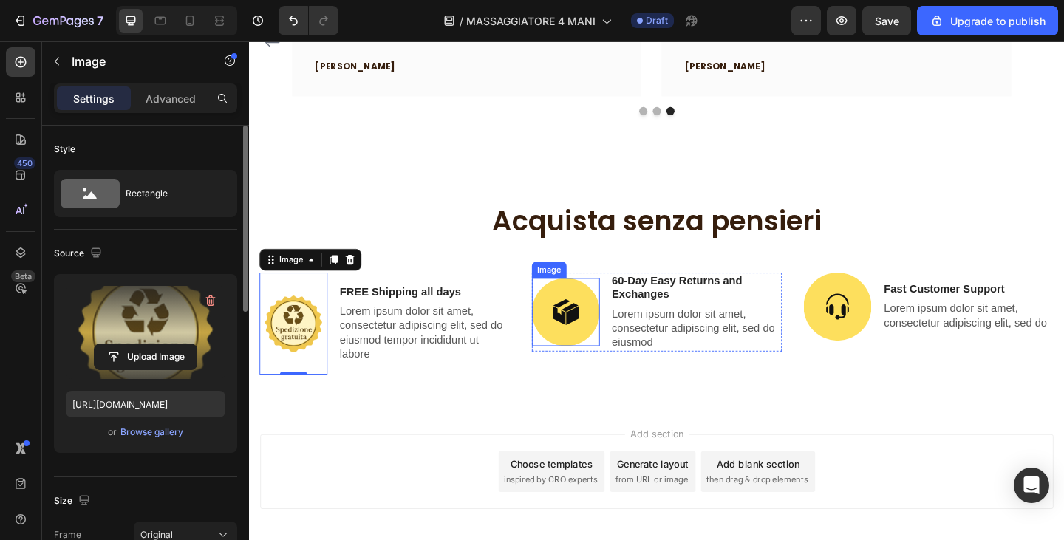
click at [600, 339] on img at bounding box center [594, 336] width 74 height 74
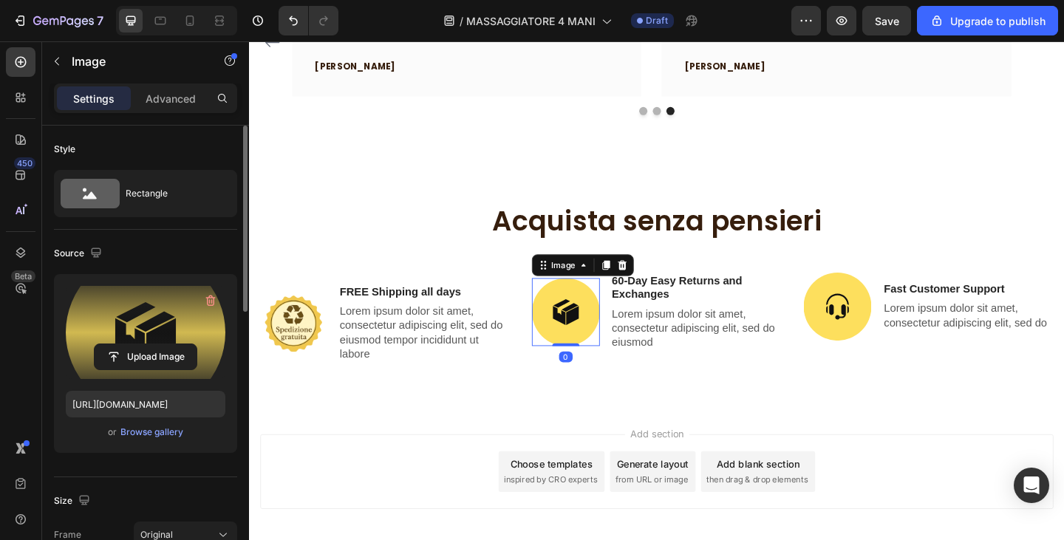
click at [118, 305] on label at bounding box center [146, 332] width 160 height 93
click at [118, 344] on input "file" at bounding box center [146, 356] width 102 height 25
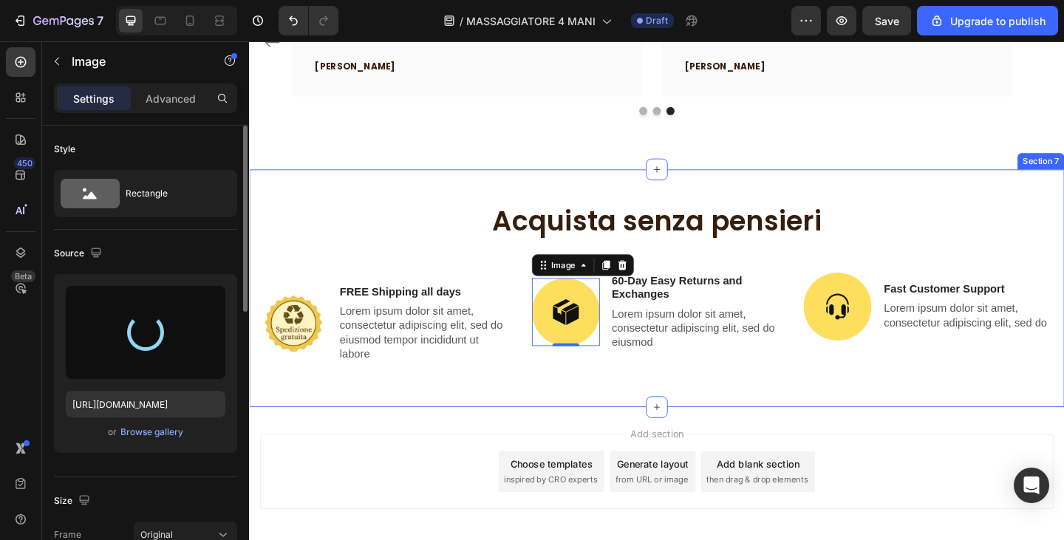
type input "https://cdn.shopify.com/s/files/1/0840/3386/4027/files/gempages_580028468054458…"
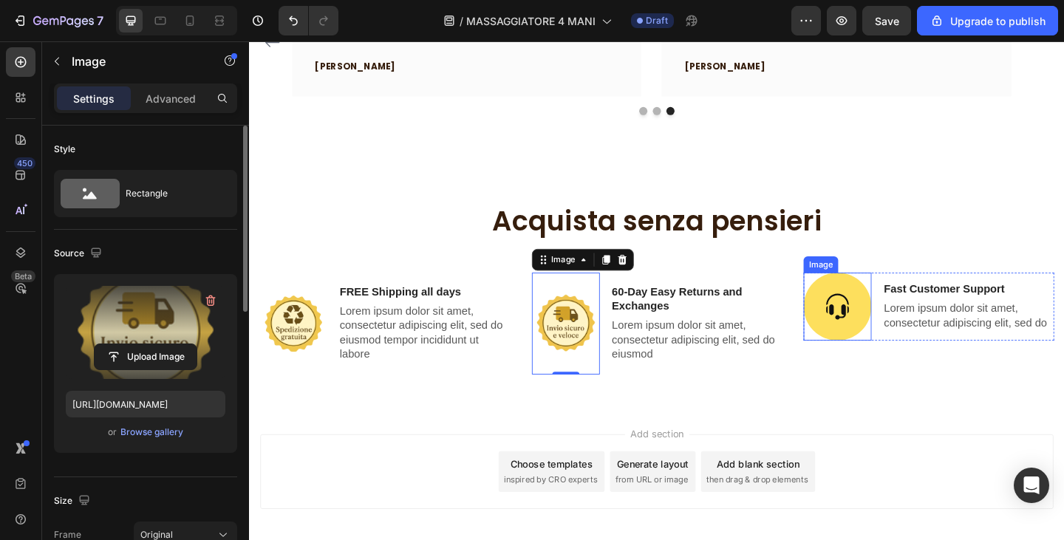
click at [872, 332] on img at bounding box center [889, 330] width 74 height 74
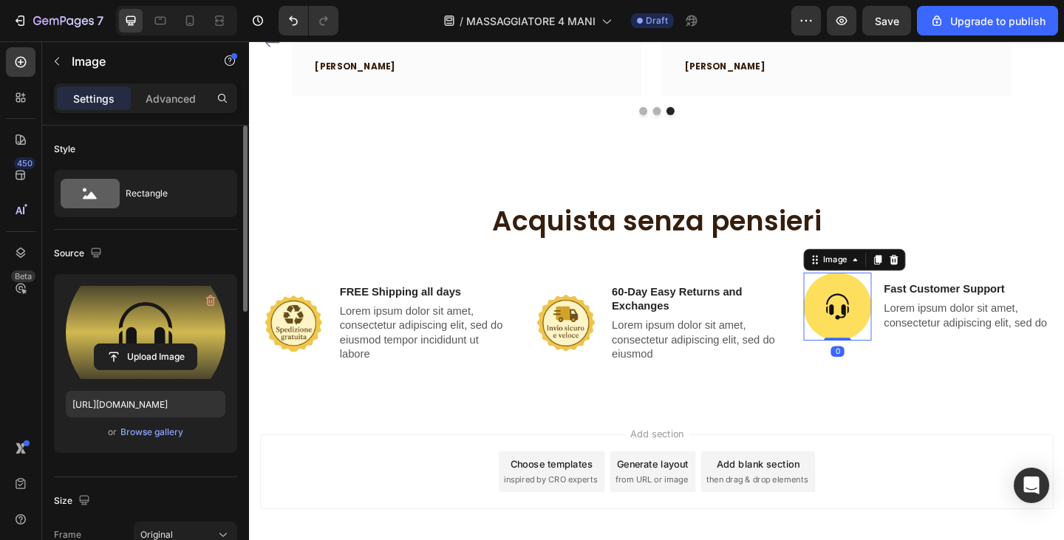
click at [140, 315] on label at bounding box center [146, 332] width 160 height 93
click at [140, 344] on input "file" at bounding box center [146, 356] width 102 height 25
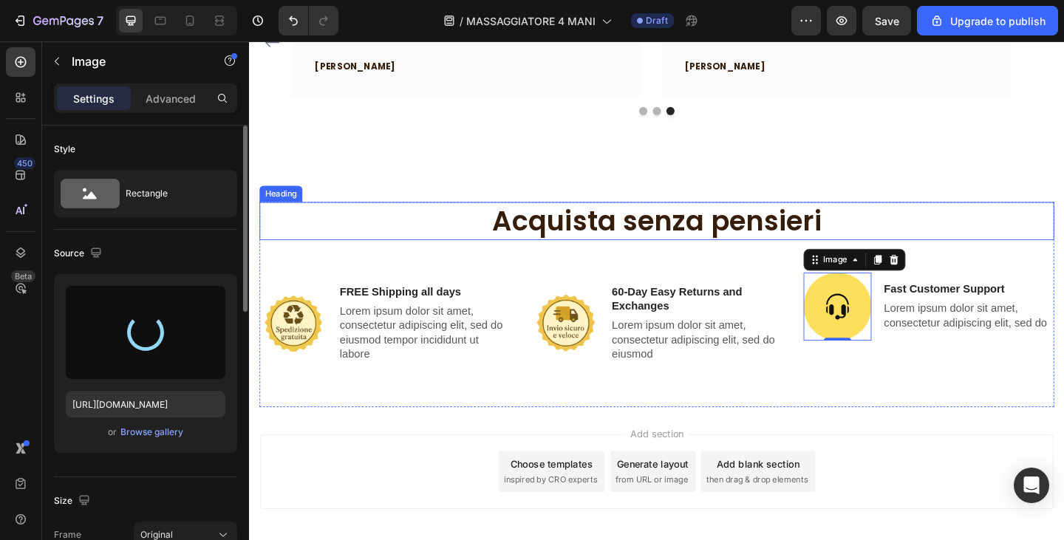
type input "https://cdn.shopify.com/s/files/1/0840/3386/4027/files/gempages_580028468054458…"
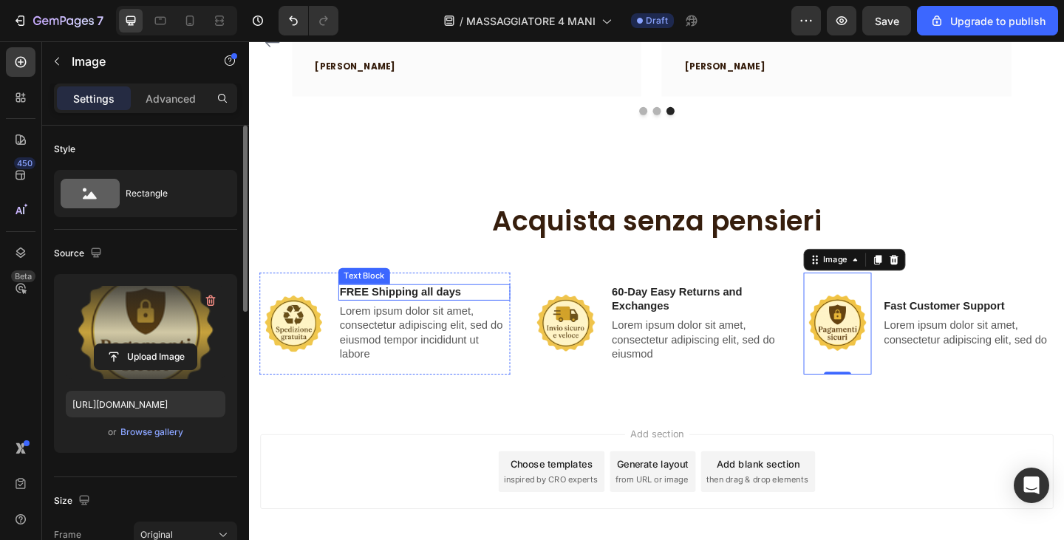
click at [440, 308] on p "FREE Shipping all days" at bounding box center [439, 316] width 184 height 16
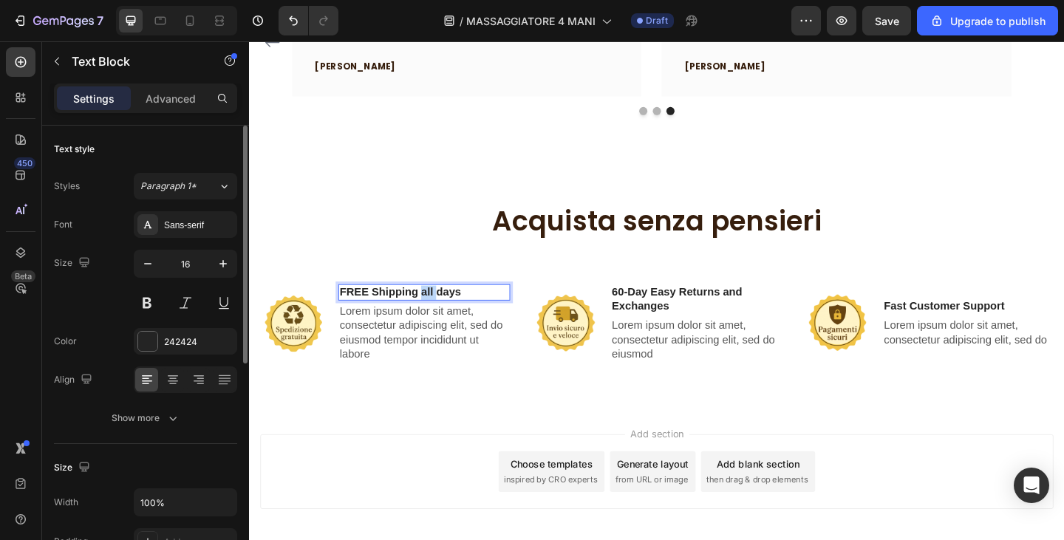
click at [440, 308] on p "FREE Shipping all days" at bounding box center [439, 316] width 184 height 16
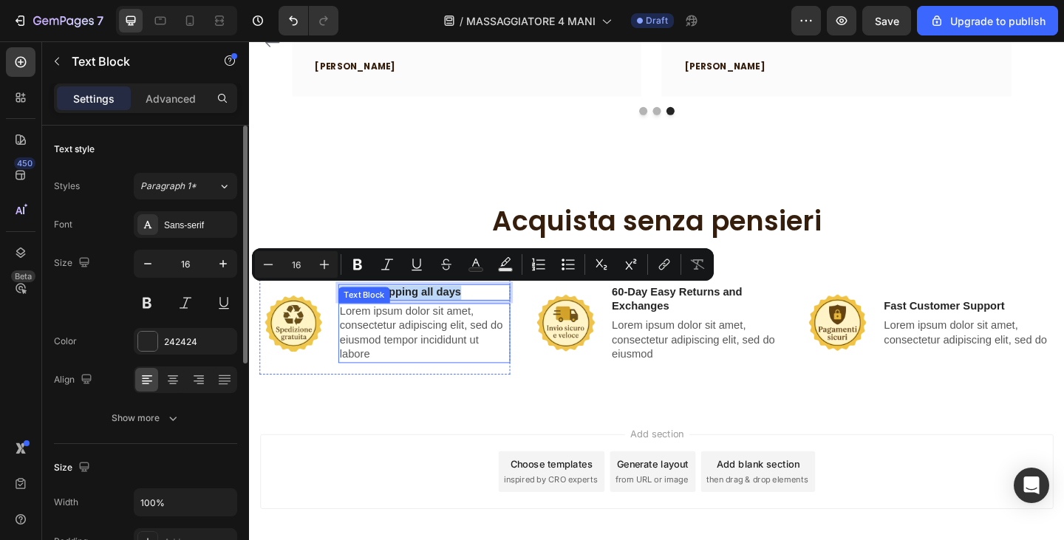
click at [361, 346] on p "Lorem ipsum dolor sit amet, consectetur adipiscing elit, sed do eiusmod tempor …" at bounding box center [439, 358] width 184 height 61
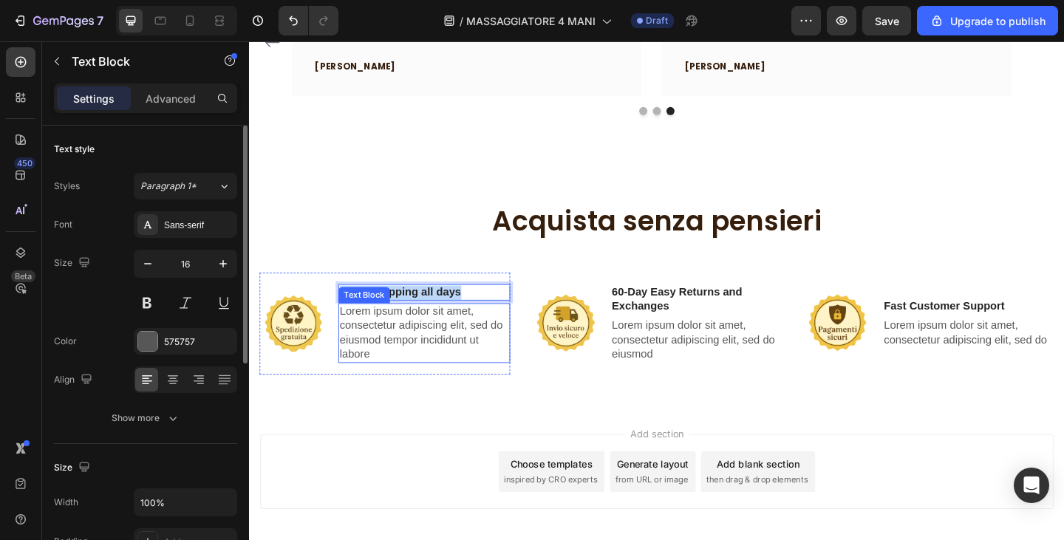
click at [361, 346] on p "Lorem ipsum dolor sit amet, consectetur adipiscing elit, sed do eiusmod tempor …" at bounding box center [439, 358] width 184 height 61
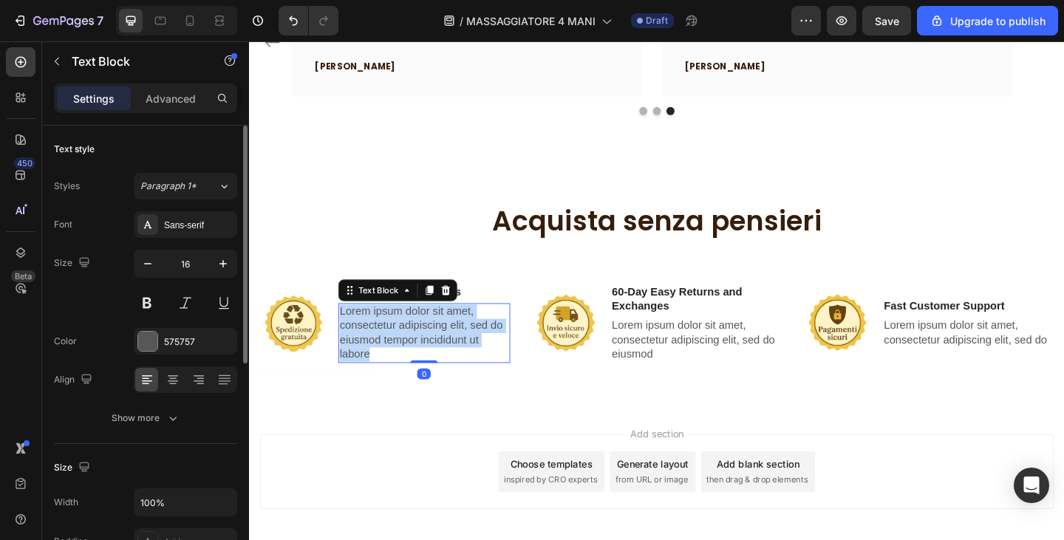
click at [361, 346] on p "Lorem ipsum dolor sit amet, consectetur adipiscing elit, sed do eiusmod tempor …" at bounding box center [439, 358] width 184 height 61
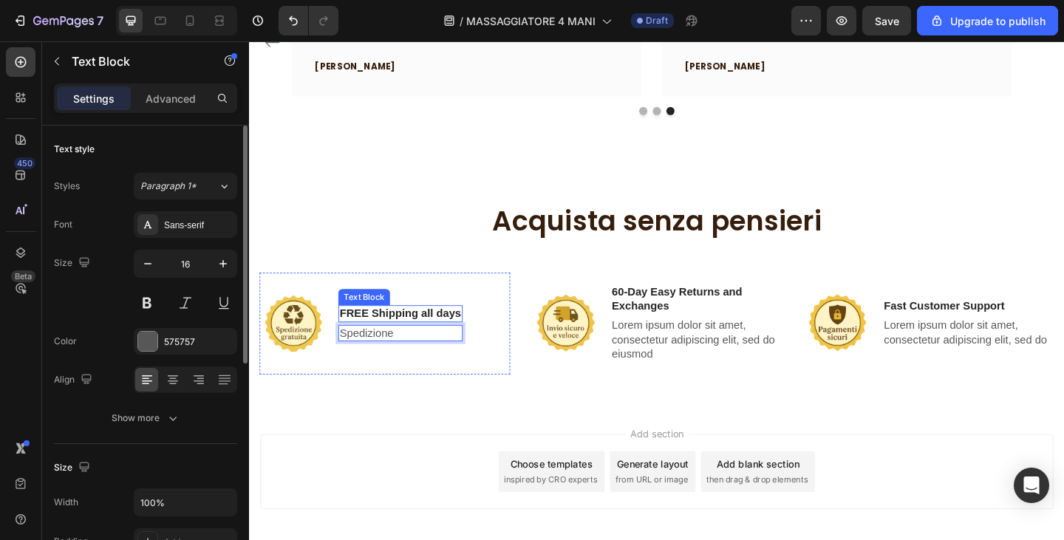
click at [440, 342] on p "FREE Shipping all days" at bounding box center [413, 338] width 132 height 16
click at [442, 359] on p "Spedizione" at bounding box center [413, 360] width 132 height 16
click at [459, 331] on icon at bounding box center [463, 336] width 12 height 12
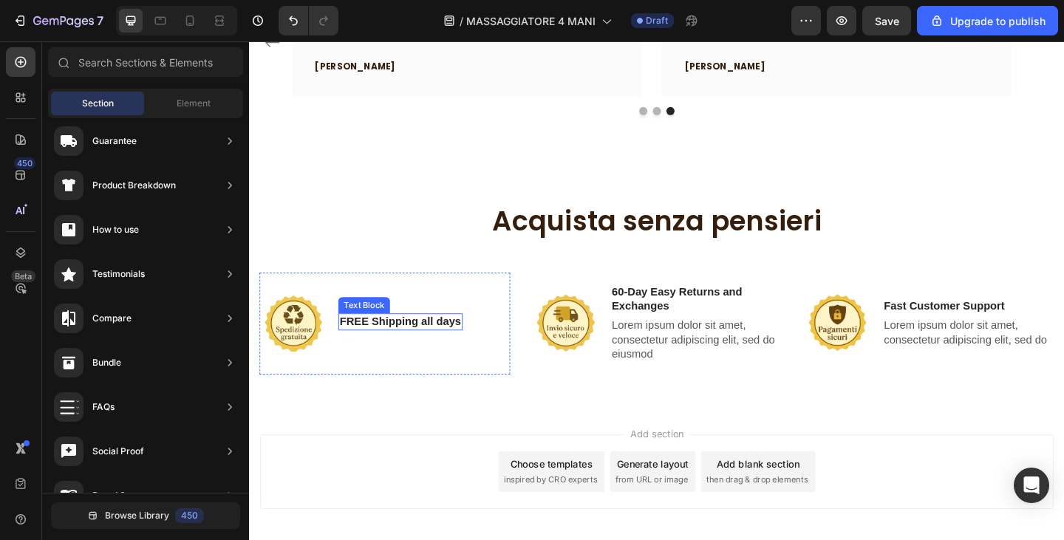
click at [444, 349] on p "FREE Shipping all days" at bounding box center [413, 347] width 132 height 16
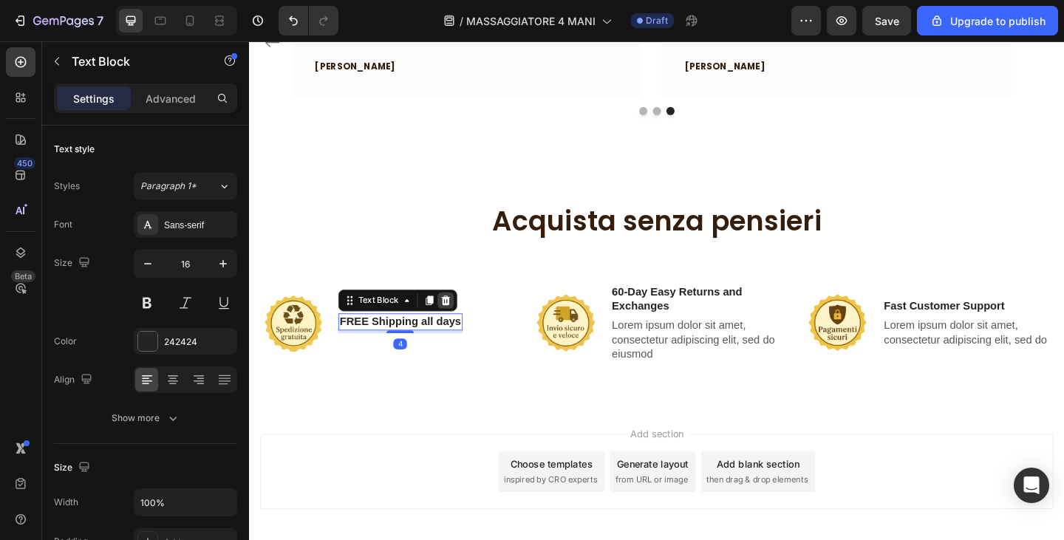
click at [468, 318] on icon at bounding box center [463, 324] width 12 height 12
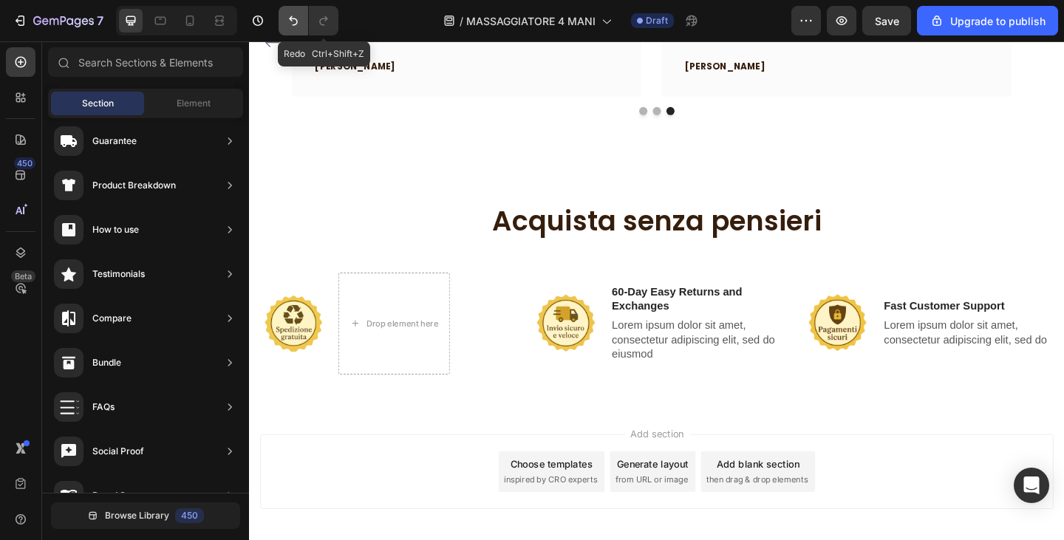
click at [300, 20] on icon "Undo/Redo" at bounding box center [293, 20] width 15 height 15
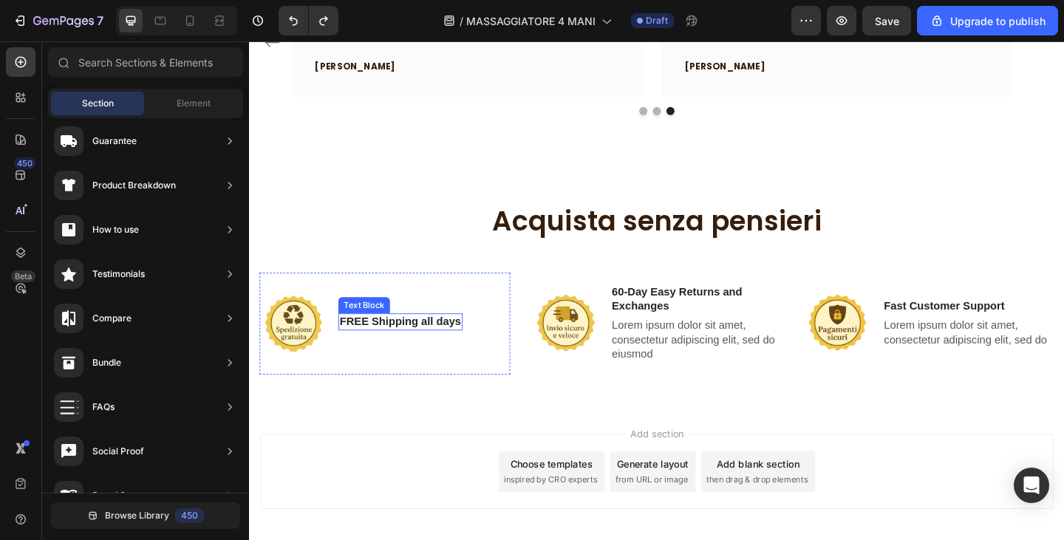
click at [419, 347] on p "FREE Shipping all days" at bounding box center [413, 347] width 132 height 16
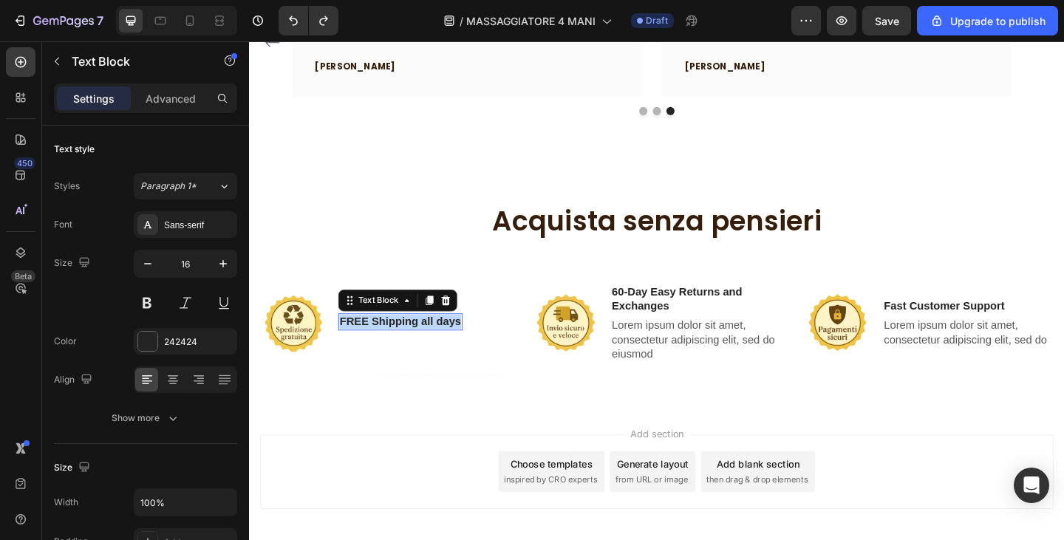
click at [419, 347] on p "FREE Shipping all days" at bounding box center [413, 347] width 132 height 16
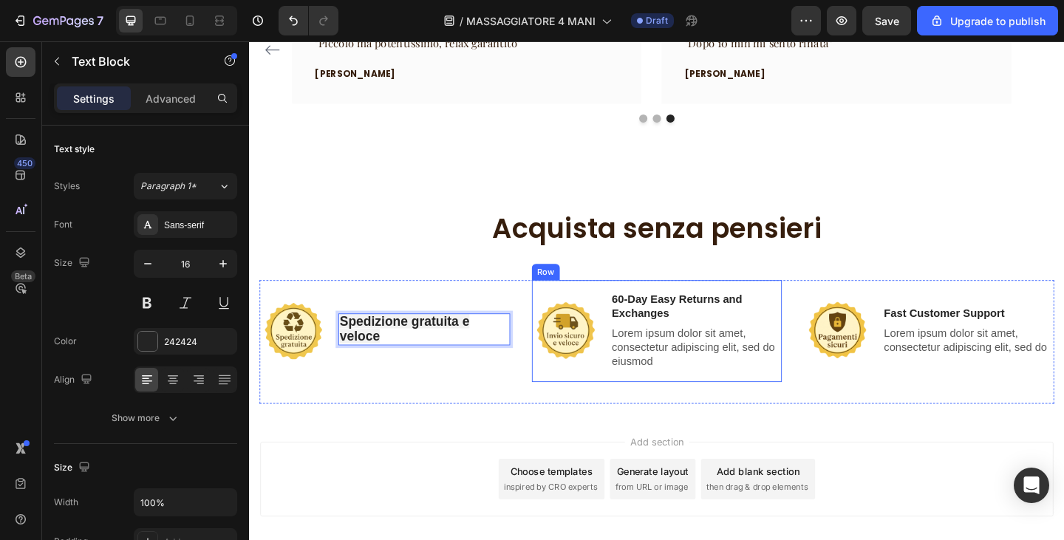
click at [690, 373] on p "Lorem ipsum dolor sit amet, consectetur adipiscing elit, sed do eiusmod" at bounding box center [736, 375] width 184 height 46
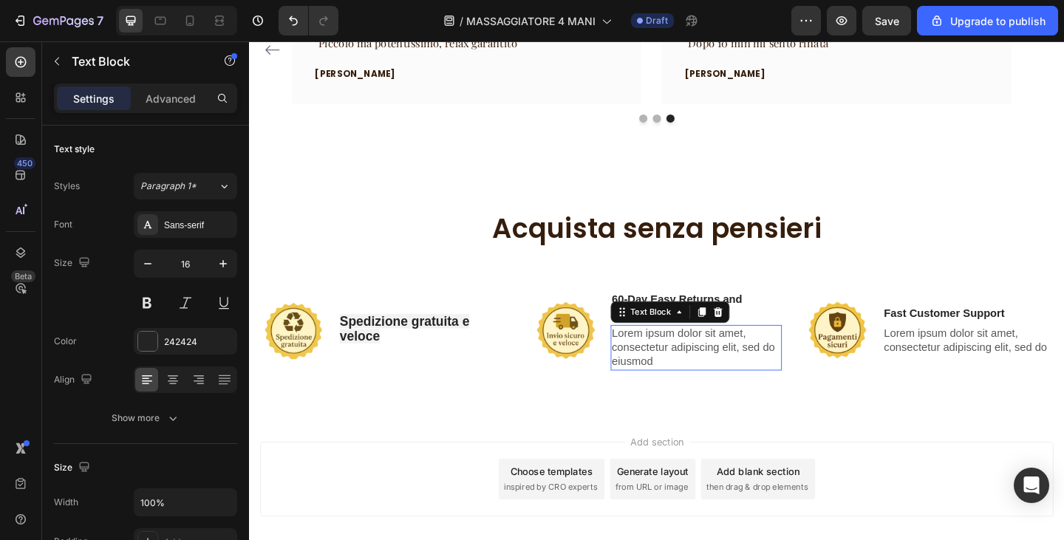
click at [690, 373] on p "Lorem ipsum dolor sit amet, consectetur adipiscing elit, sed do eiusmod" at bounding box center [736, 375] width 184 height 46
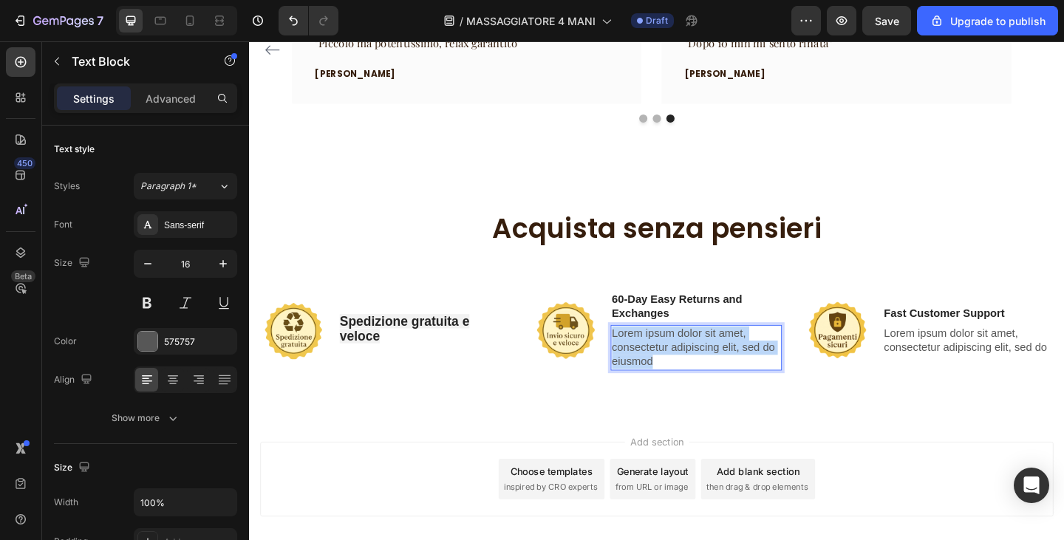
click at [690, 373] on p "Lorem ipsum dolor sit amet, consectetur adipiscing elit, sed do eiusmod" at bounding box center [736, 375] width 184 height 46
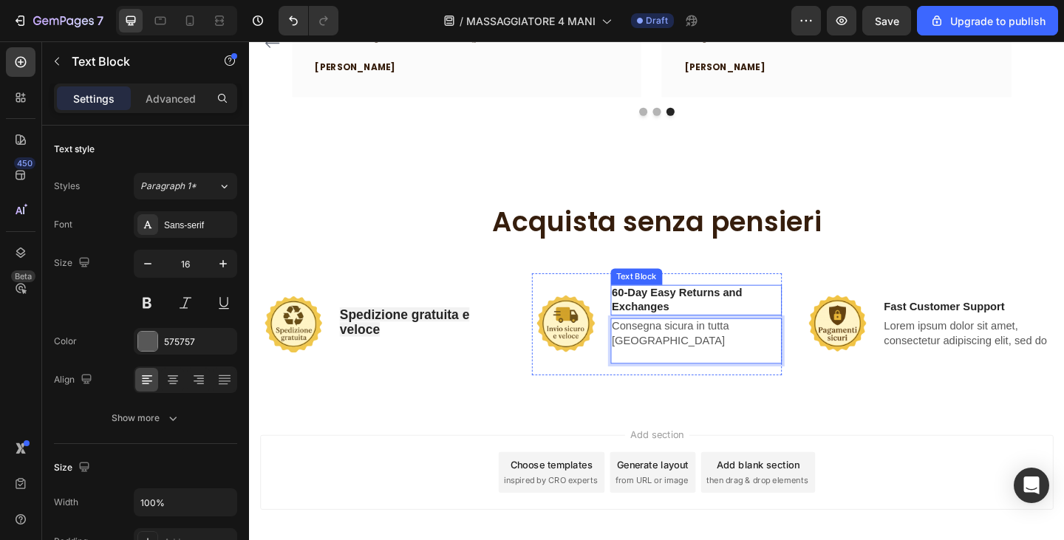
scroll to position [2503, 0]
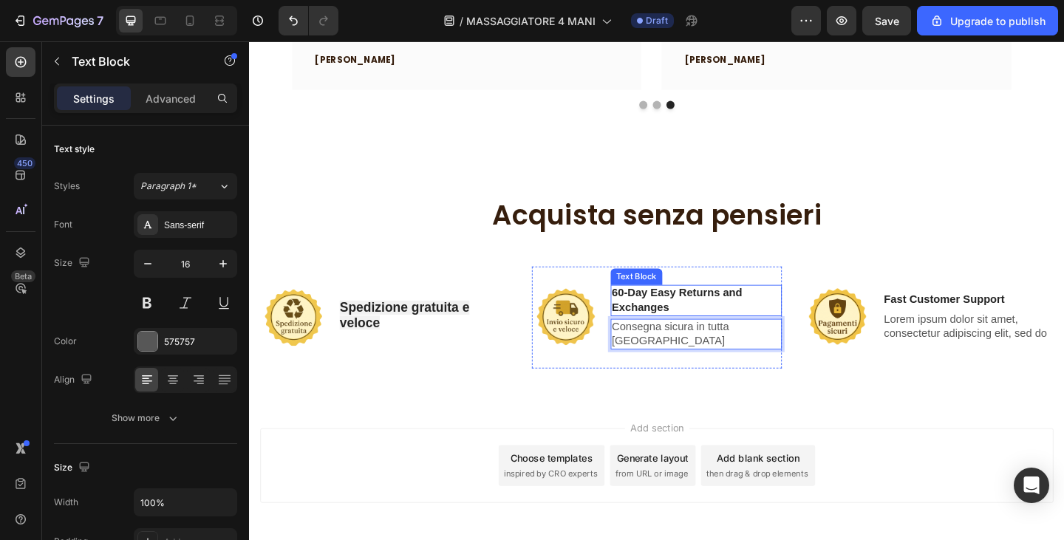
click at [761, 330] on p "60-Day Easy Returns and Exchanges" at bounding box center [736, 323] width 184 height 31
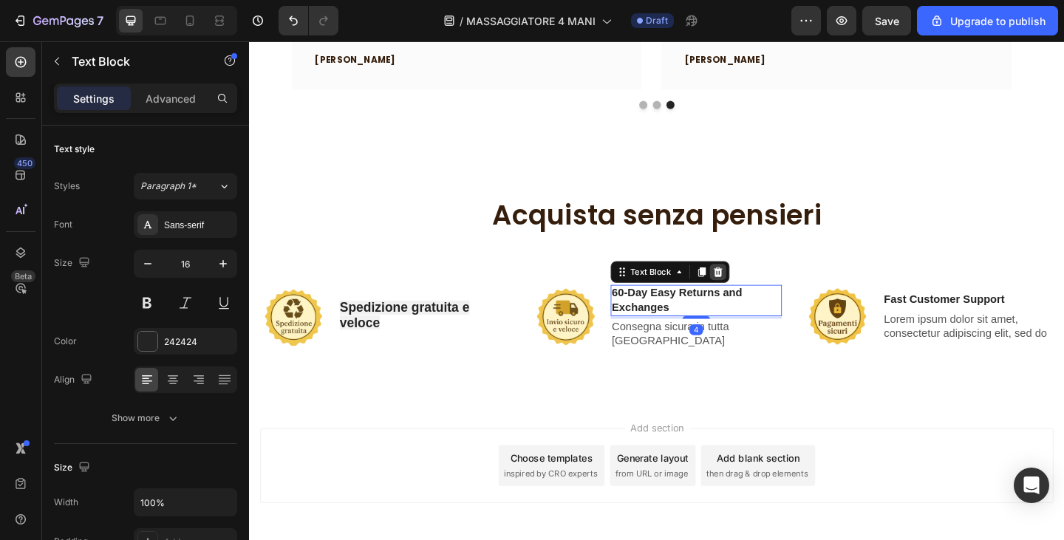
click at [760, 299] on icon at bounding box center [759, 293] width 12 height 12
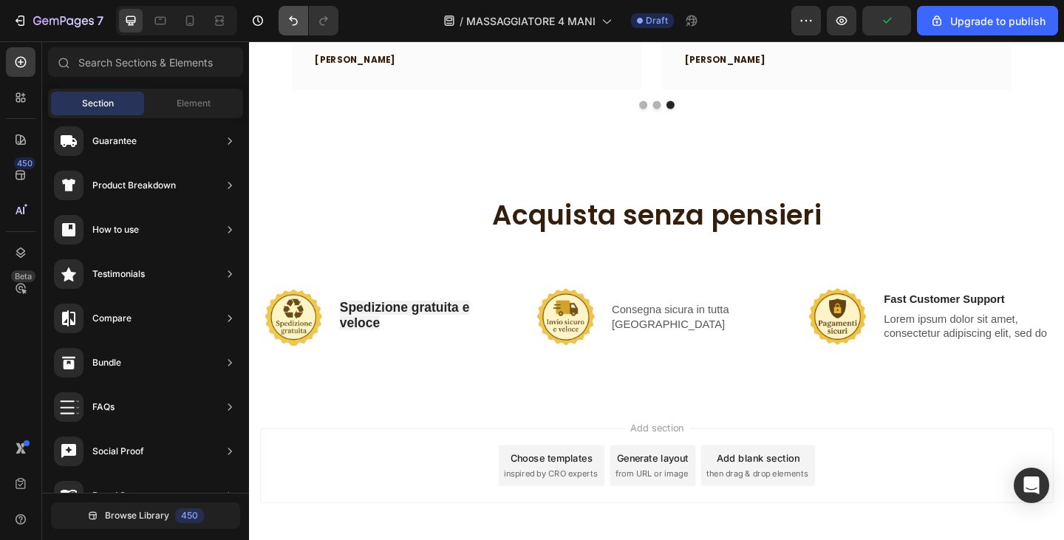
click at [299, 19] on icon "Undo/Redo" at bounding box center [293, 20] width 15 height 15
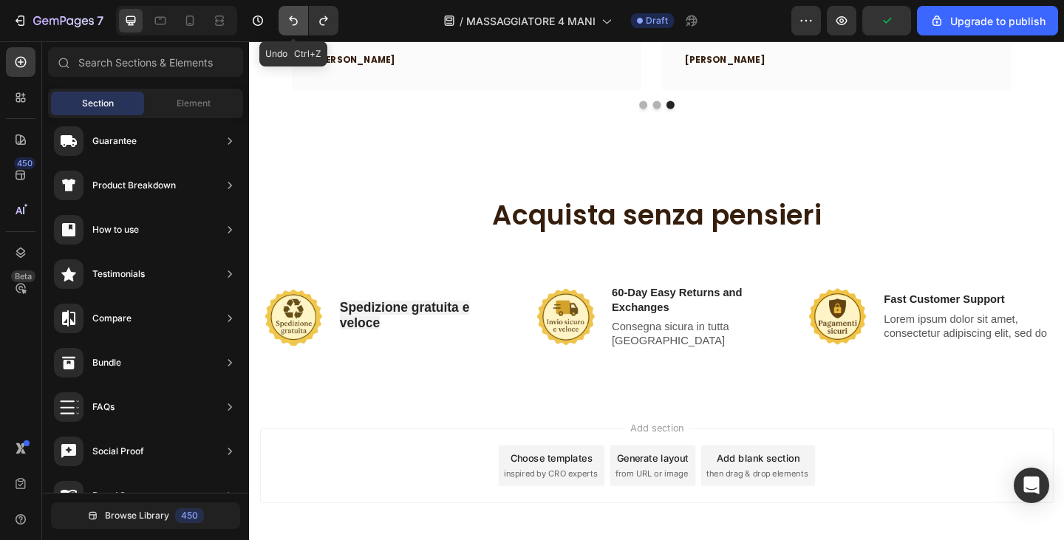
click at [299, 19] on icon "Undo/Redo" at bounding box center [293, 20] width 15 height 15
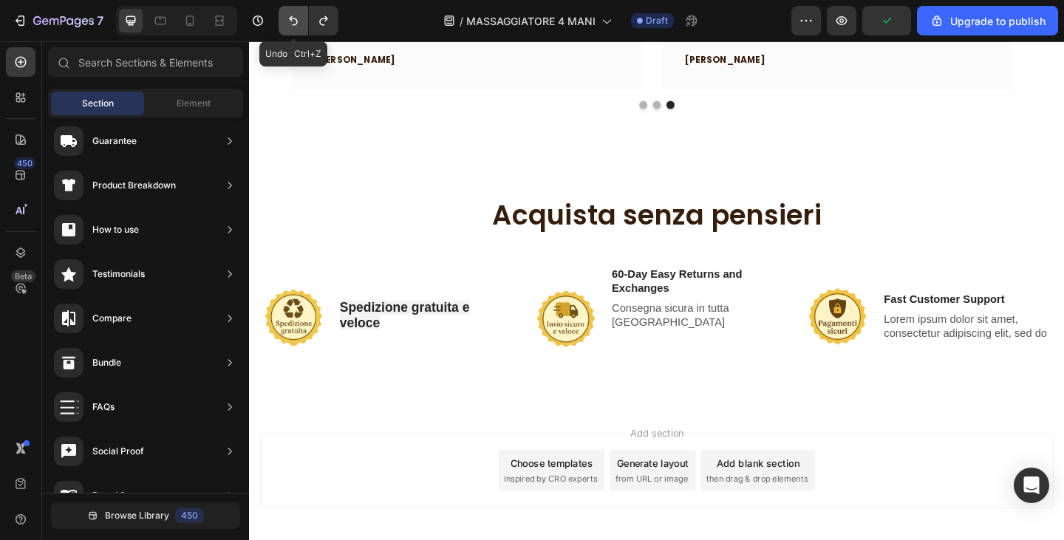
click at [299, 19] on icon "Undo/Redo" at bounding box center [293, 20] width 15 height 15
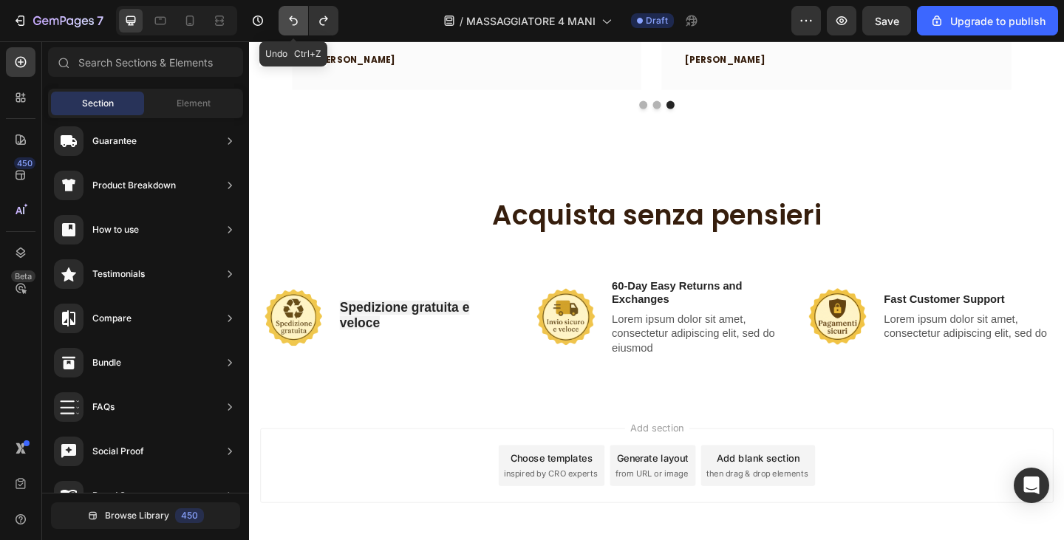
click at [299, 19] on icon "Undo/Redo" at bounding box center [293, 20] width 15 height 15
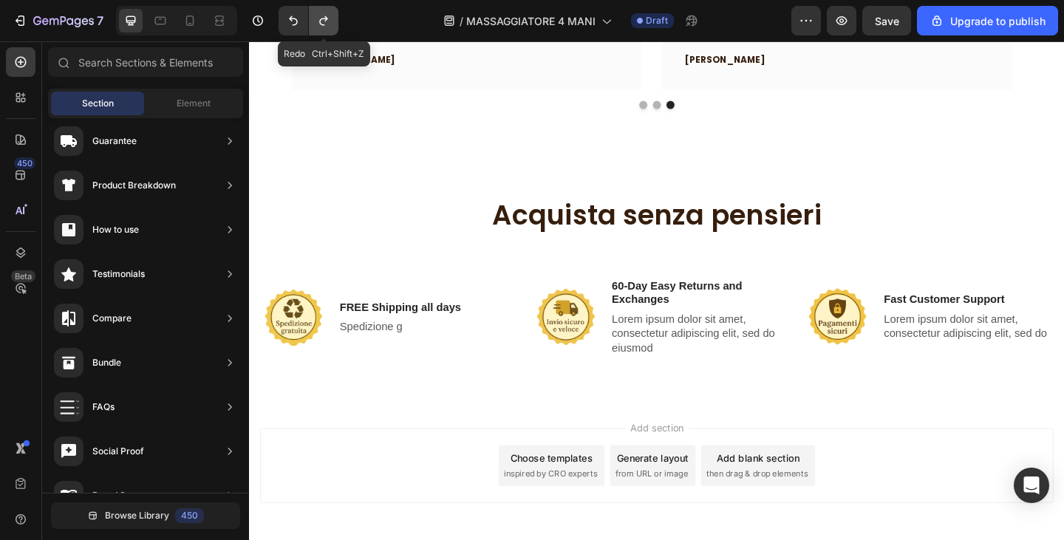
click at [322, 20] on icon "Undo/Redo" at bounding box center [323, 20] width 15 height 15
click at [321, 20] on icon "Undo/Redo" at bounding box center [323, 21] width 8 height 10
click at [320, 20] on icon "Undo/Redo" at bounding box center [323, 20] width 15 height 15
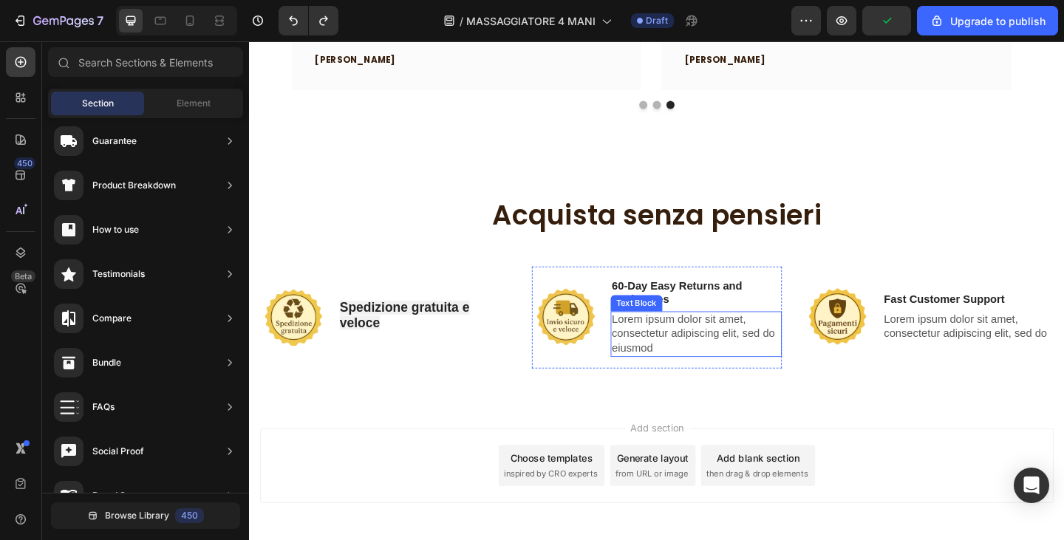
click at [664, 307] on p "60-Day Easy Returns and Exchanges" at bounding box center [736, 316] width 184 height 31
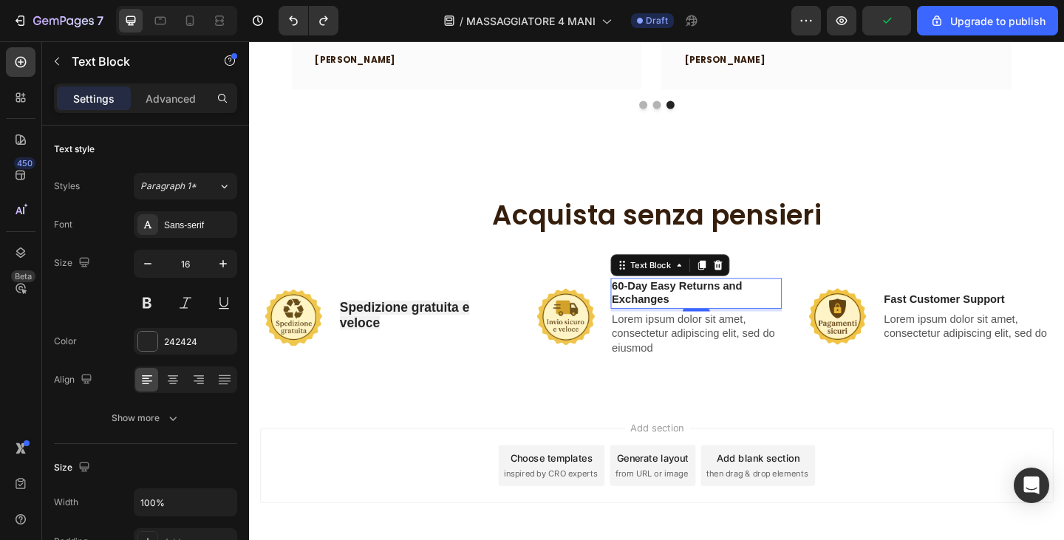
click at [664, 307] on p "60-Day Easy Returns and Exchanges" at bounding box center [736, 316] width 184 height 31
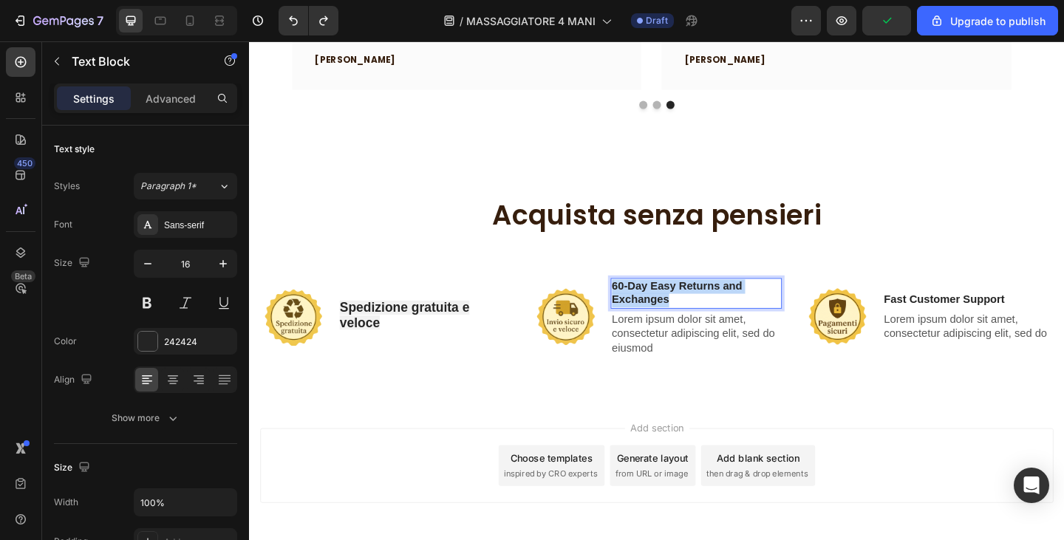
click at [664, 307] on p "60-Day Easy Returns and Exchanges" at bounding box center [736, 316] width 184 height 31
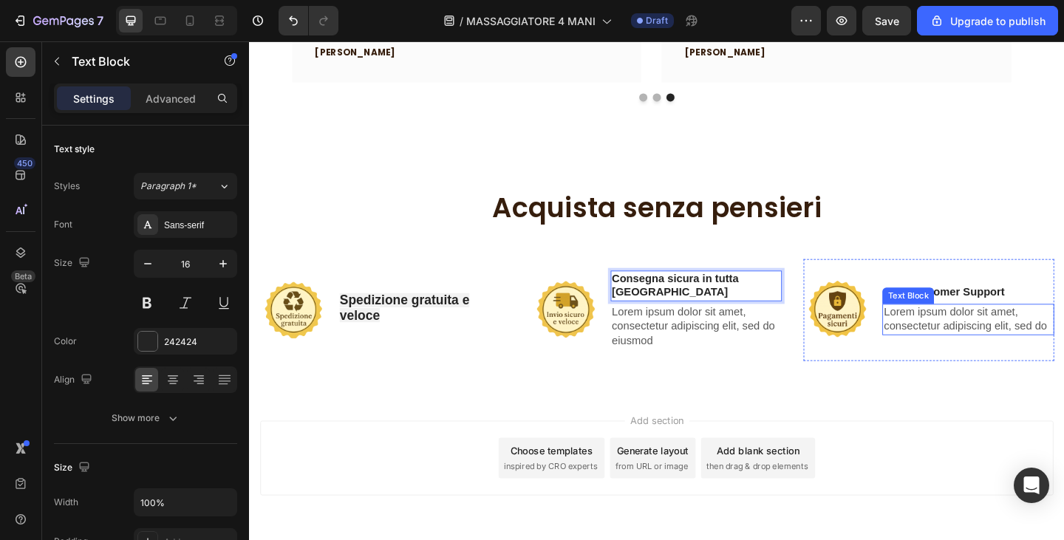
click at [978, 308] on p "Fast Customer Support" at bounding box center [1032, 316] width 184 height 16
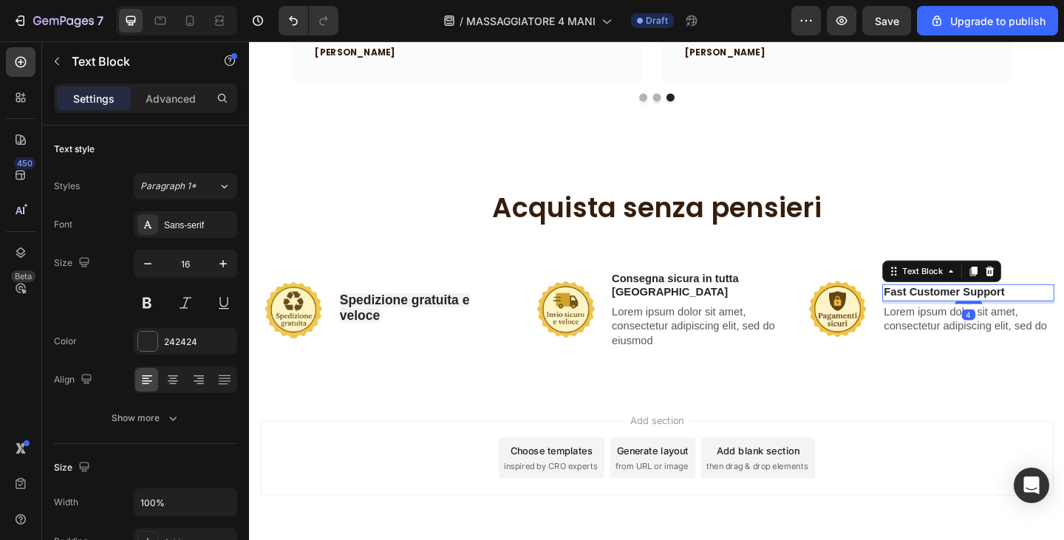
click at [982, 313] on p "Fast Customer Support" at bounding box center [1032, 316] width 184 height 16
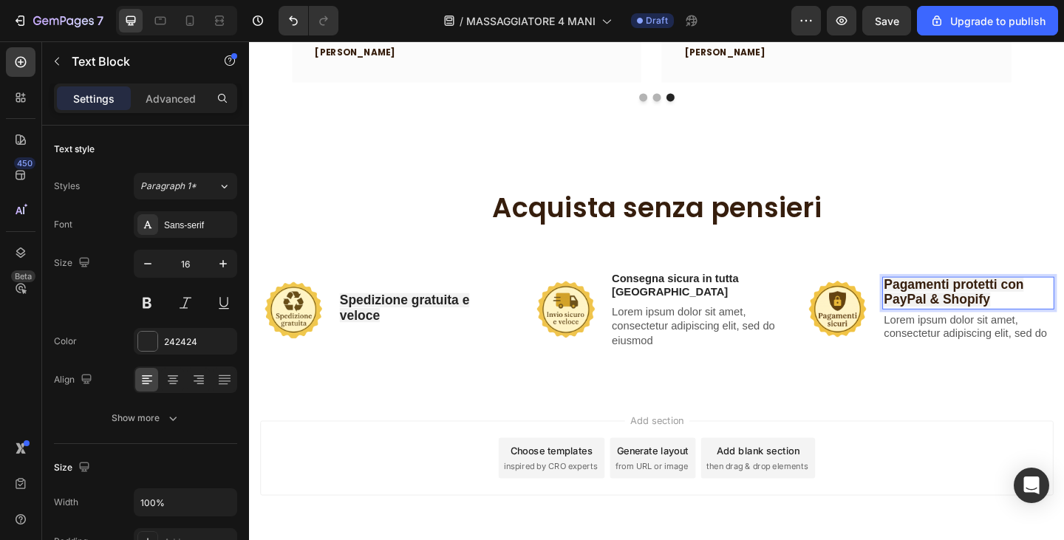
scroll to position [2502, 0]
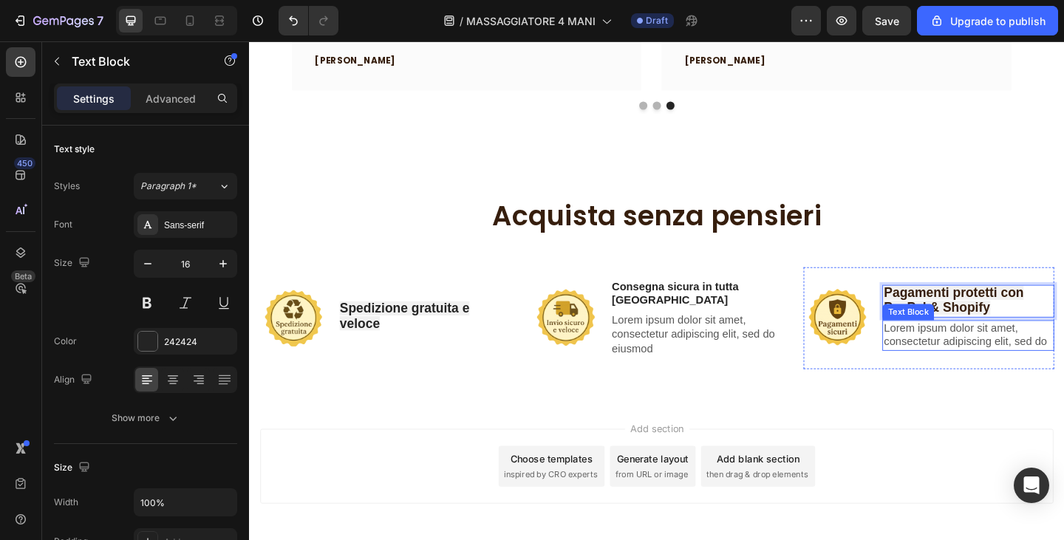
click at [1022, 360] on p "Lorem ipsum dolor sit amet, consectetur adipiscing elit, sed do" at bounding box center [1032, 362] width 184 height 31
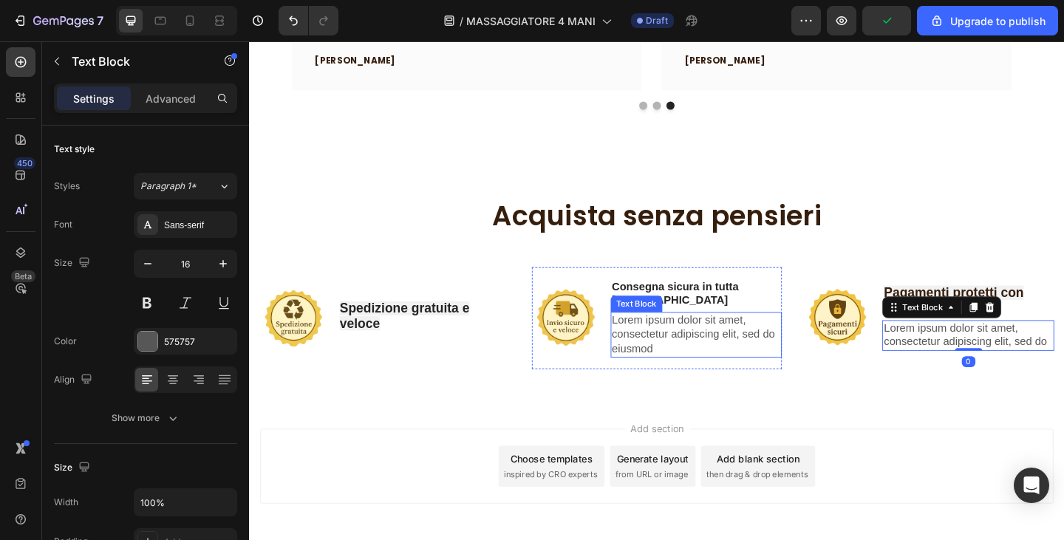
click at [719, 362] on p "Lorem ipsum dolor sit amet, consectetur adipiscing elit, sed do eiusmod" at bounding box center [736, 361] width 184 height 46
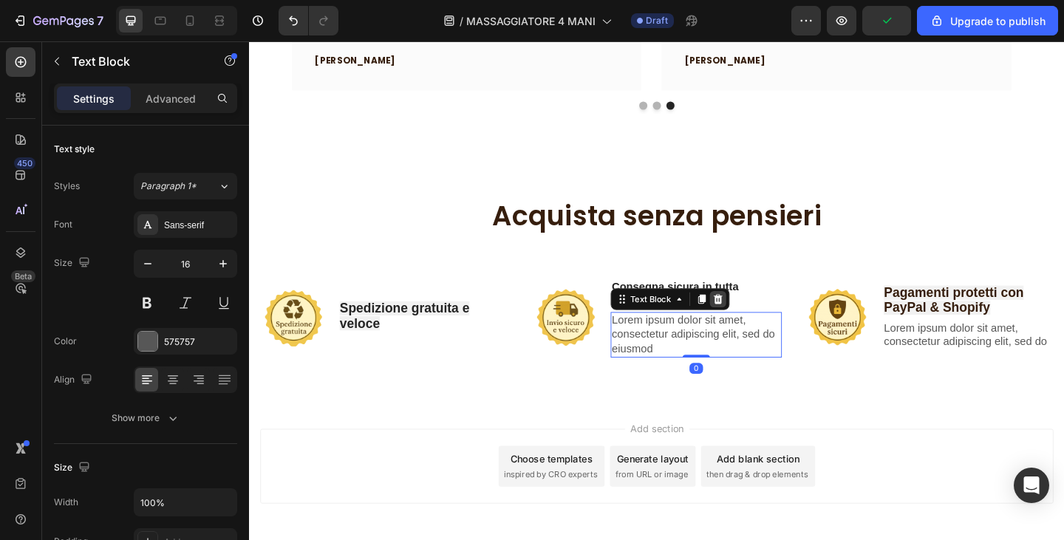
click at [755, 319] on icon at bounding box center [759, 322] width 12 height 12
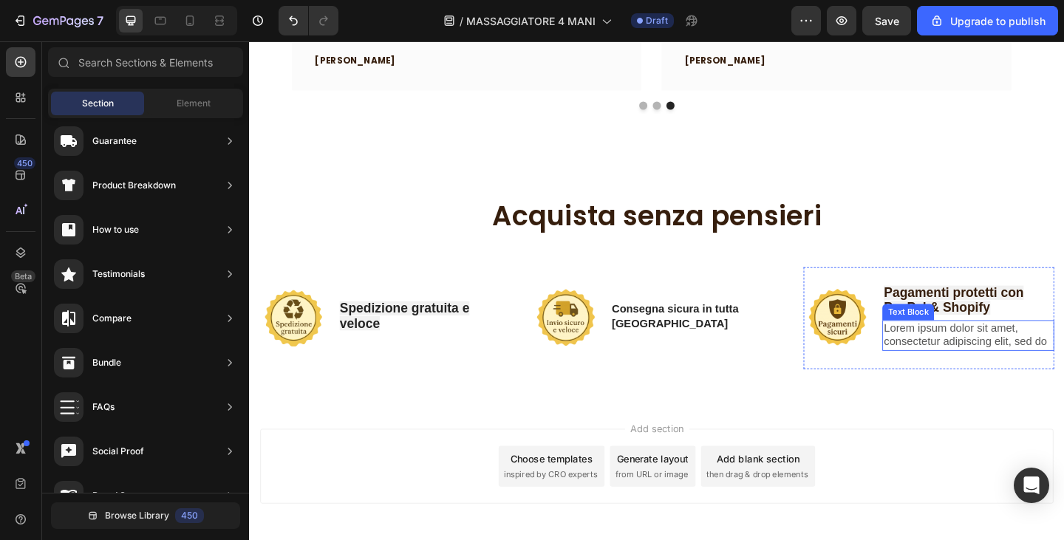
click at [955, 360] on p "Lorem ipsum dolor sit amet, consectetur adipiscing elit, sed do" at bounding box center [1032, 362] width 184 height 31
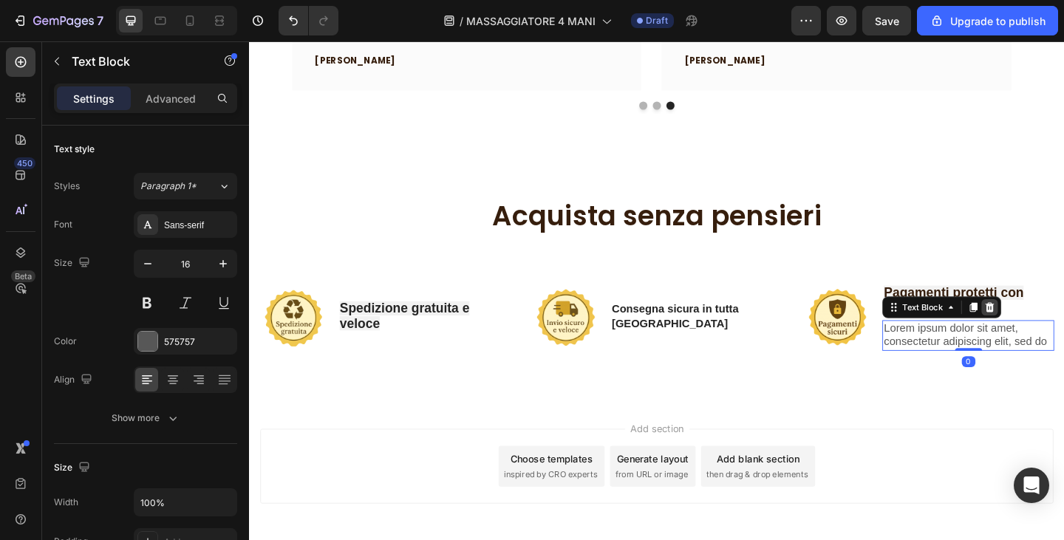
click at [1049, 326] on icon at bounding box center [1055, 331] width 12 height 12
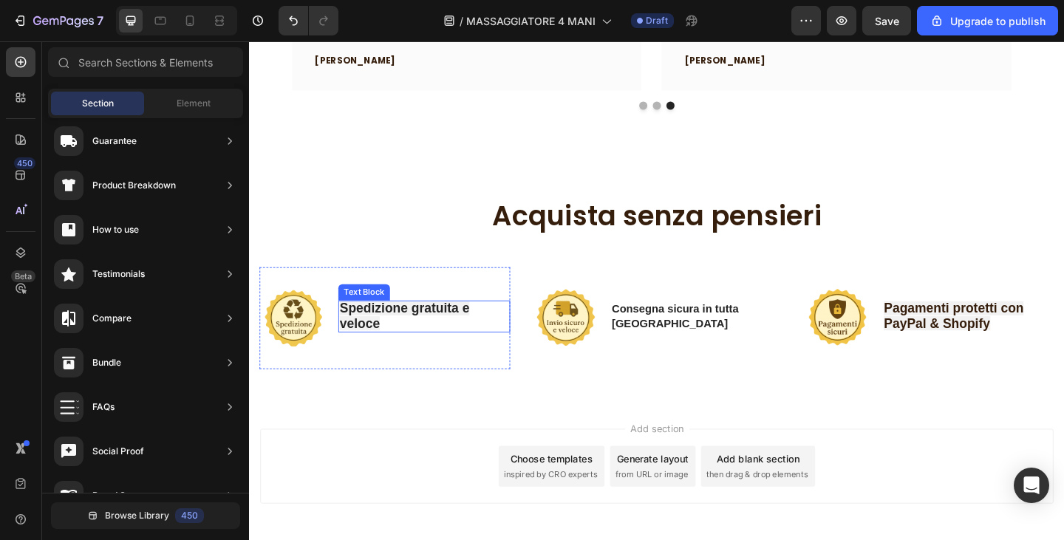
click at [454, 346] on p "Spedizione gratuita e veloce" at bounding box center [439, 341] width 184 height 33
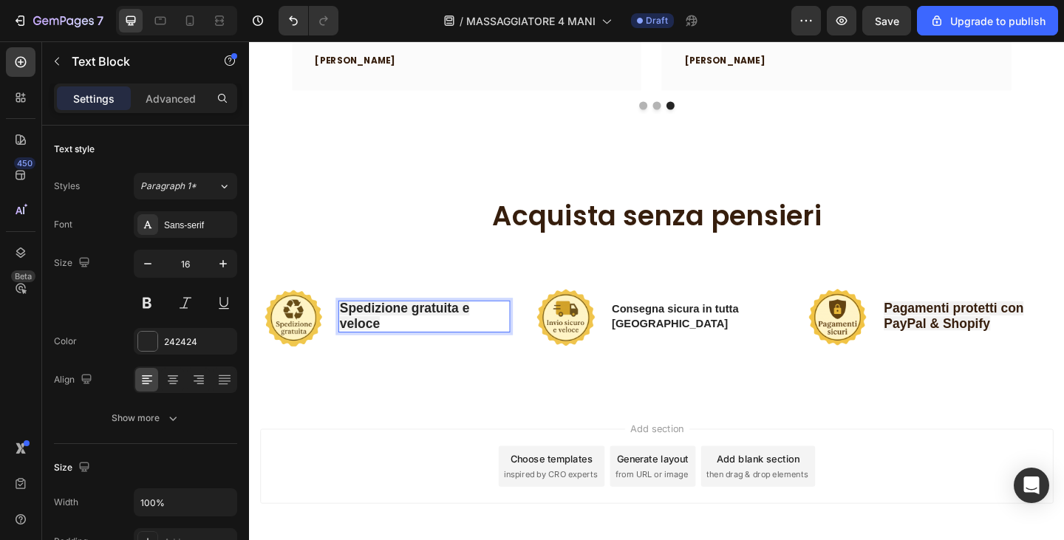
click at [454, 346] on p "Spedizione gratuita e veloce" at bounding box center [439, 341] width 184 height 33
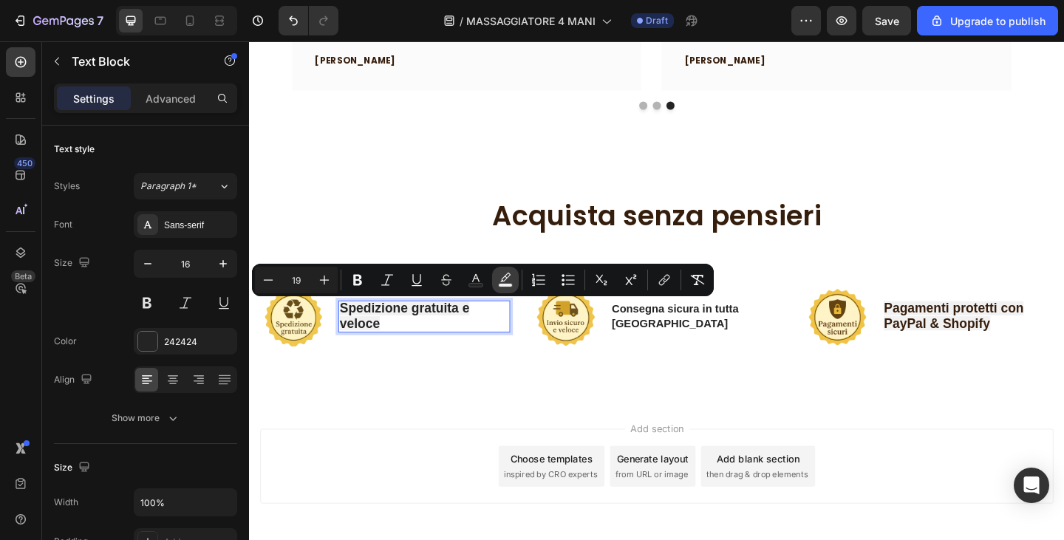
click at [499, 280] on icon "Editor contextual toolbar" at bounding box center [505, 280] width 15 height 15
type input "F2F2F2"
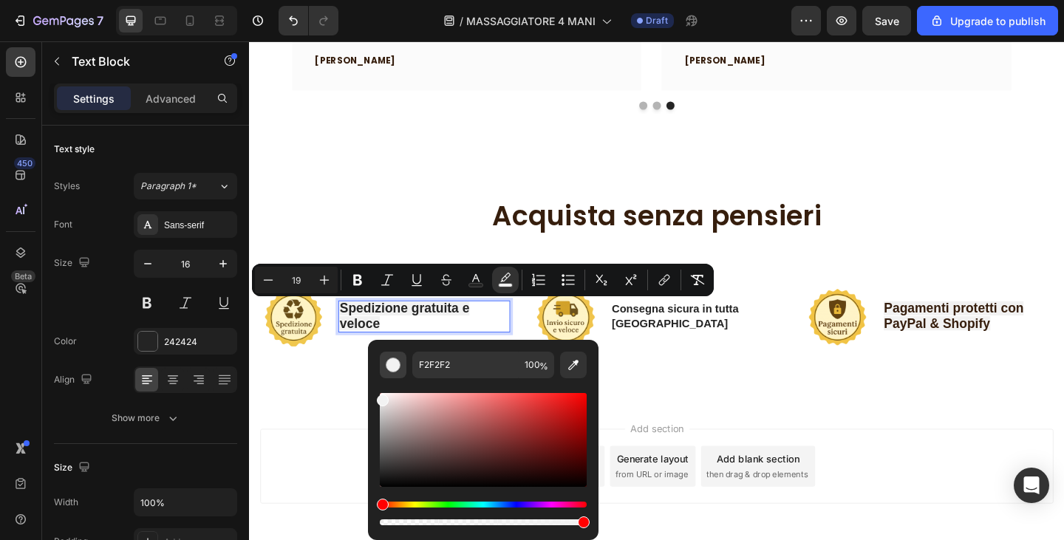
click at [401, 368] on button "Editor contextual toolbar" at bounding box center [393, 365] width 27 height 27
click at [421, 364] on input "F2F2F2" at bounding box center [465, 365] width 106 height 27
click at [394, 362] on div "Editor contextual toolbar" at bounding box center [393, 365] width 15 height 15
drag, startPoint x: 382, startPoint y: 397, endPoint x: 375, endPoint y: 361, distance: 36.2
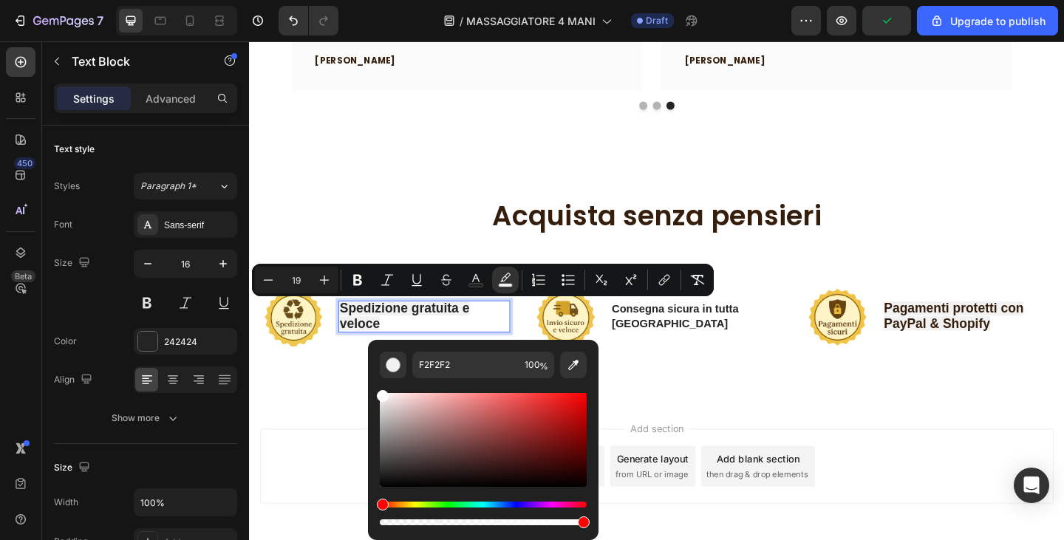
click at [375, 361] on div "F2F2F2 100 %" at bounding box center [483, 434] width 231 height 189
type input "FFFFFF"
drag, startPoint x: 639, startPoint y: 444, endPoint x: 370, endPoint y: 387, distance: 274.9
click at [682, 335] on p "Consegna sicura in tutta [GEOGRAPHIC_DATA]" at bounding box center [736, 341] width 184 height 31
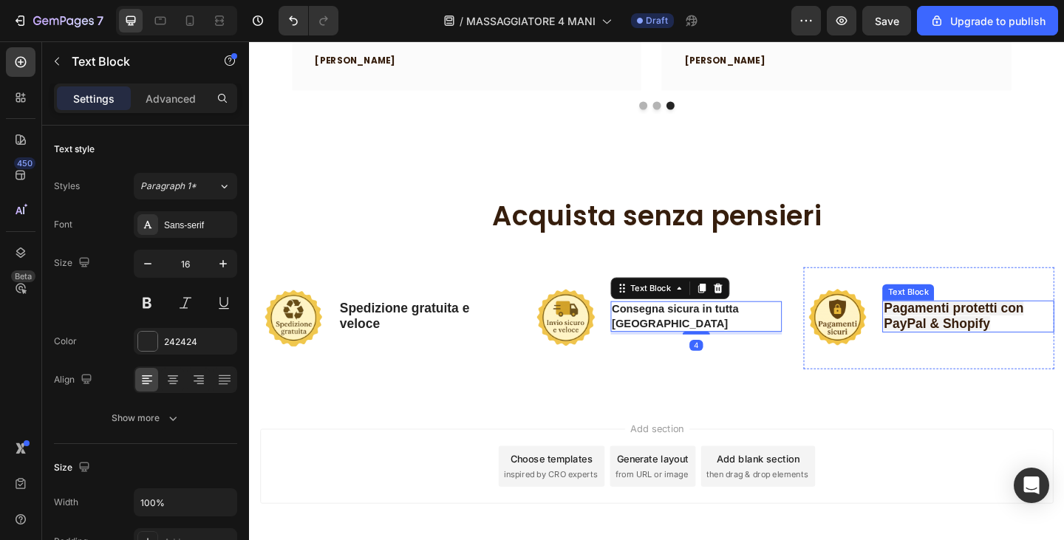
click at [961, 336] on span "Pagamenti protetti con PayPal & Shopify" at bounding box center [1016, 341] width 152 height 32
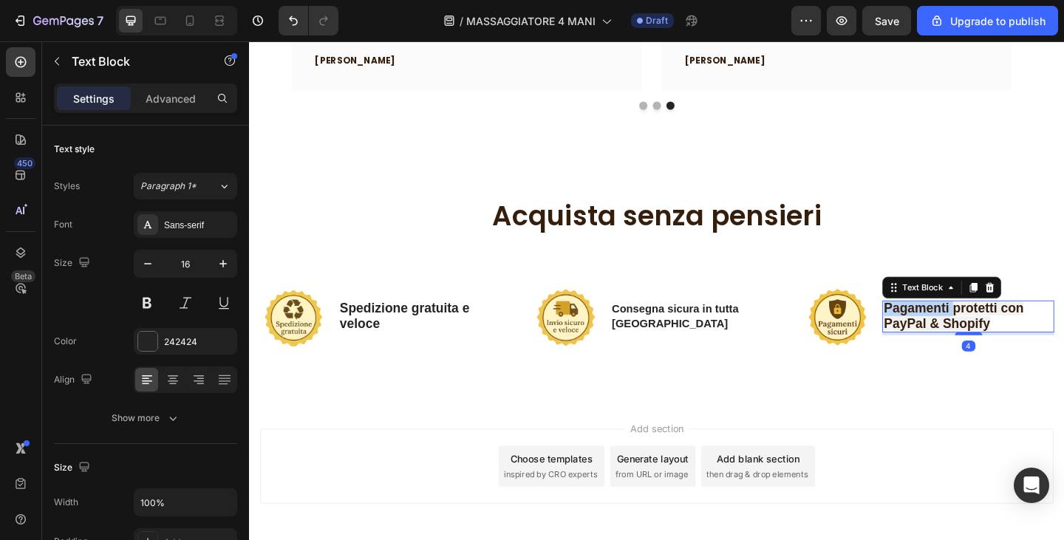
click at [961, 336] on span "Pagamenti protetti con PayPal & Shopify" at bounding box center [1016, 341] width 152 height 32
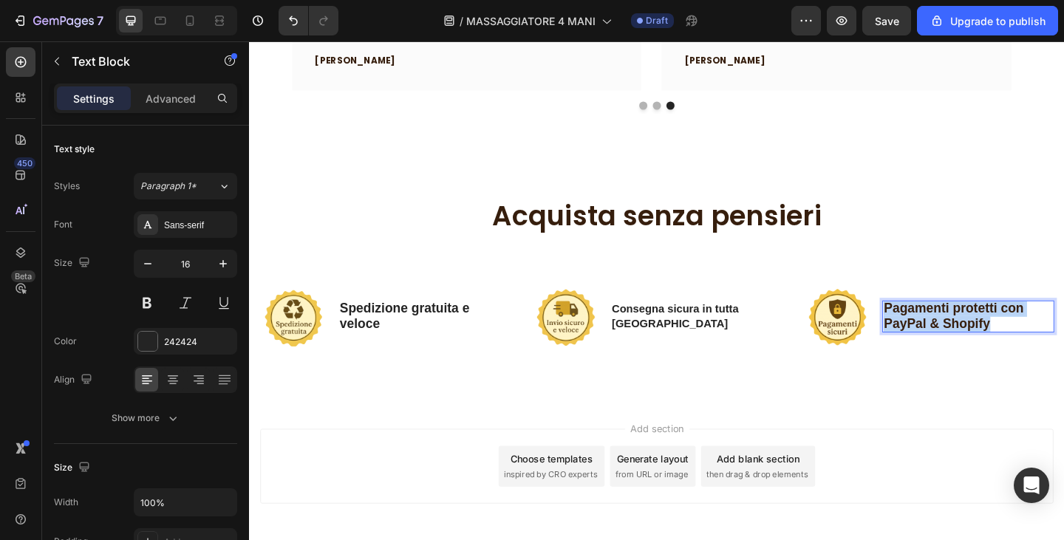
click at [961, 336] on span "Pagamenti protetti con PayPal & Shopify" at bounding box center [1016, 341] width 152 height 32
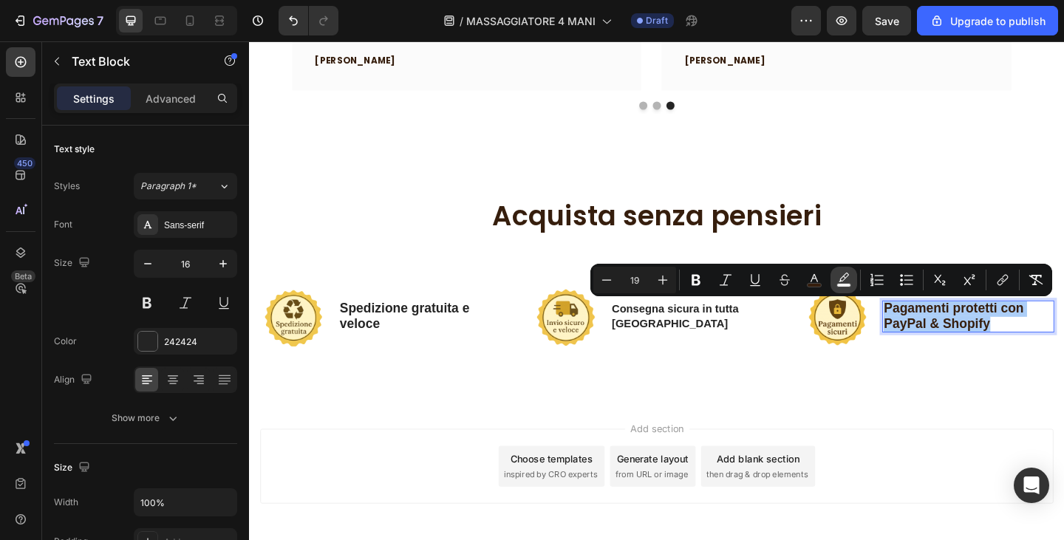
click at [842, 280] on icon "Editor contextual toolbar" at bounding box center [844, 280] width 15 height 15
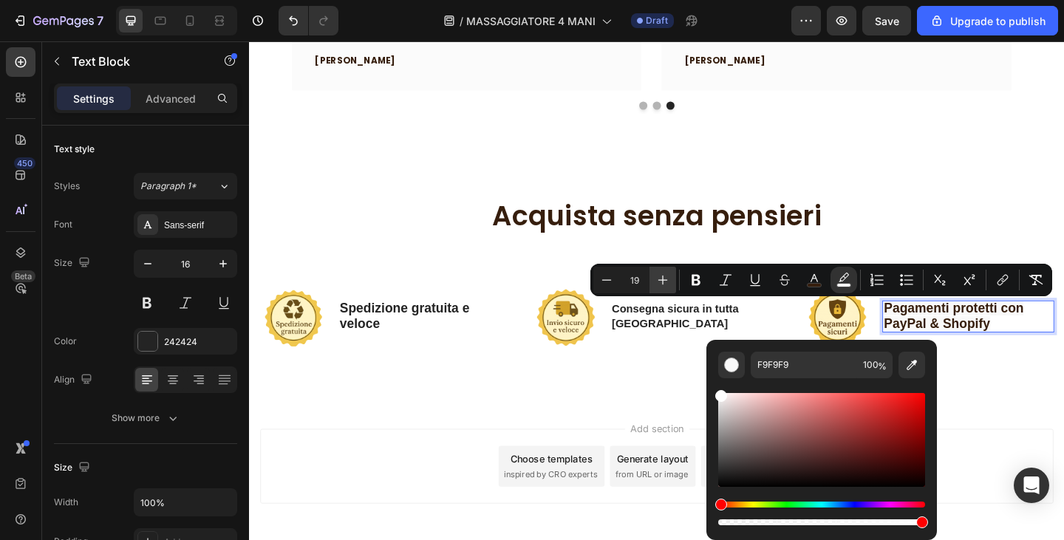
type input "FFFFFF"
drag, startPoint x: 721, startPoint y: 401, endPoint x: 660, endPoint y: 286, distance: 130.3
click at [660, 286] on div "Minus 19 Plus Bold Italic Underline Strikethrough color color Numbered List Bul…" at bounding box center [822, 280] width 462 height 33
click at [408, 349] on p "Spedizione gratuita e veloce" at bounding box center [439, 341] width 184 height 33
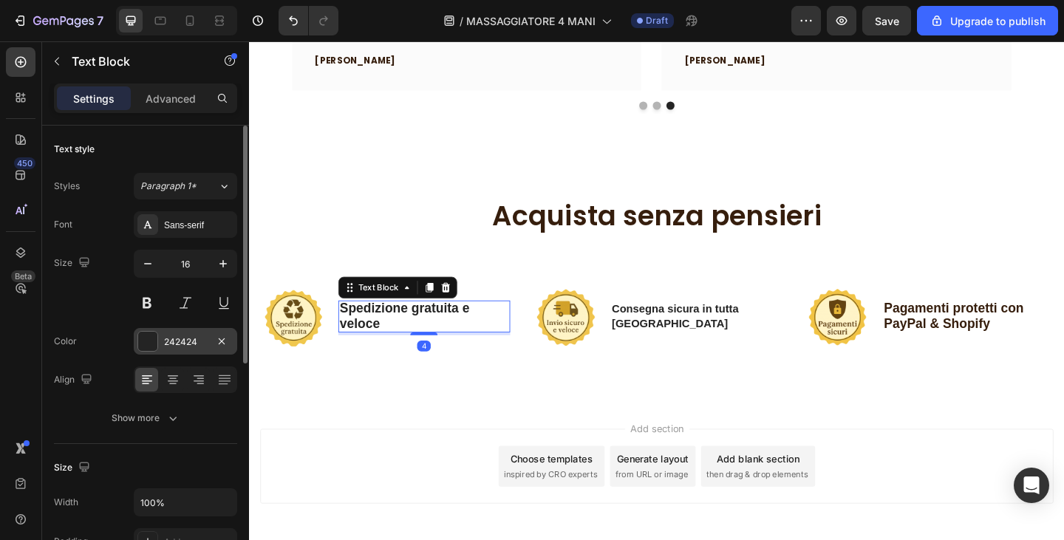
click at [198, 333] on div "242424" at bounding box center [185, 341] width 103 height 27
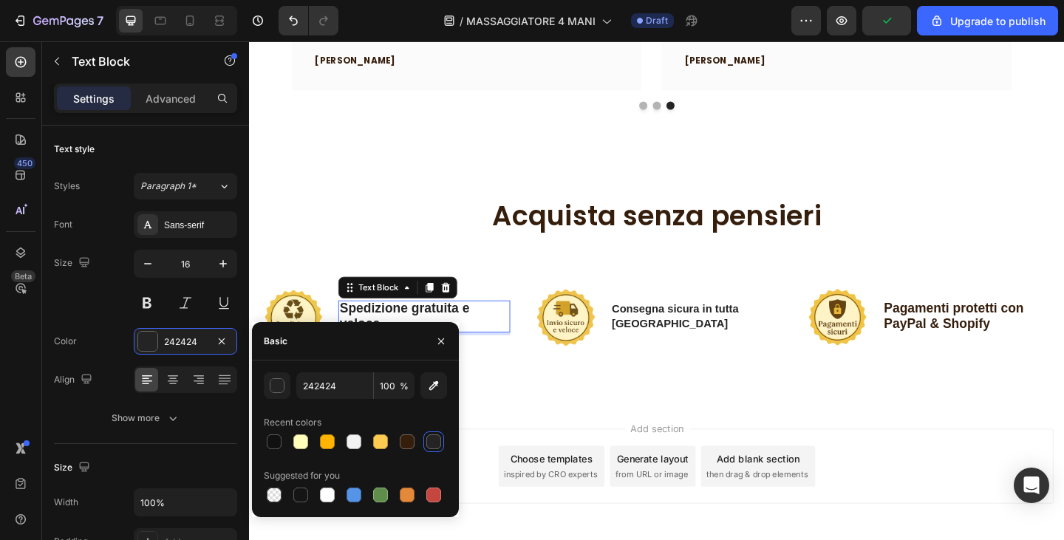
click at [412, 431] on div "Recent colors" at bounding box center [355, 423] width 183 height 24
click at [408, 436] on div at bounding box center [407, 442] width 15 height 15
type input "361E0D"
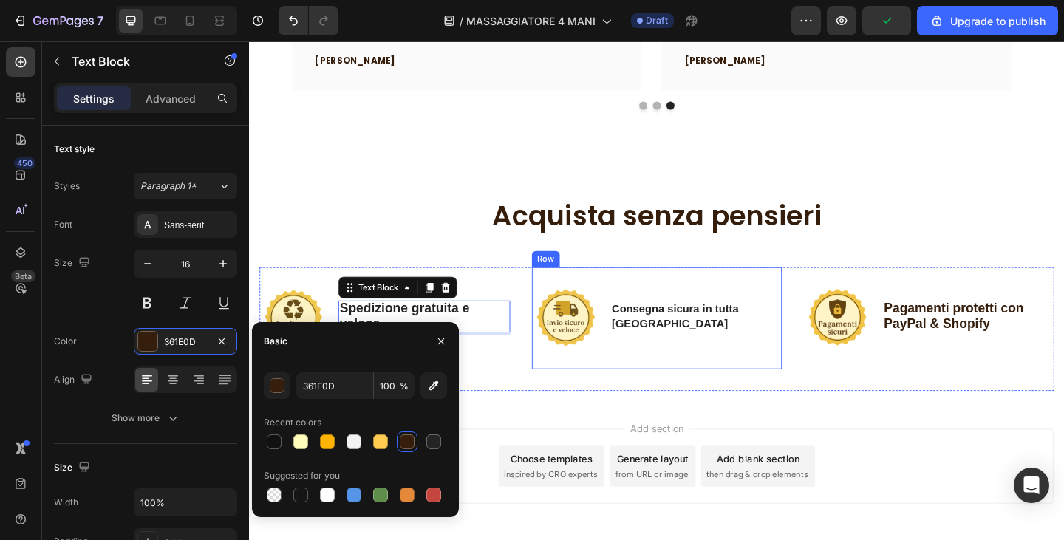
click at [724, 347] on p "Consegna sicura in tutta [GEOGRAPHIC_DATA]" at bounding box center [736, 341] width 184 height 31
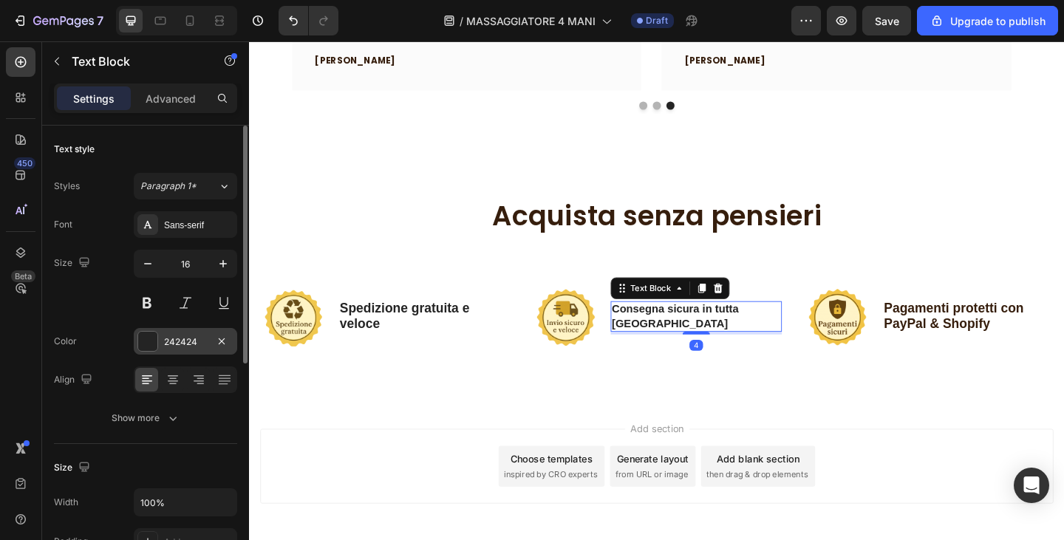
click at [175, 339] on div "242424" at bounding box center [185, 342] width 43 height 13
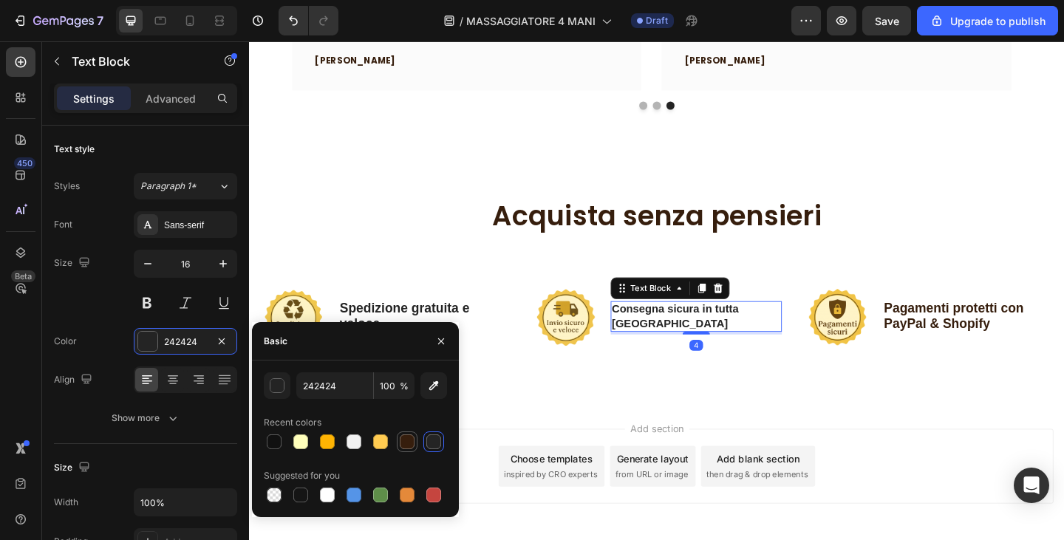
click at [412, 438] on div at bounding box center [407, 442] width 15 height 15
type input "361E0D"
click at [1033, 342] on span "Pagamenti protetti con PayPal & Shopify" at bounding box center [1016, 341] width 152 height 32
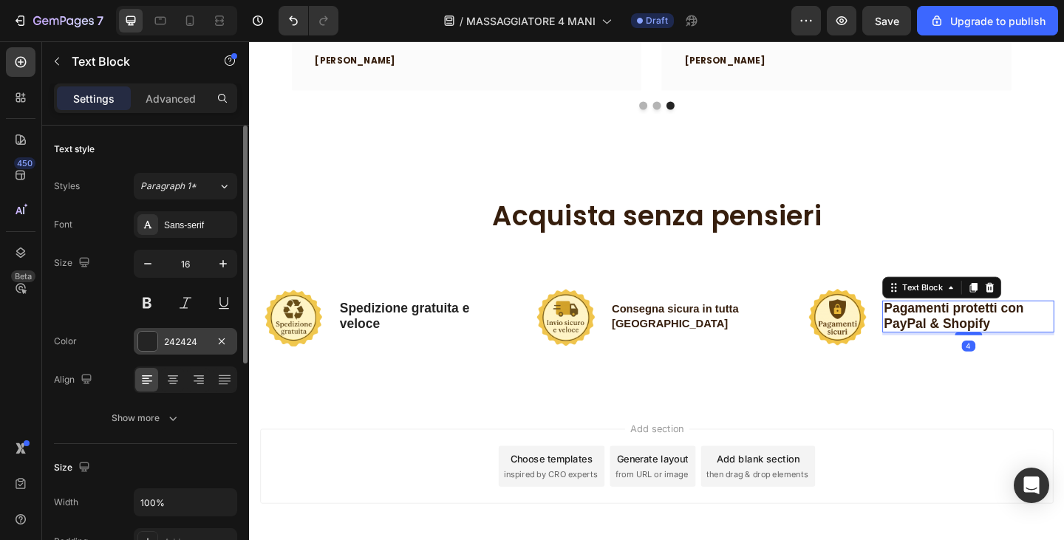
click at [186, 347] on div "242424" at bounding box center [185, 342] width 43 height 13
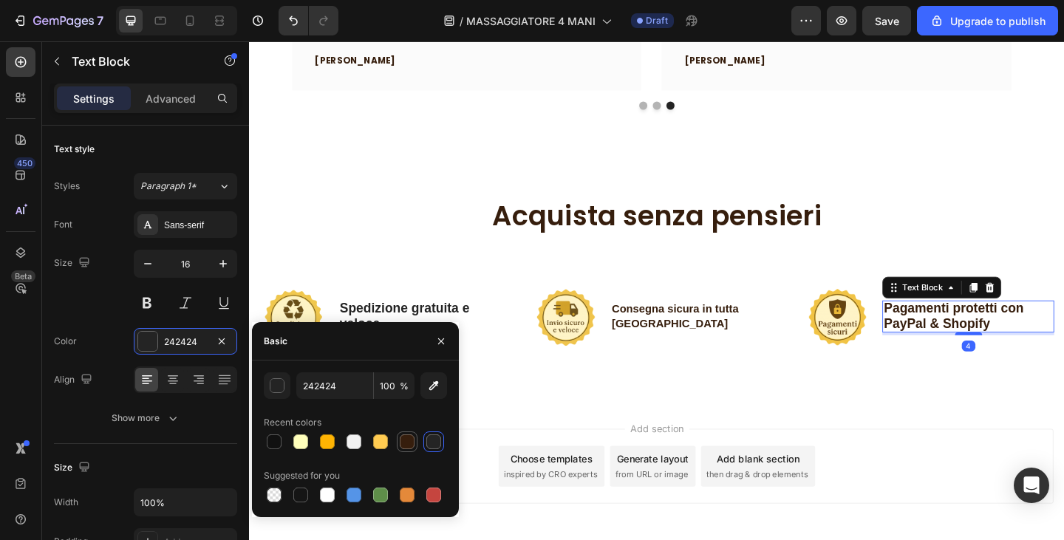
click at [407, 443] on div at bounding box center [407, 442] width 15 height 15
type input "361E0D"
click at [394, 337] on span "Spedizione gratuita e veloce" at bounding box center [417, 341] width 141 height 32
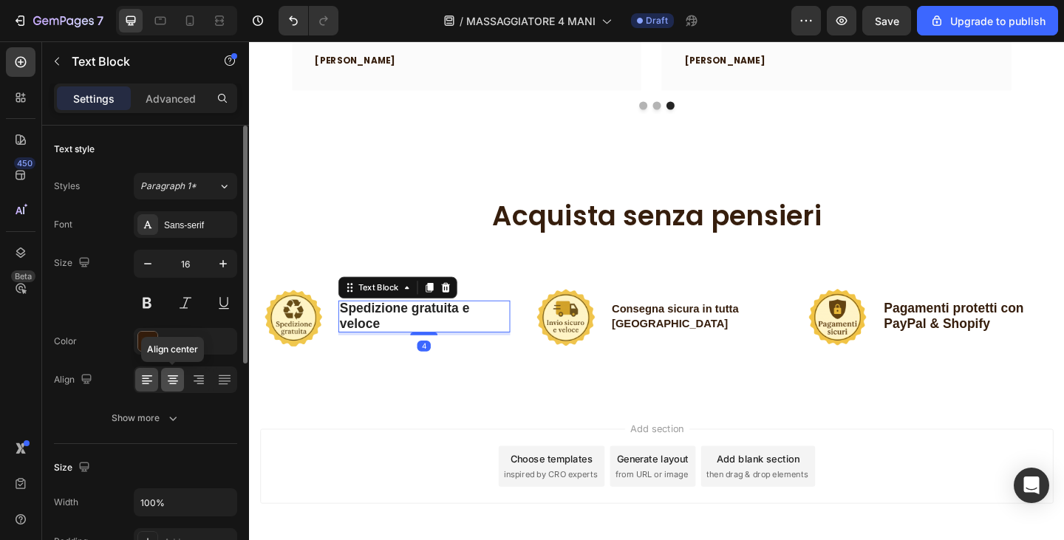
click at [170, 386] on icon at bounding box center [173, 380] width 15 height 15
click at [196, 225] on div "Sans-serif" at bounding box center [198, 225] width 69 height 13
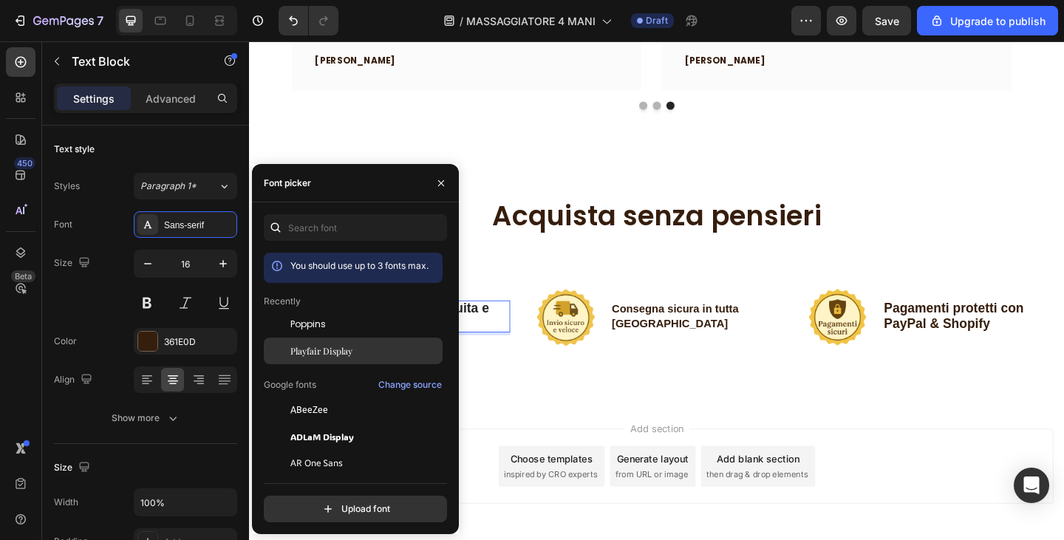
click at [322, 350] on span "Playfair Display" at bounding box center [322, 350] width 62 height 13
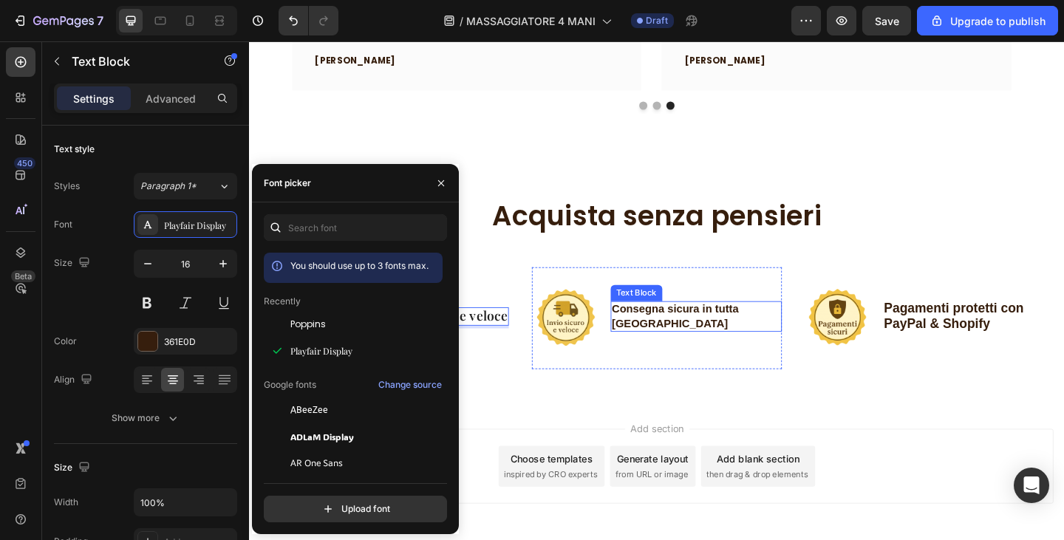
click at [710, 339] on p "Consegna sicura in tutta [GEOGRAPHIC_DATA]" at bounding box center [736, 341] width 184 height 31
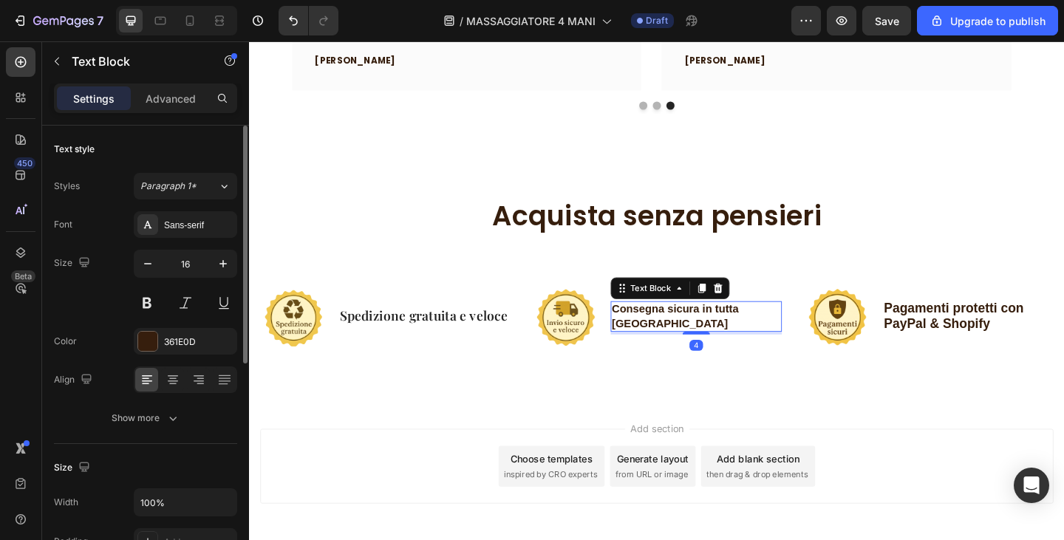
click at [189, 239] on div "Font Sans-serif Size 16 Color 361E0D Align Show more" at bounding box center [145, 321] width 183 height 220
click at [177, 368] on div at bounding box center [172, 380] width 23 height 24
click at [193, 231] on div "Sans-serif" at bounding box center [198, 225] width 69 height 13
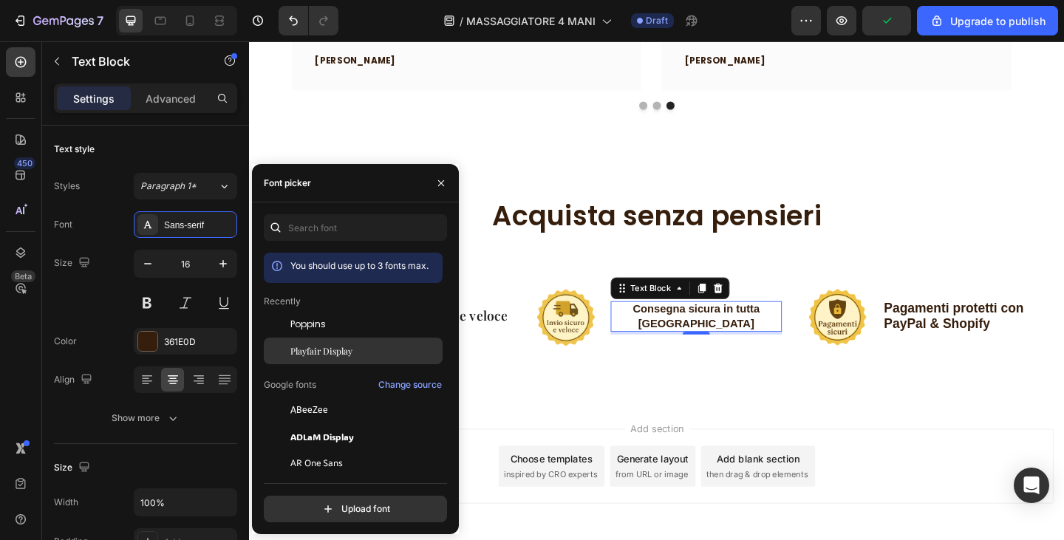
click at [302, 355] on span "Playfair Display" at bounding box center [322, 350] width 62 height 13
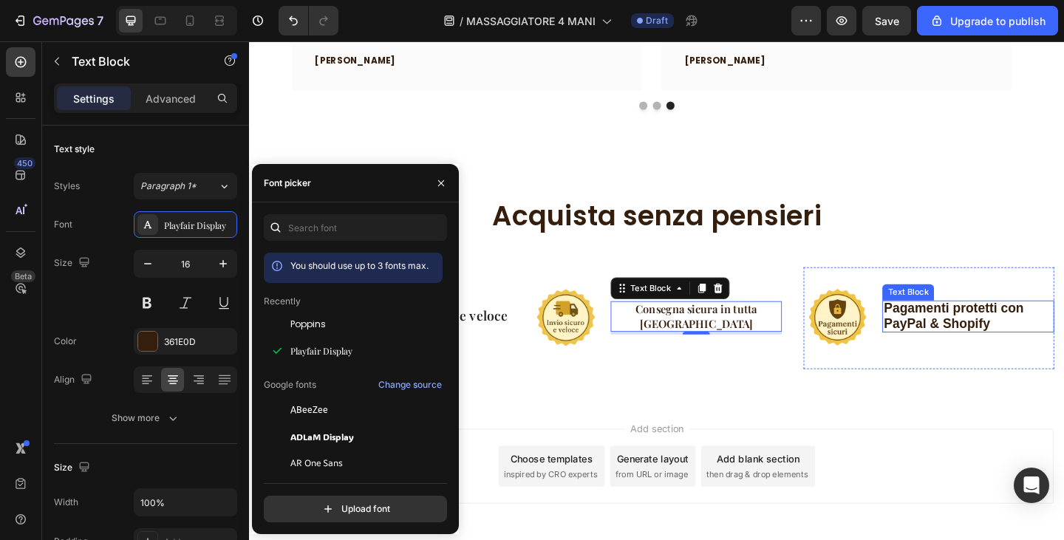
click at [1010, 342] on span "Pagamenti protetti con PayPal & Shopify" at bounding box center [1016, 341] width 152 height 32
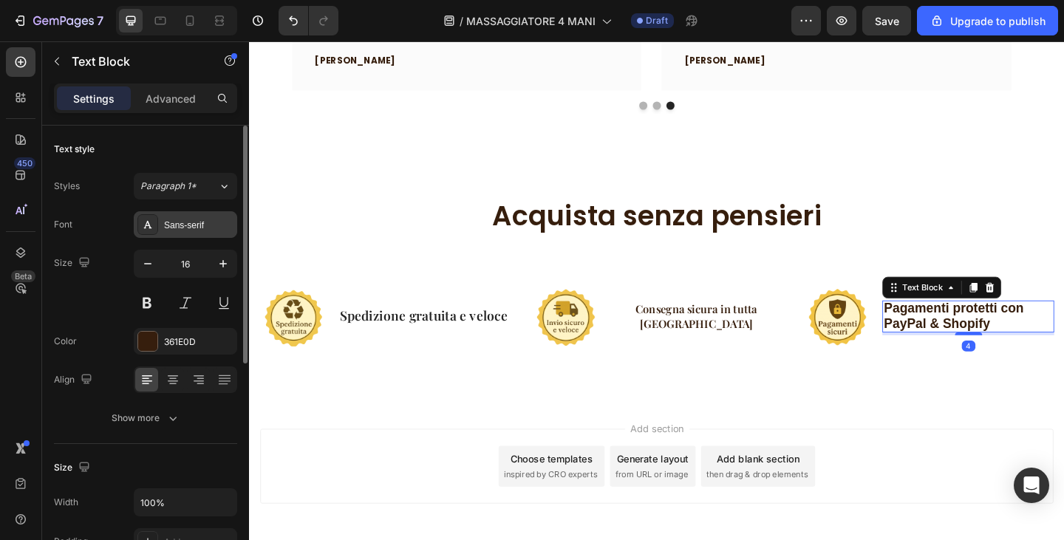
click at [200, 225] on div "Sans-serif" at bounding box center [198, 225] width 69 height 13
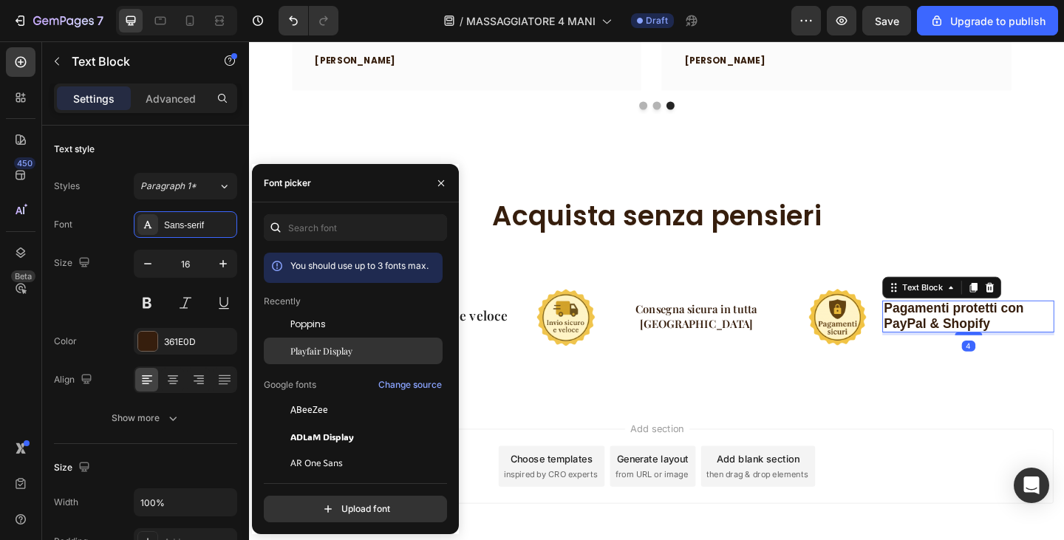
click at [333, 346] on span "Playfair Display" at bounding box center [322, 350] width 62 height 13
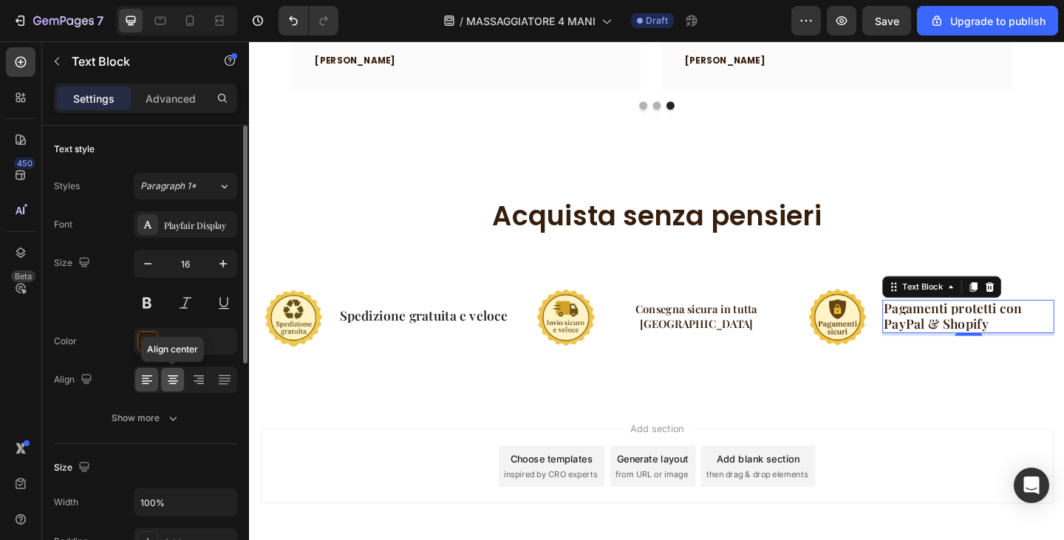
click at [173, 374] on icon at bounding box center [173, 380] width 15 height 15
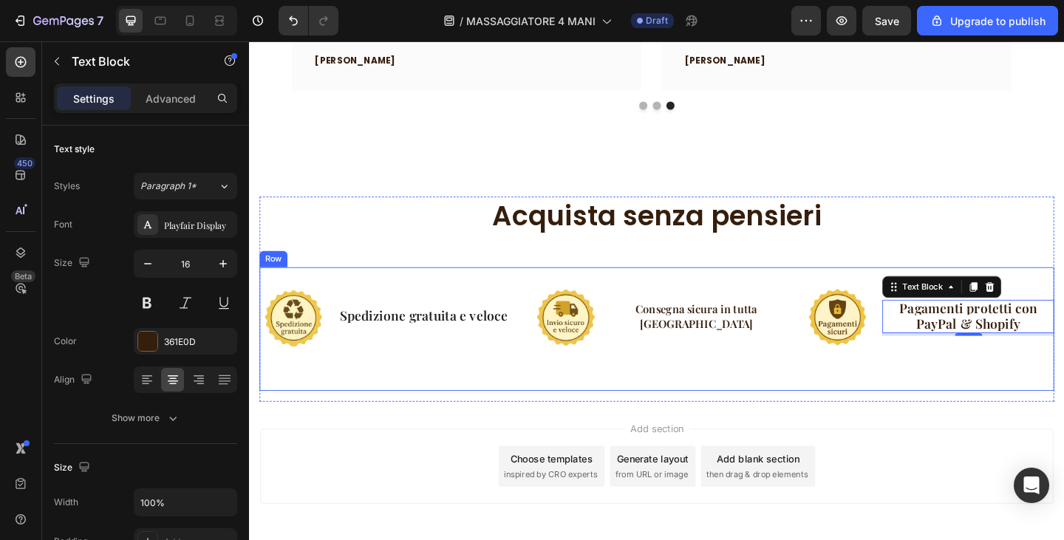
click at [916, 369] on img at bounding box center [889, 343] width 74 height 111
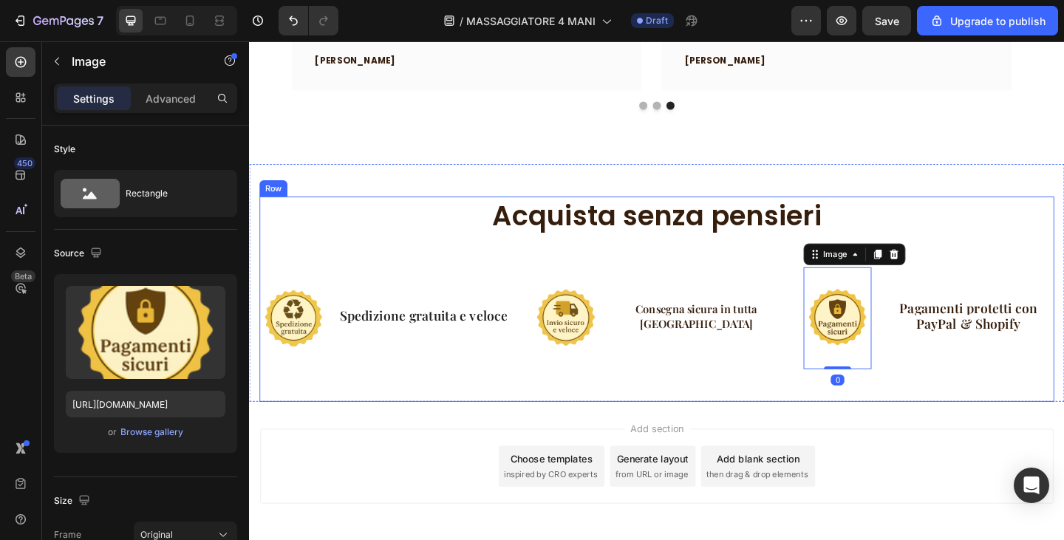
click at [1042, 340] on span "Pagamenti protetti con PayPal & Shopify" at bounding box center [1032, 340] width 150 height 36
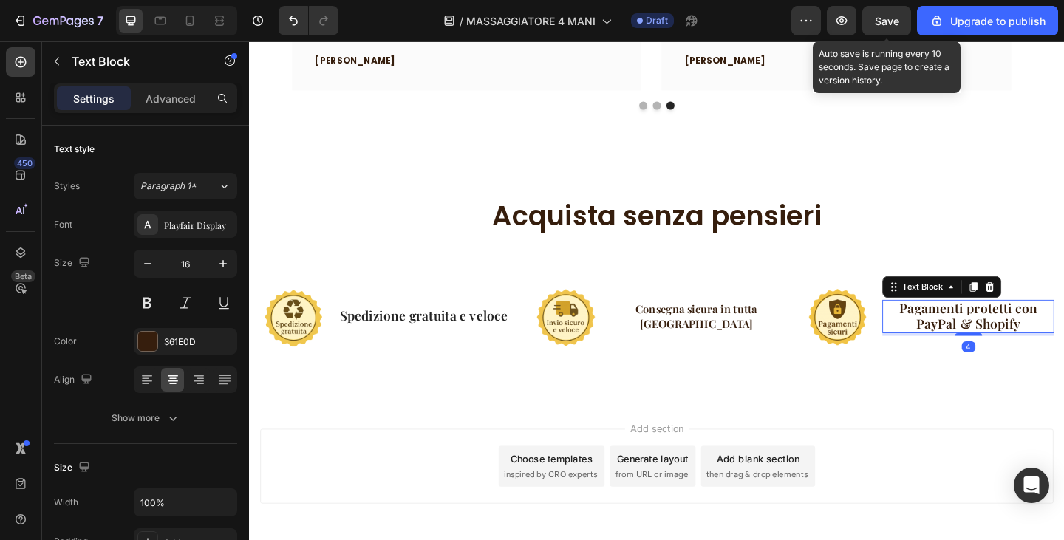
click at [884, 18] on span "Save" at bounding box center [887, 21] width 24 height 13
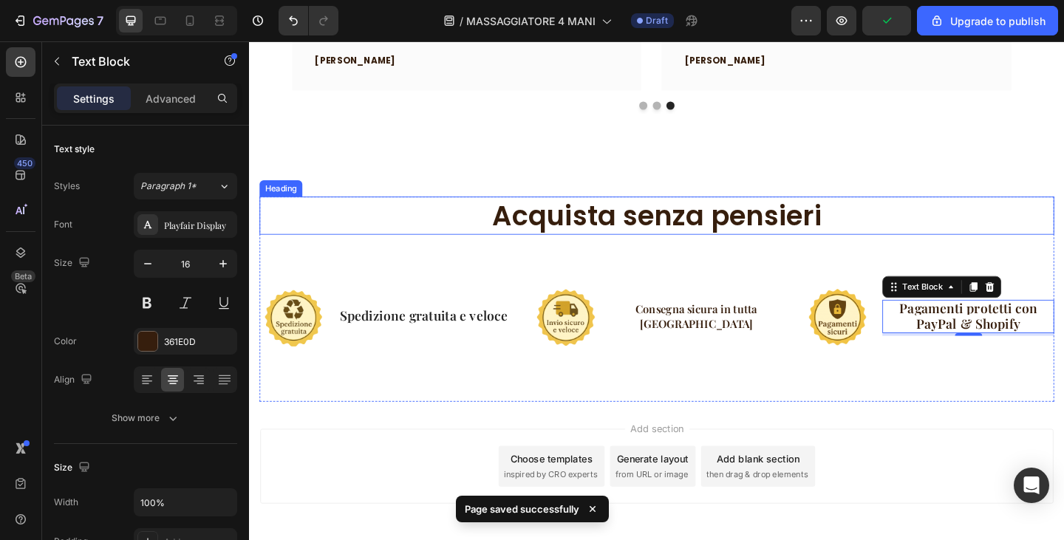
click at [680, 236] on p "Acquista senza pensieri" at bounding box center [693, 231] width 862 height 38
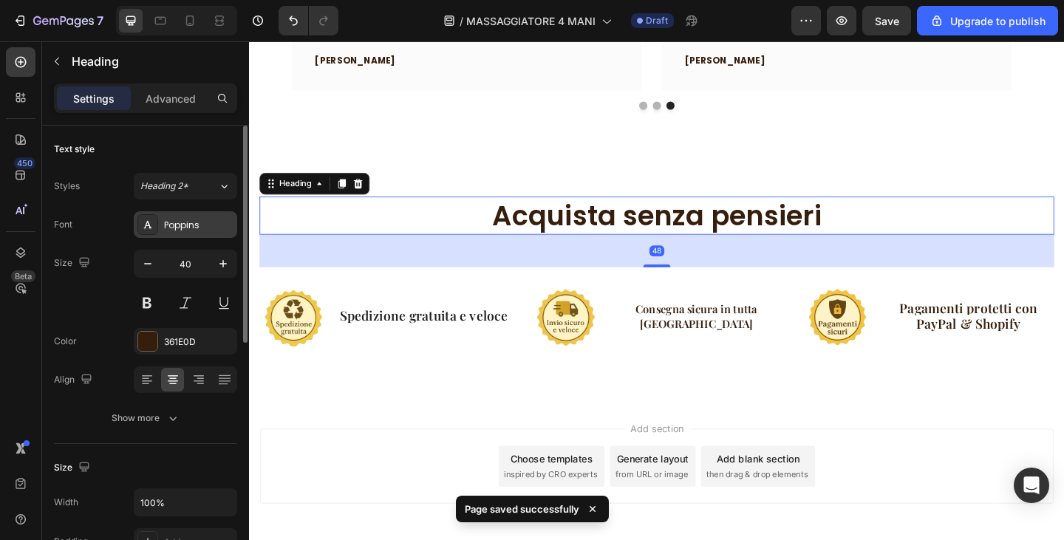
click at [211, 227] on div "Poppins" at bounding box center [198, 225] width 69 height 13
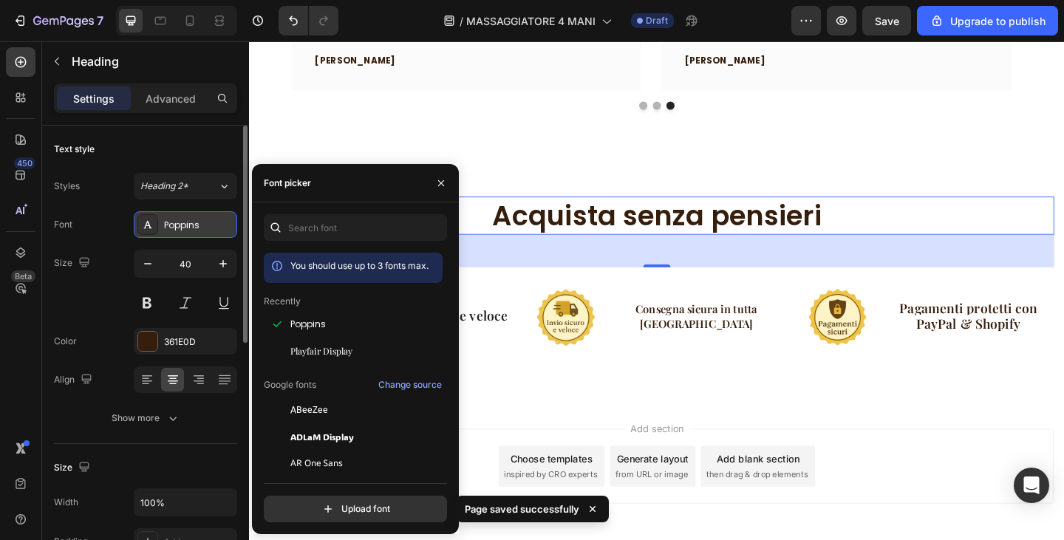
click at [211, 227] on div "Poppins" at bounding box center [198, 225] width 69 height 13
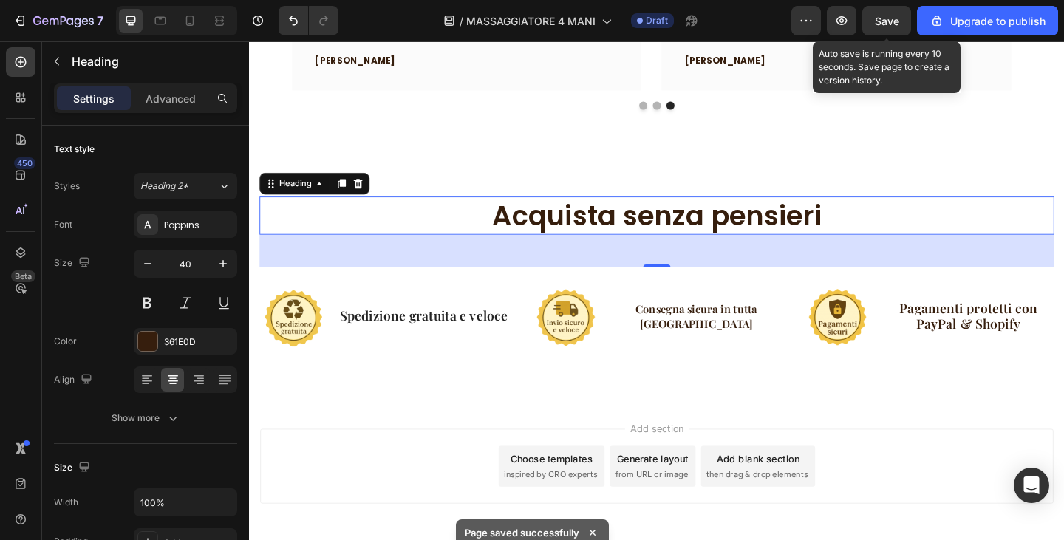
click at [889, 18] on span "Save" at bounding box center [887, 21] width 24 height 13
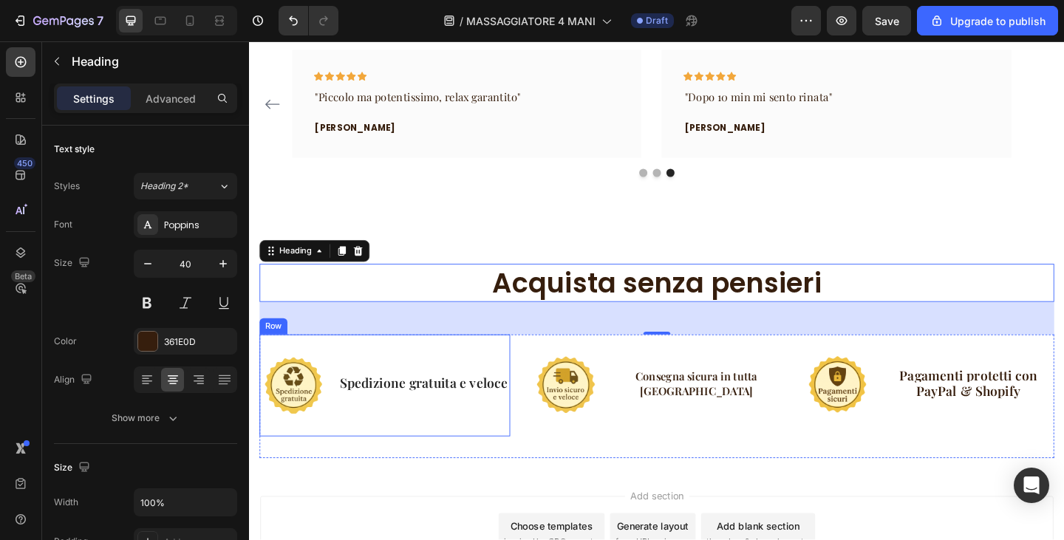
scroll to position [2269, 0]
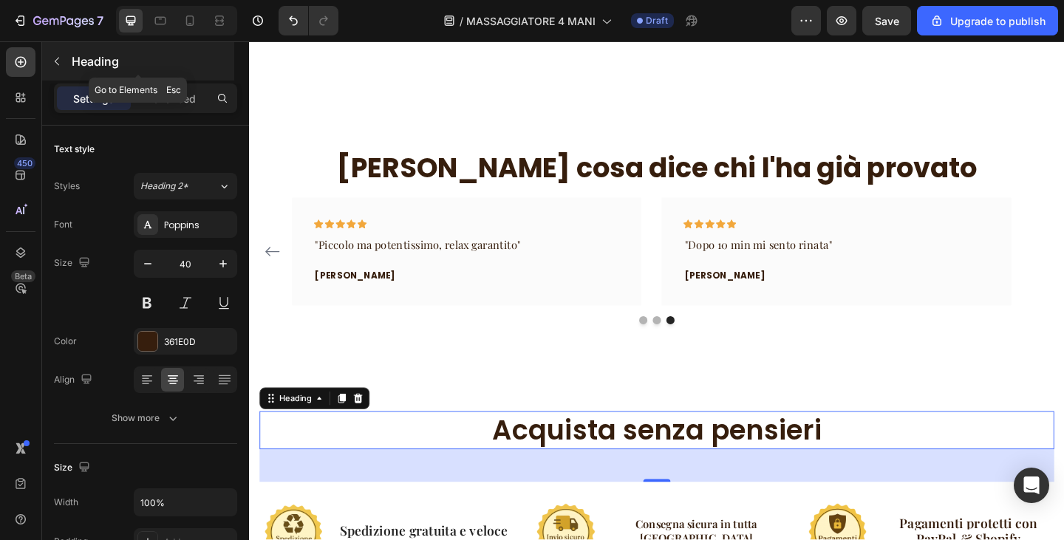
click at [62, 60] on icon "button" at bounding box center [57, 61] width 12 height 12
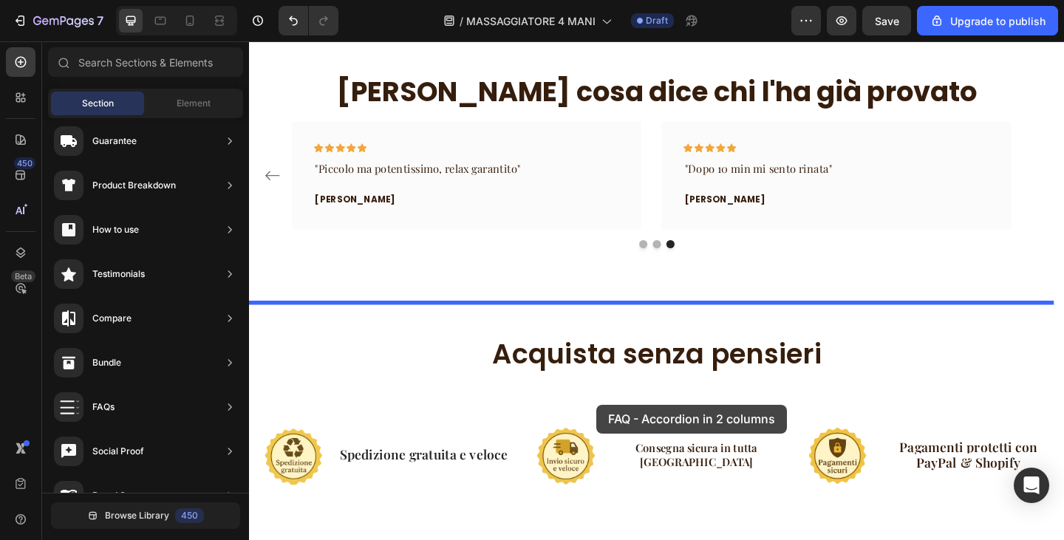
scroll to position [2564, 0]
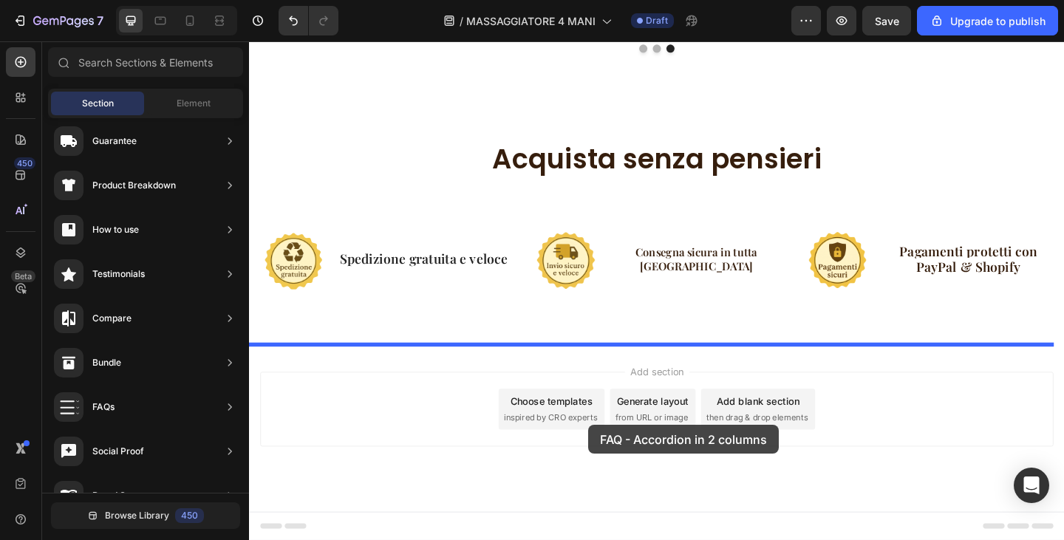
drag, startPoint x: 611, startPoint y: 335, endPoint x: 618, endPoint y: 459, distance: 124.4
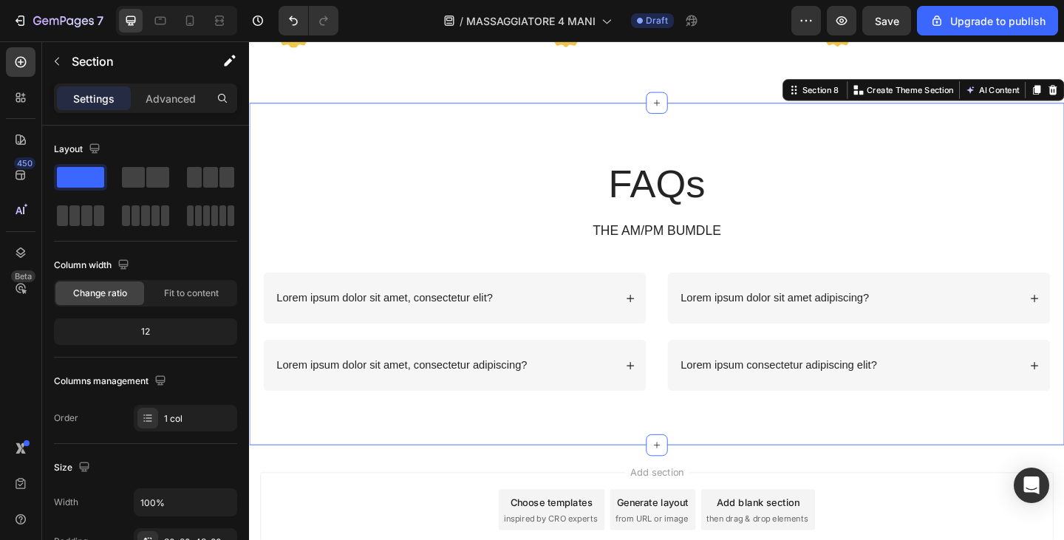
scroll to position [2842, 0]
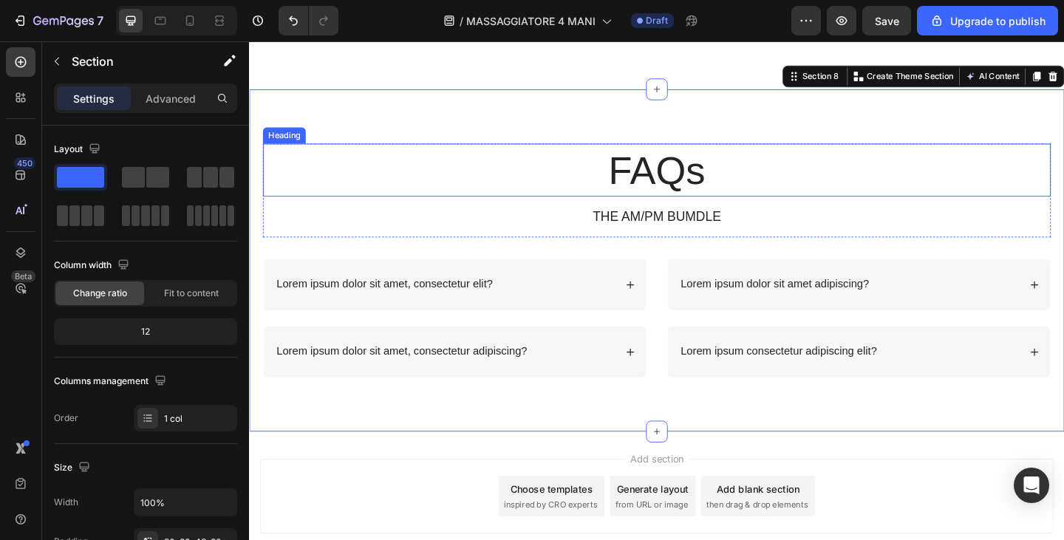
click at [663, 188] on h2 "FAQs" at bounding box center [693, 182] width 858 height 58
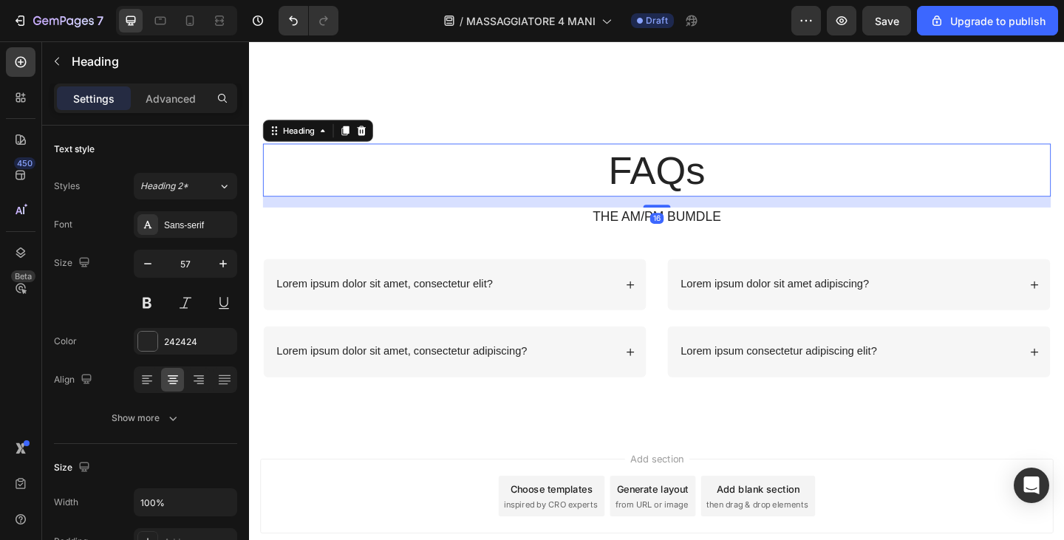
click at [663, 188] on h2 "FAQs" at bounding box center [693, 182] width 858 height 58
click at [663, 188] on p "FAQs" at bounding box center [692, 181] width 855 height 55
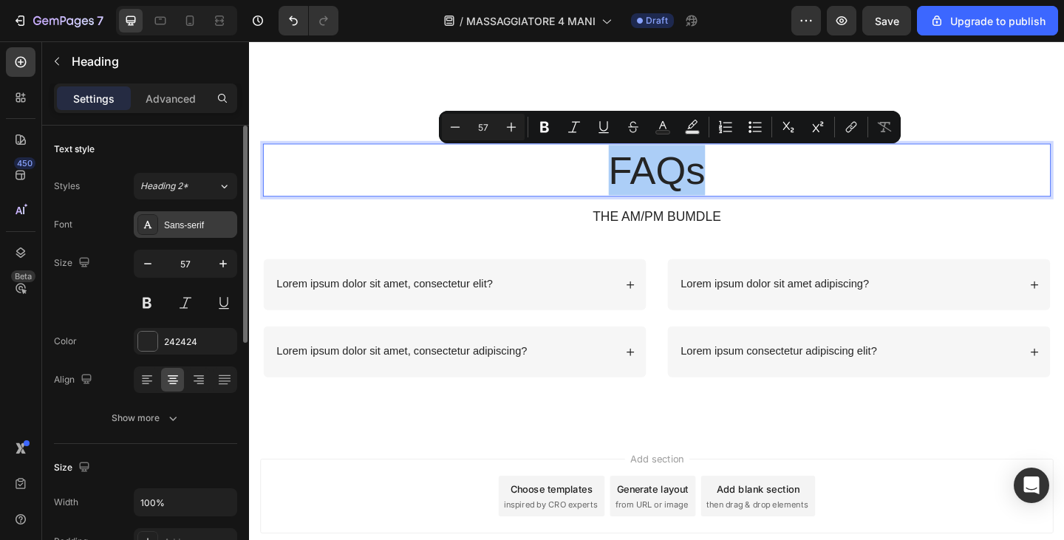
click at [172, 226] on div "Sans-serif" at bounding box center [198, 225] width 69 height 13
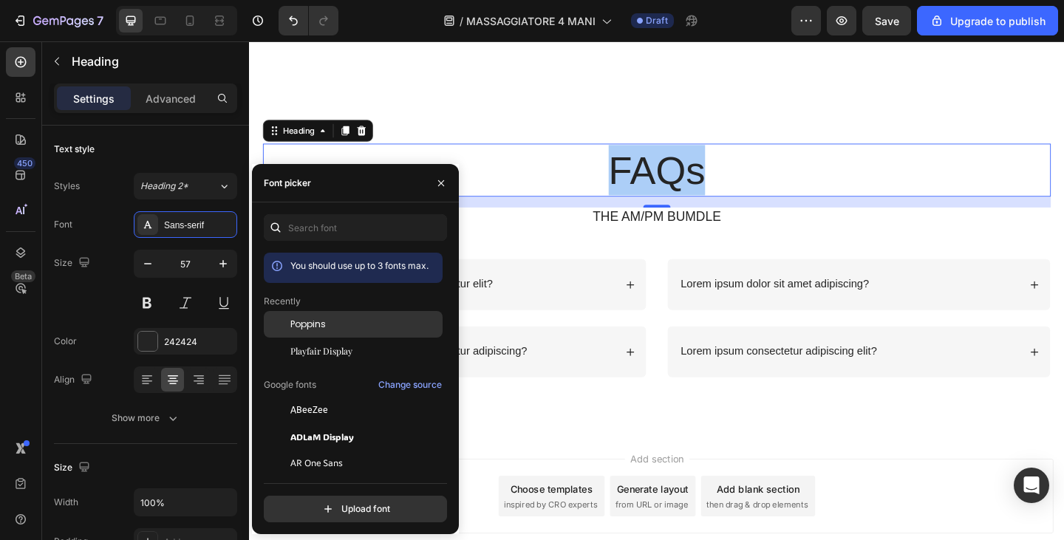
click at [341, 325] on div "Poppins" at bounding box center [365, 324] width 149 height 13
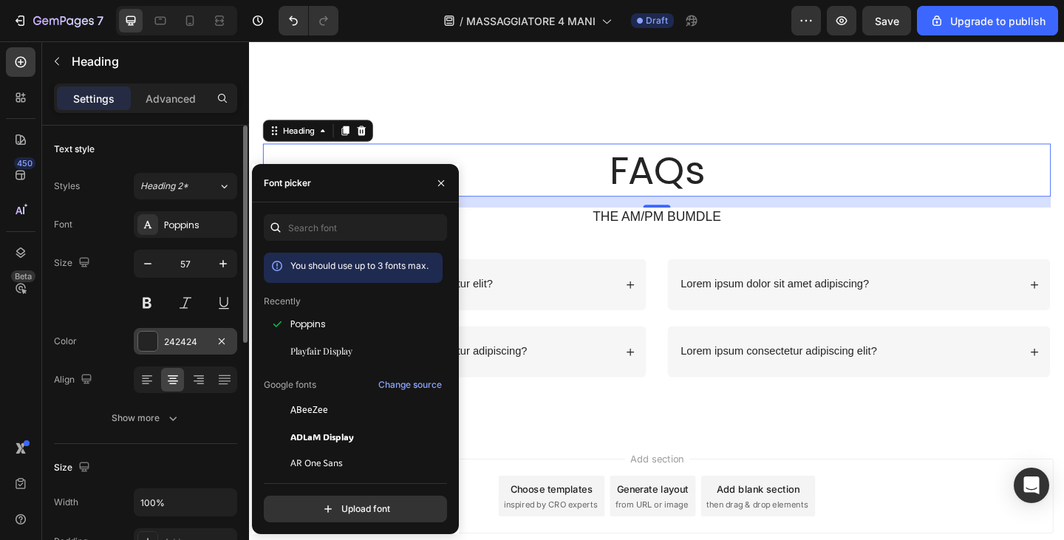
click at [199, 342] on div "242424" at bounding box center [185, 342] width 43 height 13
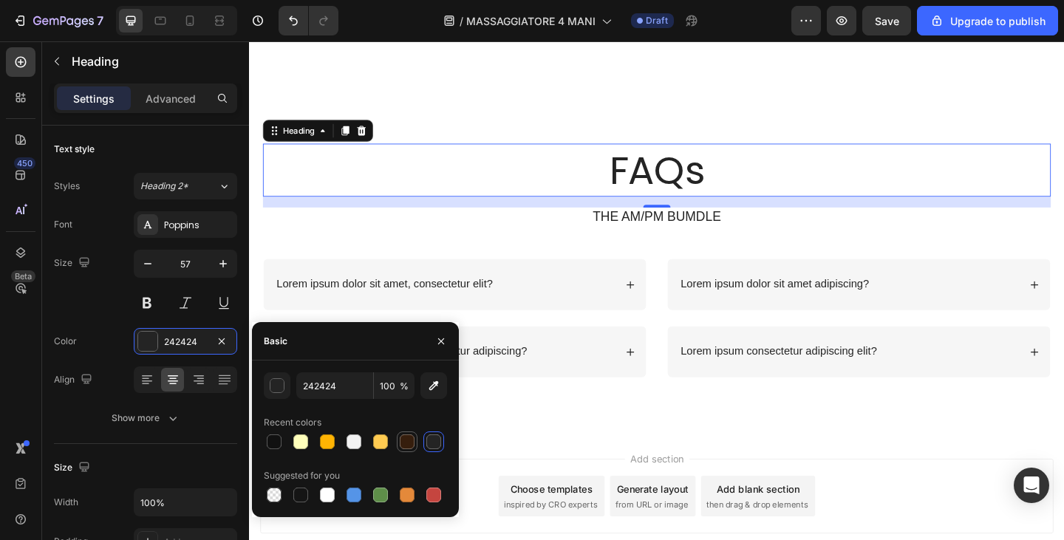
click at [404, 441] on div at bounding box center [407, 442] width 15 height 15
type input "361E0D"
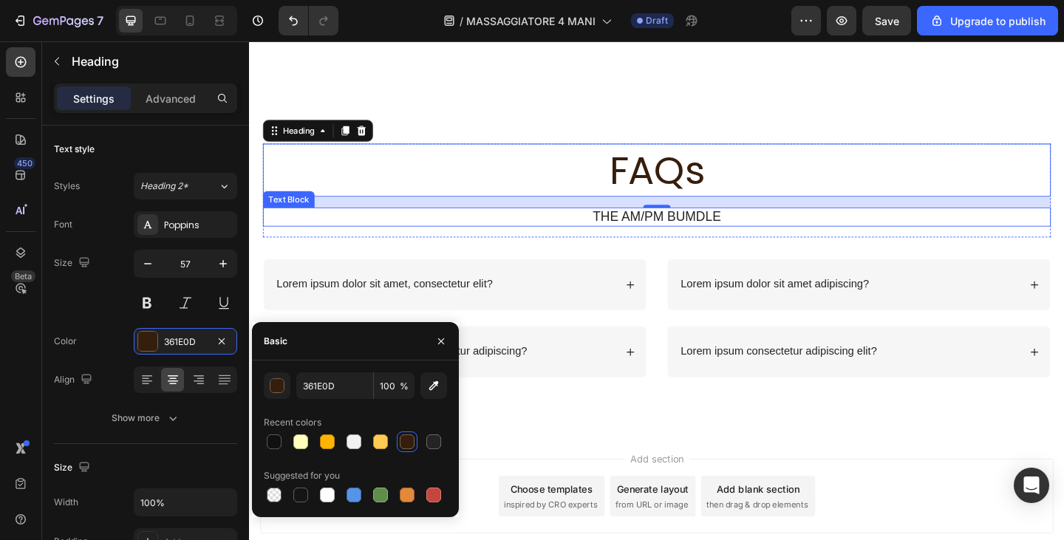
click at [654, 230] on p "THE AM/PM BUMDLE" at bounding box center [692, 233] width 855 height 18
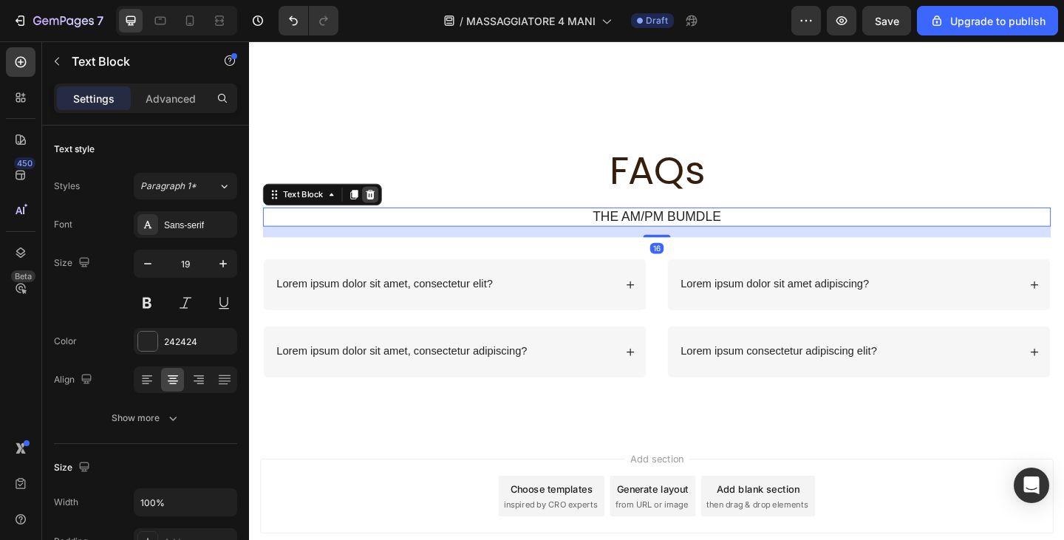
click at [380, 207] on icon at bounding box center [381, 208] width 10 height 10
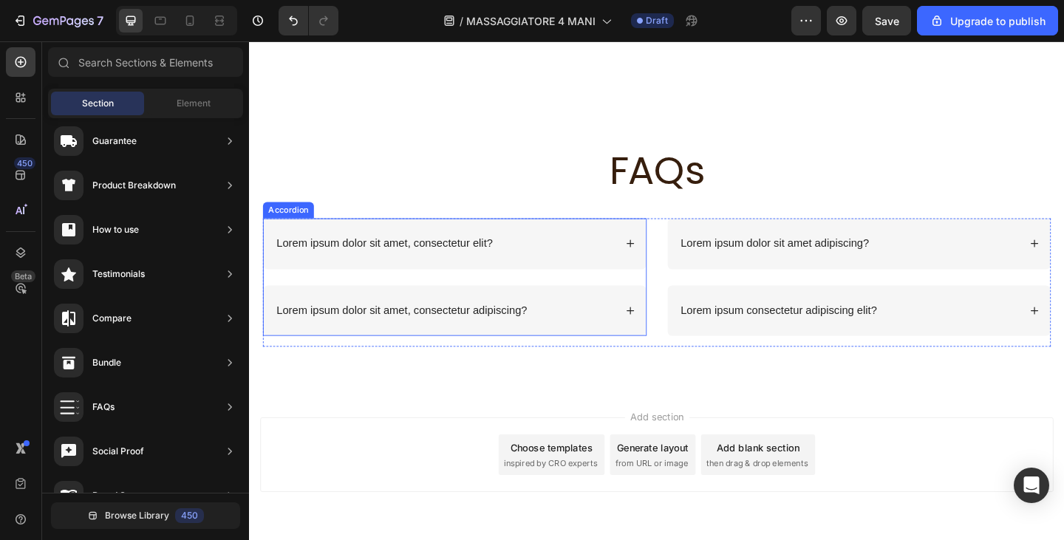
click at [552, 267] on div "Lorem ipsum dolor sit amet, consectetur elit?" at bounding box center [461, 262] width 370 height 20
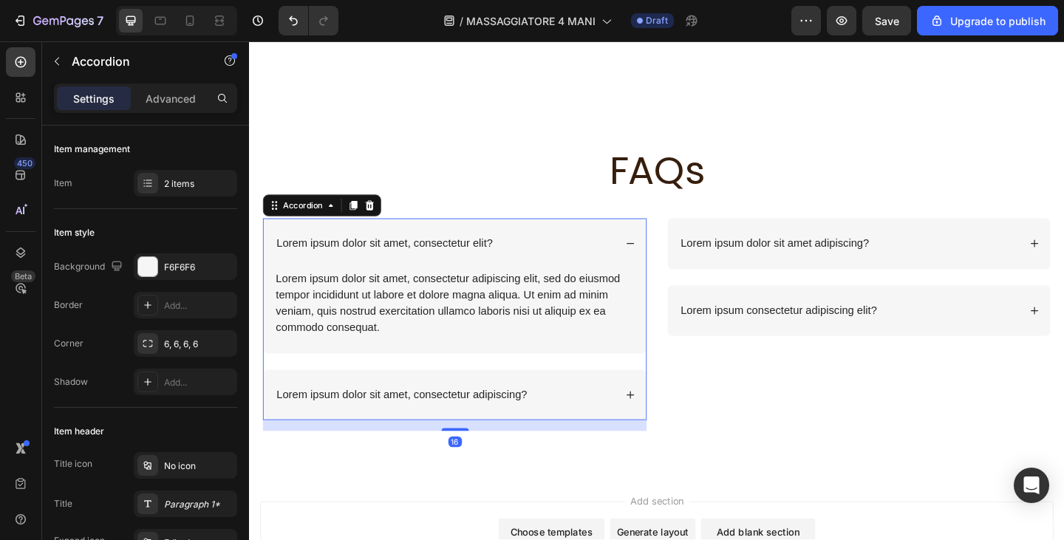
click at [552, 267] on div "Lorem ipsum dolor sit amet, consectetur elit?" at bounding box center [461, 262] width 370 height 20
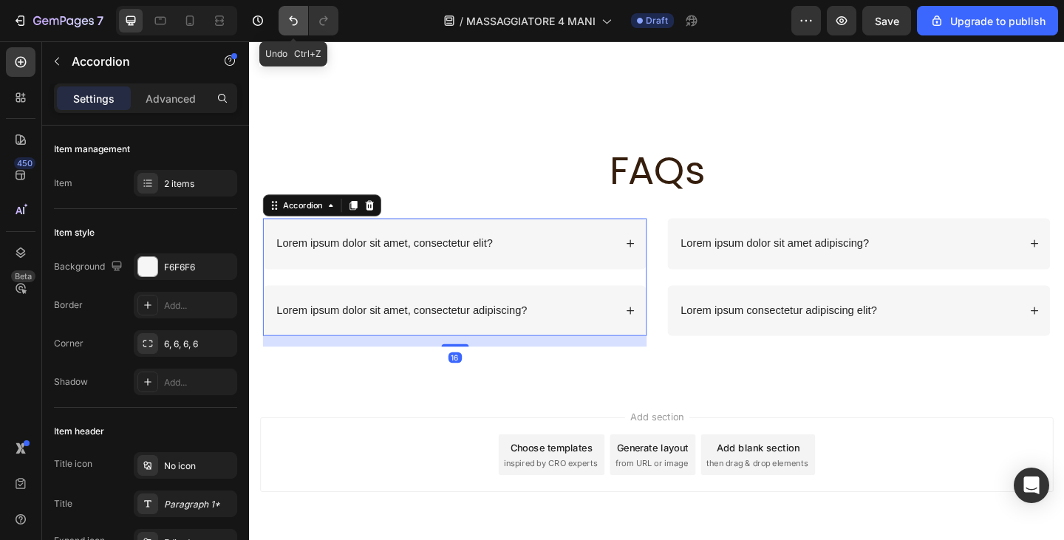
click at [299, 22] on icon "Undo/Redo" at bounding box center [293, 20] width 15 height 15
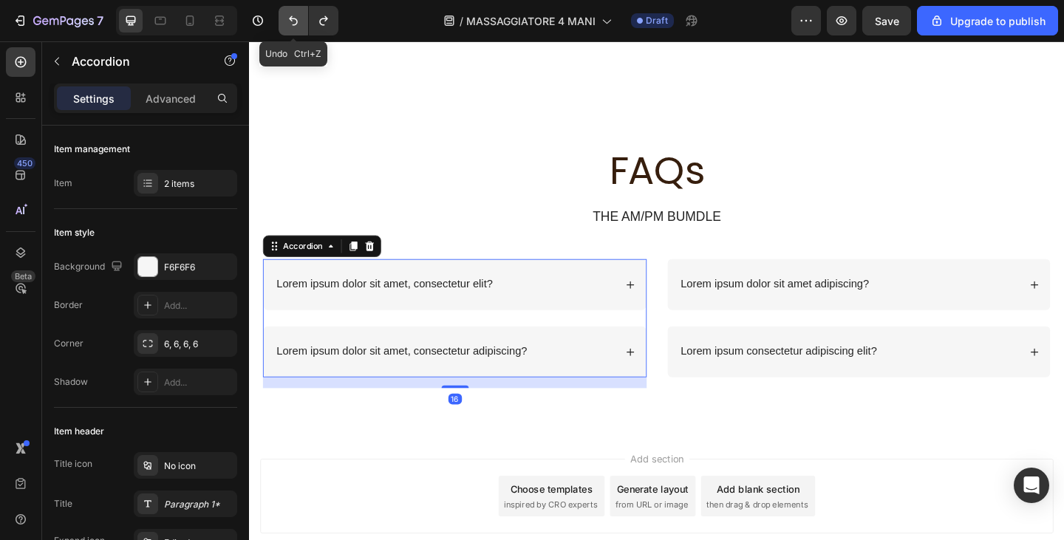
click at [299, 21] on icon "Undo/Redo" at bounding box center [293, 20] width 15 height 15
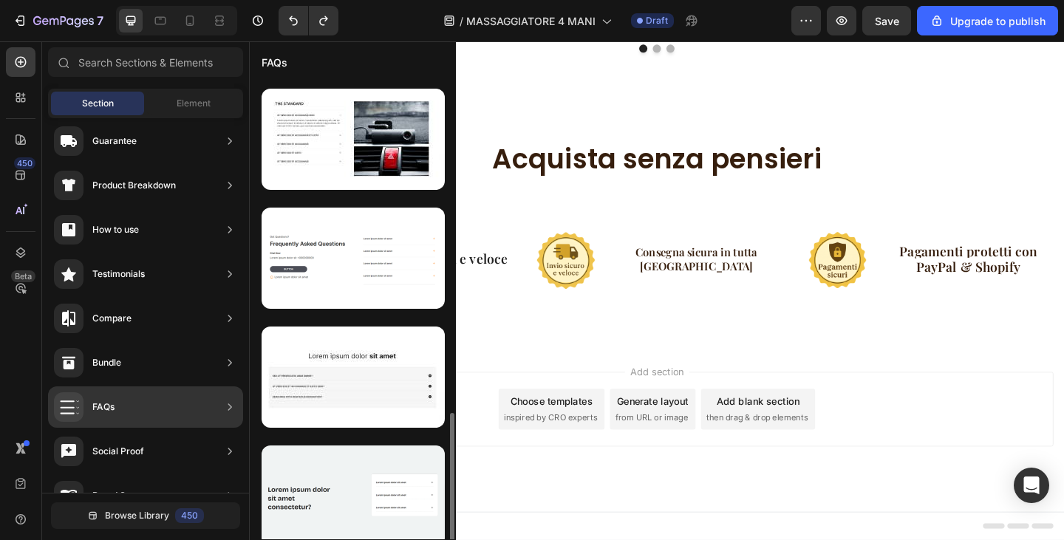
scroll to position [665, 0]
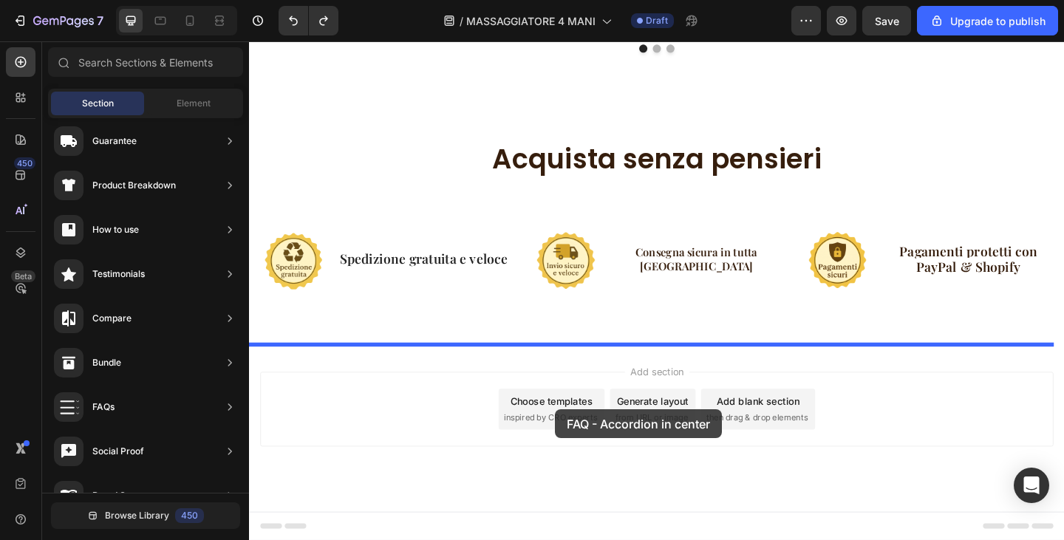
drag, startPoint x: 639, startPoint y: 361, endPoint x: 582, endPoint y: 442, distance: 98.7
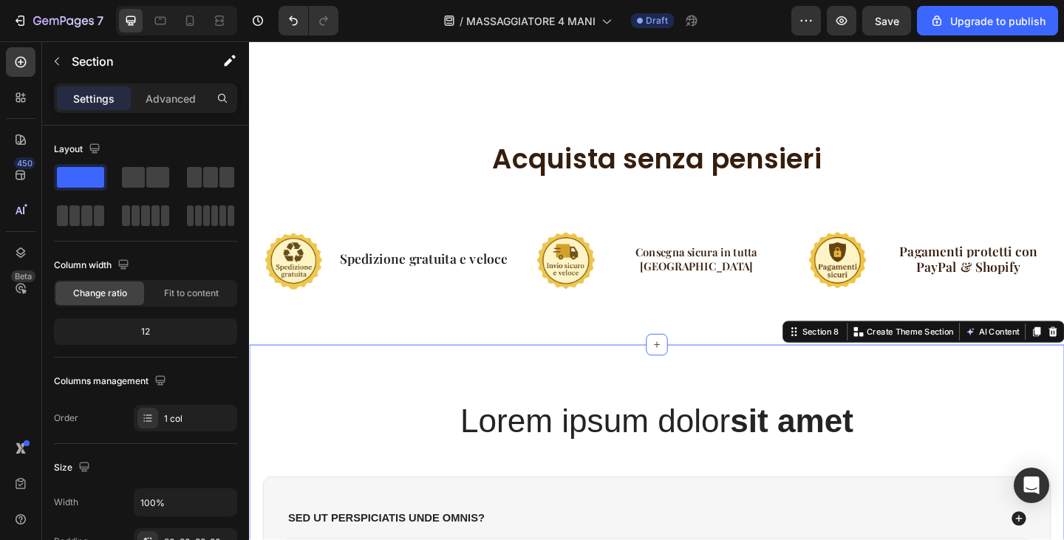
scroll to position [2842, 0]
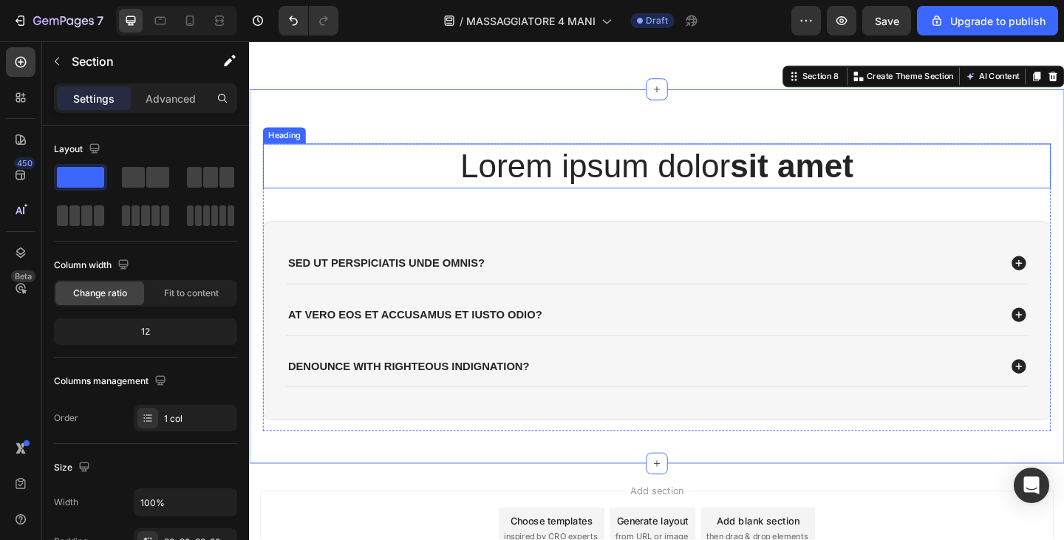
click at [608, 176] on h2 "Lorem ipsum dolor sit amet" at bounding box center [693, 177] width 858 height 49
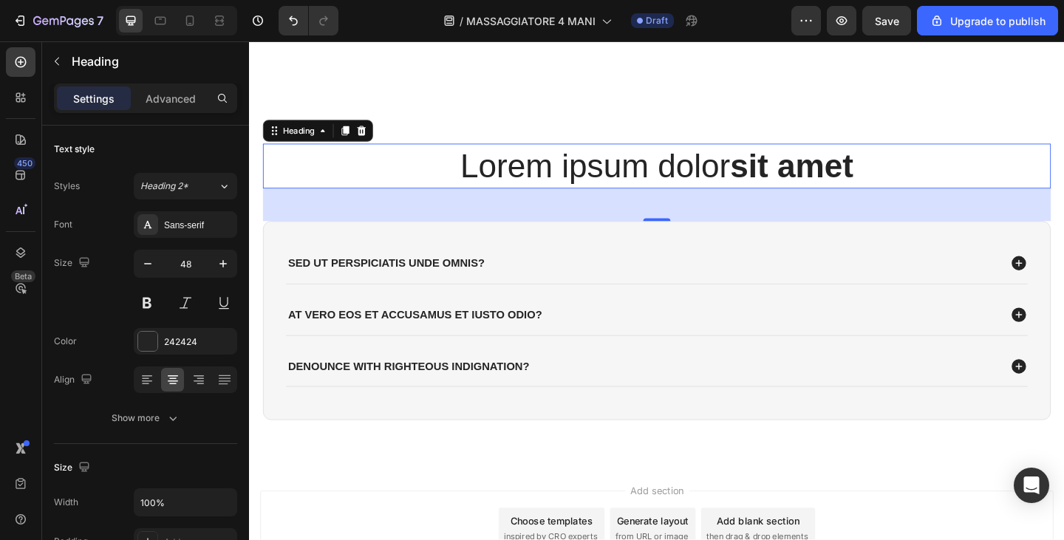
click at [608, 176] on h2 "Lorem ipsum dolor sit amet" at bounding box center [693, 177] width 858 height 49
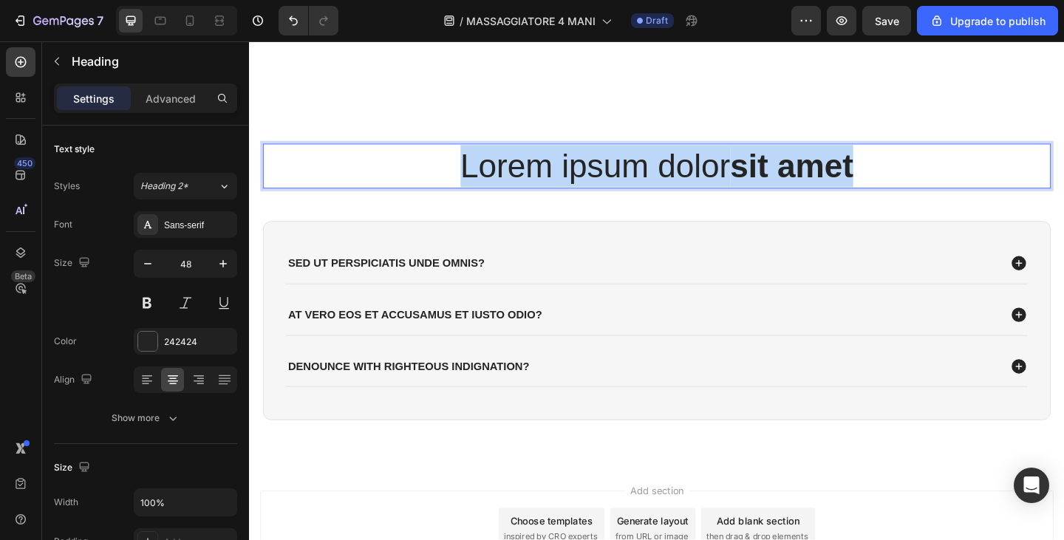
click at [608, 176] on p "Lorem ipsum dolor sit amet" at bounding box center [692, 177] width 855 height 46
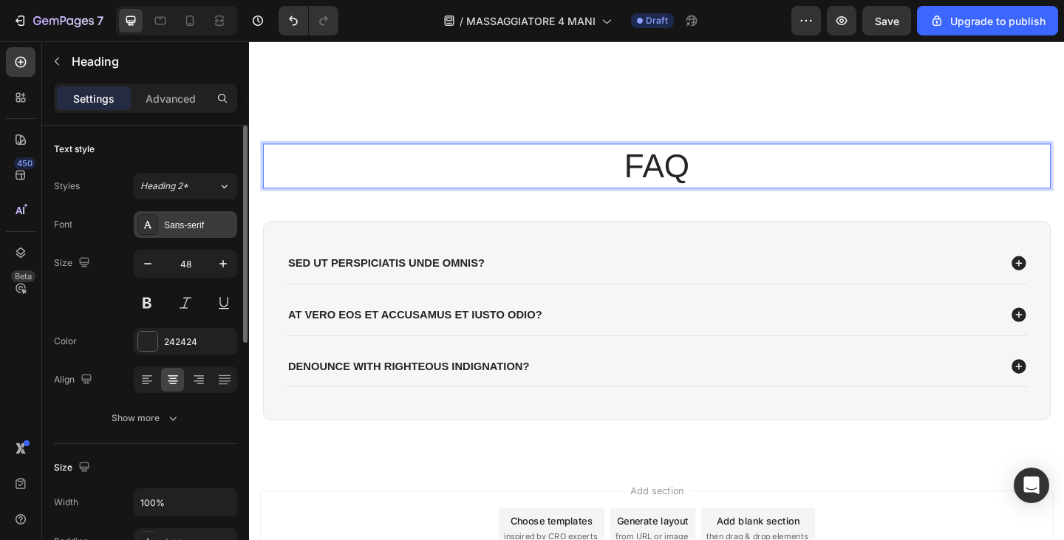
click at [177, 231] on div "Sans-serif" at bounding box center [198, 225] width 69 height 13
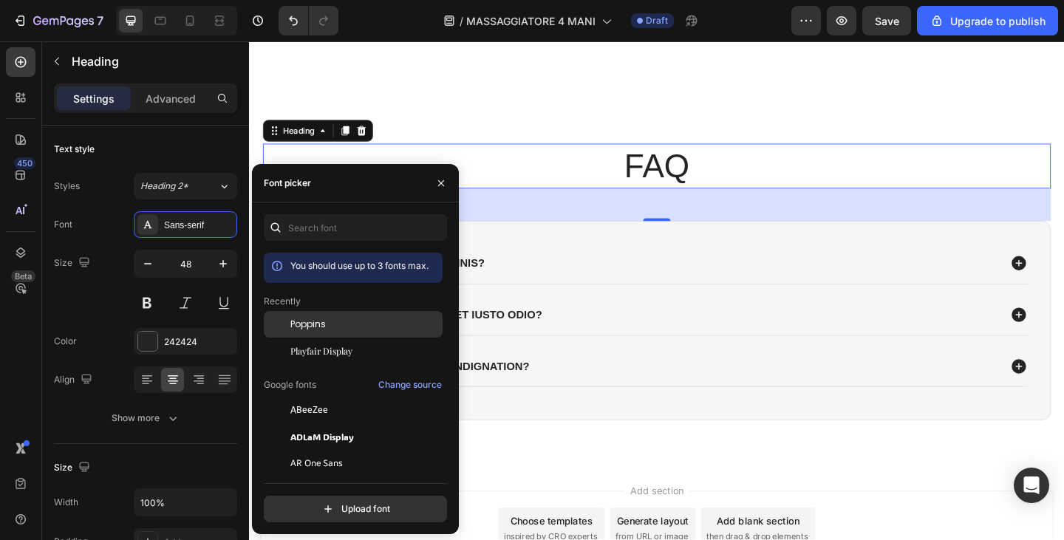
click at [333, 424] on div "Poppins" at bounding box center [353, 437] width 179 height 27
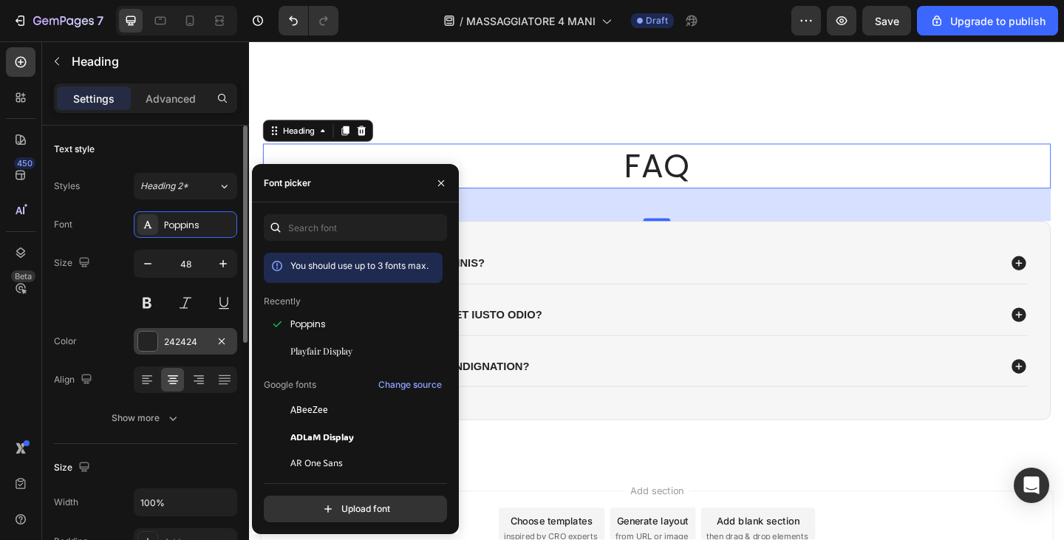
click at [174, 336] on div "242424" at bounding box center [185, 342] width 43 height 13
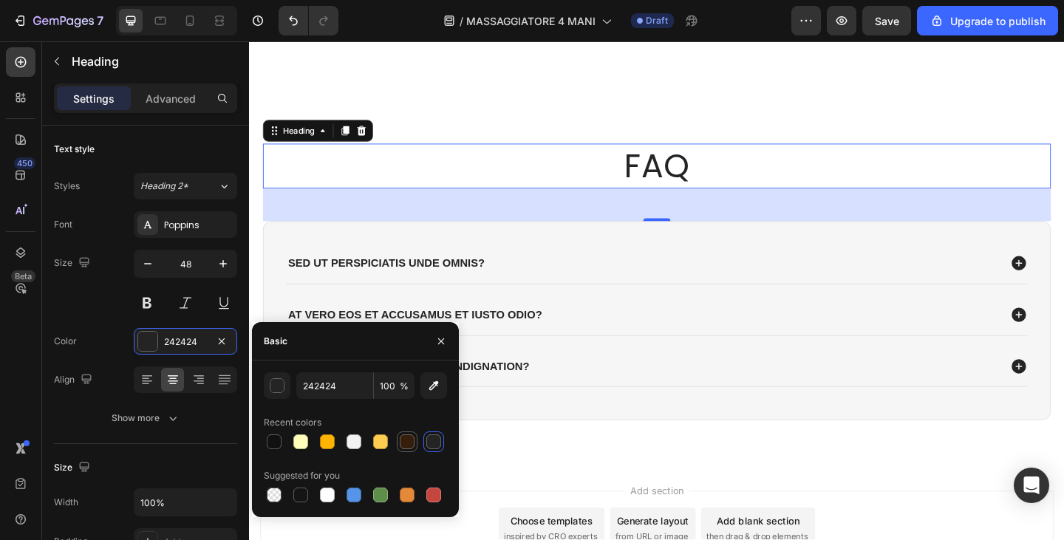
click at [410, 442] on div at bounding box center [407, 442] width 15 height 15
type input "361E0D"
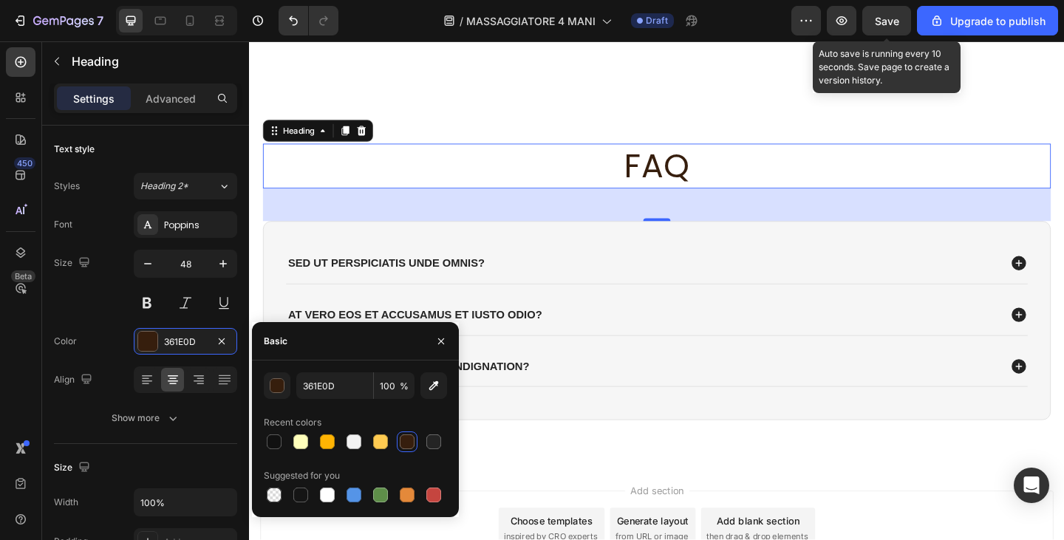
click at [880, 24] on span "Save" at bounding box center [887, 21] width 24 height 13
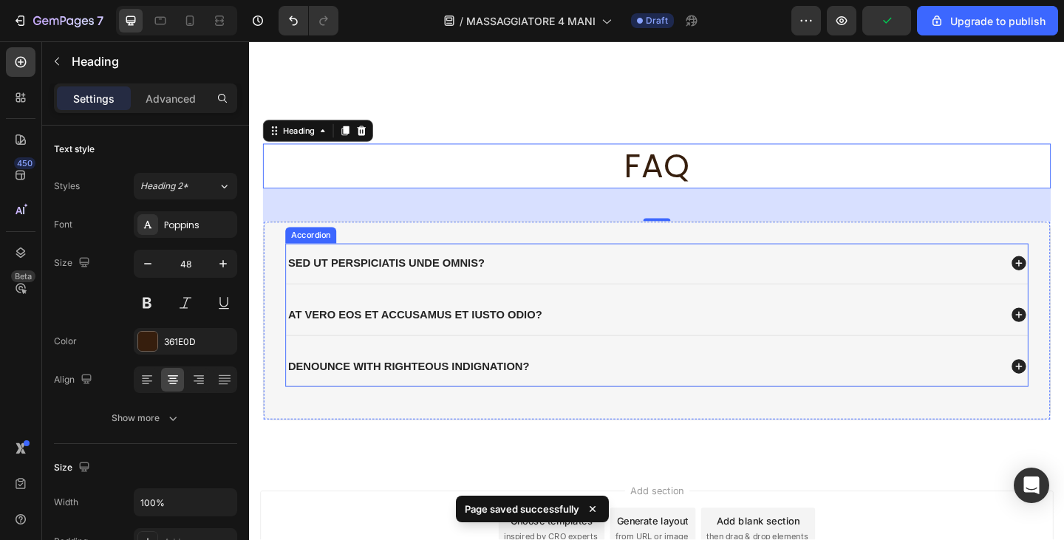
click at [457, 285] on p "Sed ut perspiciatis unde omnis?" at bounding box center [398, 284] width 214 height 16
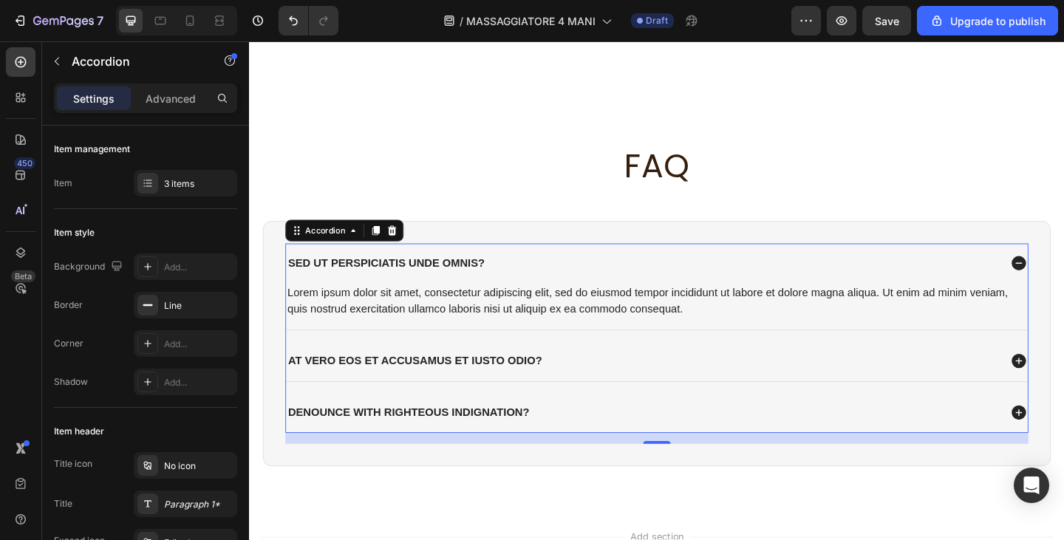
click at [471, 326] on div "Lorem ipsum dolor sit amet, consectetur adipiscing elit, sed do eiusmod tempor …" at bounding box center [692, 324] width 807 height 38
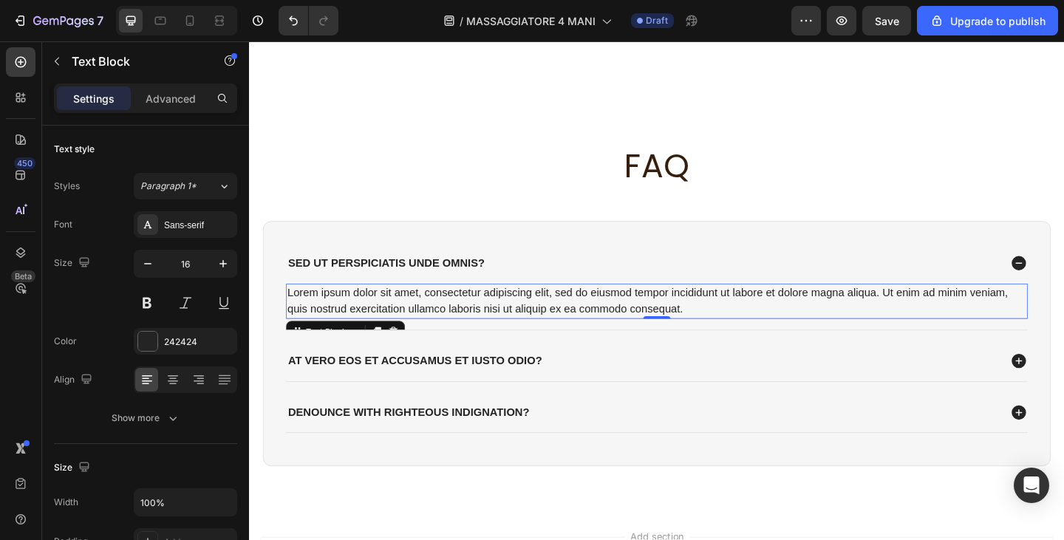
click at [471, 326] on div "Lorem ipsum dolor sit amet, consectetur adipiscing elit, sed do eiusmod tempor …" at bounding box center [692, 324] width 807 height 38
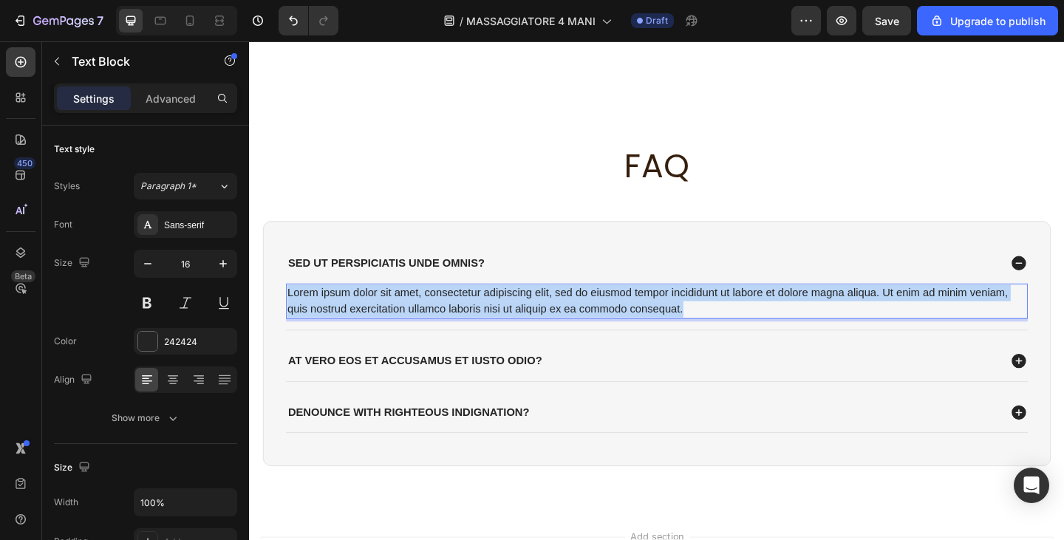
click at [471, 326] on p "Lorem ipsum dolor sit amet, consectetur adipiscing elit, sed do eiusmod tempor …" at bounding box center [693, 324] width 804 height 35
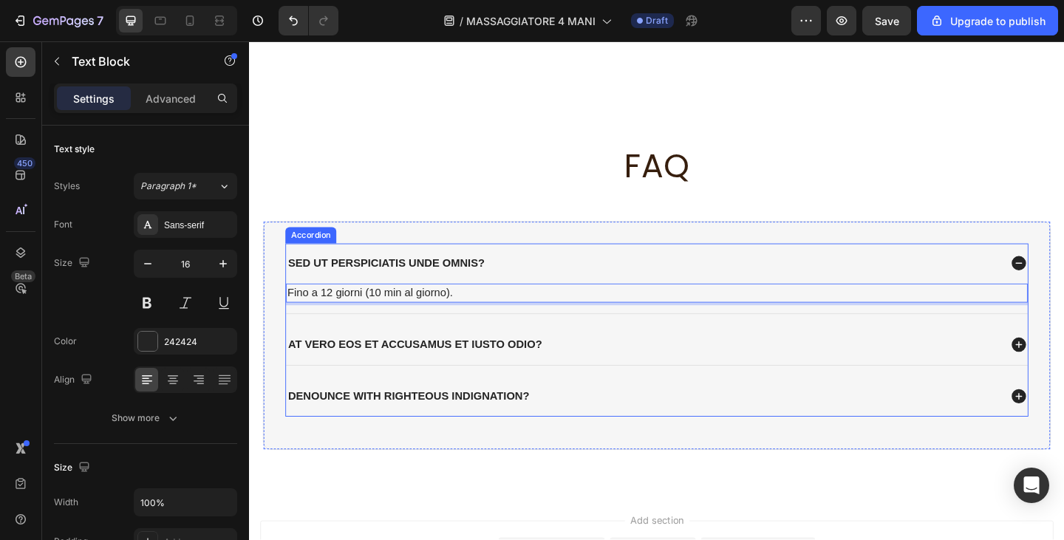
click at [460, 365] on p "At vero eos et accusamus et iusto odio?" at bounding box center [429, 372] width 276 height 16
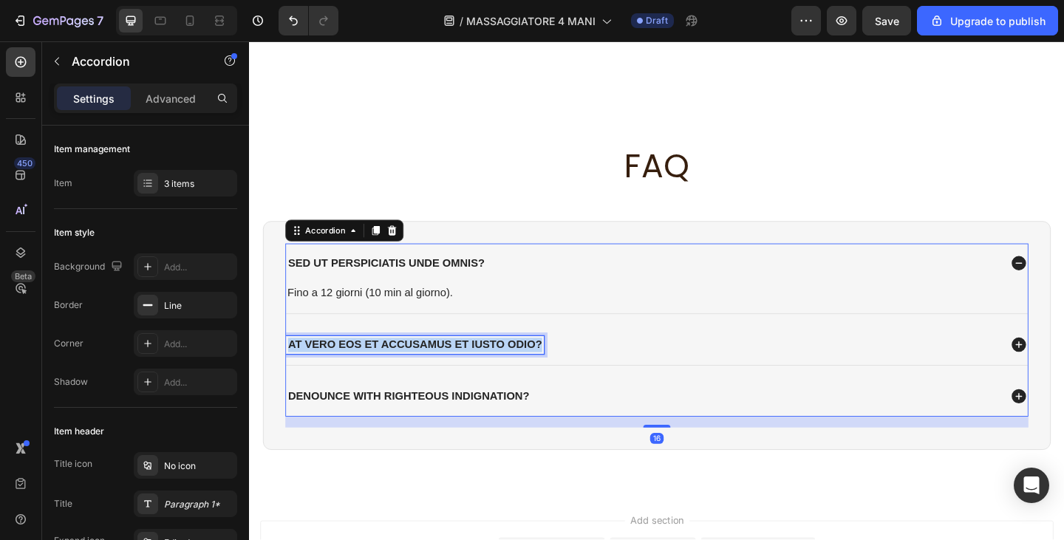
click at [460, 365] on p "At vero eos et accusamus et iusto odio?" at bounding box center [429, 372] width 276 height 16
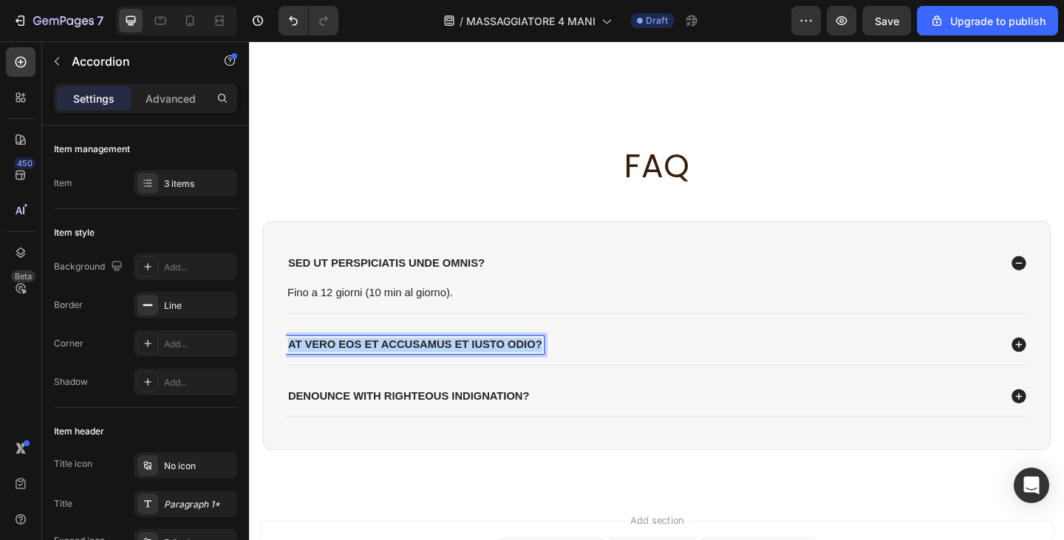
click at [460, 365] on p "At vero eos et accusamus et iusto odio?" at bounding box center [429, 372] width 276 height 16
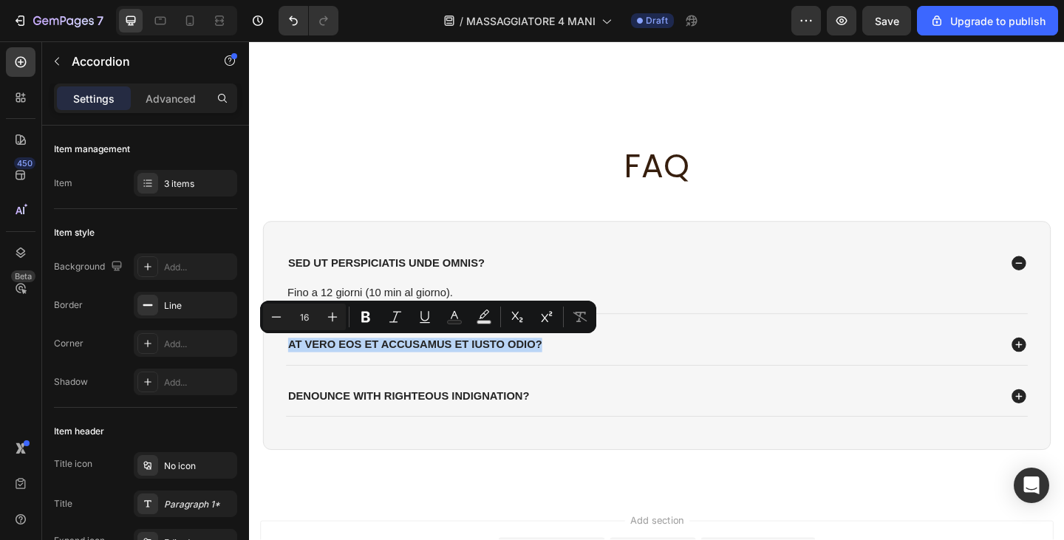
click at [726, 384] on div "At vero eos et accusamus et iusto odio?" at bounding box center [692, 372] width 807 height 44
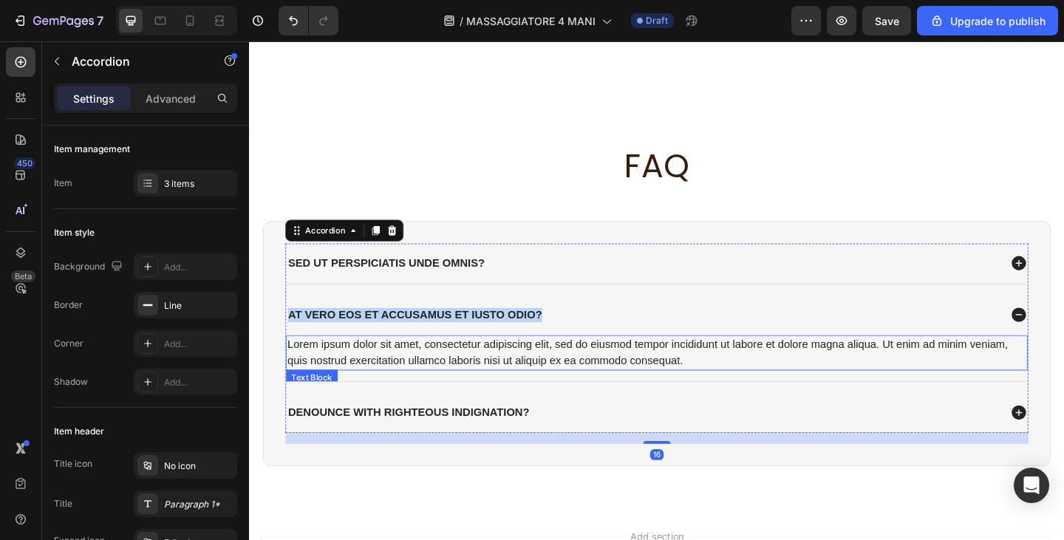
click at [469, 376] on div "Lorem ipsum dolor sit amet, consectetur adipiscing elit, sed do eiusmod tempor …" at bounding box center [692, 380] width 807 height 38
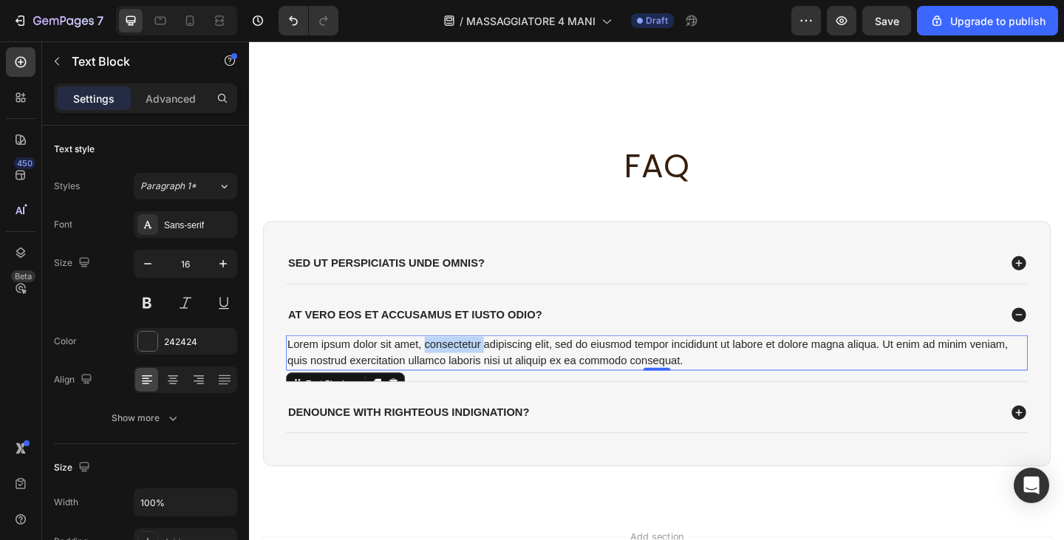
click at [469, 376] on div "Lorem ipsum dolor sit amet, consectetur adipiscing elit, sed do eiusmod tempor …" at bounding box center [692, 380] width 807 height 38
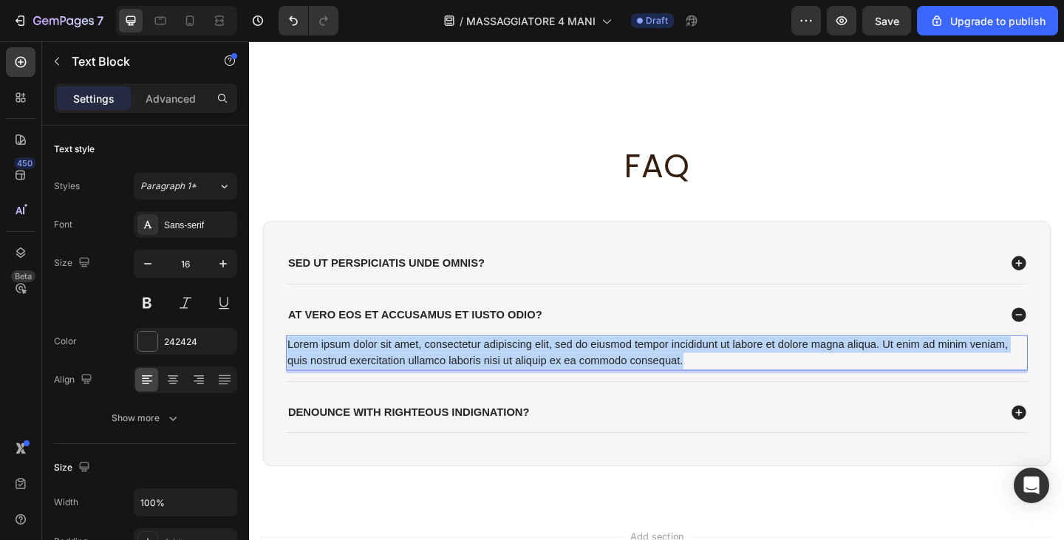
click at [469, 376] on p "Lorem ipsum dolor sit amet, consectetur adipiscing elit, sed do eiusmod tempor …" at bounding box center [693, 380] width 804 height 35
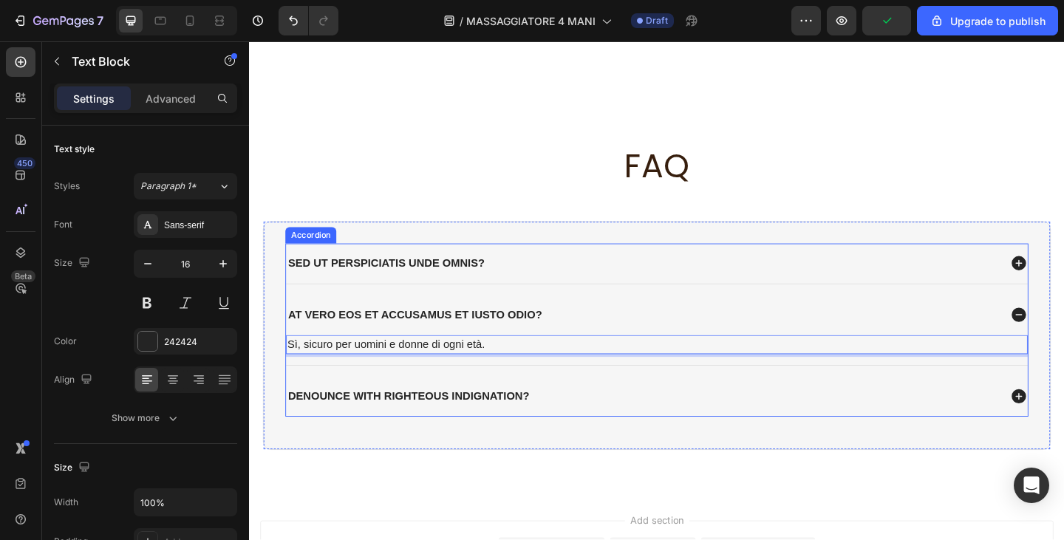
click at [465, 424] on p "denounce with righteous indignation?" at bounding box center [422, 429] width 262 height 16
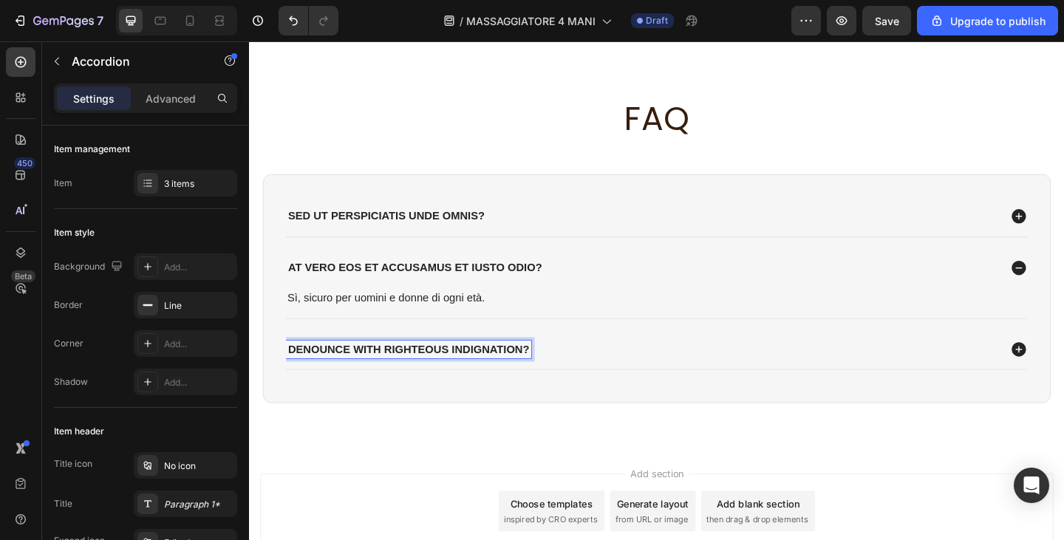
scroll to position [2916, 0]
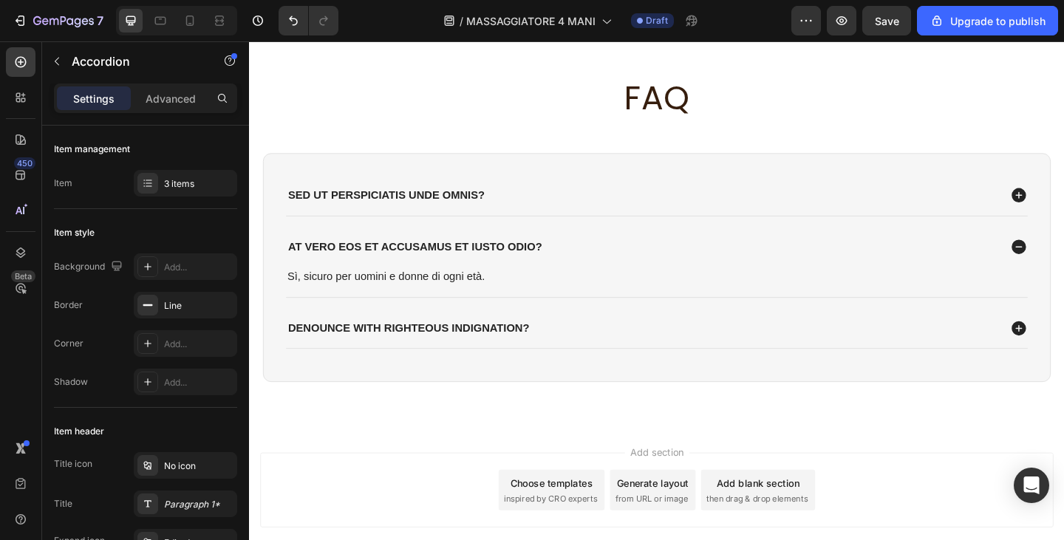
click at [876, 367] on div "denounce with righteous indignation?" at bounding box center [692, 355] width 807 height 44
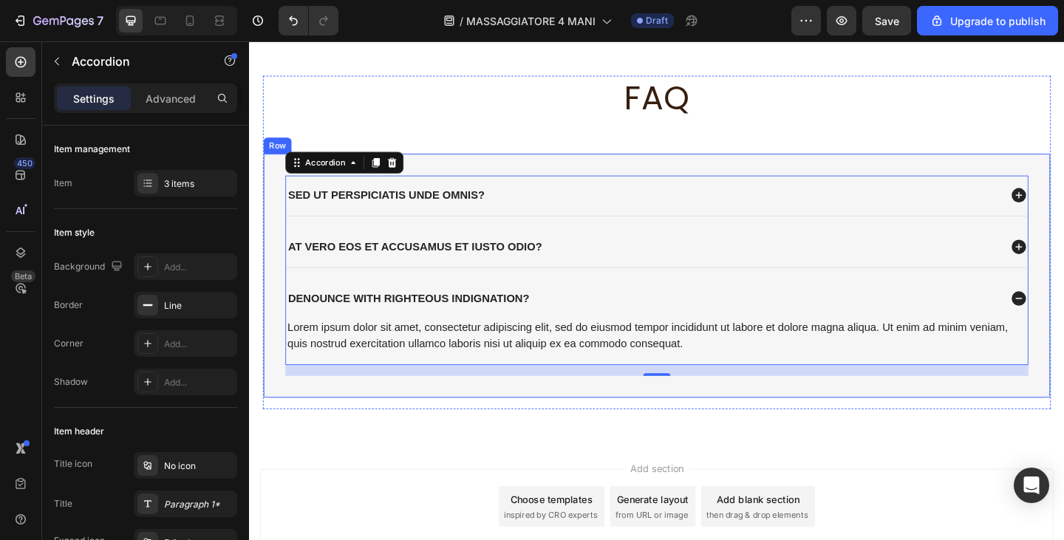
click at [456, 356] on div "Lorem ipsum dolor sit amet, consectetur adipiscing elit, sed do eiusmod tempor …" at bounding box center [692, 362] width 807 height 38
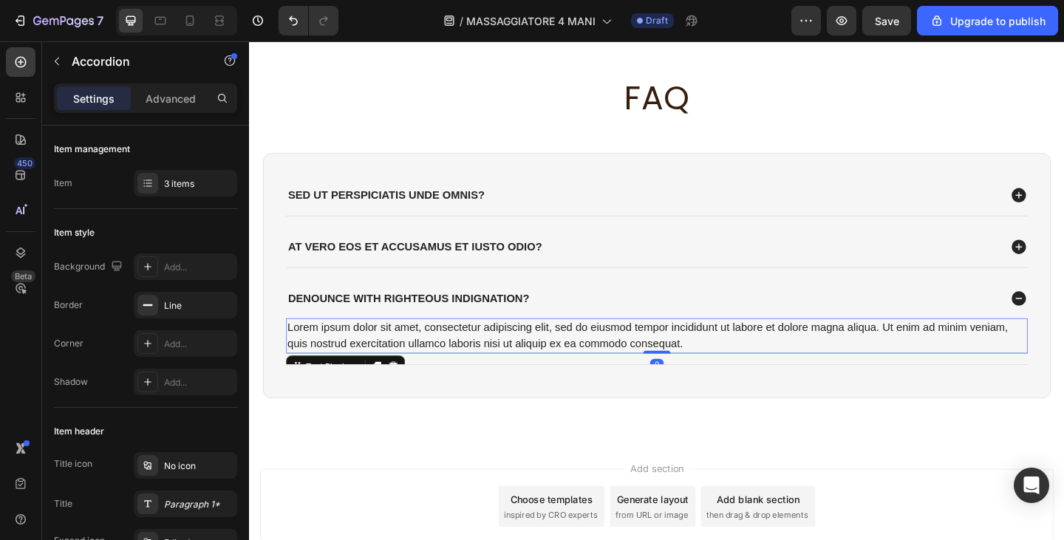
click at [456, 356] on div "Lorem ipsum dolor sit amet, consectetur adipiscing elit, sed do eiusmod tempor …" at bounding box center [692, 362] width 807 height 38
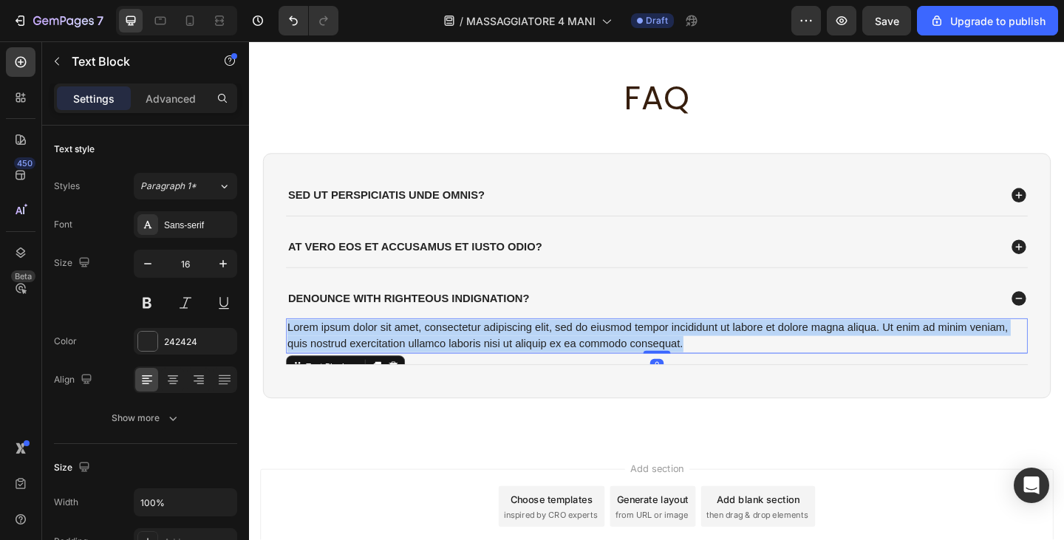
click at [456, 356] on p "Lorem ipsum dolor sit amet, consectetur adipiscing elit, sed do eiusmod tempor …" at bounding box center [693, 361] width 804 height 35
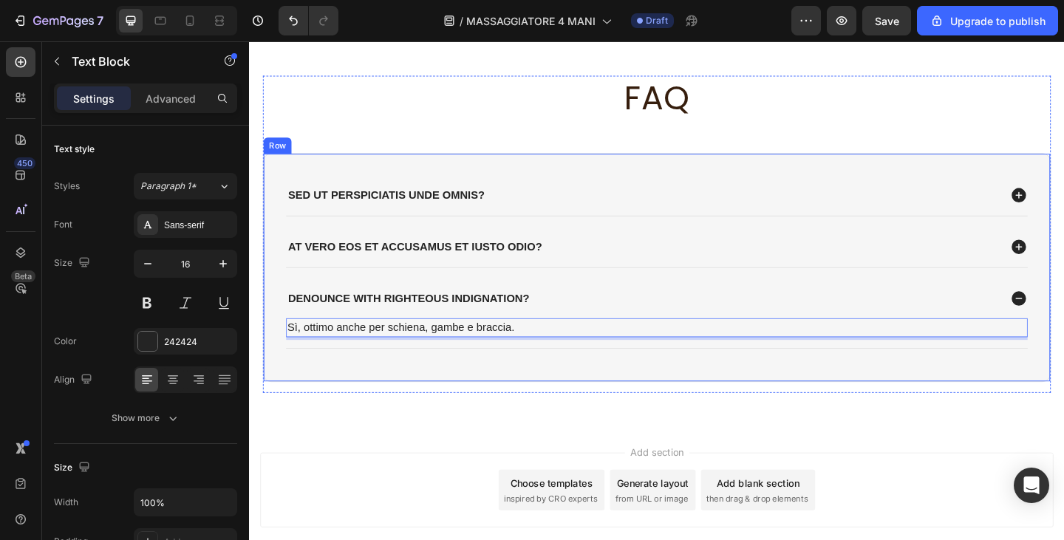
click at [549, 404] on div "Sed ut perspiciatis unde omnis? At vero eos et accusamus et iusto odio? denounc…" at bounding box center [693, 287] width 858 height 249
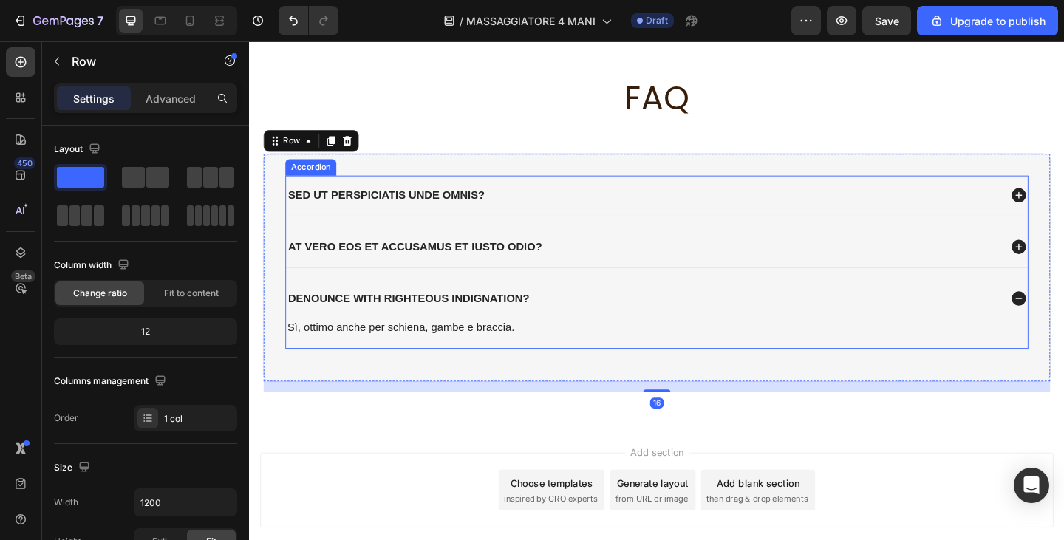
click at [582, 339] on div "denounce with righteous indignation?" at bounding box center [692, 322] width 807 height 44
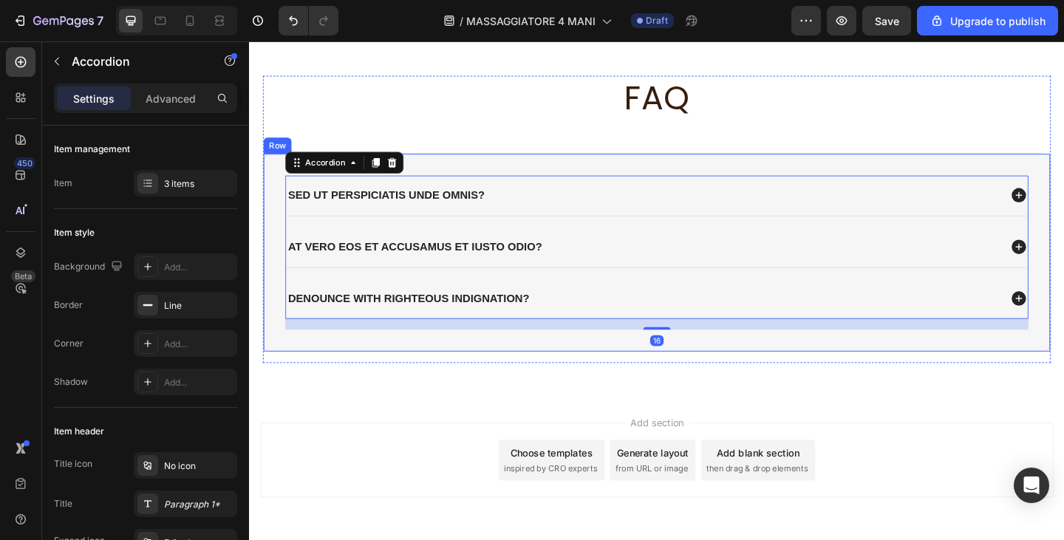
click at [592, 373] on div "Sed ut perspiciatis unde omnis? At vero eos et accusamus et iusto odio? denounc…" at bounding box center [693, 271] width 858 height 217
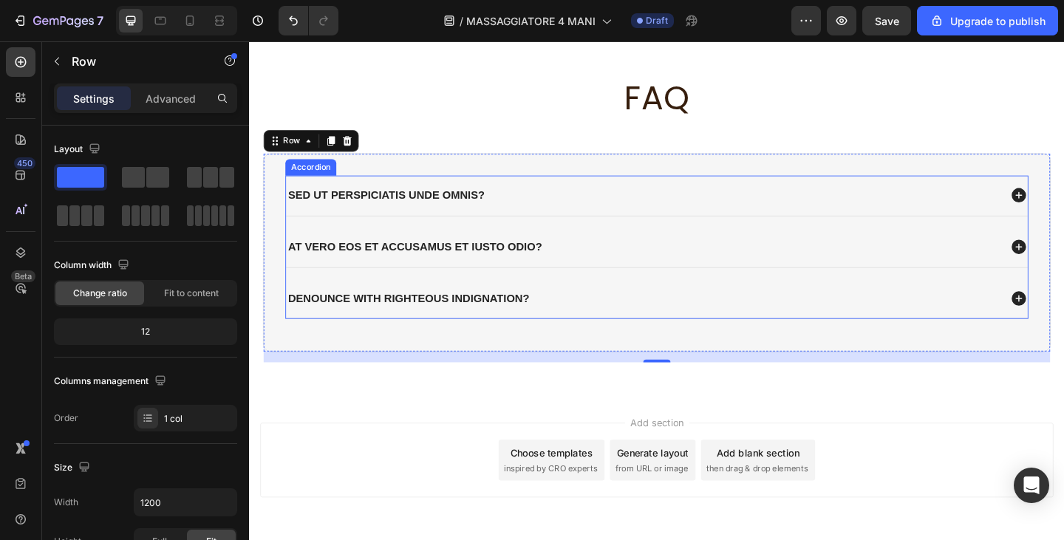
click at [545, 207] on div "Sed ut perspiciatis unde omnis?" at bounding box center [677, 210] width 776 height 20
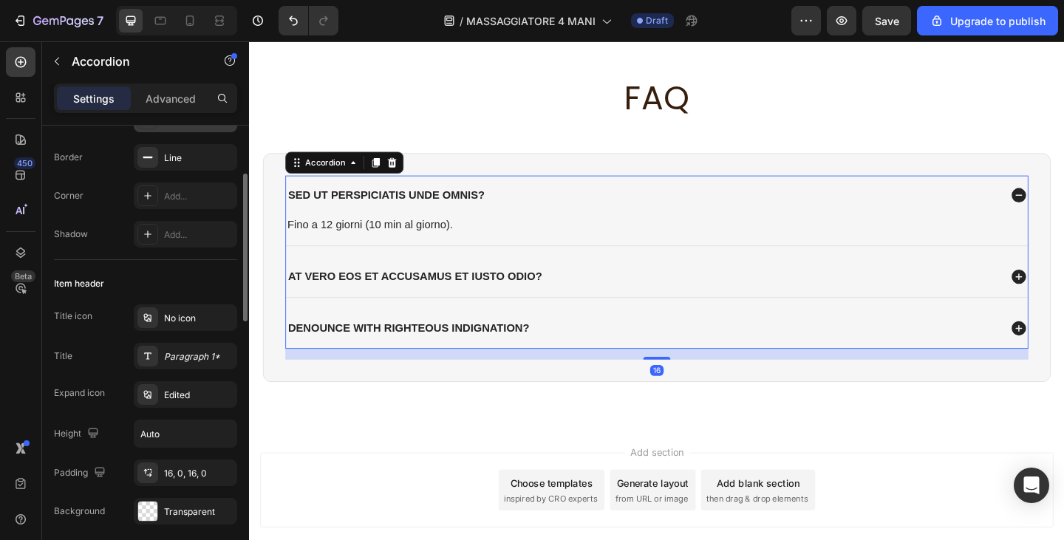
scroll to position [0, 0]
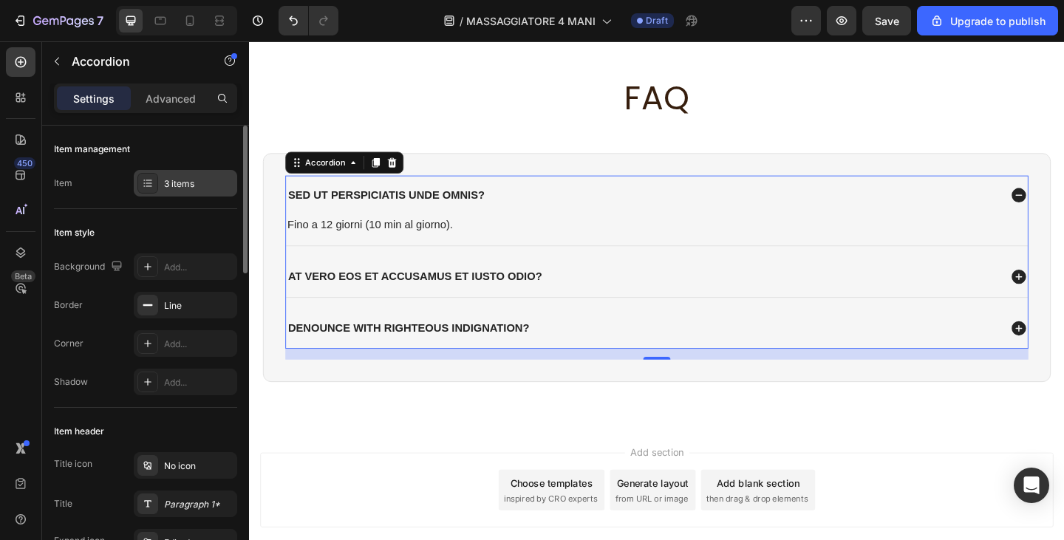
click at [180, 183] on div "3 items" at bounding box center [198, 183] width 69 height 13
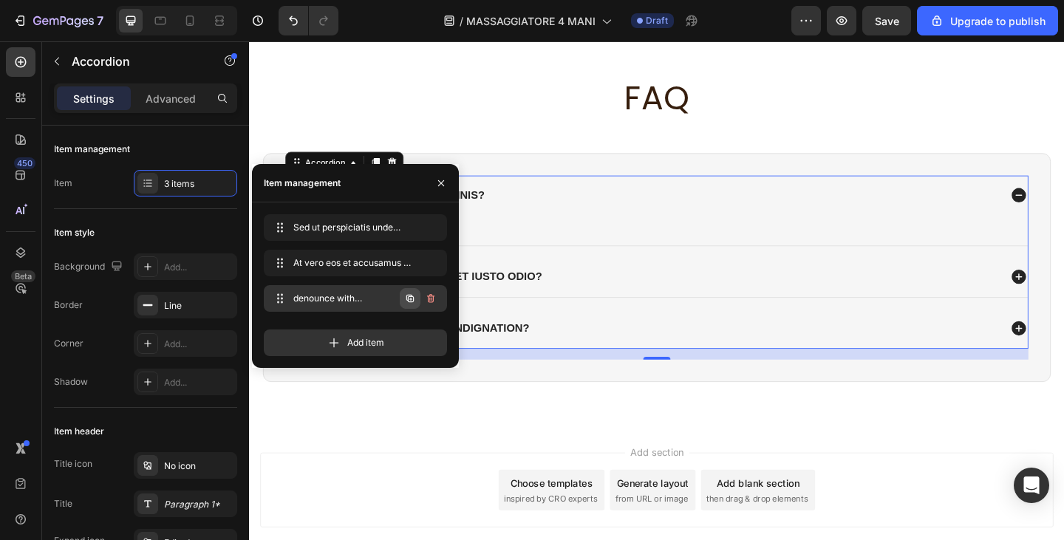
click at [410, 299] on icon "button" at bounding box center [410, 299] width 12 height 12
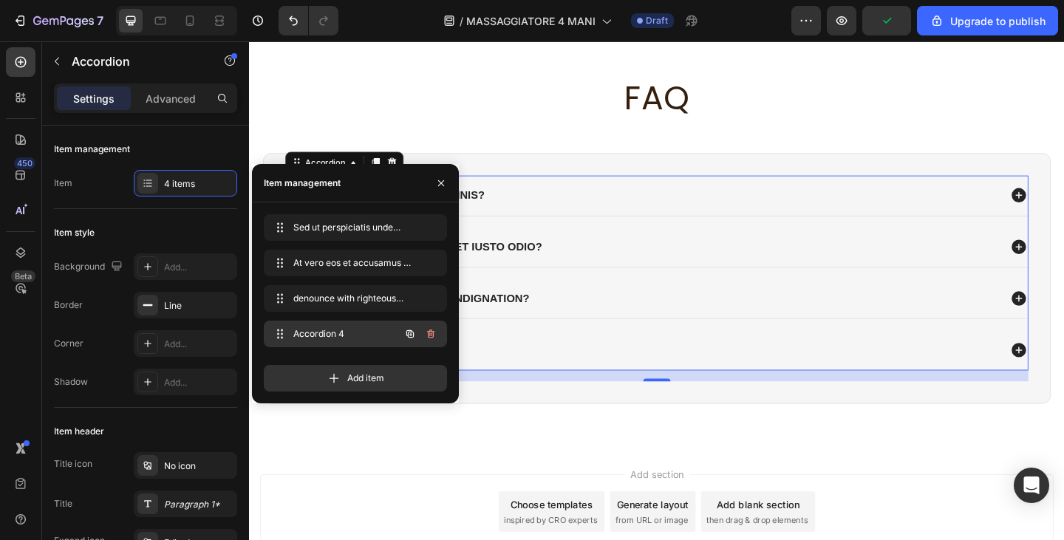
click at [385, 330] on div "Accordion 4 Accordion 4" at bounding box center [335, 334] width 130 height 21
click at [327, 330] on span "Accordion 4" at bounding box center [335, 333] width 84 height 13
click at [327, 330] on span "Accordion 4" at bounding box center [345, 333] width 109 height 13
click at [629, 356] on div "Accordion 4" at bounding box center [692, 378] width 807 height 44
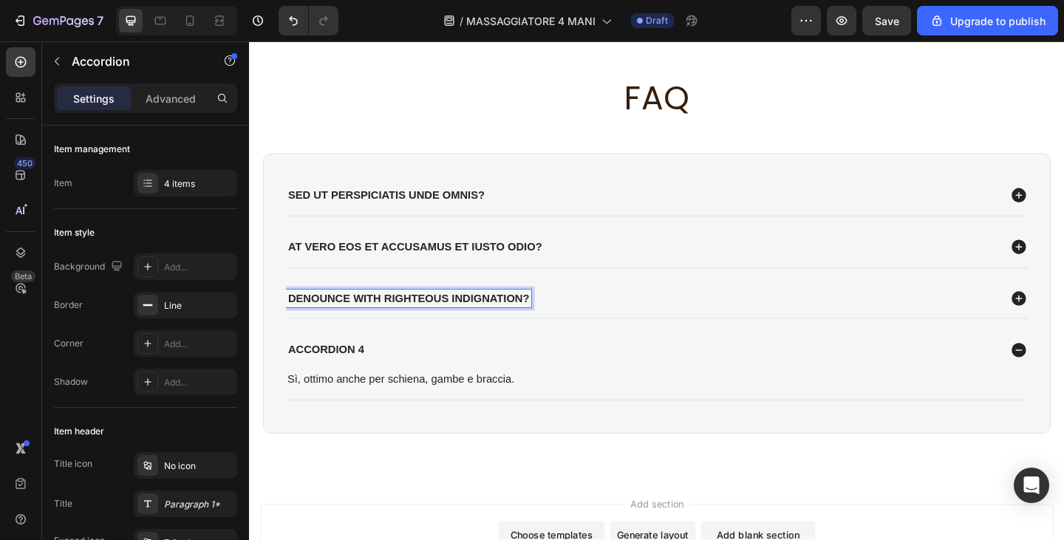
click at [737, 319] on div "denounce with righteous indignation?" at bounding box center [677, 322] width 776 height 20
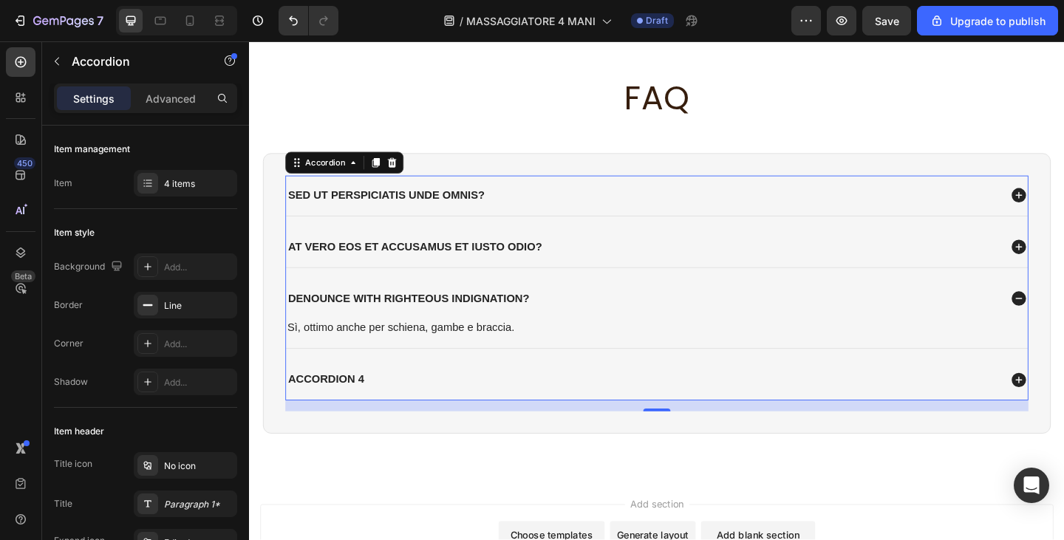
click at [737, 319] on div "denounce with righteous indignation?" at bounding box center [677, 322] width 776 height 20
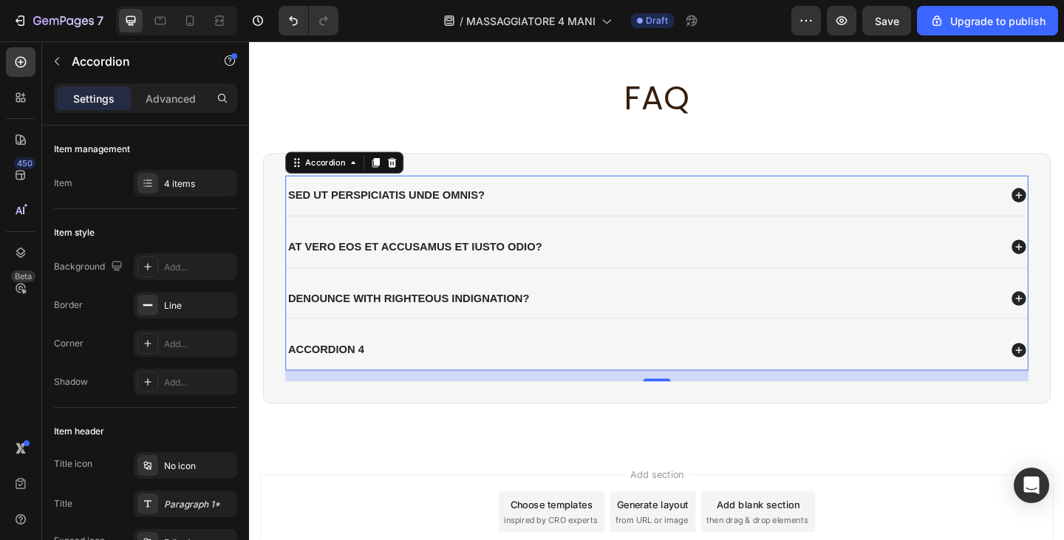
click at [448, 379] on div "Accordion 4" at bounding box center [677, 377] width 776 height 20
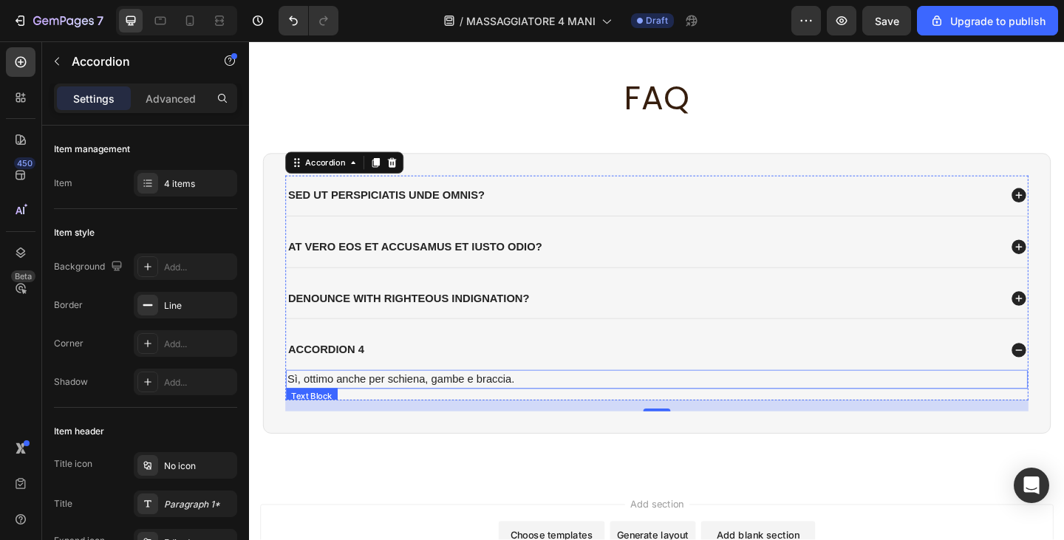
click at [381, 406] on p "Sì, ottimo anche per schiena, gambe e braccia." at bounding box center [693, 410] width 804 height 18
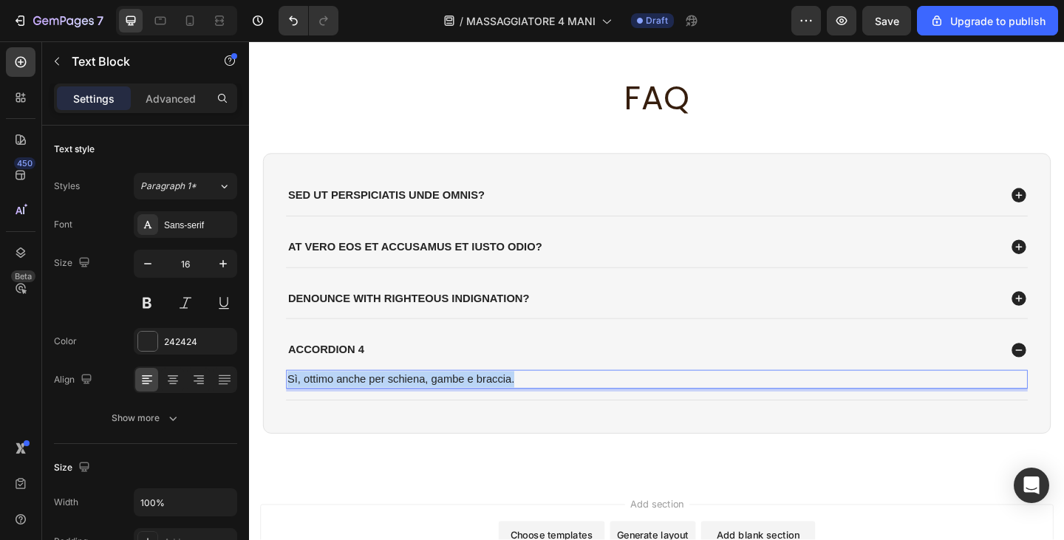
click at [381, 406] on p "Sì, ottimo anche per schiena, gambe e braccia." at bounding box center [693, 410] width 804 height 18
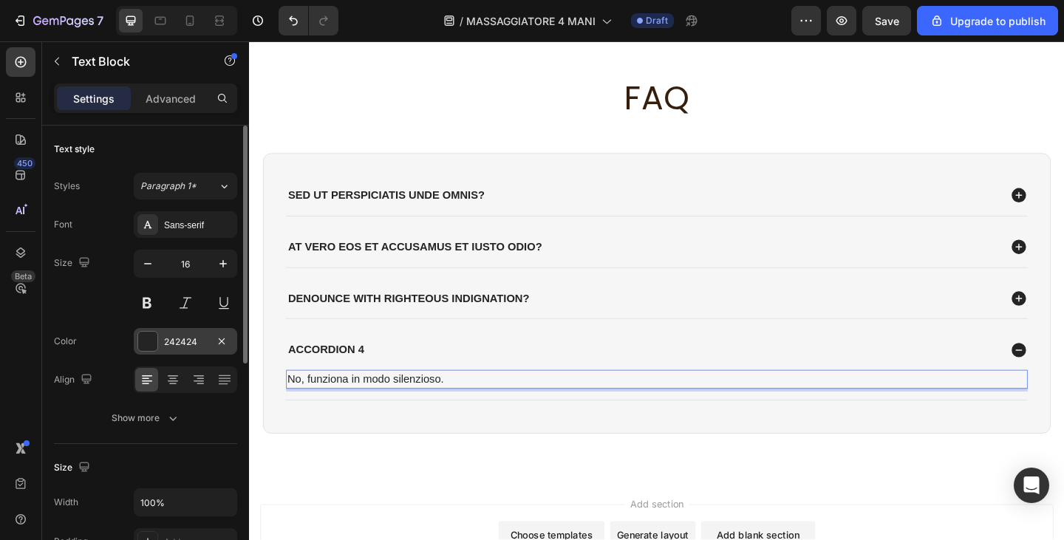
click at [179, 342] on div "242424" at bounding box center [185, 342] width 43 height 13
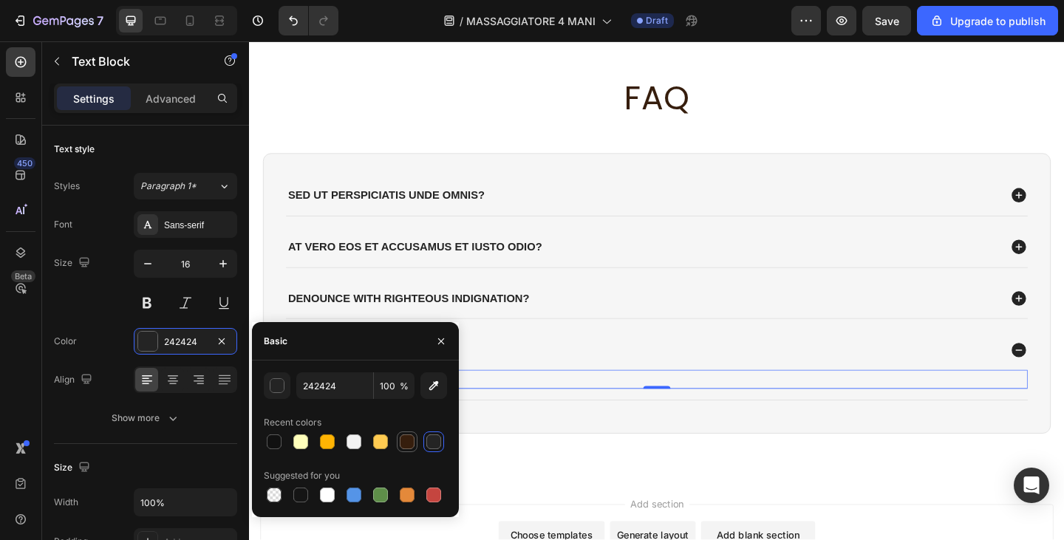
click at [410, 448] on div at bounding box center [407, 442] width 15 height 15
type input "361E0D"
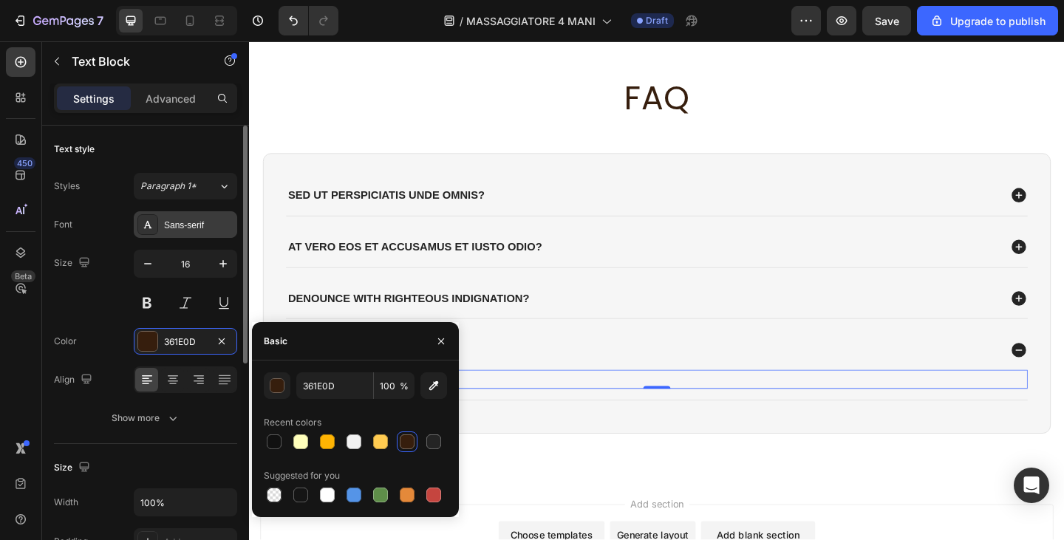
click at [181, 227] on div "Sans-serif" at bounding box center [198, 225] width 69 height 13
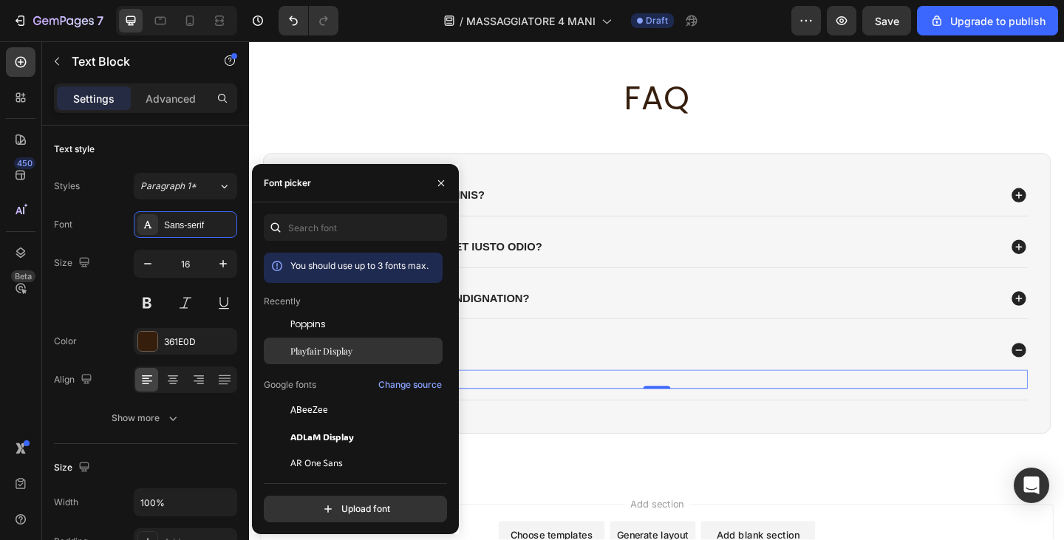
click at [320, 356] on span "Playfair Display" at bounding box center [322, 350] width 62 height 13
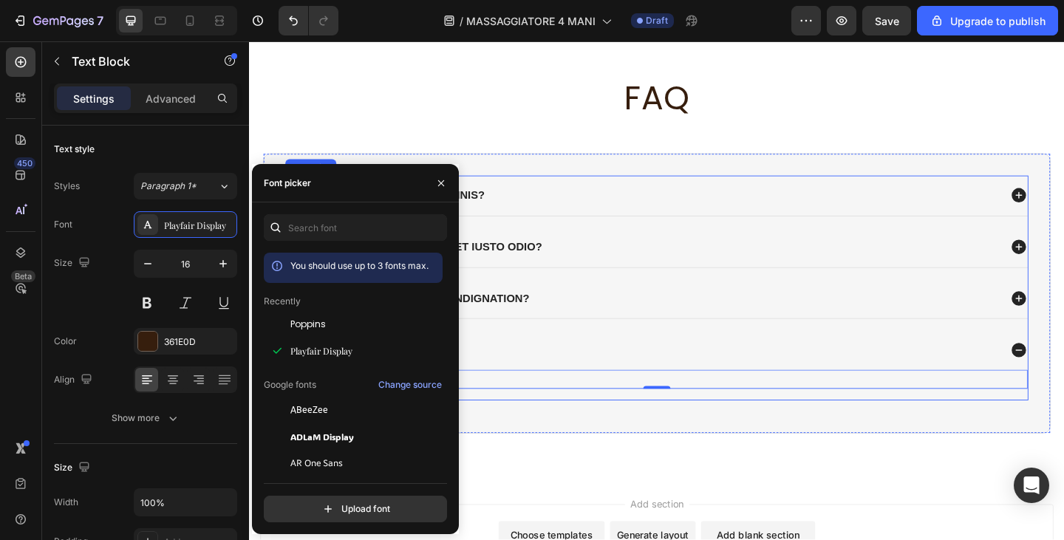
click at [554, 330] on div "denounce with righteous indignation?" at bounding box center [422, 322] width 267 height 20
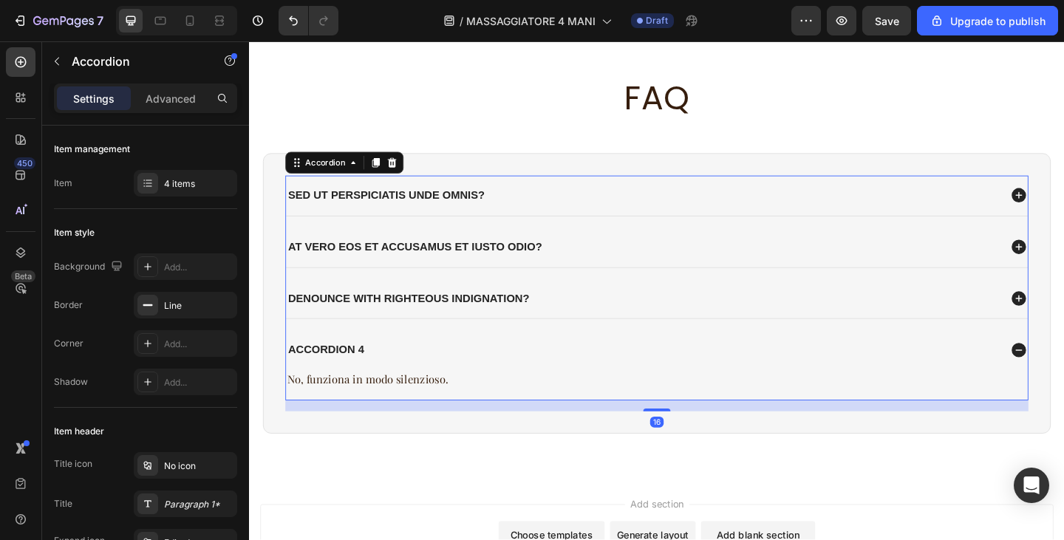
click at [621, 325] on div "denounce with righteous indignation?" at bounding box center [677, 322] width 776 height 20
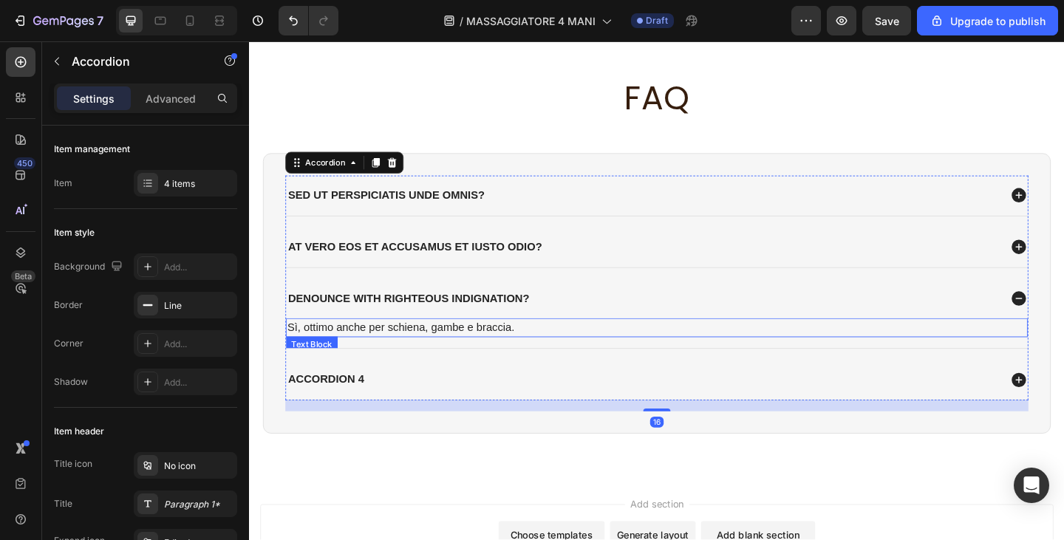
click at [463, 356] on p "Sì, ottimo anche per schiena, gambe e braccia." at bounding box center [693, 353] width 804 height 18
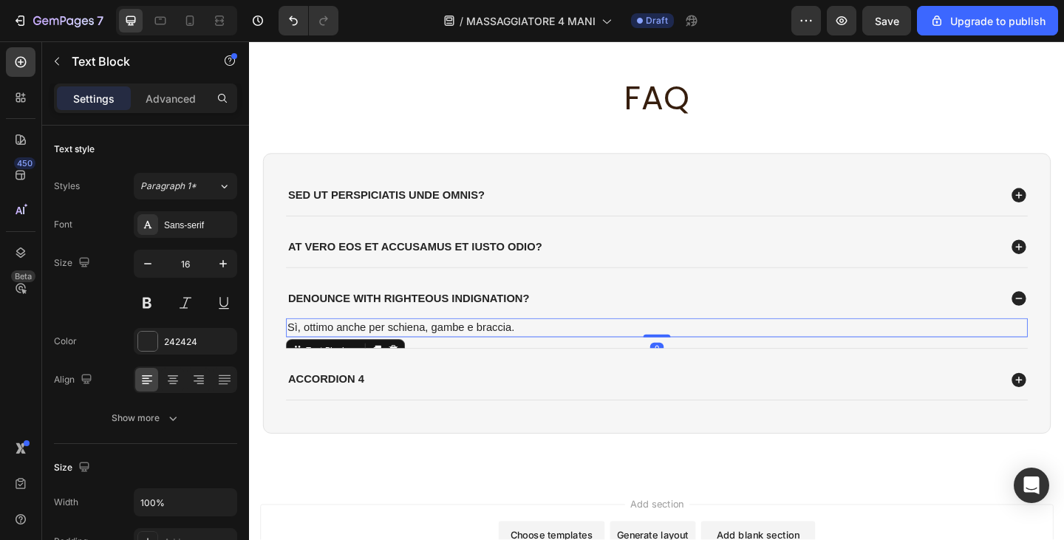
click at [463, 356] on p "Sì, ottimo anche per schiena, gambe e braccia." at bounding box center [693, 353] width 804 height 18
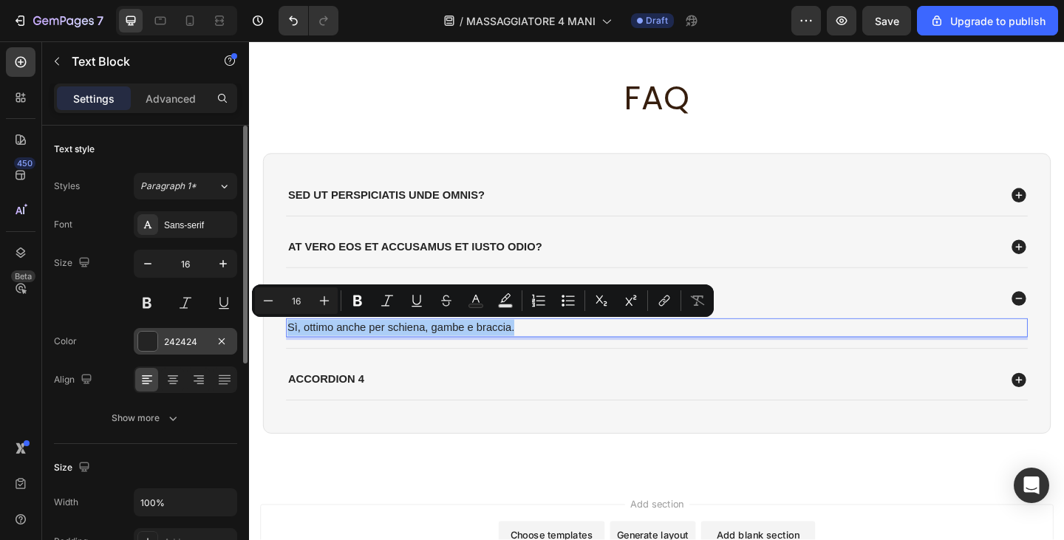
click at [174, 342] on div "242424" at bounding box center [185, 342] width 43 height 13
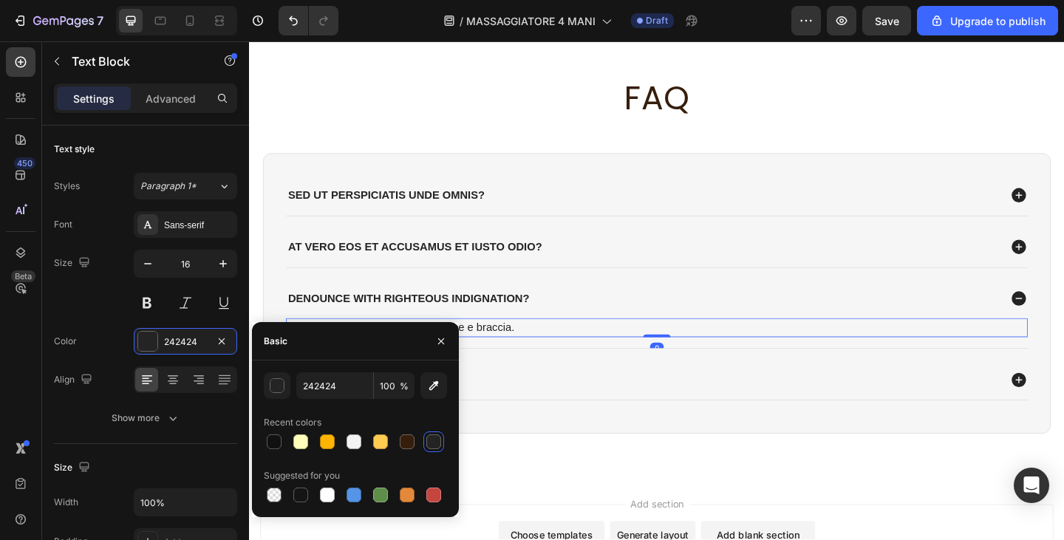
click at [403, 429] on div "Recent colors" at bounding box center [355, 423] width 183 height 24
click at [405, 438] on div at bounding box center [407, 442] width 15 height 15
type input "361E0D"
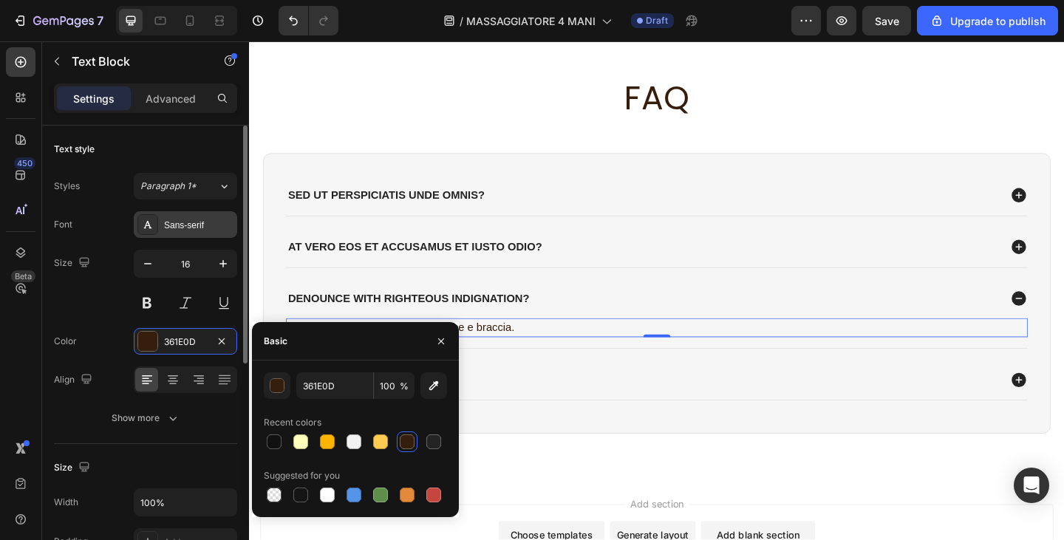
click at [181, 224] on div "Sans-serif" at bounding box center [198, 225] width 69 height 13
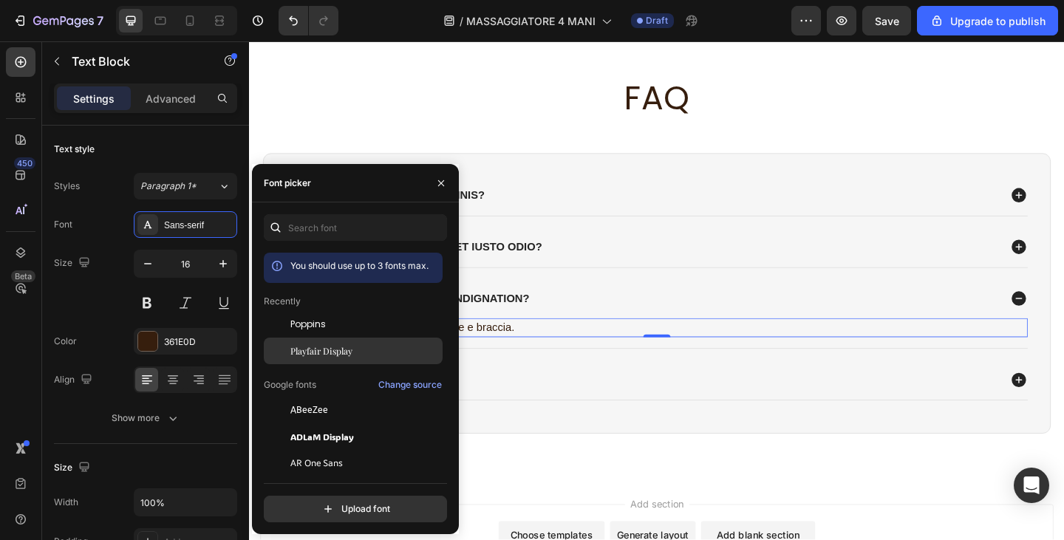
click at [338, 353] on span "Playfair Display" at bounding box center [322, 350] width 62 height 13
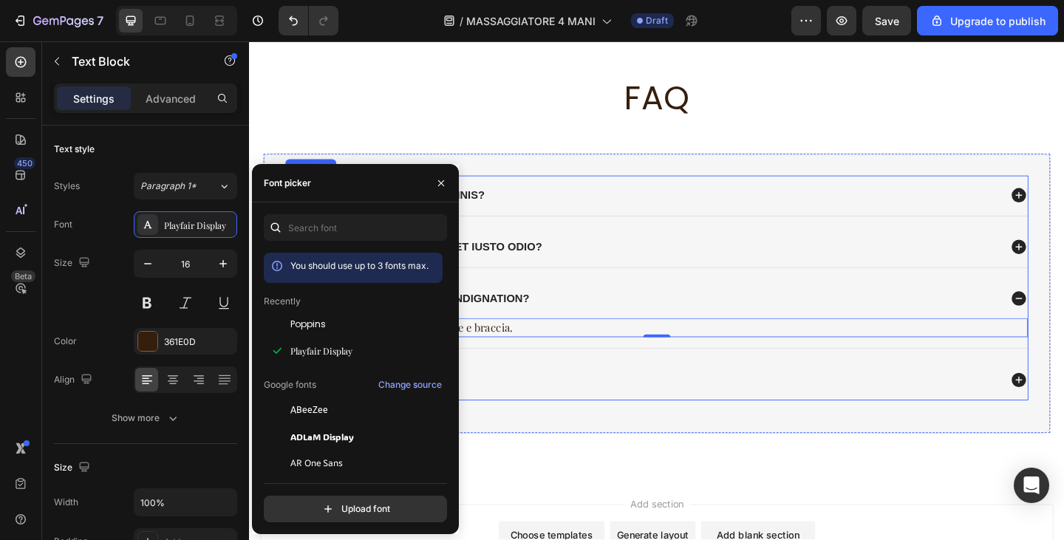
click at [628, 273] on div "At vero eos et accusamus et iusto odio?" at bounding box center [677, 266] width 776 height 20
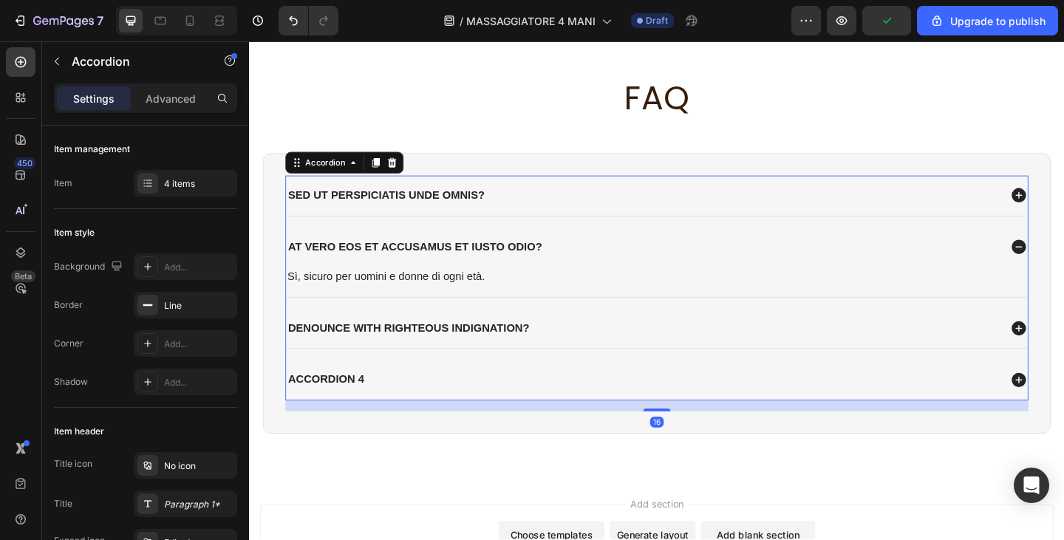
click at [410, 296] on p "Sì, sicuro per uomini e donne di ogni età." at bounding box center [693, 298] width 804 height 18
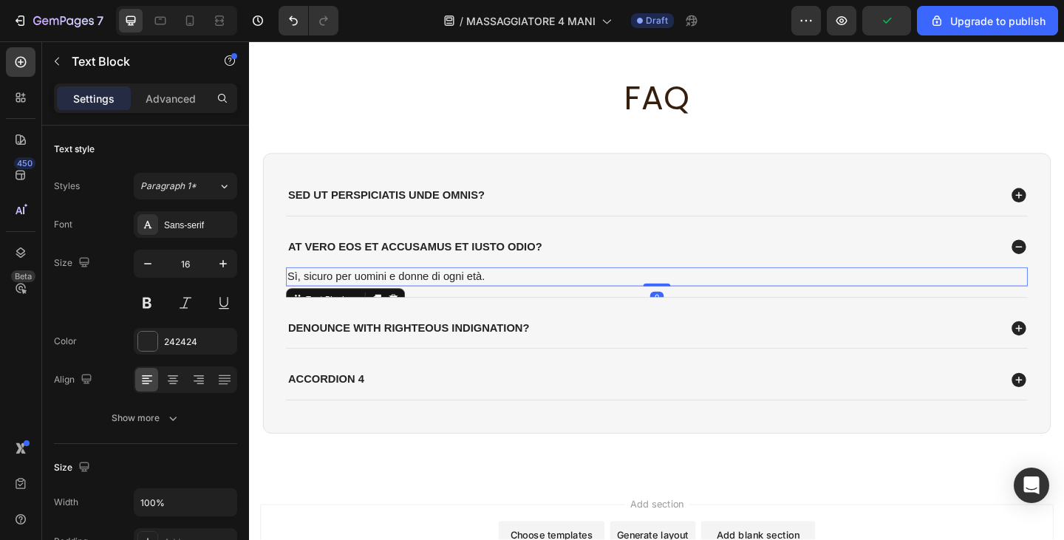
click at [410, 296] on p "Sì, sicuro per uomini e donne di ogni età." at bounding box center [693, 298] width 804 height 18
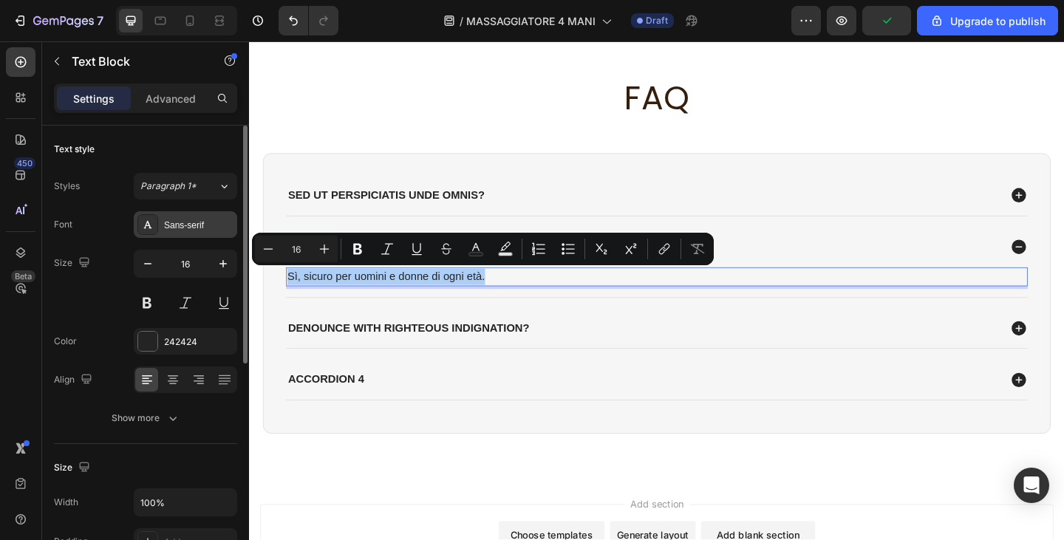
click at [178, 219] on div "Sans-serif" at bounding box center [198, 225] width 69 height 13
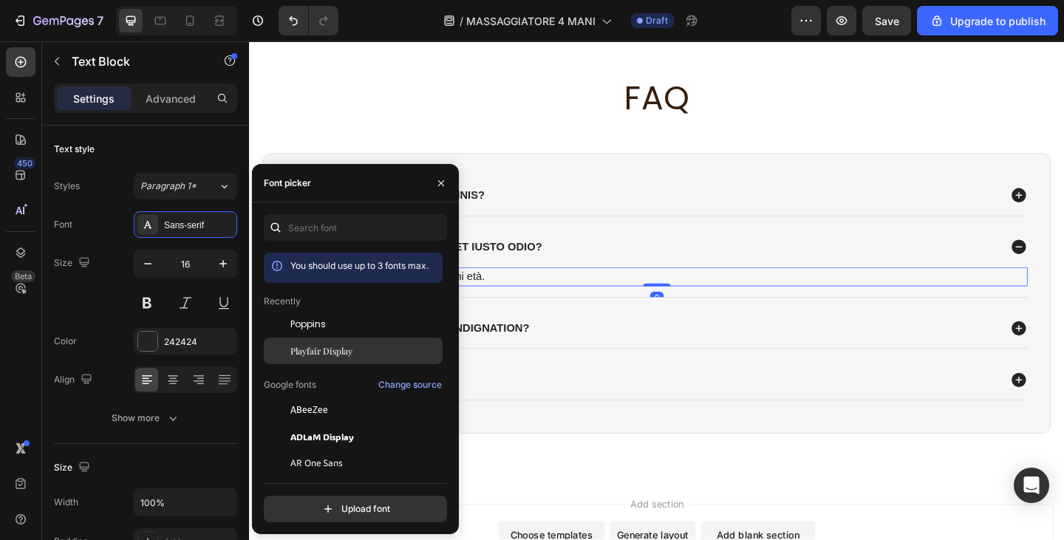
click at [344, 352] on span "Playfair Display" at bounding box center [322, 350] width 62 height 13
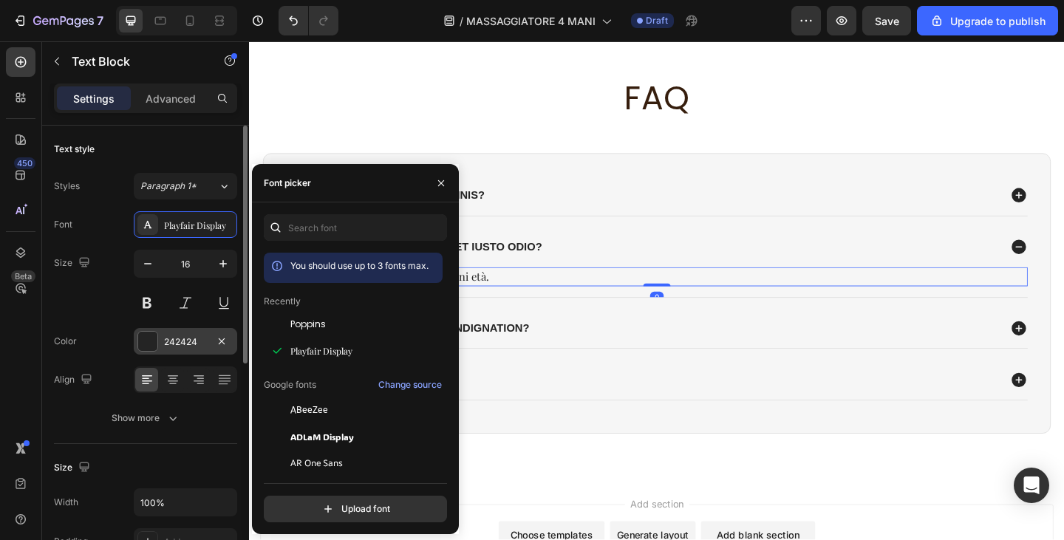
click at [190, 345] on div "242424" at bounding box center [185, 342] width 43 height 13
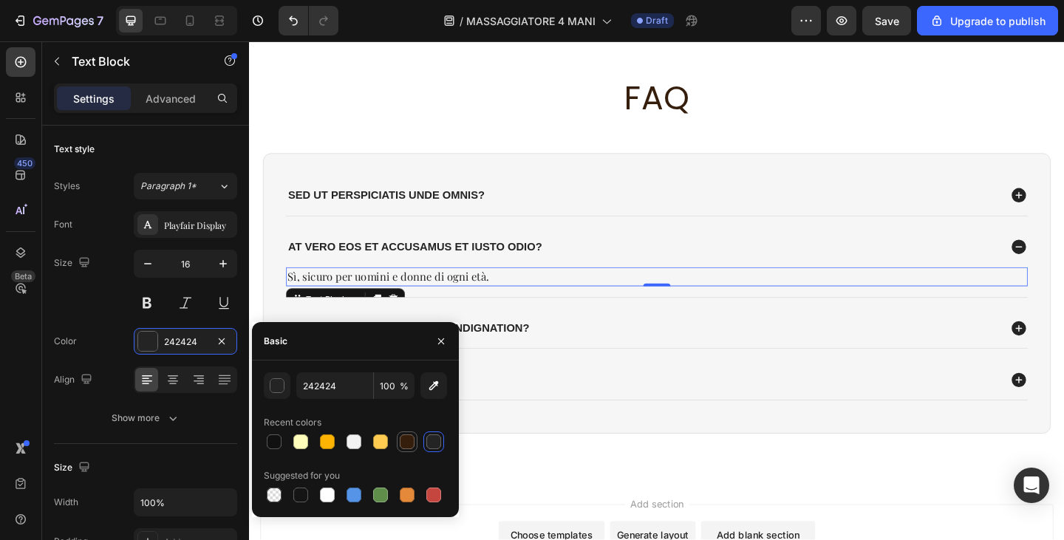
click at [404, 433] on div at bounding box center [407, 442] width 18 height 18
type input "361E0D"
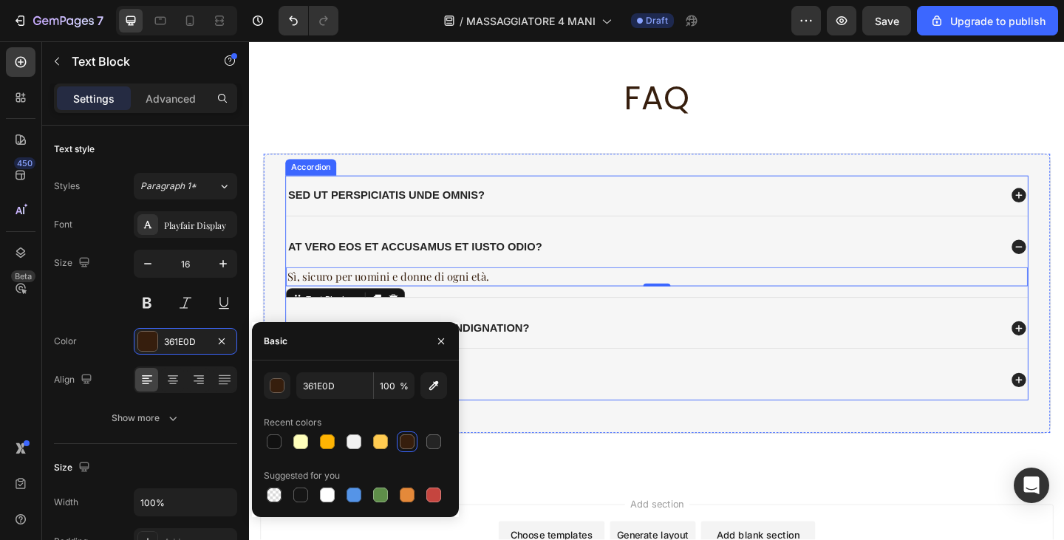
click at [574, 196] on div "Sed ut perspiciatis unde omnis?" at bounding box center [692, 210] width 807 height 44
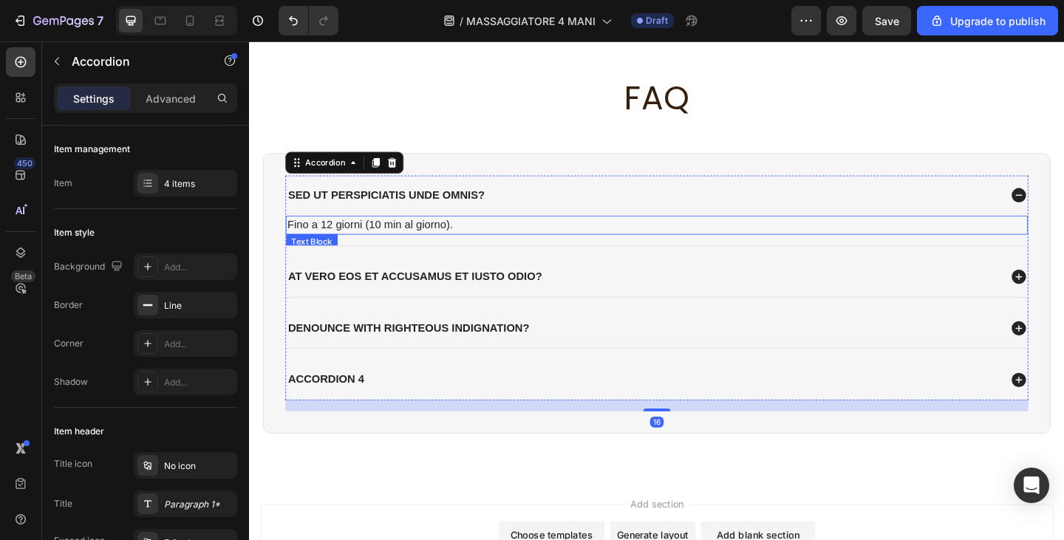
click at [444, 239] on p "Fino a 12 giorni (10 min al giorno)." at bounding box center [693, 242] width 804 height 18
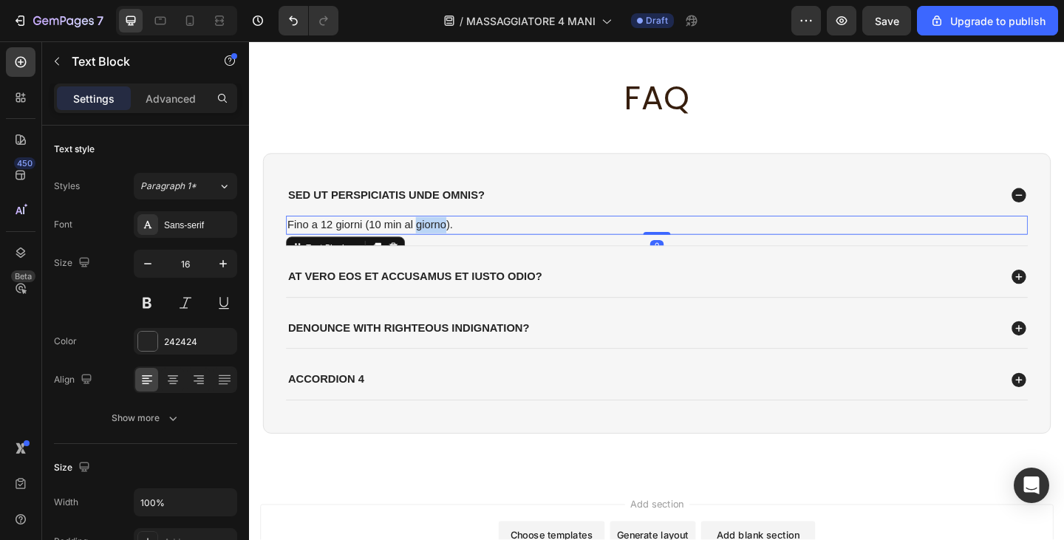
click at [444, 239] on p "Fino a 12 giorni (10 min al giorno)." at bounding box center [693, 242] width 804 height 18
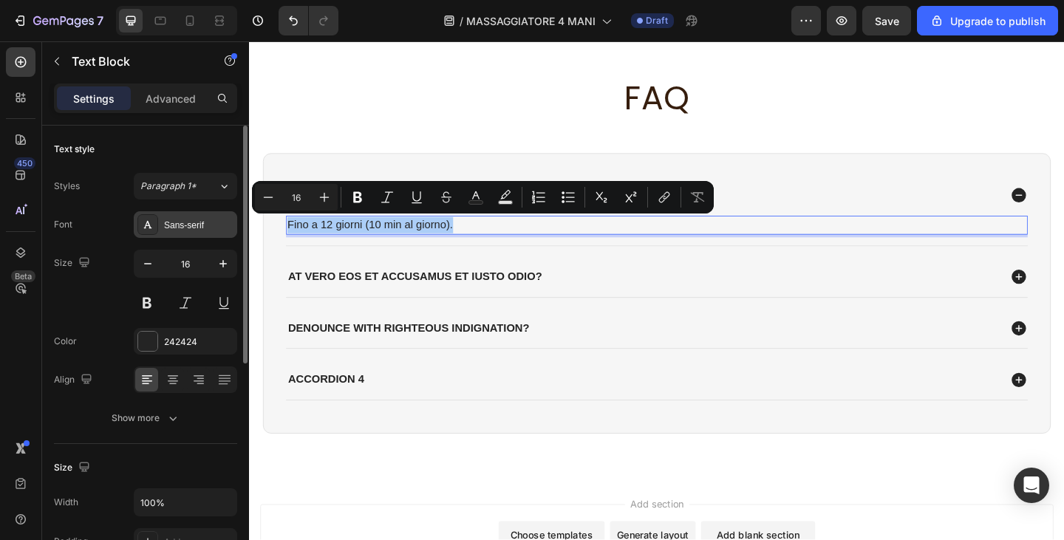
click at [191, 226] on div "Sans-serif" at bounding box center [198, 225] width 69 height 13
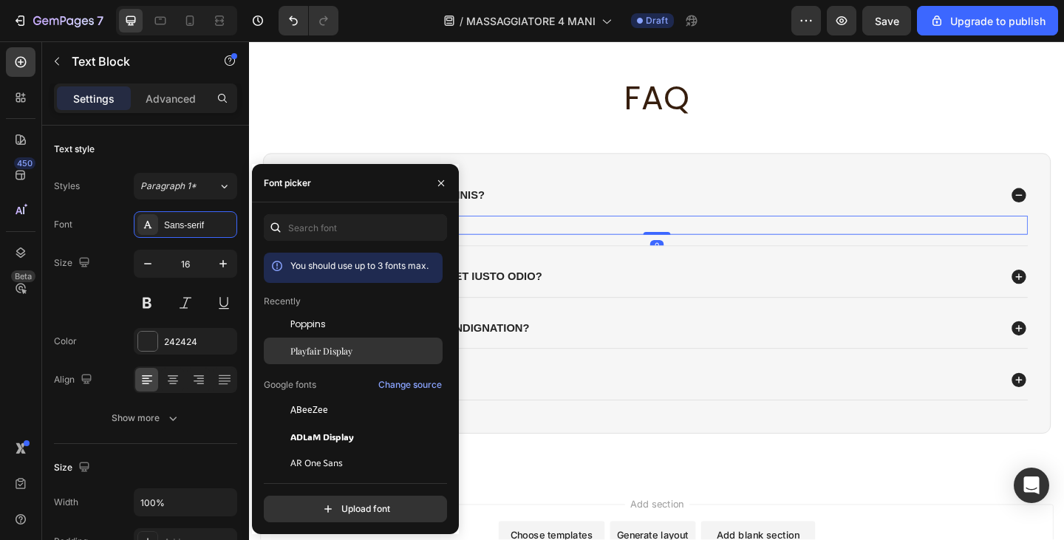
click at [339, 355] on span "Playfair Display" at bounding box center [322, 350] width 62 height 13
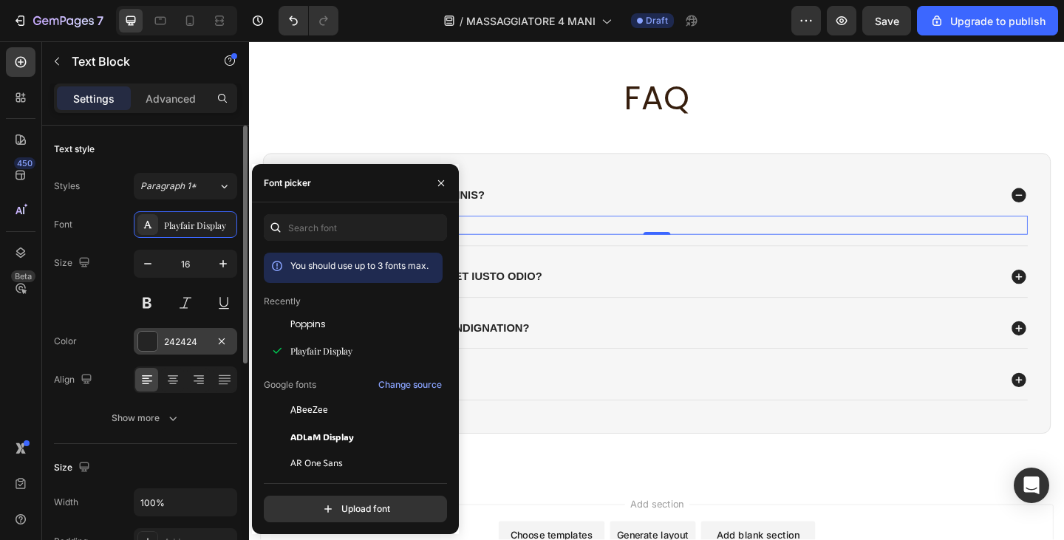
click at [192, 339] on div "242424" at bounding box center [185, 342] width 43 height 13
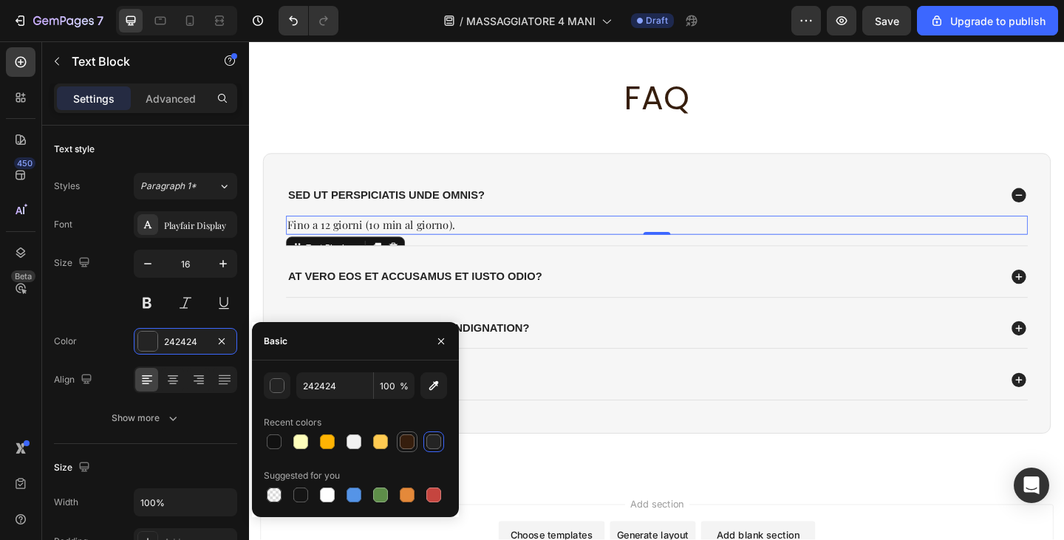
click at [403, 445] on div at bounding box center [407, 442] width 15 height 15
type input "361E0D"
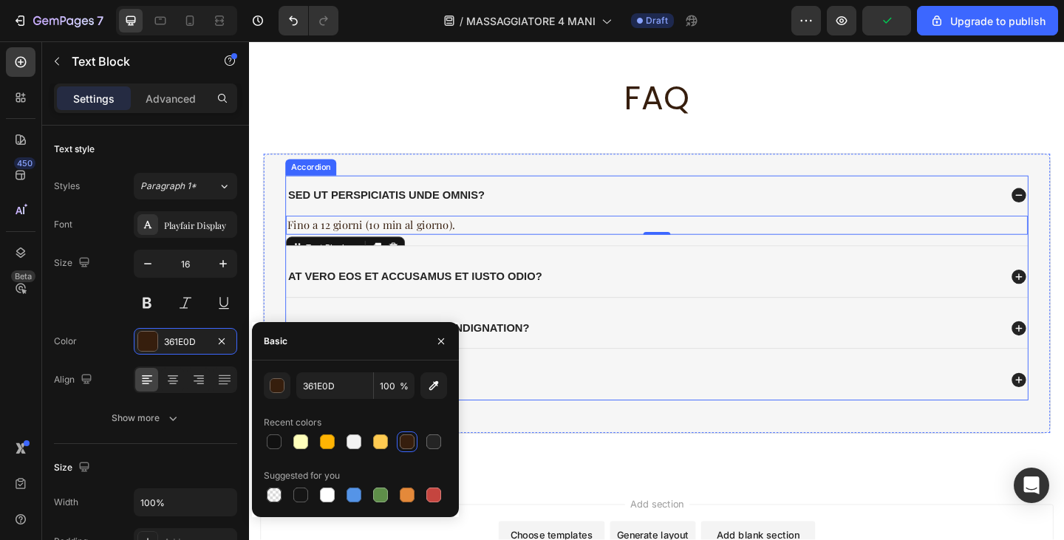
click at [380, 202] on p "Sed ut perspiciatis unde omnis?" at bounding box center [398, 210] width 214 height 16
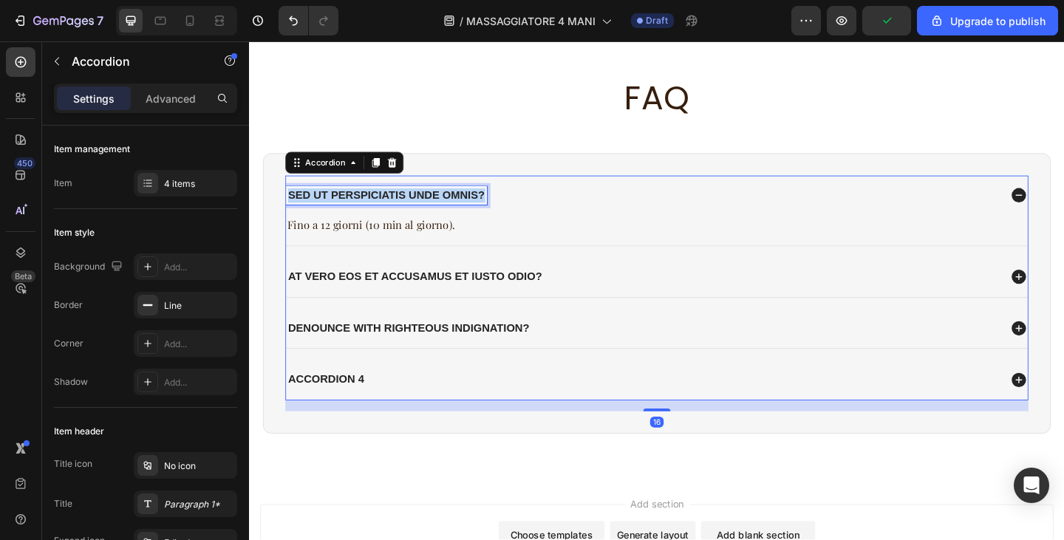
click at [380, 202] on p "Sed ut perspiciatis unde omnis?" at bounding box center [398, 210] width 214 height 16
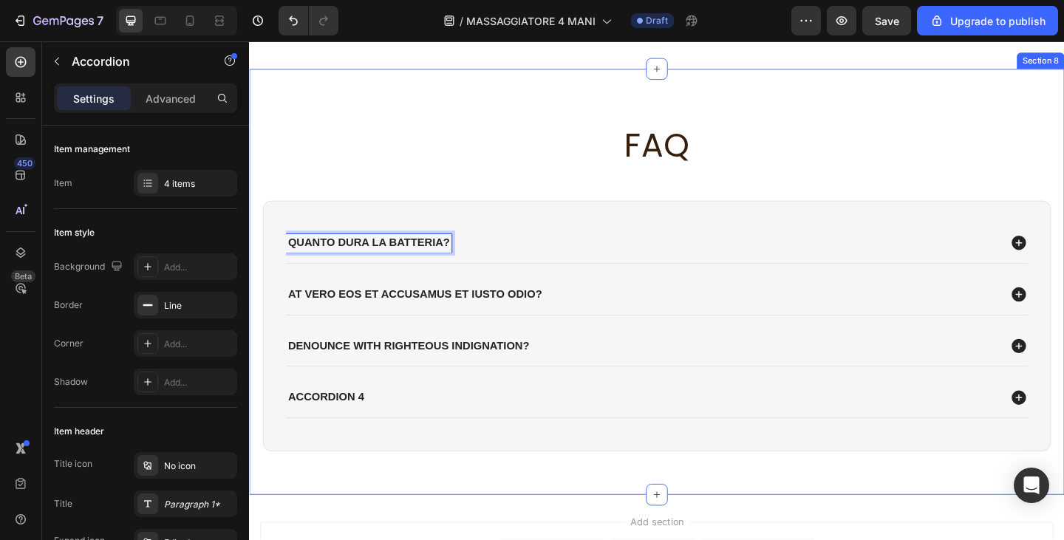
scroll to position [2768, 0]
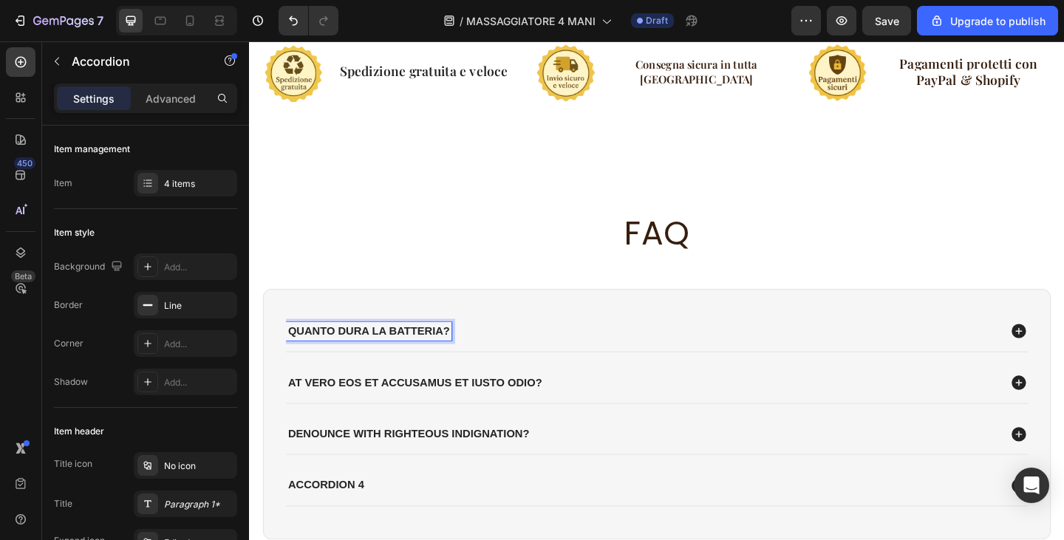
click at [353, 364] on div "Quanto dura la batteria?" at bounding box center [379, 357] width 180 height 20
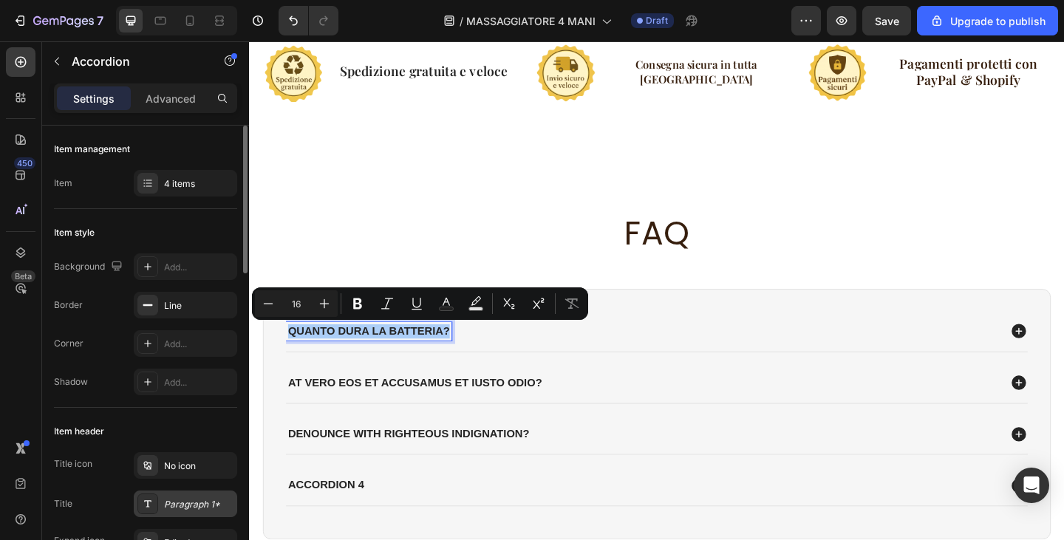
click at [197, 506] on div "Paragraph 1*" at bounding box center [198, 504] width 69 height 13
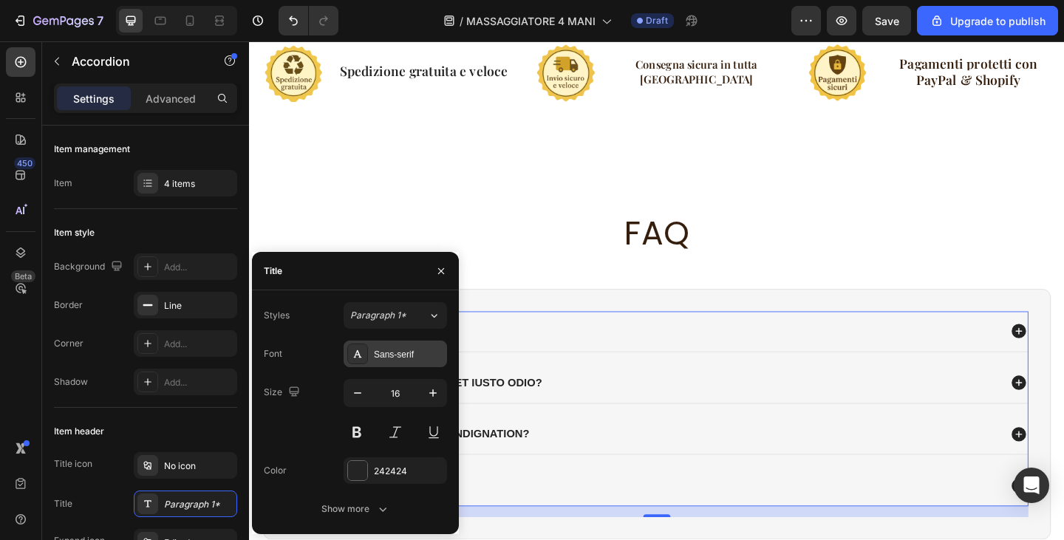
click at [395, 357] on div "Sans-serif" at bounding box center [408, 354] width 69 height 13
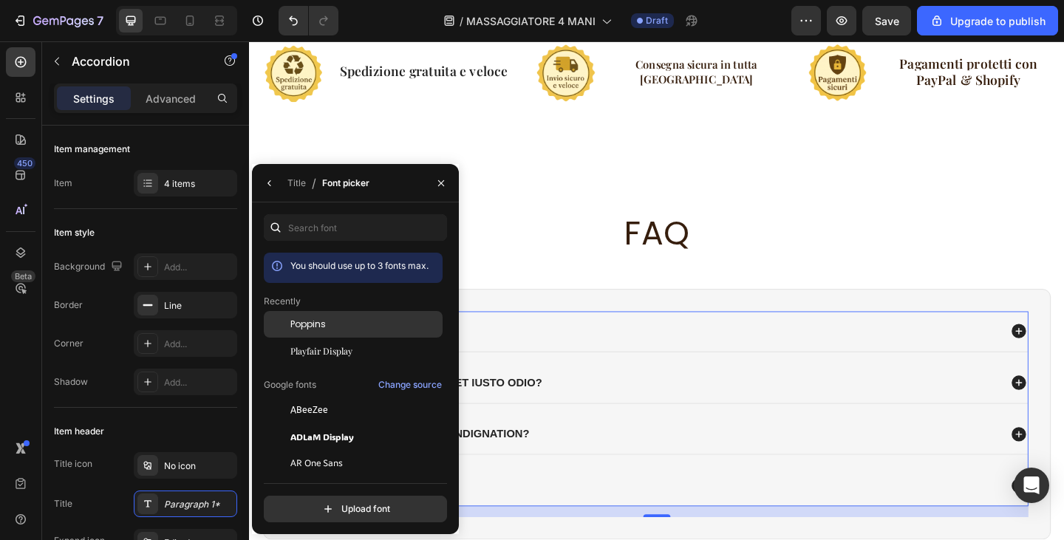
click at [335, 320] on div "Poppins" at bounding box center [365, 324] width 149 height 13
click at [539, 359] on div "Quanto dura la batteria?" at bounding box center [677, 357] width 776 height 20
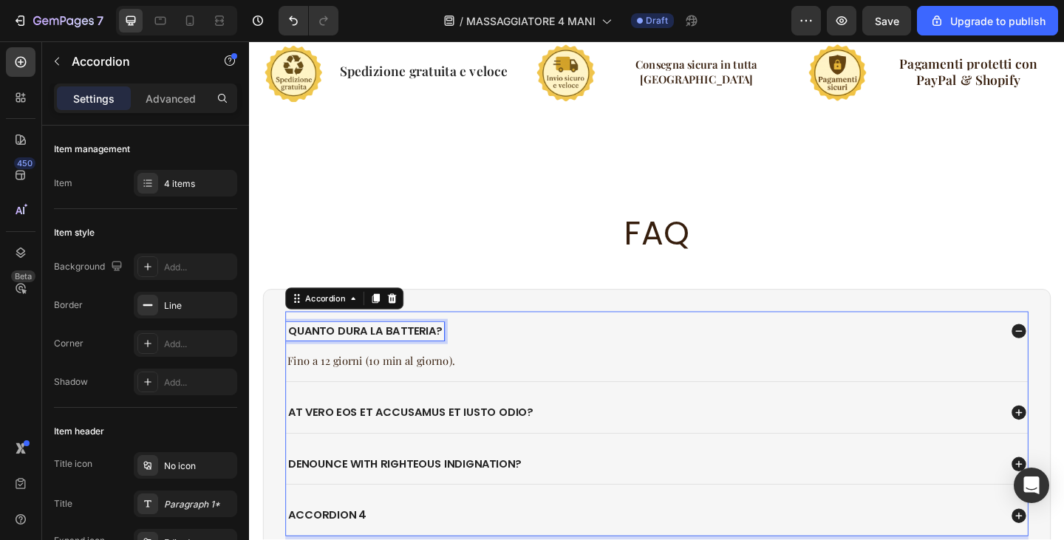
click at [415, 356] on p "Quanto dura la batteria?" at bounding box center [375, 358] width 168 height 16
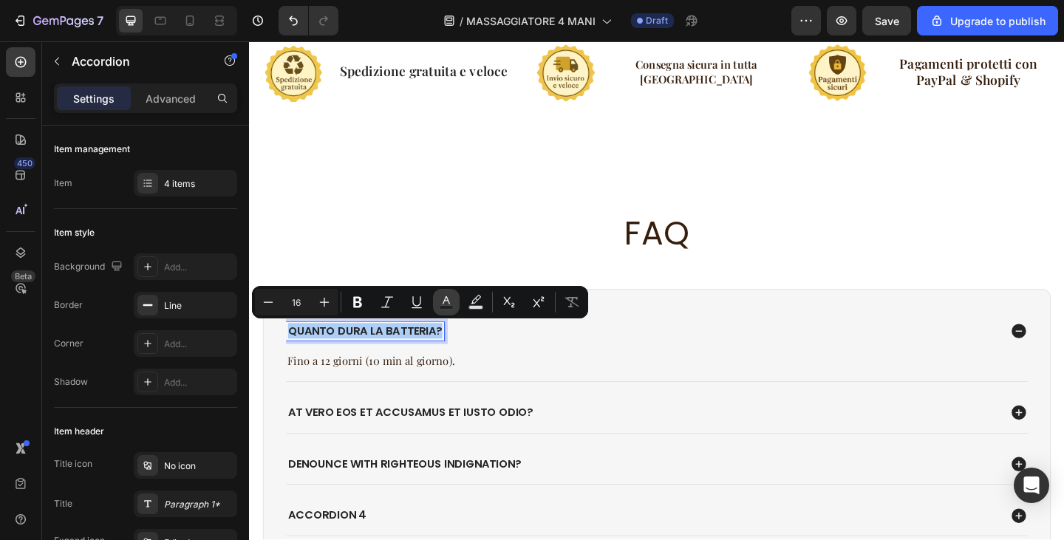
click at [444, 308] on rect "Editor contextual toolbar" at bounding box center [447, 308] width 14 height 4
type input "242424"
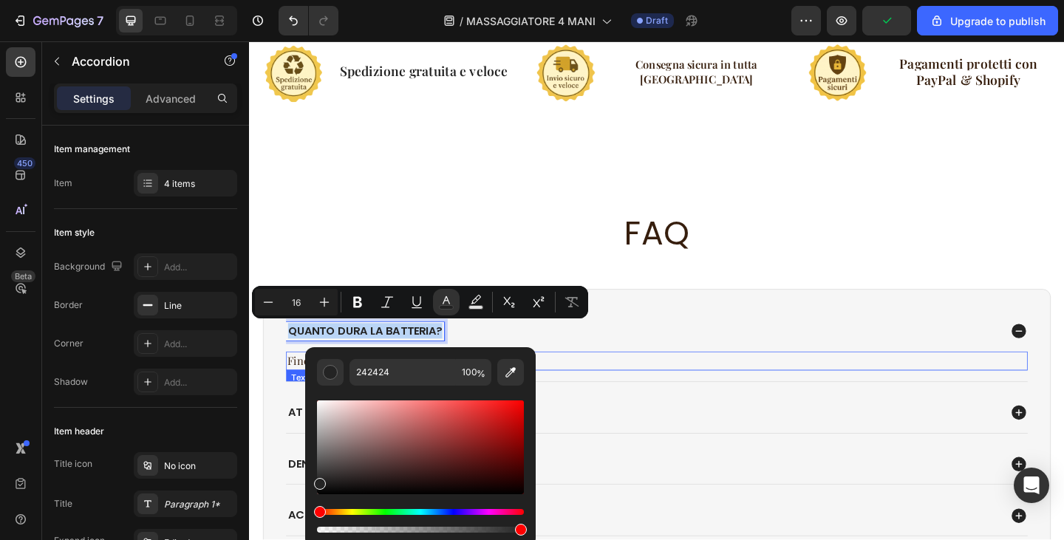
click at [649, 381] on p "Fino a 12 giorni (10 min al giorno)." at bounding box center [693, 390] width 804 height 18
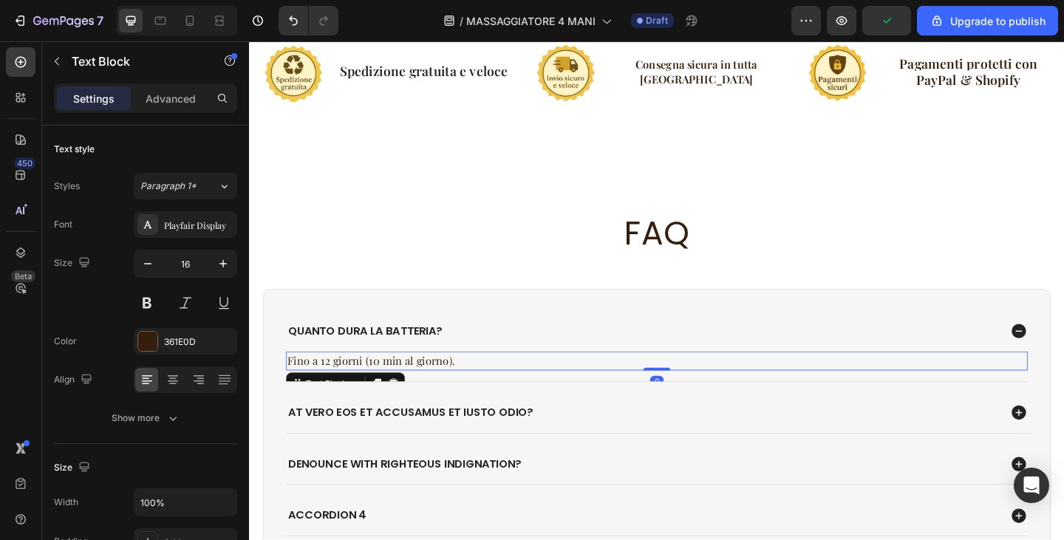
click at [401, 387] on p "Fino a 12 giorni (10 min al giorno)." at bounding box center [693, 390] width 804 height 18
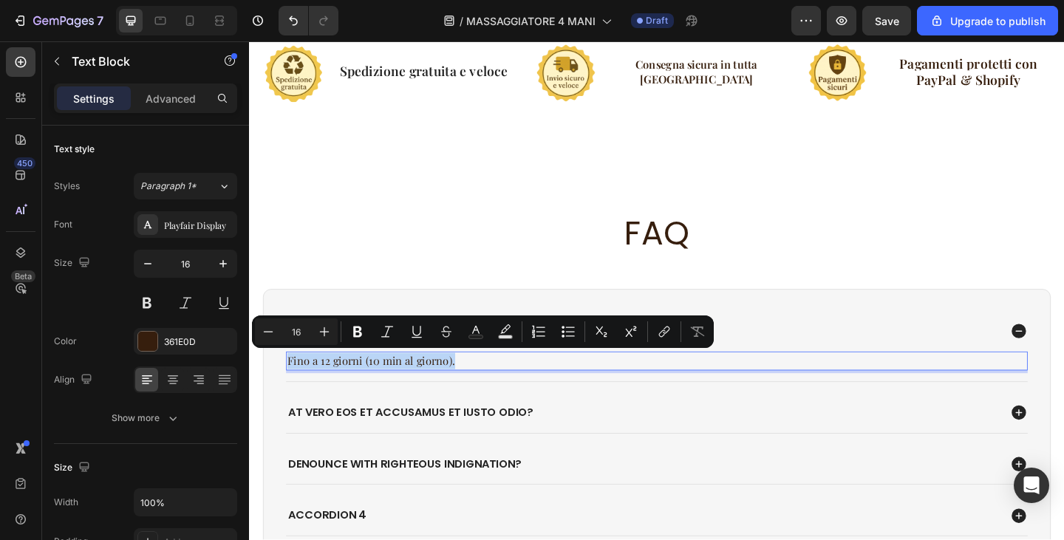
click at [381, 398] on div "Fino a 12 giorni (10 min al giorno)." at bounding box center [692, 389] width 807 height 21
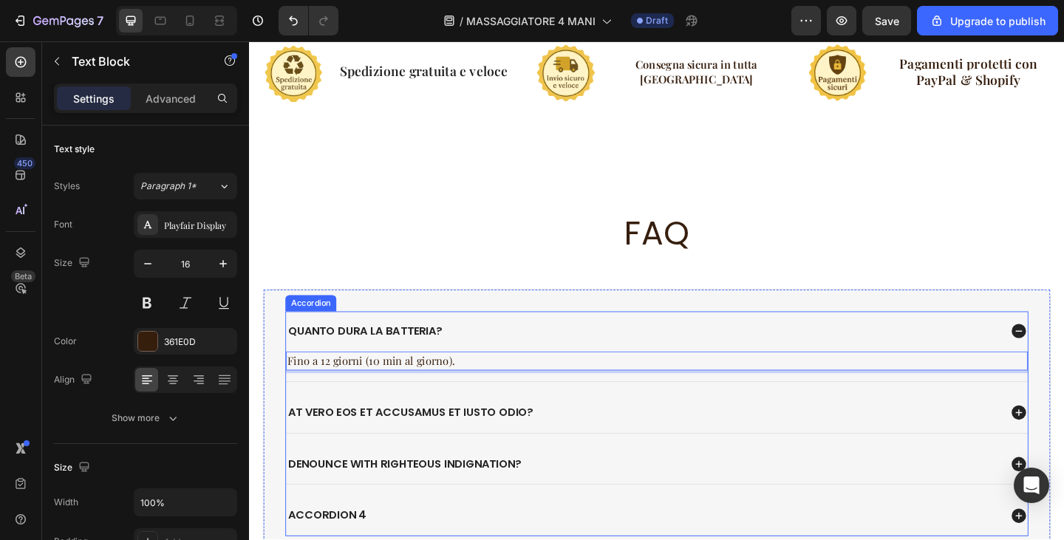
click at [369, 353] on p "Quanto dura la batteria?" at bounding box center [375, 358] width 168 height 16
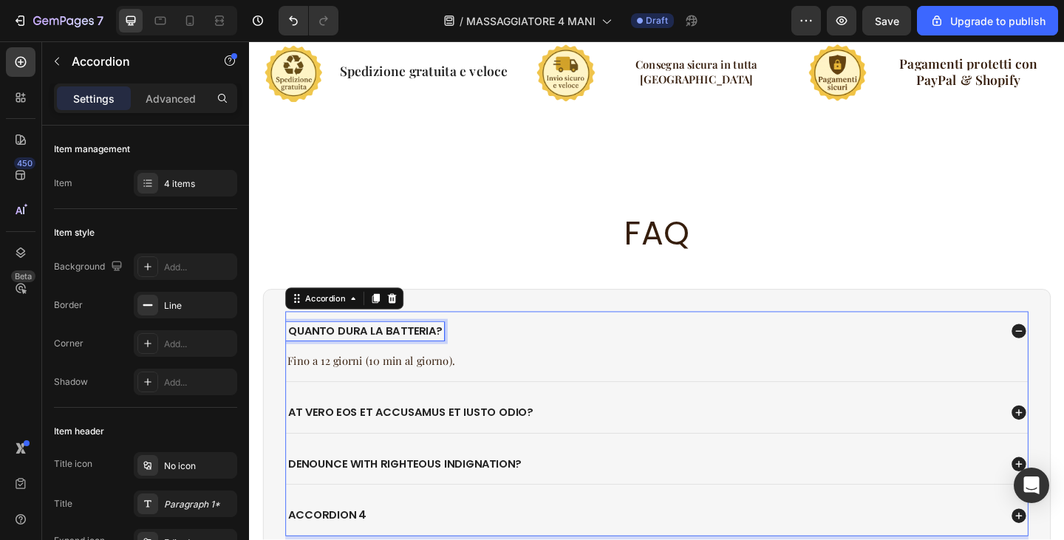
click at [369, 353] on p "Quanto dura la batteria?" at bounding box center [375, 358] width 168 height 16
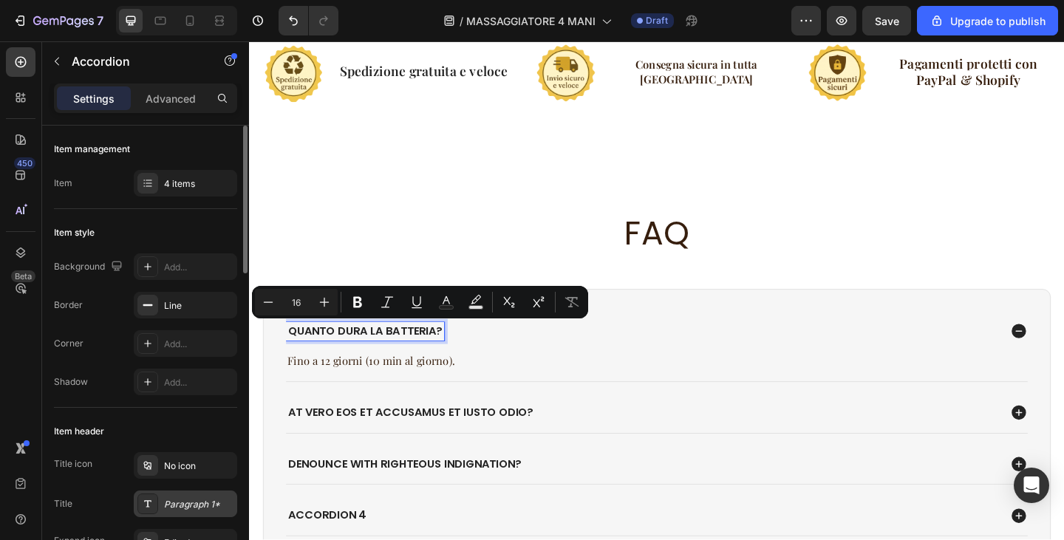
click at [172, 502] on div "Paragraph 1*" at bounding box center [198, 504] width 69 height 13
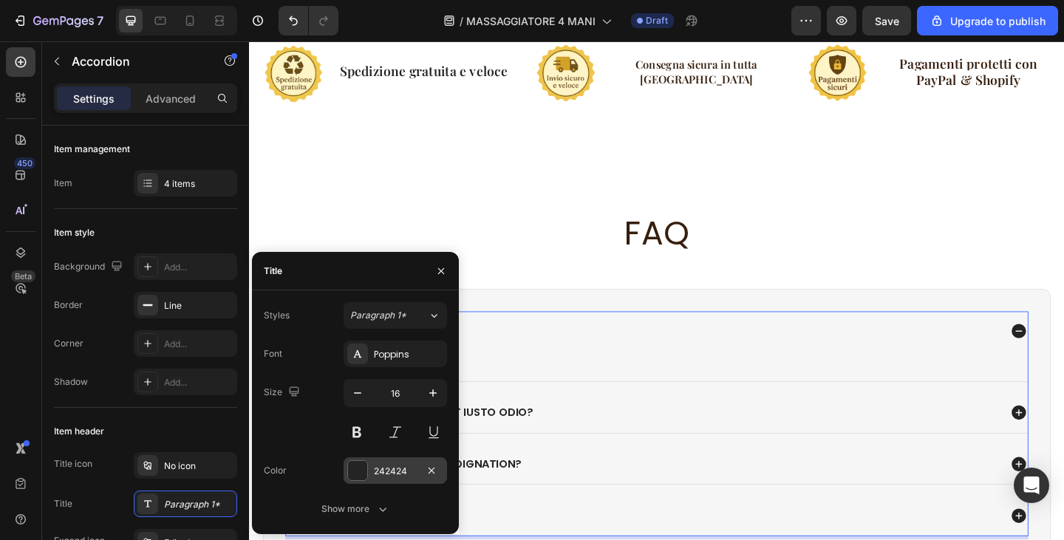
click at [366, 479] on div at bounding box center [357, 470] width 19 height 19
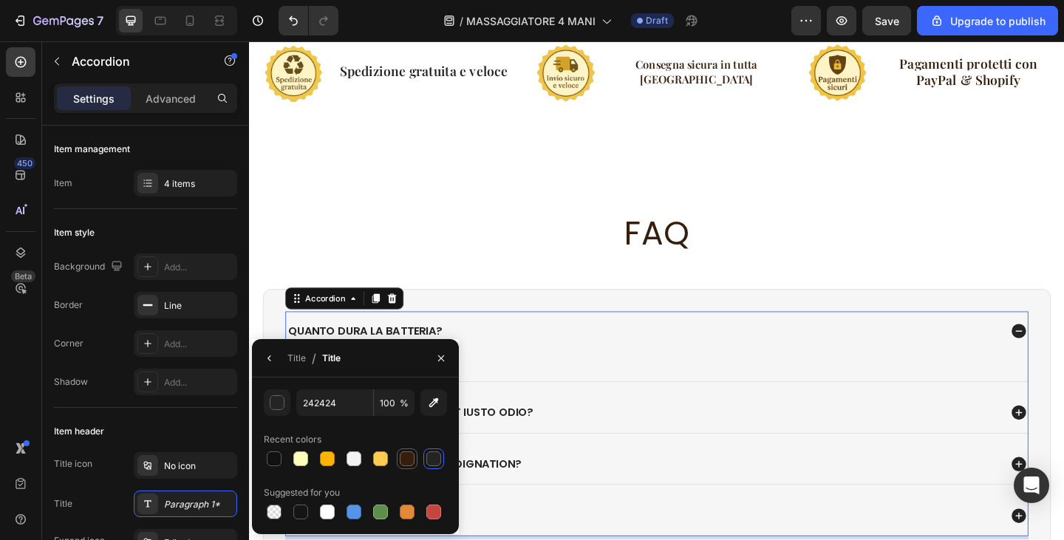
click at [399, 455] on div at bounding box center [407, 459] width 18 height 18
type input "361E0D"
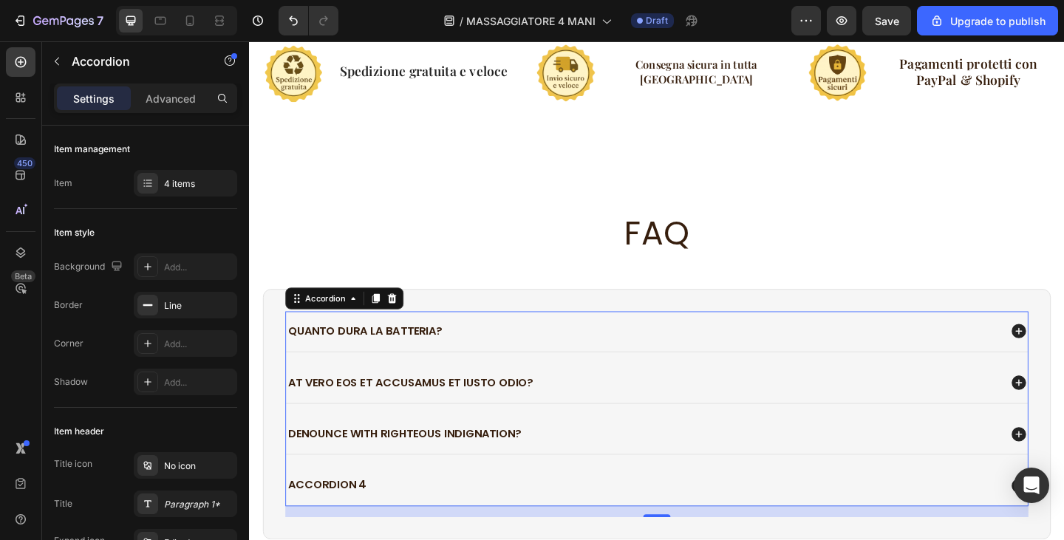
click at [705, 417] on div "At vero eos et accusamus et iusto odio?" at bounding box center [677, 414] width 776 height 20
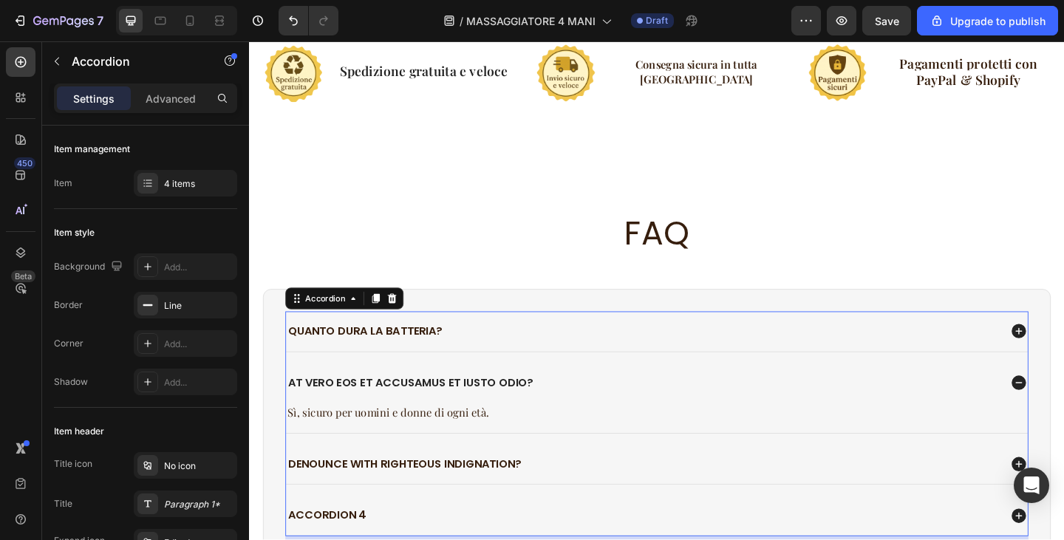
click at [515, 404] on div "At vero eos et accusamus et iusto odio?" at bounding box center [424, 414] width 271 height 20
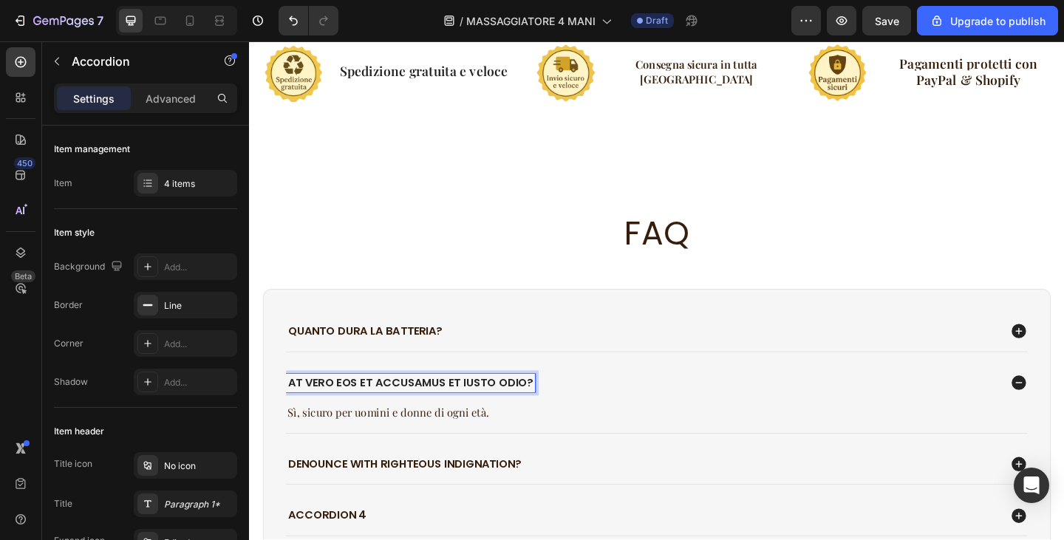
click at [512, 410] on p "At vero eos et accusamus et iusto odio?" at bounding box center [424, 414] width 267 height 16
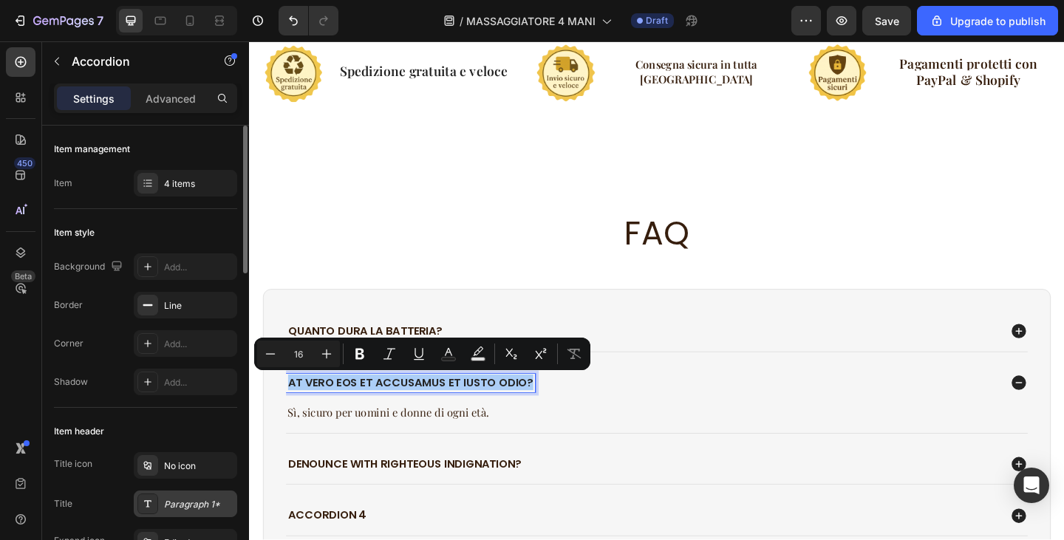
click at [197, 500] on div "Paragraph 1*" at bounding box center [198, 504] width 69 height 13
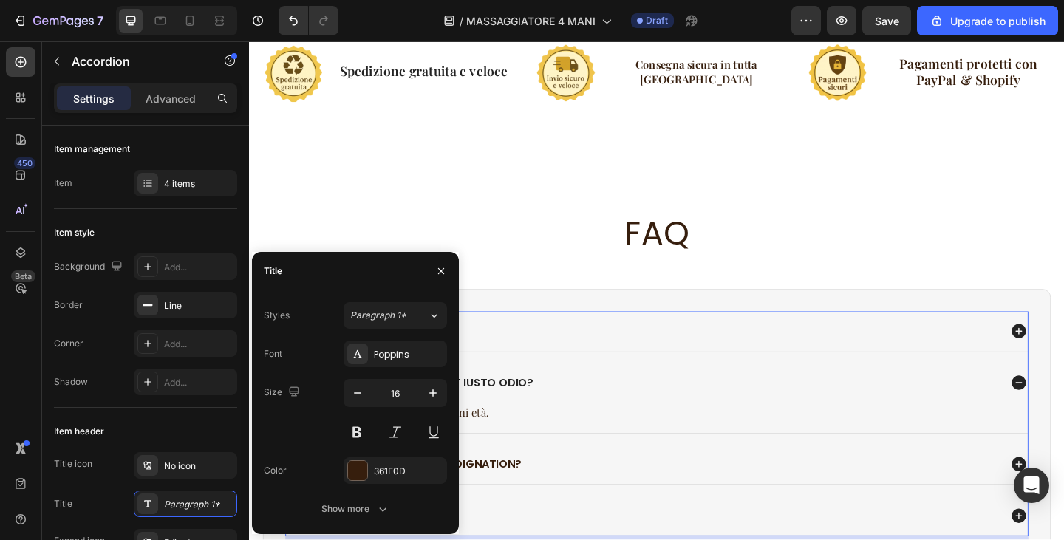
click at [530, 423] on div "At vero eos et accusamus et iusto odio?" at bounding box center [692, 414] width 807 height 44
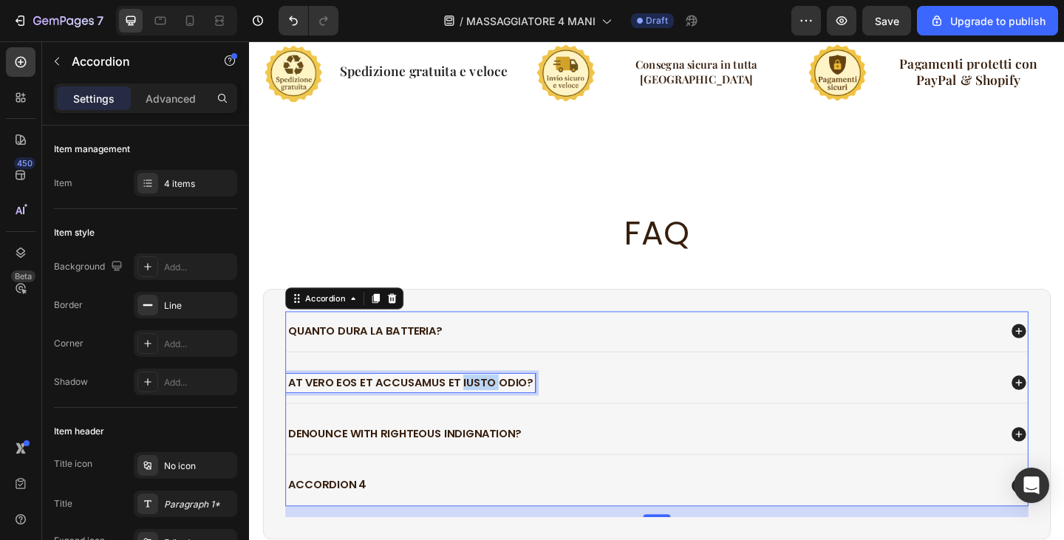
click at [494, 410] on p "At vero eos et accusamus et iusto odio?" at bounding box center [424, 414] width 267 height 16
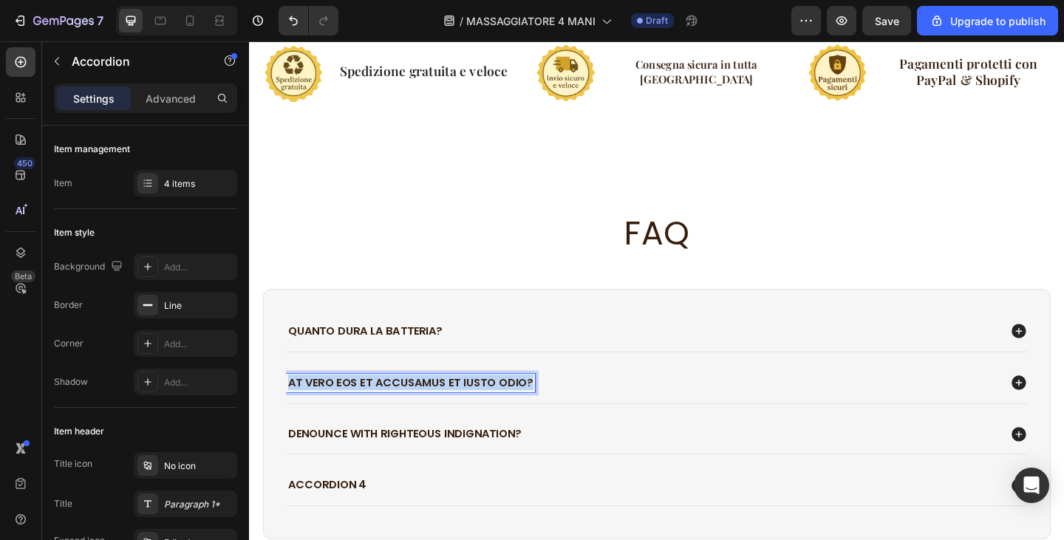
click at [494, 410] on p "At vero eos et accusamus et iusto odio?" at bounding box center [424, 414] width 267 height 16
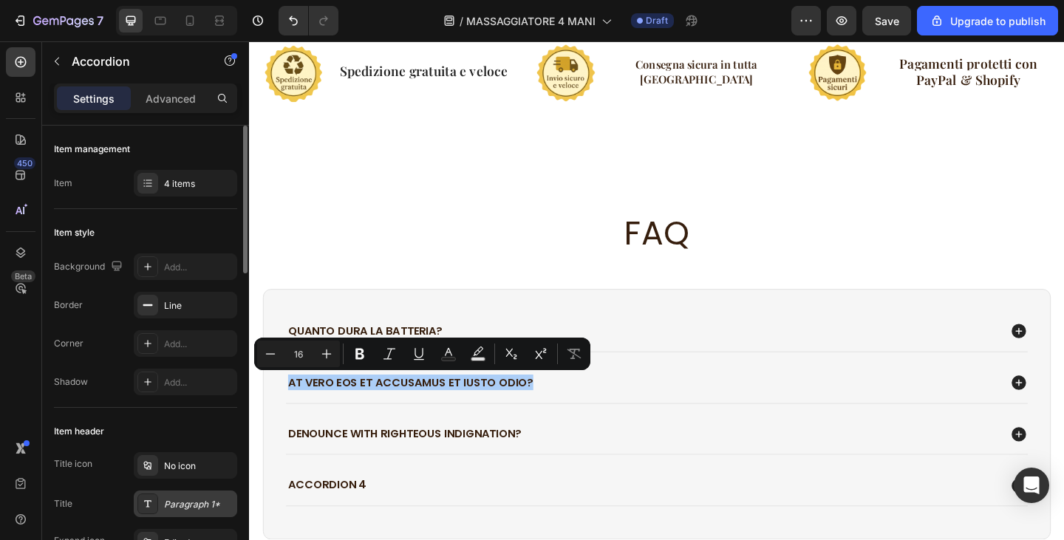
click at [185, 502] on div "Paragraph 1*" at bounding box center [198, 504] width 69 height 13
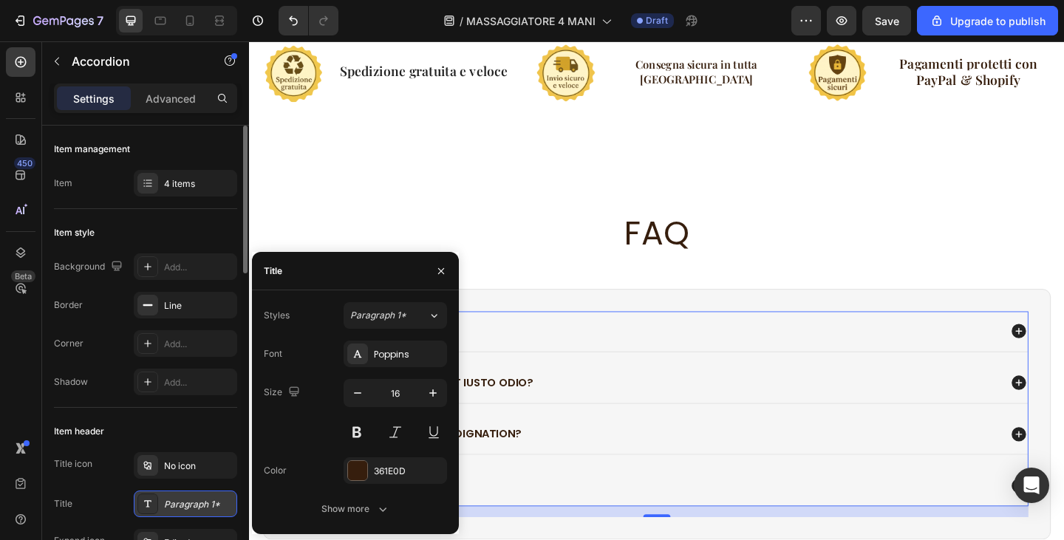
click at [185, 502] on div "Paragraph 1*" at bounding box center [198, 504] width 69 height 13
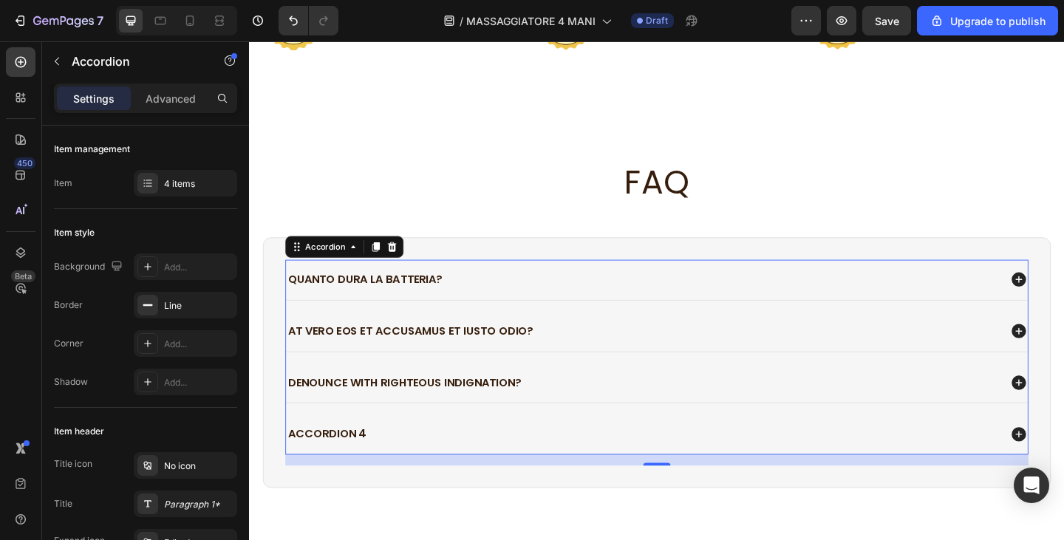
scroll to position [2842, 0]
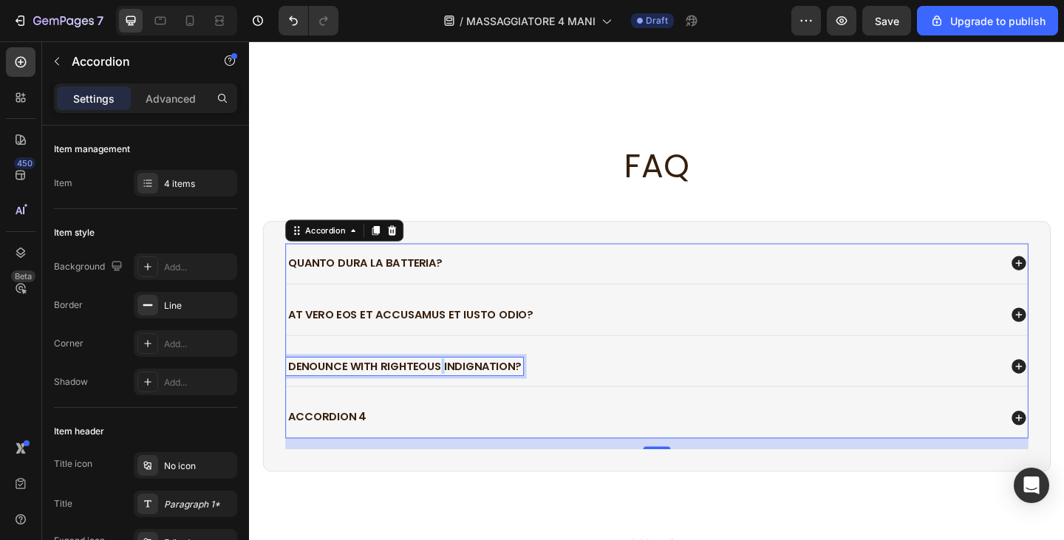
click at [458, 388] on p "denounce with righteous indignation?" at bounding box center [418, 396] width 254 height 16
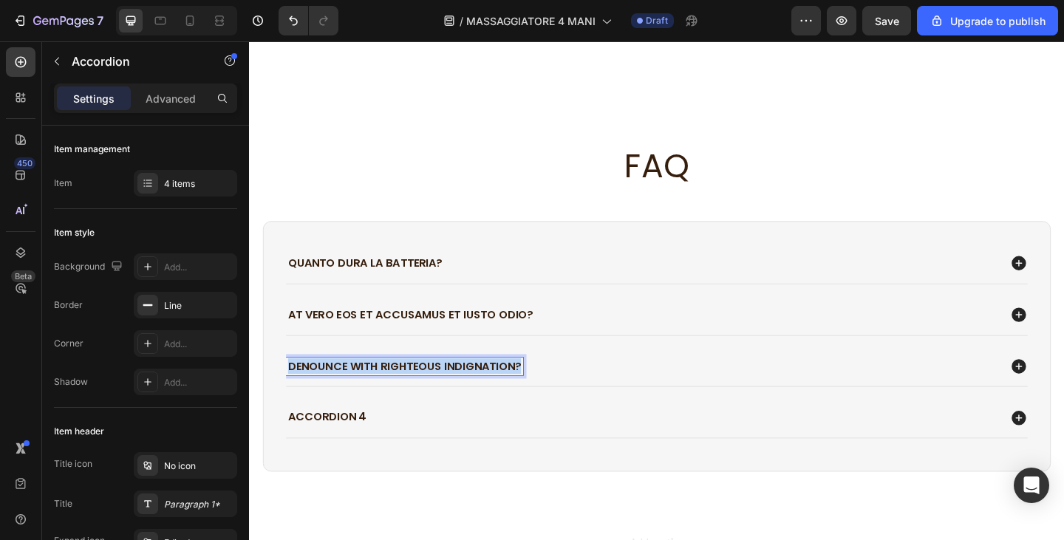
click at [458, 388] on p "denounce with righteous indignation?" at bounding box center [418, 396] width 254 height 16
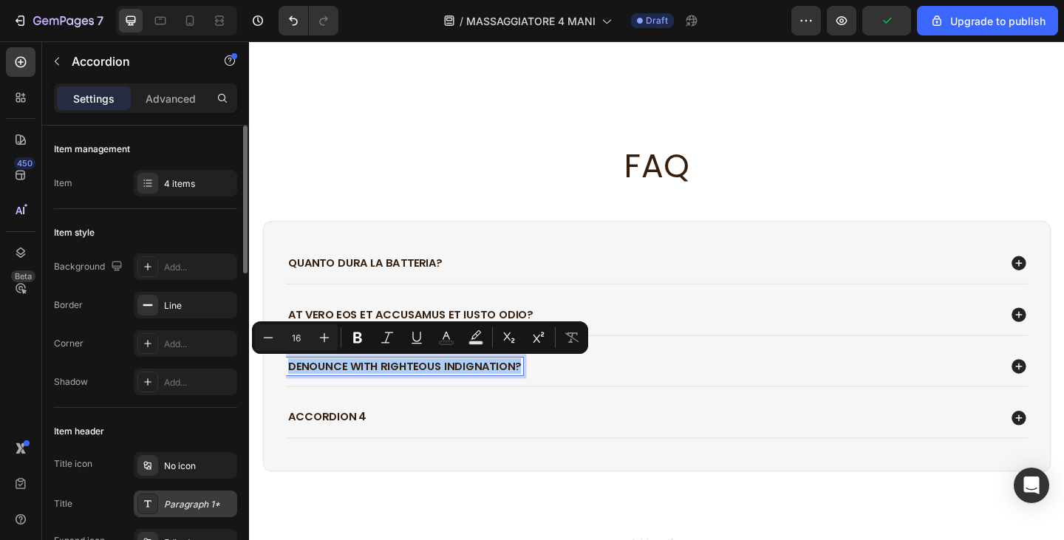
click at [182, 500] on div "Paragraph 1*" at bounding box center [198, 504] width 69 height 13
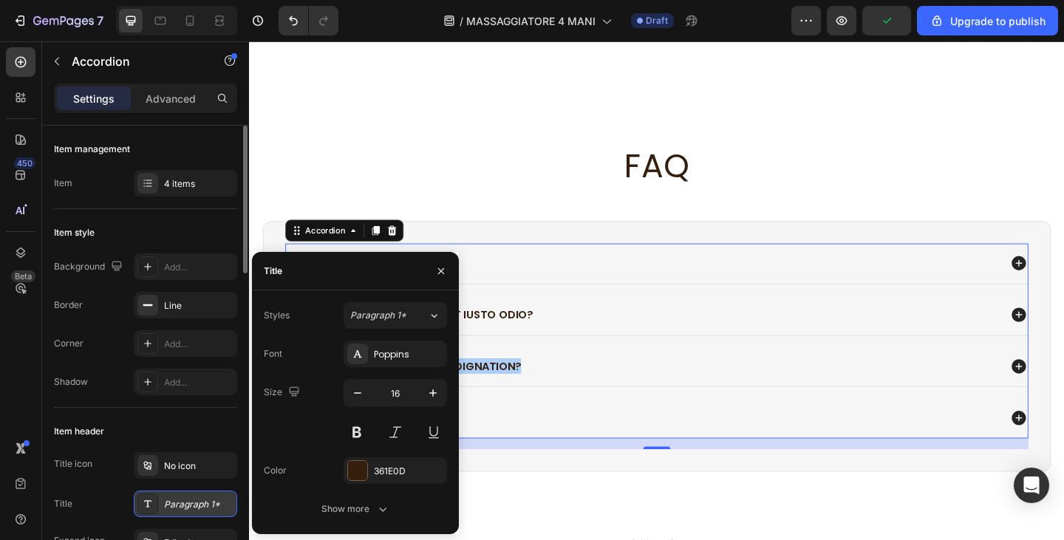
click at [182, 500] on div "Paragraph 1*" at bounding box center [198, 504] width 69 height 13
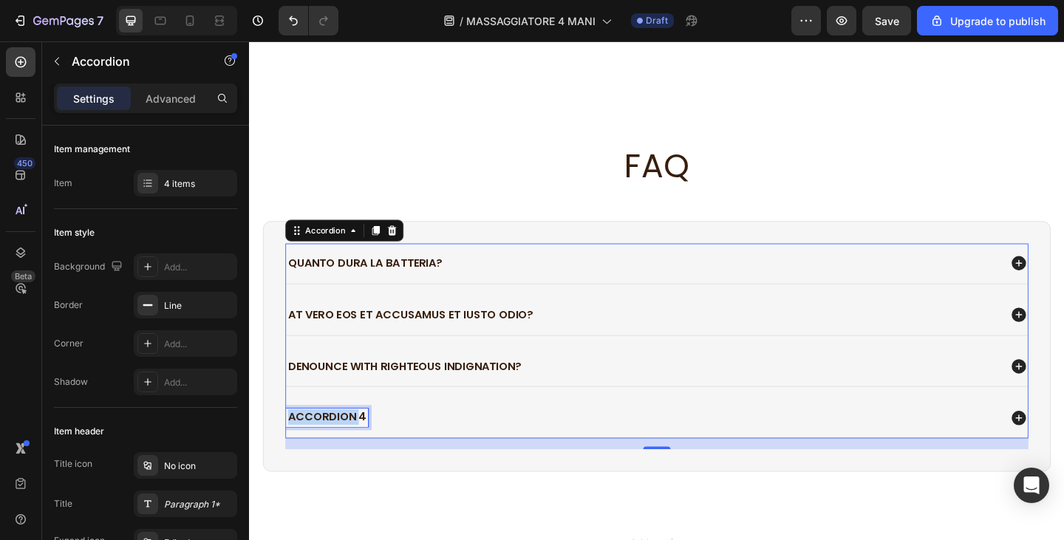
click at [356, 451] on p "Accordion 4" at bounding box center [333, 452] width 85 height 16
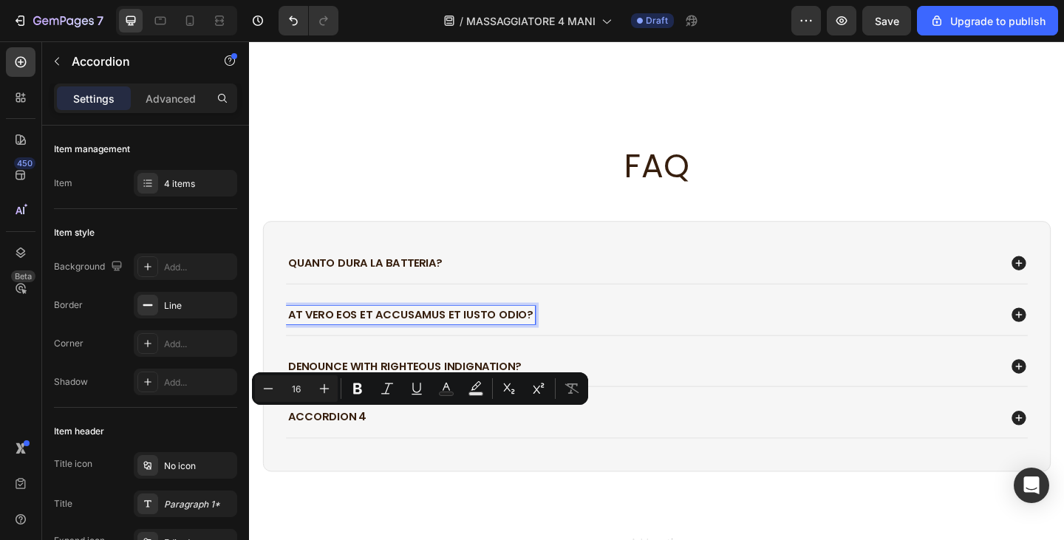
click at [349, 334] on p "At vero eos et accusamus et iusto odio?" at bounding box center [424, 340] width 267 height 16
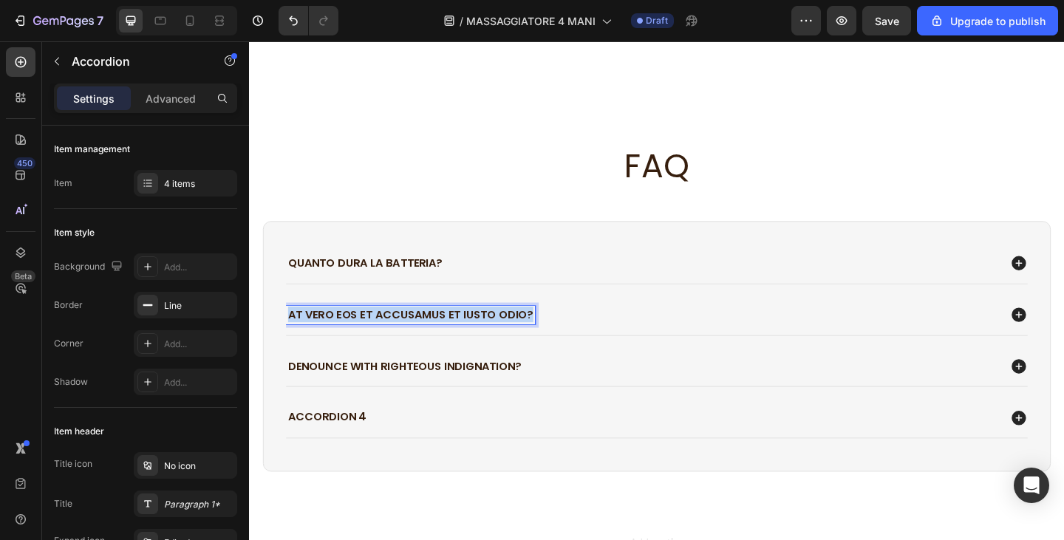
click at [349, 334] on p "At vero eos et accusamus et iusto odio?" at bounding box center [424, 340] width 267 height 16
click at [364, 388] on p "denounce with righteous indignation?" at bounding box center [418, 396] width 254 height 16
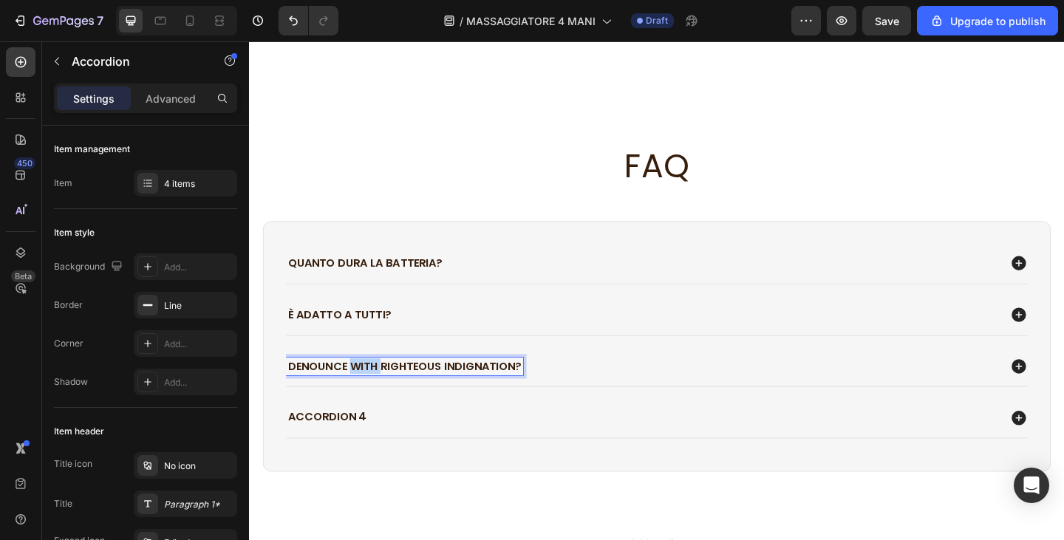
click at [364, 388] on p "denounce with righteous indignation?" at bounding box center [418, 396] width 254 height 16
click at [347, 452] on p "Accordion 4" at bounding box center [333, 452] width 85 height 16
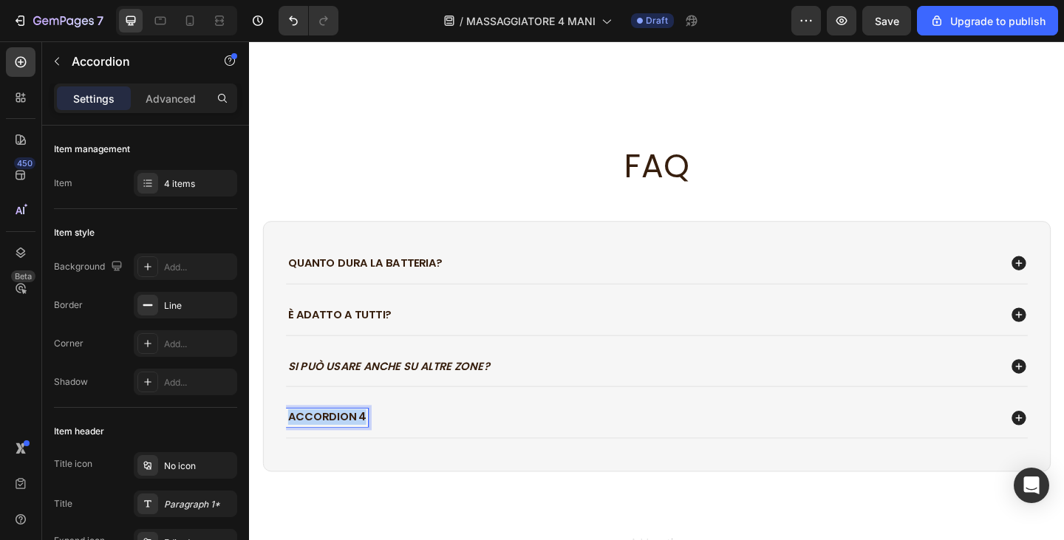
click at [347, 452] on p "Accordion 4" at bounding box center [333, 452] width 85 height 16
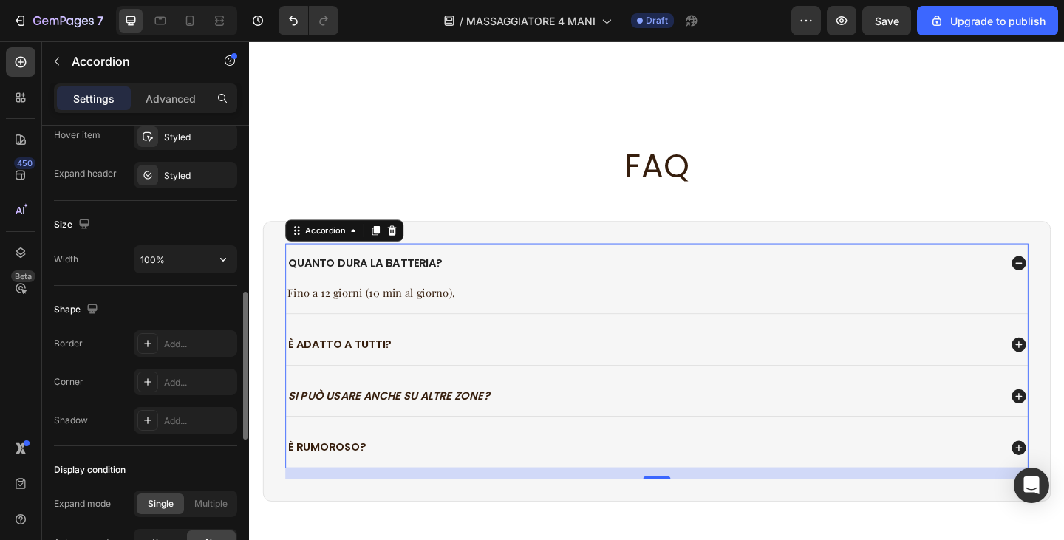
scroll to position [739, 0]
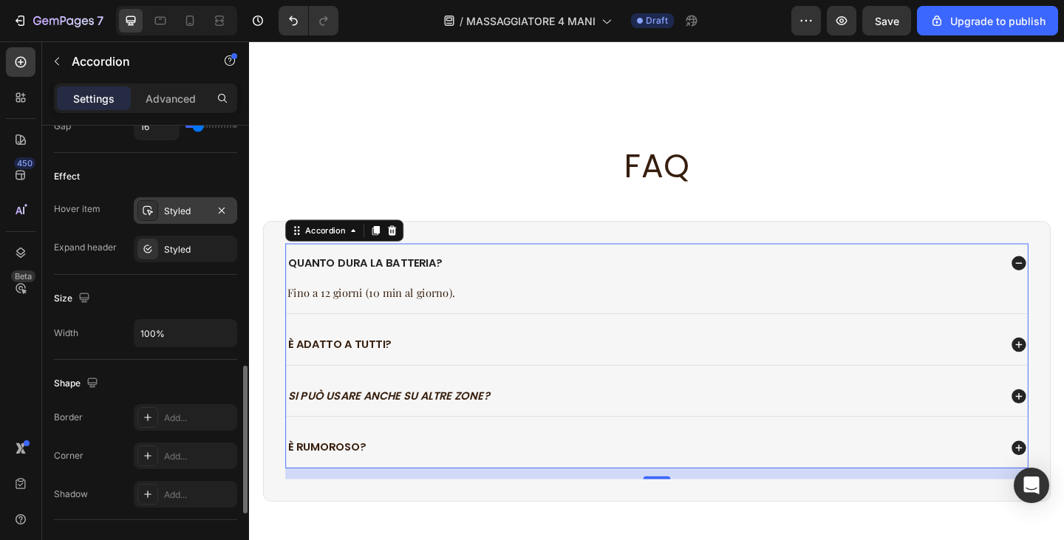
scroll to position [591, 0]
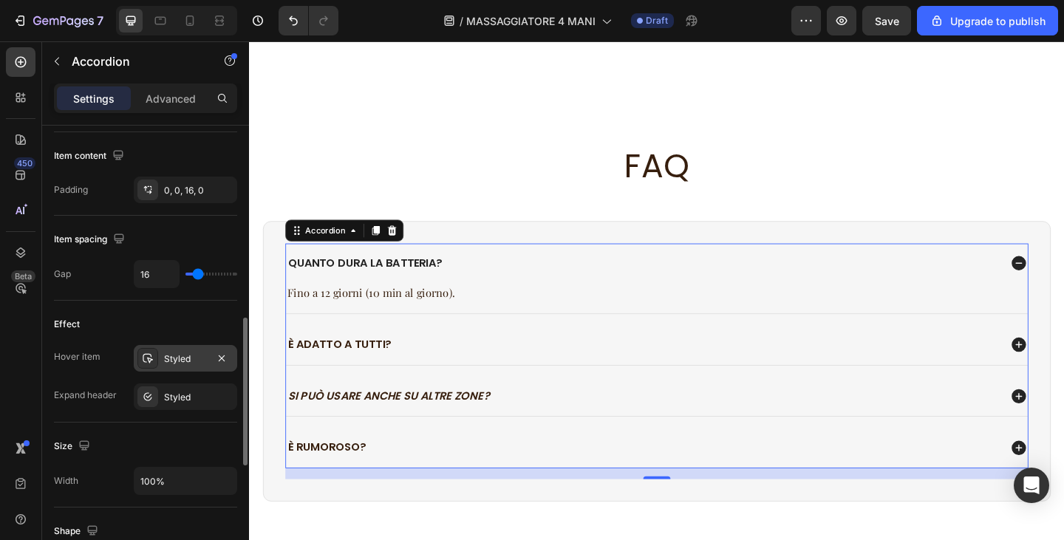
click at [176, 356] on div "Styled" at bounding box center [185, 359] width 43 height 13
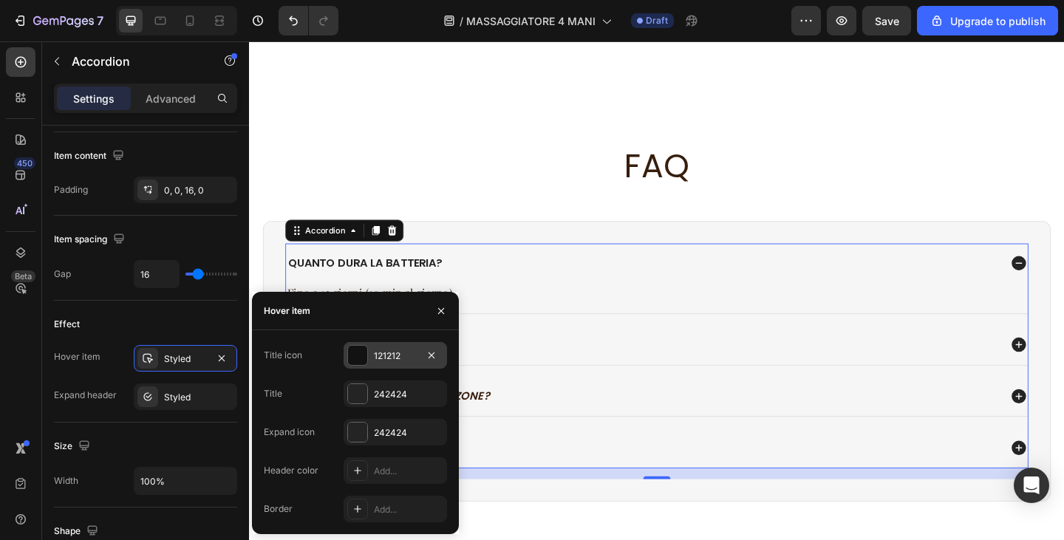
click at [385, 356] on div "121212" at bounding box center [395, 356] width 43 height 13
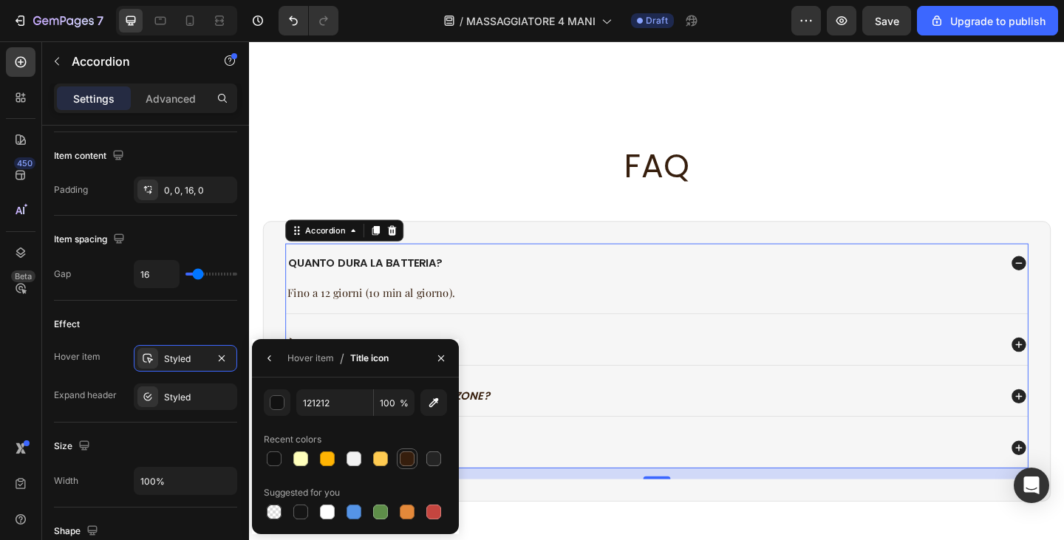
click at [404, 458] on div at bounding box center [407, 459] width 15 height 15
type input "361E0D"
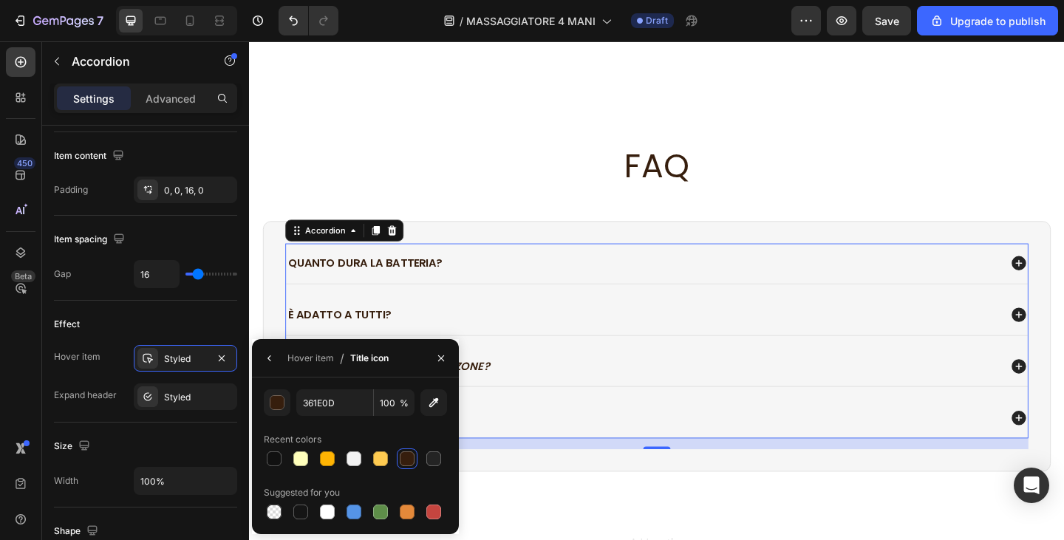
click at [404, 458] on div at bounding box center [407, 459] width 15 height 15
click at [207, 361] on div "Styled" at bounding box center [185, 358] width 103 height 27
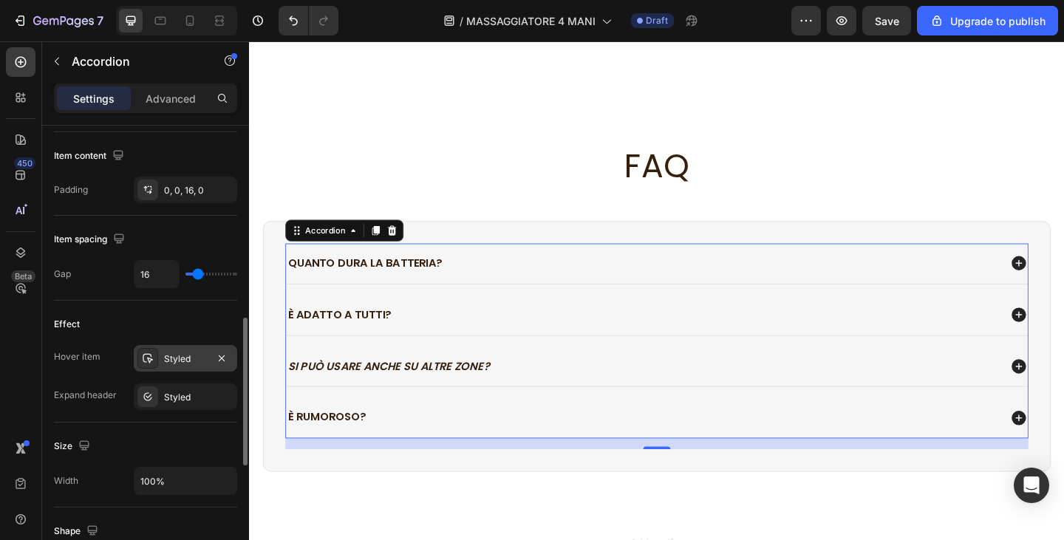
click at [206, 361] on div "Styled" at bounding box center [185, 359] width 43 height 13
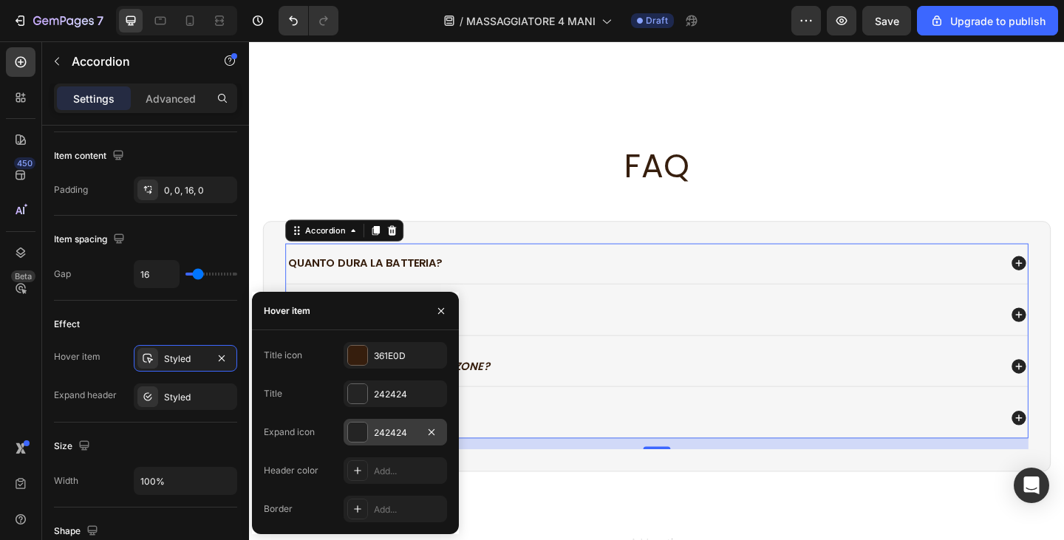
click at [403, 436] on div "242424" at bounding box center [395, 433] width 43 height 13
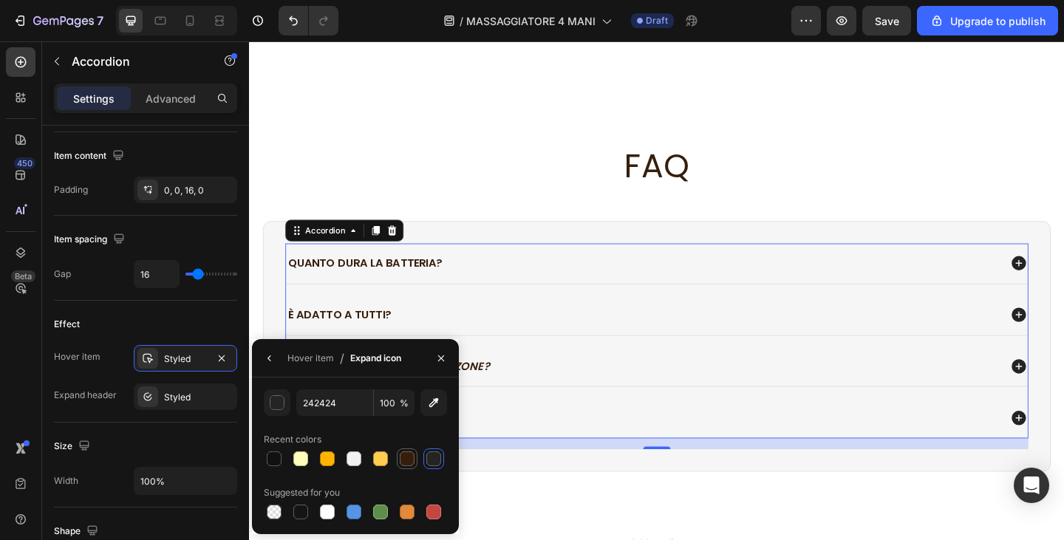
click at [407, 456] on div at bounding box center [407, 459] width 15 height 15
type input "361E0D"
click at [192, 357] on div "Styled" at bounding box center [185, 359] width 43 height 13
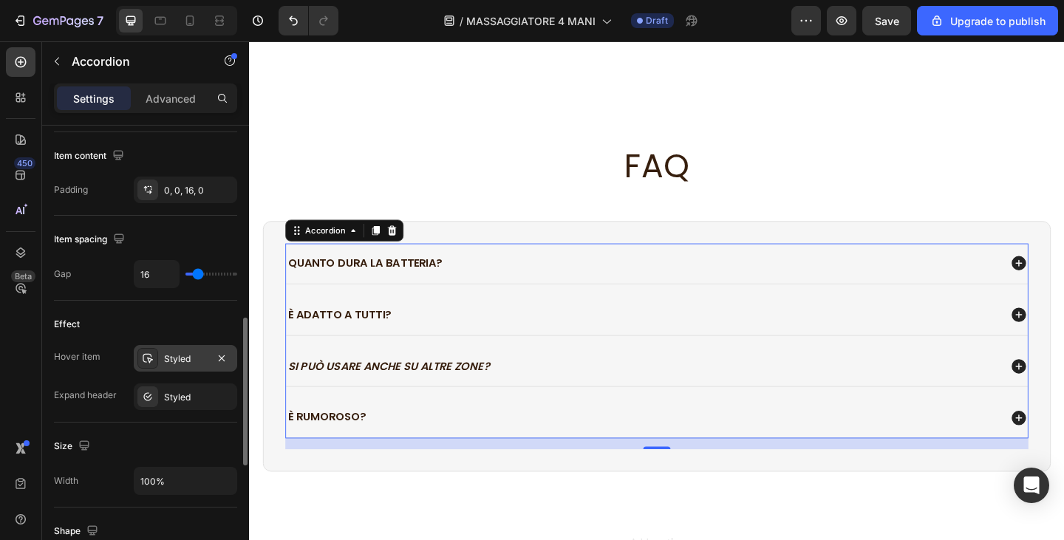
click at [192, 357] on div "Styled" at bounding box center [185, 359] width 43 height 13
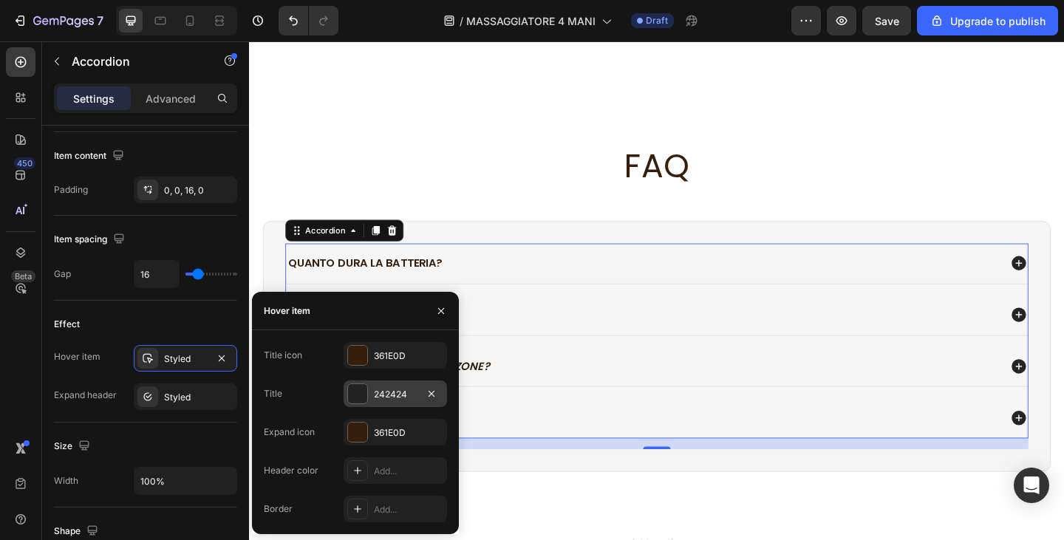
click at [378, 394] on div "242424" at bounding box center [395, 394] width 43 height 13
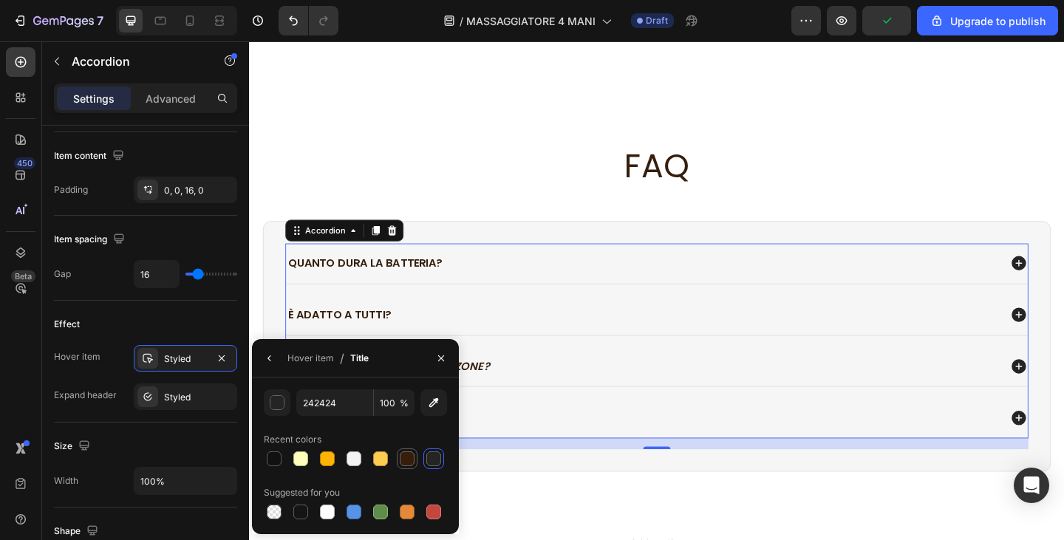
click at [404, 464] on div at bounding box center [407, 459] width 15 height 15
type input "361E0D"
click at [189, 396] on div "Styled" at bounding box center [185, 397] width 43 height 13
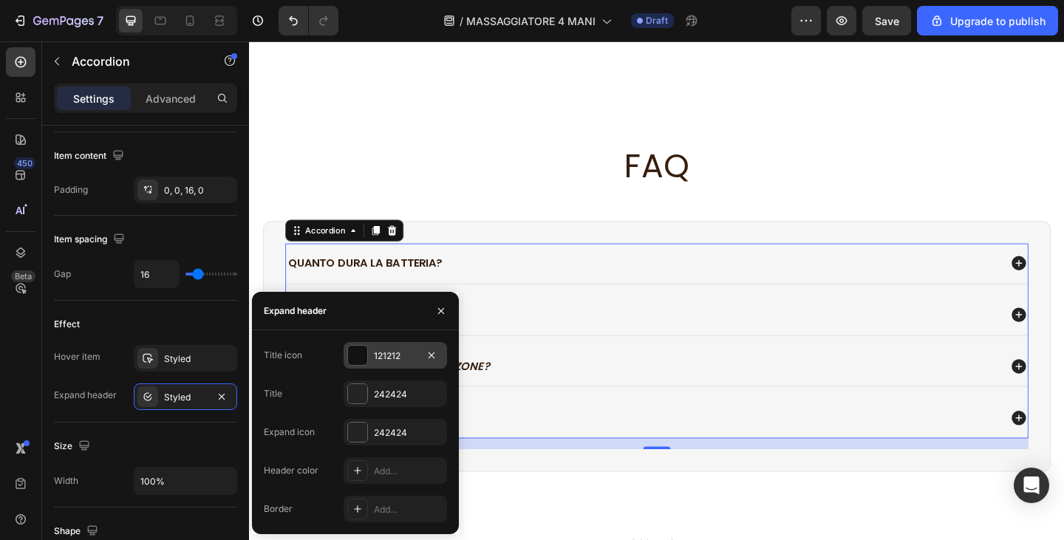
click at [382, 359] on div "121212" at bounding box center [395, 356] width 43 height 13
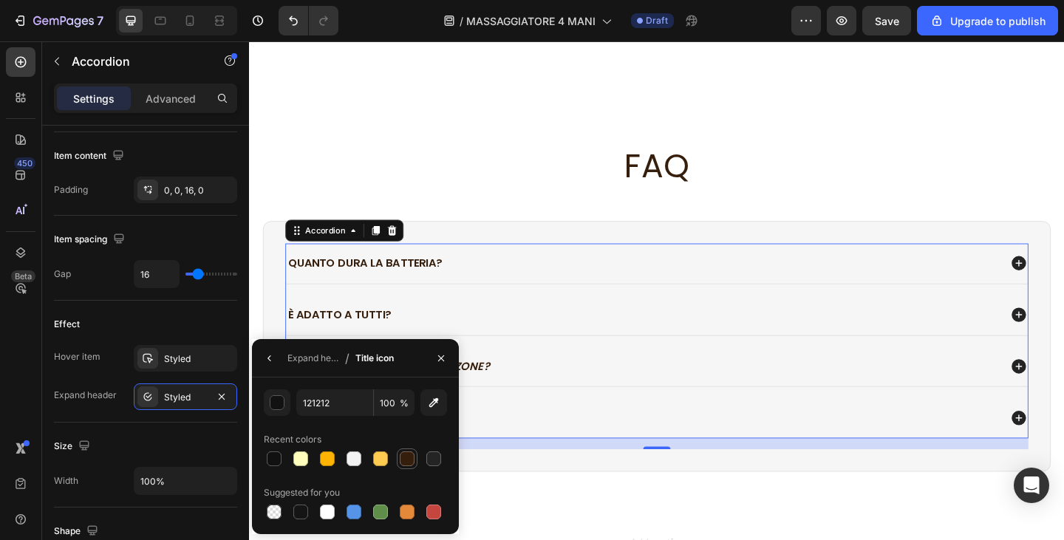
click at [408, 458] on div at bounding box center [407, 459] width 15 height 15
type input "361E0D"
click at [195, 398] on div "Styled" at bounding box center [185, 397] width 43 height 13
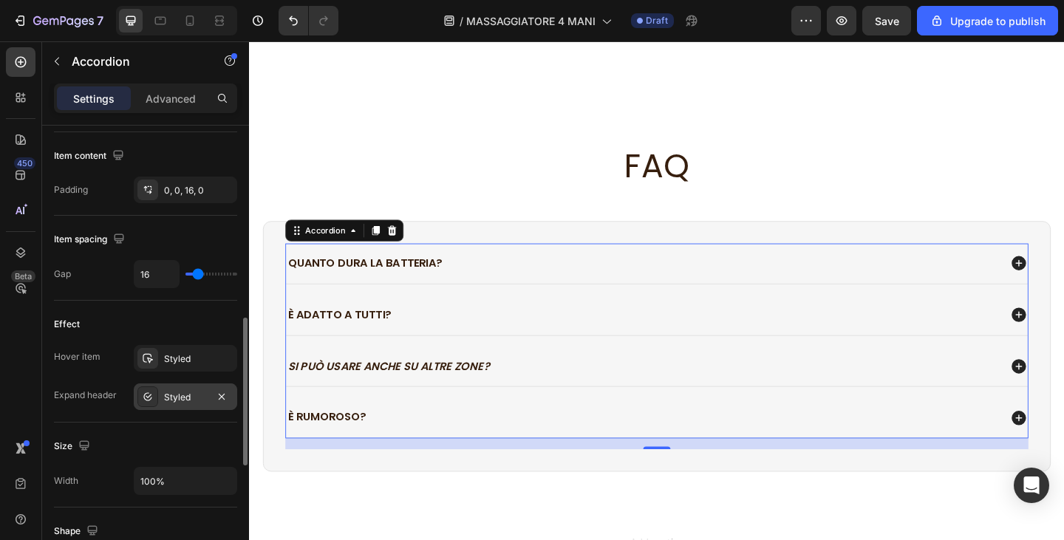
click at [193, 398] on div "Styled" at bounding box center [185, 397] width 43 height 13
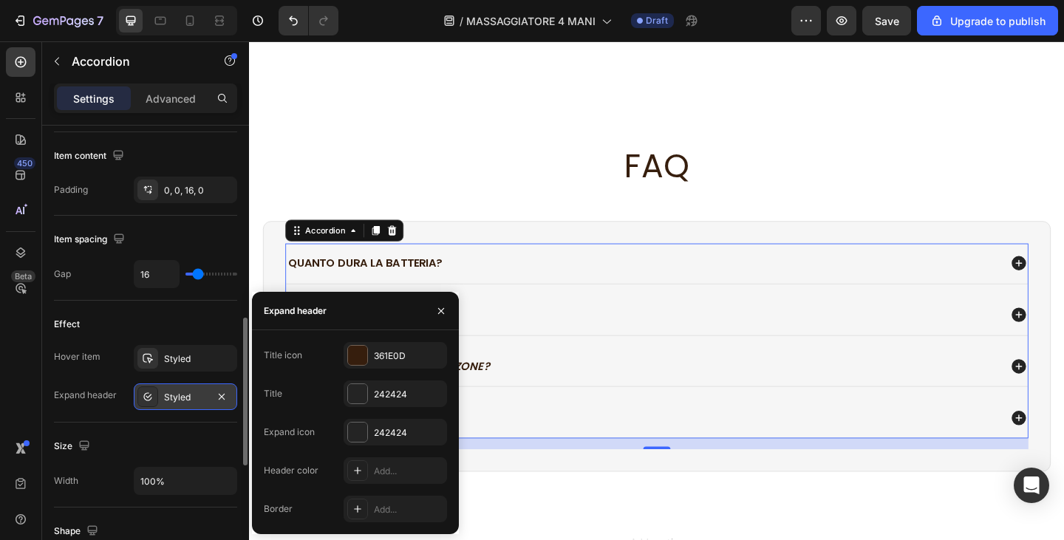
click at [193, 398] on div "Styled" at bounding box center [185, 397] width 43 height 13
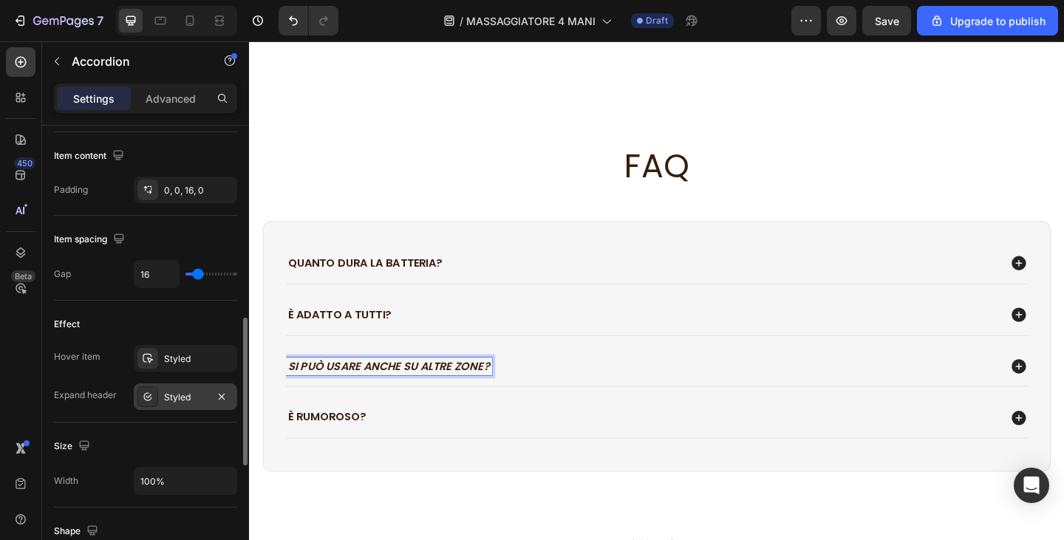
click at [196, 392] on div "Styled" at bounding box center [185, 397] width 43 height 13
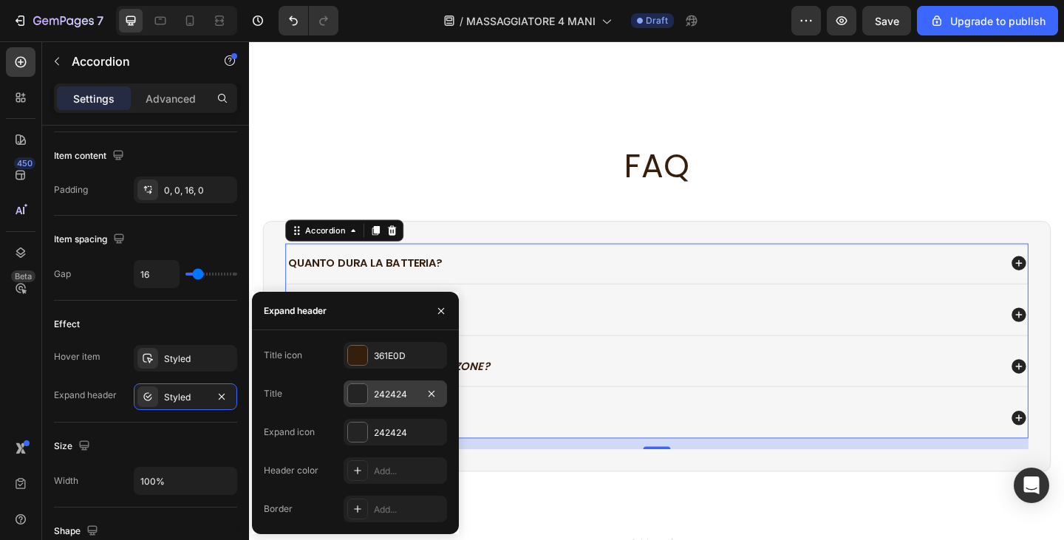
click at [384, 396] on div "242424" at bounding box center [395, 394] width 43 height 13
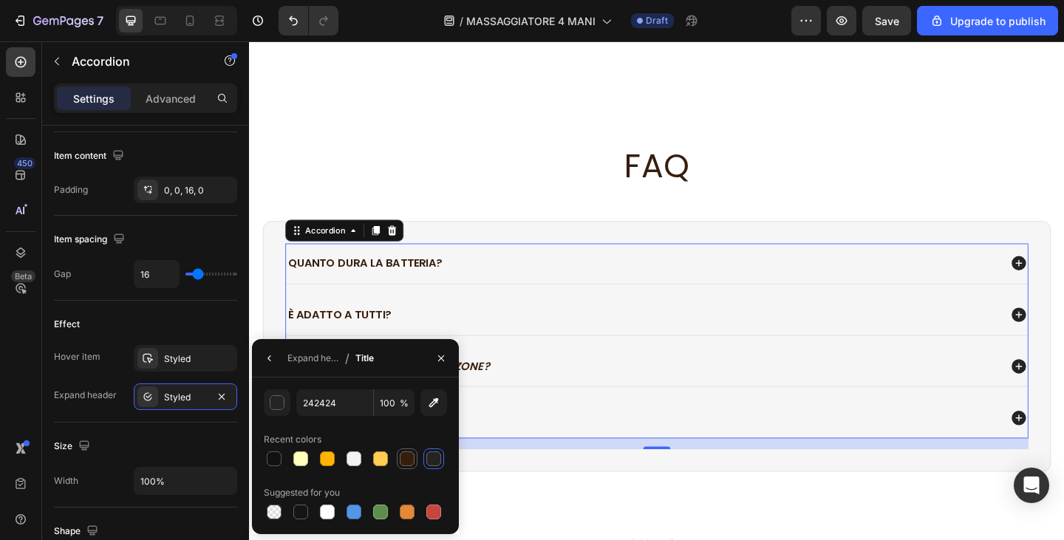
click at [409, 458] on div at bounding box center [407, 459] width 15 height 15
type input "361E0D"
click at [176, 399] on div "Styled" at bounding box center [185, 397] width 43 height 13
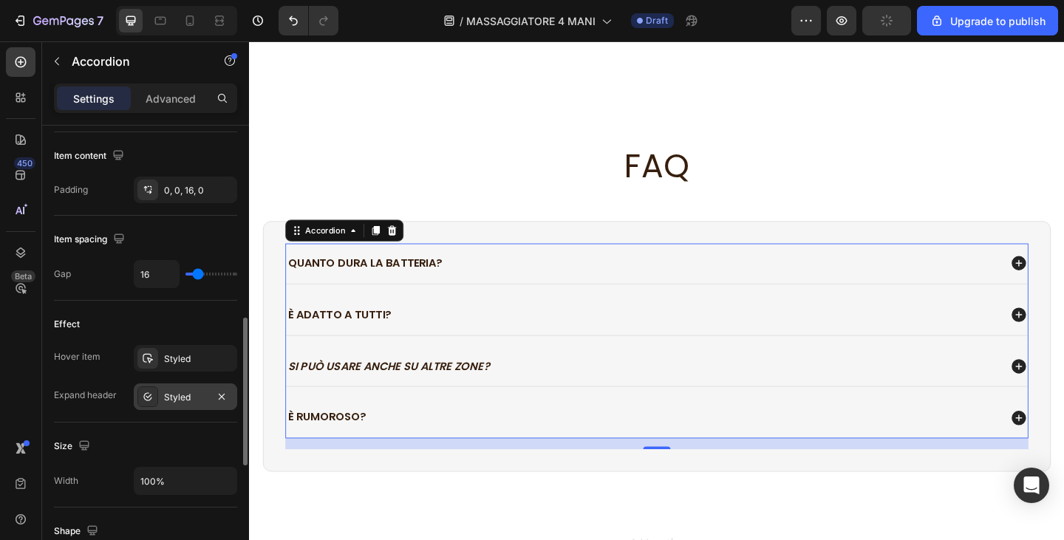
click at [175, 391] on div "Styled" at bounding box center [185, 397] width 43 height 13
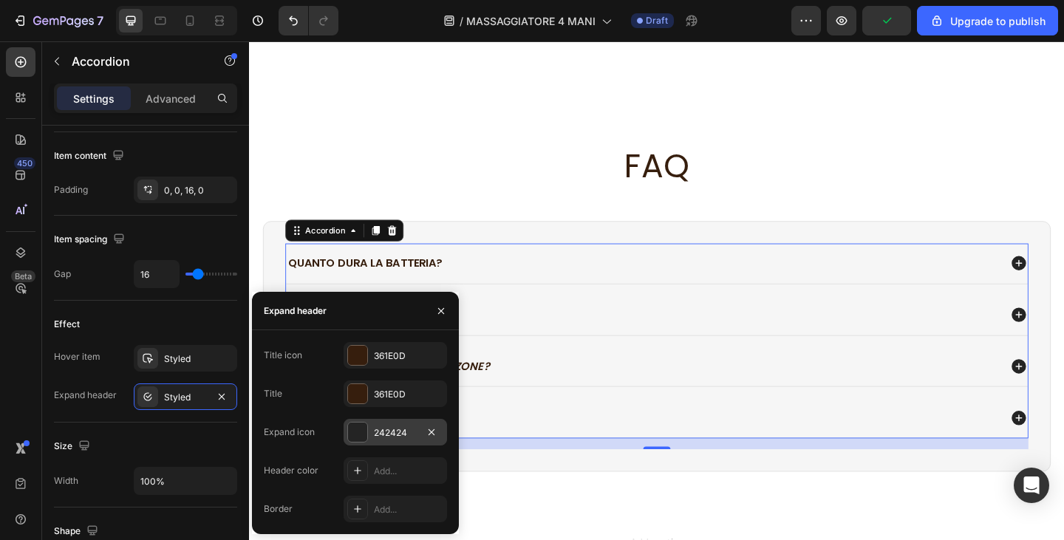
click at [361, 424] on div at bounding box center [357, 432] width 19 height 19
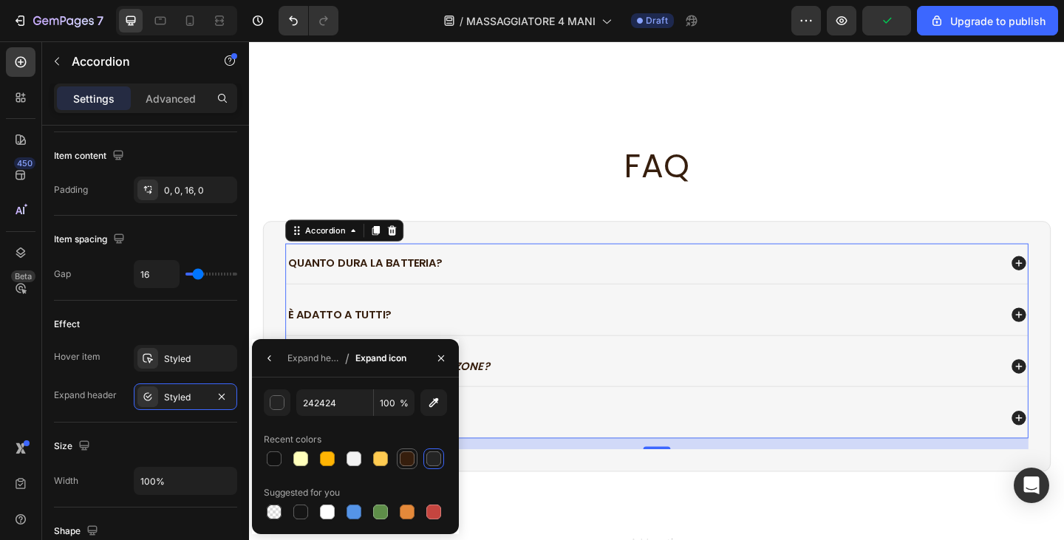
click at [408, 458] on div at bounding box center [407, 459] width 15 height 15
type input "361E0D"
click at [1024, 291] on div "Quanto dura la batteria?" at bounding box center [677, 284] width 776 height 20
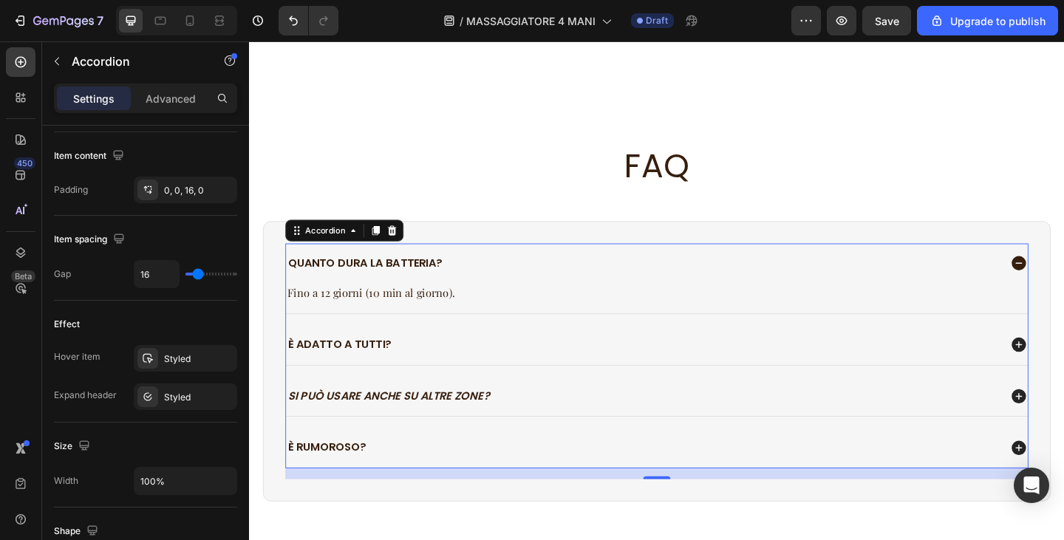
click at [1000, 350] on div "È adatto a tutti?" at bounding box center [692, 372] width 807 height 44
click at [972, 407] on div "Si può usare anche su altre zone?" at bounding box center [692, 429] width 807 height 44
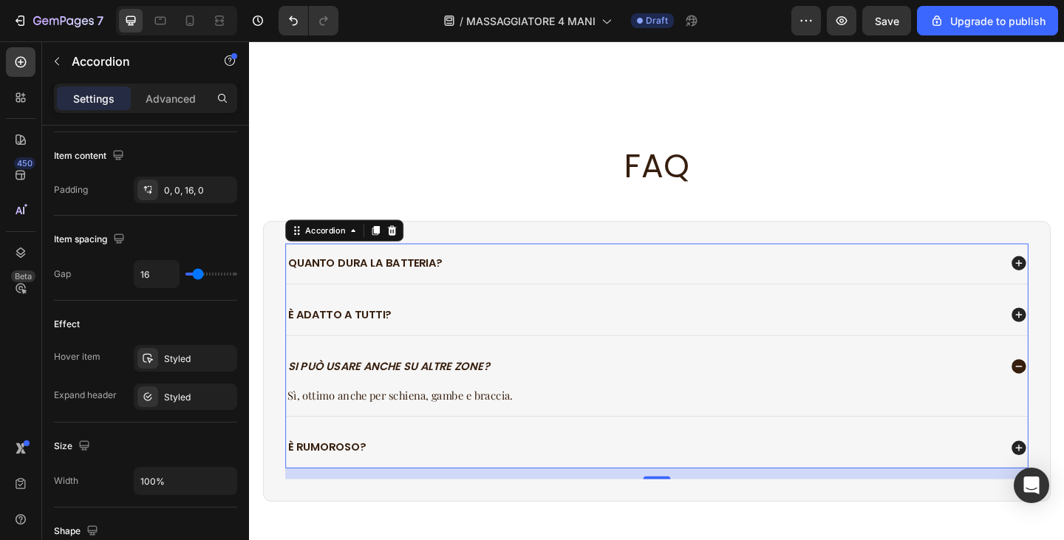
click at [939, 487] on div "È rumoroso?" at bounding box center [677, 484] width 776 height 20
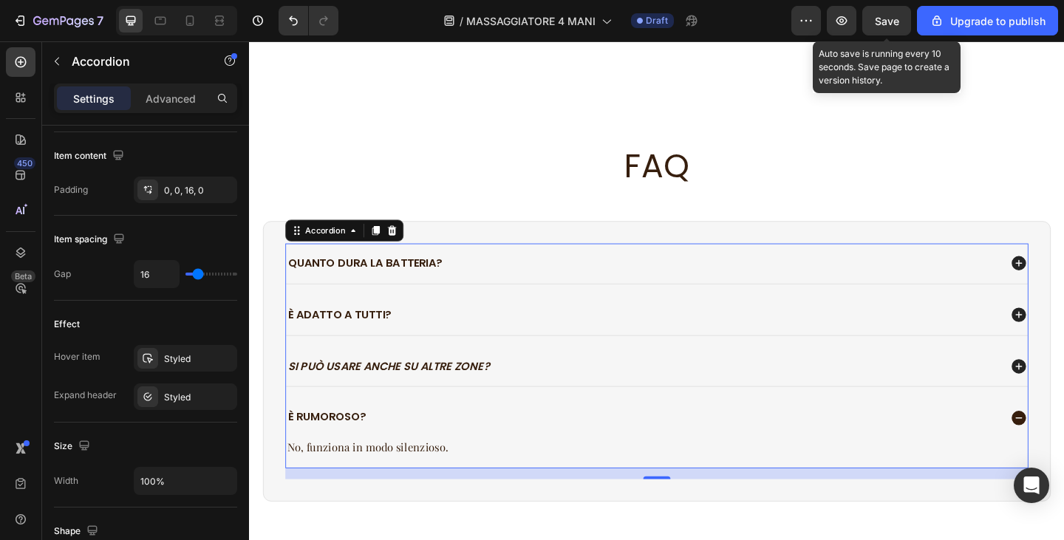
click at [880, 24] on span "Save" at bounding box center [887, 21] width 24 height 13
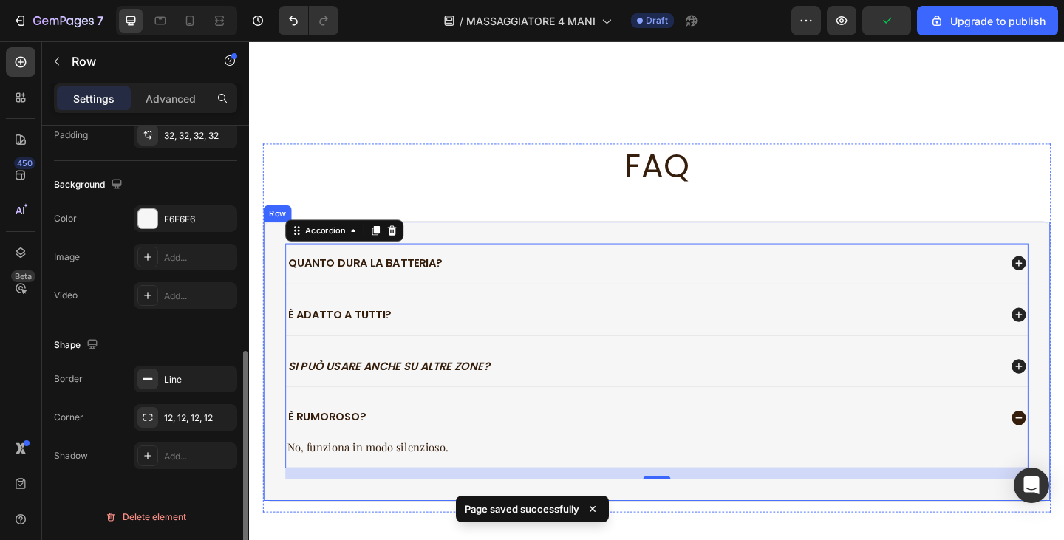
click at [636, 254] on div "Quanto dura la batteria? È adatto a tutti? Si può usare anche su altre zone? È …" at bounding box center [693, 389] width 858 height 305
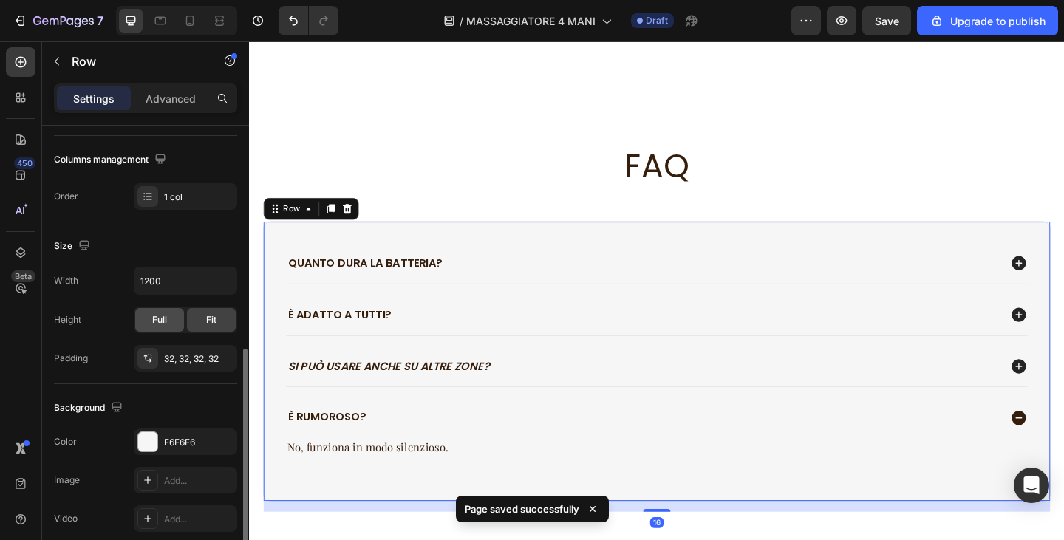
scroll to position [370, 0]
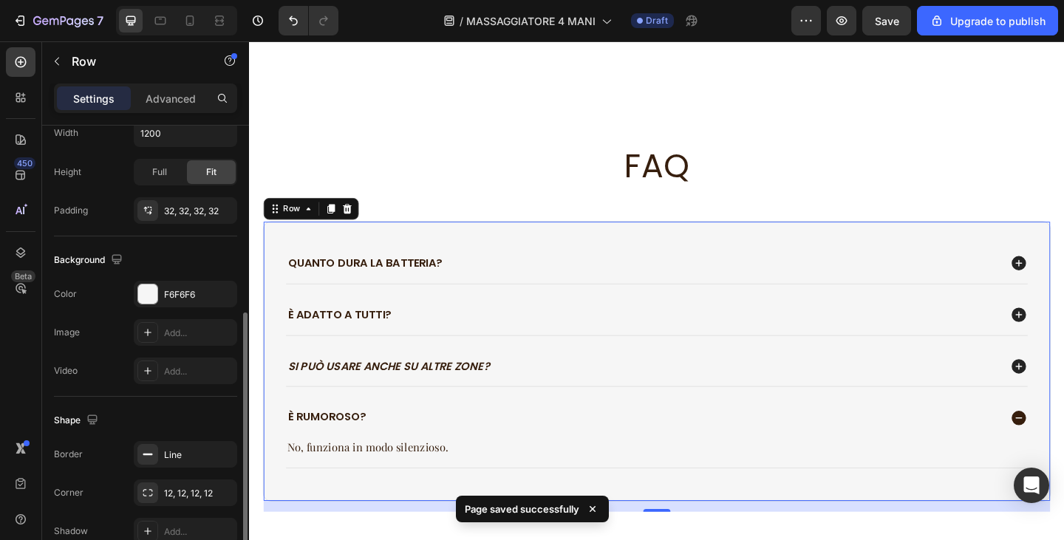
click at [178, 267] on div "Background" at bounding box center [145, 260] width 183 height 24
click at [177, 300] on div "F6F6F6" at bounding box center [185, 294] width 43 height 13
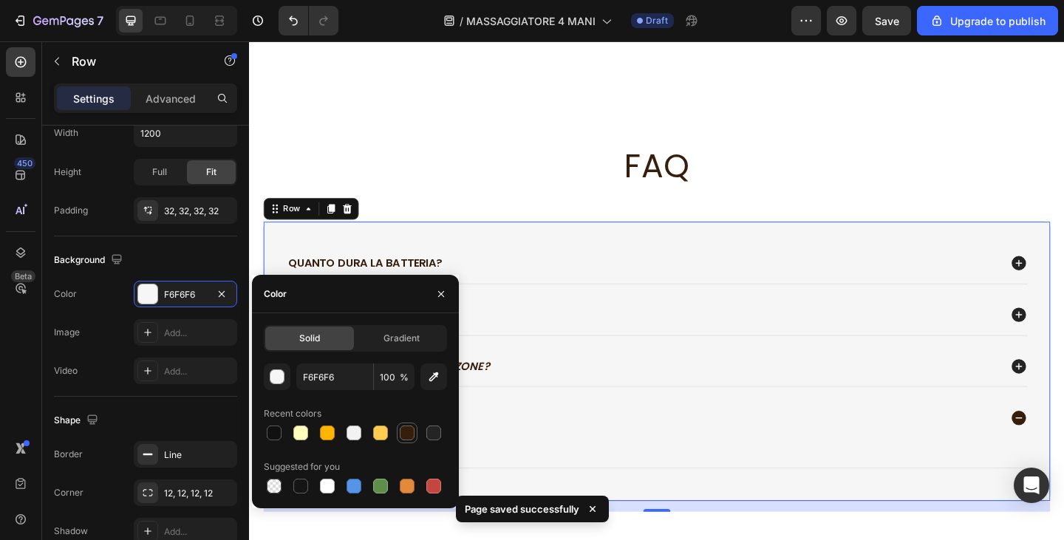
click at [401, 434] on div at bounding box center [407, 433] width 15 height 15
type input "361E0D"
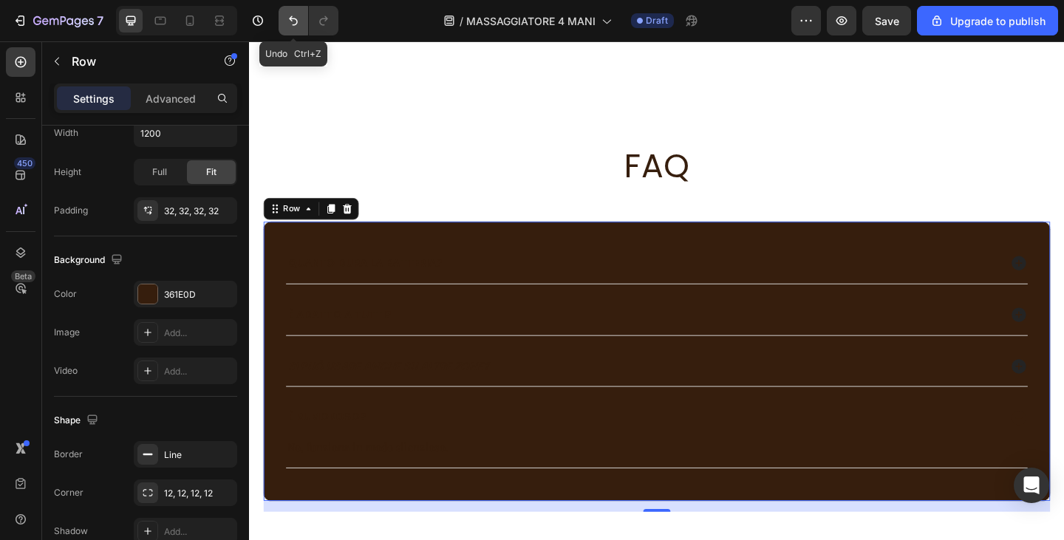
click at [295, 19] on icon "Undo/Redo" at bounding box center [293, 20] width 15 height 15
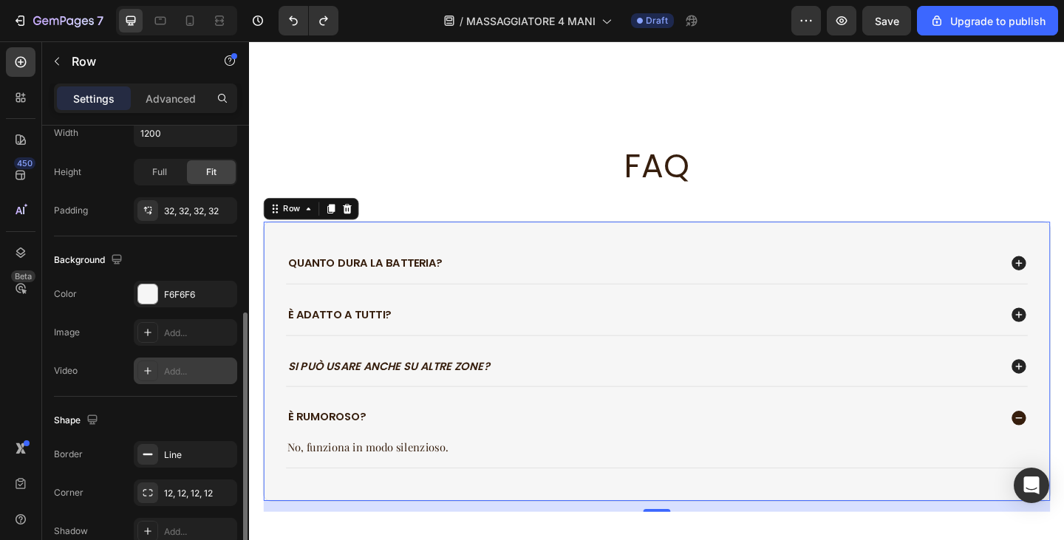
scroll to position [444, 0]
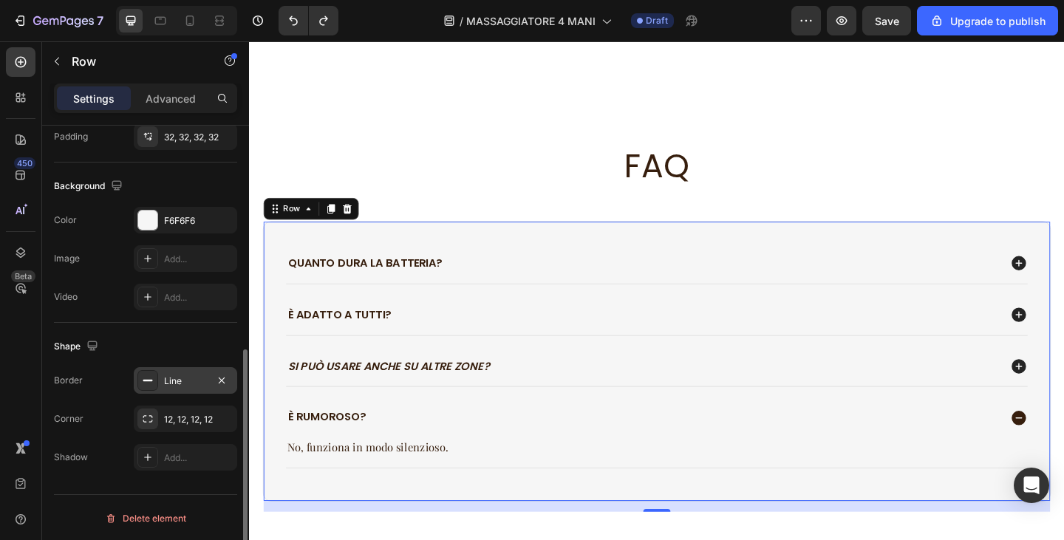
click at [177, 390] on div "Line" at bounding box center [185, 380] width 103 height 27
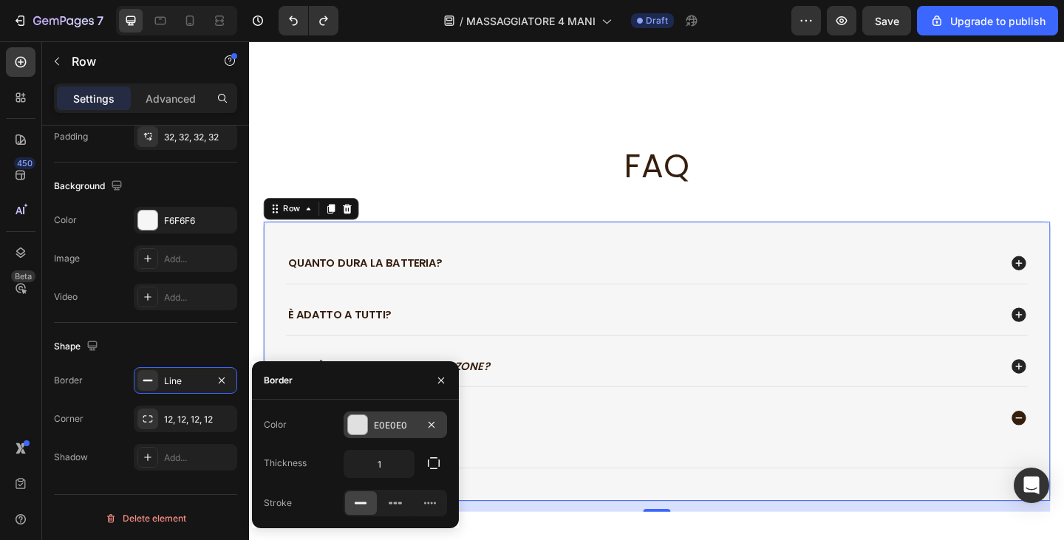
click at [363, 429] on div at bounding box center [357, 424] width 19 height 19
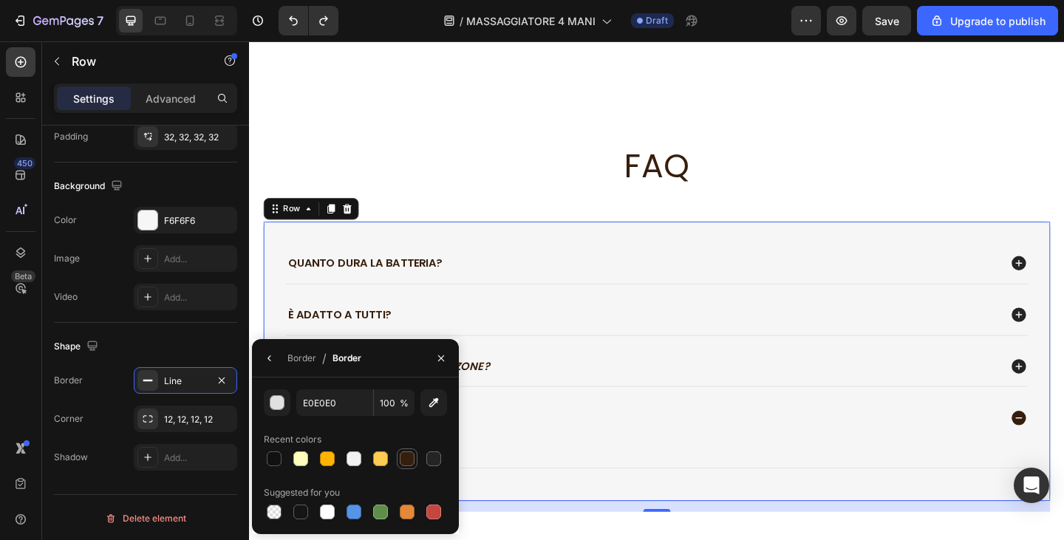
click at [409, 462] on div at bounding box center [407, 459] width 15 height 15
type input "361E0D"
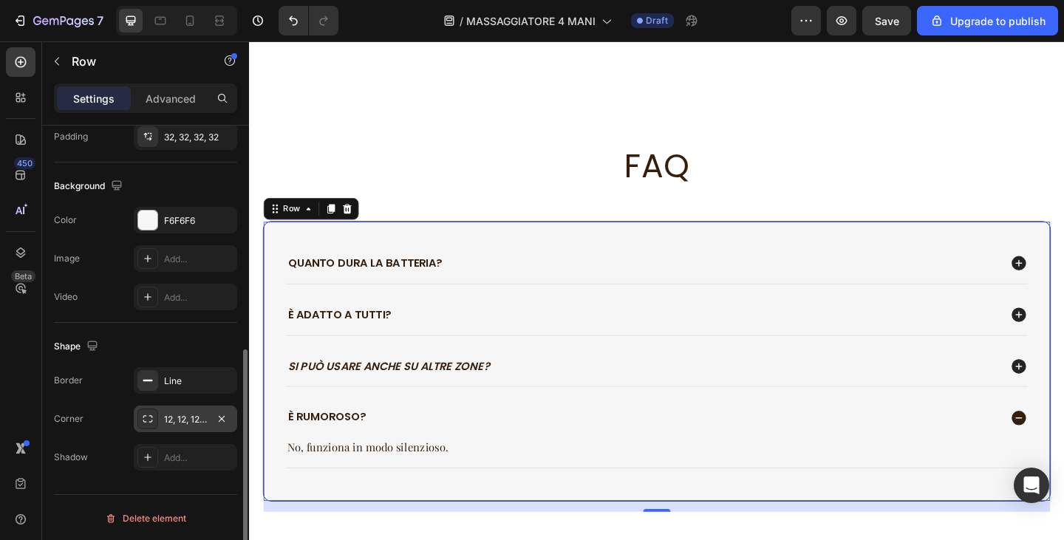
click at [189, 421] on div "12, 12, 12, 12" at bounding box center [185, 419] width 43 height 13
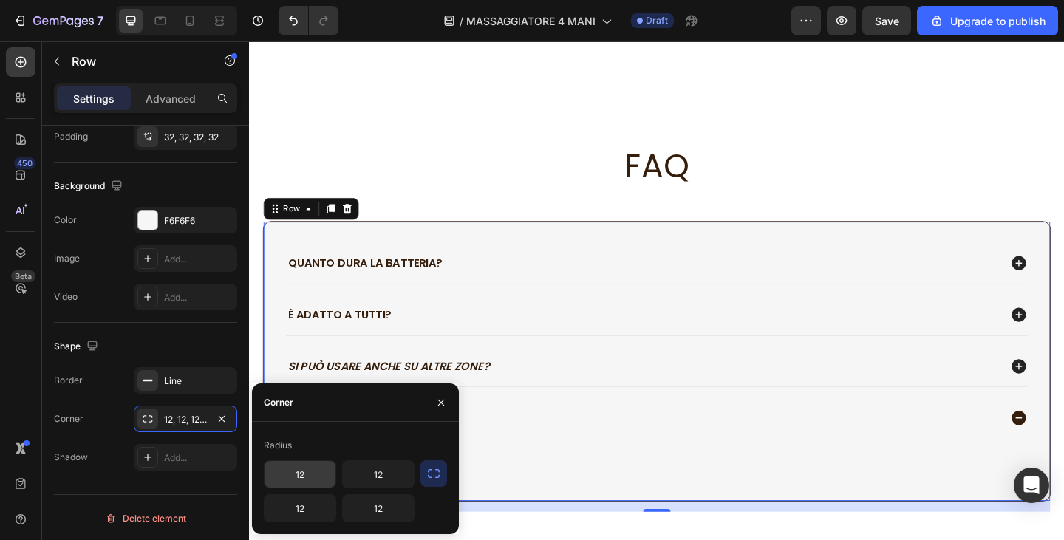
click at [305, 470] on input "12" at bounding box center [300, 474] width 71 height 27
type input "25"
click at [310, 509] on input "12" at bounding box center [300, 508] width 71 height 27
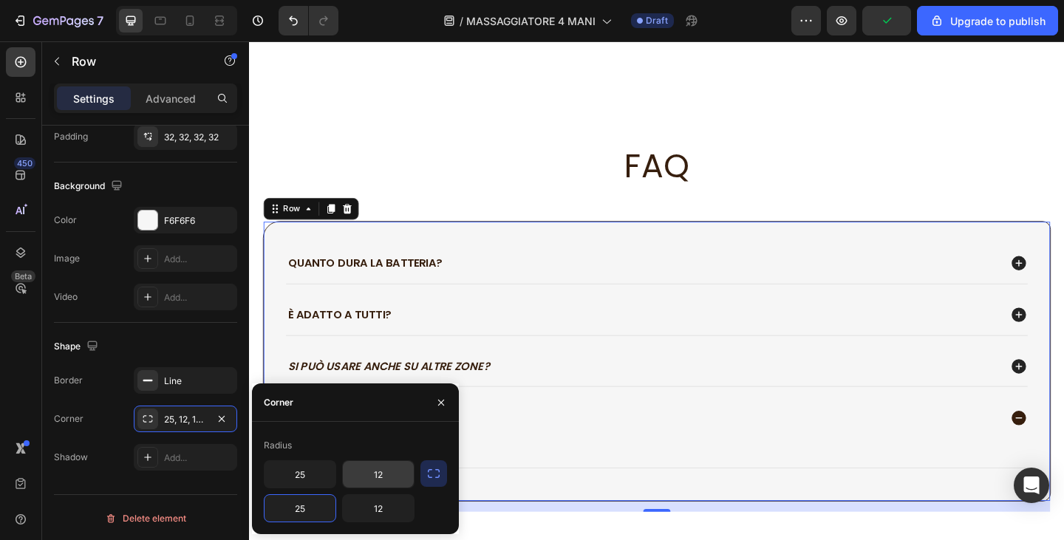
type input "25"
click at [391, 478] on input "12" at bounding box center [378, 474] width 71 height 27
type input "25"
click at [381, 518] on input "12" at bounding box center [378, 508] width 71 height 27
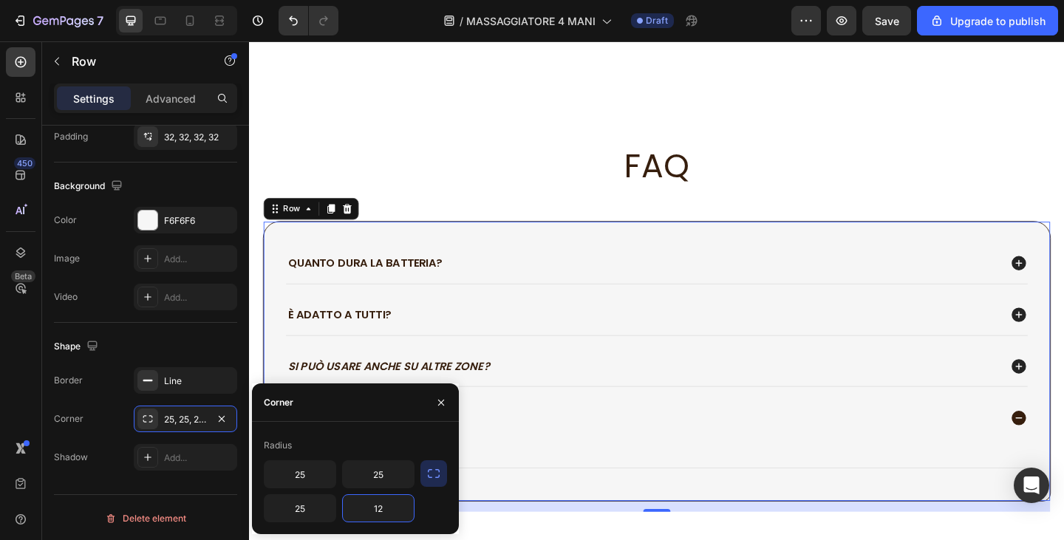
click at [381, 518] on input "12" at bounding box center [378, 508] width 71 height 27
type input "25"
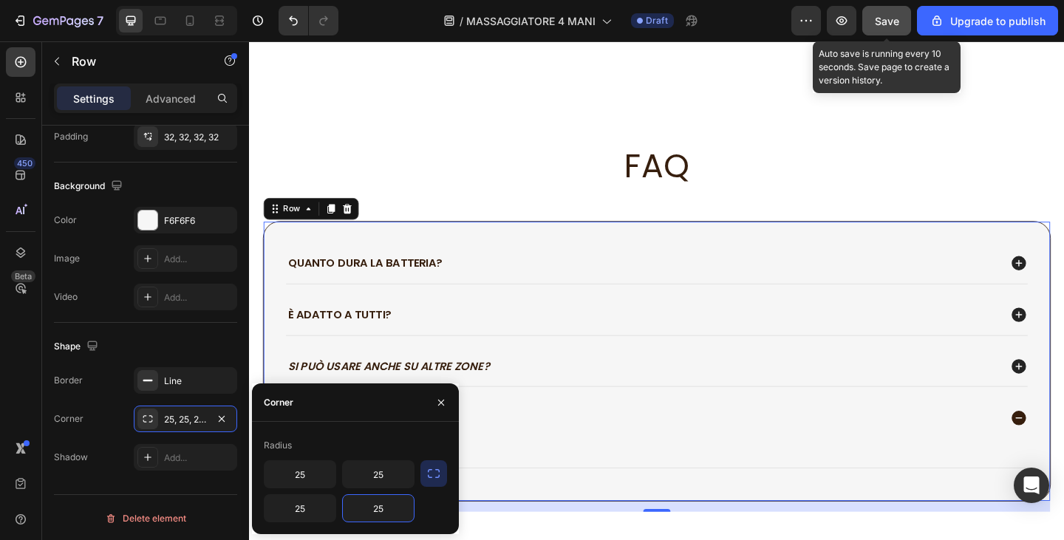
click at [868, 18] on button "Save" at bounding box center [887, 21] width 49 height 30
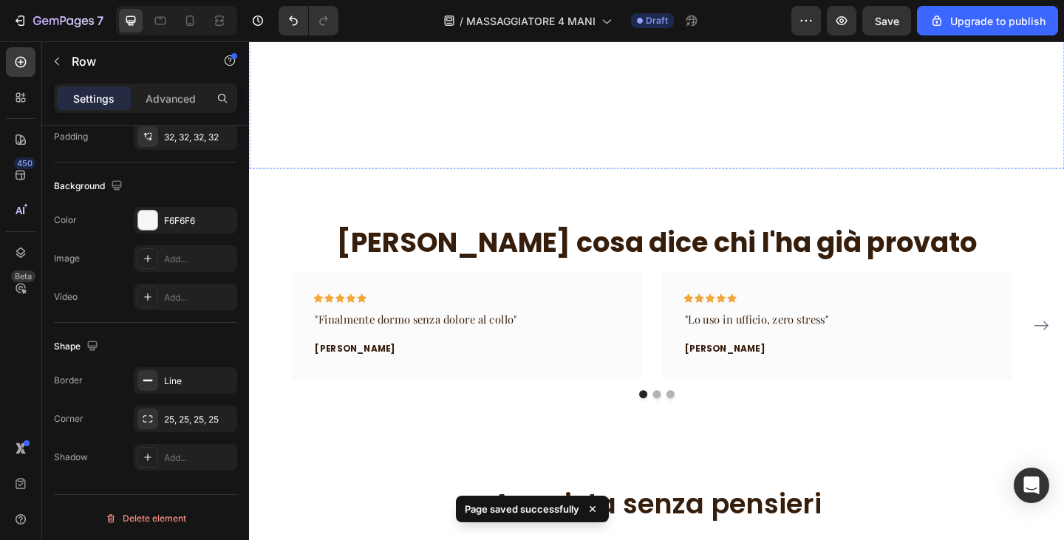
scroll to position [1586, 0]
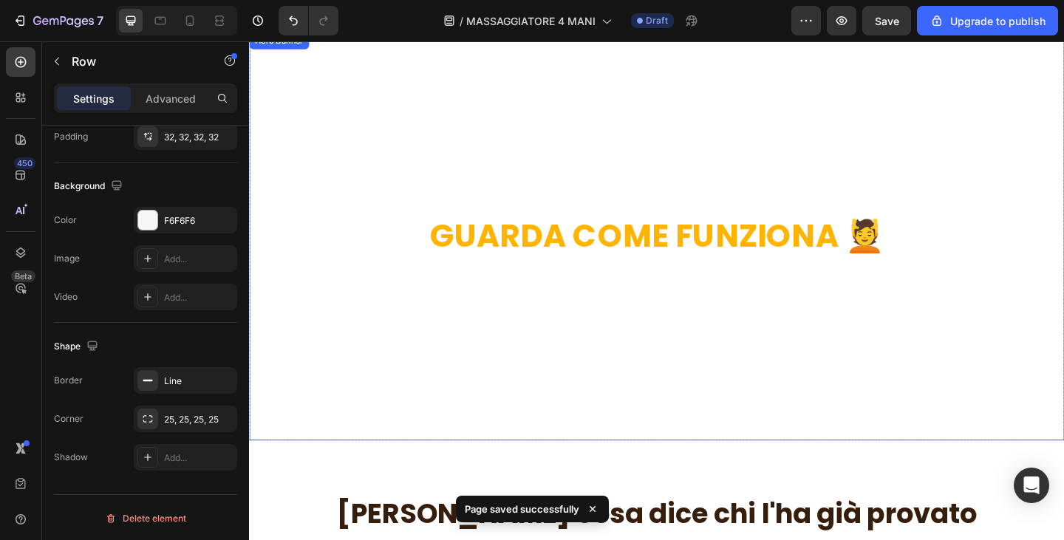
click at [572, 166] on video "Background Image" at bounding box center [692, 282] width 887 height 499
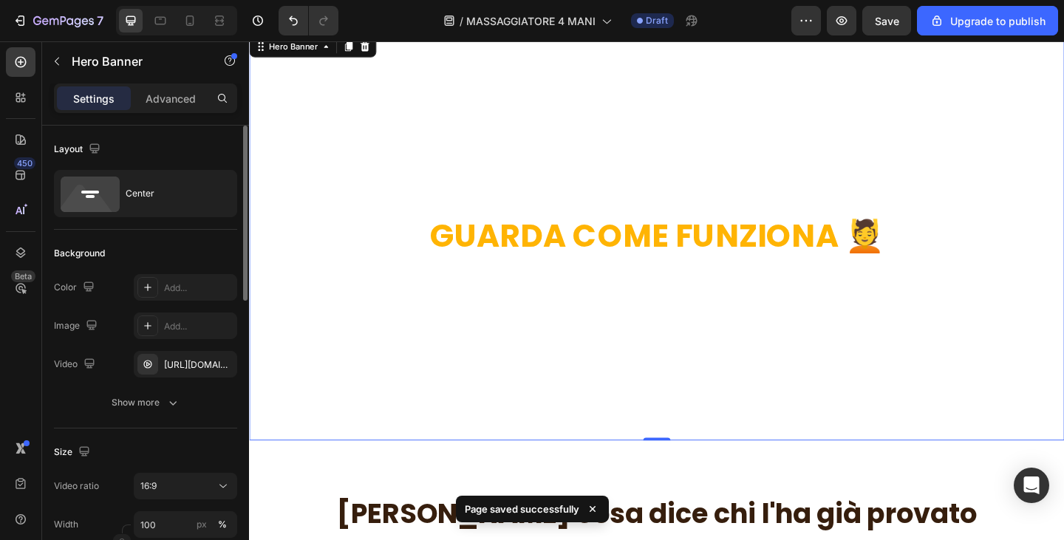
scroll to position [370, 0]
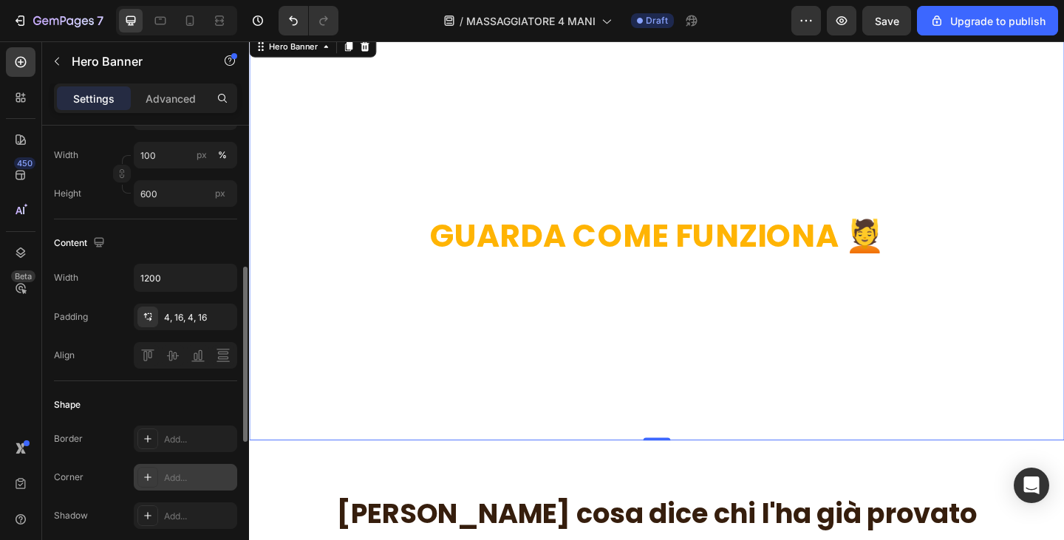
click at [172, 468] on div "Add..." at bounding box center [185, 477] width 103 height 27
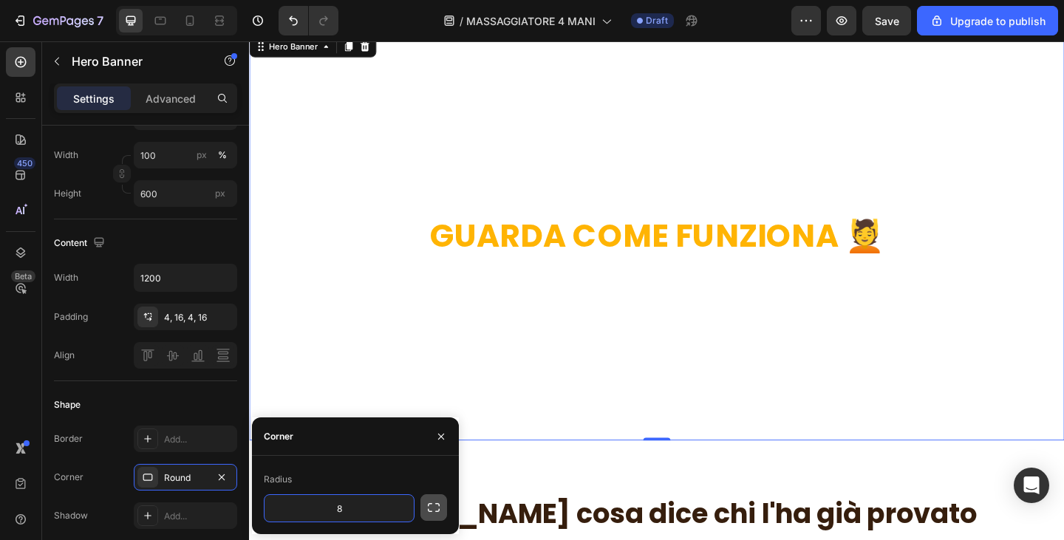
click at [435, 500] on button "button" at bounding box center [434, 508] width 27 height 27
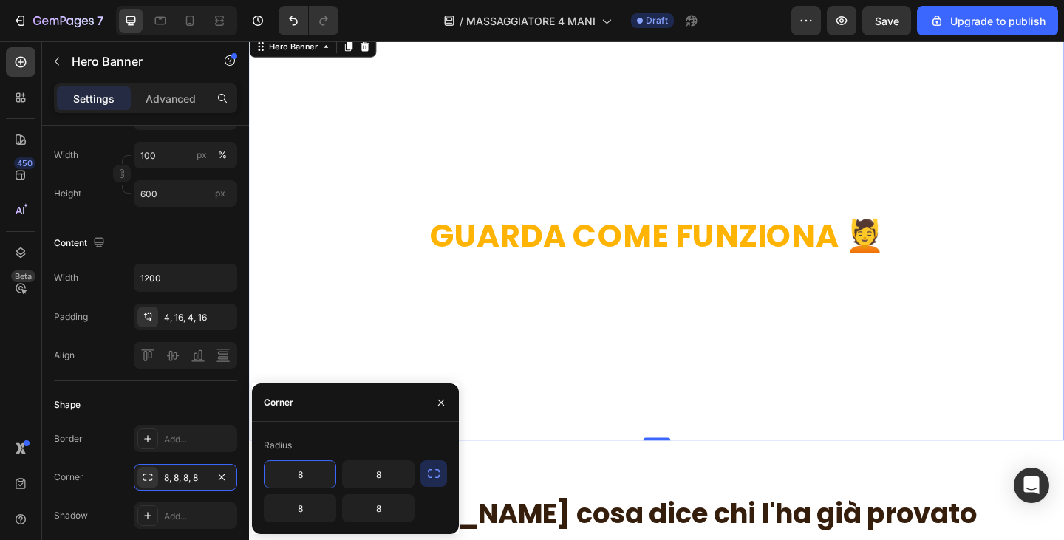
click at [313, 474] on input "8" at bounding box center [300, 474] width 71 height 27
type input "25"
click at [313, 505] on input "8" at bounding box center [300, 508] width 71 height 27
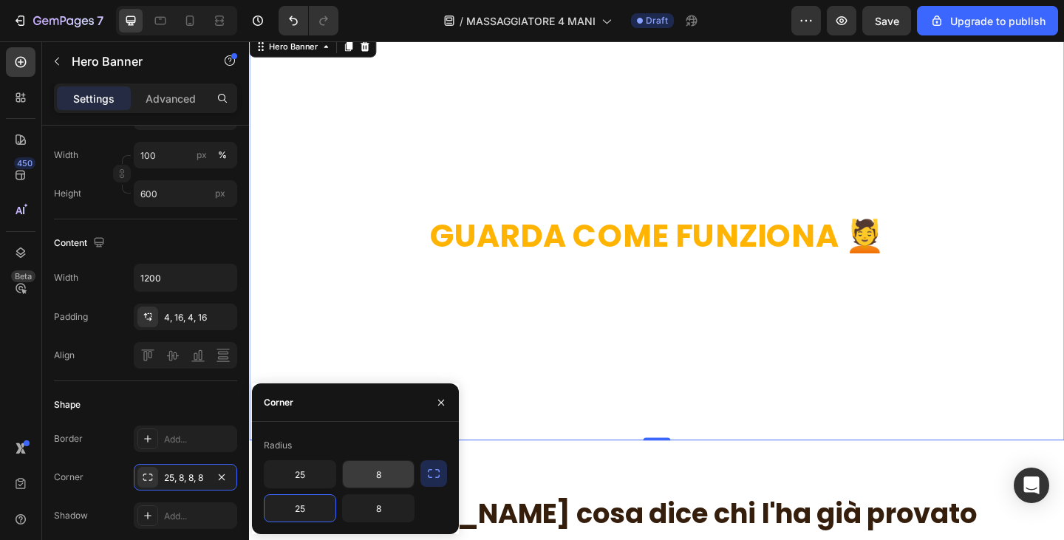
type input "25"
click at [398, 486] on input "8" at bounding box center [378, 474] width 71 height 27
type input "25"
click at [395, 500] on input "8" at bounding box center [378, 508] width 71 height 27
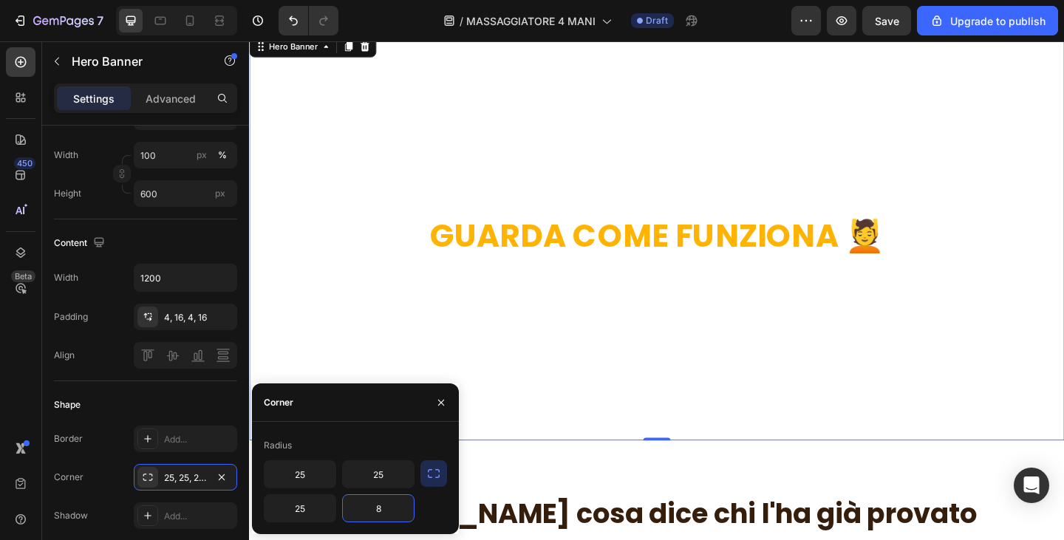
click at [395, 500] on input "8" at bounding box center [378, 508] width 71 height 27
type input "25"
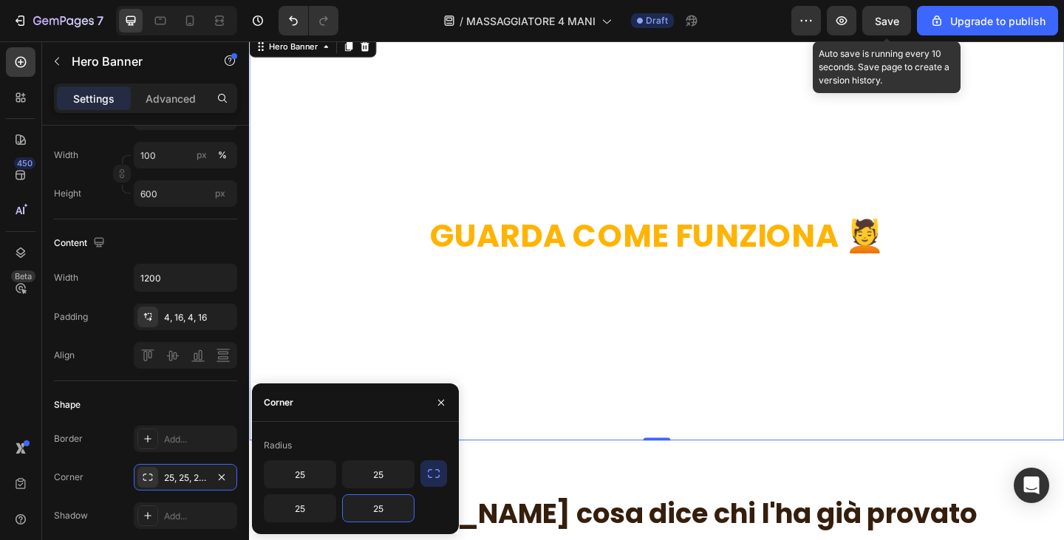
click at [877, 19] on span "Save" at bounding box center [887, 21] width 24 height 13
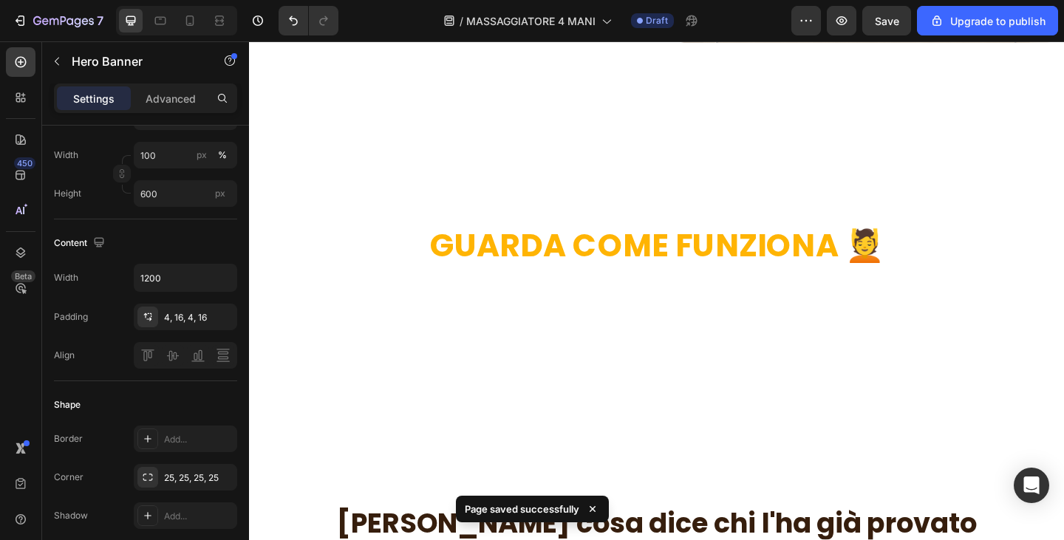
scroll to position [1881, 0]
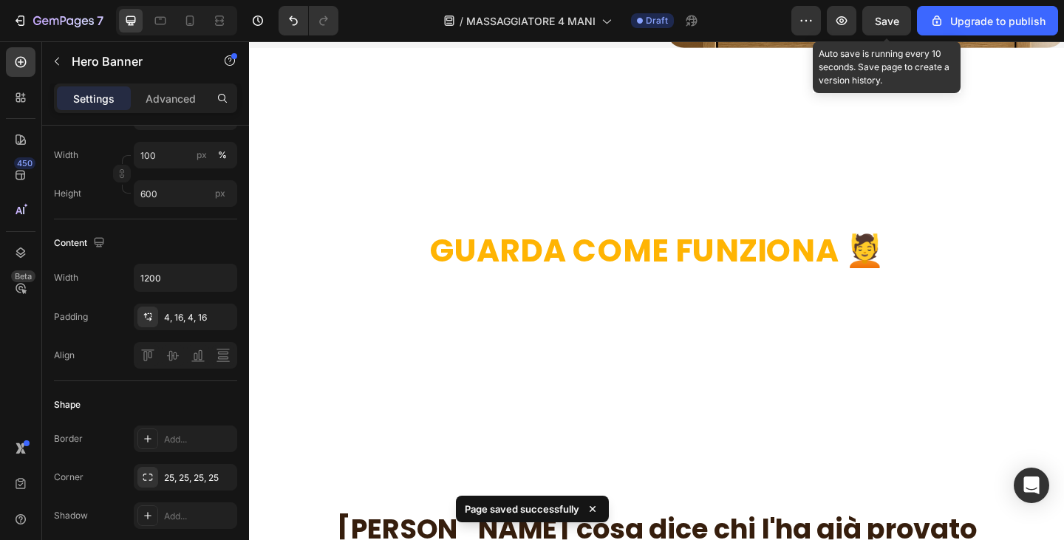
click at [890, 21] on span "Save" at bounding box center [887, 21] width 24 height 13
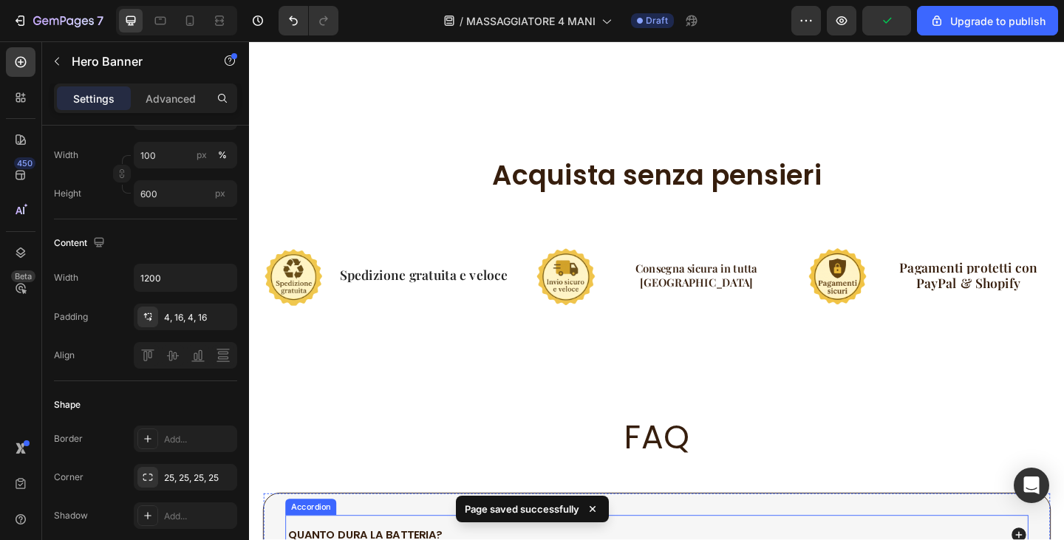
scroll to position [3029, 0]
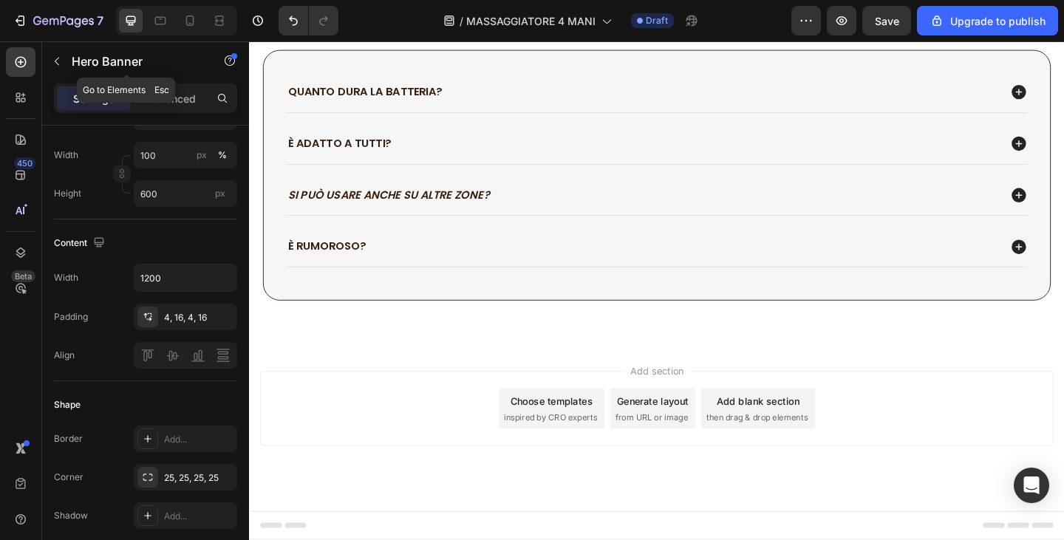
click at [61, 51] on button "button" at bounding box center [57, 62] width 24 height 24
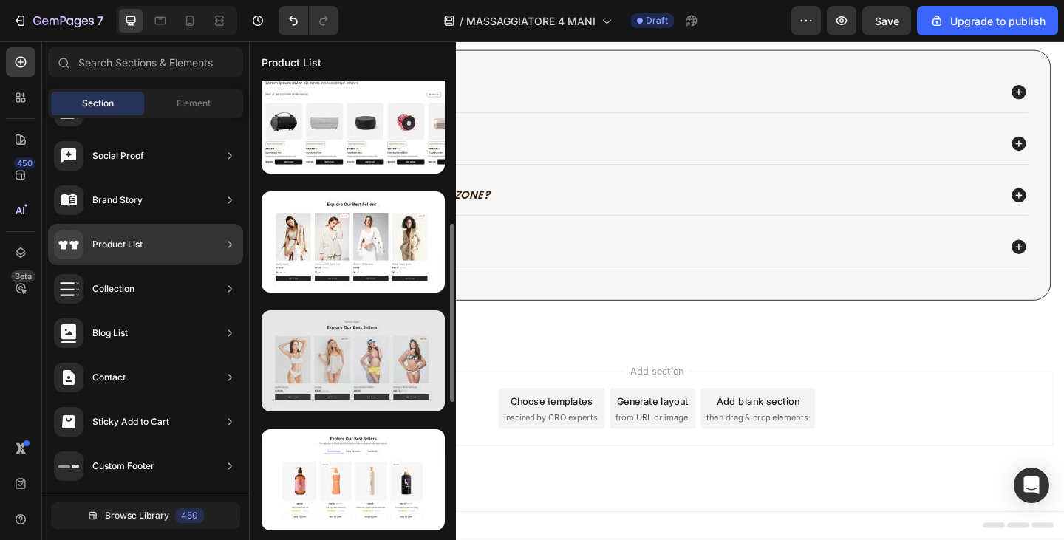
scroll to position [148, 0]
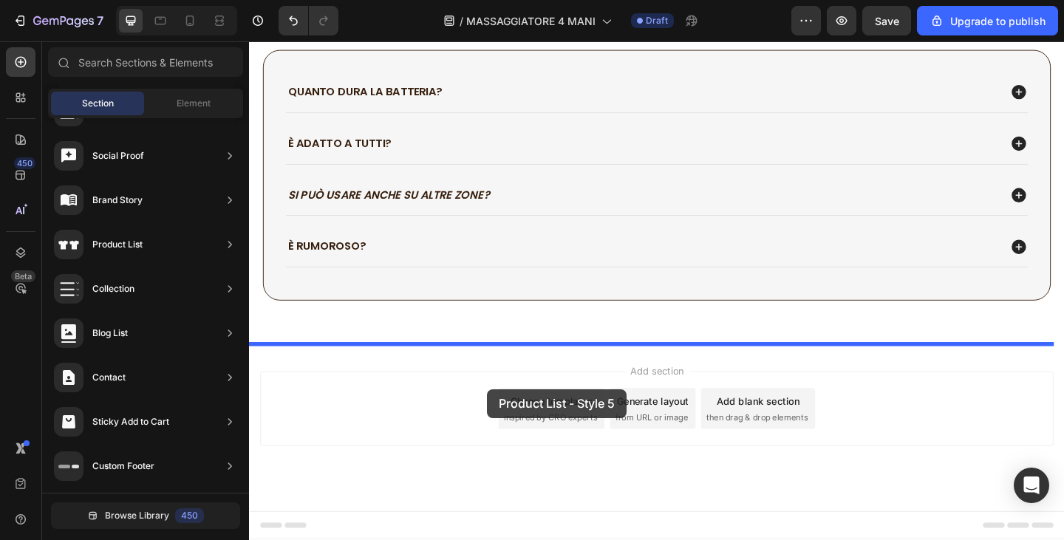
drag, startPoint x: 604, startPoint y: 274, endPoint x: 508, endPoint y: 421, distance: 176.3
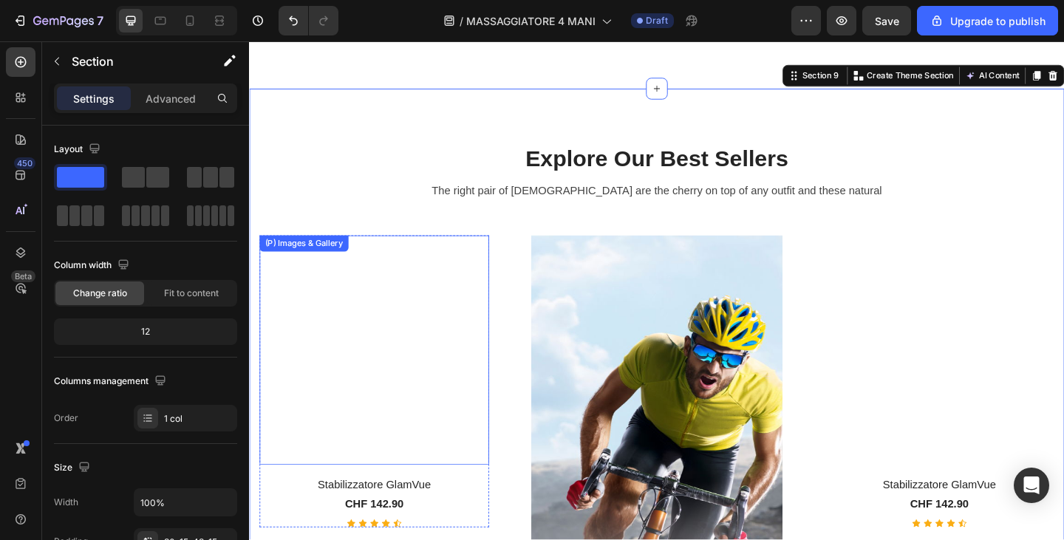
scroll to position [3602, 0]
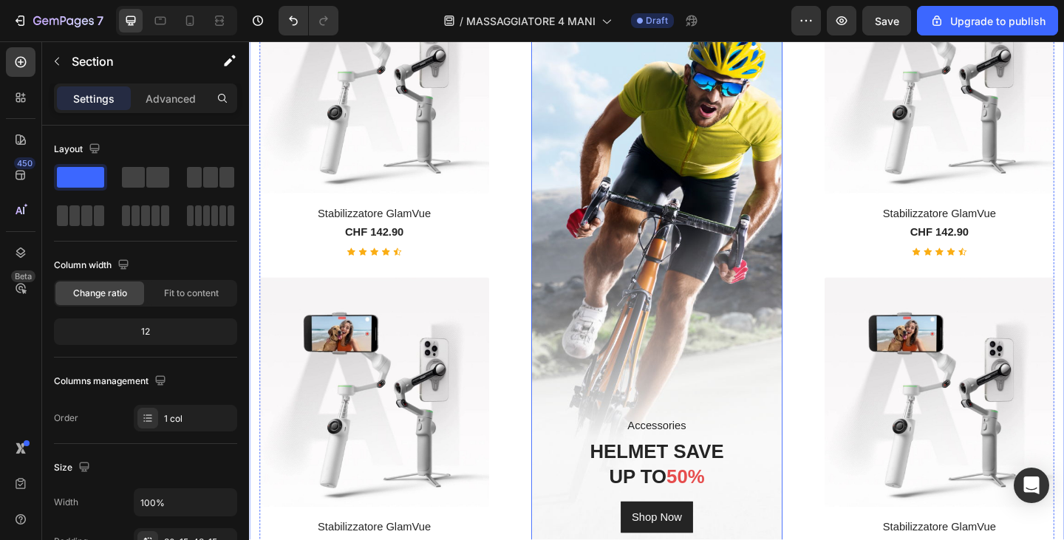
click at [702, 367] on div "Overlay" at bounding box center [693, 286] width 274 height 659
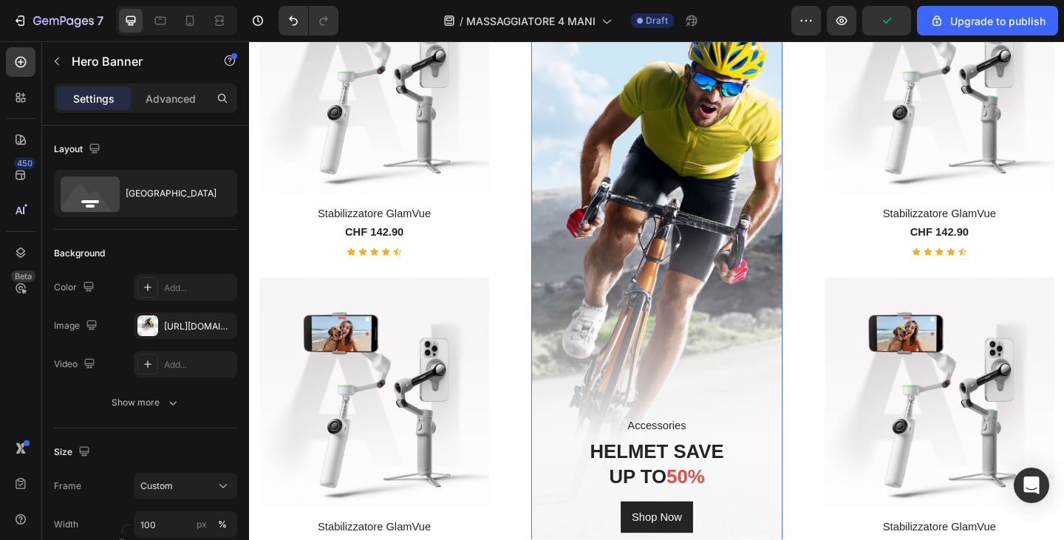
scroll to position [3602, 0]
click at [495, 285] on div "(P) Images & Gallery Stabilizzatore GlamVue (P) Title CHF 142.90 (P) Price (P) …" at bounding box center [385, 286] width 250 height 659
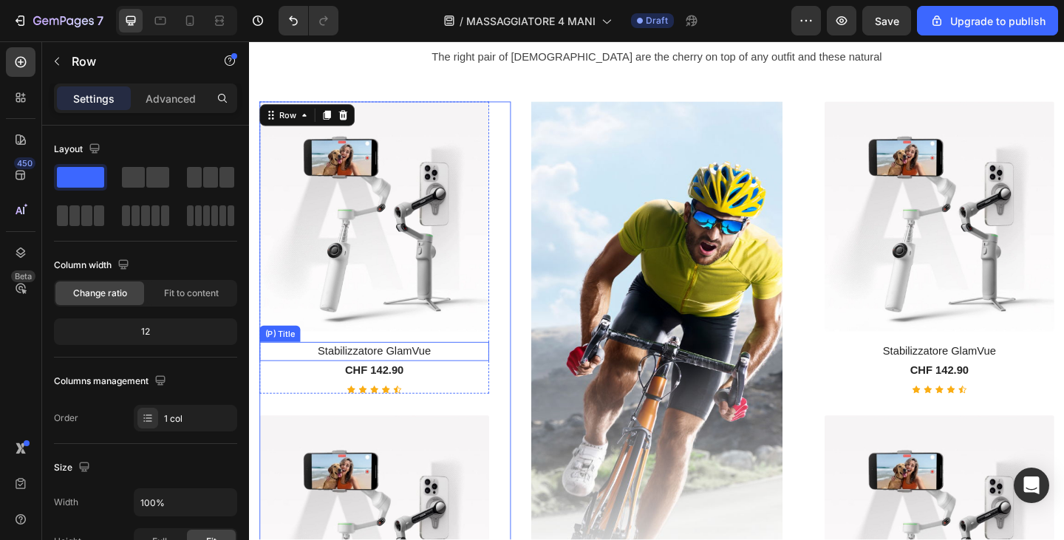
scroll to position [3380, 0]
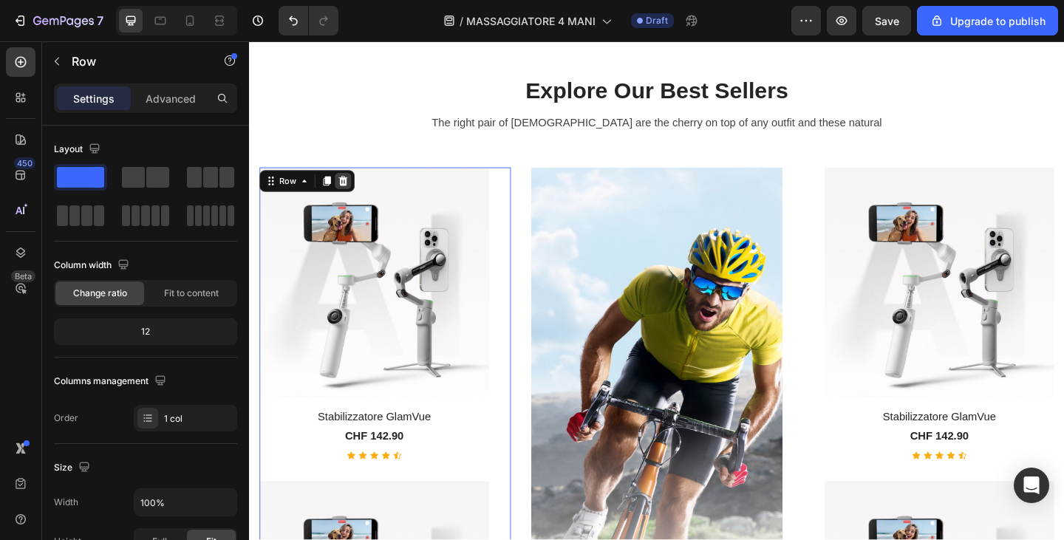
click at [349, 189] on icon at bounding box center [352, 194] width 10 height 10
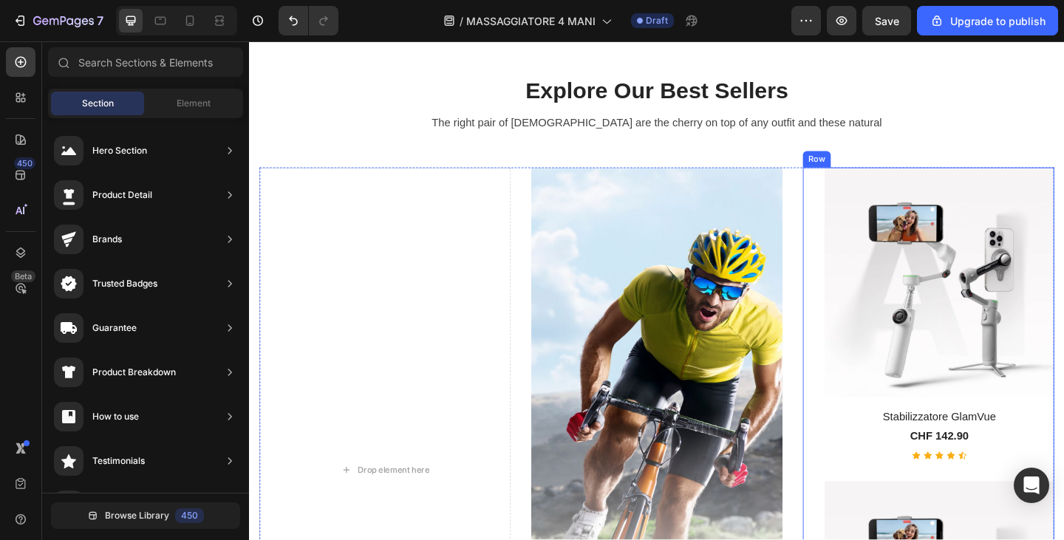
click at [856, 214] on div "(P) Images & Gallery Stabilizzatore GlamVue (P) Title CHF 142.90 (P) Price (P) …" at bounding box center [989, 508] width 274 height 659
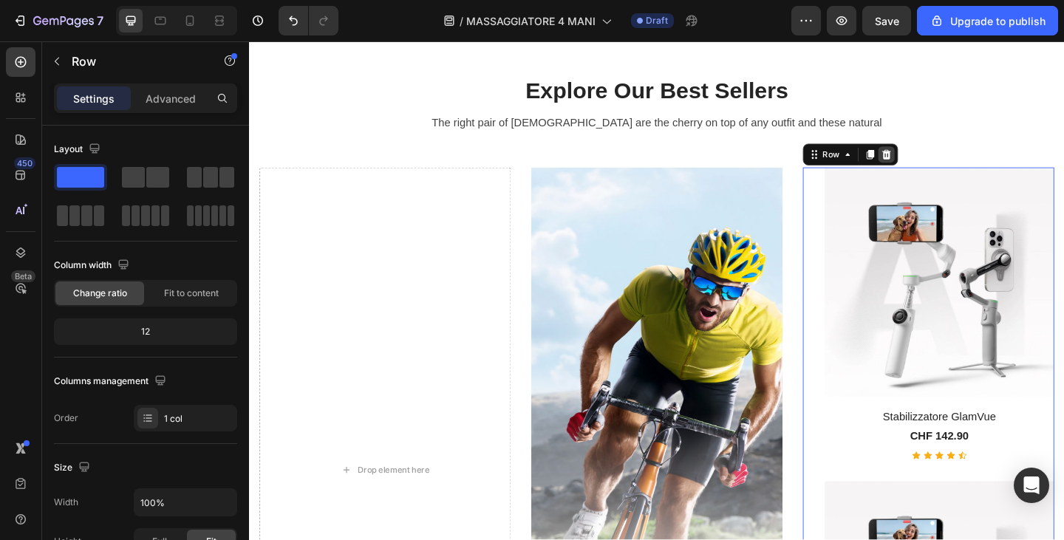
click at [937, 160] on icon at bounding box center [943, 165] width 12 height 12
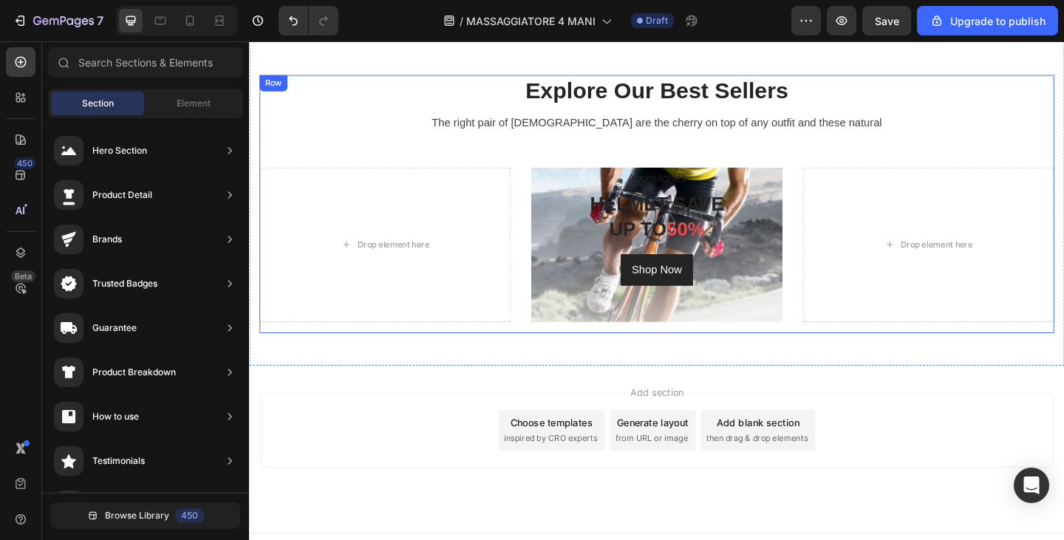
click at [465, 166] on div "Explore Our Best Sellers Heading The right pair of [DEMOGRAPHIC_DATA] are the c…" at bounding box center [692, 218] width 865 height 280
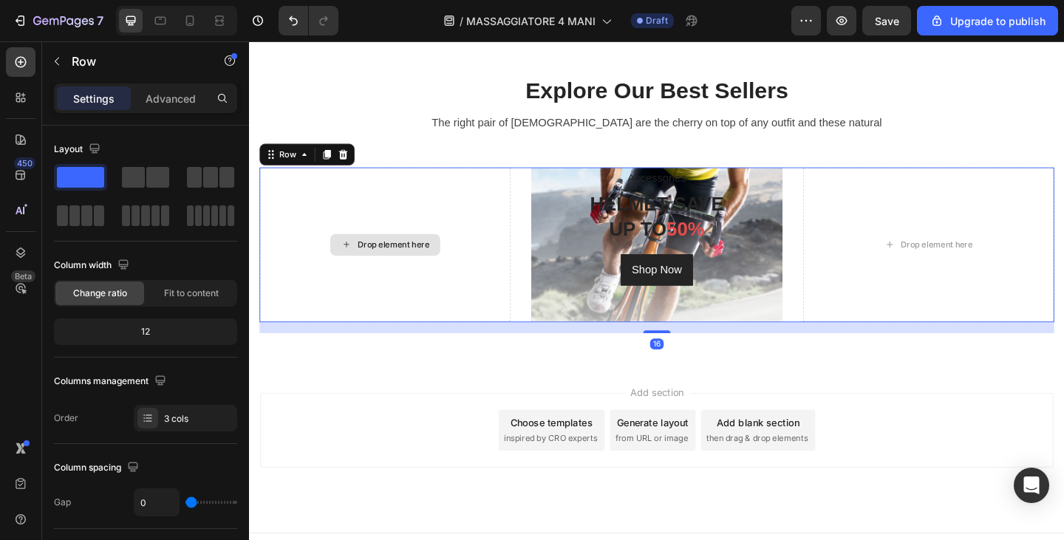
click at [523, 326] on div "Drop element here" at bounding box center [397, 263] width 274 height 169
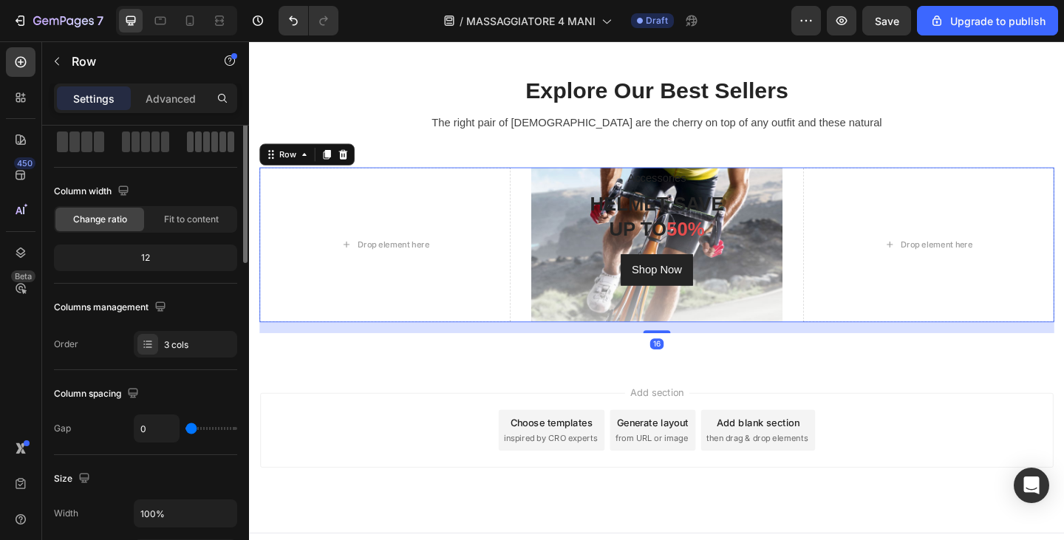
scroll to position [0, 0]
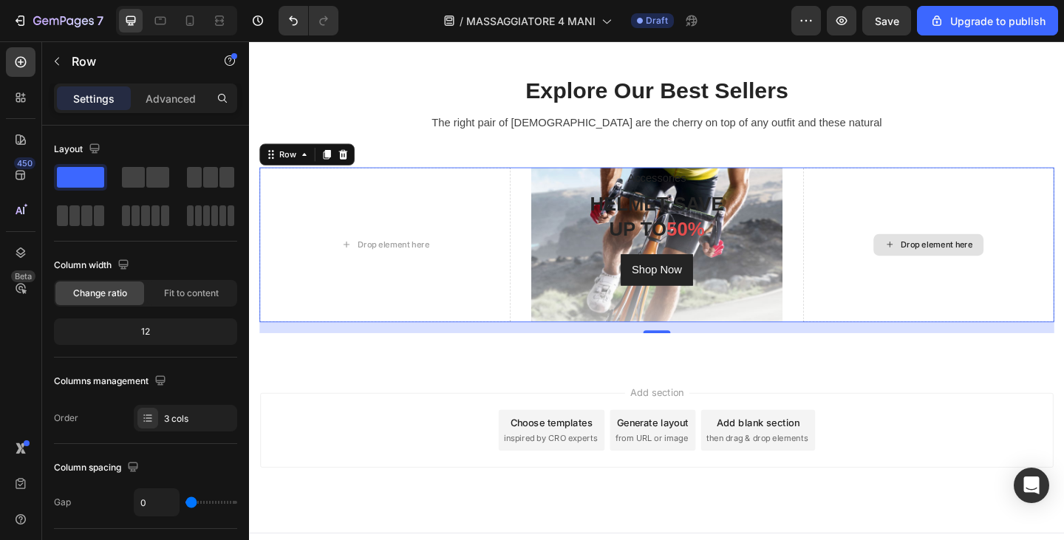
click at [973, 288] on div "Drop element here" at bounding box center [989, 263] width 274 height 169
click at [782, 271] on div "Shop Now Button" at bounding box center [693, 305] width 274 height 86
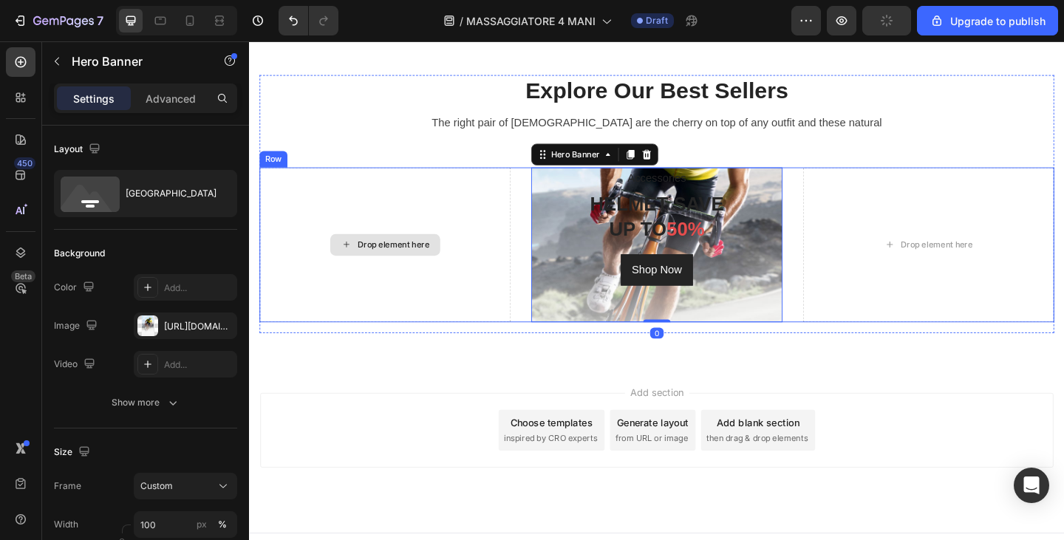
click at [472, 264] on div "Drop element here" at bounding box center [397, 263] width 274 height 169
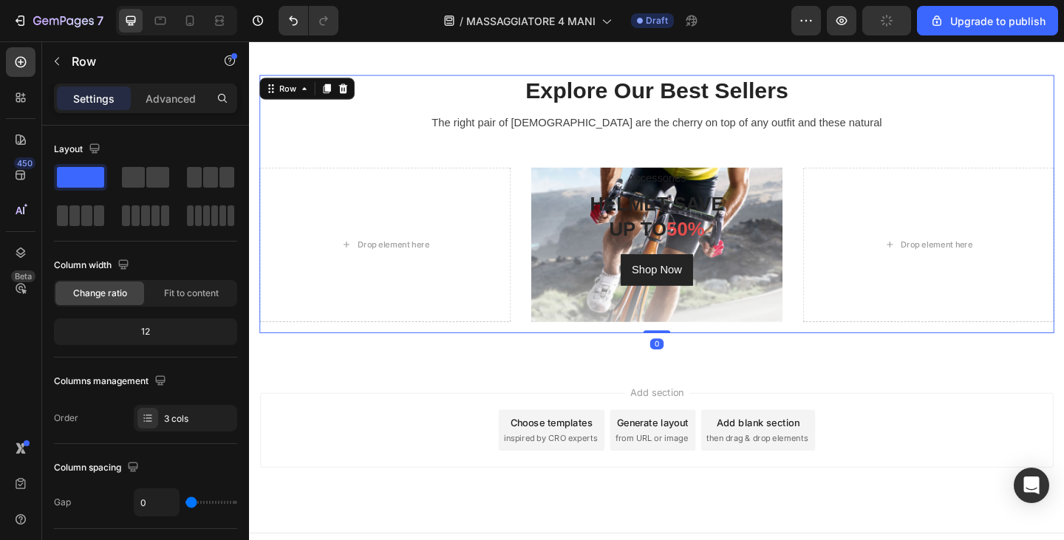
click at [446, 163] on div "Explore Our Best Sellers Heading The right pair of [DEMOGRAPHIC_DATA] are the c…" at bounding box center [692, 218] width 865 height 280
click at [135, 178] on span at bounding box center [133, 177] width 23 height 21
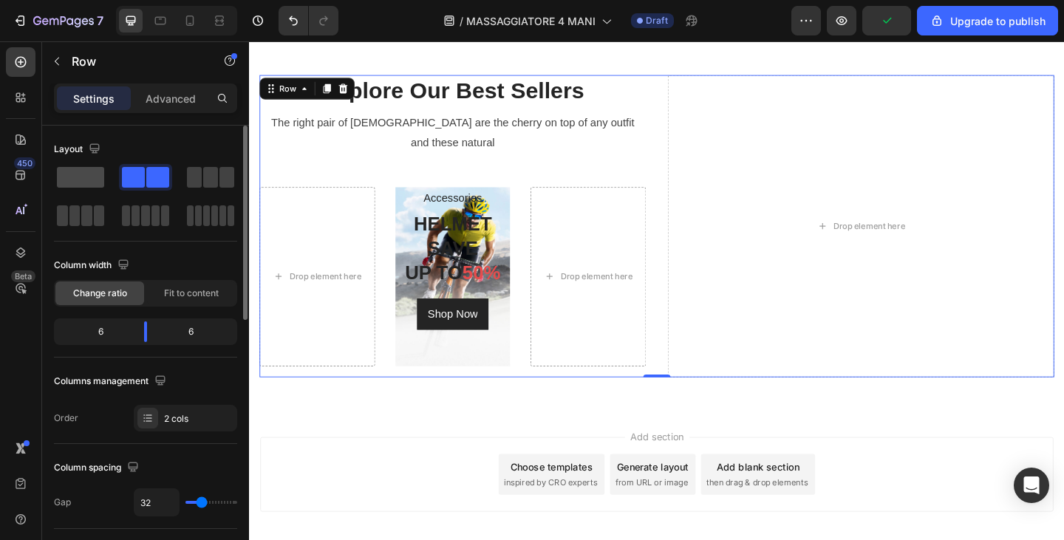
click at [99, 174] on span at bounding box center [80, 177] width 47 height 21
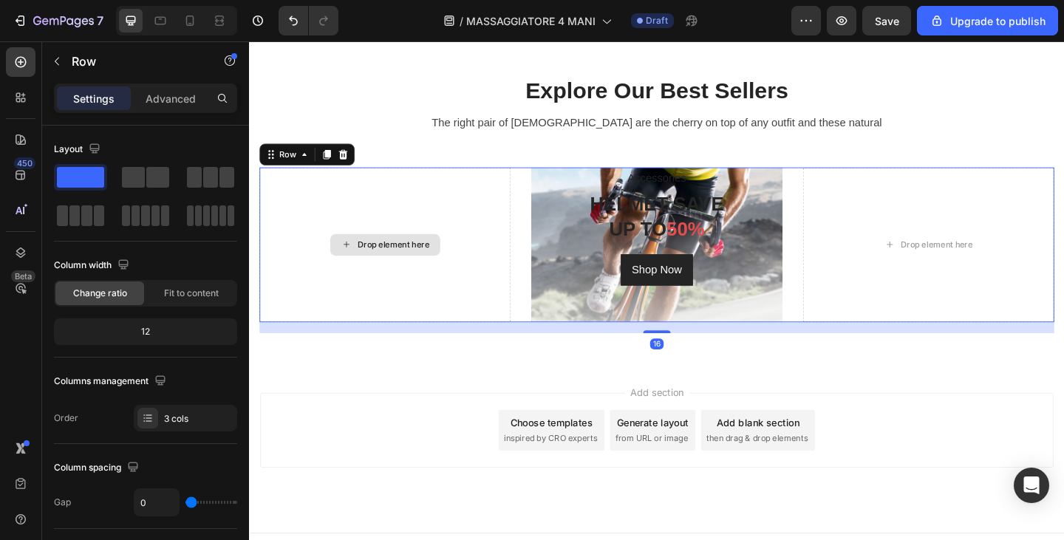
click at [513, 285] on div "Drop element here" at bounding box center [397, 263] width 274 height 169
click at [541, 290] on div "Drop element here Accessories Text block HELMET SAVE UP TO 50% Heading Shop Now…" at bounding box center [692, 263] width 865 height 169
click at [727, 206] on p "HELMET SAVE UP TO 50%" at bounding box center [692, 233] width 271 height 54
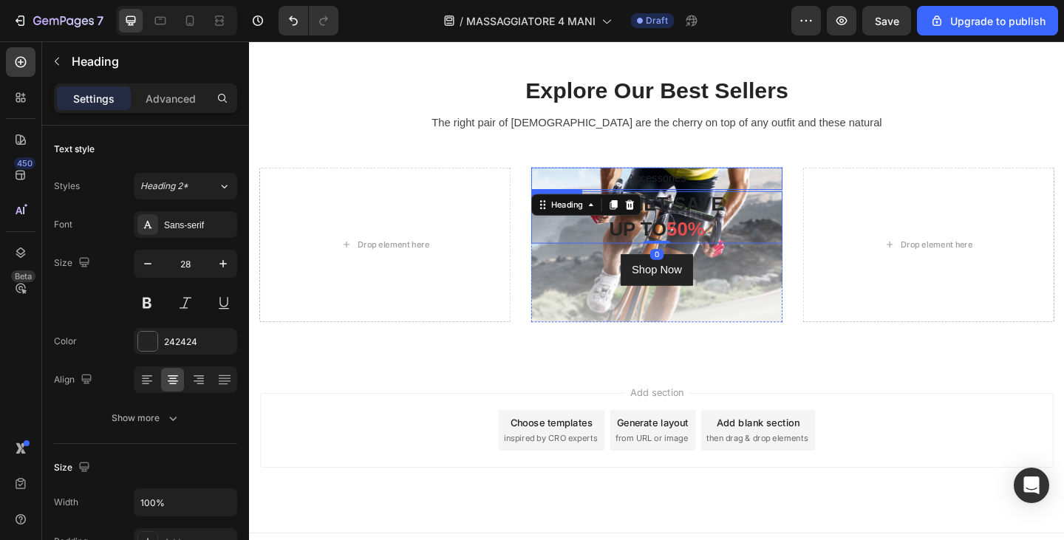
click at [736, 183] on p "Accessories" at bounding box center [692, 190] width 271 height 21
click at [795, 302] on div "Shop Now Button" at bounding box center [693, 291] width 274 height 34
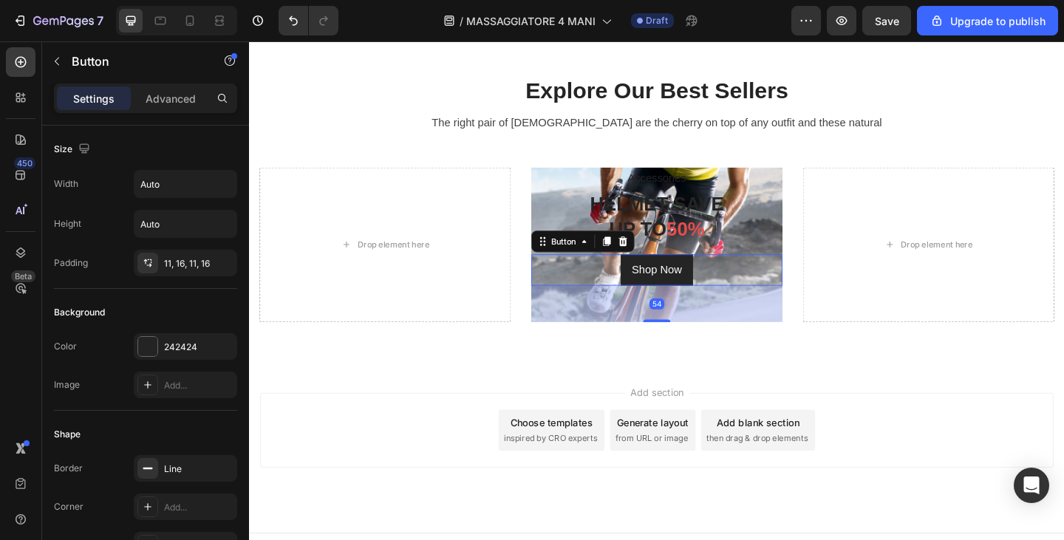
click at [799, 335] on div "54" at bounding box center [693, 328] width 274 height 40
click at [784, 263] on div "Shop Now Button 54" at bounding box center [693, 305] width 274 height 86
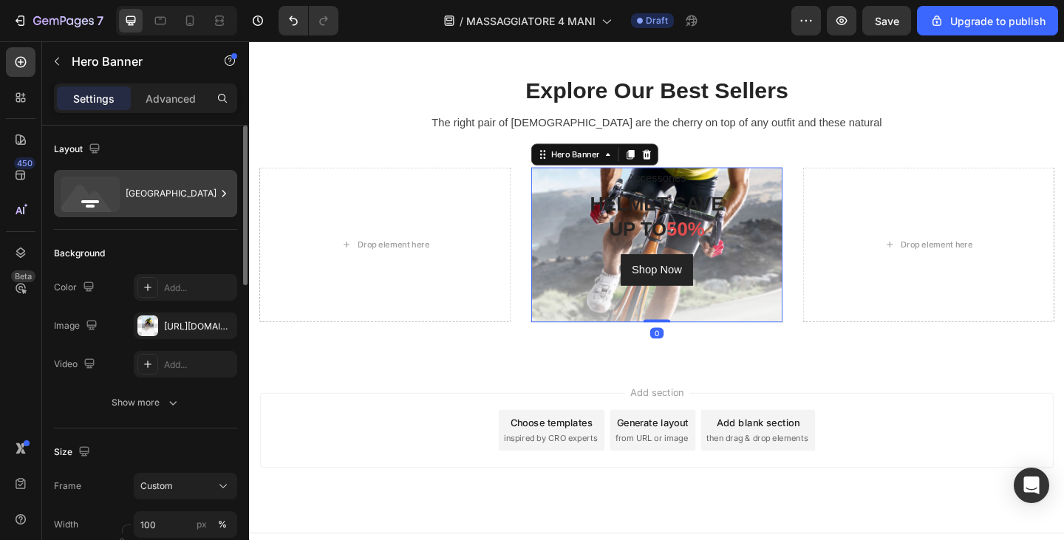
click at [142, 208] on div "[GEOGRAPHIC_DATA]" at bounding box center [171, 194] width 90 height 34
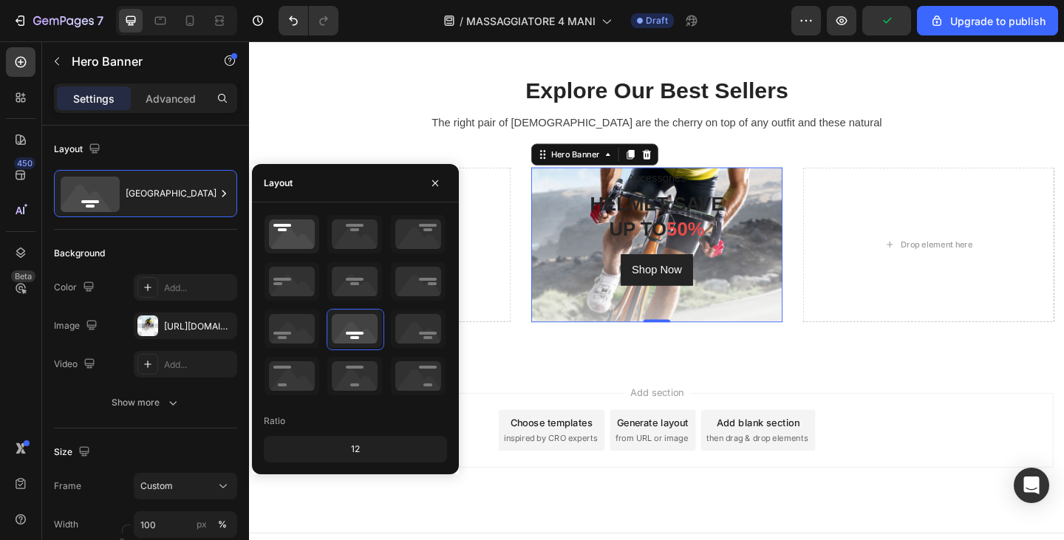
click at [299, 251] on icon at bounding box center [292, 234] width 55 height 38
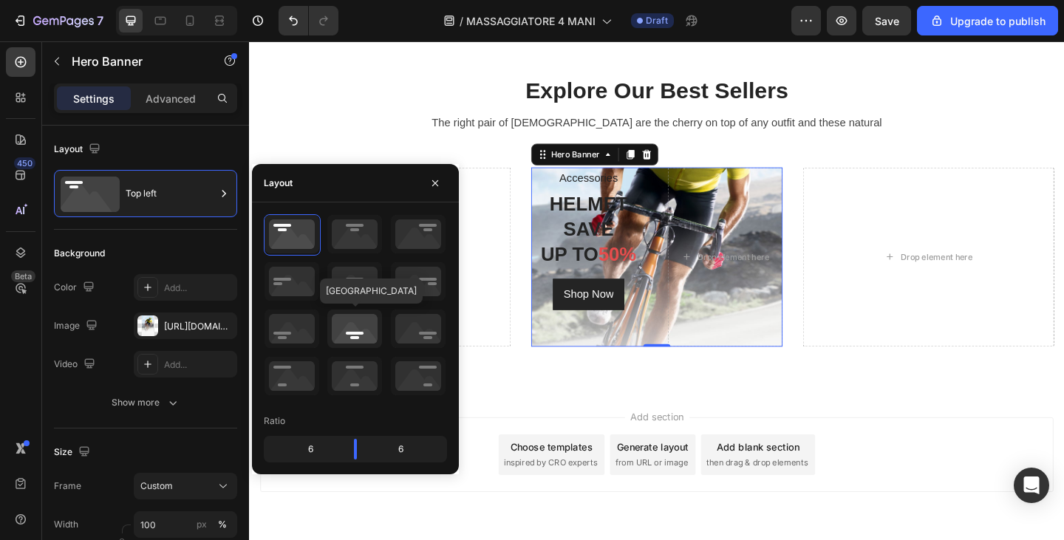
click at [365, 345] on icon at bounding box center [354, 329] width 55 height 38
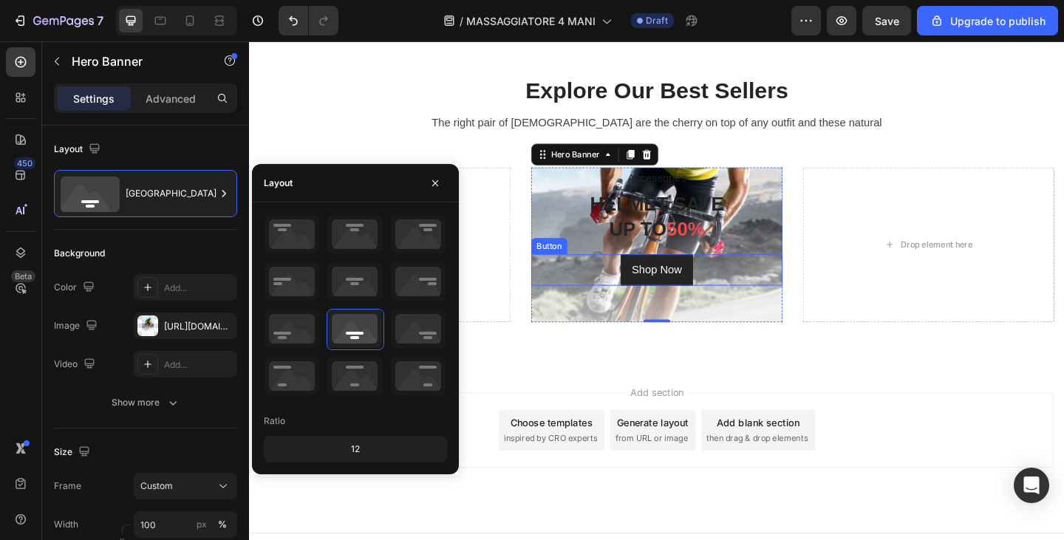
click at [775, 296] on div "Shop Now Button" at bounding box center [693, 291] width 274 height 34
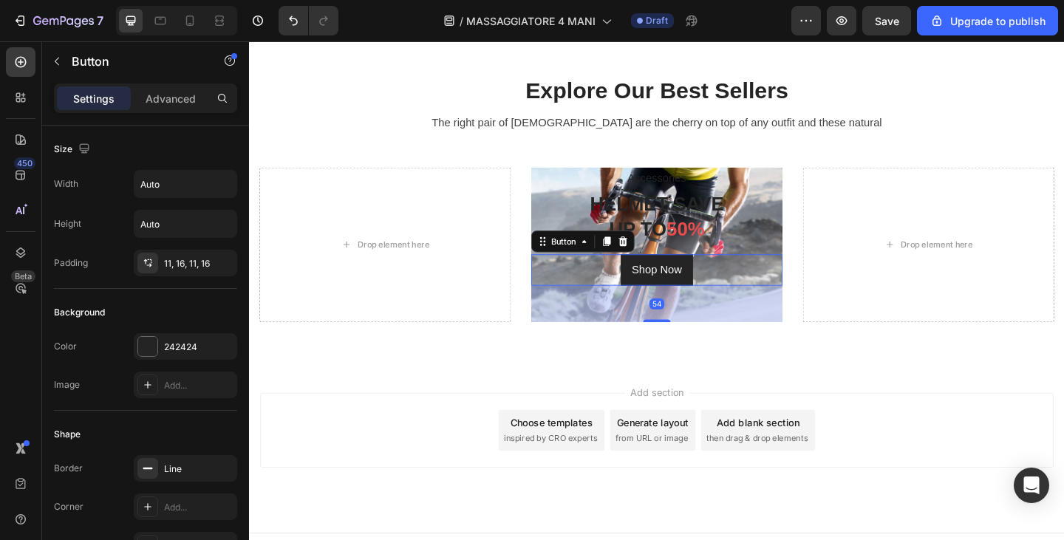
click at [795, 254] on p "HELMET SAVE UP TO 50%" at bounding box center [692, 233] width 271 height 54
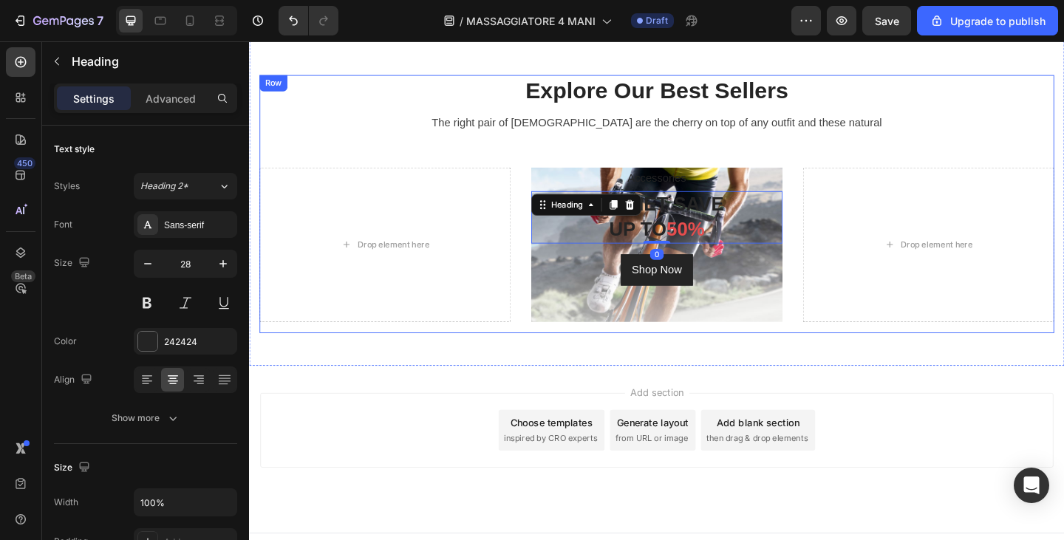
click at [267, 340] on div "Drop element here" at bounding box center [397, 263] width 274 height 169
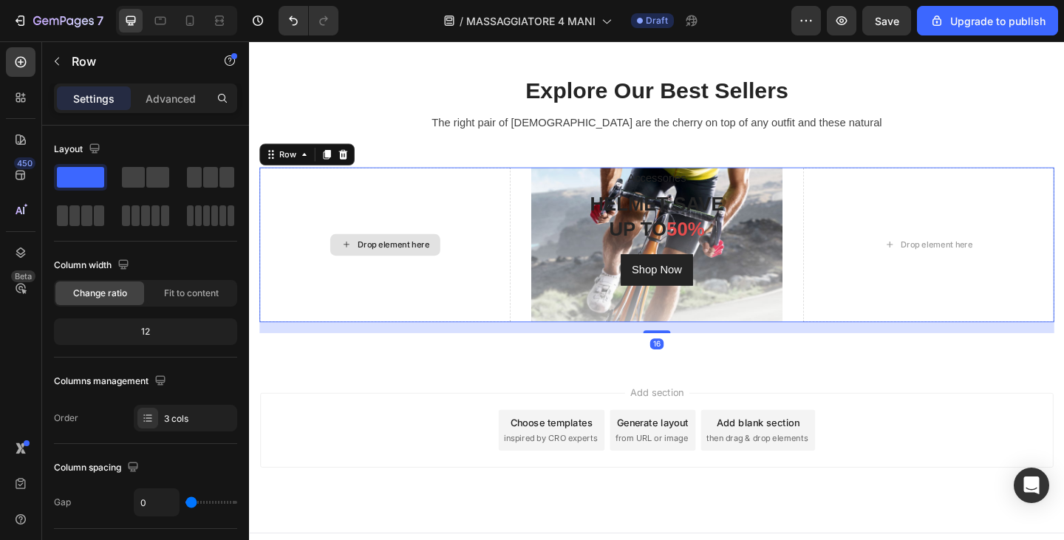
click at [423, 309] on div "Drop element here" at bounding box center [397, 263] width 274 height 169
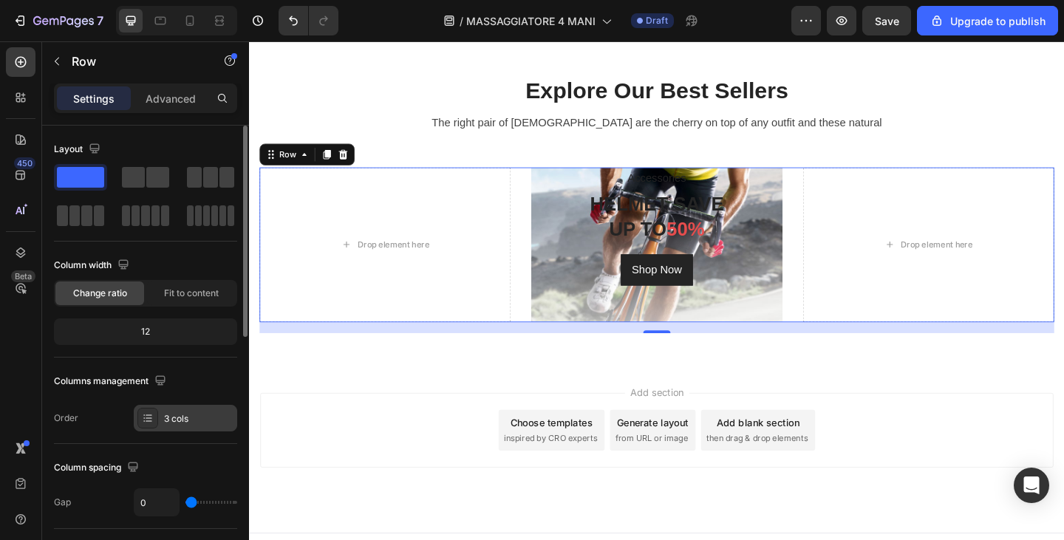
click at [171, 418] on div "3 cols" at bounding box center [198, 418] width 69 height 13
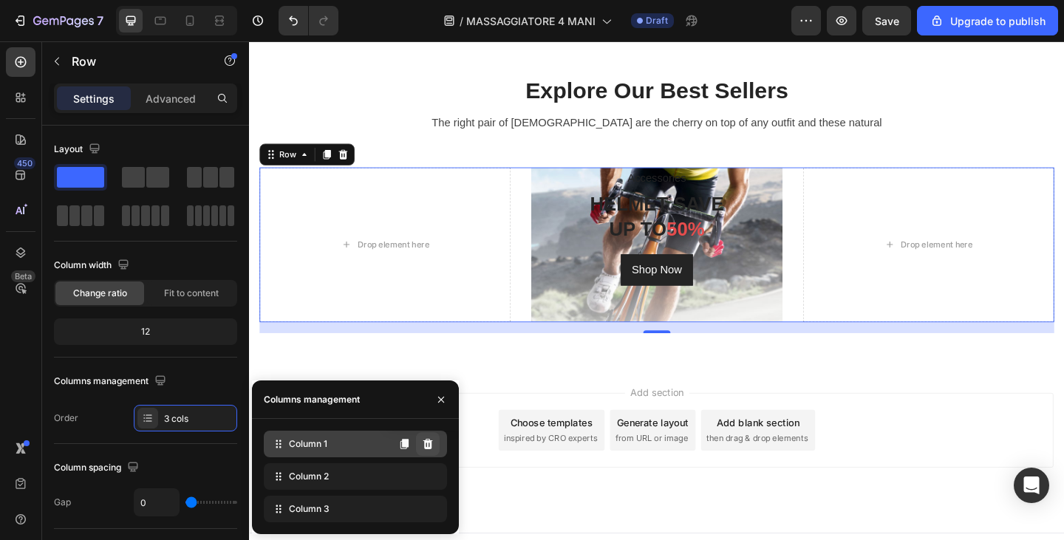
click at [425, 444] on icon at bounding box center [429, 444] width 10 height 10
type input "30"
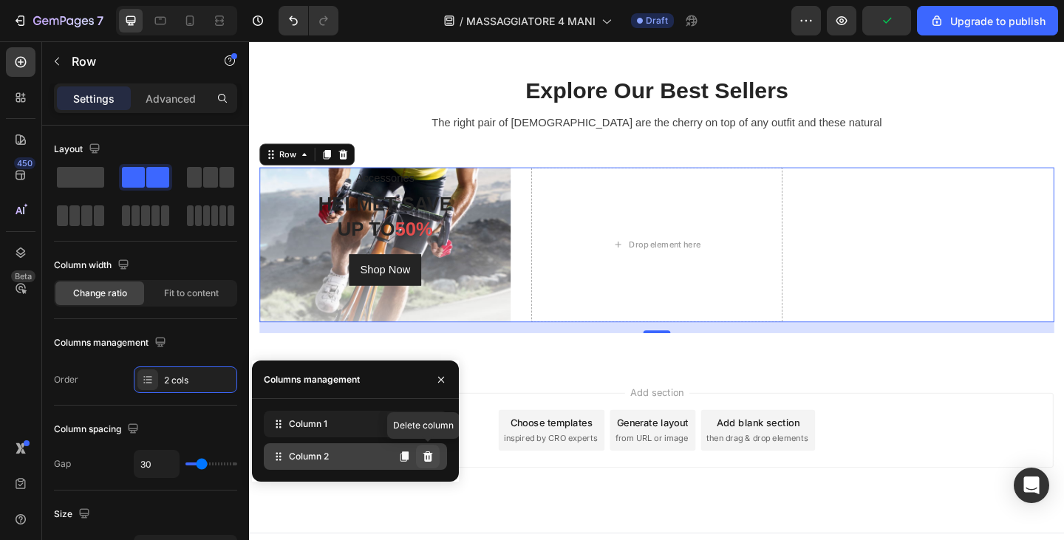
click at [426, 455] on icon at bounding box center [429, 457] width 10 height 10
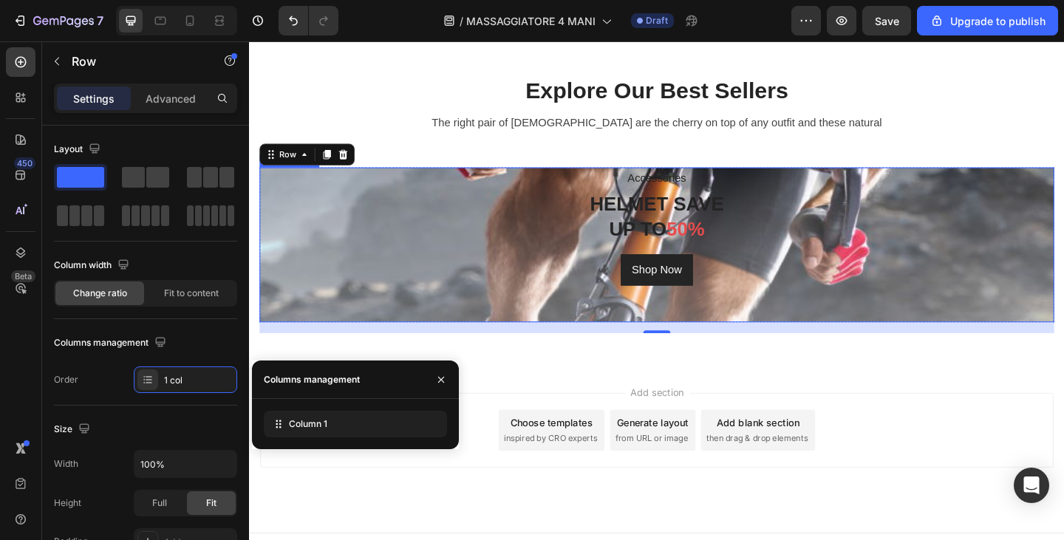
click at [536, 278] on div "Shop Now Button" at bounding box center [692, 291] width 865 height 34
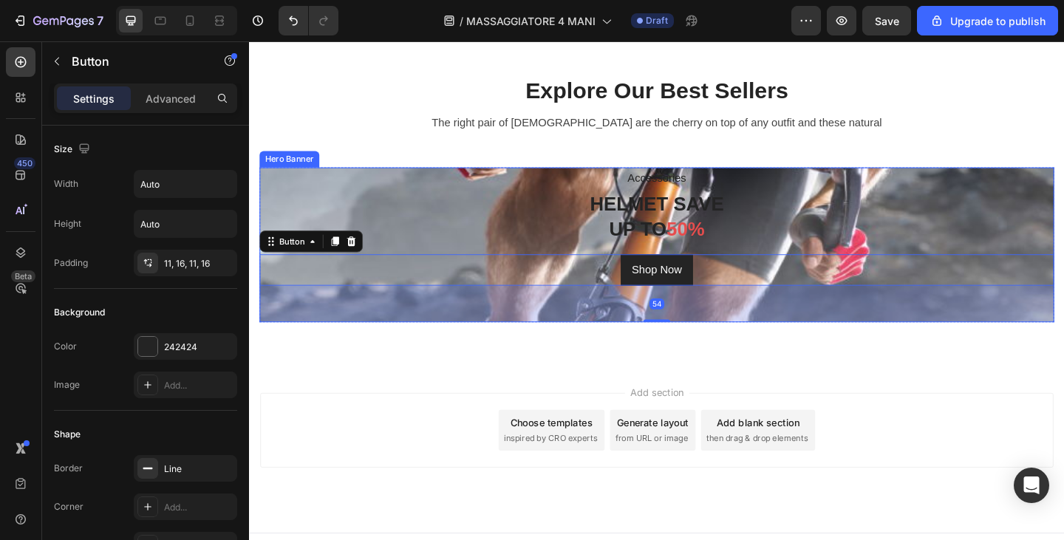
click at [678, 232] on p "HELMET SAVE UP TO 50%" at bounding box center [693, 233] width 862 height 54
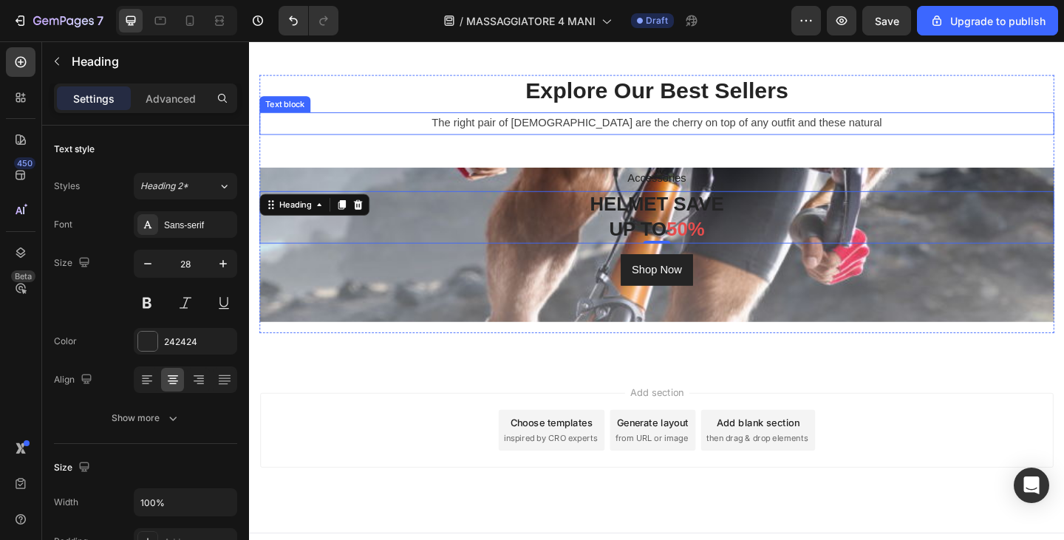
click at [544, 90] on p "Explore Our Best Sellers" at bounding box center [693, 96] width 862 height 32
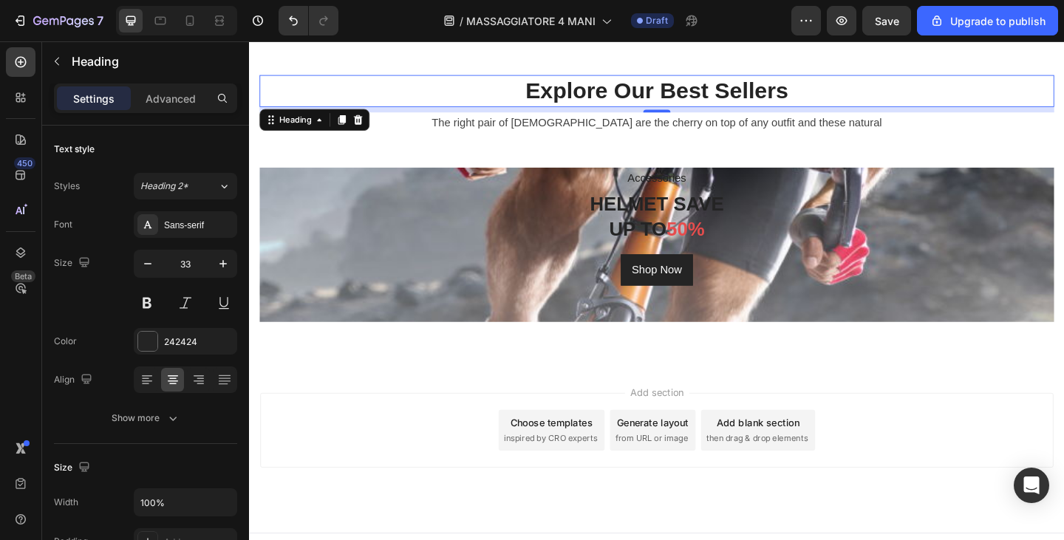
click at [548, 90] on p "Explore Our Best Sellers" at bounding box center [693, 96] width 862 height 32
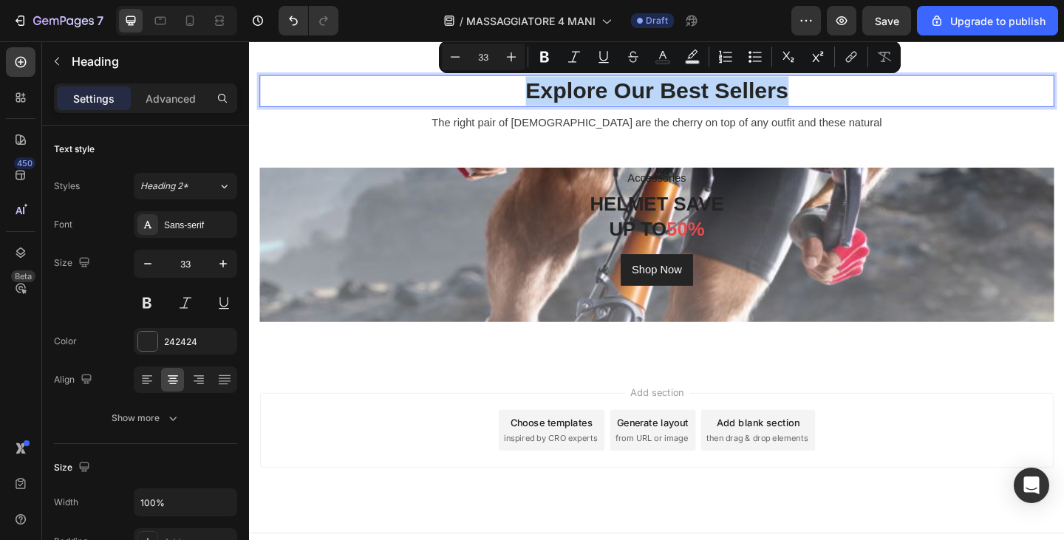
click at [593, 106] on p "Explore Our Best Sellers" at bounding box center [693, 96] width 862 height 32
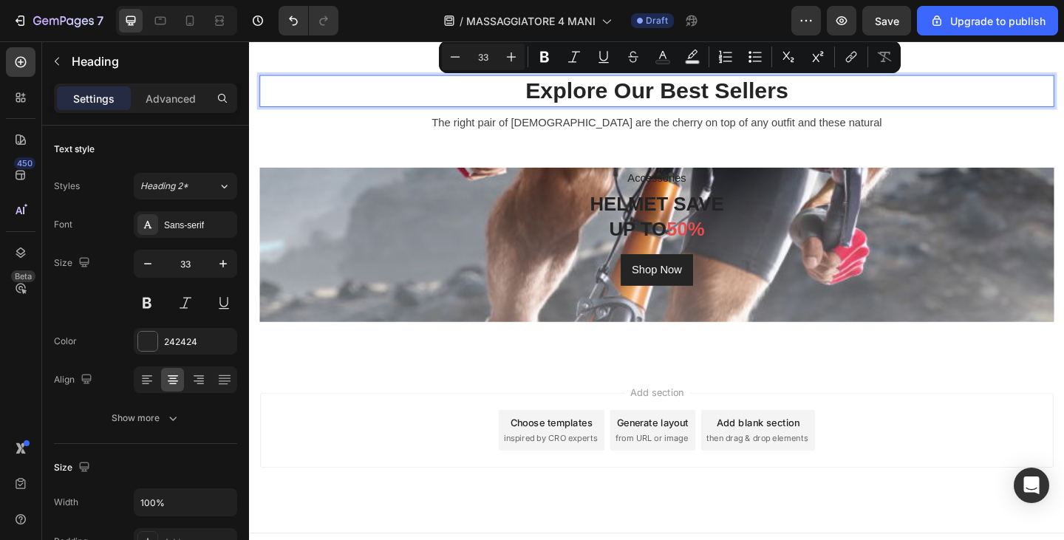
click at [593, 106] on p "Explore Our Best Sellers" at bounding box center [693, 96] width 862 height 32
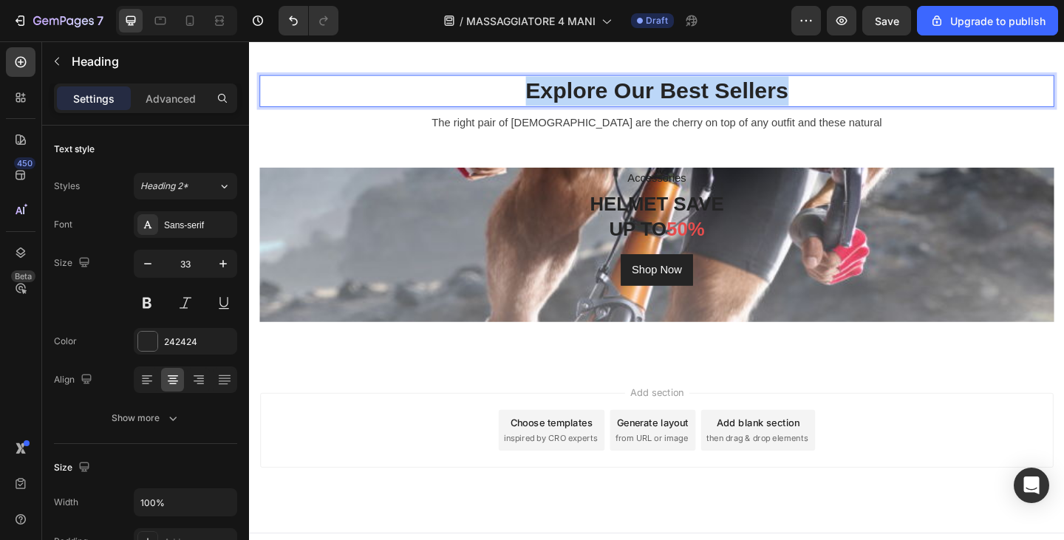
click at [593, 106] on p "Explore Our Best Sellers" at bounding box center [693, 96] width 862 height 32
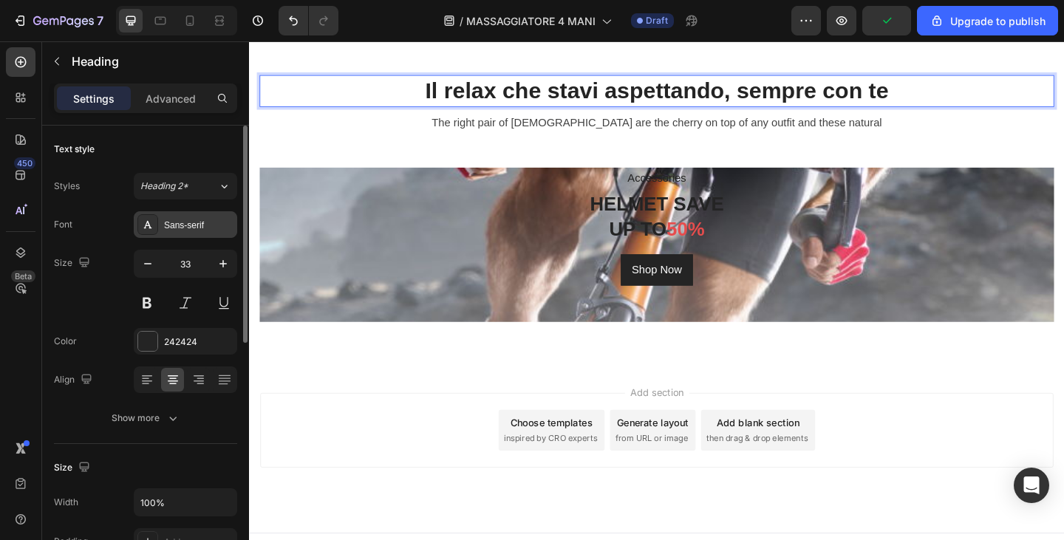
click at [156, 231] on div at bounding box center [147, 224] width 21 height 21
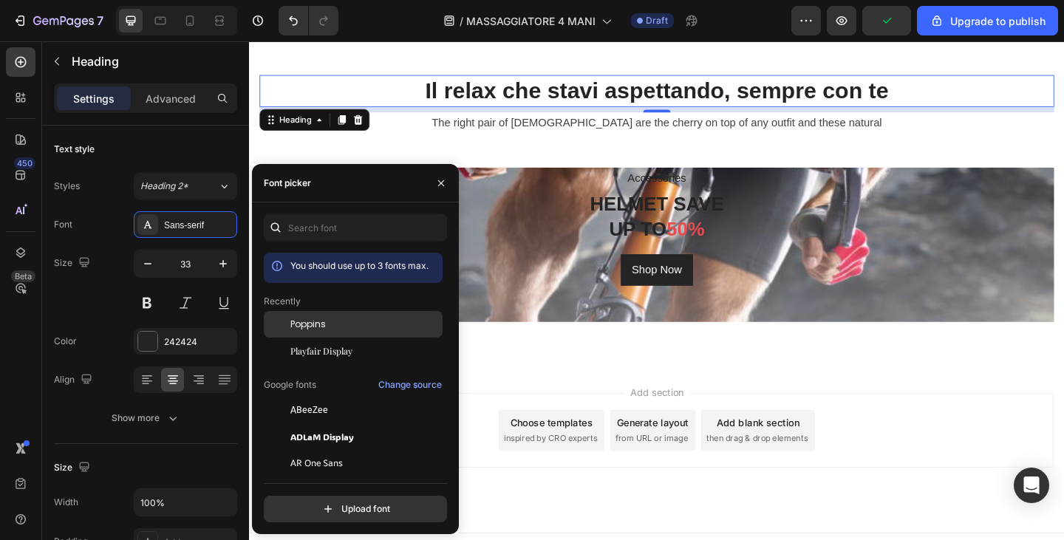
click at [326, 324] on div "Poppins" at bounding box center [365, 324] width 149 height 13
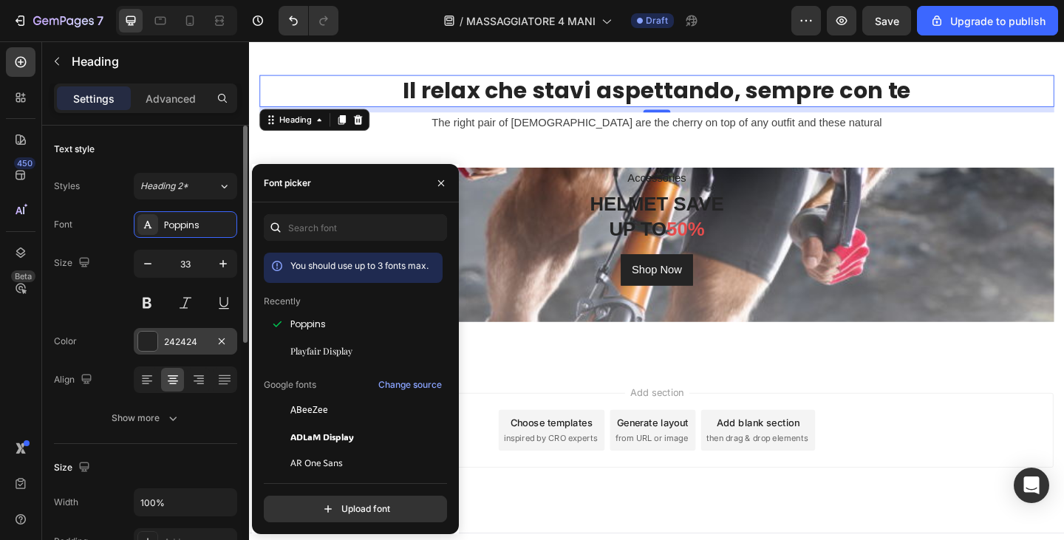
click at [185, 344] on div "242424" at bounding box center [185, 342] width 43 height 13
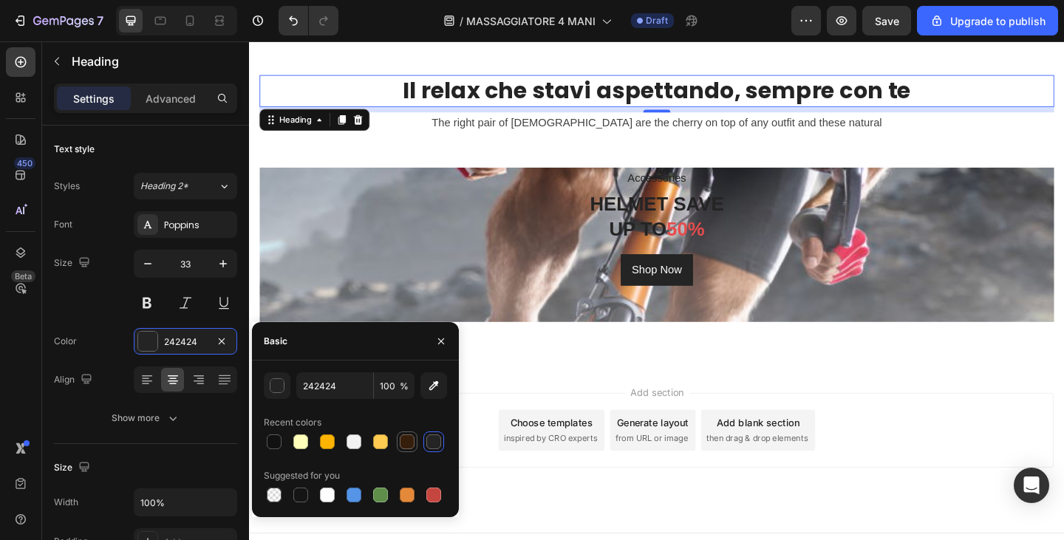
click at [411, 444] on div at bounding box center [407, 442] width 15 height 15
type input "361E0D"
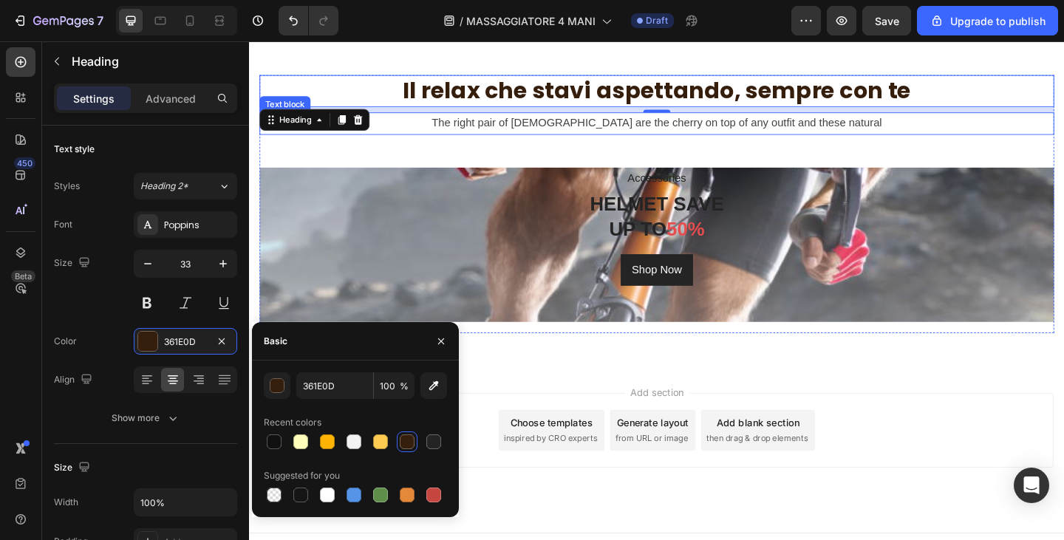
click at [600, 130] on p "The right pair of [DEMOGRAPHIC_DATA] are the cherry on top of any outfit and th…" at bounding box center [693, 130] width 862 height 21
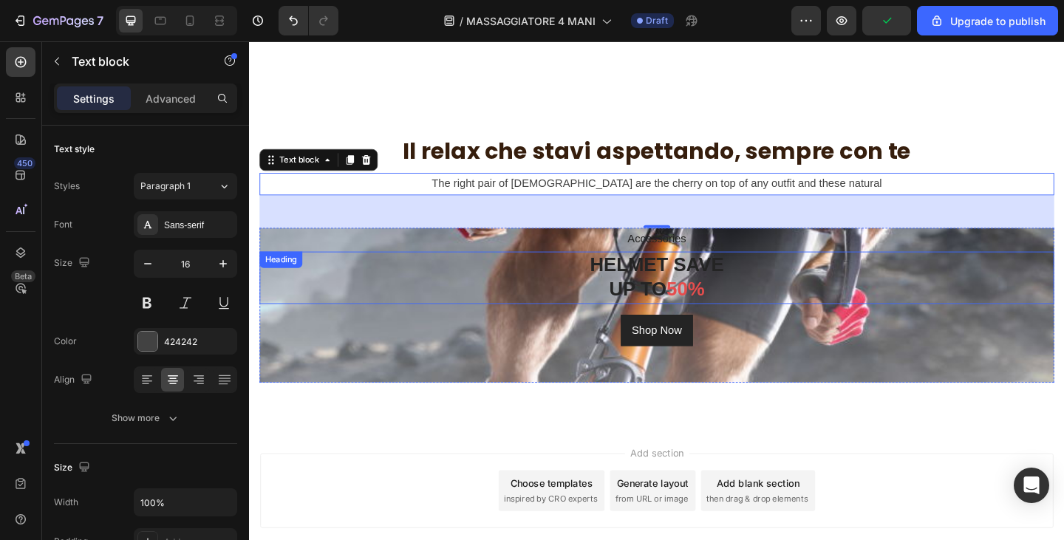
scroll to position [3233, 0]
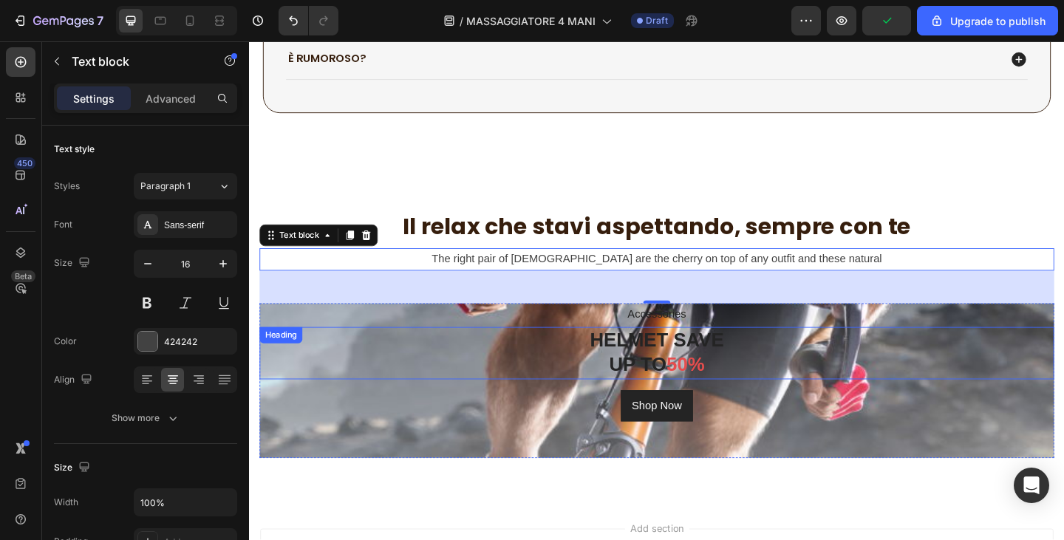
click at [543, 362] on p "HELMET SAVE UP TO 50%" at bounding box center [693, 381] width 862 height 54
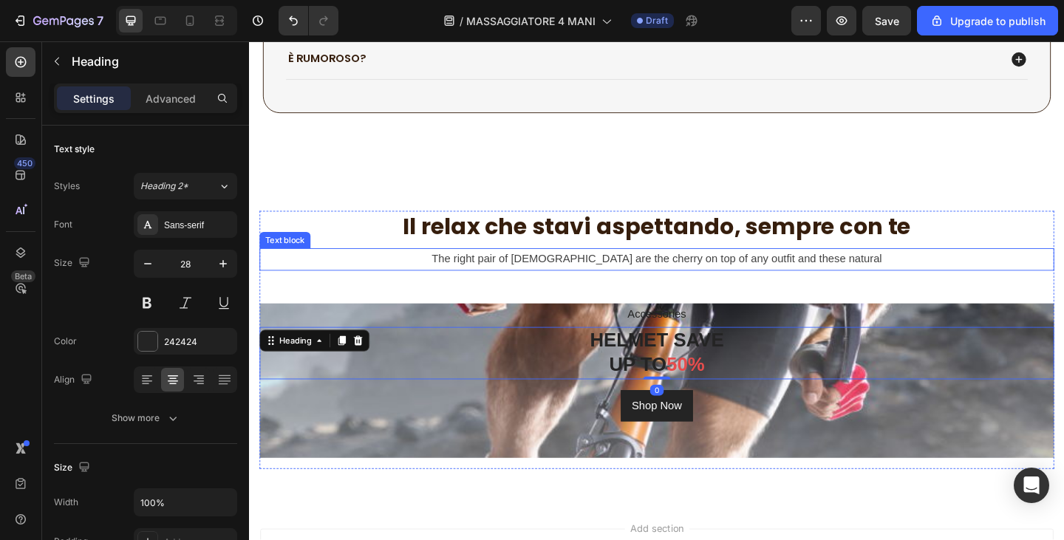
click at [558, 277] on p "The right pair of [DEMOGRAPHIC_DATA] are the cherry on top of any outfit and th…" at bounding box center [693, 278] width 862 height 21
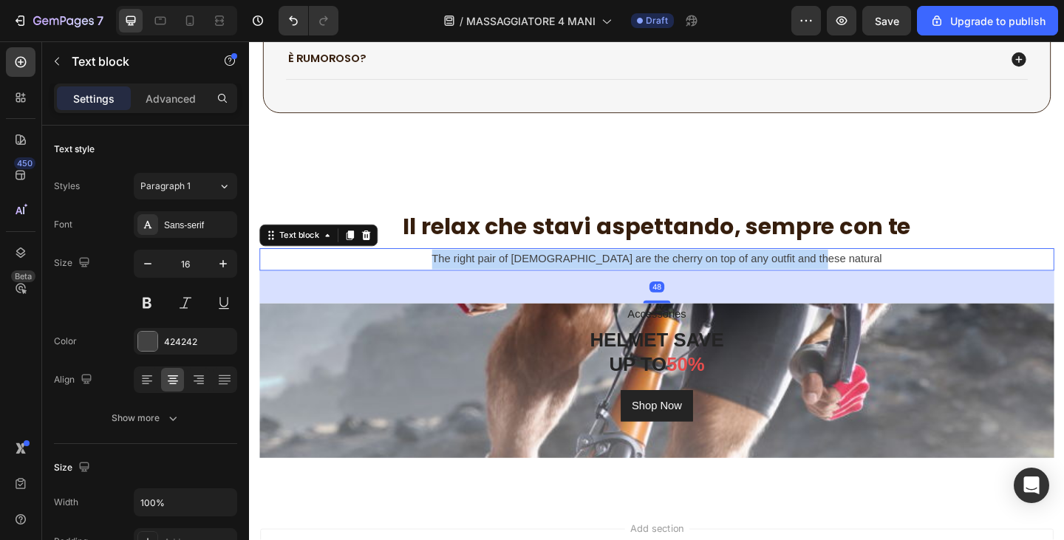
click at [558, 277] on p "The right pair of [DEMOGRAPHIC_DATA] are the cherry on top of any outfit and th…" at bounding box center [693, 278] width 862 height 21
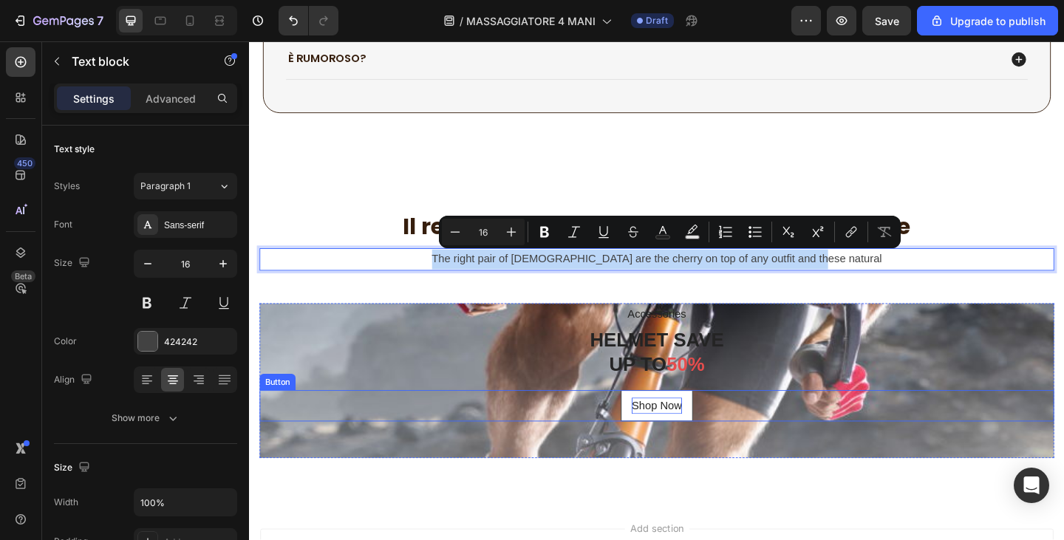
click at [665, 435] on div "Shop Now" at bounding box center [692, 438] width 55 height 18
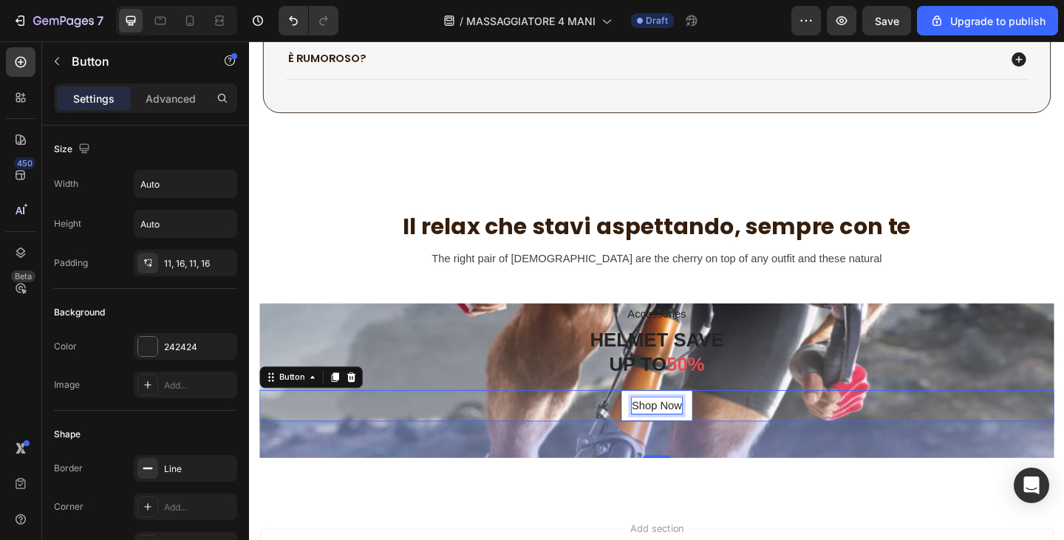
click at [665, 435] on div "Shop Now" at bounding box center [692, 438] width 55 height 18
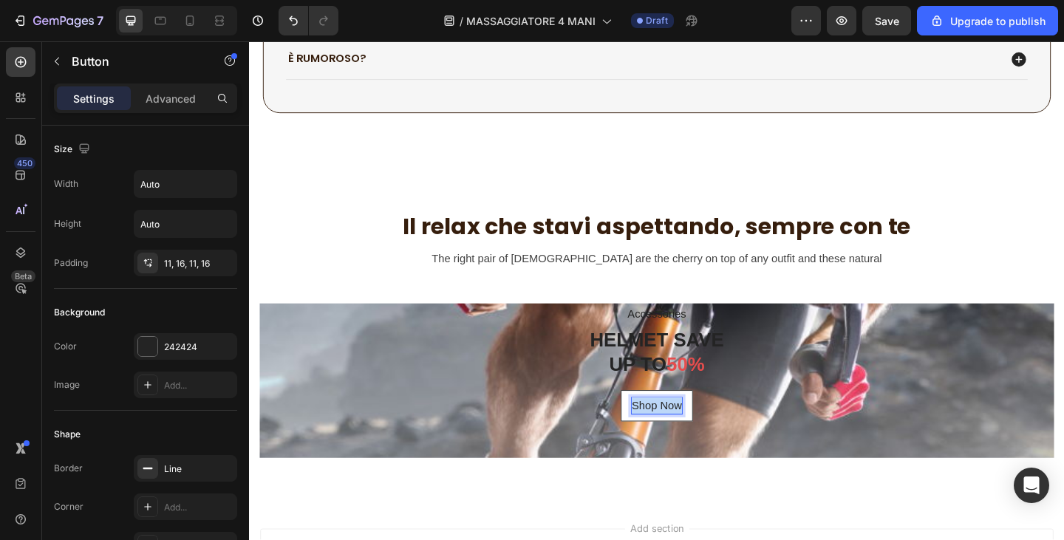
click at [665, 435] on p "Shop Now" at bounding box center [692, 438] width 55 height 18
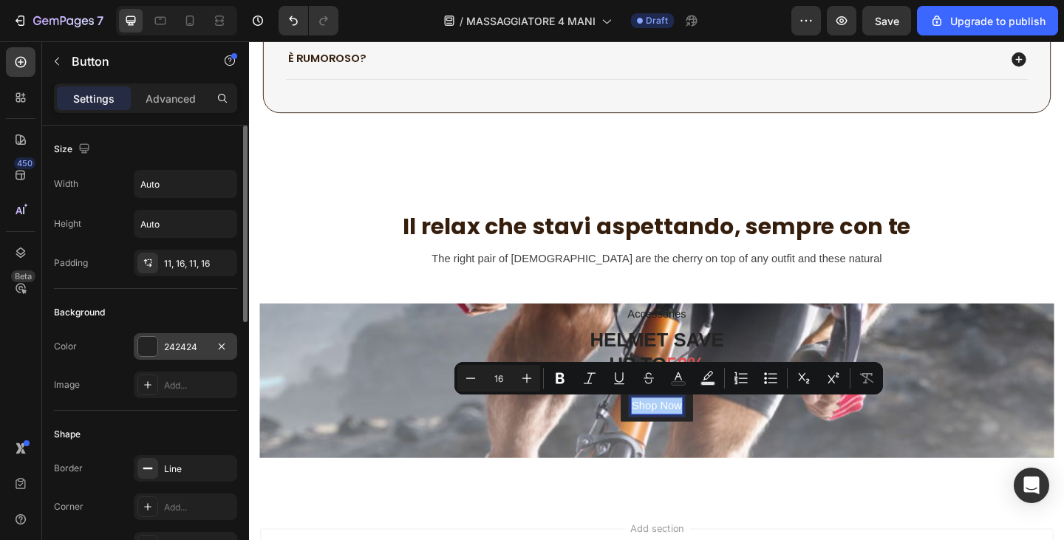
click at [180, 339] on div "242424" at bounding box center [185, 346] width 103 height 27
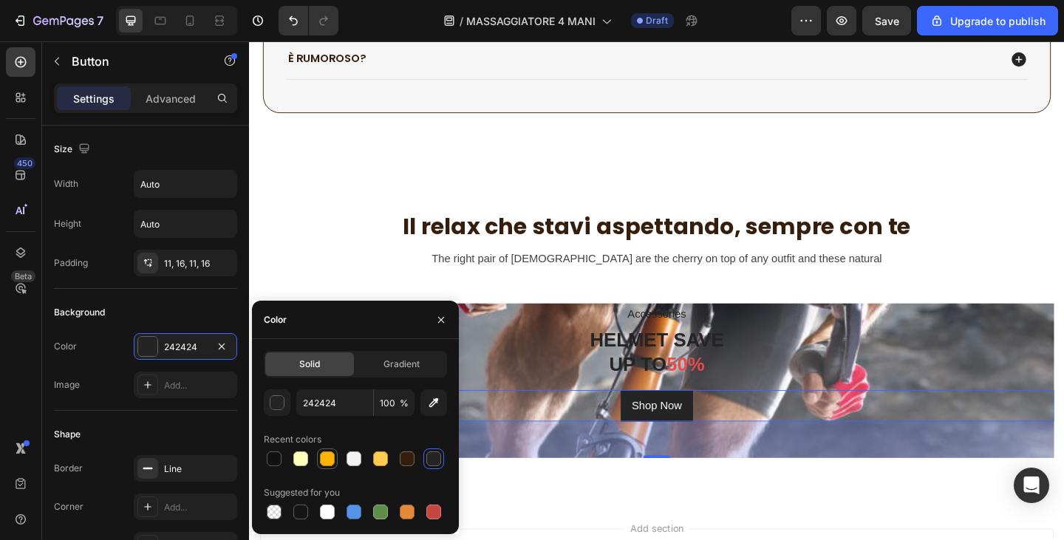
click at [329, 458] on div at bounding box center [327, 459] width 15 height 15
type input "FFB403"
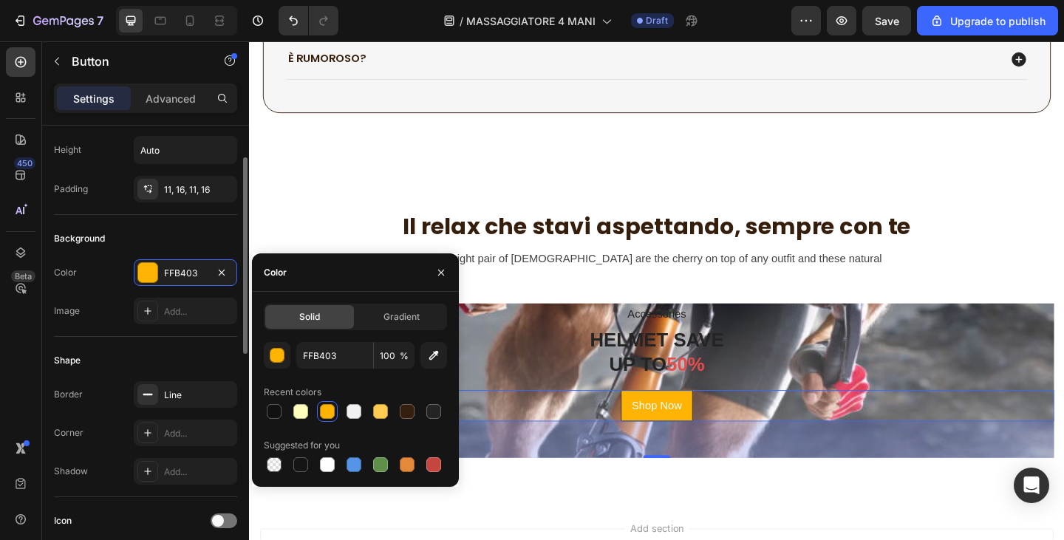
scroll to position [148, 0]
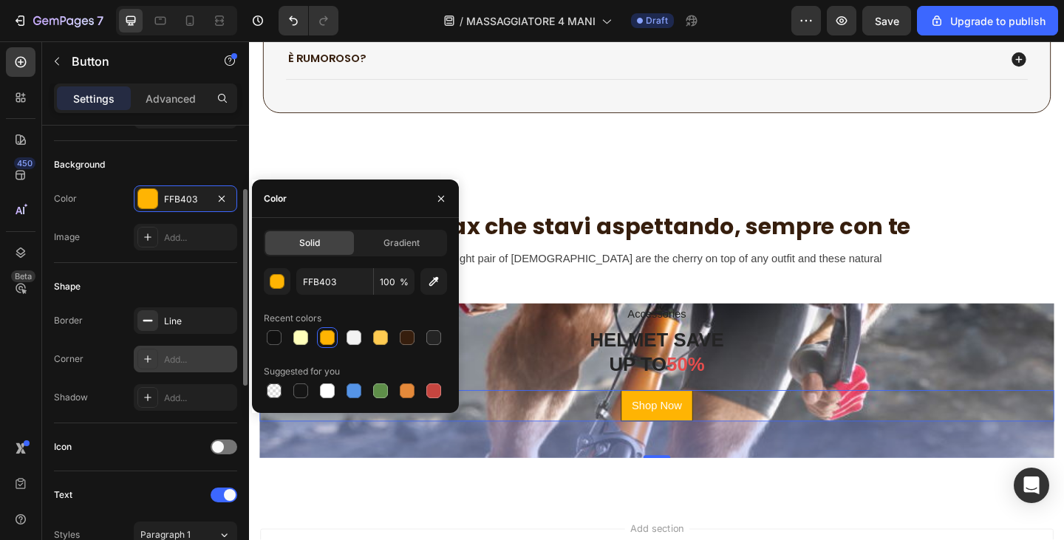
click at [160, 364] on div "Add..." at bounding box center [185, 359] width 103 height 27
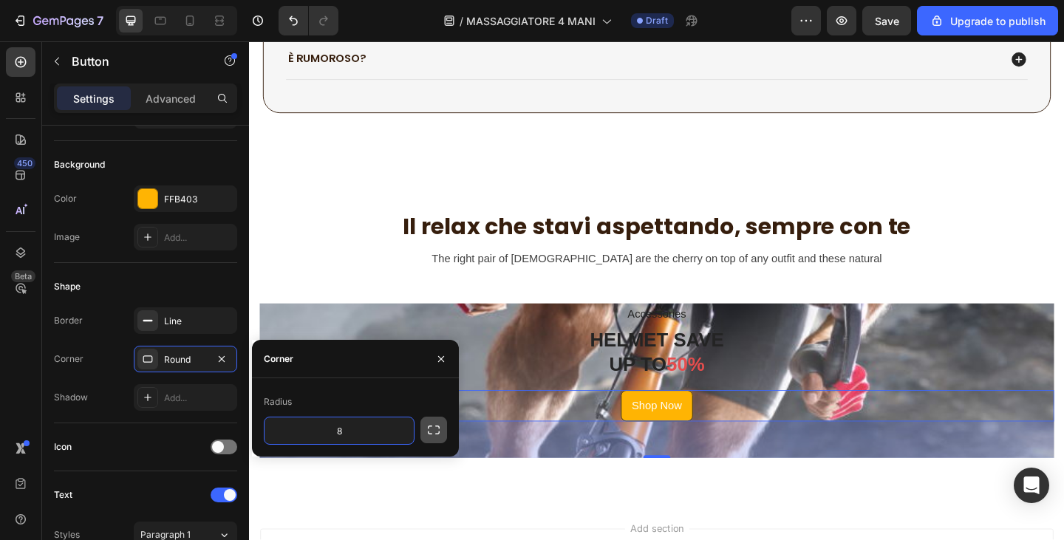
click at [430, 427] on icon "button" at bounding box center [434, 430] width 12 height 9
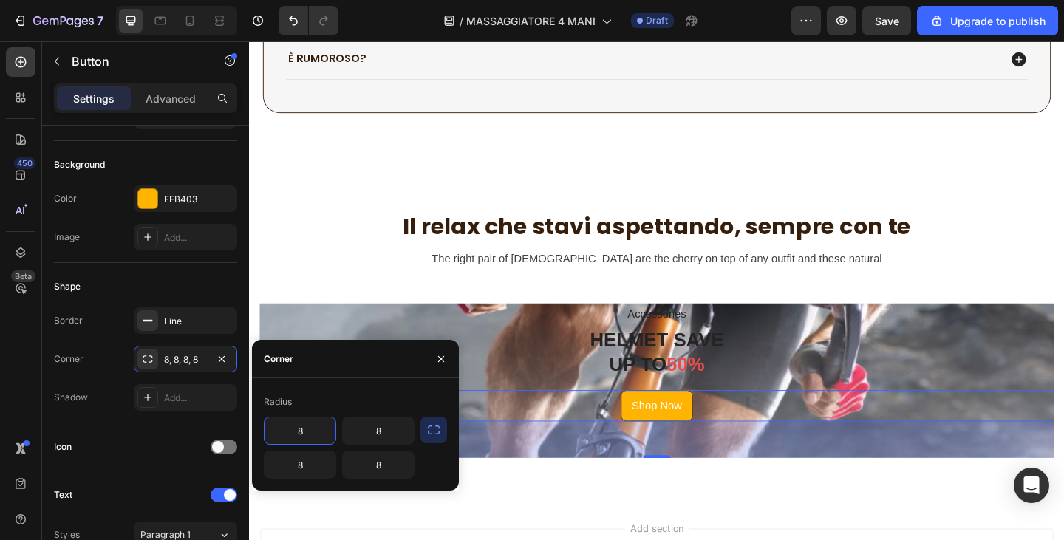
click at [319, 425] on input "8" at bounding box center [300, 431] width 71 height 27
type input "25"
click at [305, 464] on input "8" at bounding box center [300, 465] width 71 height 27
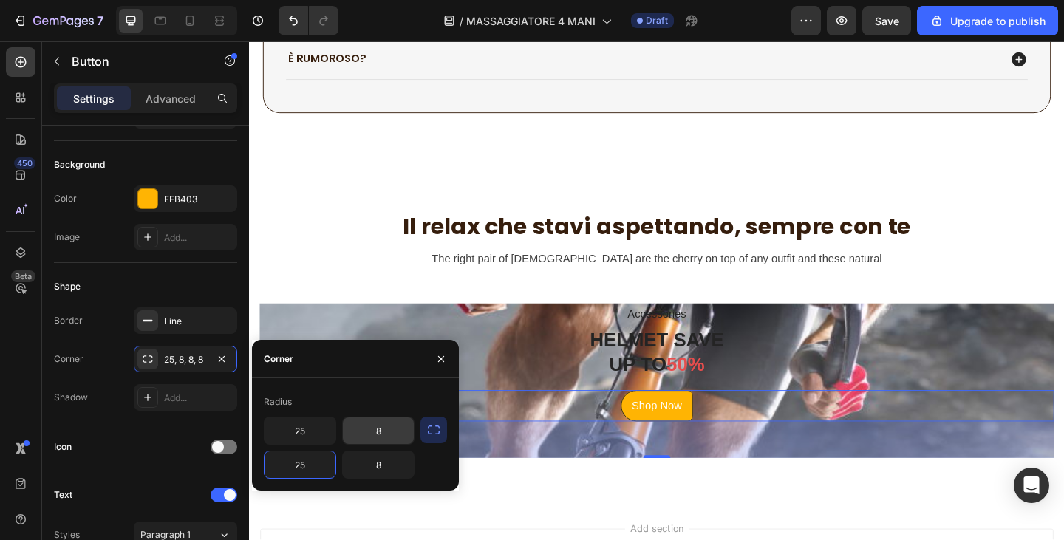
type input "25"
click at [381, 429] on input "8" at bounding box center [378, 431] width 71 height 27
type input "25"
click at [384, 470] on input "8" at bounding box center [378, 465] width 71 height 27
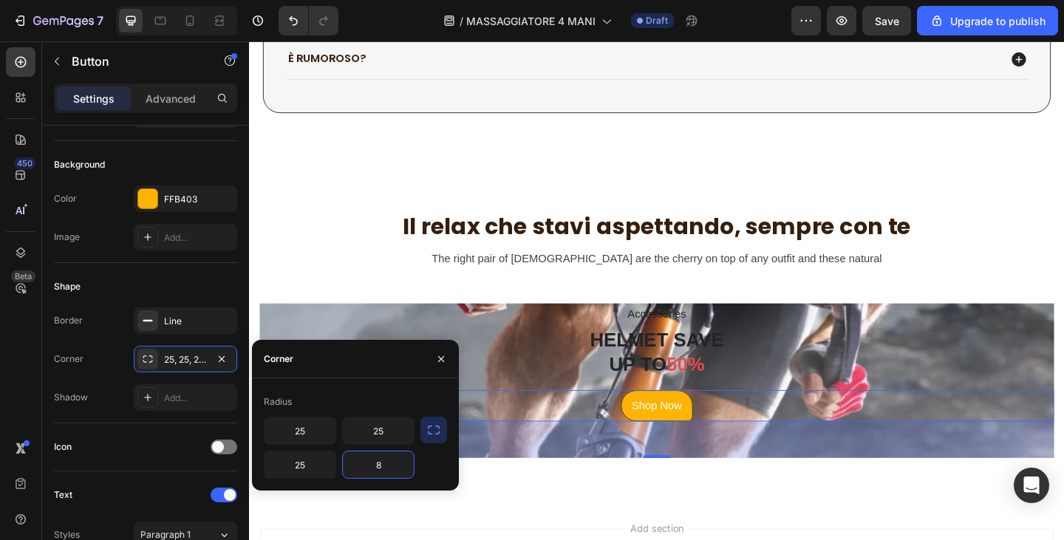
click at [384, 470] on input "8" at bounding box center [378, 465] width 71 height 27
type input "25"
click at [678, 430] on p "Shop Now" at bounding box center [692, 438] width 55 height 18
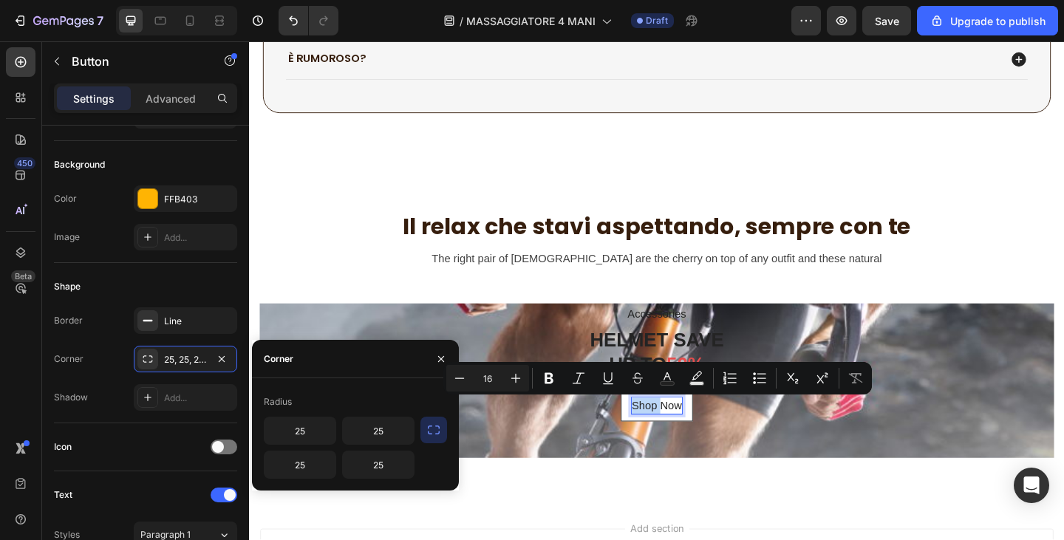
click at [783, 477] on div "Shop Now Button 54" at bounding box center [692, 453] width 865 height 86
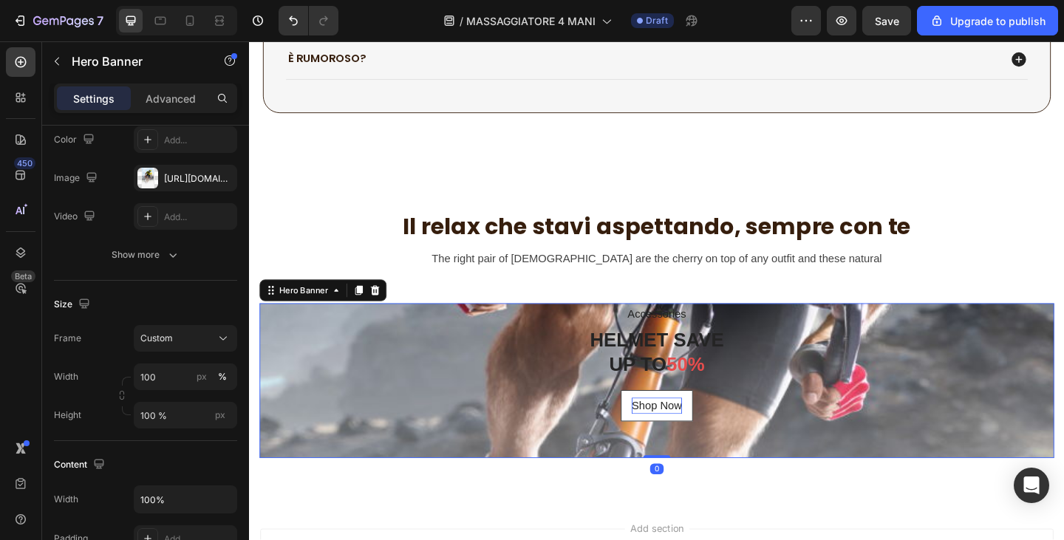
scroll to position [0, 0]
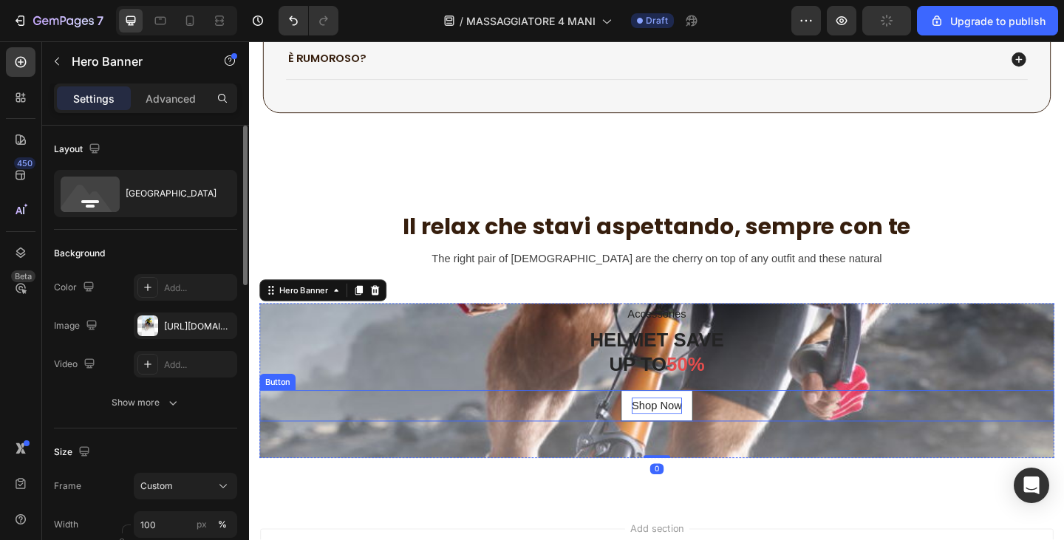
click at [709, 435] on p "Shop Now" at bounding box center [692, 438] width 55 height 18
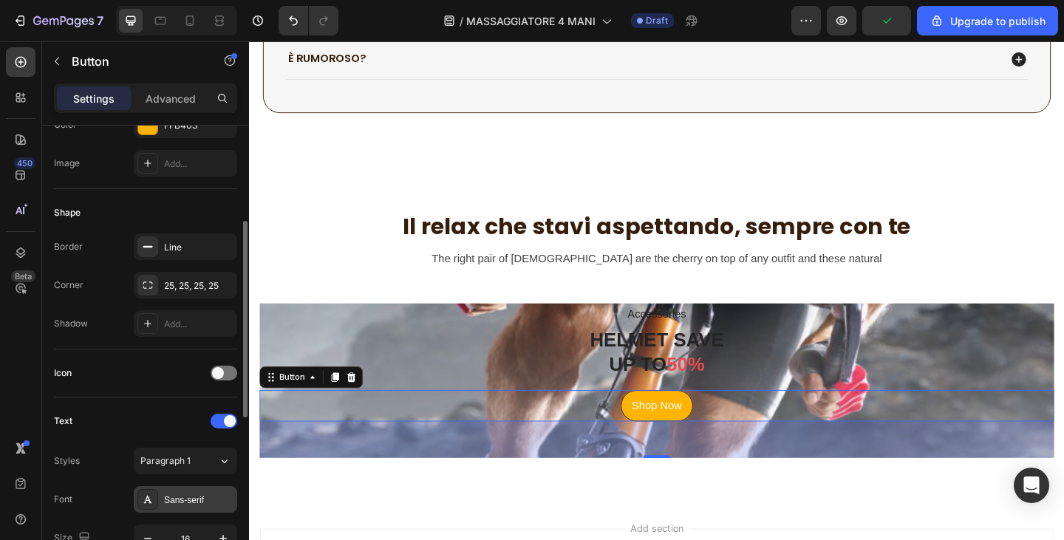
scroll to position [370, 0]
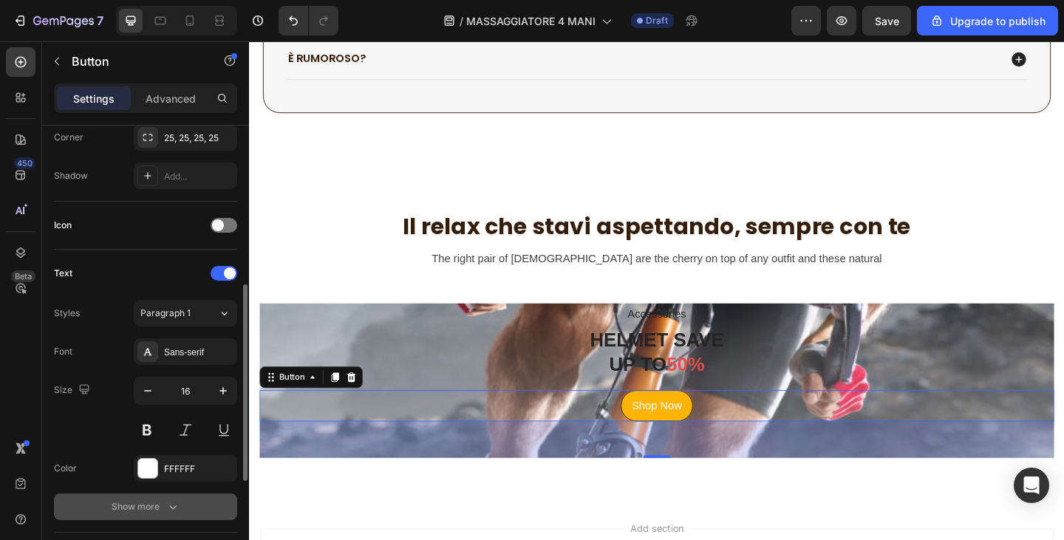
click at [144, 504] on div "Show more" at bounding box center [146, 507] width 69 height 15
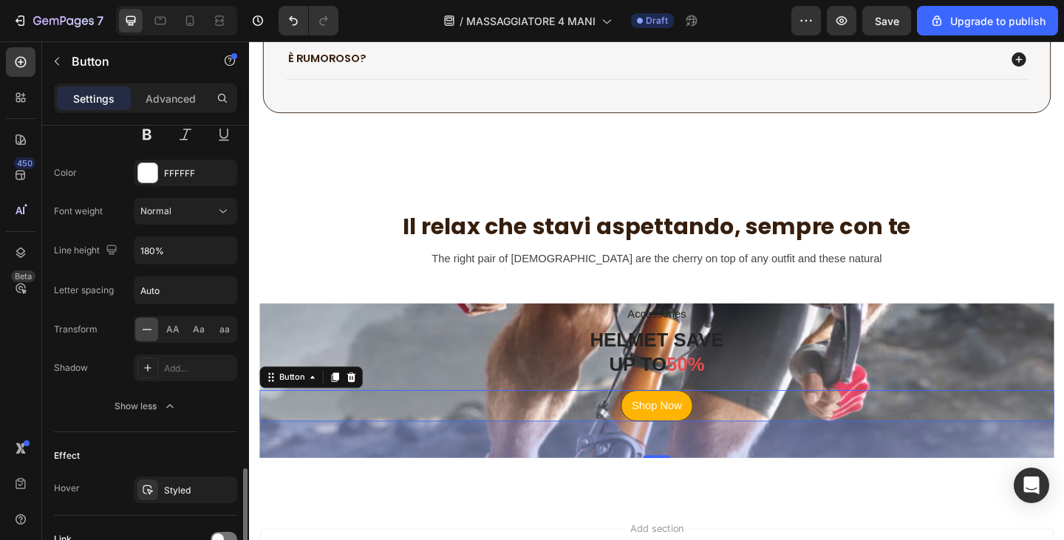
scroll to position [798, 0]
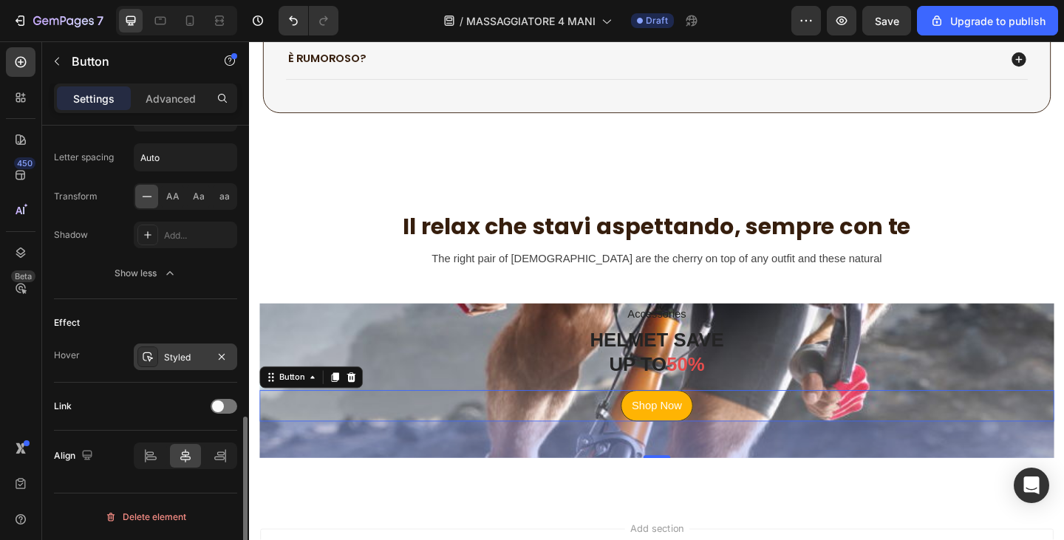
click at [175, 367] on div "Styled" at bounding box center [185, 357] width 103 height 27
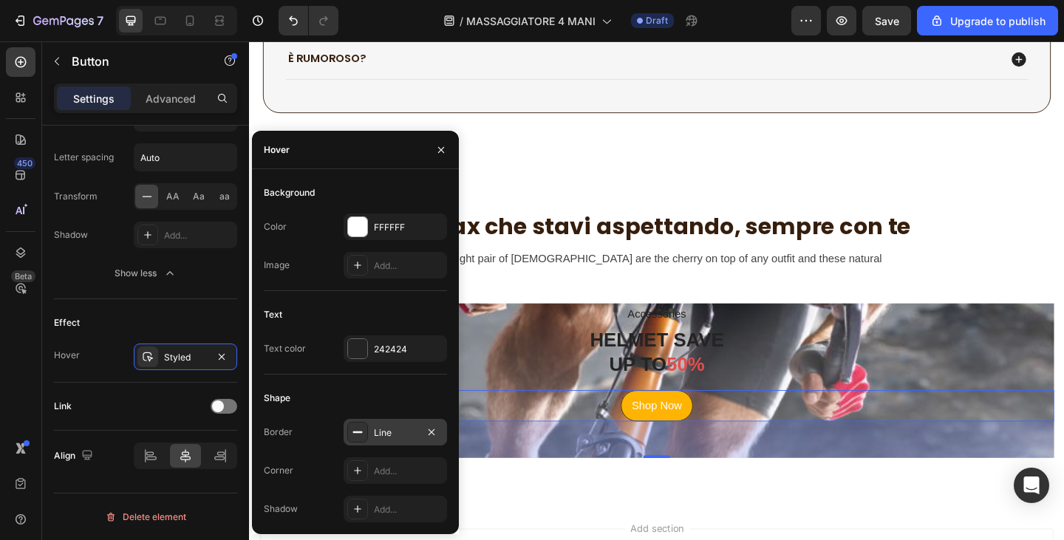
click at [393, 433] on div "Line" at bounding box center [395, 433] width 43 height 13
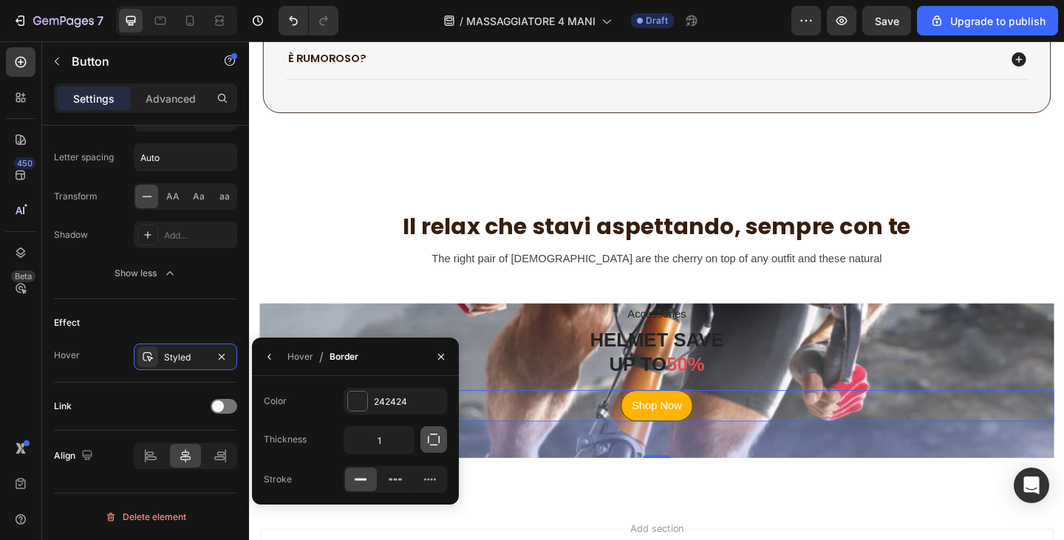
click at [438, 441] on icon "button" at bounding box center [434, 439] width 15 height 15
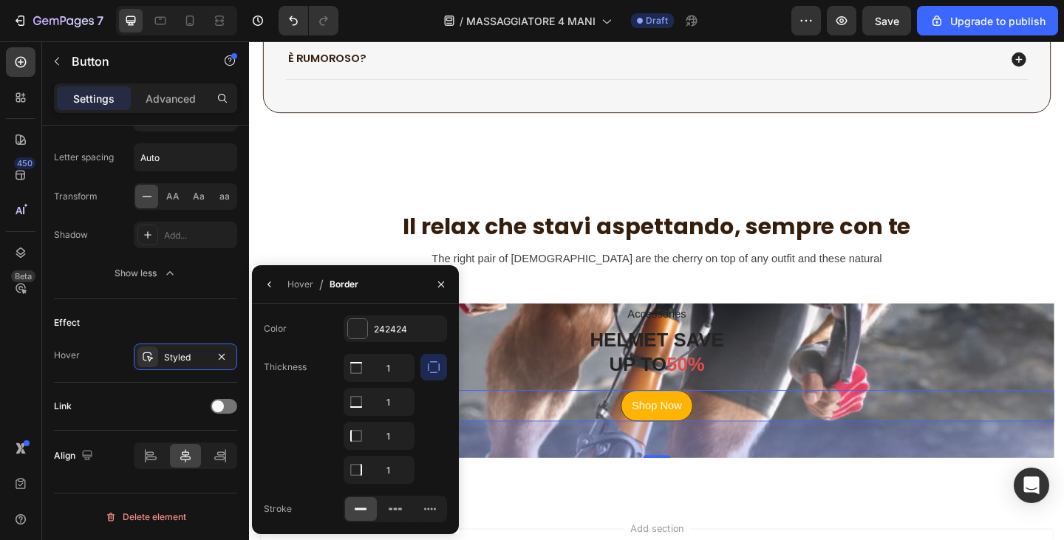
click at [428, 369] on icon "button" at bounding box center [434, 367] width 12 height 12
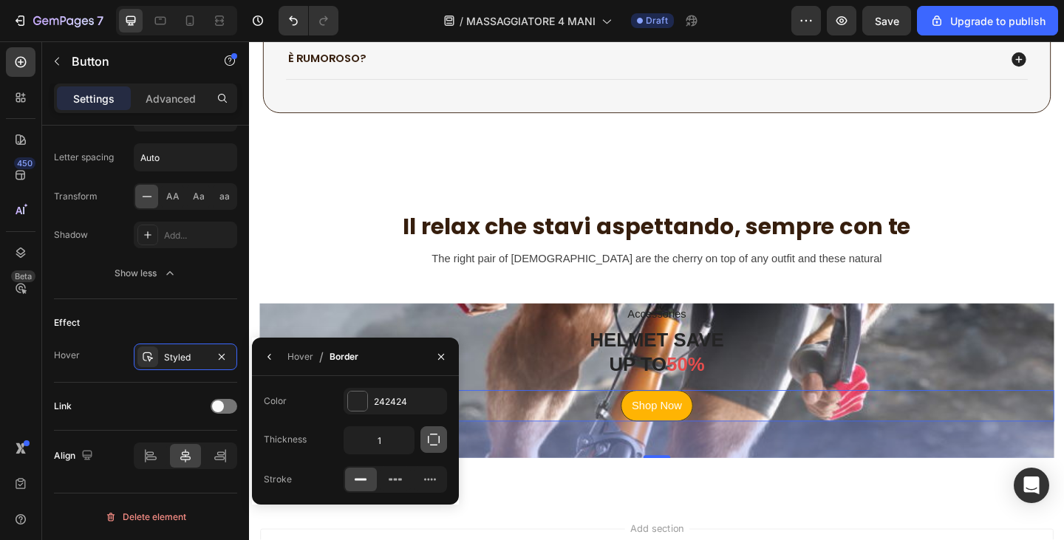
click at [436, 437] on icon "button" at bounding box center [434, 439] width 15 height 15
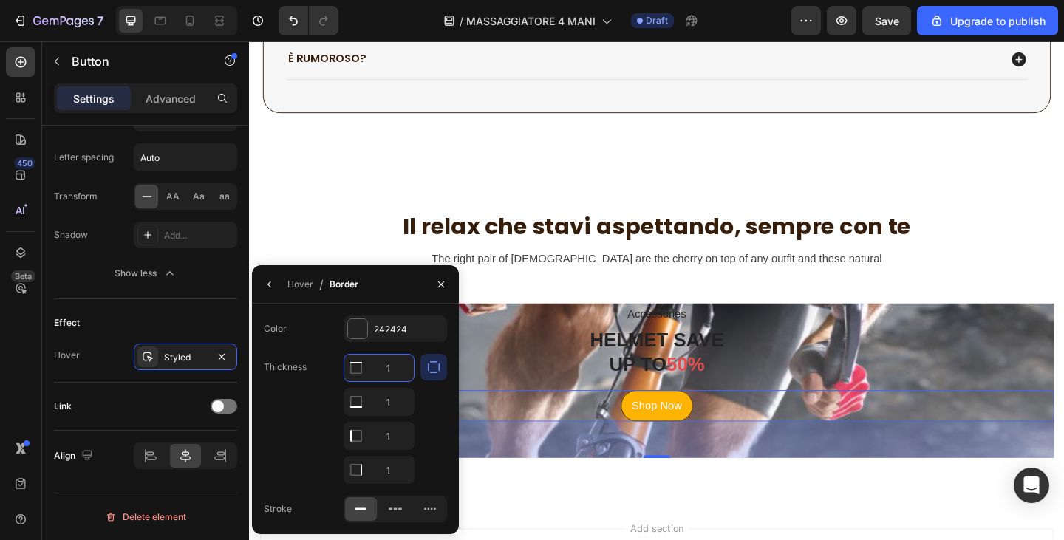
click at [390, 373] on input "1" at bounding box center [378, 368] width 69 height 27
type input "25"
click at [398, 408] on input "1" at bounding box center [378, 402] width 69 height 27
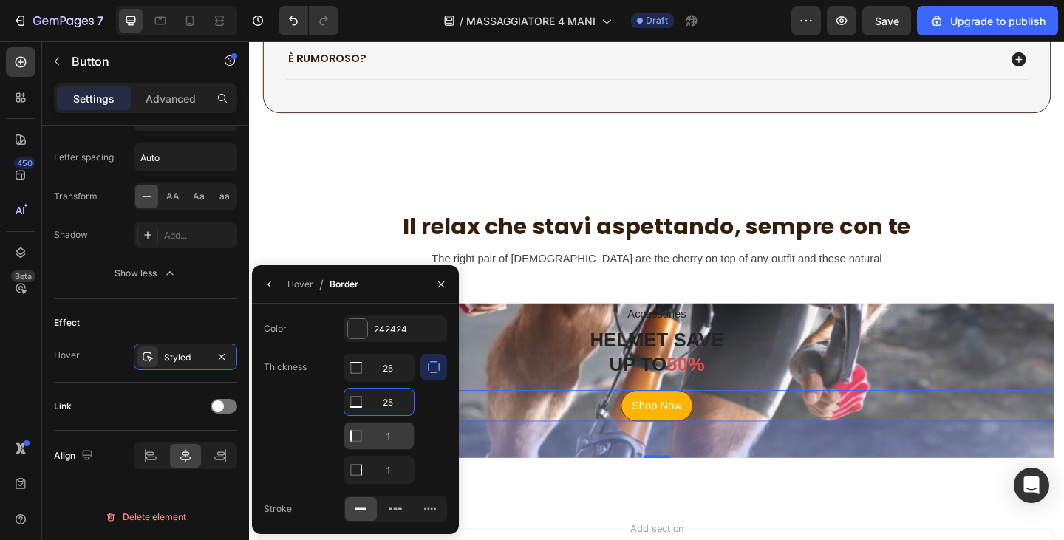
type input "25"
click at [398, 381] on input "1" at bounding box center [378, 368] width 69 height 27
click at [398, 432] on input "1" at bounding box center [378, 436] width 69 height 27
type input "25"
click at [390, 381] on input "1" at bounding box center [378, 368] width 69 height 27
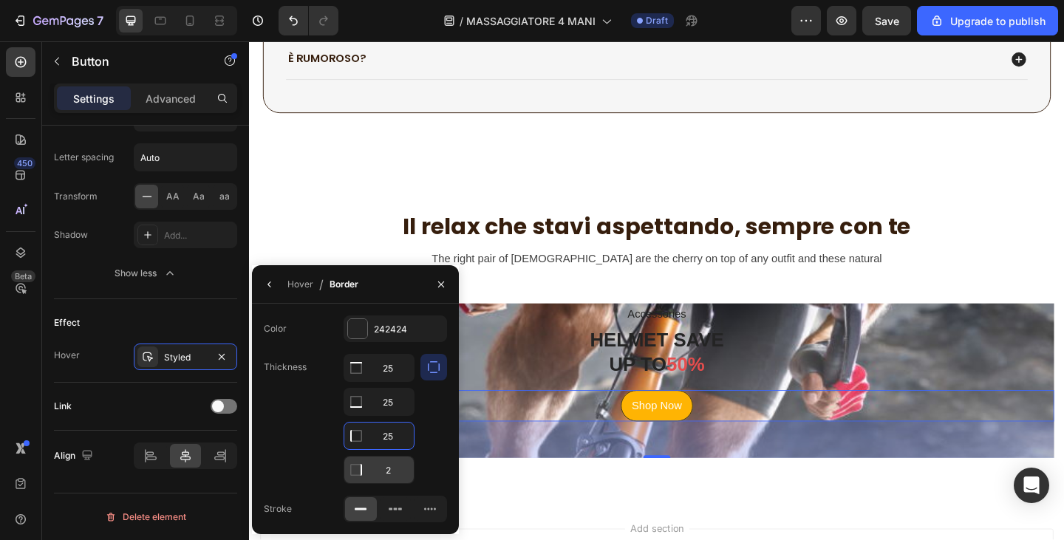
click at [390, 381] on input "2" at bounding box center [378, 368] width 69 height 27
type input "25"
click at [698, 504] on div "Il relax che stavi aspettando, sempre con te Heading The right pair of [DEMOGRA…" at bounding box center [692, 366] width 865 height 280
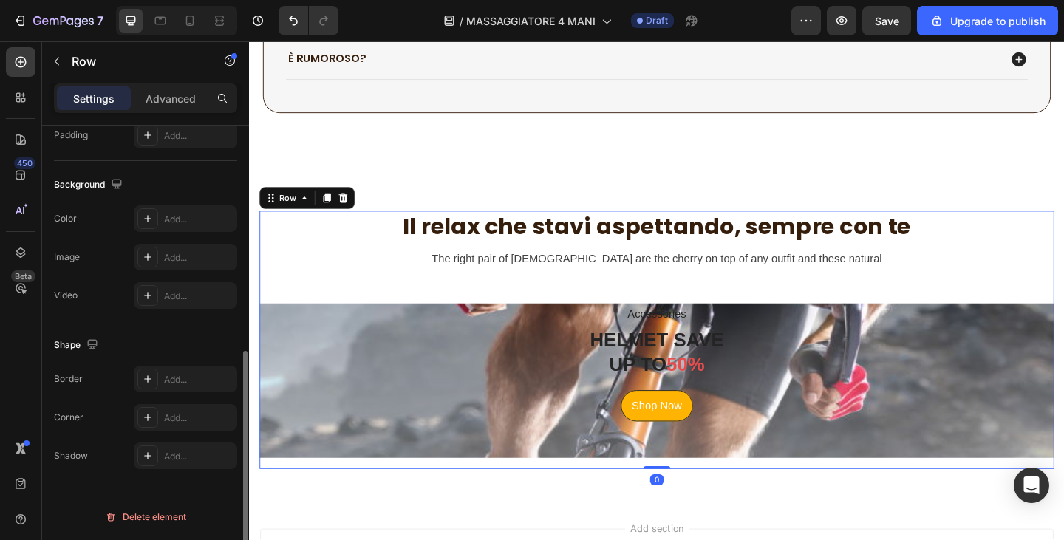
scroll to position [0, 0]
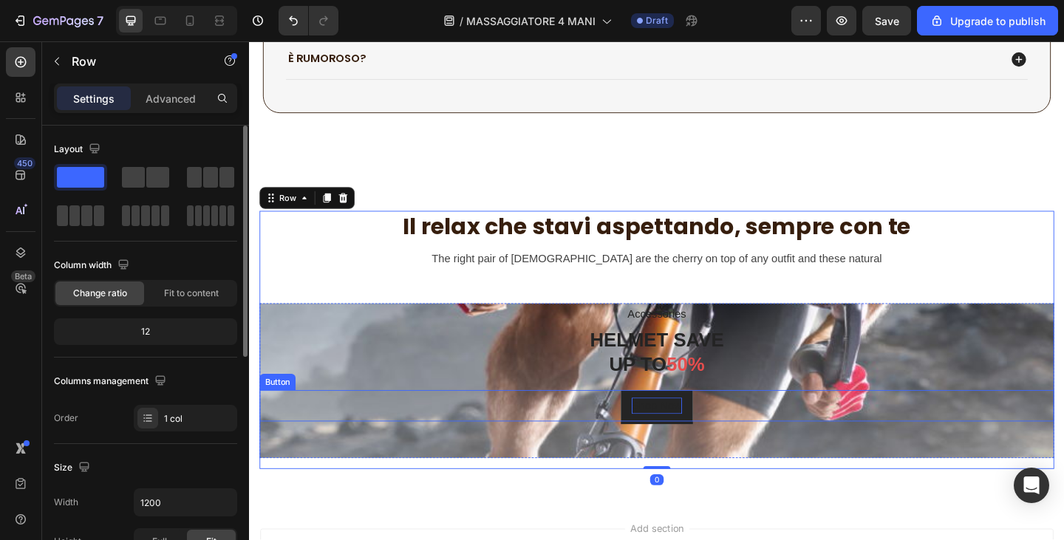
click at [691, 429] on p "Shop Now" at bounding box center [692, 438] width 55 height 18
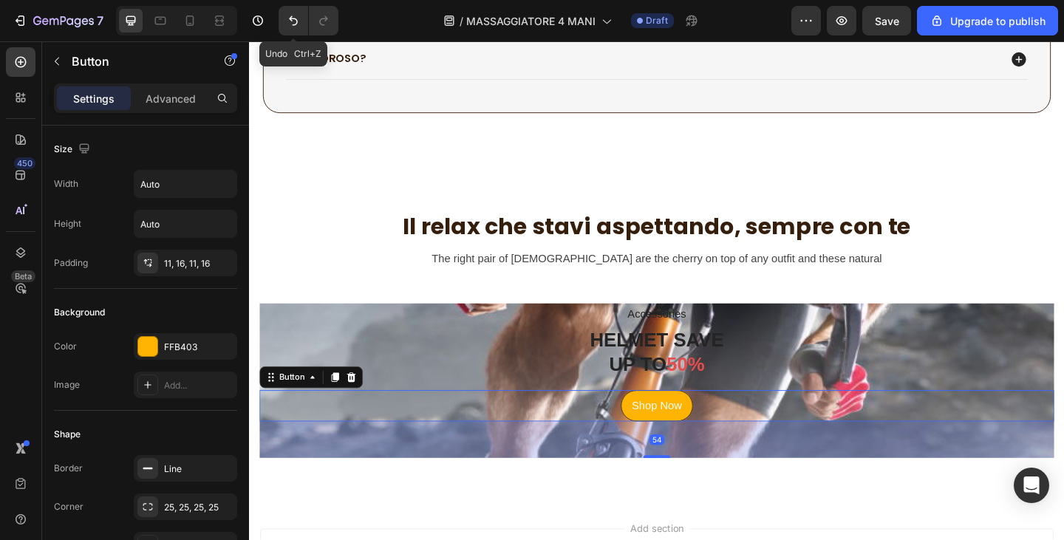
click at [296, 5] on div "7 Undo Ctrl+Z / MASSAGGIATORE 4 MANI Draft Preview Save Upgrade to publish" at bounding box center [532, 21] width 1064 height 42
click at [296, 16] on icon "Undo/Redo" at bounding box center [293, 20] width 15 height 15
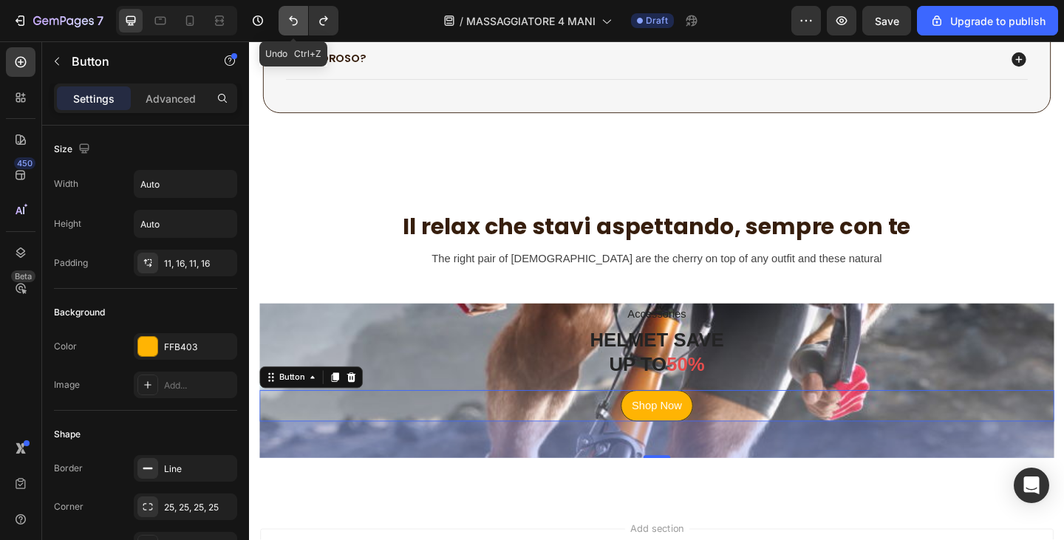
click at [296, 16] on icon "Undo/Redo" at bounding box center [293, 20] width 15 height 15
click at [296, 21] on icon "Undo/Redo" at bounding box center [293, 20] width 15 height 15
click at [750, 478] on div "54" at bounding box center [692, 475] width 865 height 40
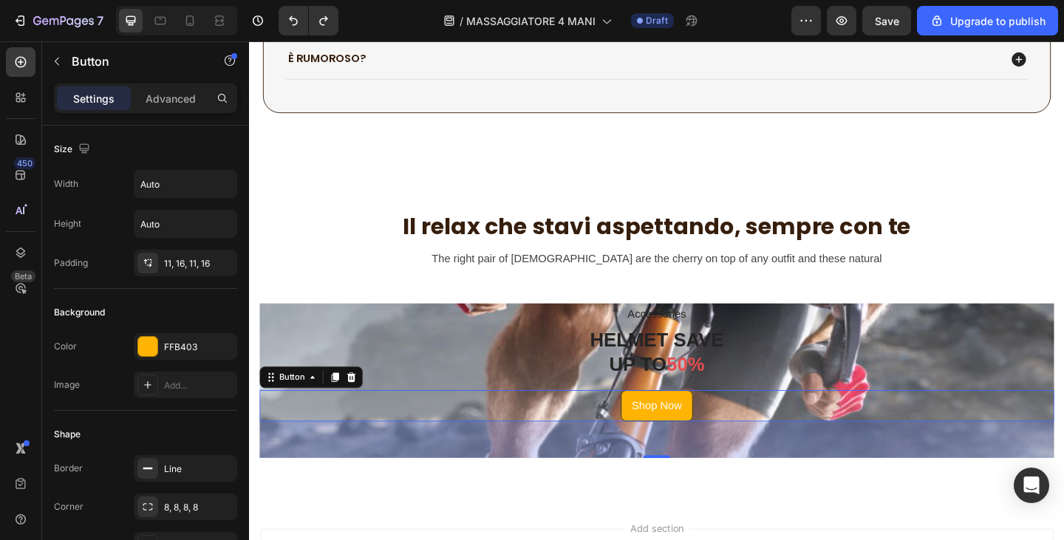
click at [741, 442] on div "Shop Now Button 54" at bounding box center [692, 438] width 865 height 34
click at [583, 441] on div "Shop Now Button 54" at bounding box center [692, 438] width 865 height 34
click at [365, 401] on icon at bounding box center [360, 407] width 12 height 12
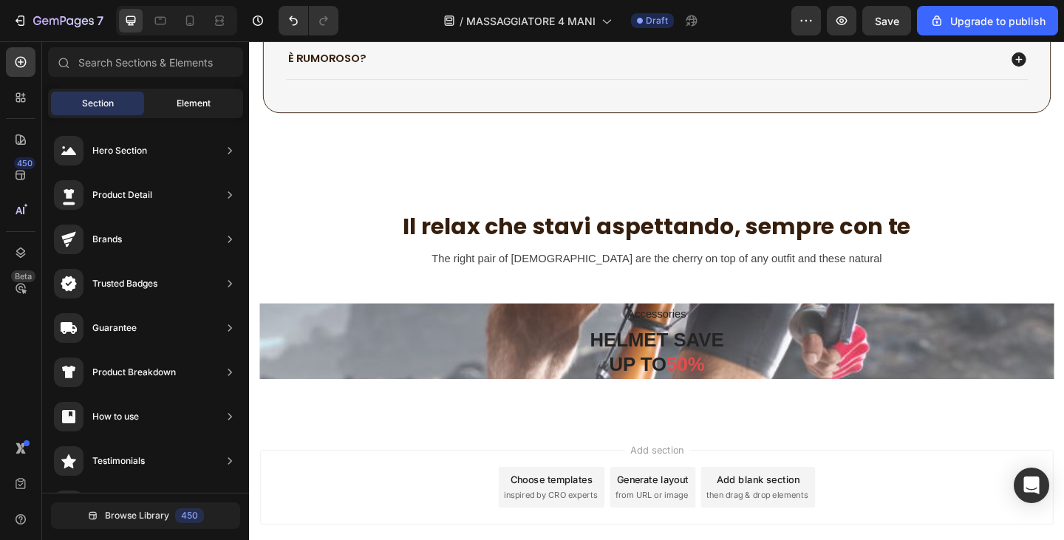
click at [189, 102] on span "Element" at bounding box center [194, 103] width 34 height 13
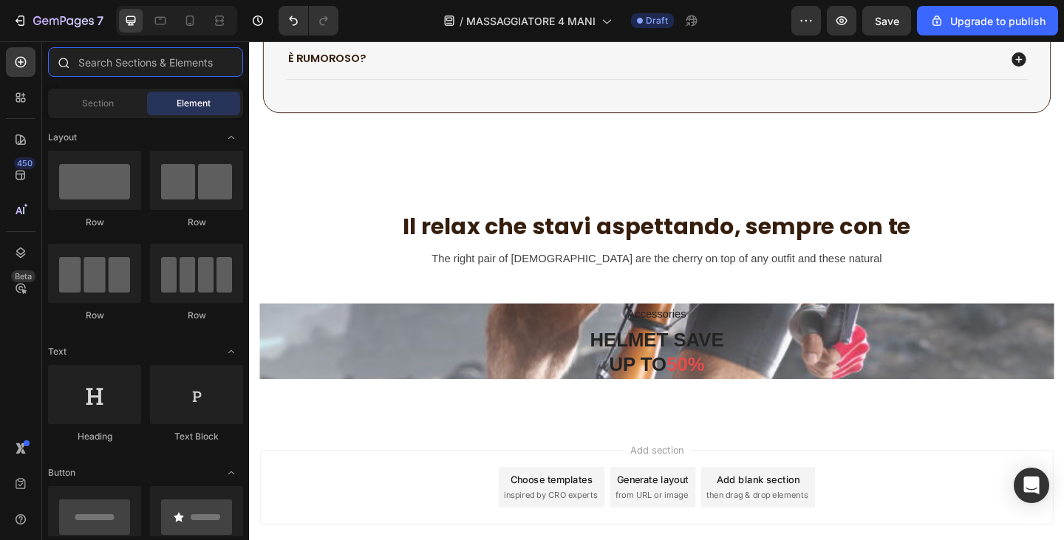
click at [178, 67] on input "text" at bounding box center [145, 62] width 195 height 30
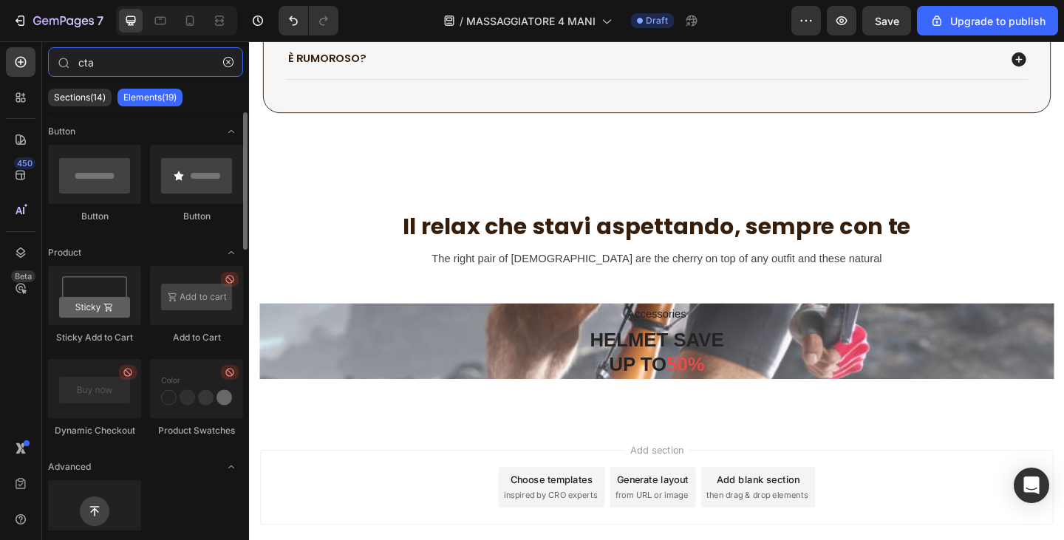
type input "cta"
click at [216, 294] on div at bounding box center [196, 295] width 93 height 59
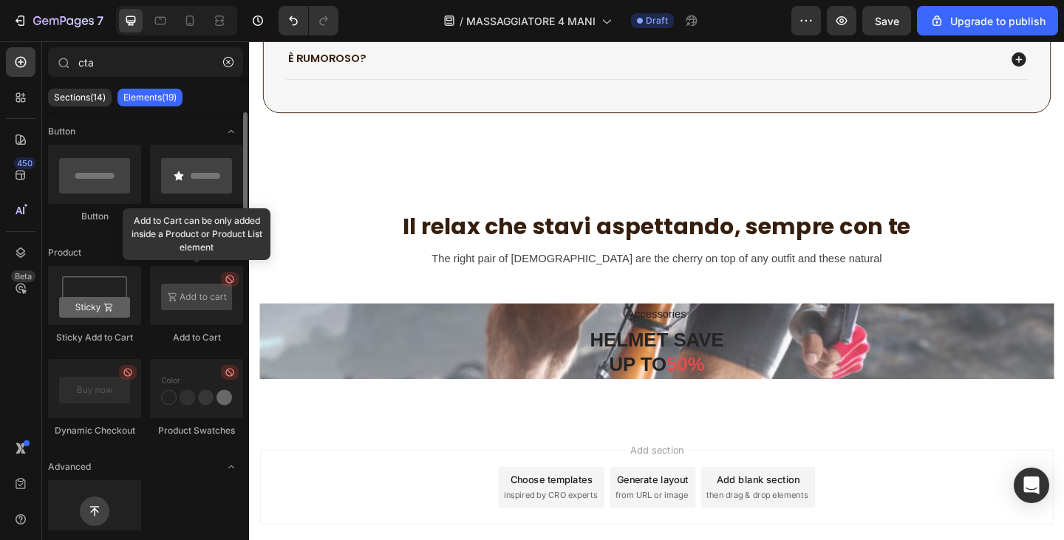
click at [216, 294] on div at bounding box center [196, 295] width 93 height 59
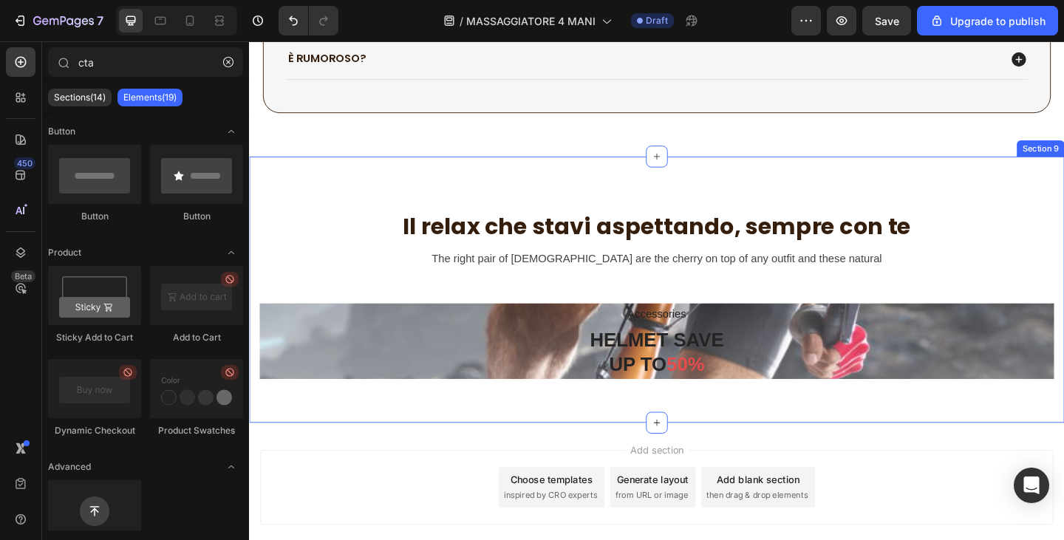
drag, startPoint x: 461, startPoint y: 334, endPoint x: 563, endPoint y: 429, distance: 139.6
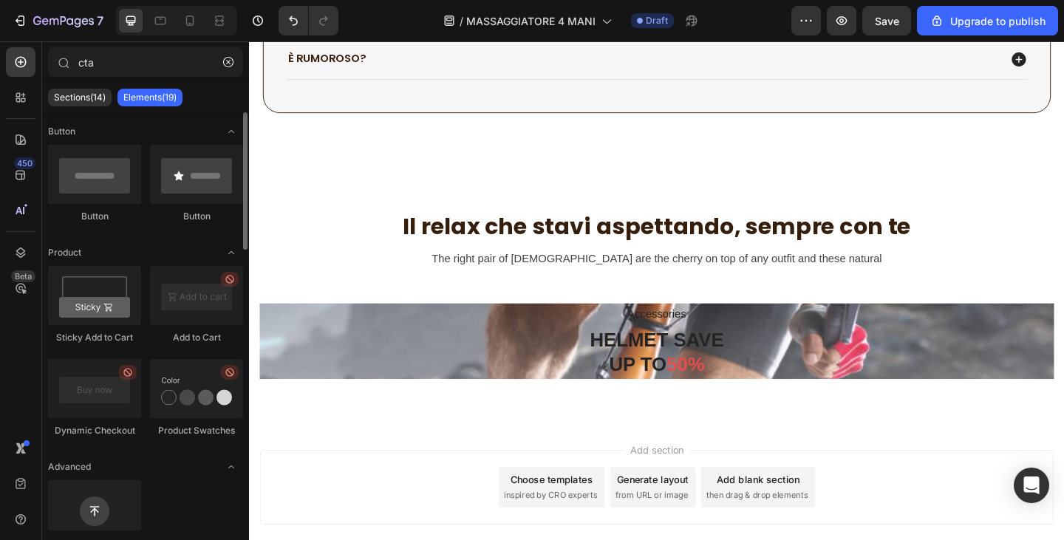
scroll to position [444, 0]
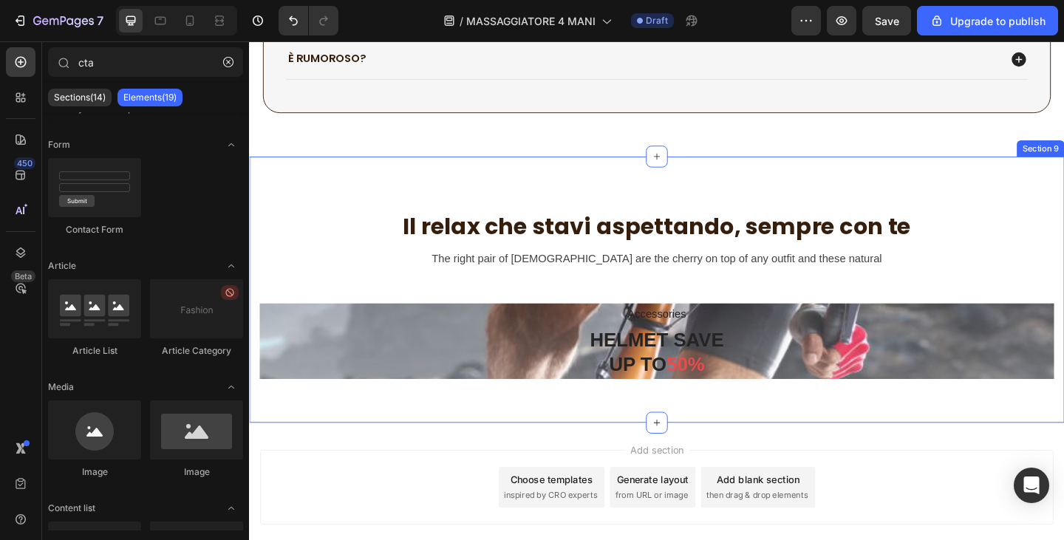
click at [495, 198] on div "Il relax che stavi aspettando, sempre con te Heading The right pair of [DEMOGRA…" at bounding box center [692, 311] width 887 height 289
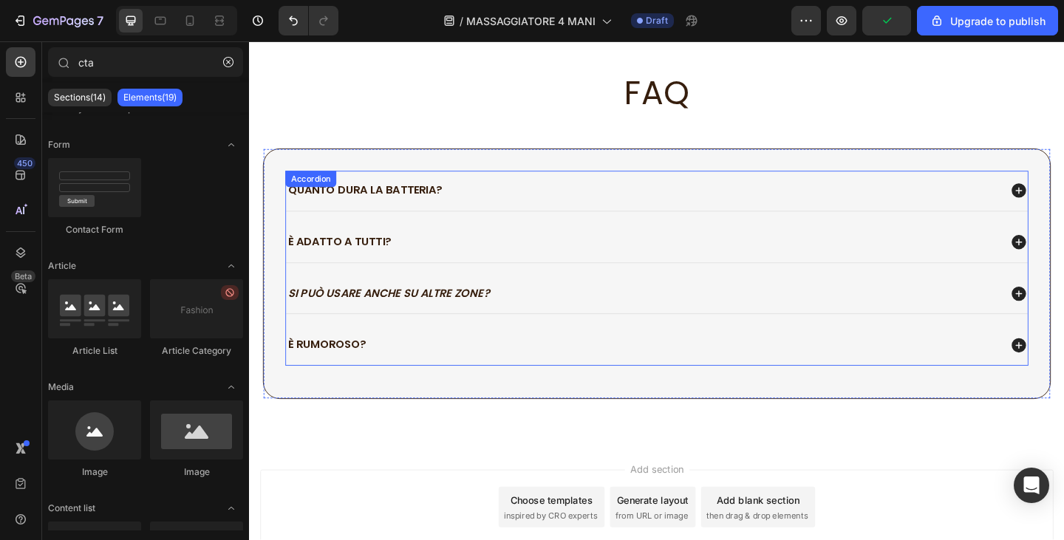
scroll to position [2881, 0]
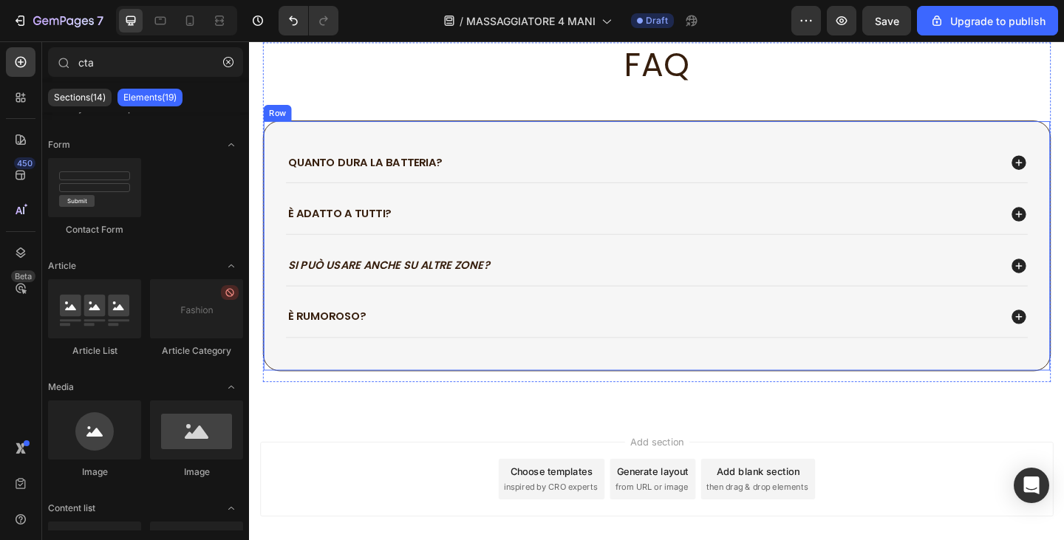
click at [452, 204] on div "Quanto dura la batteria? È adatto a tutti? Si può usare anche su altre zone? È …" at bounding box center [693, 264] width 858 height 273
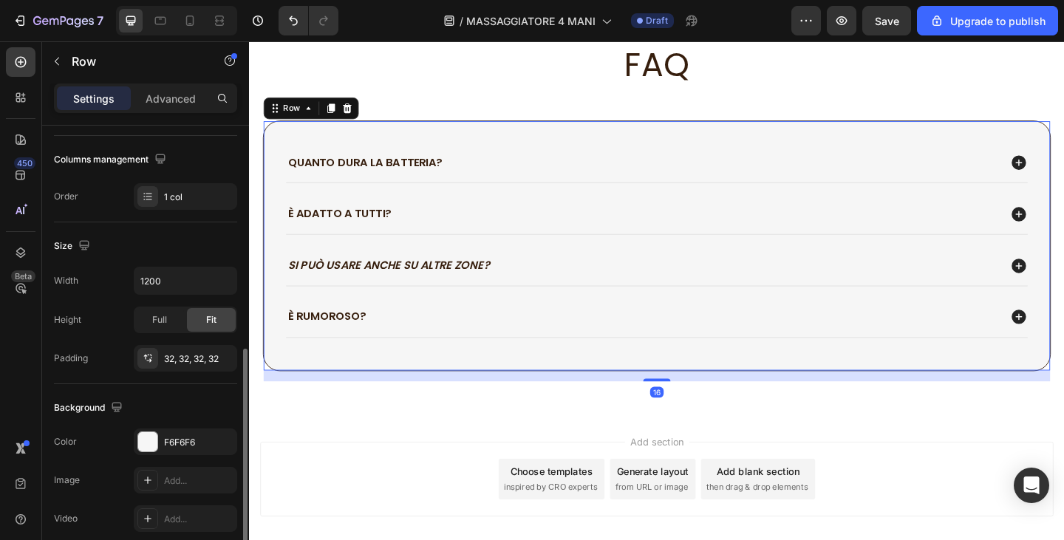
scroll to position [370, 0]
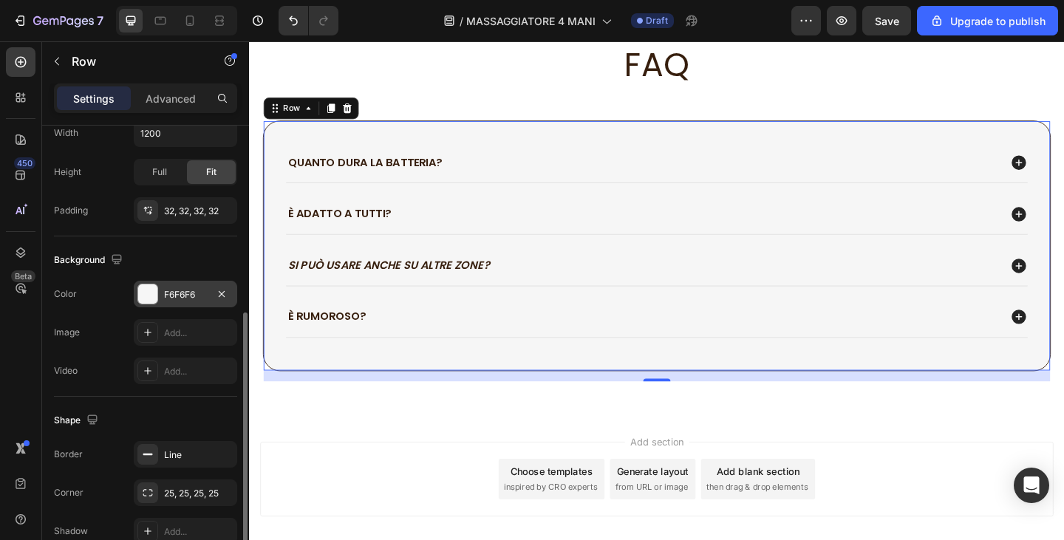
click at [174, 295] on div "F6F6F6" at bounding box center [185, 294] width 43 height 13
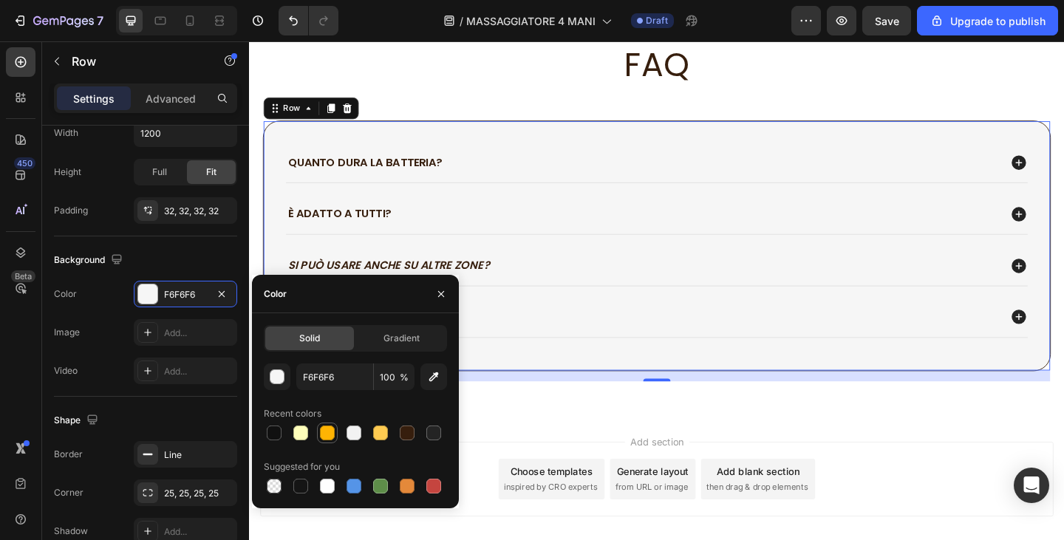
click at [328, 433] on div at bounding box center [327, 433] width 15 height 15
type input "FFB403"
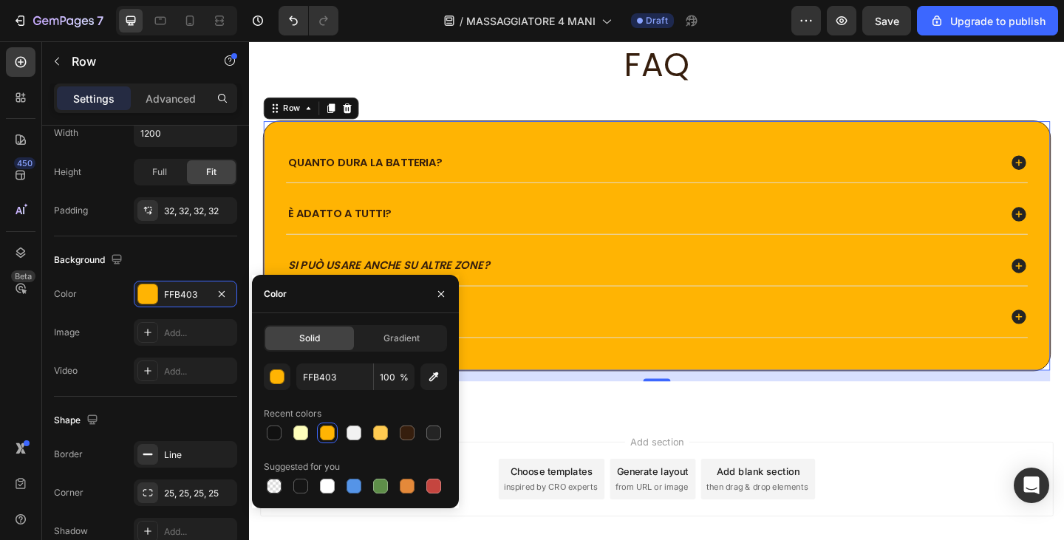
click at [730, 251] on div "È adatto a tutti?" at bounding box center [692, 230] width 807 height 44
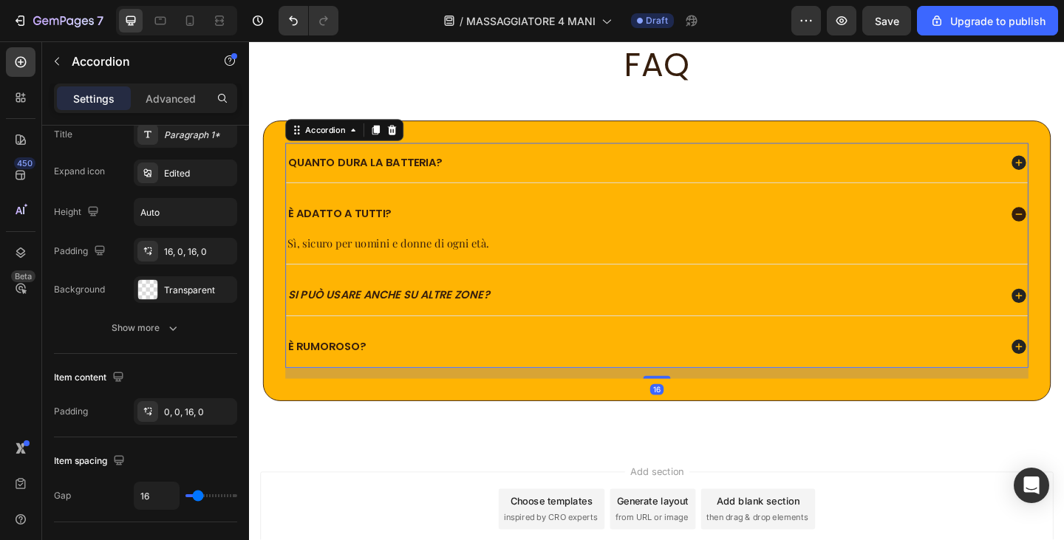
scroll to position [0, 0]
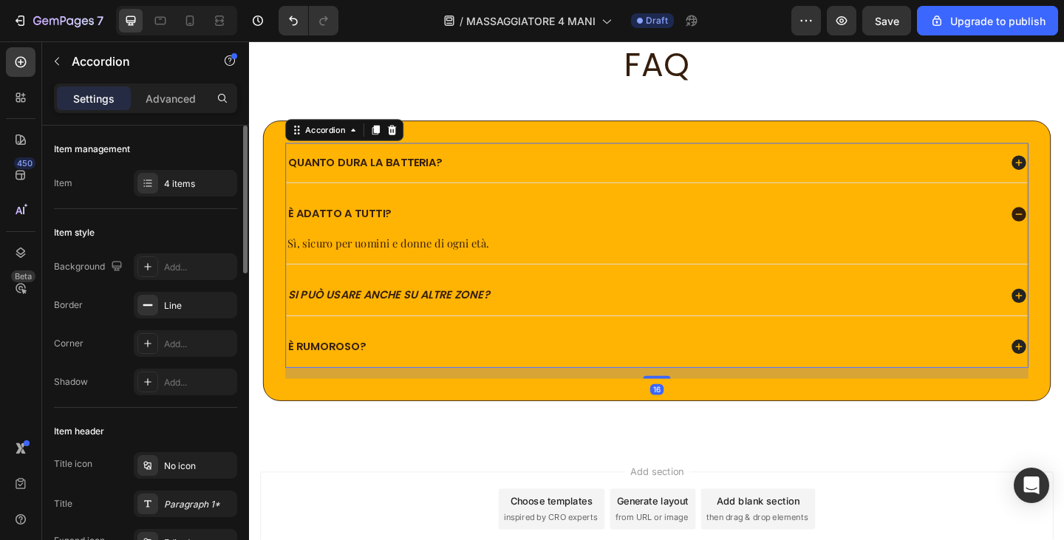
click at [665, 184] on div "Quanto dura la batteria?" at bounding box center [677, 174] width 776 height 20
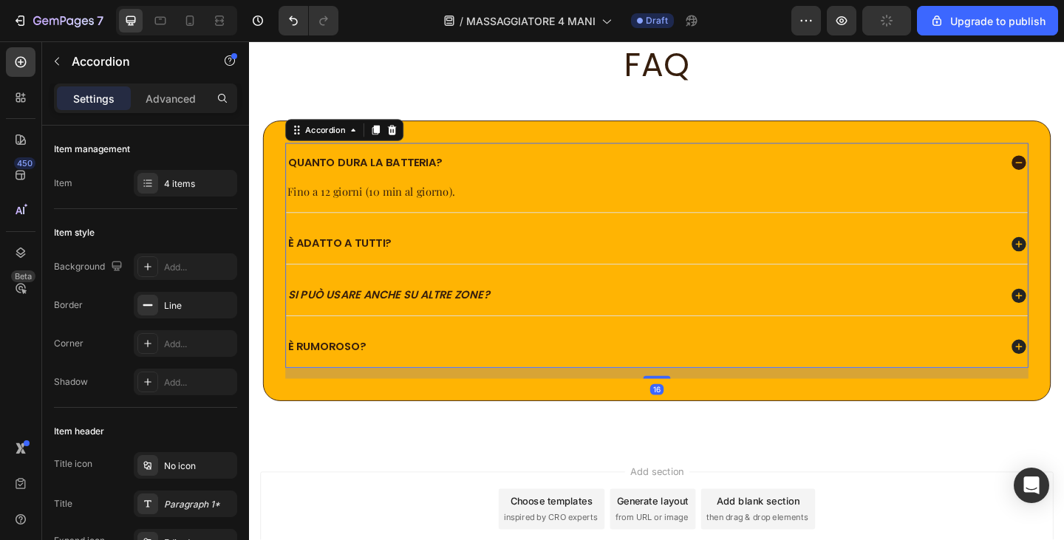
click at [665, 184] on div "Quanto dura la batteria?" at bounding box center [677, 174] width 776 height 20
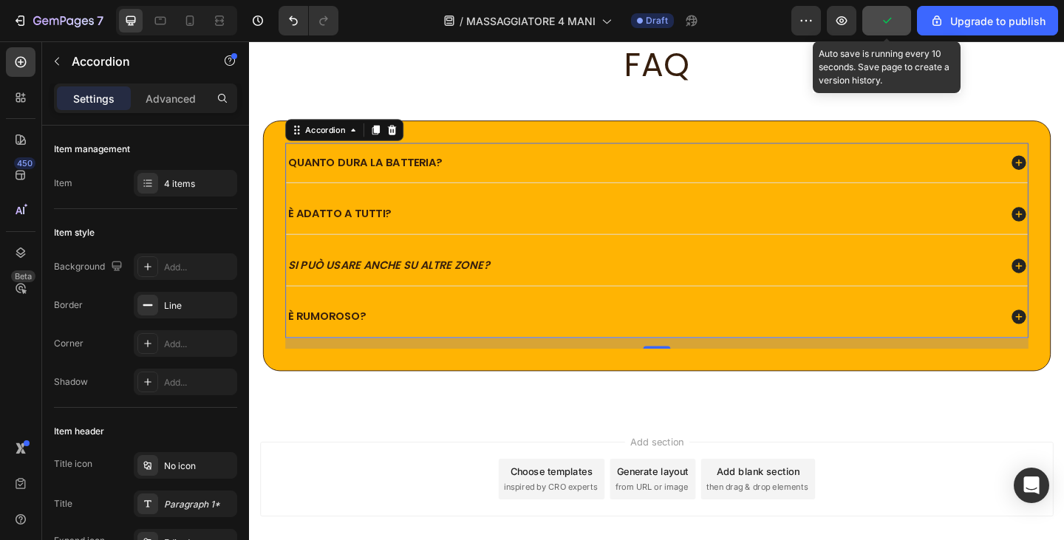
click at [898, 21] on button "button" at bounding box center [887, 21] width 49 height 30
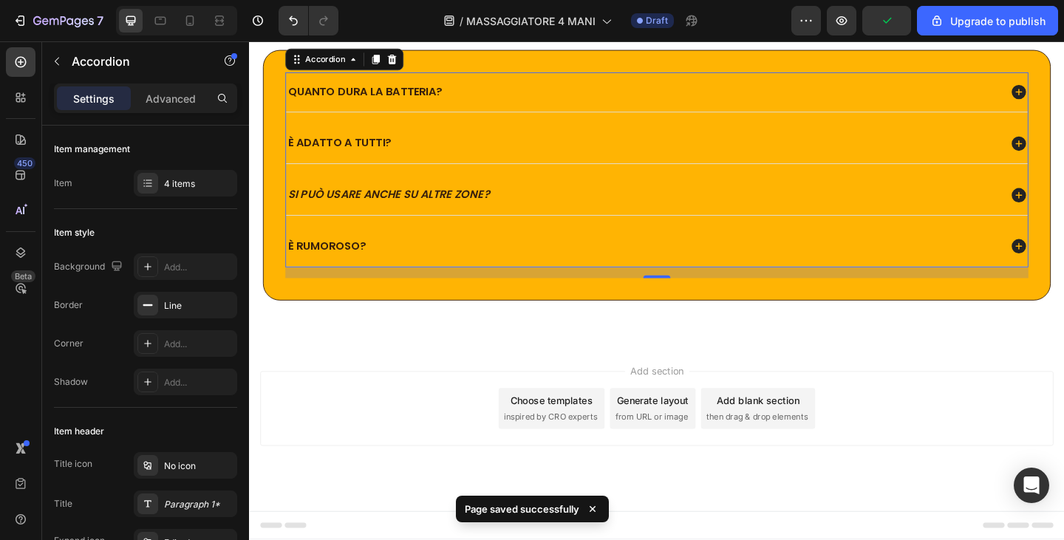
scroll to position [3029, 0]
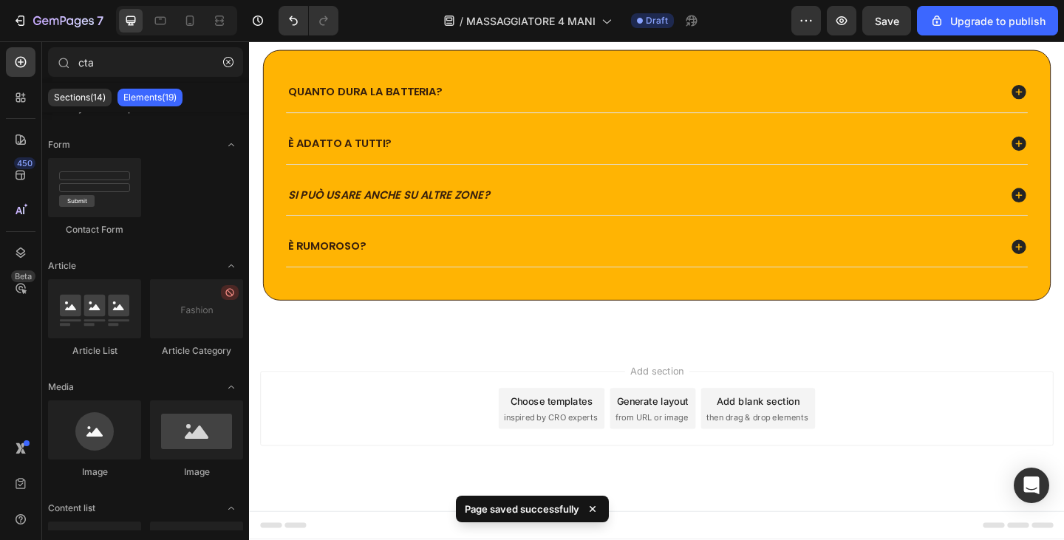
click at [415, 381] on div "Add section Choose templates inspired by CRO experts Generate layout from URL o…" at bounding box center [692, 462] width 887 height 182
click at [224, 61] on icon "button" at bounding box center [228, 62] width 10 height 10
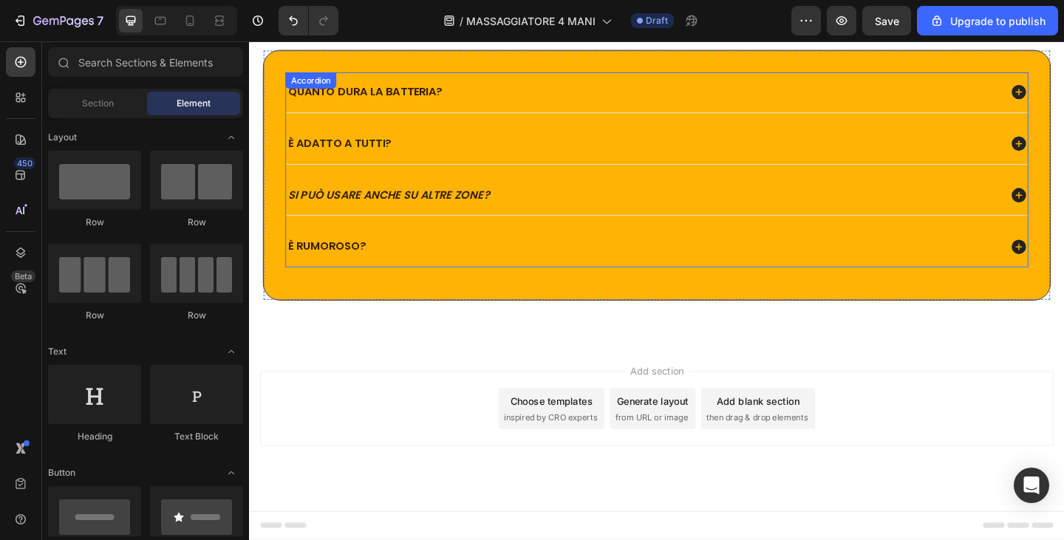
click at [421, 206] on icon "Si può usare anche su altre zone?" at bounding box center [401, 208] width 220 height 17
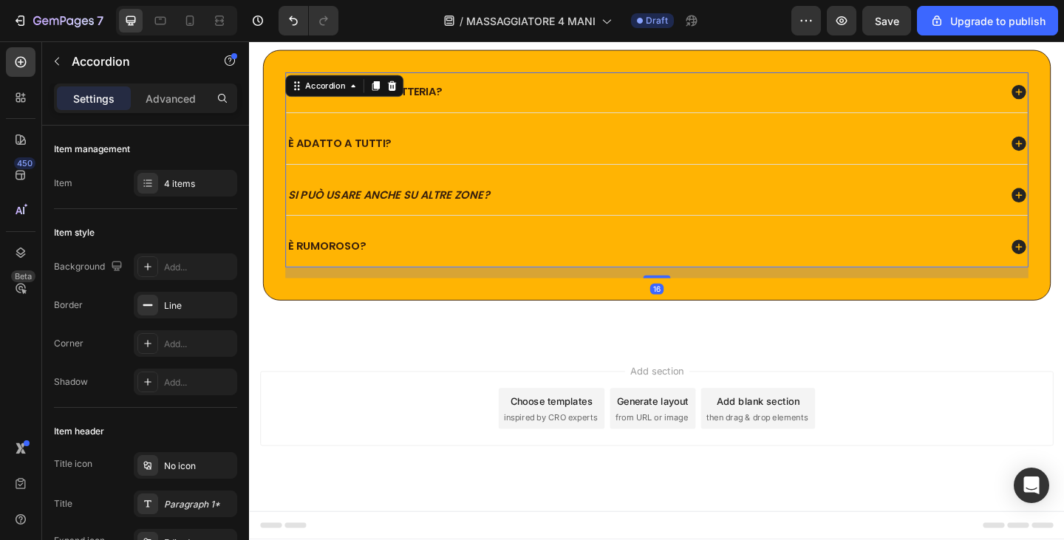
click at [378, 206] on icon "Si può usare anche su altre zone?" at bounding box center [401, 208] width 220 height 17
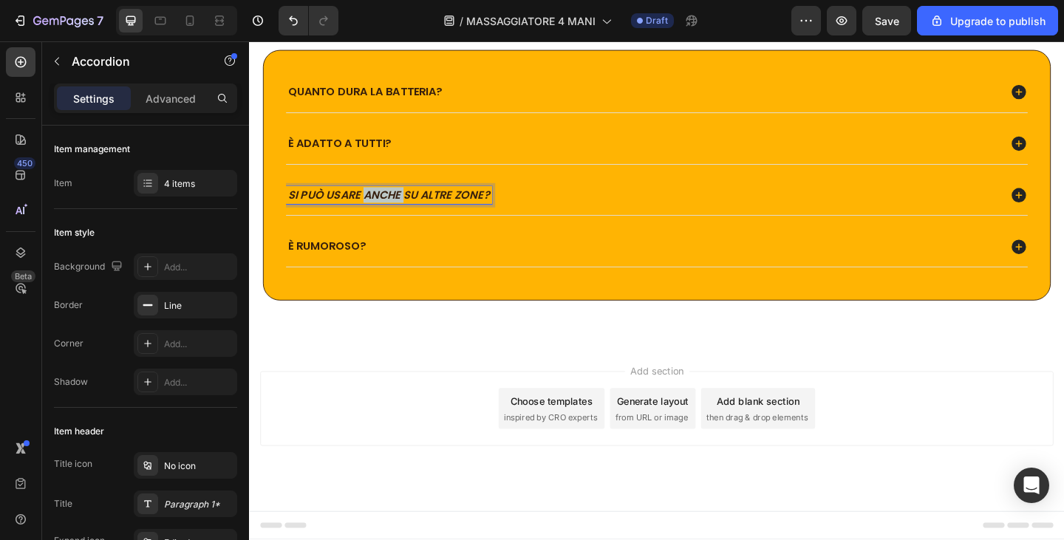
click at [378, 206] on icon "Si può usare anche su altre zone?" at bounding box center [401, 208] width 220 height 17
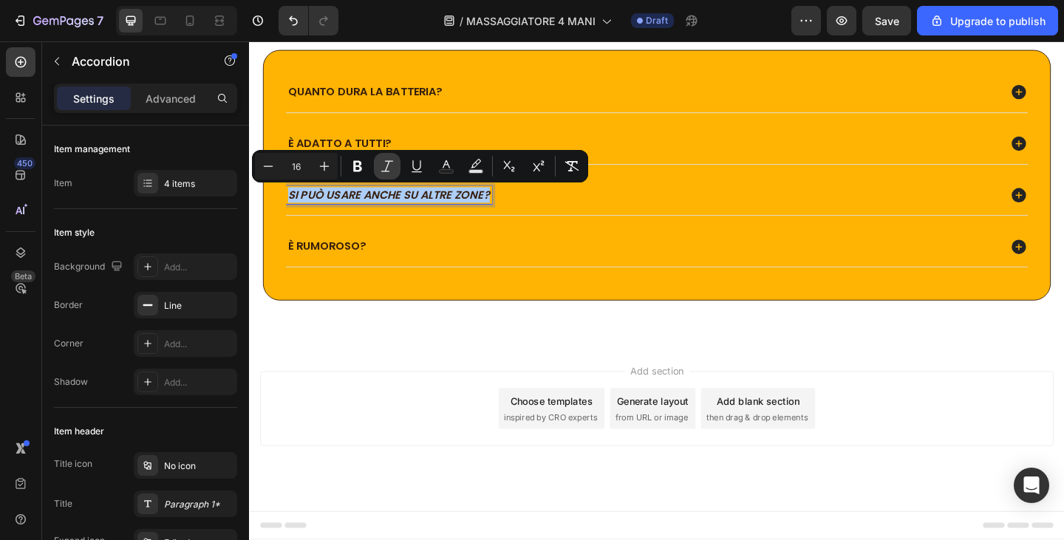
click at [379, 165] on button "Italic" at bounding box center [387, 166] width 27 height 27
click at [342, 258] on p "È rumoroso?" at bounding box center [333, 265] width 85 height 16
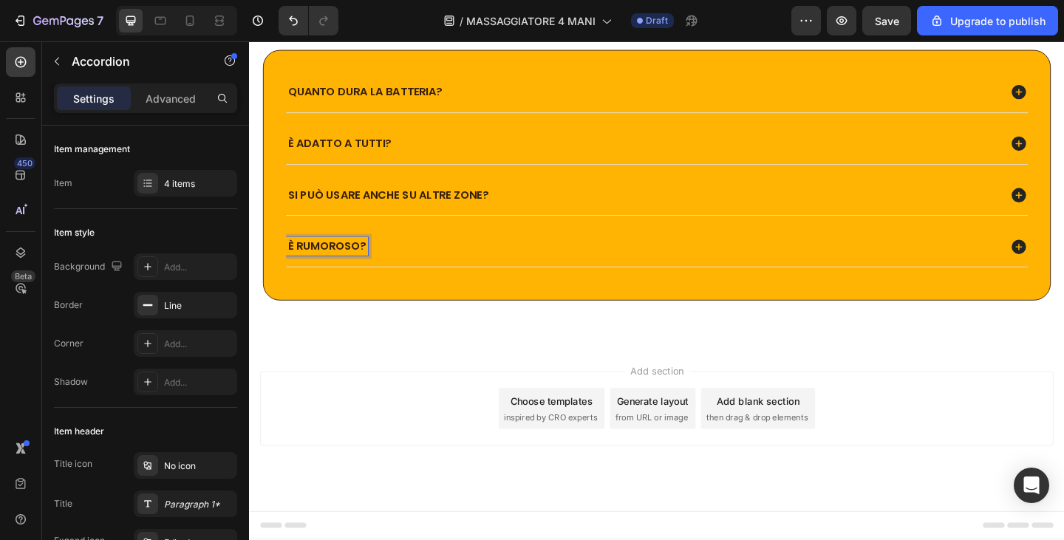
click at [342, 259] on p "È rumoroso?" at bounding box center [333, 265] width 85 height 16
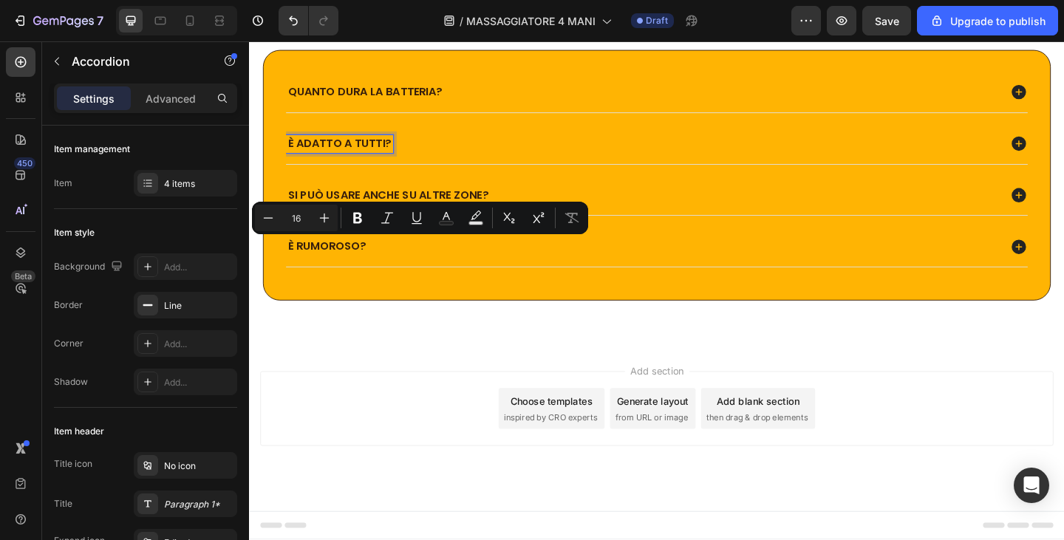
click at [362, 155] on p "È adatto a tutti?" at bounding box center [347, 154] width 112 height 16
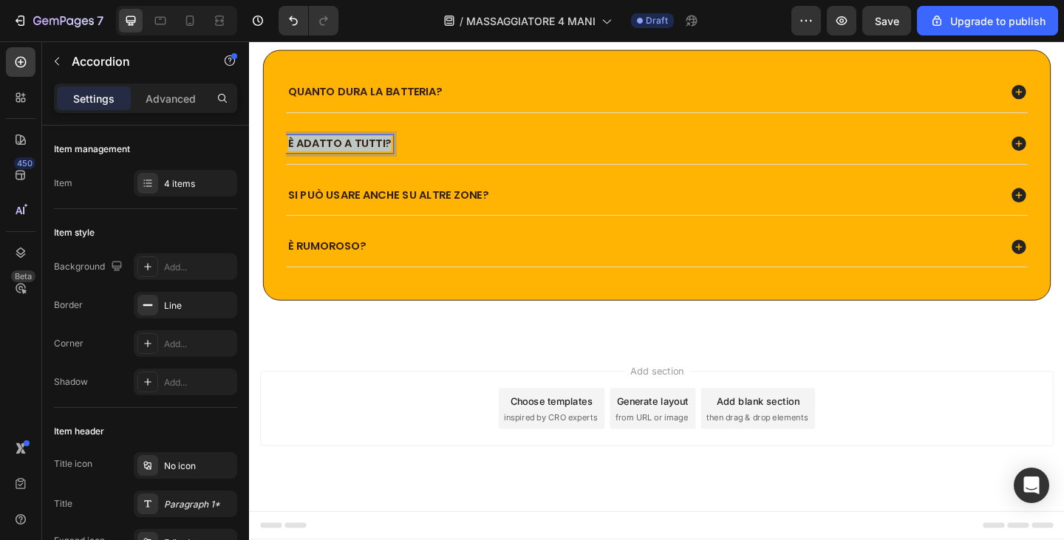
click at [362, 155] on p "È adatto a tutti?" at bounding box center [347, 154] width 112 height 16
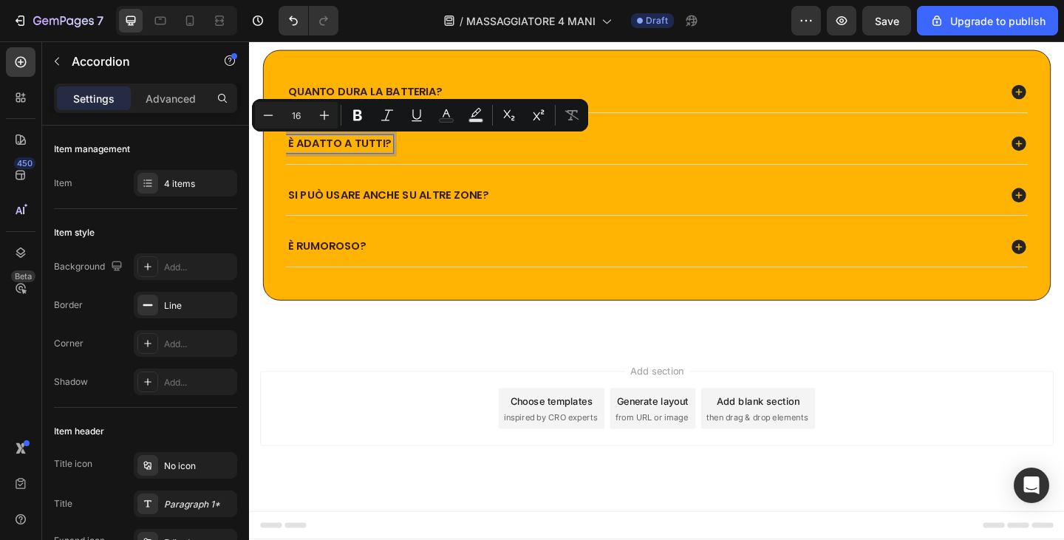
click at [381, 89] on p "Quanto dura la batteria?" at bounding box center [375, 97] width 168 height 16
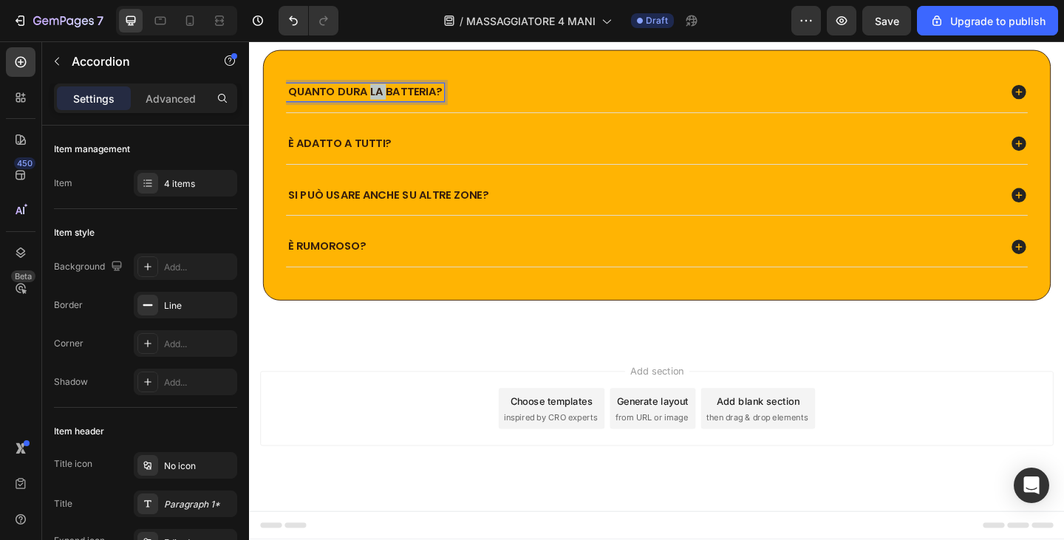
click at [381, 89] on p "Quanto dura la batteria?" at bounding box center [375, 97] width 168 height 16
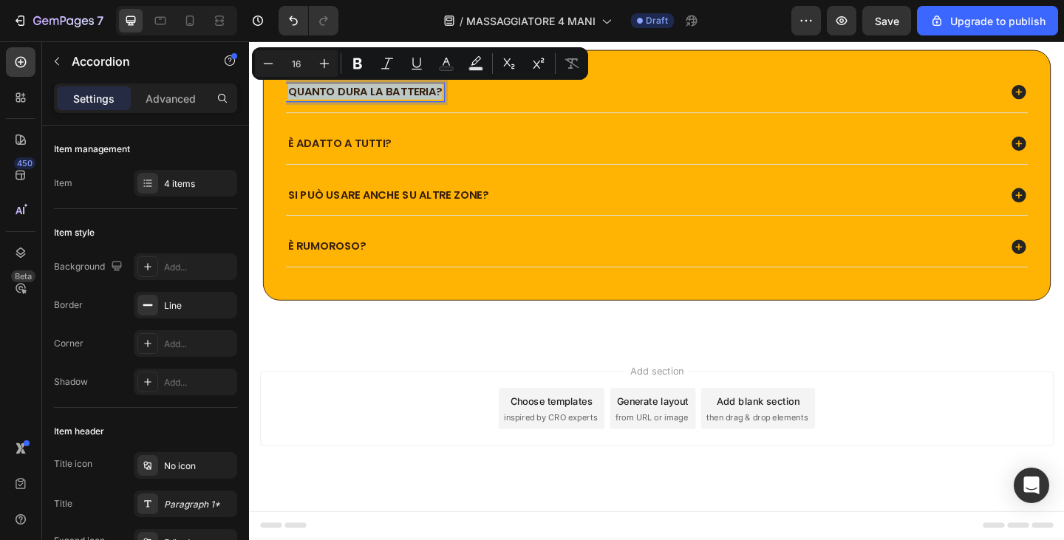
click at [399, 108] on div "Quanto dura la batteria?" at bounding box center [692, 97] width 807 height 44
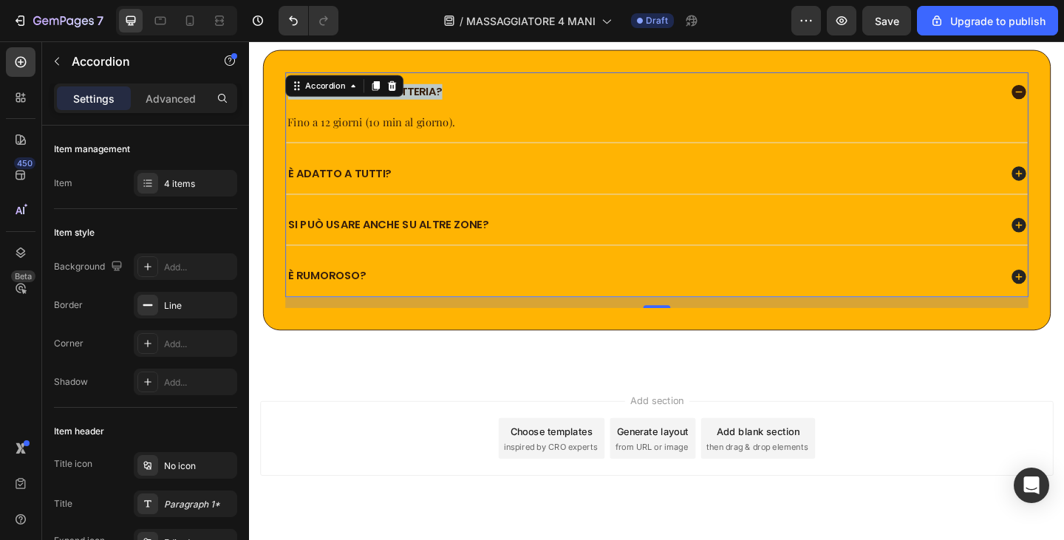
click at [408, 185] on div "È adatto a tutti?" at bounding box center [677, 186] width 776 height 20
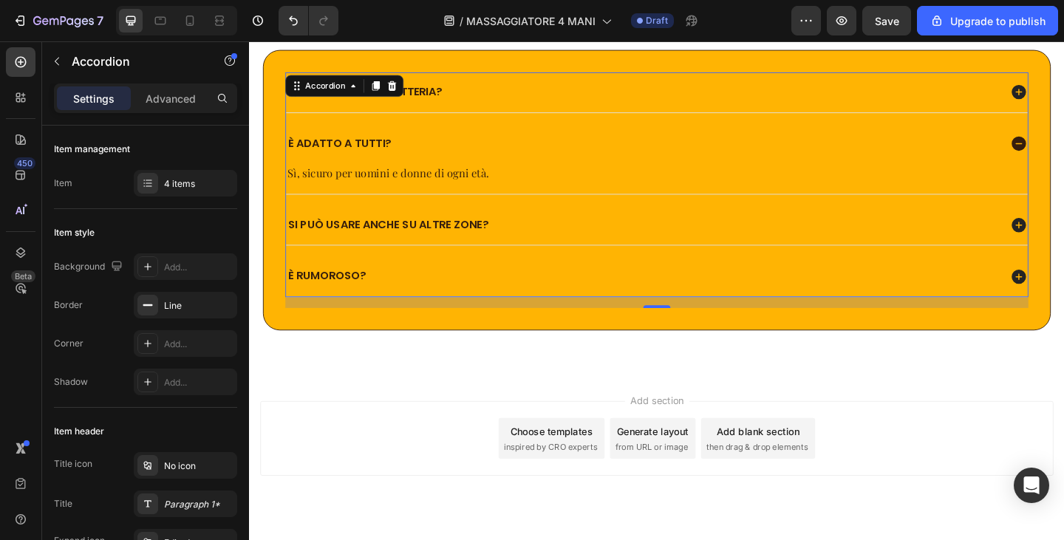
click at [409, 234] on p "Si può usare anche su altre zone?" at bounding box center [400, 242] width 218 height 16
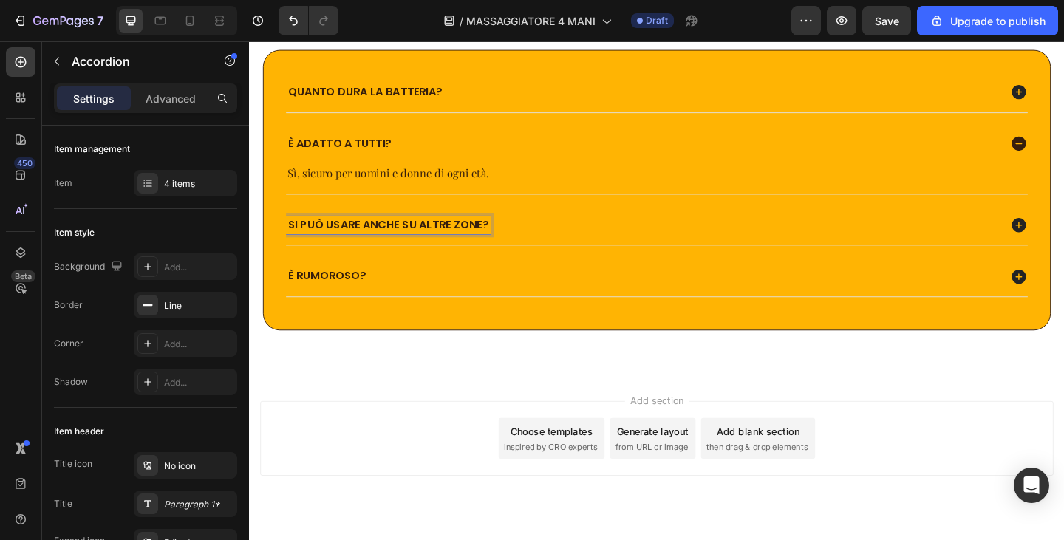
click at [409, 242] on p "Si può usare anche su altre zone?" at bounding box center [400, 242] width 218 height 16
click at [554, 251] on div "Si può usare anche su altre zone?" at bounding box center [692, 242] width 807 height 44
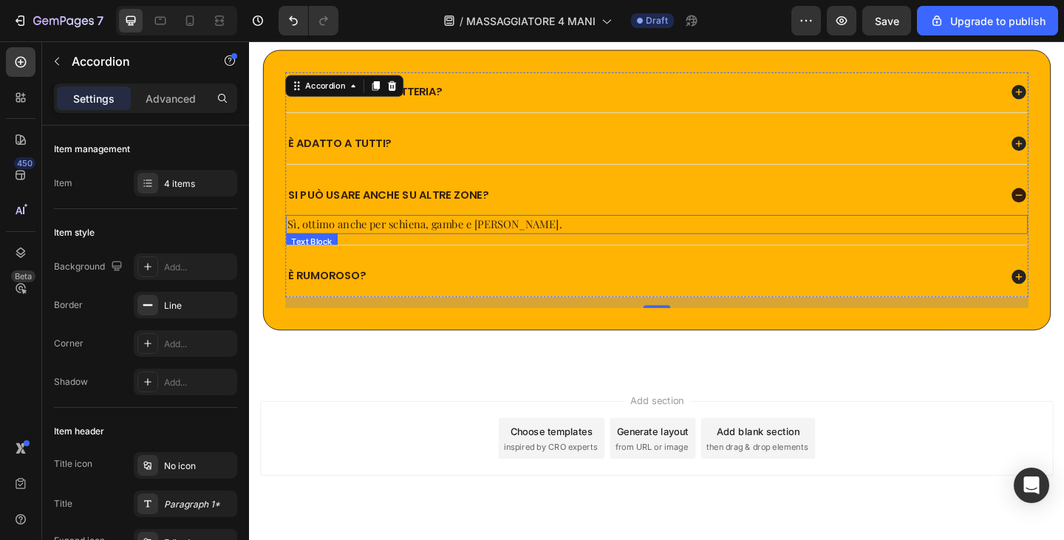
click at [481, 250] on div "Sì, ottimo anche per schiena, gambe e [PERSON_NAME]." at bounding box center [692, 241] width 807 height 21
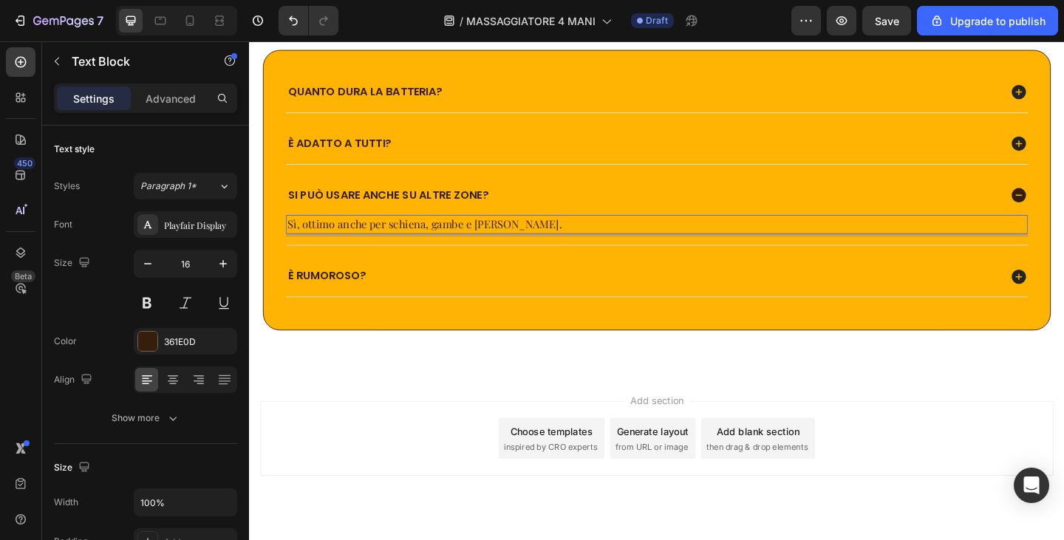
click at [475, 241] on p "Sì, ottimo anche per schiena, gambe e [PERSON_NAME]." at bounding box center [693, 241] width 804 height 18
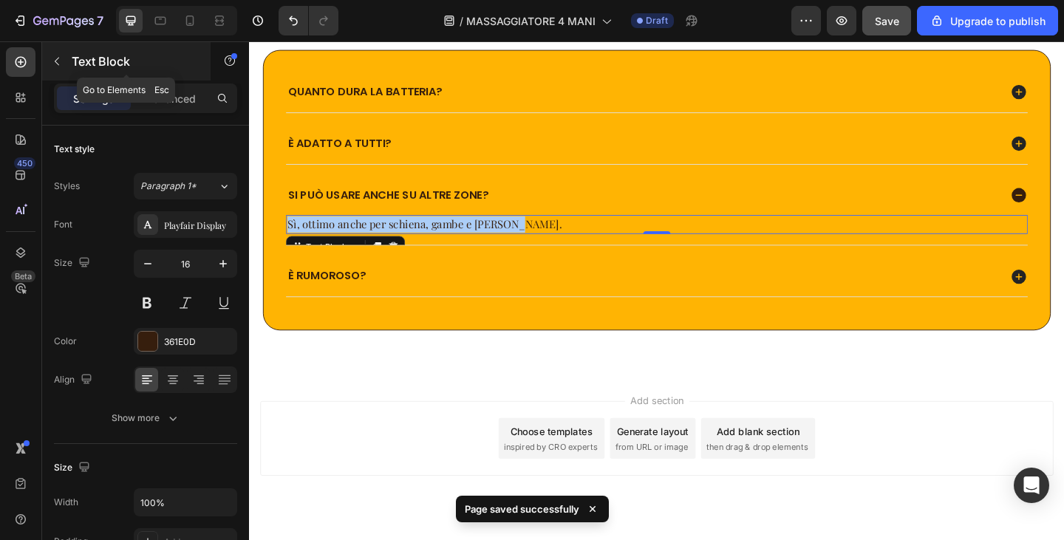
click at [56, 58] on icon "button" at bounding box center [57, 61] width 12 height 12
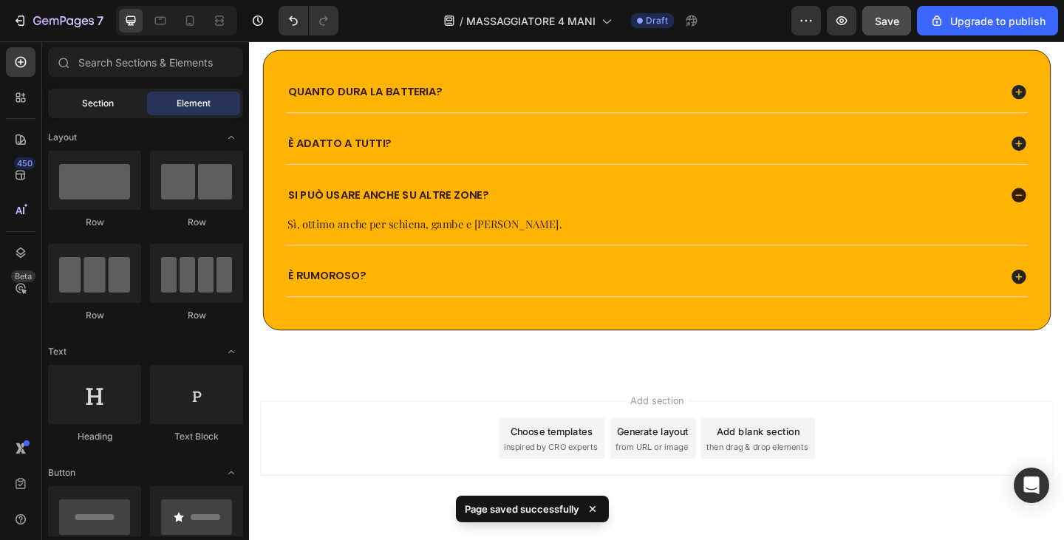
click at [103, 108] on span "Section" at bounding box center [98, 103] width 32 height 13
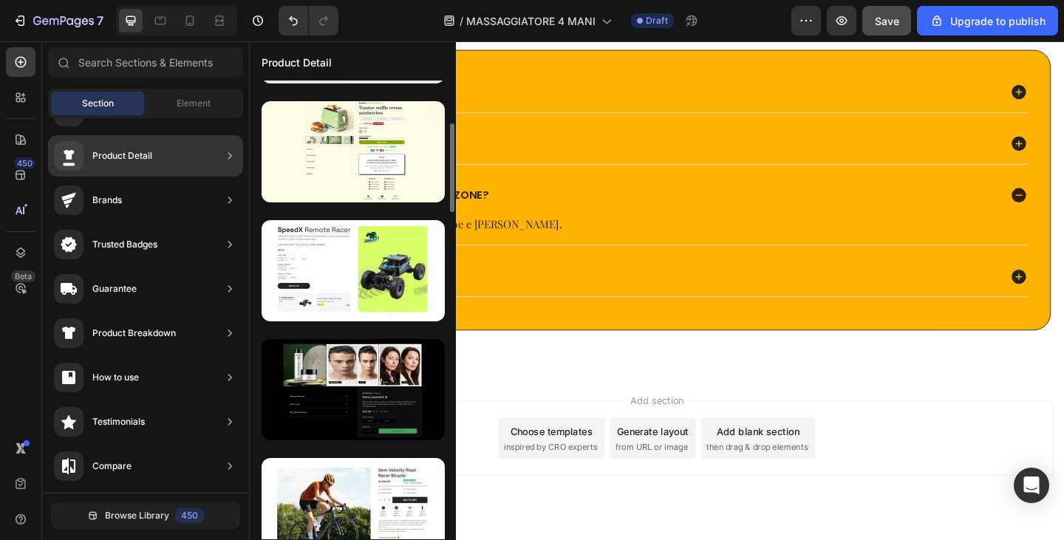
scroll to position [0, 0]
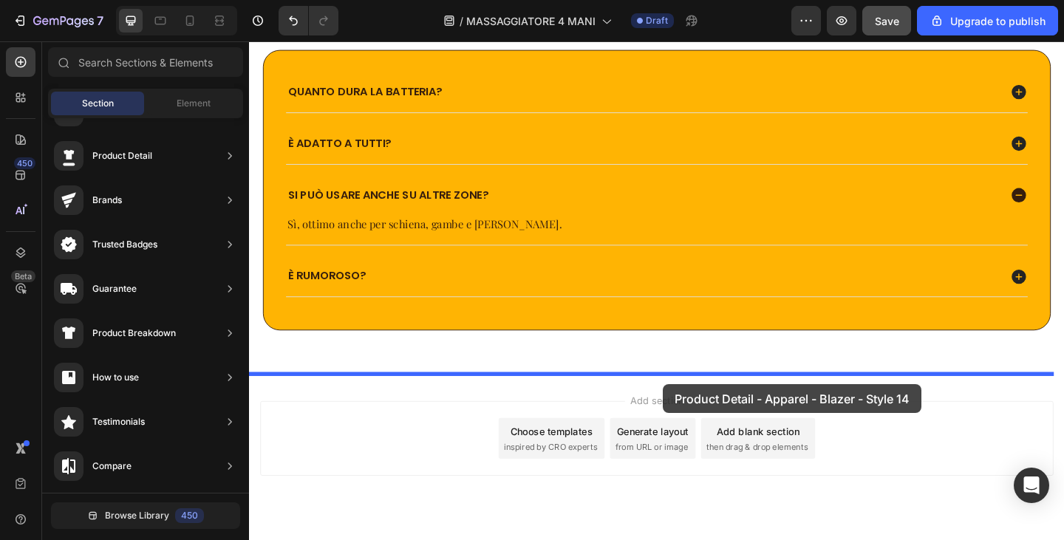
drag, startPoint x: 616, startPoint y: 172, endPoint x: 699, endPoint y: 415, distance: 257.2
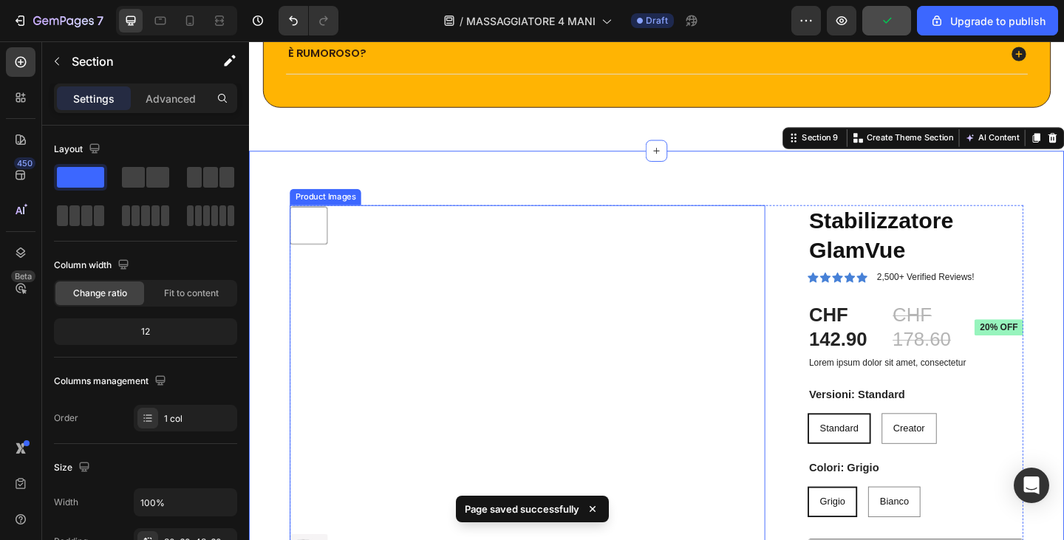
scroll to position [3117, 0]
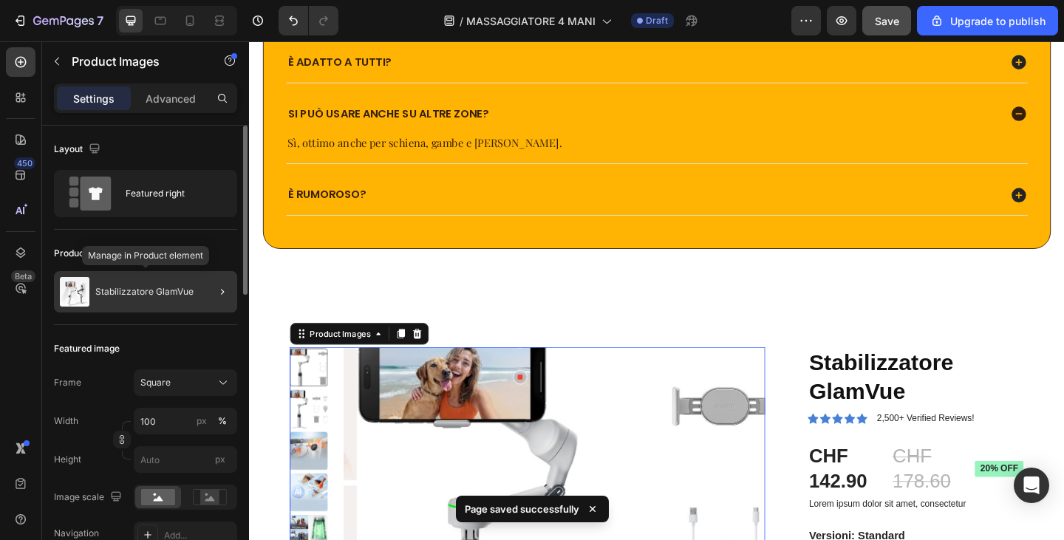
click at [160, 282] on div "Stabilizzatore GlamVue" at bounding box center [145, 291] width 183 height 41
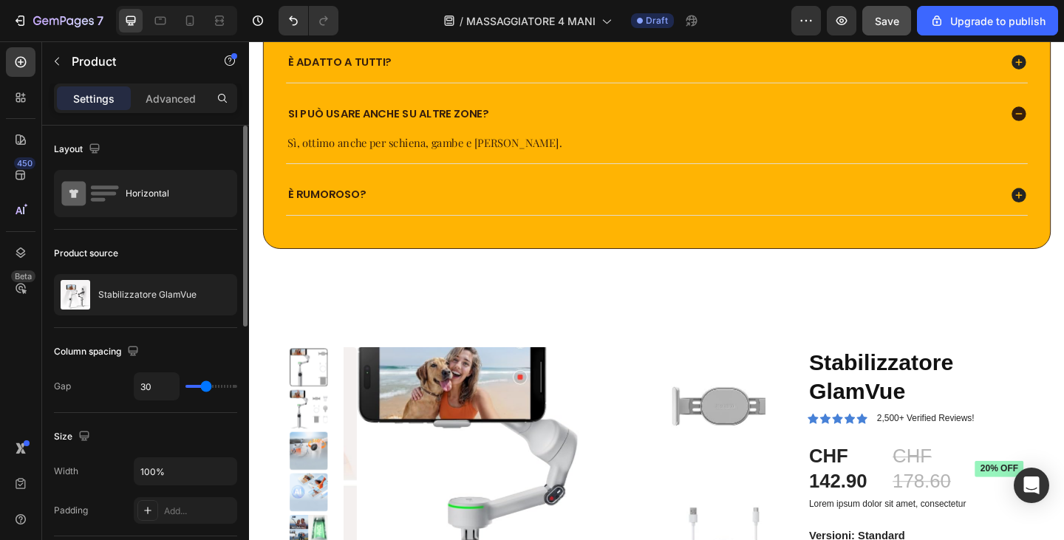
click at [160, 282] on div "Stabilizzatore GlamVue" at bounding box center [145, 294] width 183 height 41
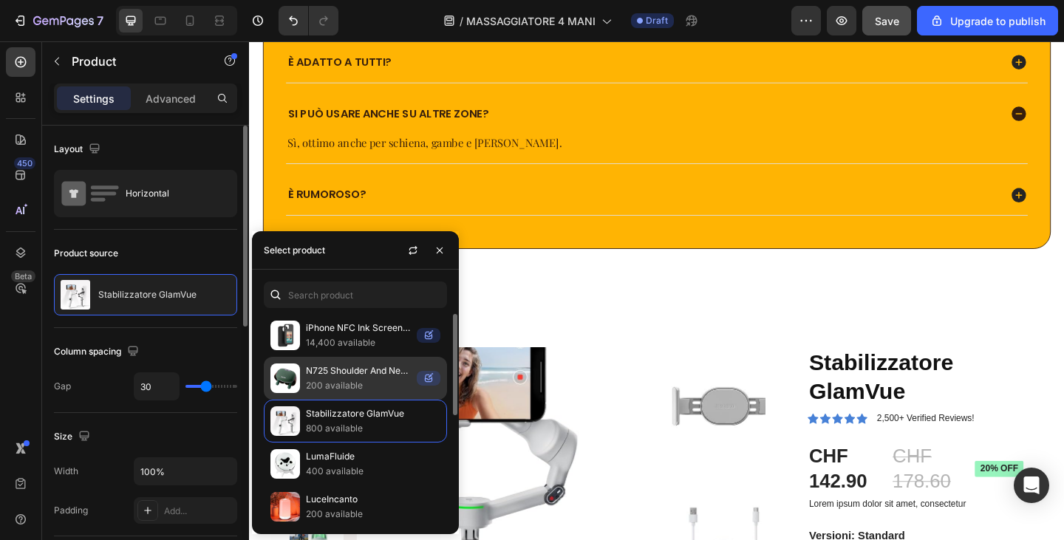
click at [371, 370] on p "N725 Shoulder And Neck Massager" at bounding box center [358, 371] width 105 height 15
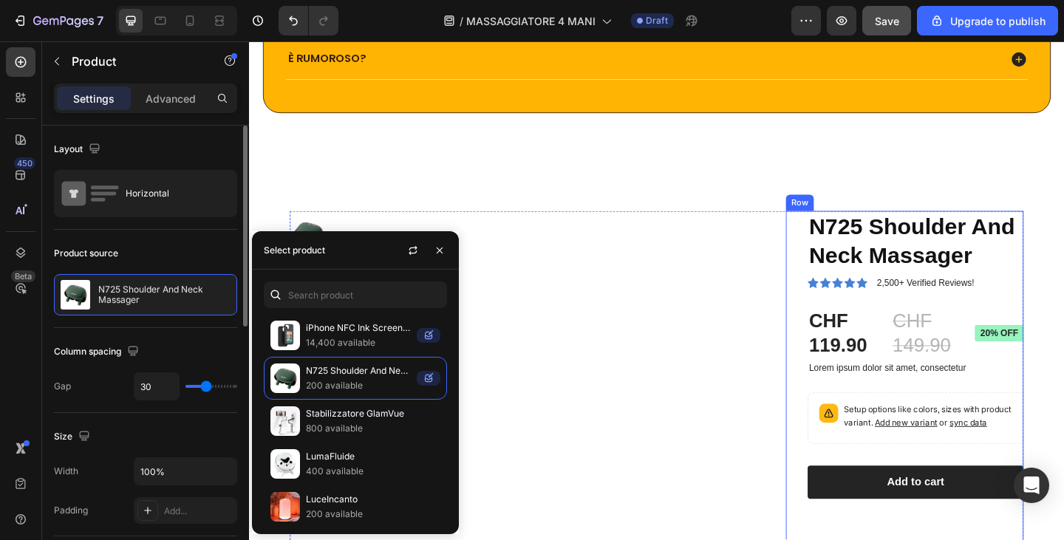
click at [617, 393] on img at bounding box center [582, 455] width 458 height 458
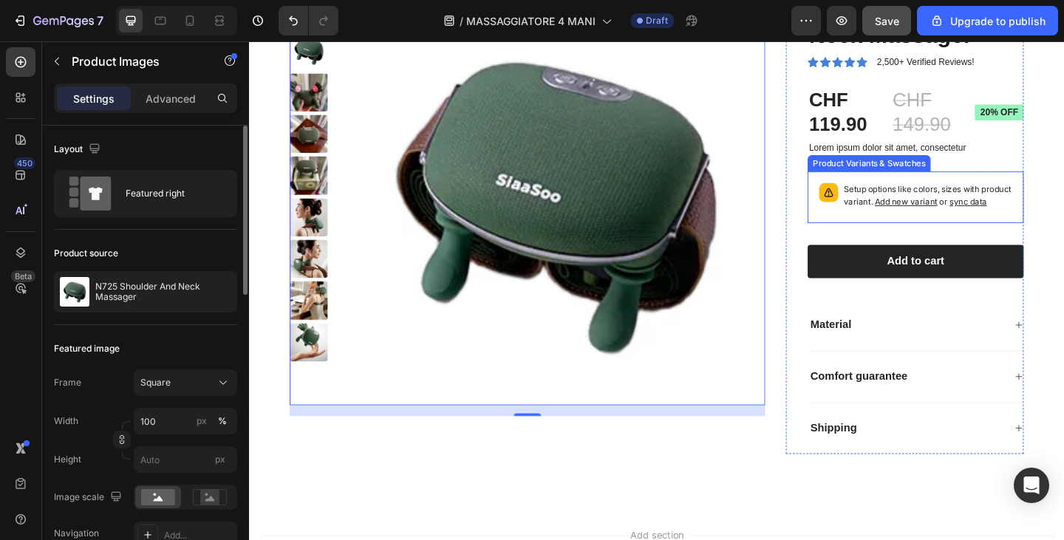
scroll to position [3561, 0]
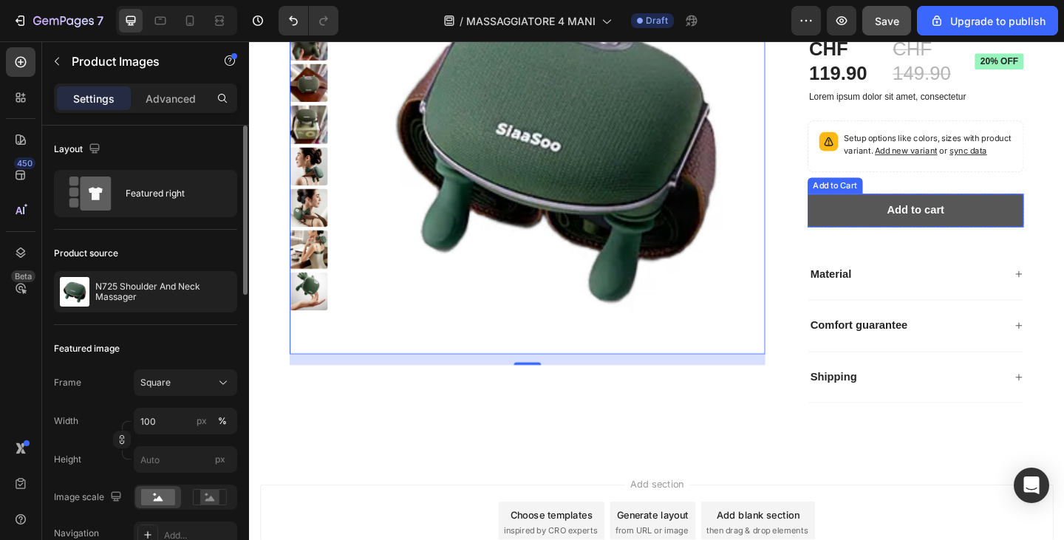
click at [893, 244] on button "Add to cart" at bounding box center [974, 226] width 235 height 36
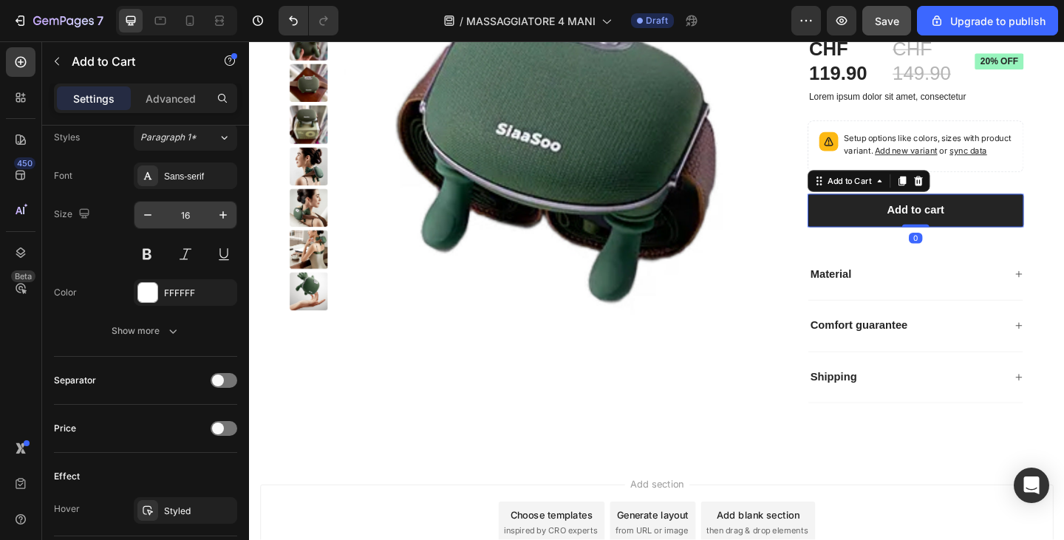
scroll to position [296, 0]
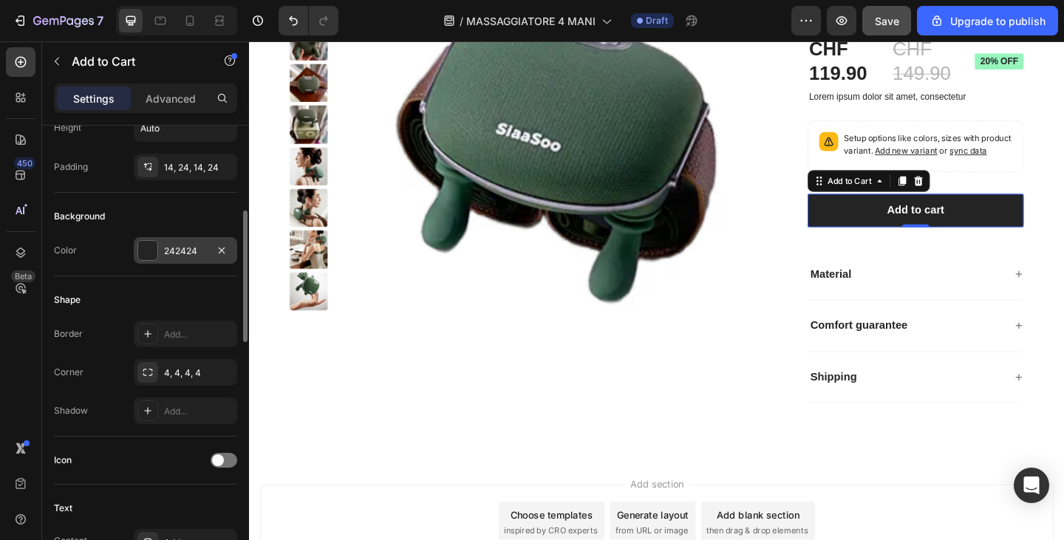
click at [181, 247] on div "242424" at bounding box center [185, 251] width 43 height 13
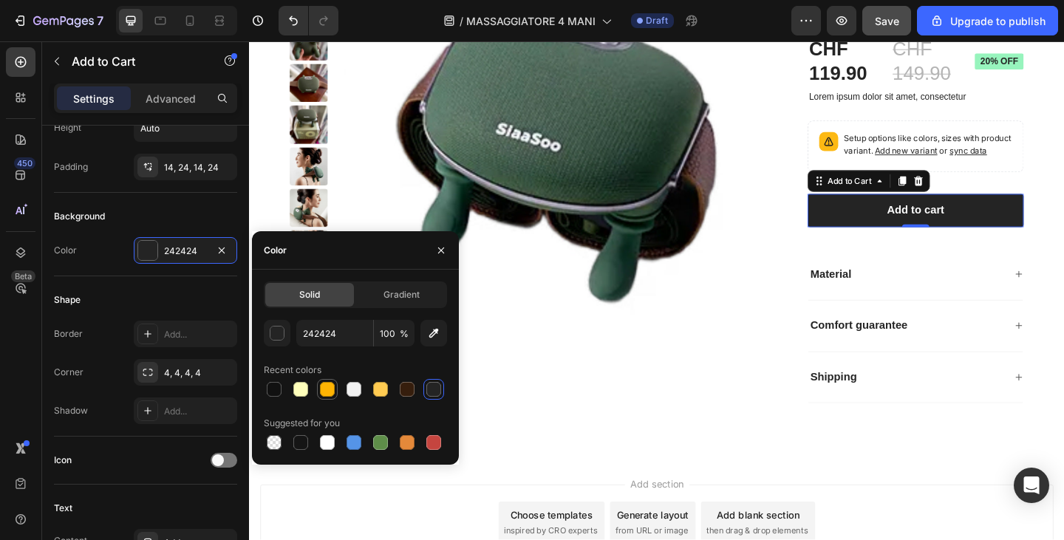
click at [329, 384] on div at bounding box center [327, 389] width 15 height 15
type input "FFB403"
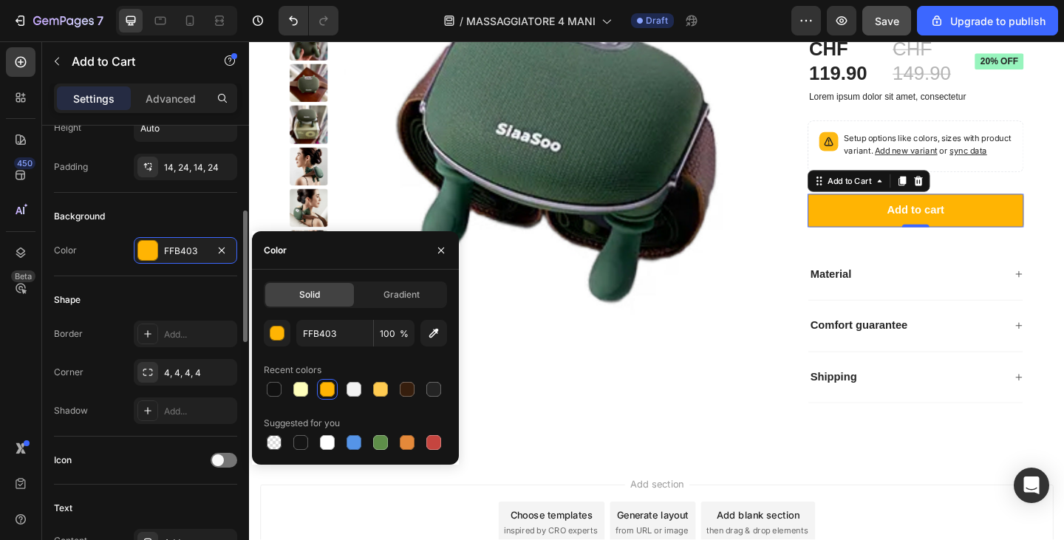
click at [192, 294] on div "Shape" at bounding box center [145, 300] width 183 height 24
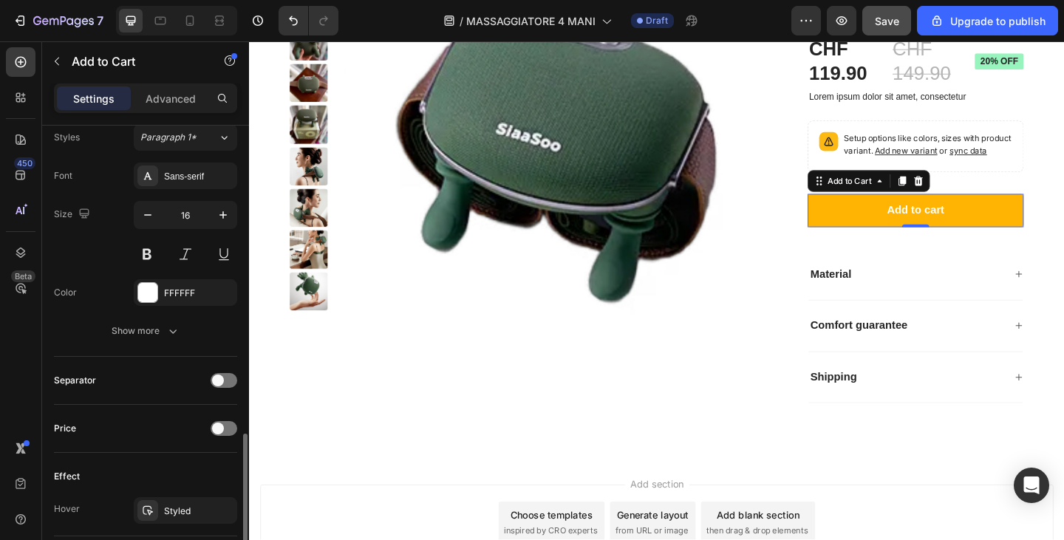
scroll to position [813, 0]
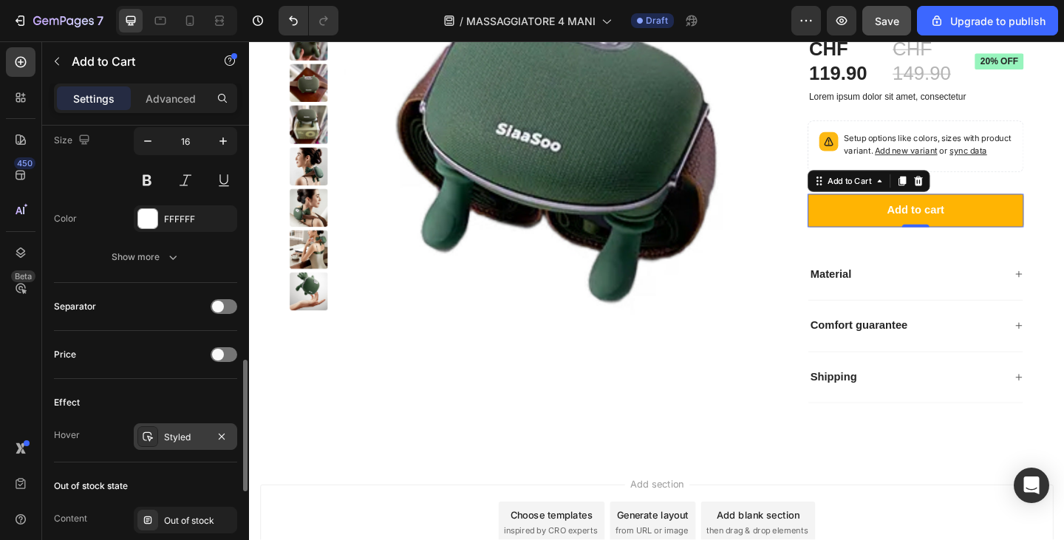
click at [160, 443] on div "Styled" at bounding box center [185, 437] width 103 height 27
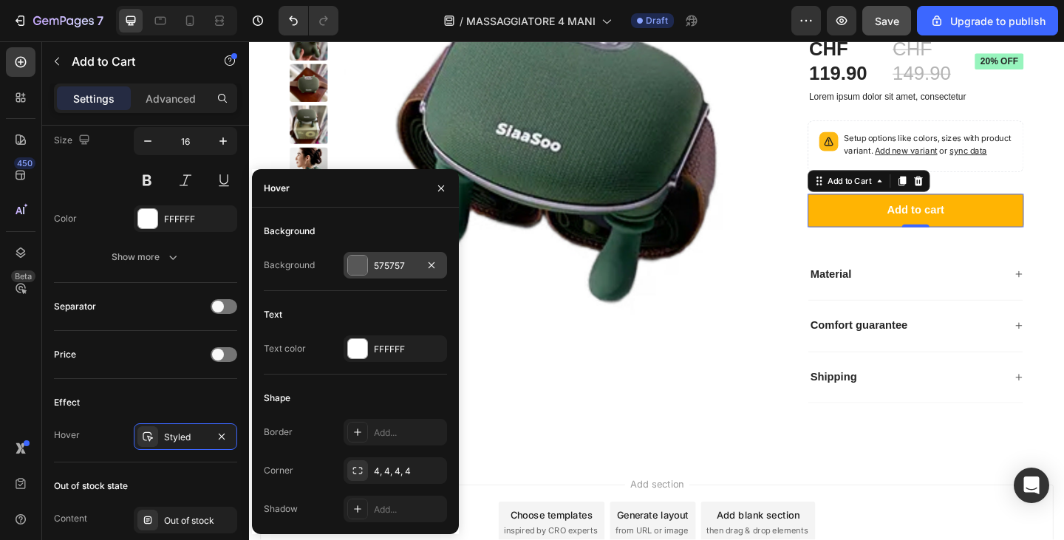
click at [385, 265] on div "575757" at bounding box center [395, 265] width 43 height 13
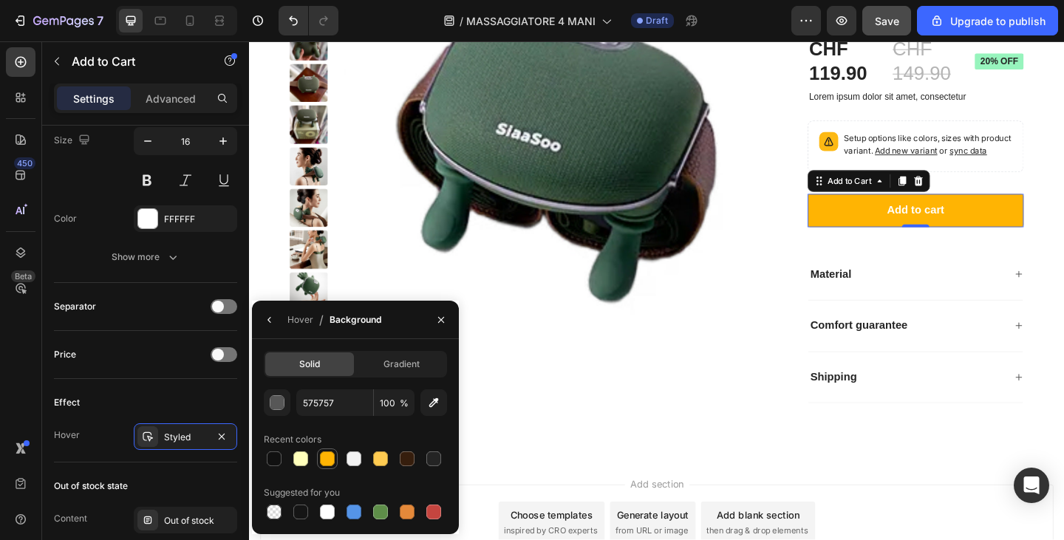
click at [331, 465] on div at bounding box center [327, 459] width 15 height 15
click at [401, 459] on div at bounding box center [407, 459] width 15 height 15
type input "361E0D"
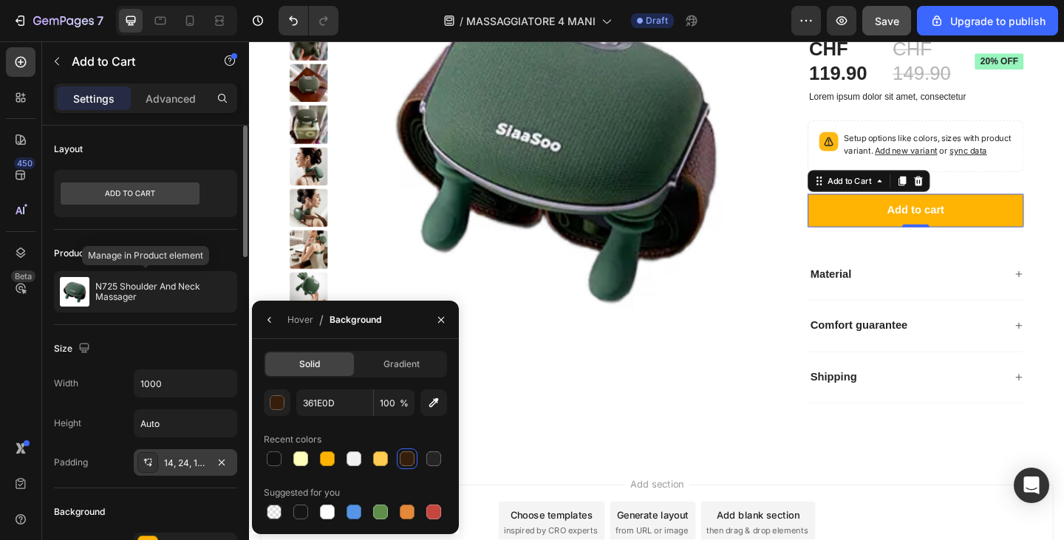
scroll to position [148, 0]
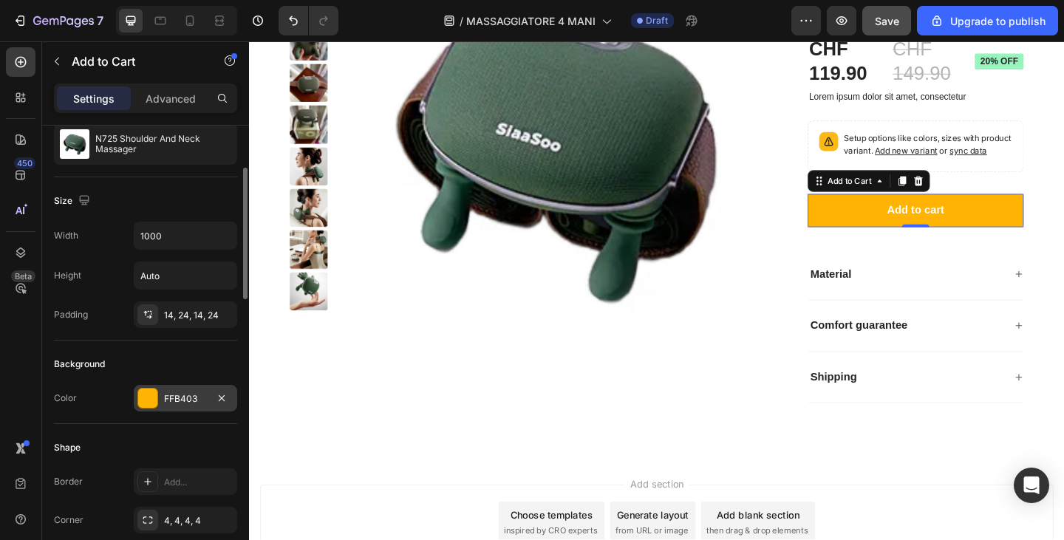
click at [161, 391] on div "FFB403" at bounding box center [185, 398] width 103 height 27
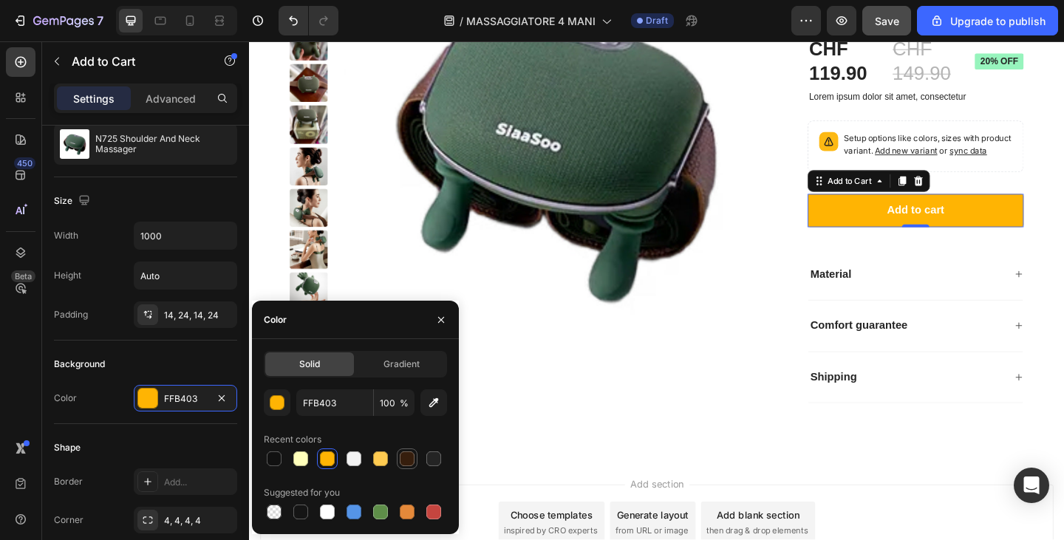
click at [407, 463] on div at bounding box center [407, 459] width 15 height 15
type input "361E0D"
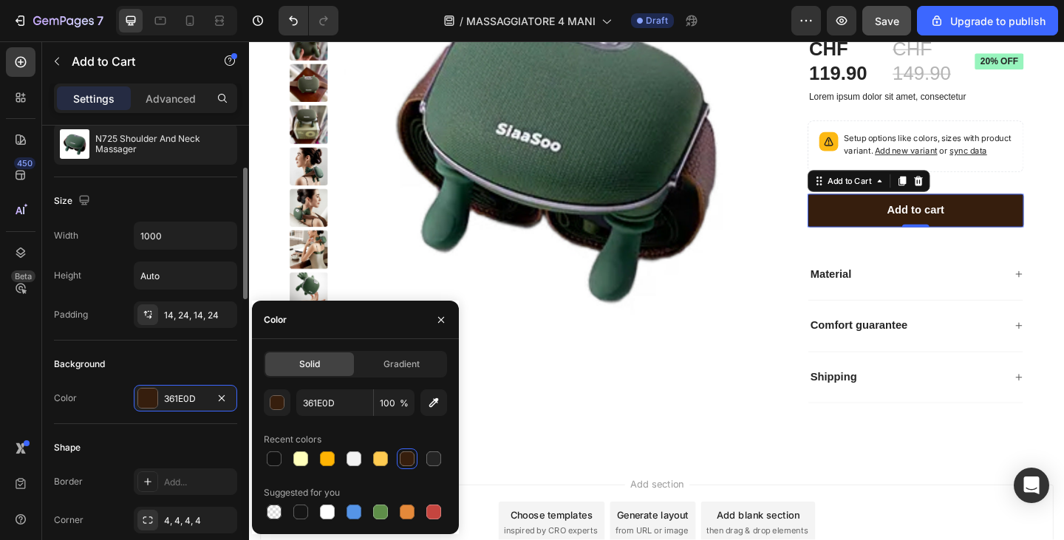
click at [191, 356] on div "Background" at bounding box center [145, 365] width 183 height 24
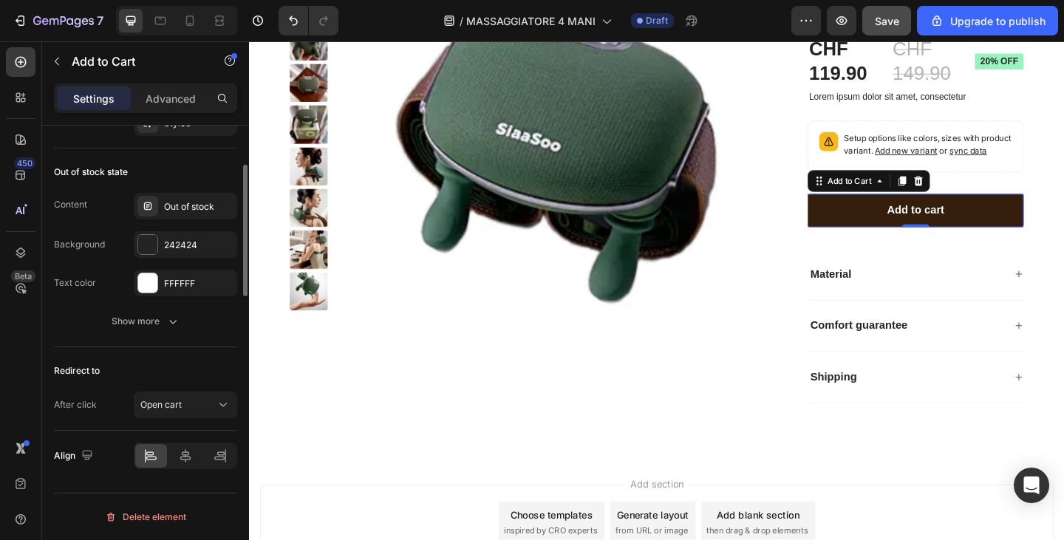
scroll to position [906, 0]
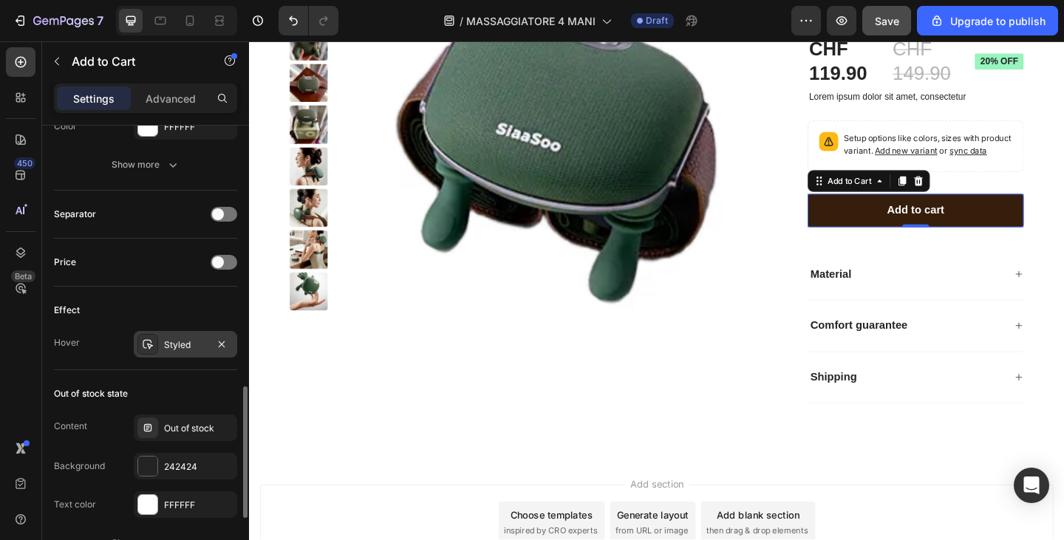
click at [172, 346] on div "Styled" at bounding box center [185, 345] width 43 height 13
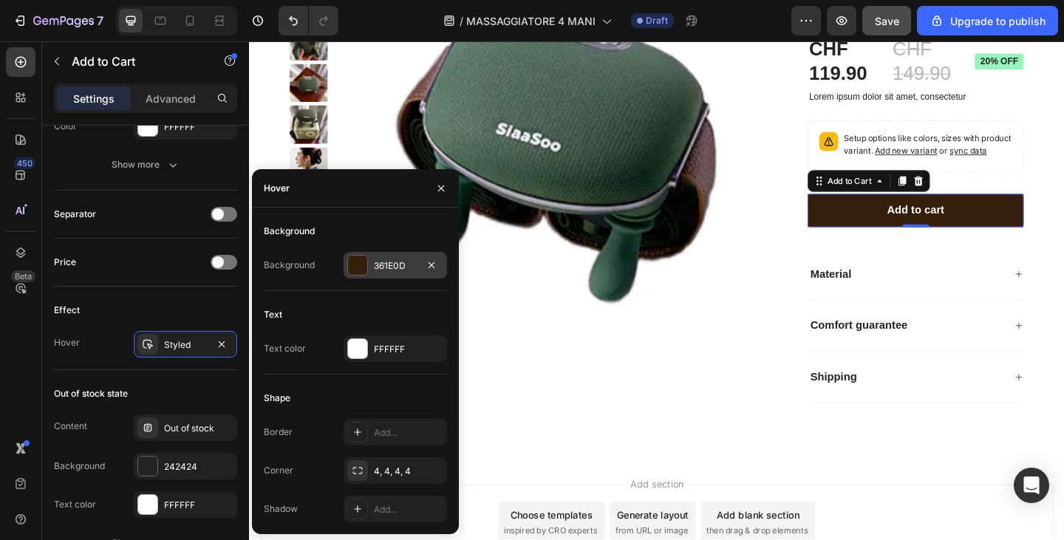
click at [385, 261] on div "361E0D" at bounding box center [395, 265] width 43 height 13
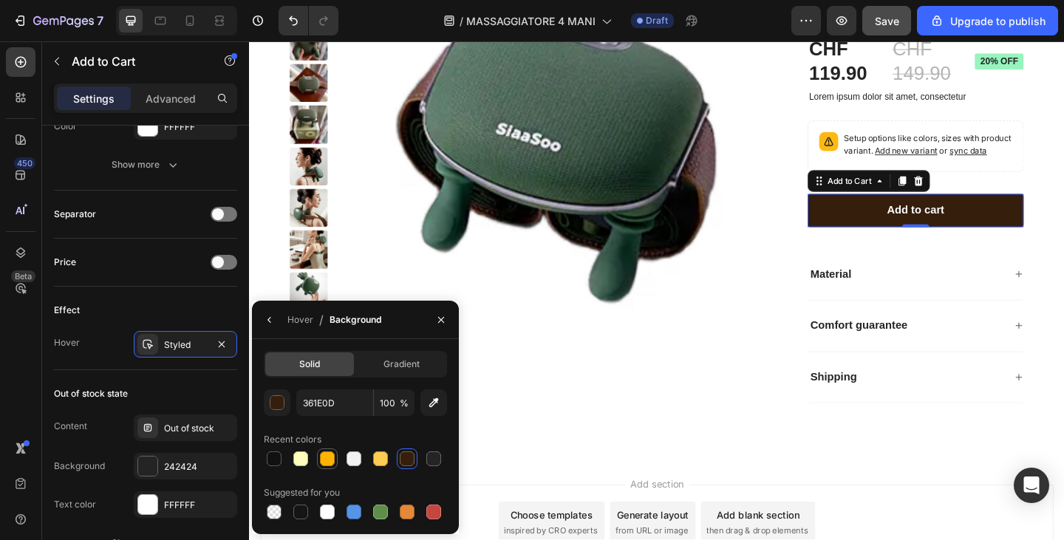
drag, startPoint x: 325, startPoint y: 458, endPoint x: 342, endPoint y: 432, distance: 32.0
click at [325, 458] on div at bounding box center [327, 459] width 15 height 15
type input "FFB403"
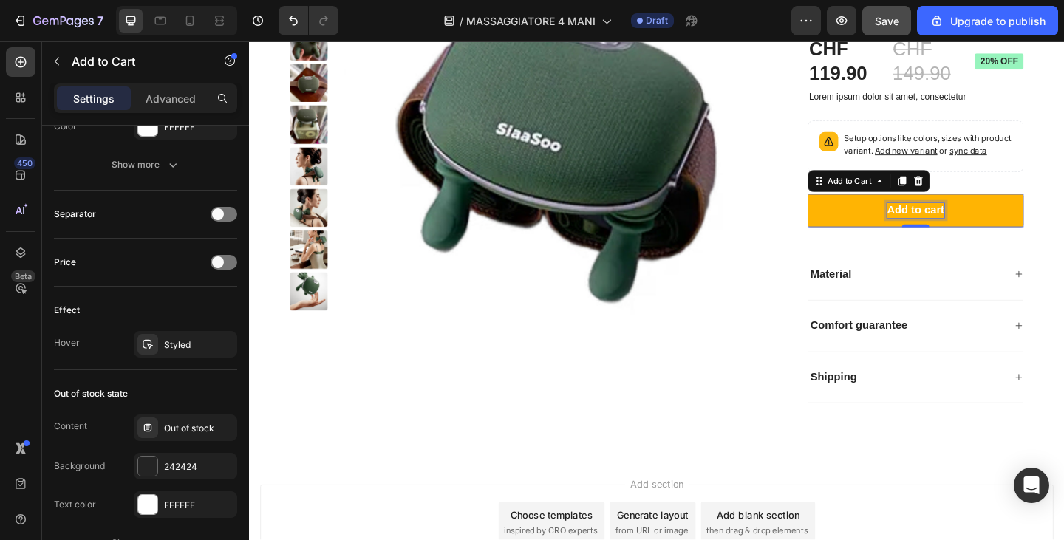
click at [945, 234] on div "Add to cart" at bounding box center [974, 226] width 62 height 16
click at [945, 234] on p "Add to cart" at bounding box center [974, 226] width 62 height 16
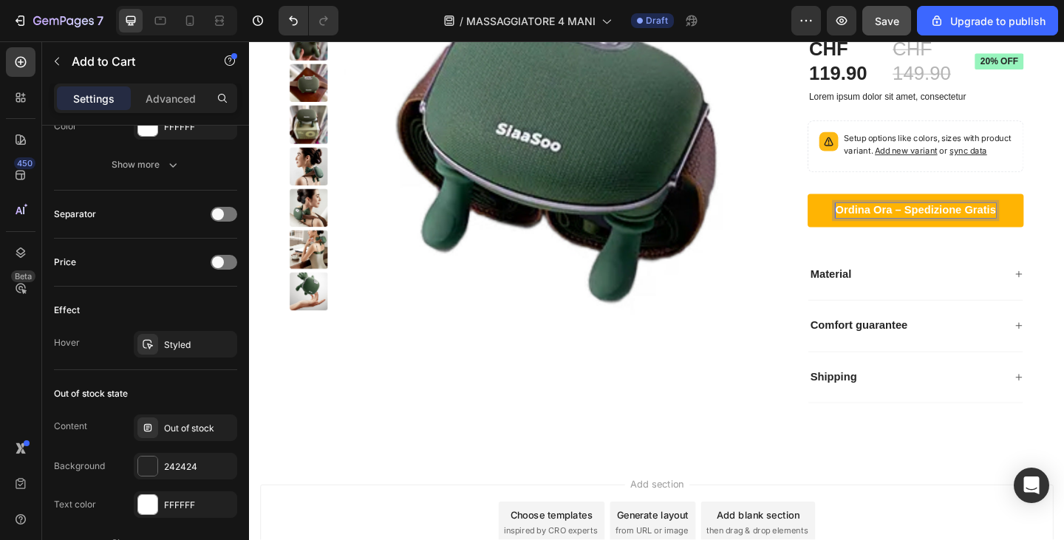
click at [945, 234] on p "Ordina Ora – Spedizione Gratis" at bounding box center [974, 226] width 175 height 16
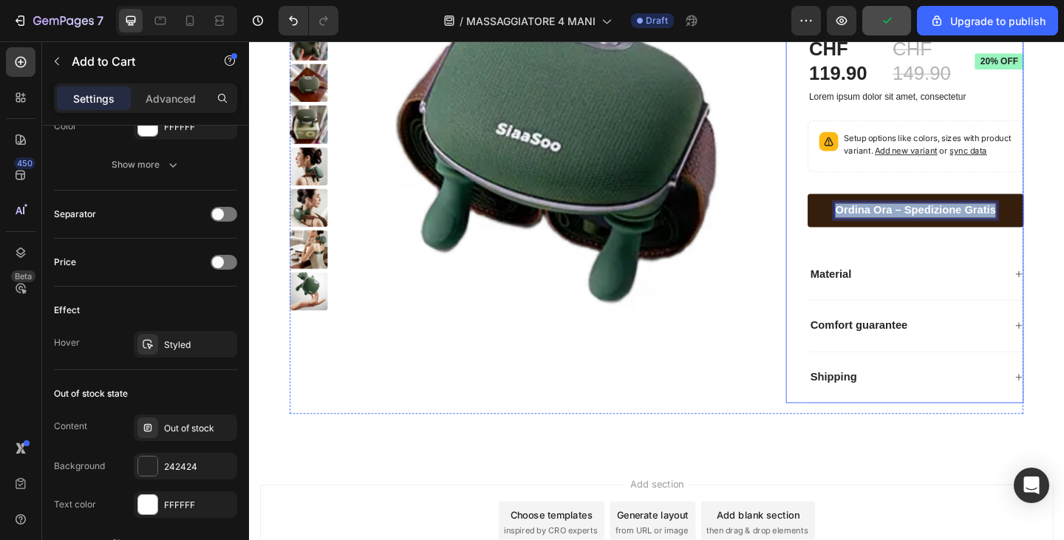
click at [900, 292] on div "Material" at bounding box center [975, 296] width 234 height 56
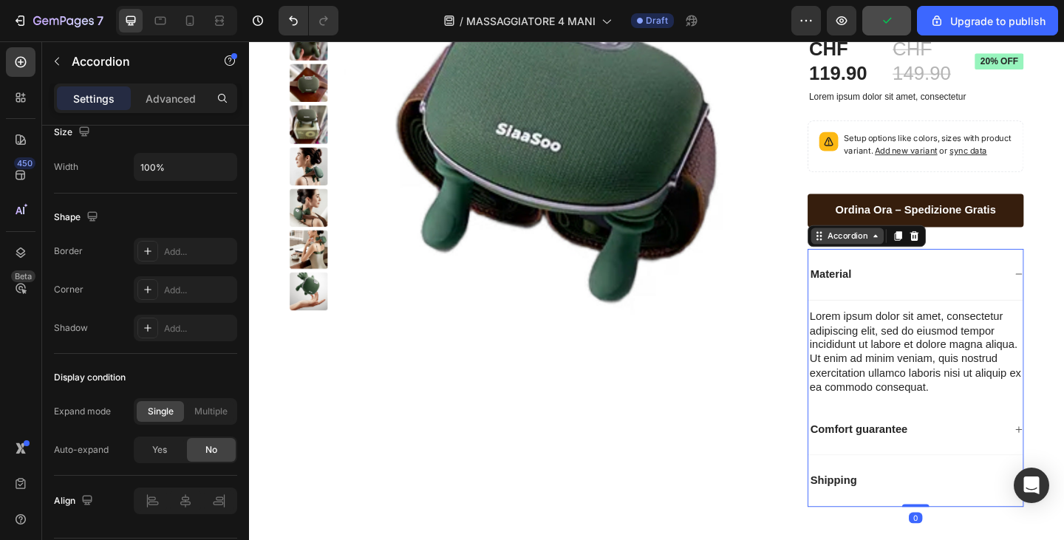
scroll to position [0, 0]
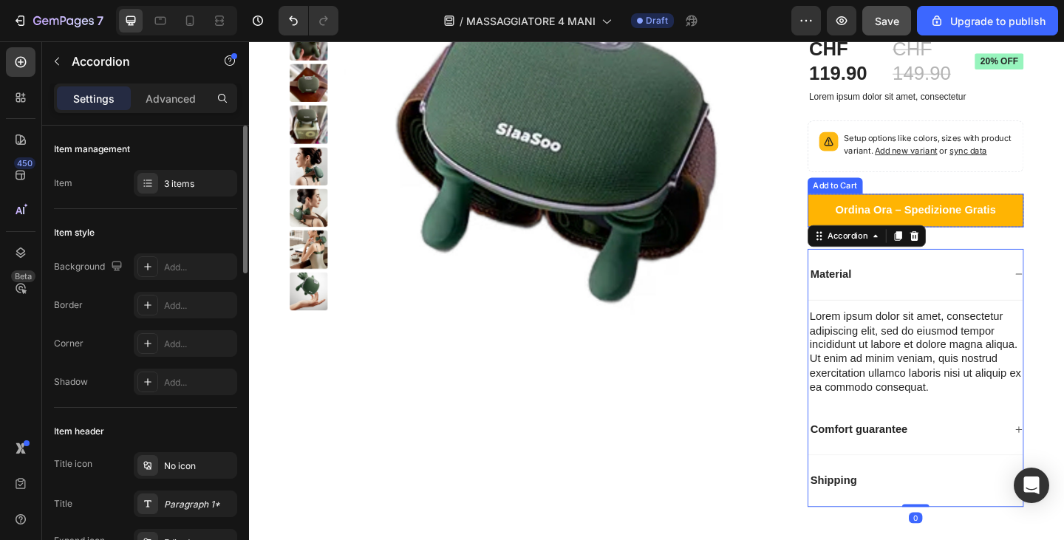
click at [869, 240] on button "Ordina Ora – Spedizione Gratis" at bounding box center [974, 226] width 235 height 36
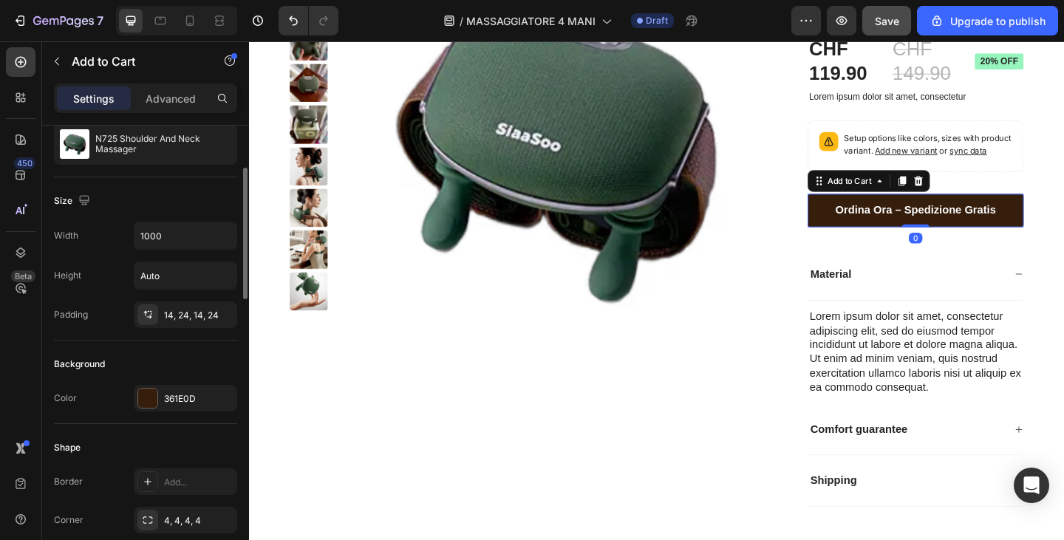
scroll to position [296, 0]
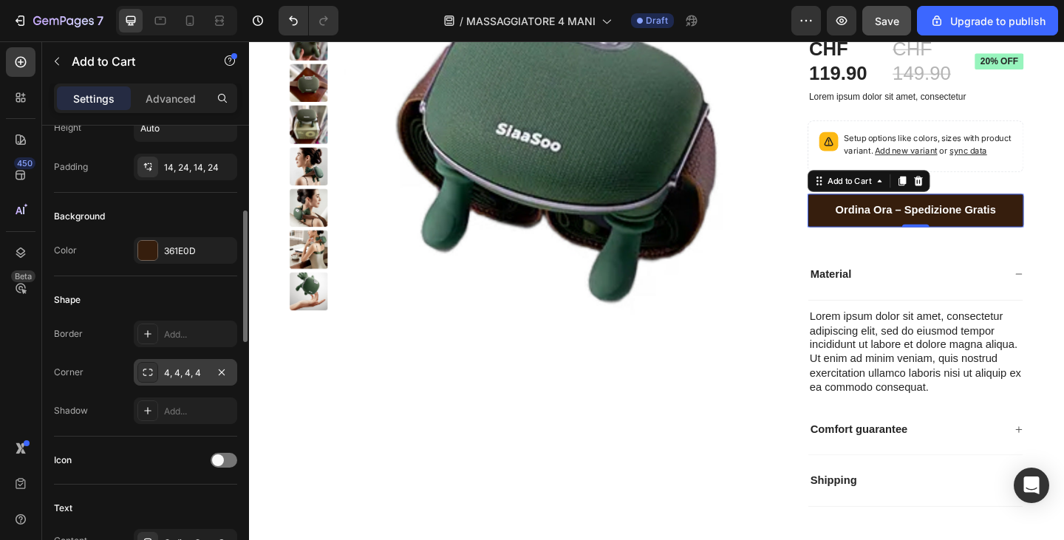
click at [171, 370] on div "4, 4, 4, 4" at bounding box center [185, 373] width 43 height 13
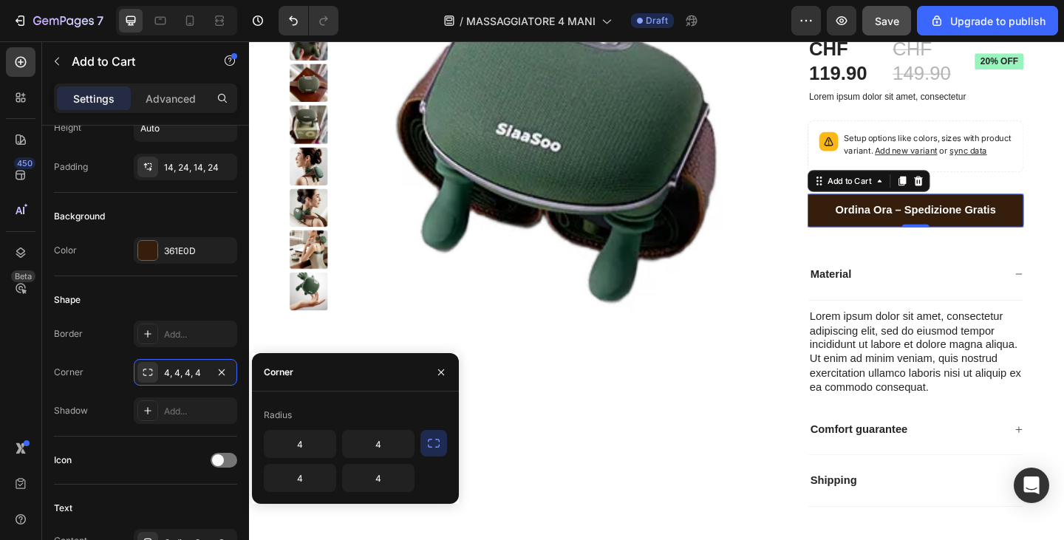
click at [441, 440] on icon "button" at bounding box center [434, 443] width 15 height 15
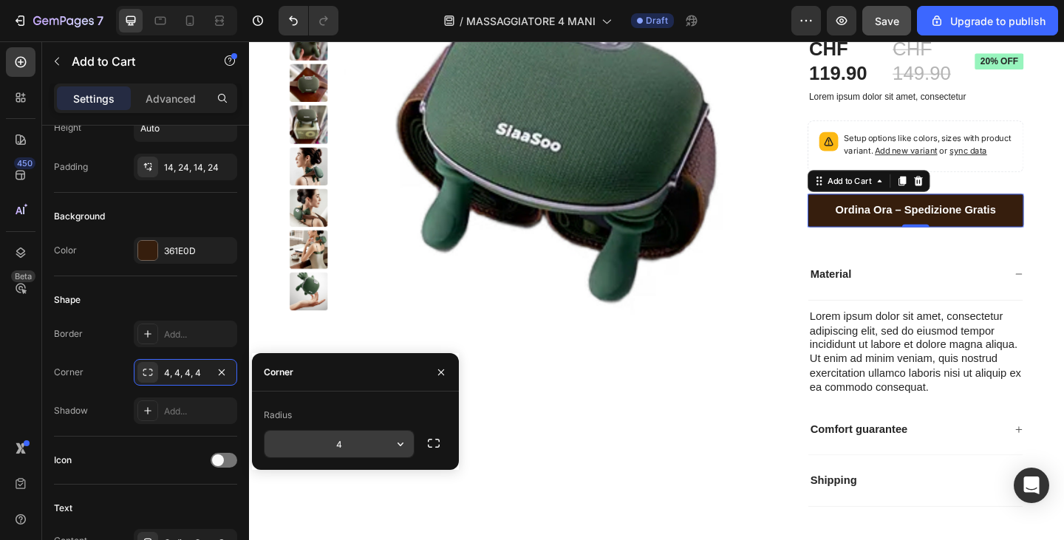
click at [340, 443] on input "4" at bounding box center [339, 444] width 149 height 27
click at [442, 442] on button "button" at bounding box center [434, 443] width 27 height 27
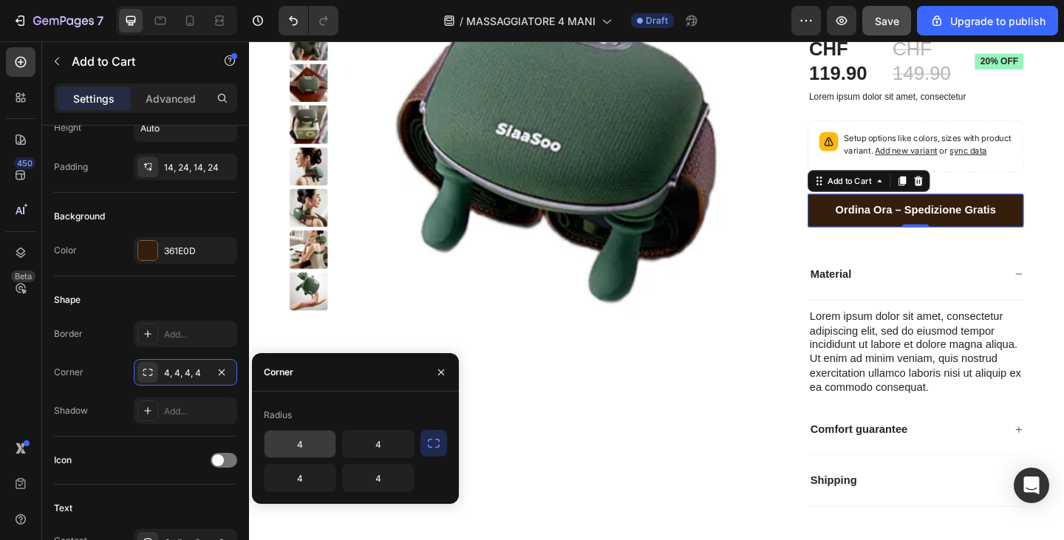
click at [313, 446] on input "4" at bounding box center [300, 444] width 71 height 27
type input "25"
click at [311, 469] on input "4" at bounding box center [300, 478] width 71 height 27
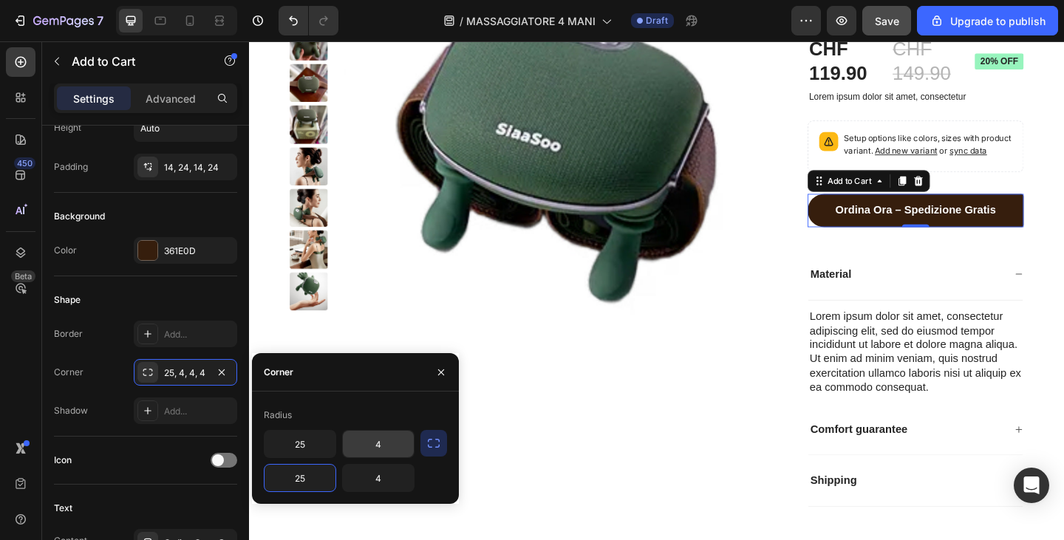
type input "25"
click at [390, 449] on input "4" at bounding box center [378, 444] width 71 height 27
type input "25"
click at [383, 484] on input "4" at bounding box center [378, 478] width 71 height 27
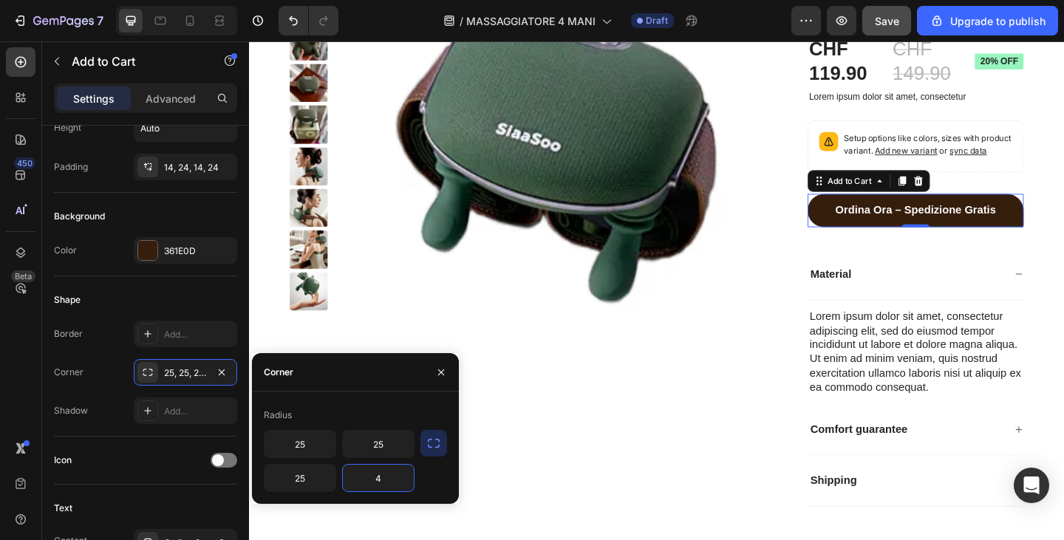
drag, startPoint x: 383, startPoint y: 484, endPoint x: 630, endPoint y: 260, distance: 333.4
click at [383, 484] on input "4" at bounding box center [378, 478] width 71 height 27
type input "25"
click at [783, 327] on img at bounding box center [582, 160] width 458 height 458
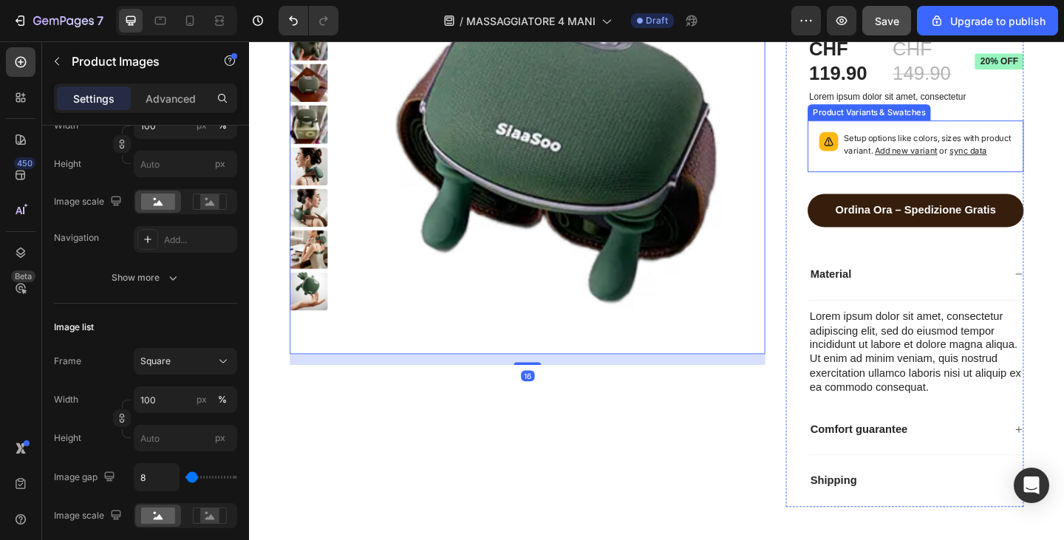
scroll to position [0, 0]
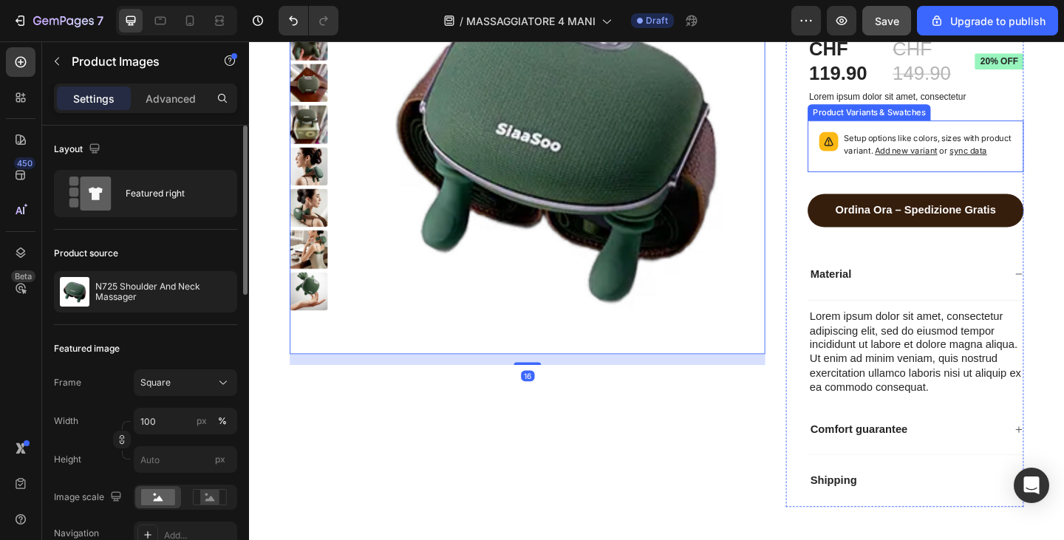
click at [1026, 169] on p "Setup options like colors, sizes with product variant. Add new variant or sync …" at bounding box center [987, 154] width 183 height 28
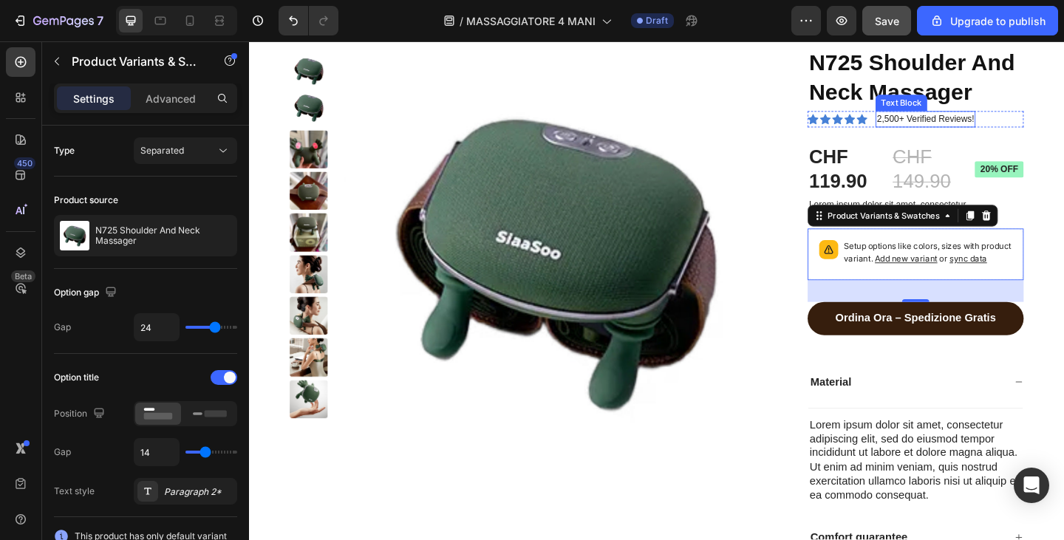
scroll to position [3413, 0]
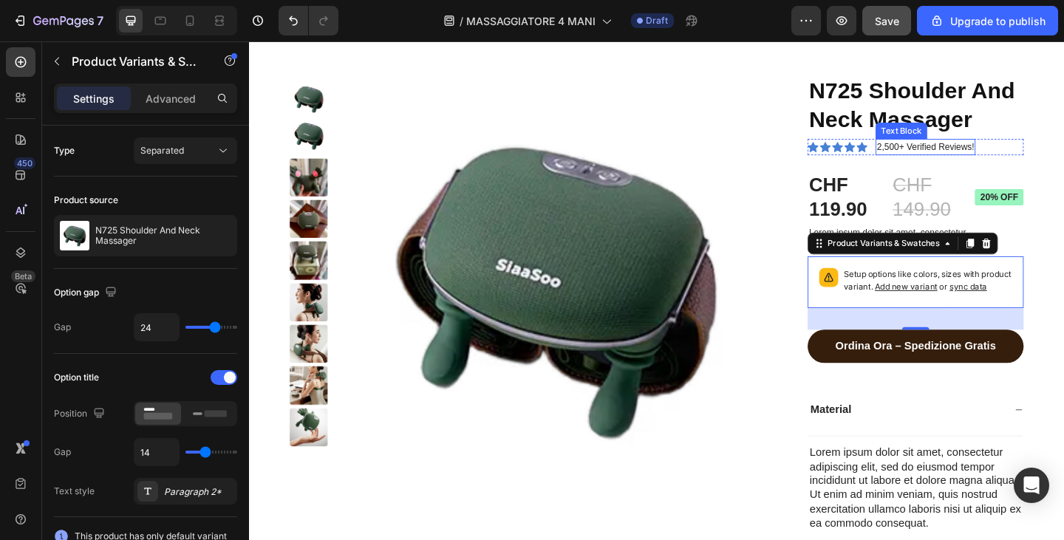
click at [982, 160] on p "2,500+ Verified Reviews!" at bounding box center [985, 156] width 106 height 15
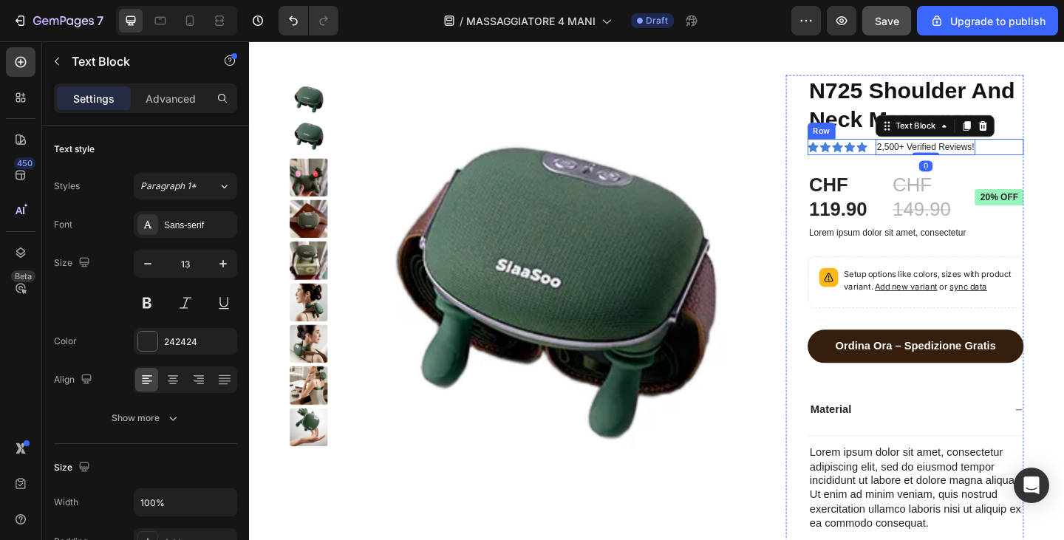
click at [922, 156] on div "Icon Icon Icon Icon Icon Icon List 2,500+ Verified Reviews! Text Block 0 Row" at bounding box center [974, 157] width 235 height 18
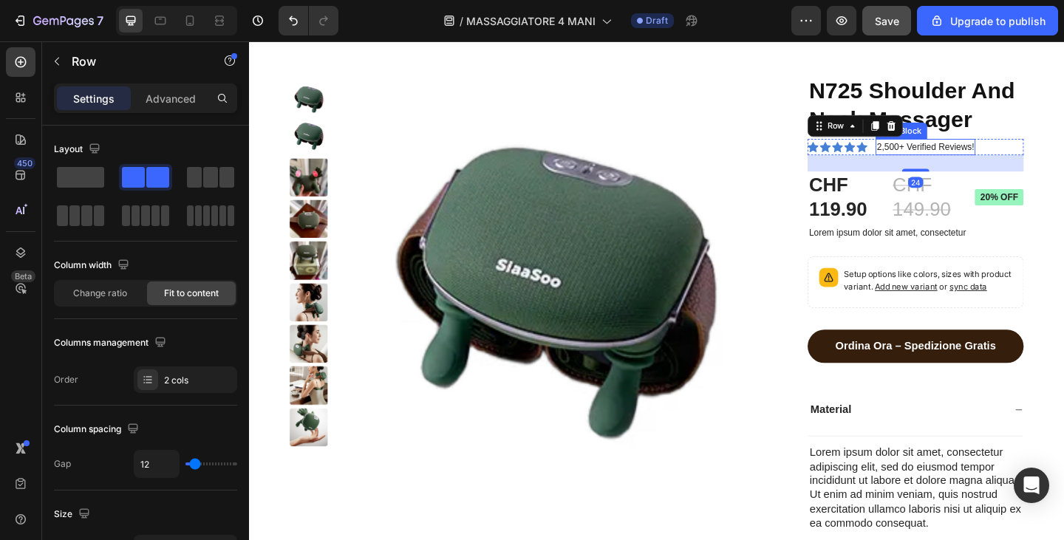
click at [985, 155] on p "2,500+ Verified Reviews!" at bounding box center [985, 156] width 106 height 15
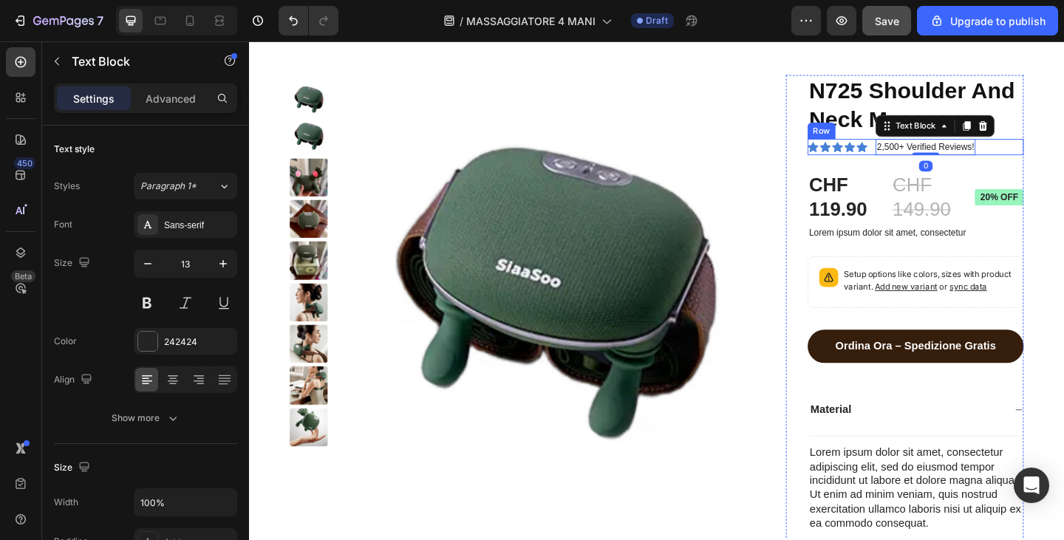
click at [903, 162] on div "Icon Icon Icon Icon Icon Icon List" at bounding box center [889, 157] width 65 height 18
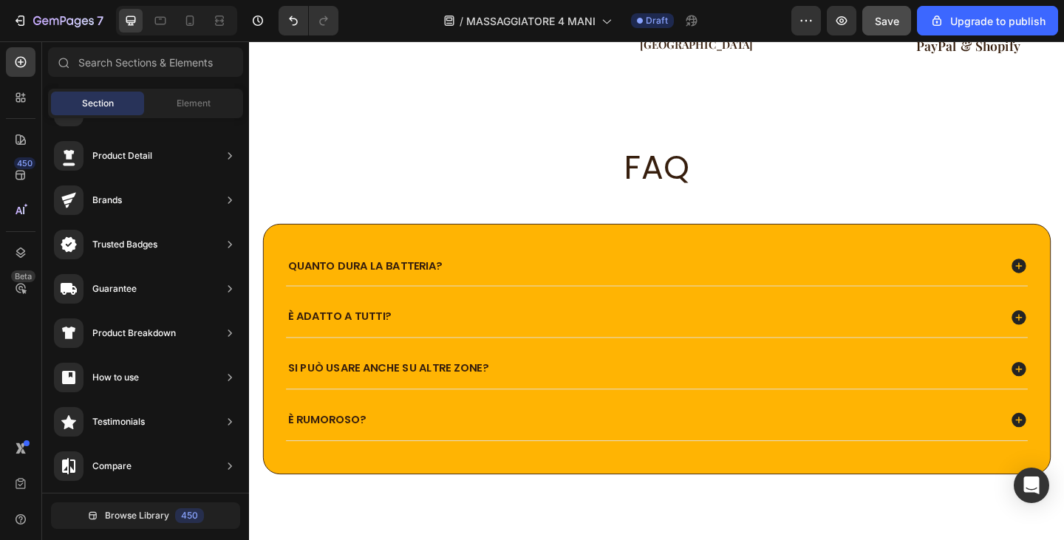
scroll to position [0, 0]
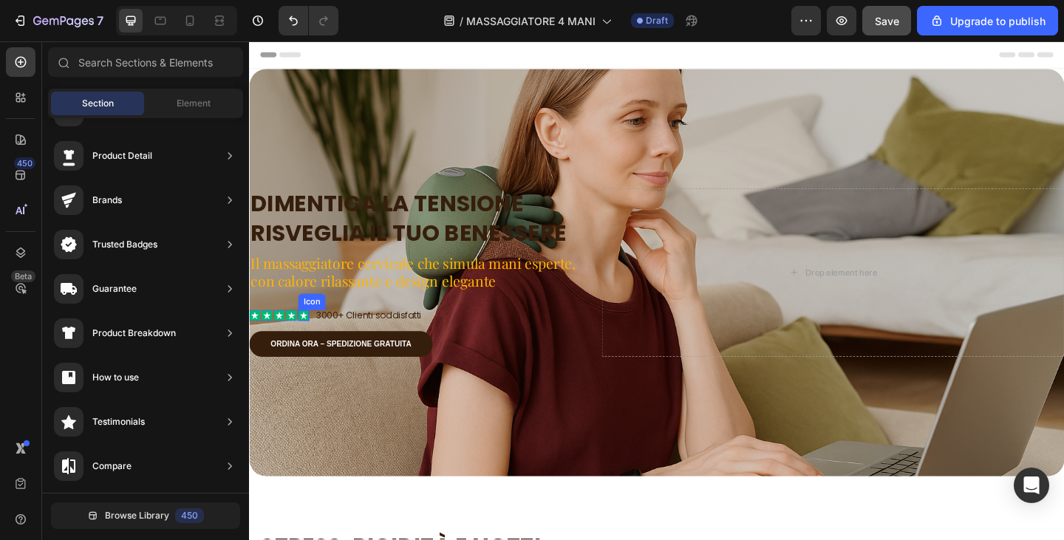
click at [306, 339] on icon at bounding box center [309, 340] width 8 height 8
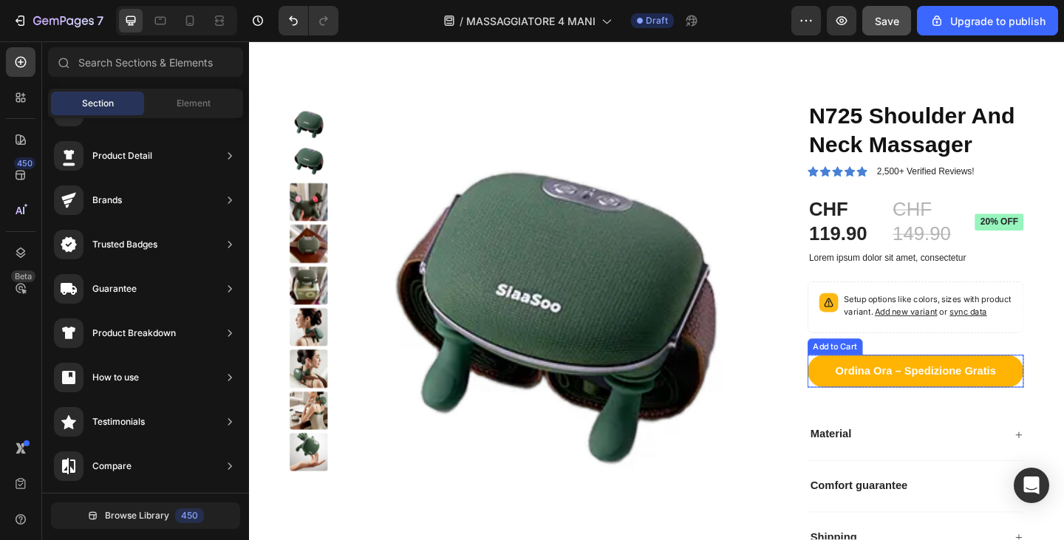
scroll to position [2969, 0]
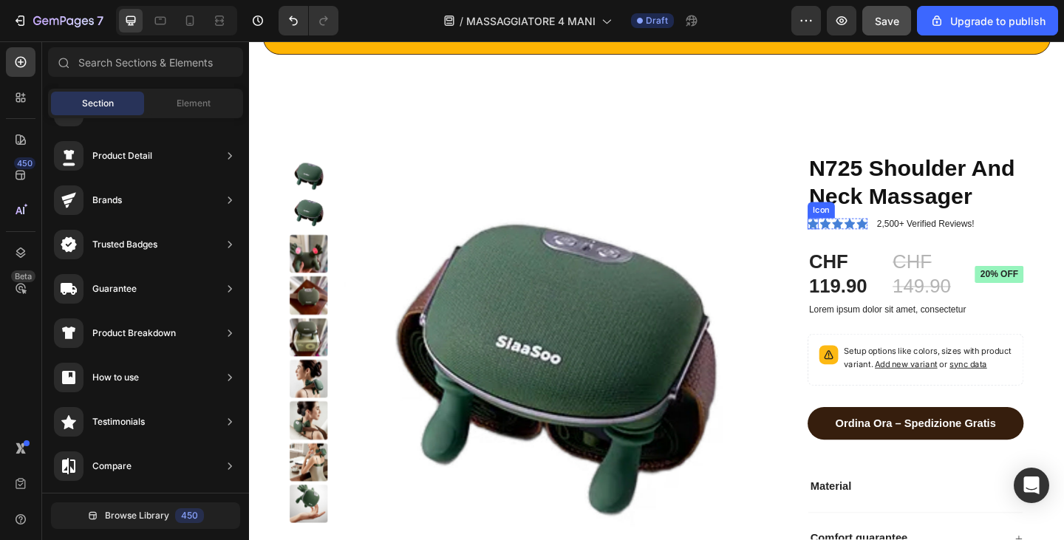
click at [857, 244] on div "Icon" at bounding box center [863, 240] width 12 height 12
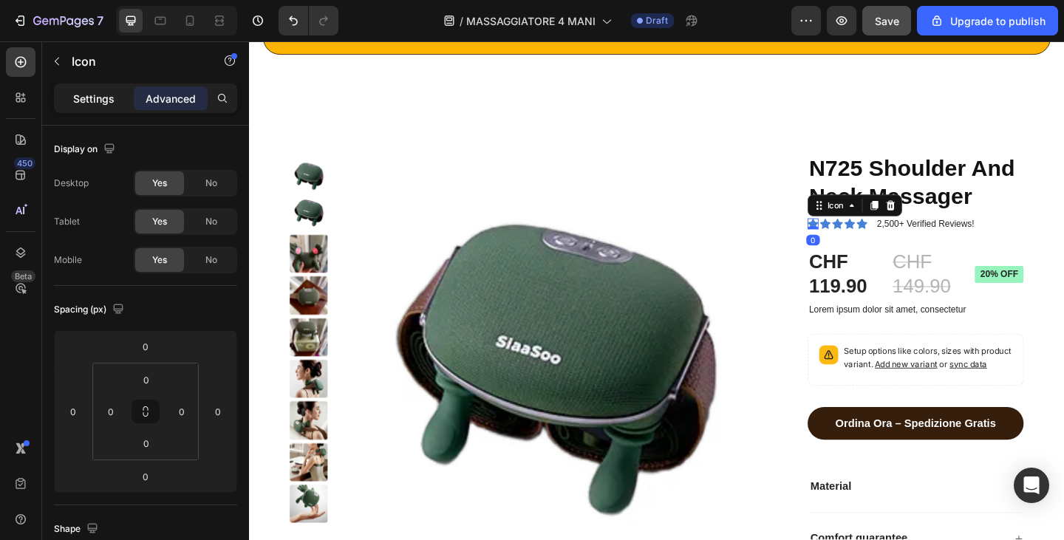
click at [108, 101] on p "Settings" at bounding box center [93, 99] width 41 height 16
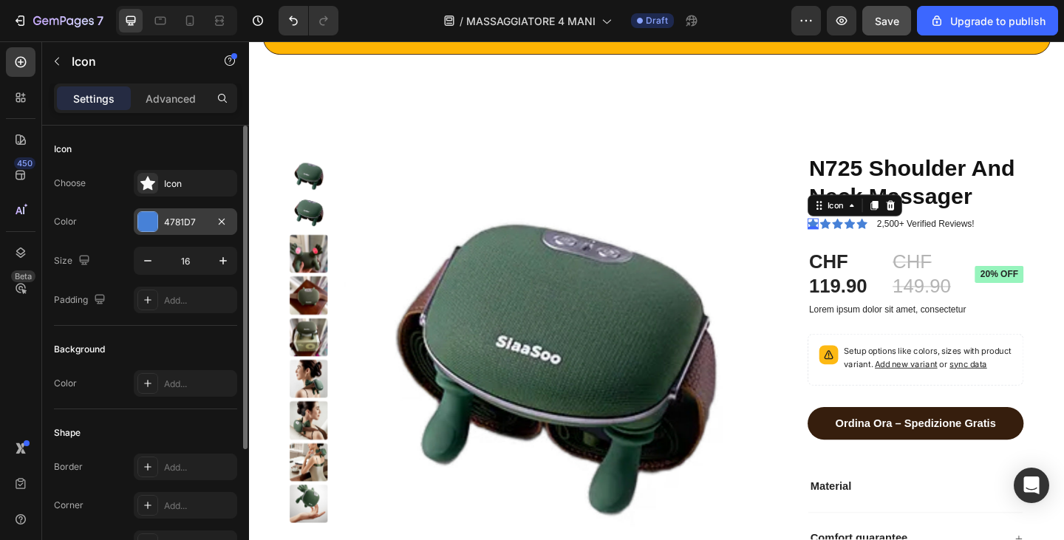
click at [192, 229] on div "4781D7" at bounding box center [185, 221] width 103 height 27
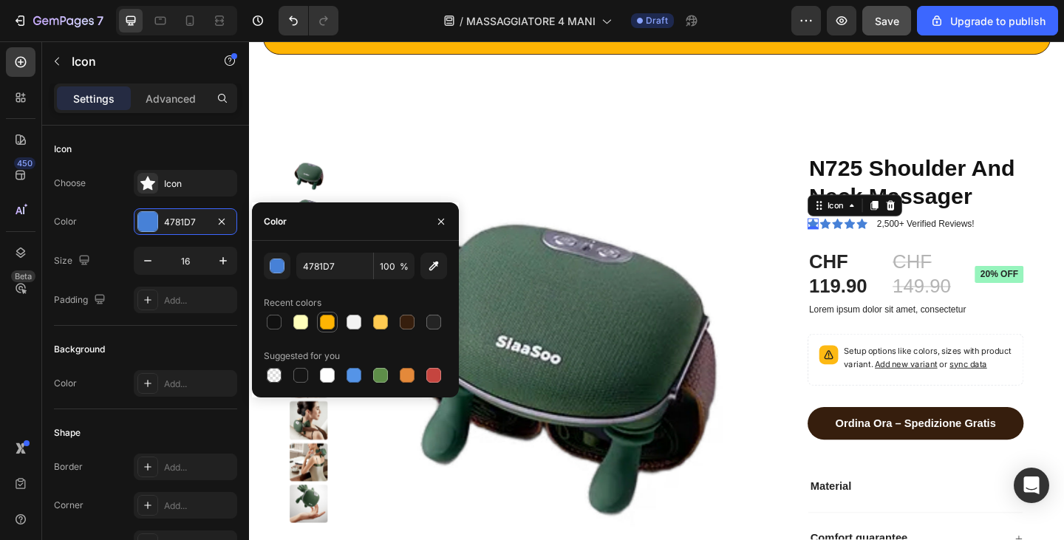
click at [326, 319] on div at bounding box center [327, 322] width 15 height 15
type input "FFB403"
click at [870, 242] on div "Icon" at bounding box center [876, 240] width 12 height 12
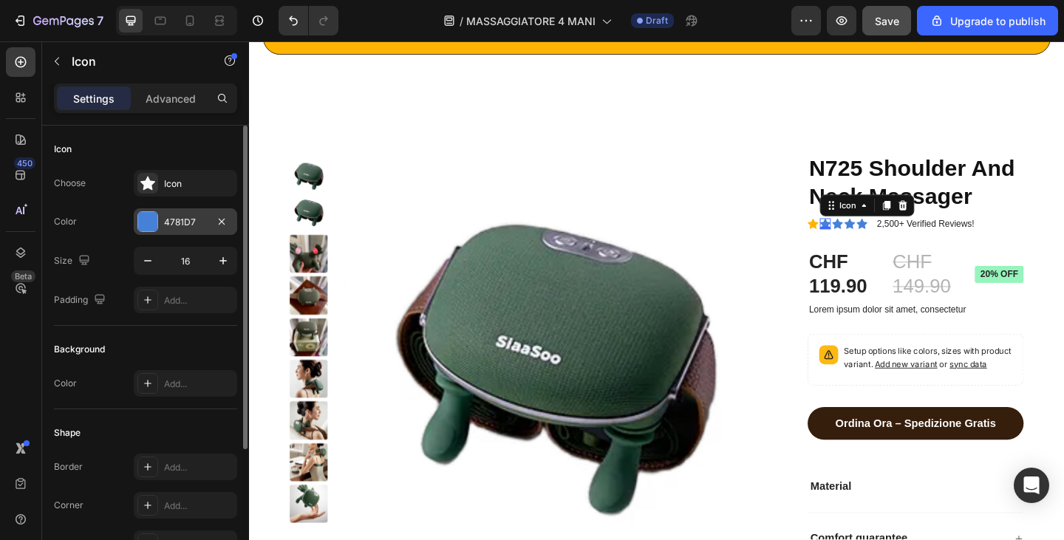
click at [188, 219] on div "4781D7" at bounding box center [185, 222] width 43 height 13
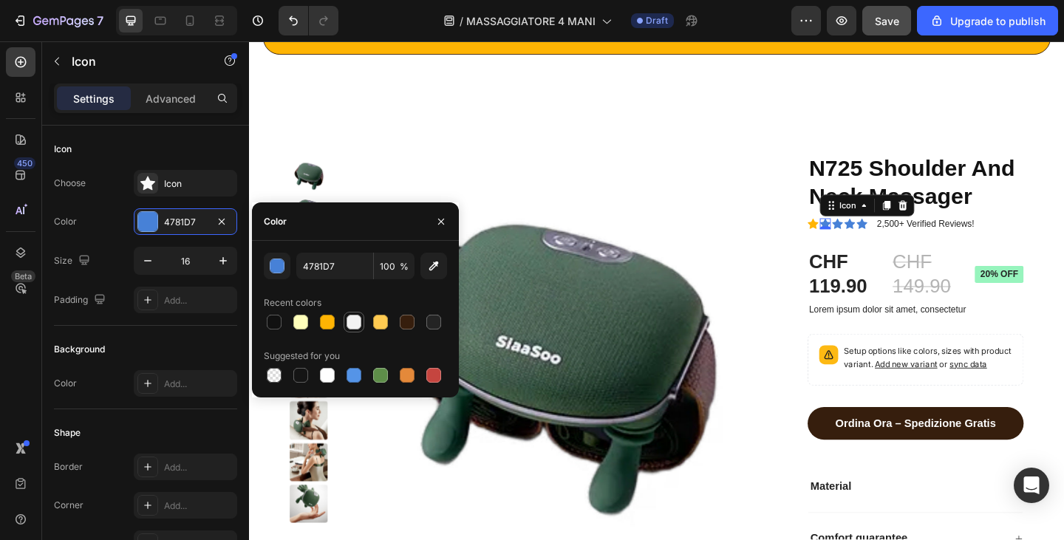
click at [333, 326] on div at bounding box center [327, 322] width 15 height 15
type input "FFB403"
click at [883, 242] on div "Icon" at bounding box center [889, 240] width 12 height 12
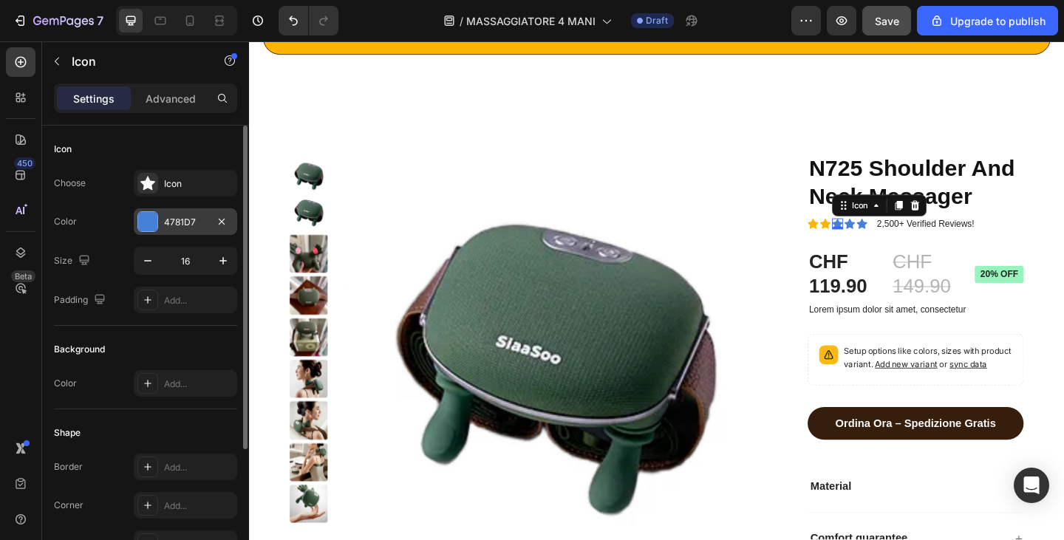
click at [181, 214] on div "4781D7" at bounding box center [185, 221] width 103 height 27
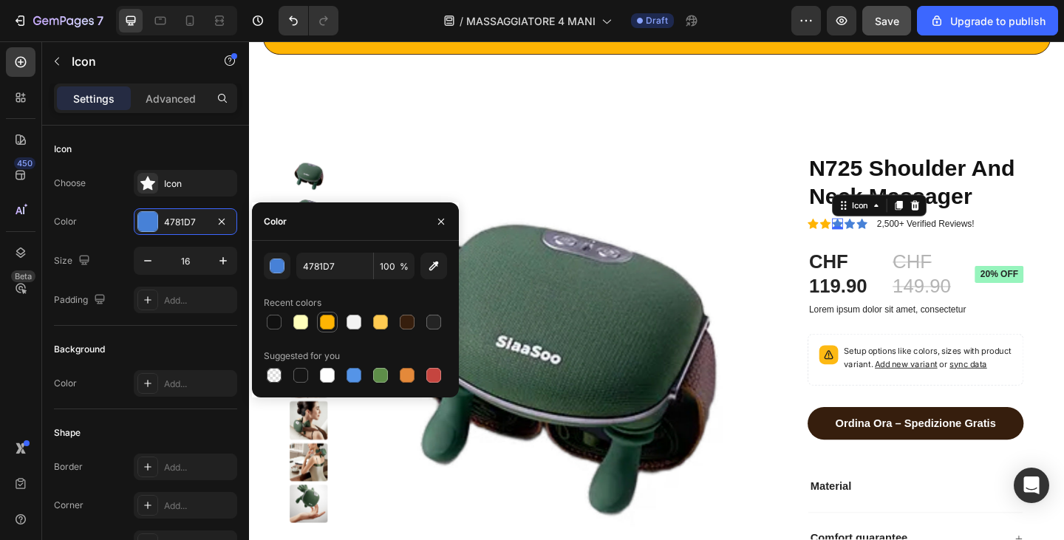
click at [331, 313] on div at bounding box center [328, 322] width 18 height 18
type input "FFB403"
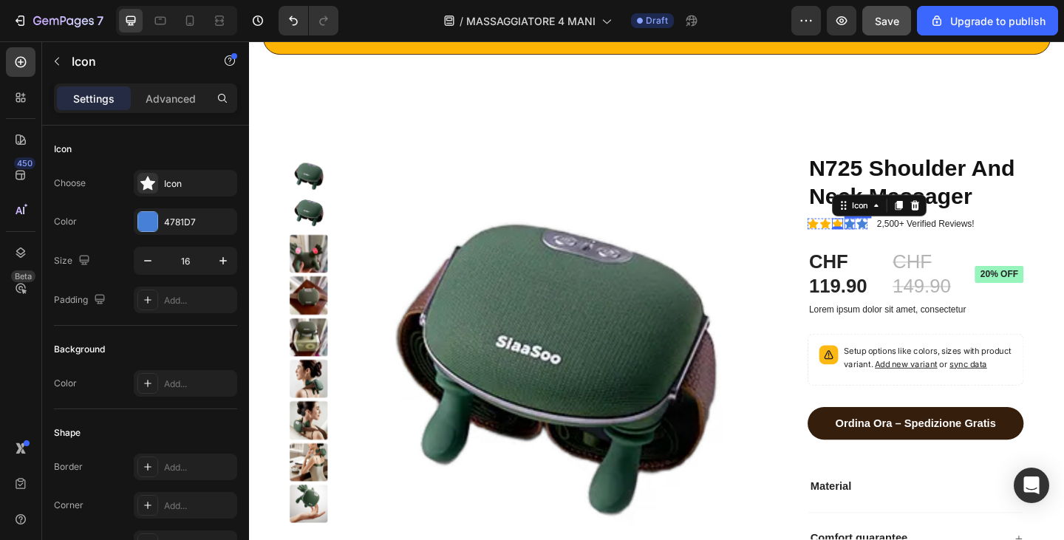
click at [897, 238] on icon at bounding box center [903, 240] width 12 height 11
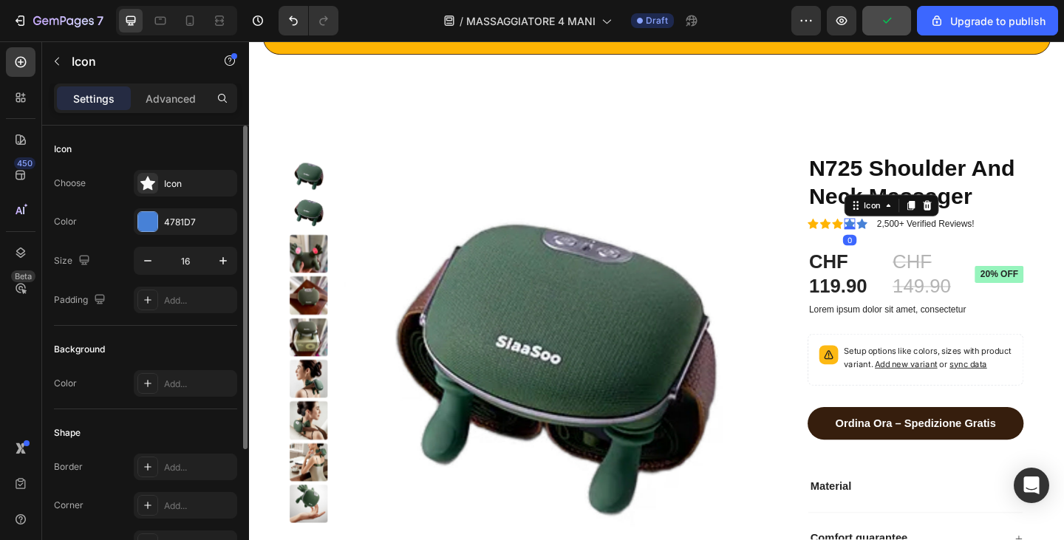
click at [177, 206] on div "Choose Icon Color 4781D7 Size 16 Padding Add..." at bounding box center [145, 241] width 183 height 143
click at [177, 224] on div "4781D7" at bounding box center [185, 222] width 43 height 13
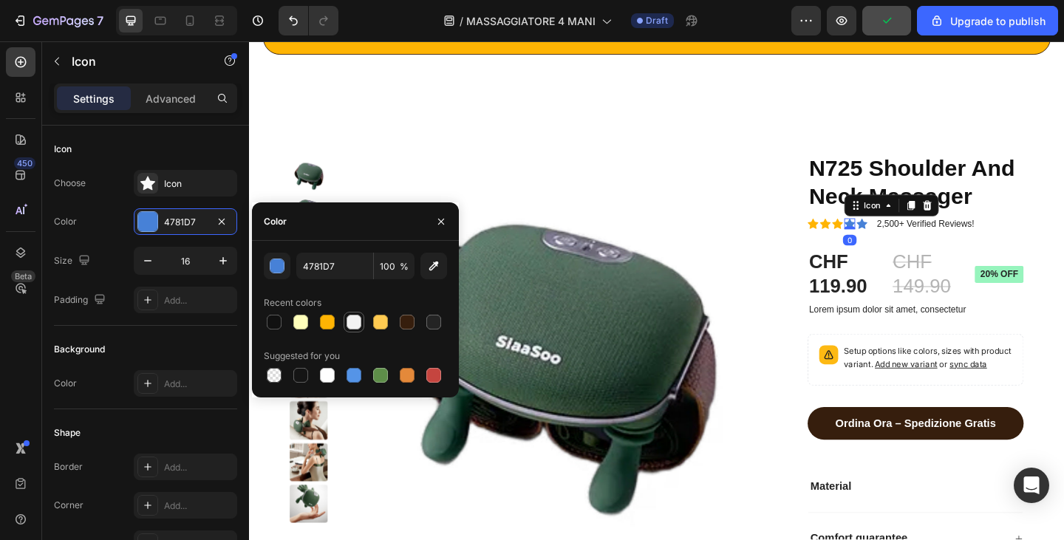
click at [333, 315] on div at bounding box center [328, 322] width 18 height 18
type input "FFB403"
click at [910, 243] on div "Icon" at bounding box center [916, 240] width 12 height 12
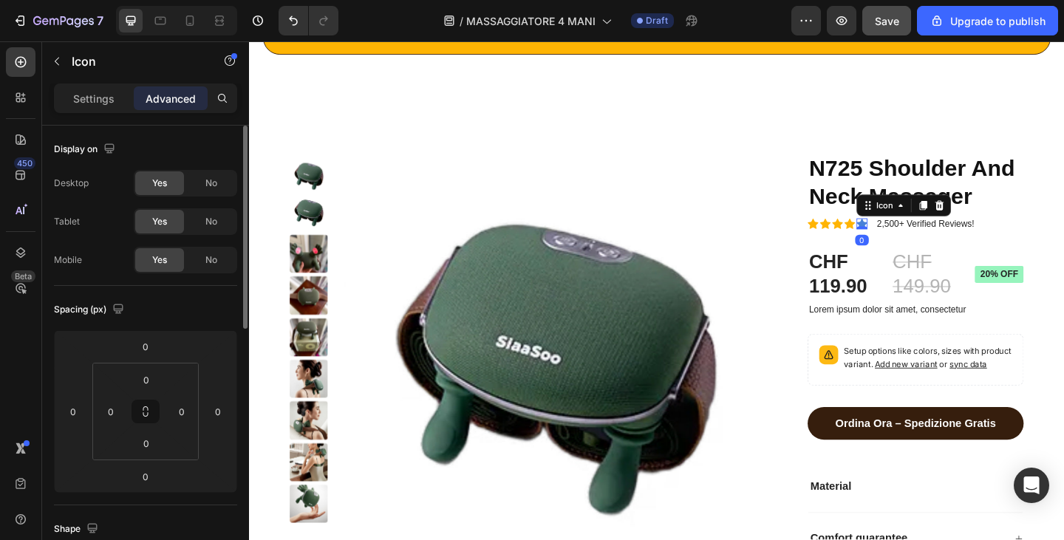
click at [104, 89] on div "Settings" at bounding box center [94, 98] width 74 height 24
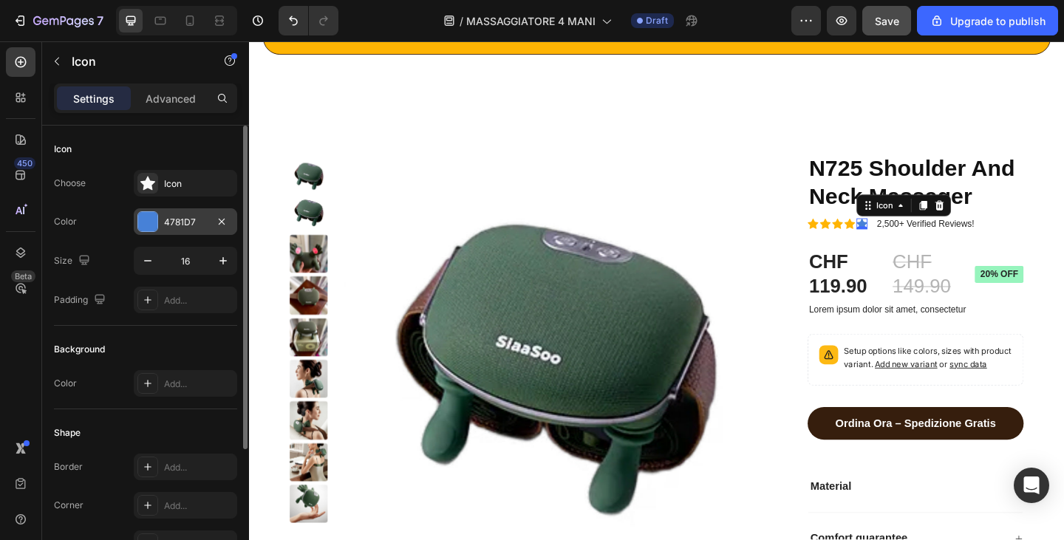
click at [162, 230] on div "4781D7" at bounding box center [185, 221] width 103 height 27
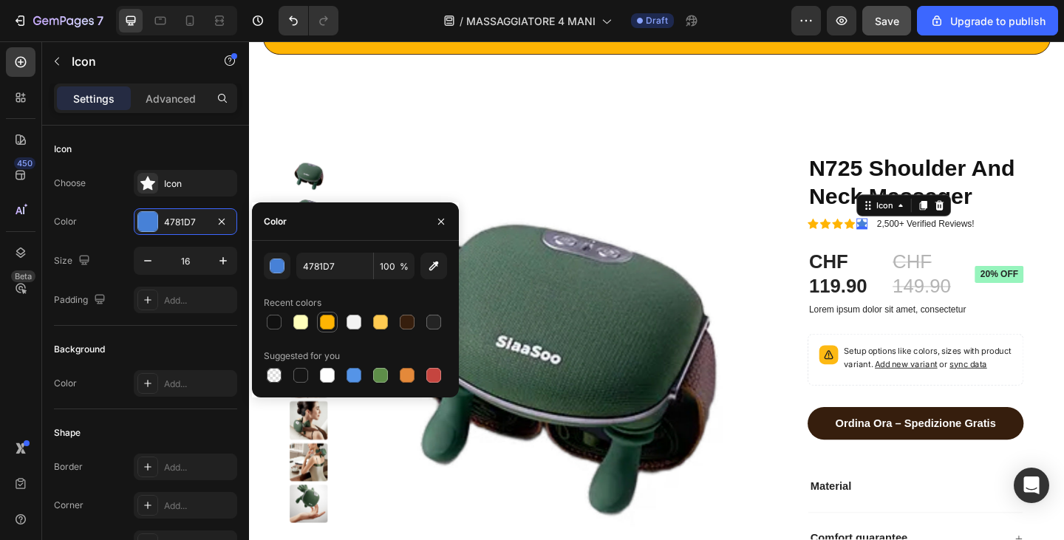
click at [324, 322] on div at bounding box center [327, 322] width 15 height 15
type input "FFB403"
click at [977, 242] on p "2,500+ Verified Reviews!" at bounding box center [985, 240] width 106 height 15
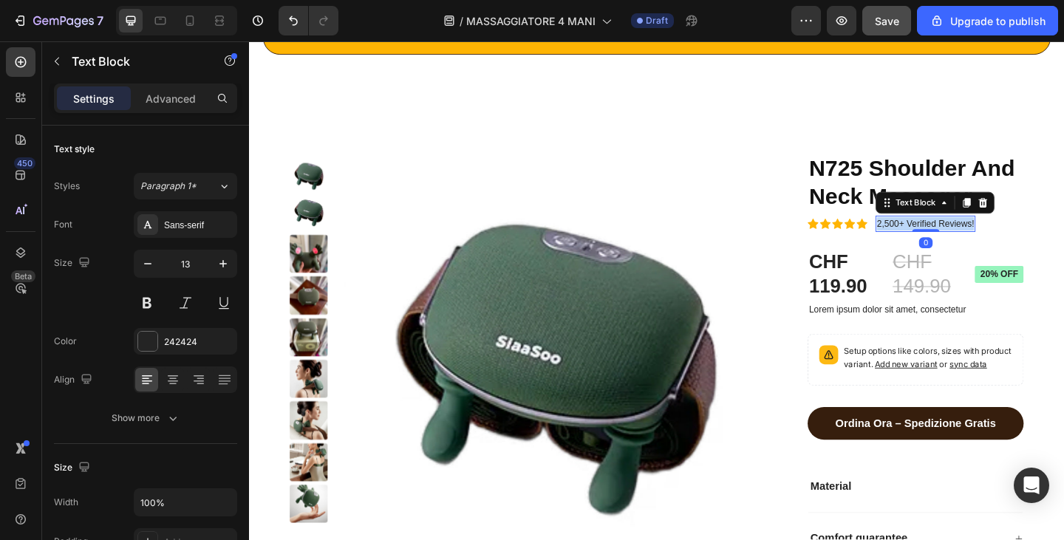
click at [977, 242] on p "2,500+ Verified Reviews!" at bounding box center [985, 240] width 106 height 15
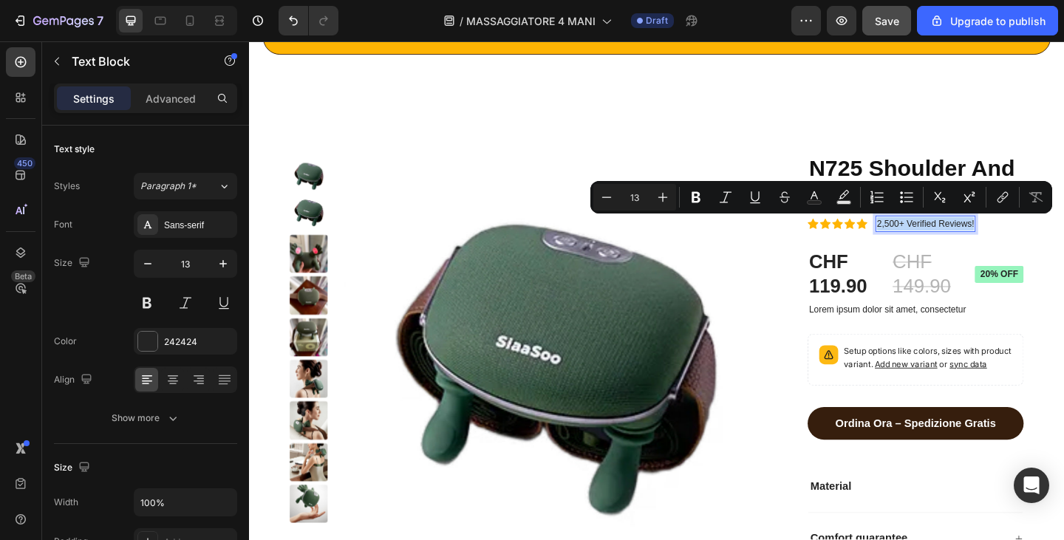
click at [977, 243] on p "2,500+ Verified Reviews!" at bounding box center [985, 240] width 106 height 15
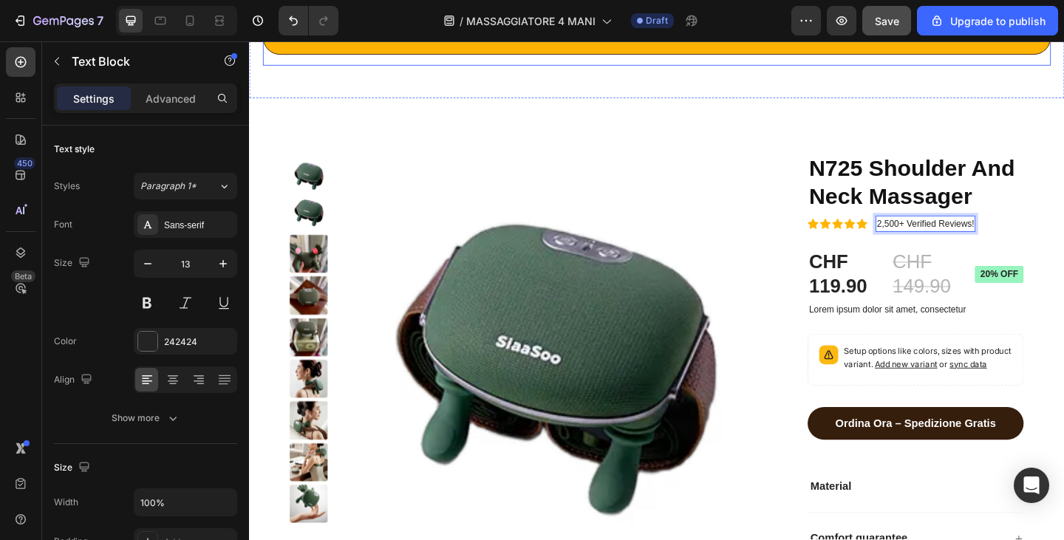
click at [890, 27] on div "Save" at bounding box center [887, 21] width 24 height 16
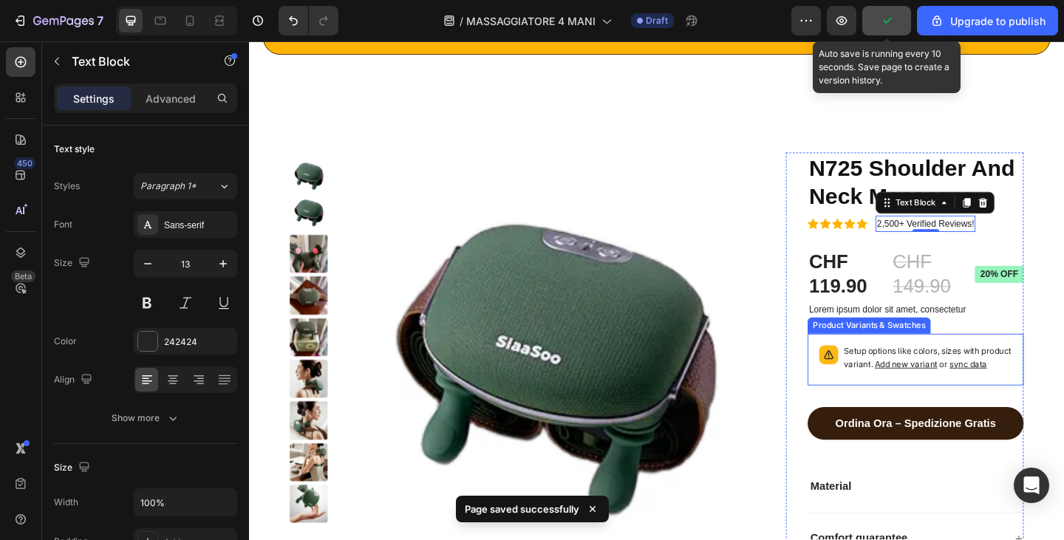
click at [954, 401] on p "Setup options like colors, sizes with product variant. Add new variant or sync …" at bounding box center [987, 387] width 183 height 28
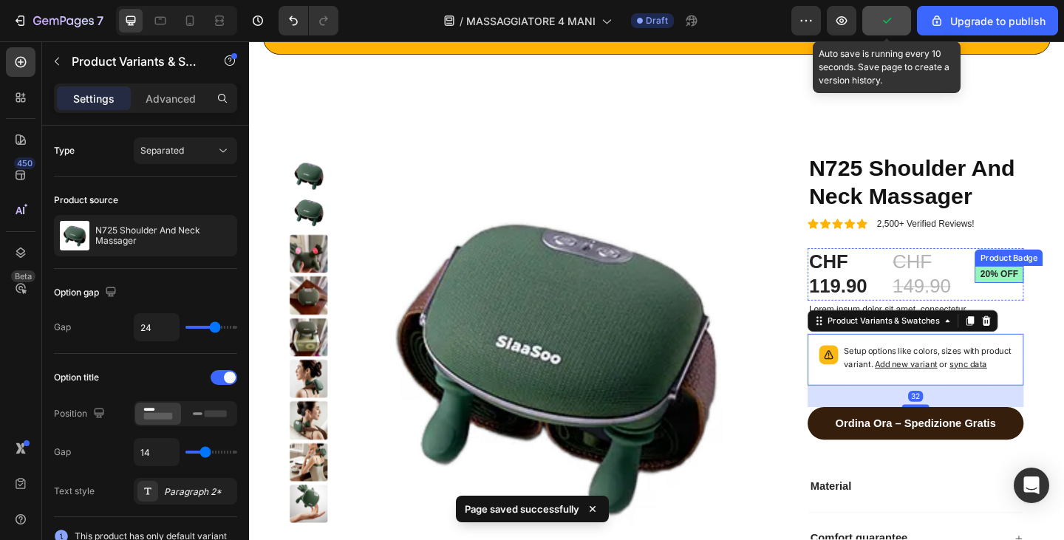
click at [1058, 300] on pre "20% off" at bounding box center [1065, 295] width 53 height 18
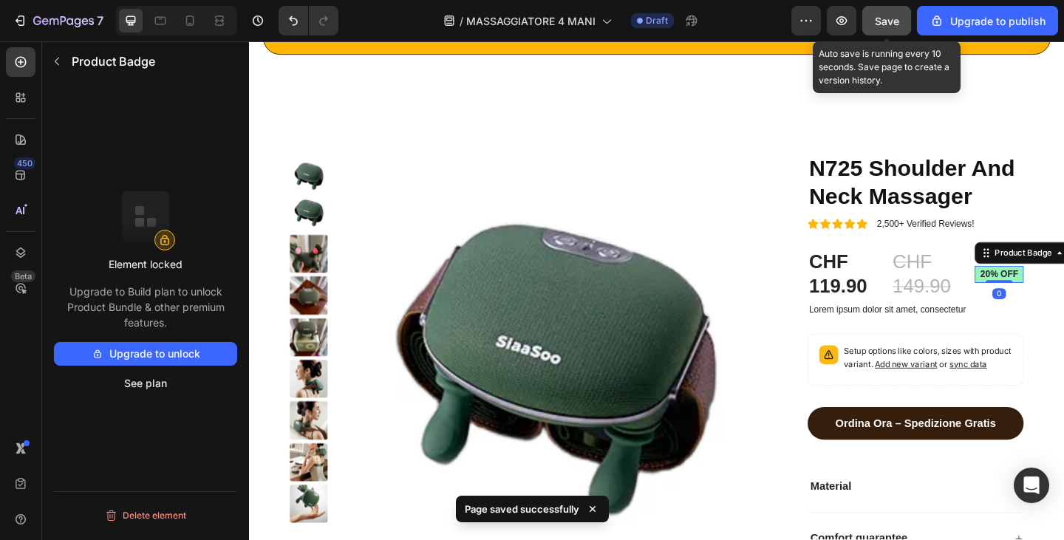
click at [1053, 291] on pre "20% off" at bounding box center [1065, 295] width 53 height 18
click at [1064, 295] on pre "20% off" at bounding box center [1065, 295] width 53 height 18
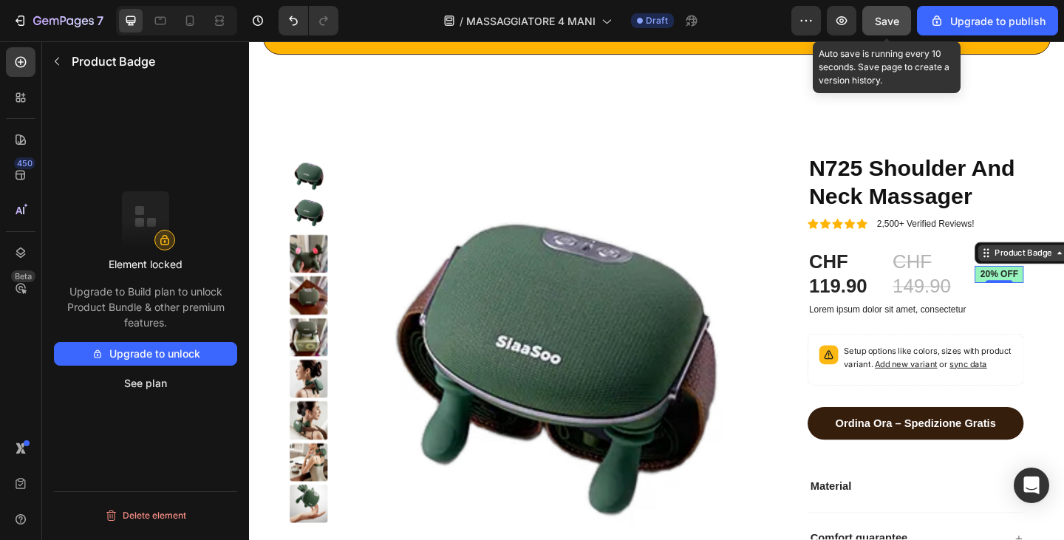
click at [1064, 300] on div at bounding box center [1065, 302] width 30 height 4
click at [1021, 291] on div "CHF 149.90" at bounding box center [990, 295] width 85 height 57
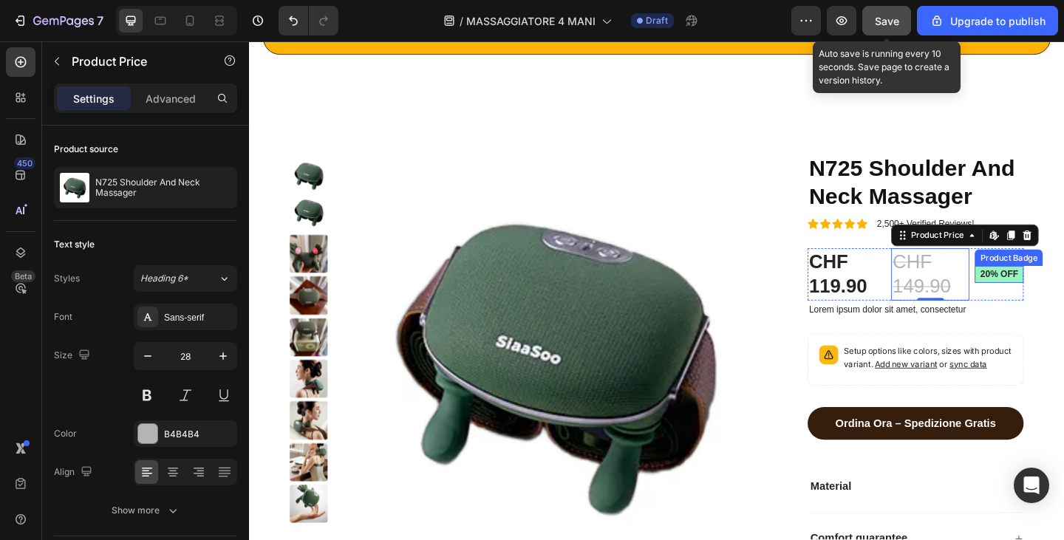
click at [1039, 294] on pre "20% off" at bounding box center [1065, 295] width 53 height 18
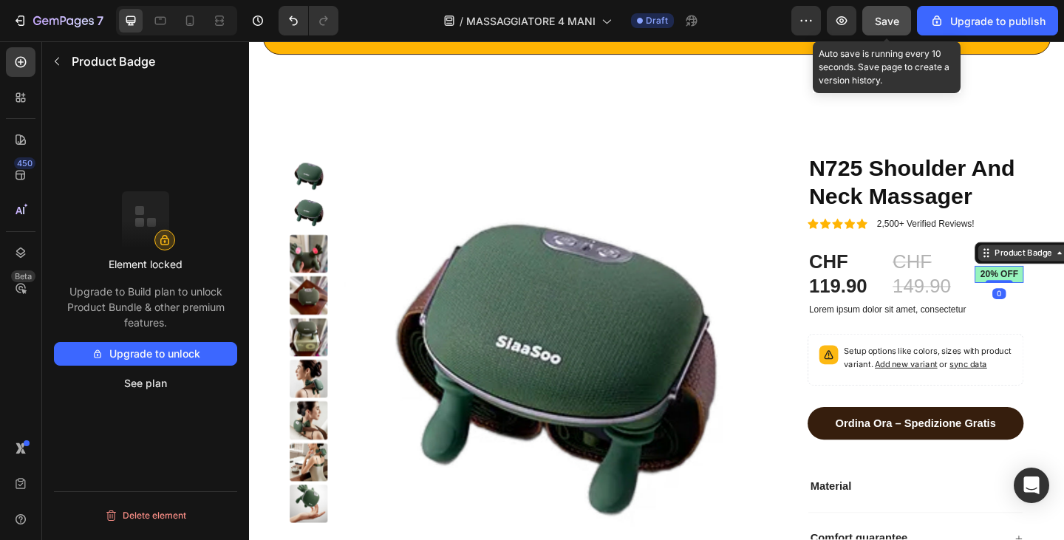
drag, startPoint x: 1039, startPoint y: 272, endPoint x: 1048, endPoint y: 274, distance: 9.1
click at [1062, 296] on pre "20% off" at bounding box center [1065, 295] width 53 height 18
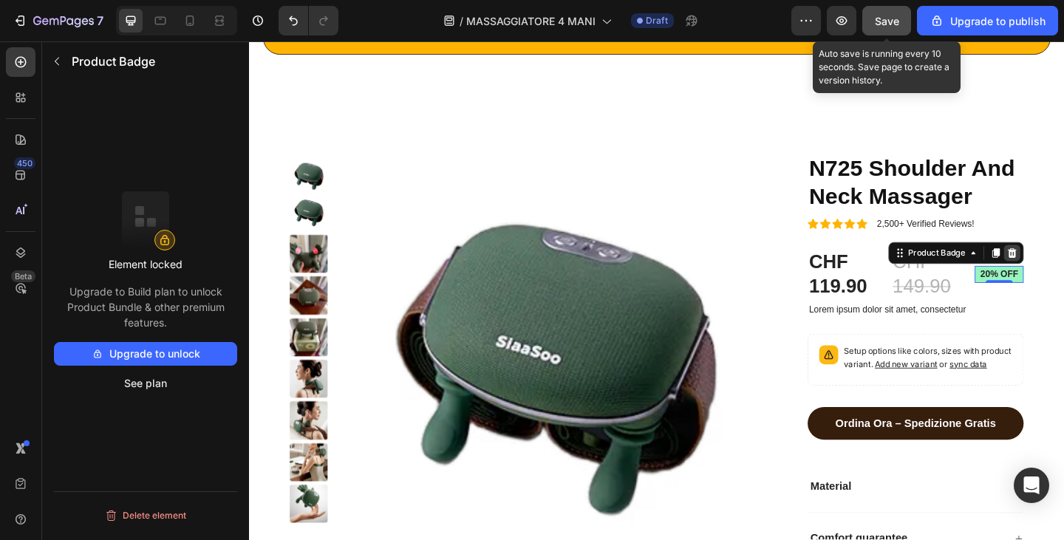
click at [1064, 274] on icon at bounding box center [1079, 272] width 12 height 12
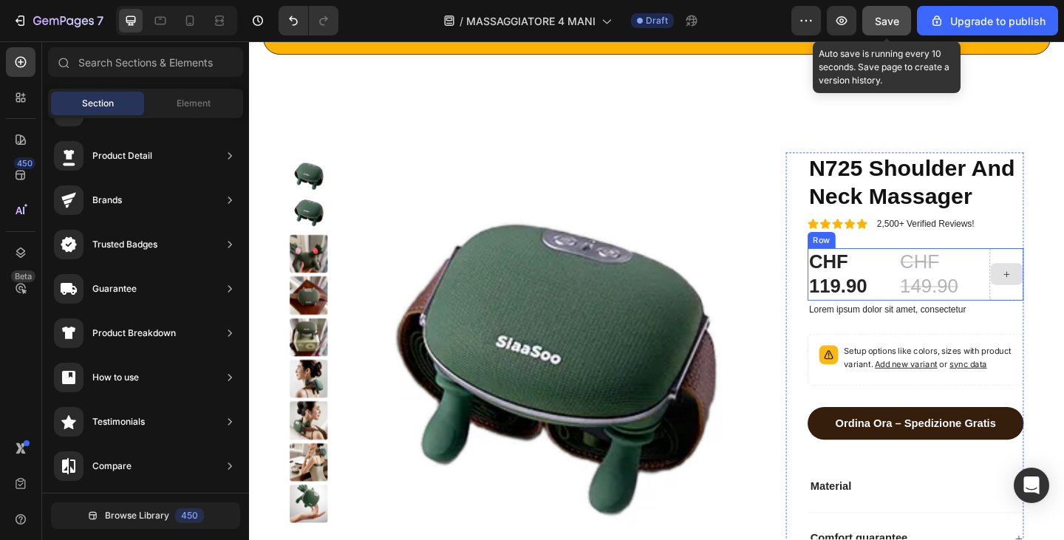
click at [1064, 308] on div at bounding box center [1073, 295] width 37 height 57
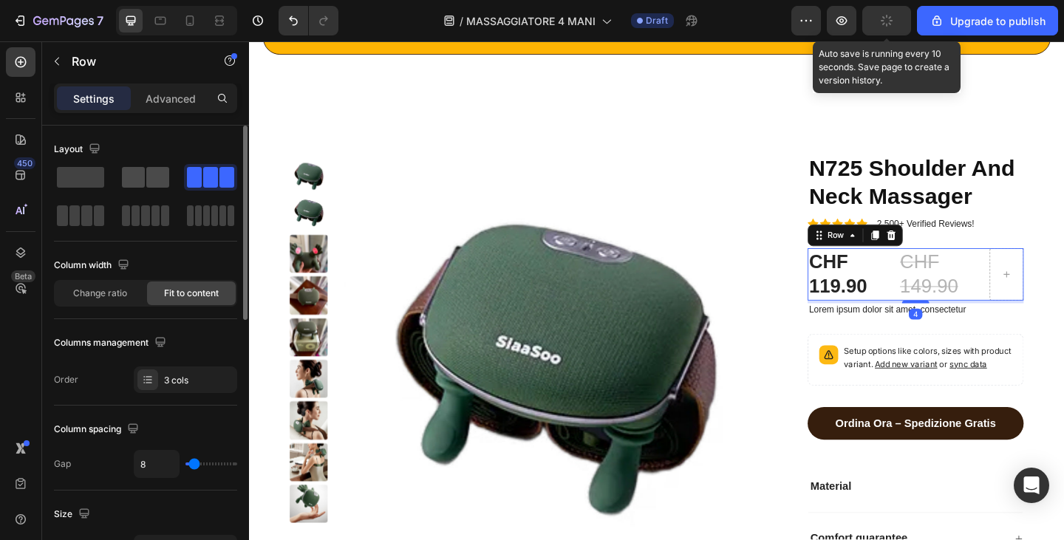
click at [130, 172] on span at bounding box center [133, 177] width 23 height 21
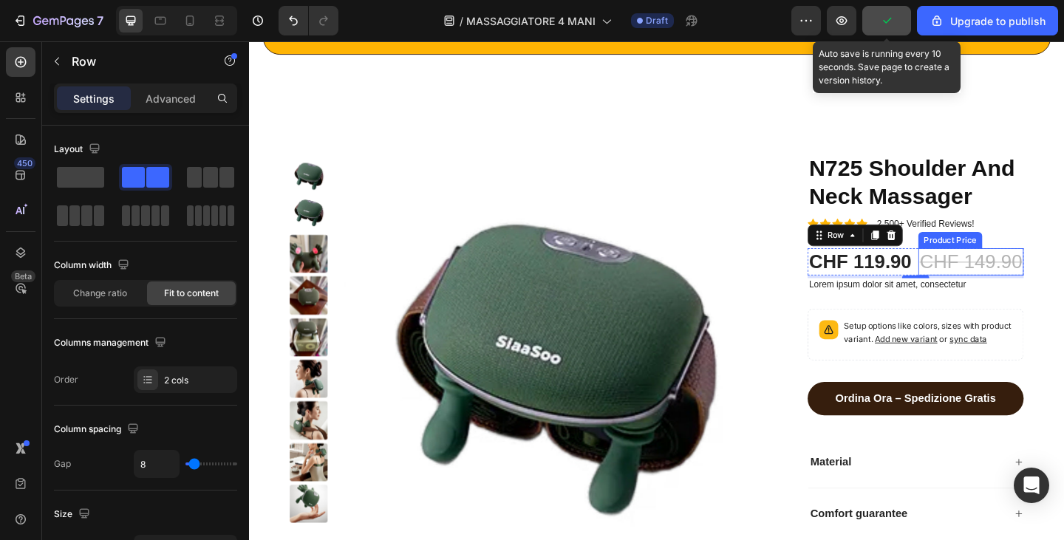
click at [991, 296] on div "CHF 149.90" at bounding box center [1034, 282] width 115 height 30
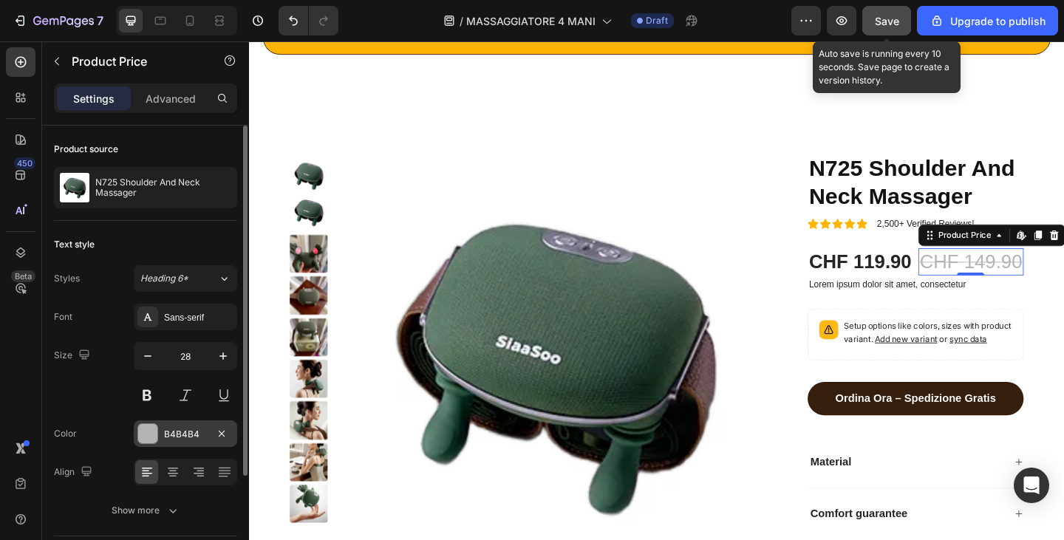
click at [185, 446] on div "B4B4B4" at bounding box center [185, 434] width 103 height 27
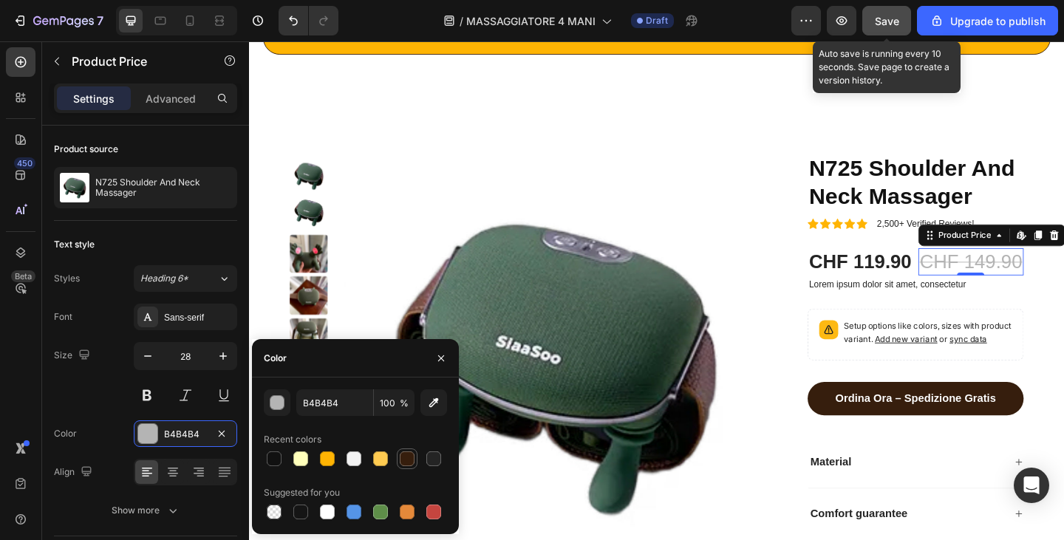
click at [401, 458] on div at bounding box center [407, 459] width 15 height 15
type input "361E0D"
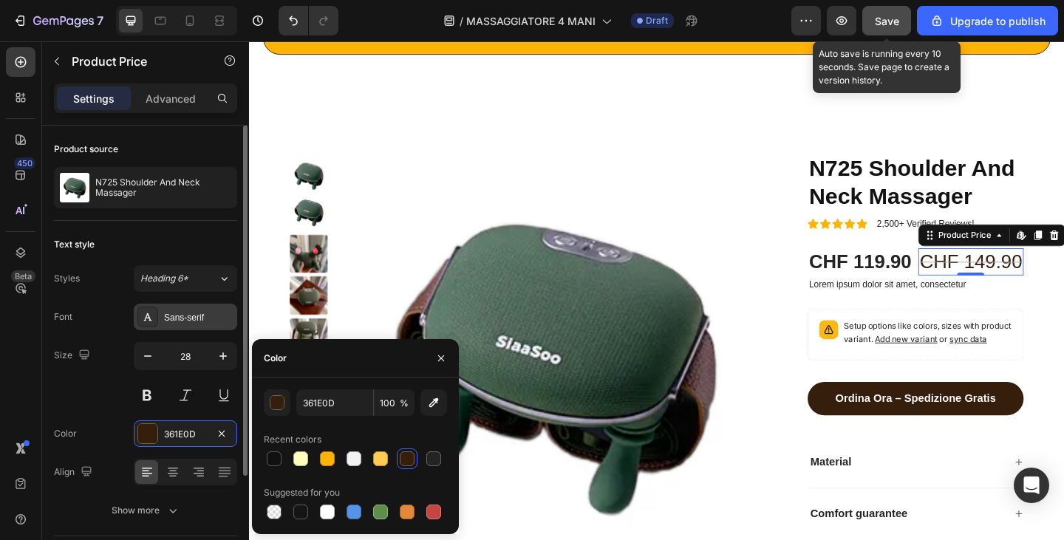
click at [153, 313] on icon at bounding box center [148, 317] width 12 height 12
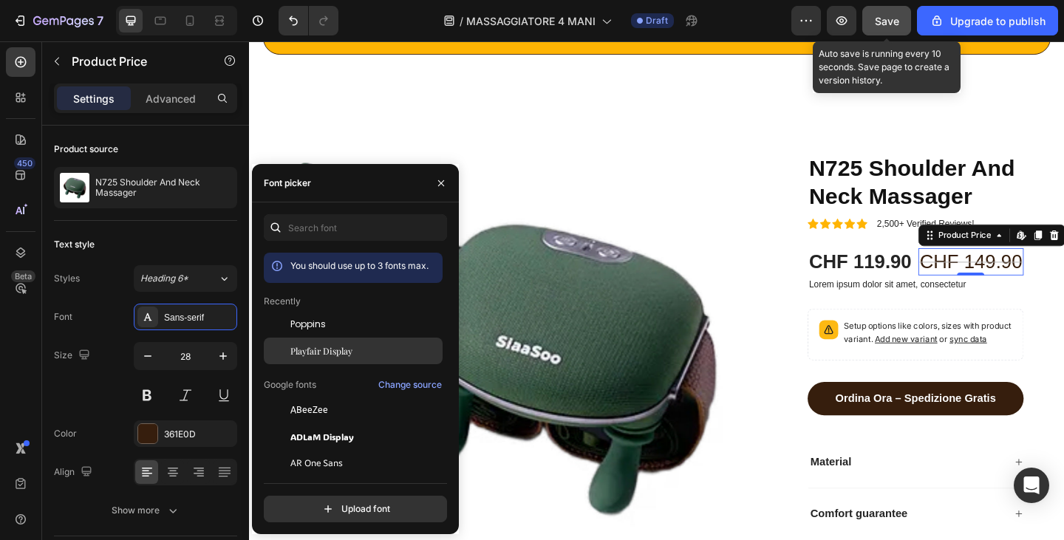
drag, startPoint x: 329, startPoint y: 351, endPoint x: 709, endPoint y: 275, distance: 387.5
click at [329, 351] on span "Playfair Display" at bounding box center [322, 350] width 62 height 13
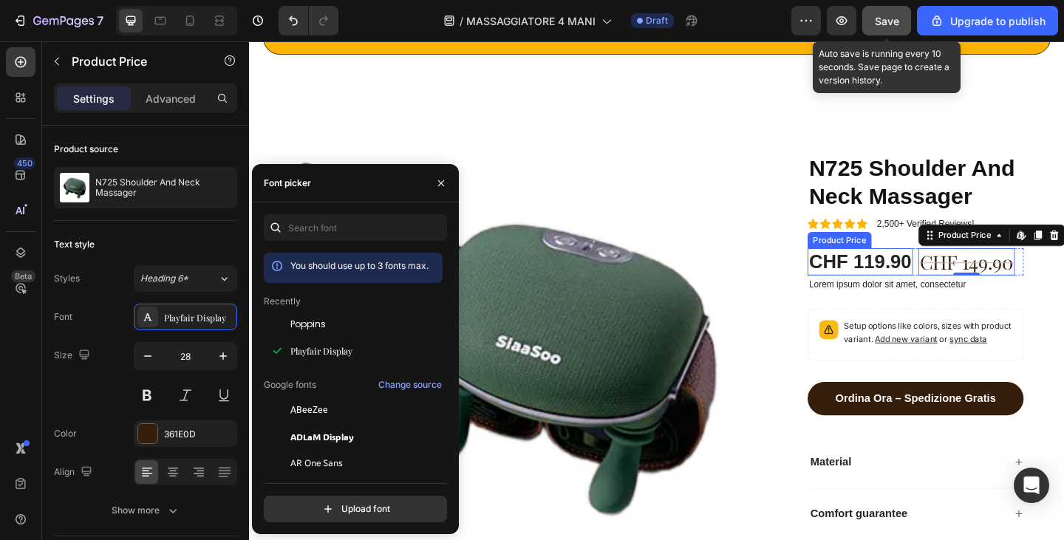
click at [928, 273] on div "CHF 119.90" at bounding box center [914, 282] width 115 height 30
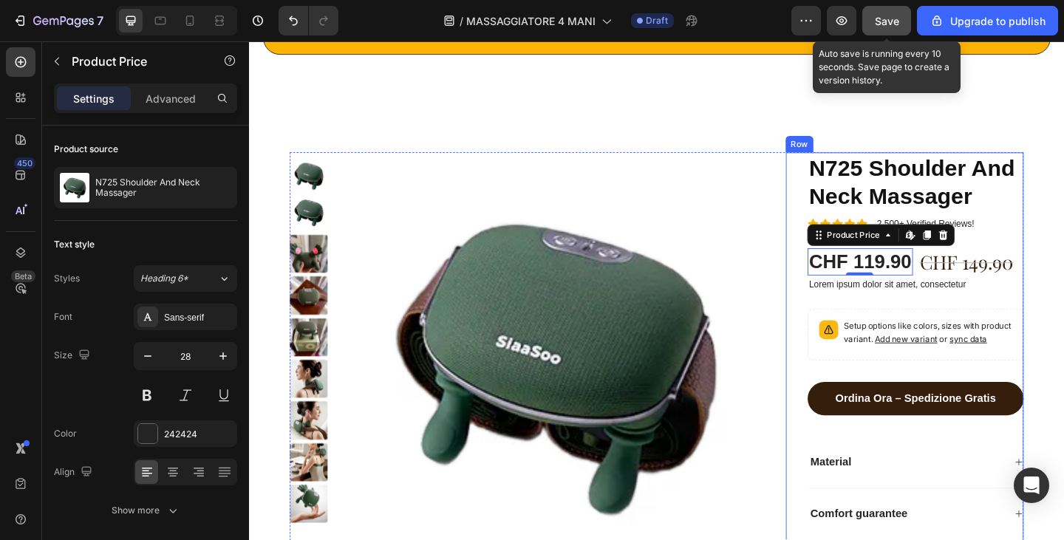
click at [1027, 284] on div "CHF 149.90" at bounding box center [1029, 282] width 105 height 30
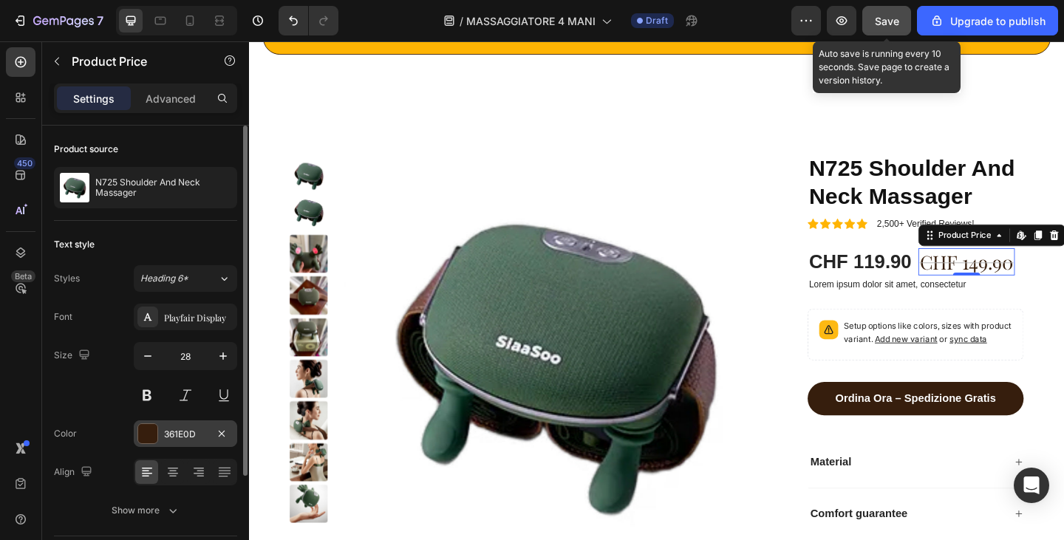
click at [175, 435] on div "361E0D" at bounding box center [185, 434] width 43 height 13
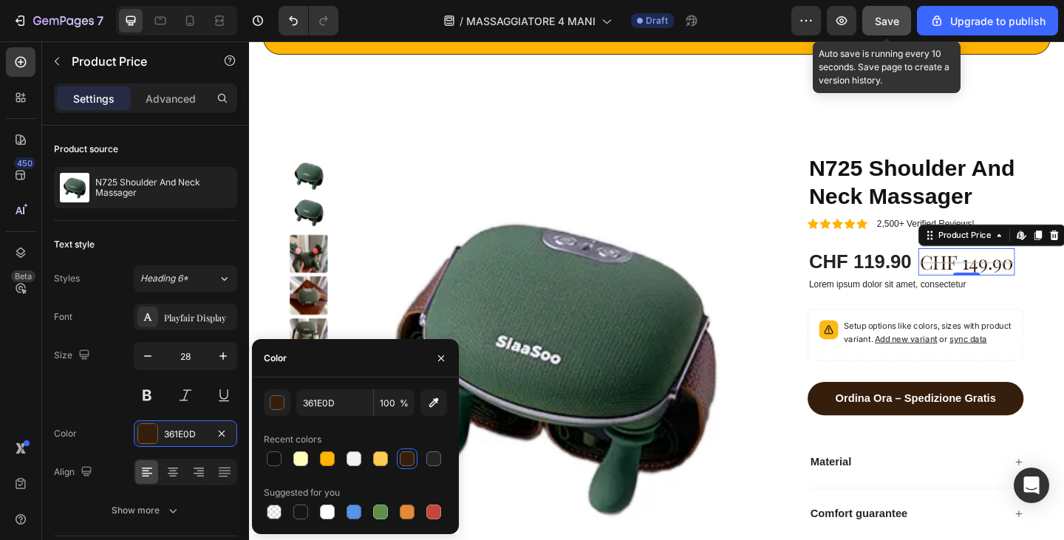
click at [339, 461] on div at bounding box center [355, 459] width 183 height 21
click at [336, 461] on div at bounding box center [328, 459] width 18 height 18
type input "FFB403"
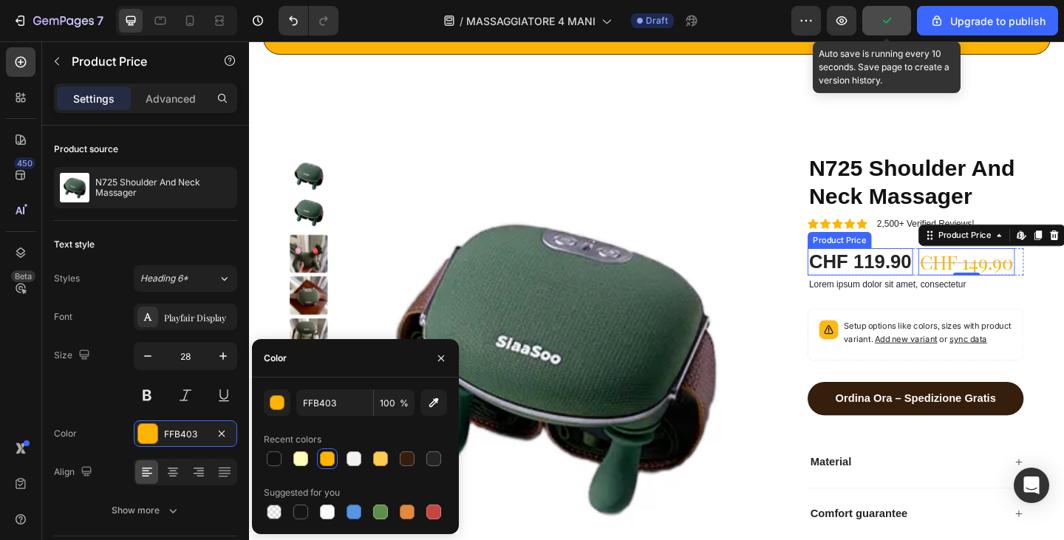
click at [920, 285] on div "CHF 119.90" at bounding box center [914, 282] width 115 height 30
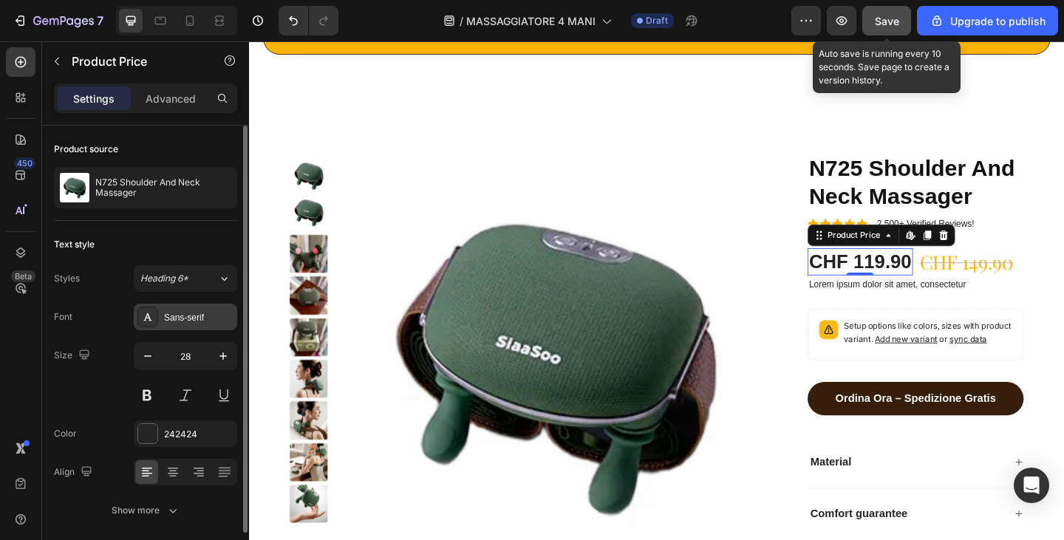
click at [196, 313] on div "Sans-serif" at bounding box center [198, 317] width 69 height 13
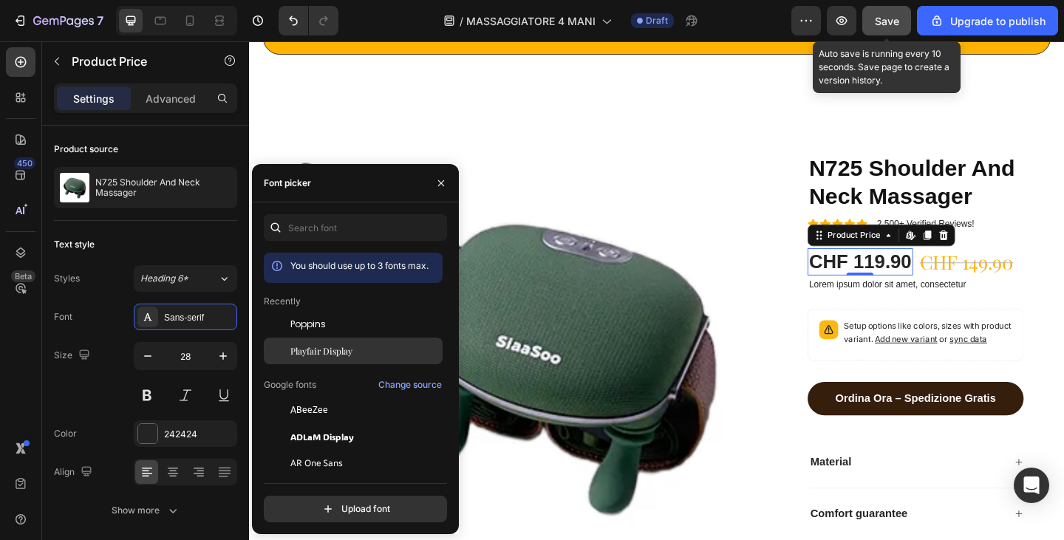
click at [318, 353] on span "Playfair Display" at bounding box center [322, 350] width 62 height 13
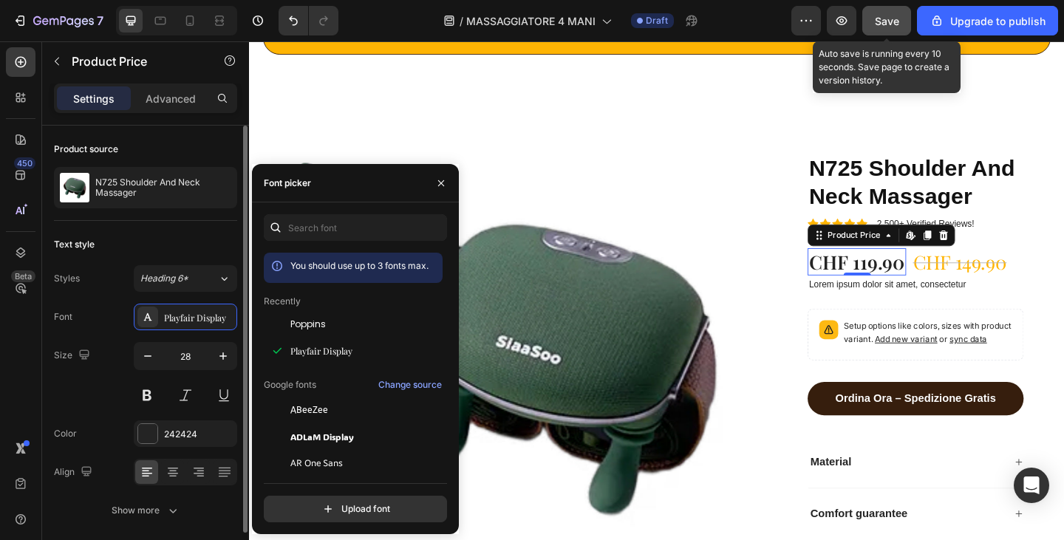
click at [187, 420] on div "Font Playfair Display Size 28 Color 242424 Align Show more" at bounding box center [145, 414] width 183 height 220
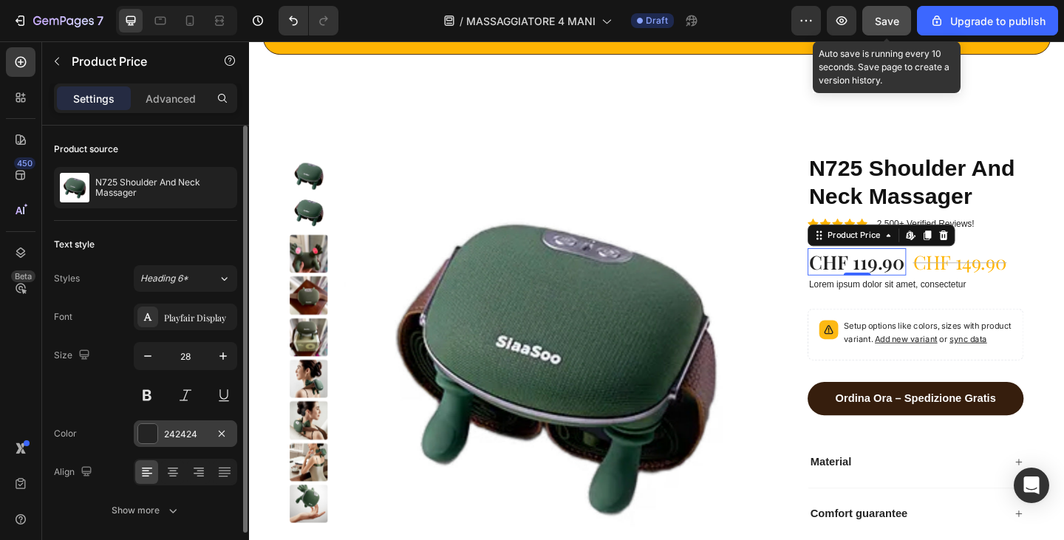
click at [187, 425] on div "242424" at bounding box center [185, 434] width 103 height 27
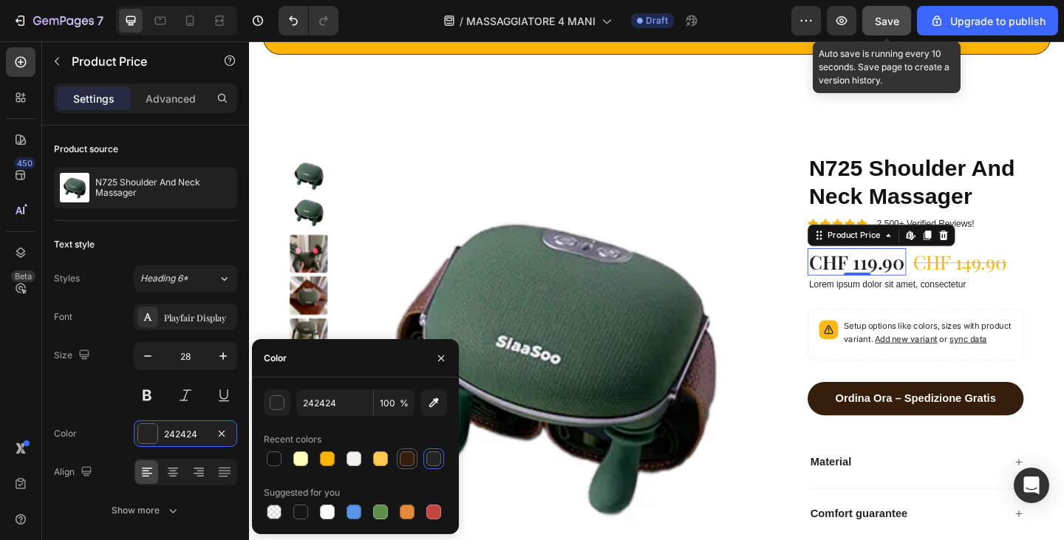
drag, startPoint x: 411, startPoint y: 458, endPoint x: 256, endPoint y: 406, distance: 163.9
click at [411, 458] on div at bounding box center [407, 459] width 15 height 15
type input "361E0D"
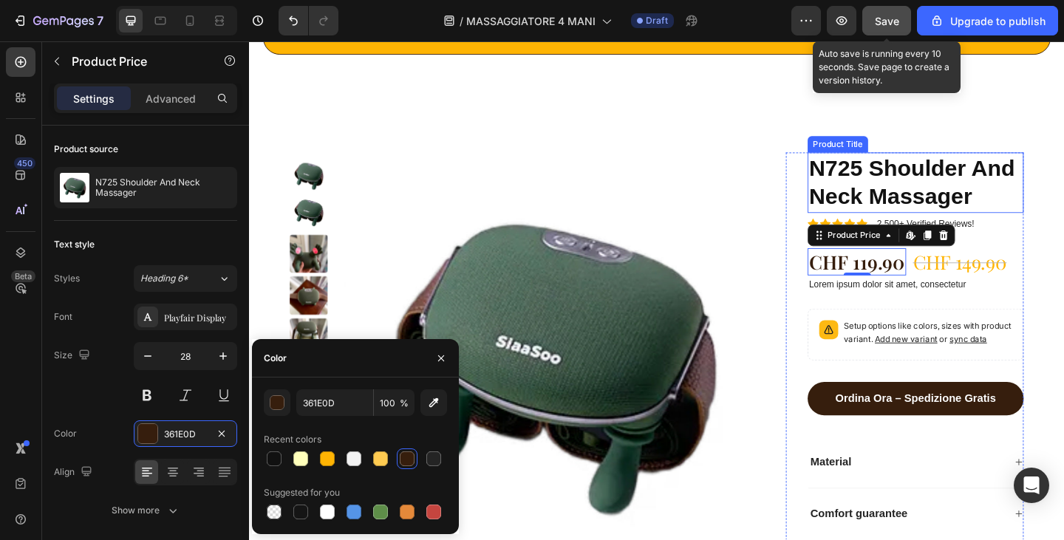
click at [982, 191] on h1 "N725 Shoulder And Neck Massager" at bounding box center [974, 196] width 235 height 67
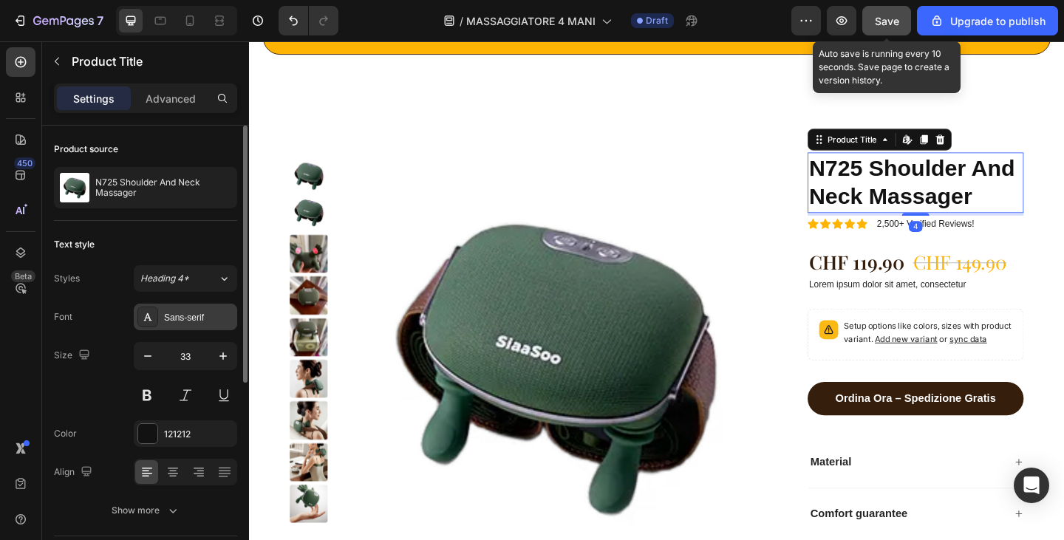
click at [183, 322] on div "Sans-serif" at bounding box center [198, 317] width 69 height 13
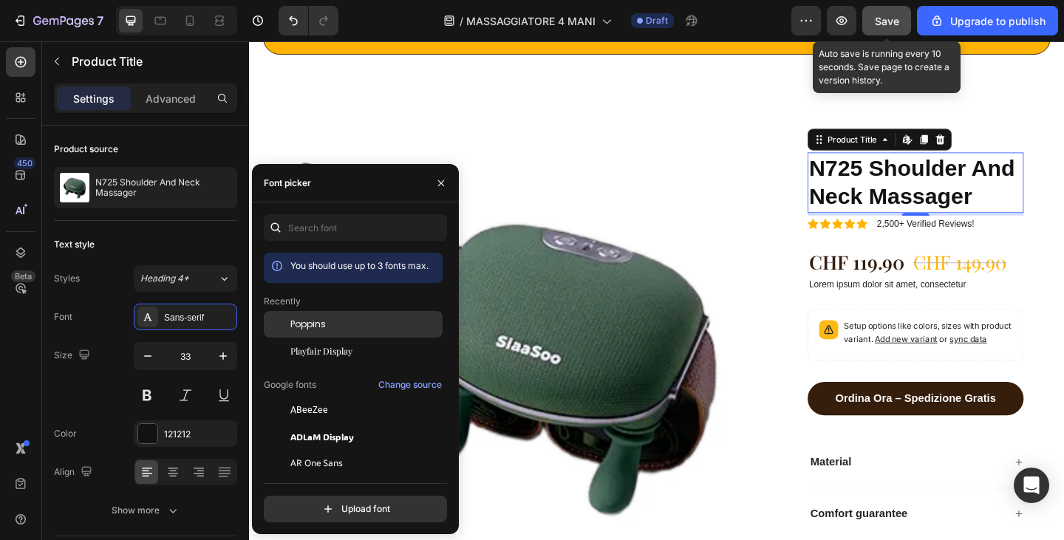
click at [325, 322] on span "Poppins" at bounding box center [308, 324] width 35 height 13
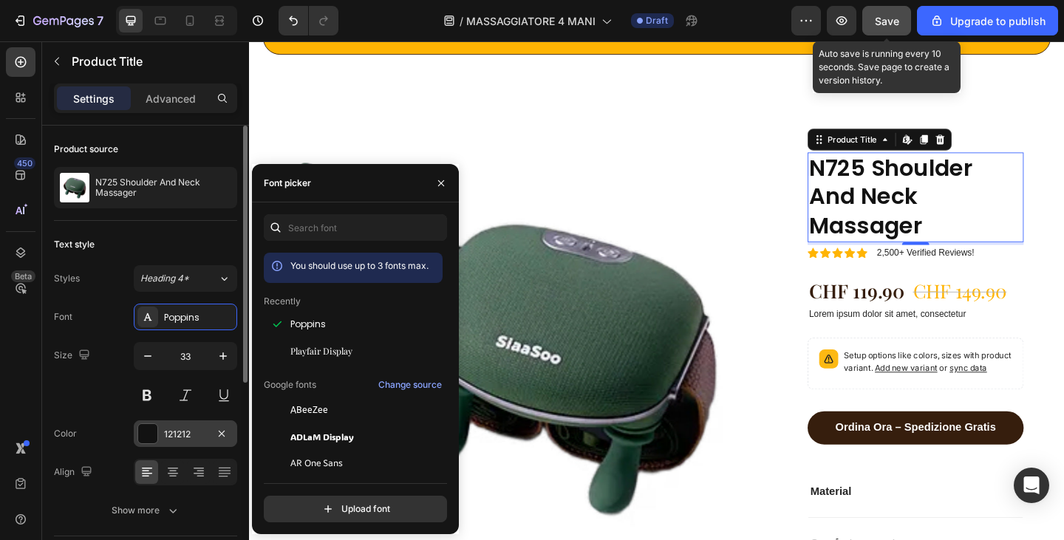
click at [185, 438] on div "121212" at bounding box center [185, 434] width 43 height 13
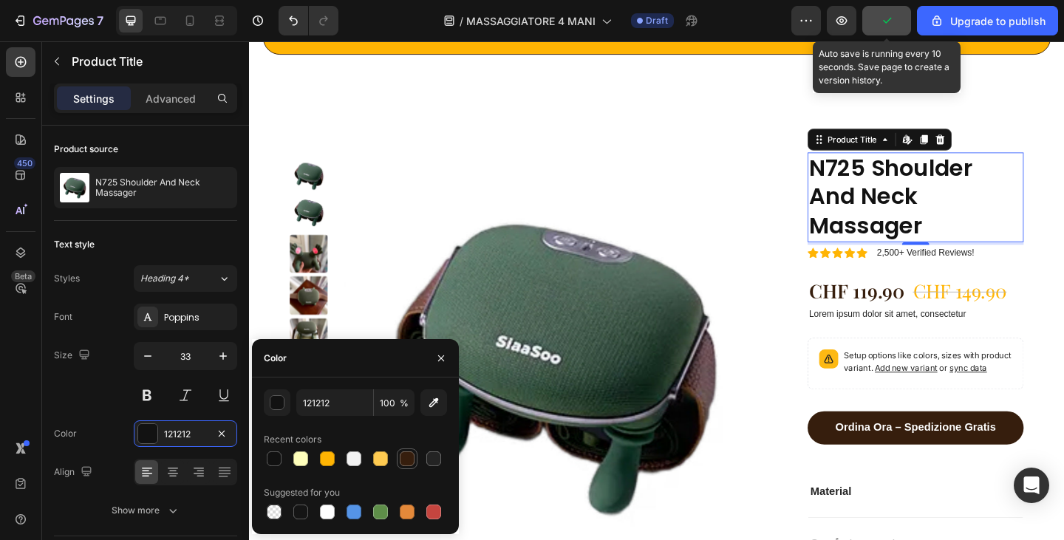
click at [398, 454] on div at bounding box center [407, 459] width 18 height 18
type input "361E0D"
click at [967, 272] on div "4" at bounding box center [974, 275] width 15 height 12
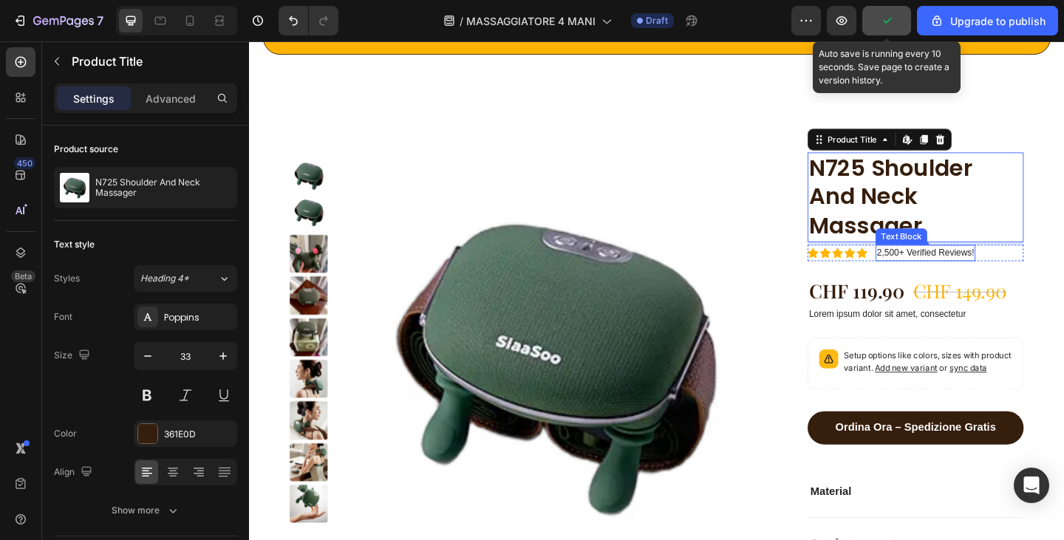
click at [942, 271] on p "2,500+ Verified Reviews!" at bounding box center [985, 272] width 106 height 15
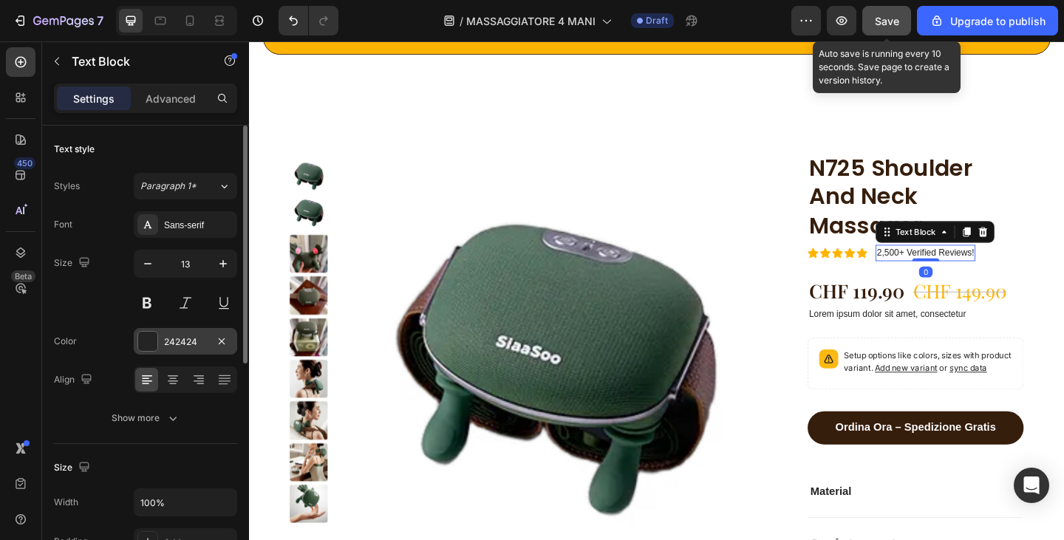
click at [177, 343] on div "242424" at bounding box center [185, 342] width 43 height 13
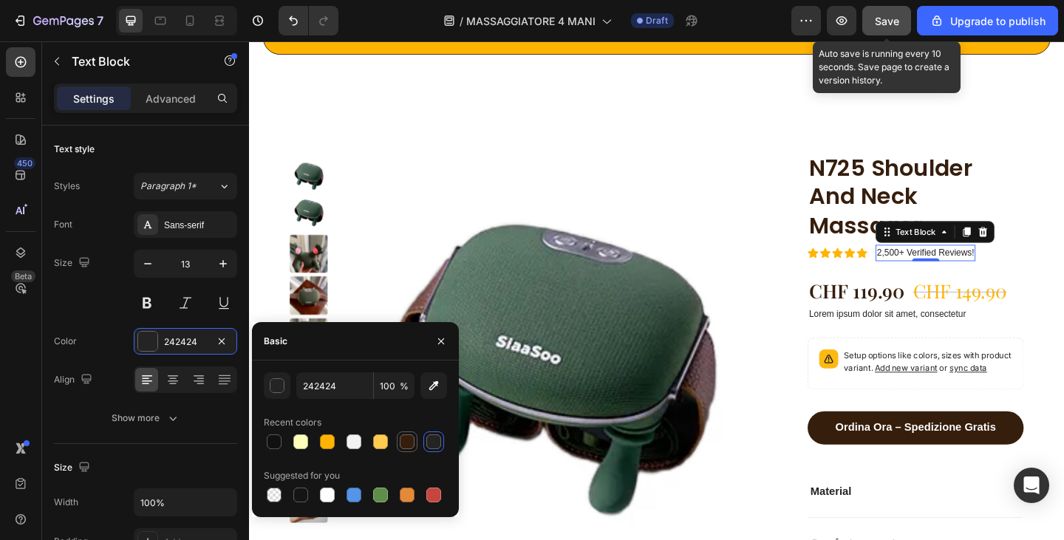
click at [404, 441] on div at bounding box center [407, 442] width 15 height 15
type input "361E0D"
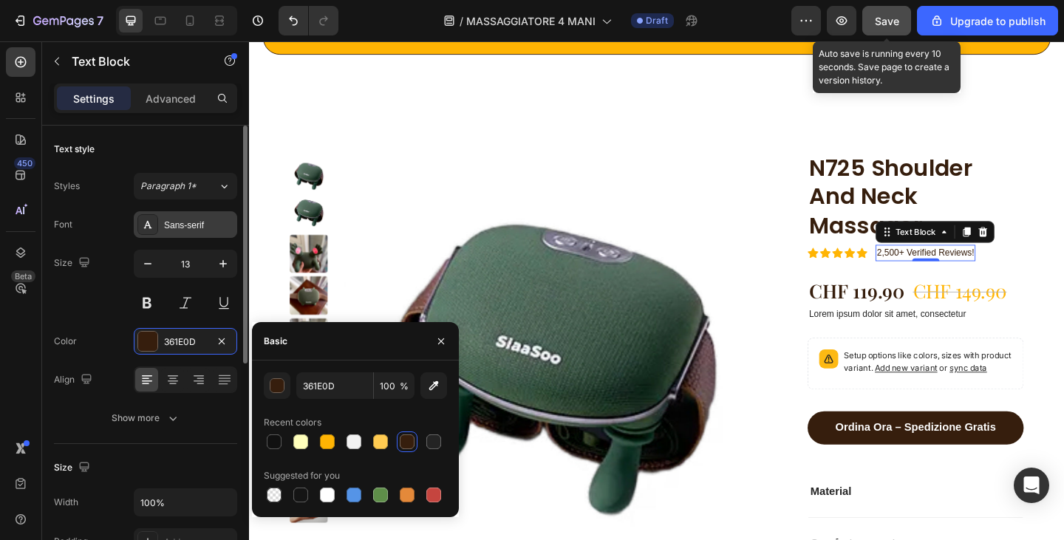
click at [166, 232] on div "Sans-serif" at bounding box center [185, 224] width 103 height 27
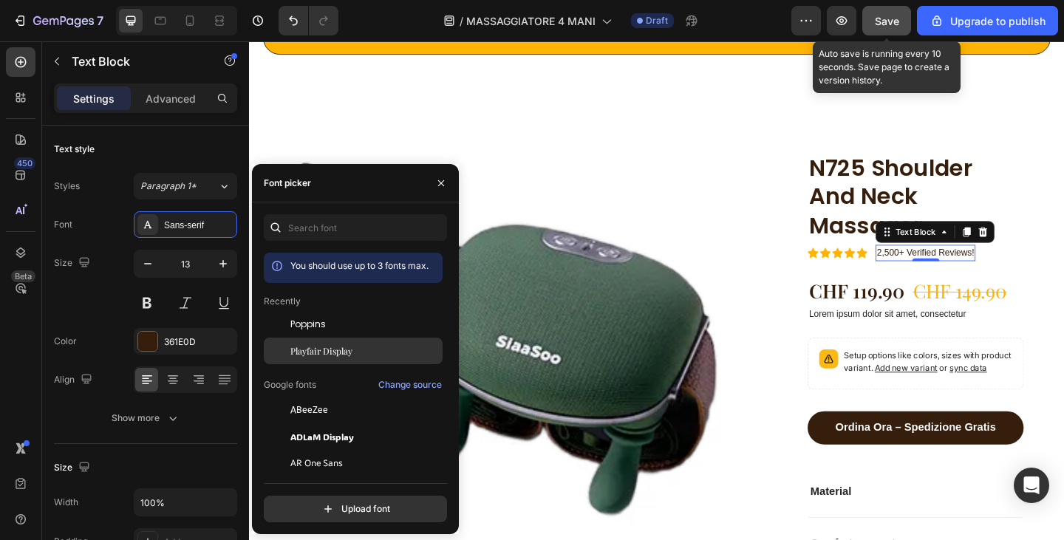
drag, startPoint x: 327, startPoint y: 349, endPoint x: 254, endPoint y: 331, distance: 76.0
click at [327, 349] on span "Playfair Display" at bounding box center [322, 350] width 62 height 13
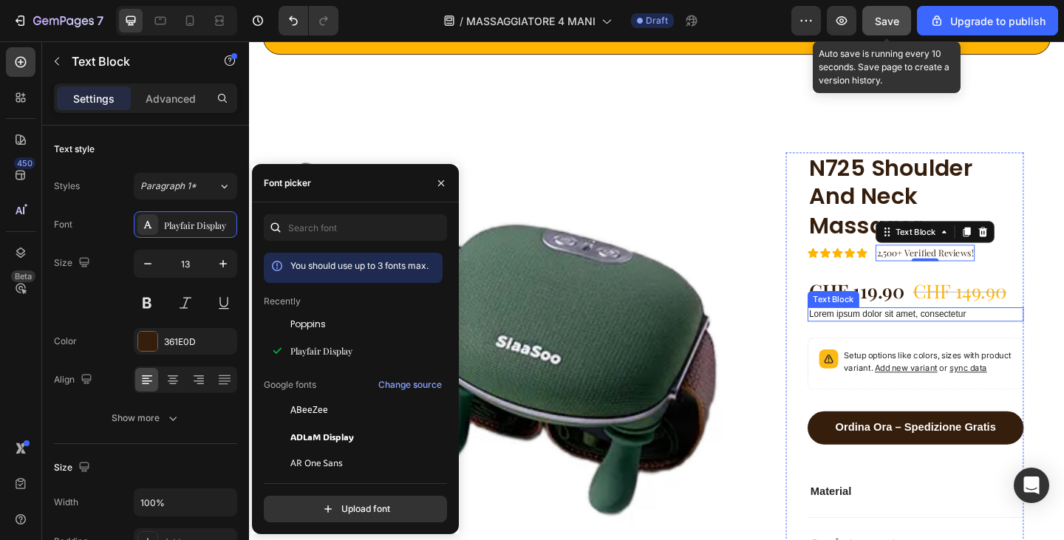
click at [897, 338] on p "Lorem ipsum dolor sit amet, consectetur" at bounding box center [974, 339] width 232 height 13
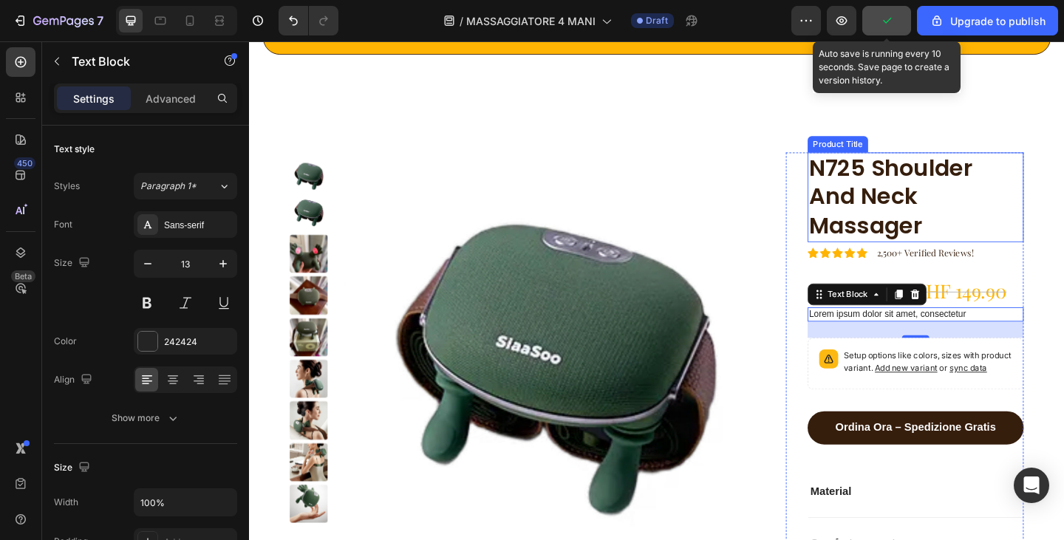
click at [900, 193] on h1 "N725 Shoulder And Neck Massager" at bounding box center [974, 212] width 235 height 98
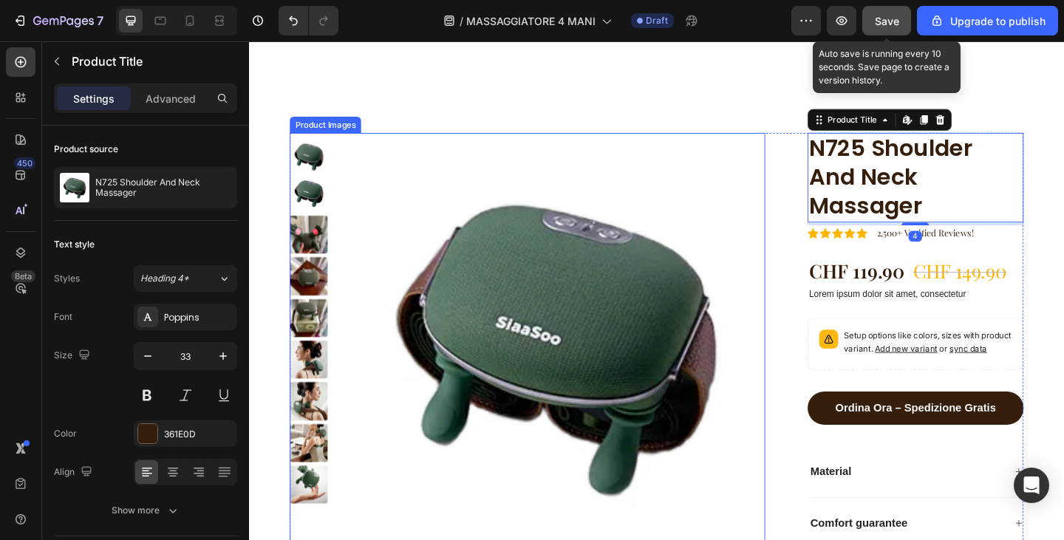
scroll to position [3043, 0]
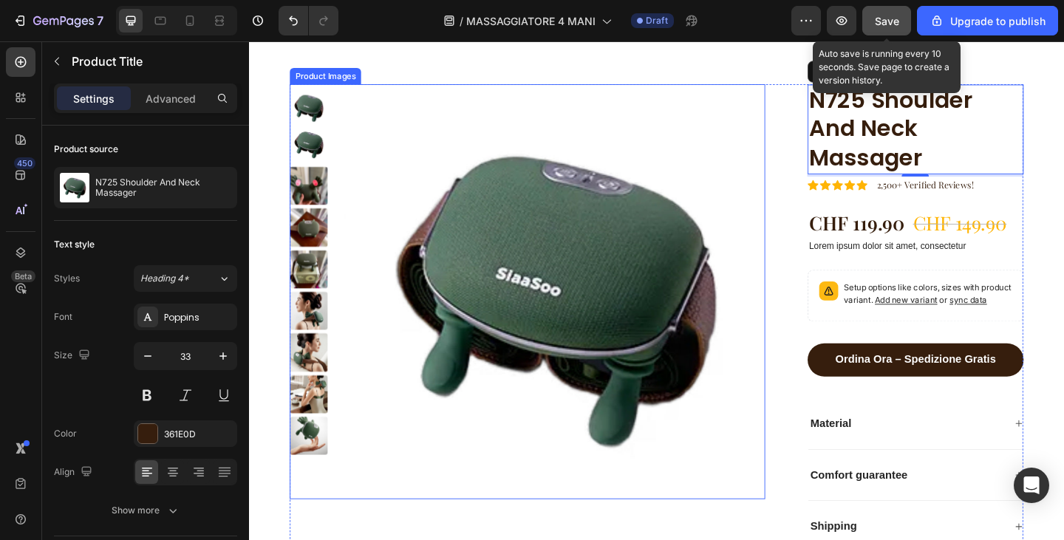
click at [603, 327] on img at bounding box center [582, 318] width 458 height 458
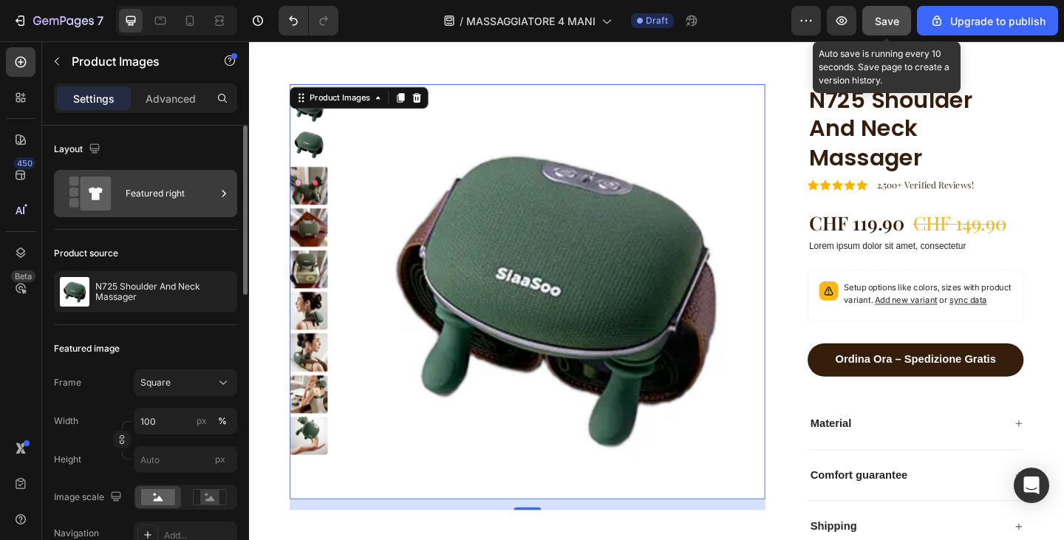
click at [149, 191] on div "Featured right" at bounding box center [171, 194] width 90 height 34
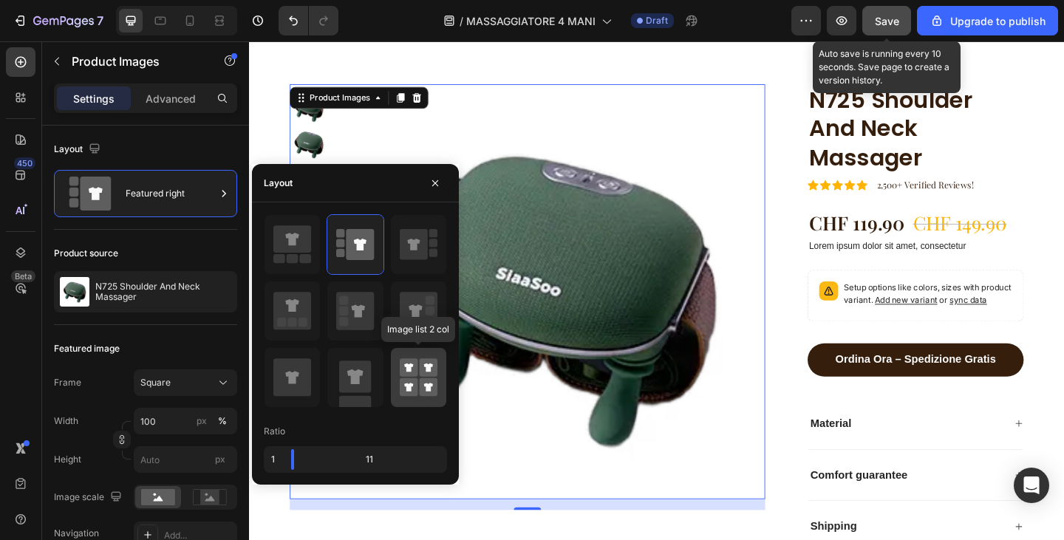
click at [415, 386] on rect at bounding box center [409, 387] width 18 height 18
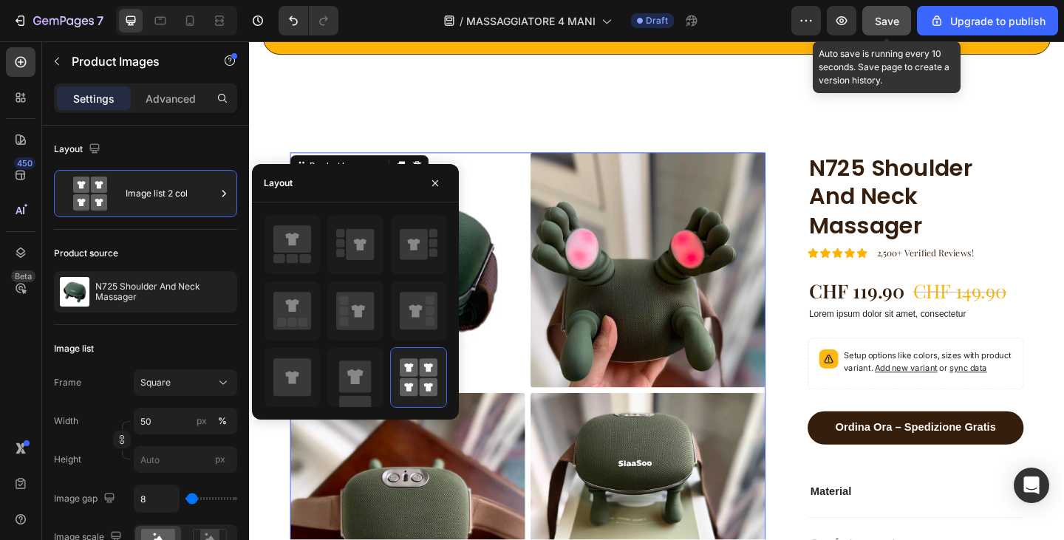
scroll to position [2896, 0]
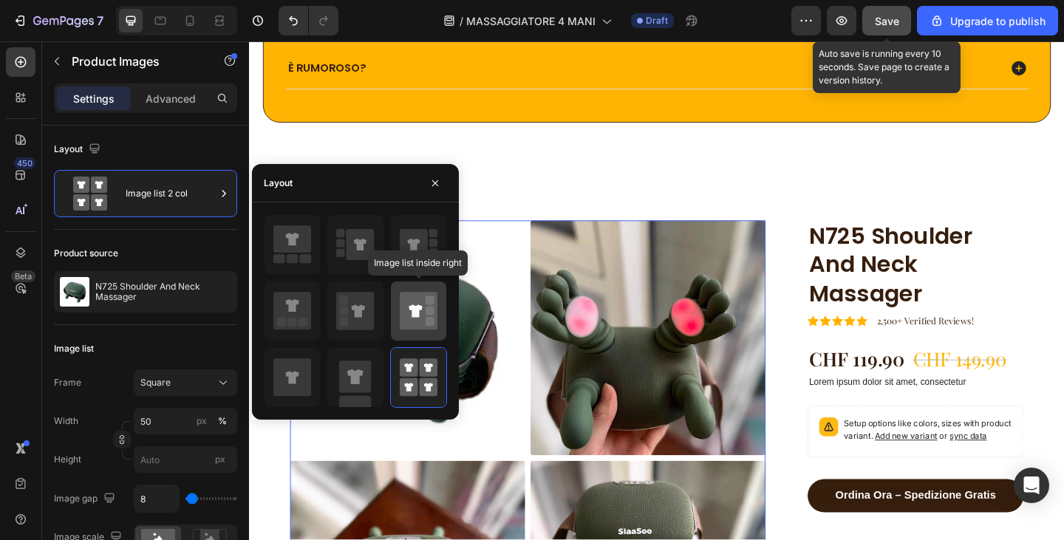
click at [405, 316] on icon at bounding box center [419, 311] width 38 height 38
type input "100"
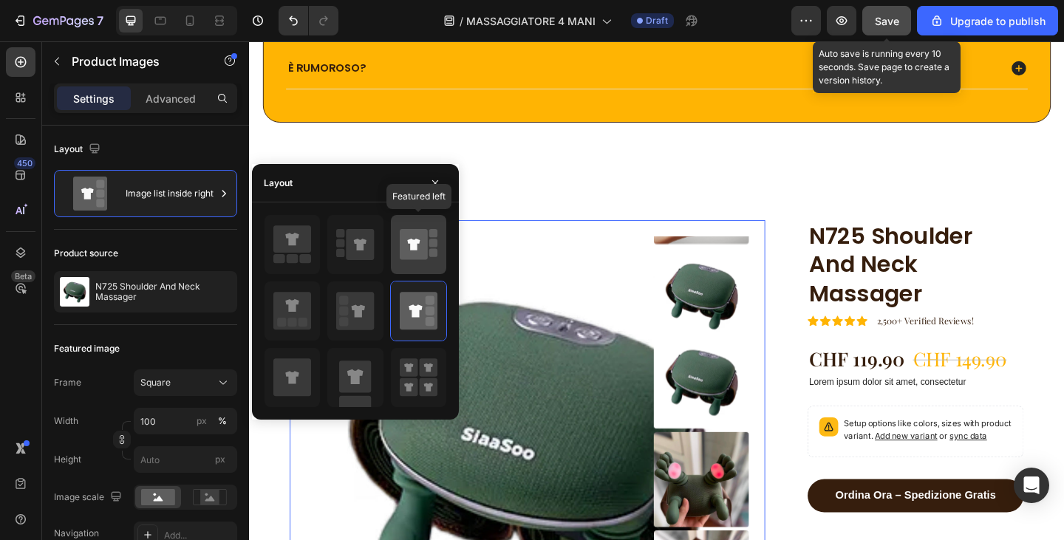
click at [421, 245] on icon at bounding box center [414, 244] width 28 height 31
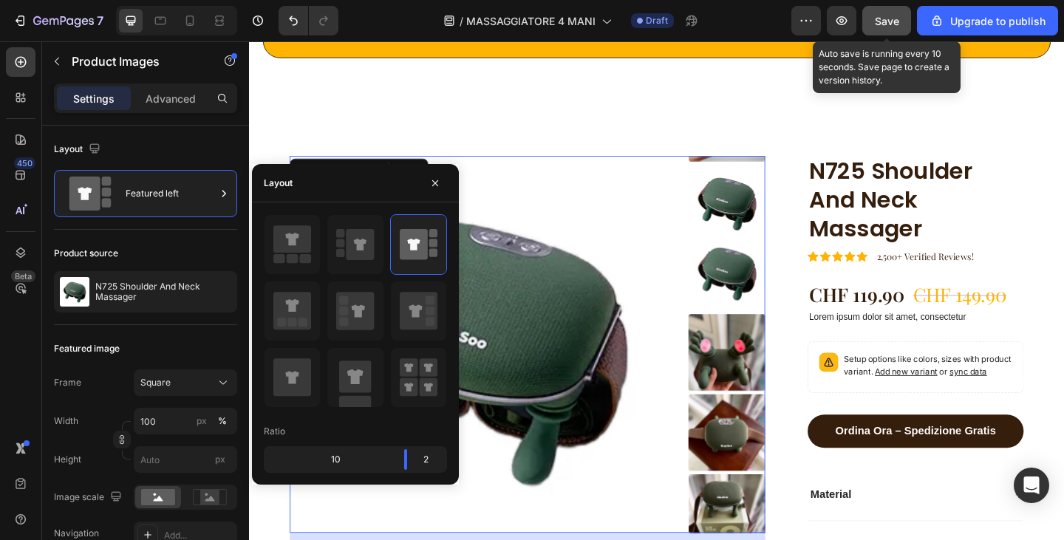
scroll to position [3043, 0]
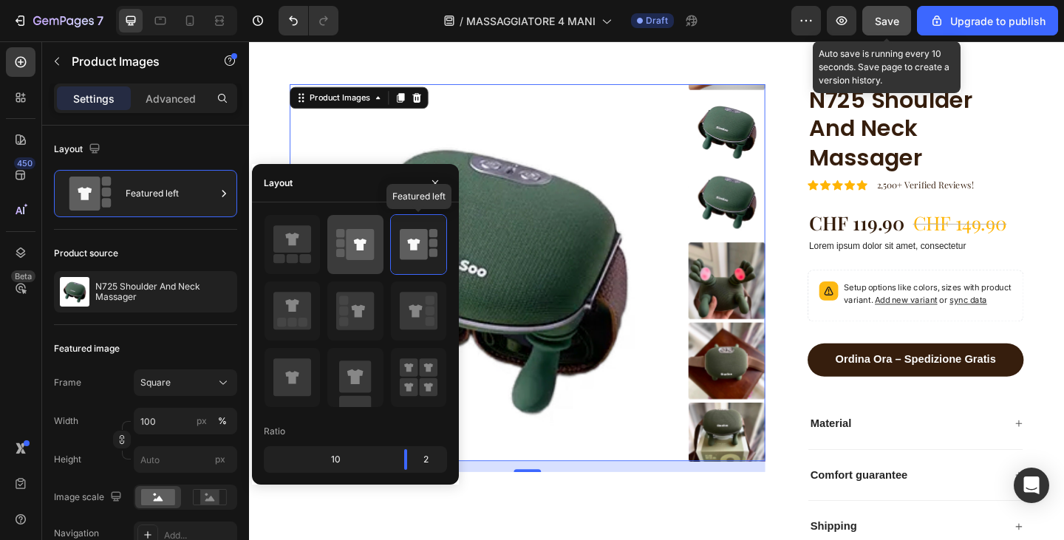
click at [362, 246] on icon at bounding box center [360, 245] width 13 height 12
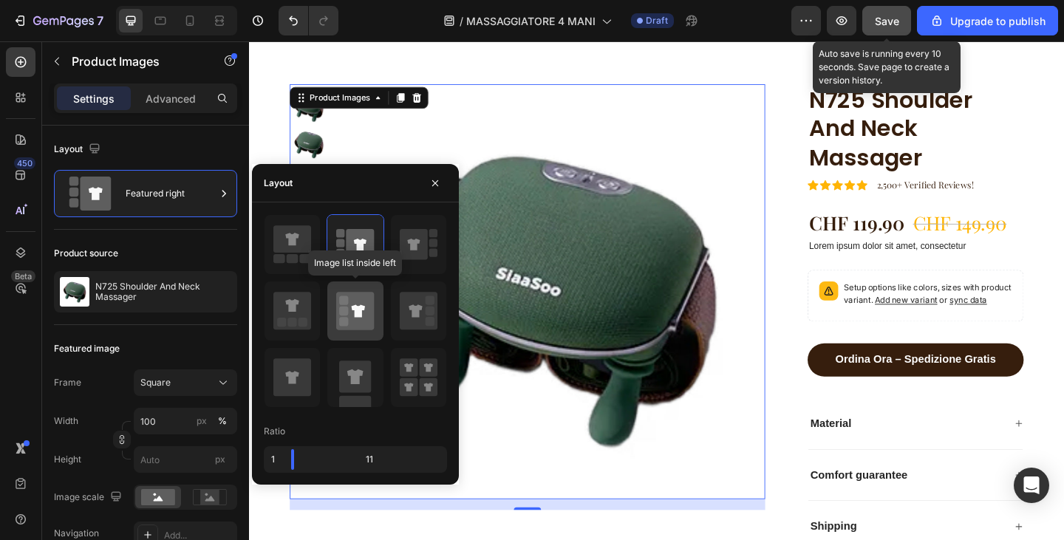
click at [348, 314] on rect at bounding box center [343, 311] width 9 height 9
type input "20"
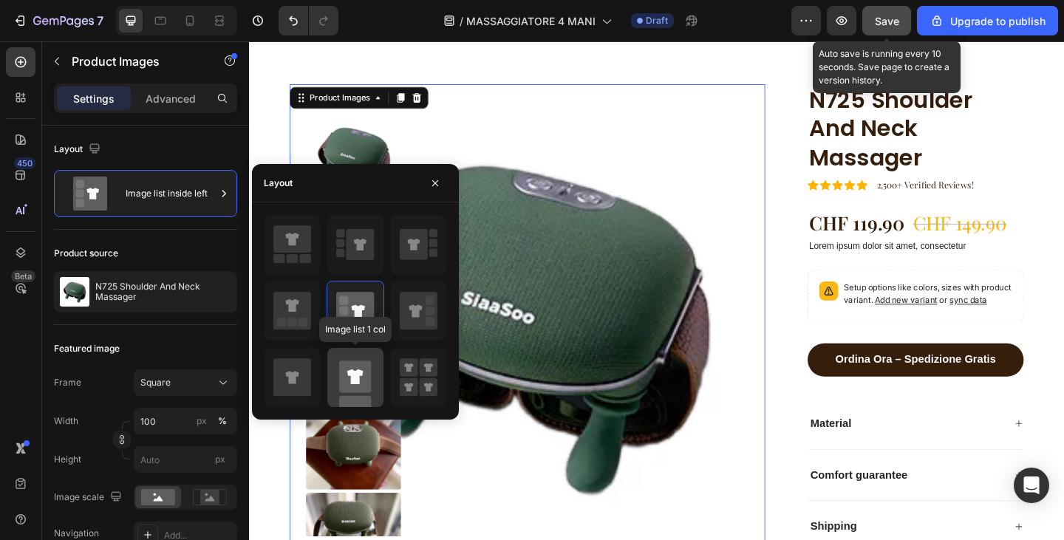
click at [347, 391] on rect at bounding box center [355, 377] width 32 height 32
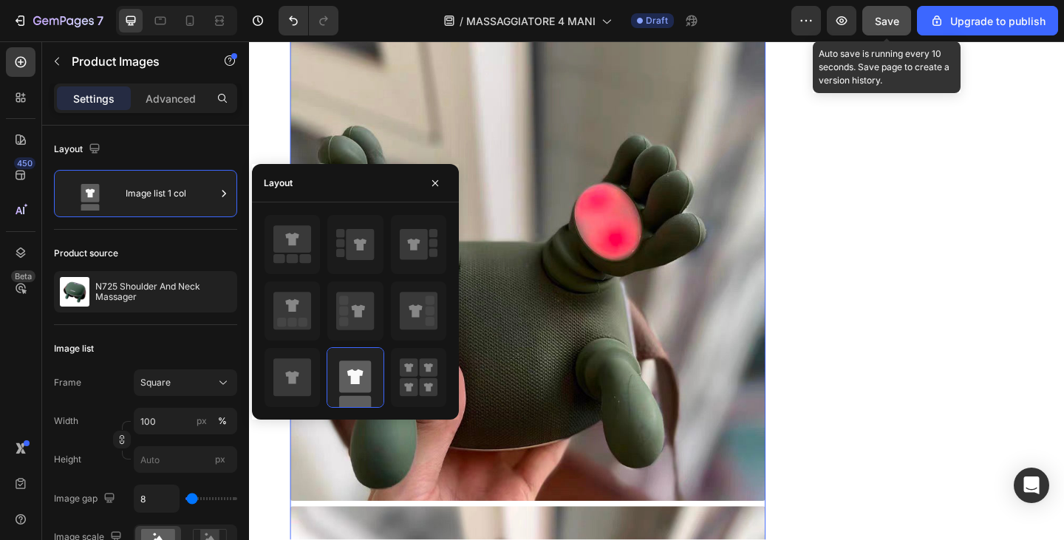
scroll to position [3635, 0]
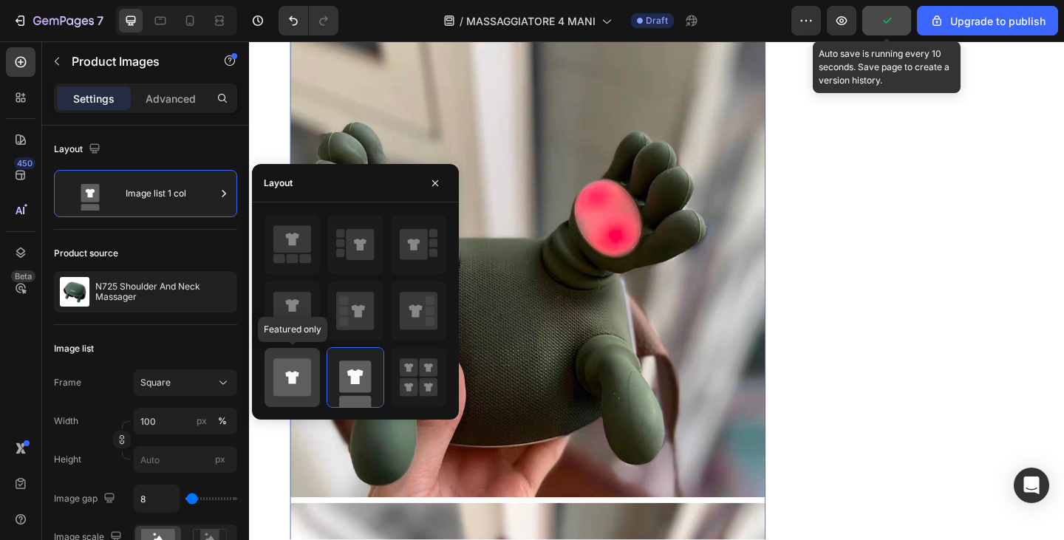
click at [302, 350] on div at bounding box center [292, 377] width 55 height 59
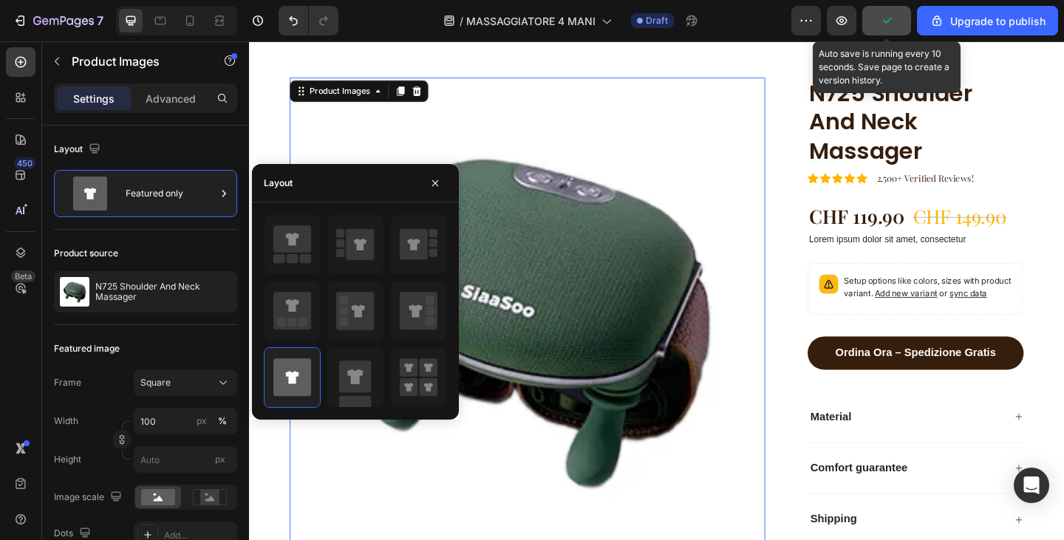
scroll to position [3049, 0]
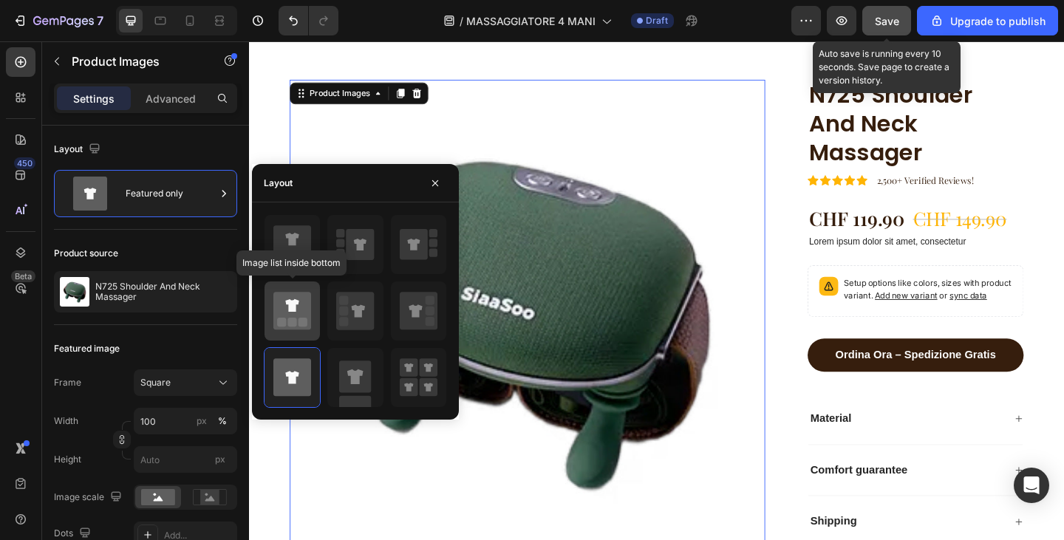
click at [271, 313] on div at bounding box center [292, 311] width 55 height 59
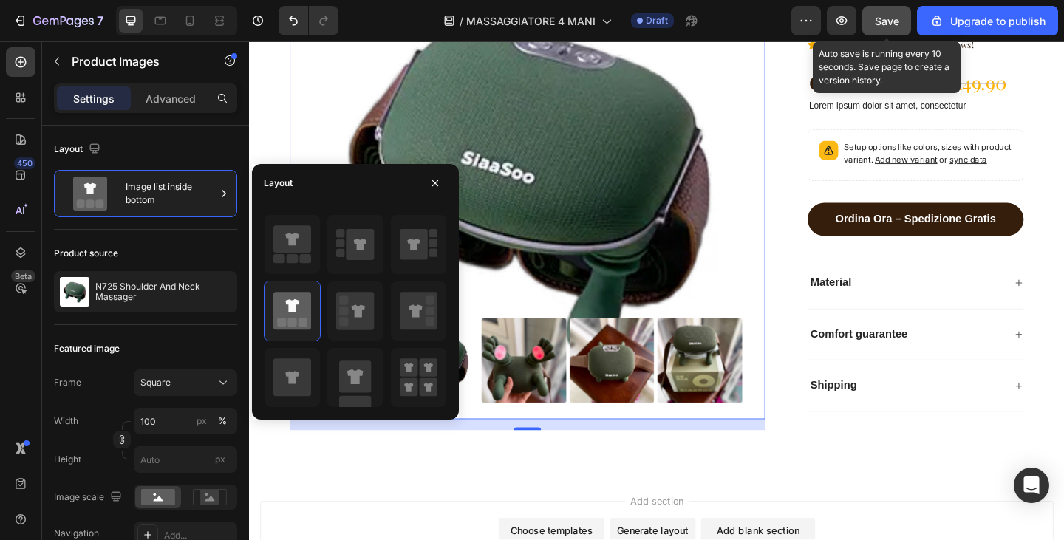
click at [676, 189] on img at bounding box center [551, 194] width 517 height 517
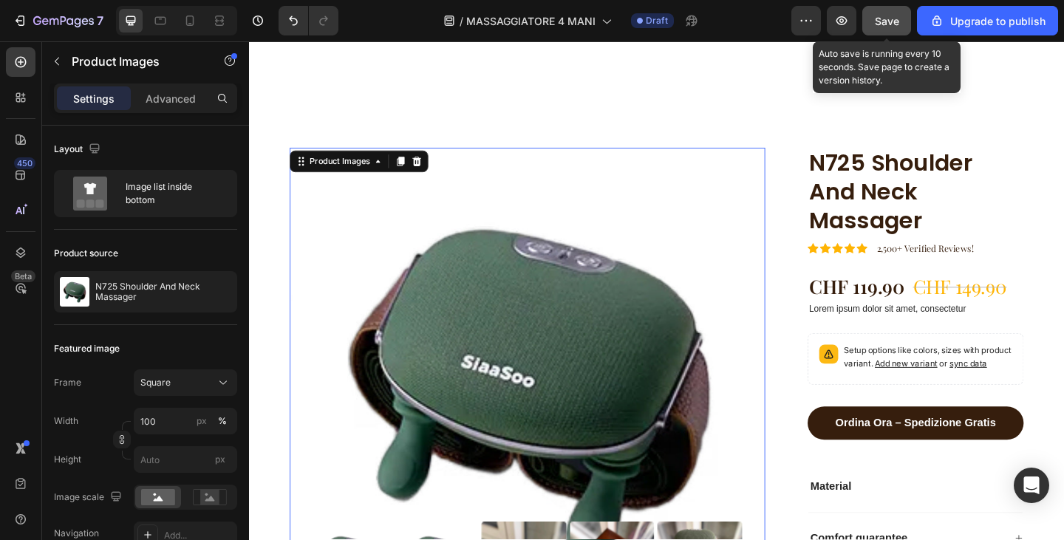
scroll to position [3270, 0]
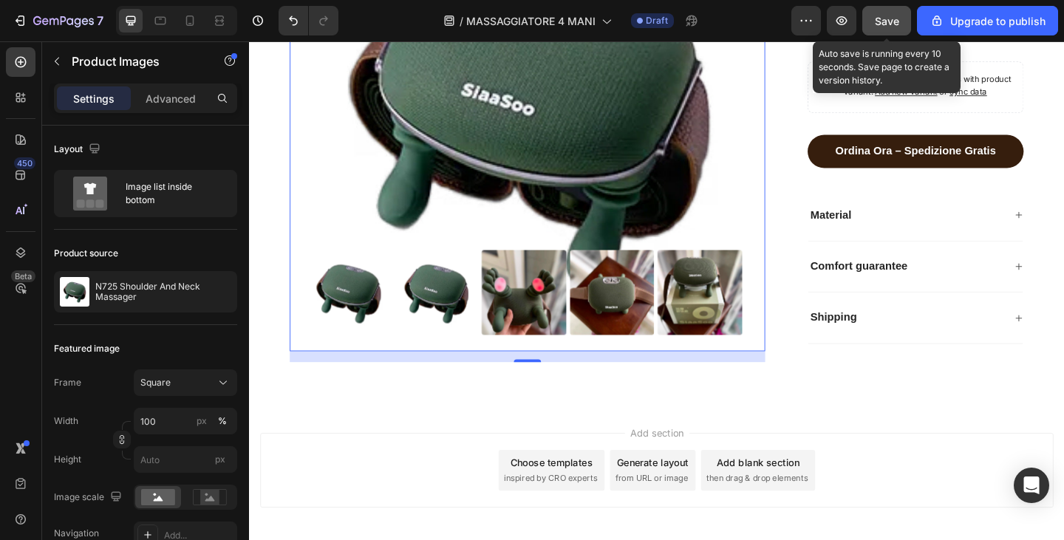
click at [360, 321] on img at bounding box center [357, 315] width 92 height 92
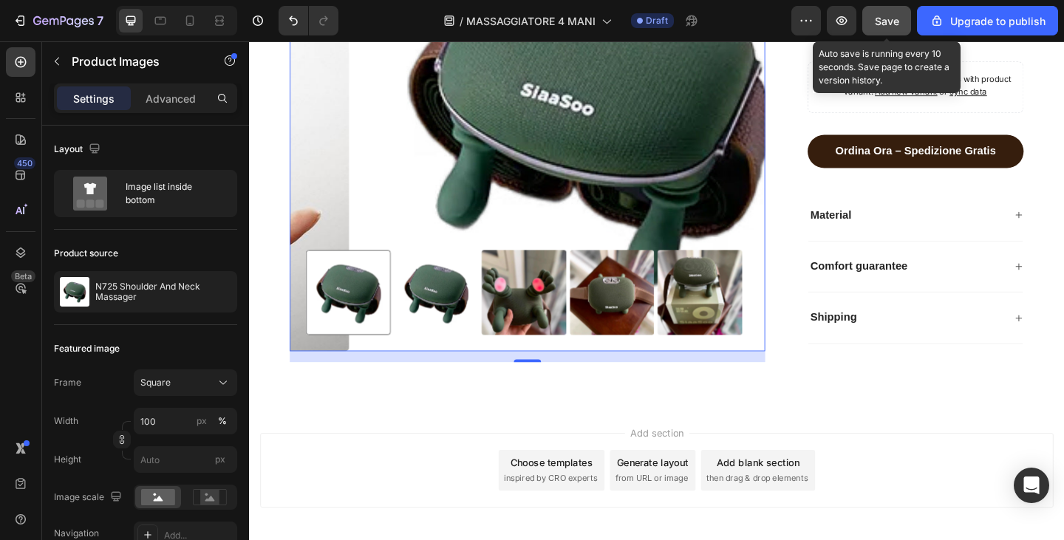
scroll to position [3049, 0]
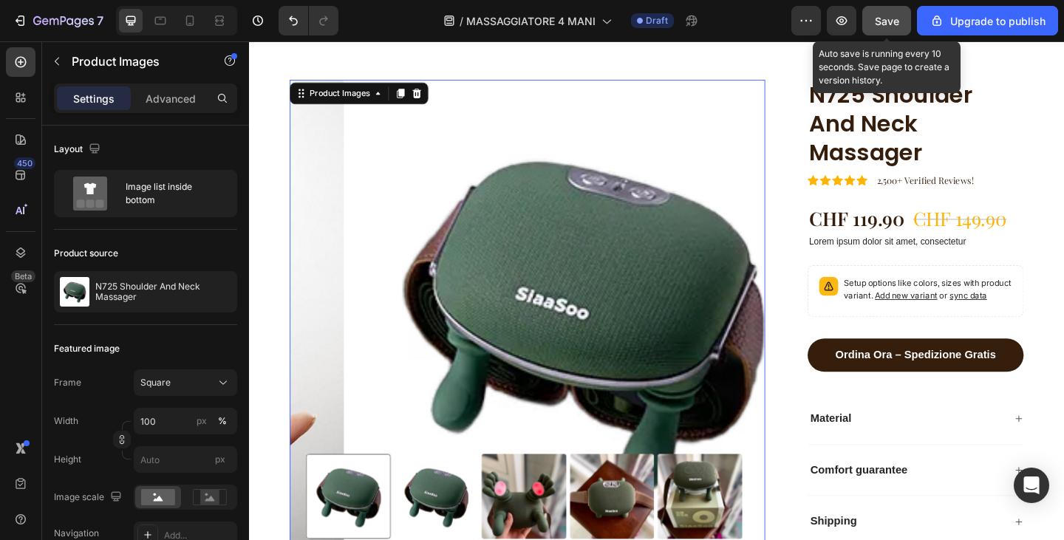
click at [422, 511] on img at bounding box center [453, 537] width 92 height 92
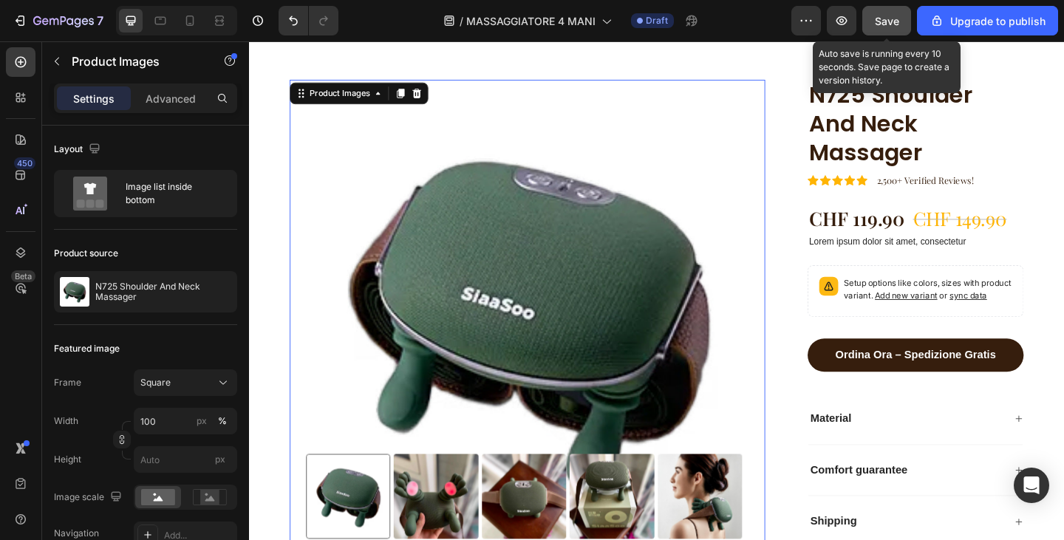
click at [894, 19] on span "Save" at bounding box center [887, 21] width 24 height 13
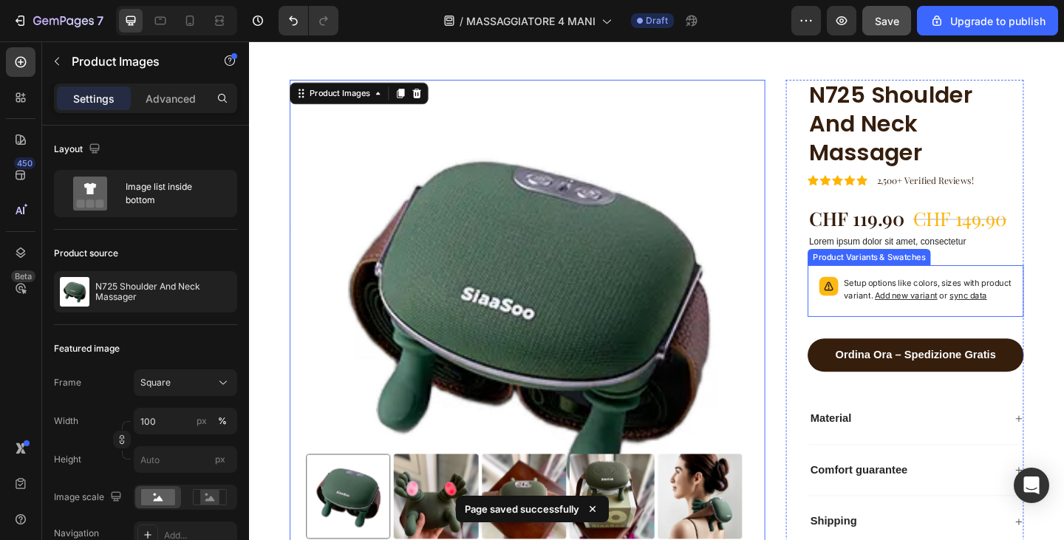
click at [956, 297] on div "Setup options like colors, sizes with product variant. Add new variant or sync …" at bounding box center [974, 313] width 222 height 43
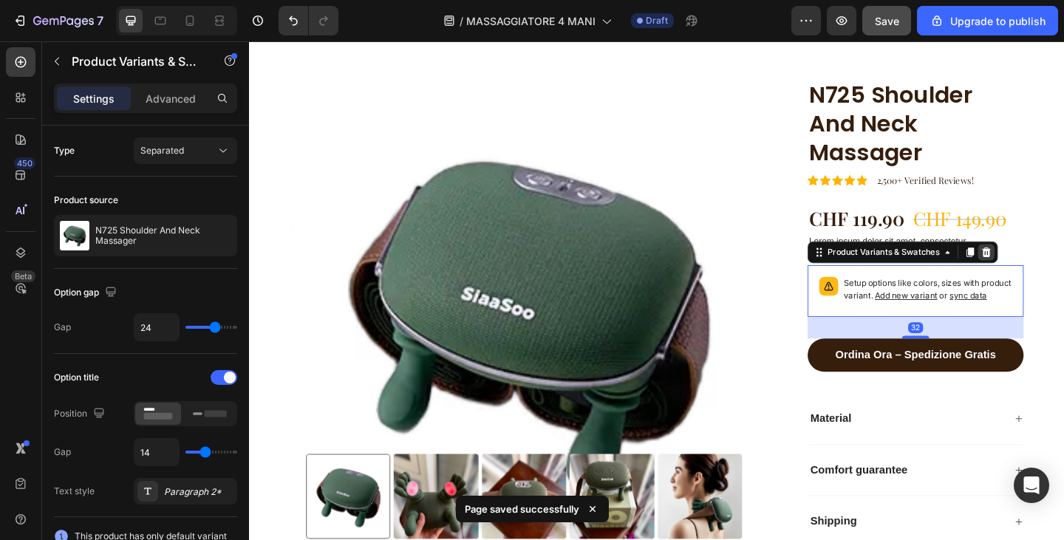
click at [1045, 271] on icon at bounding box center [1051, 271] width 12 height 12
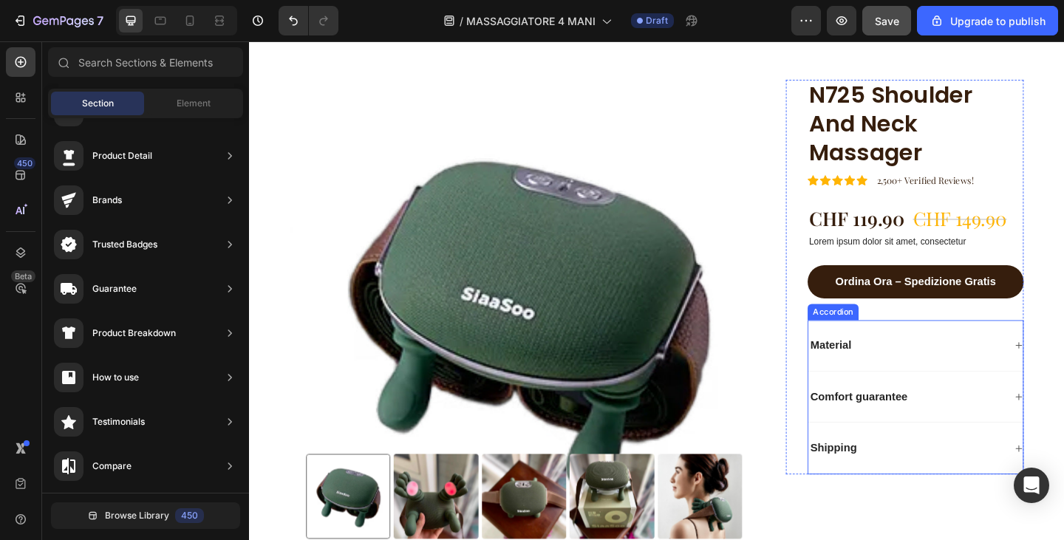
click at [923, 372] on div "Material" at bounding box center [964, 373] width 213 height 20
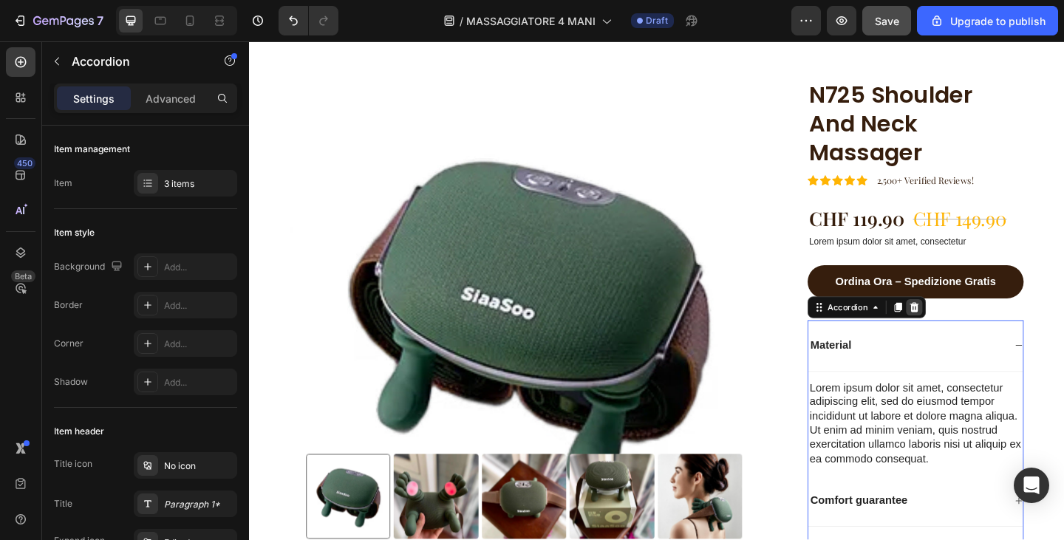
click at [968, 335] on icon at bounding box center [973, 331] width 10 height 10
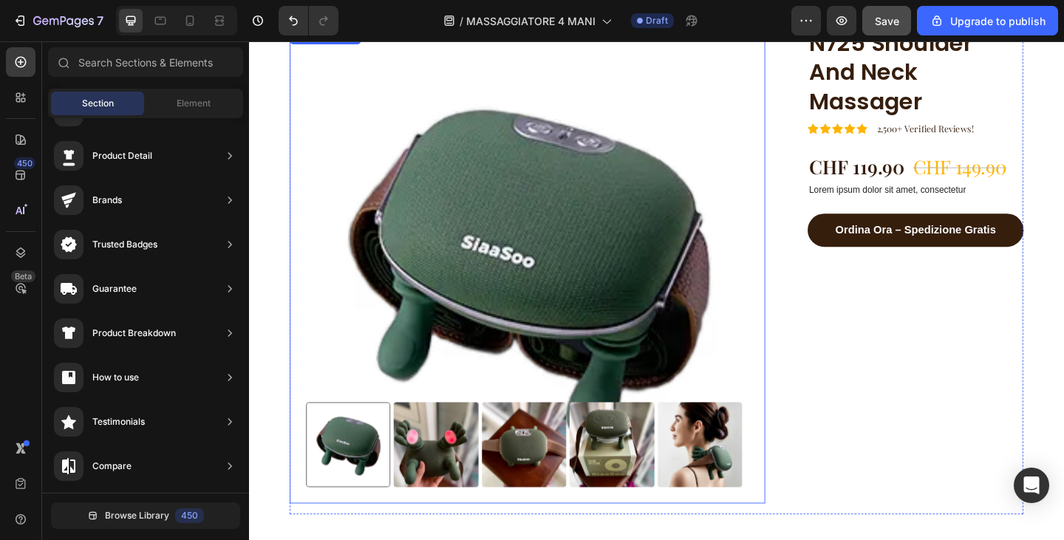
scroll to position [3122, 0]
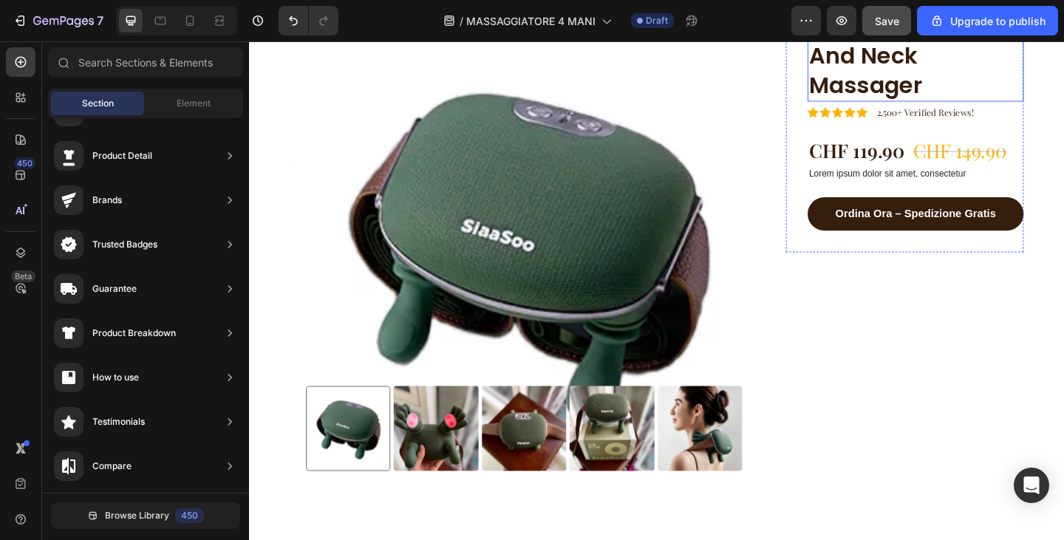
click at [1040, 87] on h1 "N725 Shoulder And Neck Massager" at bounding box center [974, 59] width 235 height 98
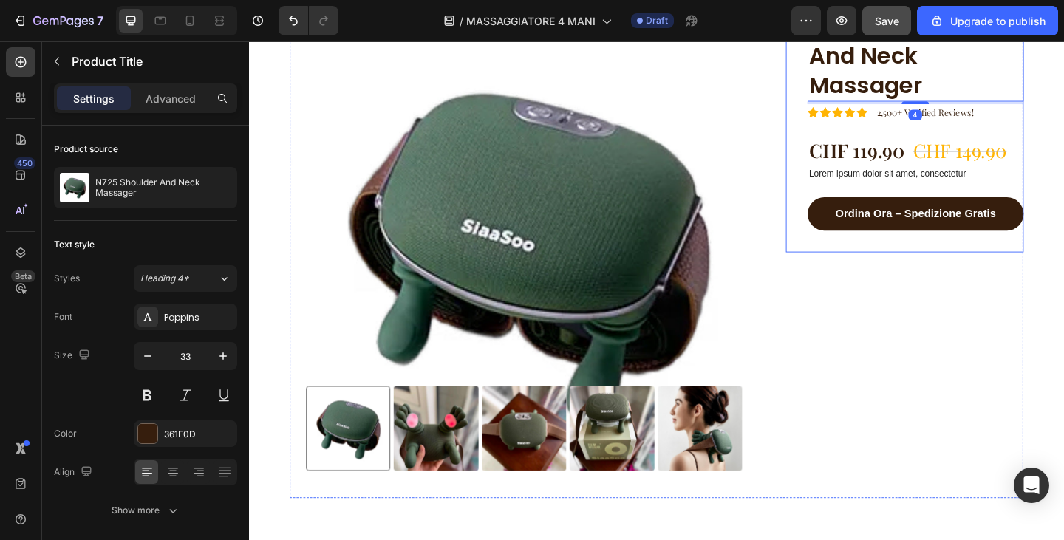
click at [1064, 203] on div "N725 Shoulder And Neck Massager Product Title Edit content in Shopify 4 Icon Ic…" at bounding box center [974, 141] width 235 height 262
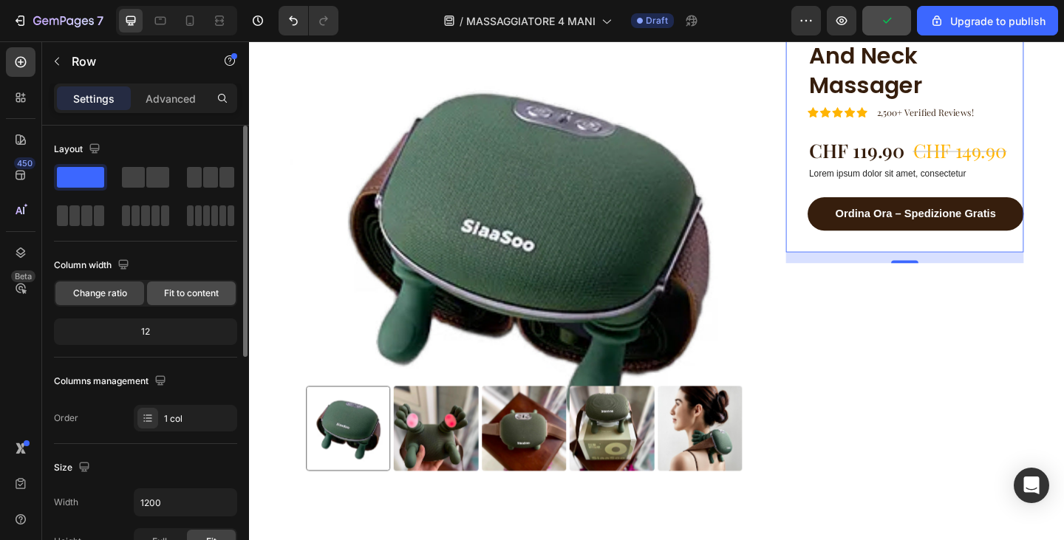
click at [223, 291] on div "Fit to content" at bounding box center [191, 294] width 89 height 24
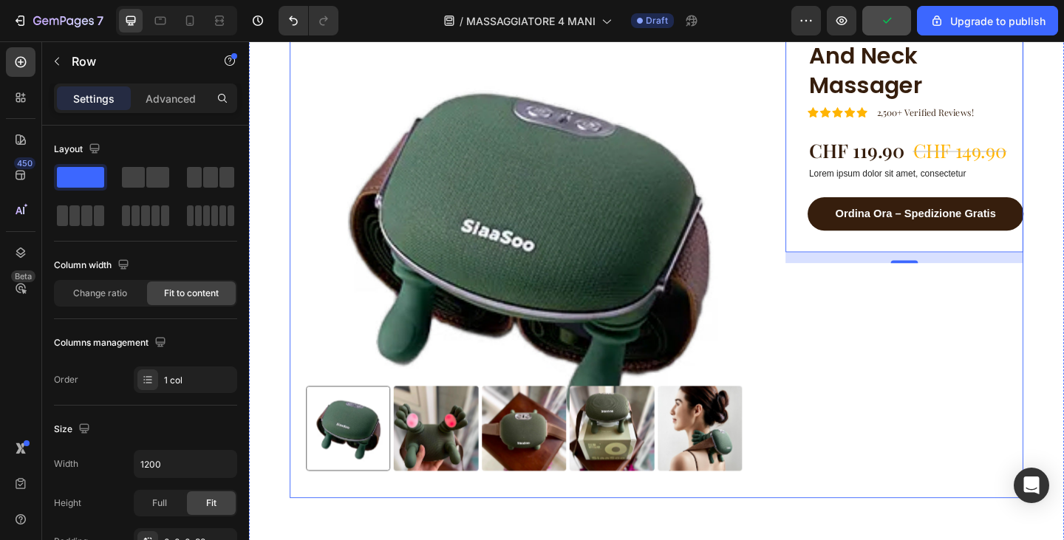
click at [903, 353] on div "N725 Shoulder And Neck Massager Product Title Icon Icon Icon Icon Icon Icon Lis…" at bounding box center [962, 274] width 259 height 529
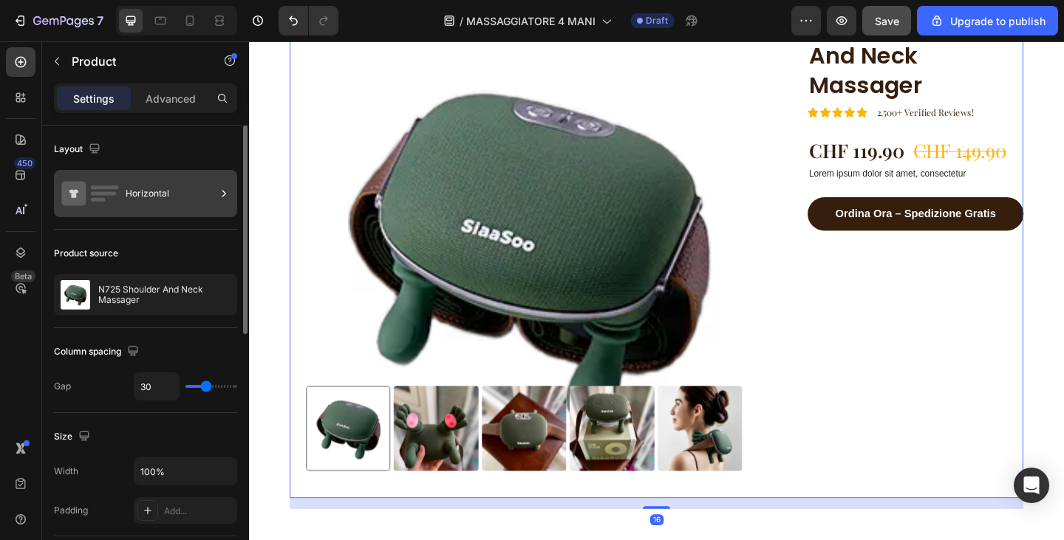
click at [115, 193] on rect at bounding box center [104, 194] width 26 height 4
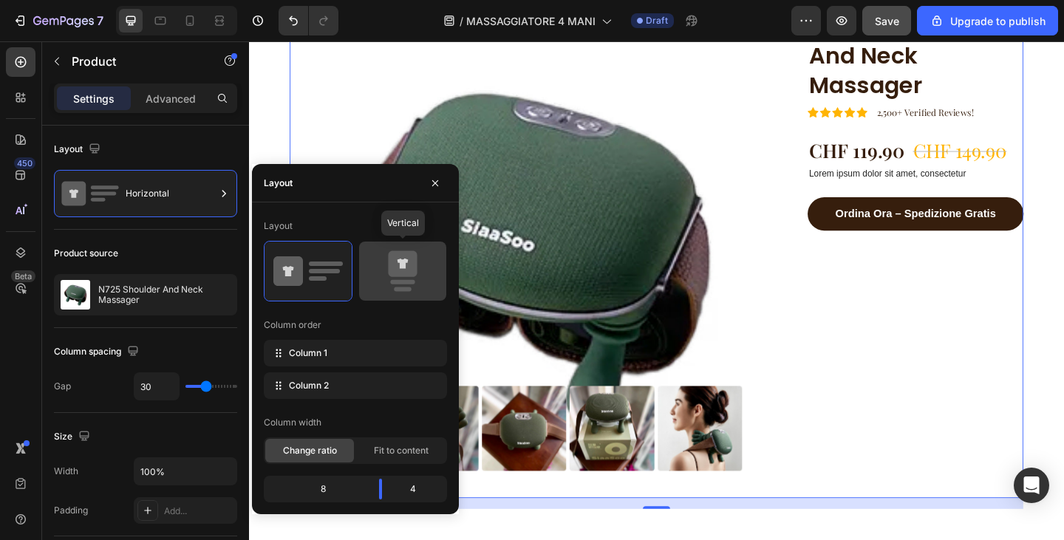
click at [407, 276] on icon at bounding box center [402, 264] width 29 height 26
type input "0"
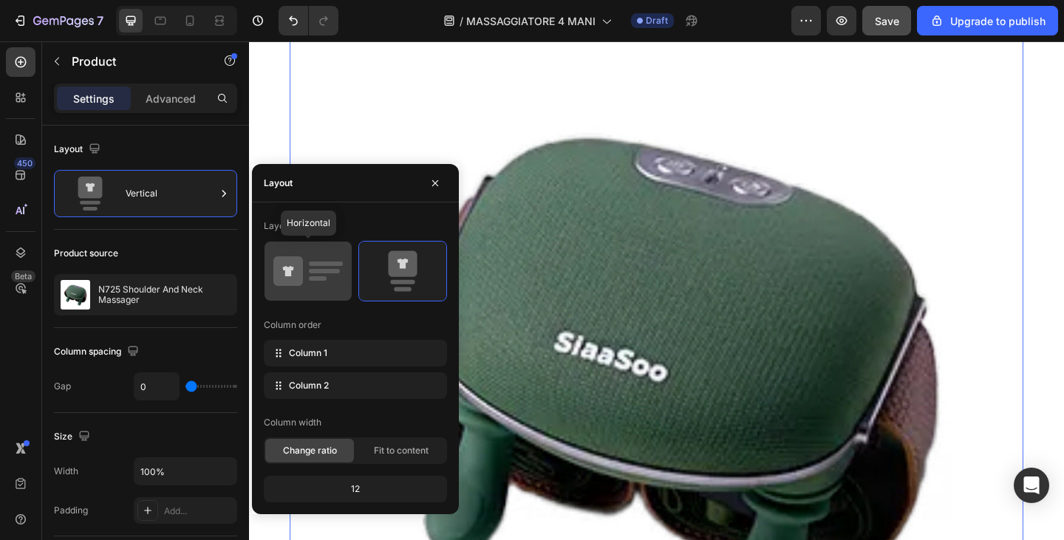
click at [323, 287] on icon at bounding box center [308, 271] width 69 height 41
type input "30"
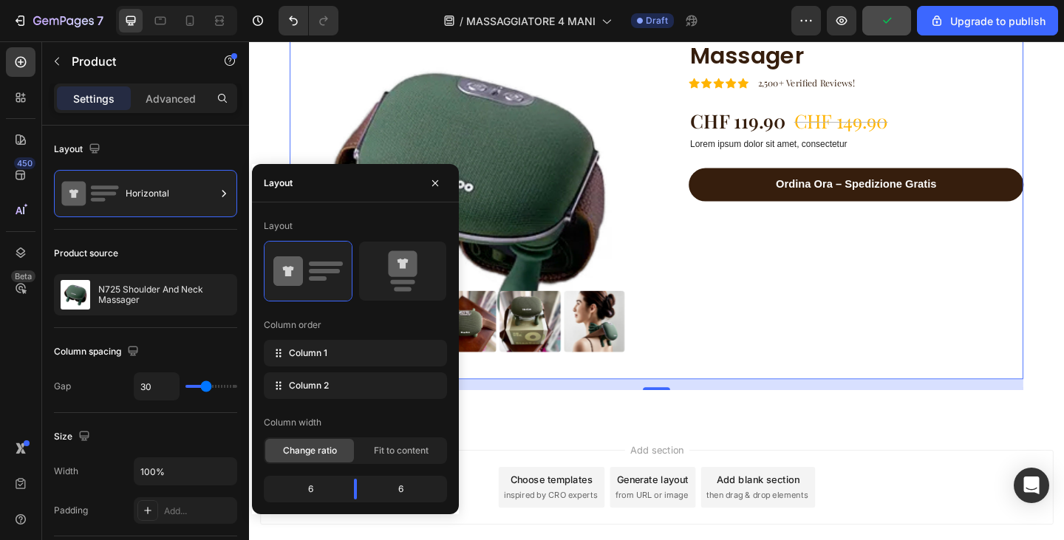
click at [1064, 340] on div "N725 Shoulder And Neck Massager Product Title Icon Icon Icon Icon Icon Icon Lis…" at bounding box center [898, 210] width 388 height 400
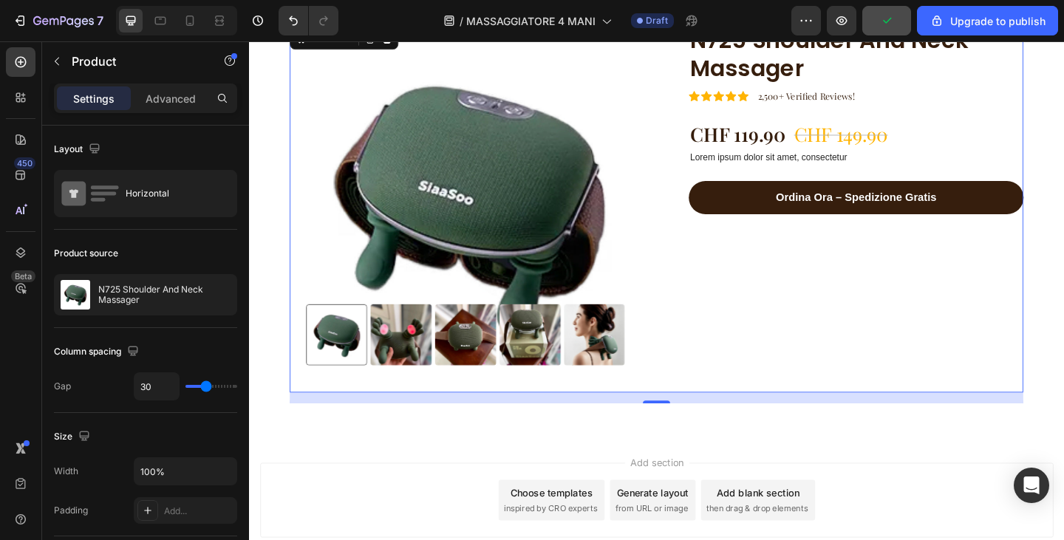
scroll to position [3049, 0]
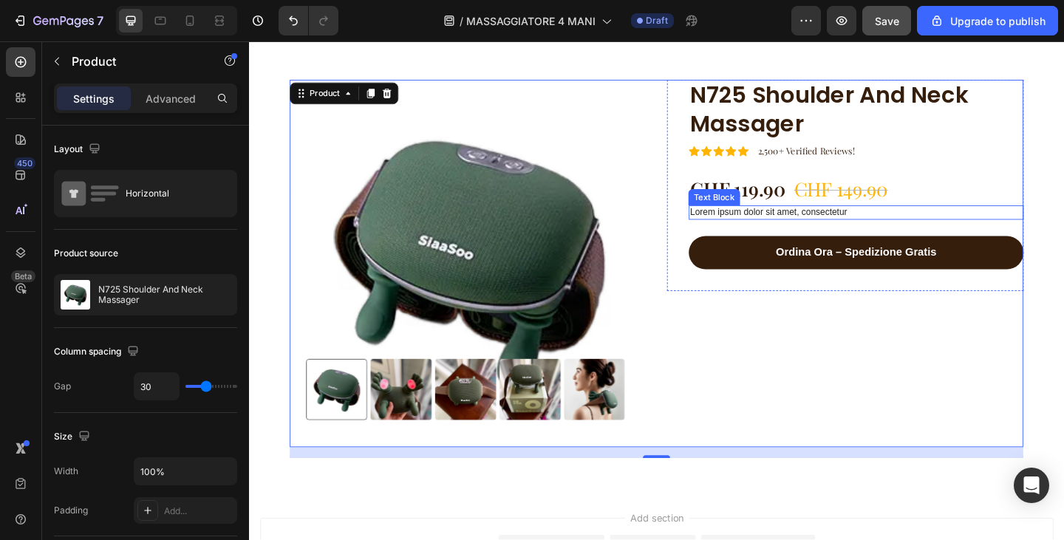
click at [931, 227] on p "Lorem ipsum dolor sit amet, consectetur" at bounding box center [909, 228] width 361 height 13
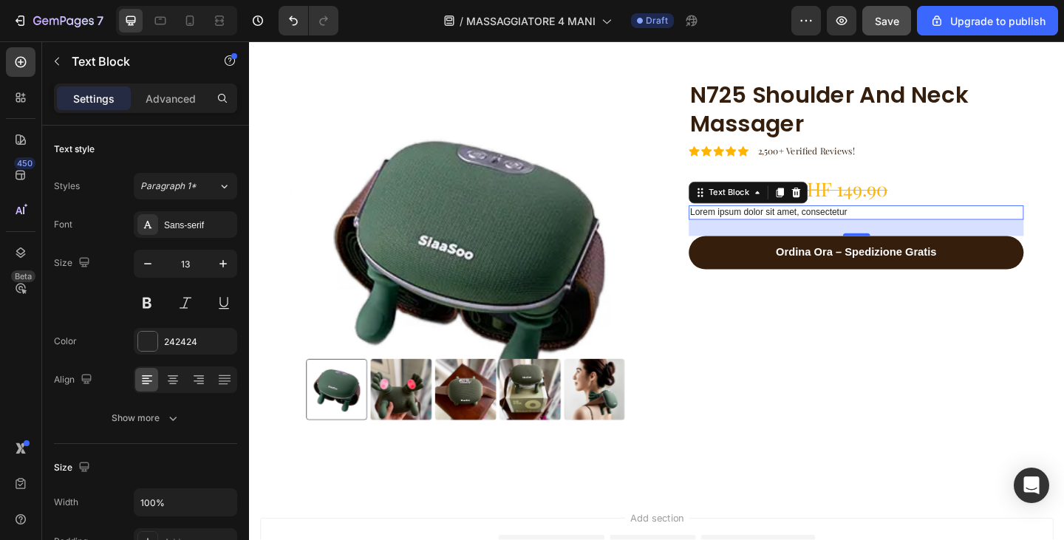
click at [825, 230] on p "Lorem ipsum dolor sit amet, consectetur" at bounding box center [909, 228] width 361 height 13
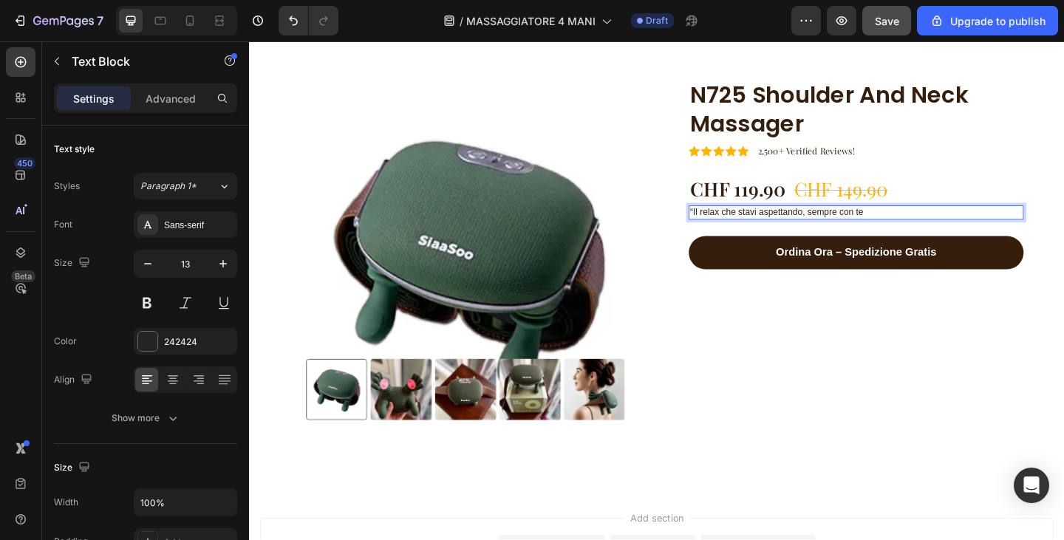
click at [729, 228] on p "“Il relax che stavi aspettando, sempre con te" at bounding box center [909, 228] width 361 height 13
click at [729, 229] on p "Il relax che stavi aspettando, sempre con te" at bounding box center [909, 228] width 361 height 13
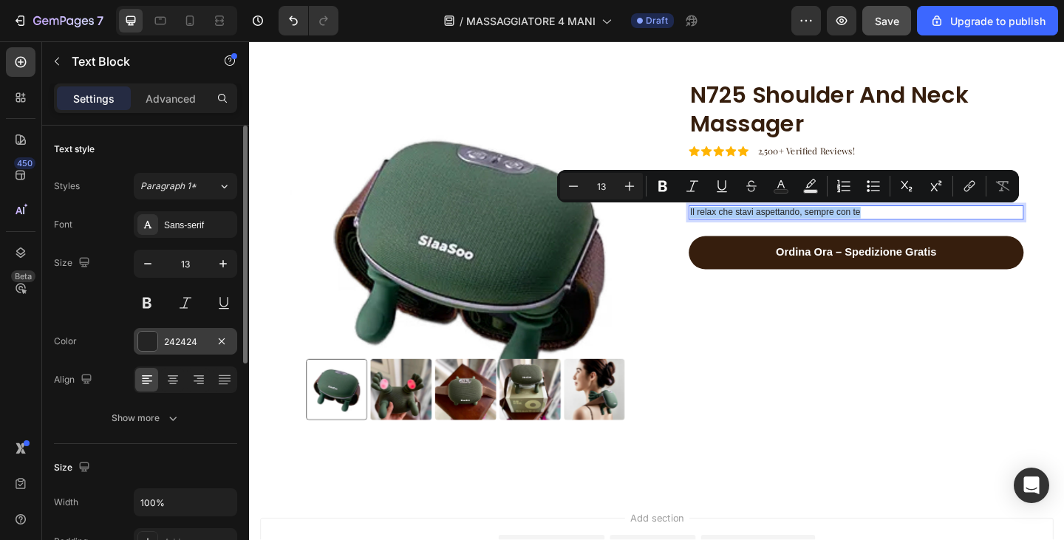
click at [176, 341] on div "242424" at bounding box center [185, 342] width 43 height 13
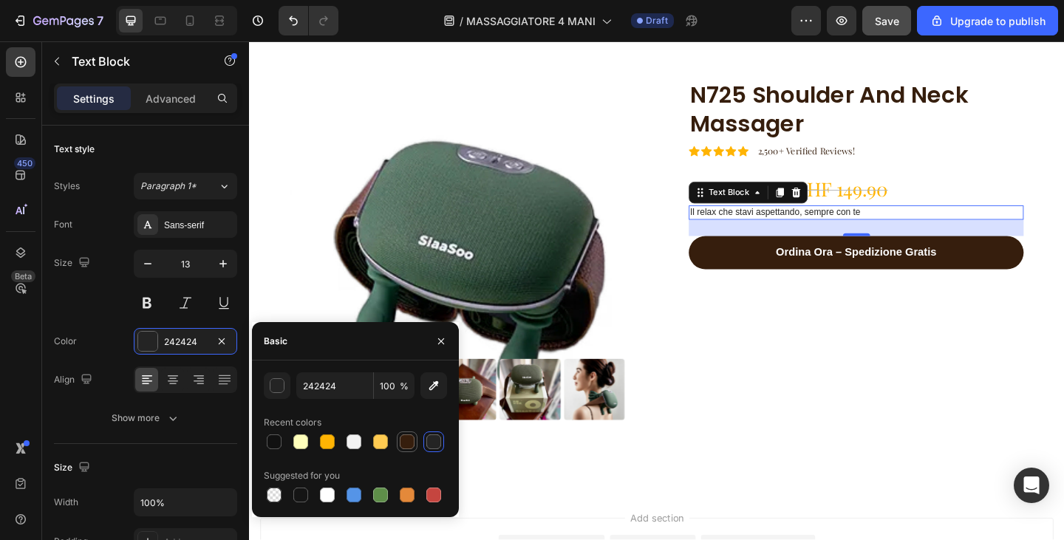
drag, startPoint x: 413, startPoint y: 438, endPoint x: 22, endPoint y: 274, distance: 424.1
click at [413, 438] on div at bounding box center [407, 442] width 15 height 15
type input "361E0D"
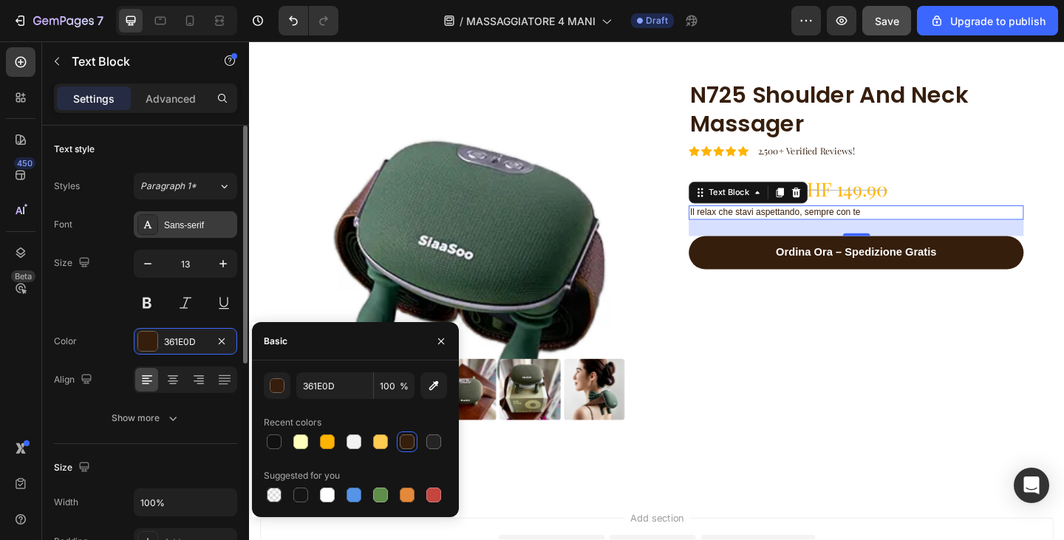
click at [199, 221] on div "Sans-serif" at bounding box center [198, 225] width 69 height 13
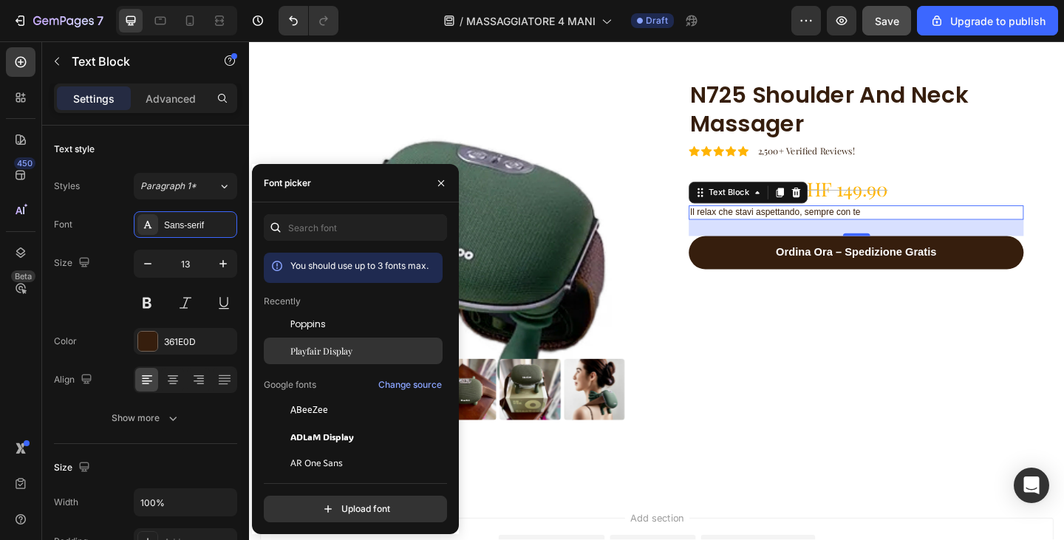
click at [338, 503] on div "Playfair Display" at bounding box center [353, 516] width 179 height 27
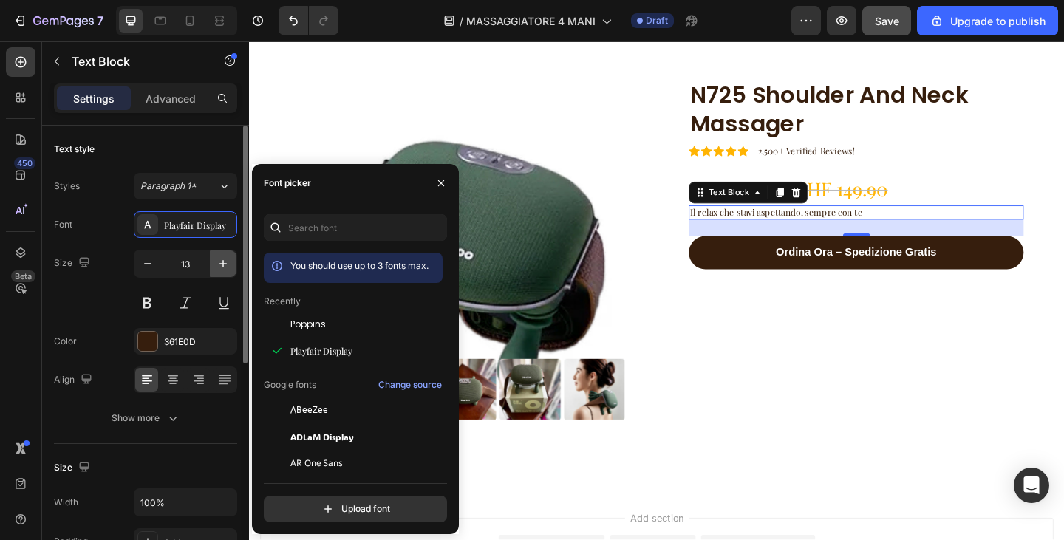
click at [223, 266] on icon "button" at bounding box center [223, 263] width 7 height 7
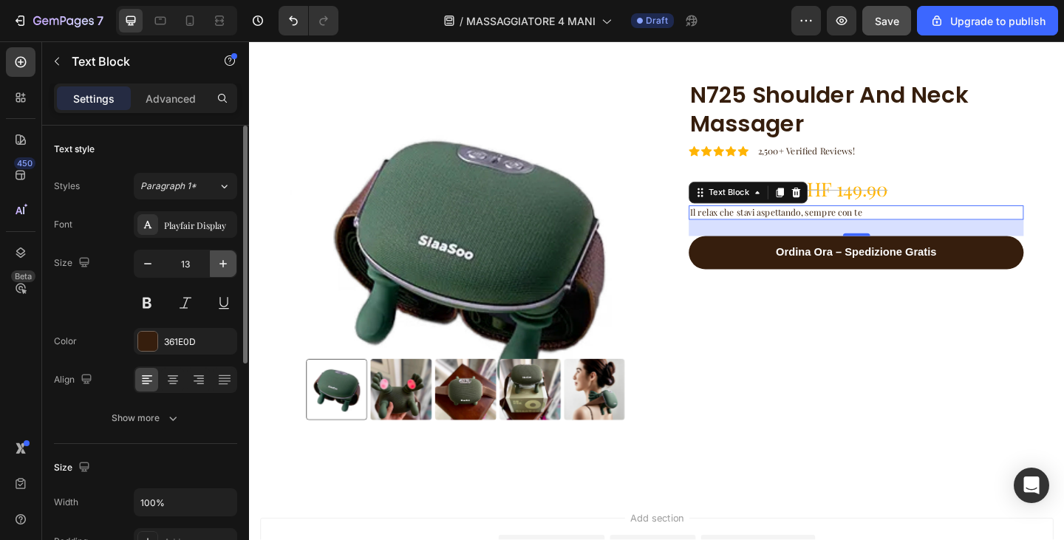
click at [223, 266] on icon "button" at bounding box center [223, 263] width 7 height 7
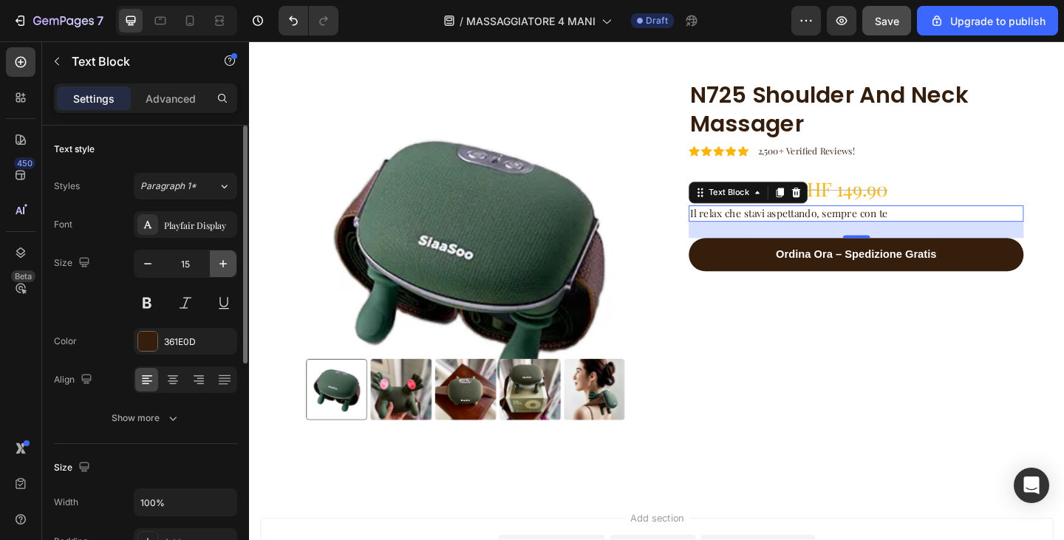
click at [223, 266] on icon "button" at bounding box center [223, 263] width 7 height 7
type input "17"
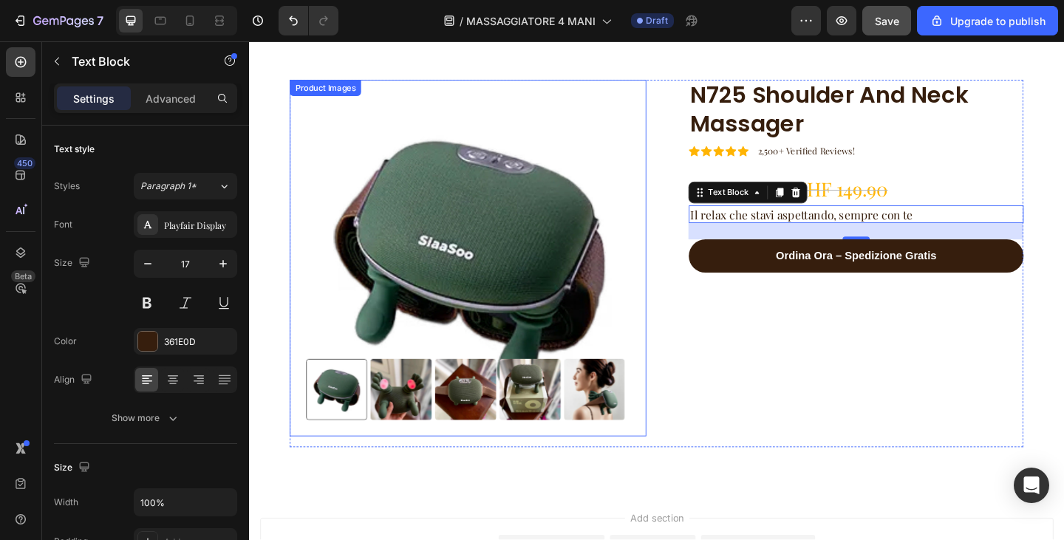
click at [753, 343] on div "N725 Shoulder And Neck Massager Product Title Icon Icon Icon Icon Icon Icon Lis…" at bounding box center [898, 284] width 388 height 400
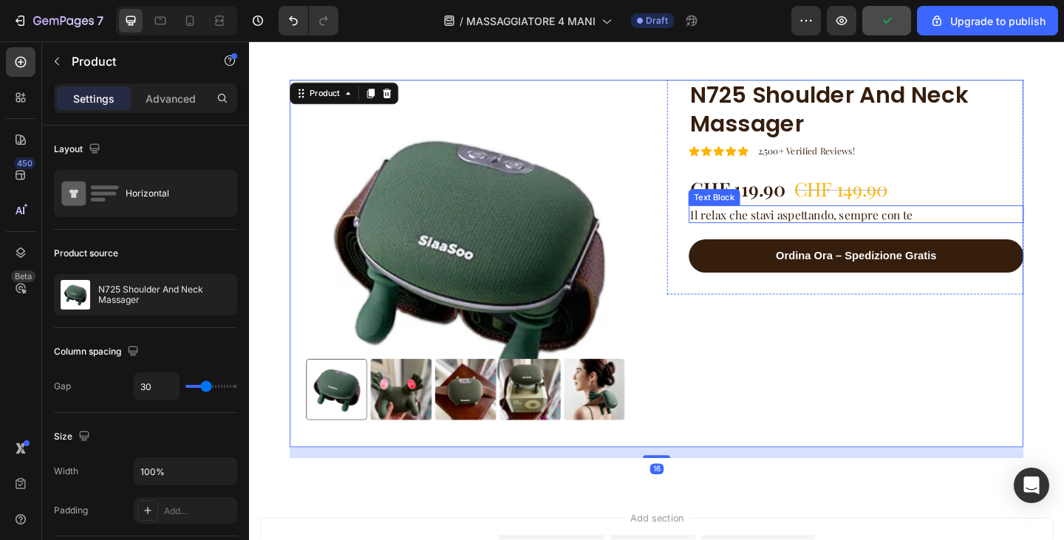
click at [785, 225] on p "Il relax che stavi aspettando, sempre con te" at bounding box center [909, 230] width 361 height 16
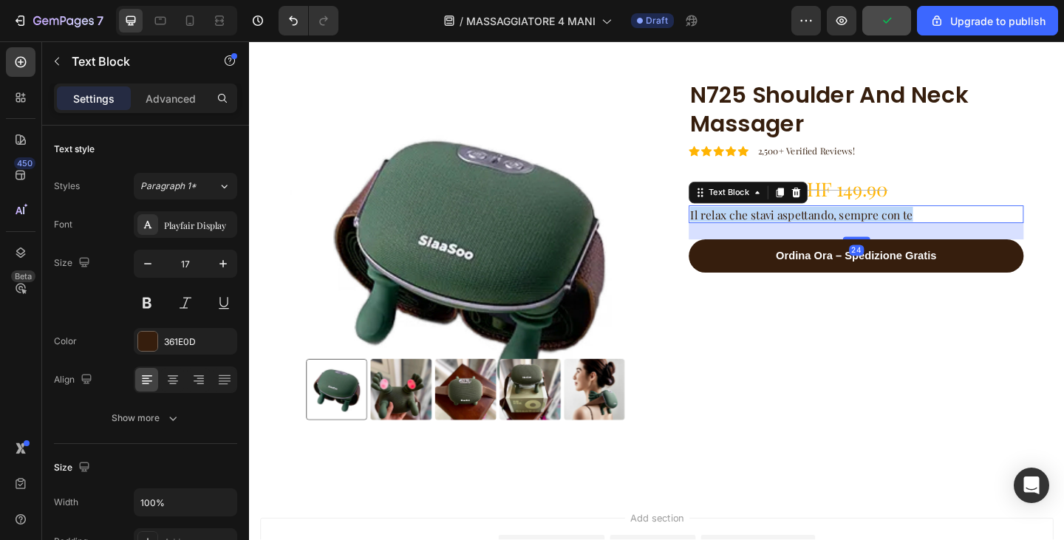
click at [785, 225] on p "Il relax che stavi aspettando, sempre con te" at bounding box center [909, 230] width 361 height 16
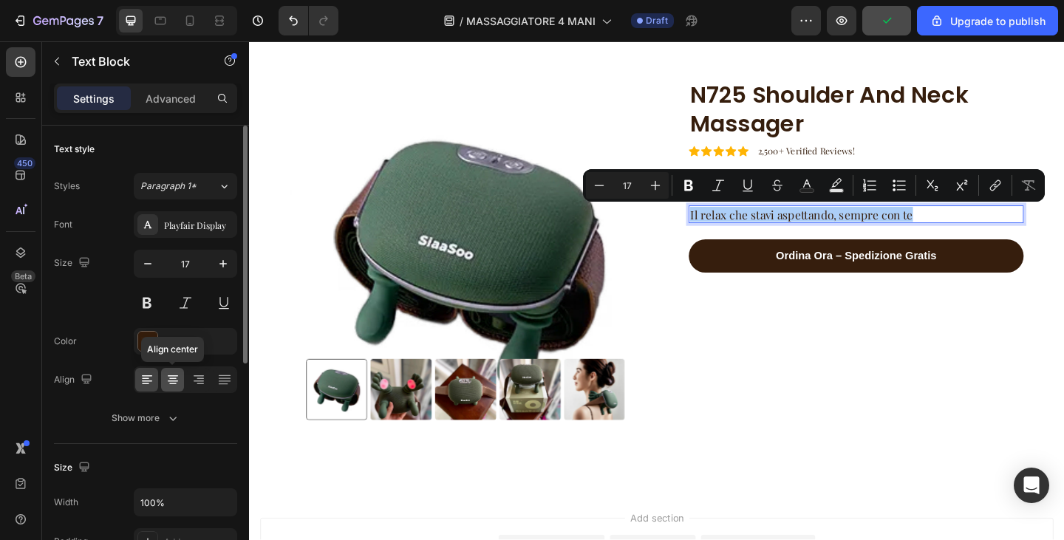
click at [182, 377] on div at bounding box center [172, 380] width 23 height 24
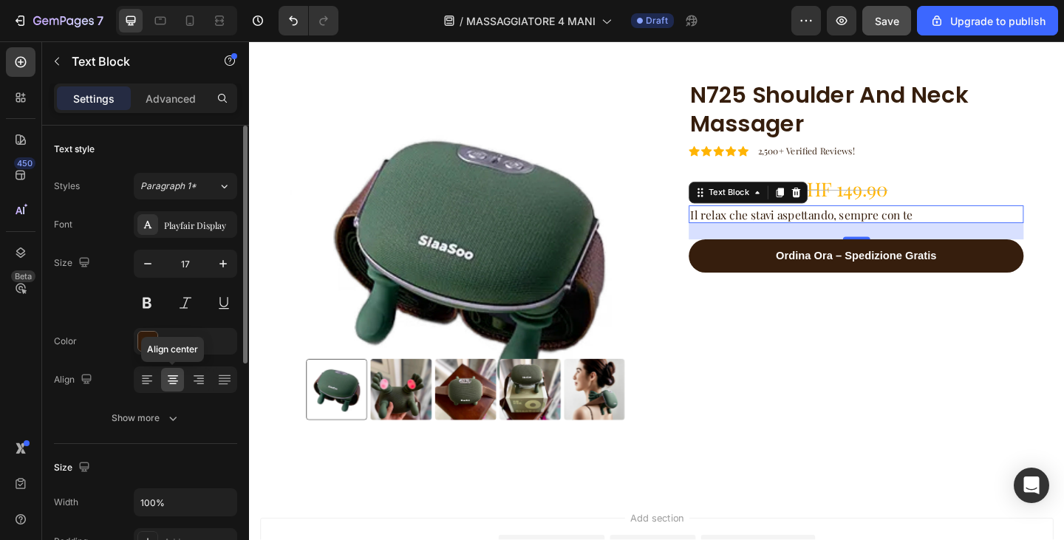
click at [173, 377] on icon at bounding box center [173, 380] width 15 height 15
click at [173, 381] on icon at bounding box center [173, 381] width 10 height 1
click at [143, 382] on icon at bounding box center [147, 380] width 15 height 15
click at [165, 380] on div at bounding box center [172, 380] width 23 height 24
click at [726, 409] on div "N725 Shoulder And Neck Massager Product Title Icon Icon Icon Icon Icon Icon Lis…" at bounding box center [898, 284] width 388 height 400
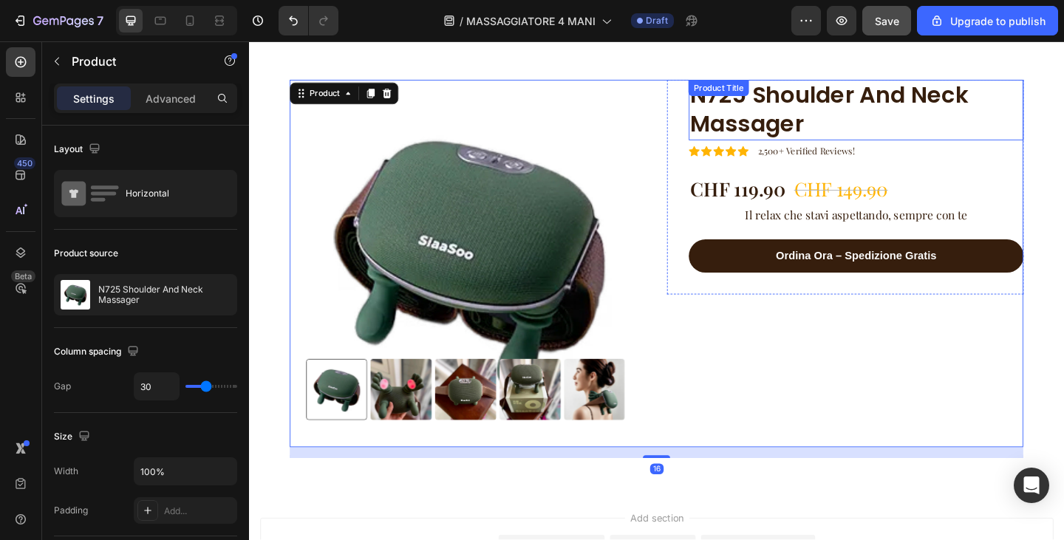
click at [766, 123] on h1 "N725 Shoulder And Neck Massager" at bounding box center [909, 117] width 364 height 67
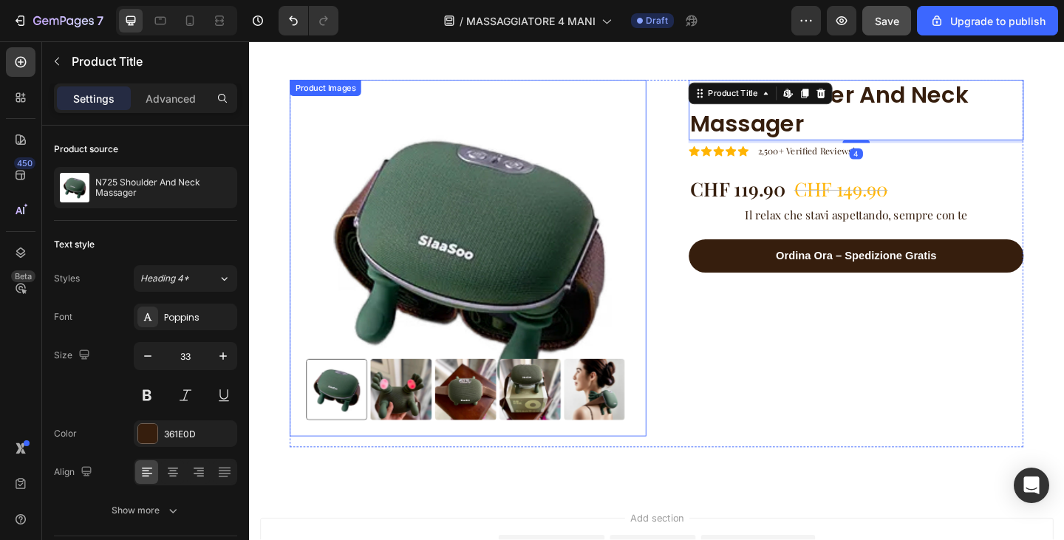
click at [501, 204] on img at bounding box center [487, 278] width 388 height 388
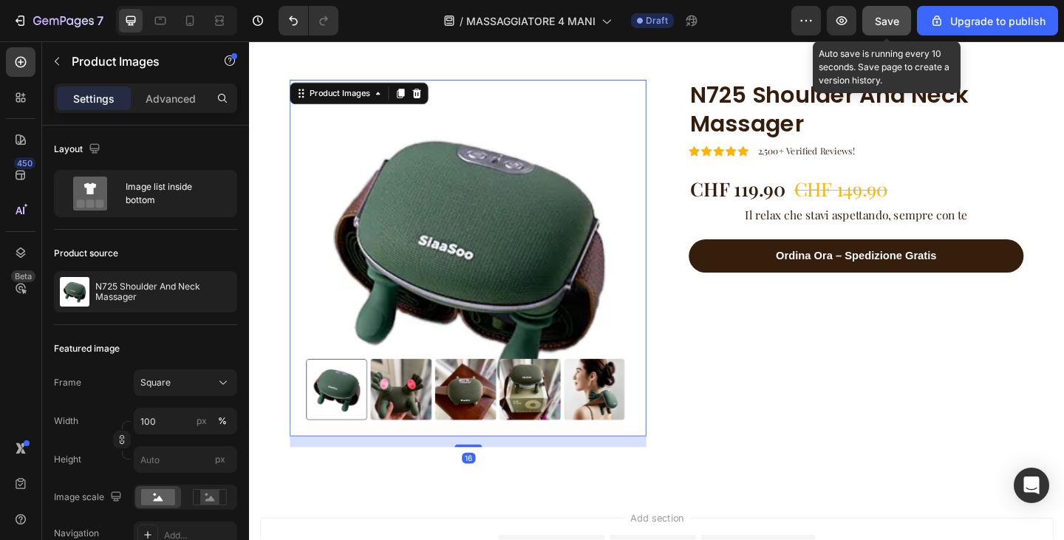
click at [897, 24] on span "Save" at bounding box center [887, 21] width 24 height 13
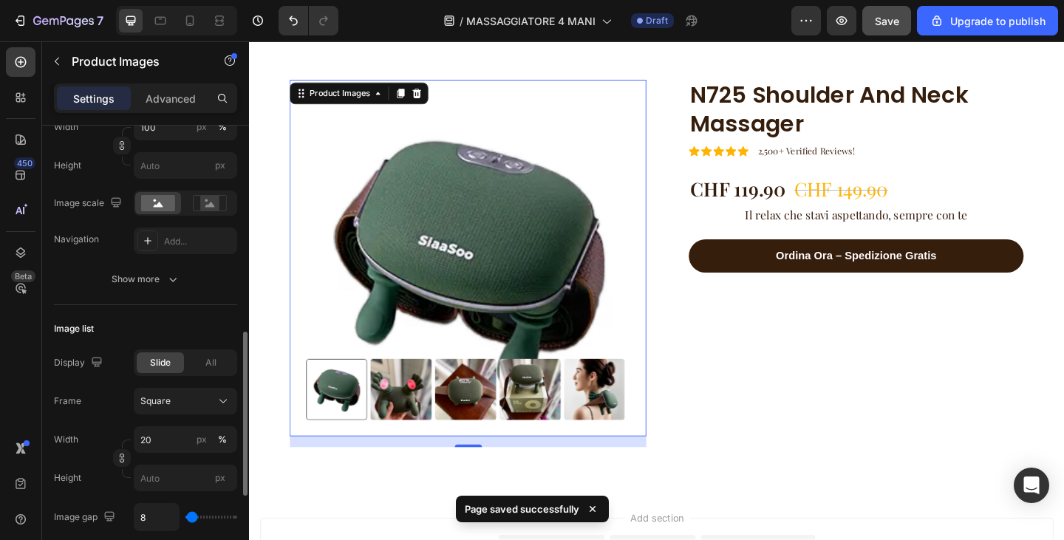
scroll to position [220, 0]
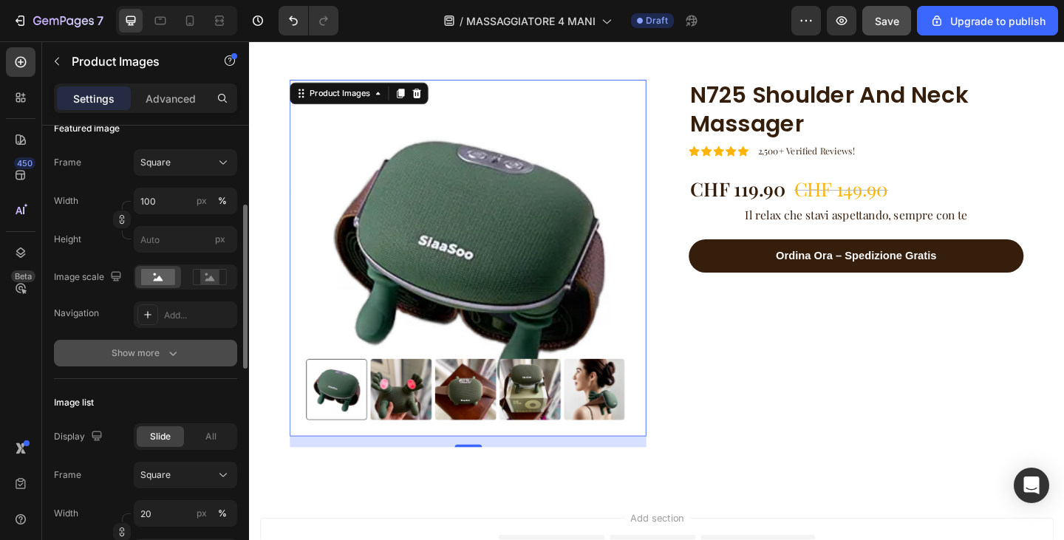
click at [159, 356] on div "Show more" at bounding box center [146, 353] width 69 height 15
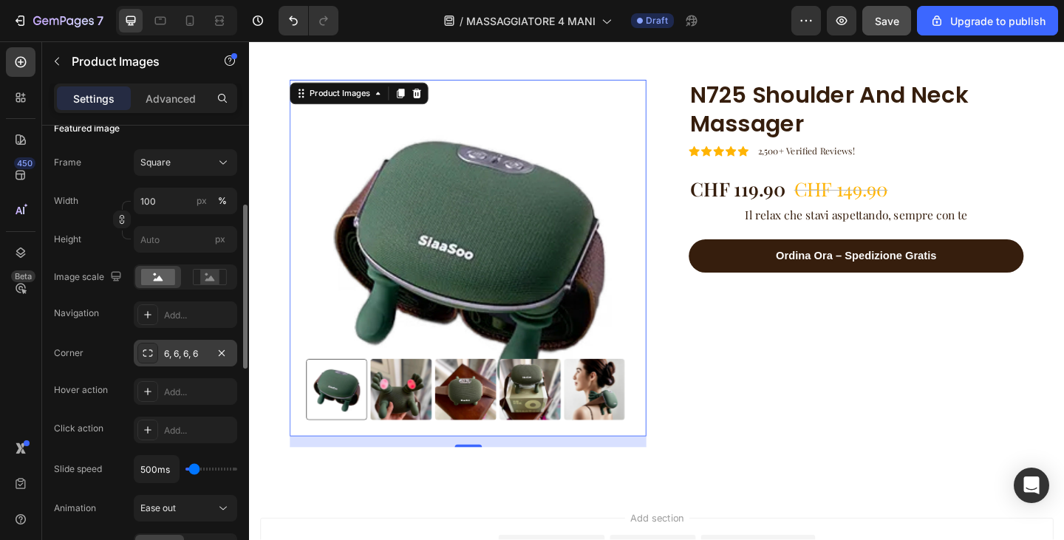
click at [175, 353] on div "6, 6, 6, 6" at bounding box center [185, 353] width 43 height 13
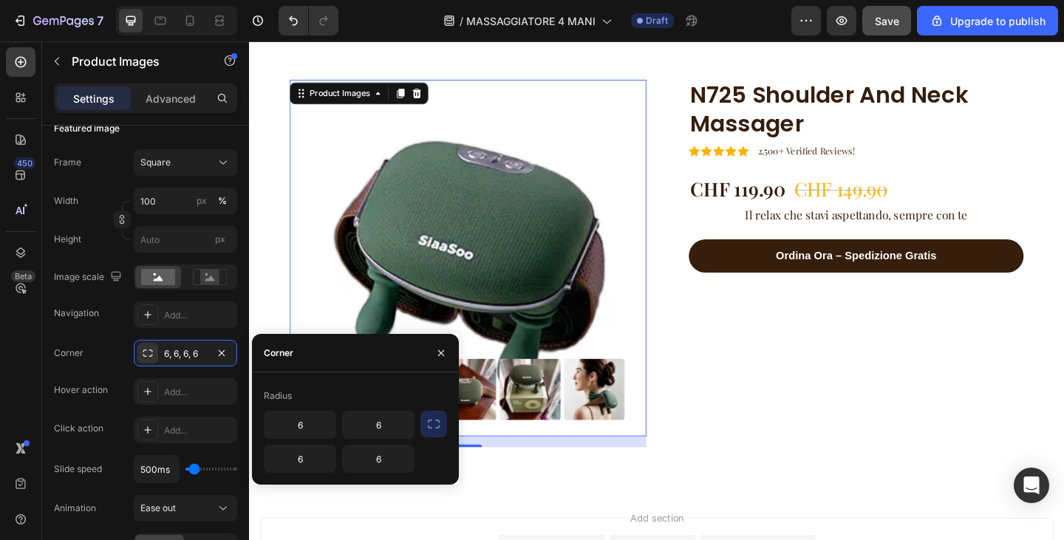
click at [424, 418] on button "button" at bounding box center [434, 424] width 27 height 27
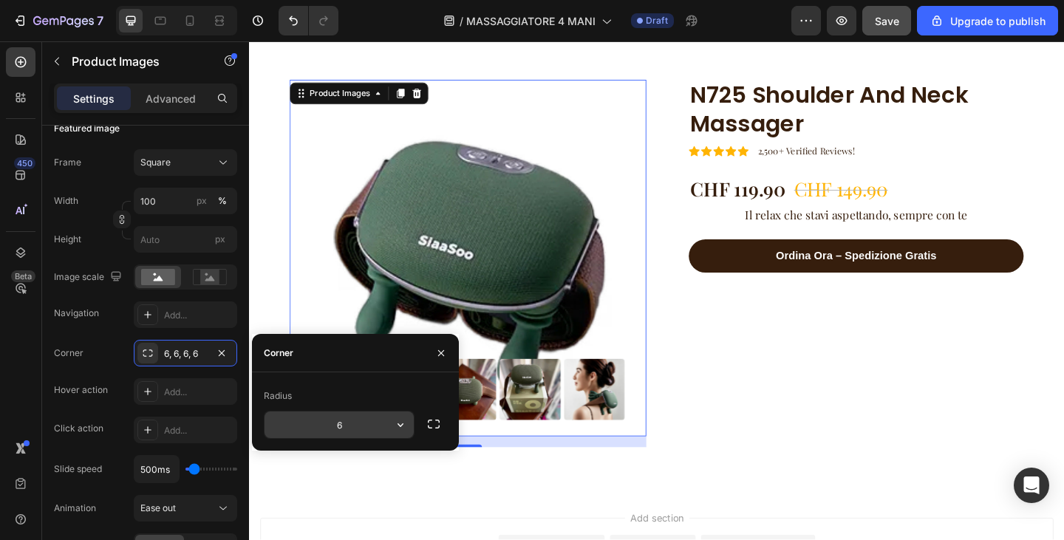
click at [322, 429] on input "6" at bounding box center [339, 425] width 149 height 27
click at [439, 424] on icon "button" at bounding box center [434, 424] width 15 height 15
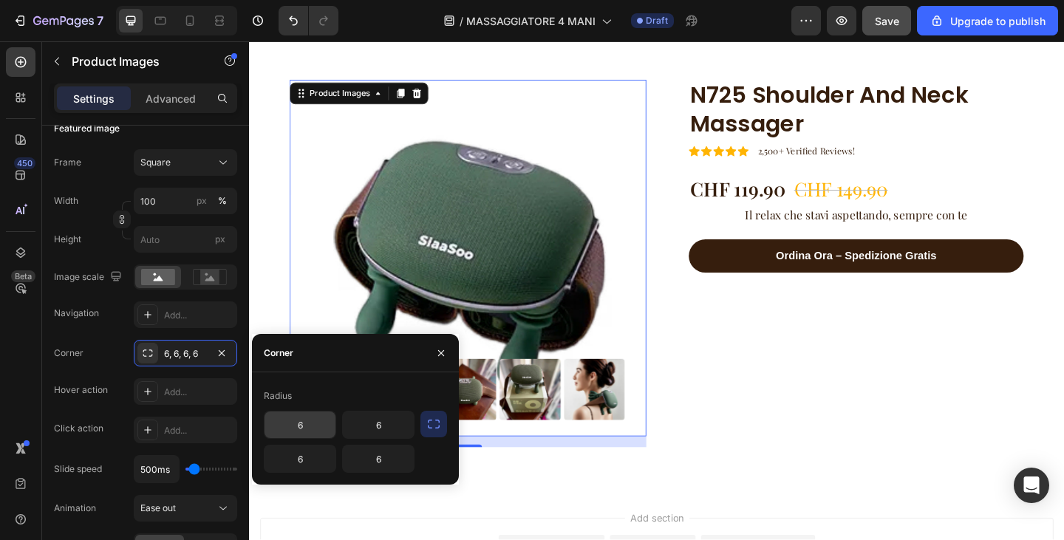
click at [316, 429] on input "6" at bounding box center [300, 425] width 71 height 27
type input "25"
click at [321, 455] on input "6" at bounding box center [300, 459] width 71 height 27
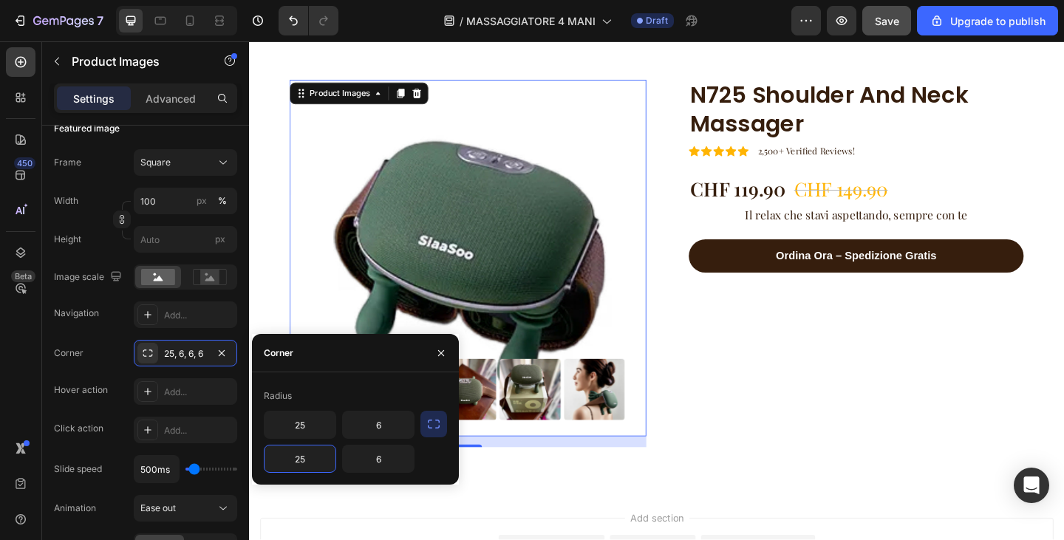
type input "25"
click at [391, 423] on input "6" at bounding box center [378, 425] width 71 height 27
type input "25"
click at [392, 459] on input "6" at bounding box center [378, 459] width 71 height 27
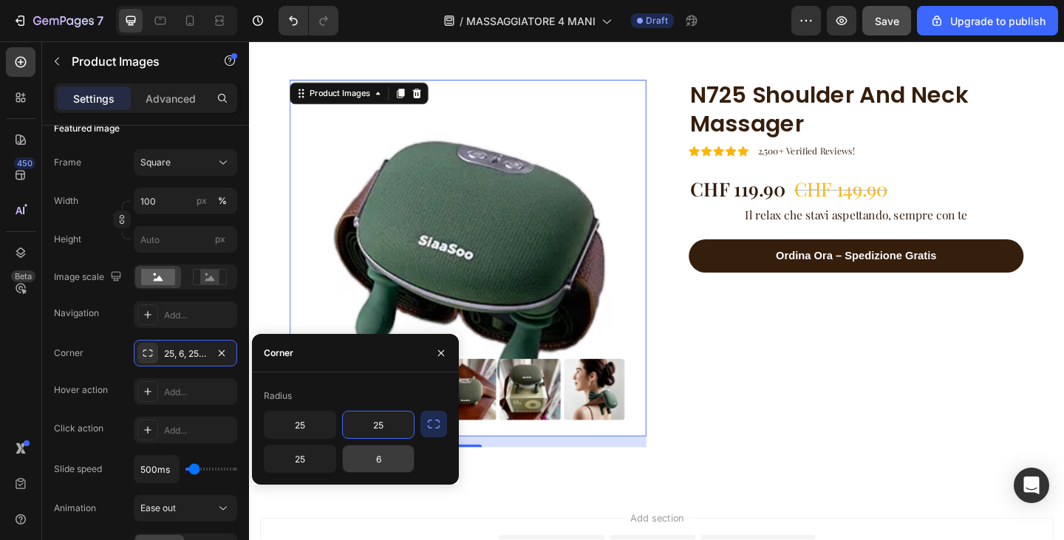
click at [392, 459] on input "6" at bounding box center [378, 459] width 71 height 27
type input "25"
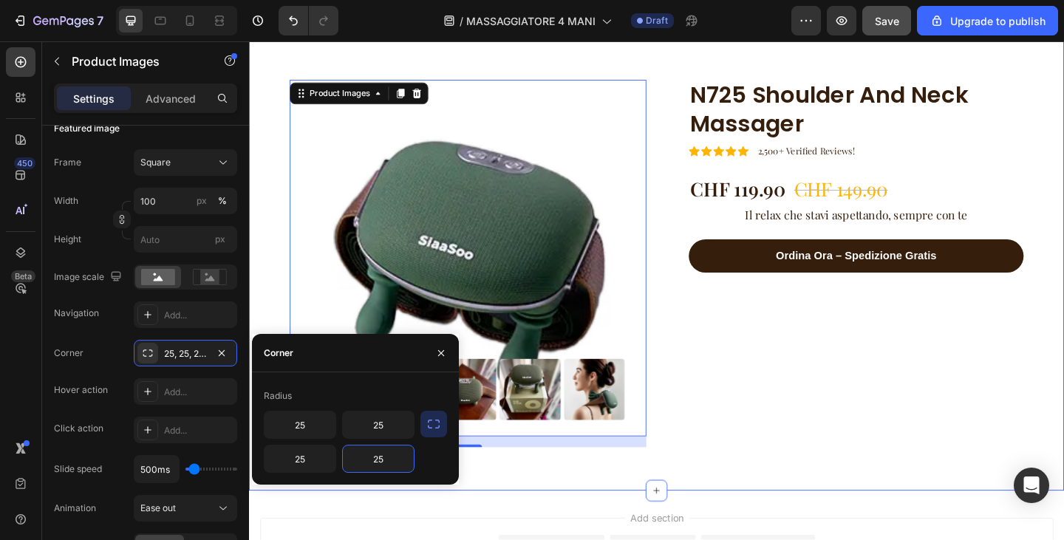
click at [809, 444] on div "N725 Shoulder And Neck Massager Product Title Icon Icon Icon Icon Icon Icon Lis…" at bounding box center [898, 284] width 388 height 400
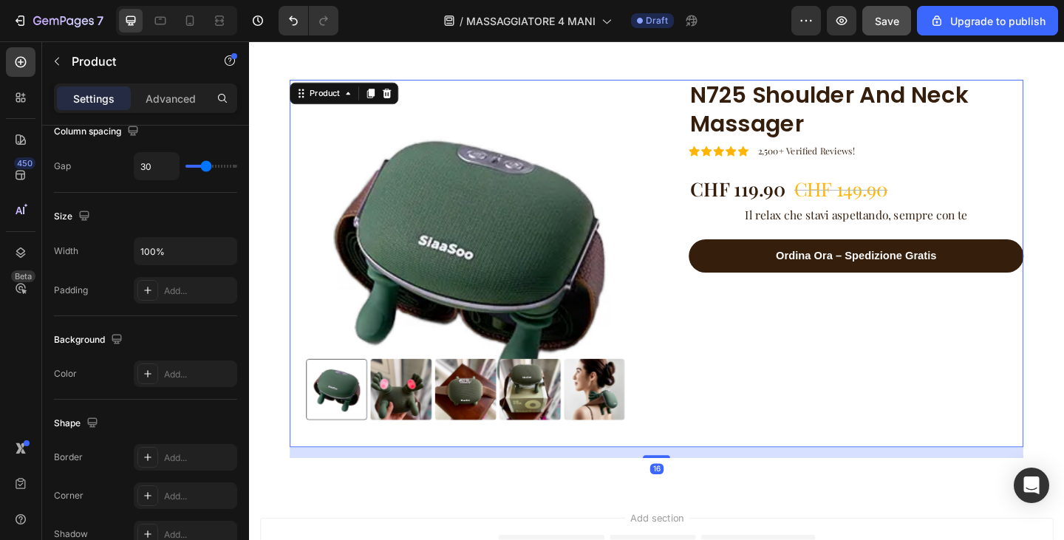
scroll to position [0, 0]
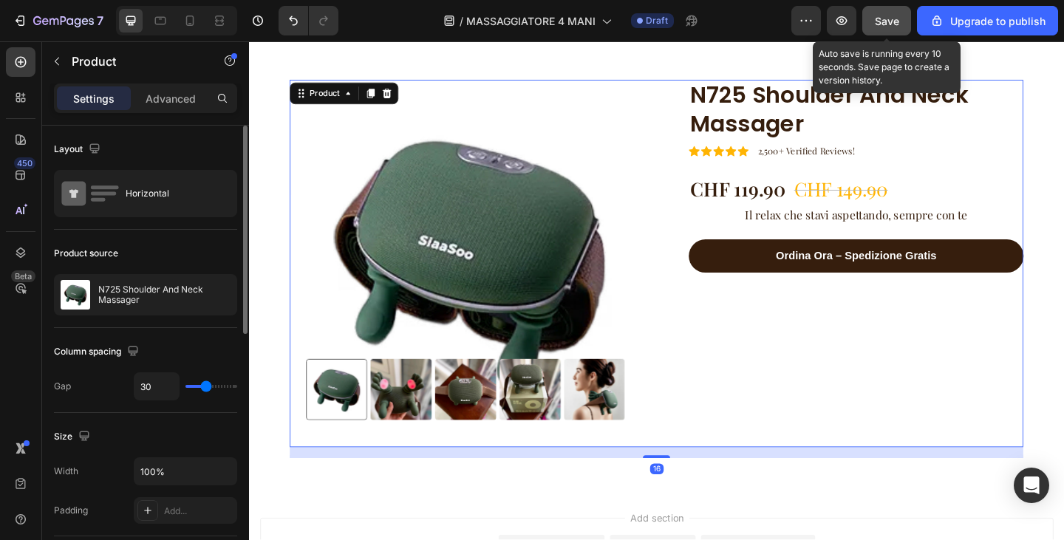
click at [889, 21] on span "Save" at bounding box center [887, 21] width 24 height 13
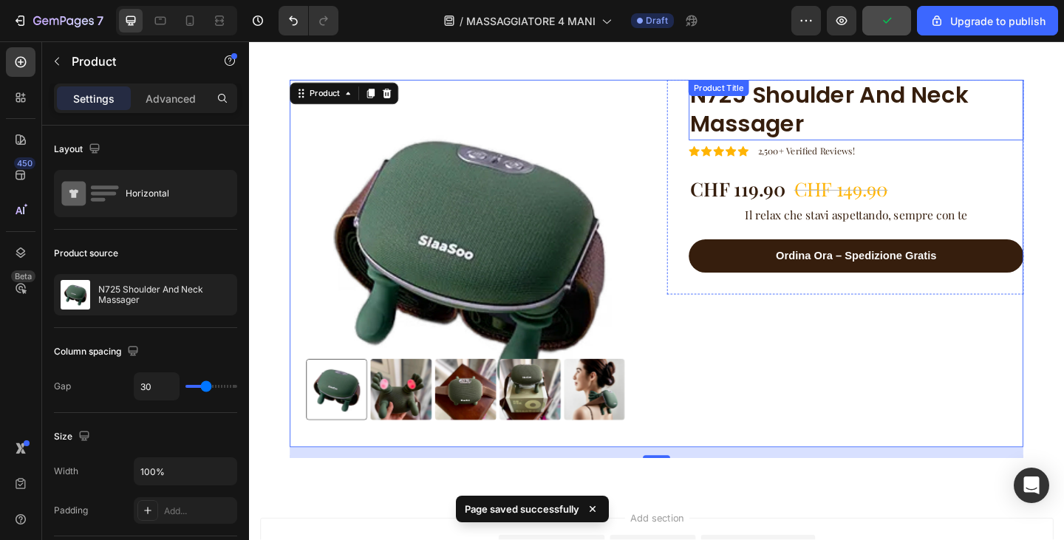
click at [909, 107] on h1 "N725 Shoulder And Neck Massager" at bounding box center [909, 117] width 364 height 67
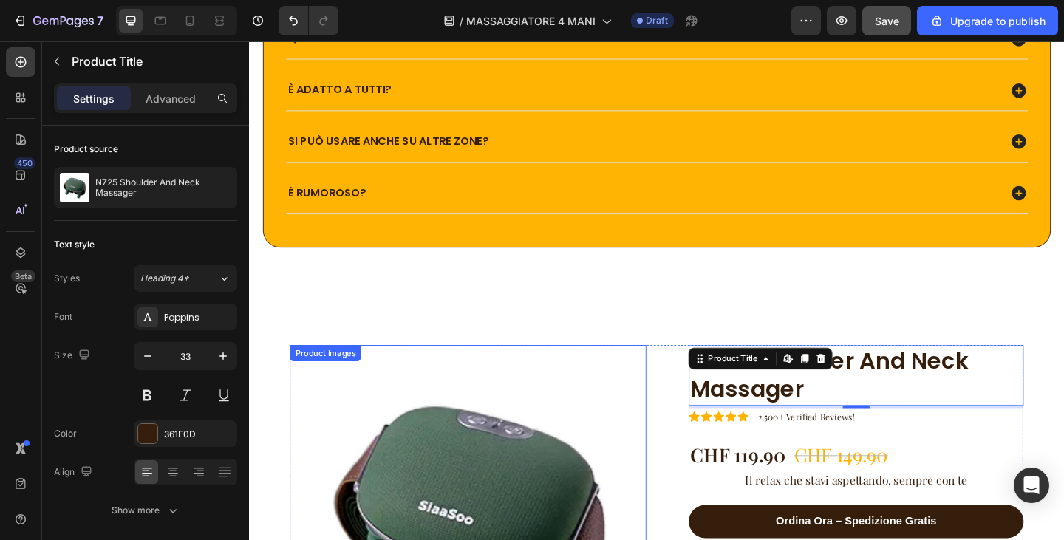
scroll to position [2753, 0]
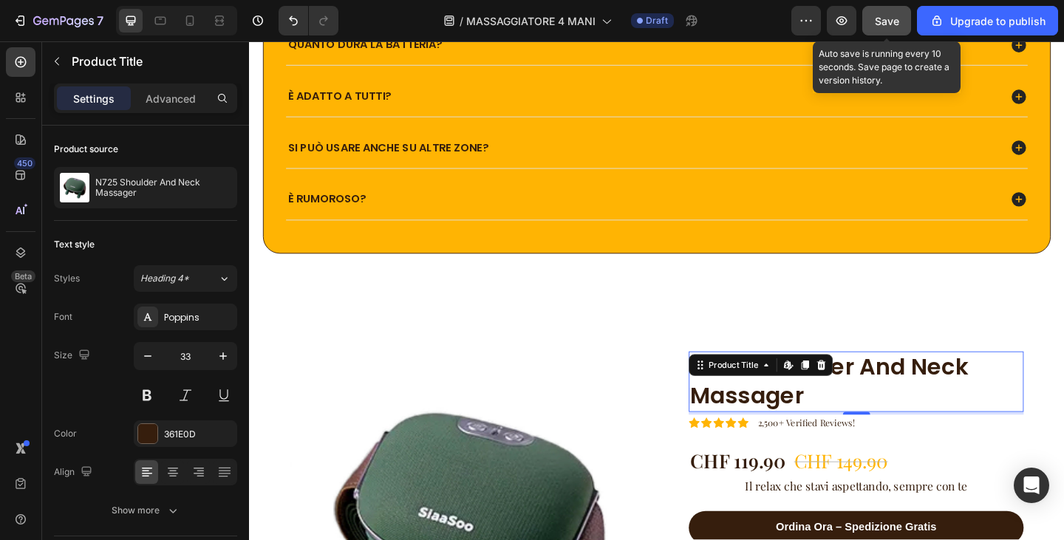
click at [884, 24] on span "Save" at bounding box center [887, 21] width 24 height 13
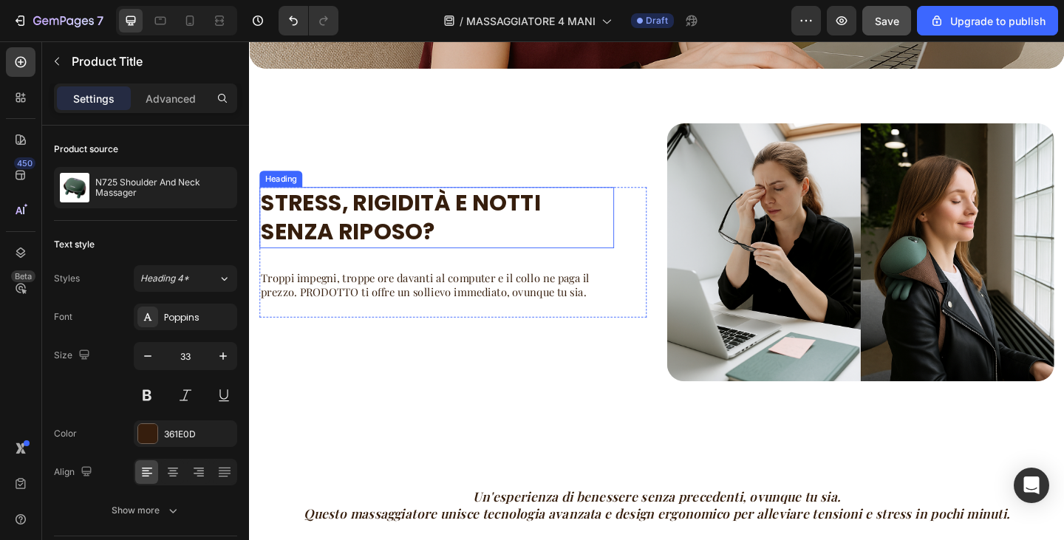
scroll to position [0, 0]
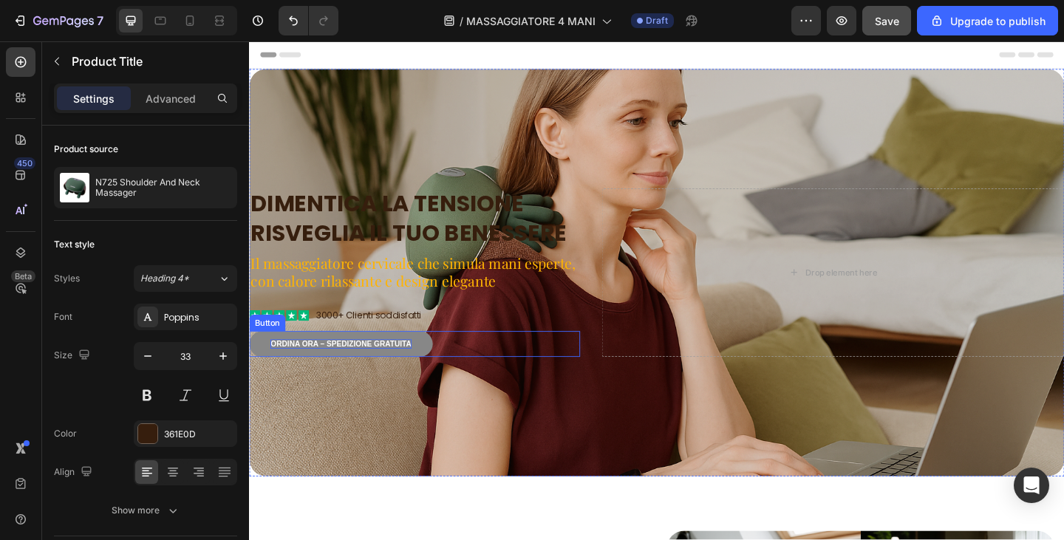
click at [414, 375] on p "Ordina Ora – Spedizione Gratuita" at bounding box center [348, 371] width 153 height 10
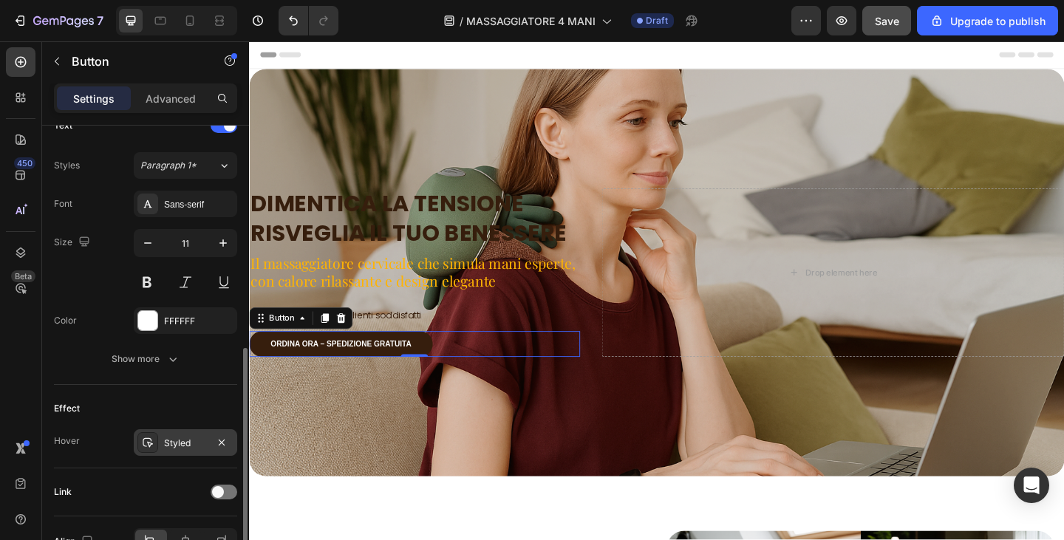
scroll to position [603, 0]
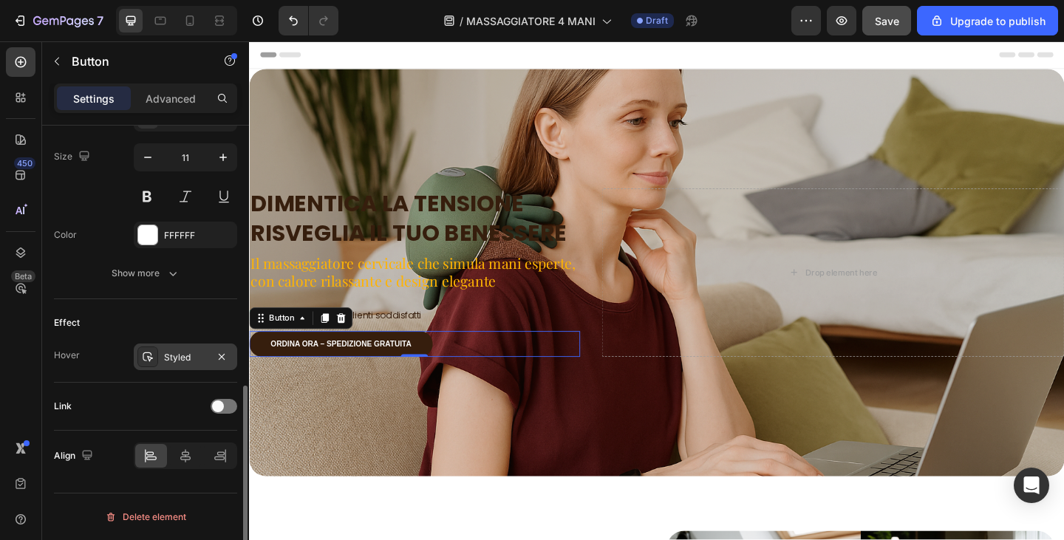
click at [170, 363] on div "Styled" at bounding box center [185, 357] width 43 height 13
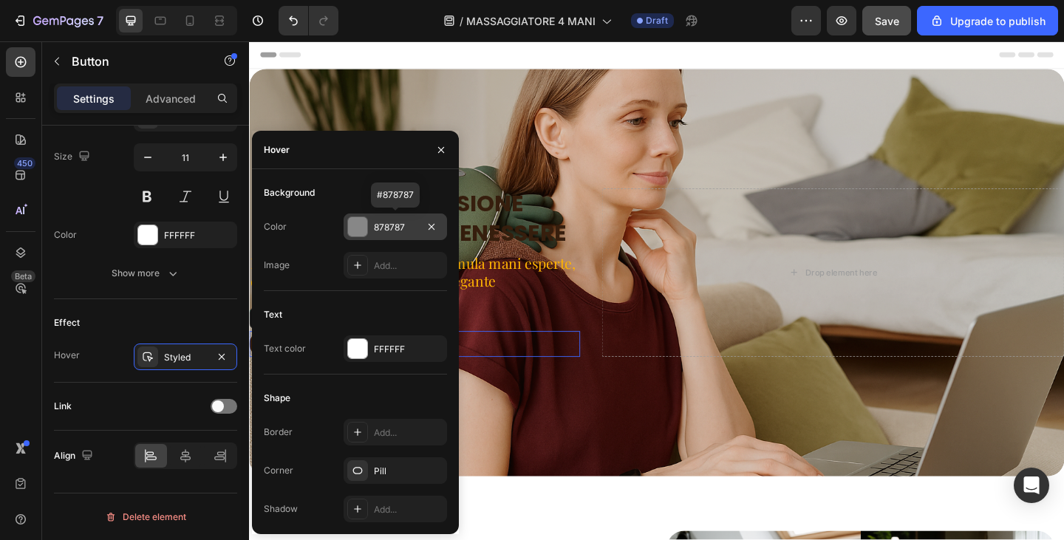
click at [366, 237] on div "878787" at bounding box center [395, 227] width 103 height 27
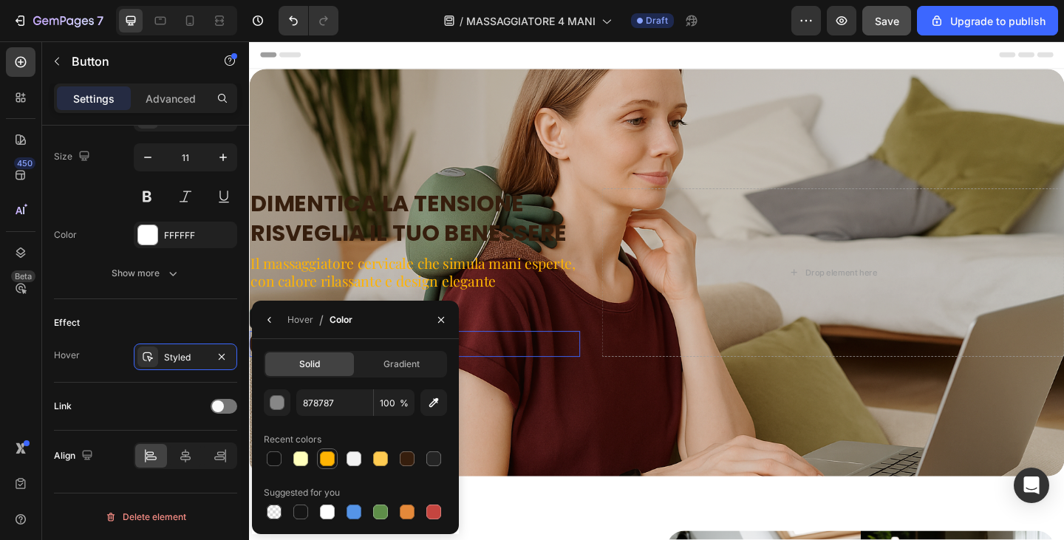
click at [327, 463] on div at bounding box center [327, 459] width 15 height 15
type input "FFB403"
click at [625, 458] on div "Overlay" at bounding box center [692, 294] width 887 height 444
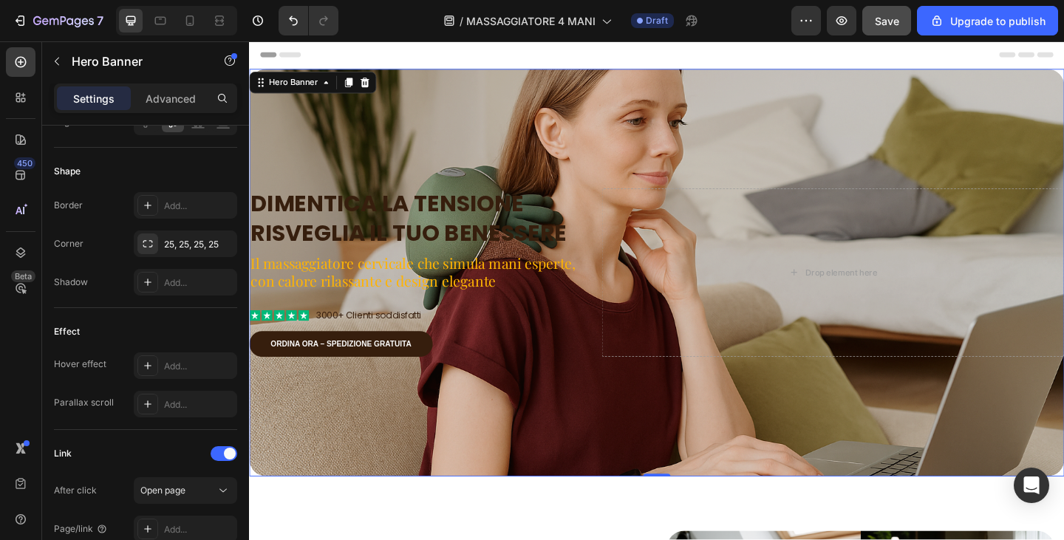
scroll to position [0, 0]
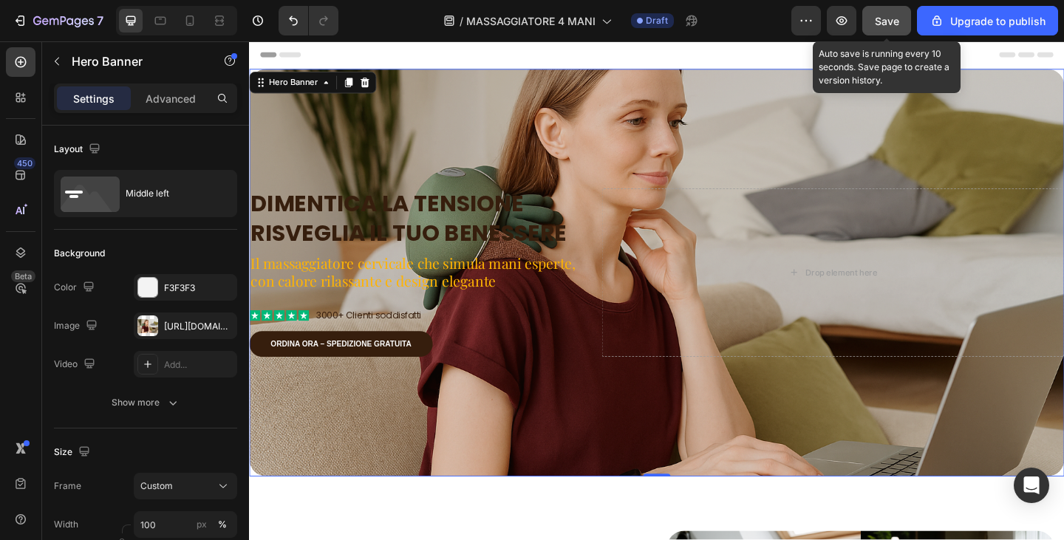
click at [884, 18] on span "Save" at bounding box center [887, 21] width 24 height 13
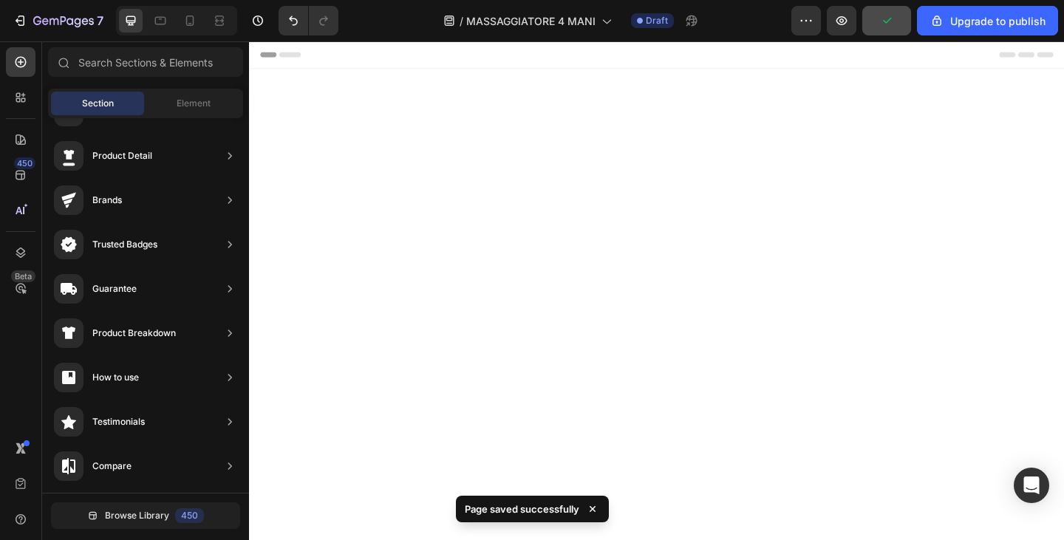
scroll to position [3529, 0]
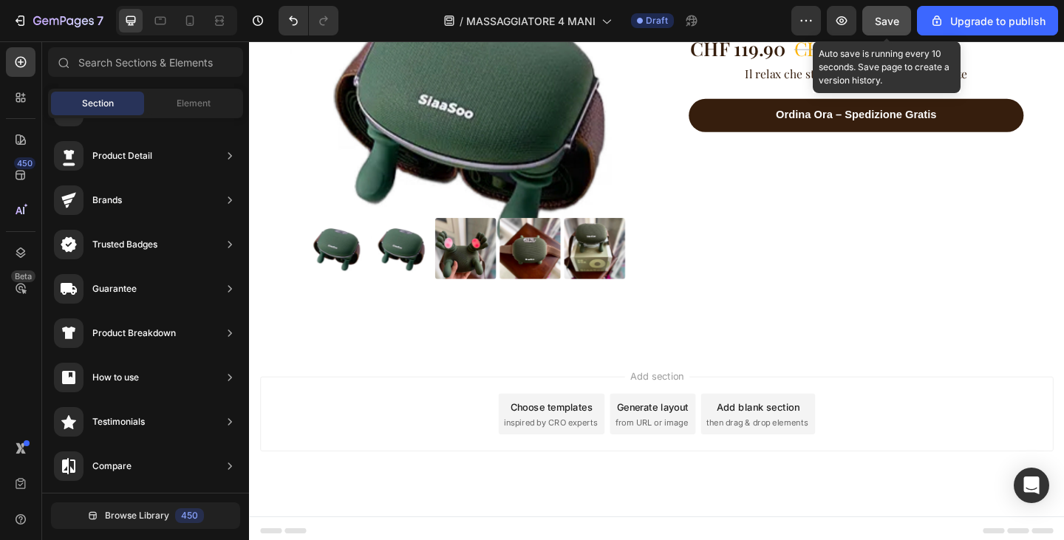
click at [894, 18] on span "Save" at bounding box center [887, 21] width 24 height 13
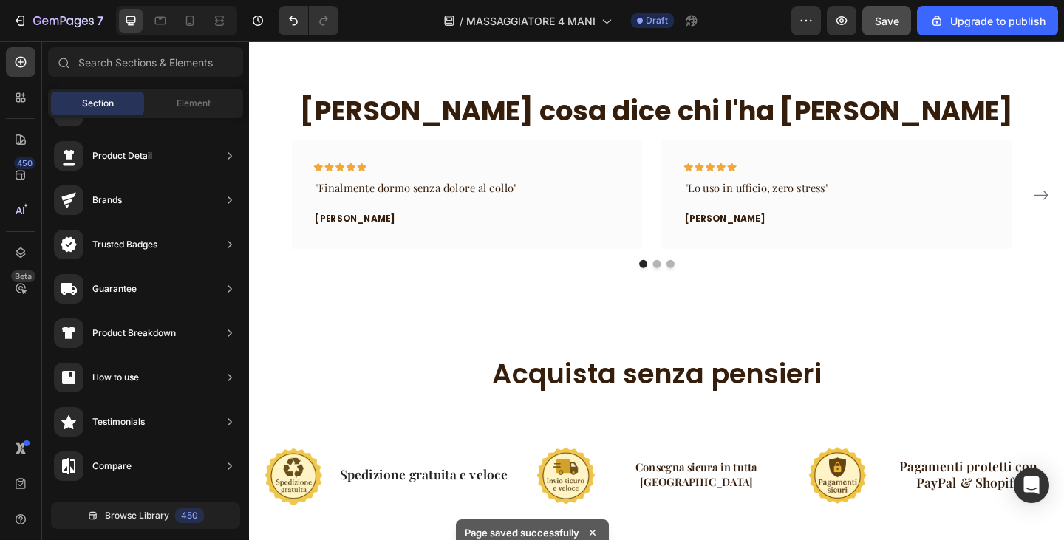
scroll to position [2346, 0]
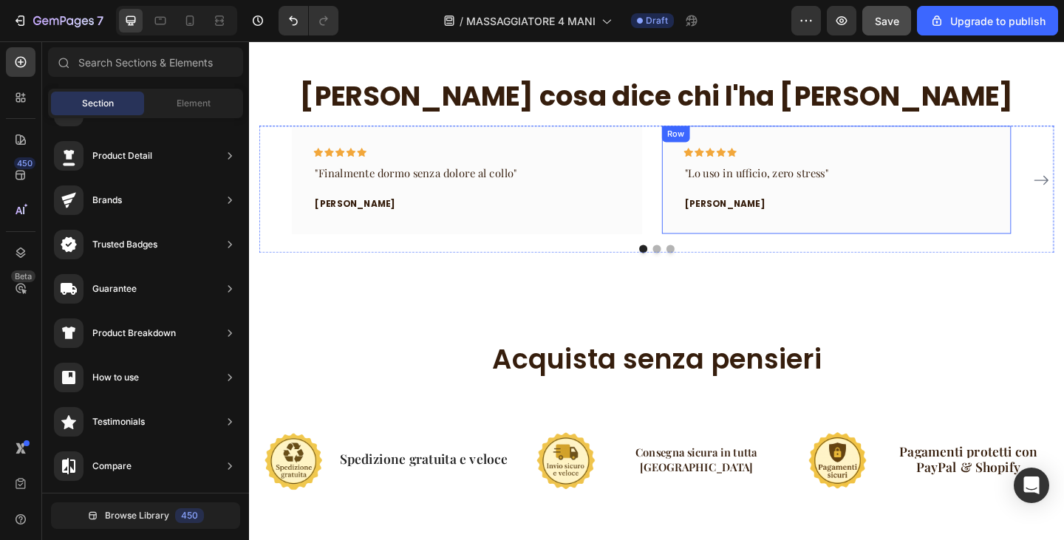
click at [897, 227] on div "Icon Icon Icon Icon Icon Row "Lo uso in ufficio, zero stress" Text block Marco …" at bounding box center [889, 192] width 381 height 117
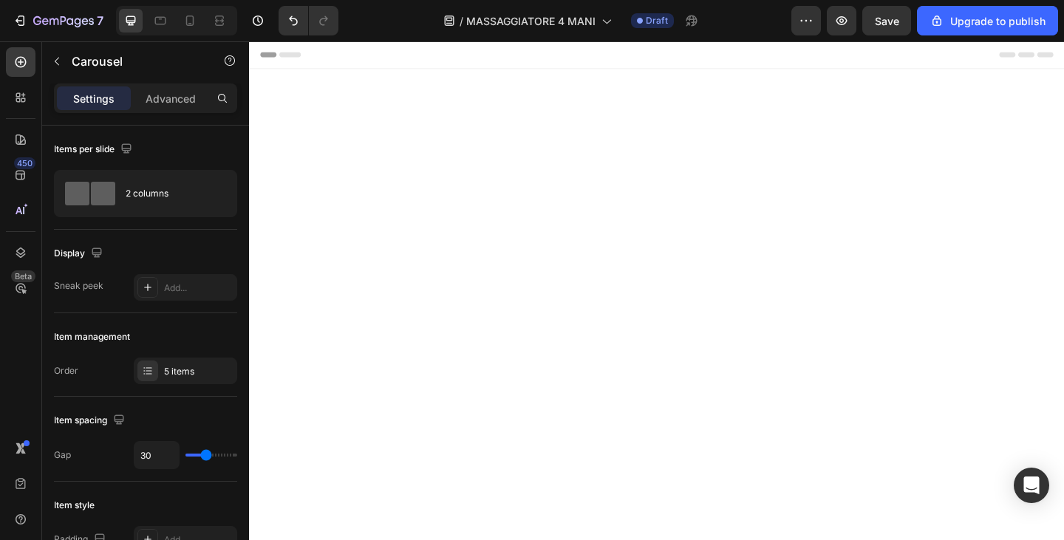
scroll to position [2346, 0]
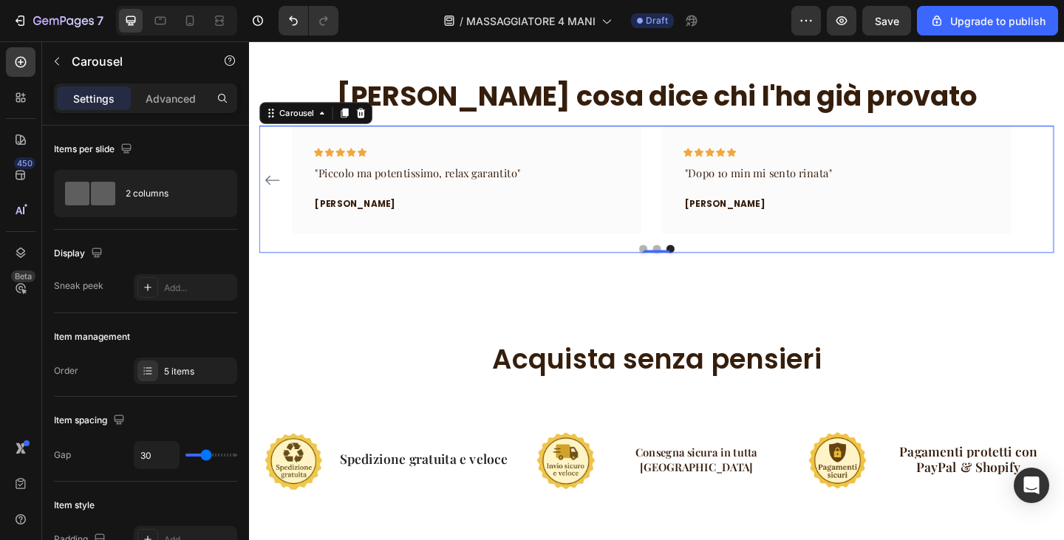
click at [1064, 189] on div "Icon Icon Icon Icon Icon Row "Finalmente dormo senza dolore al collo" Text bloc…" at bounding box center [692, 192] width 865 height 117
click at [273, 196] on icon "Carousel Back Arrow" at bounding box center [274, 193] width 18 height 18
click at [273, 196] on div "Icon Icon Icon Icon Icon Row "Finalmente dormo senza dolore al collo" Text bloc…" at bounding box center [692, 192] width 865 height 117
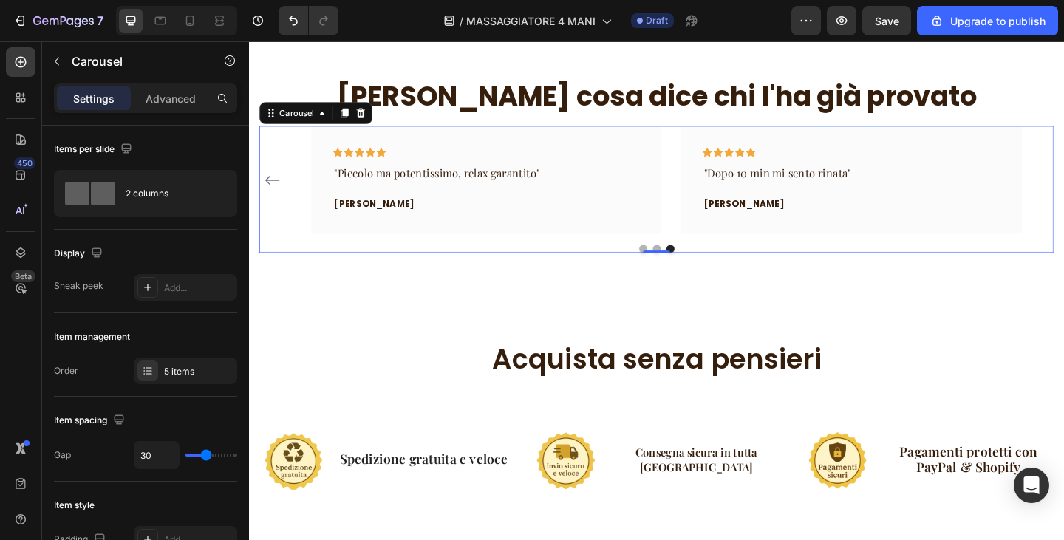
click at [1064, 193] on div "Icon Icon Icon Icon Icon Row "Finalmente dormo senza dolore al collo" Text bloc…" at bounding box center [692, 192] width 865 height 117
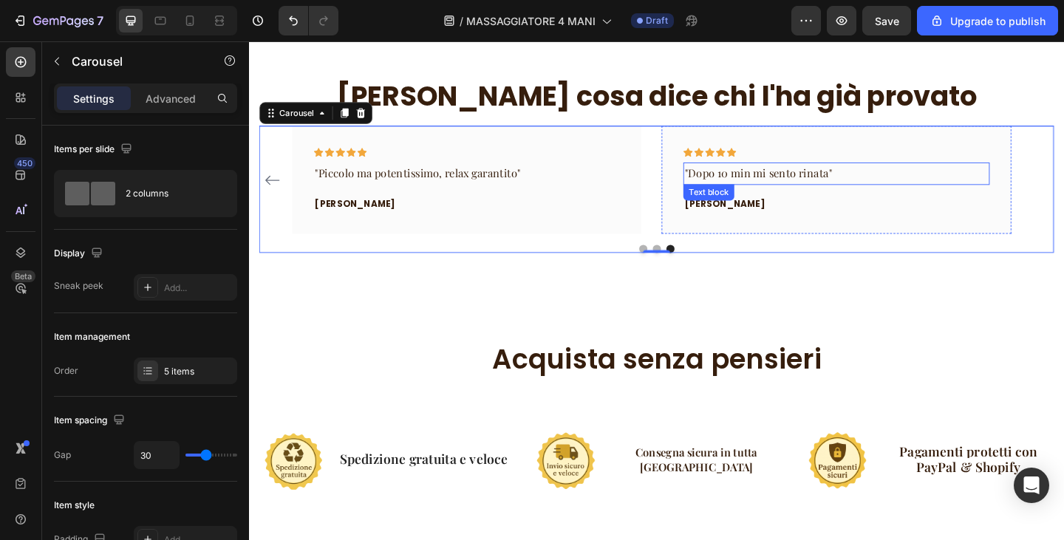
click at [1016, 195] on p ""Dopo 10 min mi sento rinata"" at bounding box center [889, 185] width 330 height 21
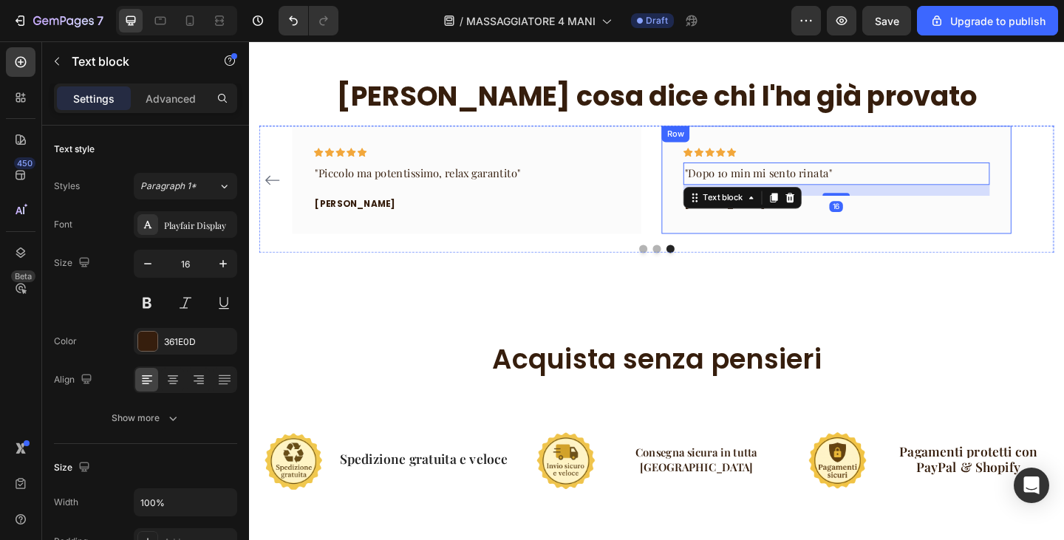
click at [1034, 231] on div "Icon Icon Icon Icon Icon Row "Dopo 10 min mi sento rinata" Text block 16 Sara T…" at bounding box center [889, 192] width 381 height 117
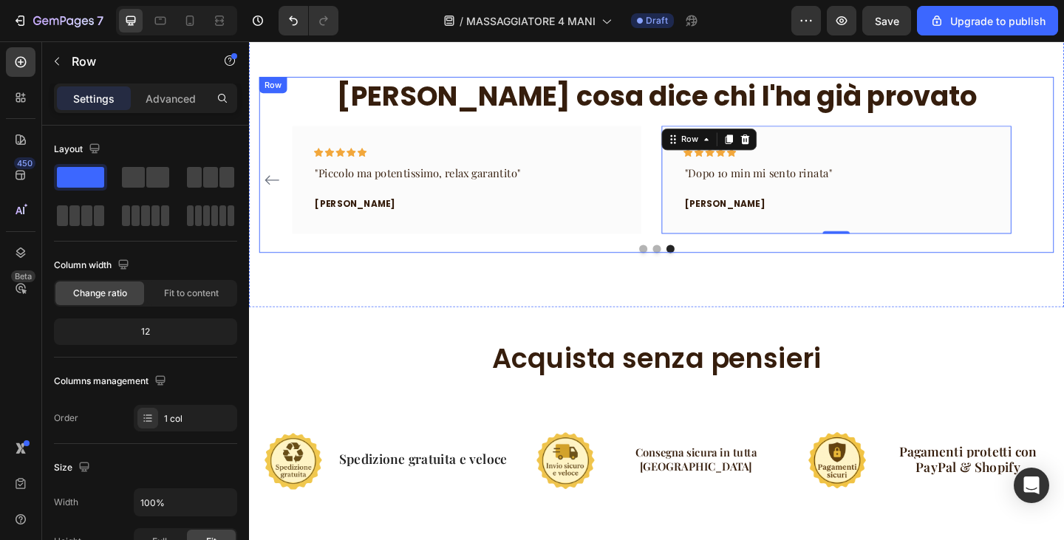
click at [685, 127] on div "Ecco cosa dice chi l'ha già provato Heading Icon Icon Icon Icon Icon Row "Final…" at bounding box center [692, 176] width 865 height 191
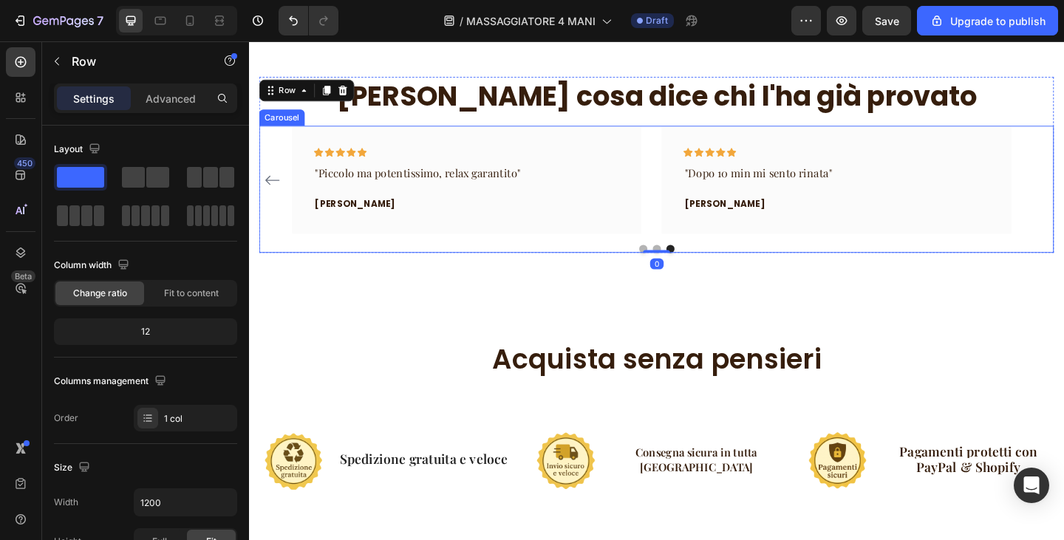
click at [753, 261] on div "Icon Icon Icon Icon Icon Row "Finalmente dormo senza dolore al collo" Text bloc…" at bounding box center [692, 202] width 865 height 137
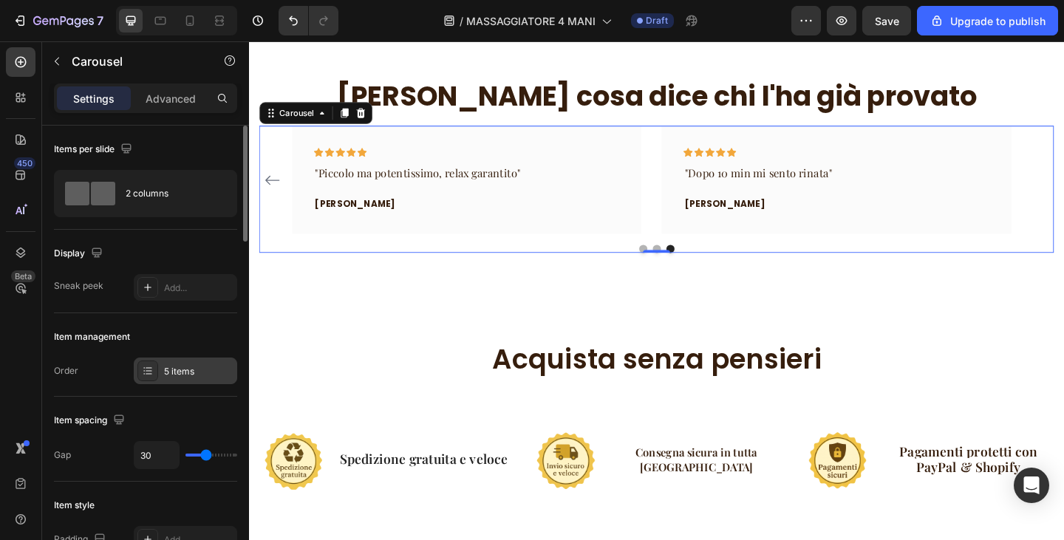
click at [198, 383] on div "5 items" at bounding box center [185, 371] width 103 height 27
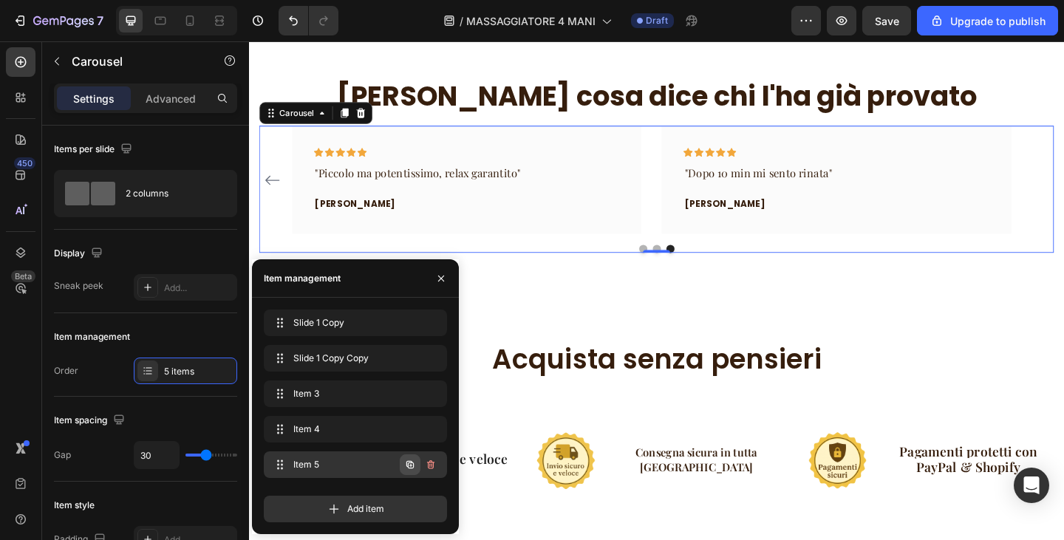
click at [410, 469] on icon "button" at bounding box center [410, 465] width 12 height 12
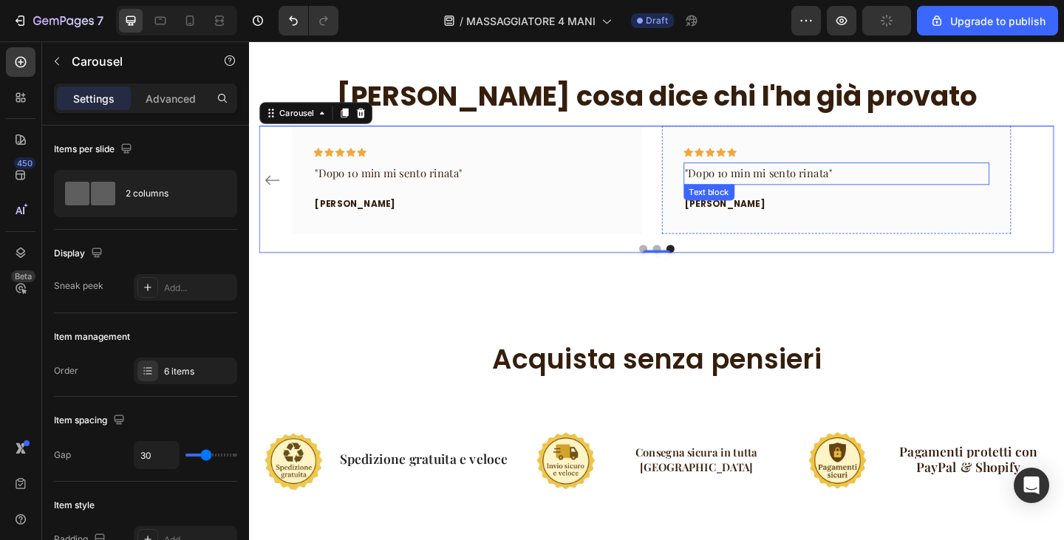
click at [748, 183] on p ""Dopo 10 min mi sento rinata"" at bounding box center [889, 185] width 330 height 21
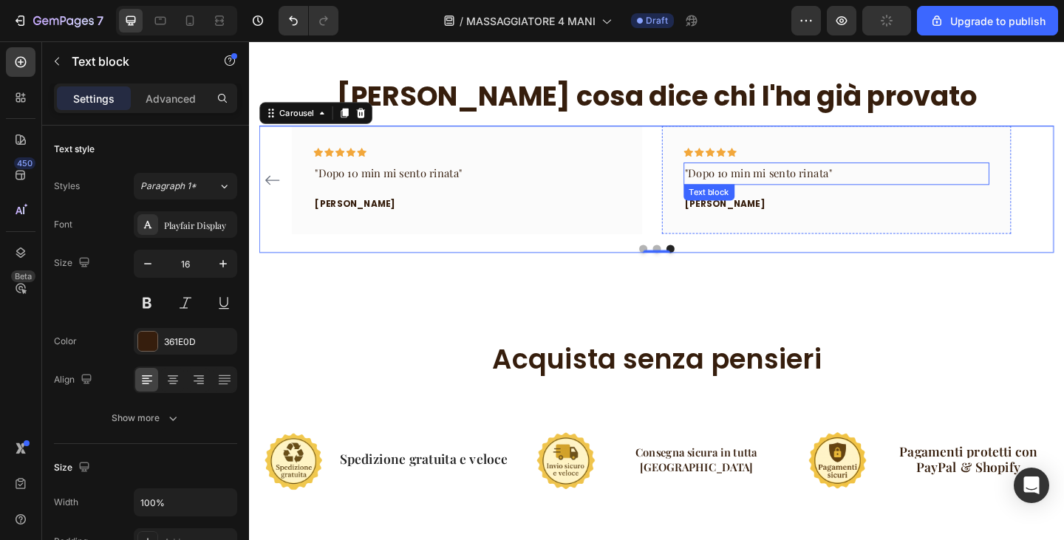
click at [748, 183] on p ""Dopo 10 min mi sento rinata"" at bounding box center [889, 185] width 330 height 21
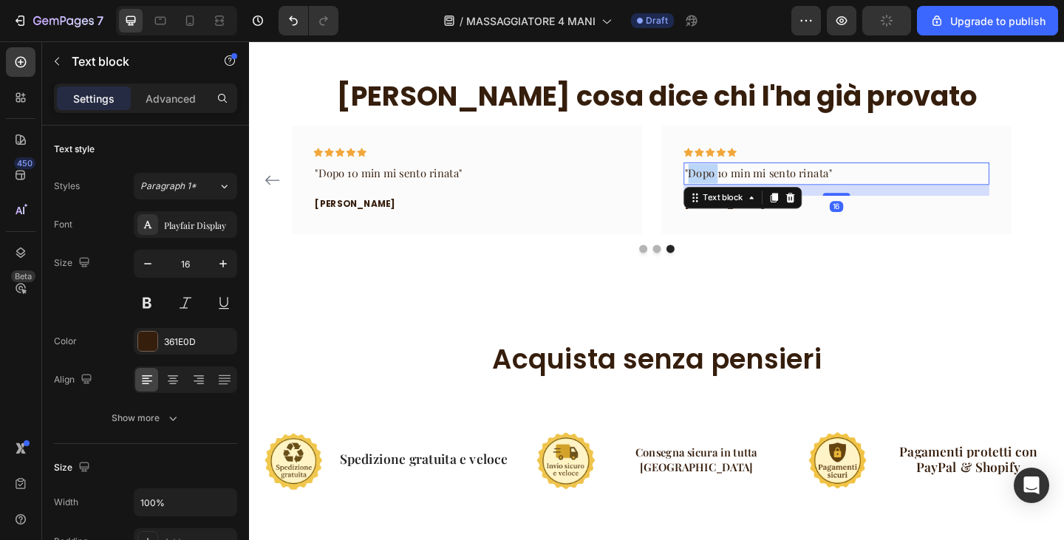
click at [748, 183] on p ""Dopo 10 min mi sento rinata"" at bounding box center [889, 185] width 330 height 21
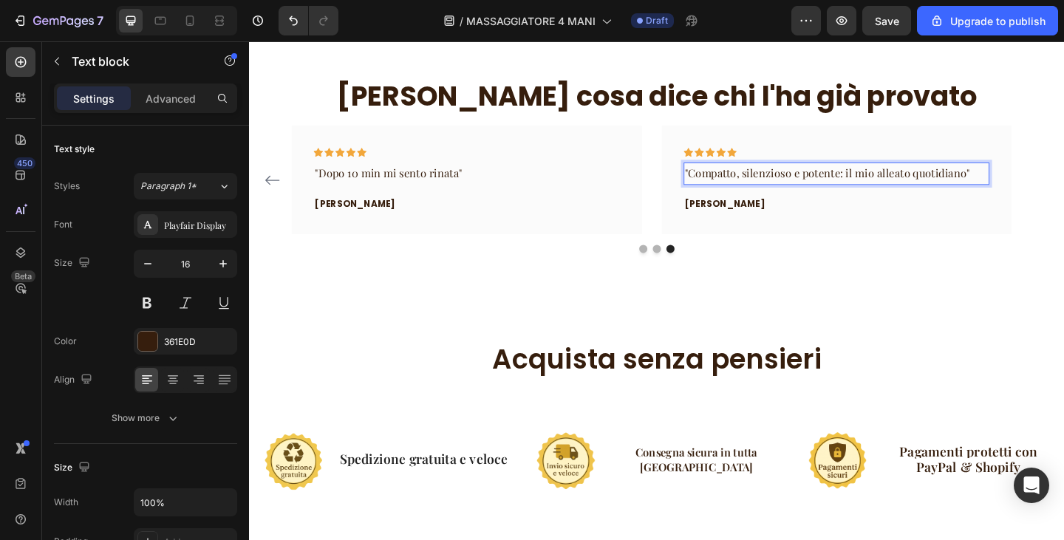
click at [897, 186] on p ""Compatto, silenzioso e potente: il mio alleato quotidiano"" at bounding box center [889, 185] width 330 height 21
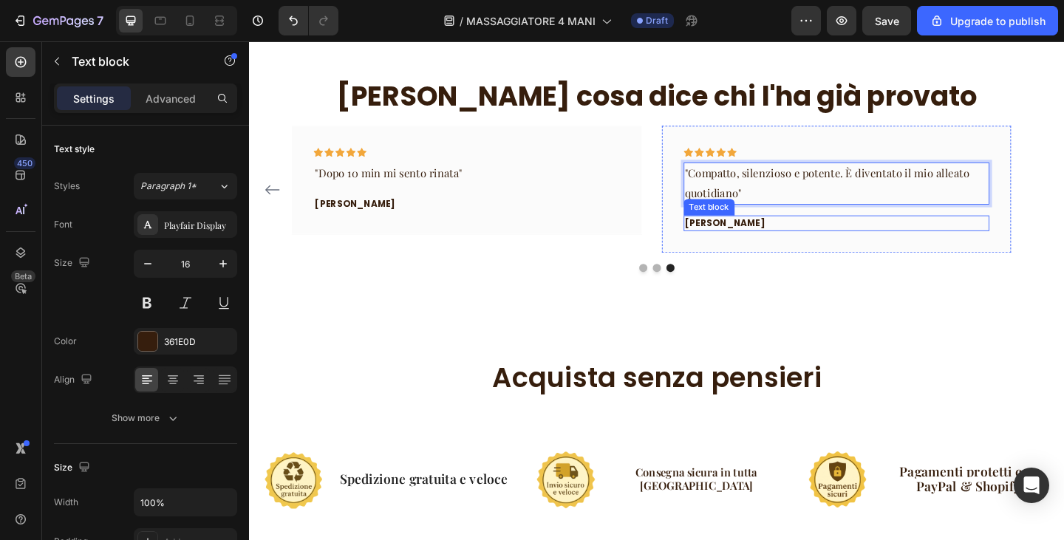
click at [736, 242] on p "[PERSON_NAME]" at bounding box center [889, 240] width 330 height 15
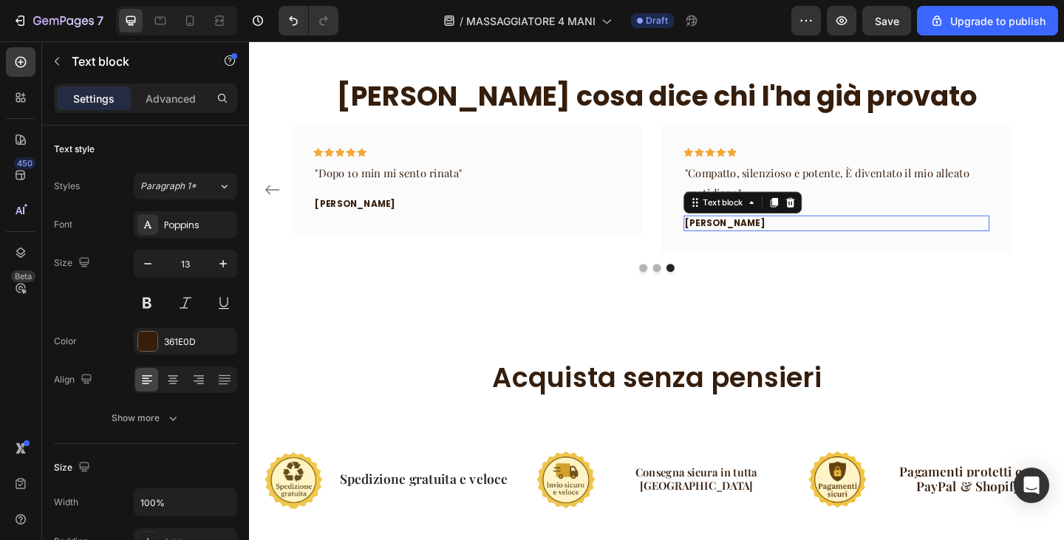
click at [736, 242] on p "[PERSON_NAME]" at bounding box center [889, 240] width 330 height 15
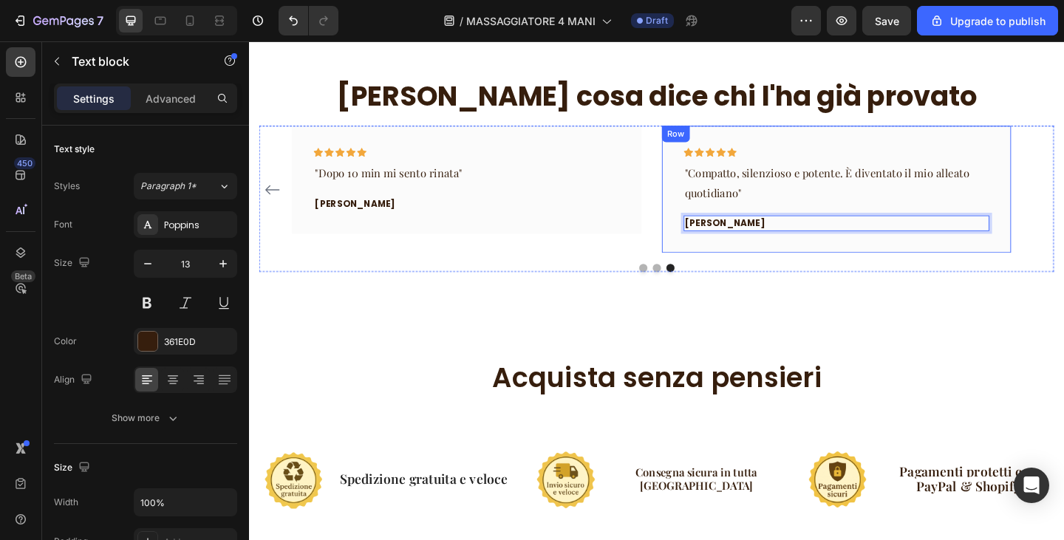
click at [877, 150] on div "Icon Icon Icon Icon Icon Row "Compatto, silenzioso e potente. È diventato il mi…" at bounding box center [889, 203] width 381 height 138
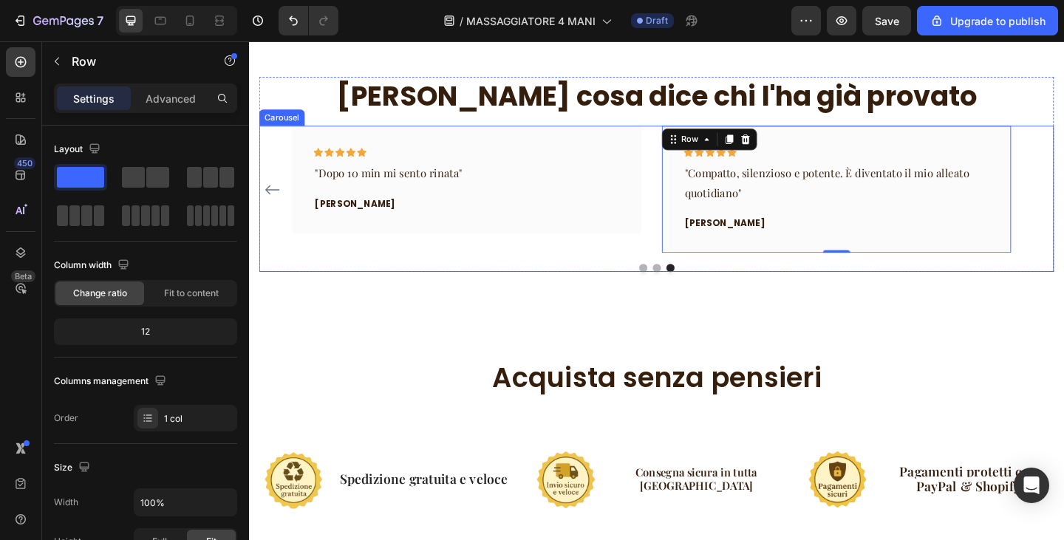
click at [1064, 171] on div "Icon Icon Icon Icon Icon Row "Finalmente dormo senza dolore al collo" Text bloc…" at bounding box center [692, 203] width 865 height 138
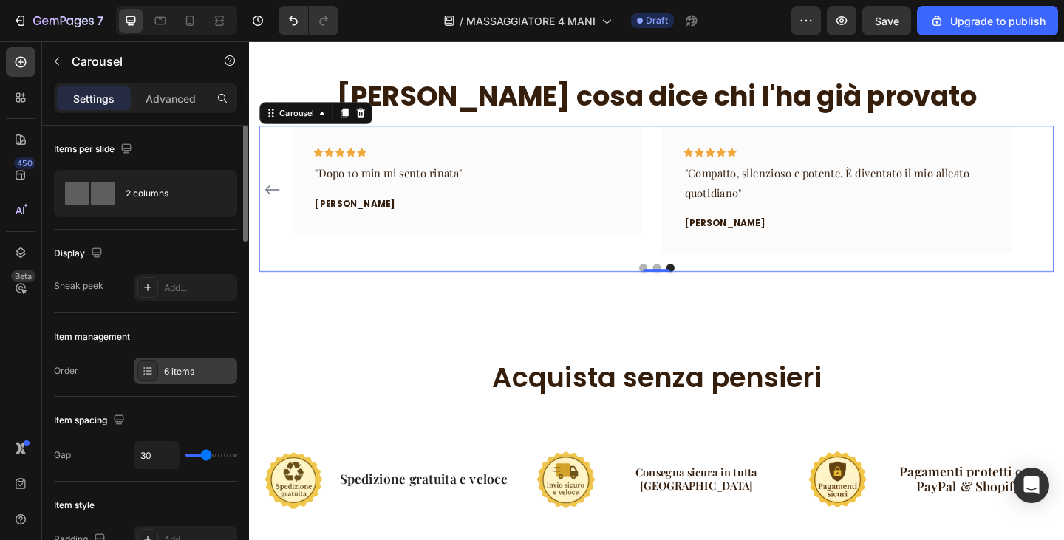
click at [183, 381] on div "6 items" at bounding box center [185, 371] width 103 height 27
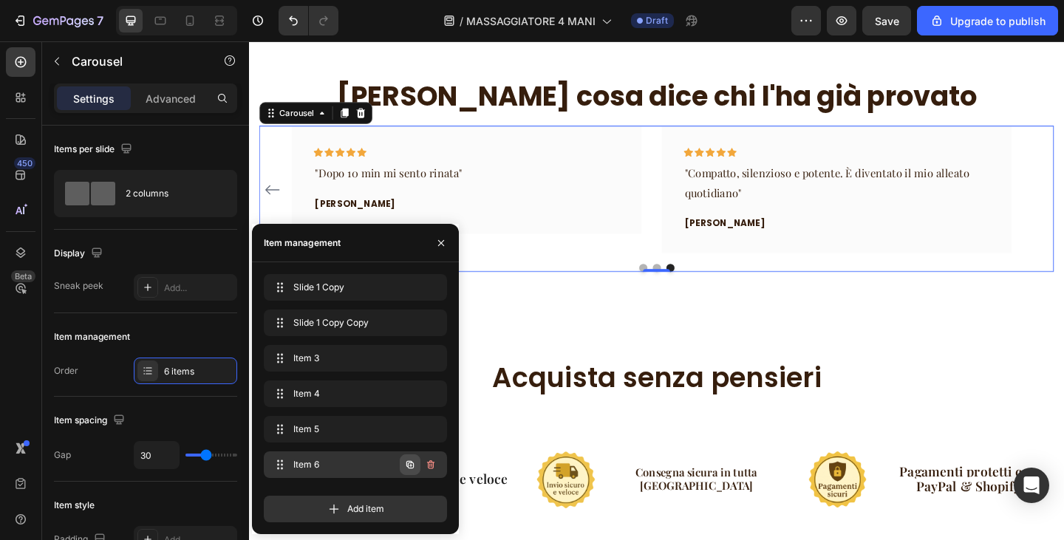
click at [407, 466] on icon "button" at bounding box center [410, 464] width 7 height 7
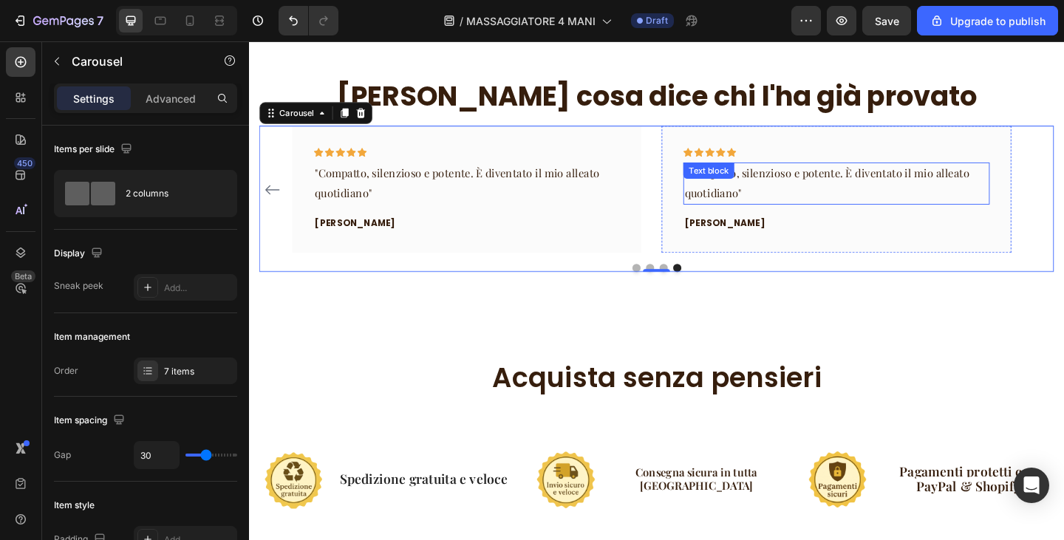
click at [787, 197] on div ""Compatto, silenzioso e potente. È diventato il mio alleato quotidiano" Text bl…" at bounding box center [888, 197] width 333 height 46
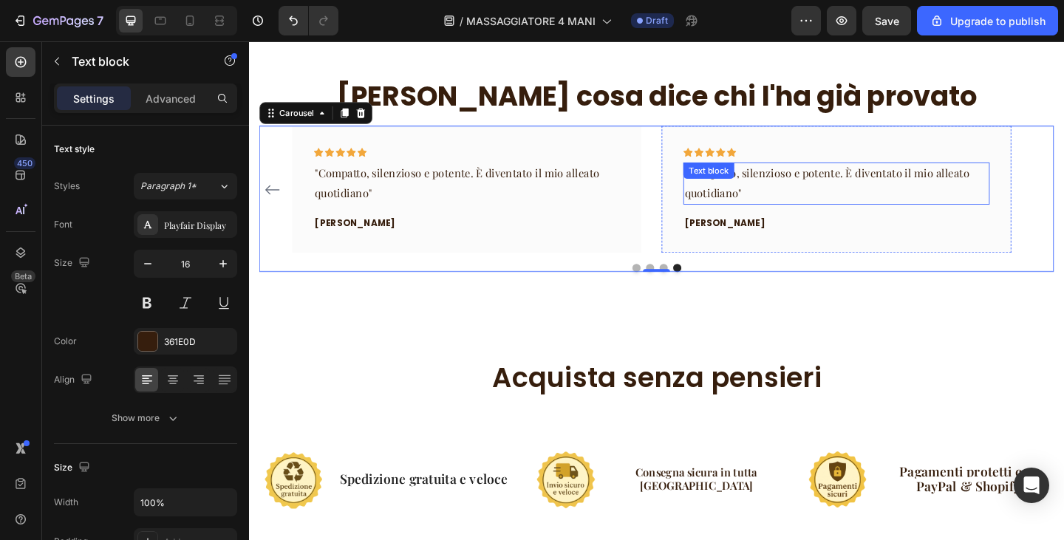
click at [775, 189] on div "Text block" at bounding box center [750, 182] width 50 height 13
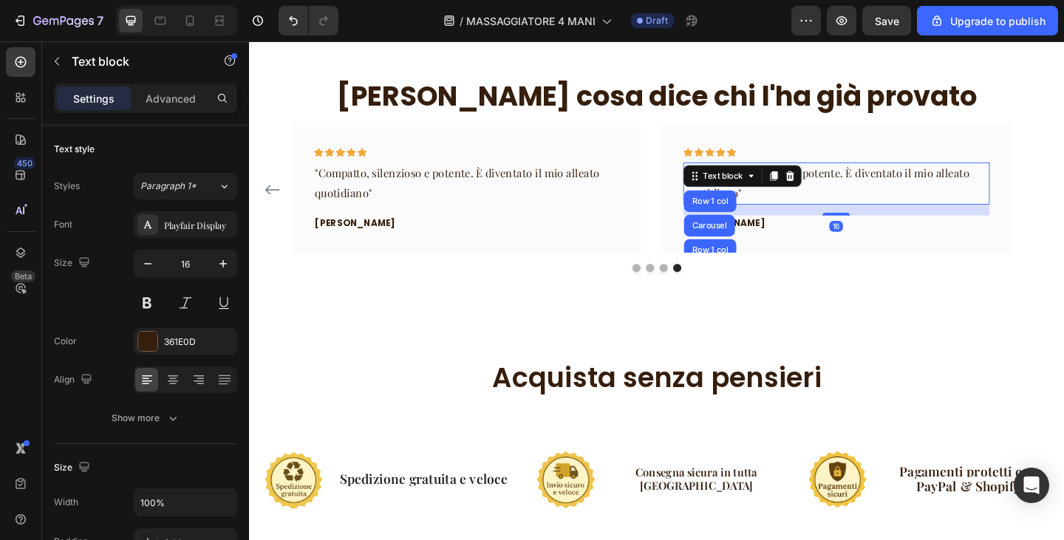
click at [787, 197] on div "Text block" at bounding box center [765, 189] width 79 height 18
click at [898, 209] on p ""Compatto, silenzioso e potente. È diventato il mio alleato quotidiano"" at bounding box center [889, 196] width 330 height 43
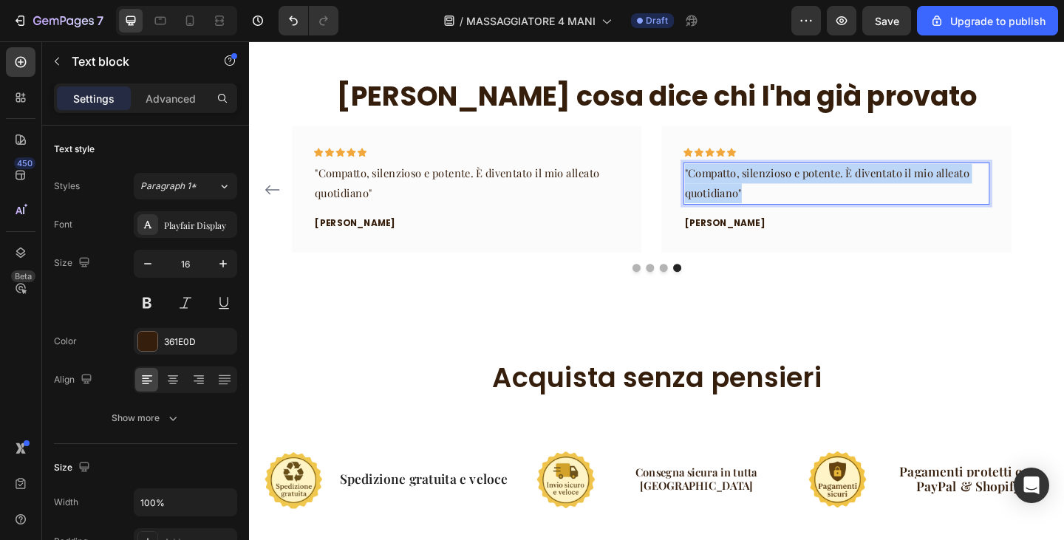
click at [898, 209] on p ""Compatto, silenzioso e potente. È diventato il mio alleato quotidiano"" at bounding box center [889, 196] width 330 height 43
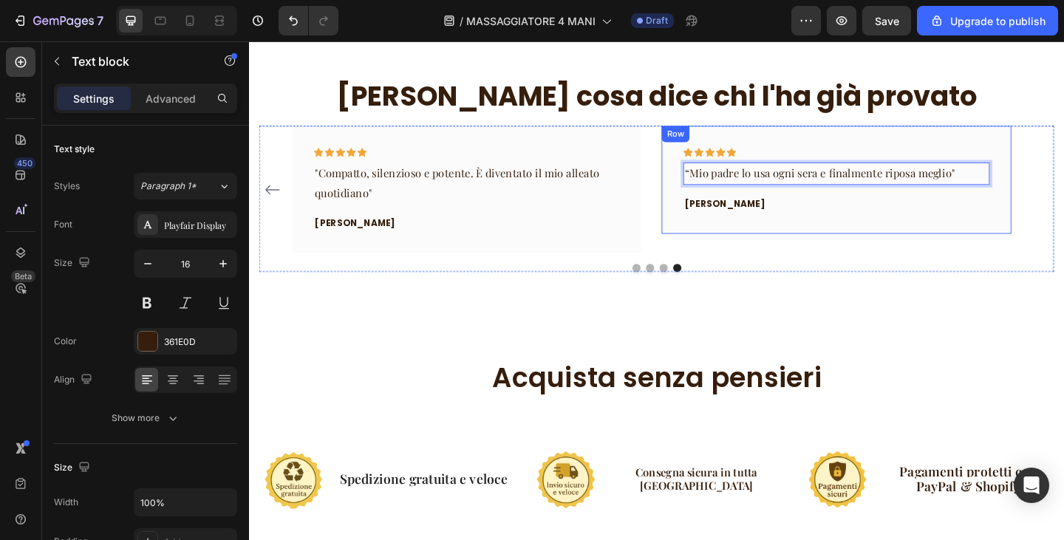
click at [741, 217] on p "[PERSON_NAME]" at bounding box center [889, 218] width 330 height 15
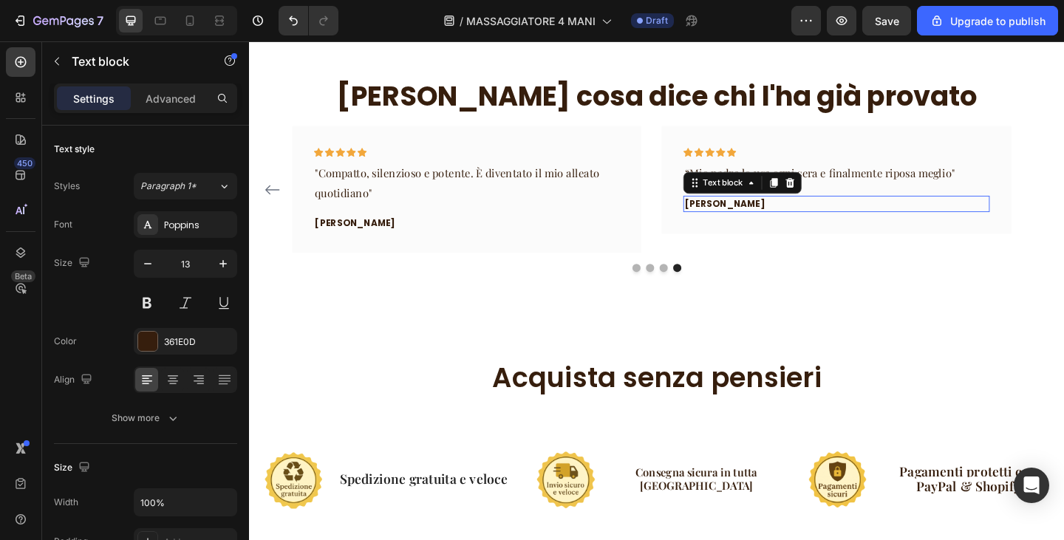
click at [741, 217] on p "[PERSON_NAME]" at bounding box center [889, 218] width 330 height 15
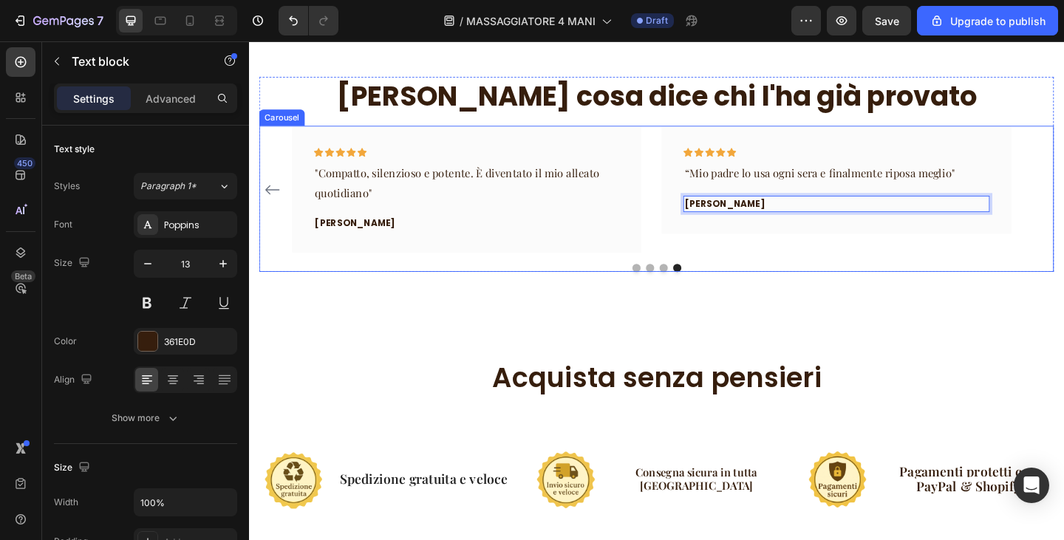
click at [1064, 240] on div "Icon Icon Icon Icon Icon Row "Finalmente dormo senza dolore al collo" Text bloc…" at bounding box center [692, 203] width 865 height 138
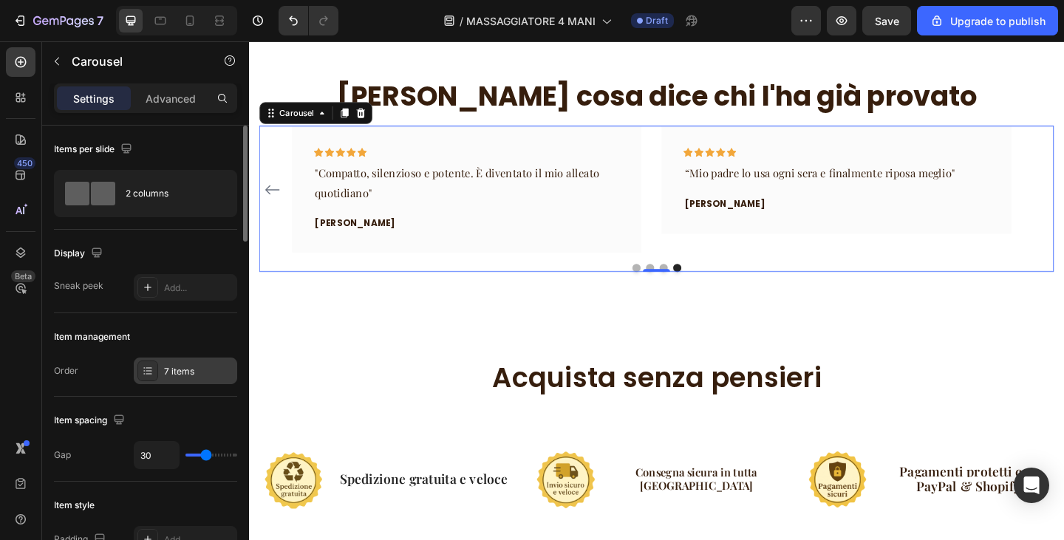
click at [180, 381] on div "7 items" at bounding box center [185, 371] width 103 height 27
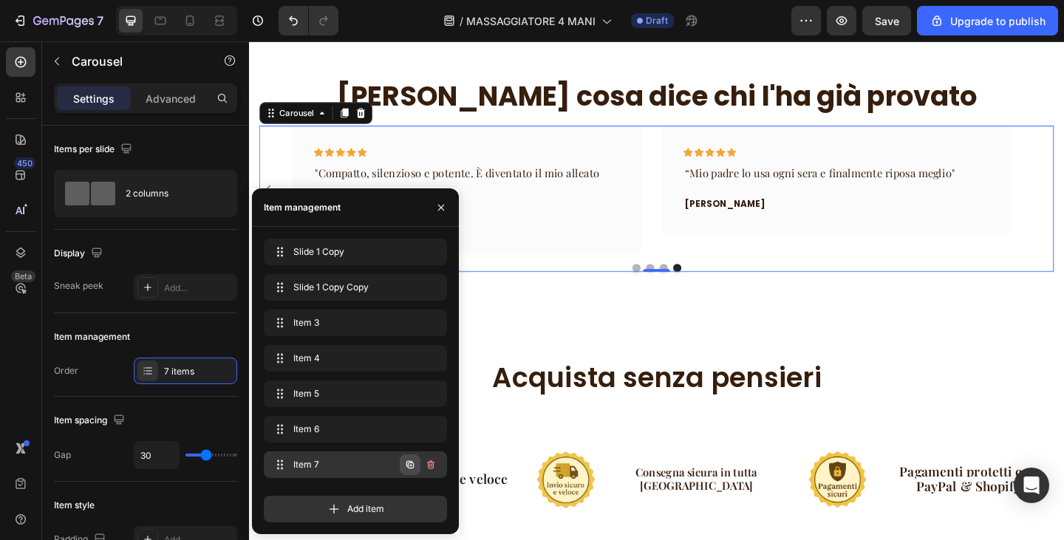
click at [415, 461] on icon "button" at bounding box center [410, 465] width 12 height 12
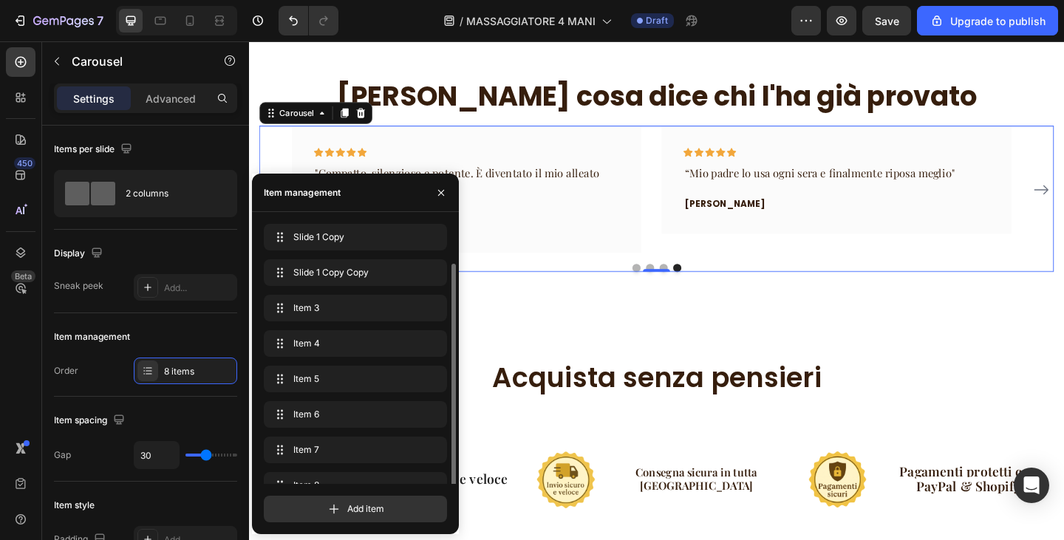
scroll to position [21, 0]
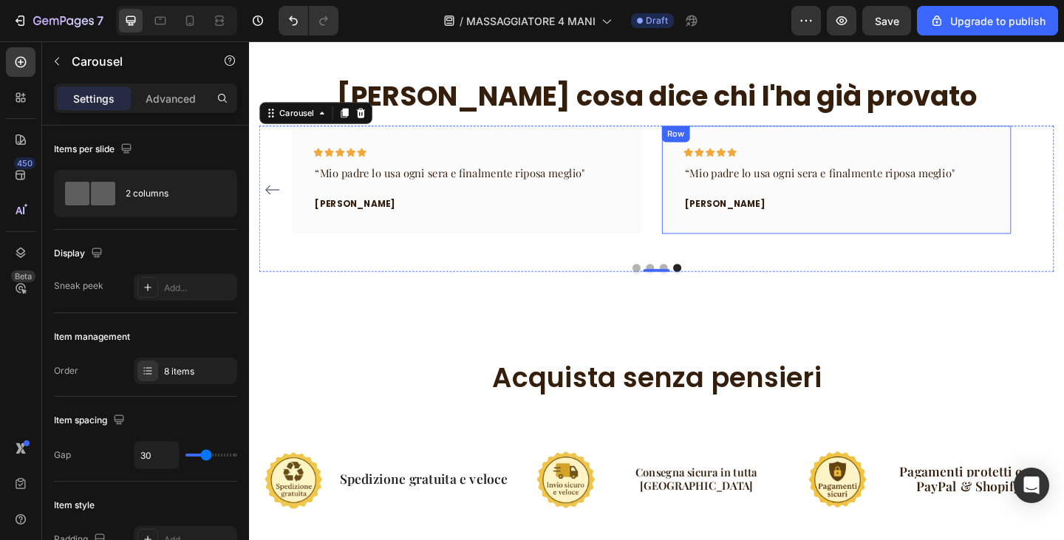
click at [872, 184] on p "“Mio padre lo usa ogni sera e finalmente riposa meglio"" at bounding box center [889, 185] width 330 height 21
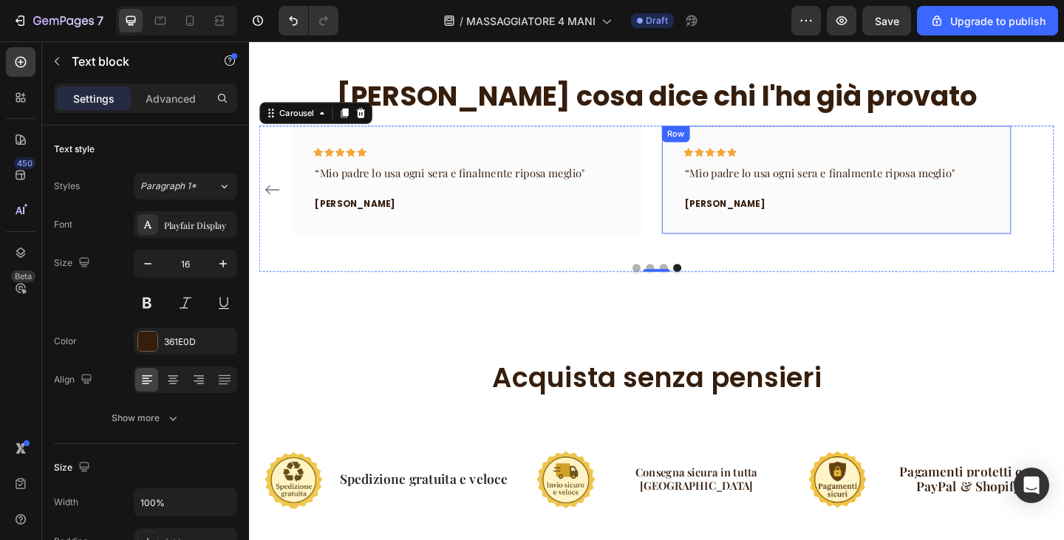
click at [872, 184] on p "“Mio padre lo usa ogni sera e finalmente riposa meglio"" at bounding box center [889, 185] width 330 height 21
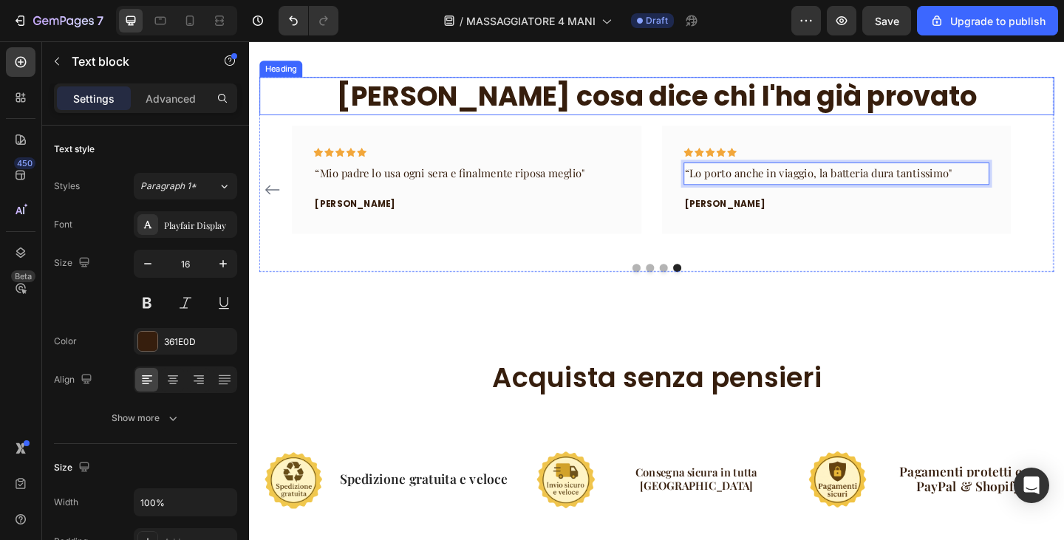
scroll to position [2198, 0]
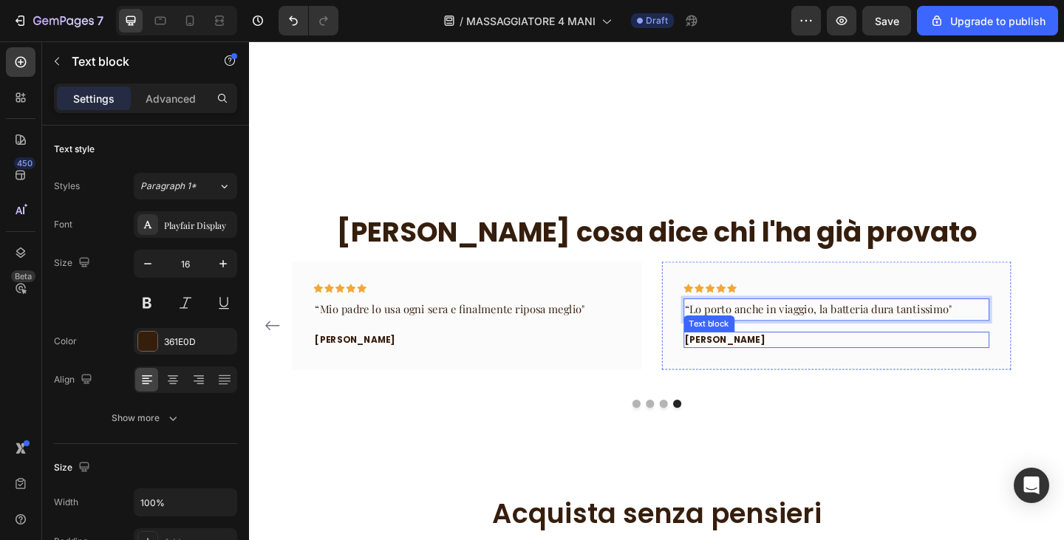
click at [768, 364] on p "[PERSON_NAME]" at bounding box center [889, 366] width 330 height 15
click at [767, 364] on p "[PERSON_NAME]" at bounding box center [889, 366] width 330 height 15
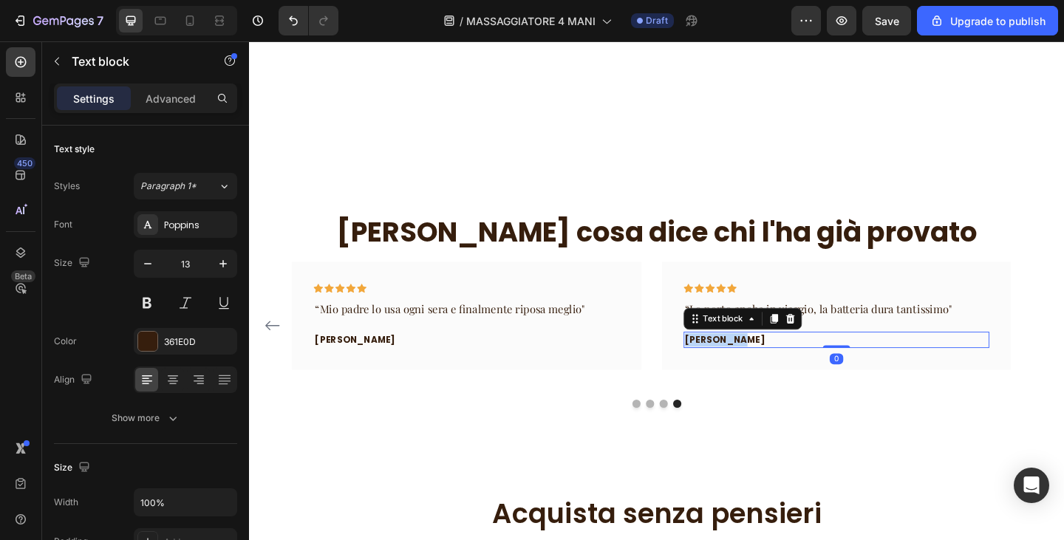
click at [767, 364] on p "[PERSON_NAME]" at bounding box center [889, 366] width 330 height 15
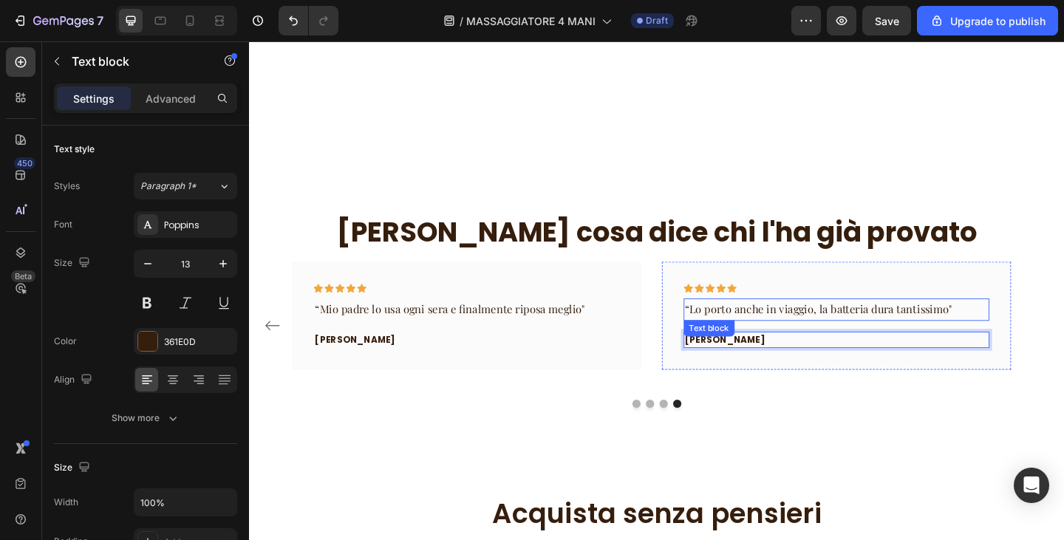
click at [1036, 331] on p "“Lo porto anche in viaggio, la batteria dura tantissimo"" at bounding box center [889, 333] width 330 height 21
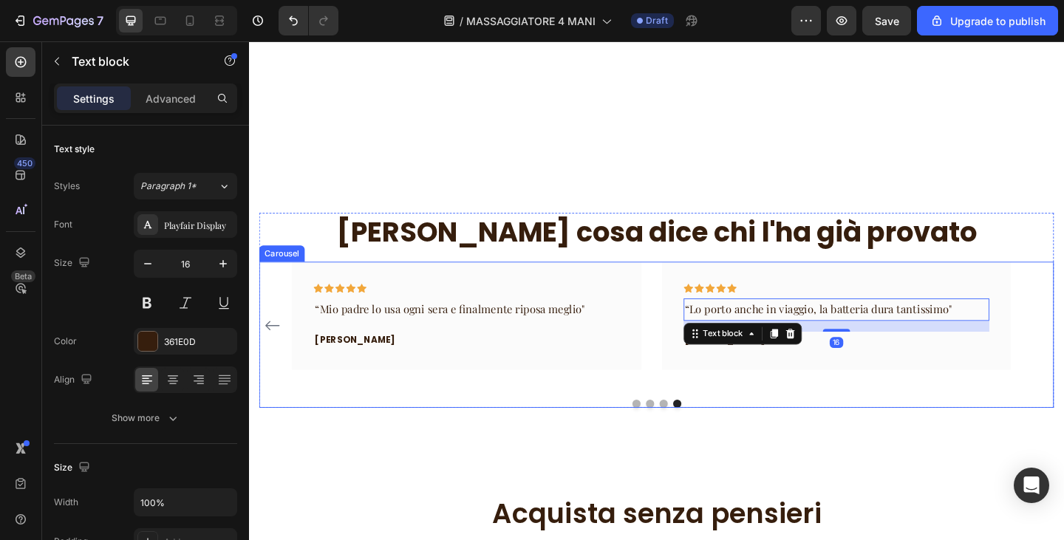
click at [1036, 411] on div "Icon Icon Icon Icon Icon Row “Lo porto anche in viaggio, la batteria dura tanti…" at bounding box center [889, 351] width 381 height 138
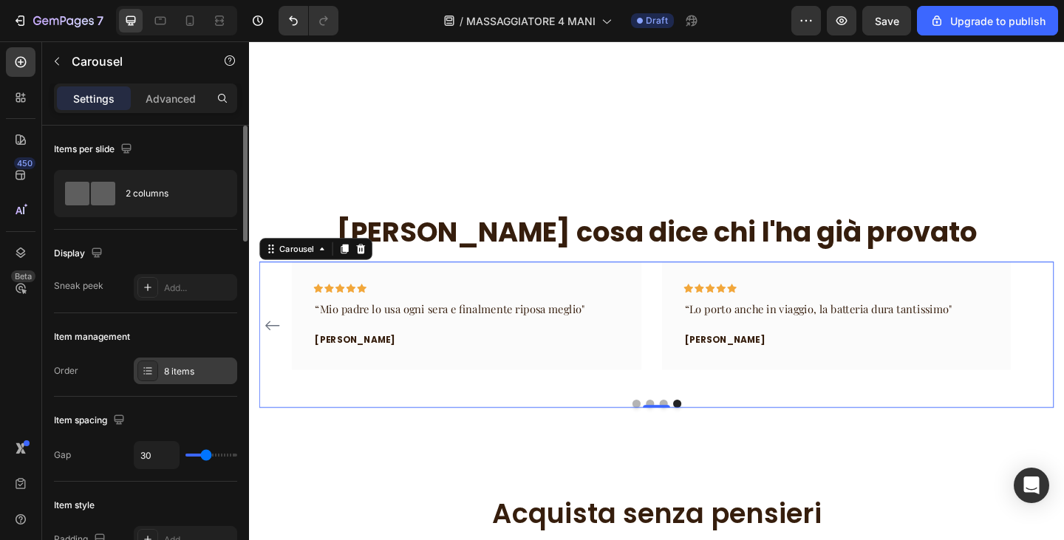
click at [172, 373] on div "8 items" at bounding box center [198, 371] width 69 height 13
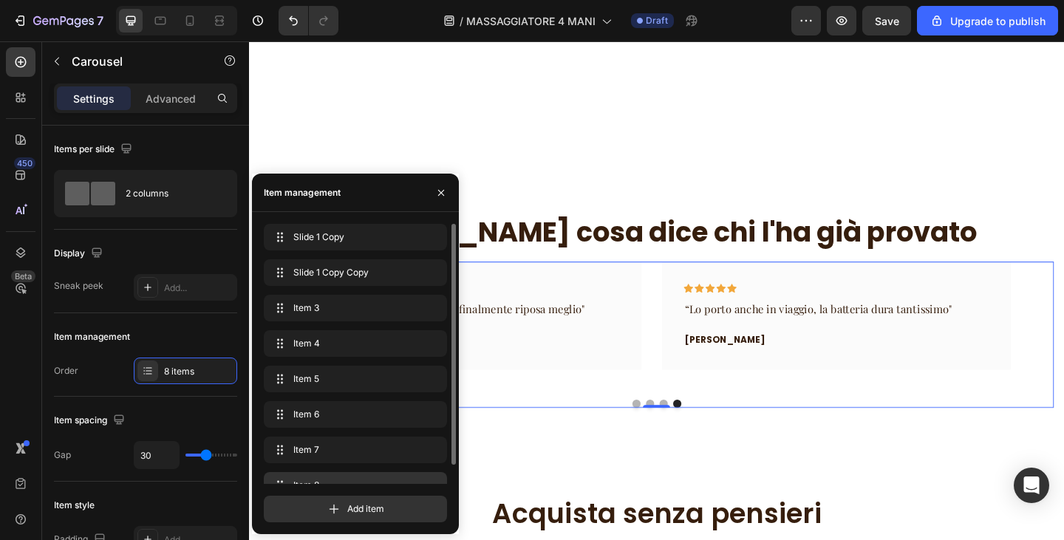
scroll to position [21, 0]
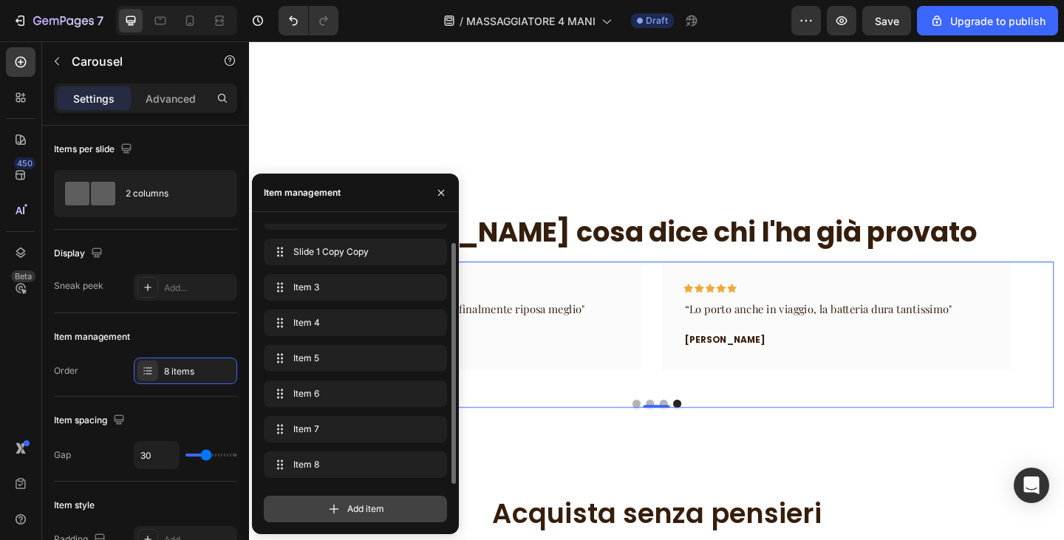
click at [353, 501] on div "Add item" at bounding box center [355, 509] width 183 height 27
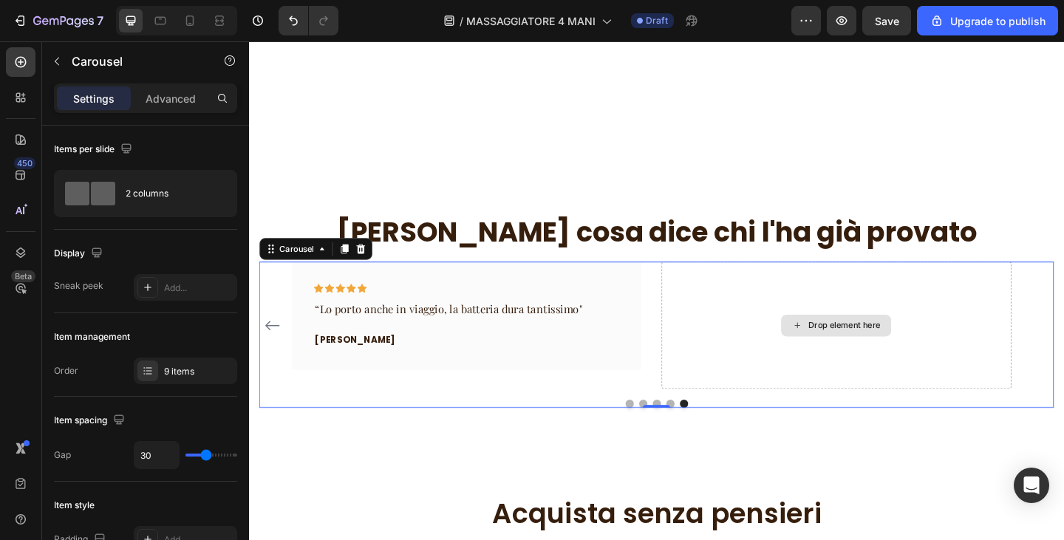
click at [812, 367] on div "Drop element here" at bounding box center [889, 351] width 381 height 138
click at [874, 432] on div at bounding box center [692, 436] width 865 height 9
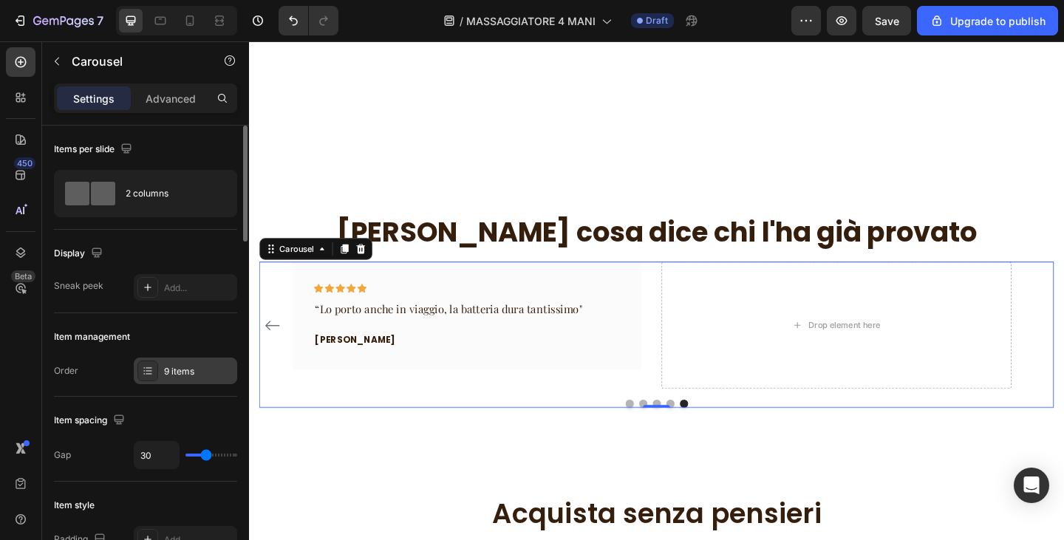
click at [197, 373] on div "9 items" at bounding box center [198, 371] width 69 height 13
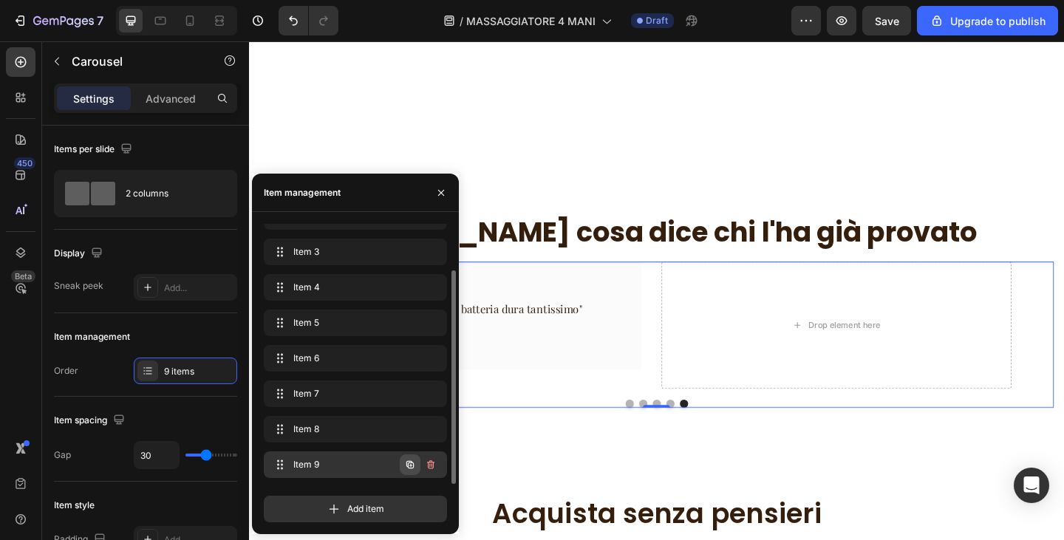
click at [414, 467] on icon "button" at bounding box center [410, 465] width 12 height 12
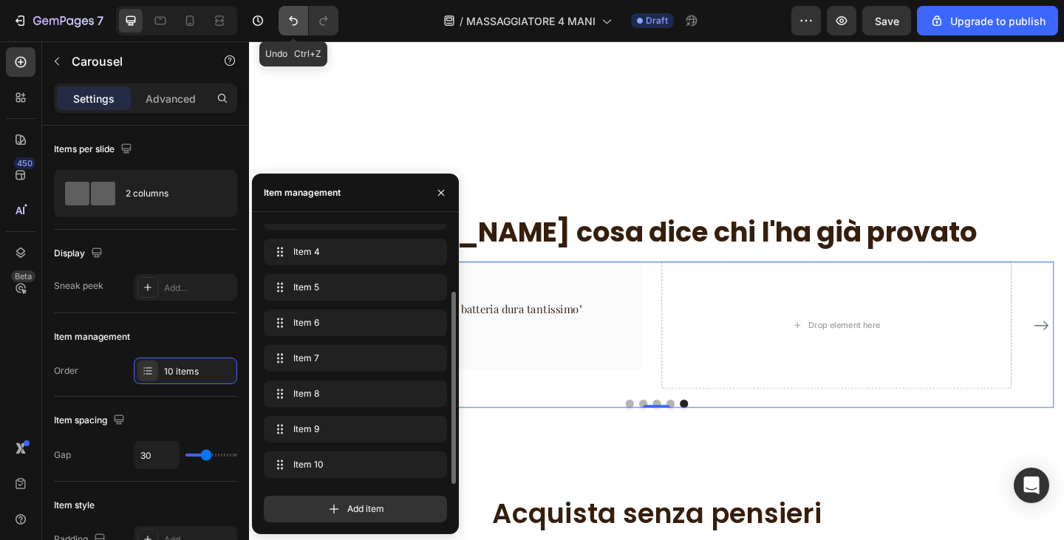
click at [280, 24] on button "Undo/Redo" at bounding box center [294, 21] width 30 height 30
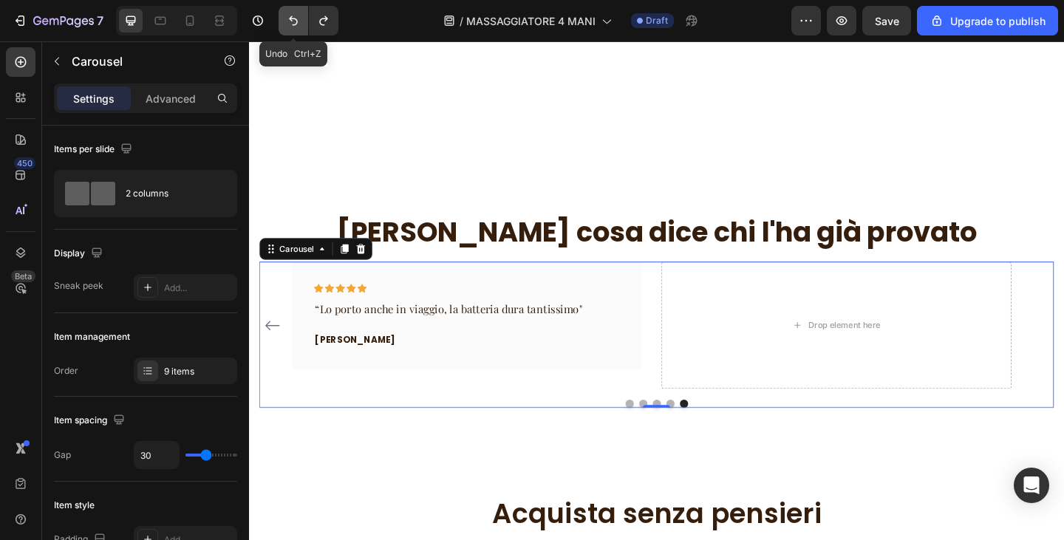
click at [291, 23] on icon "Undo/Redo" at bounding box center [293, 20] width 15 height 15
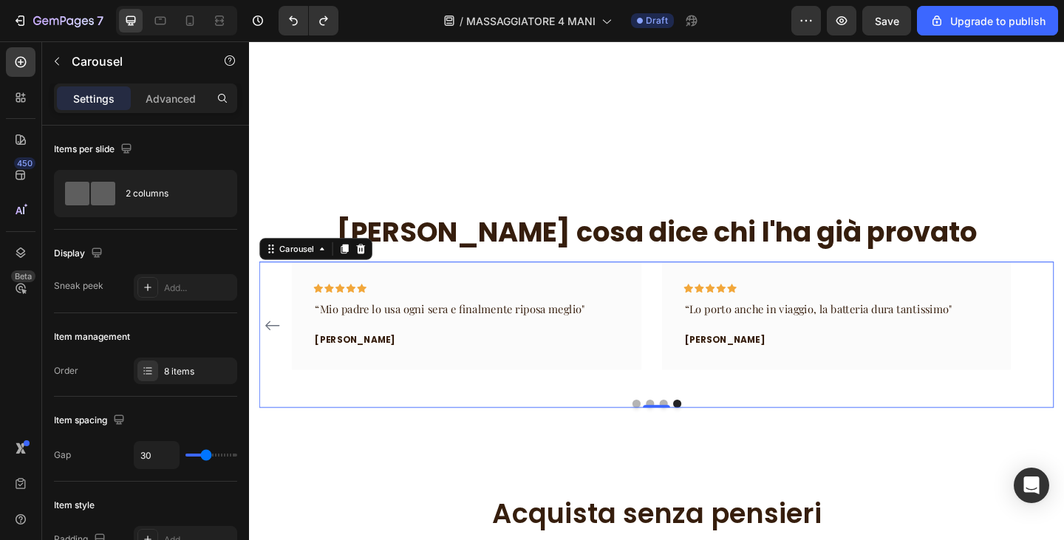
click at [1064, 336] on div "Icon Icon Icon Icon Icon Row "Finalmente dormo senza dolore al collo" Text bloc…" at bounding box center [692, 351] width 865 height 138
click at [182, 369] on div "8 items" at bounding box center [198, 371] width 69 height 13
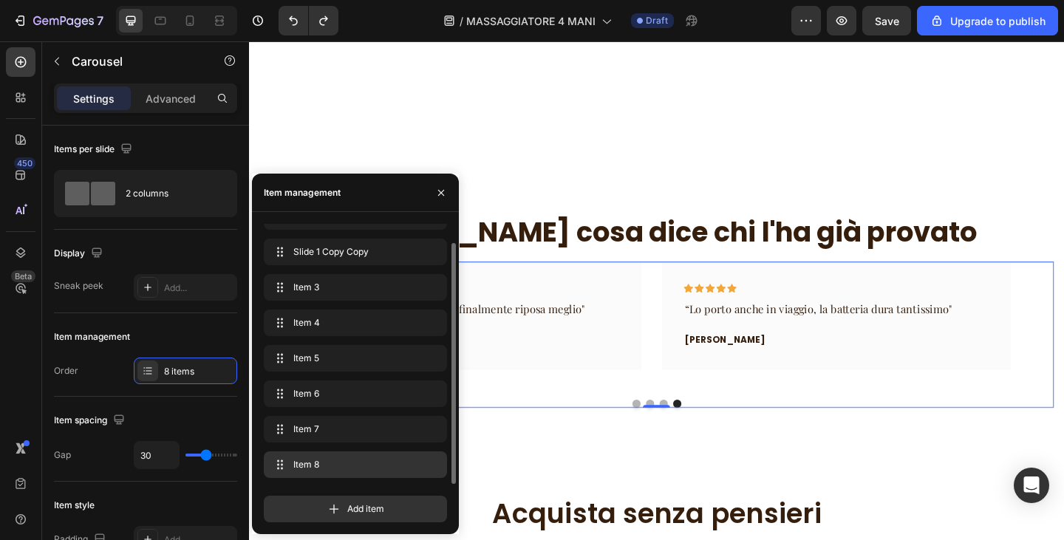
scroll to position [21, 0]
click at [413, 467] on icon "button" at bounding box center [410, 464] width 7 height 7
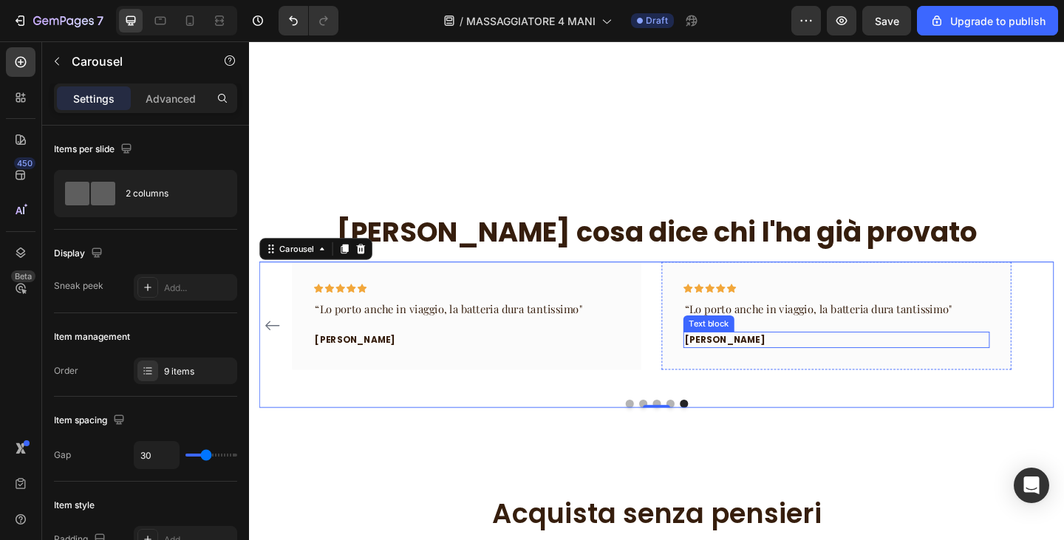
click at [737, 364] on p "[PERSON_NAME]" at bounding box center [889, 366] width 330 height 15
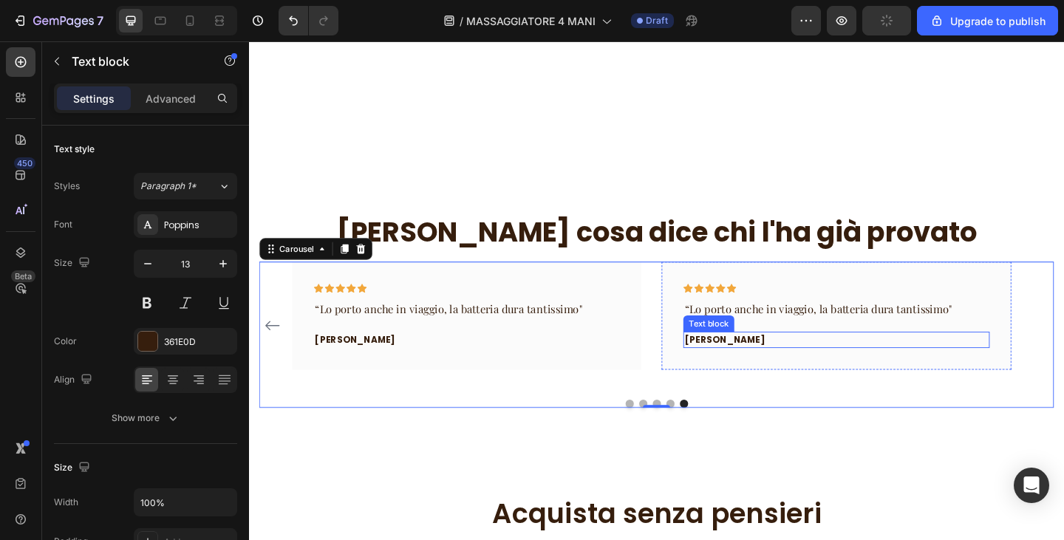
click at [737, 364] on p "[PERSON_NAME]" at bounding box center [889, 366] width 330 height 15
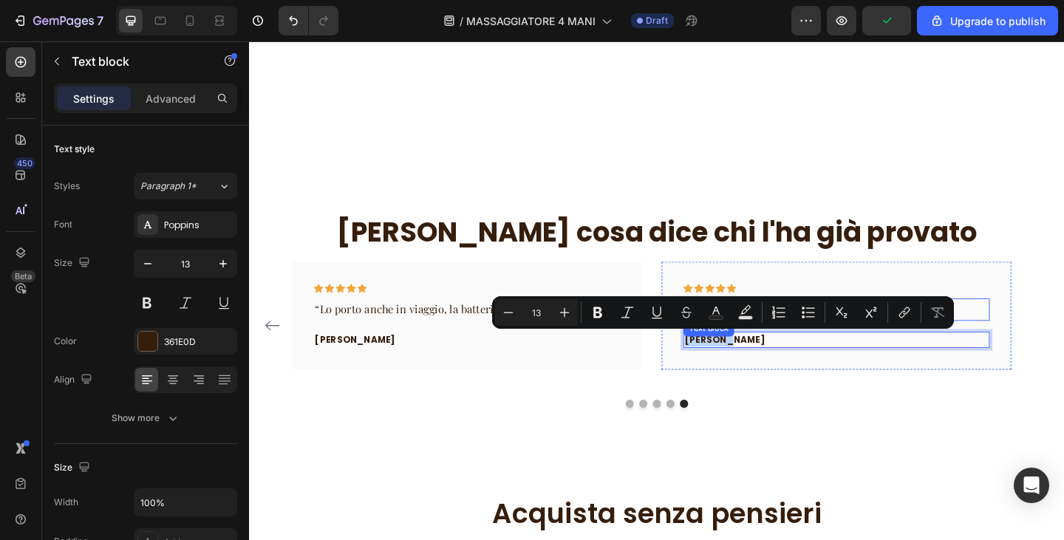
click at [1039, 330] on p "“Lo porto anche in viaggio, la batteria dura tantissimo"" at bounding box center [889, 333] width 330 height 21
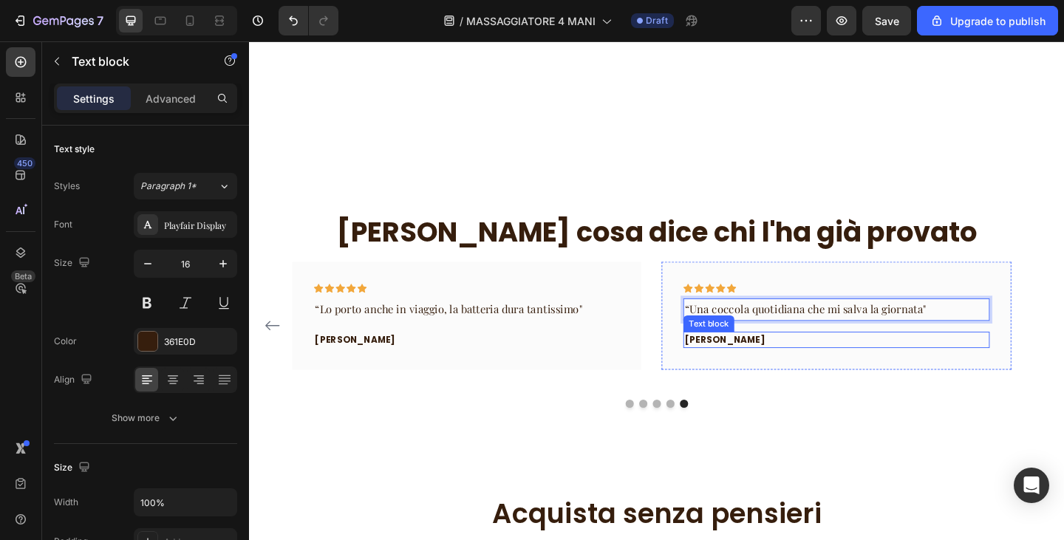
click at [762, 359] on p "[PERSON_NAME]" at bounding box center [889, 366] width 330 height 15
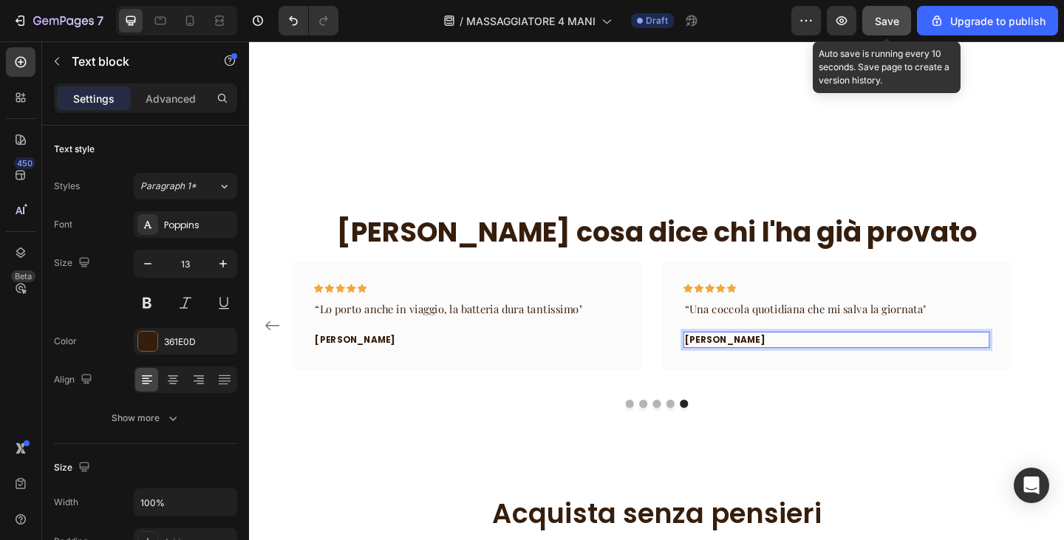
click at [880, 22] on span "Save" at bounding box center [887, 21] width 24 height 13
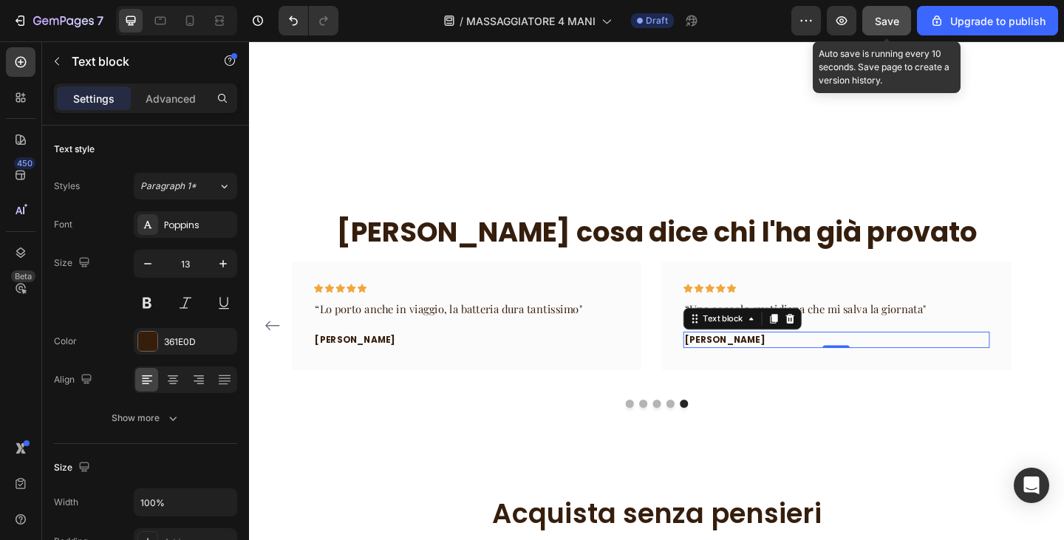
click at [870, 27] on button "Save" at bounding box center [887, 21] width 49 height 30
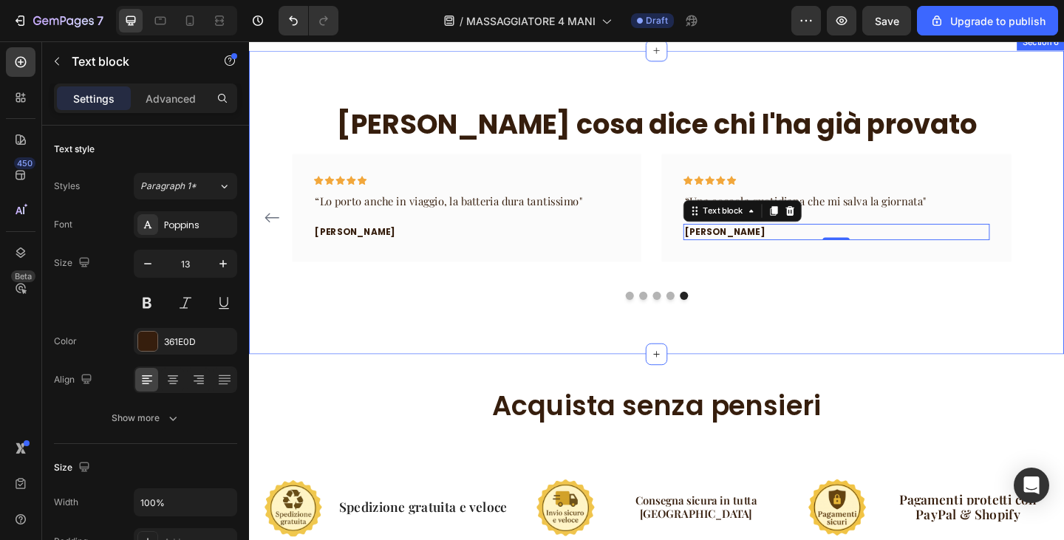
scroll to position [2346, 0]
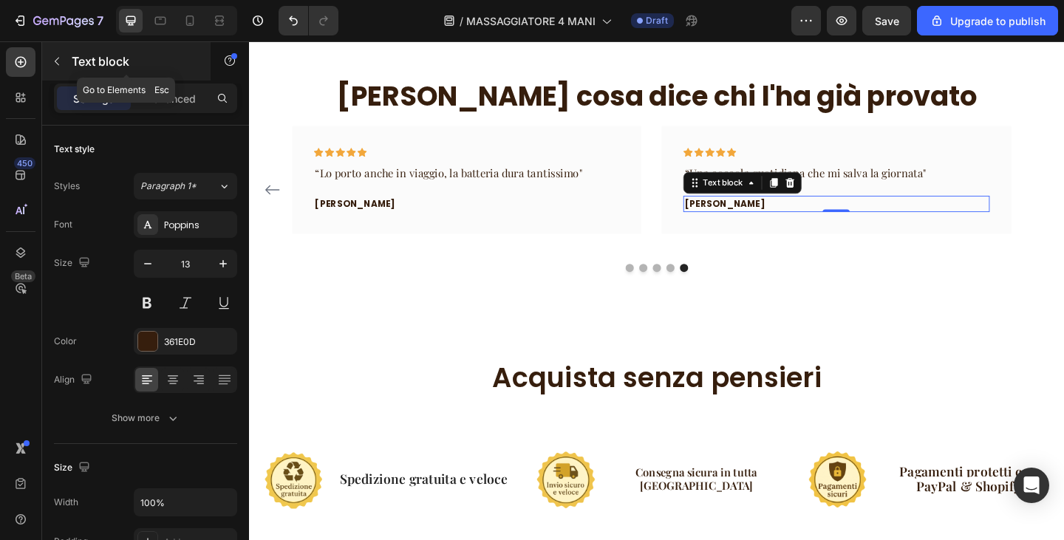
click at [55, 55] on icon "button" at bounding box center [57, 61] width 12 height 12
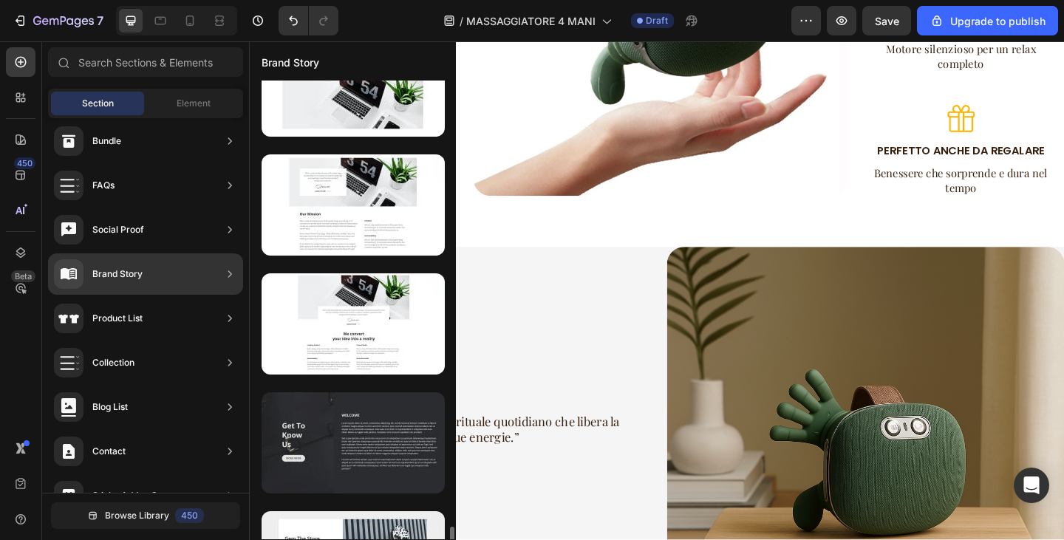
scroll to position [1609, 0]
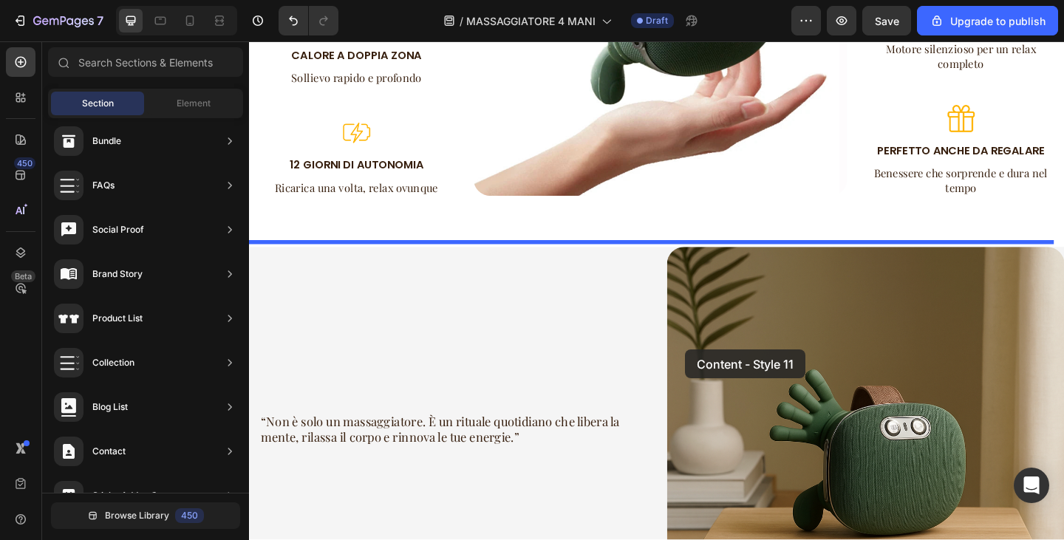
drag, startPoint x: 636, startPoint y: 252, endPoint x: 722, endPoint y: 377, distance: 151.9
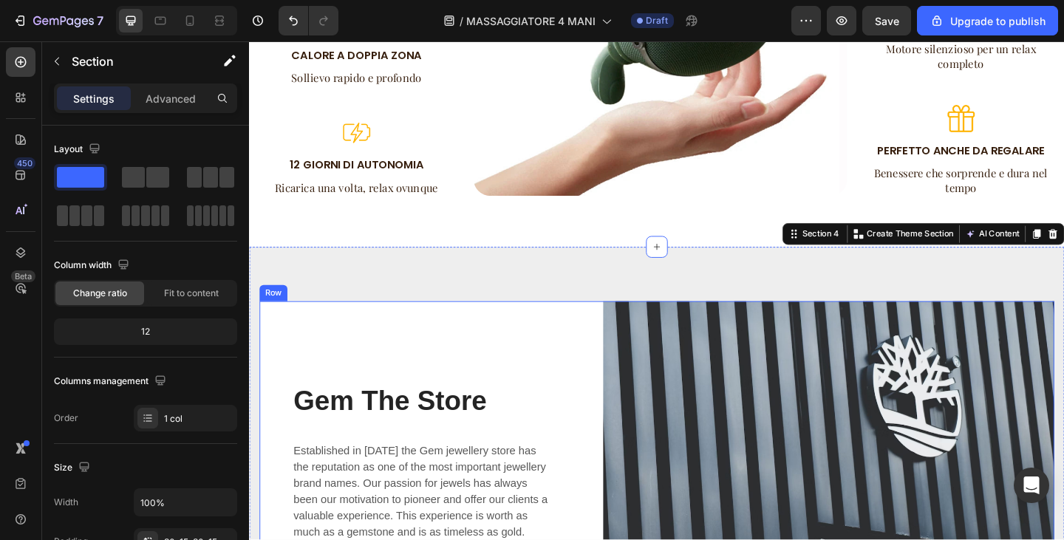
scroll to position [1385, 0]
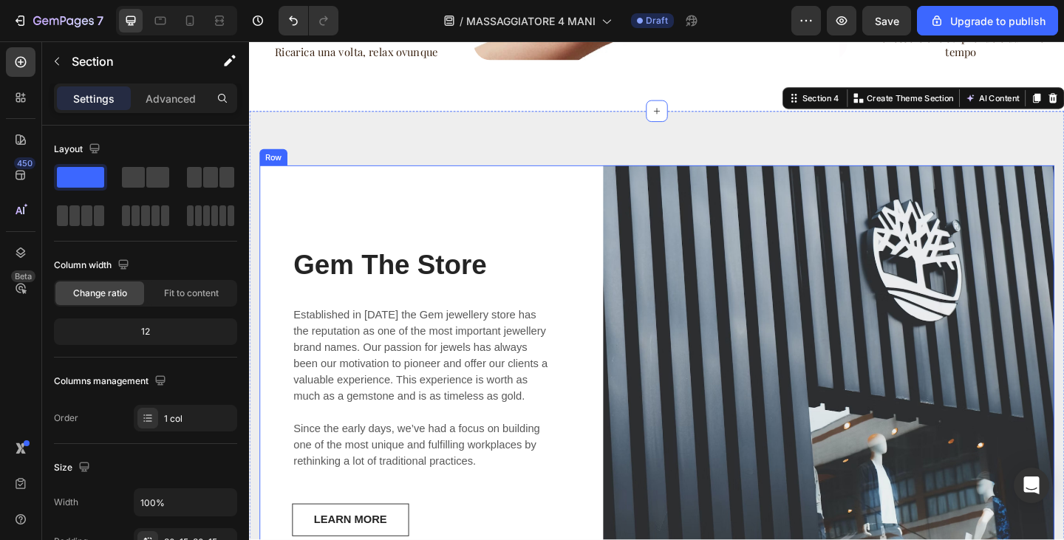
click at [495, 197] on div "Gem The Store Heading Established in 1920 the Gem jewellery store has the reput…" at bounding box center [435, 422] width 350 height 491
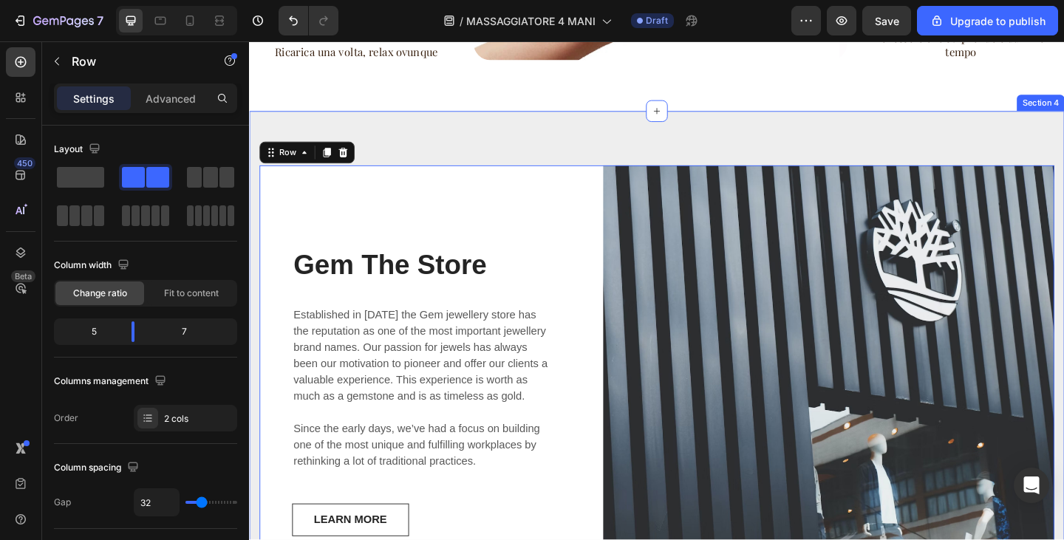
click at [501, 140] on div "Gem The Store Heading Established in 1920 the Gem jewellery store has the reput…" at bounding box center [692, 422] width 887 height 609
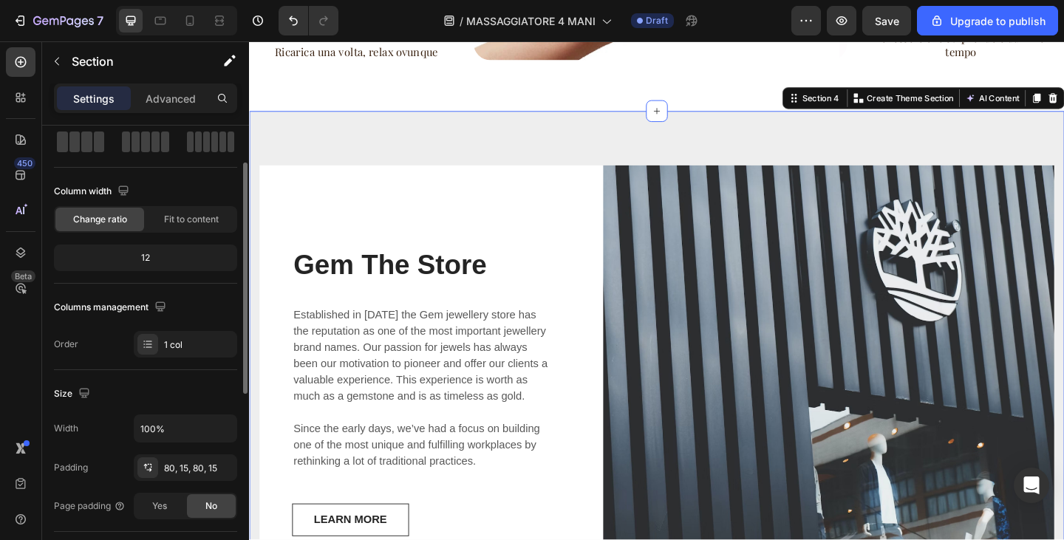
scroll to position [296, 0]
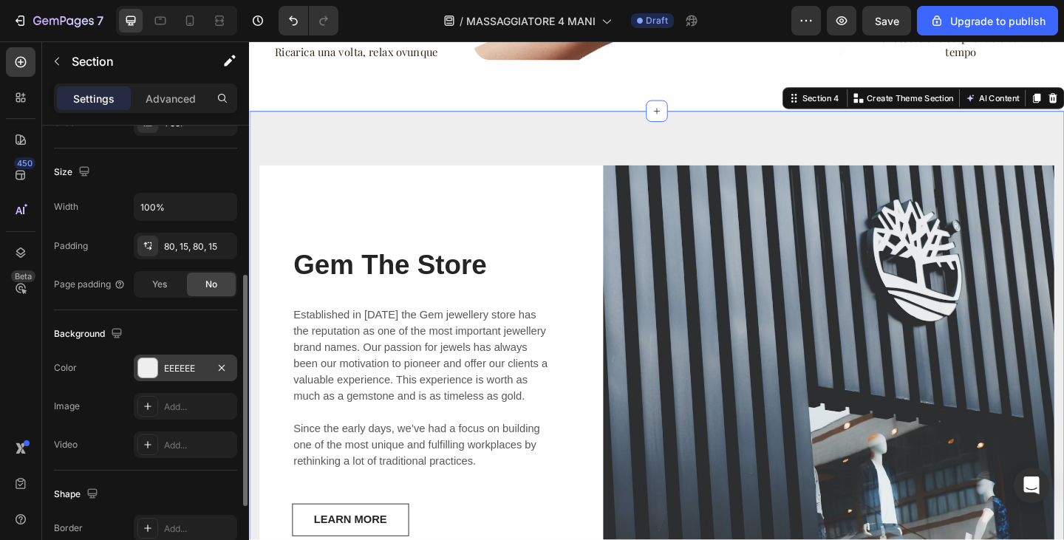
click at [162, 375] on div "EEEEEE" at bounding box center [185, 368] width 103 height 27
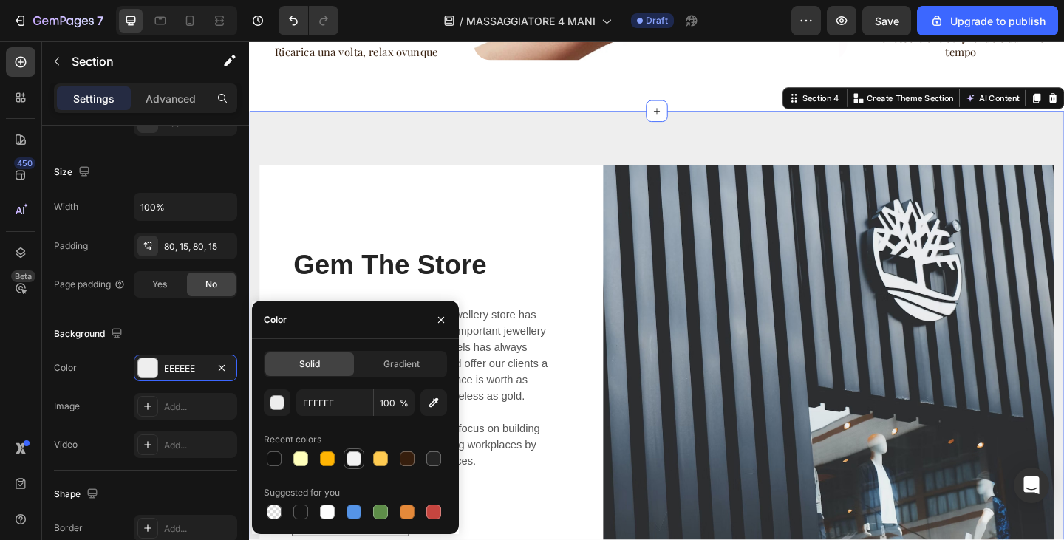
click at [347, 458] on div at bounding box center [354, 459] width 15 height 15
click at [330, 517] on div at bounding box center [327, 512] width 15 height 15
type input "FFFFFF"
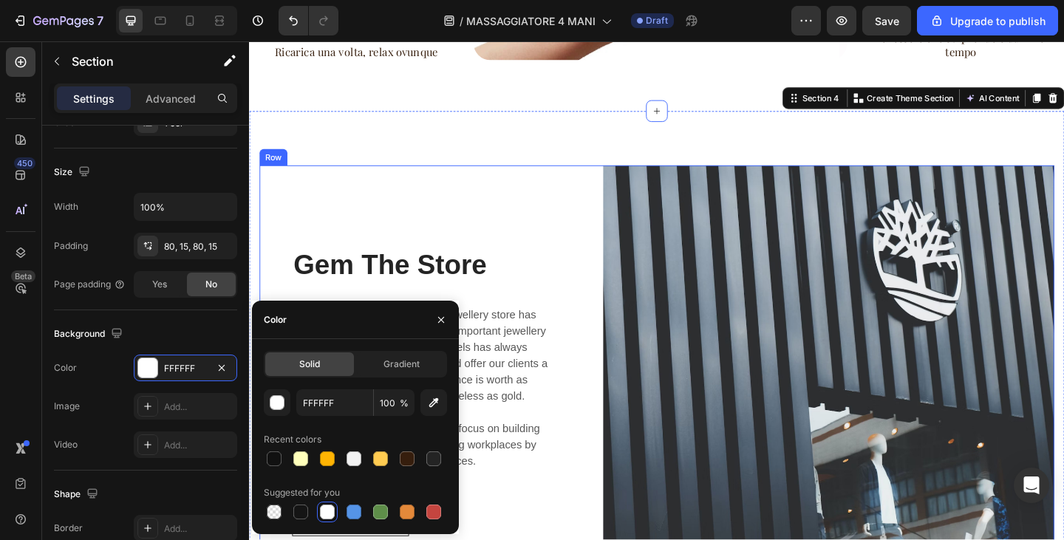
click at [589, 189] on div "Gem The Store Heading Established in 1920 the Gem jewellery store has the reput…" at bounding box center [435, 422] width 350 height 491
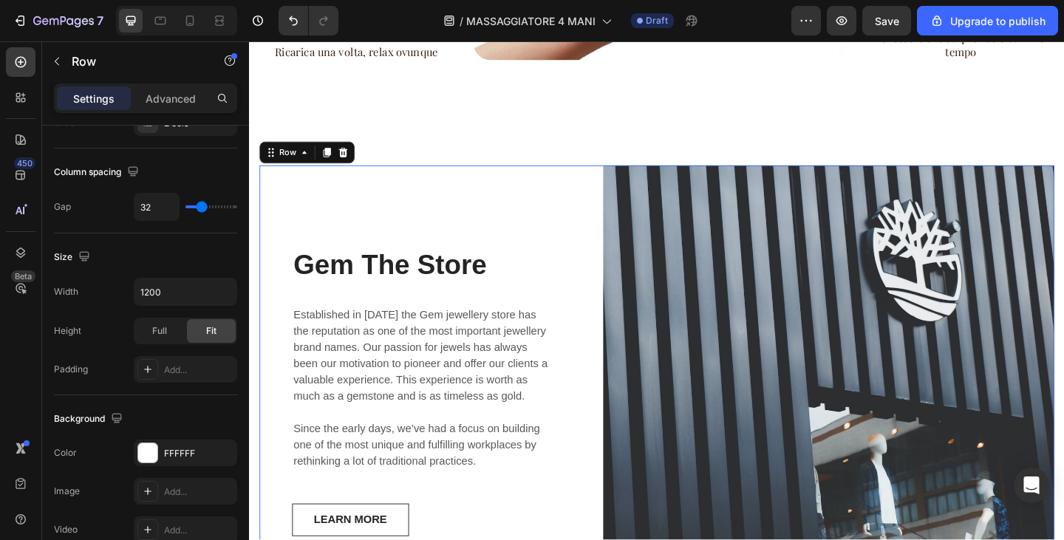
scroll to position [0, 0]
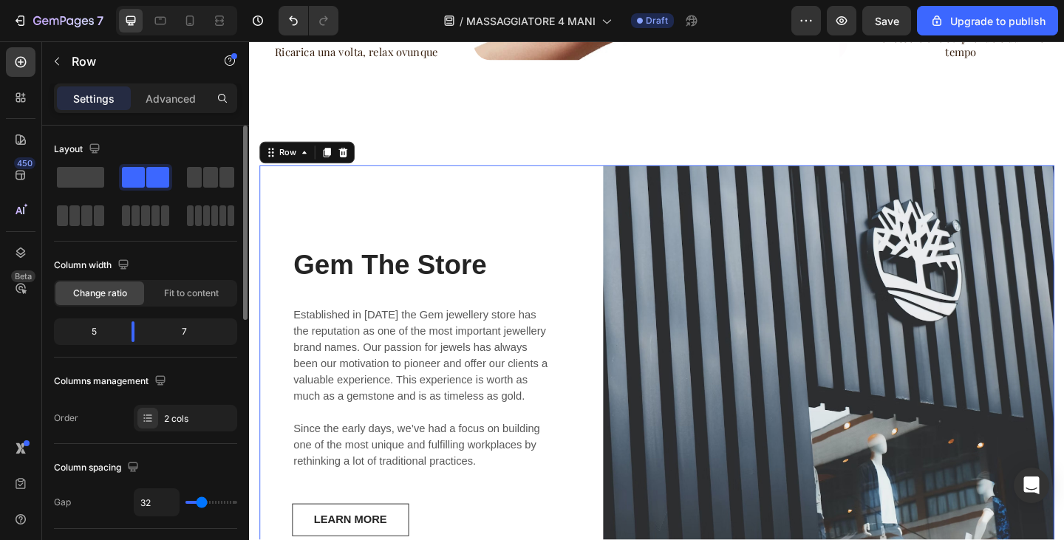
click at [867, 270] on img at bounding box center [879, 422] width 491 height 491
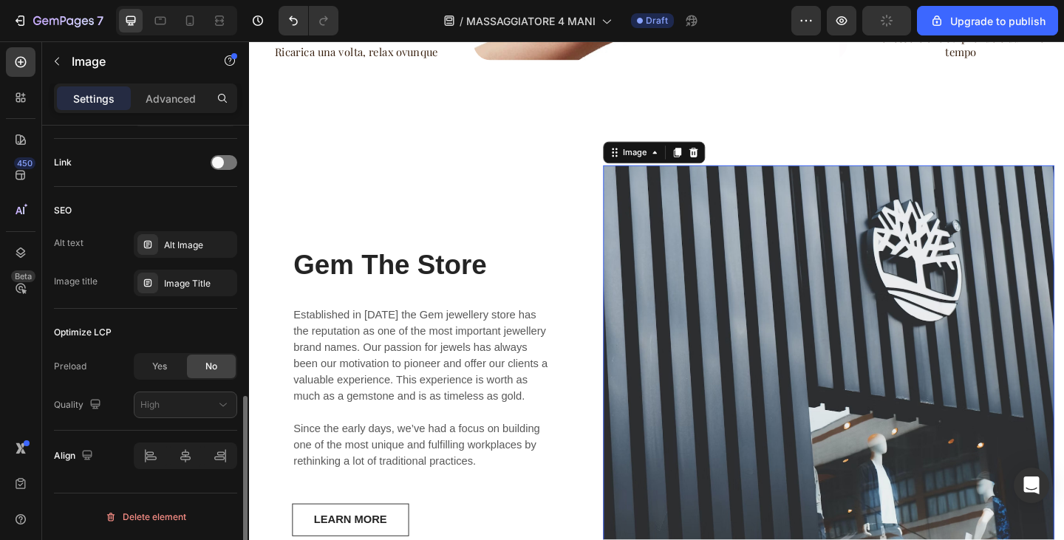
scroll to position [438, 0]
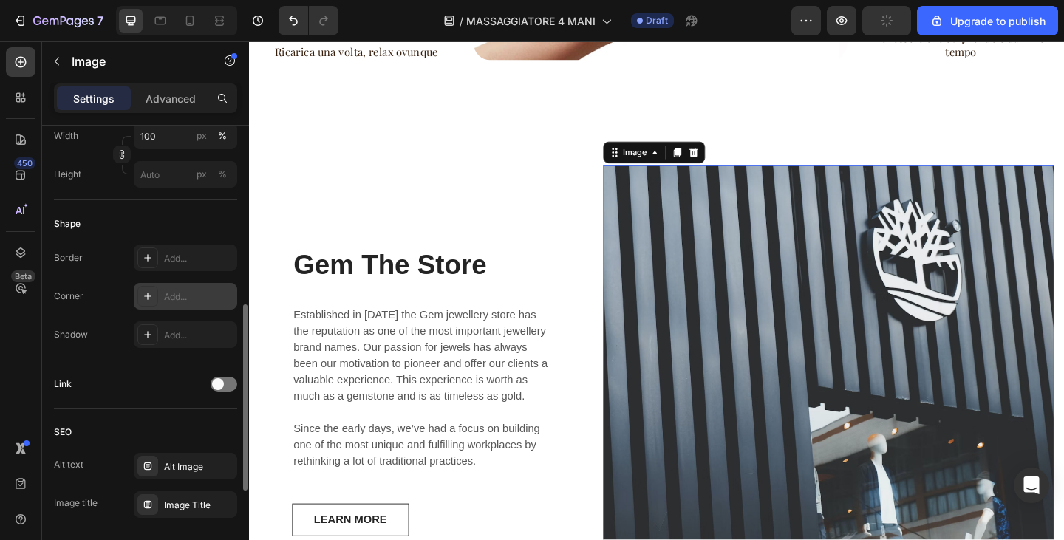
click at [163, 301] on div "Add..." at bounding box center [185, 296] width 103 height 27
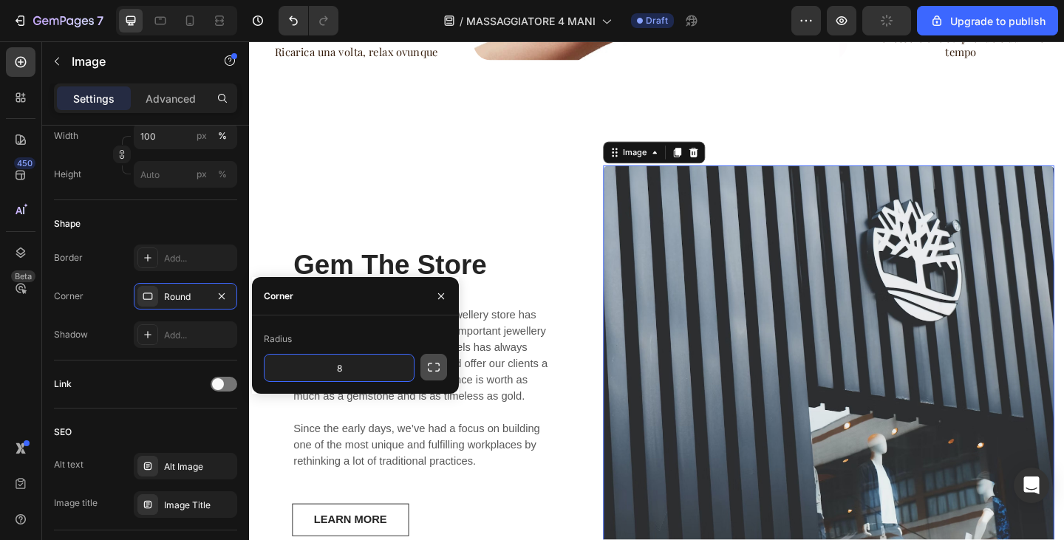
click at [433, 366] on icon "button" at bounding box center [434, 367] width 15 height 15
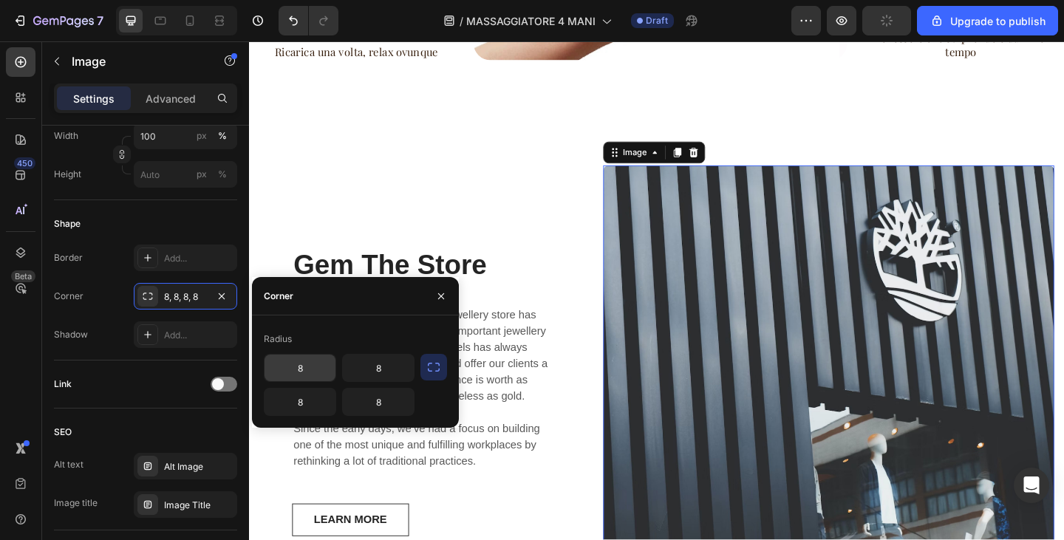
click at [315, 376] on input "8" at bounding box center [300, 368] width 71 height 27
click at [315, 376] on input "2" at bounding box center [300, 368] width 71 height 27
type input "25"
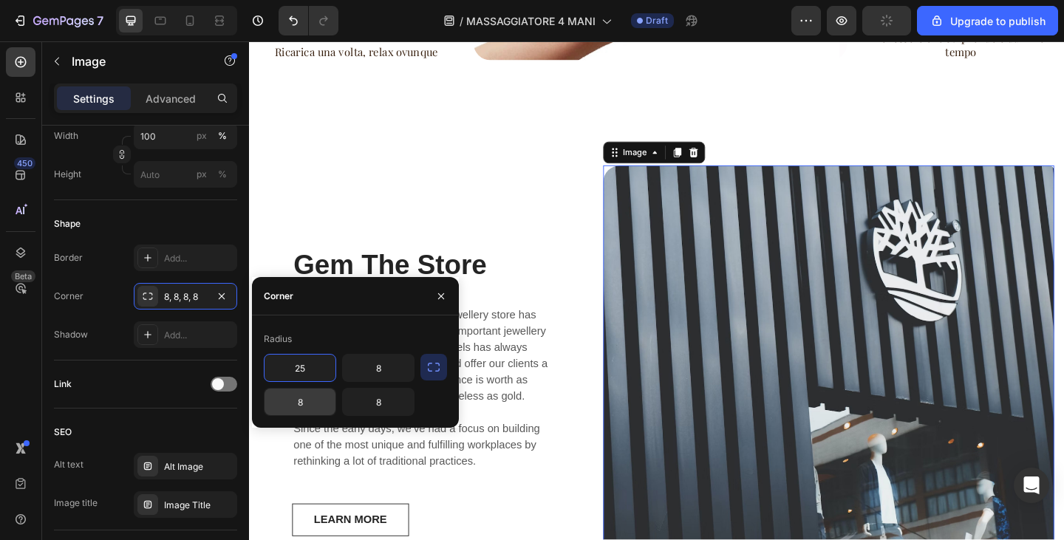
click at [310, 402] on input "8" at bounding box center [300, 402] width 71 height 27
type input "25"
click at [401, 376] on input "8" at bounding box center [378, 368] width 71 height 27
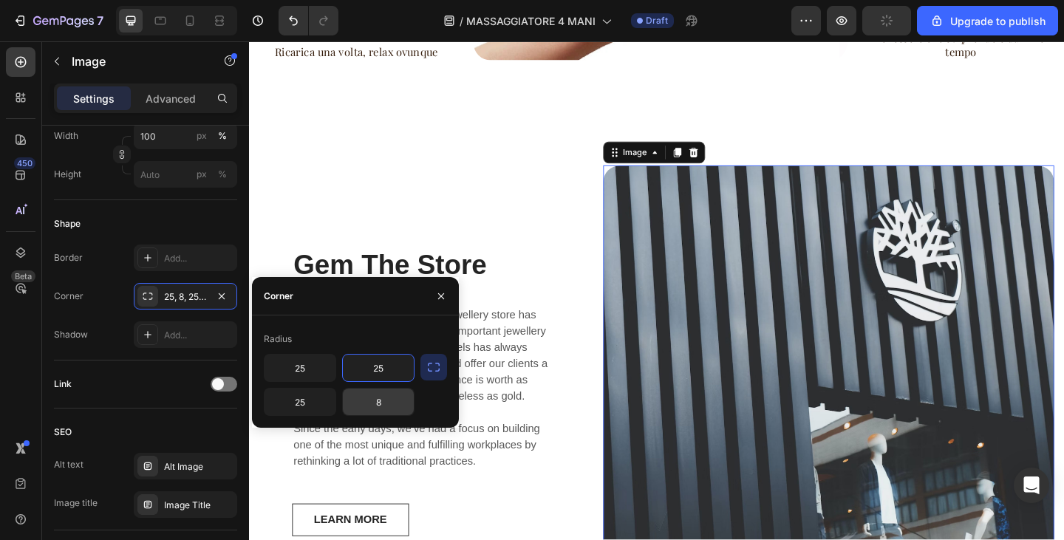
type input "25"
click at [395, 400] on input "8" at bounding box center [378, 402] width 71 height 27
click at [395, 400] on input "2" at bounding box center [378, 402] width 71 height 27
type input "25"
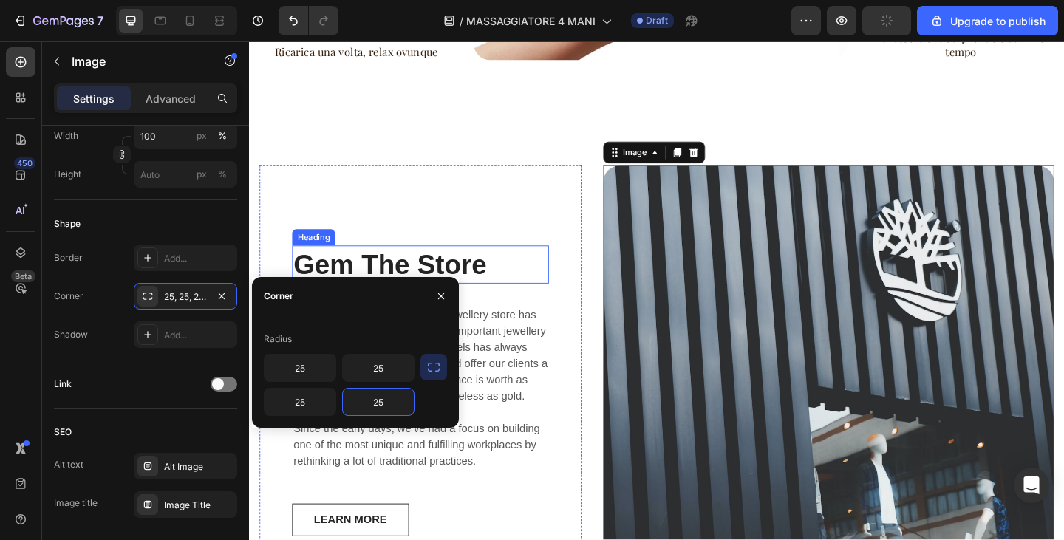
click at [441, 265] on p "Gem The Store" at bounding box center [435, 284] width 276 height 38
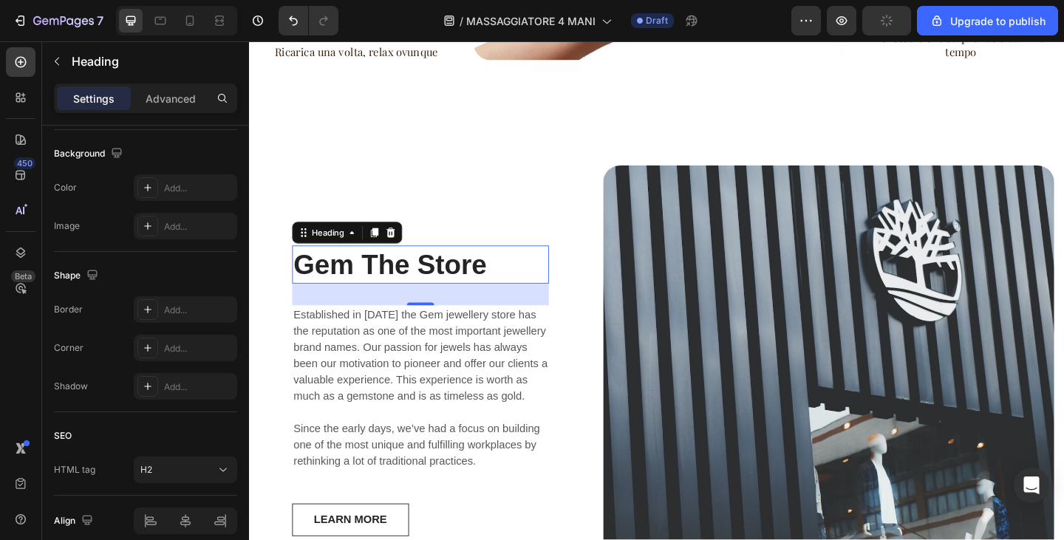
scroll to position [0, 0]
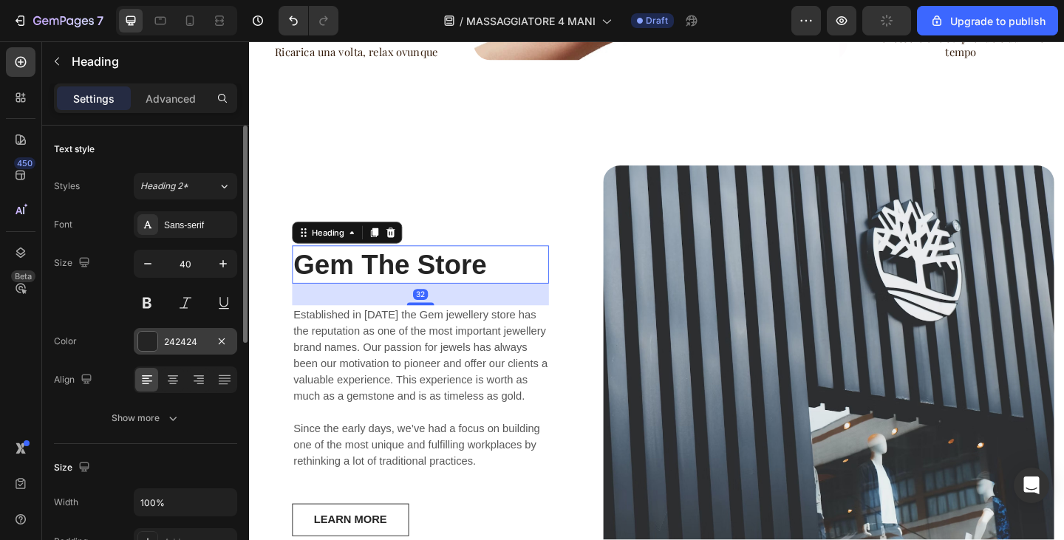
click at [188, 340] on div "242424" at bounding box center [185, 342] width 43 height 13
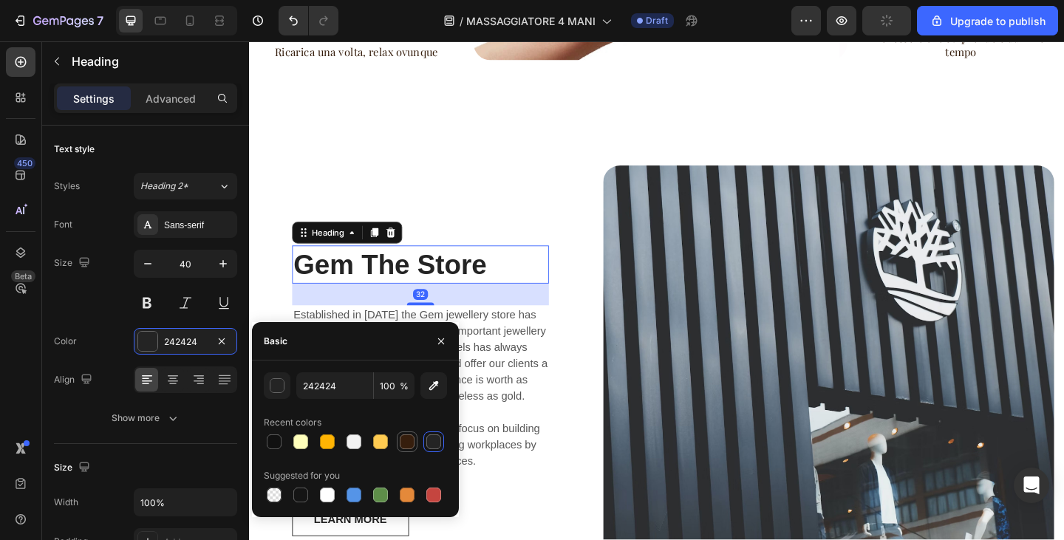
click at [406, 446] on div at bounding box center [407, 442] width 15 height 15
type input "361E0D"
click at [373, 265] on p "Gem The Store" at bounding box center [435, 284] width 276 height 38
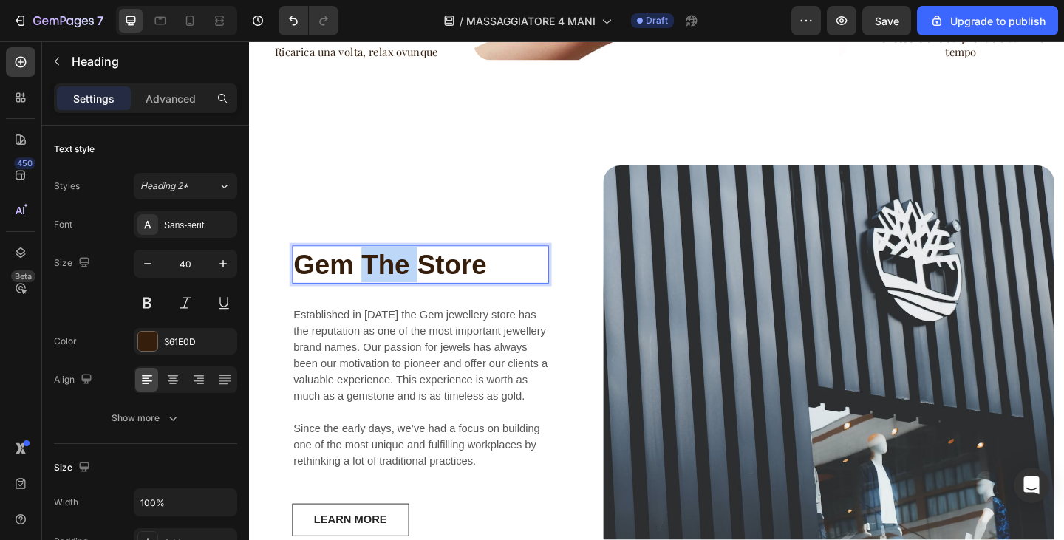
click at [373, 265] on p "Gem The Store" at bounding box center [435, 284] width 276 height 38
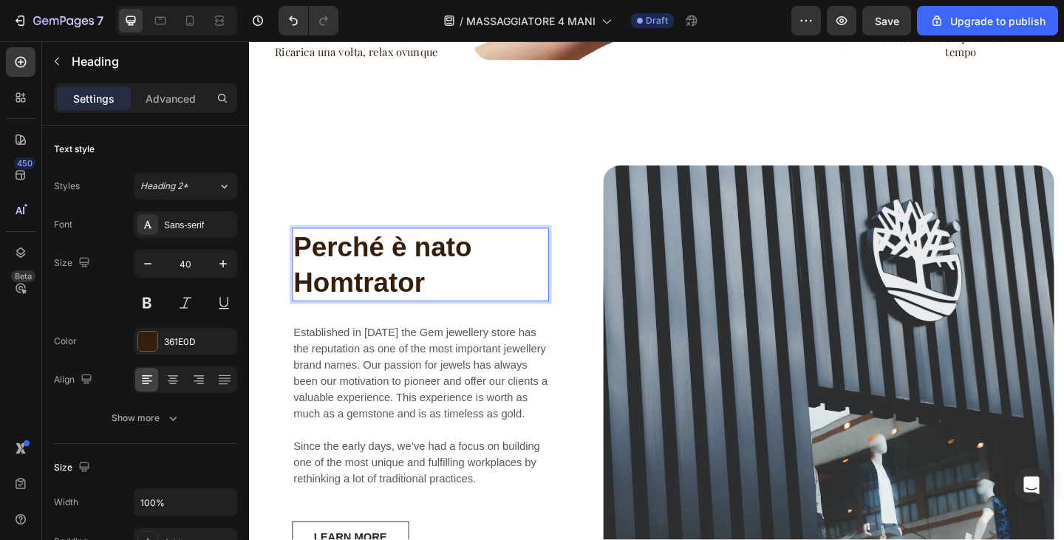
scroll to position [1366, 0]
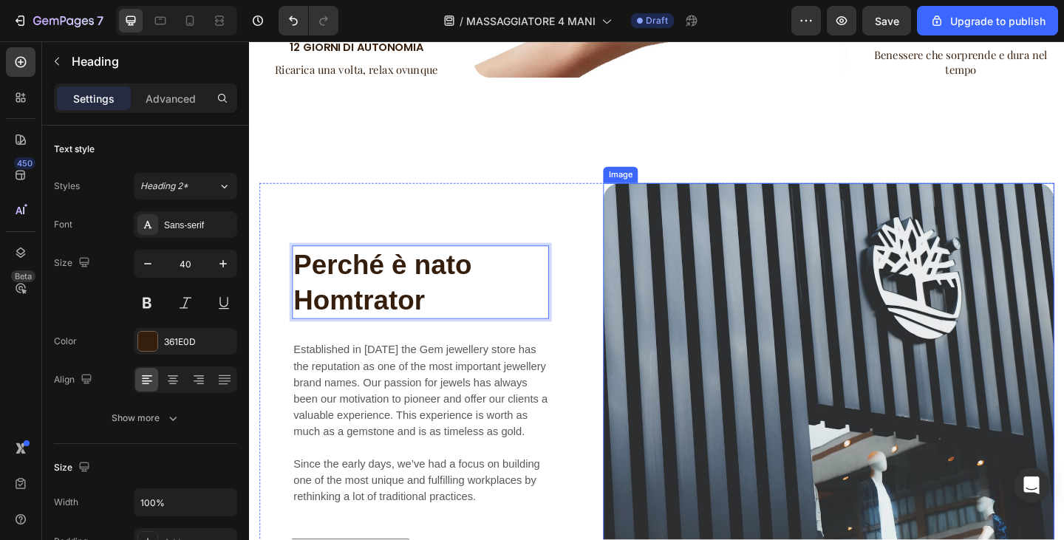
click at [812, 330] on img at bounding box center [879, 441] width 491 height 491
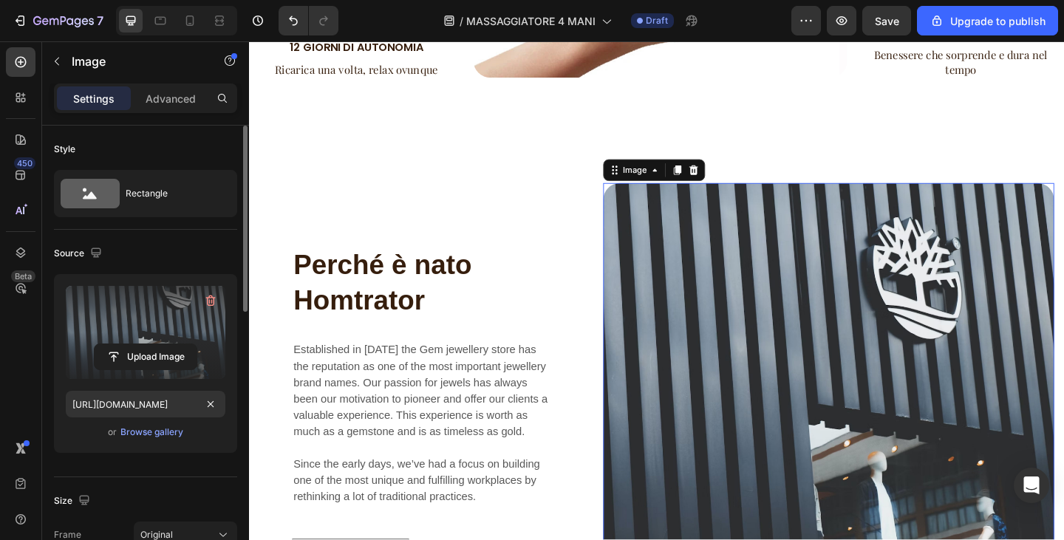
click at [130, 333] on label at bounding box center [146, 332] width 160 height 93
click at [130, 344] on input "file" at bounding box center [146, 356] width 102 height 25
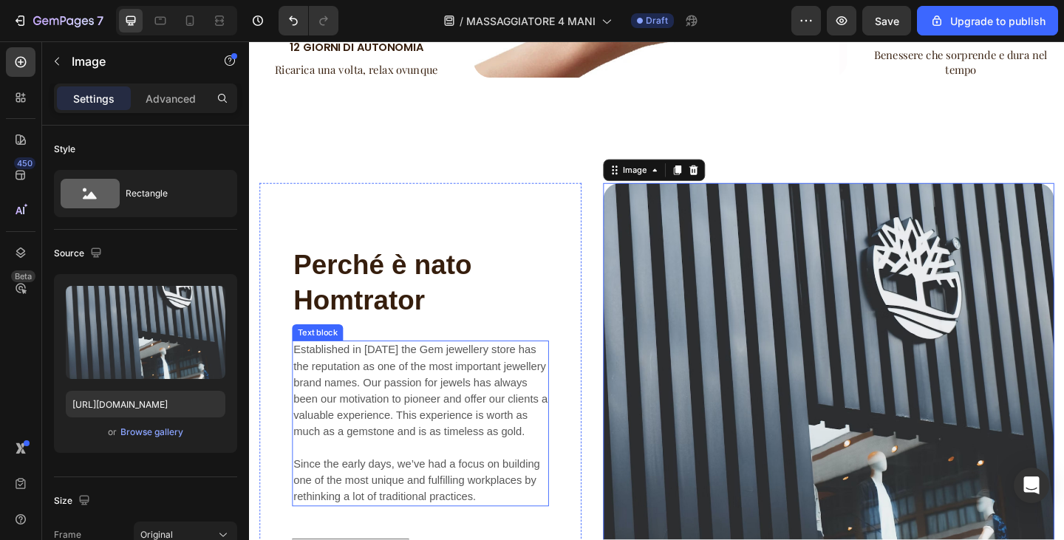
click at [367, 429] on p "Established in 1920 the Gem jewellery store has the reputation as one of the mo…" at bounding box center [435, 457] width 276 height 177
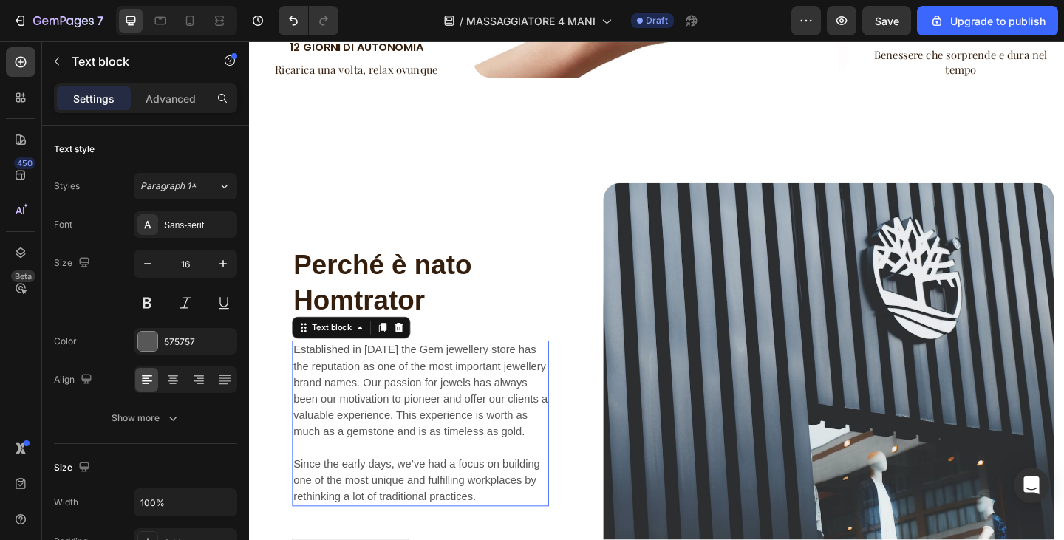
click at [367, 429] on p "Established in 1920 the Gem jewellery store has the reputation as one of the mo…" at bounding box center [435, 457] width 276 height 177
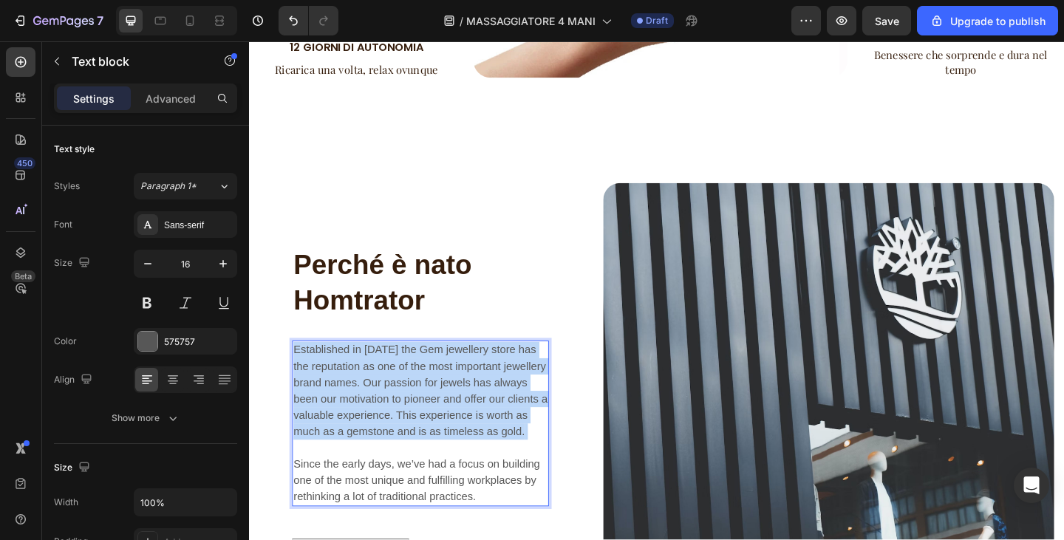
click at [367, 429] on p "Established in 1920 the Gem jewellery store has the reputation as one of the mo…" at bounding box center [435, 457] width 276 height 177
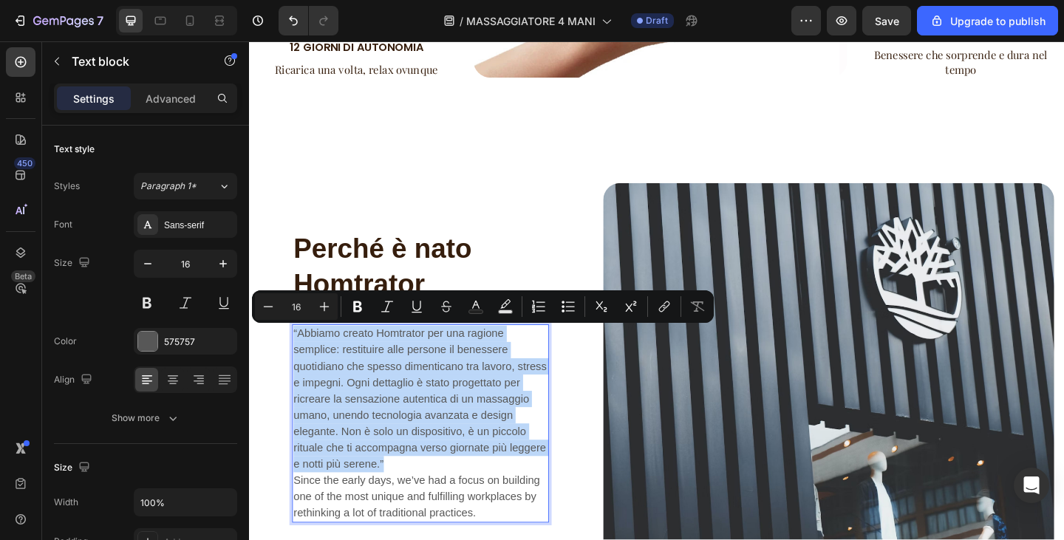
scroll to position [1357, 0]
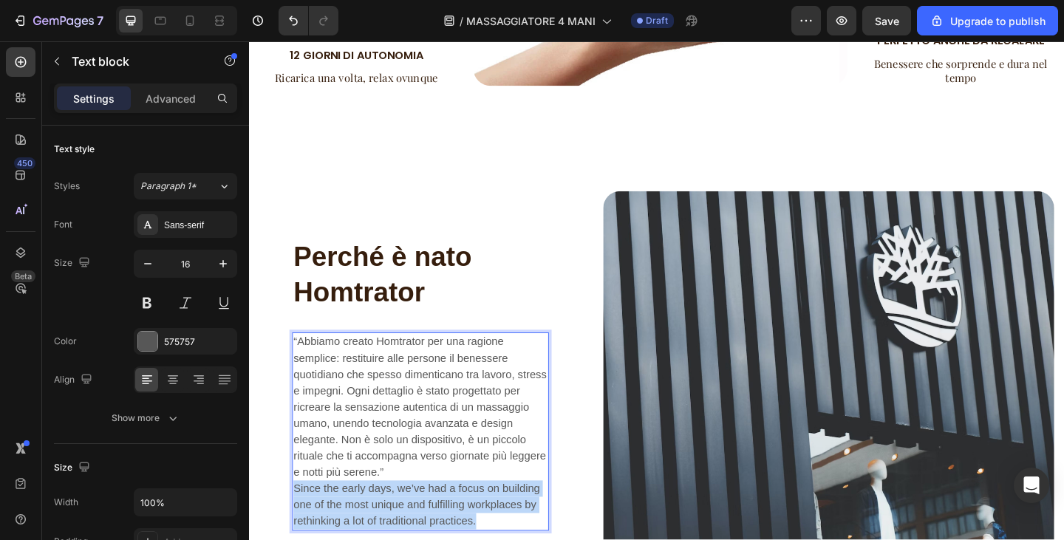
drag, startPoint x: 508, startPoint y: 553, endPoint x: 297, endPoint y: 519, distance: 213.4
click at [297, 519] on p "“Abbiamo creato Homtrator per una ragione semplice: restituire alle persone il …" at bounding box center [435, 466] width 276 height 213
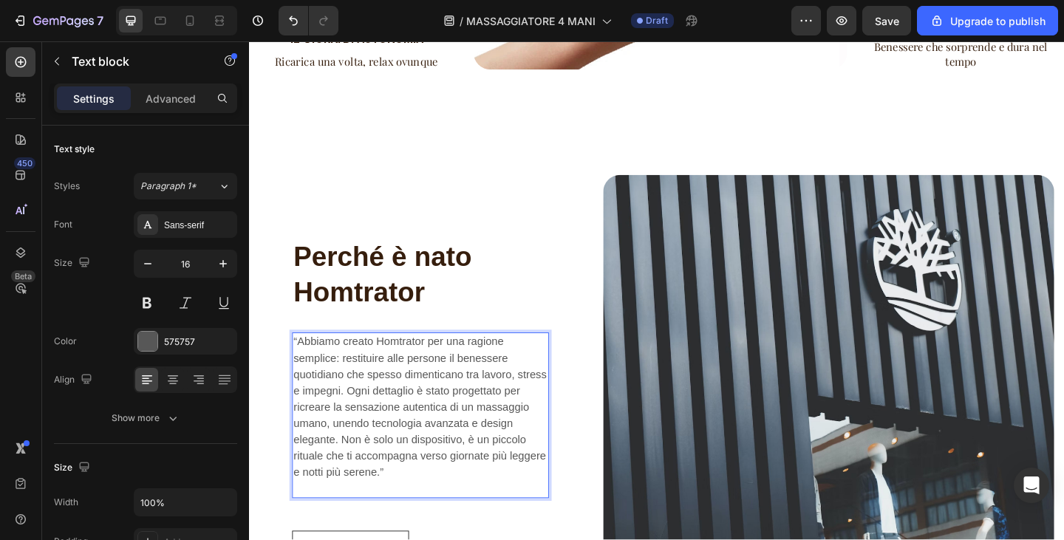
scroll to position [1384, 0]
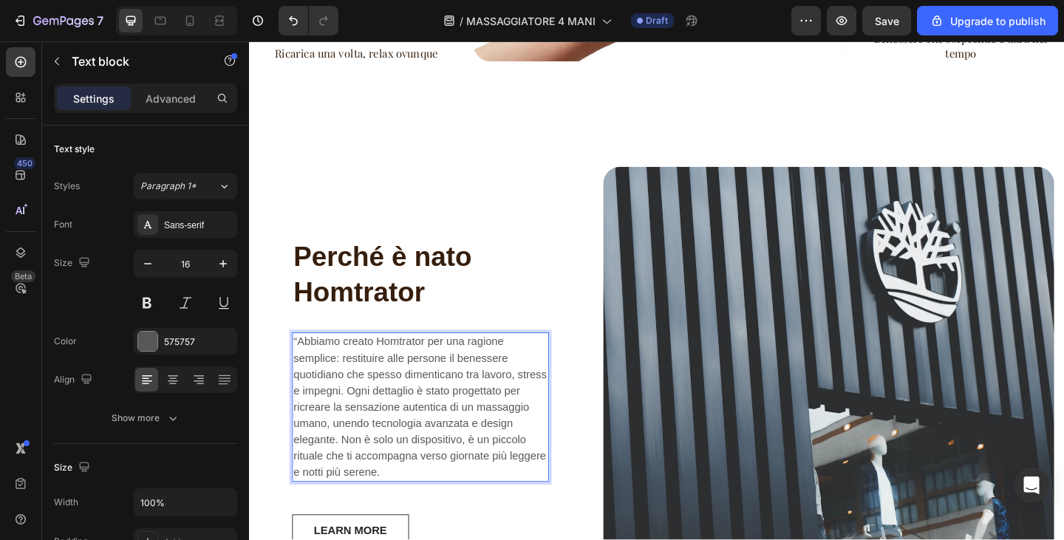
click at [301, 360] on p "“Abbiamo creato Homtrator per una ragione semplice: restituire alle persone il …" at bounding box center [435, 440] width 276 height 160
click at [398, 360] on p "Abbiamo creato Homtrator per una ragione semplice: restituire alle persone il b…" at bounding box center [435, 440] width 276 height 160
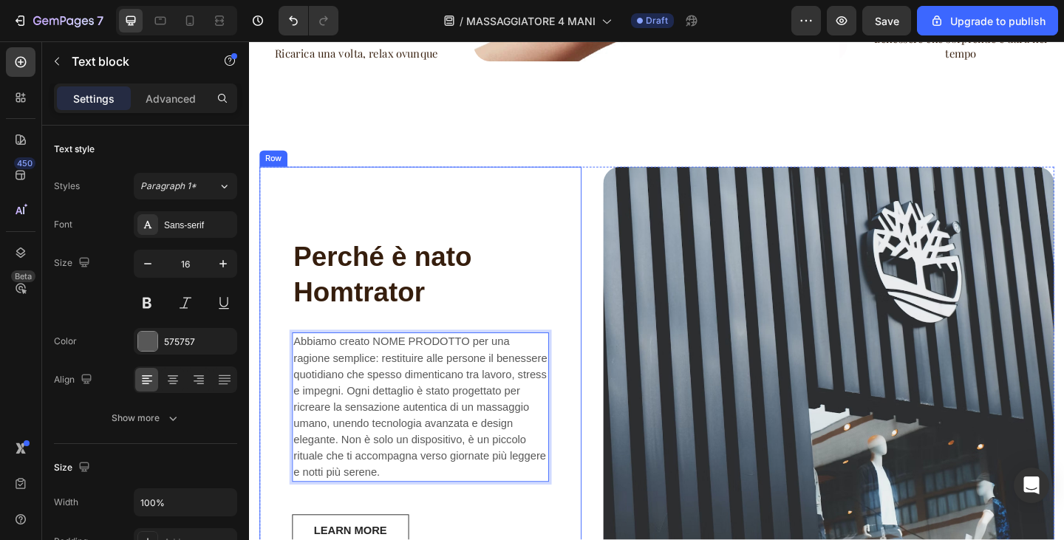
click at [356, 316] on p "Perché è nato Homtrator" at bounding box center [435, 295] width 276 height 77
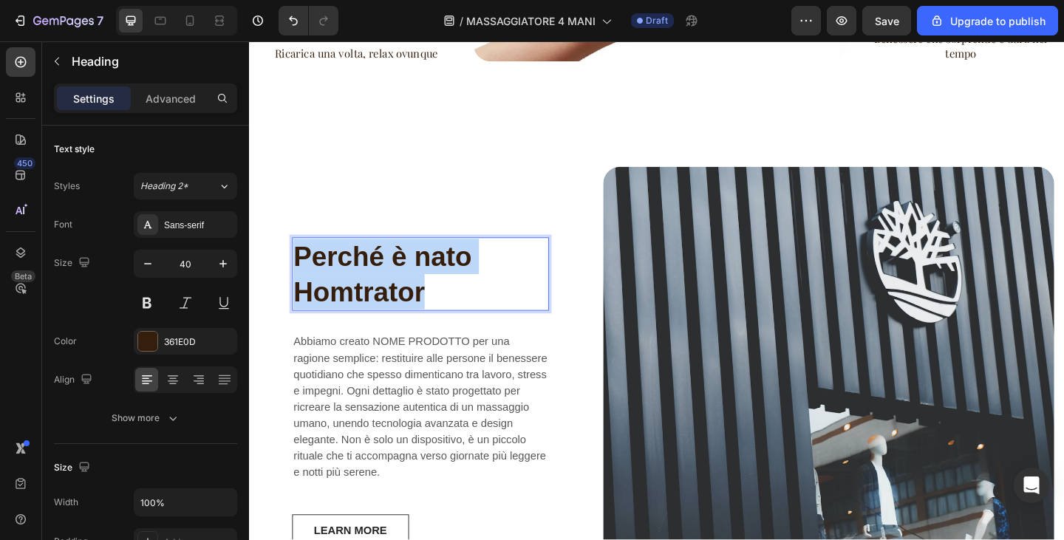
click at [356, 316] on p "Perché è nato Homtrator" at bounding box center [435, 295] width 276 height 77
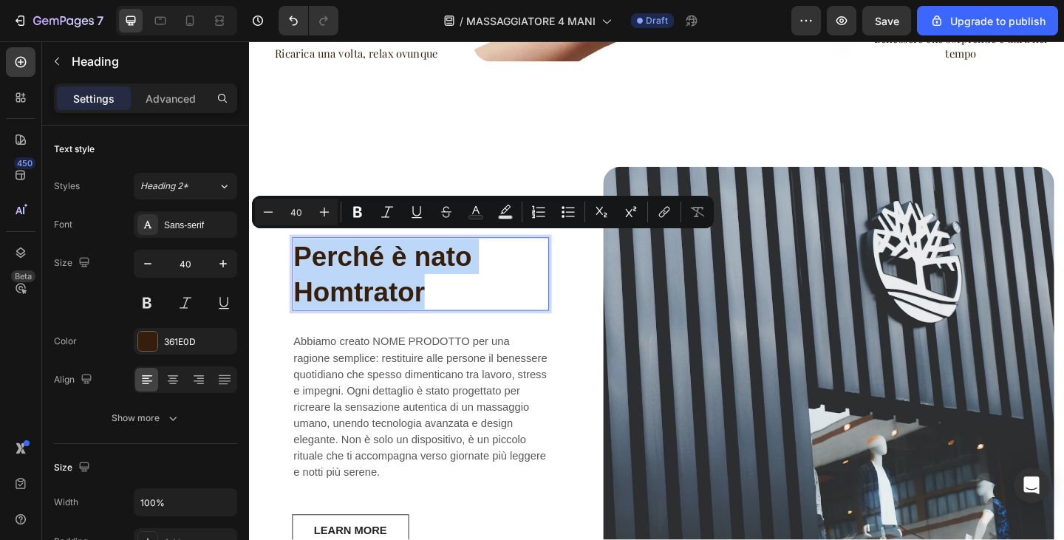
click at [356, 316] on p "Perché è nato Homtrator" at bounding box center [435, 295] width 276 height 77
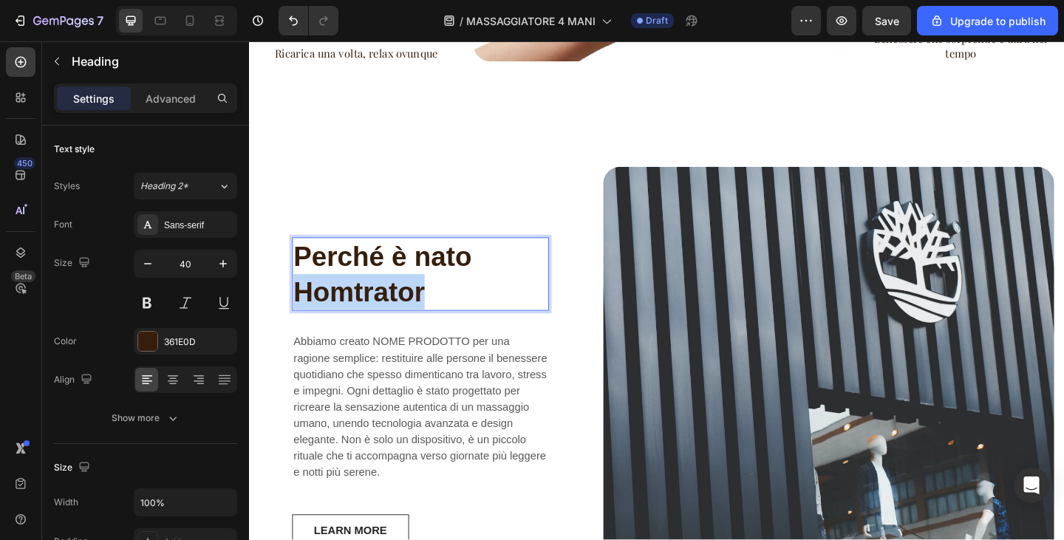
click at [356, 316] on p "Perché è nato Homtrator" at bounding box center [435, 295] width 276 height 77
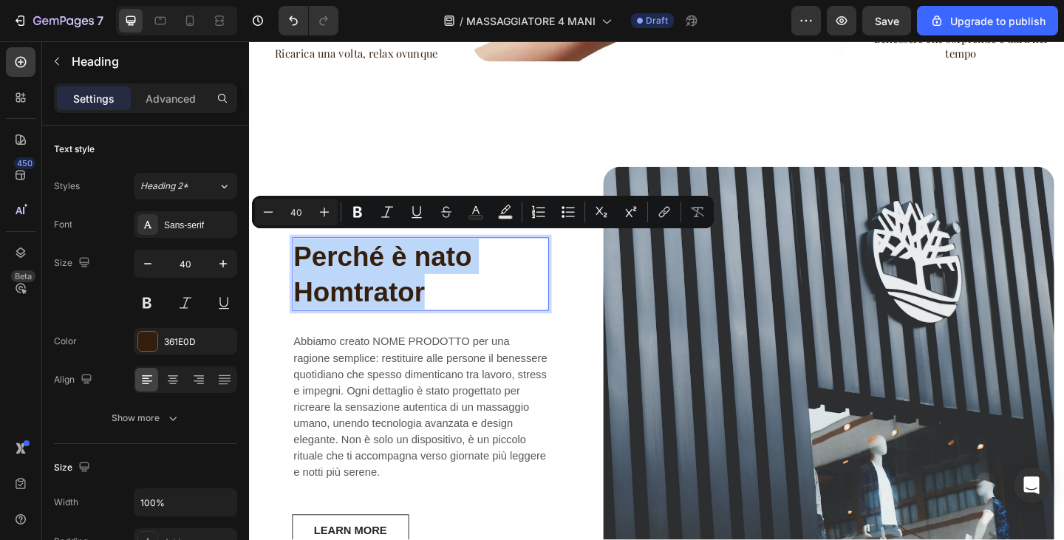
scroll to position [1403, 0]
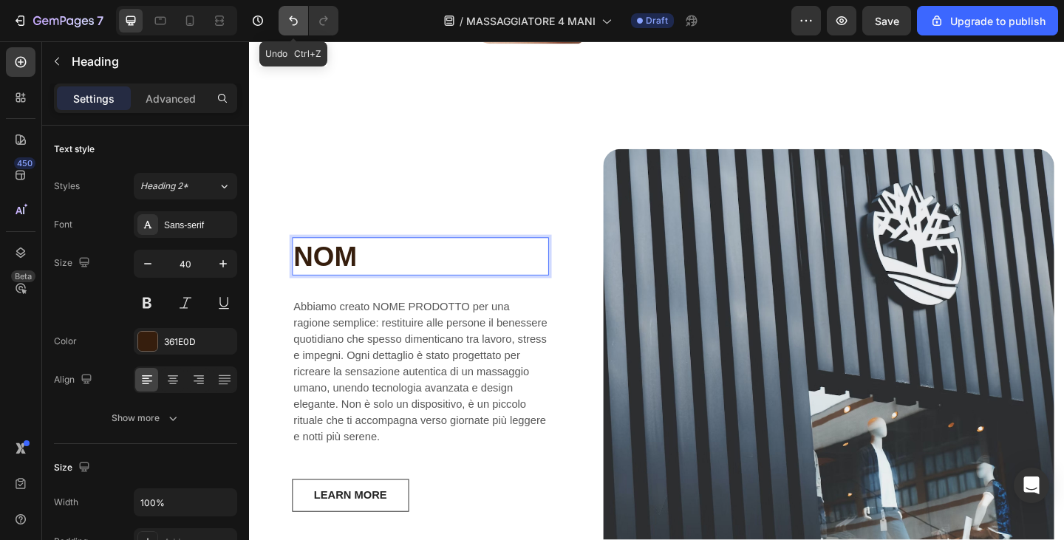
click at [293, 16] on icon "Undo/Redo" at bounding box center [293, 20] width 15 height 15
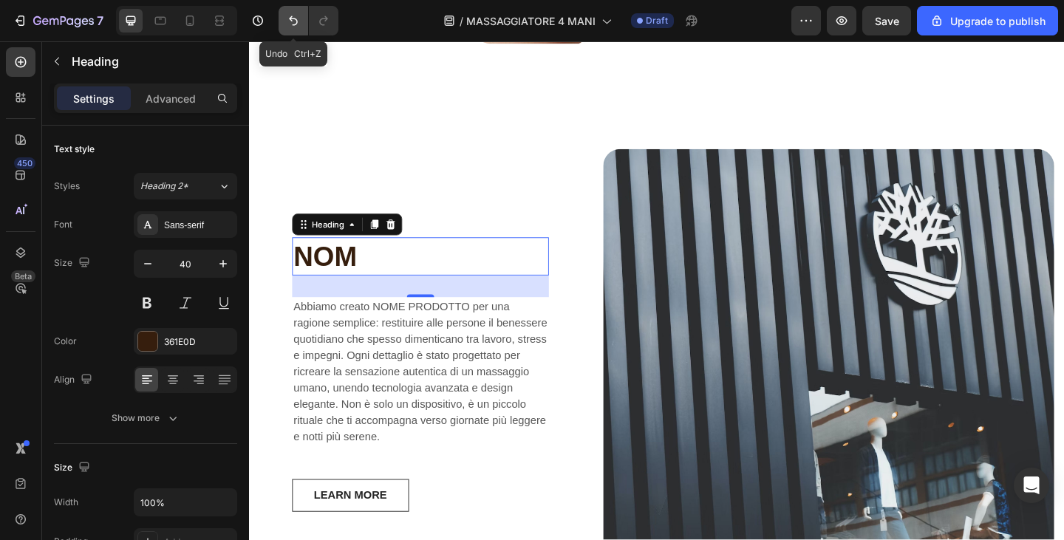
click at [293, 16] on icon "Undo/Redo" at bounding box center [293, 20] width 15 height 15
click at [288, 18] on icon "Undo/Redo" at bounding box center [293, 20] width 15 height 15
click at [302, 29] on button "Undo/Redo" at bounding box center [294, 21] width 30 height 30
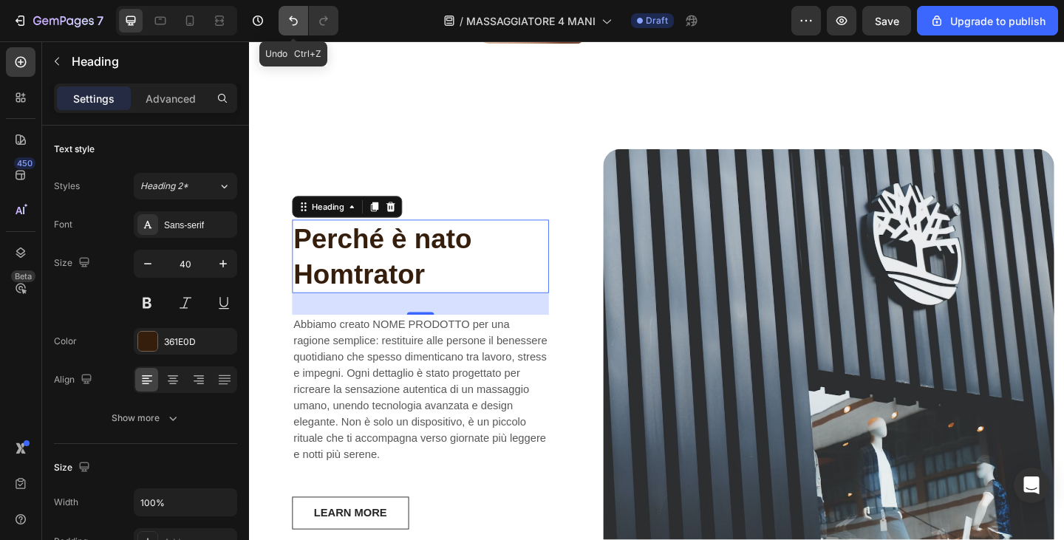
click at [302, 28] on button "Undo/Redo" at bounding box center [294, 21] width 30 height 30
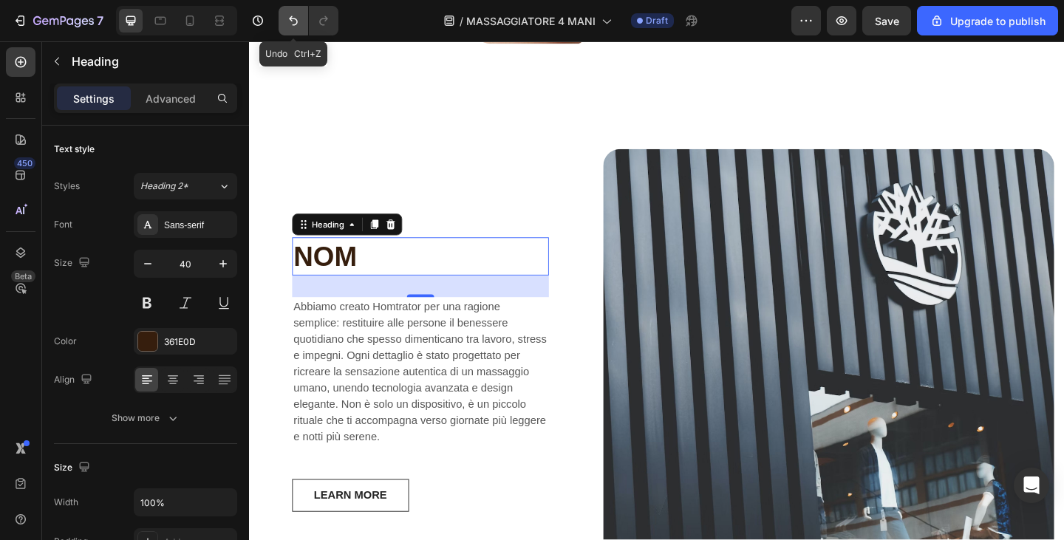
click at [304, 16] on button "Undo/Redo" at bounding box center [294, 21] width 30 height 30
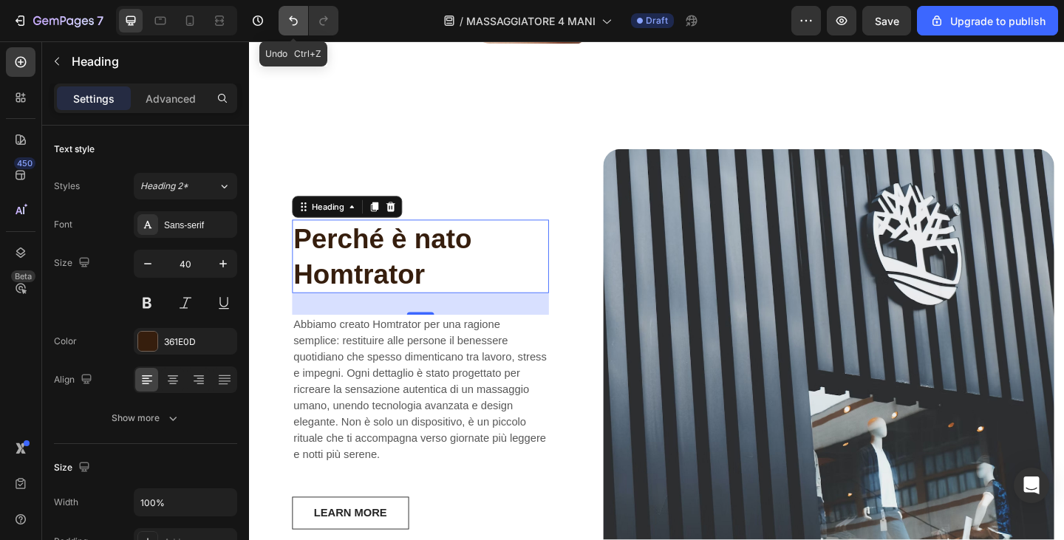
click at [304, 16] on button "Undo/Redo" at bounding box center [294, 21] width 30 height 30
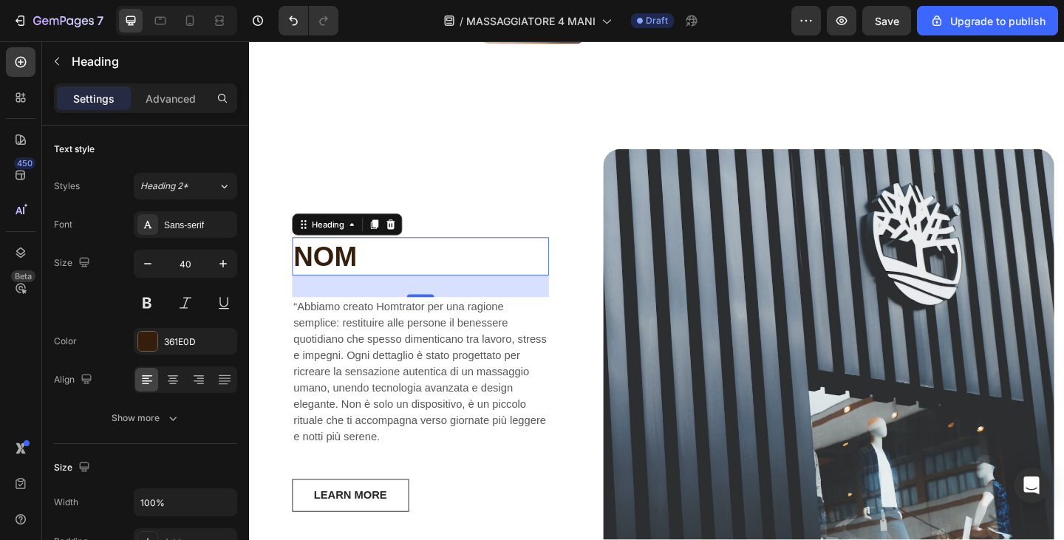
click at [472, 159] on div "NOM Heading 32 “Abbiamo creato Homtrator per una ragione semplice: restituire a…" at bounding box center [435, 404] width 350 height 491
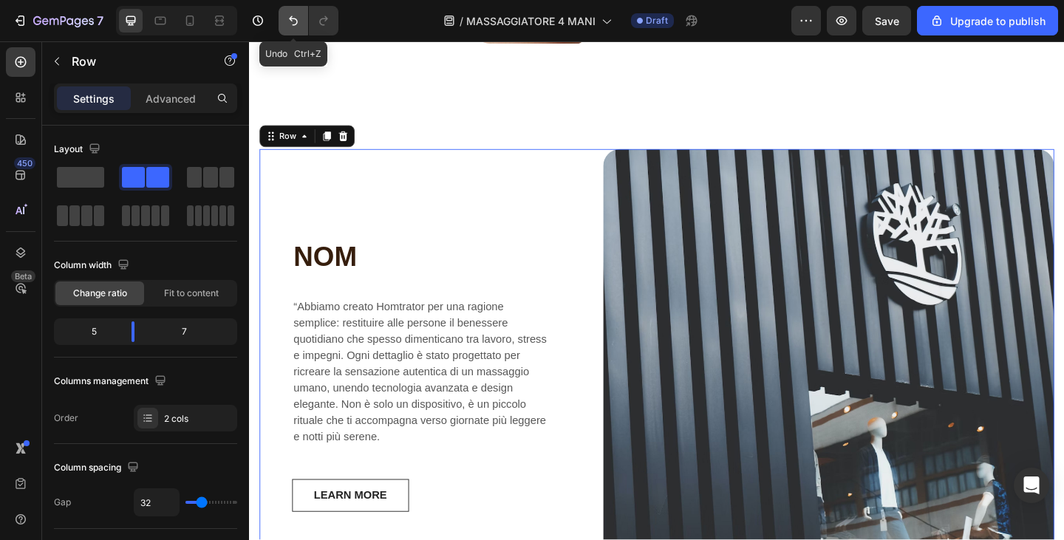
click at [292, 16] on icon "Undo/Redo" at bounding box center [293, 21] width 9 height 10
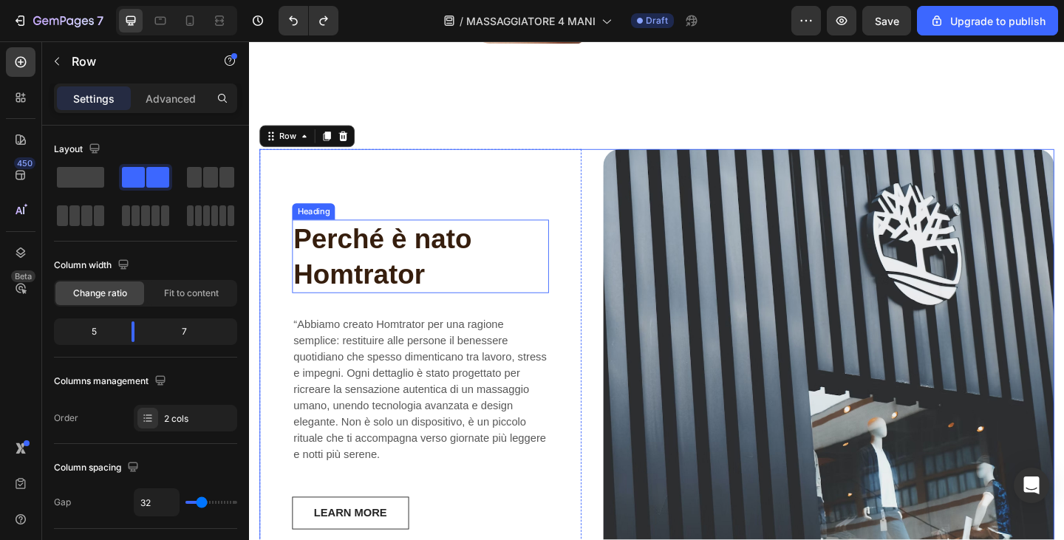
click at [413, 298] on h2 "Perché è nato Homtrator" at bounding box center [435, 276] width 279 height 80
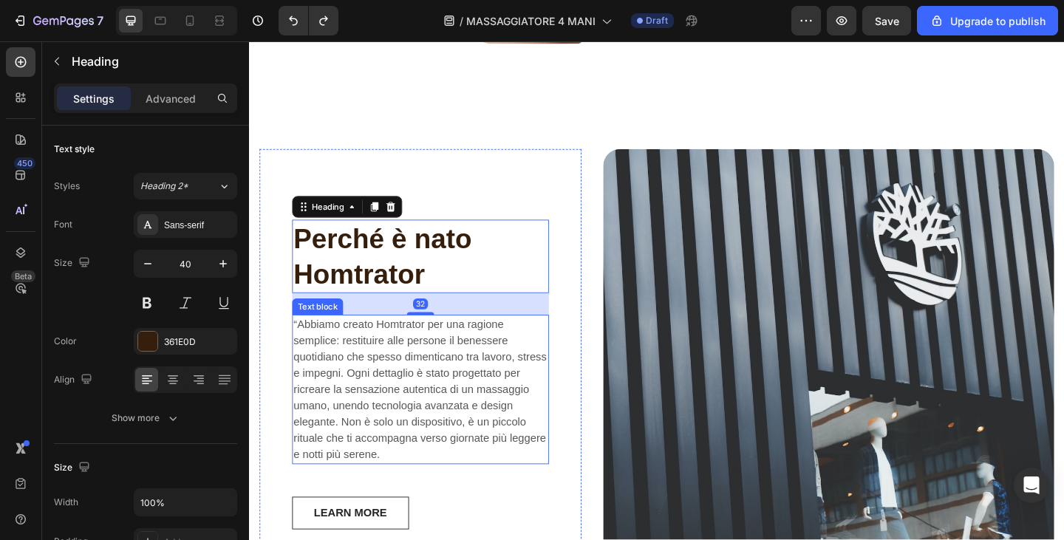
click at [438, 437] on p "“Abbiamo creato Homtrator per una ragione semplice: restituire alle persone il …" at bounding box center [435, 421] width 276 height 160
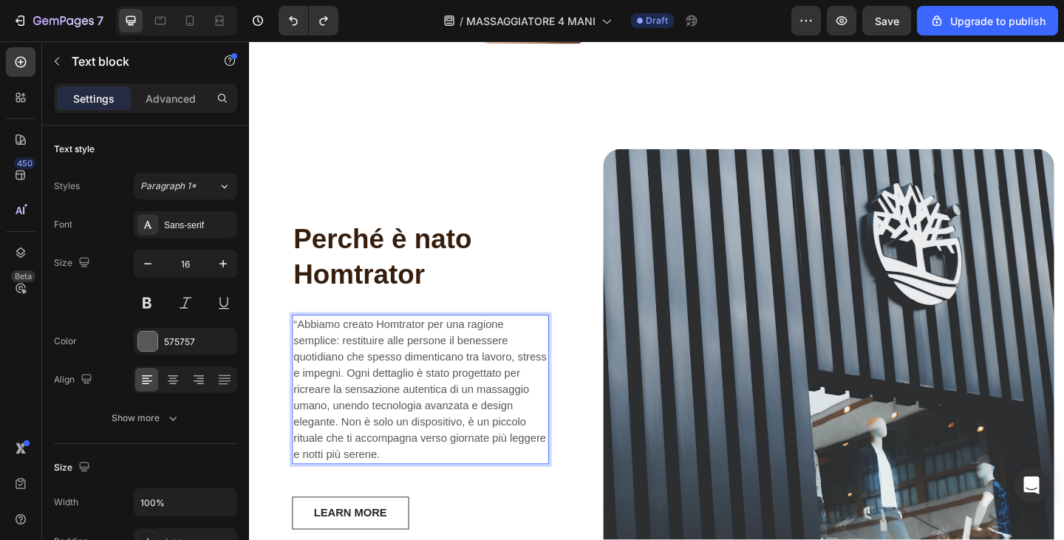
click at [438, 437] on p "“Abbiamo creato Homtrator per una ragione semplice: restituire alle persone il …" at bounding box center [435, 421] width 276 height 160
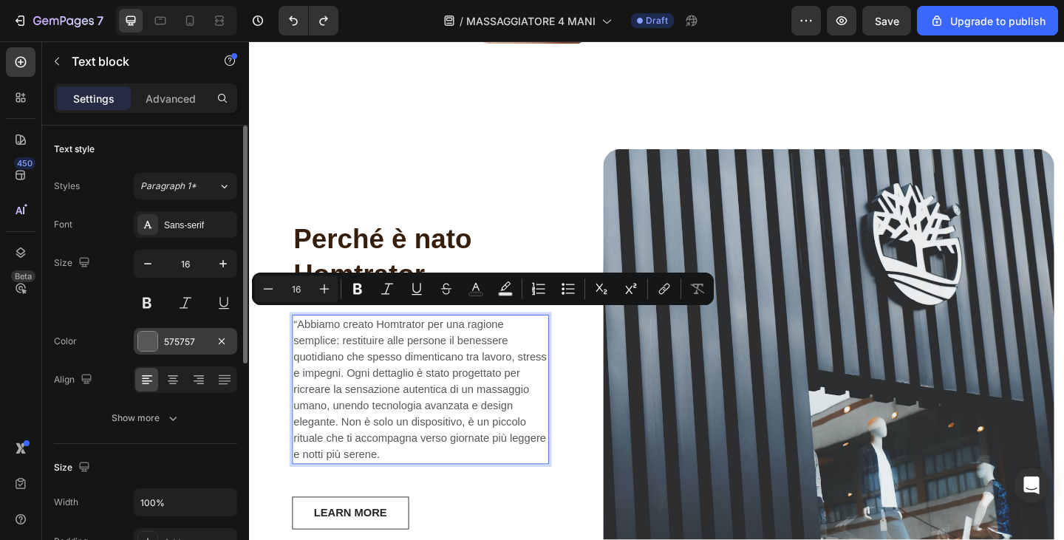
click at [195, 338] on div "575757" at bounding box center [185, 342] width 43 height 13
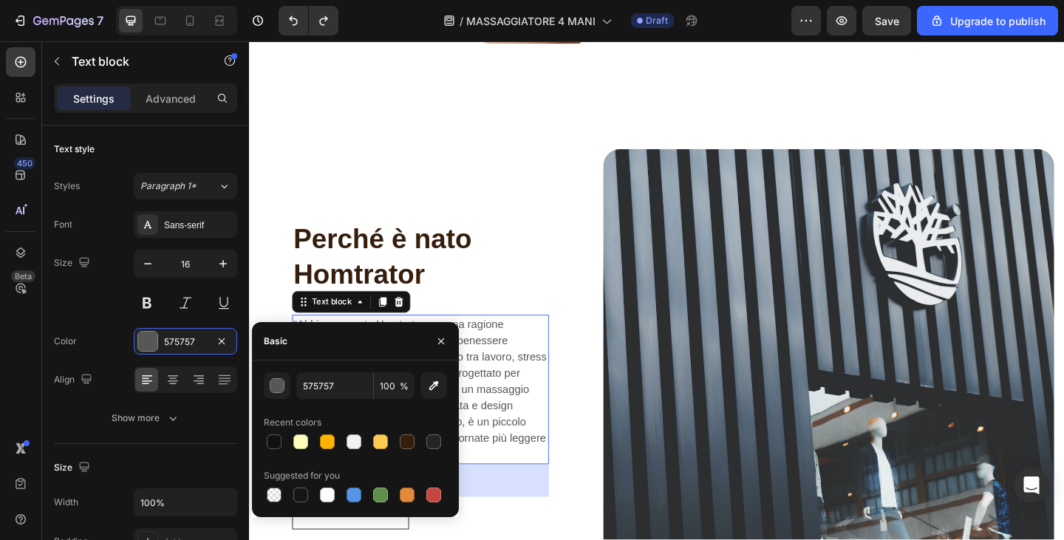
click at [410, 452] on div "575757 100 % Recent colors Suggested for you" at bounding box center [355, 439] width 183 height 133
click at [408, 445] on div at bounding box center [407, 442] width 15 height 15
type input "361E0D"
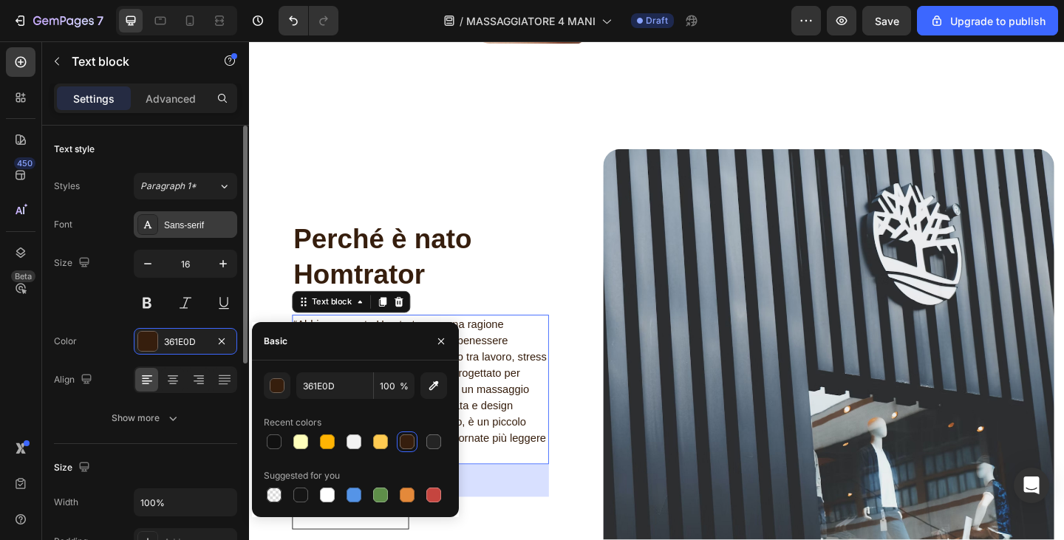
click at [195, 220] on div "Sans-serif" at bounding box center [198, 225] width 69 height 13
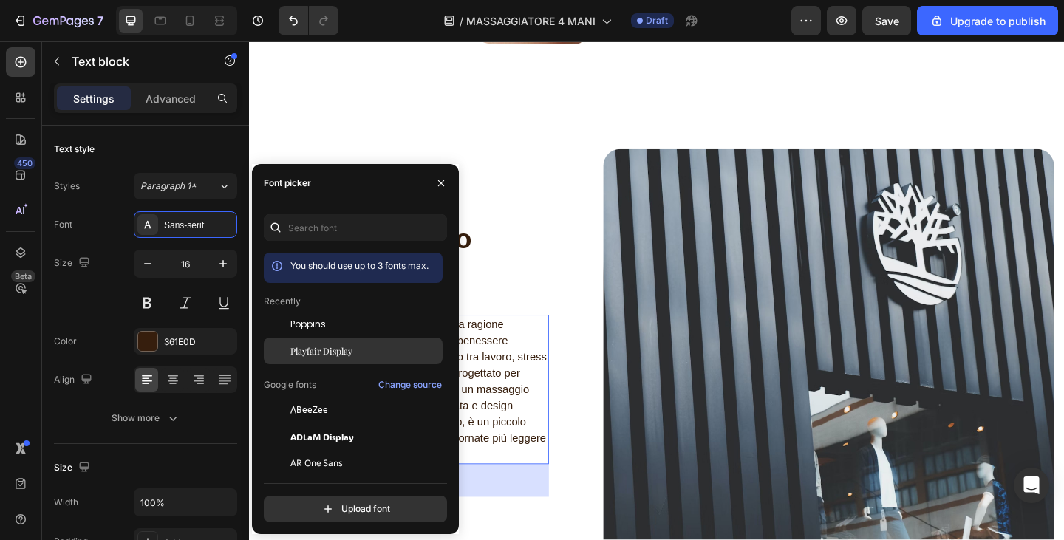
click at [335, 503] on div "Playfair Display" at bounding box center [353, 516] width 179 height 27
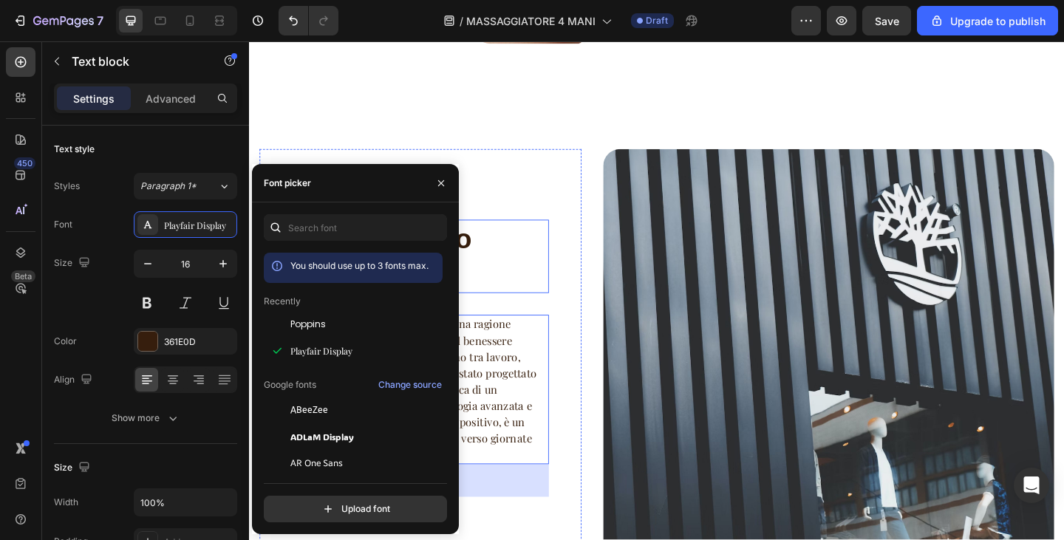
click at [504, 239] on h2 "Perché è nato Homtrator" at bounding box center [435, 276] width 279 height 80
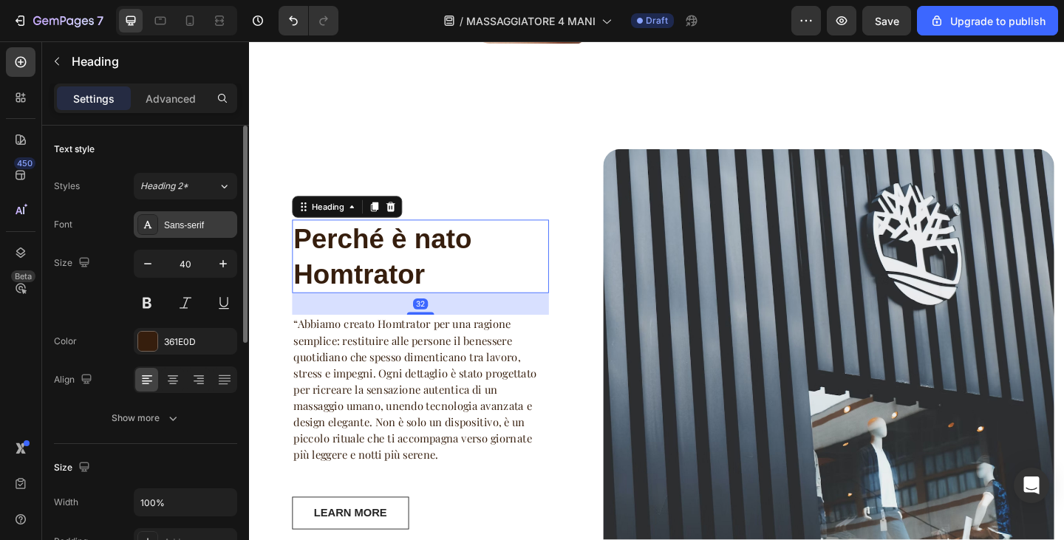
click at [166, 223] on div "Sans-serif" at bounding box center [198, 225] width 69 height 13
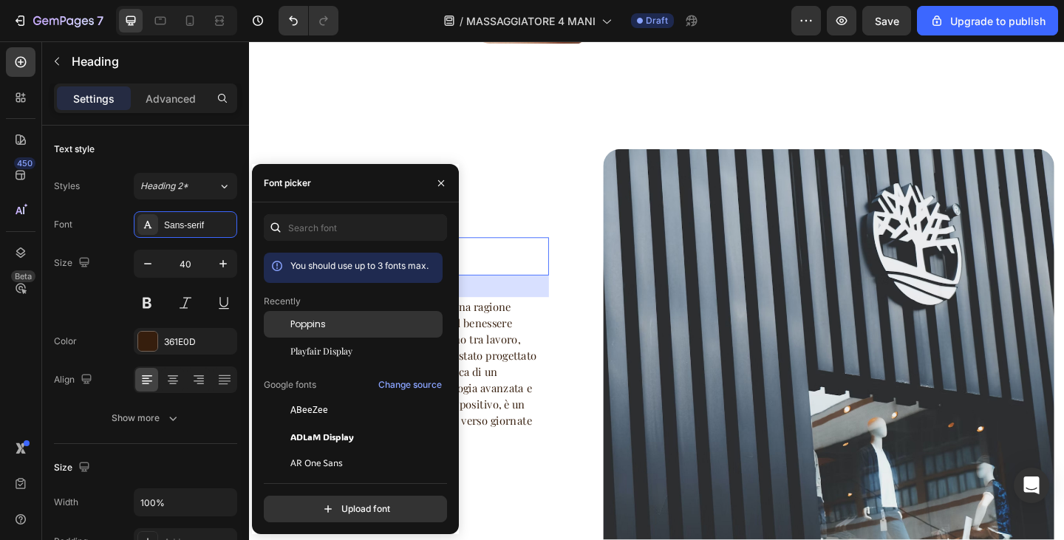
click at [363, 325] on div "Poppins" at bounding box center [365, 324] width 149 height 13
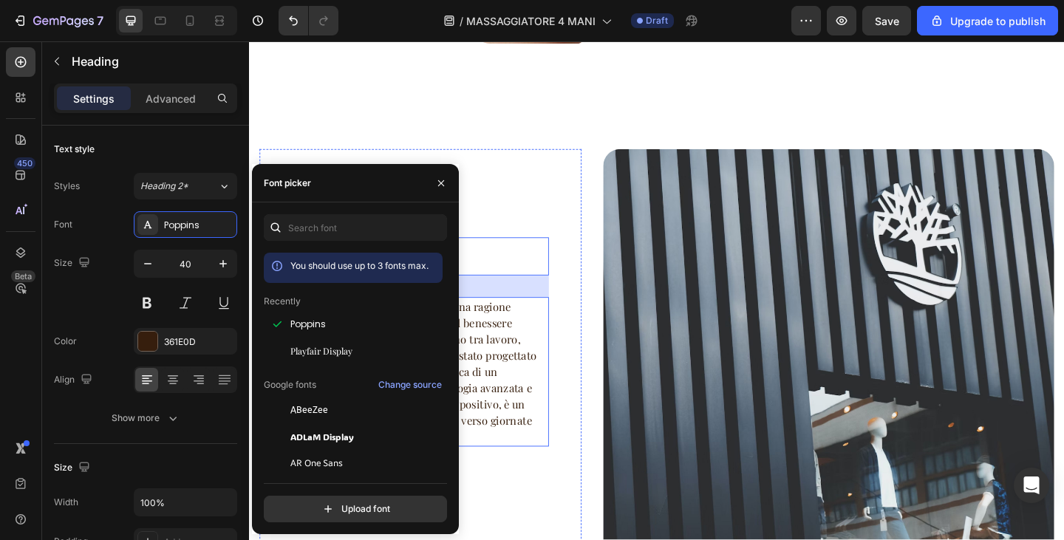
click at [523, 403] on p "“Abbiamo creato Homtrator per una ragione semplice: restituire alle persone il …" at bounding box center [435, 402] width 276 height 160
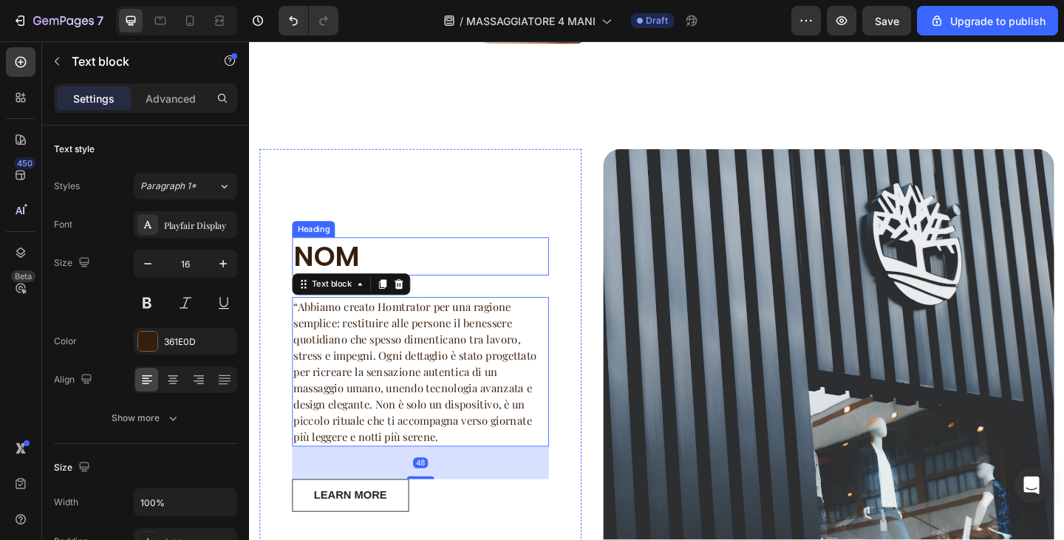
click at [390, 256] on h2 "NOM" at bounding box center [435, 275] width 279 height 41
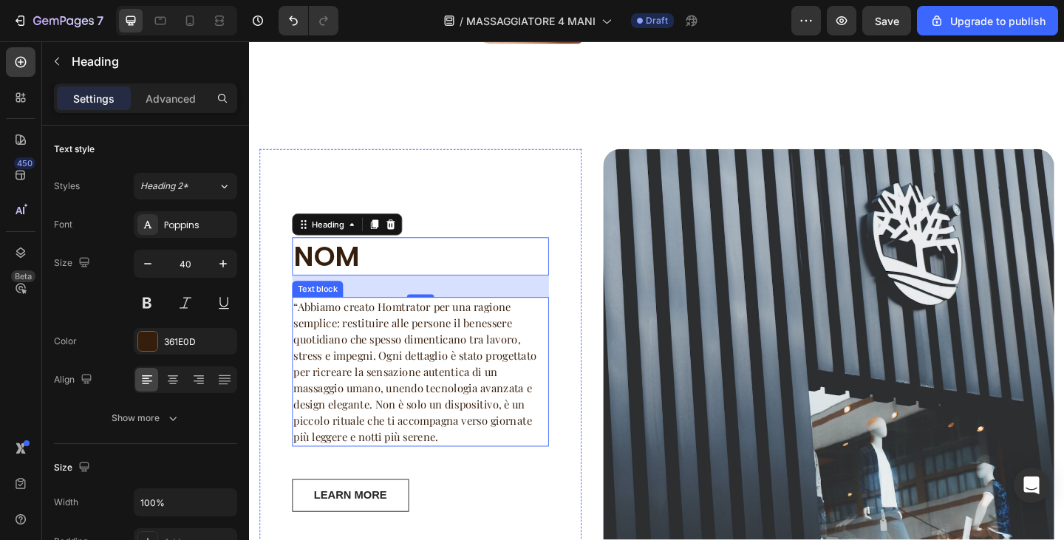
click at [302, 322] on p "“Abbiamo creato Homtrator per una ragione semplice: restituire alle persone il …" at bounding box center [435, 402] width 276 height 160
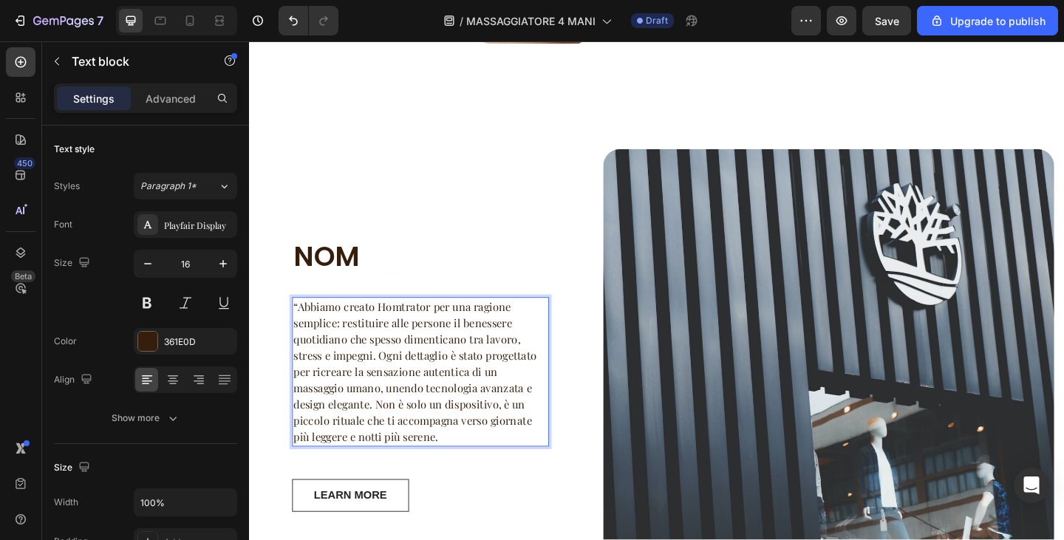
click at [306, 322] on p "“Abbiamo creato Homtrator per una ragione semplice: restituire alle persone il …" at bounding box center [435, 402] width 276 height 160
click at [303, 322] on p "“Abbiamo creato Homtrator per una ragione semplice: restituire alle persone il …" at bounding box center [435, 402] width 276 height 160
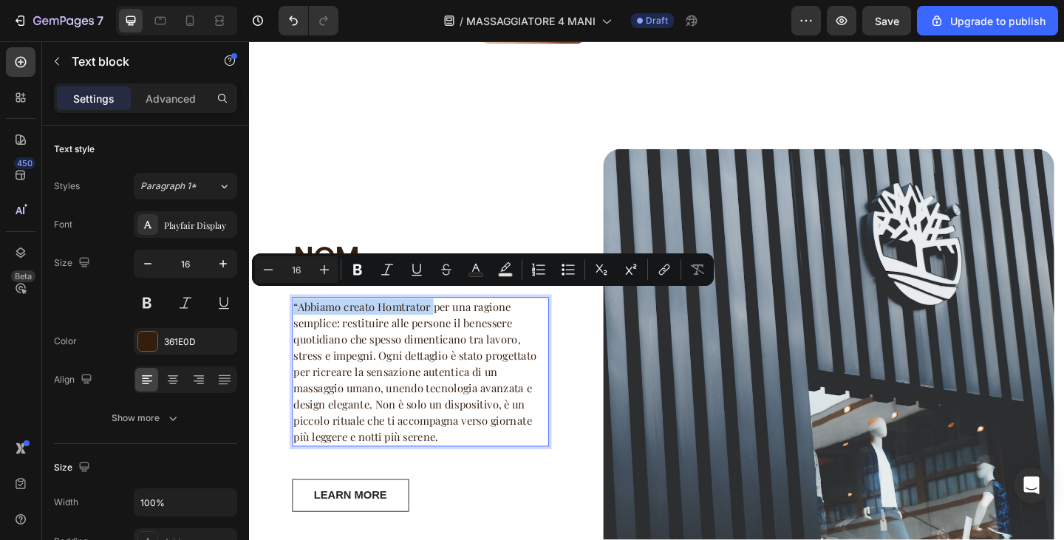
drag, startPoint x: 446, startPoint y: 325, endPoint x: 232, endPoint y: 325, distance: 213.6
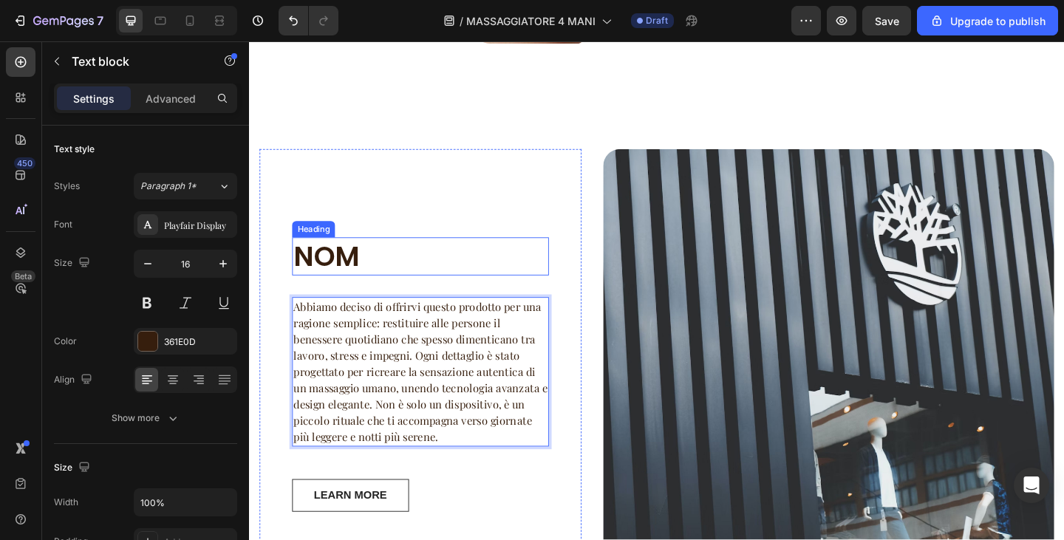
click at [376, 269] on h2 "NOM" at bounding box center [435, 275] width 279 height 41
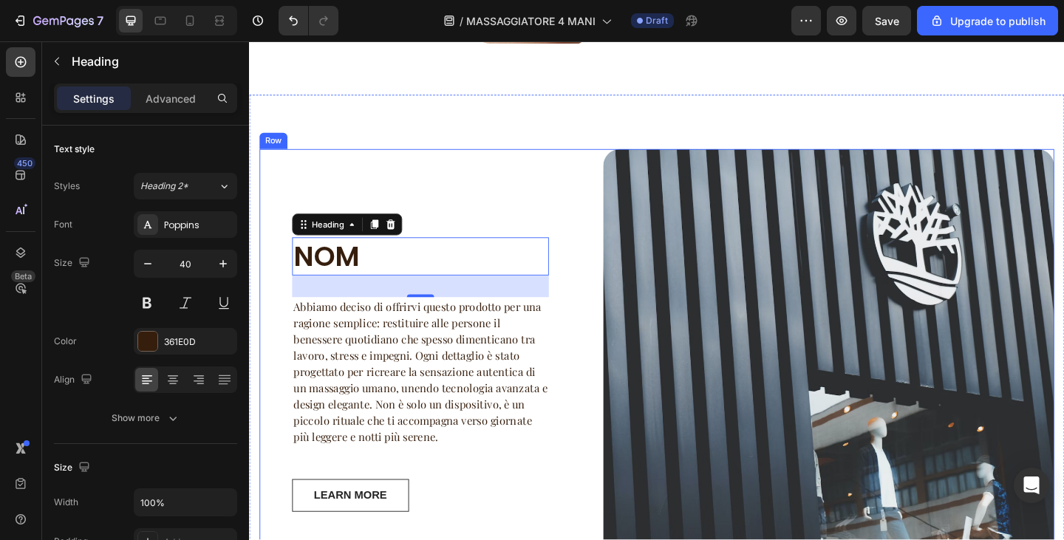
click at [415, 263] on h2 "NOM" at bounding box center [435, 275] width 279 height 41
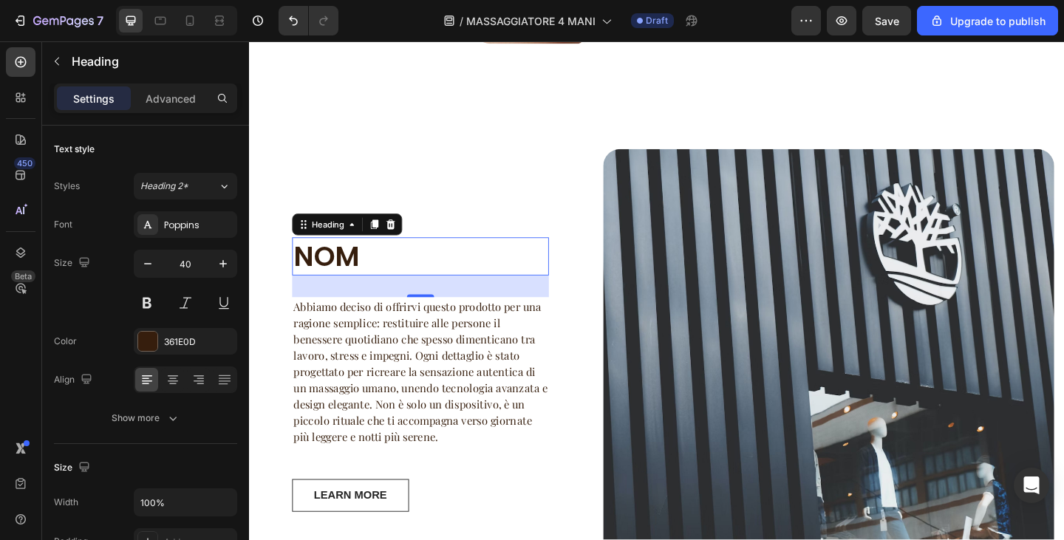
click at [415, 263] on p "NOM" at bounding box center [435, 276] width 276 height 38
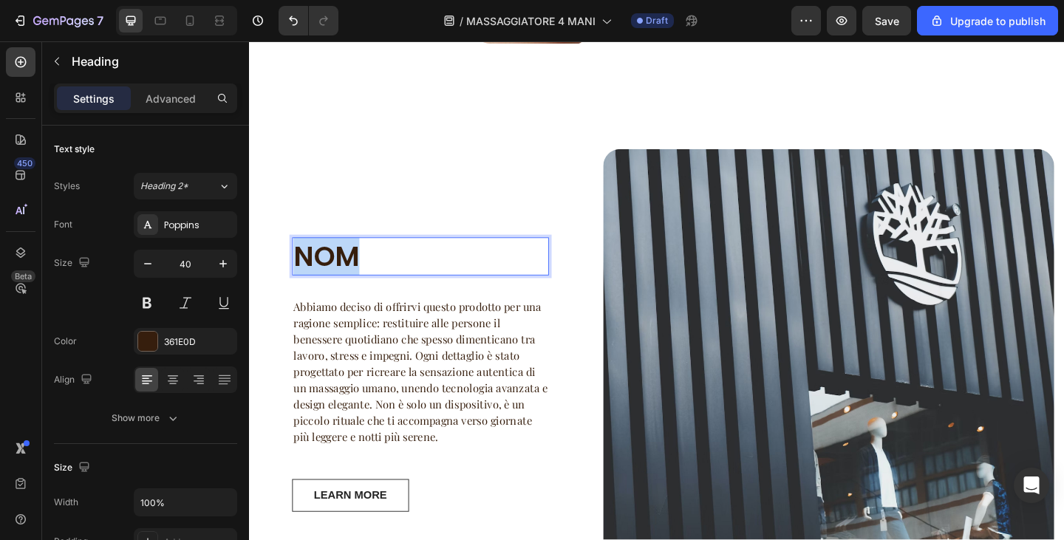
click at [415, 263] on p "NOM" at bounding box center [435, 276] width 276 height 38
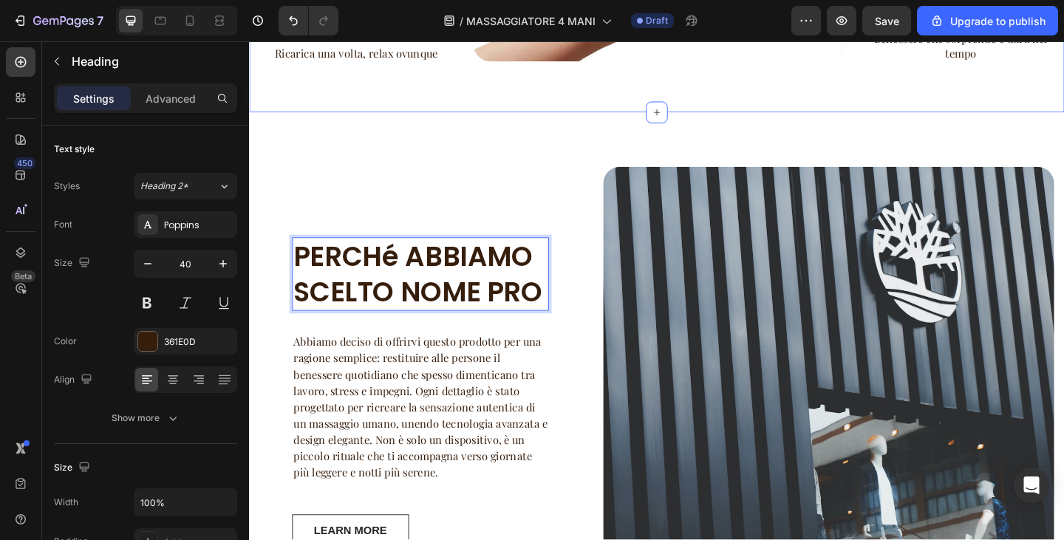
scroll to position [1365, 0]
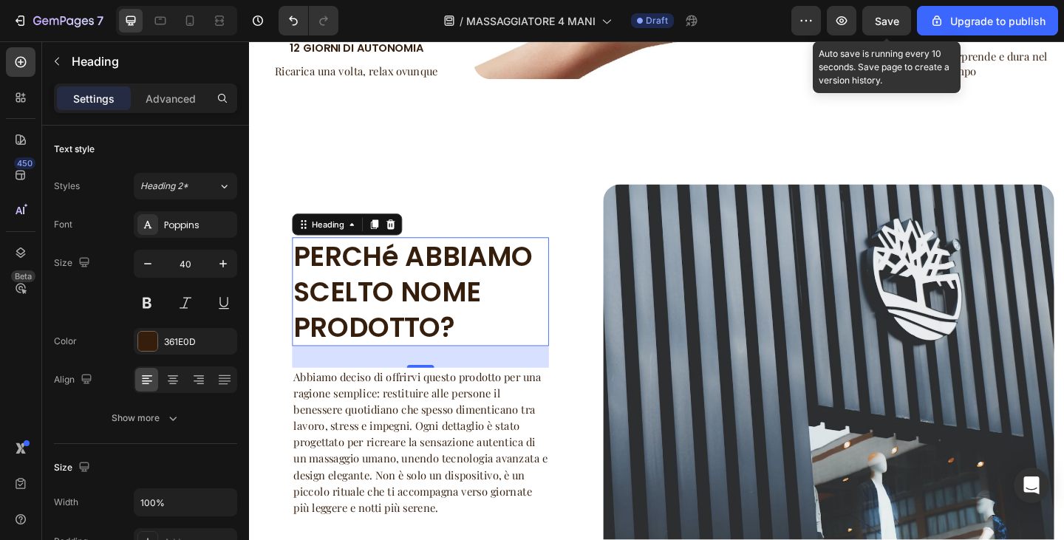
click at [897, 23] on span "Save" at bounding box center [887, 21] width 24 height 13
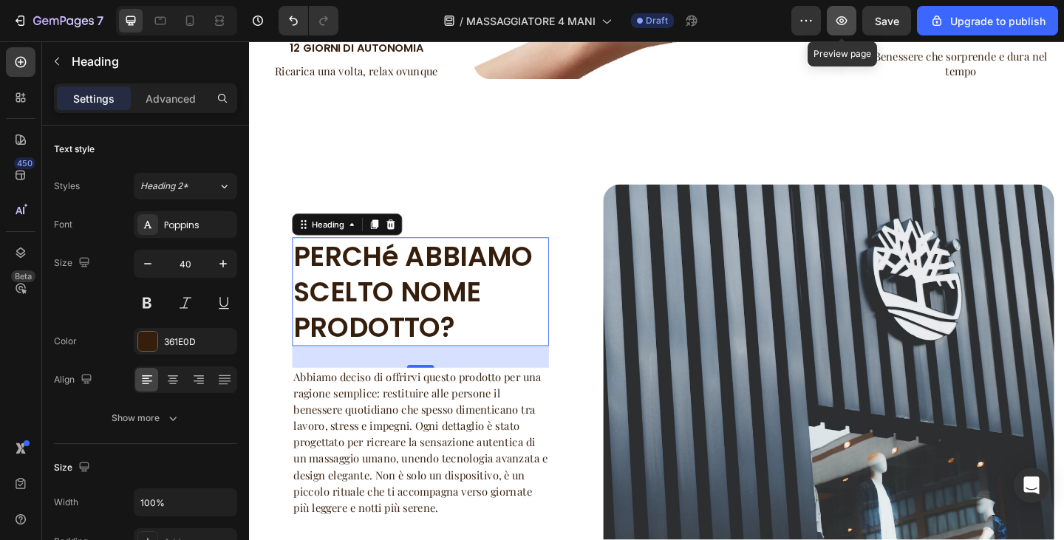
click at [852, 21] on button "button" at bounding box center [842, 21] width 30 height 30
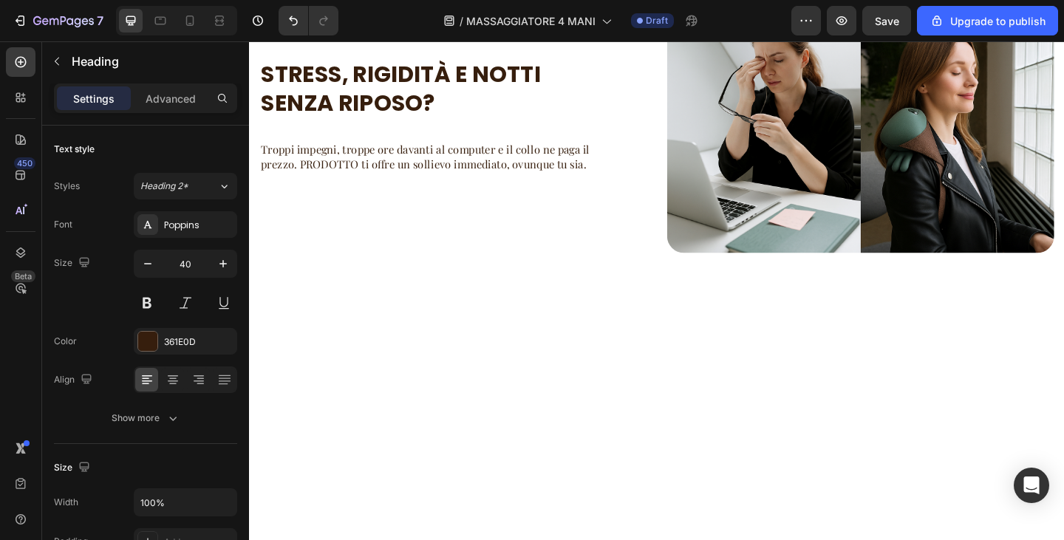
scroll to position [0, 0]
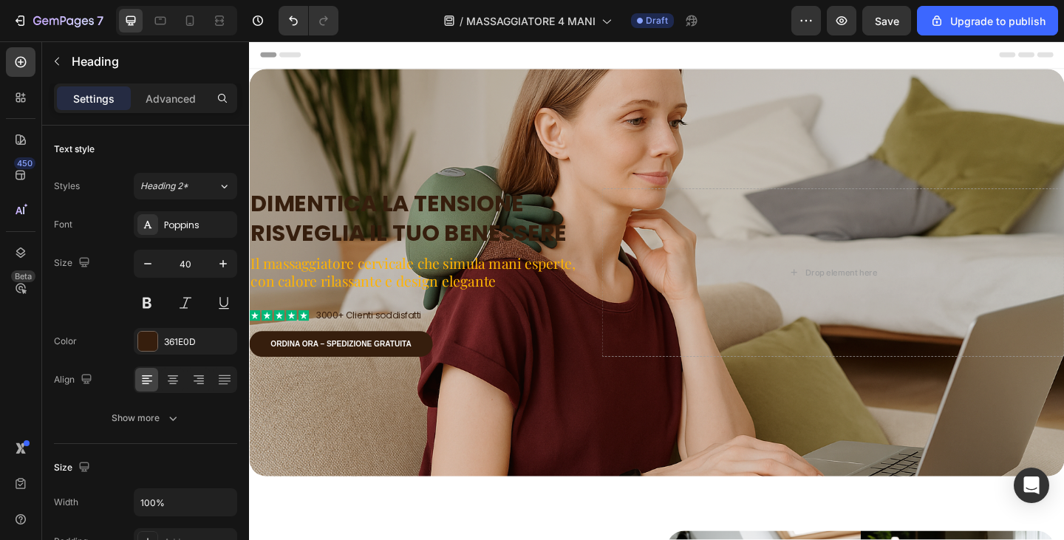
click at [297, 51] on span "Header" at bounding box center [293, 56] width 33 height 15
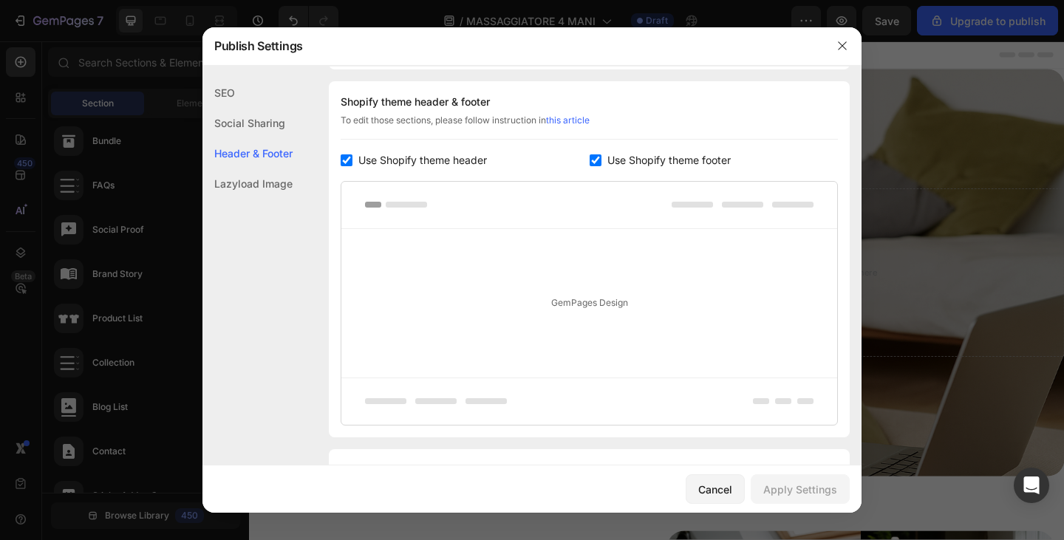
scroll to position [693, 0]
click at [416, 157] on span "Use Shopify theme header" at bounding box center [423, 160] width 129 height 18
checkbox input "false"
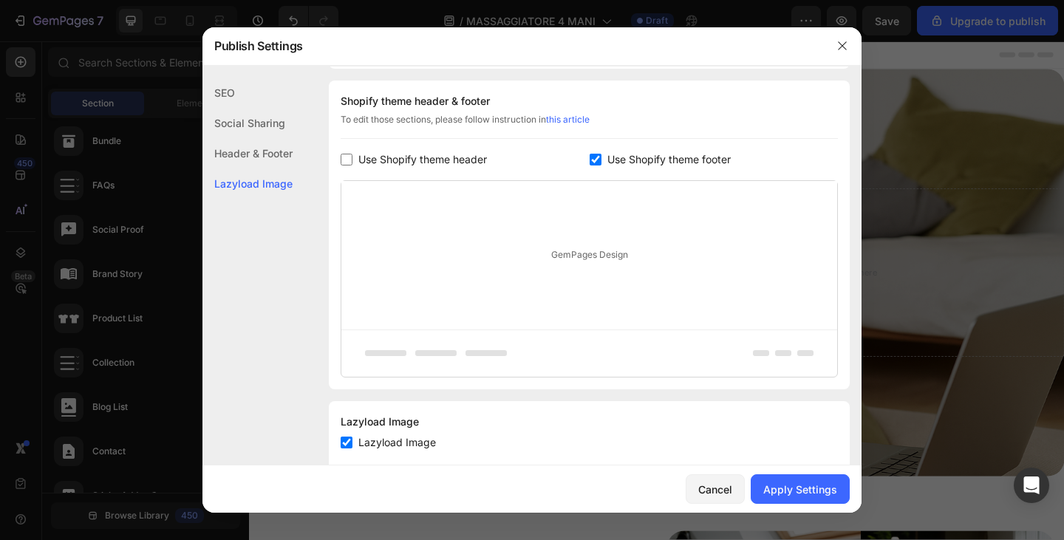
click at [605, 147] on div "Shopify theme header & footer To edit those sections, please follow instruction…" at bounding box center [589, 235] width 521 height 309
click at [607, 147] on div "Shopify theme header & footer To edit those sections, please follow instruction…" at bounding box center [589, 235] width 521 height 309
click at [608, 156] on span "Use Shopify theme footer" at bounding box center [669, 160] width 123 height 18
checkbox input "false"
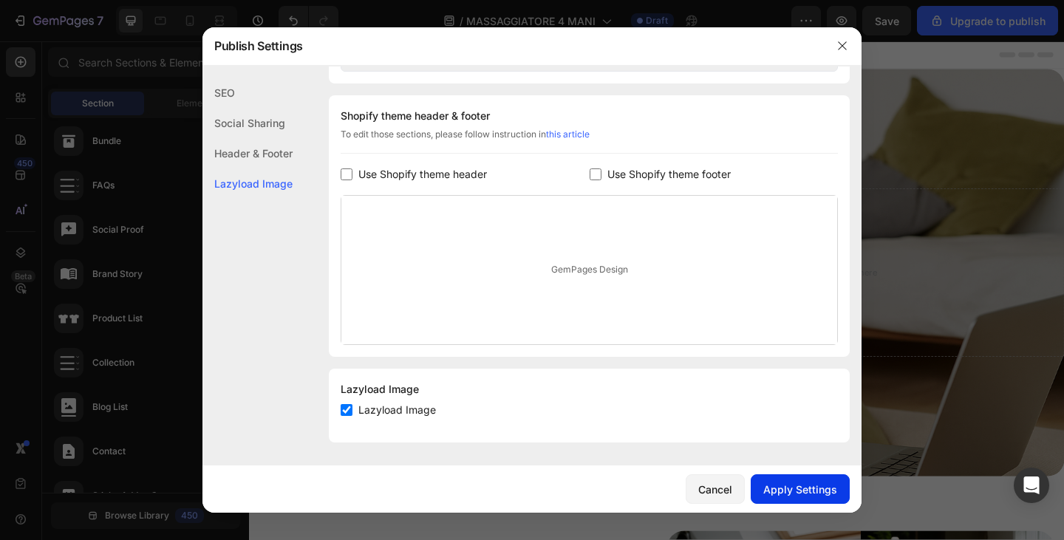
click at [825, 484] on div "Apply Settings" at bounding box center [801, 490] width 74 height 16
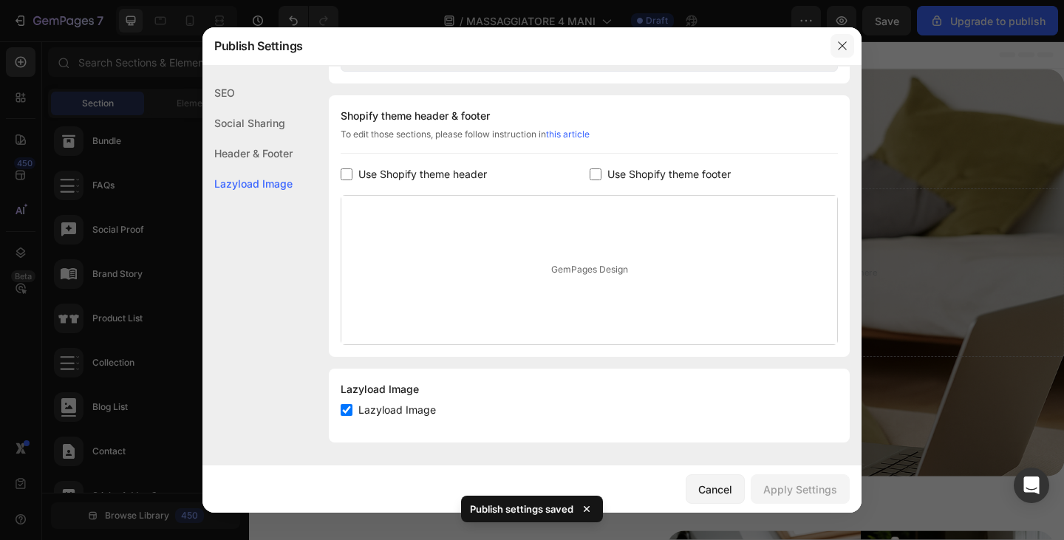
click at [840, 50] on icon "button" at bounding box center [843, 46] width 12 height 12
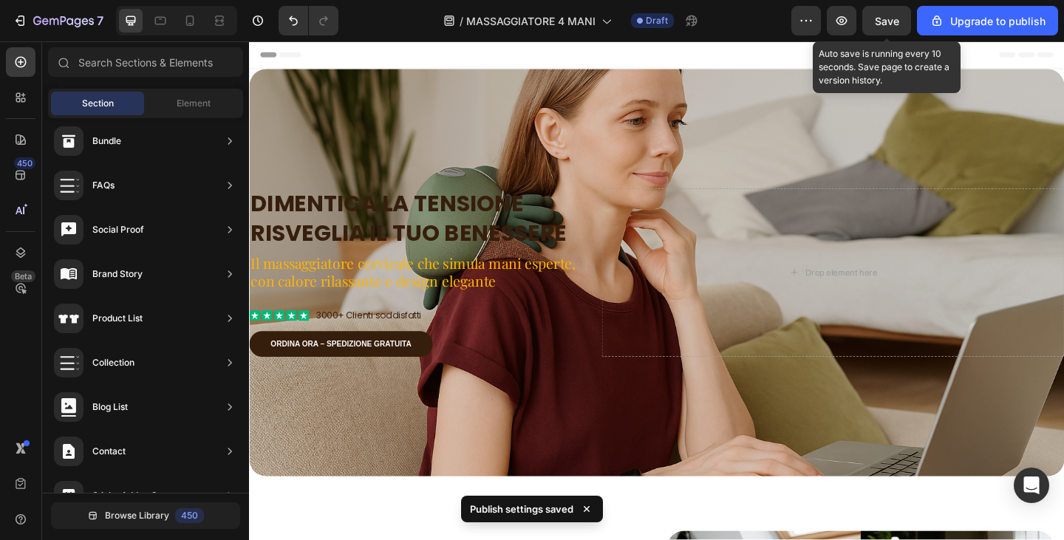
click at [883, 18] on span "Save" at bounding box center [887, 21] width 24 height 13
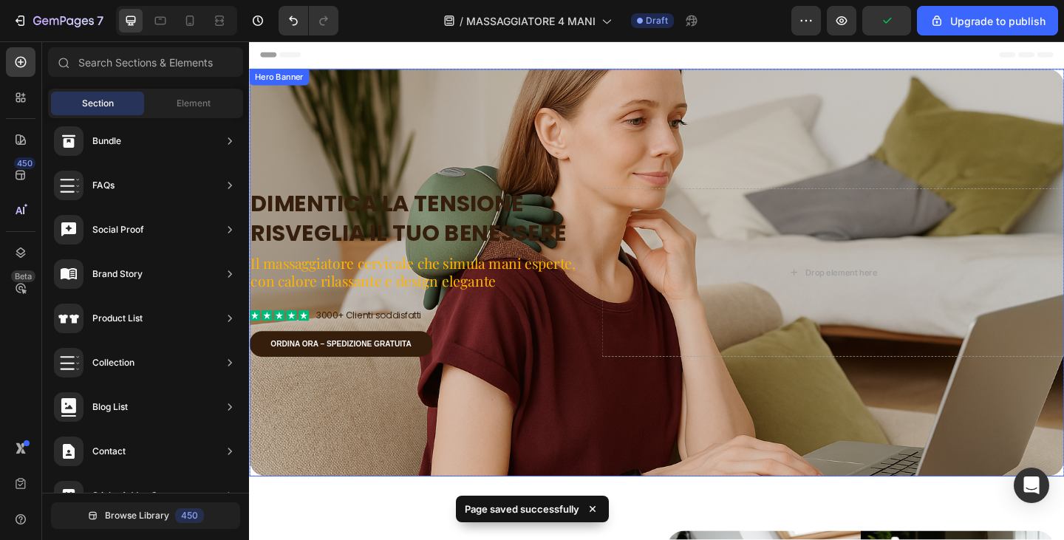
click at [668, 137] on div "Overlay" at bounding box center [692, 294] width 887 height 444
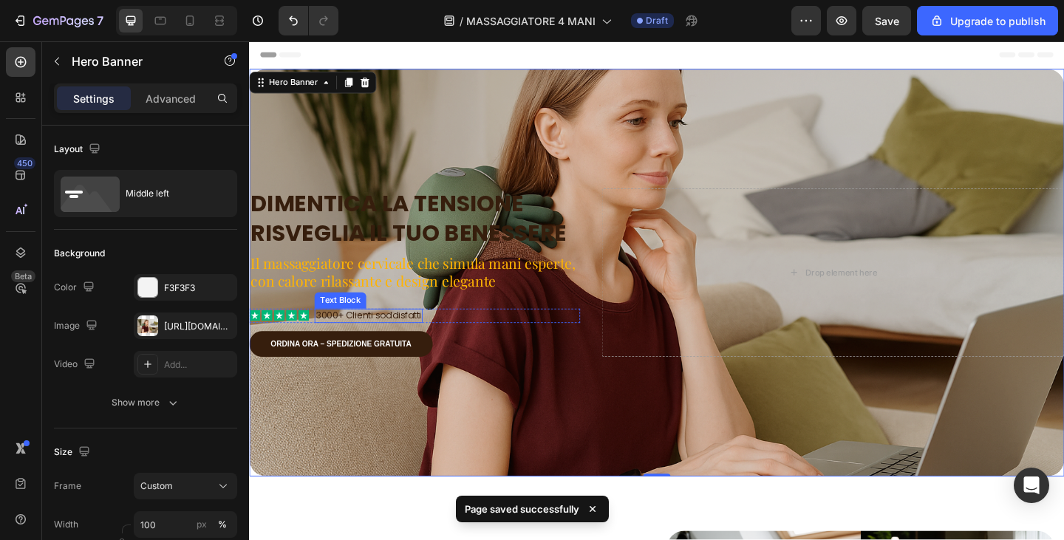
click at [392, 334] on p "3000+ Clienti soddisfatti" at bounding box center [379, 340] width 115 height 13
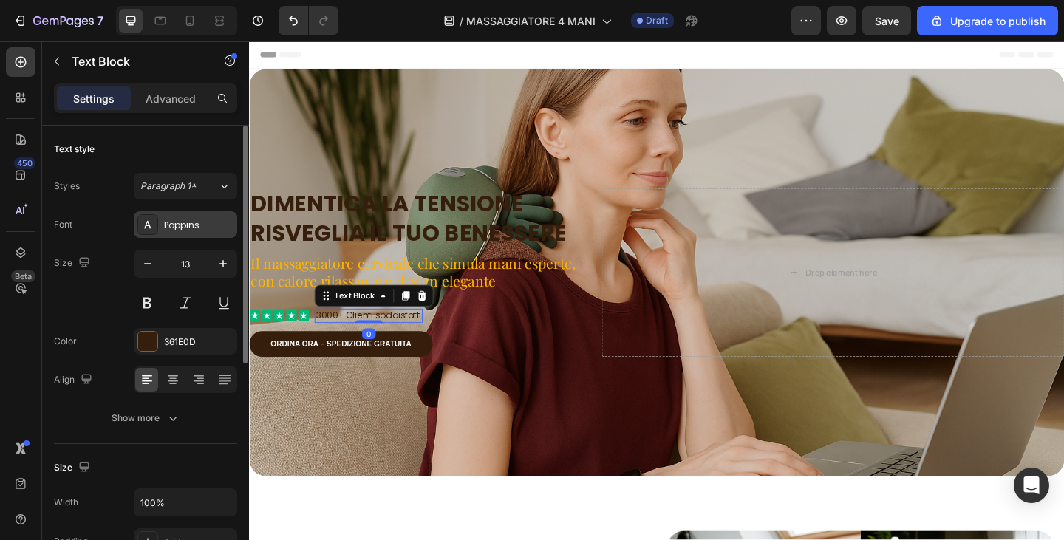
click at [169, 228] on div "Poppins" at bounding box center [198, 225] width 69 height 13
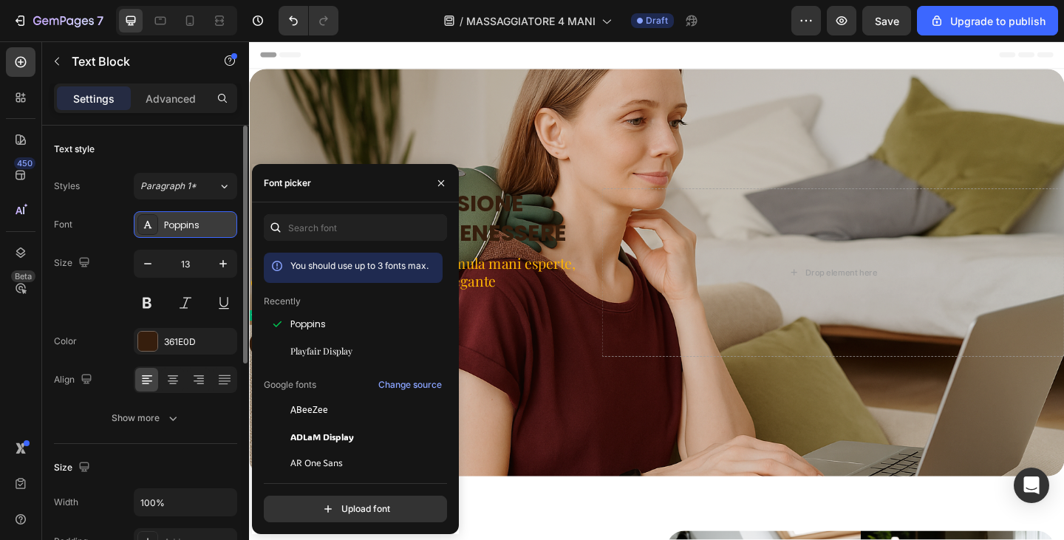
click at [169, 228] on div "Poppins" at bounding box center [198, 225] width 69 height 13
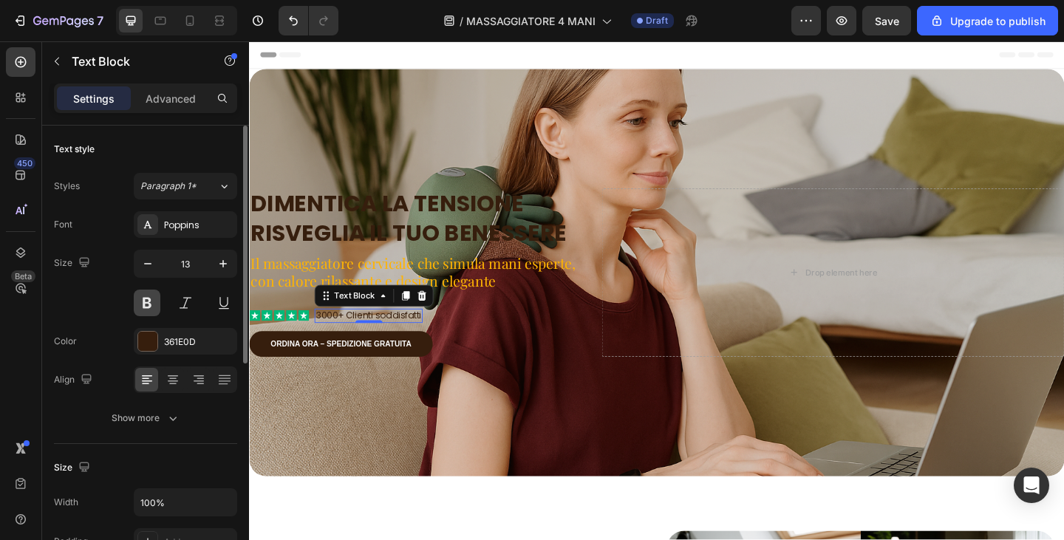
click at [157, 305] on button at bounding box center [147, 303] width 27 height 27
click at [550, 424] on div "Overlay" at bounding box center [692, 294] width 887 height 444
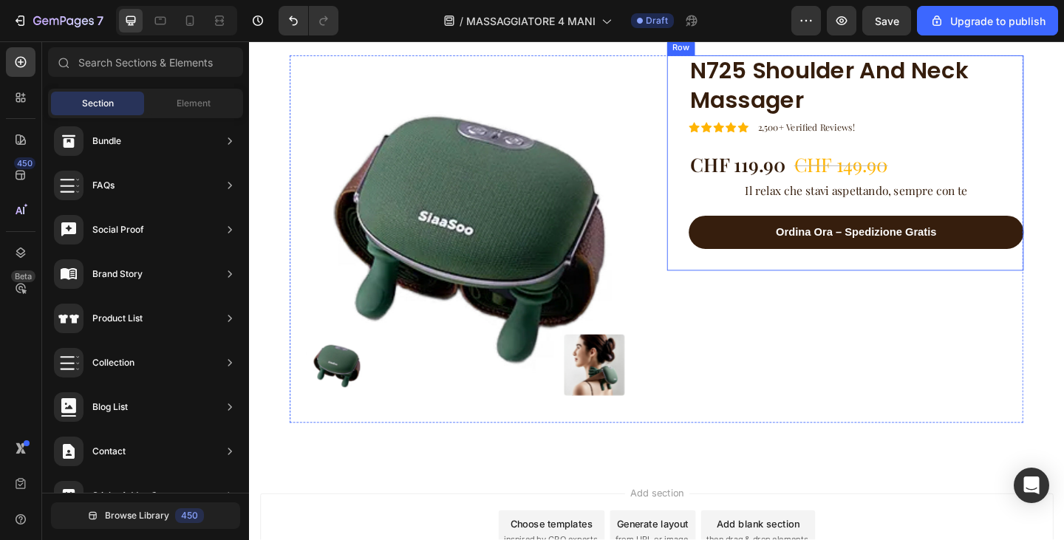
scroll to position [3686, 0]
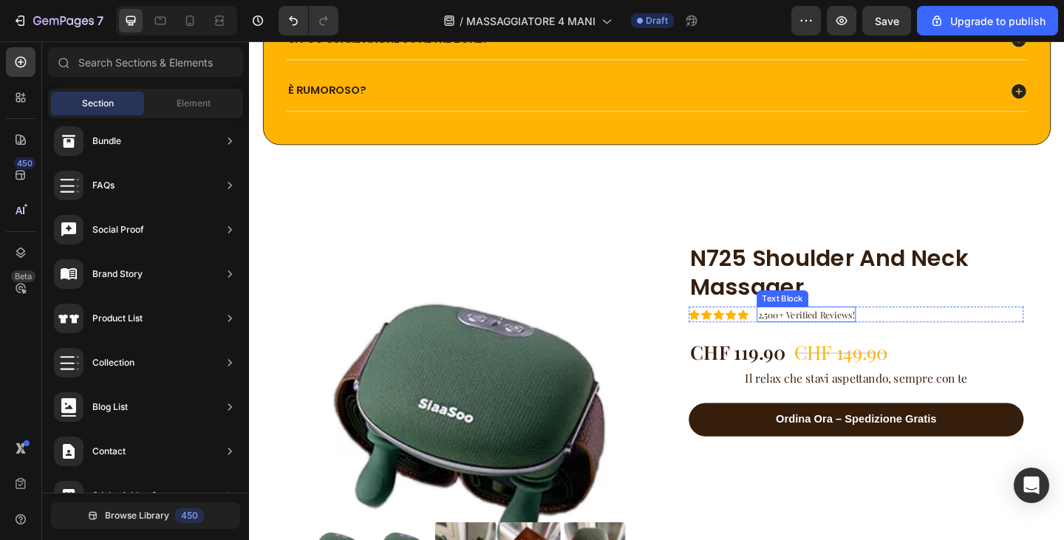
click at [803, 339] on p "2,500+ Verified Reviews!" at bounding box center [855, 339] width 105 height 15
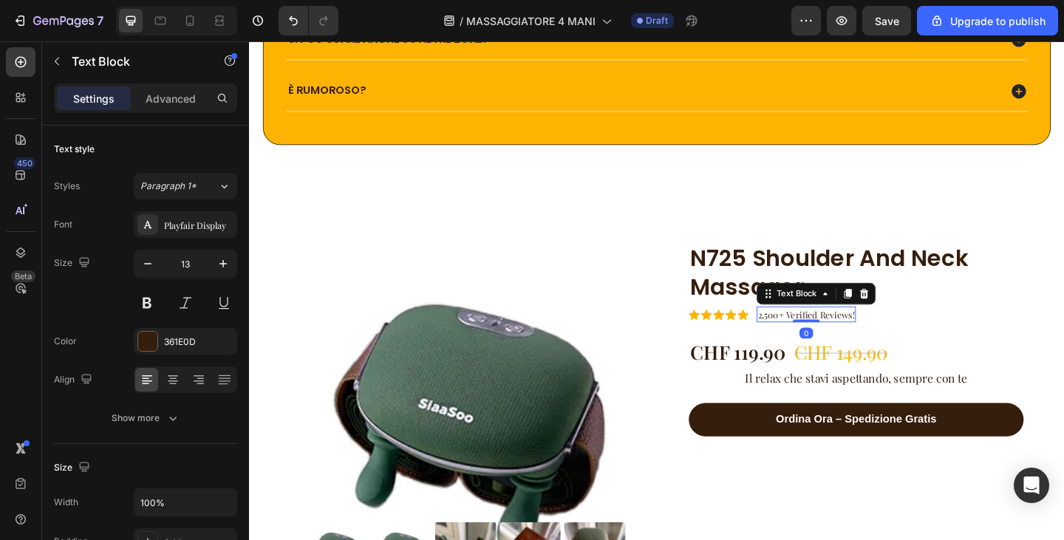
click at [870, 337] on p "2,500+ Verified Reviews!" at bounding box center [855, 339] width 105 height 15
click at [803, 338] on p "2,500+ Recensioni verificate!" at bounding box center [864, 339] width 123 height 15
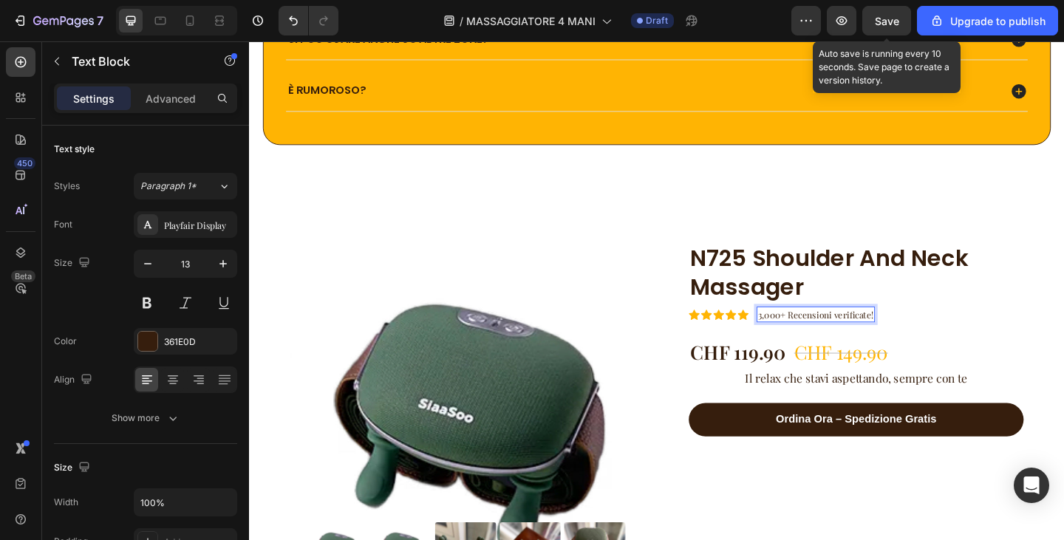
click at [877, 21] on span "Save" at bounding box center [887, 21] width 24 height 13
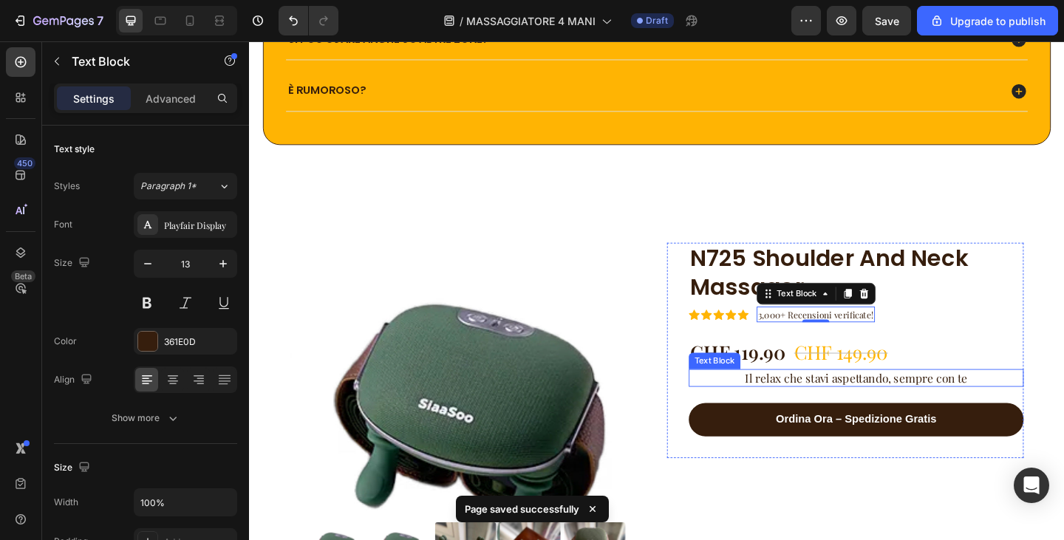
click at [846, 412] on p "Il relax che stavi aspettando, sempre con te" at bounding box center [909, 408] width 361 height 16
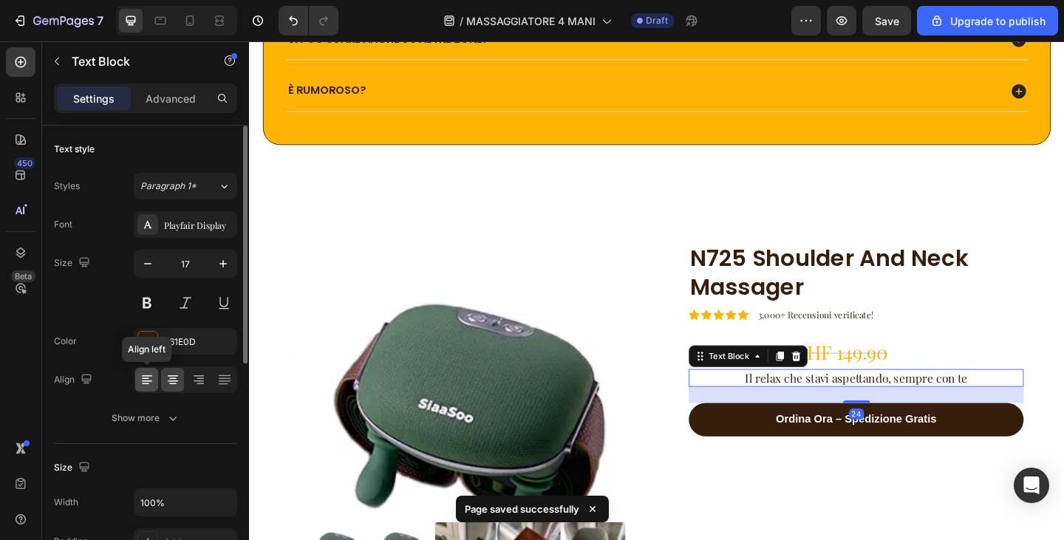
click at [146, 382] on icon at bounding box center [147, 380] width 15 height 15
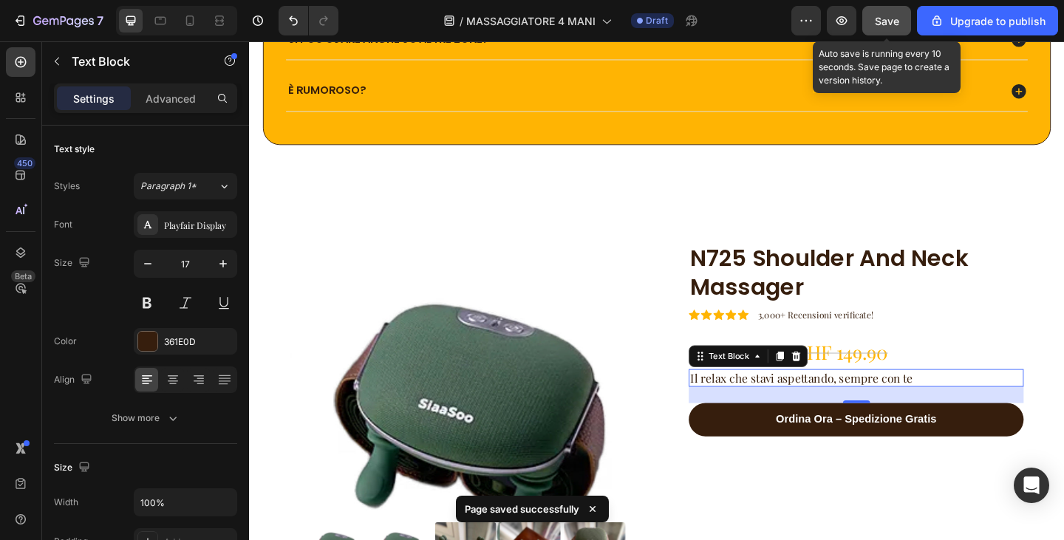
click at [888, 30] on button "Save" at bounding box center [887, 21] width 49 height 30
click at [897, 24] on span "Save" at bounding box center [887, 21] width 24 height 13
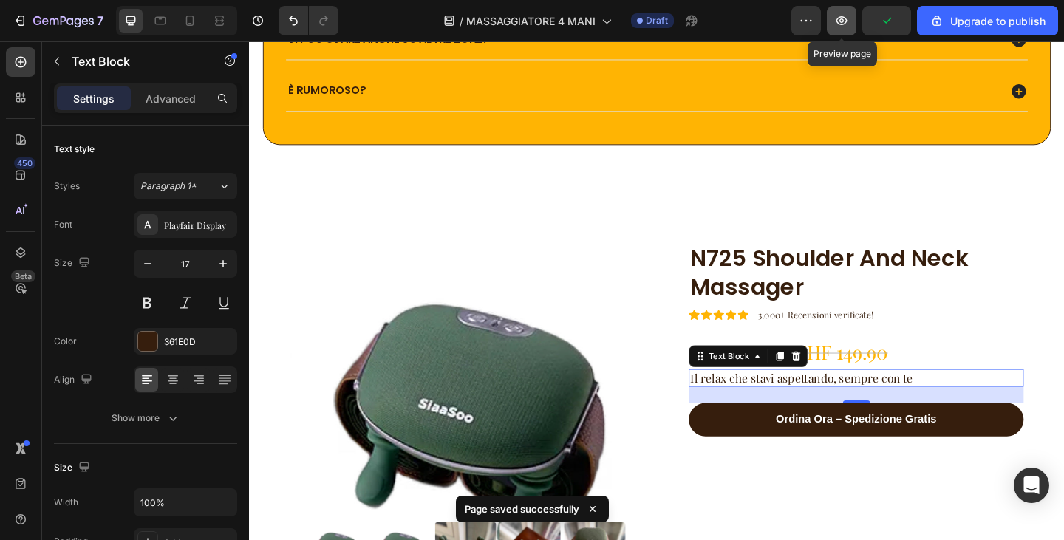
click at [844, 14] on icon "button" at bounding box center [842, 20] width 15 height 15
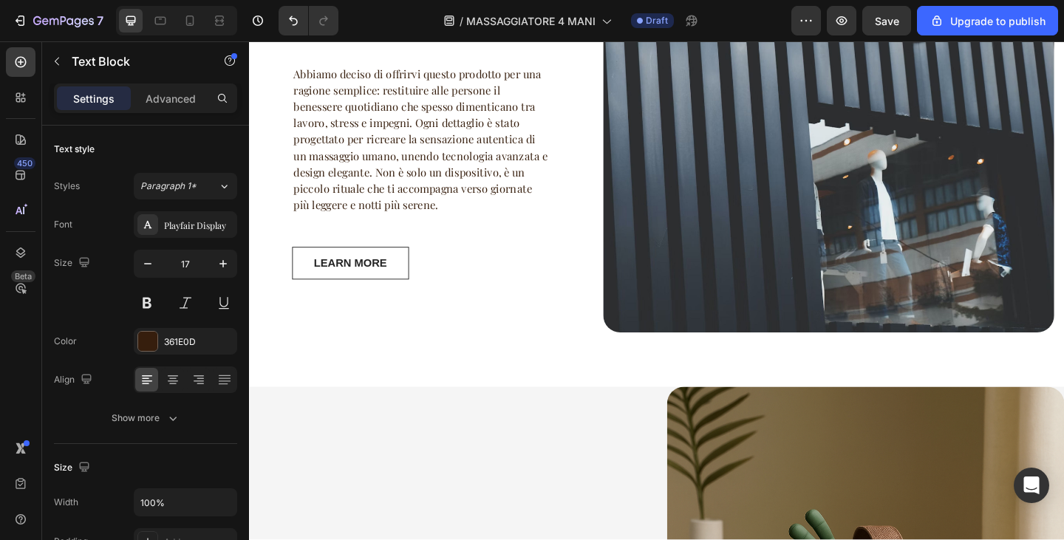
scroll to position [1331, 0]
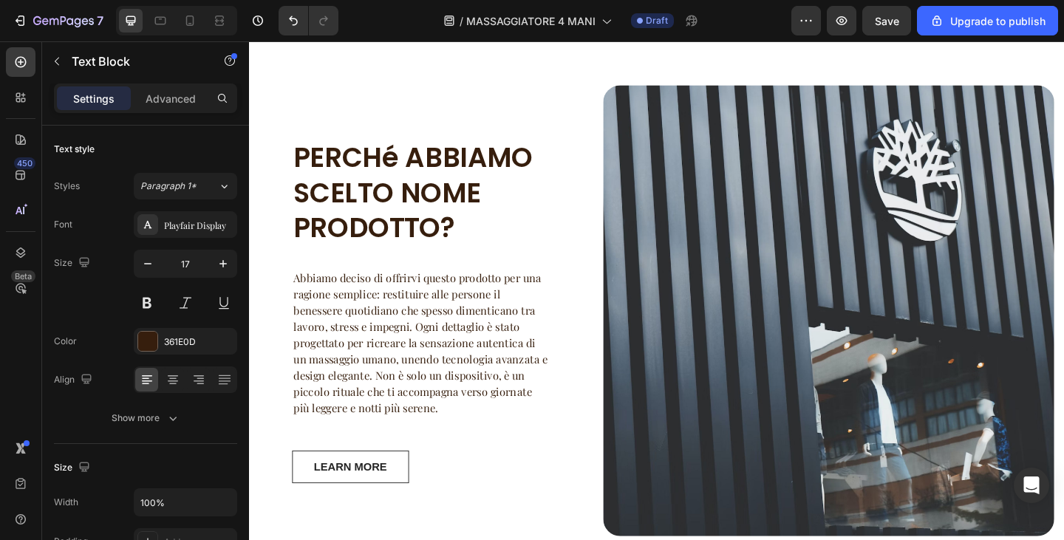
click at [924, 322] on img at bounding box center [879, 334] width 491 height 491
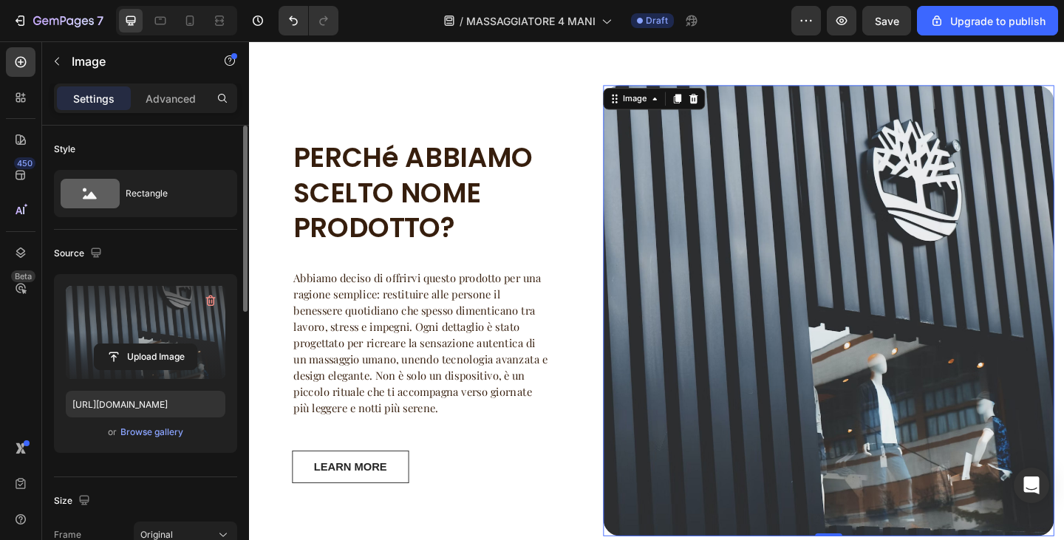
click at [140, 332] on label at bounding box center [146, 332] width 160 height 93
click at [140, 344] on input "file" at bounding box center [146, 356] width 102 height 25
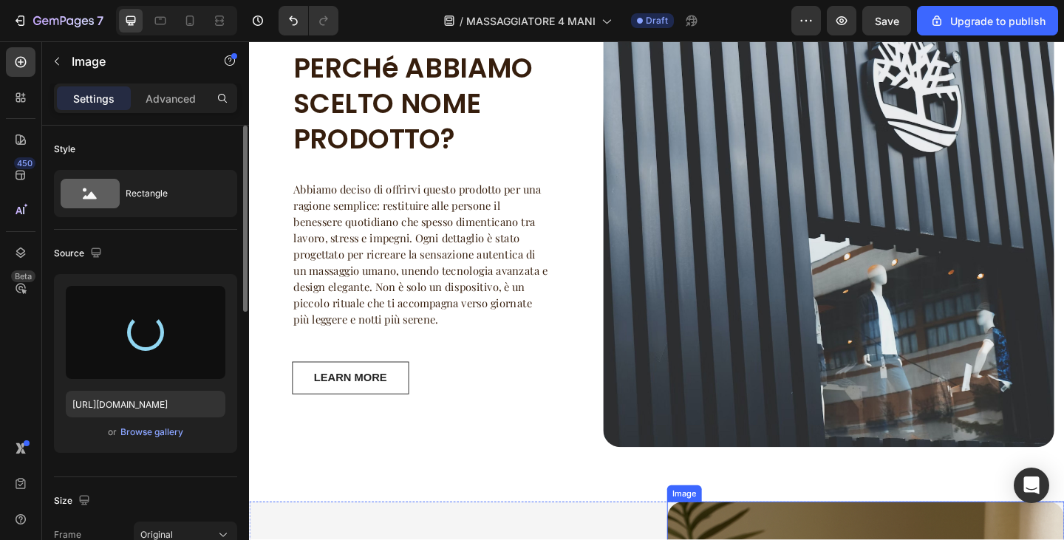
scroll to position [1405, 0]
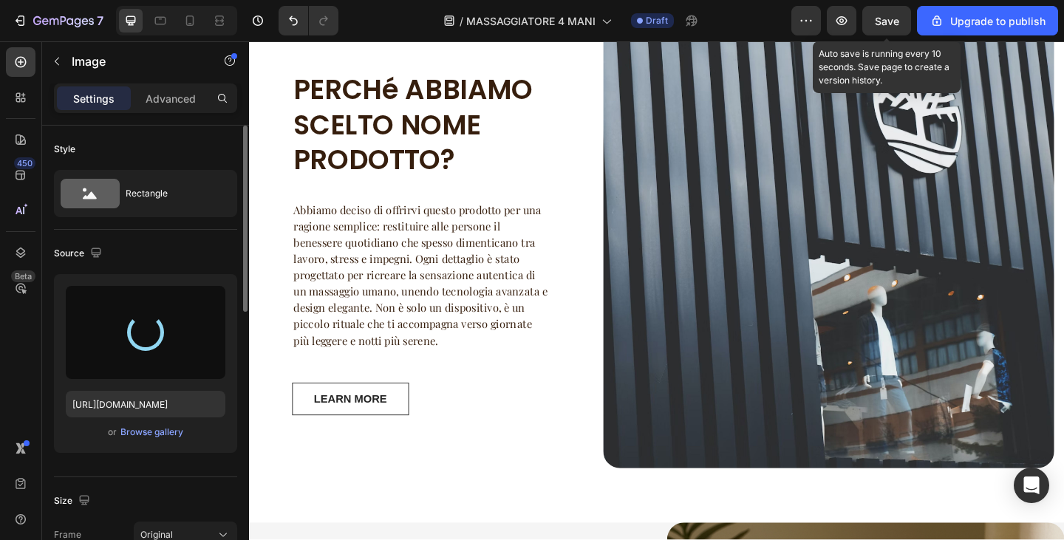
type input "https://cdn.shopify.com/s/files/1/0840/3386/4027/files/gempages_580028468054458…"
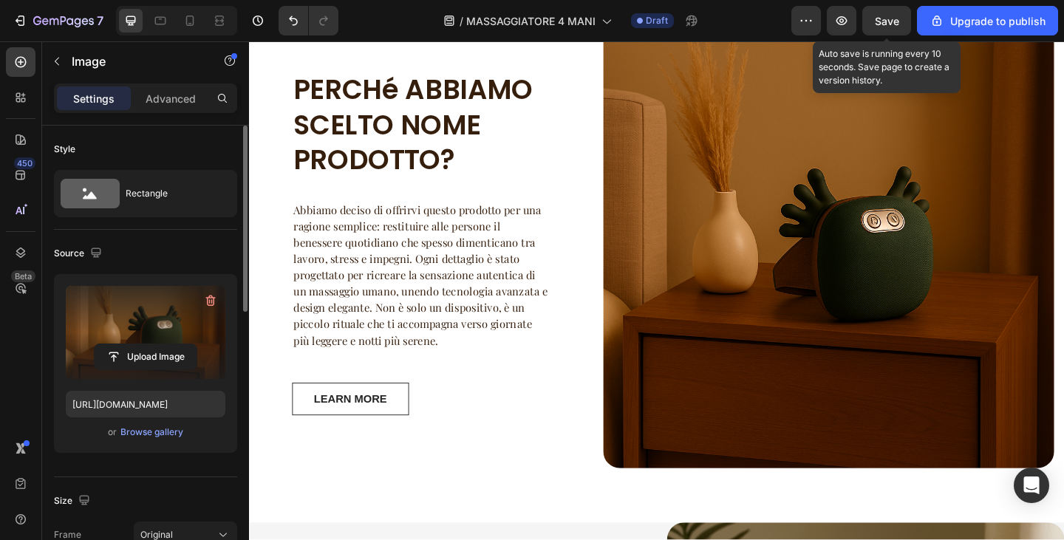
click at [890, 24] on span "Save" at bounding box center [887, 21] width 24 height 13
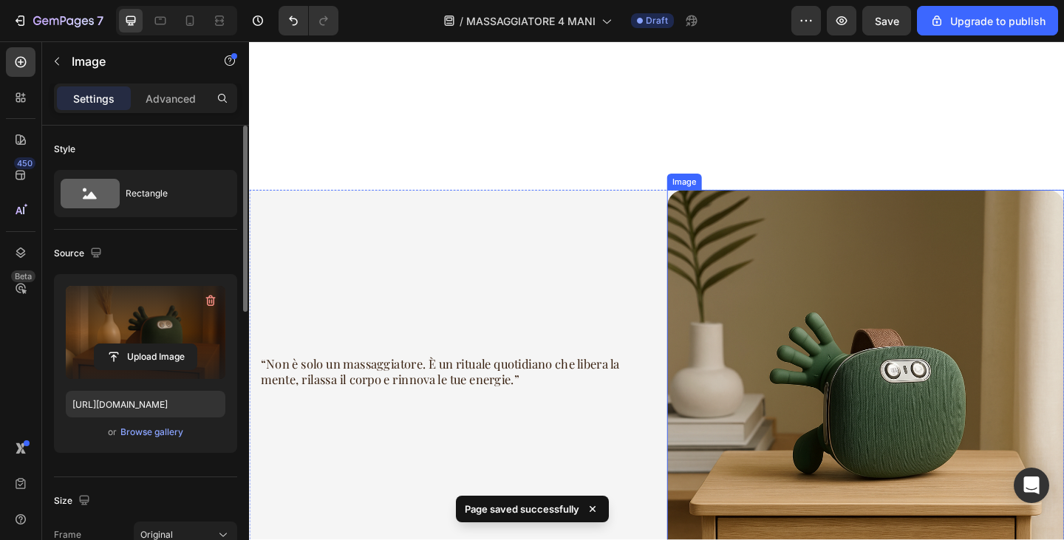
scroll to position [1997, 0]
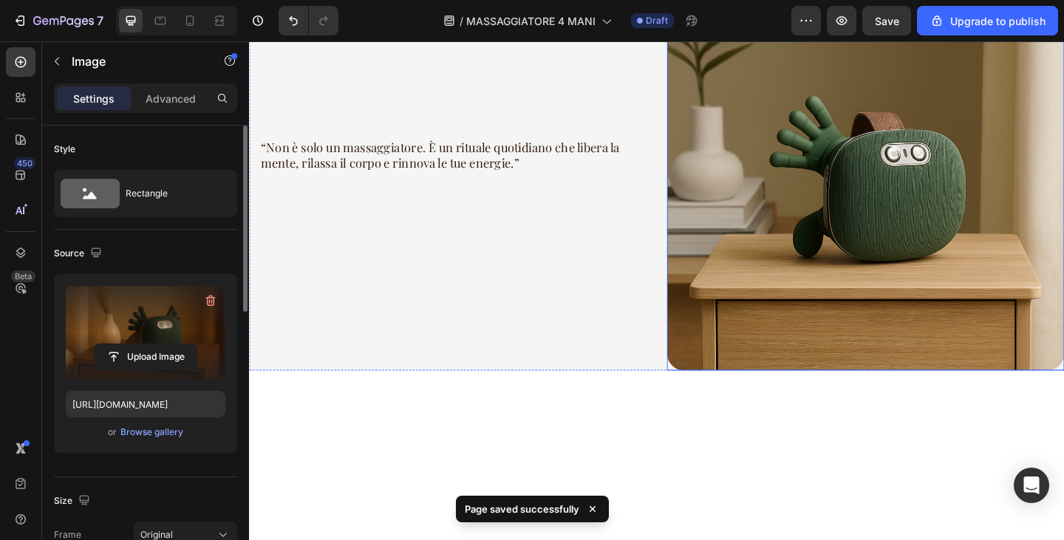
click at [978, 237] on img at bounding box center [920, 183] width 432 height 432
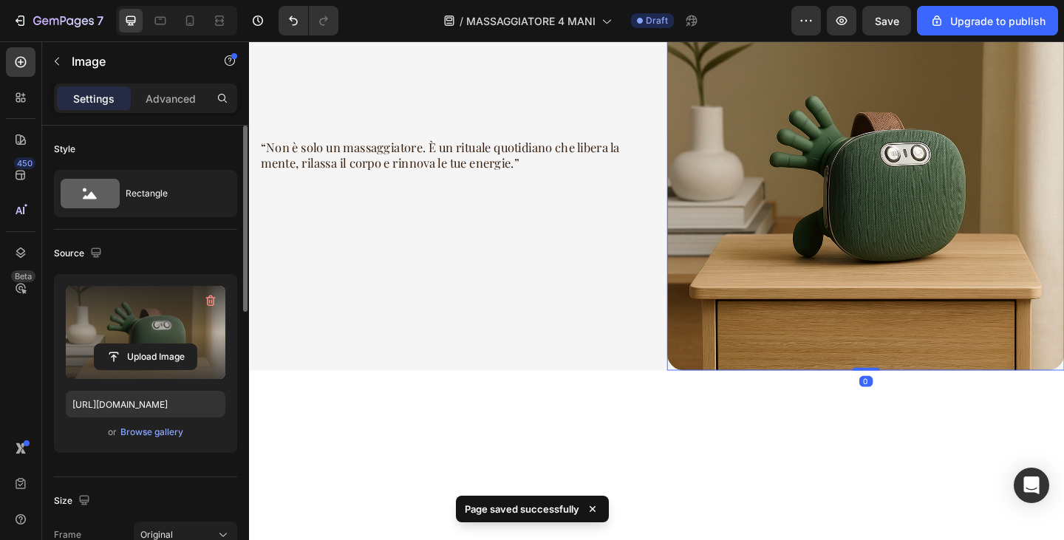
click at [123, 319] on label at bounding box center [146, 332] width 160 height 93
click at [123, 344] on input "file" at bounding box center [146, 356] width 102 height 25
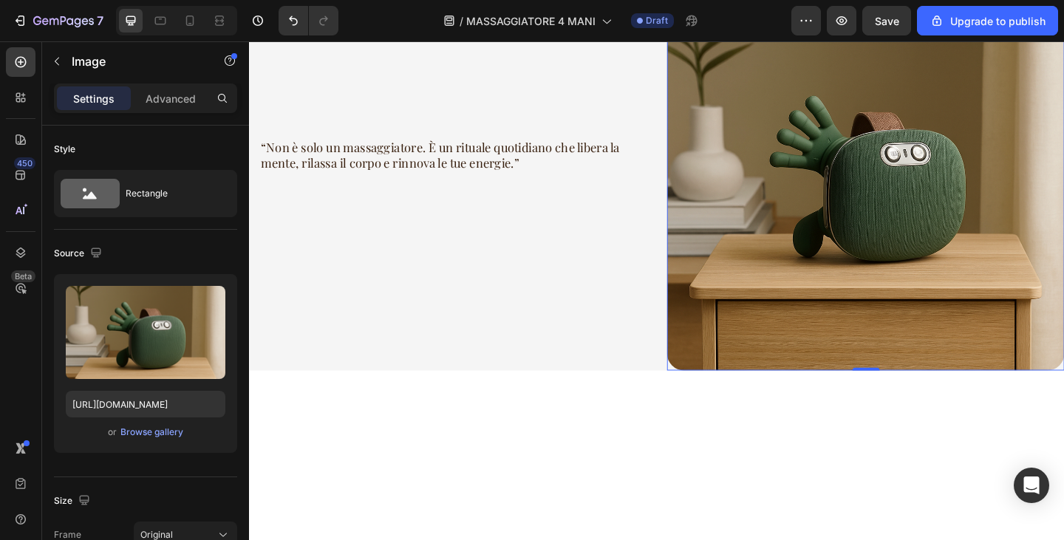
click at [954, 214] on img at bounding box center [920, 183] width 432 height 432
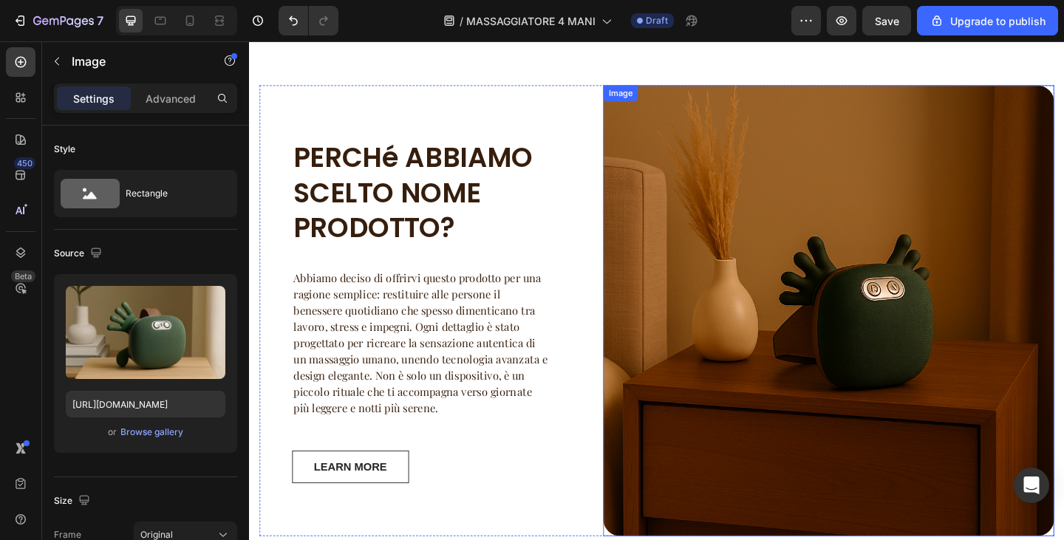
scroll to position [1627, 0]
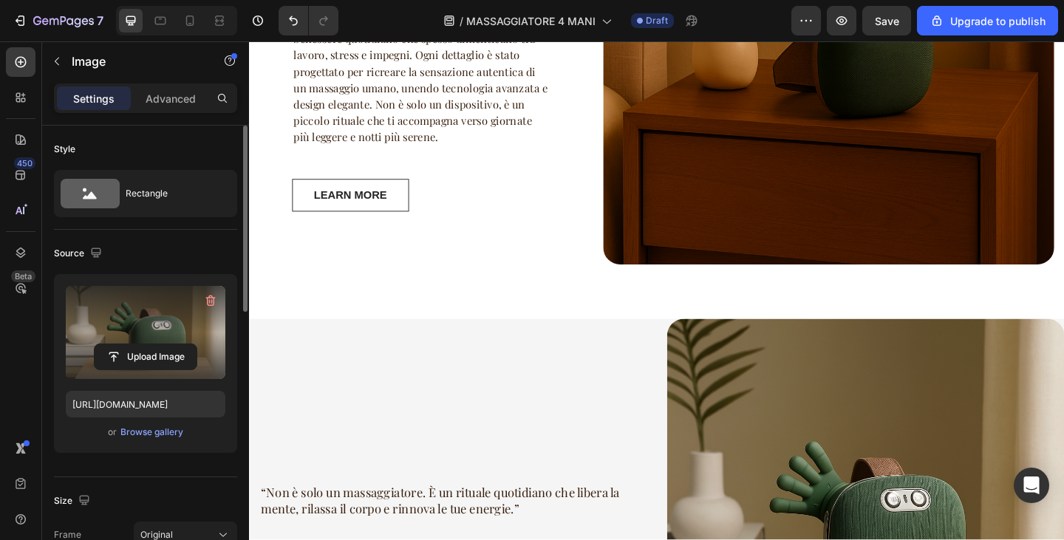
click at [131, 313] on label at bounding box center [146, 332] width 160 height 93
click at [131, 344] on input "file" at bounding box center [146, 356] width 102 height 25
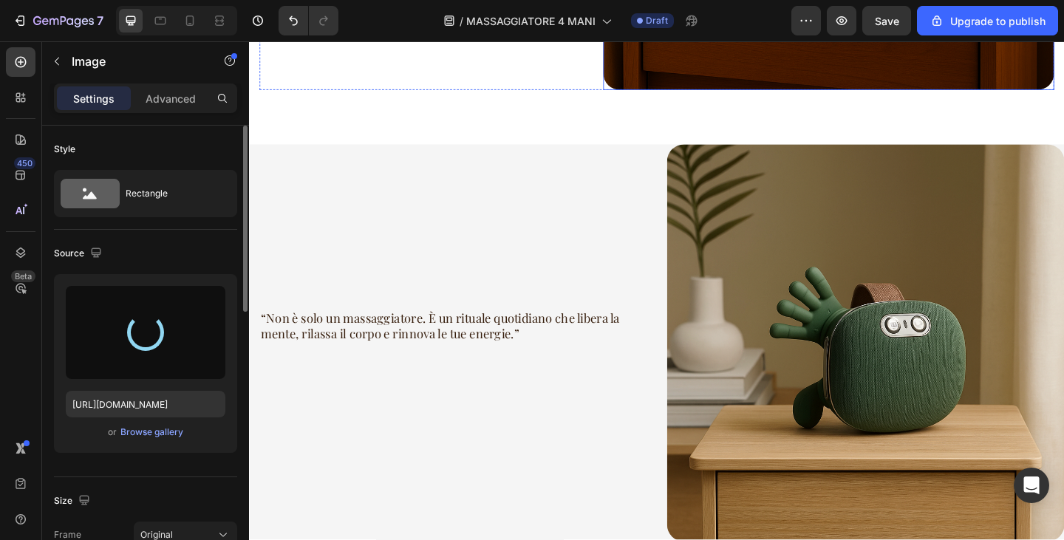
scroll to position [1849, 0]
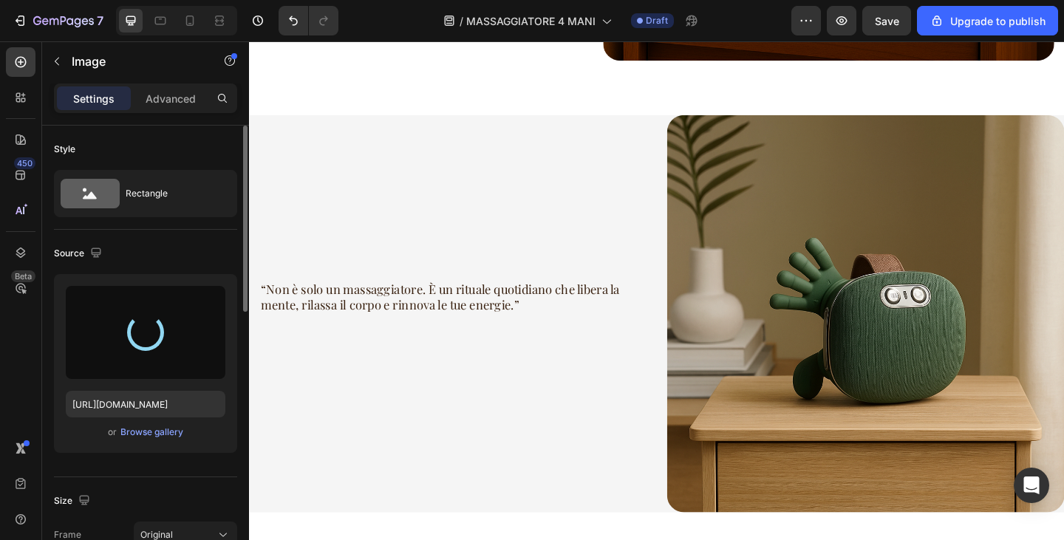
type input "https://cdn.shopify.com/s/files/1/0840/3386/4027/files/gempages_580028468054458…"
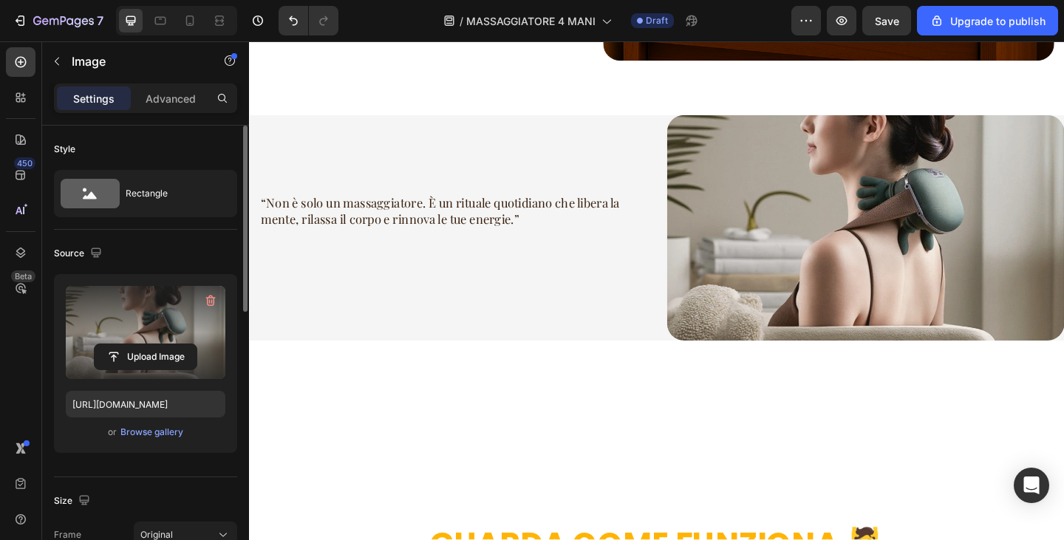
scroll to position [1775, 0]
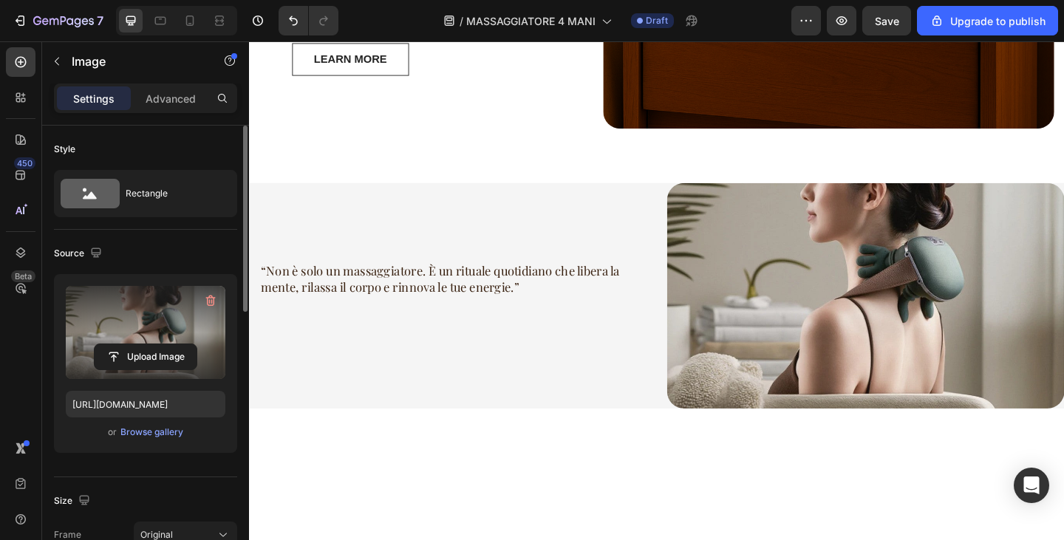
click at [856, 259] on img at bounding box center [920, 318] width 432 height 245
click at [866, 257] on img at bounding box center [920, 318] width 432 height 245
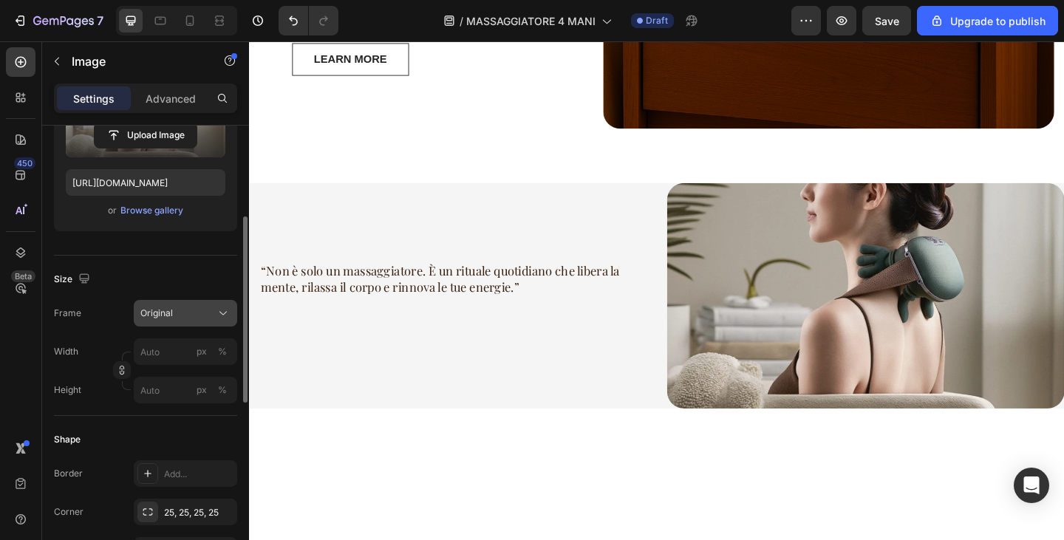
click at [169, 306] on button "Original" at bounding box center [185, 313] width 103 height 27
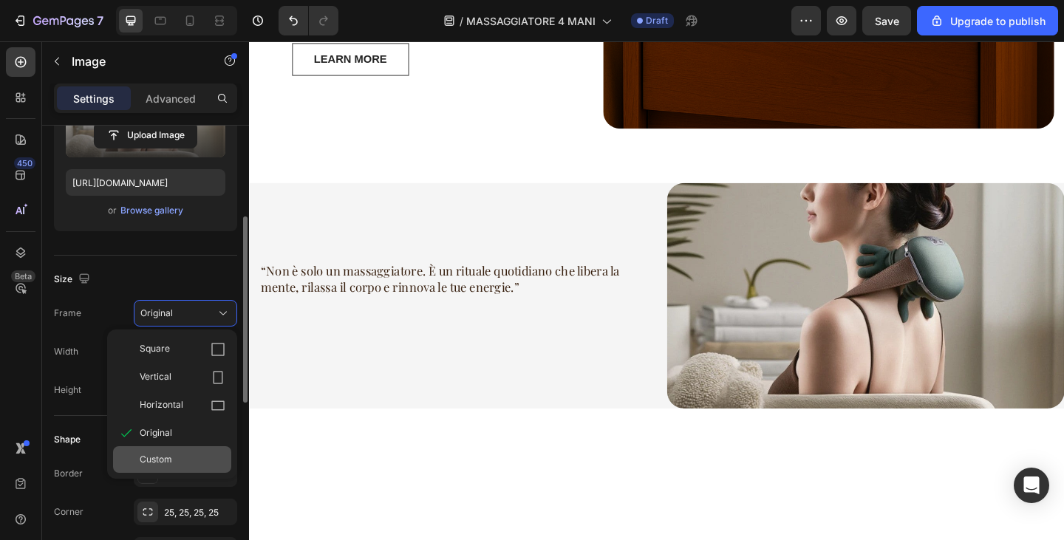
click at [176, 460] on div "Custom" at bounding box center [183, 459] width 86 height 13
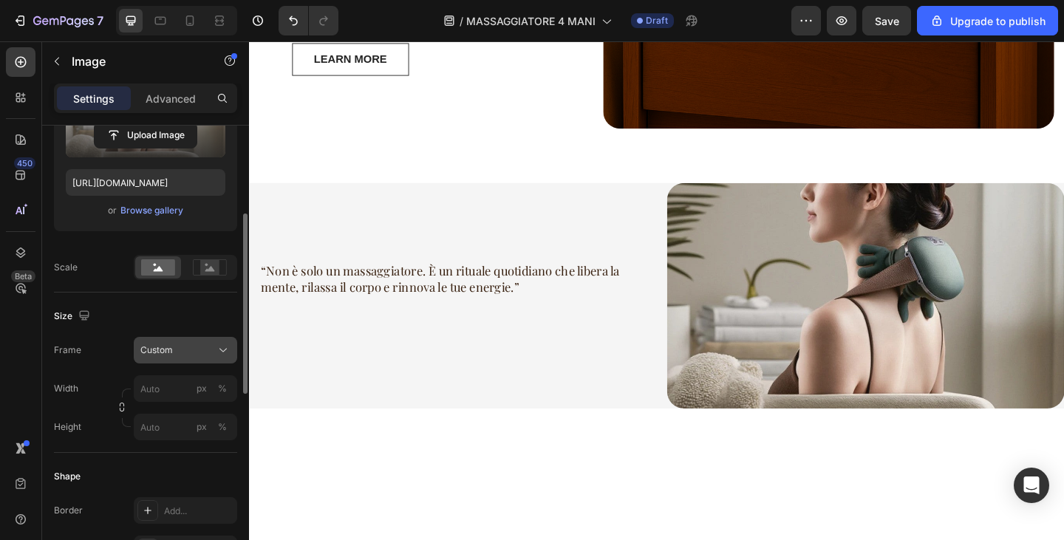
click at [181, 352] on div "Custom" at bounding box center [176, 350] width 72 height 13
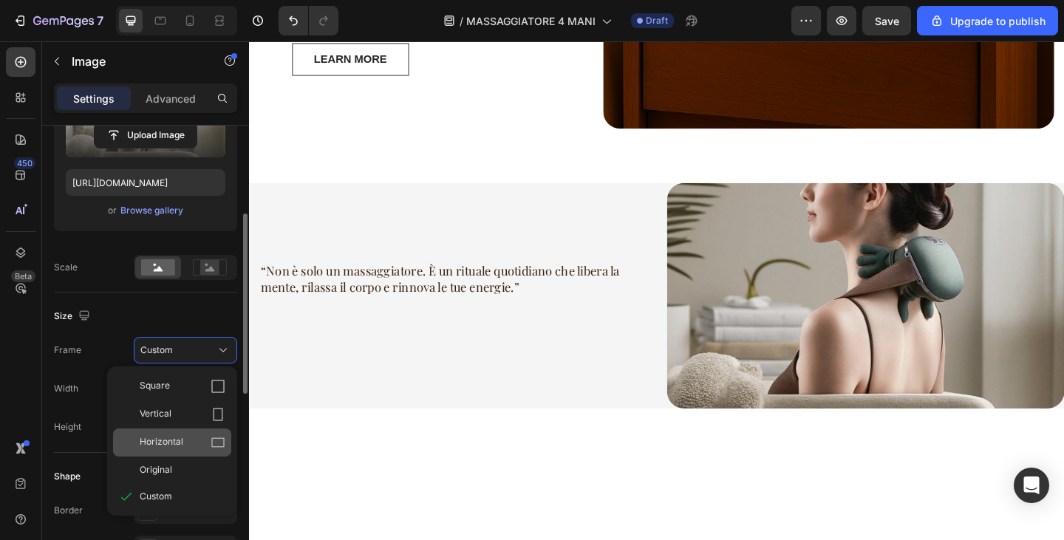
click at [191, 435] on div "Horizontal" at bounding box center [183, 442] width 86 height 15
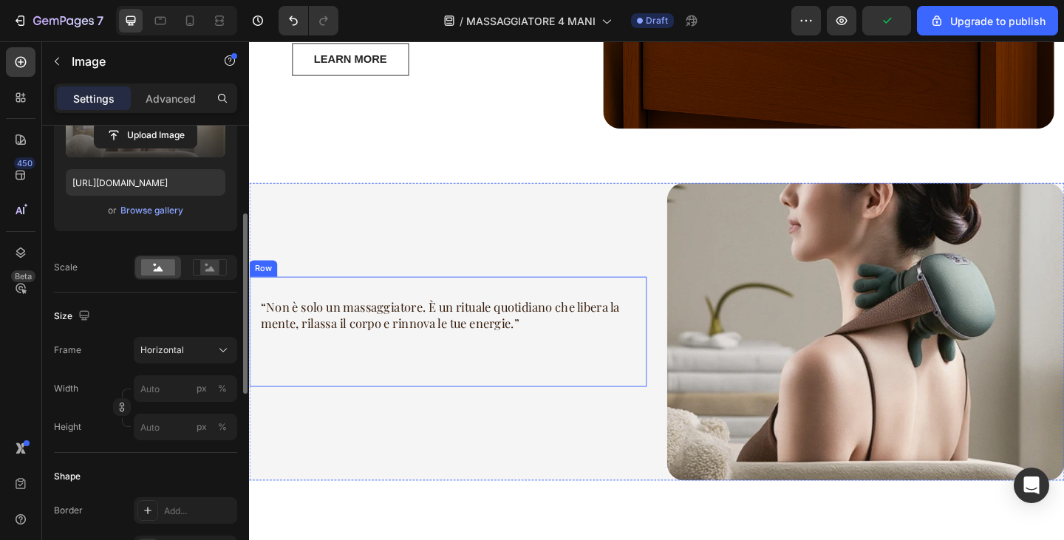
click at [583, 335] on p "“Non è solo un massaggiatore. È un rituale quotidiano che libera la mente, rila…" at bounding box center [471, 340] width 418 height 35
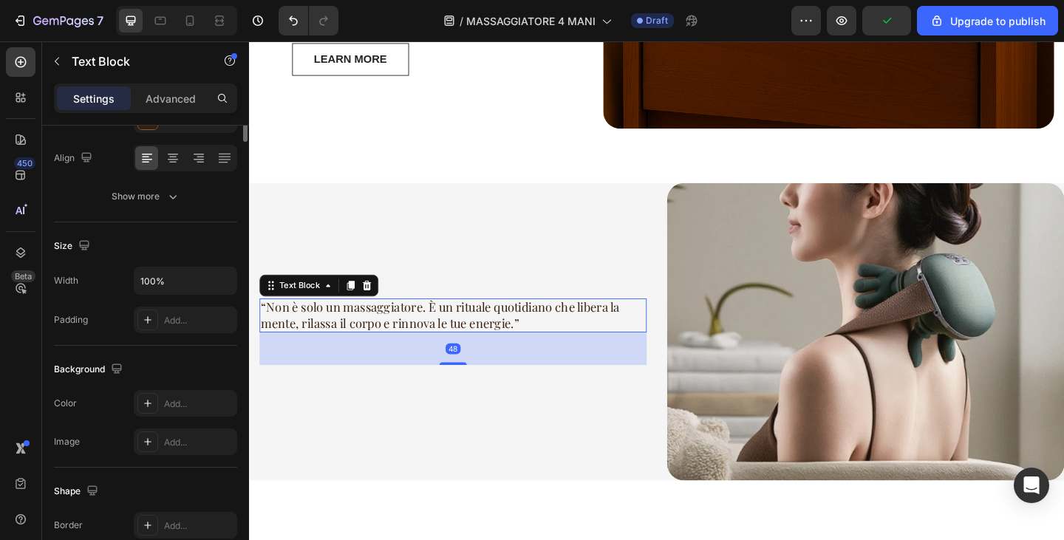
scroll to position [0, 0]
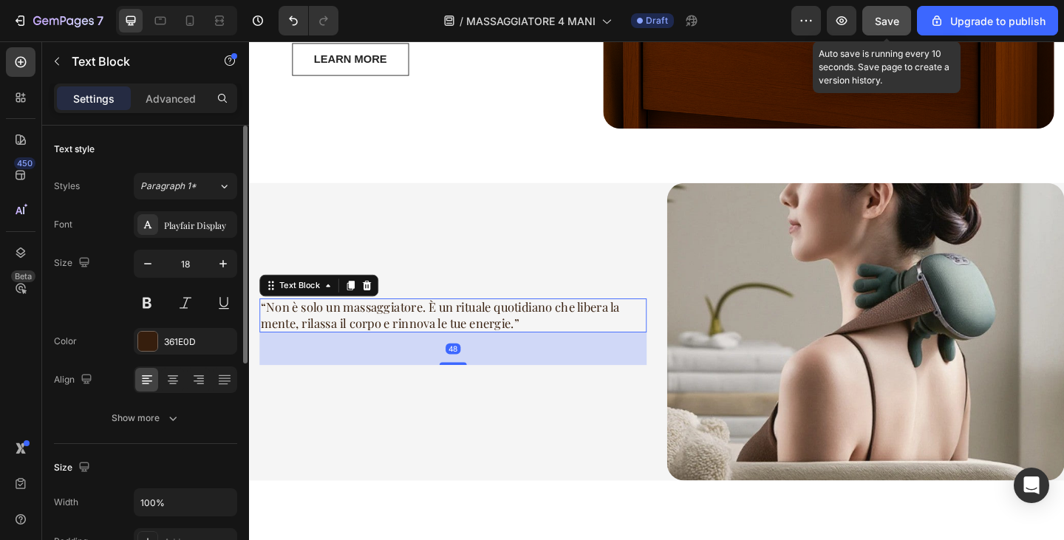
click at [900, 16] on button "Save" at bounding box center [887, 21] width 49 height 30
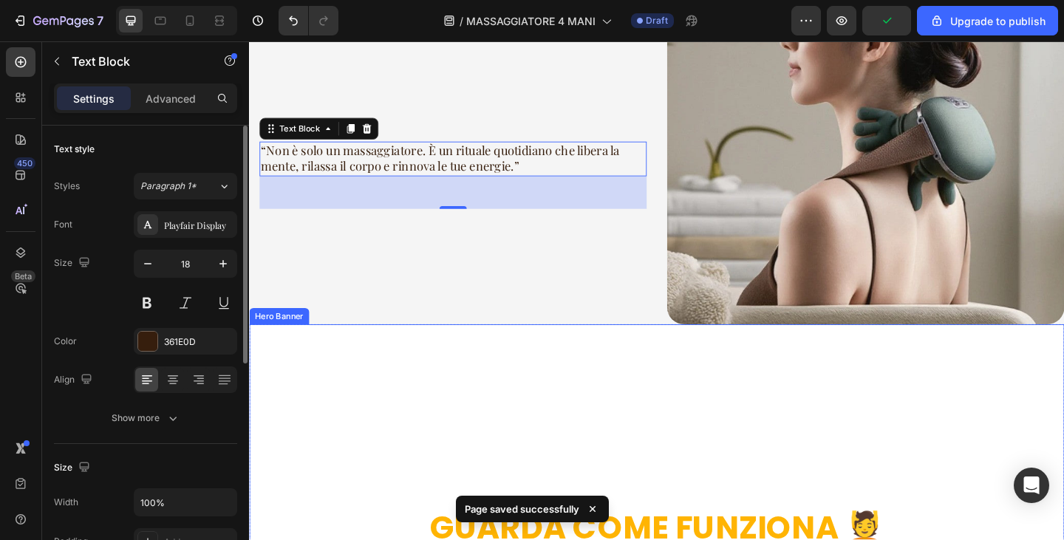
scroll to position [2144, 0]
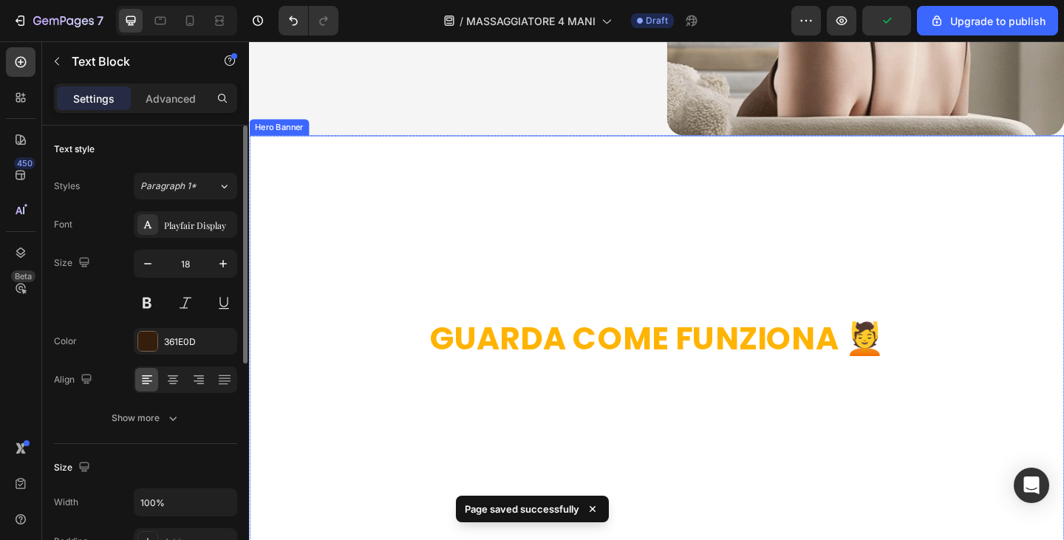
click at [772, 346] on h2 "GUARDA COME FUNZIONA 💆" at bounding box center [692, 365] width 863 height 47
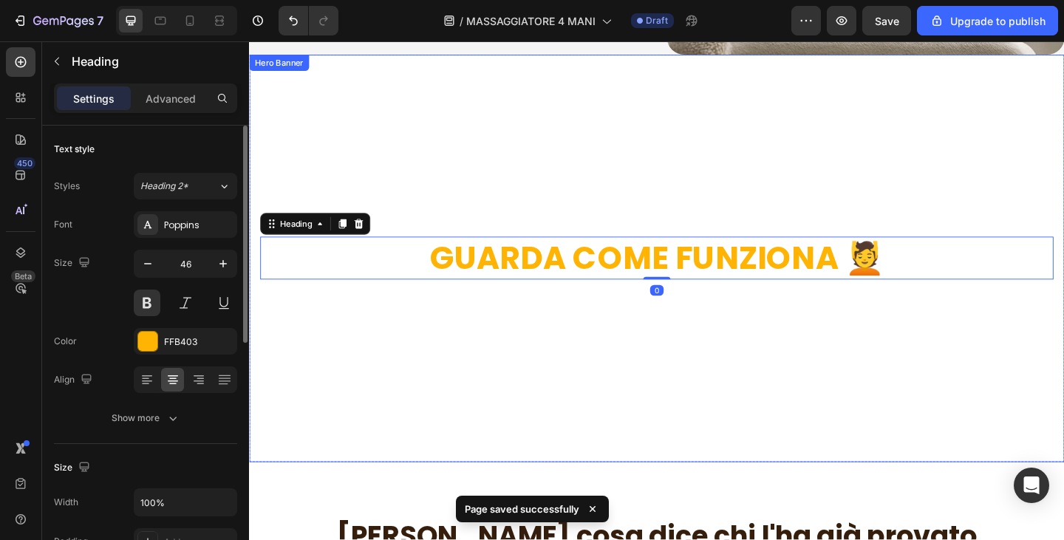
scroll to position [2218, 0]
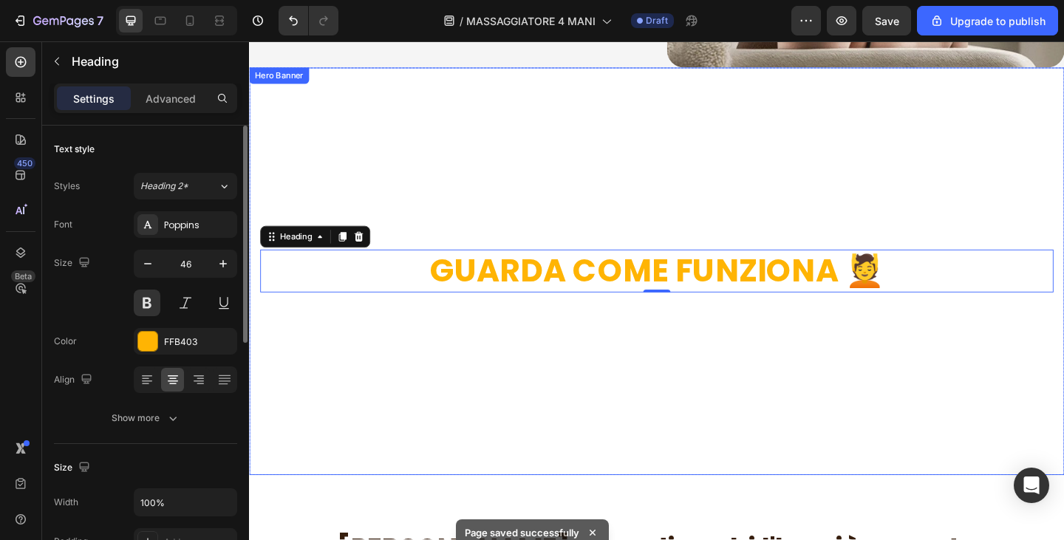
click at [539, 135] on video "Background Image" at bounding box center [692, 319] width 887 height 499
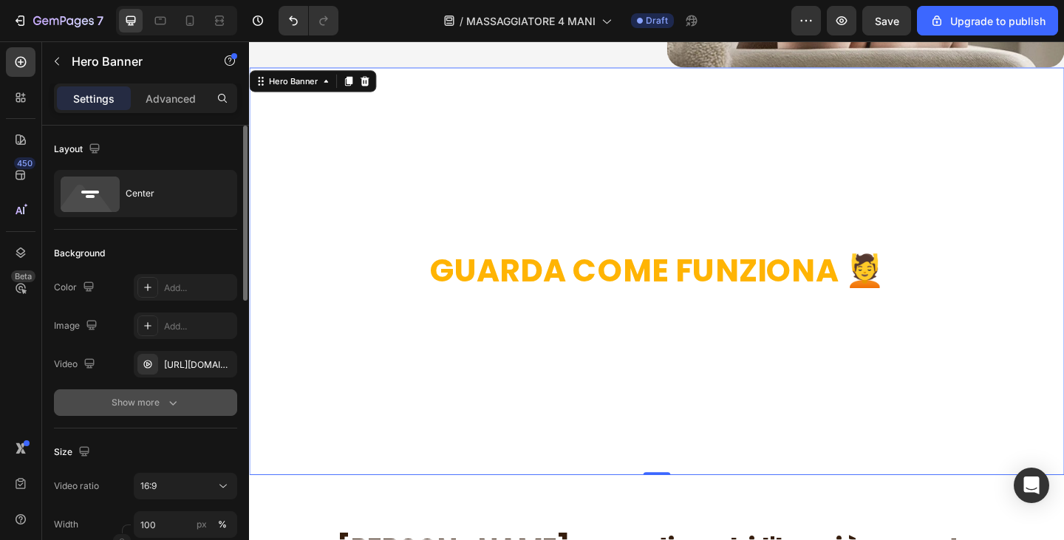
click at [176, 410] on icon "button" at bounding box center [173, 402] width 15 height 15
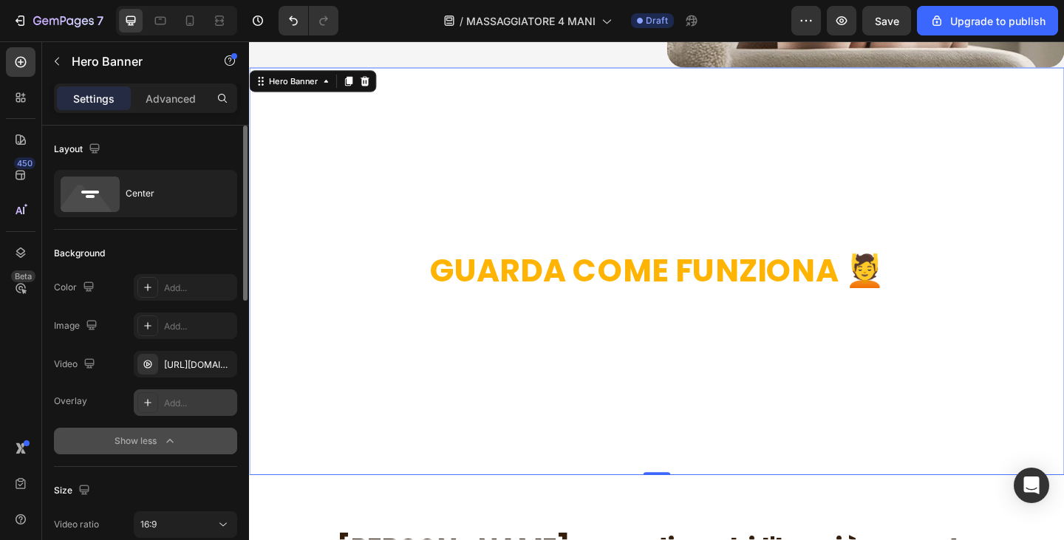
click at [176, 410] on div "Add..." at bounding box center [185, 403] width 103 height 27
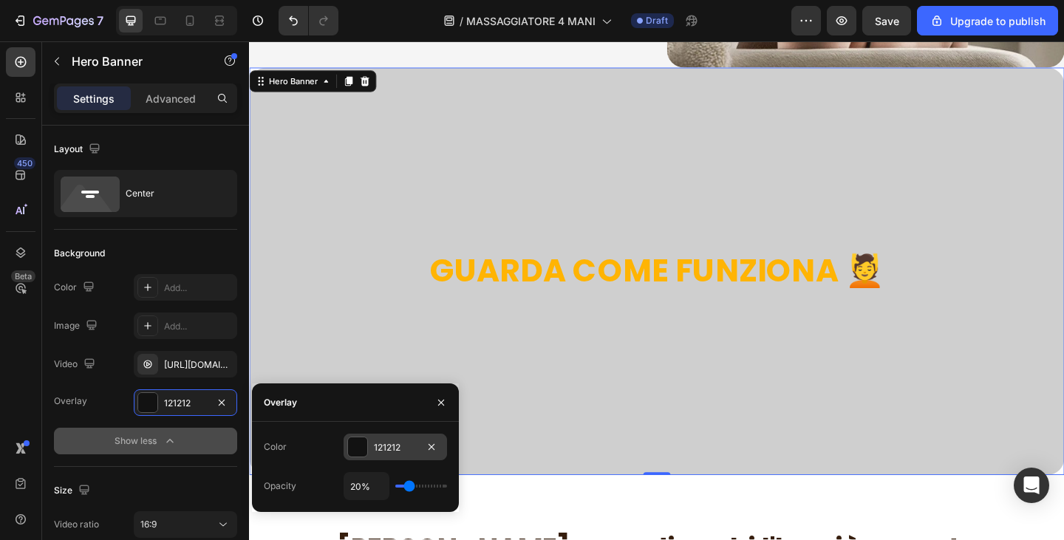
click at [401, 438] on div "121212" at bounding box center [395, 447] width 103 height 27
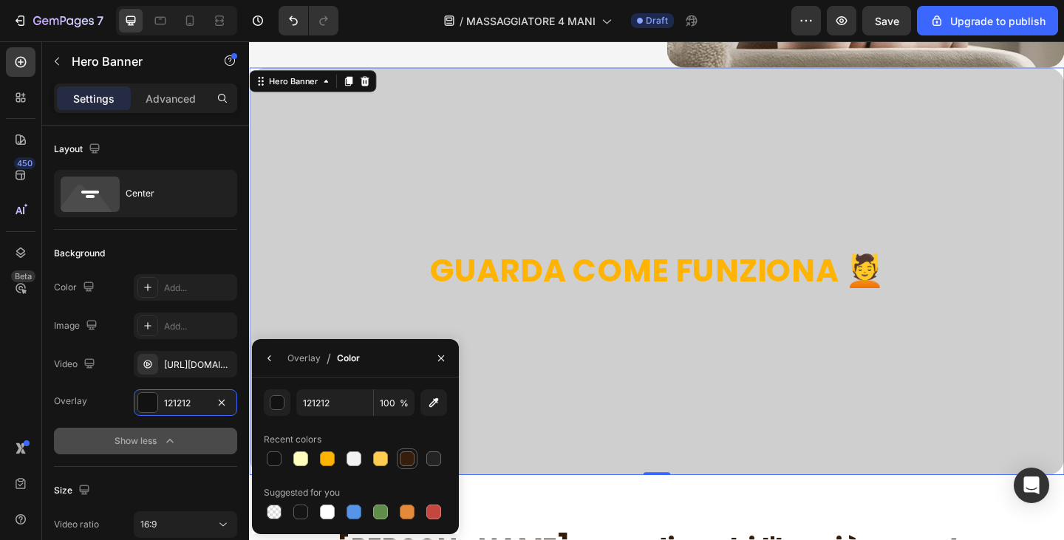
click at [407, 459] on div at bounding box center [407, 459] width 15 height 15
type input "361E0D"
click at [183, 417] on div "Overlay 361E0D Show less" at bounding box center [145, 422] width 183 height 65
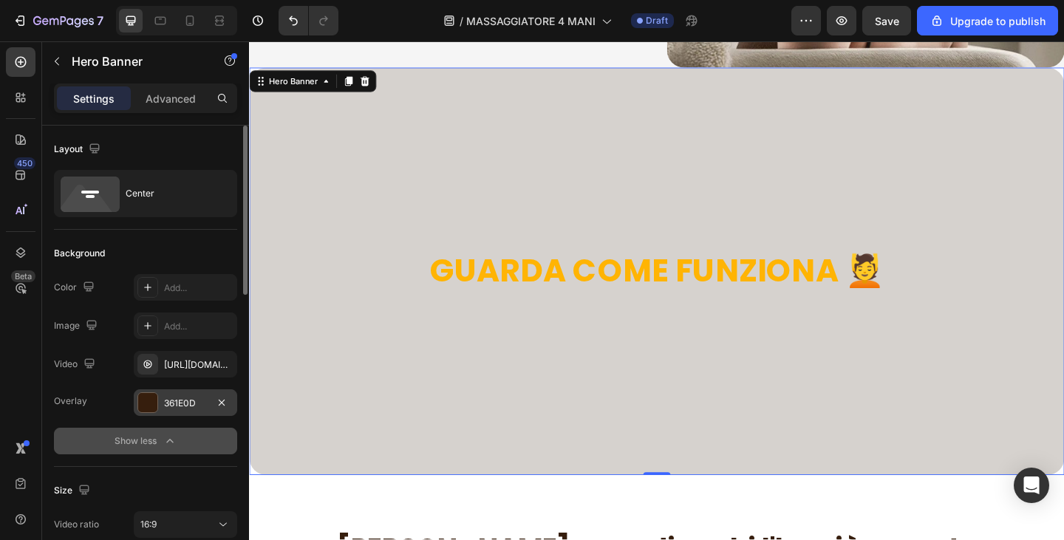
click at [168, 407] on div "361E0D" at bounding box center [185, 403] width 43 height 13
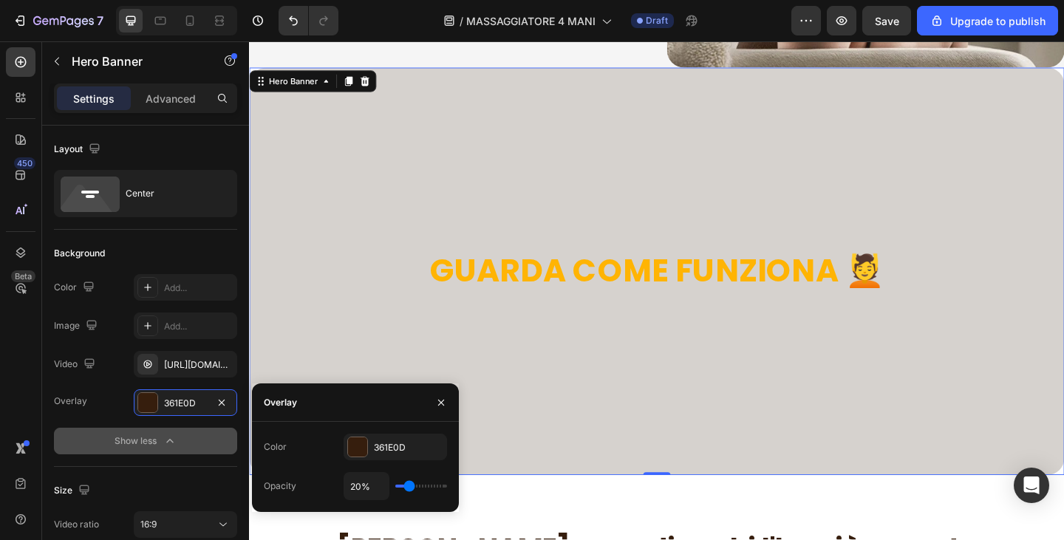
type input "16%"
type input "16"
type input "23%"
type input "23"
type input "31%"
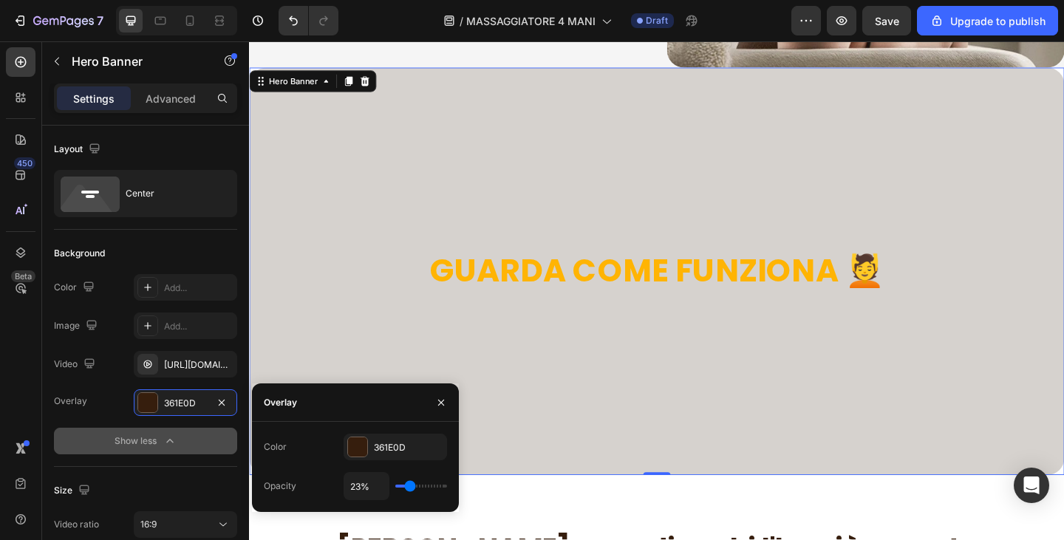
type input "31"
type input "34%"
type input "34"
type input "38%"
type input "38"
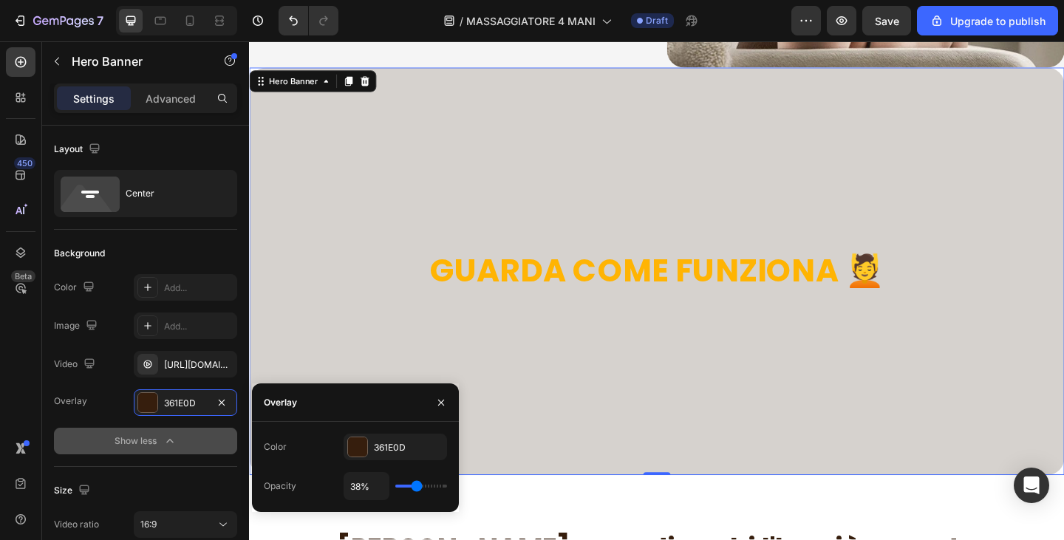
type input "44%"
type input "44"
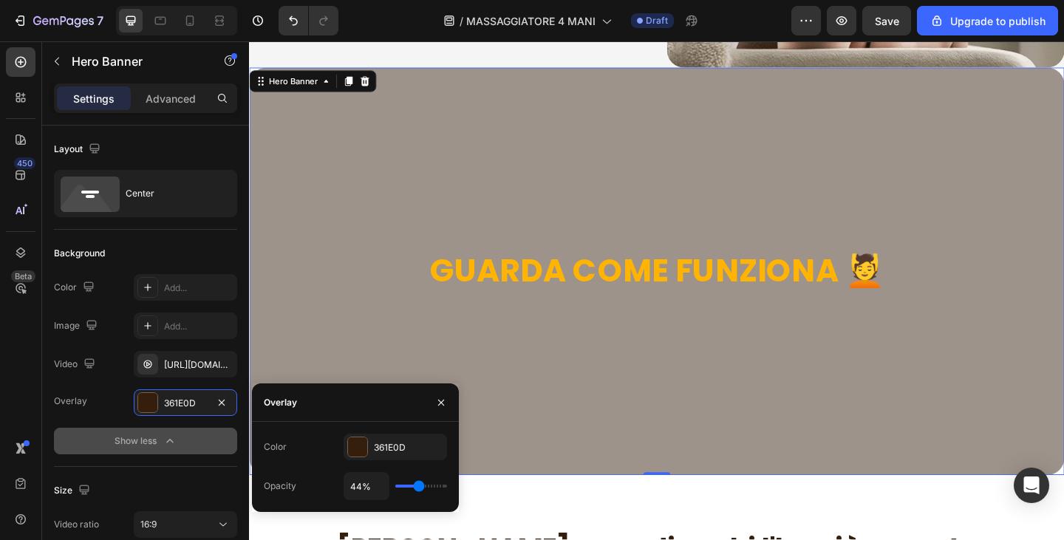
type input "48%"
type input "48"
type input "51%"
type input "51"
type input "49%"
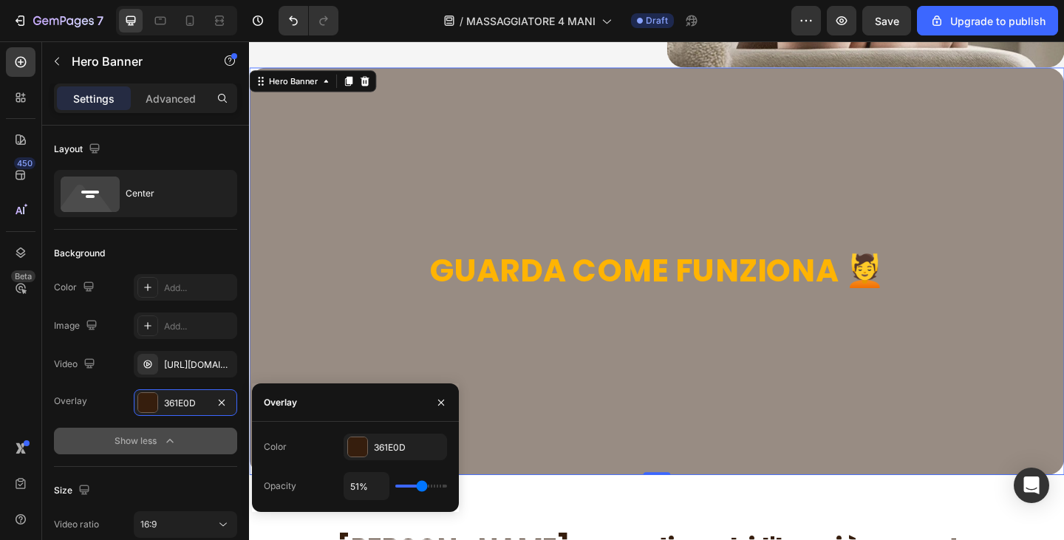
type input "49"
type input "43%"
type input "43"
type input "36%"
type input "36"
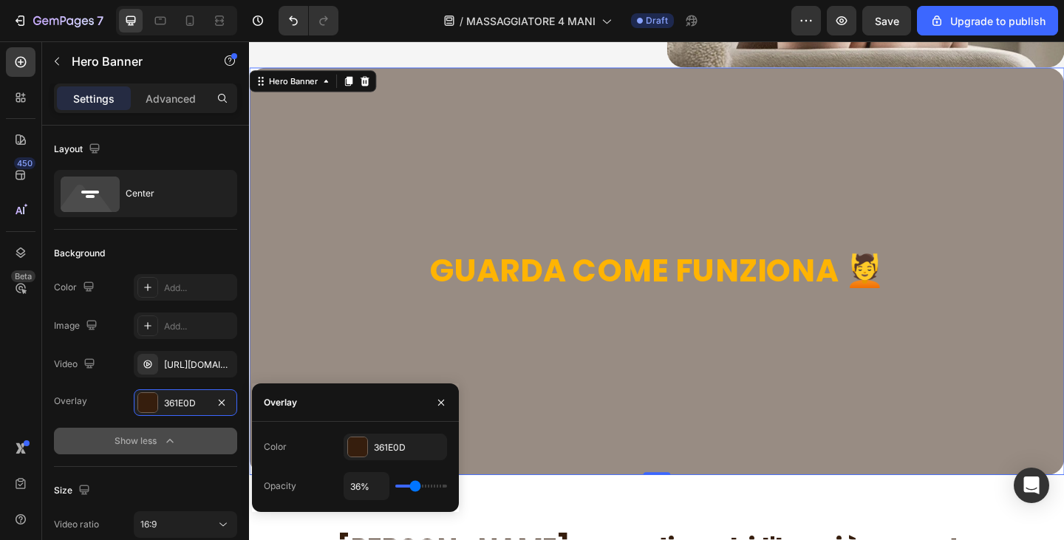
type input "35%"
type input "35"
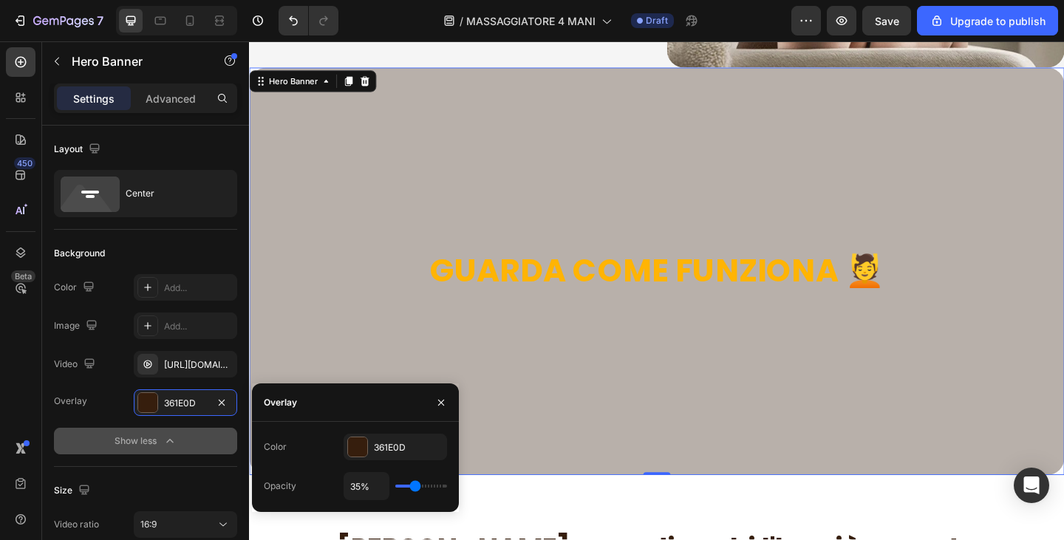
type input "33%"
type input "33"
type input "31%"
type input "31"
type input "30%"
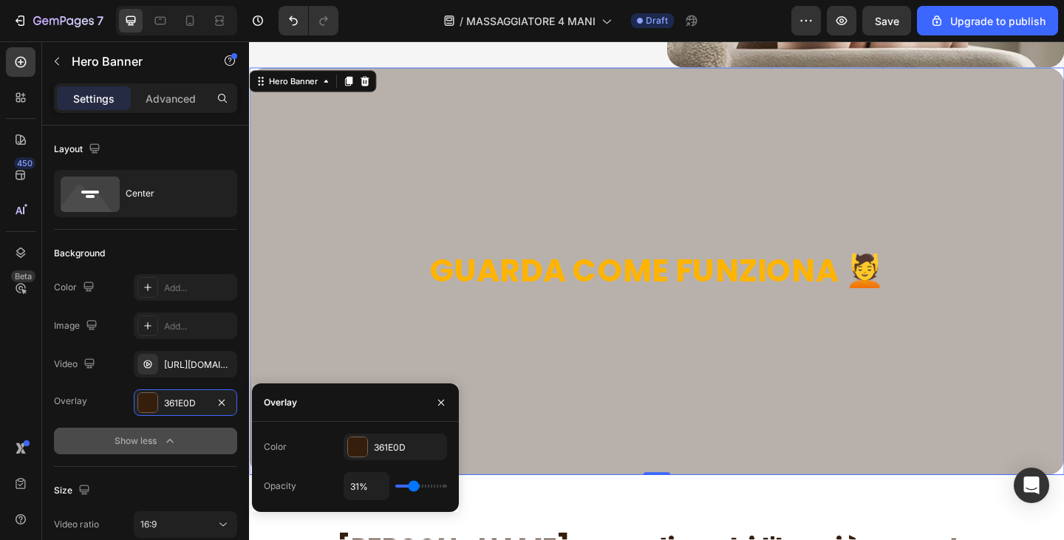
type input "30"
type input "28%"
type input "28"
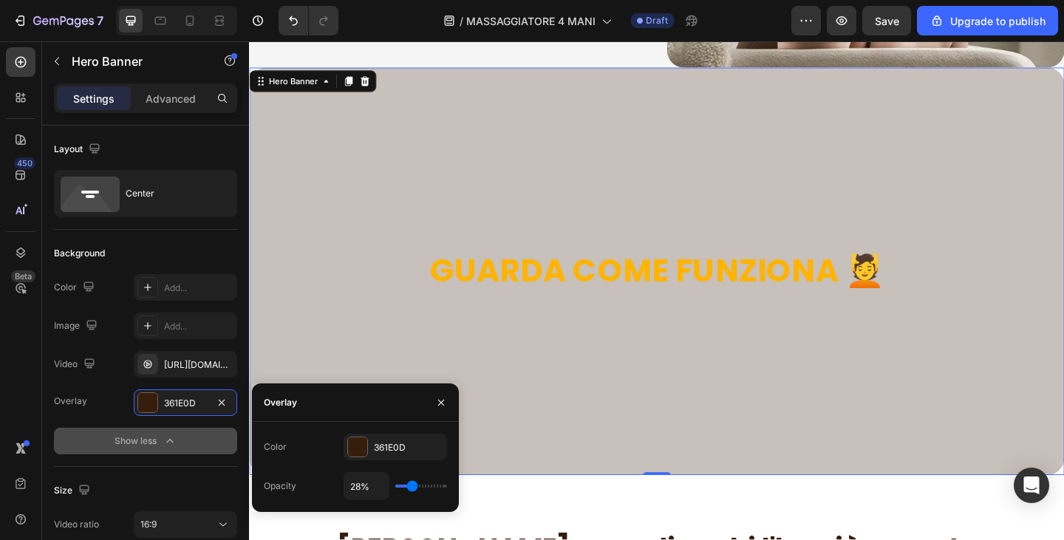
type input "27%"
type input "27"
type input "26%"
type input "26"
type input "25%"
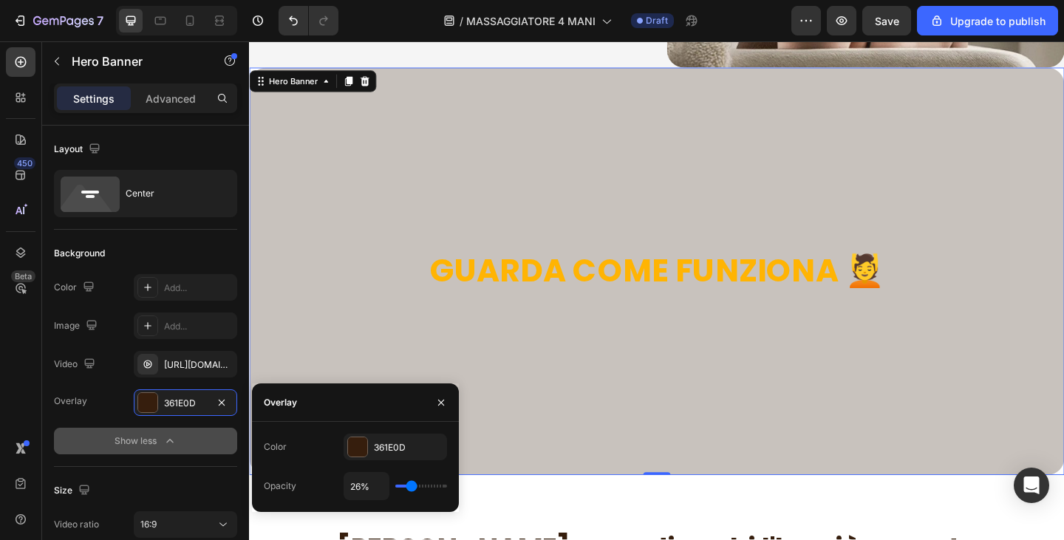
type input "25"
type input "23%"
type input "23"
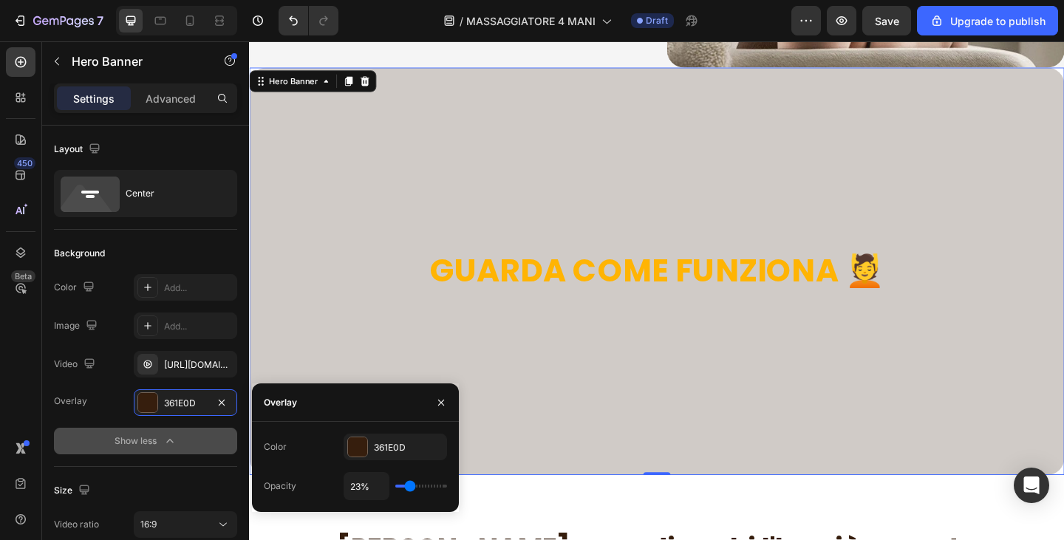
type input "19%"
type input "19"
type input "18%"
type input "18"
type input "16%"
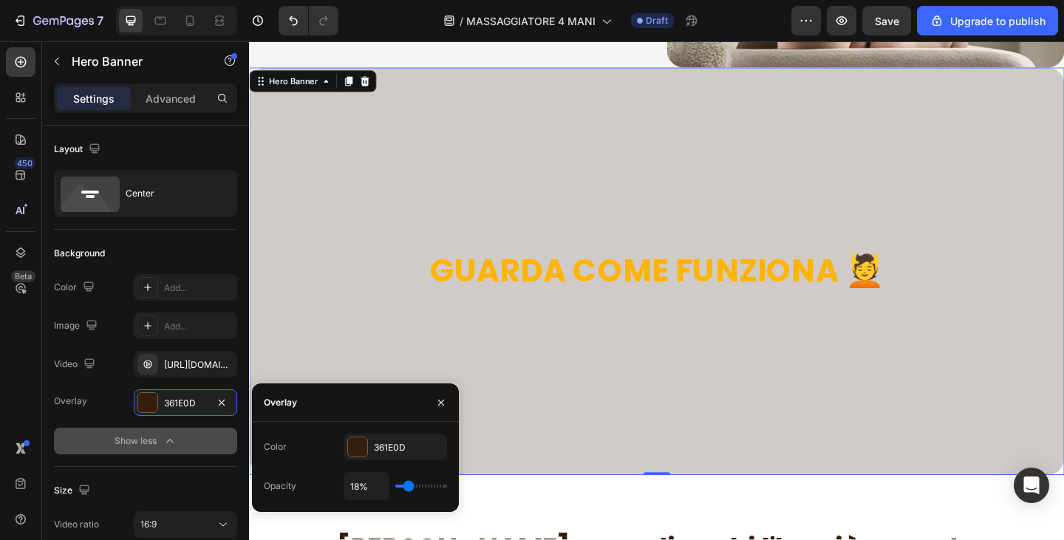
type input "16"
type input "15%"
type input "15"
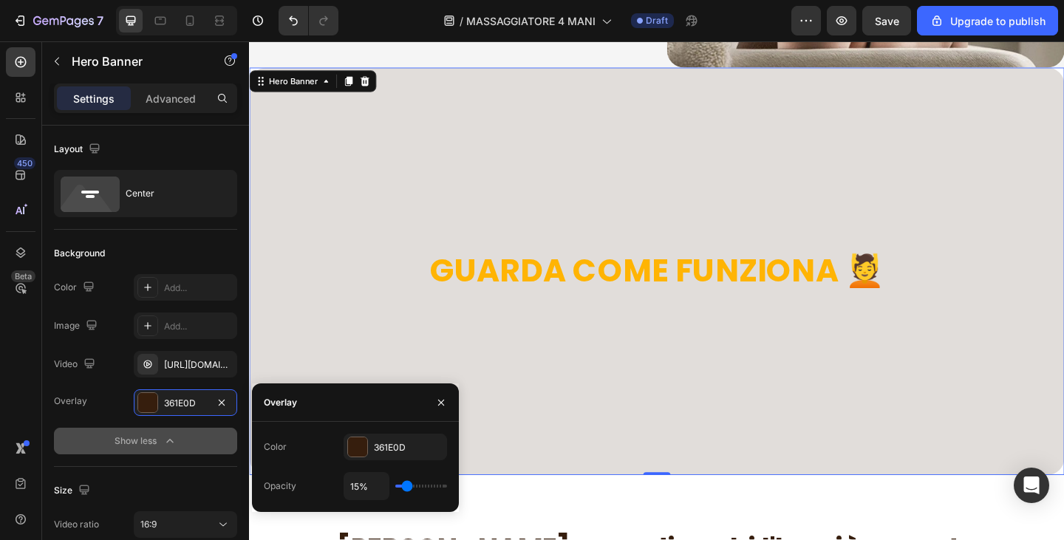
type input "14%"
type input "14"
type input "11%"
type input "11"
type input "10%"
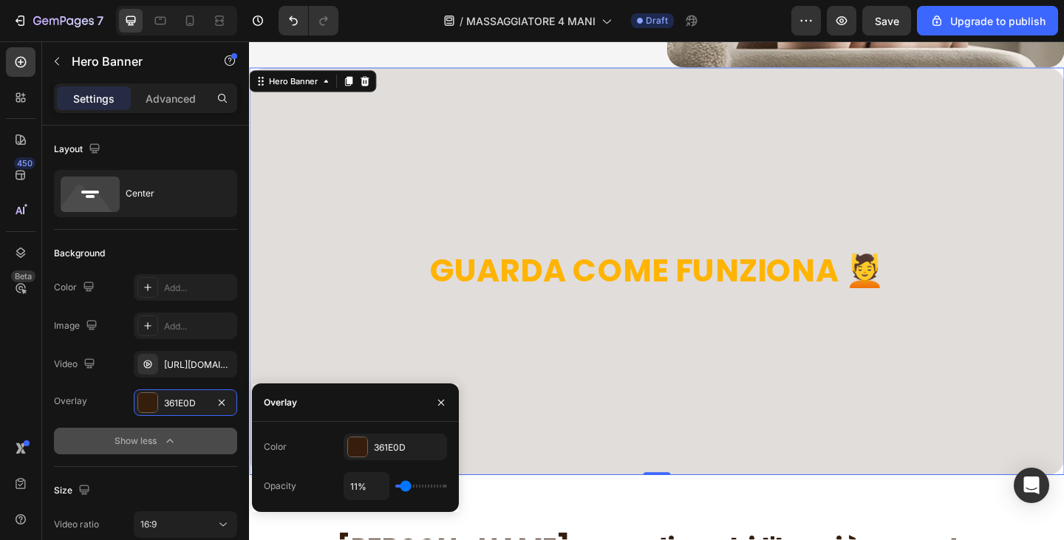
type input "10"
type input "9%"
type input "9"
type input "7%"
type input "7"
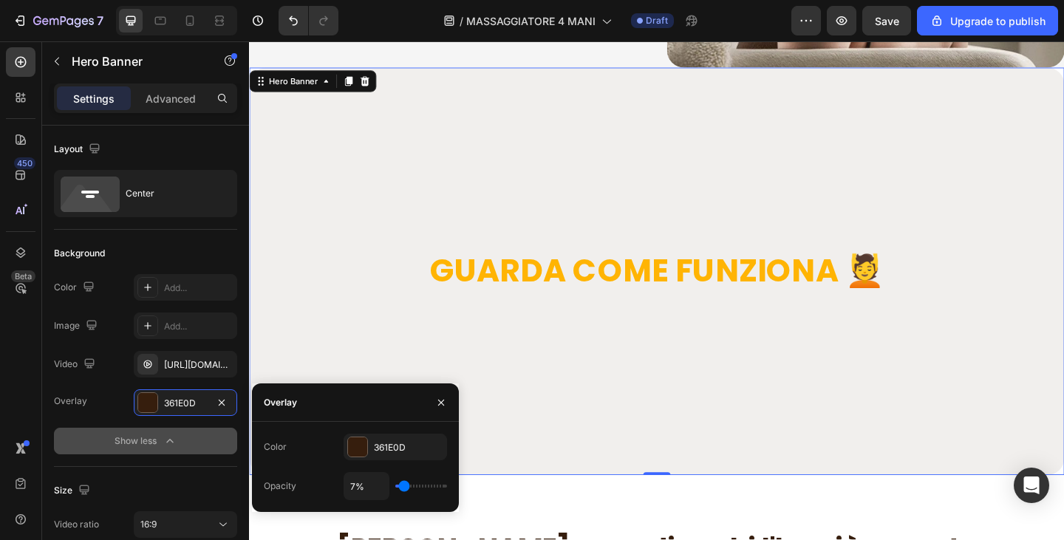
type input "6%"
type input "6"
type input "9%"
type input "9"
type input "10%"
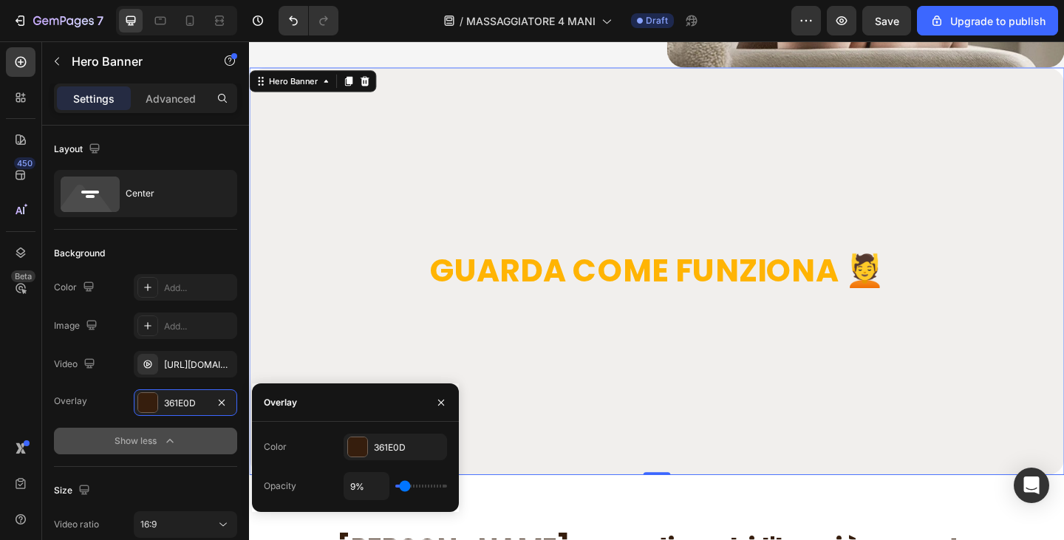
type input "10"
type input "11%"
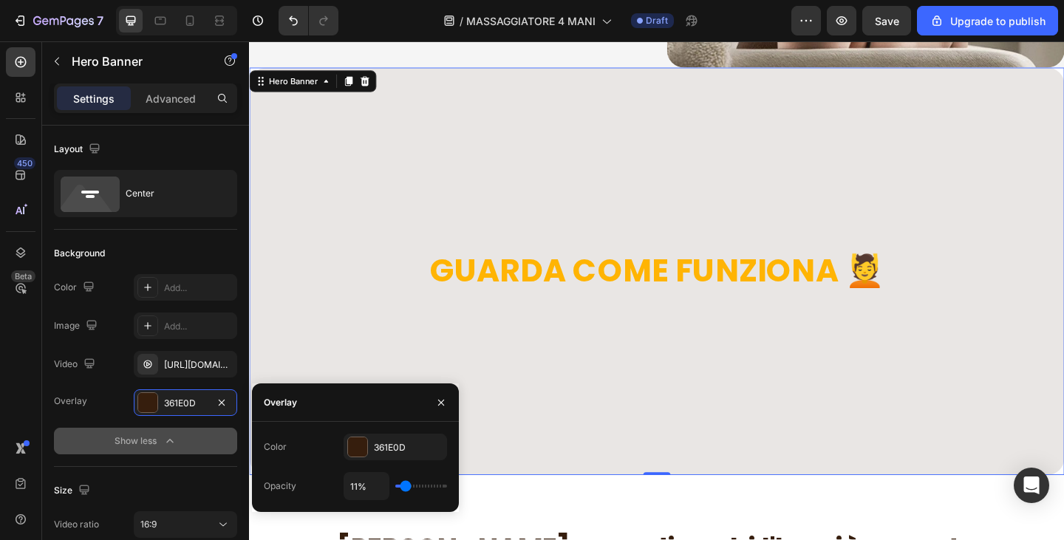
type input "11"
click at [406, 486] on input "range" at bounding box center [421, 486] width 52 height 3
click at [702, 365] on div "Overlay" at bounding box center [692, 292] width 887 height 444
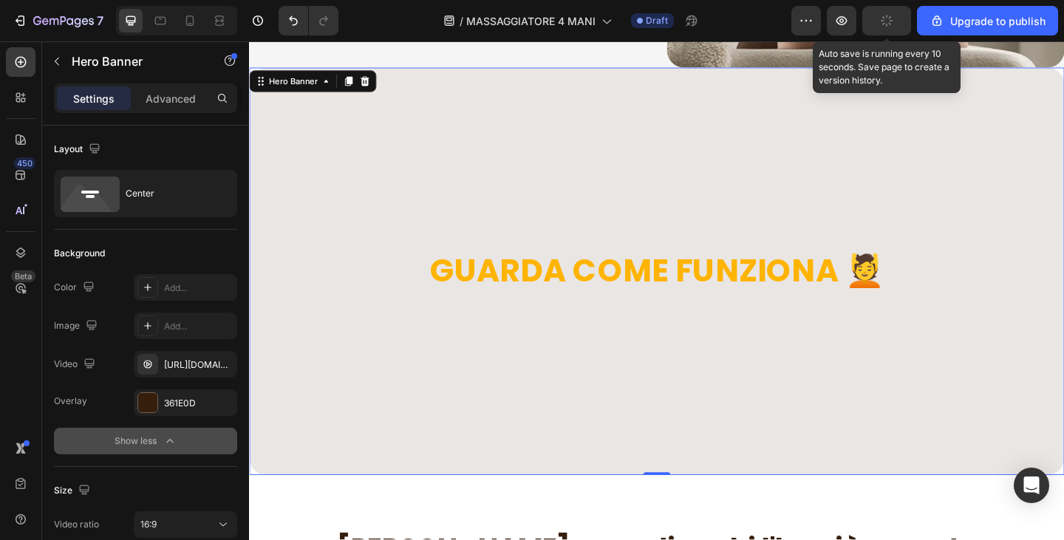
click at [884, 13] on button "button" at bounding box center [887, 21] width 49 height 30
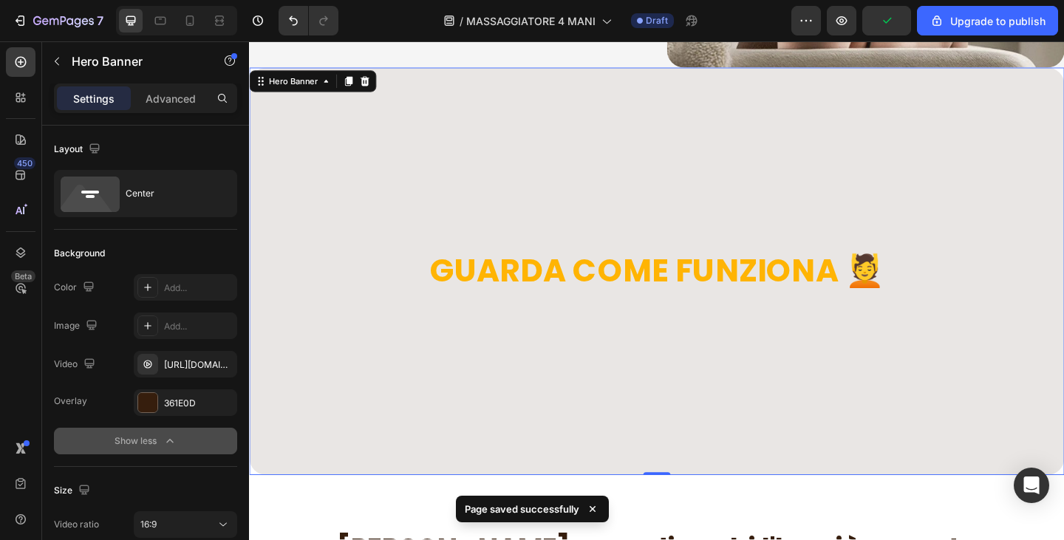
click at [851, 188] on div "Overlay" at bounding box center [692, 292] width 887 height 444
click at [143, 436] on div "Show less" at bounding box center [146, 441] width 63 height 15
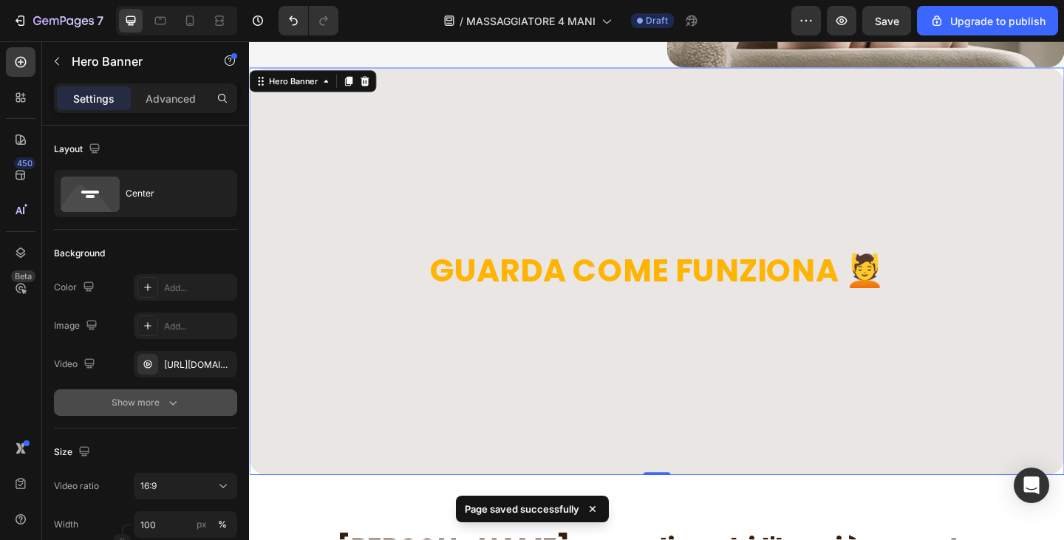
click at [149, 406] on div "Show more" at bounding box center [146, 402] width 69 height 15
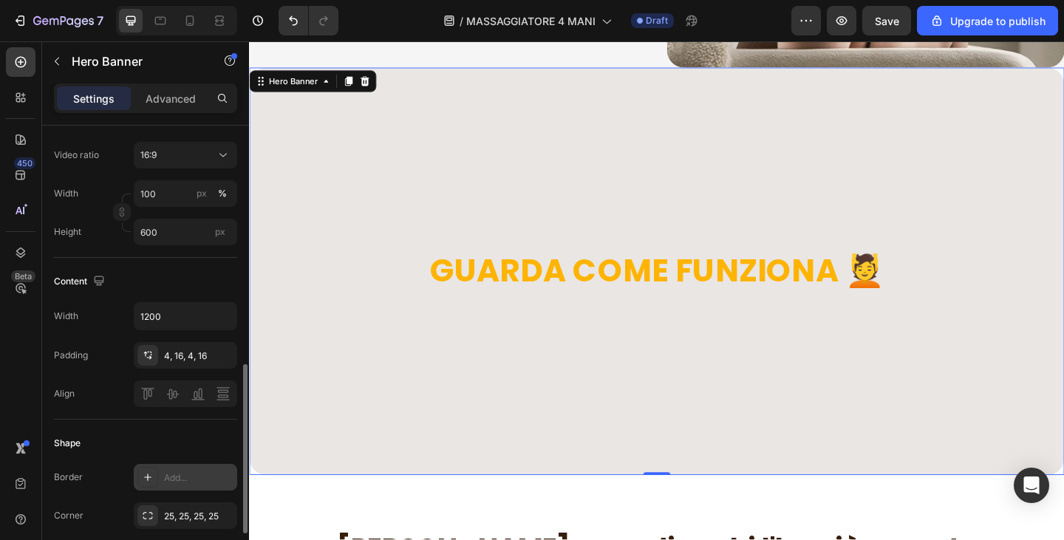
scroll to position [444, 0]
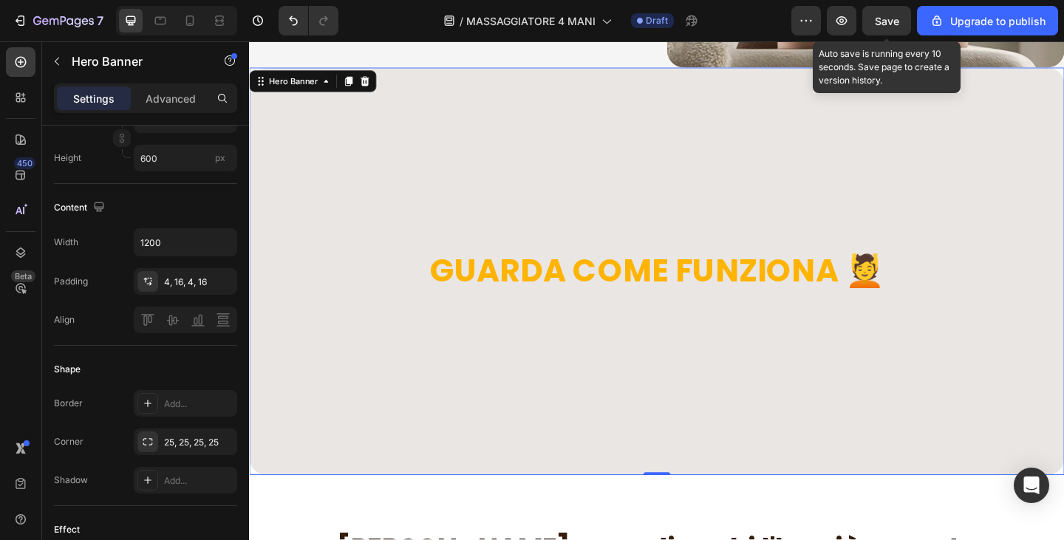
click at [889, 24] on span "Save" at bounding box center [887, 21] width 24 height 13
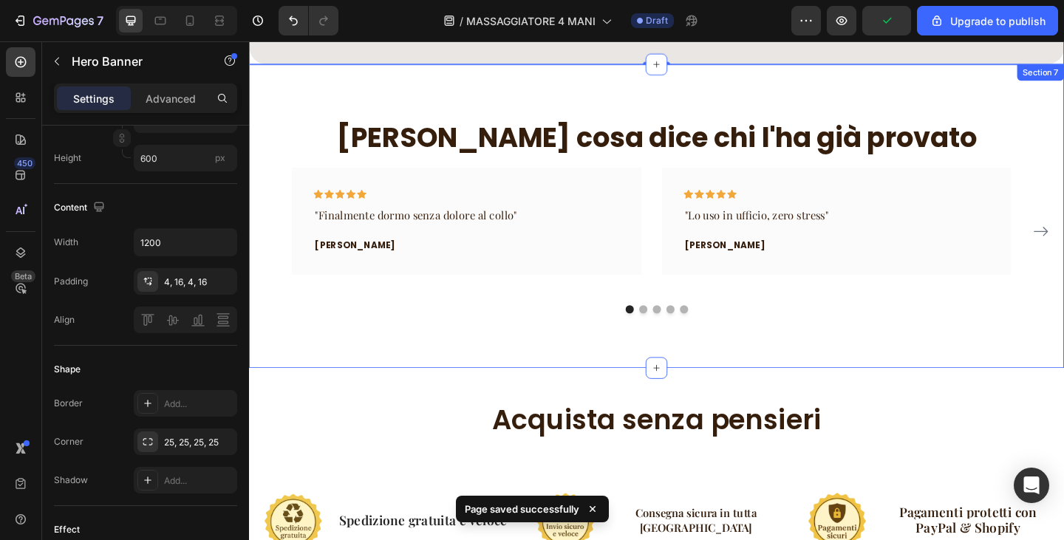
scroll to position [2662, 0]
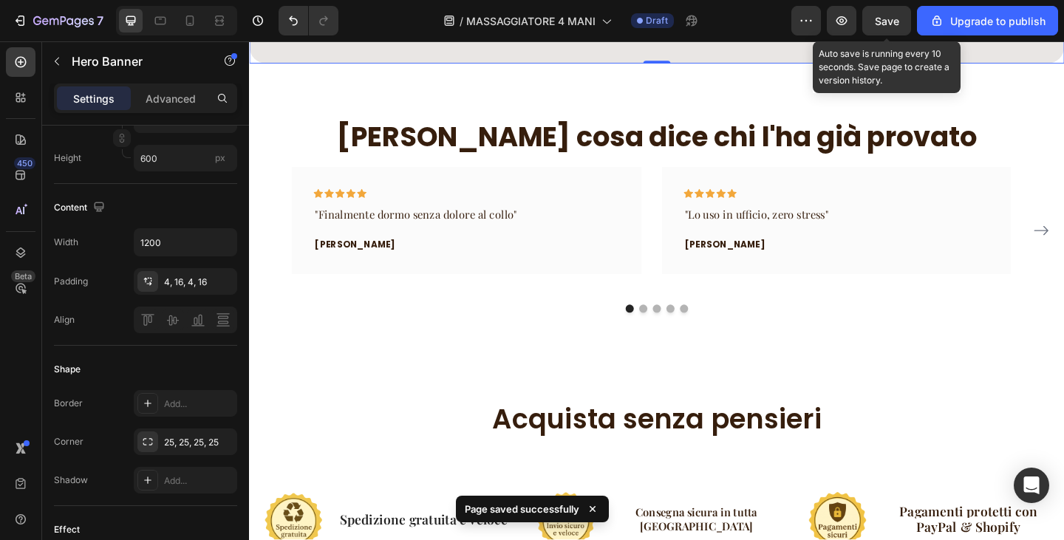
click at [889, 21] on span "Save" at bounding box center [887, 21] width 24 height 13
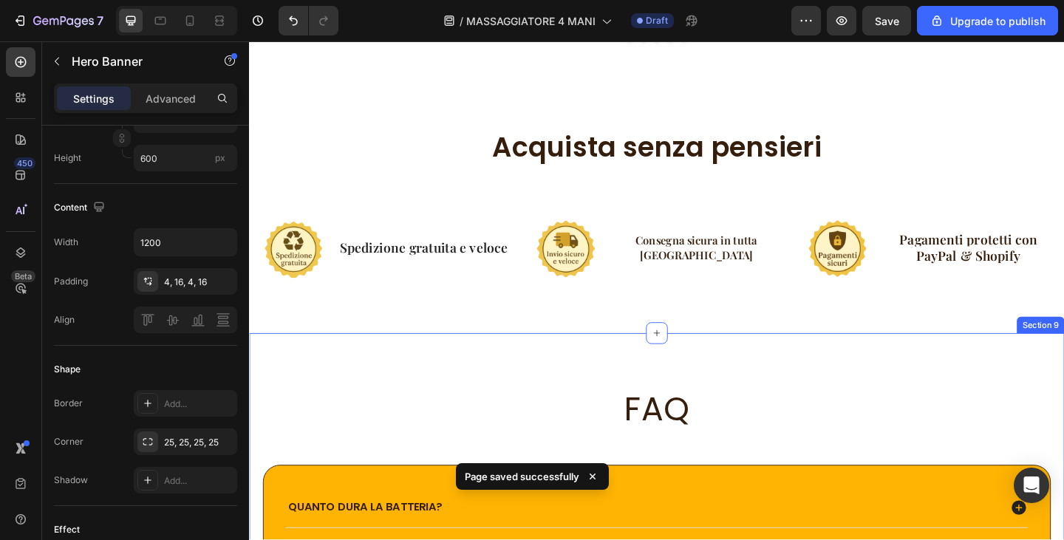
scroll to position [2884, 0]
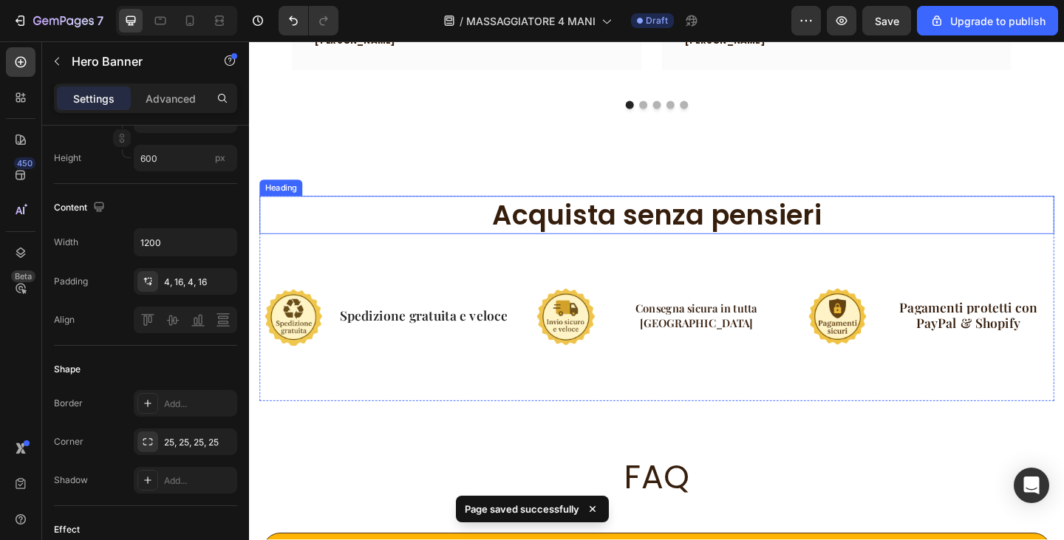
click at [674, 234] on h2 "Acquista senza pensieri" at bounding box center [692, 230] width 865 height 41
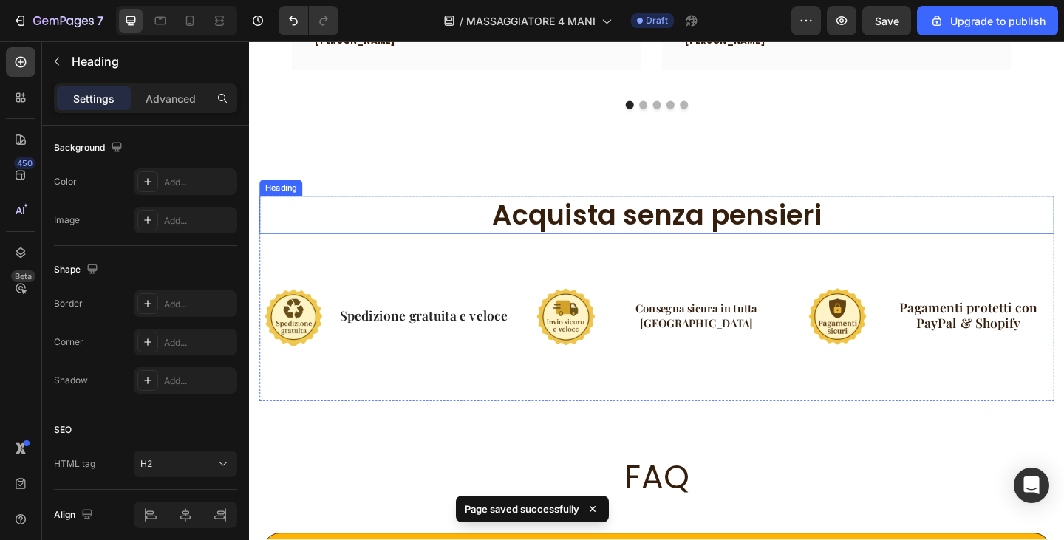
scroll to position [0, 0]
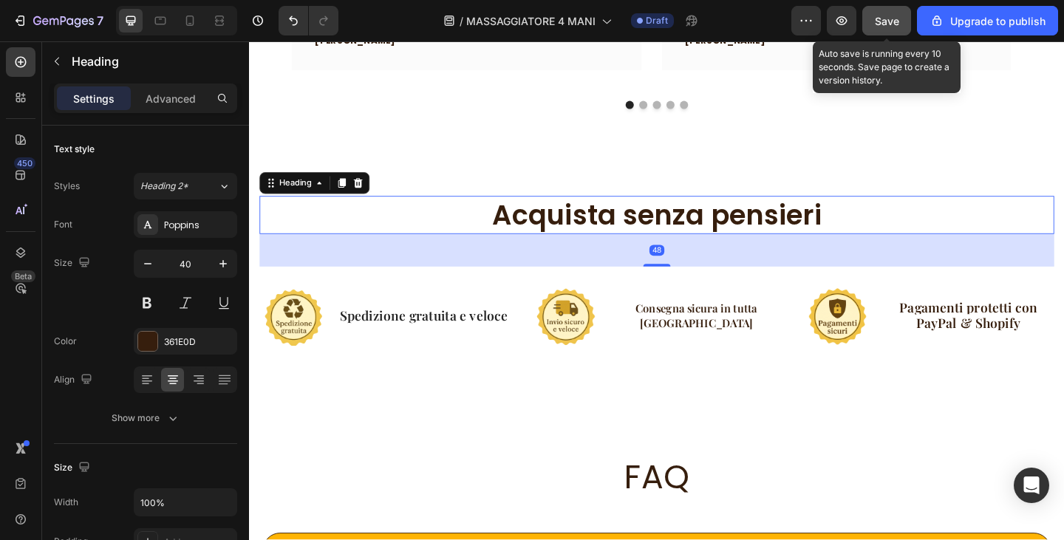
click at [871, 20] on button "Save" at bounding box center [887, 21] width 49 height 30
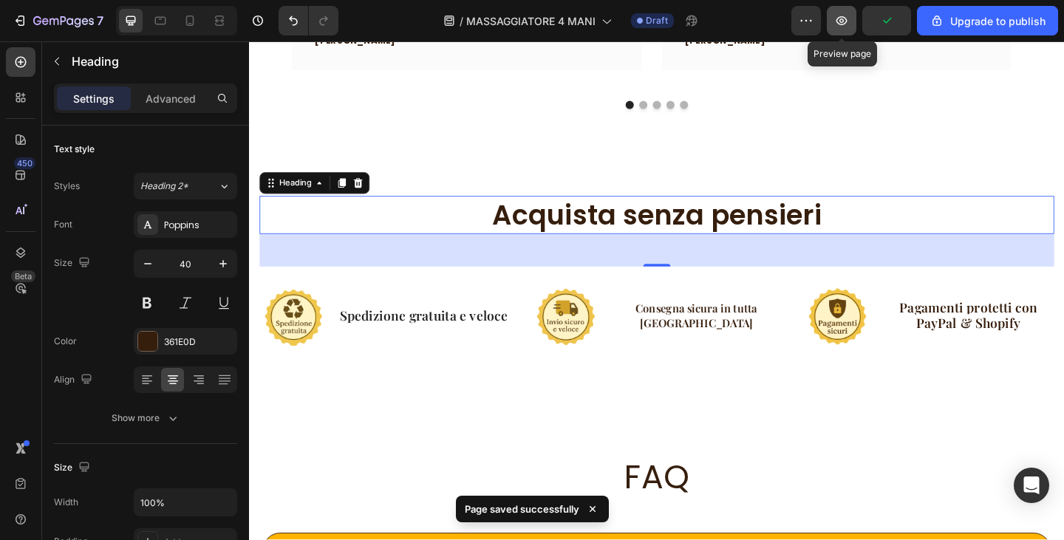
click at [836, 17] on icon "button" at bounding box center [842, 20] width 15 height 15
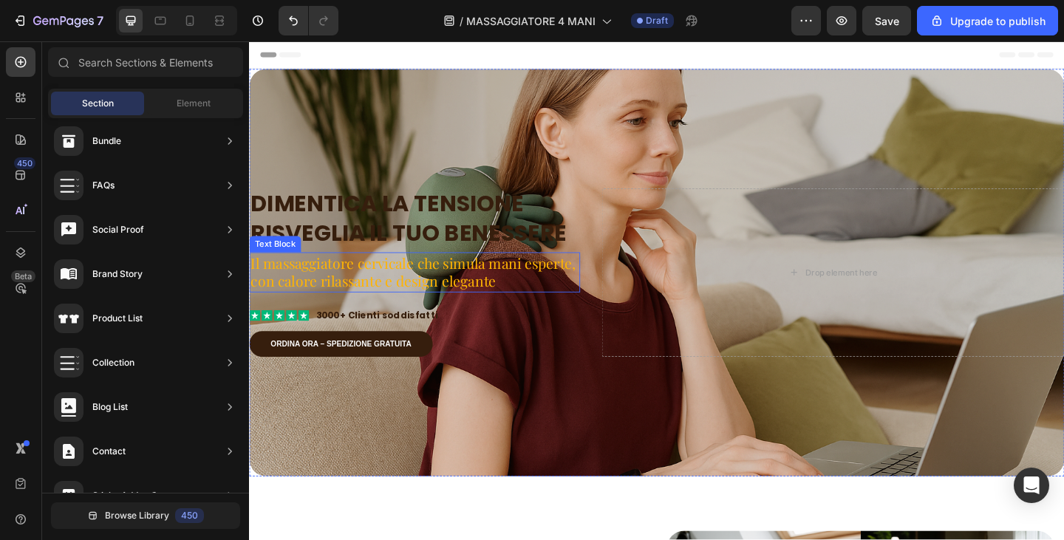
click at [351, 298] on p "Il massaggiatore cervicale che simula mani esperte, con calore rilassante e des…" at bounding box center [429, 293] width 357 height 41
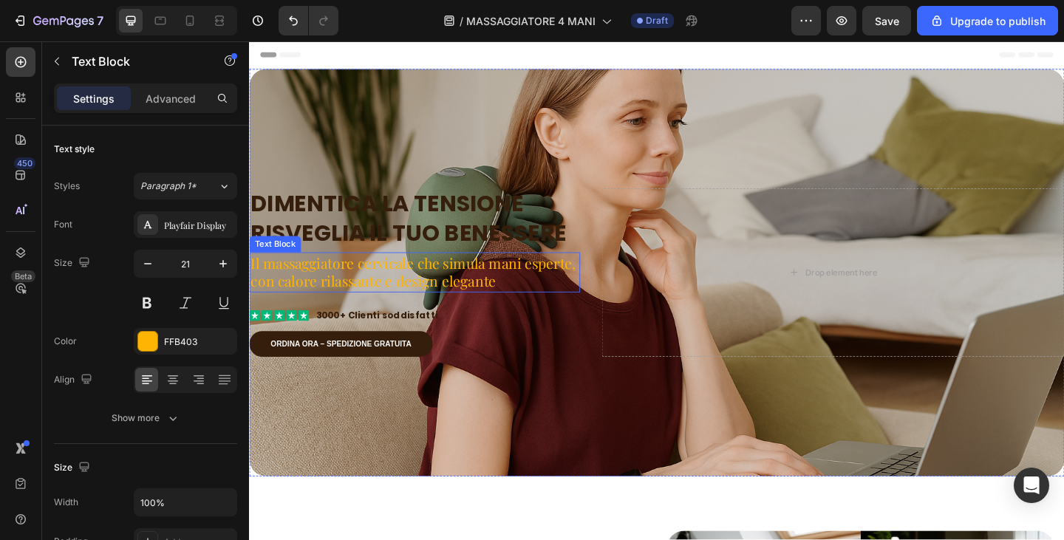
click at [351, 298] on p "Il massaggiatore cervicale che simula mani esperte, con calore rilassante e des…" at bounding box center [429, 293] width 357 height 41
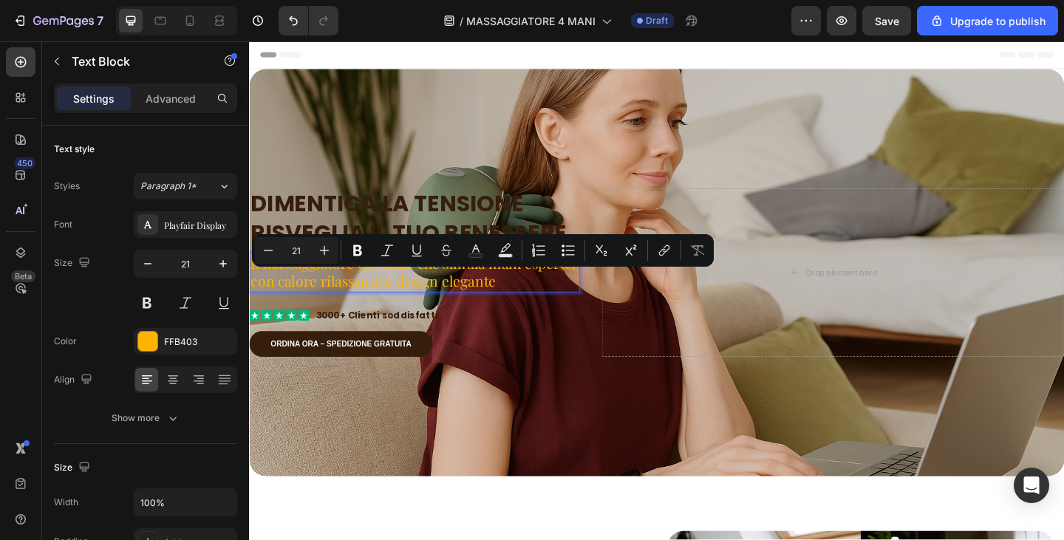
click at [393, 300] on p "Il massaggiatore cervicale che simula mani esperte, con calore rilassante e des…" at bounding box center [429, 293] width 357 height 41
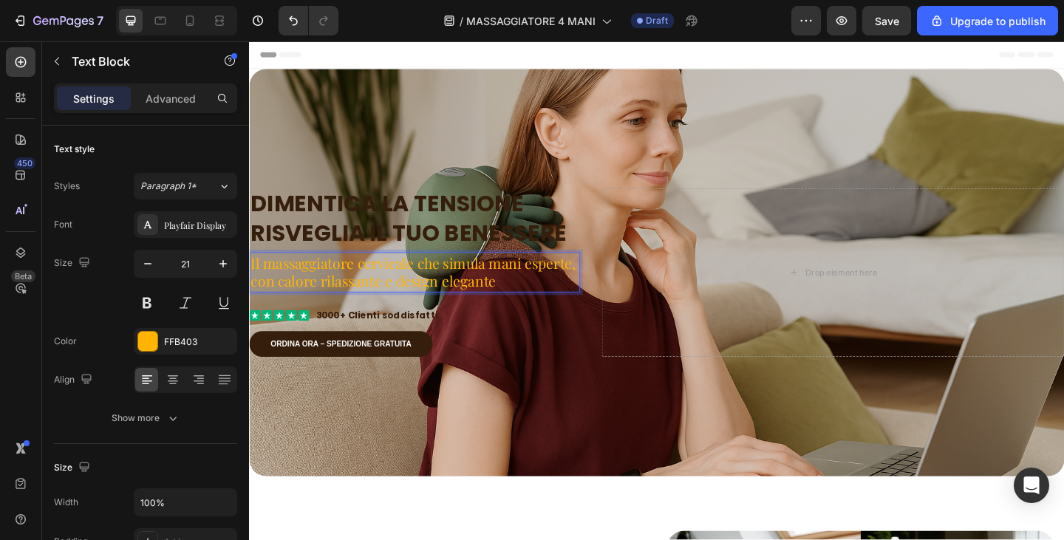
click at [362, 286] on p "Il massaggiatore cervicale che simula mani esperte, con calore rilassante e des…" at bounding box center [429, 293] width 357 height 41
click at [257, 286] on p "Il massaggiatore cervicale che simula mani esperte, con calore rilassante e des…" at bounding box center [429, 293] width 357 height 41
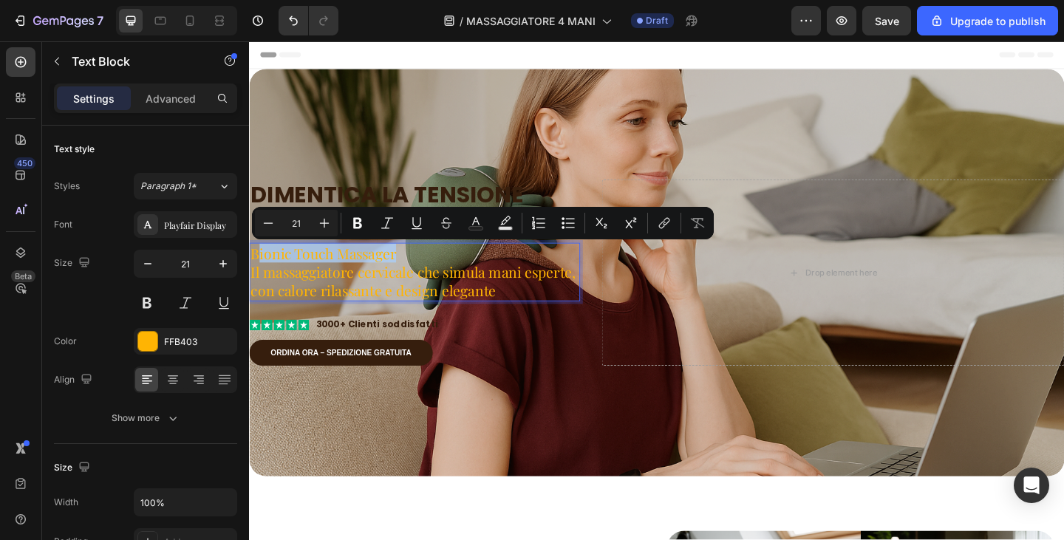
drag, startPoint x: 412, startPoint y: 275, endPoint x: 259, endPoint y: 274, distance: 153.8
click at [259, 274] on p "Bionic Touch Massager Il massaggiatore cervicale che simula mani esperte, con c…" at bounding box center [429, 292] width 357 height 61
click at [302, 289] on p "Bionic Touch Massager Il massaggiatore cervicale che simula mani esperte, con c…" at bounding box center [429, 292] width 357 height 61
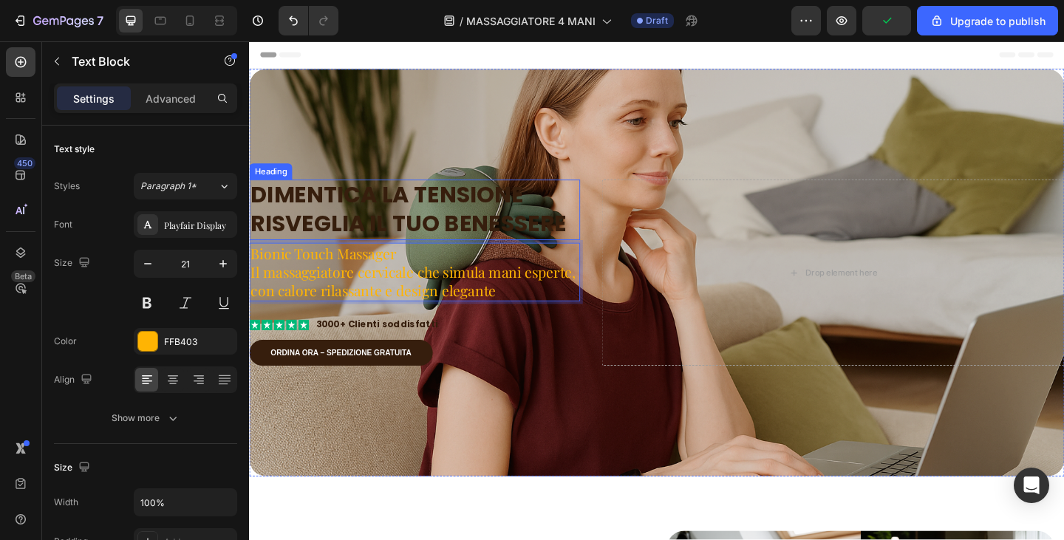
click at [399, 239] on h2 "Dimentica la tensione Risveglia il tuo benessere" at bounding box center [429, 225] width 360 height 67
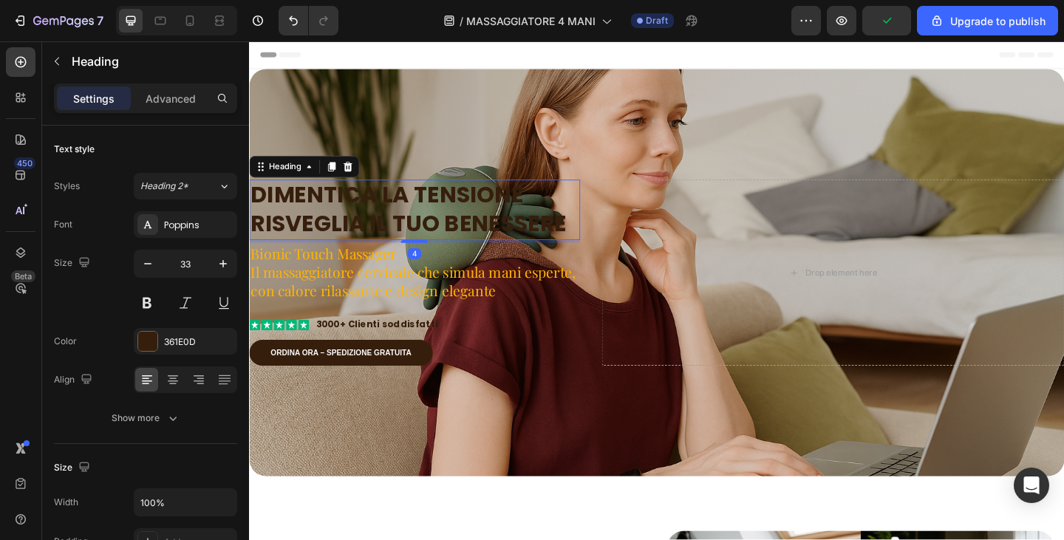
click at [399, 239] on h2 "Dimentica la tensione Risveglia il tuo benessere" at bounding box center [429, 225] width 360 height 67
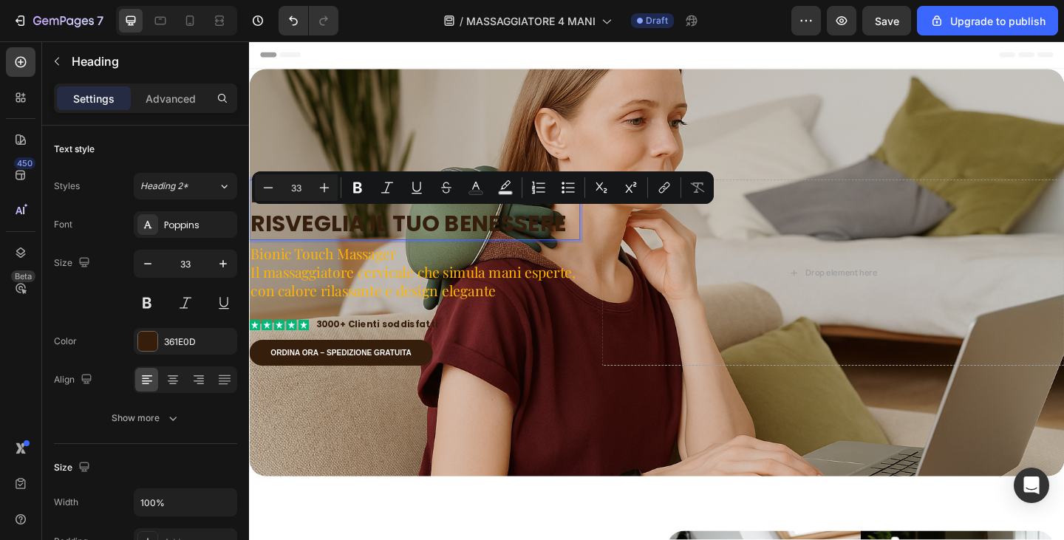
click at [399, 239] on p "Dimentica la tensione Risveglia il tuo benessere" at bounding box center [429, 226] width 357 height 64
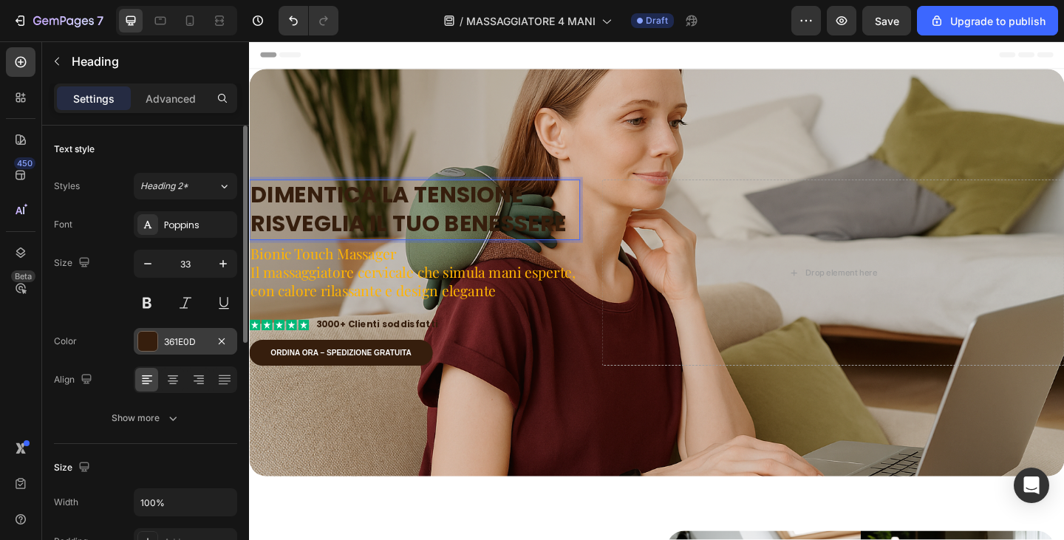
click at [166, 339] on div "361E0D" at bounding box center [185, 342] width 43 height 13
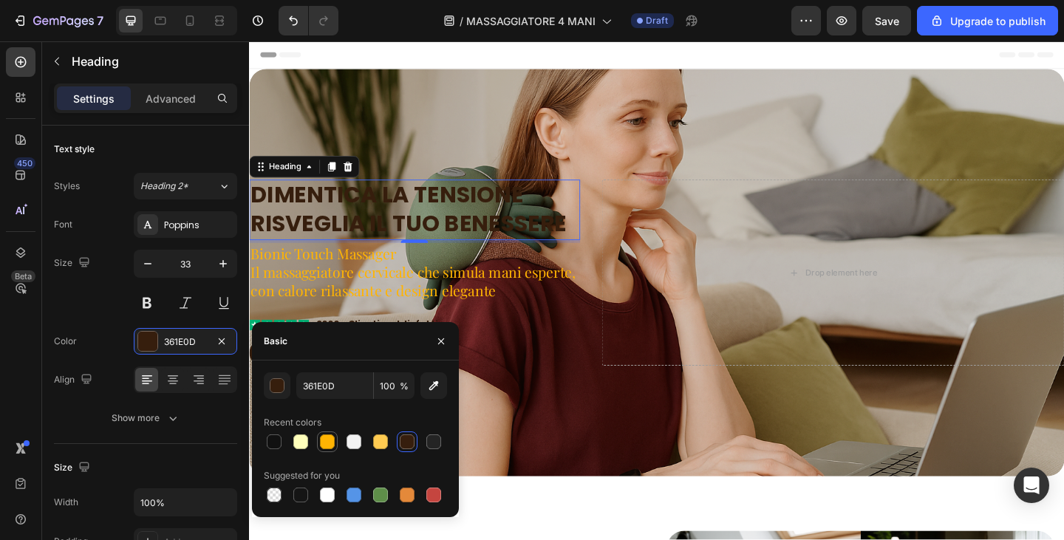
click at [328, 439] on div at bounding box center [327, 442] width 15 height 15
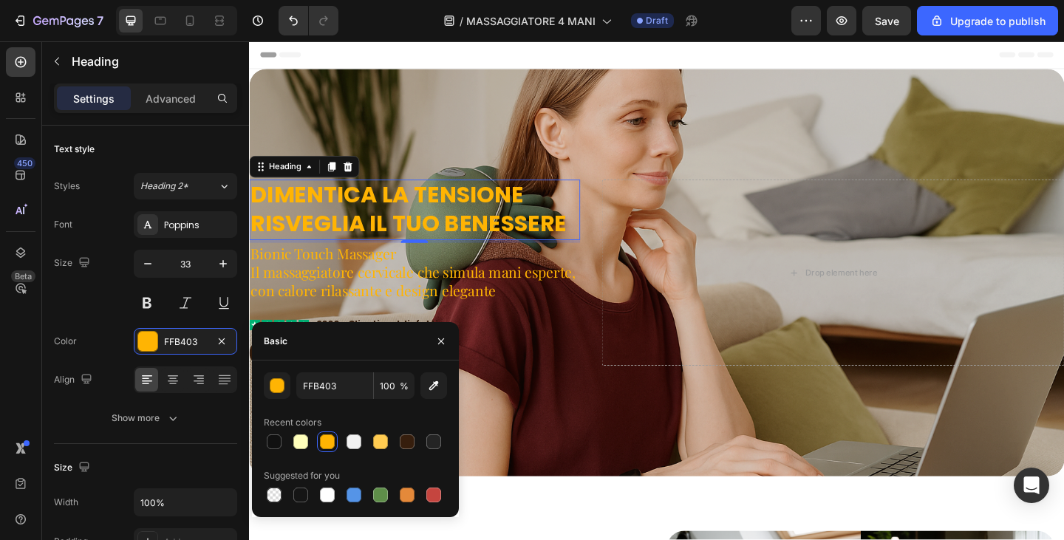
click at [318, 239] on p "Dimentica la tensione Risveglia il tuo benessere" at bounding box center [429, 226] width 357 height 64
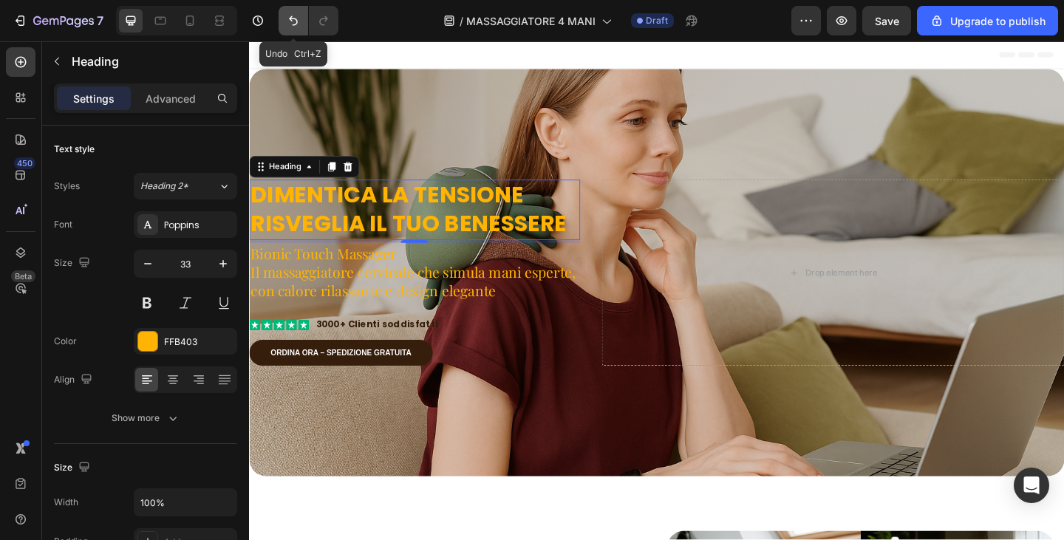
click at [297, 16] on icon "Undo/Redo" at bounding box center [293, 20] width 15 height 15
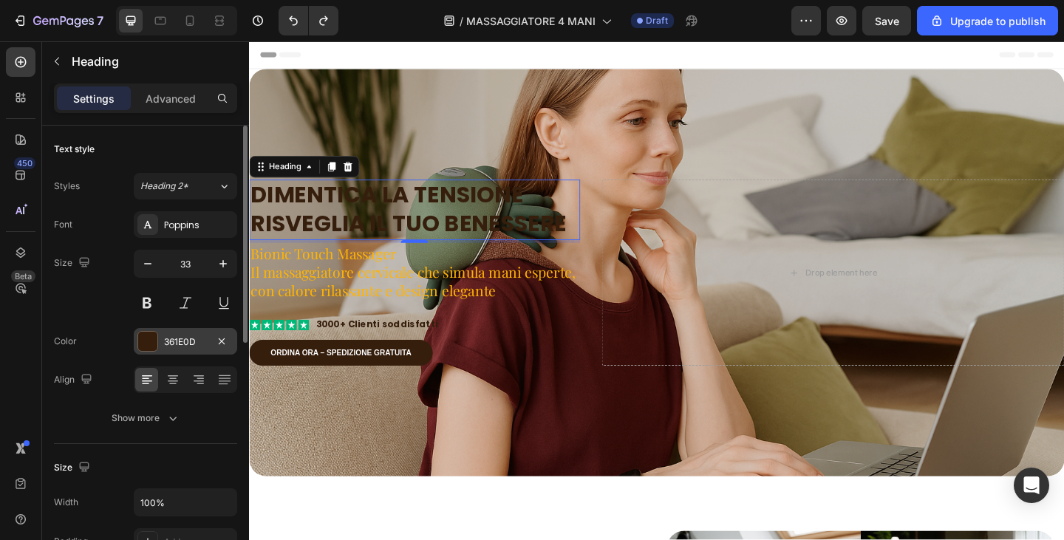
click at [160, 345] on div "361E0D" at bounding box center [185, 341] width 103 height 27
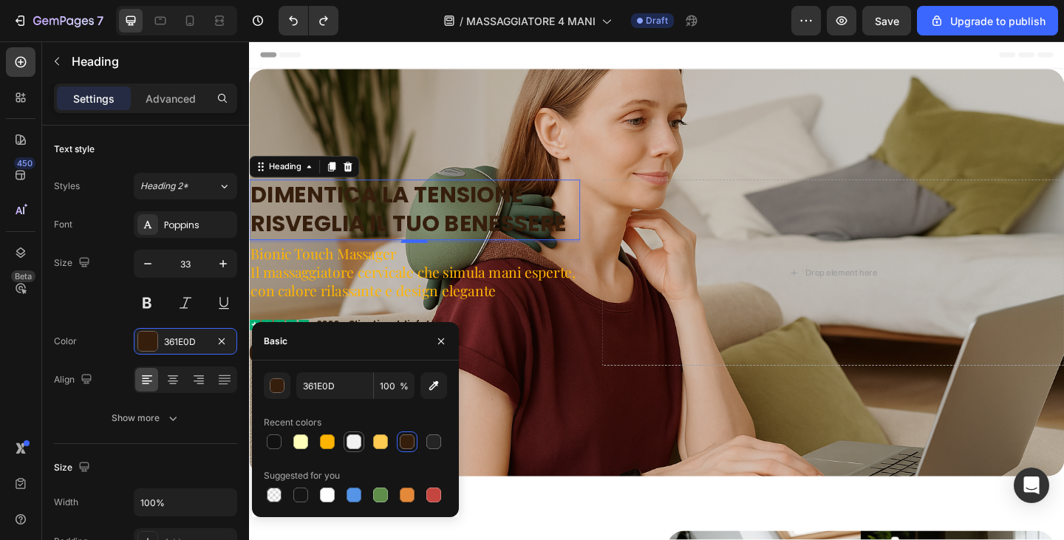
click at [347, 442] on div at bounding box center [354, 442] width 15 height 15
type input "F2F2F2"
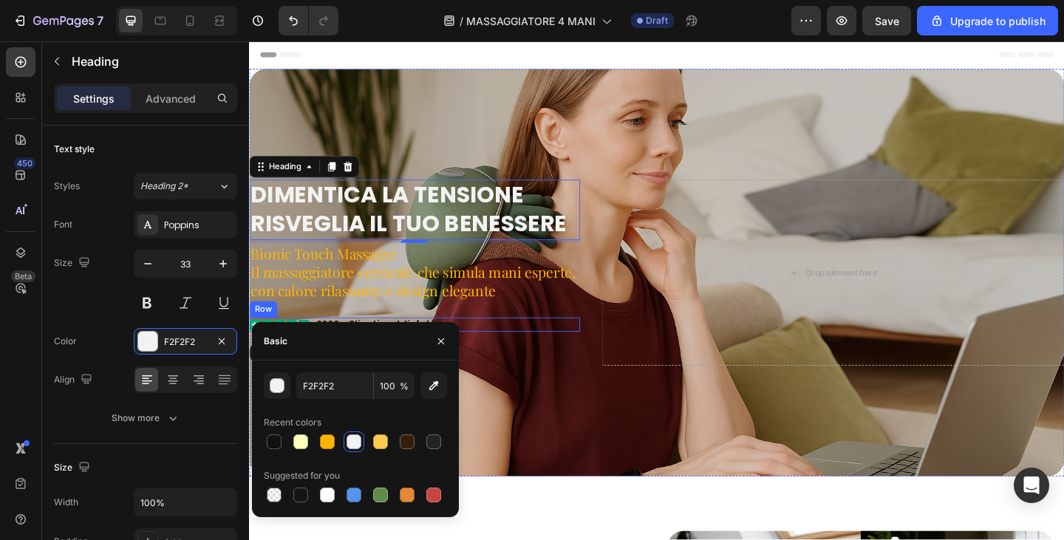
click at [557, 339] on div "Dimentica la tensione Risveglia il tuo benessere Heading 4 Bionic Touch Massage…" at bounding box center [429, 293] width 360 height 203
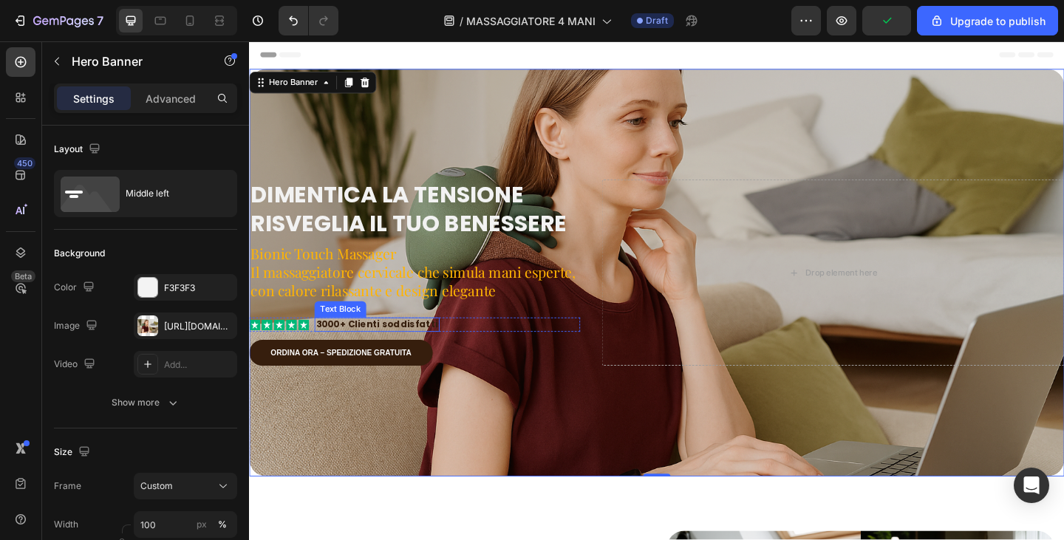
click at [427, 347] on p "3000+ Clienti soddisfatti" at bounding box center [388, 350] width 133 height 13
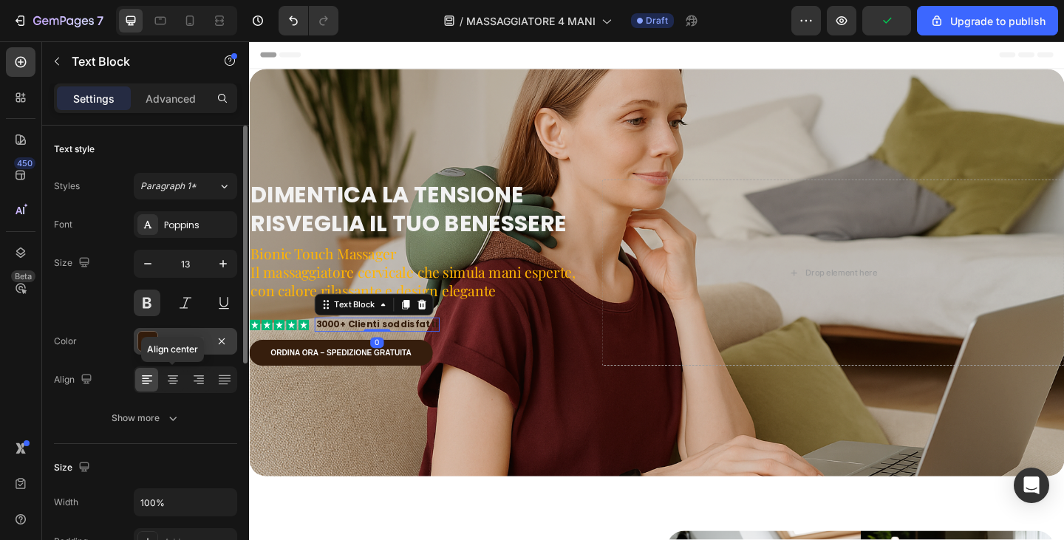
click at [180, 343] on div "361E0D" at bounding box center [185, 342] width 43 height 13
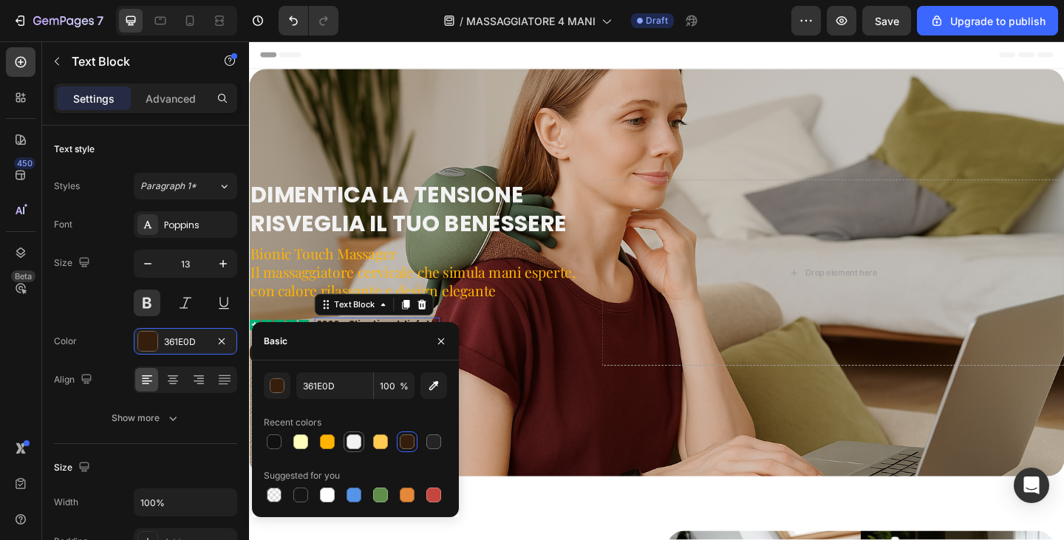
click at [350, 444] on div at bounding box center [354, 442] width 15 height 15
type input "F2F2F2"
click at [597, 441] on div "Overlay" at bounding box center [692, 294] width 887 height 444
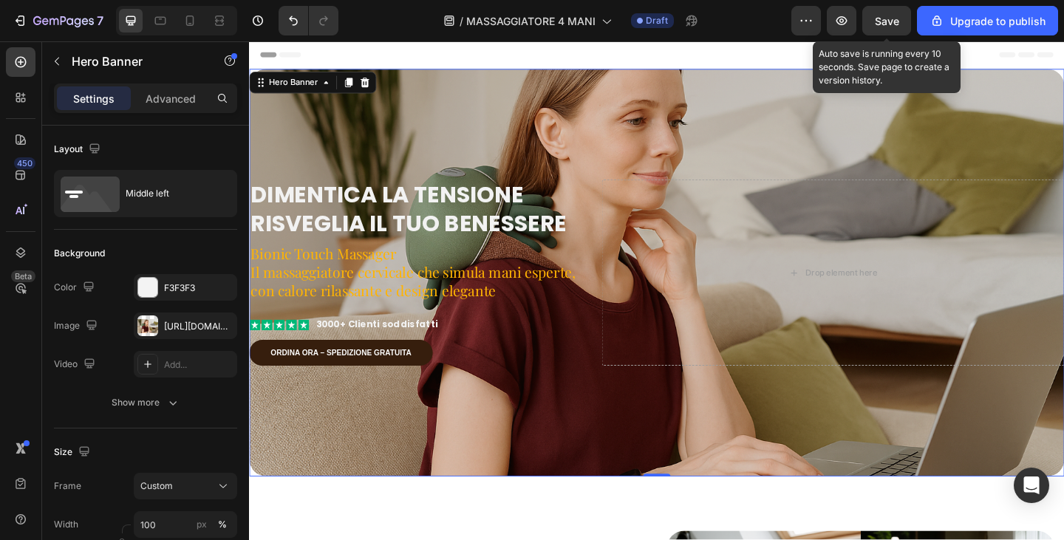
click at [897, 26] on div "Save" at bounding box center [887, 21] width 24 height 16
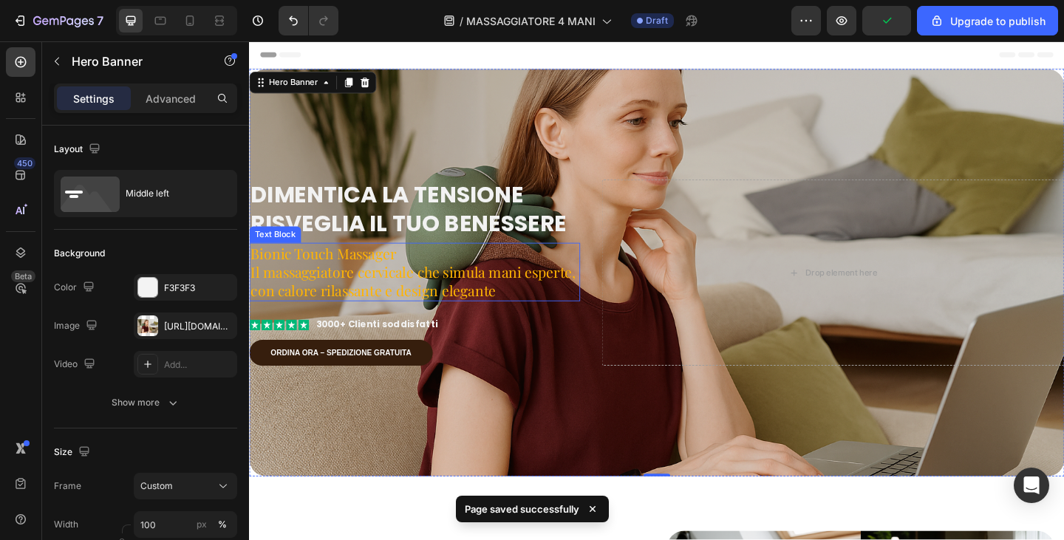
click at [438, 298] on p "Bionic Touch Massager Il massaggiatore cervicale che simula mani esperte, con c…" at bounding box center [429, 292] width 357 height 61
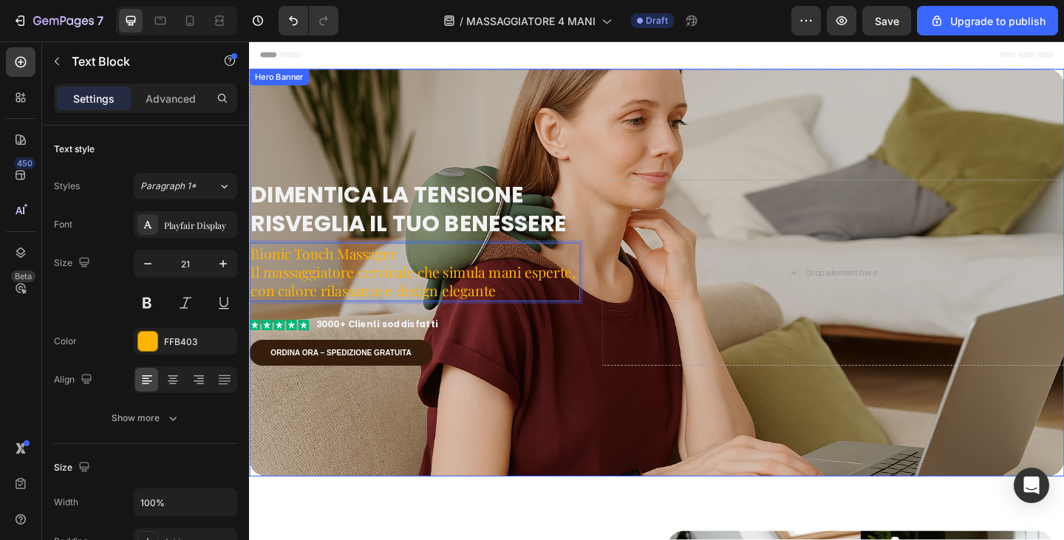
click at [596, 235] on p "Dimentica la tensione Risveglia il tuo benessere" at bounding box center [429, 226] width 357 height 64
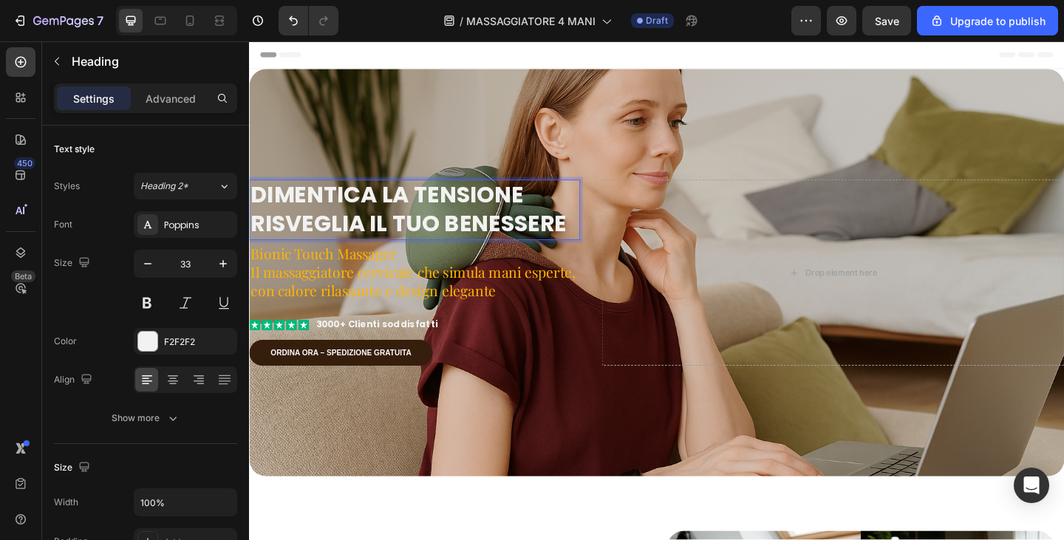
click at [600, 235] on p "Dimentica la tensione Risveglia il tuo benessere" at bounding box center [429, 226] width 357 height 64
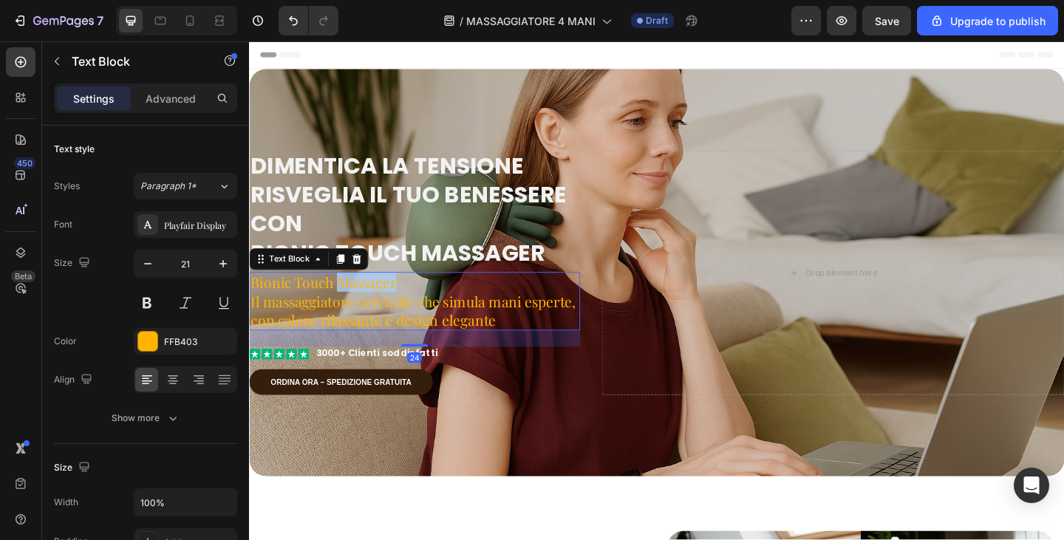
click at [403, 302] on p "Bionic Touch Massager Il massaggiatore cervicale che simula mani esperte, con c…" at bounding box center [429, 324] width 357 height 61
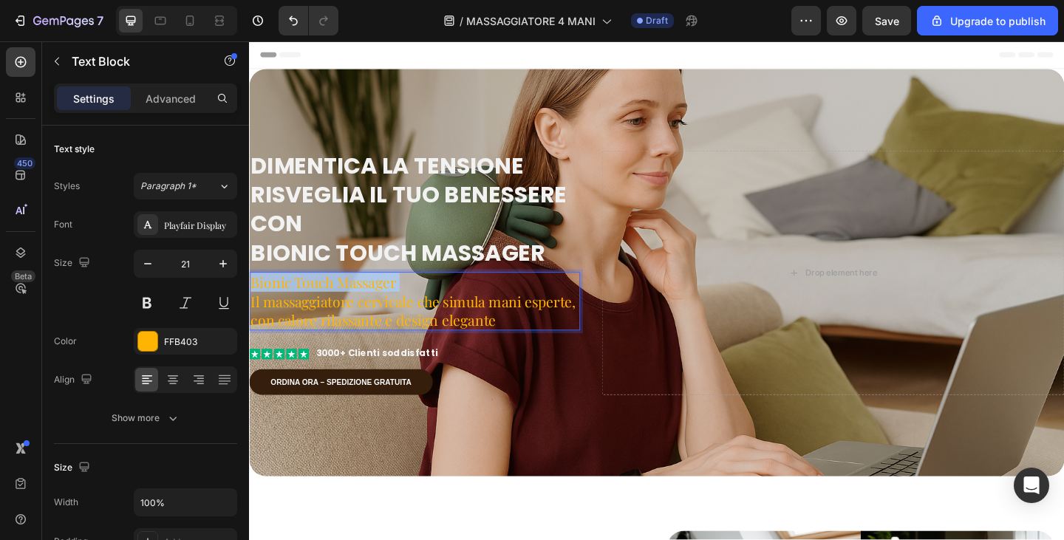
click at [403, 302] on p "Bionic Touch Massager Il massaggiatore cervicale che simula mani esperte, con c…" at bounding box center [429, 324] width 357 height 61
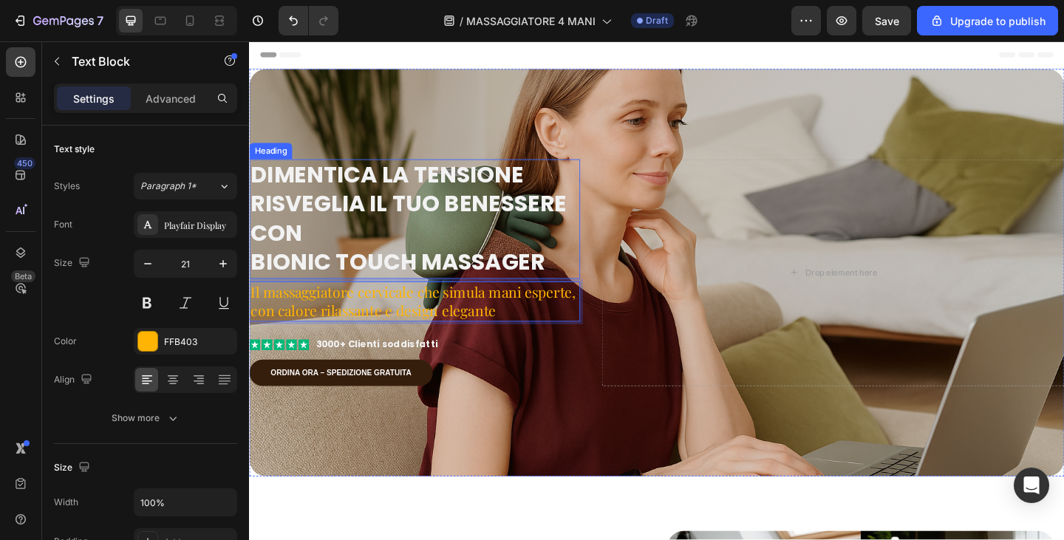
click at [411, 189] on p "Dimentica la tensione Risveglia il tuo benessere con bionic touch massager" at bounding box center [429, 235] width 357 height 127
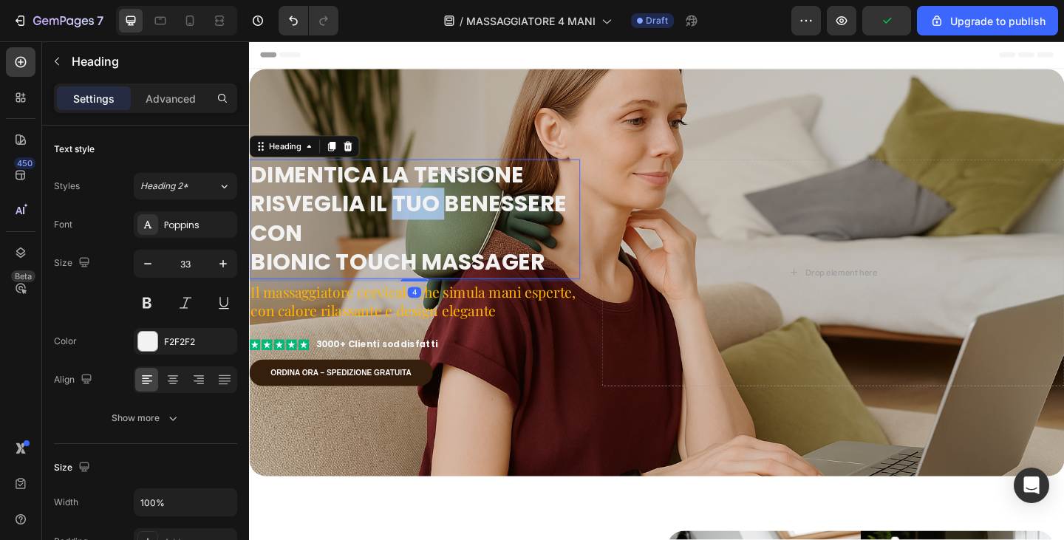
click at [417, 221] on p "Dimentica la tensione Risveglia il tuo benessere con bionic touch massager" at bounding box center [429, 235] width 357 height 127
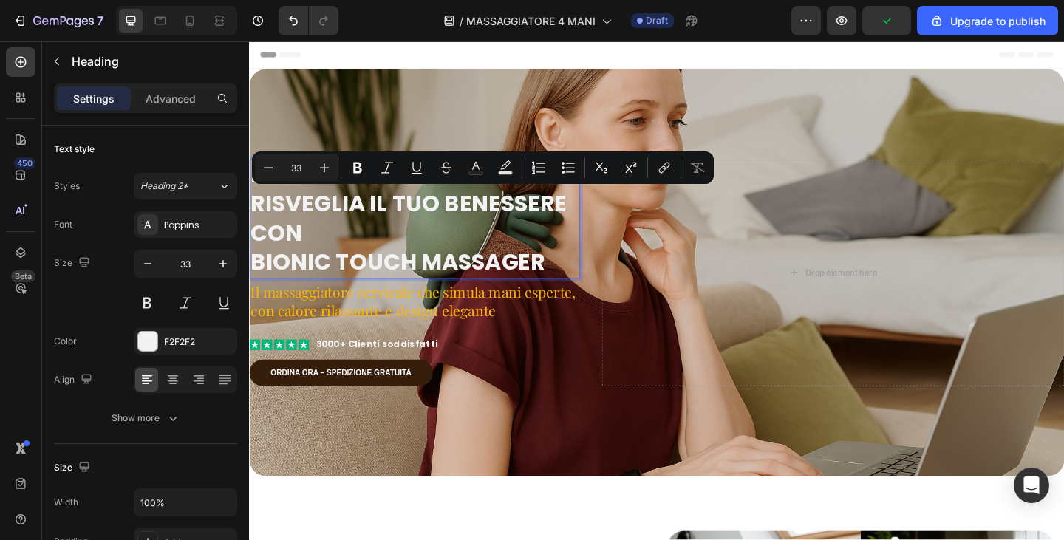
click at [435, 281] on p "Dimentica la tensione Risveglia il tuo benessere con bionic touch massager" at bounding box center [429, 235] width 357 height 127
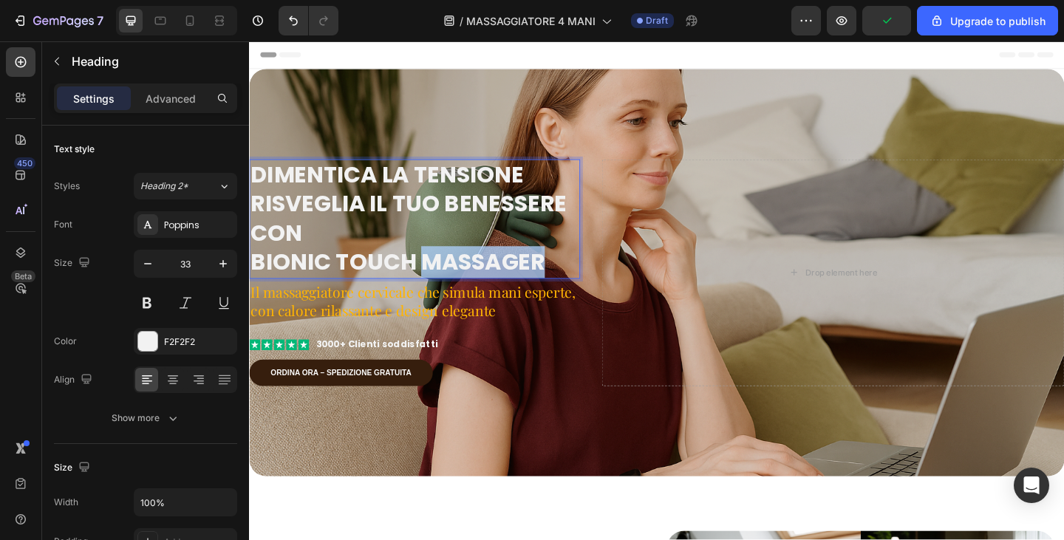
click at [435, 281] on p "Dimentica la tensione Risveglia il tuo benessere con bionic touch massager" at bounding box center [429, 235] width 357 height 127
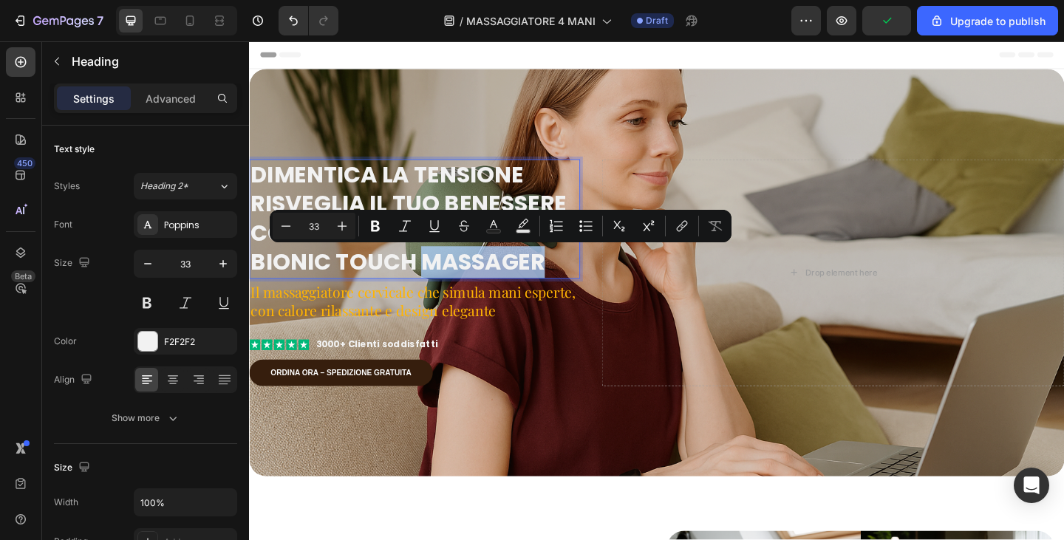
click at [437, 310] on p "Il massaggiatore cervicale che simula mani esperte, con calore rilassante e des…" at bounding box center [429, 325] width 357 height 41
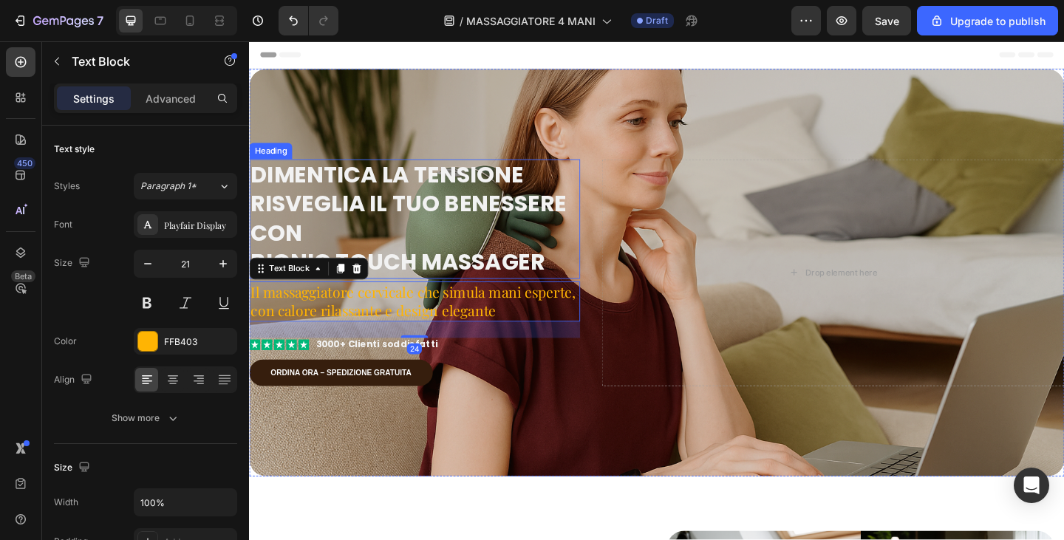
click at [433, 285] on p "Dimentica la tensione Risveglia il tuo benessere con bionic touch massager" at bounding box center [429, 235] width 357 height 127
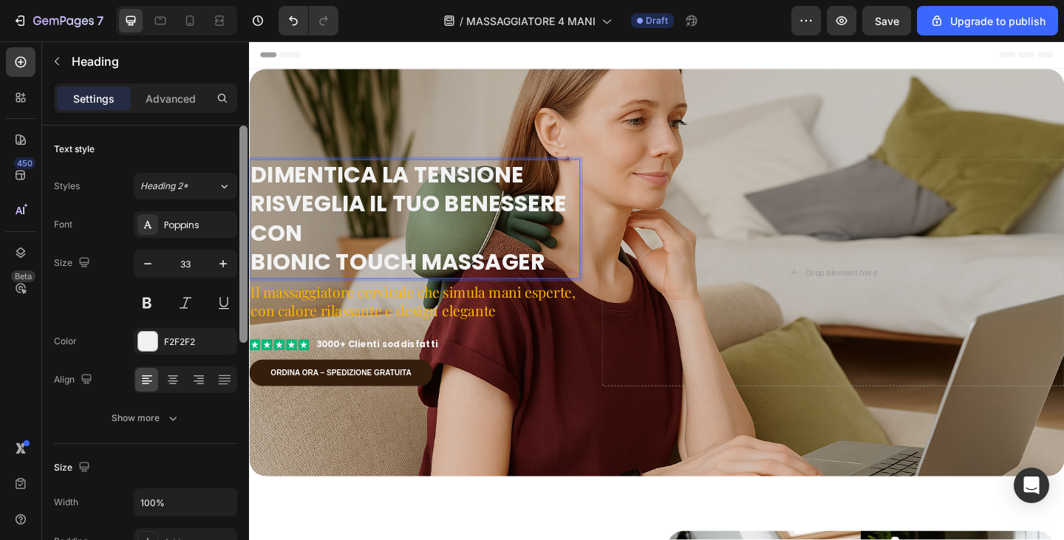
click at [248, 201] on div at bounding box center [243, 354] width 11 height 457
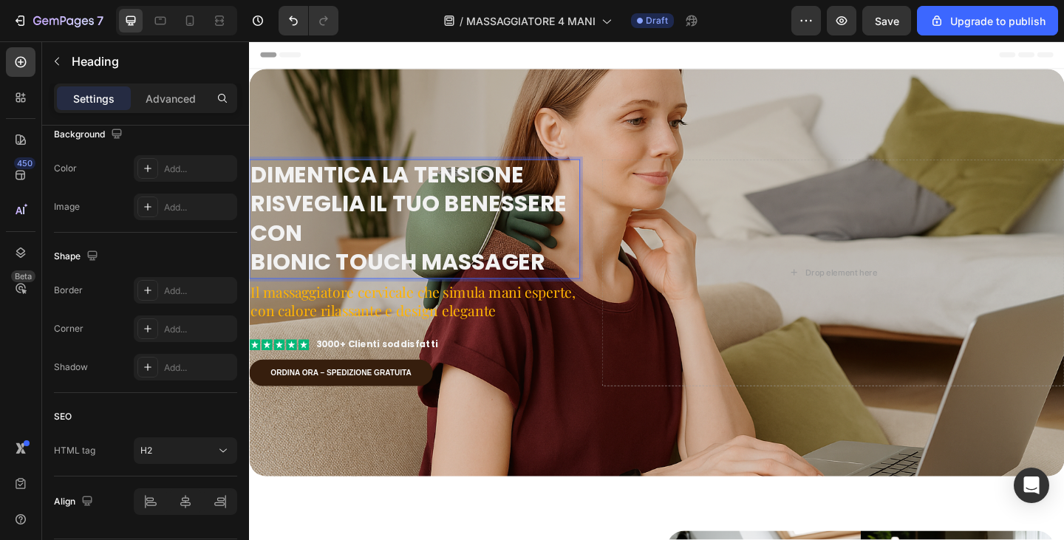
click at [268, 220] on p "Dimentica la tensione Risveglia il tuo benessere con bionic touch massager" at bounding box center [429, 235] width 357 height 127
click at [254, 215] on p "Dimentica la tensione Risveglia il tuo benessere con bionic touch massager" at bounding box center [429, 235] width 357 height 127
click at [327, 251] on p "Dimentica la tensione e Risveglia il tuo benessere con bionic touch massager" at bounding box center [429, 235] width 357 height 127
click at [565, 285] on p "Dimentica la tensione e Risveglia il tuo benessere con bionic touch massager" at bounding box center [429, 235] width 357 height 127
click at [313, 209] on p "Dimentica la tensione e Risveglia il tuo benessere con bionic touch massager" at bounding box center [429, 235] width 357 height 127
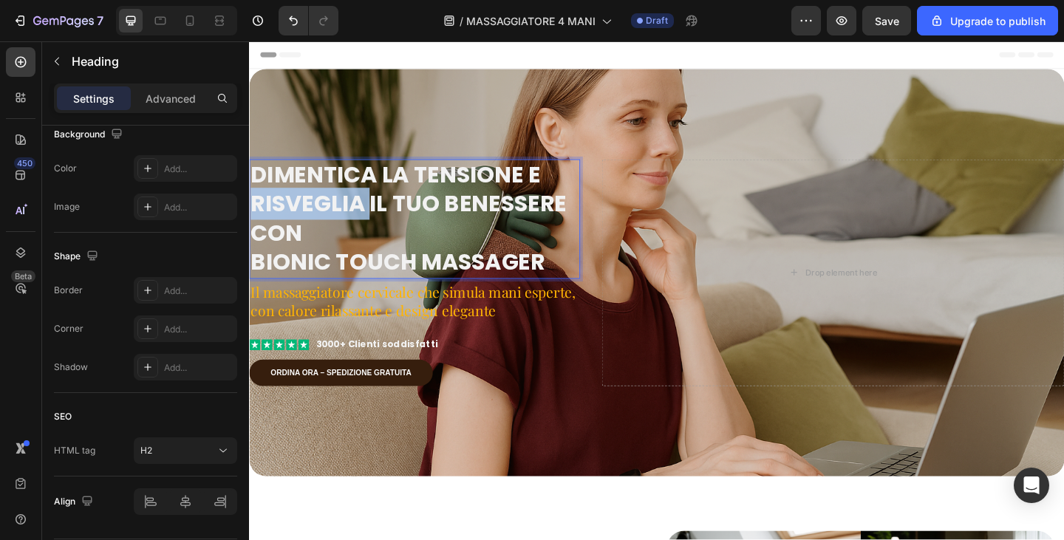
click at [313, 209] on p "Dimentica la tensione e Risveglia il tuo benessere con bionic touch massager" at bounding box center [429, 235] width 357 height 127
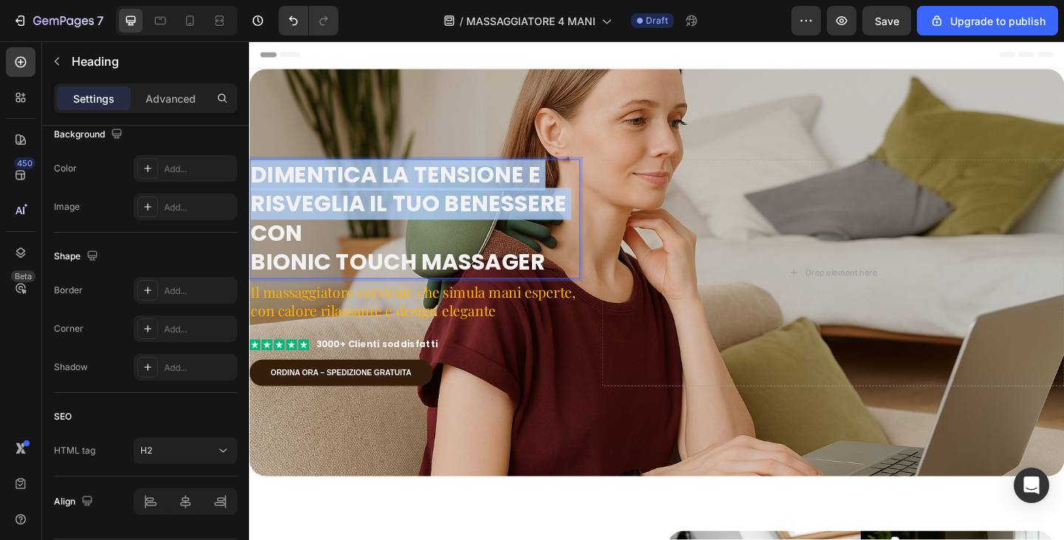
click at [313, 209] on p "Dimentica la tensione e Risveglia il tuo benessere con bionic touch massager" at bounding box center [429, 235] width 357 height 127
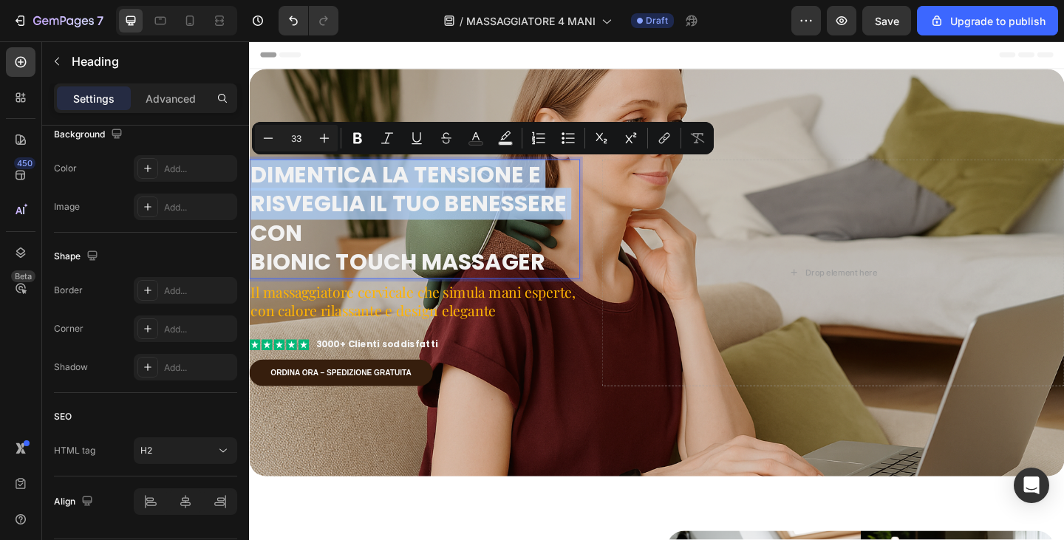
click at [336, 234] on p "Dimentica la tensione e Risveglia il tuo benessere con bionic touch massager" at bounding box center [429, 235] width 357 height 127
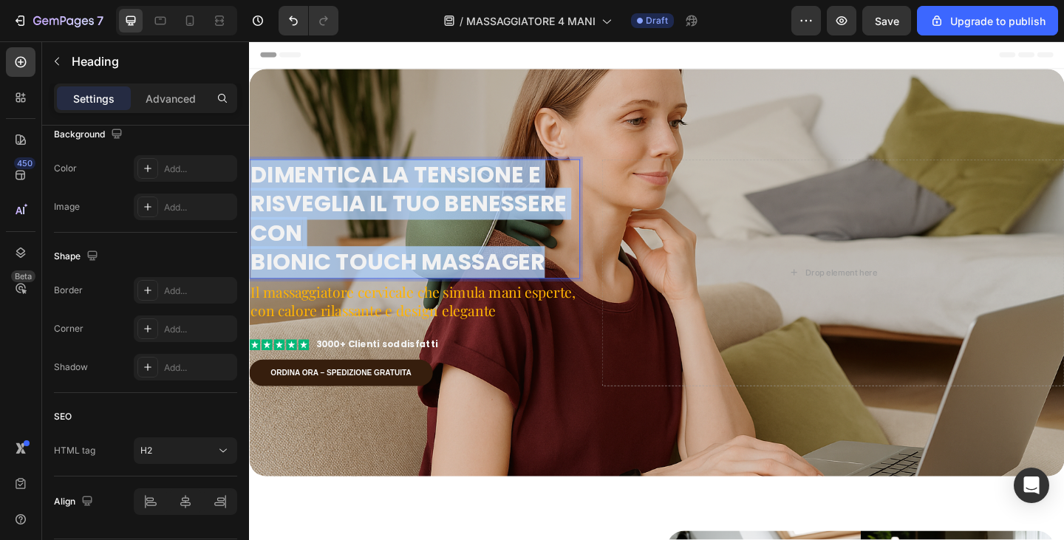
drag, startPoint x: 569, startPoint y: 283, endPoint x: 214, endPoint y: 180, distance: 369.4
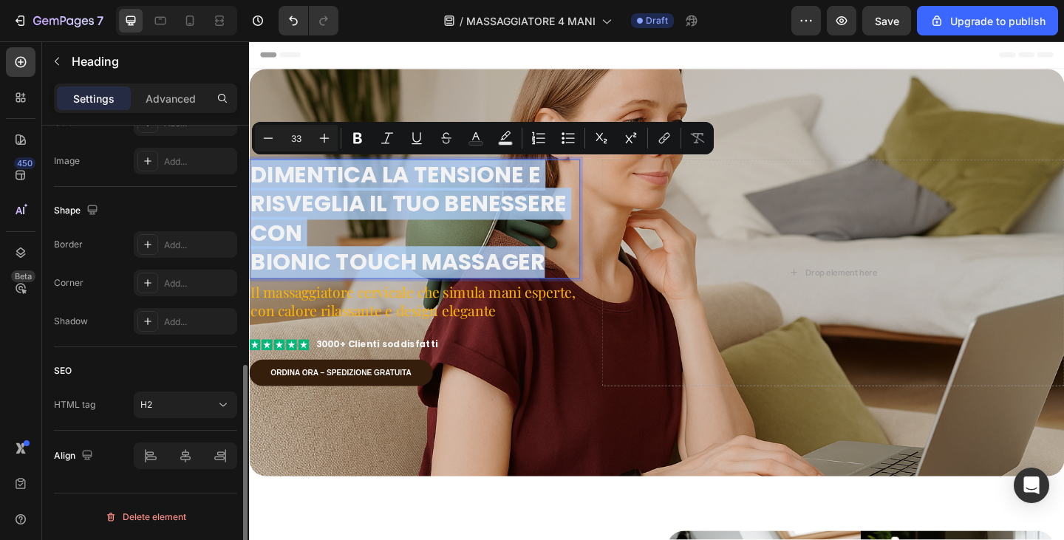
scroll to position [59, 0]
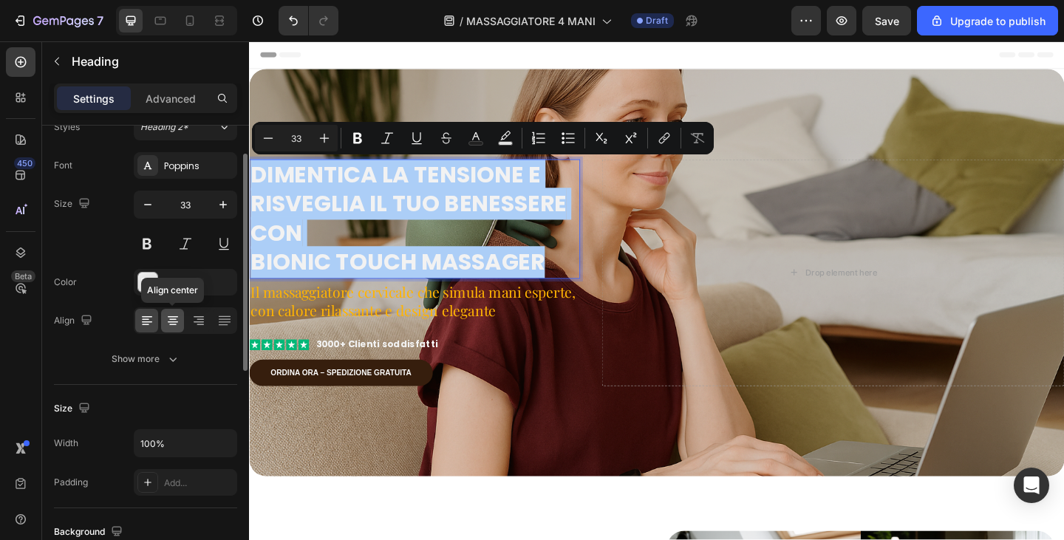
click at [176, 325] on icon at bounding box center [173, 320] width 15 height 15
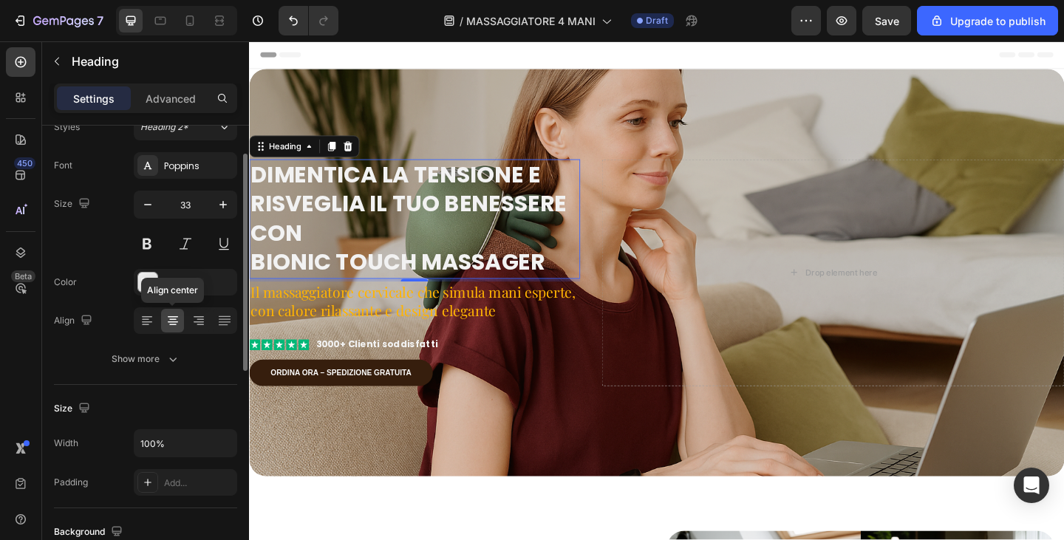
click at [175, 325] on icon at bounding box center [173, 320] width 15 height 15
click at [155, 322] on div at bounding box center [146, 321] width 23 height 24
click at [169, 321] on icon at bounding box center [173, 320] width 15 height 15
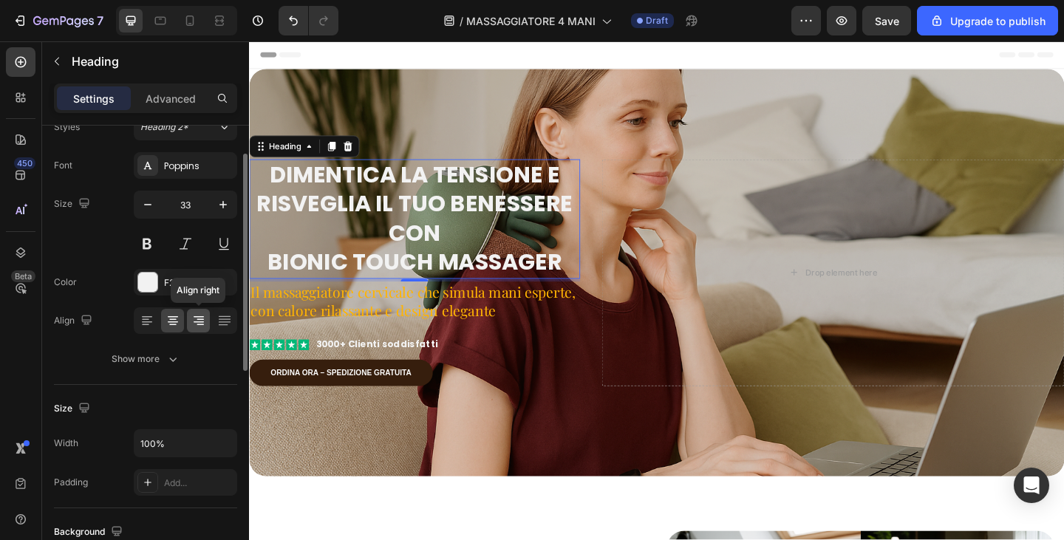
click at [200, 320] on icon at bounding box center [198, 320] width 15 height 15
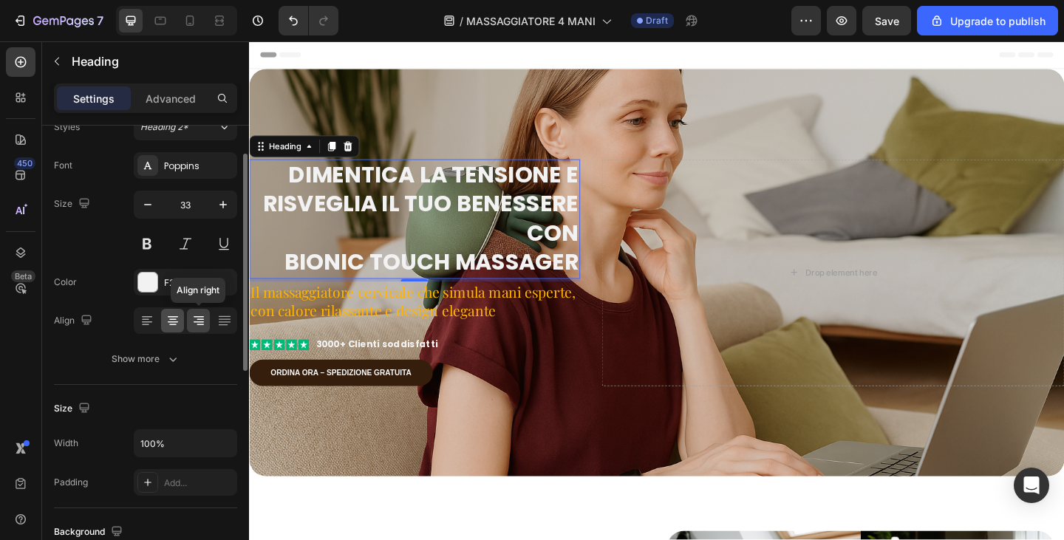
click at [180, 317] on icon at bounding box center [173, 320] width 15 height 15
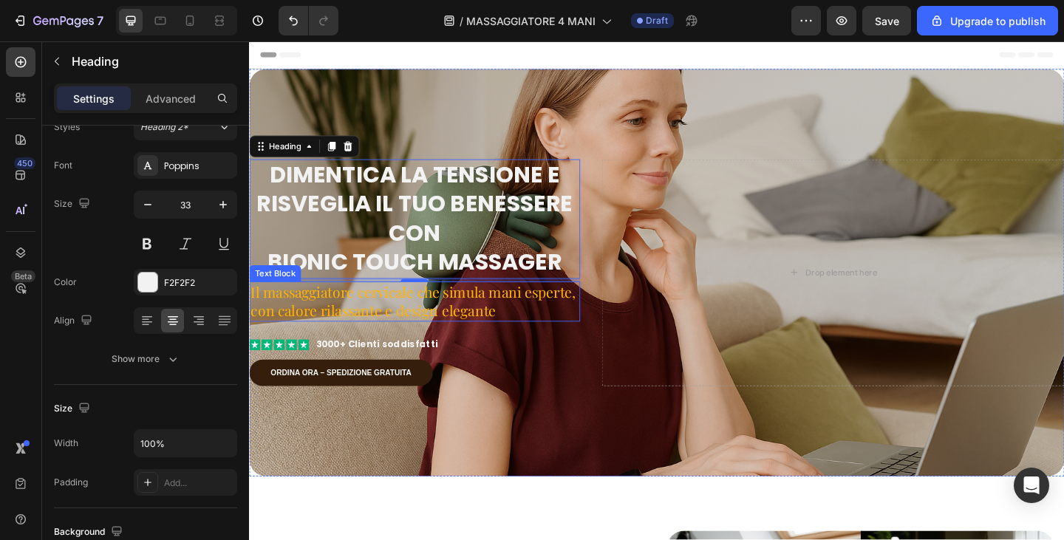
click at [349, 323] on p "Il massaggiatore cervicale che simula mani esperte, con calore rilassante e des…" at bounding box center [429, 325] width 357 height 41
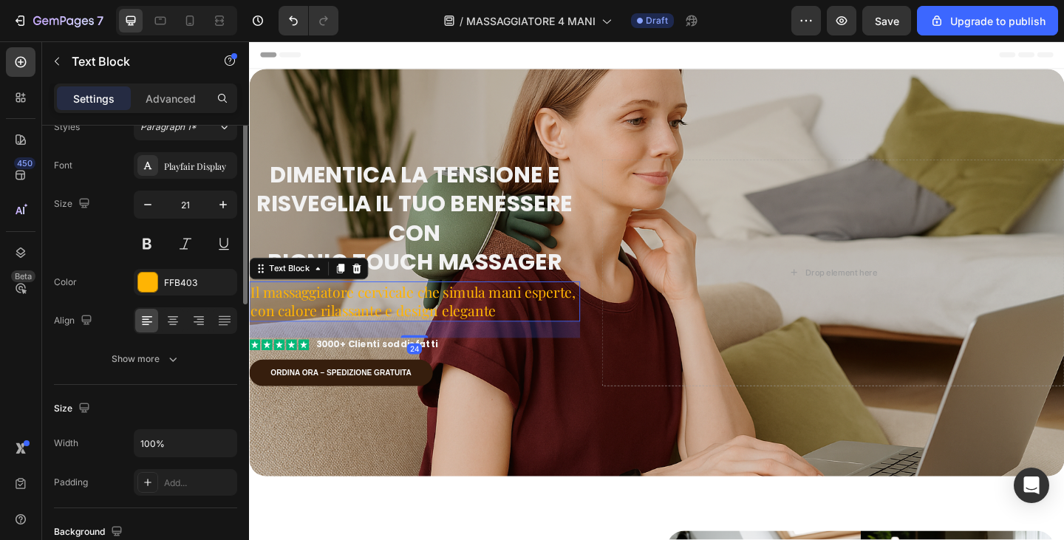
scroll to position [0, 0]
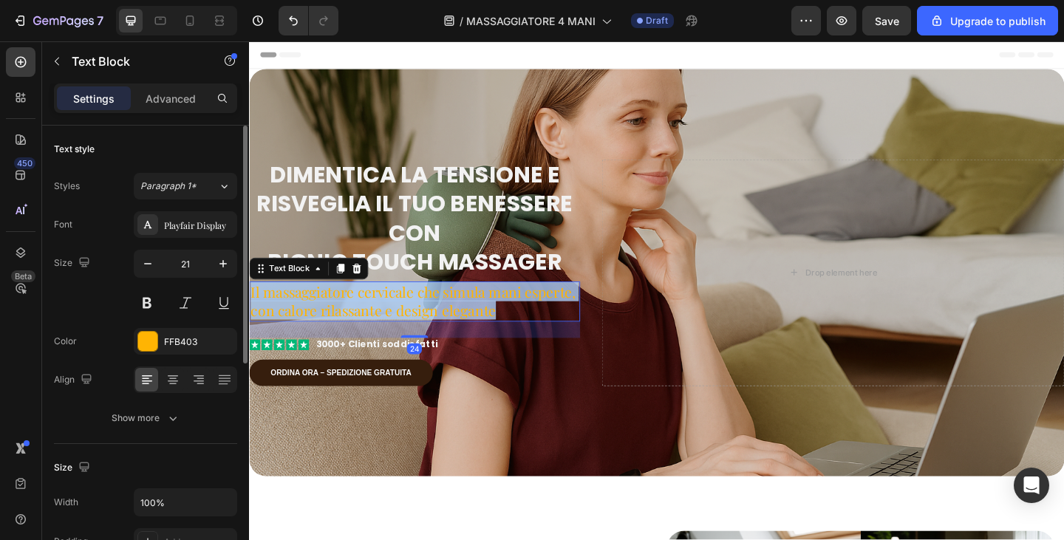
click at [339, 312] on p "Il massaggiatore cervicale che simula mani esperte, con calore rilassante e des…" at bounding box center [429, 325] width 357 height 41
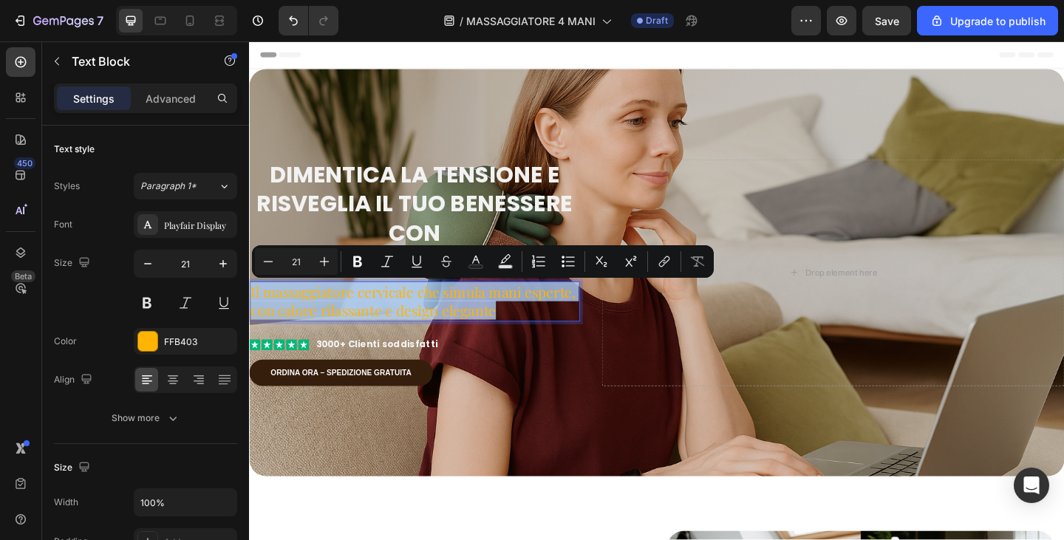
click at [339, 312] on p "Il massaggiatore cervicale che simula mani esperte, con calore rilassante e des…" at bounding box center [429, 325] width 357 height 41
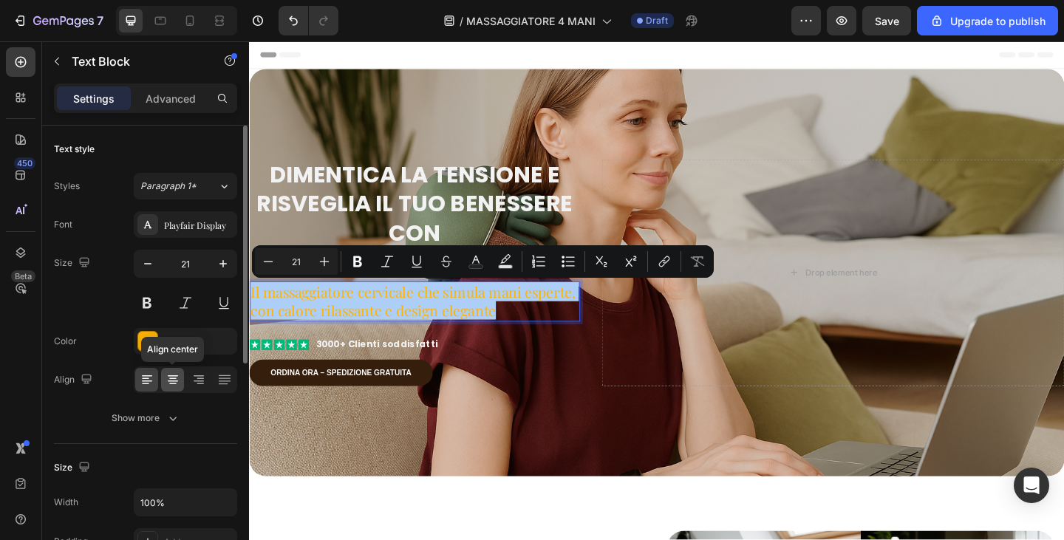
click at [169, 374] on icon at bounding box center [173, 380] width 15 height 15
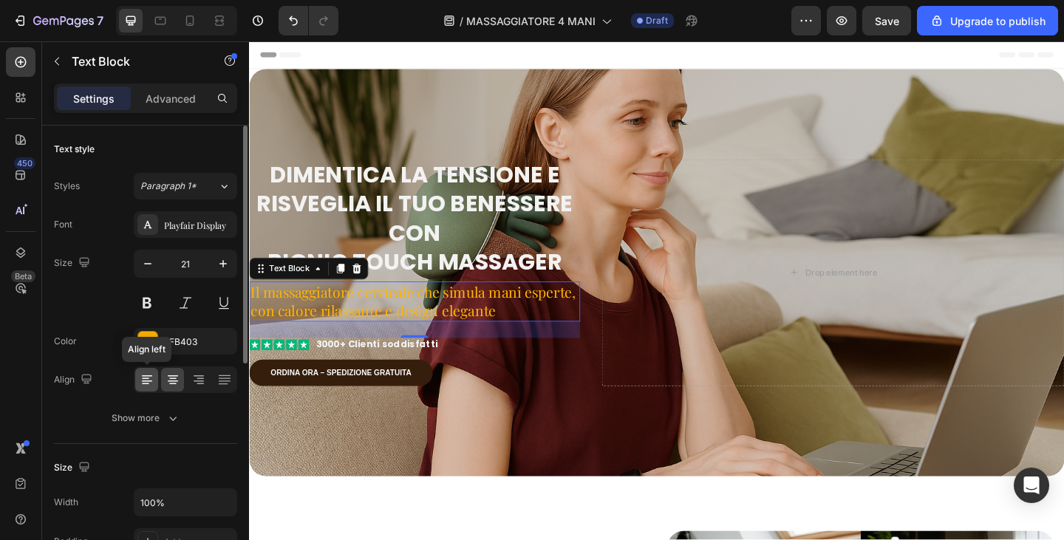
click at [140, 378] on icon at bounding box center [147, 380] width 15 height 15
click at [169, 378] on icon at bounding box center [173, 380] width 15 height 15
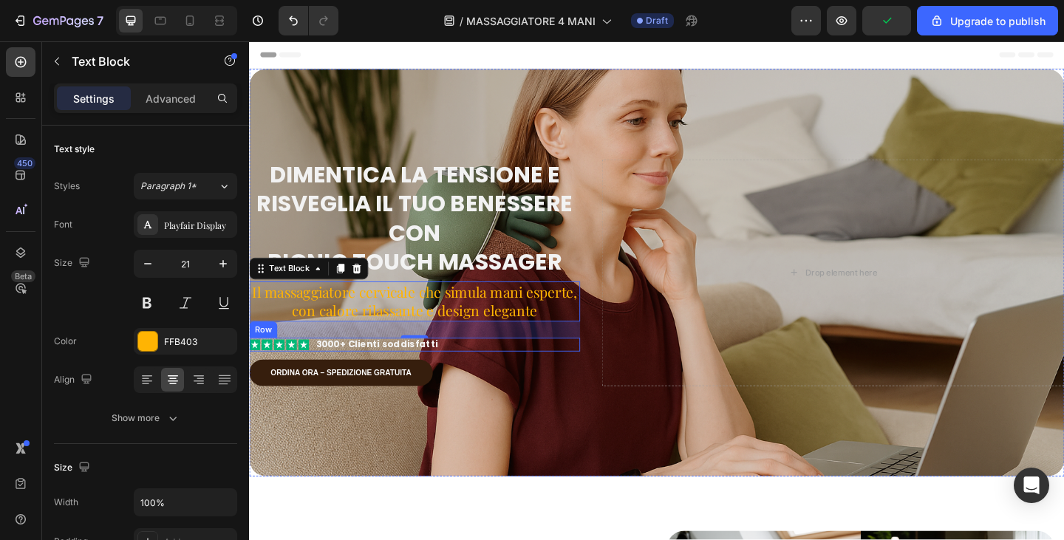
click at [505, 368] on div "Icon Icon Icon Icon Icon Icon List 3000+ Clienti soddisfatti Text Block Row" at bounding box center [429, 372] width 360 height 16
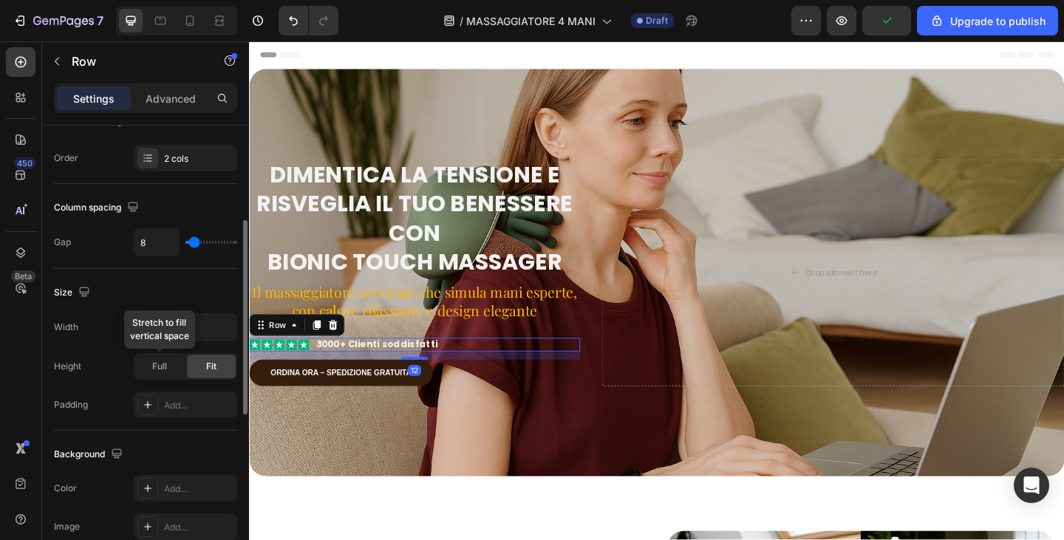
scroll to position [444, 0]
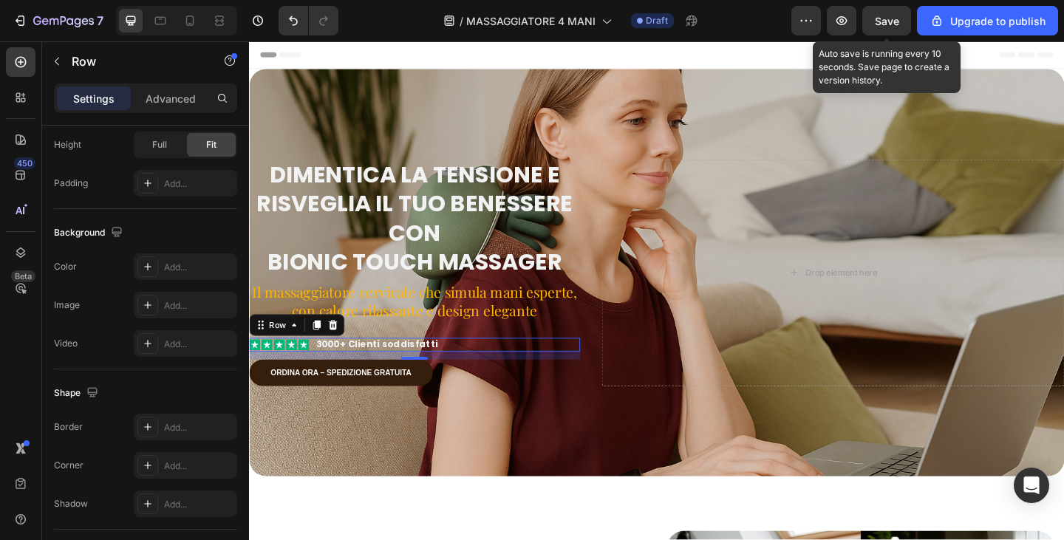
click at [894, 25] on span "Save" at bounding box center [887, 21] width 24 height 13
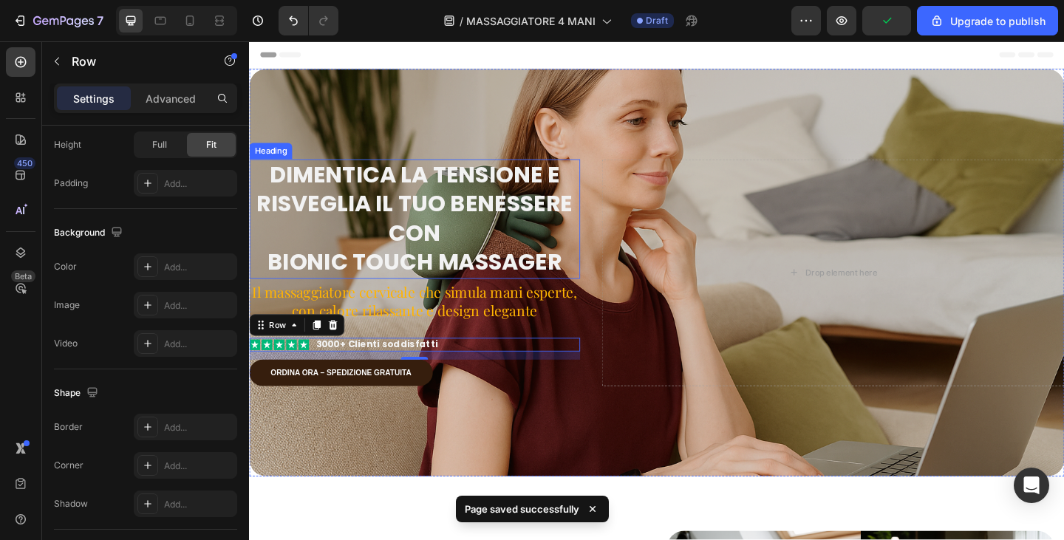
click at [394, 226] on p "Dimentica la tensione e Risveglia il tuo benessere con bionic touch massager" at bounding box center [429, 235] width 357 height 127
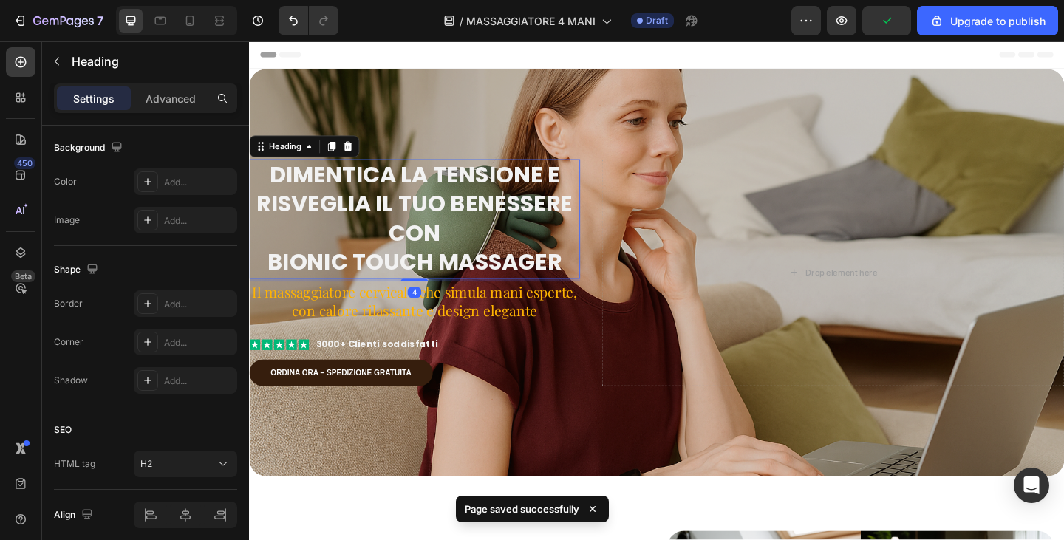
scroll to position [0, 0]
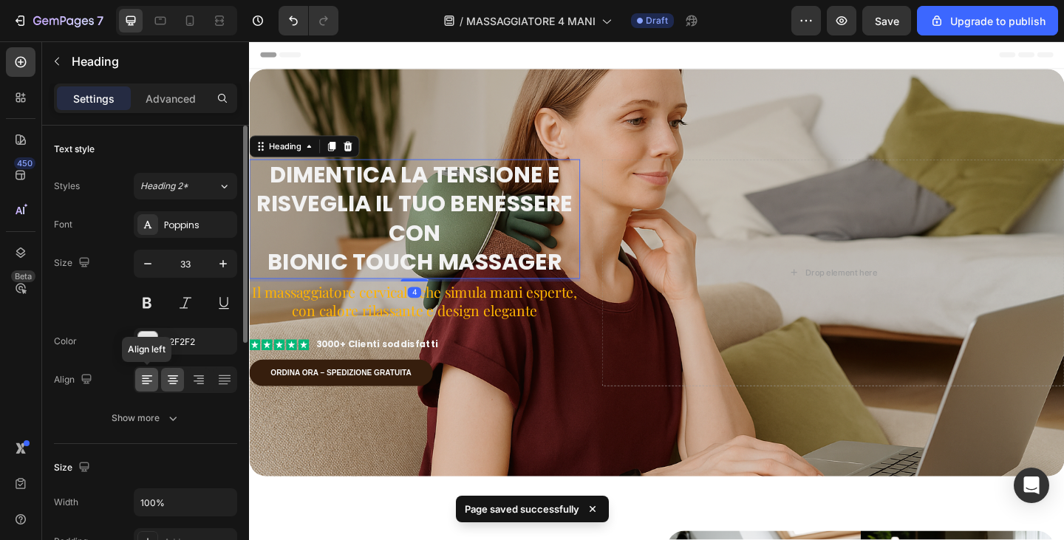
click at [146, 371] on div at bounding box center [146, 380] width 23 height 24
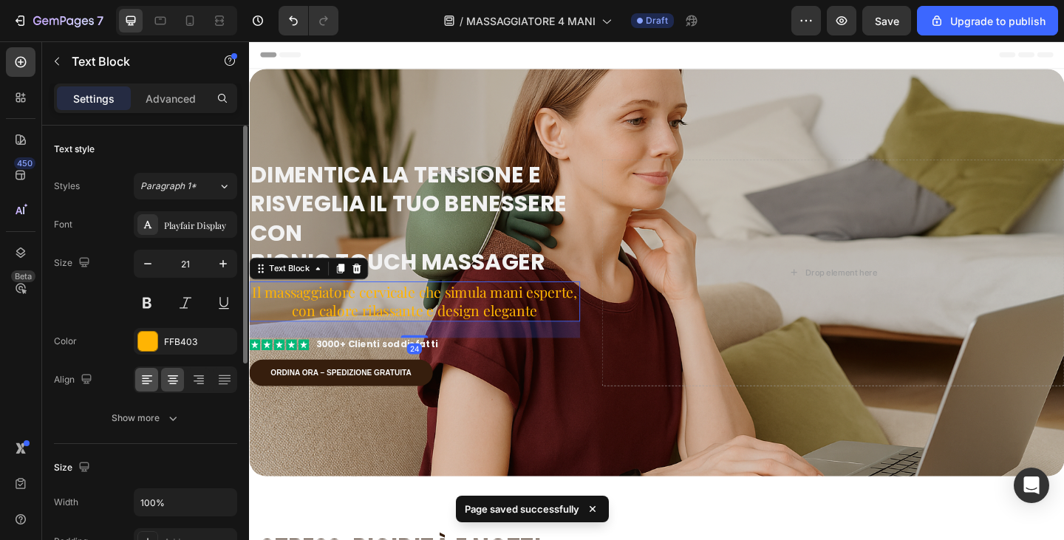
click at [154, 382] on div at bounding box center [146, 380] width 23 height 24
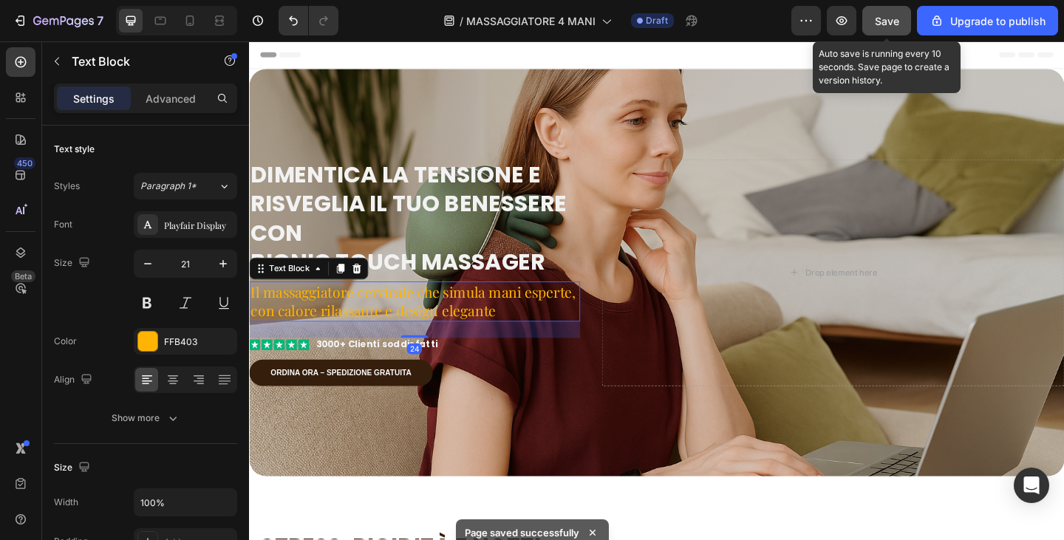
click at [899, 23] on span "Save" at bounding box center [887, 21] width 24 height 13
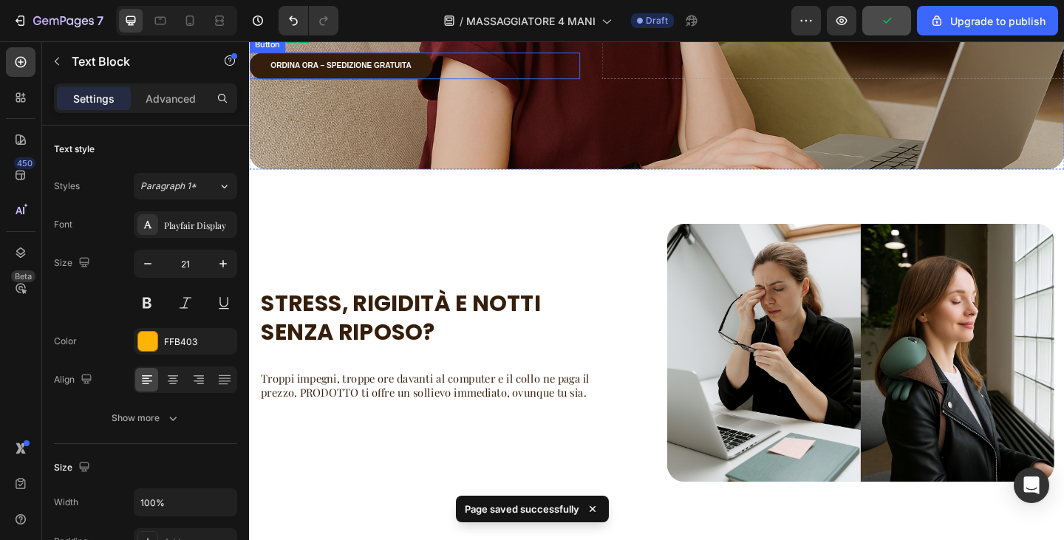
scroll to position [370, 0]
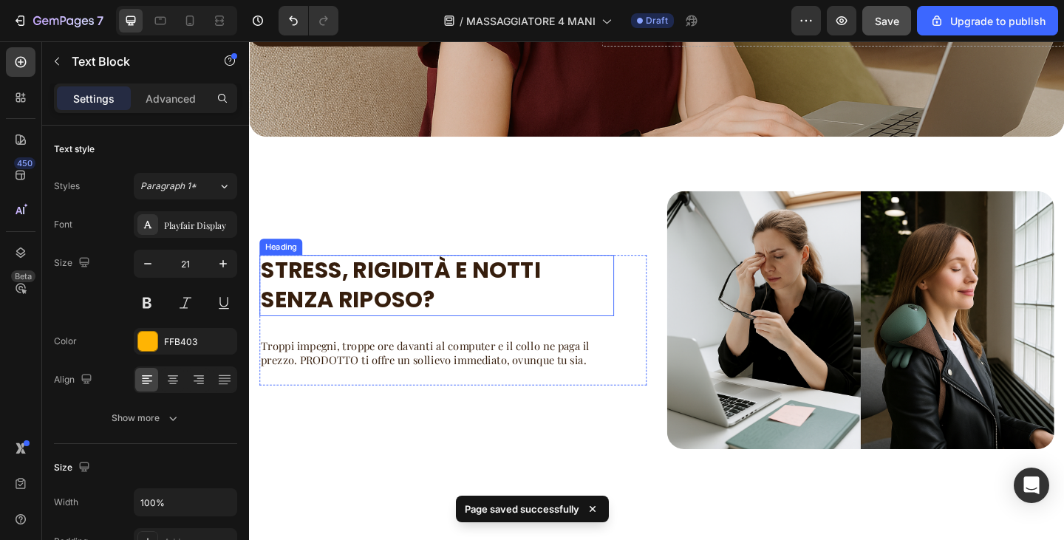
click at [439, 299] on h2 "STRESS, RIGIDITÀ E NOTTI SENZA RIPOSO?" at bounding box center [453, 307] width 386 height 67
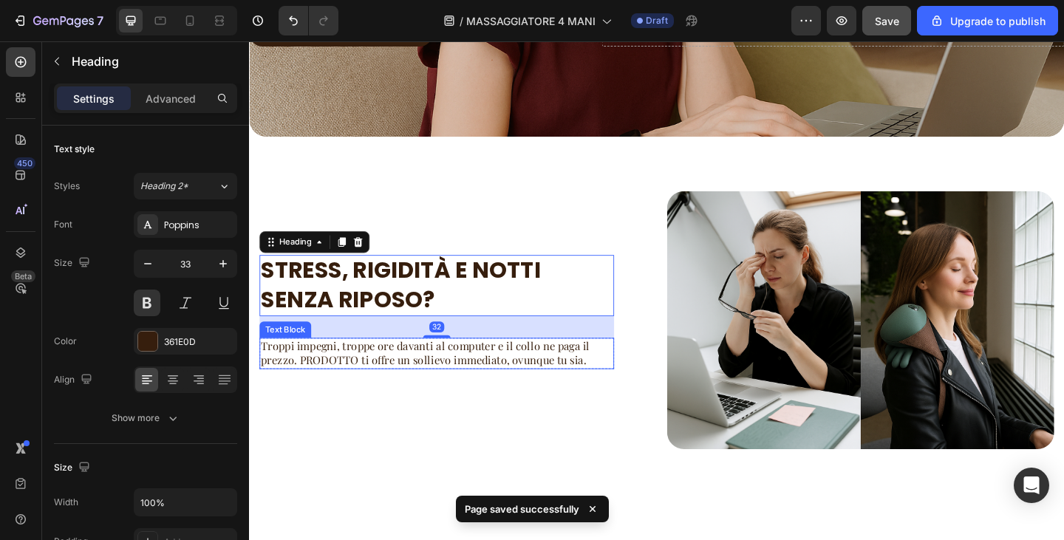
click at [469, 383] on p "Troppi impegni, troppe ore davanti al computer e il collo ne paga il prezzo. PR…" at bounding box center [453, 381] width 383 height 31
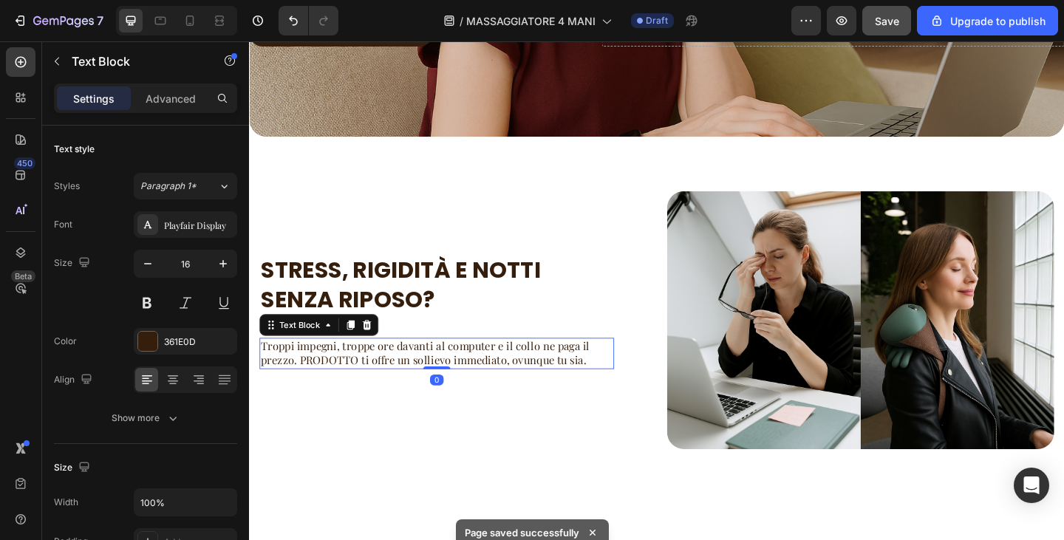
click at [325, 388] on p "Troppi impegni, troppe ore davanti al computer e il collo ne paga il prezzo. PR…" at bounding box center [453, 381] width 383 height 31
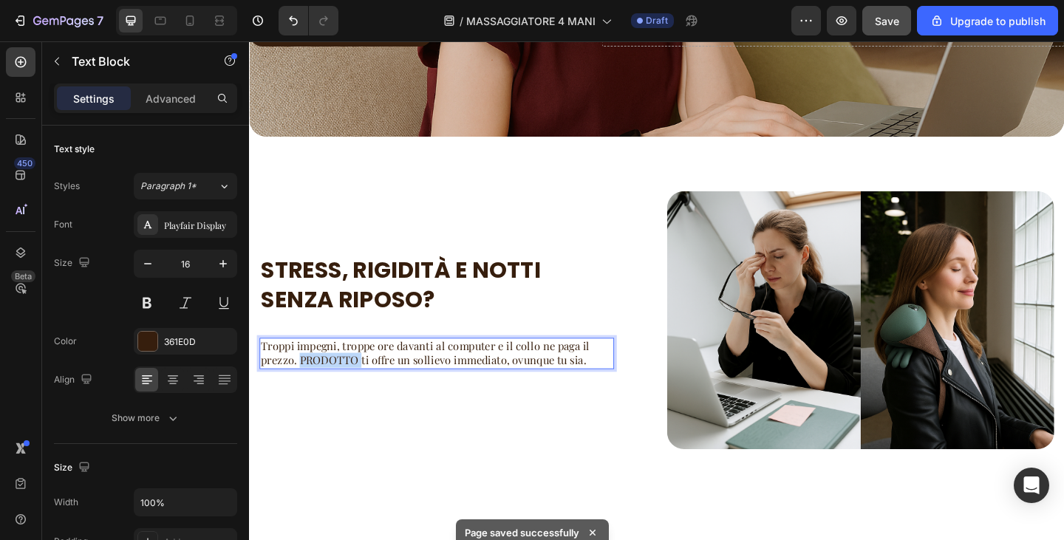
click at [325, 388] on p "Troppi impegni, troppe ore davanti al computer e il collo ne paga il prezzo. PR…" at bounding box center [453, 381] width 383 height 31
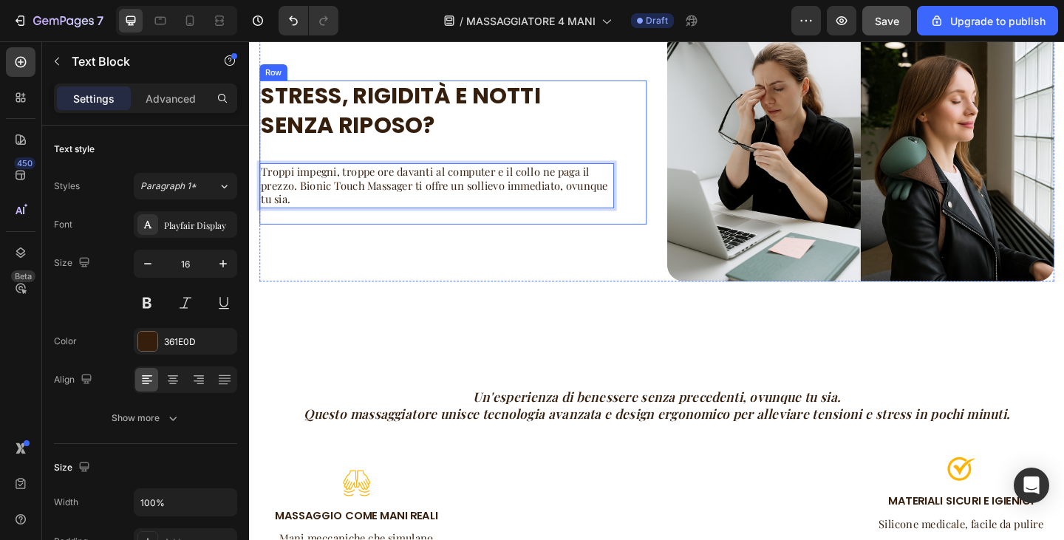
scroll to position [731, 0]
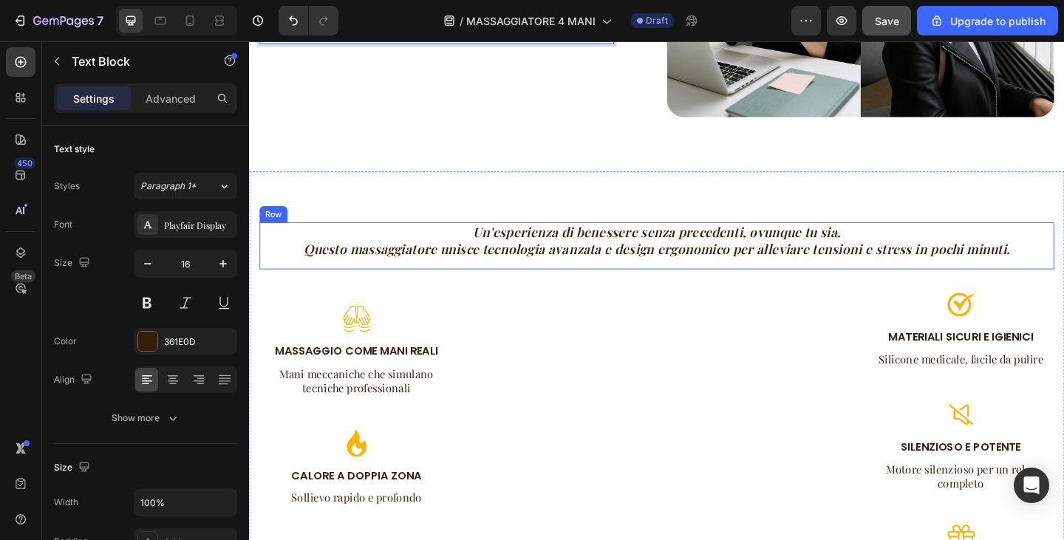
click at [667, 268] on strong "Questo massaggiatore unisce tecnologia avanzata e design ergonomico per allevia…" at bounding box center [692, 267] width 769 height 19
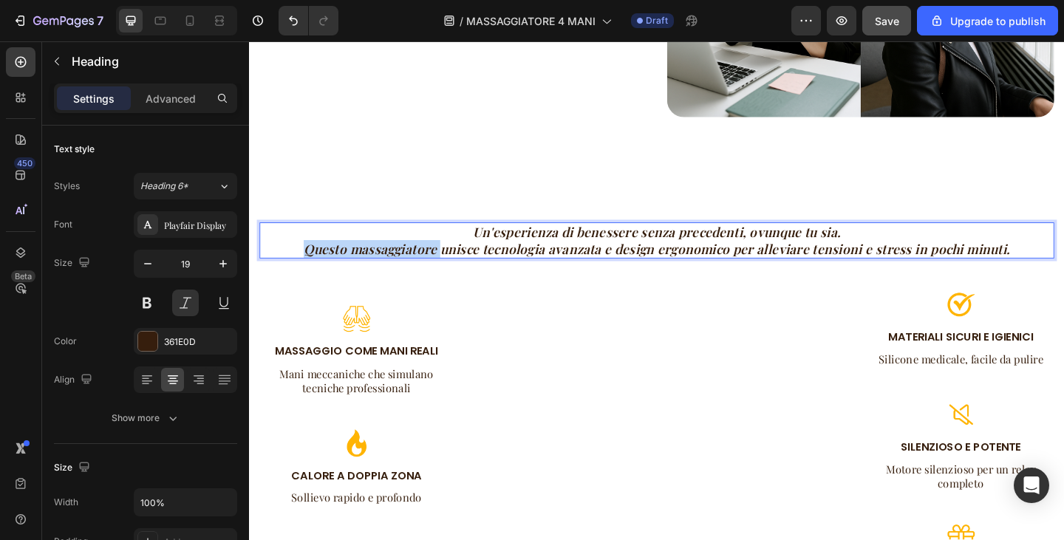
drag, startPoint x: 456, startPoint y: 264, endPoint x: 301, endPoint y: 271, distance: 155.4
click at [301, 271] on p "Un'esperienza di benessere senza precedenti, ovunque tu sia. Questo massaggiato…" at bounding box center [693, 258] width 862 height 36
drag, startPoint x: 458, startPoint y: 264, endPoint x: 305, endPoint y: 258, distance: 153.1
click at [305, 258] on p "Un'esperienza di benessere senza precedenti, ovunque tu sia. Bionic Touch Massa…" at bounding box center [693, 258] width 862 height 36
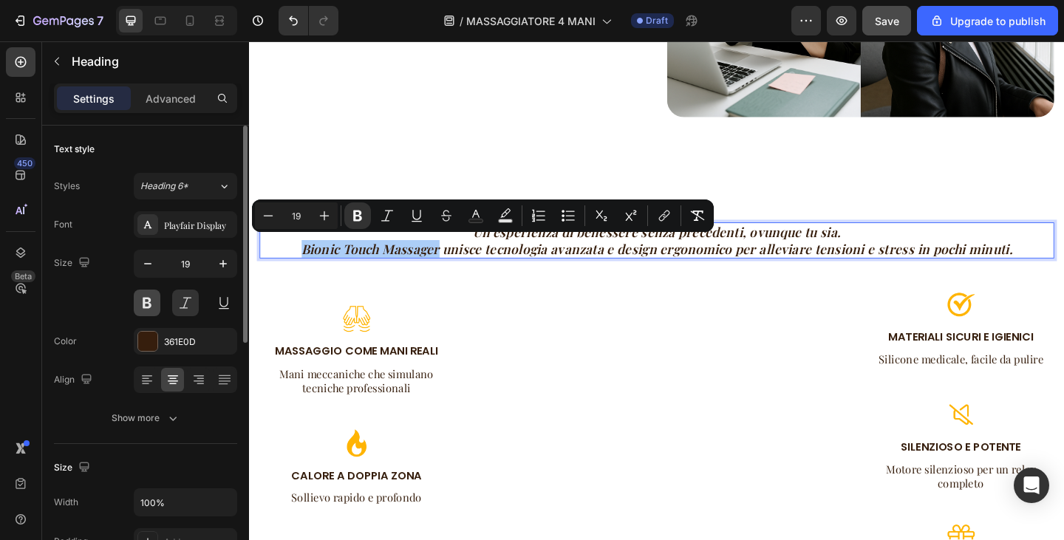
click at [145, 312] on button at bounding box center [147, 303] width 27 height 27
drag, startPoint x: 310, startPoint y: 271, endPoint x: 457, endPoint y: 271, distance: 147.1
click at [457, 271] on p "Un'esperienza di benessere senza precedenti, ovunque tu sia. Bionic Touch Massa…" at bounding box center [693, 258] width 862 height 36
click at [152, 307] on button at bounding box center [147, 303] width 27 height 27
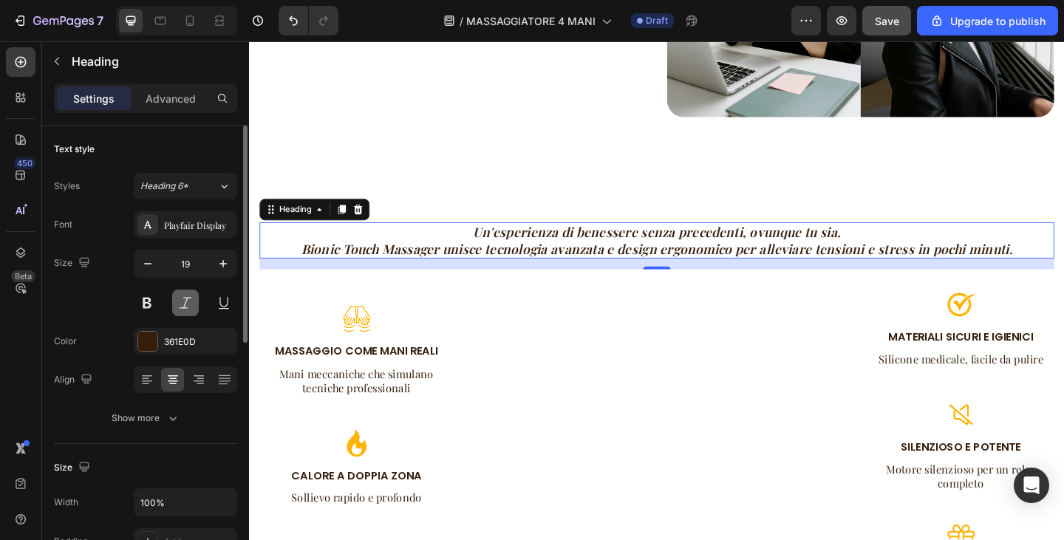
click at [180, 306] on button at bounding box center [185, 303] width 27 height 27
click at [179, 306] on button at bounding box center [185, 303] width 27 height 27
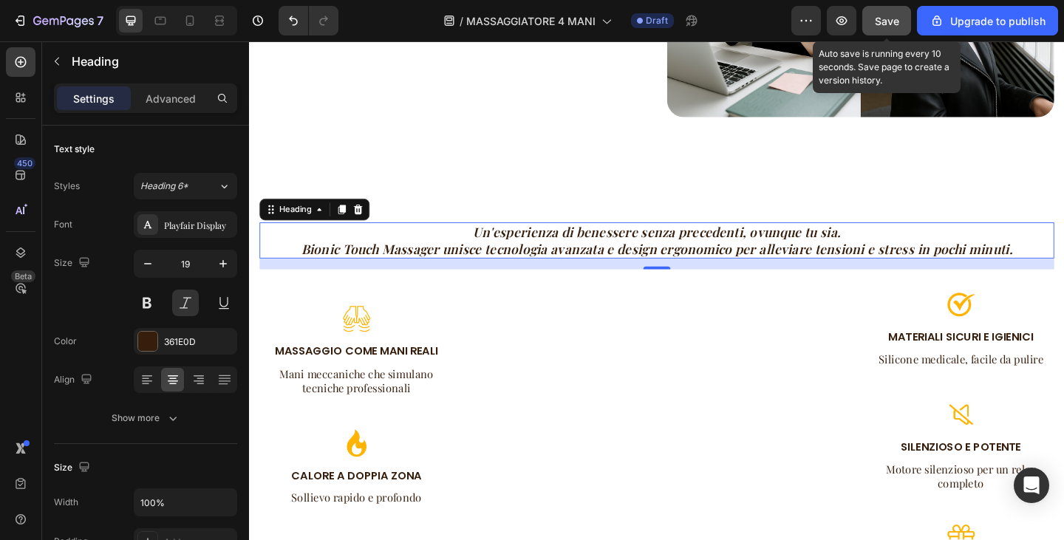
click at [886, 24] on span "Save" at bounding box center [887, 21] width 24 height 13
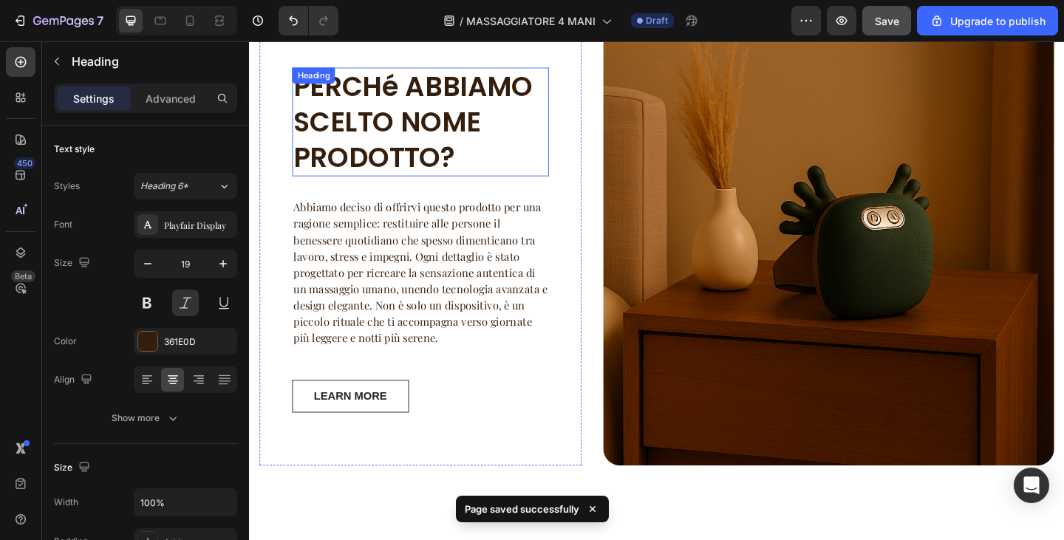
scroll to position [1470, 0]
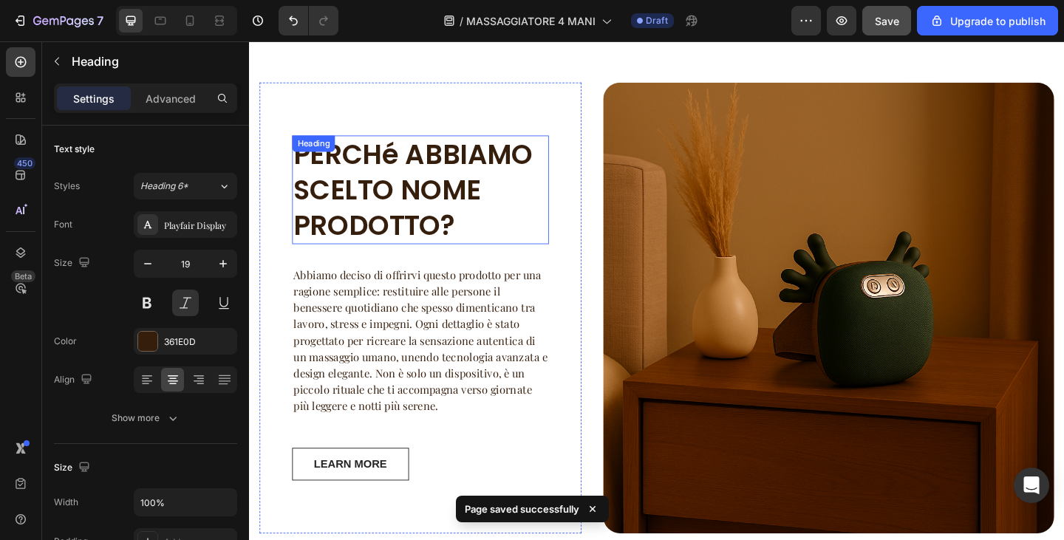
click at [416, 205] on h2 "PERCHé ABBIAMO SCELTO NOME PRODOTTO?" at bounding box center [435, 203] width 279 height 118
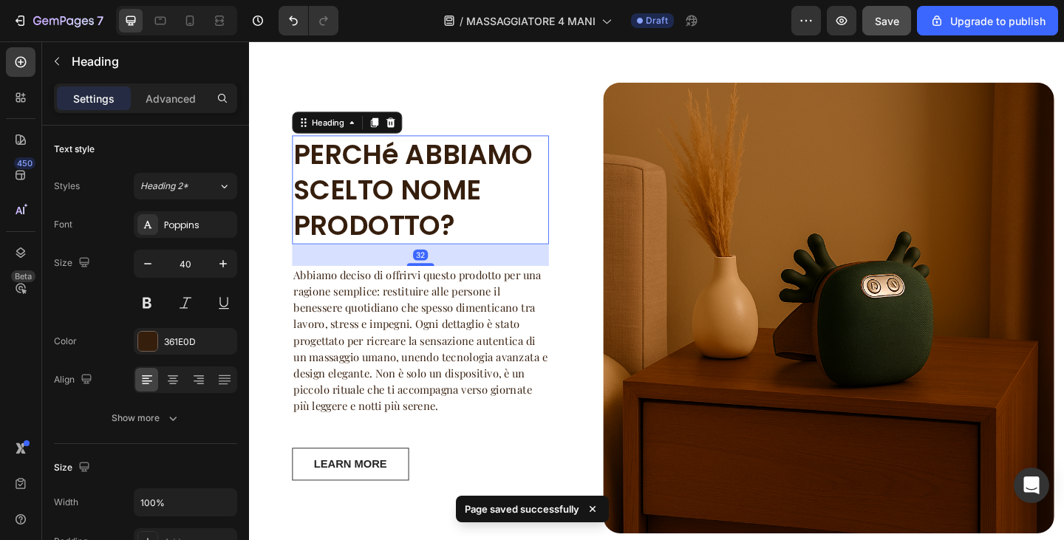
click at [403, 166] on h2 "PERCHé ABBIAMO SCELTO NOME PRODOTTO?" at bounding box center [435, 203] width 279 height 118
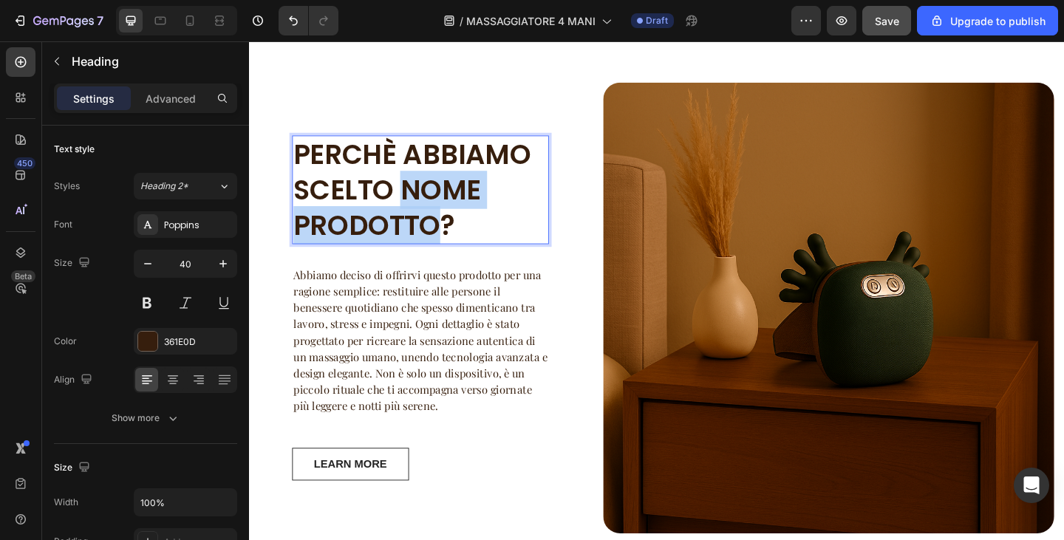
drag, startPoint x: 463, startPoint y: 236, endPoint x: 424, endPoint y: 206, distance: 49.1
click at [424, 206] on p "PERCHÈ ABBIAMO SCELTO NOME PRODOTTO?" at bounding box center [435, 203] width 276 height 115
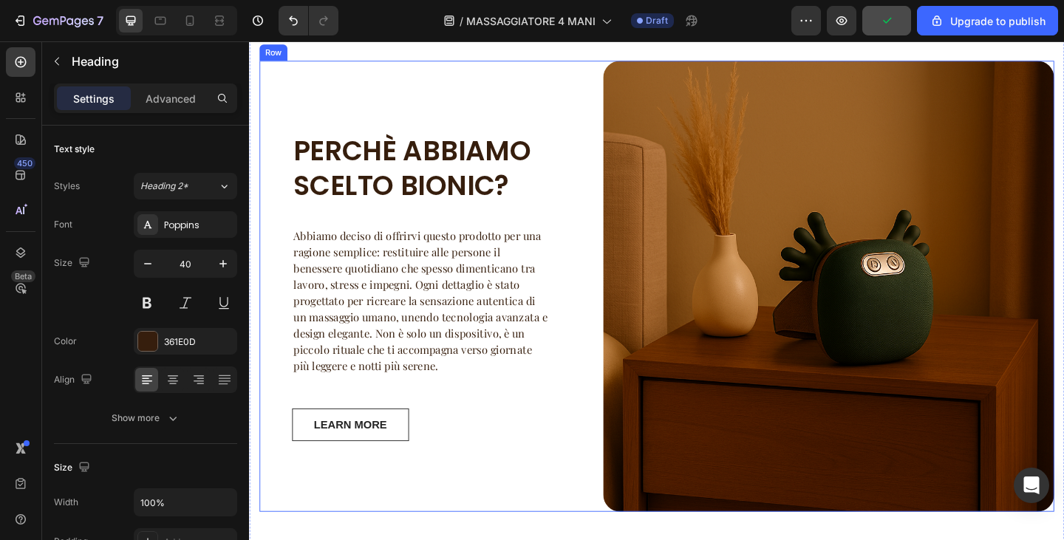
scroll to position [1490, 0]
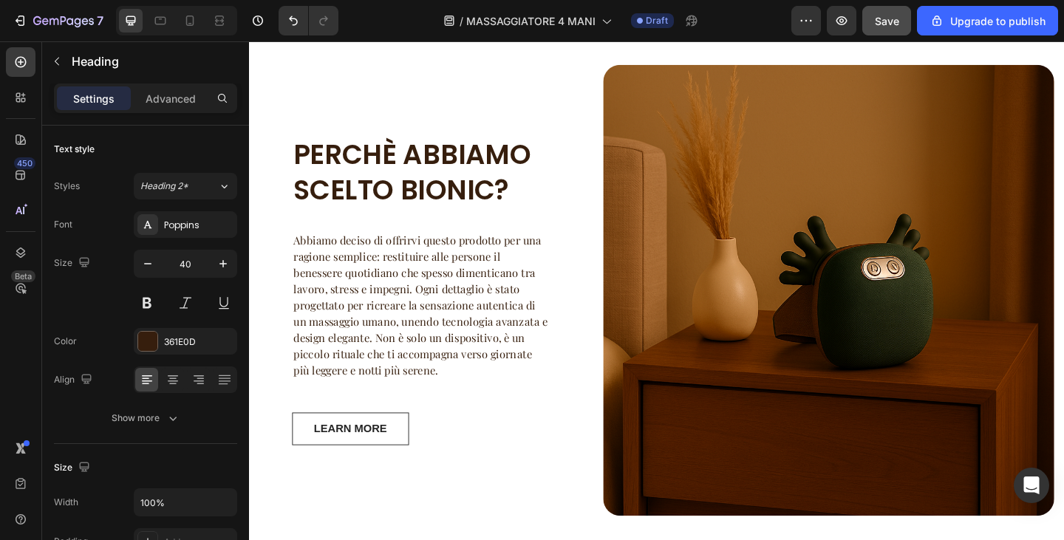
click at [520, 206] on h2 "PERCHÈ ABBIAMO SCELTO BIONIC?" at bounding box center [435, 184] width 279 height 80
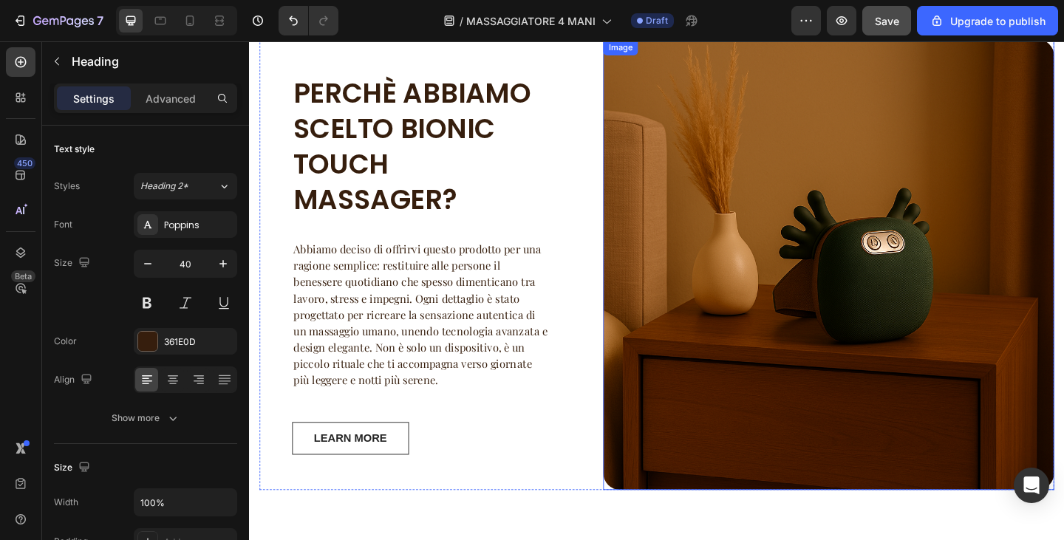
scroll to position [1451, 0]
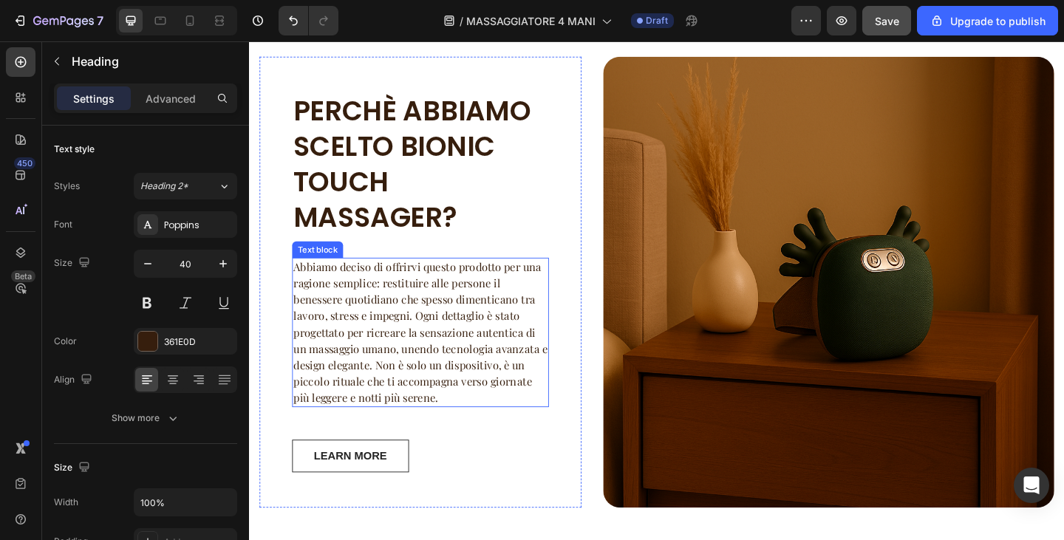
click at [424, 211] on p "PERCHÈ ABBIAMO SCELTO BIONIC TOUCH MASSAGER?" at bounding box center [435, 175] width 276 height 154
click at [389, 180] on p "PERCHÈ ABBIAMO SCELTO BIONIC TOUCH MASSAGER?" at bounding box center [435, 175] width 276 height 154
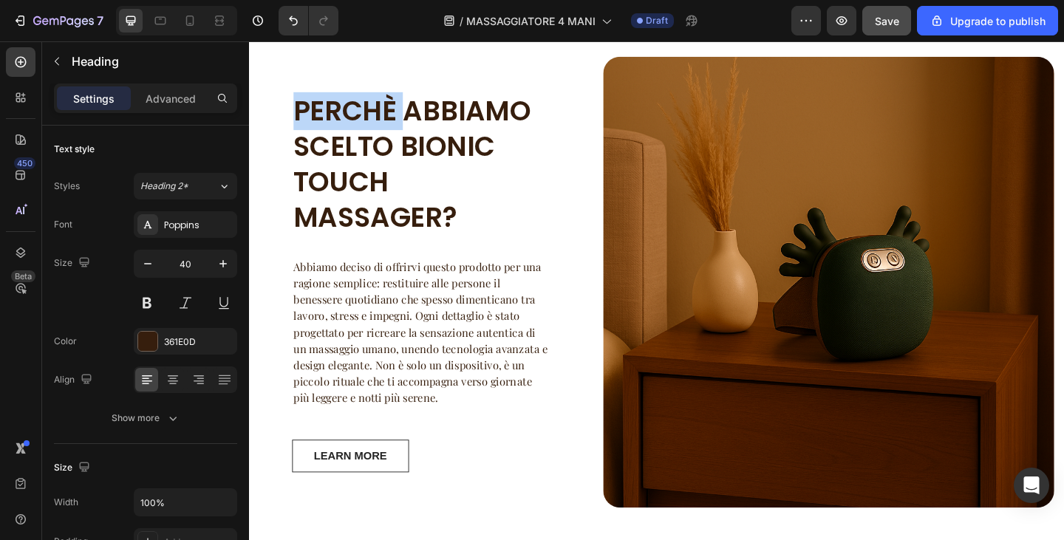
click at [389, 180] on p "PERCHÈ ABBIAMO SCELTO BIONIC TOUCH MASSAGER?" at bounding box center [435, 175] width 276 height 154
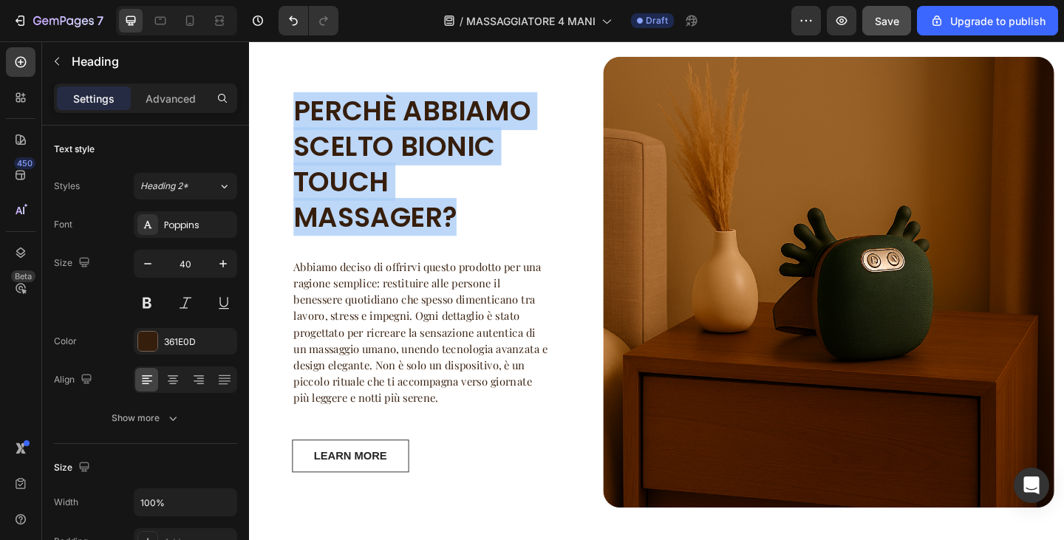
click at [389, 180] on p "PERCHÈ ABBIAMO SCELTO BIONIC TOUCH MASSAGER?" at bounding box center [435, 175] width 276 height 154
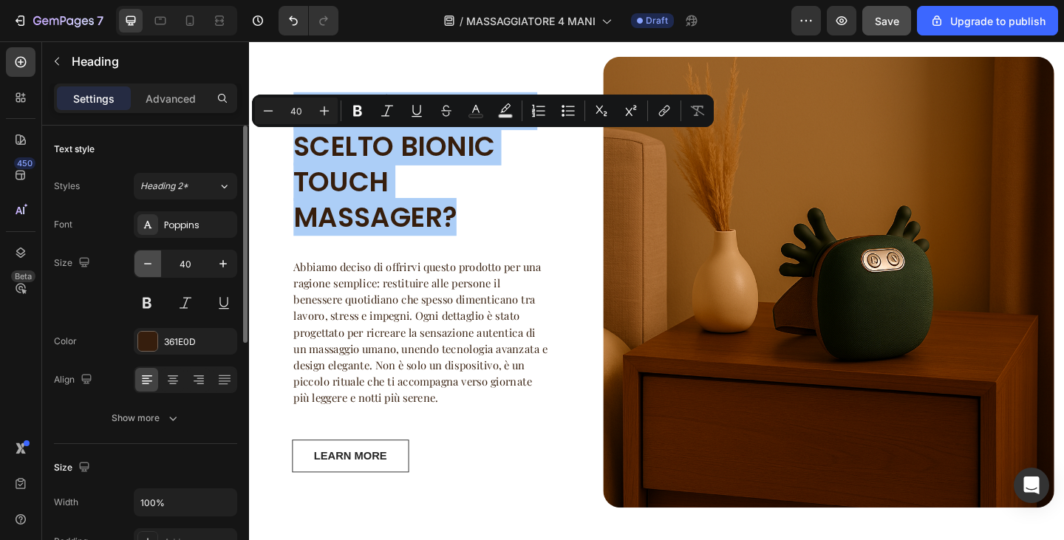
click at [147, 266] on icon "button" at bounding box center [147, 264] width 15 height 15
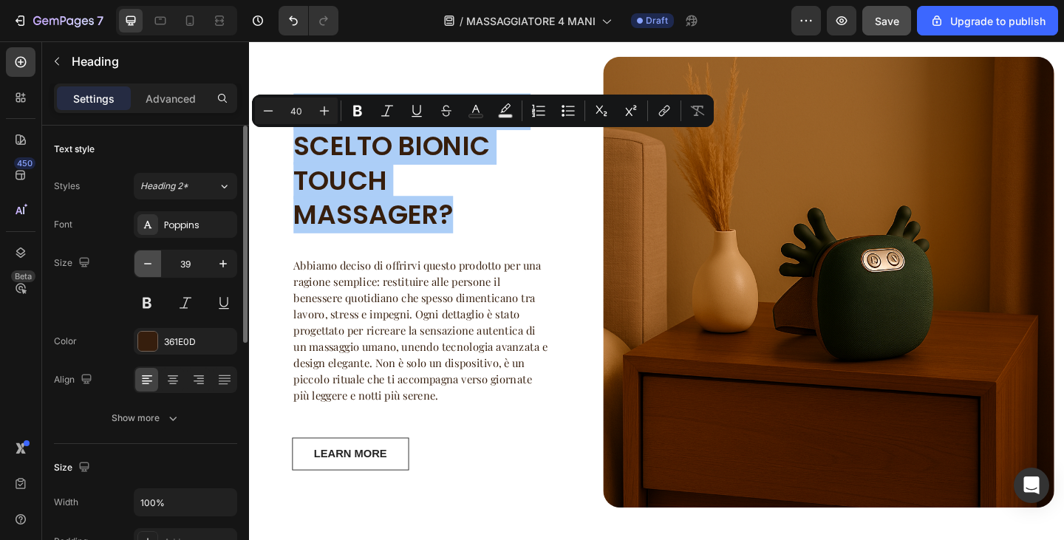
click at [147, 266] on icon "button" at bounding box center [147, 264] width 15 height 15
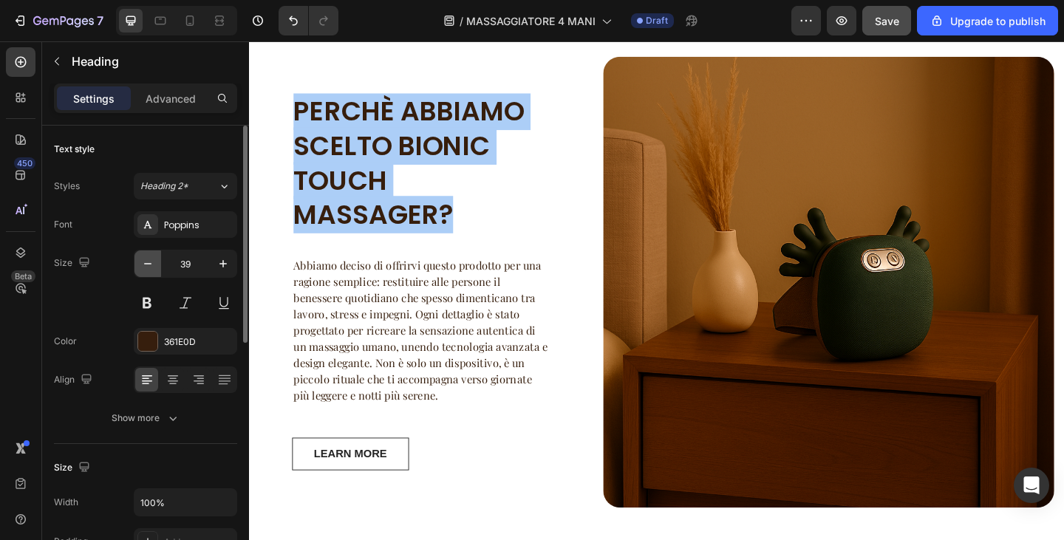
click at [147, 266] on icon "button" at bounding box center [147, 264] width 15 height 15
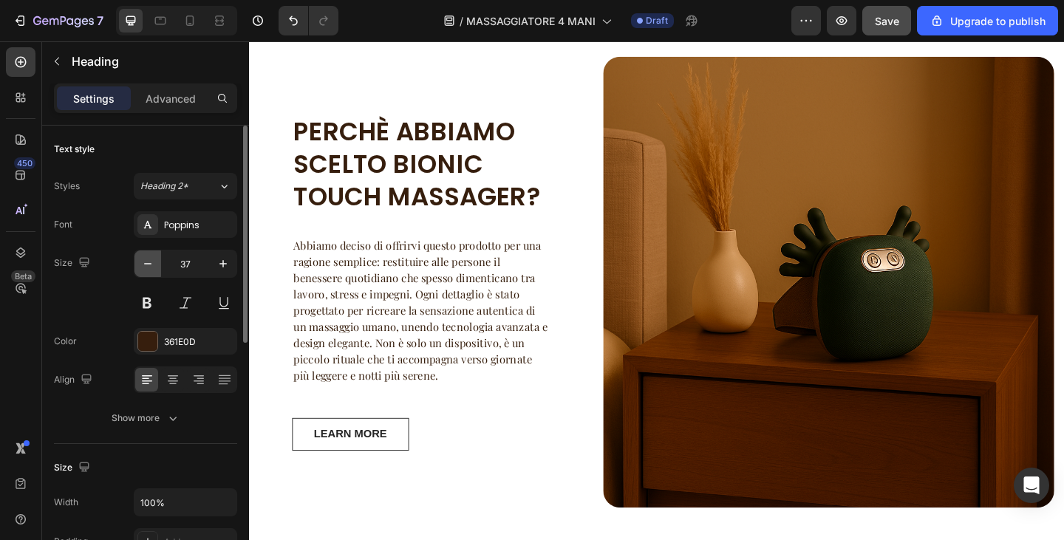
click at [147, 266] on icon "button" at bounding box center [147, 264] width 15 height 15
type input "36"
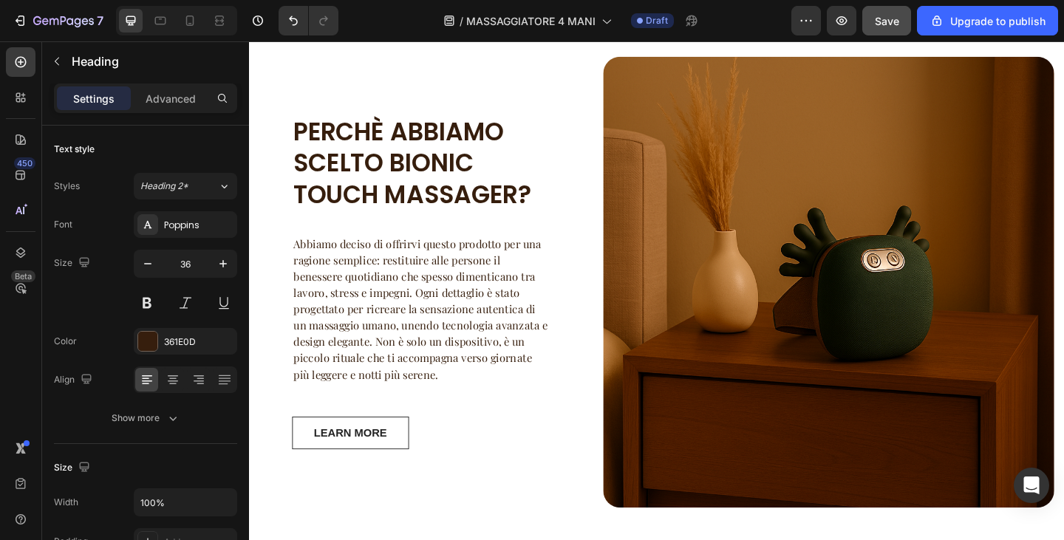
click at [362, 287] on div "PERCHÈ ABBIAMO SCELTO BIONIC TOUCH MASSAGER? Heading Abbiamo deciso di offrirvi…" at bounding box center [435, 304] width 279 height 364
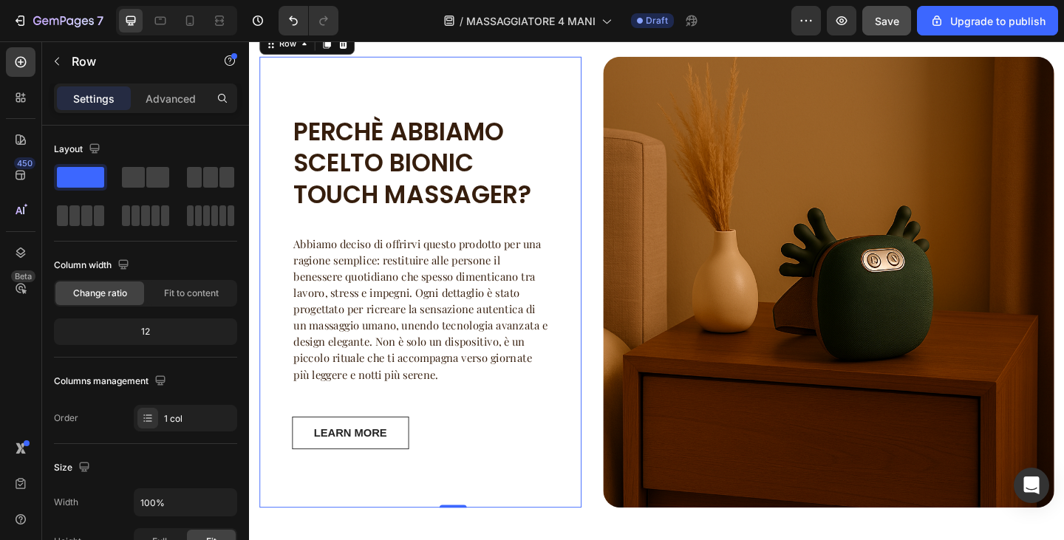
click at [380, 336] on p "Abbiamo deciso di offrirvi questo prodotto per una ragione semplice: restituire…" at bounding box center [435, 334] width 276 height 160
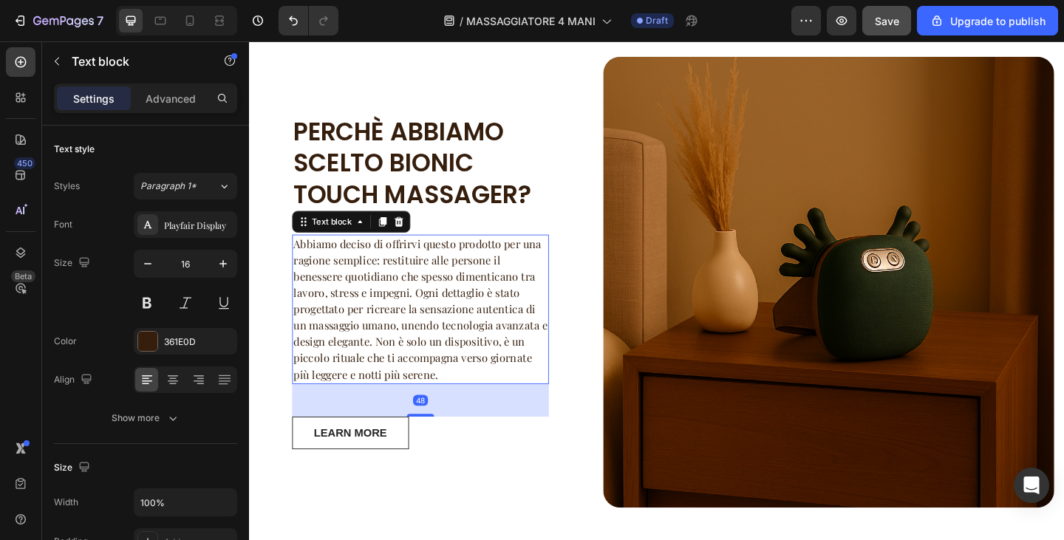
click at [487, 303] on p "Abbiamo deciso di offrirvi questo prodotto per una ragione semplice: restituire…" at bounding box center [435, 334] width 276 height 160
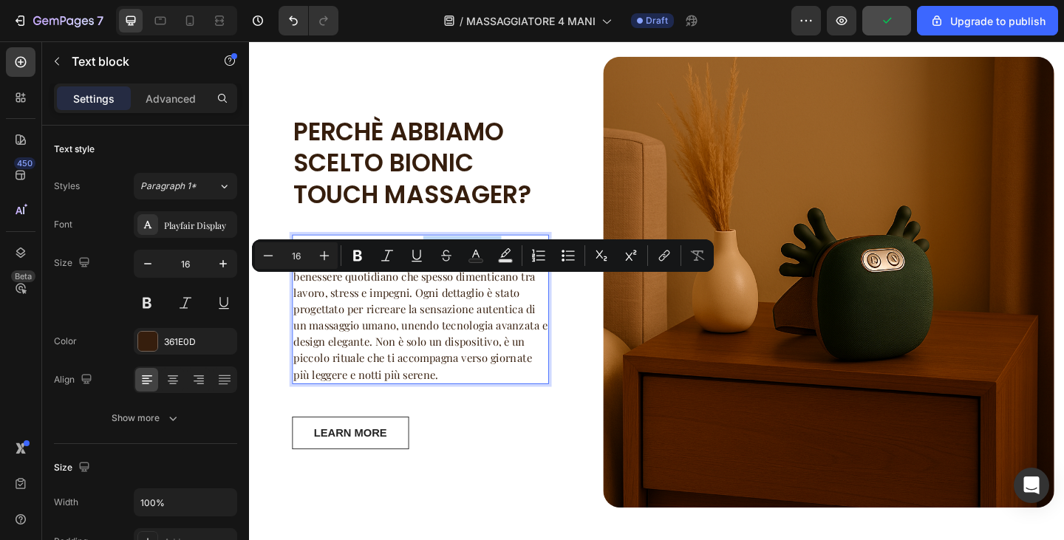
drag, startPoint x: 523, startPoint y: 305, endPoint x: 438, endPoint y: 310, distance: 85.2
click at [438, 310] on p "Abbiamo deciso di offrirvi questo prodotto per una ragione semplice: restituire…" at bounding box center [435, 334] width 276 height 160
click at [149, 301] on button at bounding box center [147, 303] width 27 height 27
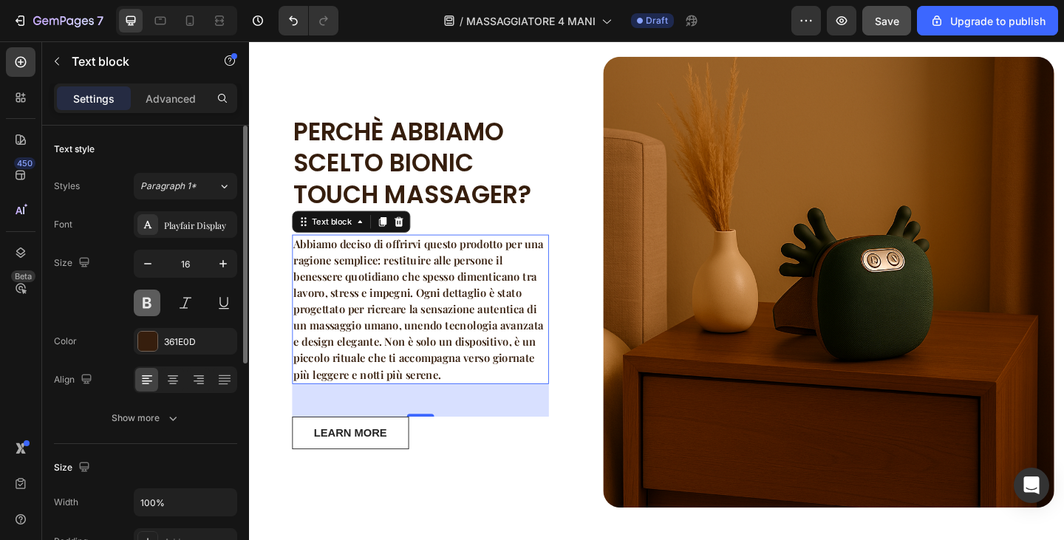
click at [149, 301] on button at bounding box center [147, 303] width 27 height 27
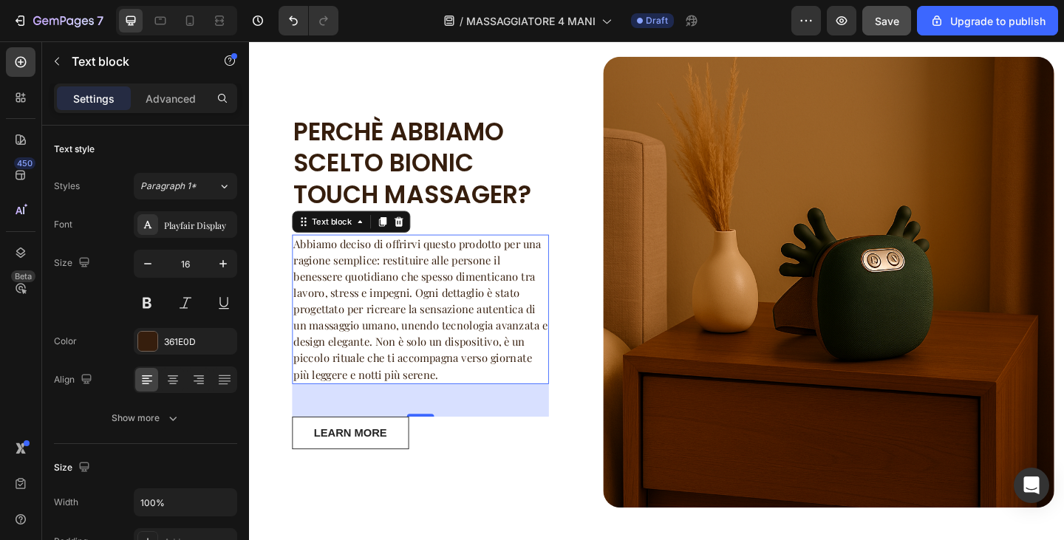
click at [517, 307] on p "Abbiamo deciso di offrirvi questo prodotto per una ragione semplice: restituire…" at bounding box center [435, 334] width 276 height 160
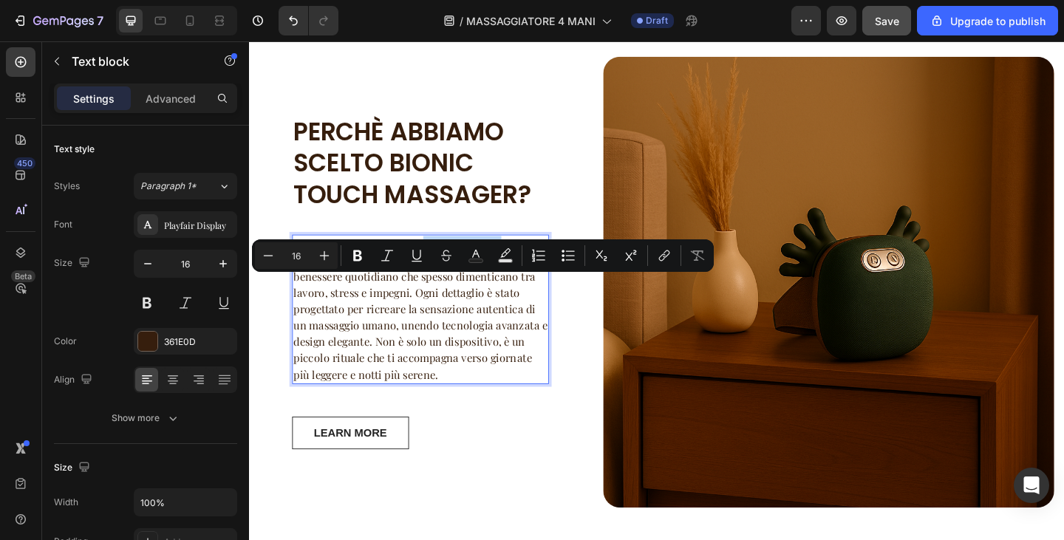
drag, startPoint x: 520, startPoint y: 308, endPoint x: 438, endPoint y: 314, distance: 83.1
click at [438, 314] on p "Abbiamo deciso di offrirvi questo prodotto per una ragione semplice: restituire…" at bounding box center [435, 334] width 276 height 160
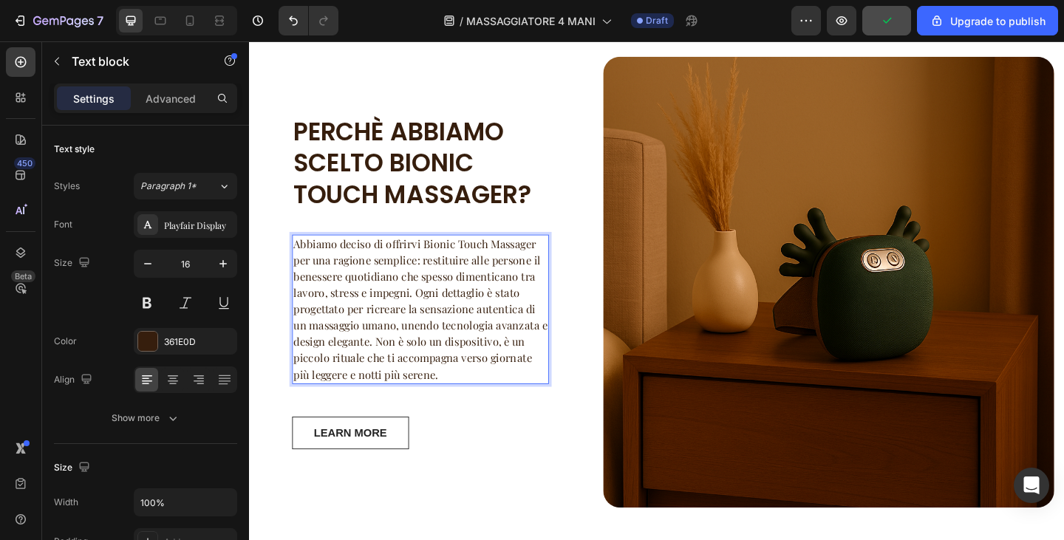
click at [439, 322] on p "Abbiamo deciso di offrirvi Bionic Touch Massager per una ragione semplice: rest…" at bounding box center [435, 334] width 276 height 160
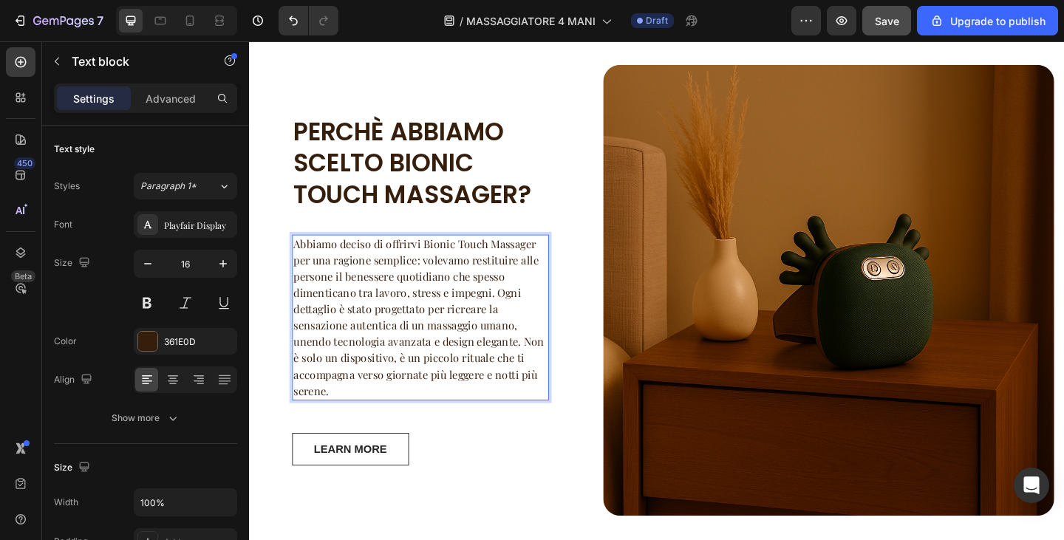
click at [513, 360] on p "Abbiamo deciso di offrirvi Bionic Touch Massager per una ragione semplice: vole…" at bounding box center [435, 342] width 276 height 177
click at [517, 360] on p "Abbiamo deciso di offrirvi Bionic Touch Massager per una ragione semplice: vole…" at bounding box center [435, 342] width 276 height 177
click at [543, 412] on p "Abbiamo deciso di offrirvi Bionic Touch Massager per una ragione semplice: vole…" at bounding box center [435, 342] width 276 height 177
click at [461, 503] on div "LEARN MORE Button" at bounding box center [435, 485] width 279 height 35
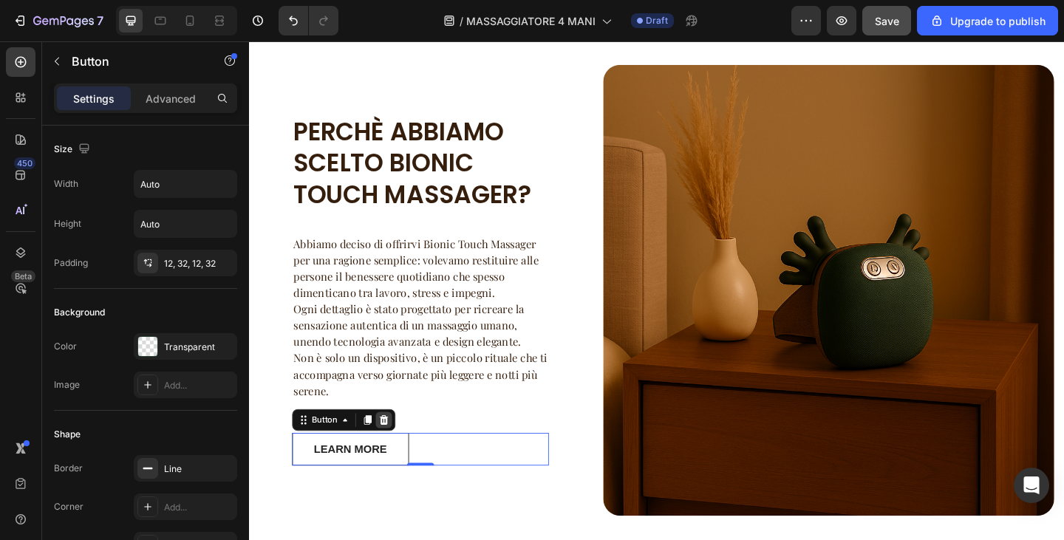
click at [401, 463] on div at bounding box center [396, 454] width 18 height 18
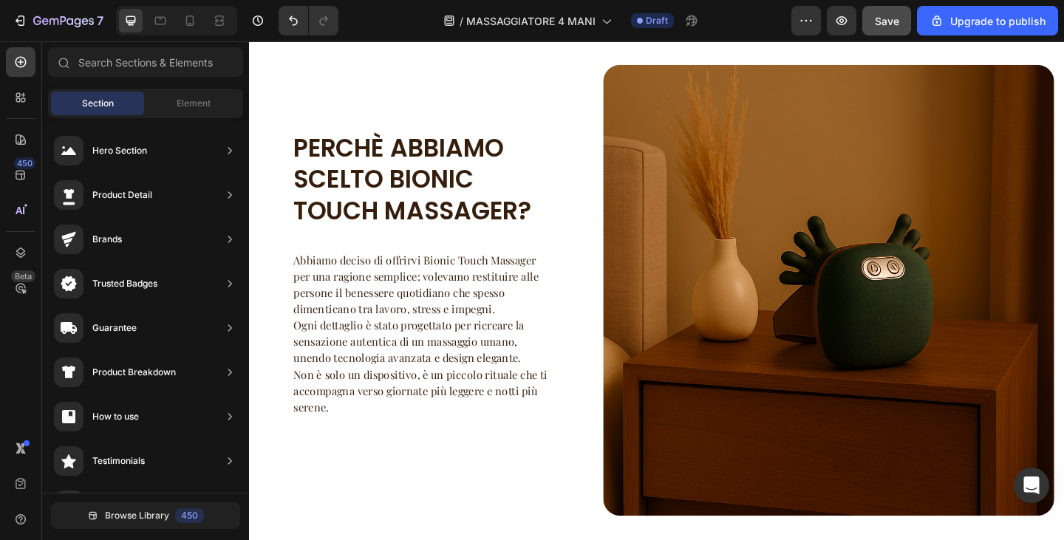
click at [897, 17] on span "Save" at bounding box center [887, 21] width 24 height 13
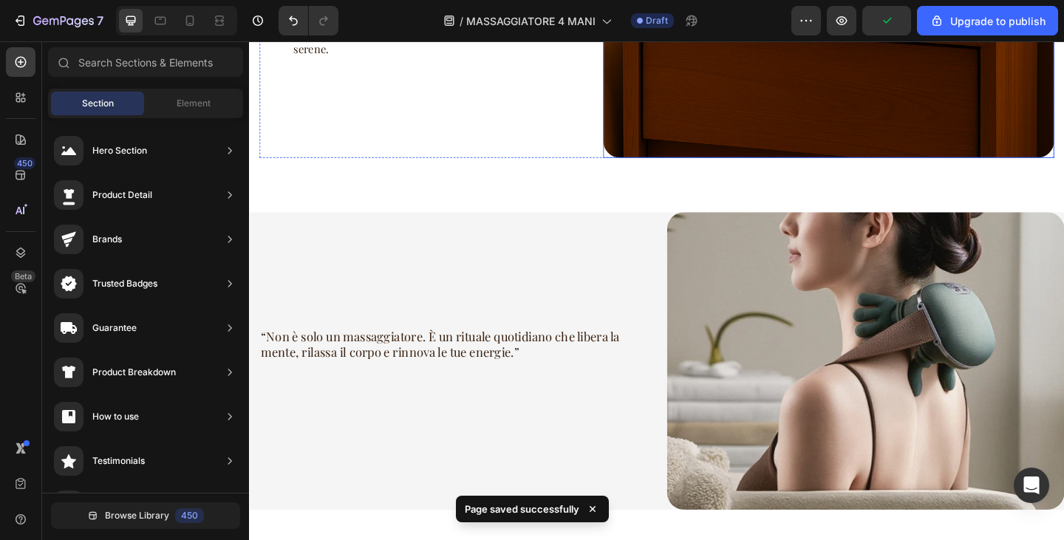
scroll to position [1886, 0]
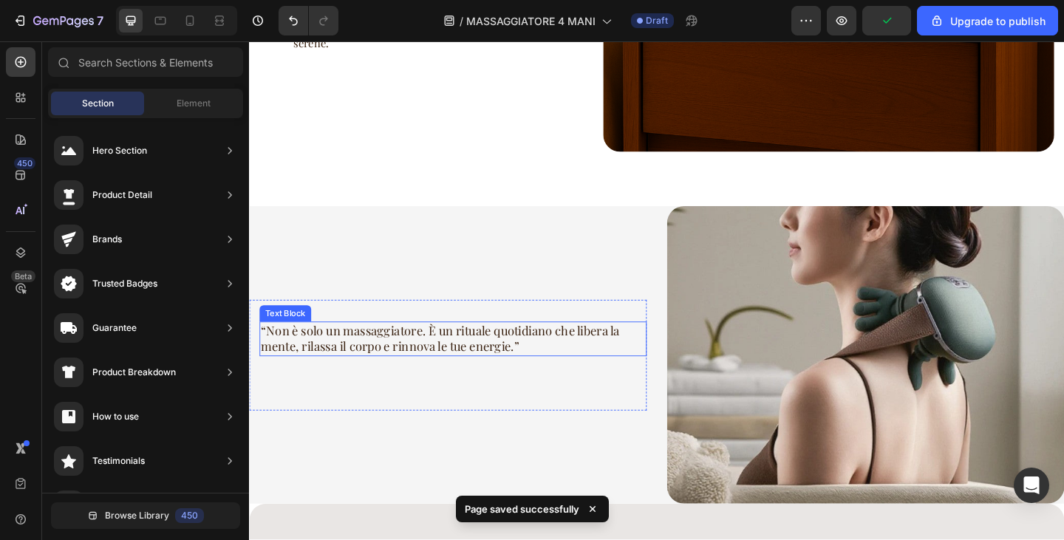
click at [461, 350] on p "“Non è solo un massaggiatore. È un rituale quotidiano che libera la mente, rila…" at bounding box center [471, 365] width 418 height 35
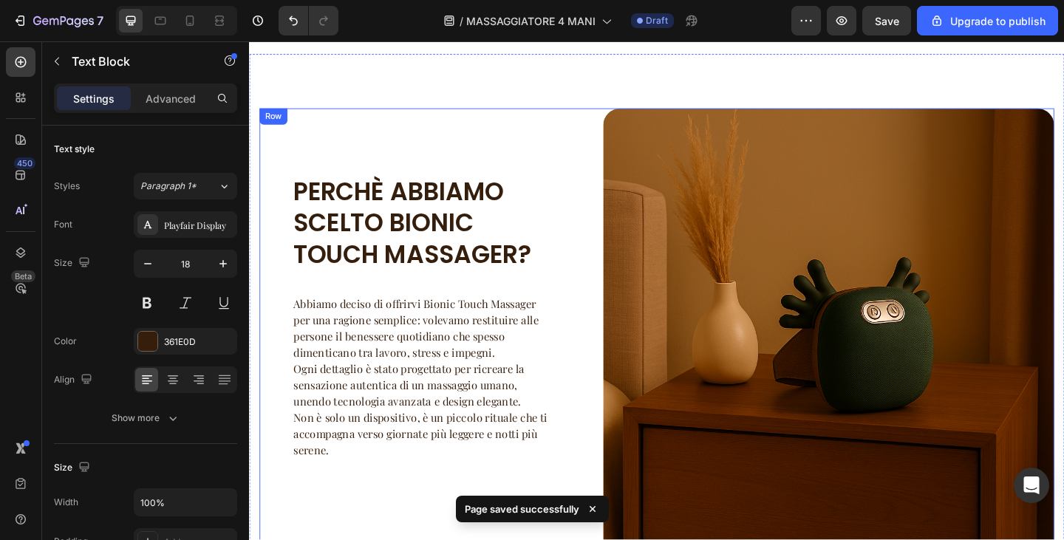
scroll to position [1738, 0]
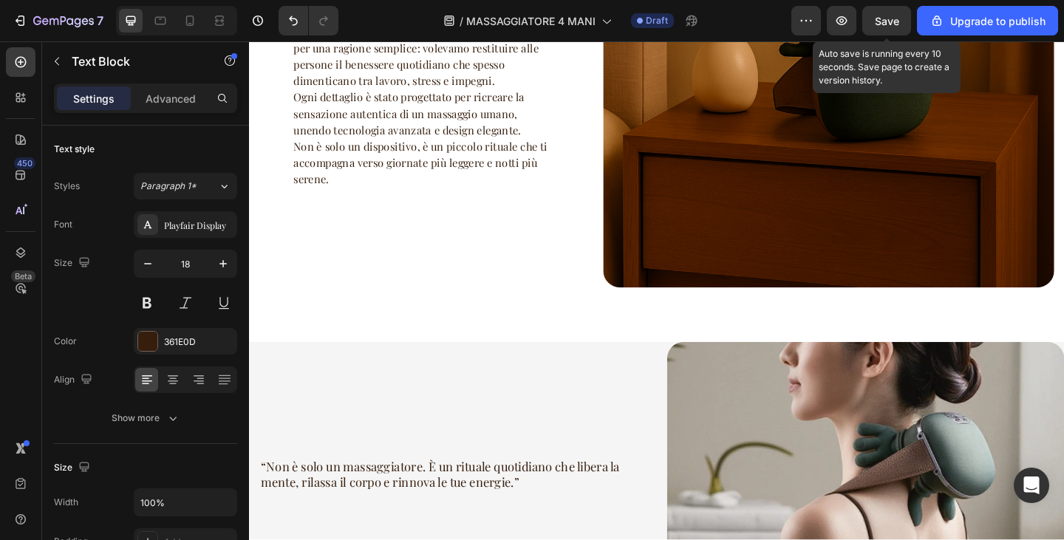
click at [896, 18] on span "Save" at bounding box center [887, 21] width 24 height 13
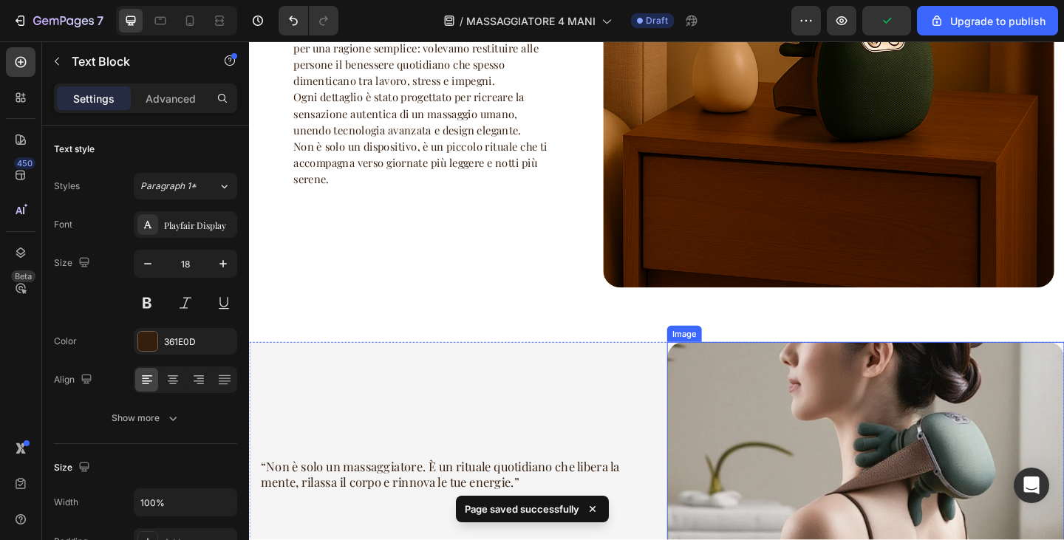
scroll to position [2108, 0]
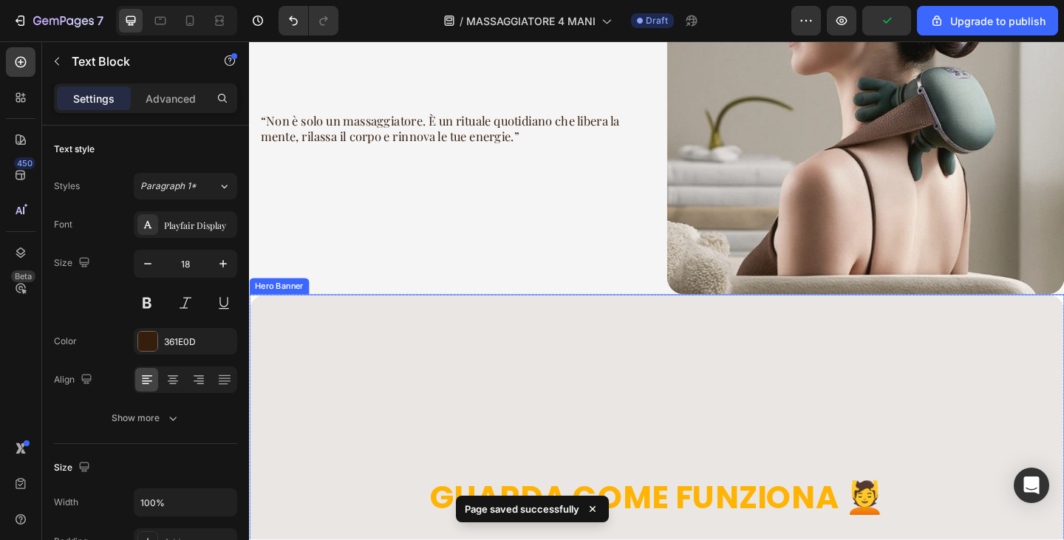
click at [757, 317] on div "Overlay" at bounding box center [692, 539] width 887 height 444
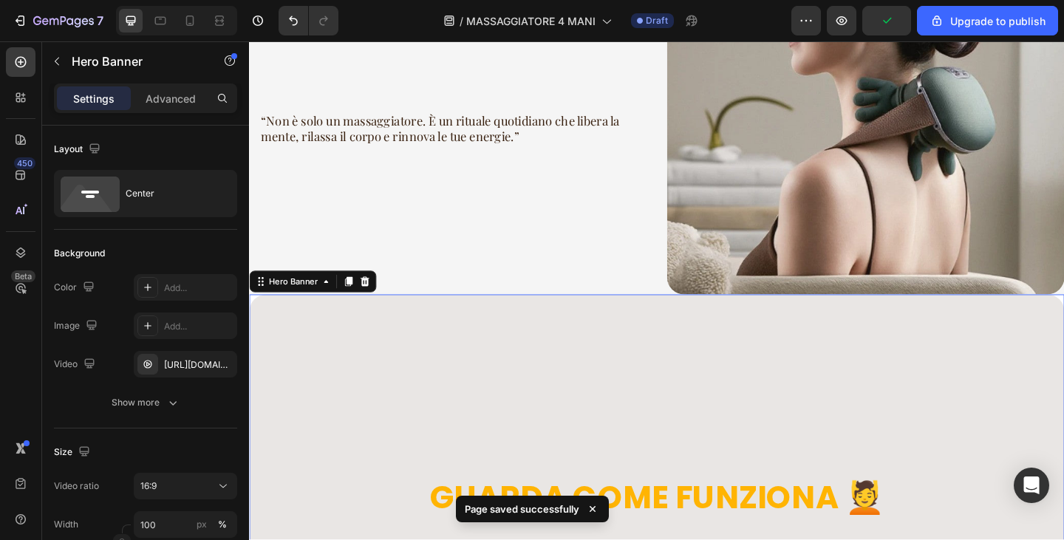
scroll to position [2403, 0]
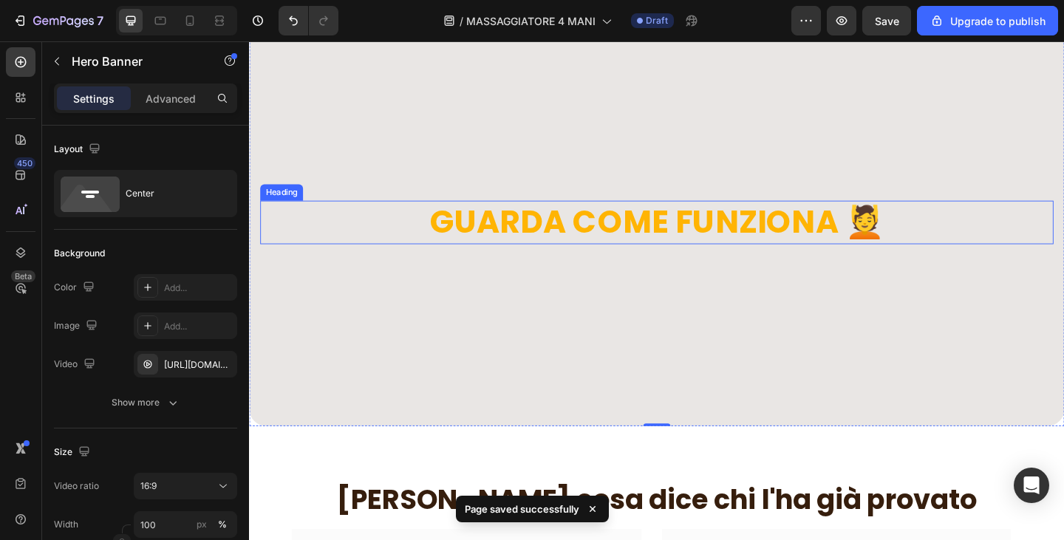
click at [571, 236] on h2 "GUARDA COME FUNZIONA 💆" at bounding box center [692, 238] width 863 height 47
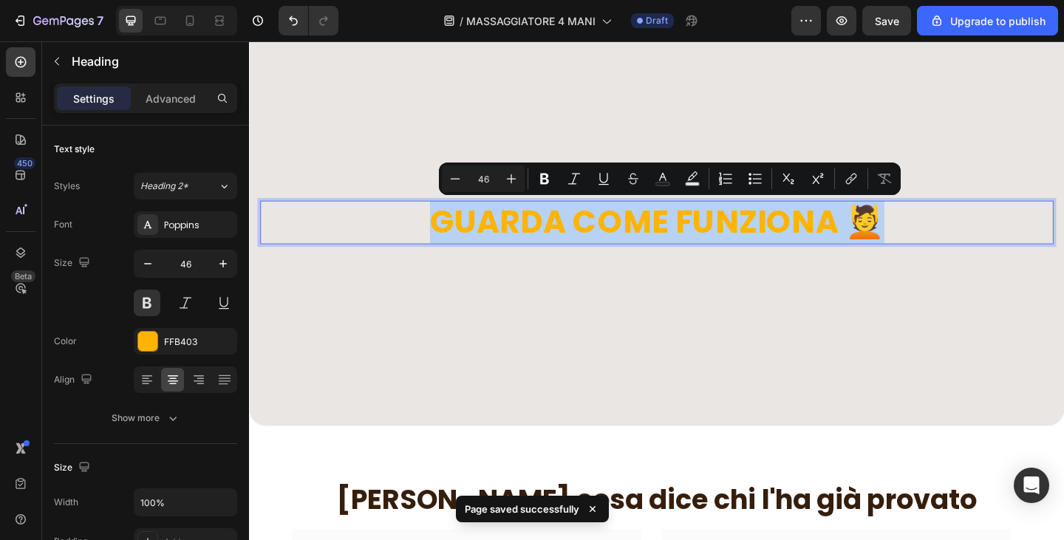
click at [901, 249] on p "GUARDA COME FUNZIONA 💆" at bounding box center [692, 239] width 860 height 44
click at [869, 242] on p "GUARDA COME FUNZIONA 💆" at bounding box center [692, 239] width 860 height 44
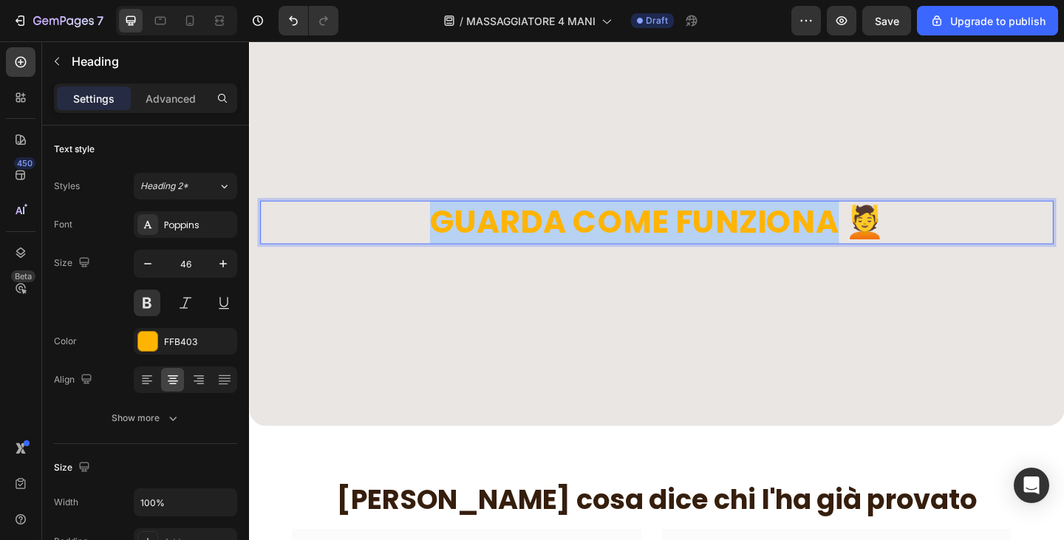
drag, startPoint x: 875, startPoint y: 242, endPoint x: 387, endPoint y: 242, distance: 487.9
click at [387, 242] on p "GUARDA COME FUNZIONA 💆" at bounding box center [692, 239] width 860 height 44
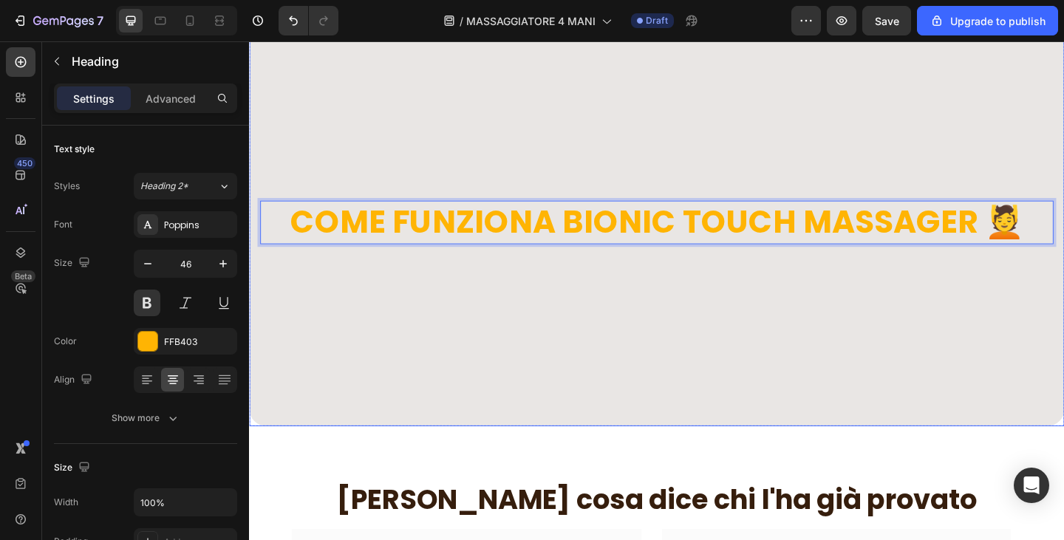
click at [648, 330] on div "Overlay" at bounding box center [692, 239] width 887 height 444
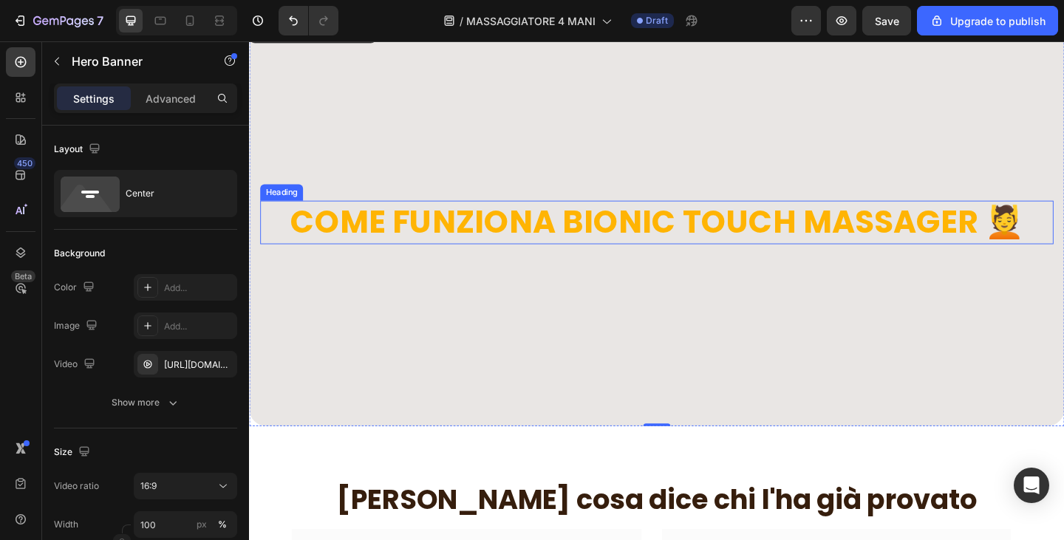
click at [581, 235] on p "COME FUNZIONA BIONIC TOUCH MASSAGER 💆" at bounding box center [692, 239] width 860 height 44
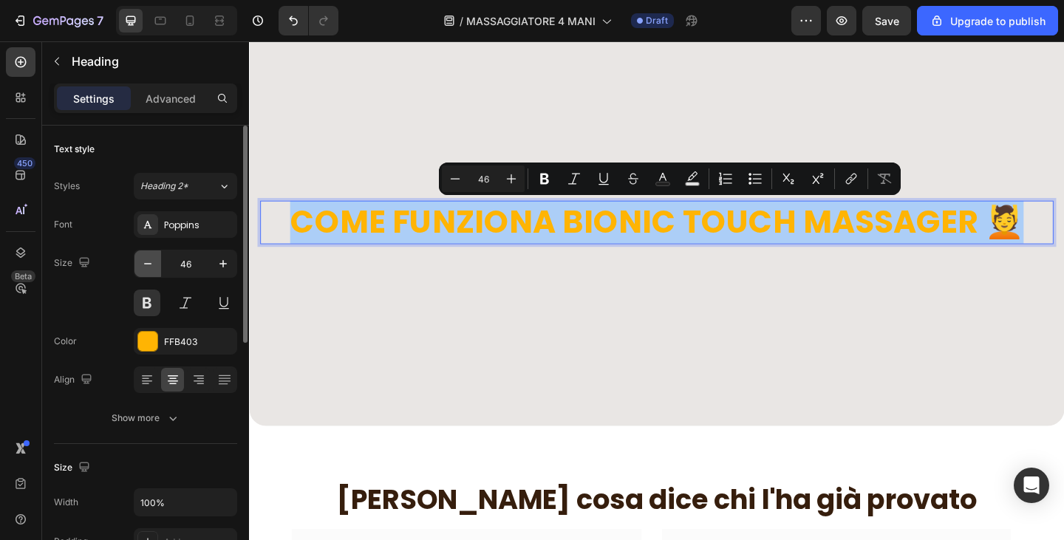
click at [145, 268] on icon "button" at bounding box center [147, 264] width 15 height 15
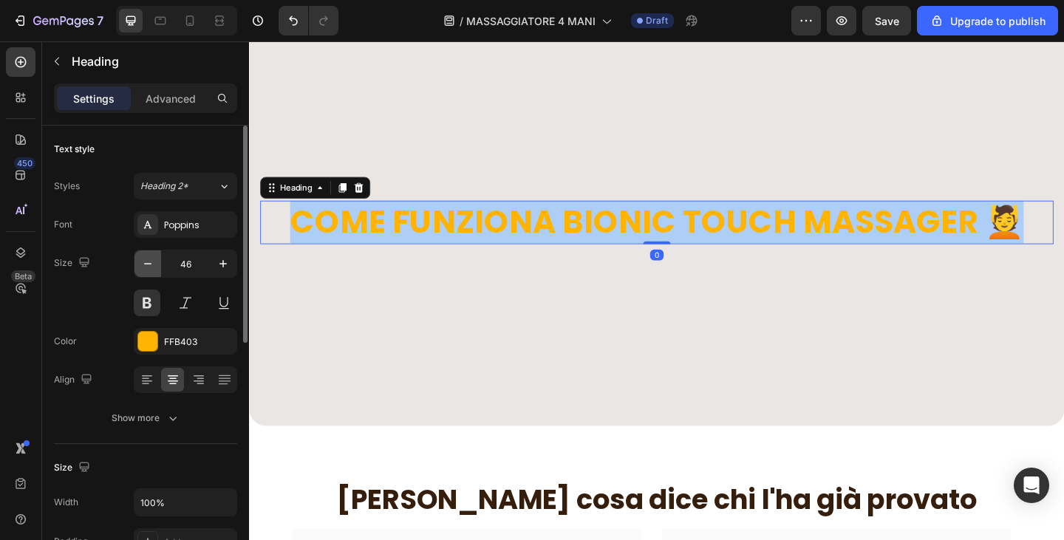
click at [145, 268] on icon "button" at bounding box center [147, 264] width 15 height 15
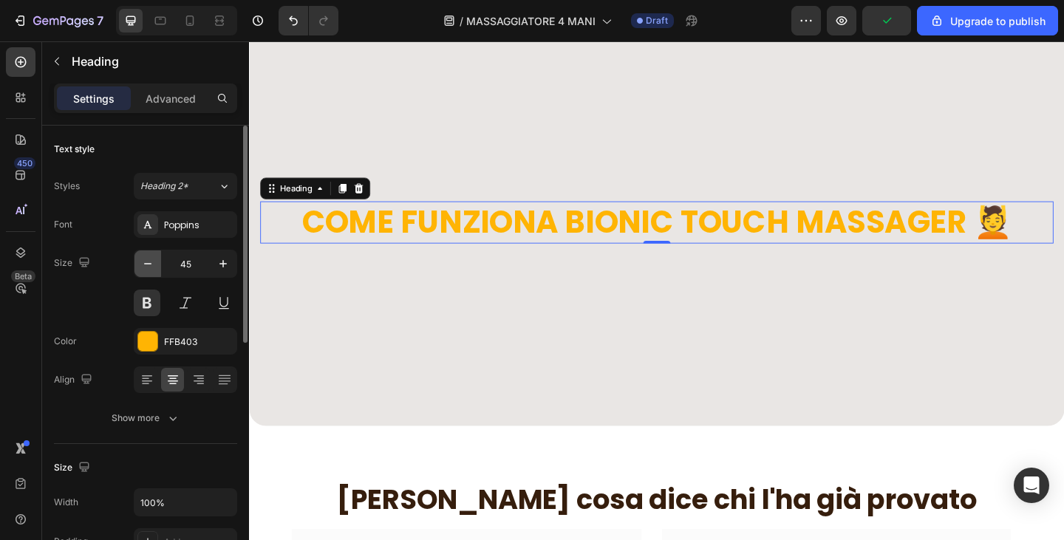
click at [145, 268] on icon "button" at bounding box center [147, 264] width 15 height 15
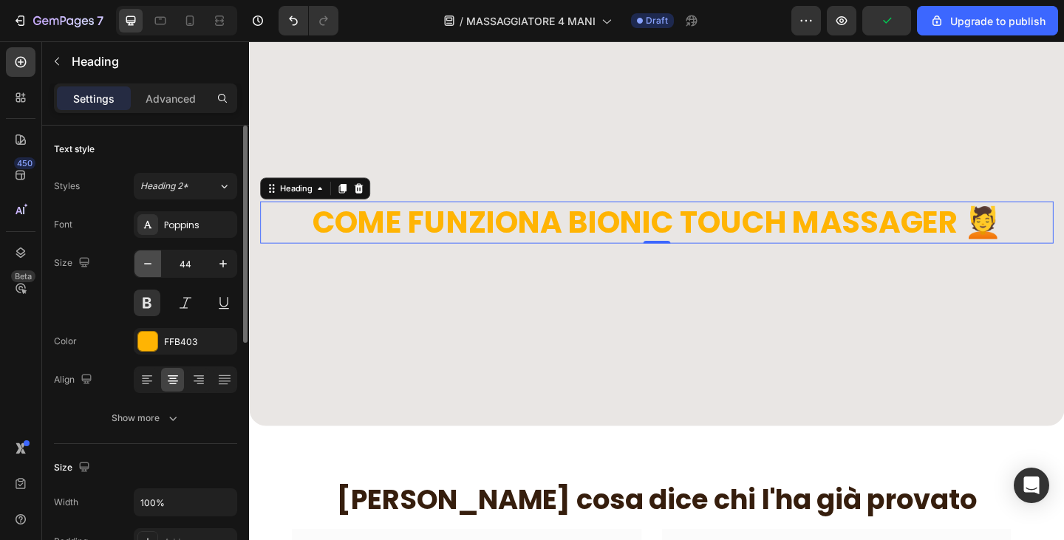
click at [145, 268] on icon "button" at bounding box center [147, 264] width 15 height 15
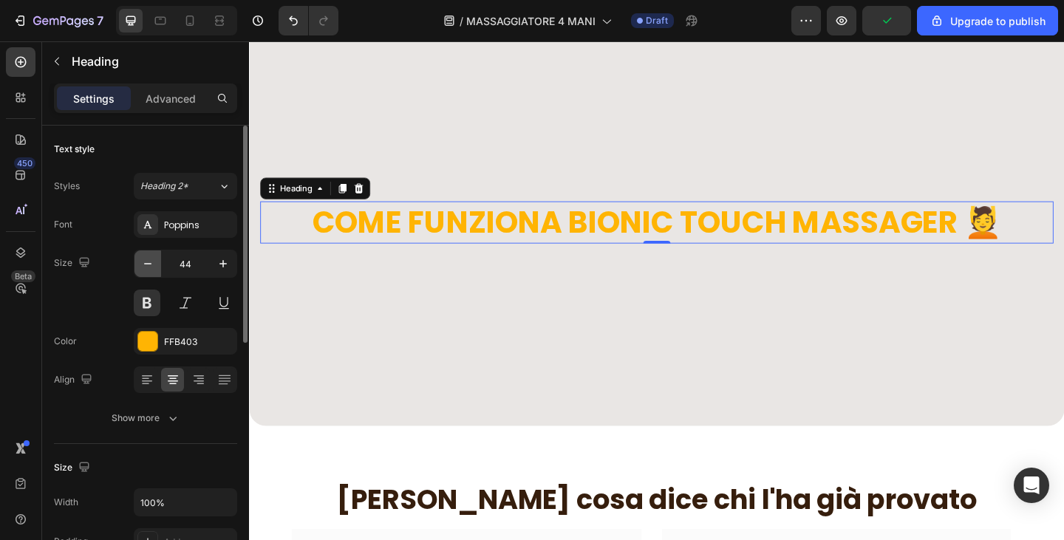
click at [145, 268] on icon "button" at bounding box center [147, 264] width 15 height 15
type input "43"
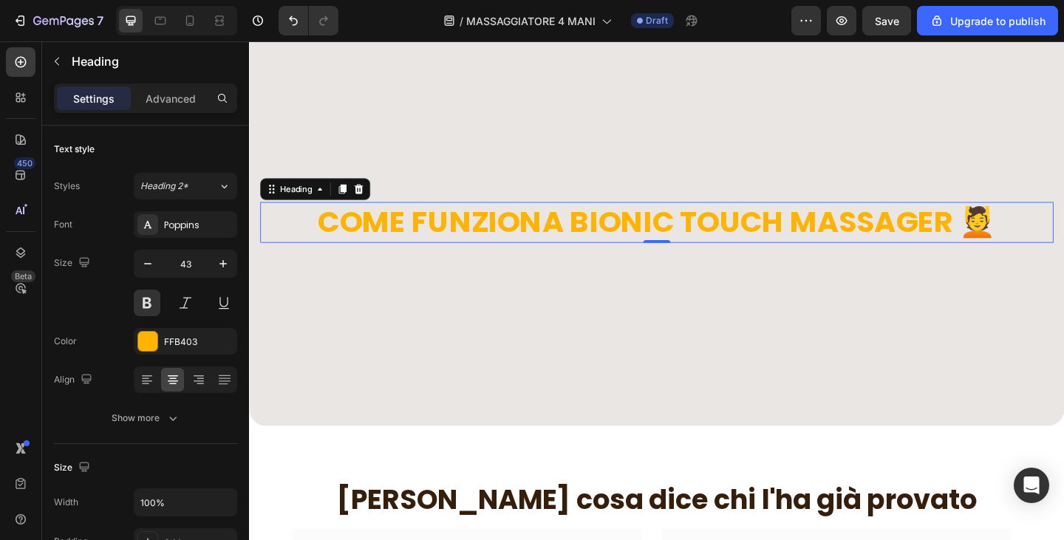
click at [1011, 282] on div "Overlay" at bounding box center [692, 239] width 887 height 444
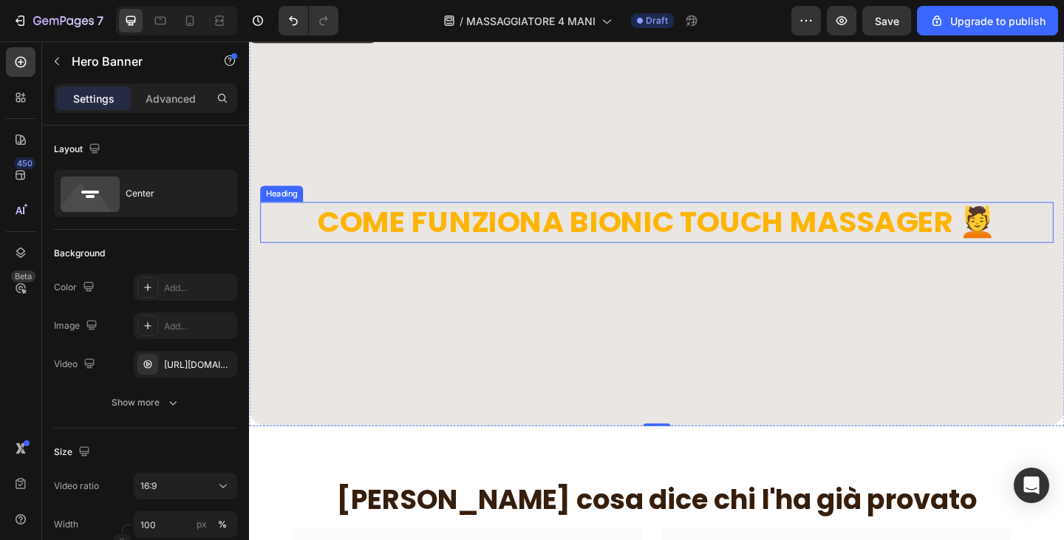
click at [812, 228] on p "COME FUNZIONA BIONIC TOUCH MASSAGER 💆" at bounding box center [692, 238] width 860 height 41
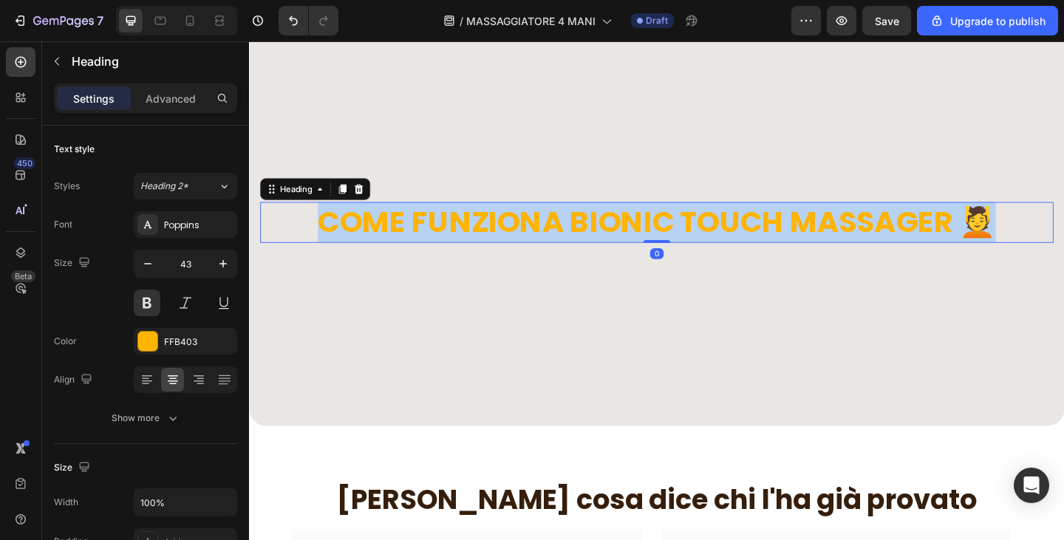
click at [812, 228] on p "COME FUNZIONA BIONIC TOUCH MASSAGER 💆" at bounding box center [692, 238] width 860 height 41
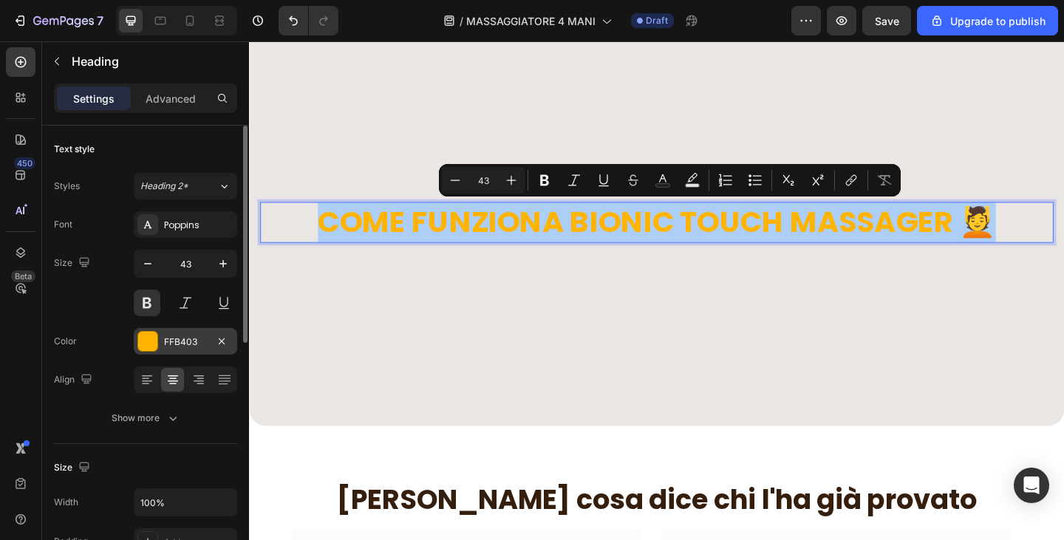
click at [172, 342] on div "FFB403" at bounding box center [185, 342] width 43 height 13
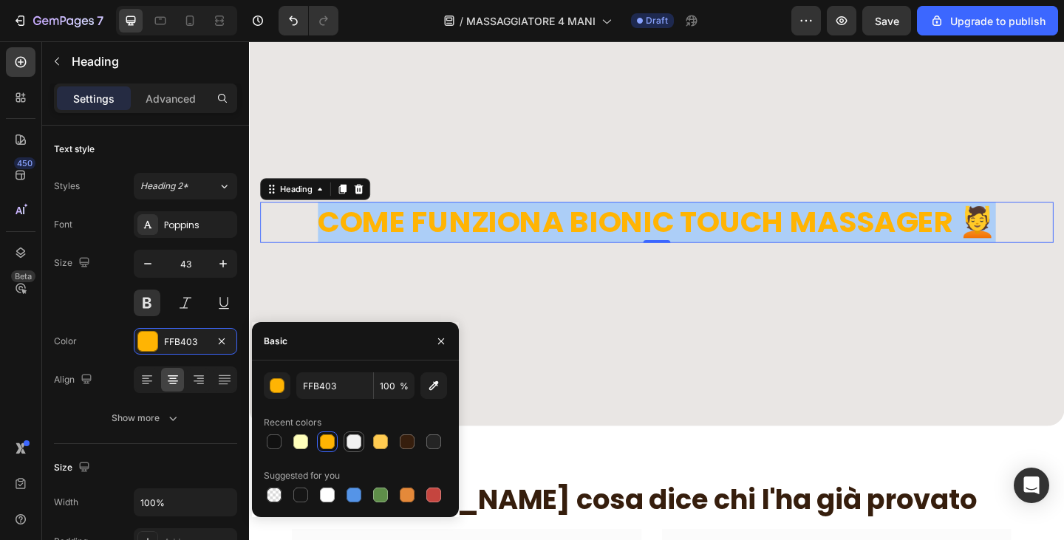
click at [350, 446] on div at bounding box center [354, 442] width 15 height 15
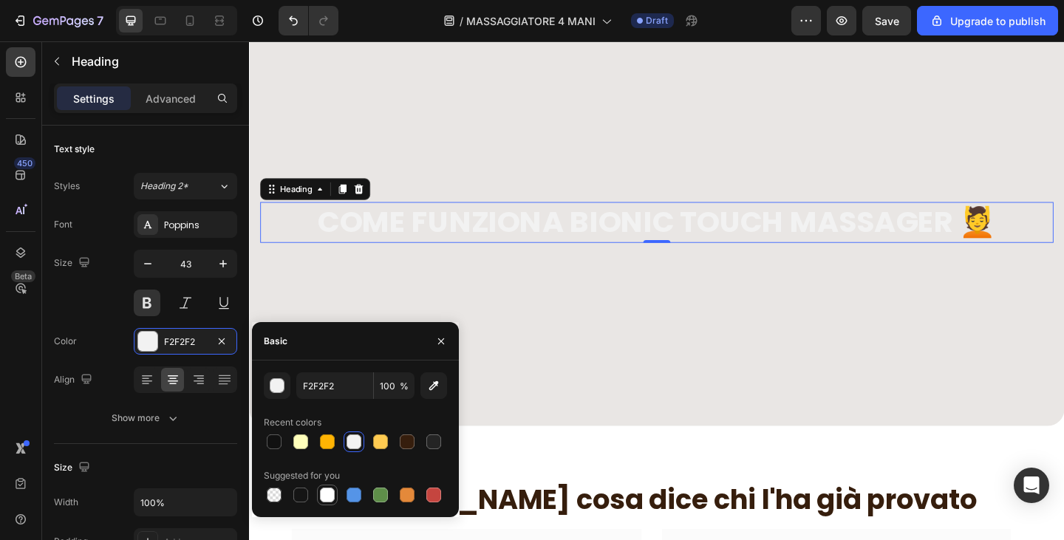
click at [330, 499] on div at bounding box center [327, 495] width 15 height 15
type input "FFFFFF"
click at [595, 340] on div "Overlay" at bounding box center [692, 239] width 887 height 444
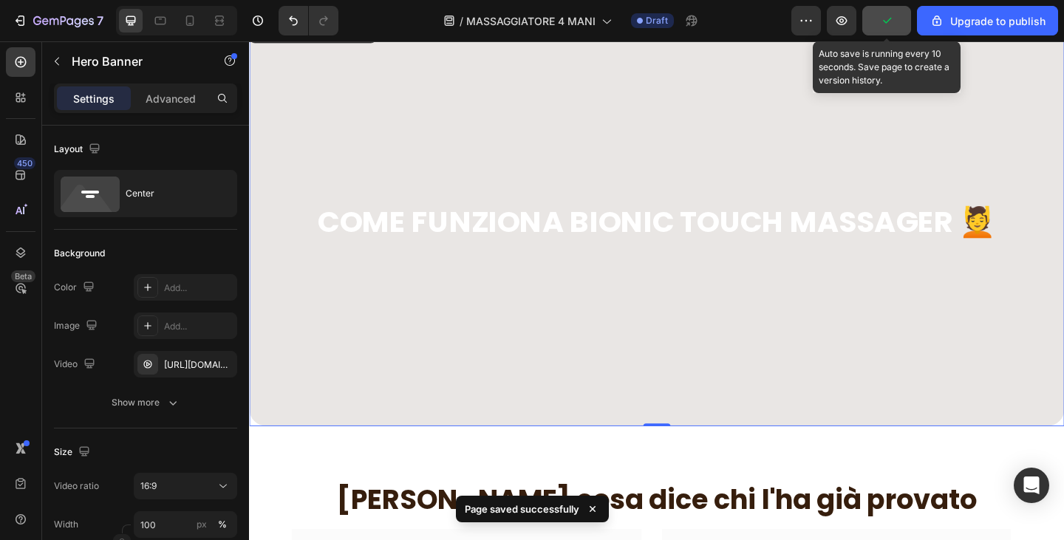
click at [892, 19] on icon "button" at bounding box center [887, 20] width 15 height 15
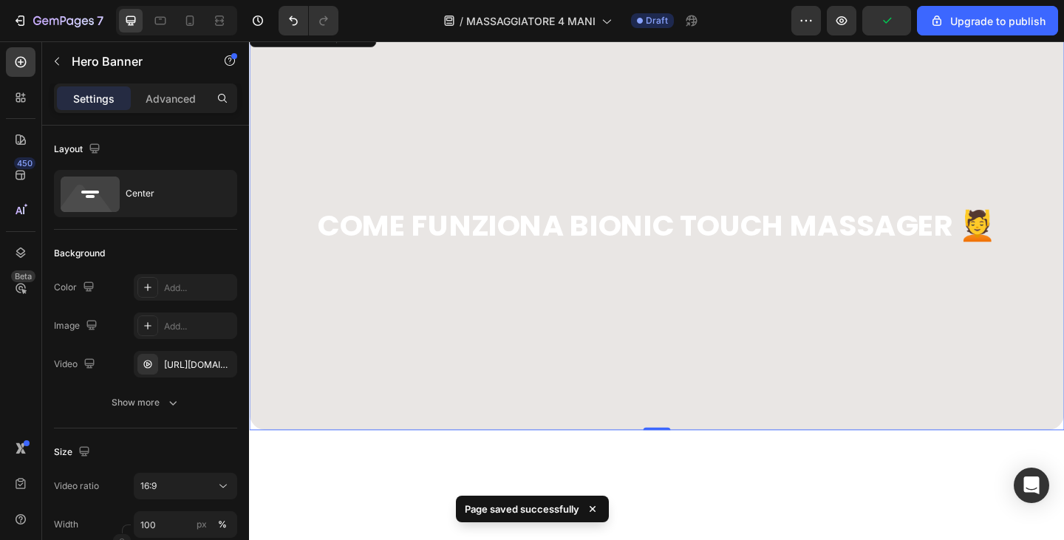
scroll to position [1960, 0]
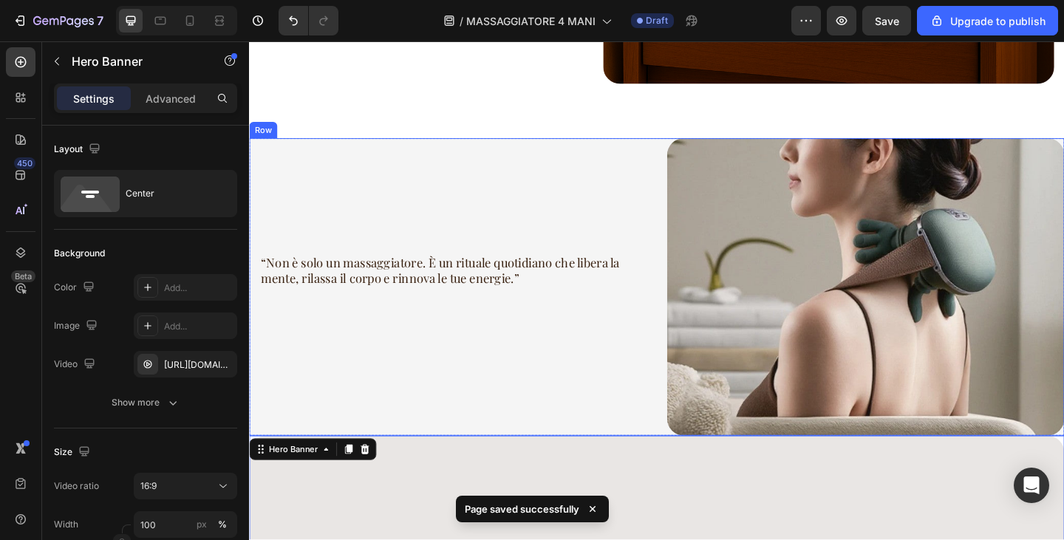
click at [572, 195] on div "“Non è solo un massaggiatore. È un rituale quotidiano che libera la mente, rila…" at bounding box center [465, 309] width 432 height 325
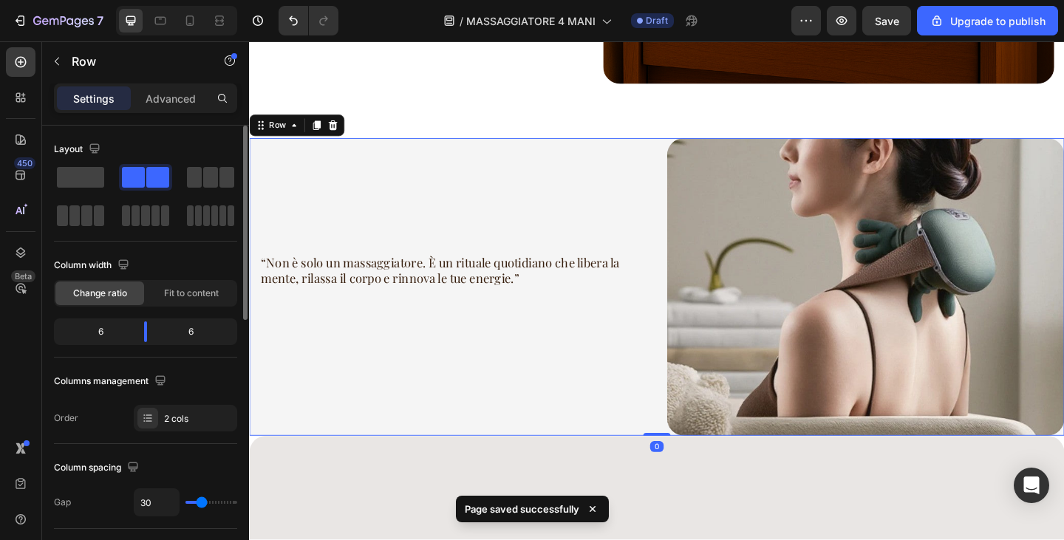
scroll to position [517, 0]
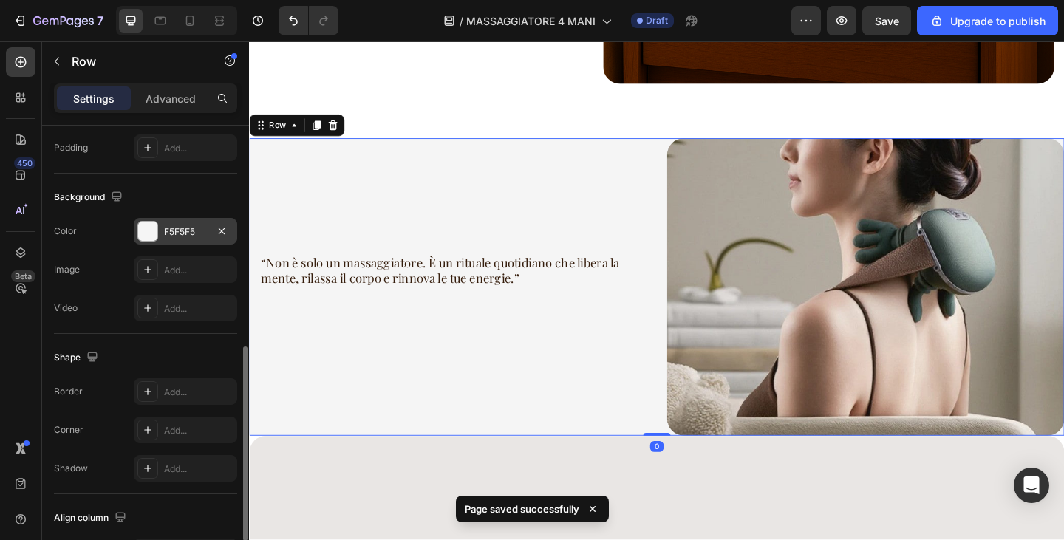
click at [171, 234] on div "F5F5F5" at bounding box center [185, 231] width 43 height 13
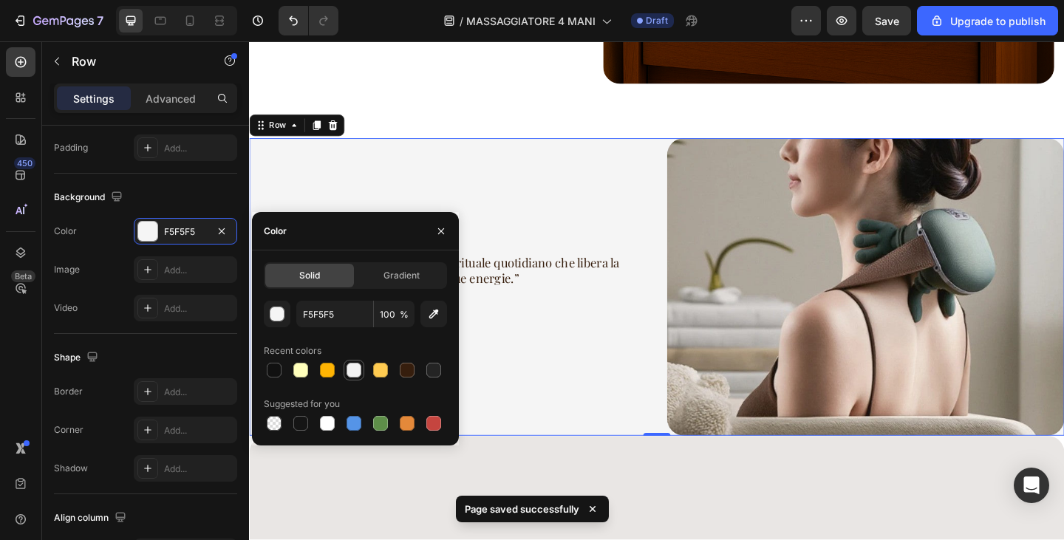
click at [356, 377] on div at bounding box center [354, 370] width 15 height 15
click at [330, 417] on div at bounding box center [327, 423] width 15 height 15
type input "FFFFFF"
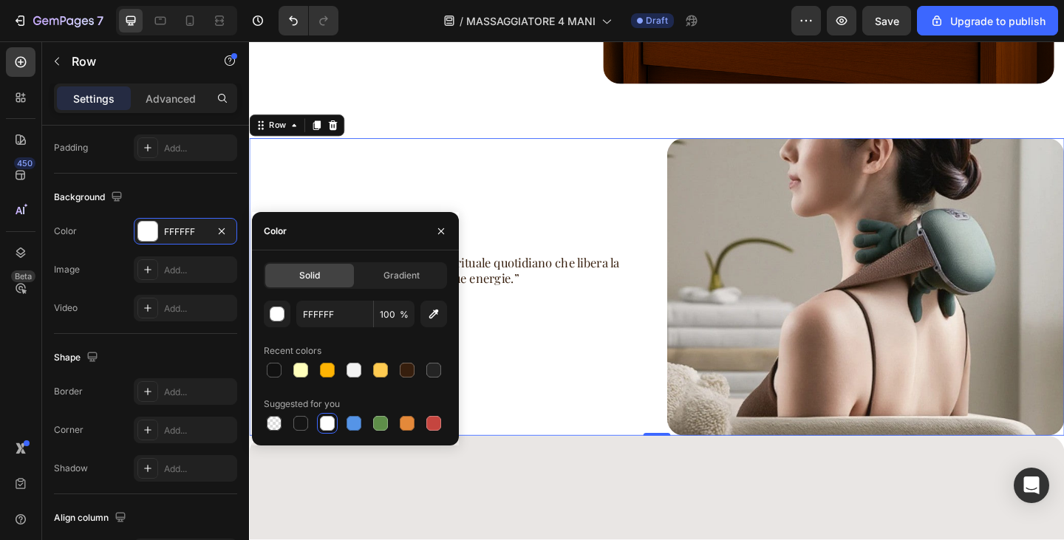
click at [549, 239] on div "“Non è solo un massaggiatore. È un rituale quotidiano che libera la mente, rila…" at bounding box center [465, 309] width 432 height 325
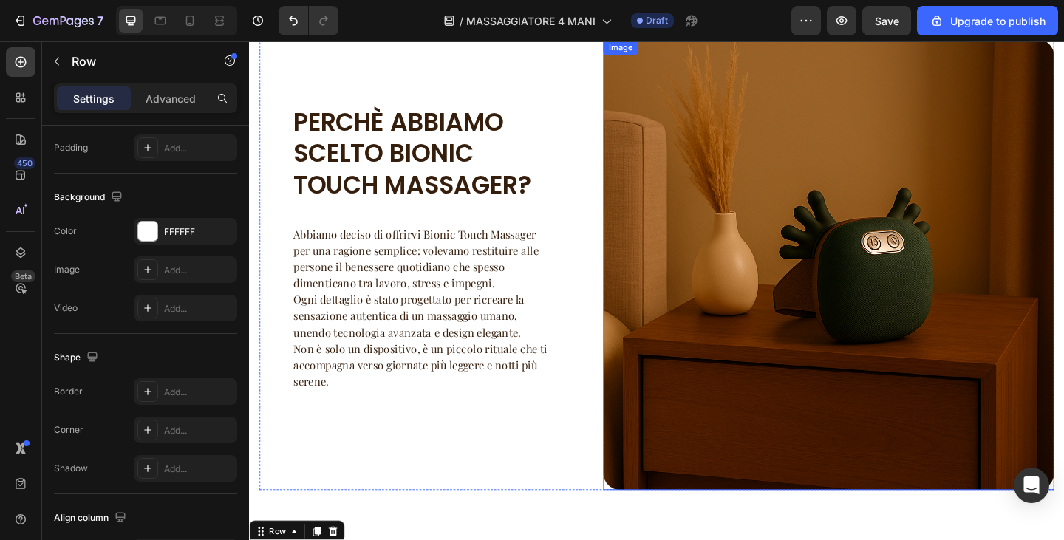
scroll to position [1516, 0]
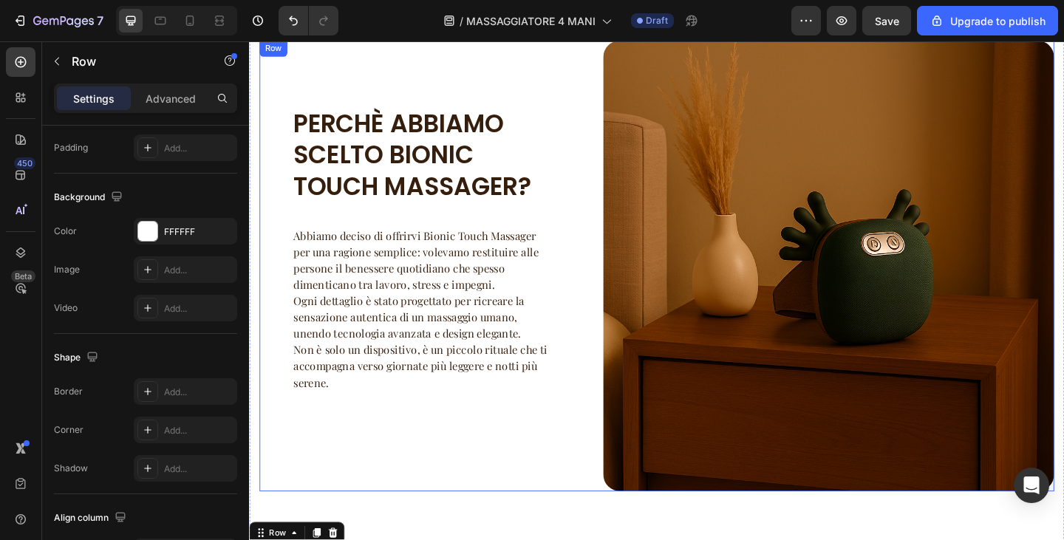
click at [540, 489] on div "PERCHÈ ABBIAMO SCELTO BIONIC TOUCH MASSAGER? Heading Abbiamo deciso di offrirvi…" at bounding box center [435, 286] width 350 height 491
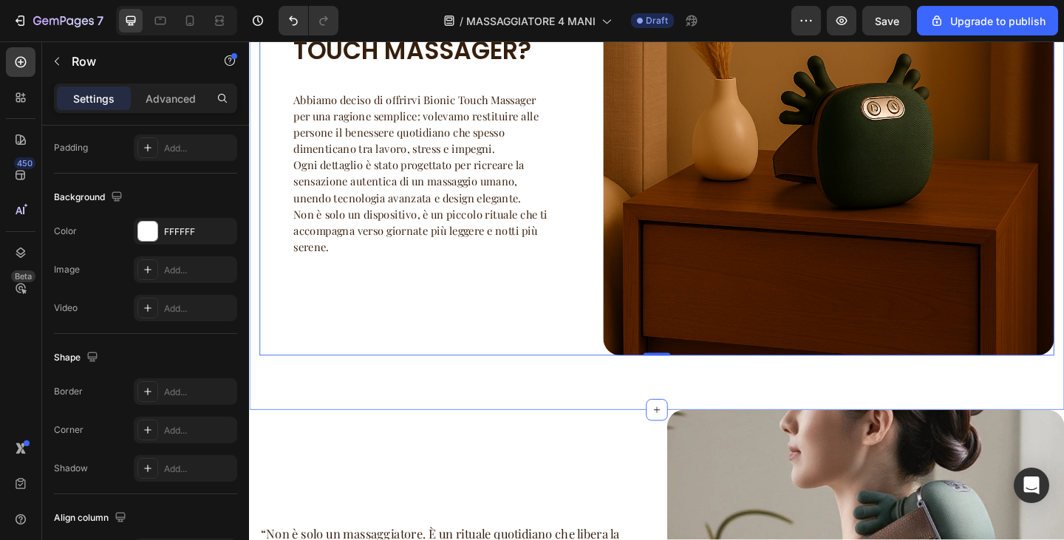
click at [511, 414] on div "PERCHÈ ABBIAMO SCELTO BIONIC TOUCH MASSAGER? Heading Abbiamo deciso di offrirvi…" at bounding box center [692, 138] width 887 height 609
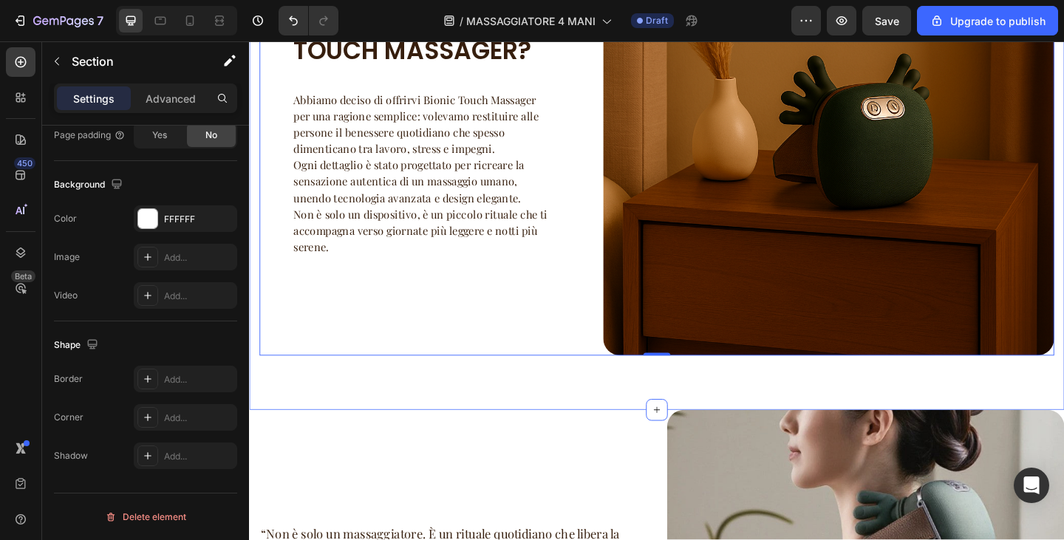
scroll to position [0, 0]
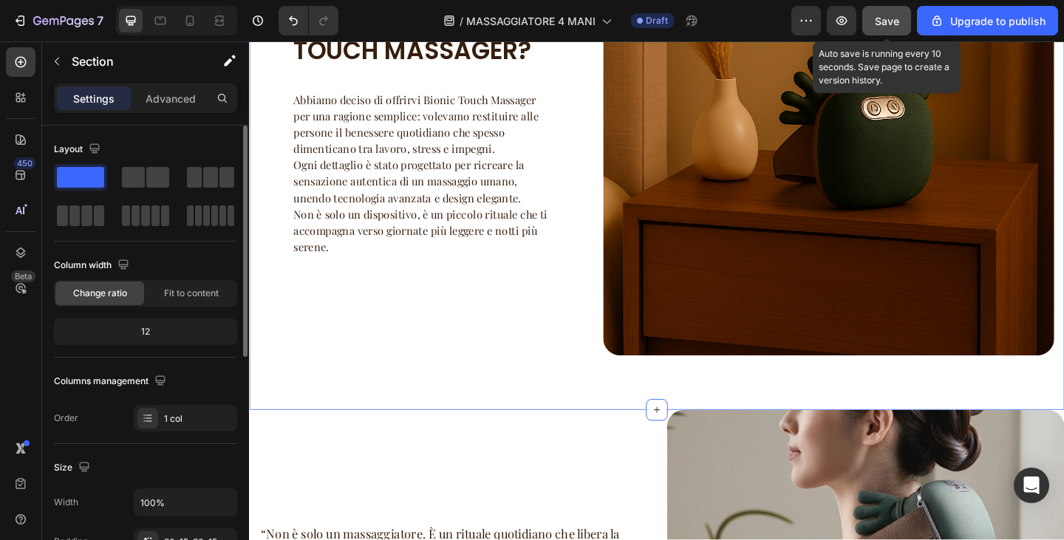
click at [886, 18] on span "Save" at bounding box center [887, 21] width 24 height 13
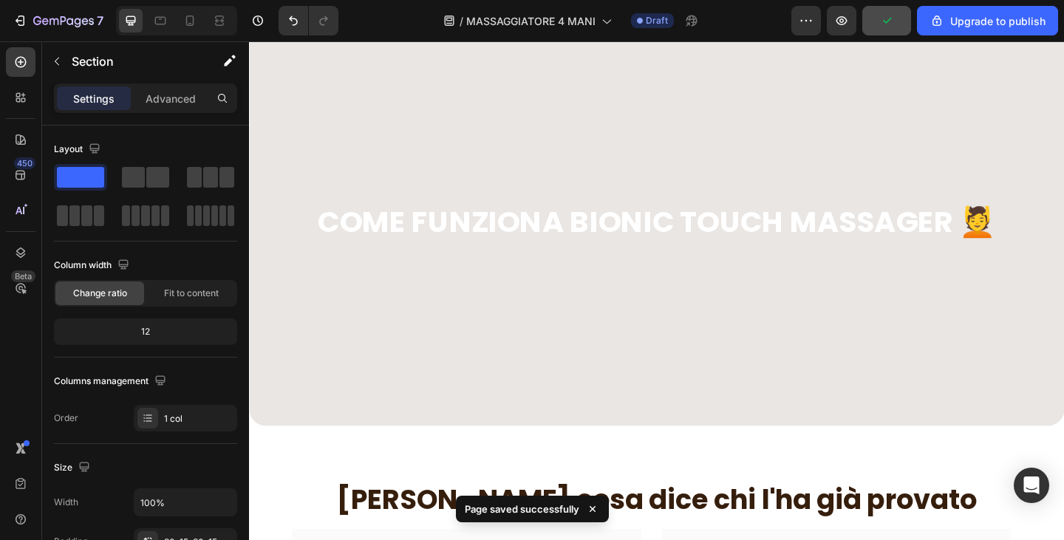
scroll to position [2625, 0]
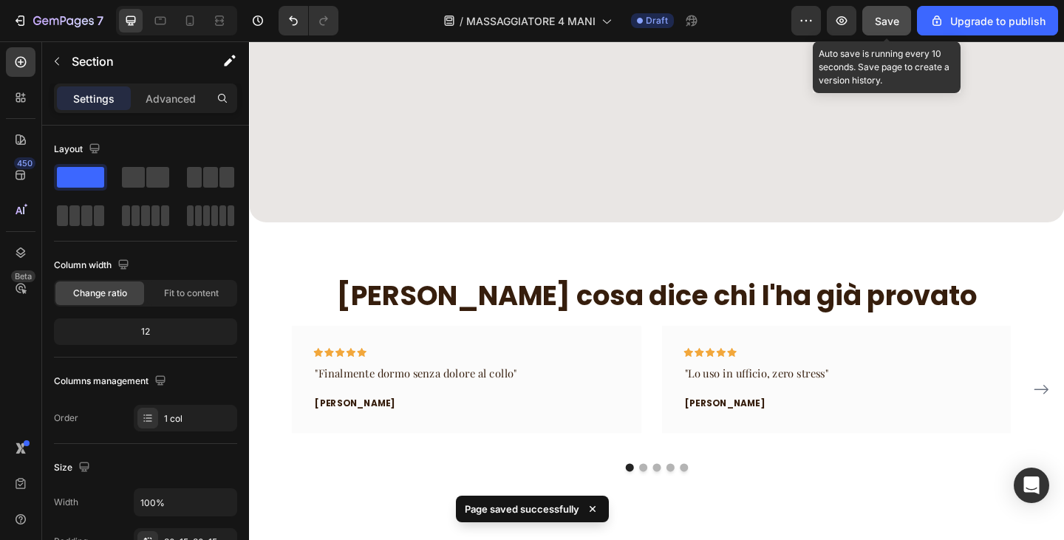
click at [894, 30] on button "Save" at bounding box center [887, 21] width 49 height 30
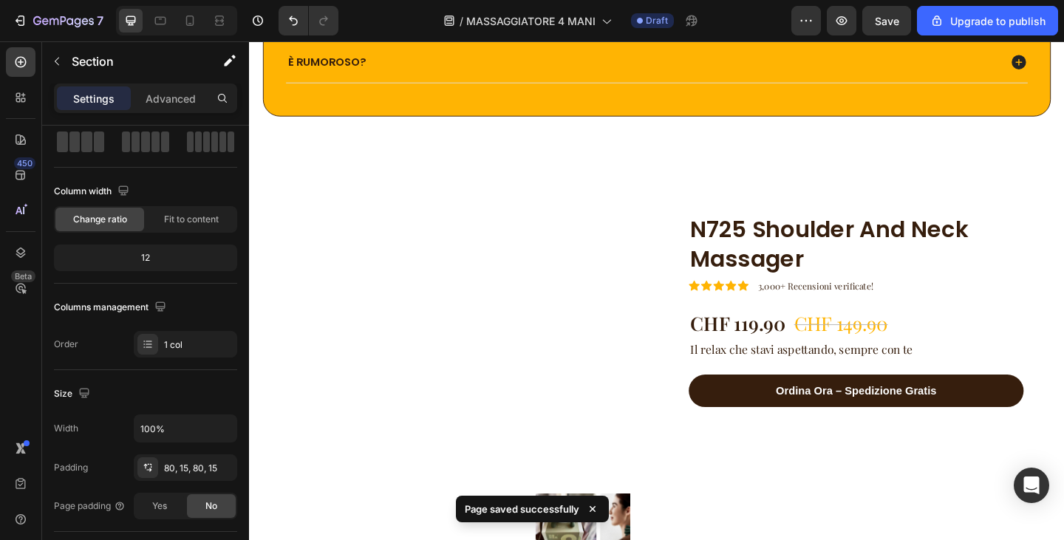
scroll to position [3882, 0]
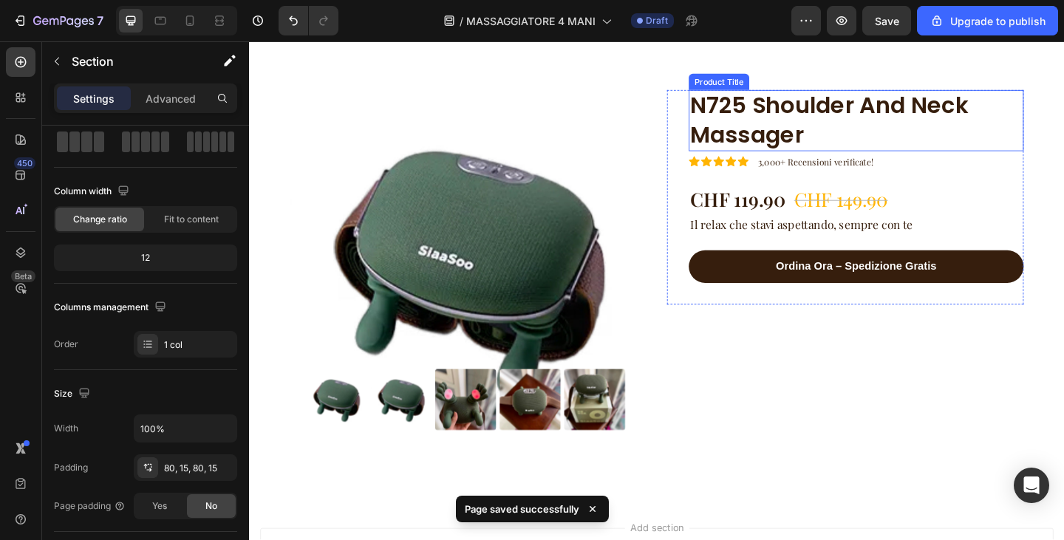
click at [821, 127] on h1 "N725 Shoulder And Neck Massager" at bounding box center [909, 128] width 364 height 67
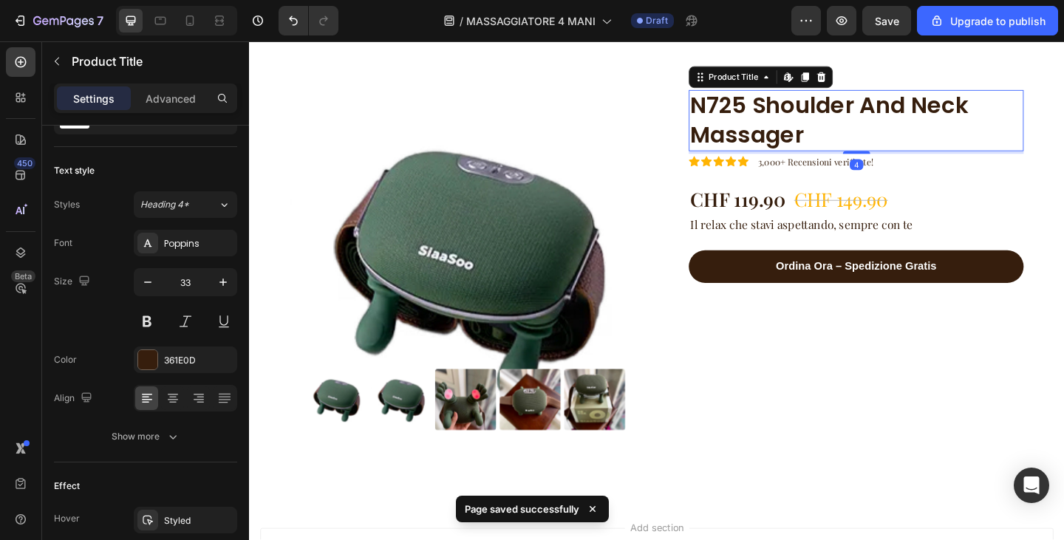
click at [821, 127] on h1 "N725 Shoulder And Neck Massager" at bounding box center [909, 128] width 364 height 67
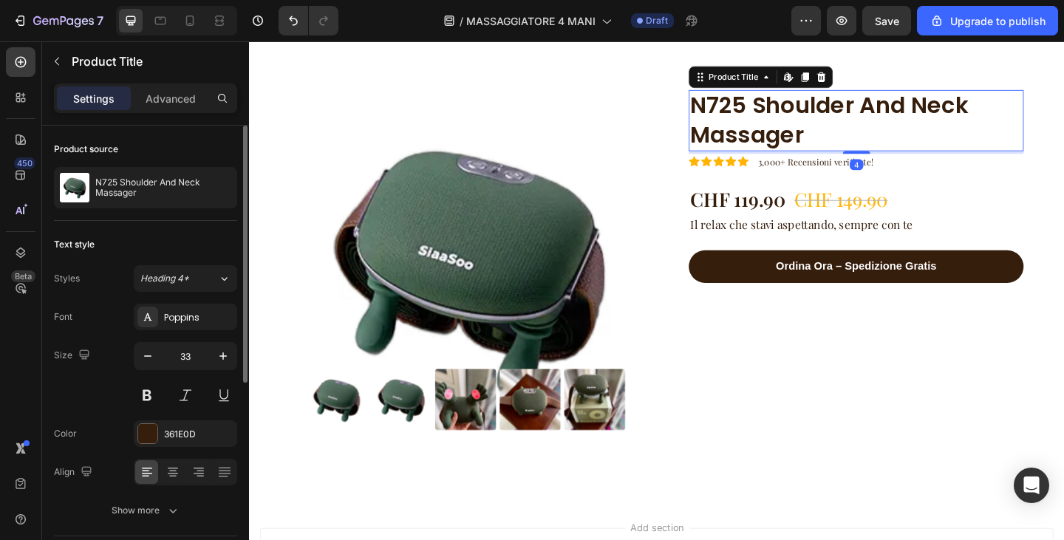
click at [821, 127] on h1 "N725 Shoulder And Neck Massager" at bounding box center [909, 128] width 364 height 67
click at [796, 129] on h1 "N725 Shoulder And Neck Massager" at bounding box center [909, 128] width 364 height 67
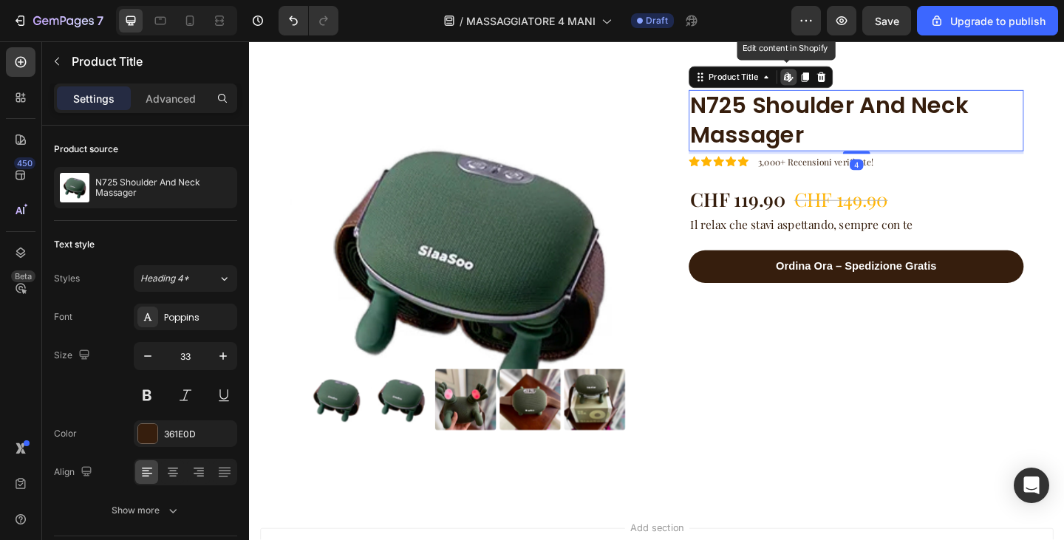
click at [796, 129] on h1 "N725 Shoulder And Neck Massager" at bounding box center [909, 128] width 364 height 67
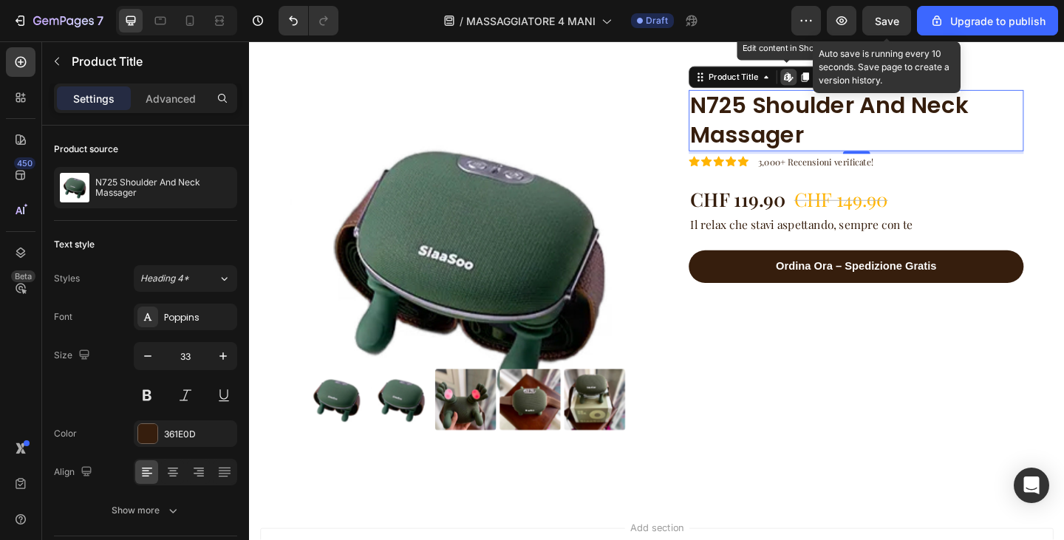
click at [884, 23] on span "Save" at bounding box center [887, 21] width 24 height 13
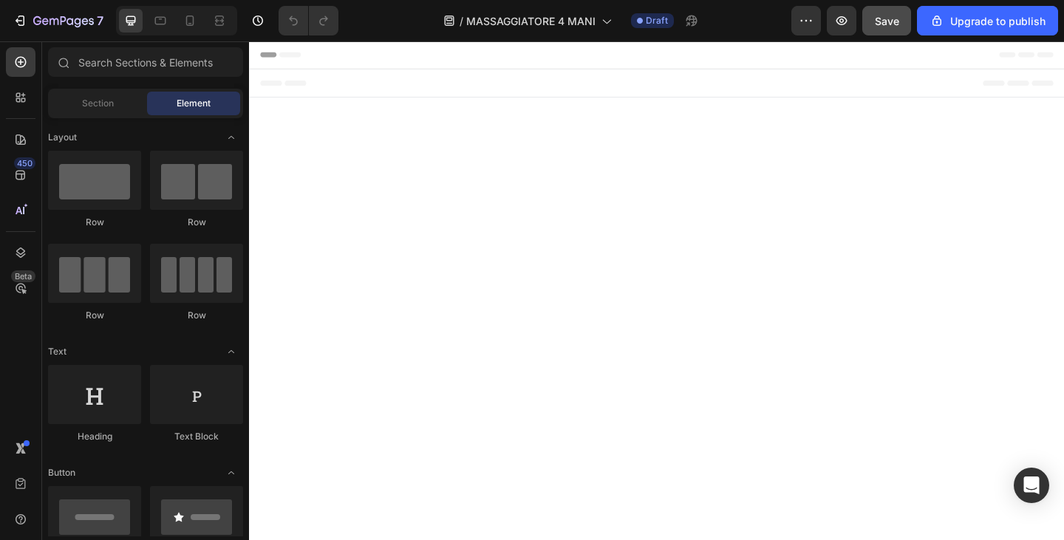
click at [877, 22] on span "Save" at bounding box center [887, 21] width 24 height 13
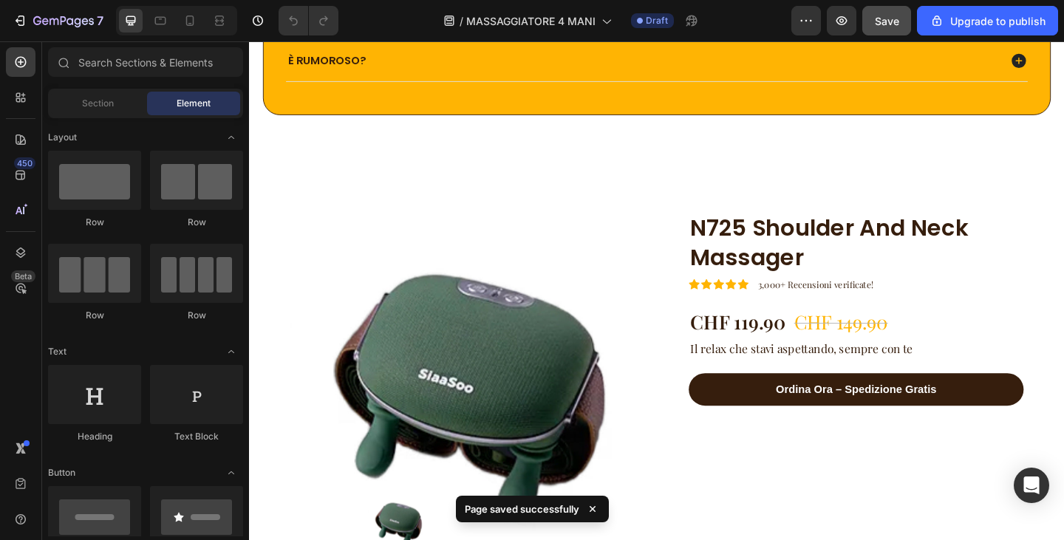
scroll to position [3770, 0]
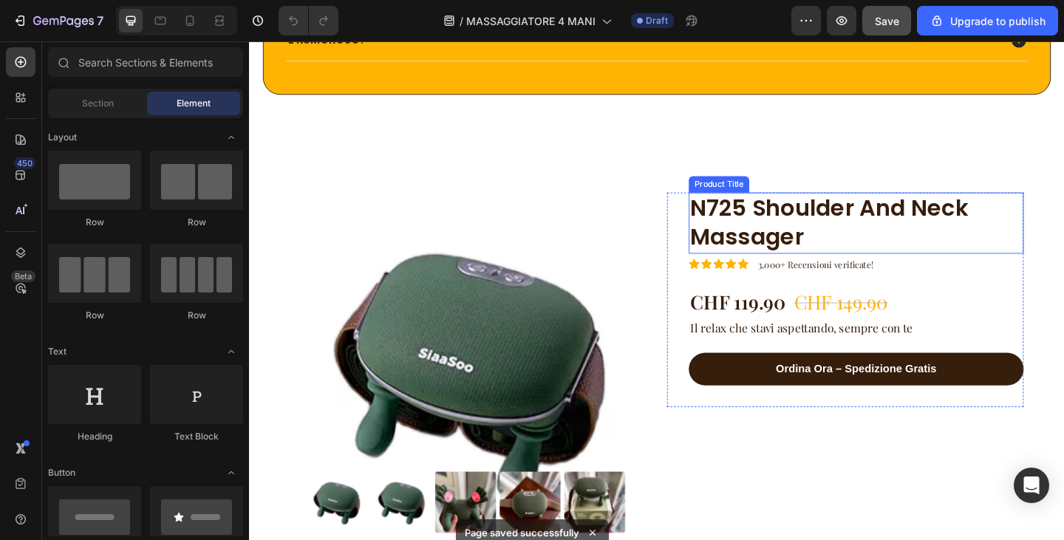
click at [828, 238] on h1 "N725 Shoulder And Neck Massager" at bounding box center [909, 239] width 364 height 67
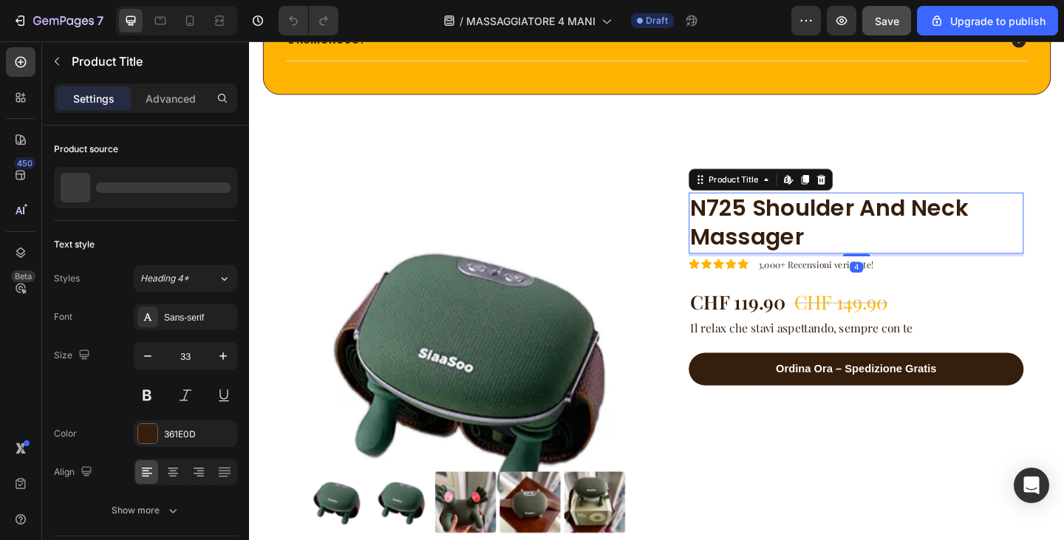
click at [828, 238] on h1 "N725 Shoulder And Neck Massager" at bounding box center [909, 239] width 364 height 67
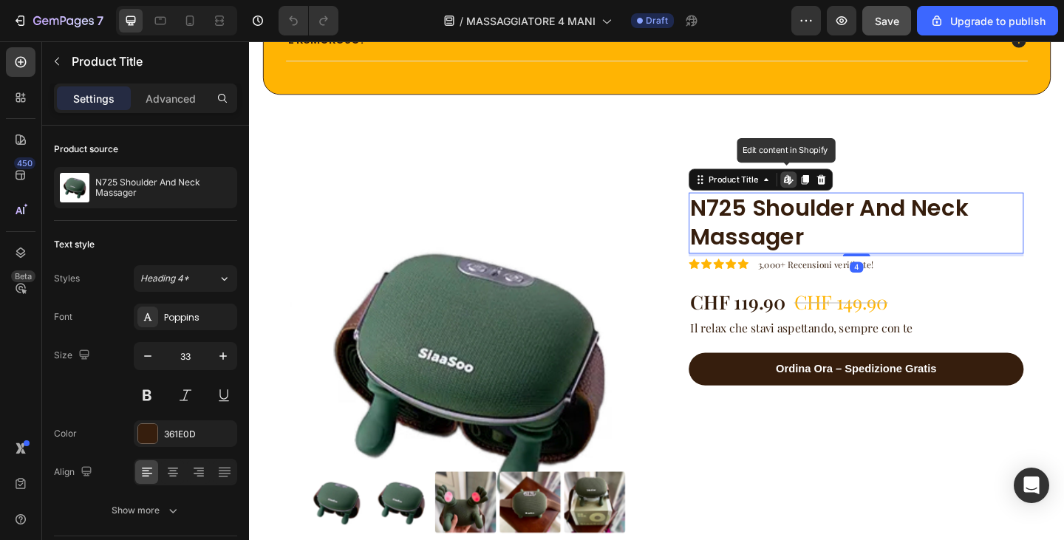
click at [828, 238] on h1 "N725 Shoulder And Neck Massager" at bounding box center [909, 239] width 364 height 67
click at [789, 243] on h1 "N725 Shoulder And Neck Massager" at bounding box center [909, 239] width 364 height 67
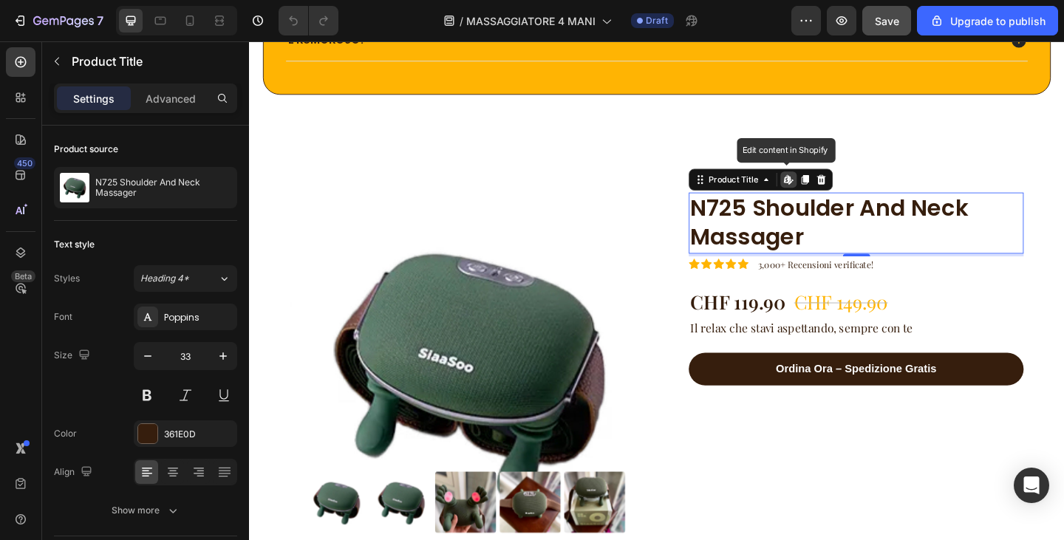
click at [831, 195] on icon at bounding box center [834, 191] width 6 height 9
